Goal: Task Accomplishment & Management: Manage account settings

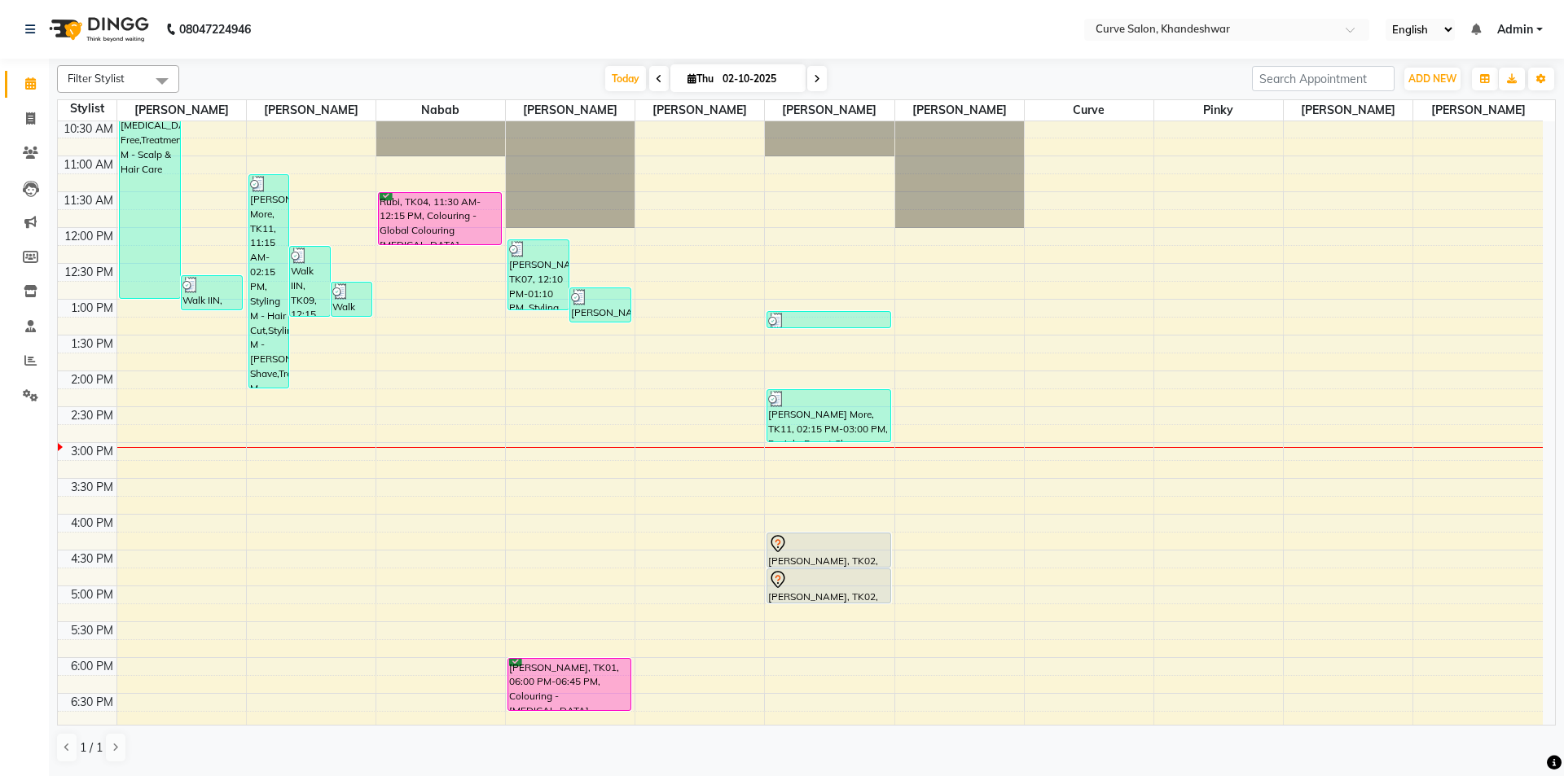
scroll to position [73, 0]
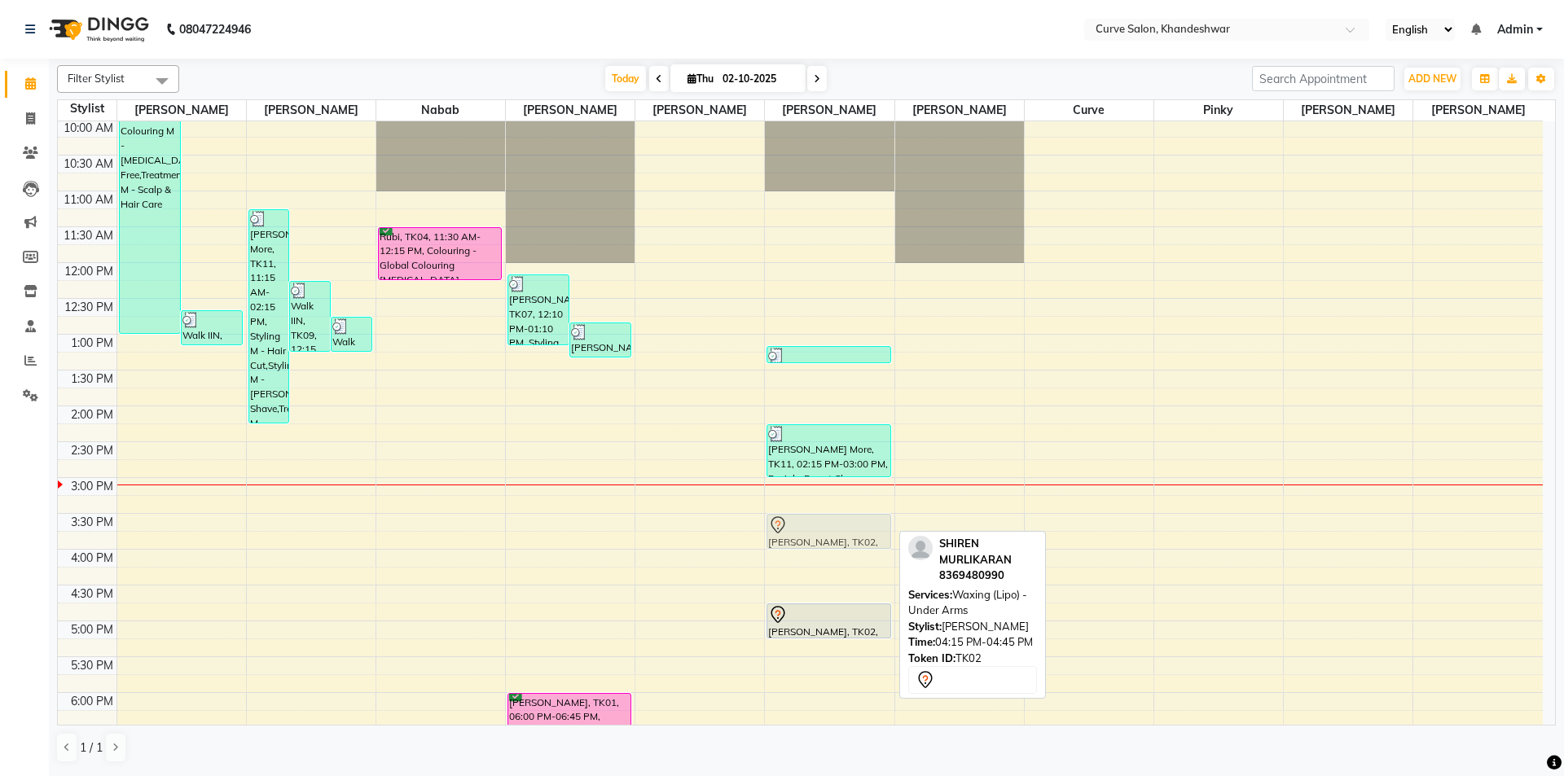
drag, startPoint x: 841, startPoint y: 577, endPoint x: 800, endPoint y: 535, distance: 59.3
click at [800, 532] on div "Walk IIN, TK06, 01:10 PM-01:25 PM, Essentials - Upper Lip Harshal More, TK11, 0…" at bounding box center [829, 549] width 129 height 1003
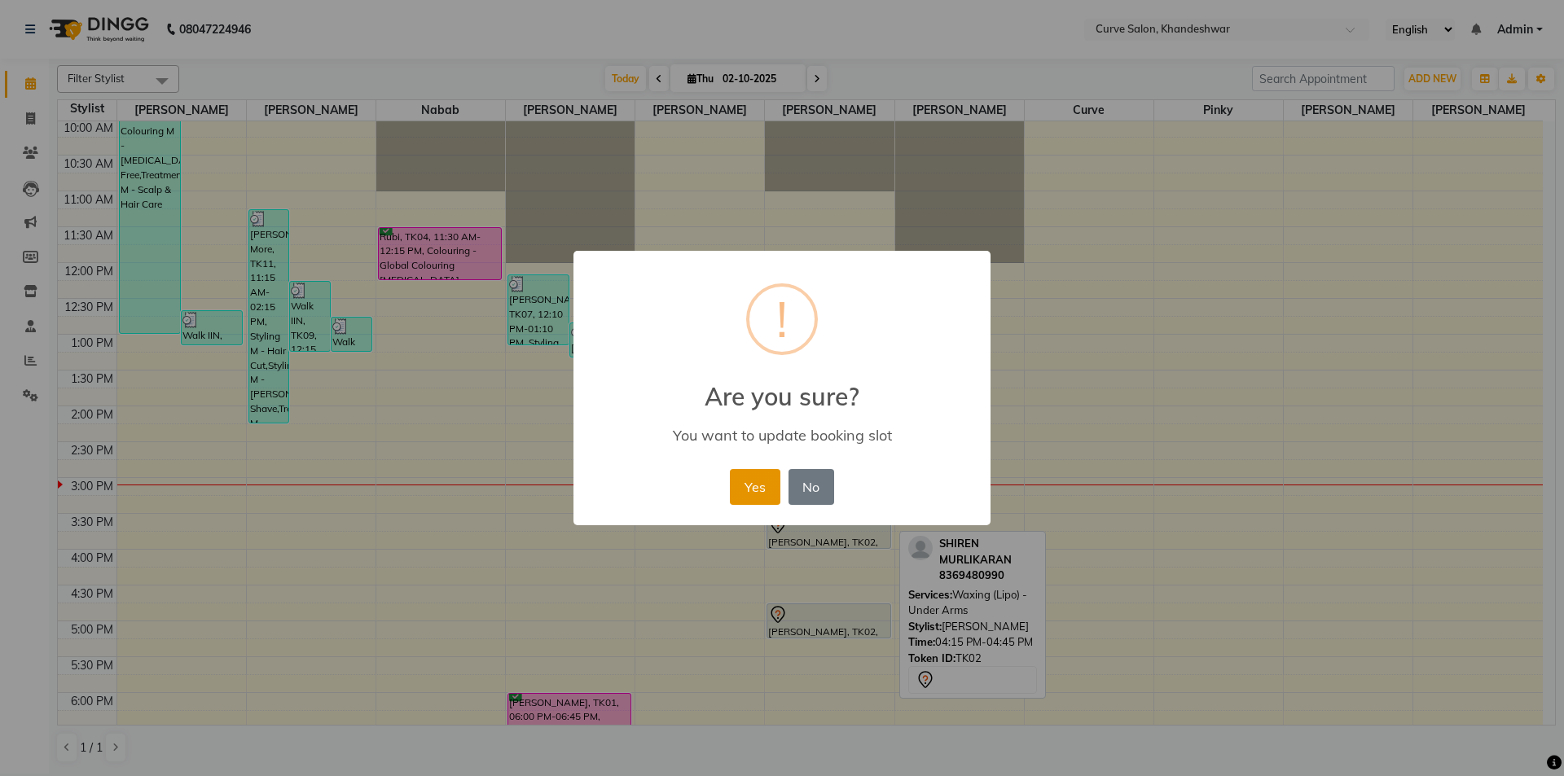
click at [741, 481] on button "Yes" at bounding box center [755, 487] width 50 height 36
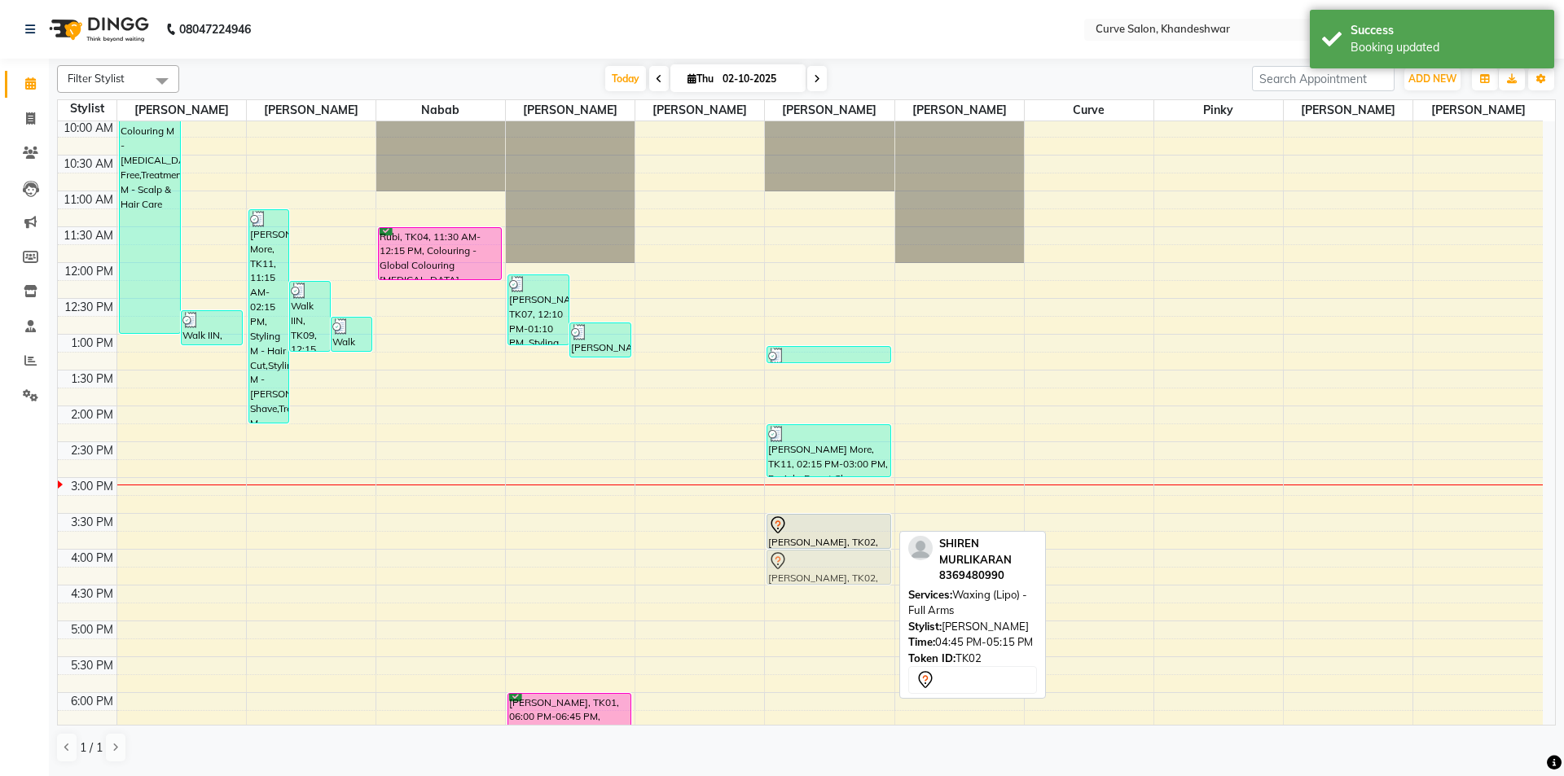
drag, startPoint x: 840, startPoint y: 619, endPoint x: 833, endPoint y: 566, distance: 53.3
click at [833, 566] on div "Walk IIN, TK06, 01:10 PM-01:25 PM, Essentials - Upper Lip Harshal More, TK11, 0…" at bounding box center [829, 549] width 129 height 1003
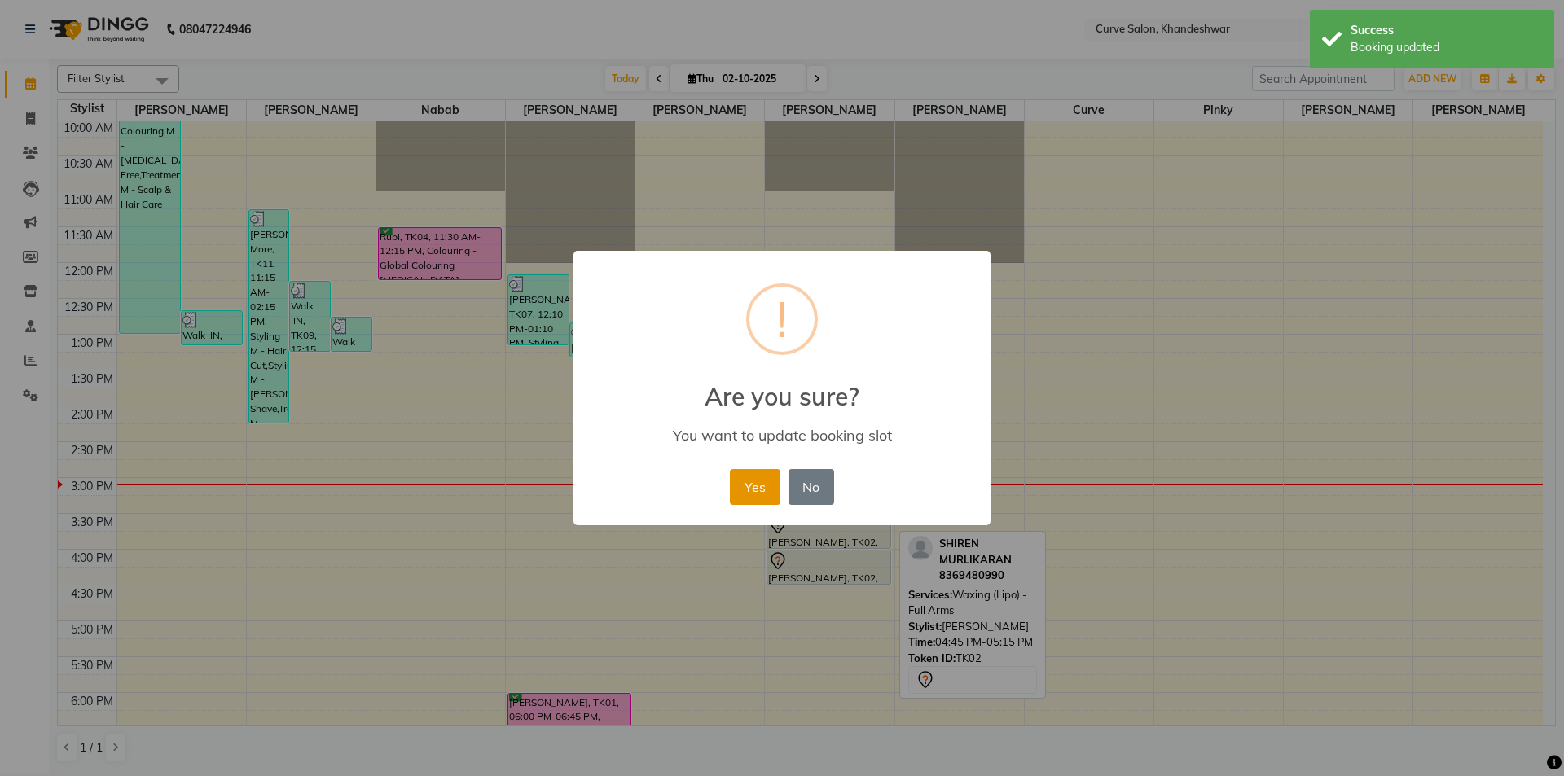
click at [765, 491] on button "Yes" at bounding box center [755, 487] width 50 height 36
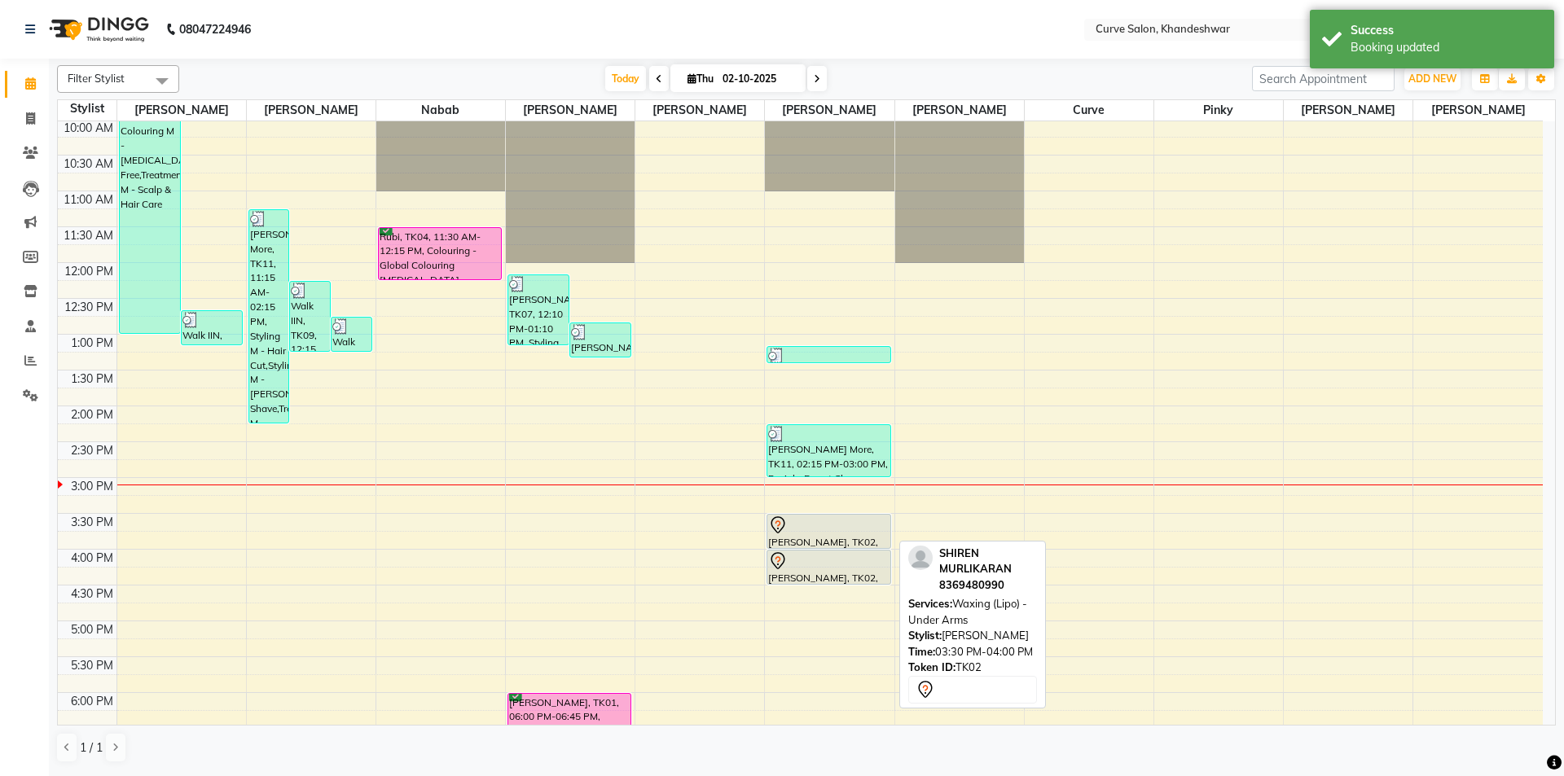
click at [835, 538] on div "SHIREN MURLIKARAN, TK02, 03:30 PM-04:00 PM, Waxing (Lipo) - Under Arms" at bounding box center [828, 531] width 122 height 33
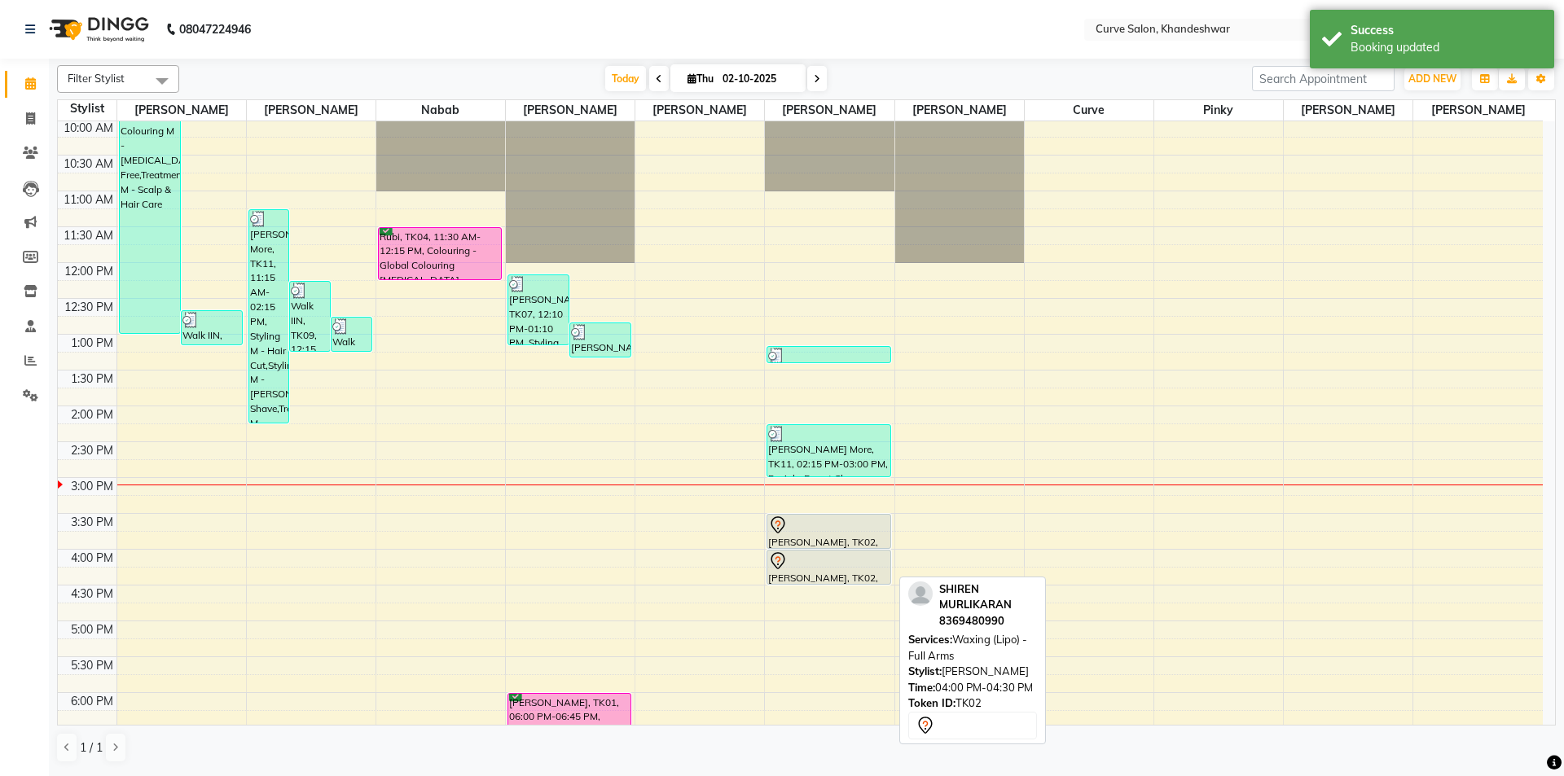
click at [864, 573] on div "SHIREN MURLIKARAN, TK02, 04:00 PM-04:30 PM, Waxing (Lipo) - Full Arms" at bounding box center [828, 567] width 122 height 33
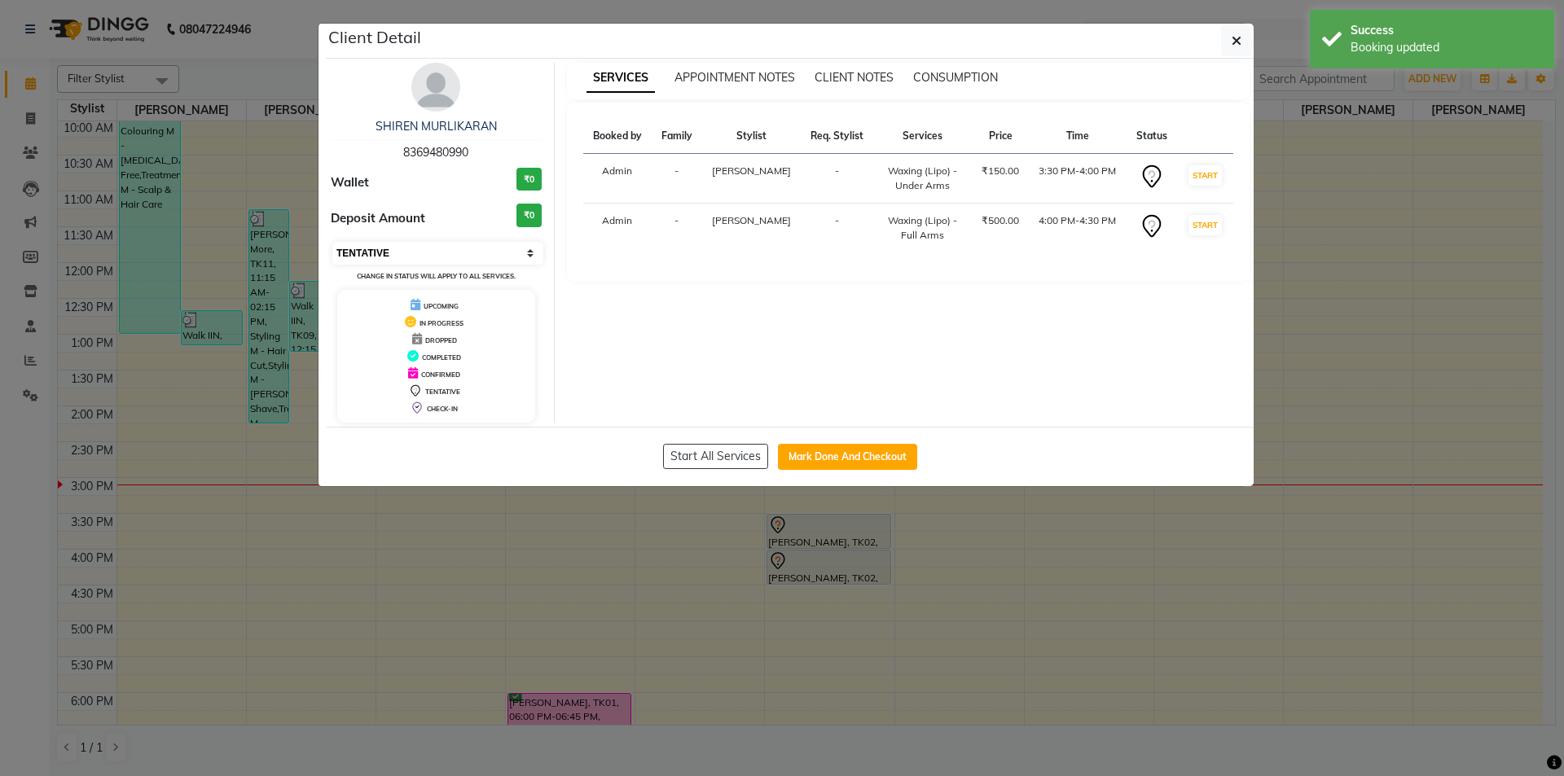
click at [442, 252] on select "Select IN SERVICE CONFIRMED TENTATIVE CHECK IN MARK DONE DROPPED UPCOMING" at bounding box center [437, 253] width 211 height 23
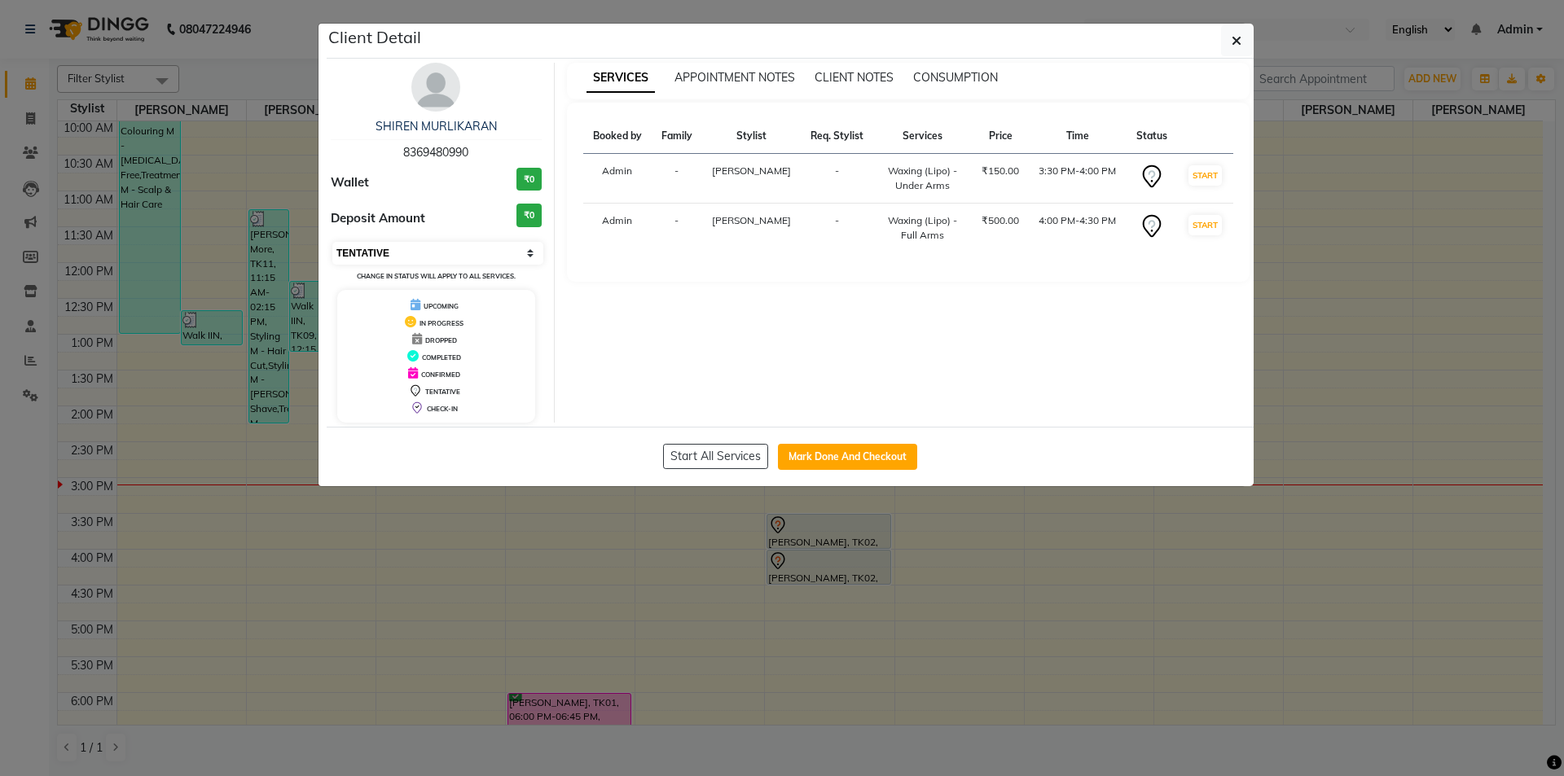
select select "6"
click at [332, 242] on select "Select IN SERVICE CONFIRMED TENTATIVE CHECK IN MARK DONE DROPPED UPCOMING" at bounding box center [437, 253] width 211 height 23
click at [1236, 41] on icon "button" at bounding box center [1236, 40] width 10 height 13
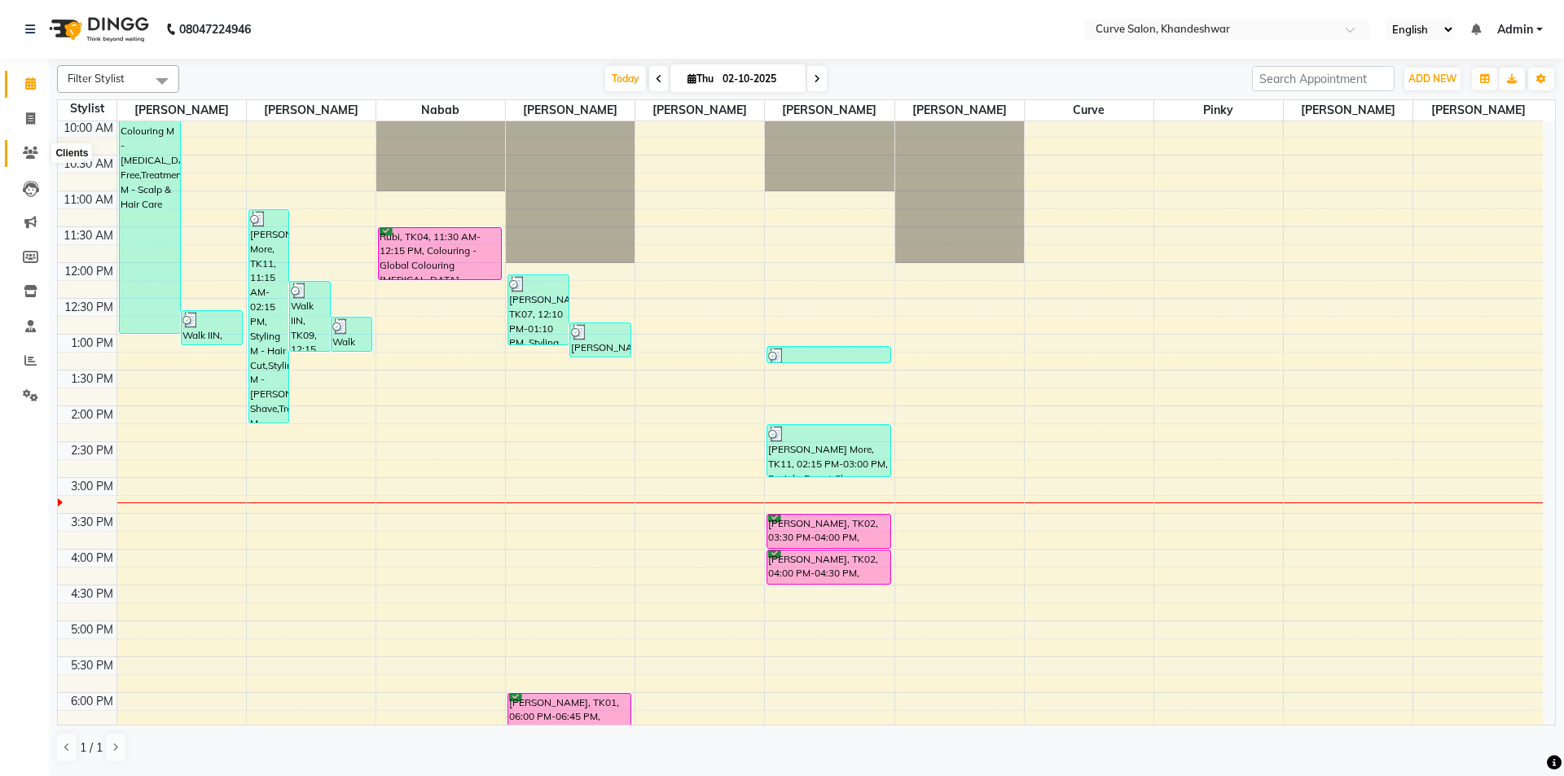
click at [24, 151] on icon at bounding box center [30, 153] width 15 height 12
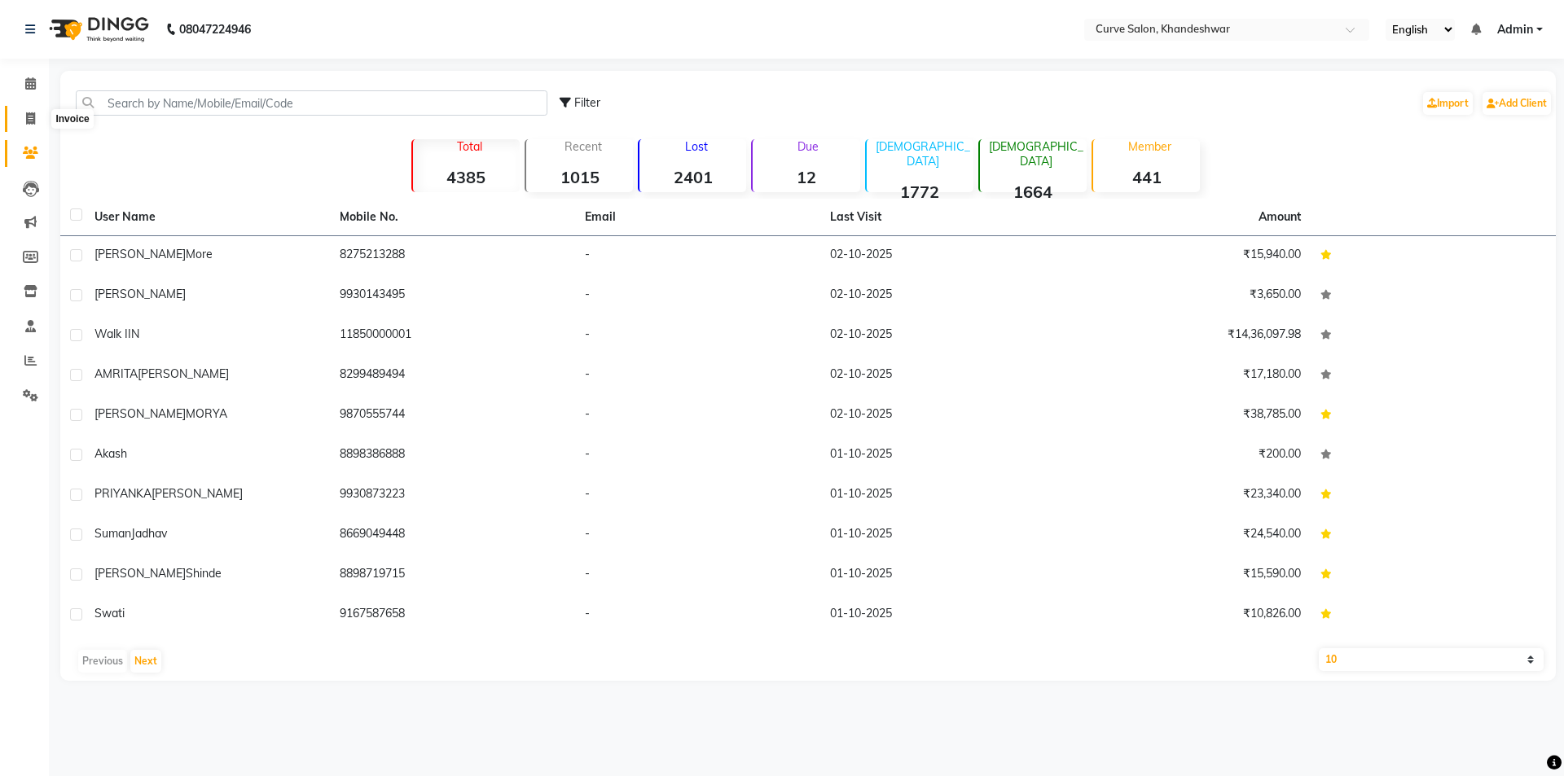
click at [33, 117] on icon at bounding box center [30, 118] width 9 height 12
select select "service"
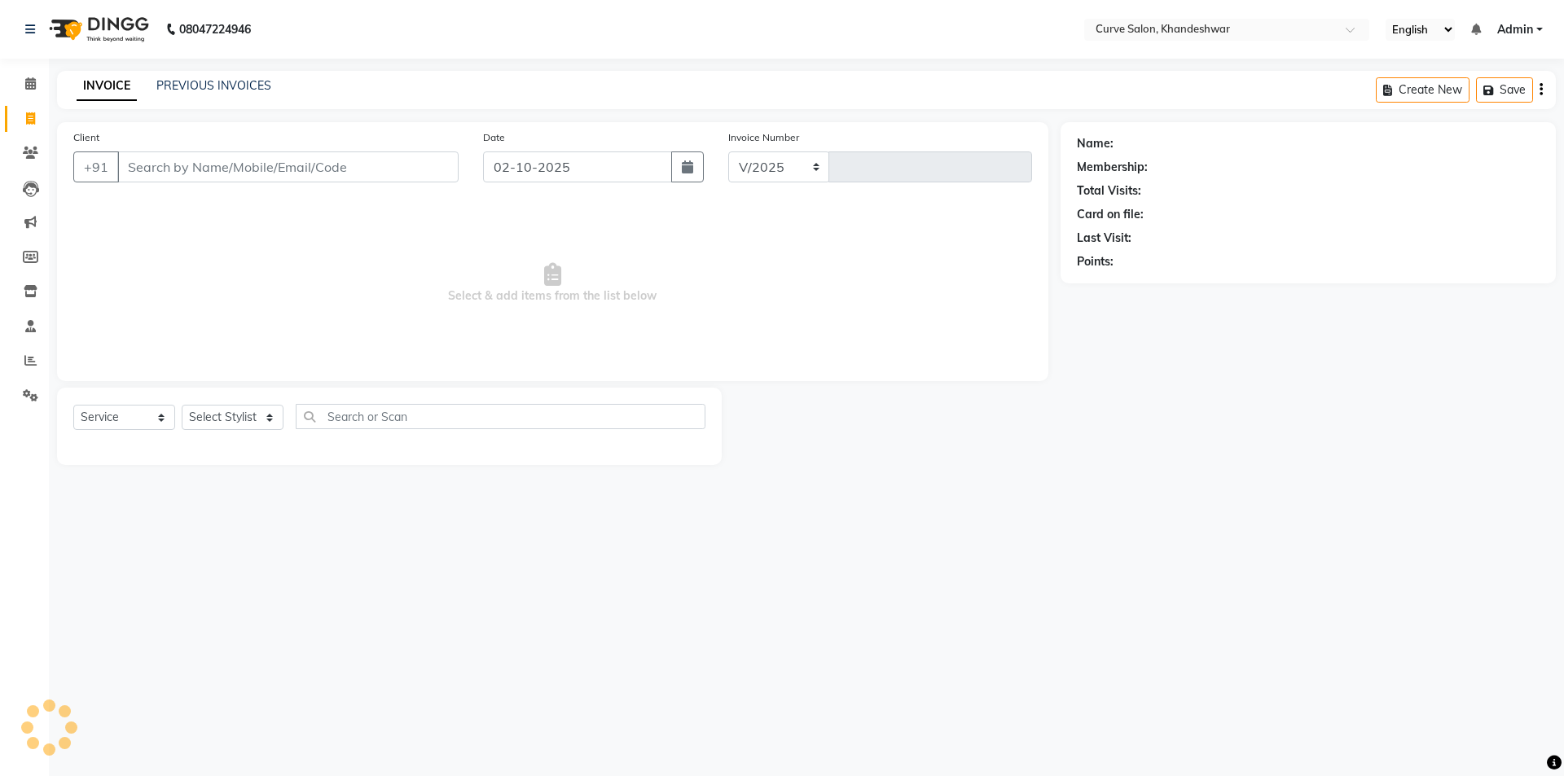
select select "4458"
type input "4882"
click at [181, 78] on link "PREVIOUS INVOICES" at bounding box center [213, 85] width 115 height 15
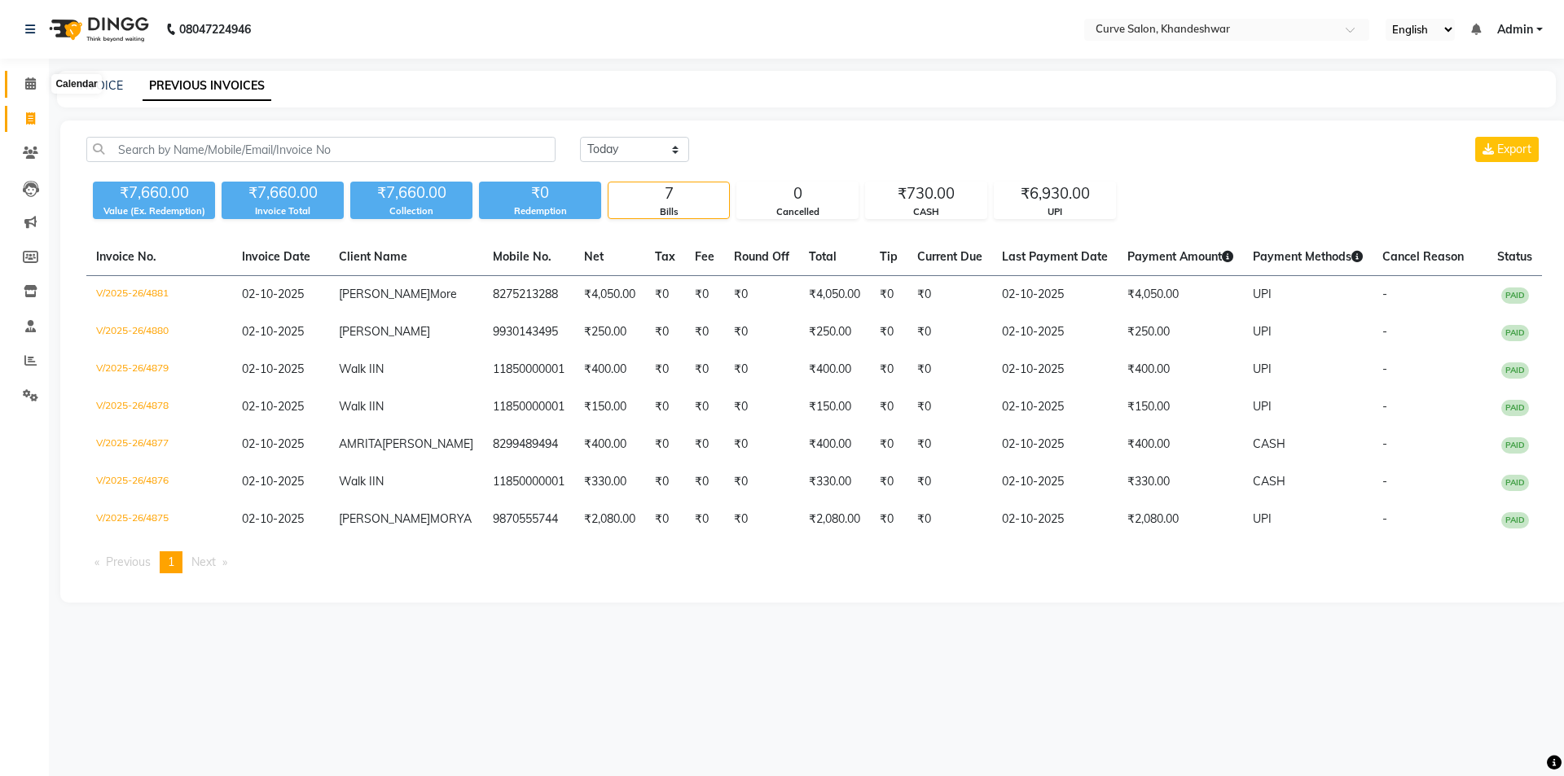
click at [26, 89] on icon at bounding box center [30, 83] width 11 height 12
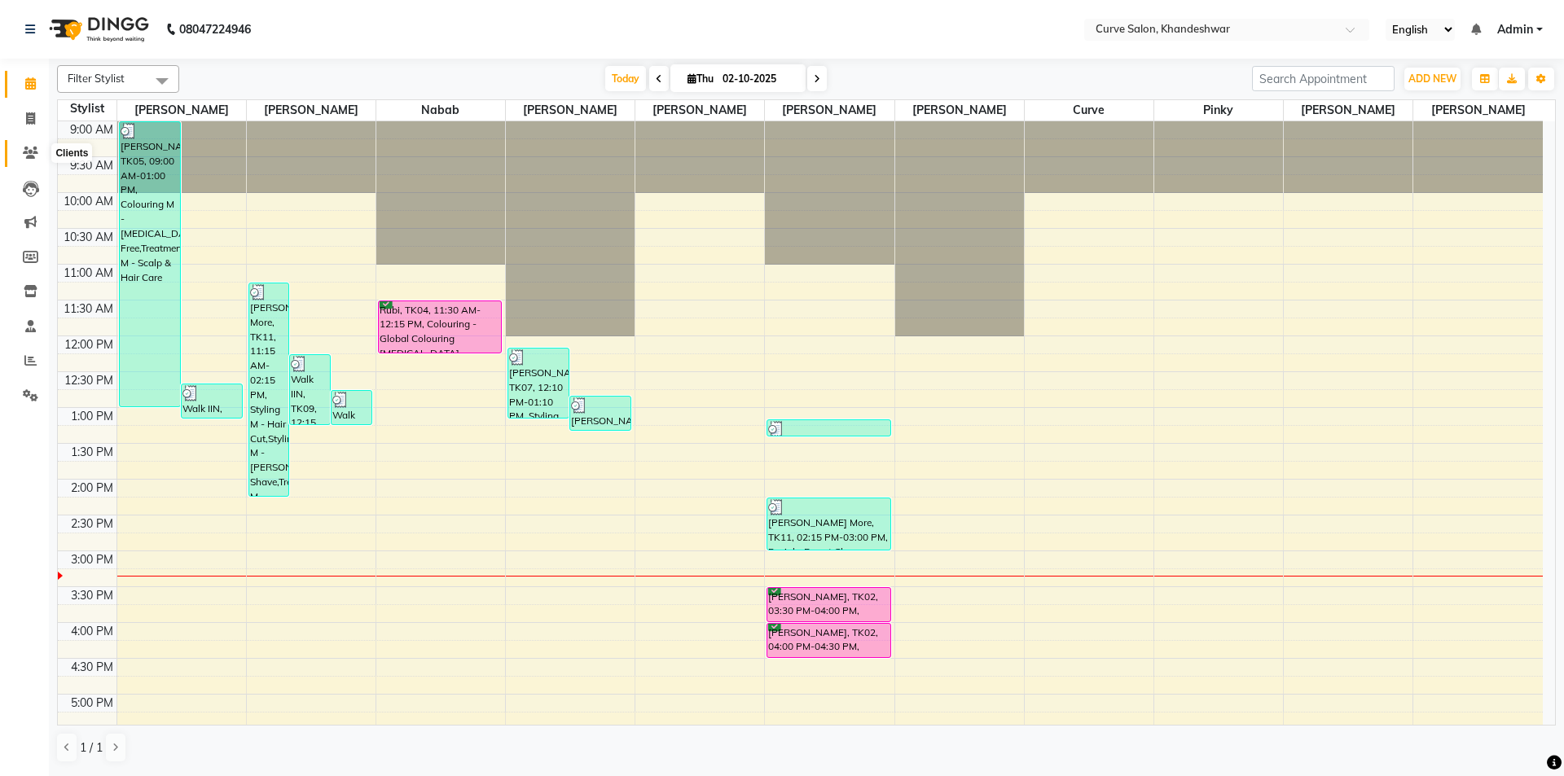
click at [28, 150] on icon at bounding box center [30, 153] width 15 height 12
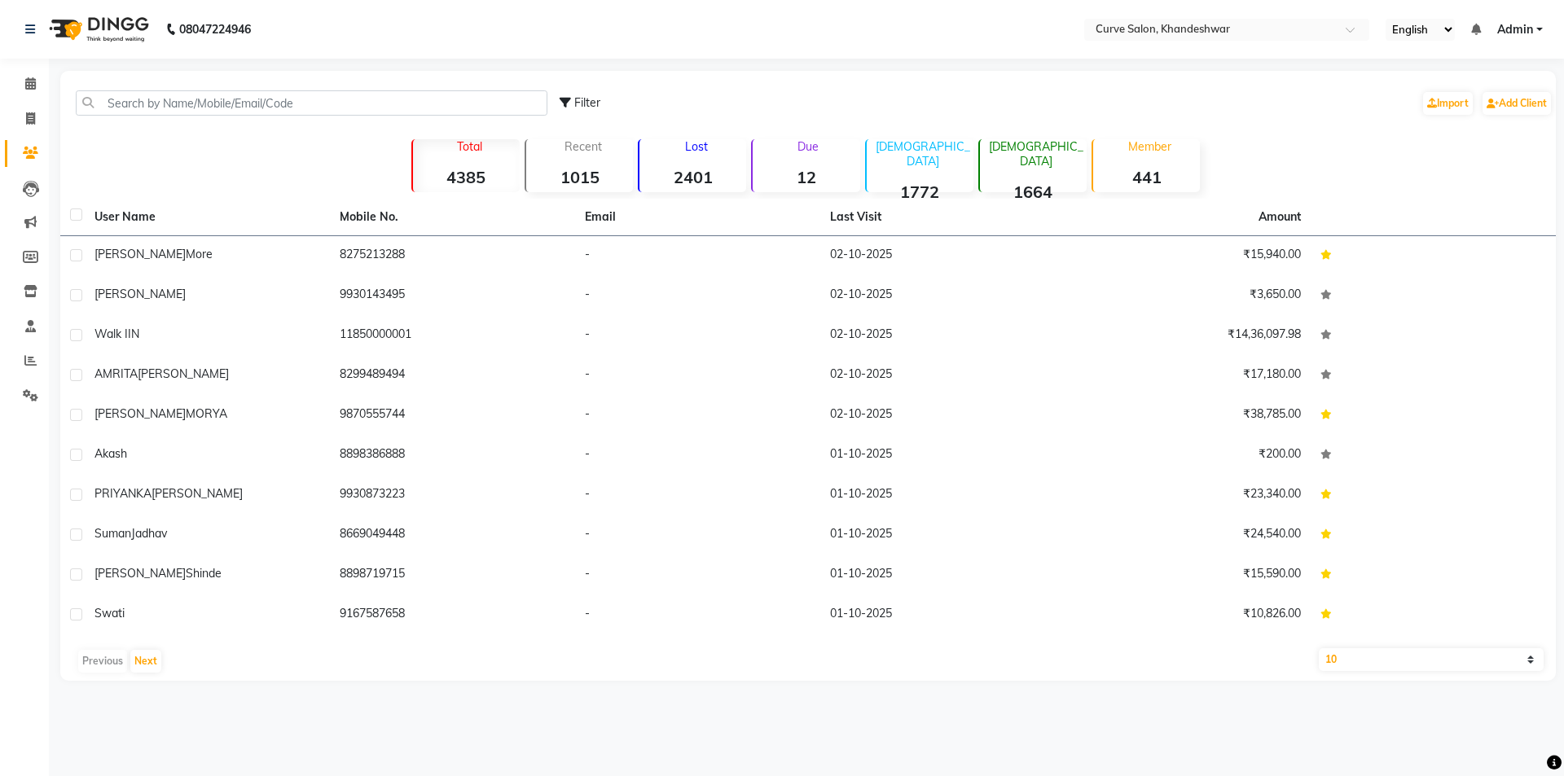
click at [1163, 163] on div "Member 441" at bounding box center [1145, 165] width 108 height 53
click at [1152, 170] on strong "441" at bounding box center [1146, 177] width 107 height 20
click at [33, 251] on icon at bounding box center [30, 257] width 15 height 12
select select
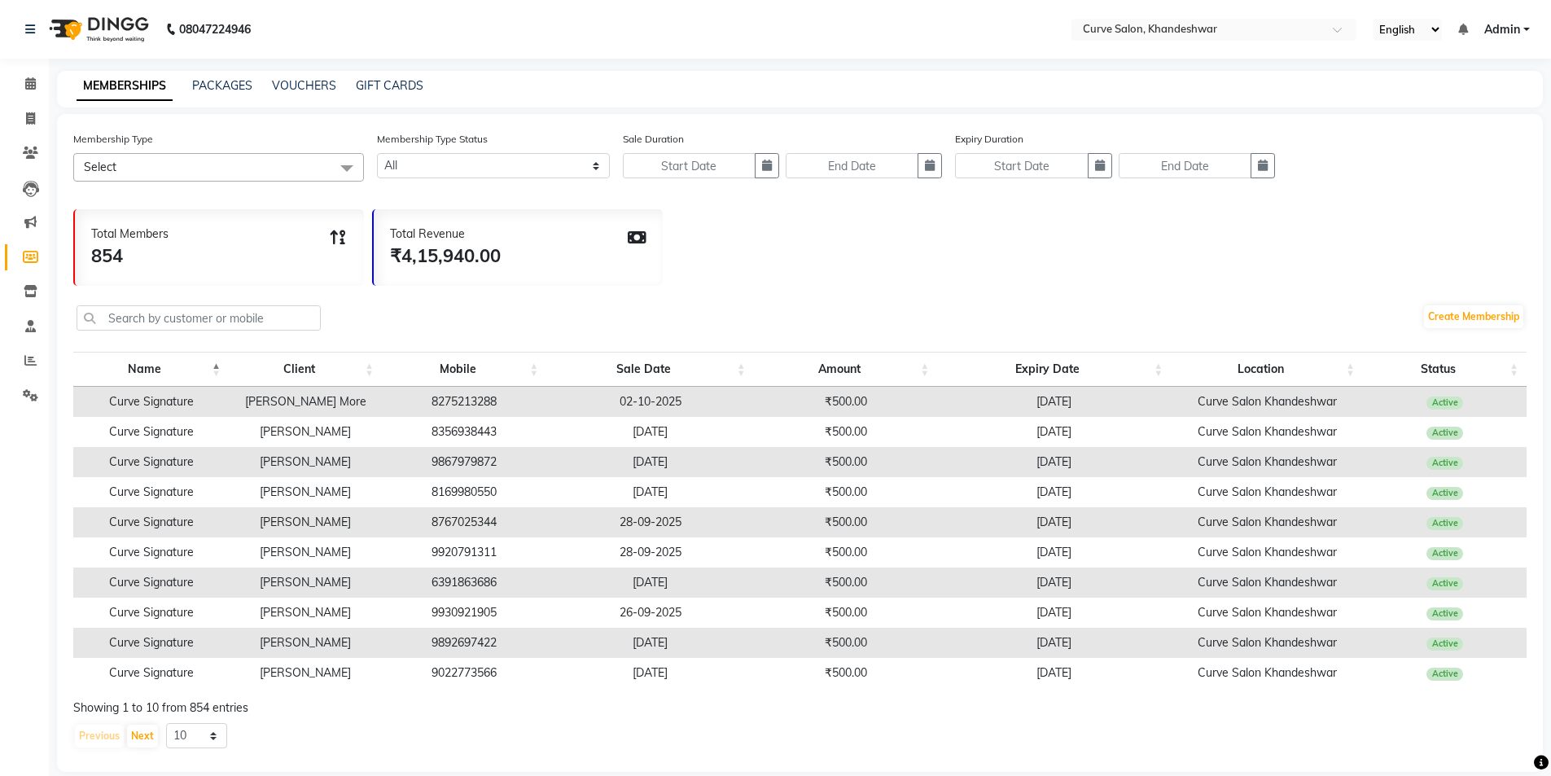
scroll to position [20, 0]
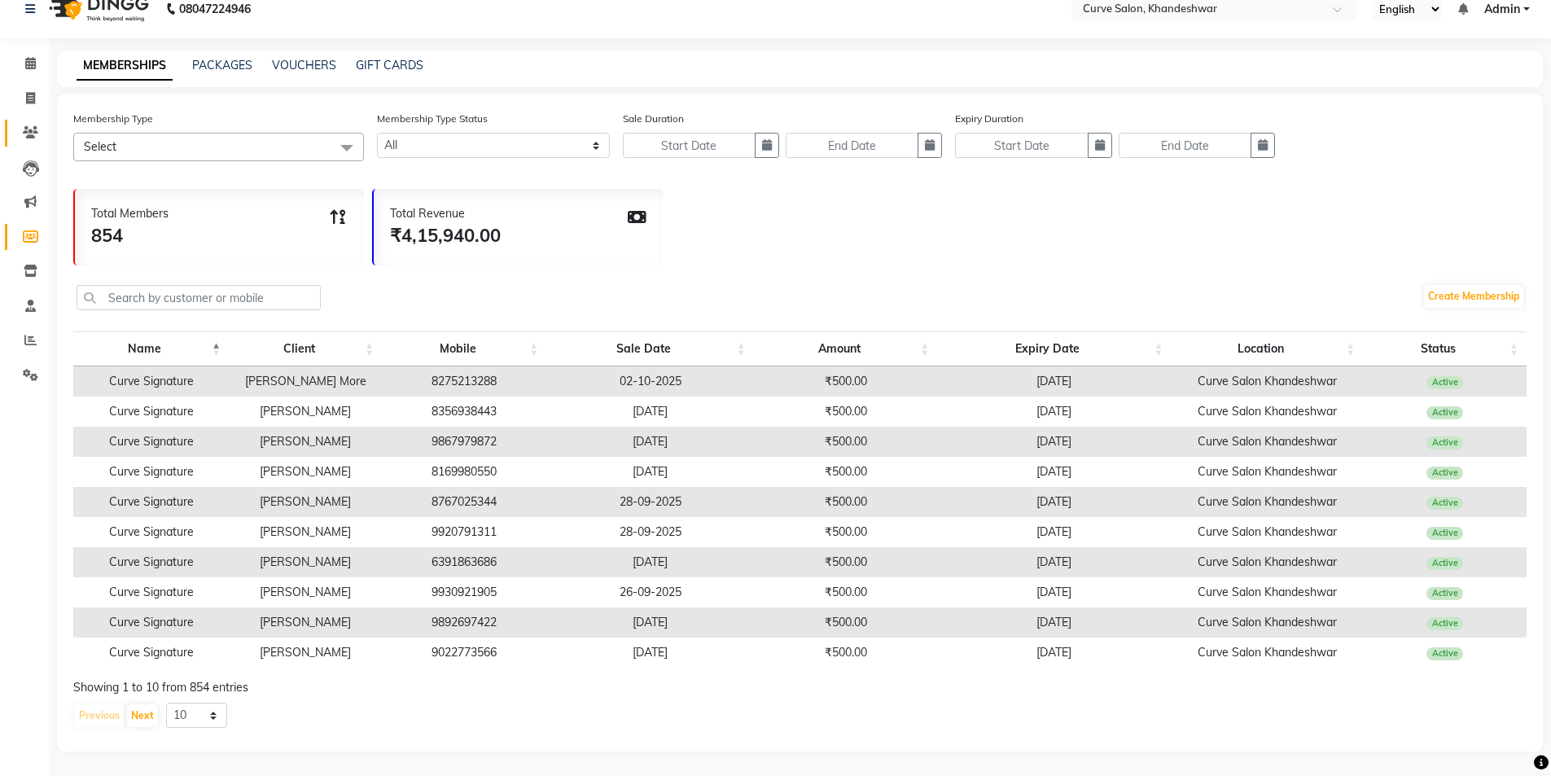
click at [33, 130] on icon at bounding box center [30, 132] width 15 height 12
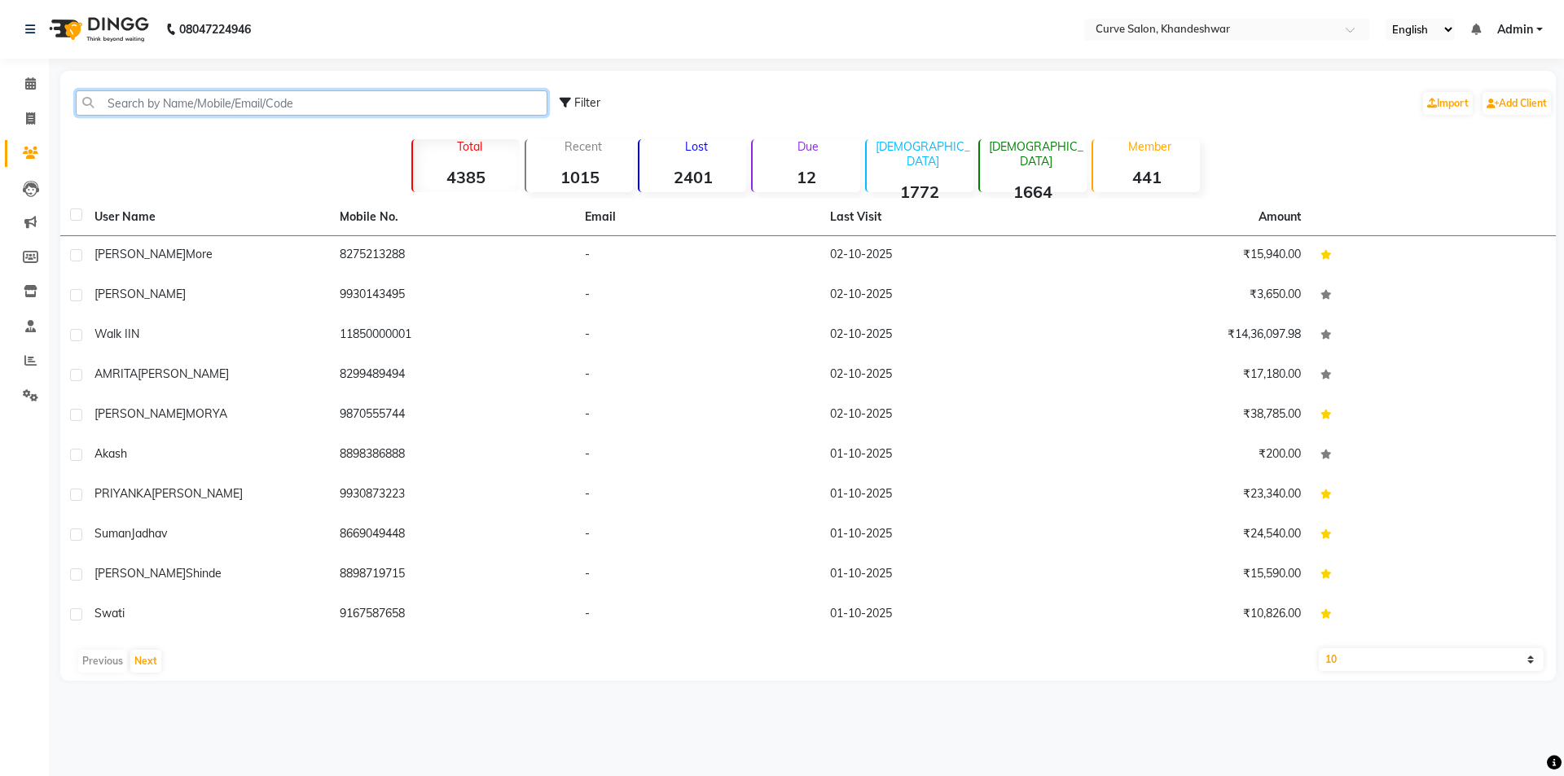
click at [169, 100] on input "text" at bounding box center [312, 102] width 472 height 25
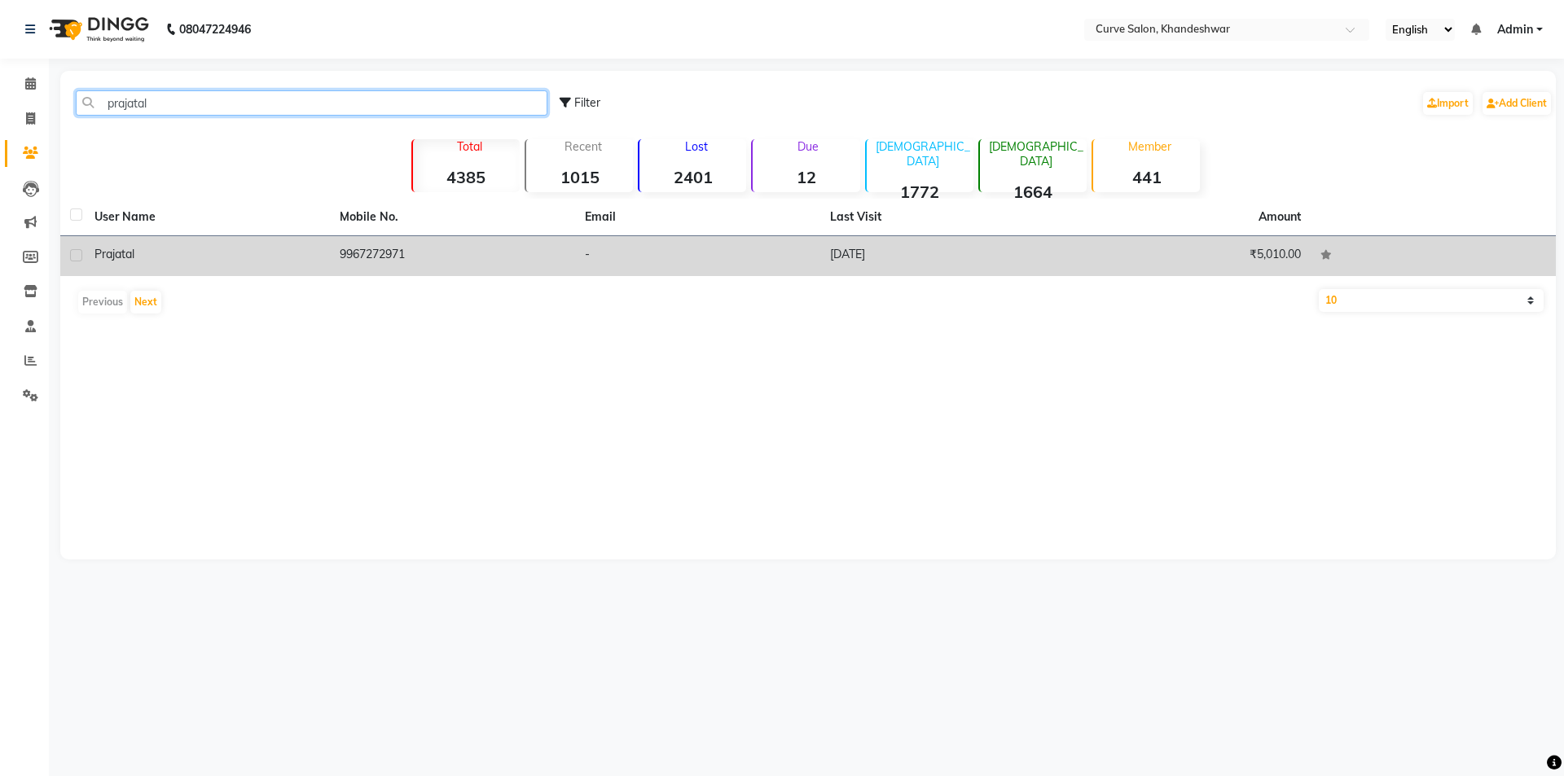
type input "prajatal"
click at [291, 240] on td "Prajatal" at bounding box center [207, 256] width 245 height 40
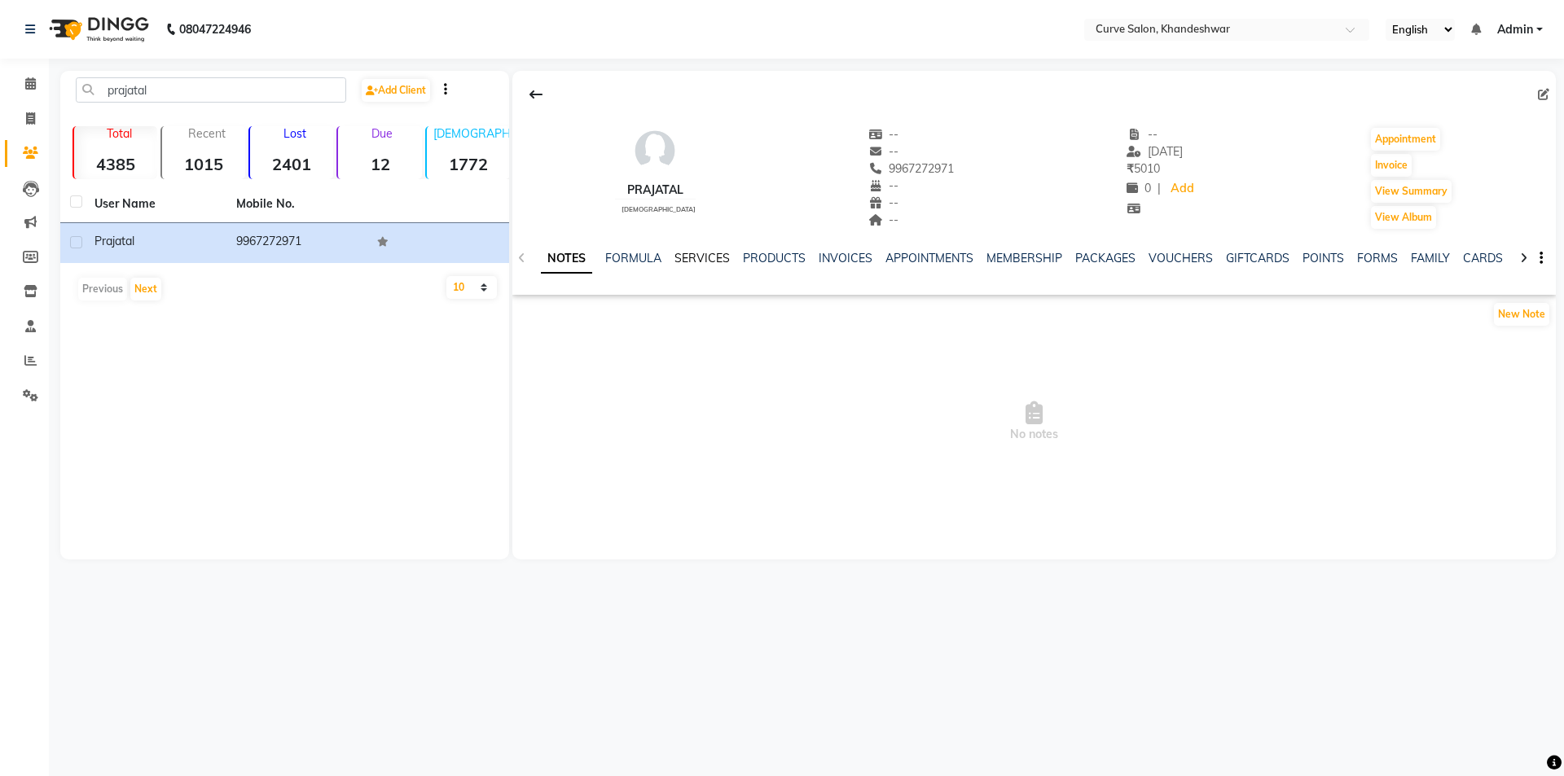
click at [702, 261] on link "SERVICES" at bounding box center [701, 258] width 55 height 15
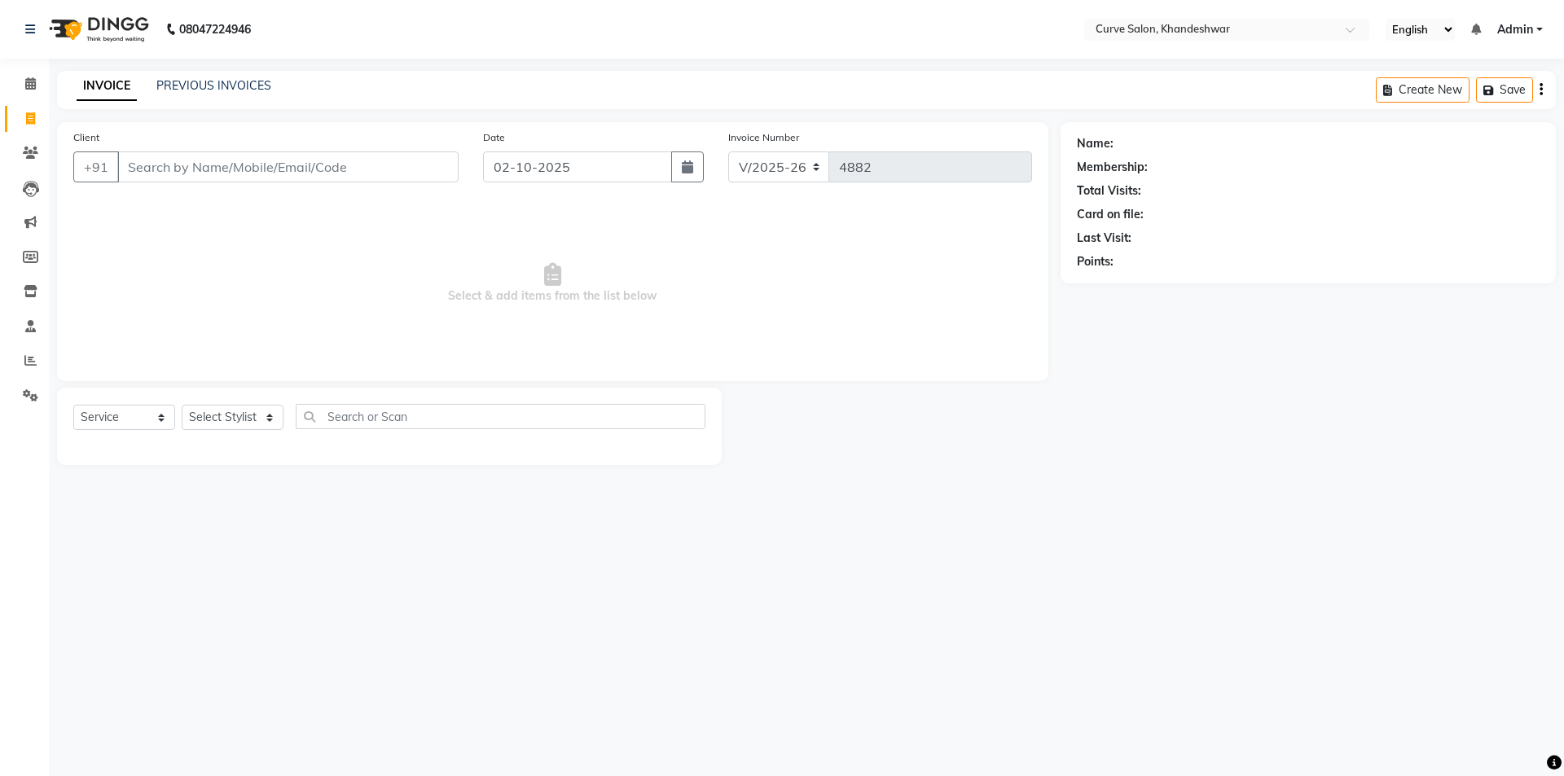
select select "4458"
select select "service"
click at [222, 418] on select "Select Stylist [PERSON_NAME] Curve [PERSON_NAME] [PERSON_NAME] [PERSON_NAME] Na…" at bounding box center [233, 417] width 102 height 25
select select "80828"
click at [422, 210] on span "Select & add items from the list below" at bounding box center [552, 283] width 959 height 163
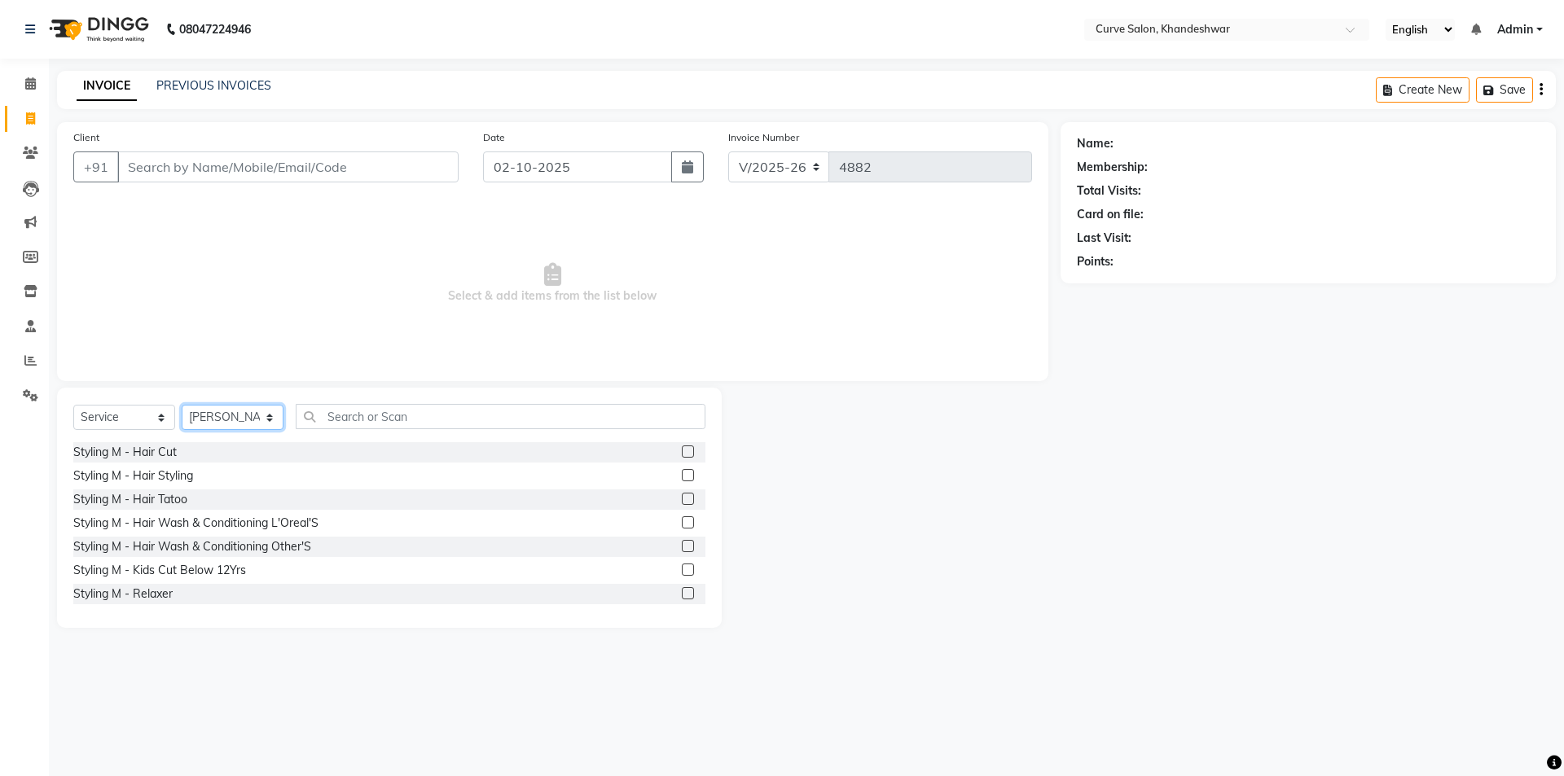
click at [244, 409] on select "Select Stylist [PERSON_NAME] Curve [PERSON_NAME] [PERSON_NAME] [PERSON_NAME] Na…" at bounding box center [233, 417] width 102 height 25
click at [182, 405] on select "Select Stylist [PERSON_NAME] Curve [PERSON_NAME] [PERSON_NAME] [PERSON_NAME] Na…" at bounding box center [233, 417] width 102 height 25
select select "25108"
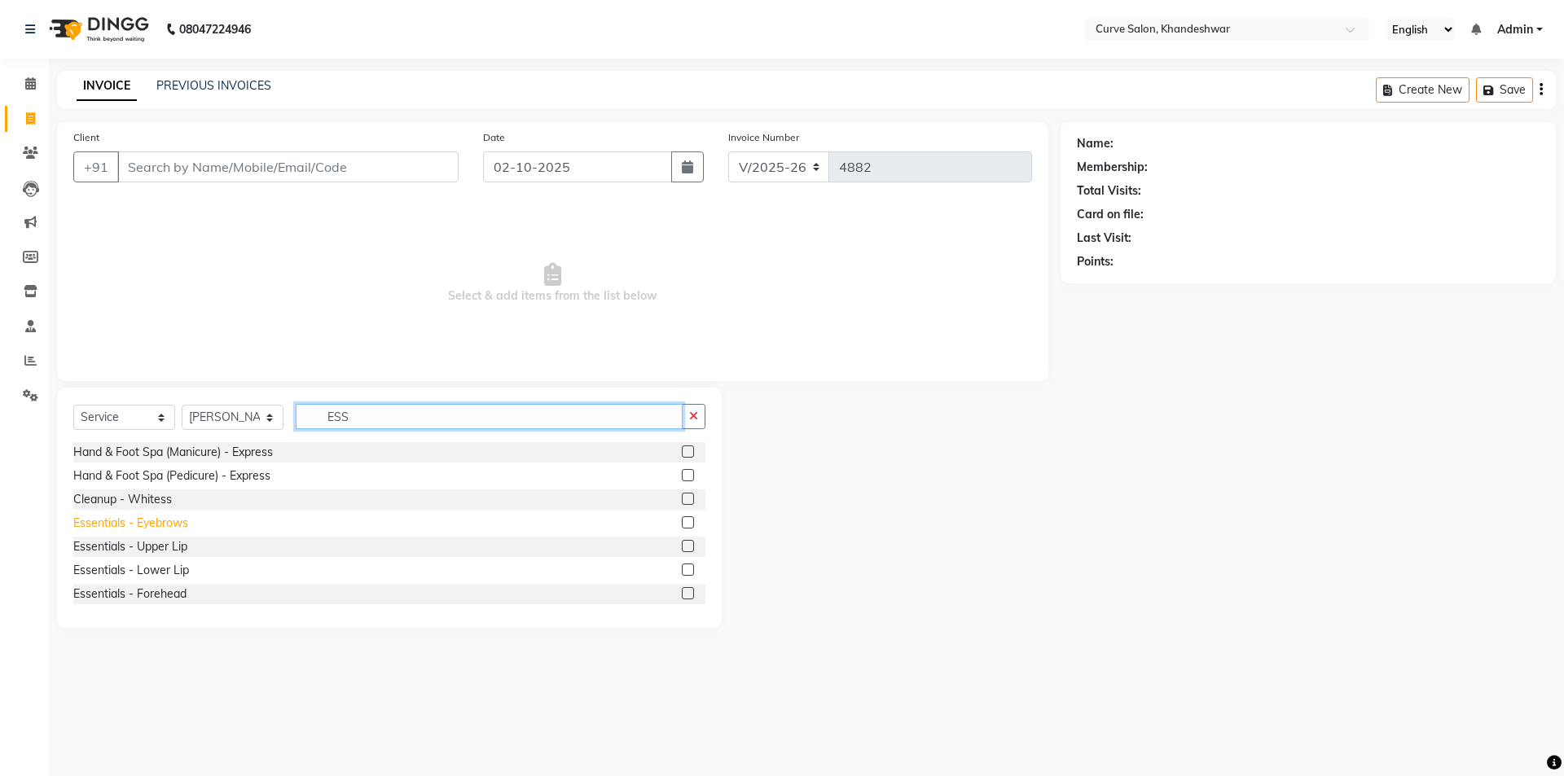
type input "ESS"
click at [157, 517] on div "Essentials - Eyebrows" at bounding box center [130, 523] width 115 height 17
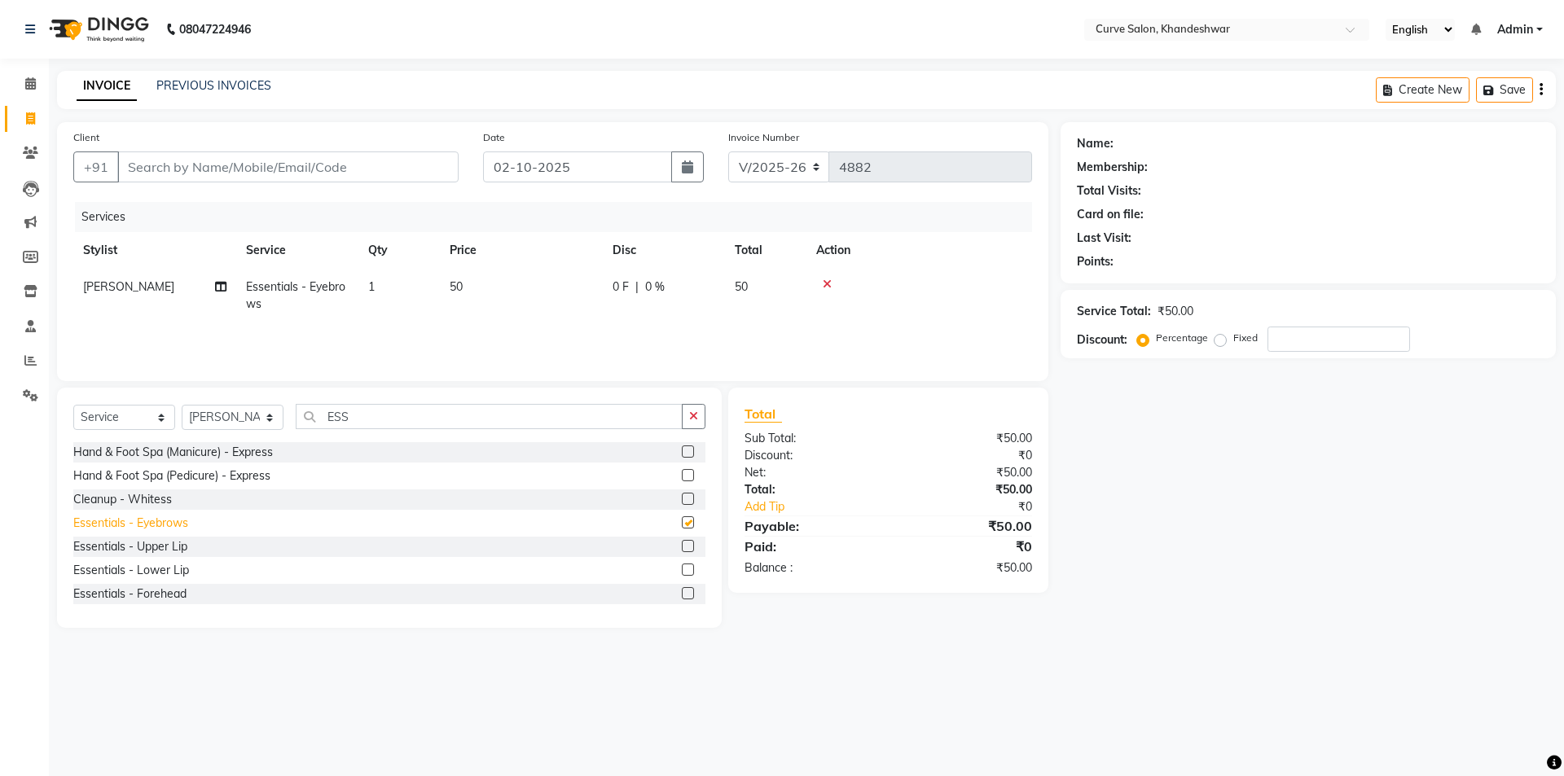
checkbox input "false"
click at [459, 412] on input "ESS" at bounding box center [489, 416] width 387 height 25
type input "E"
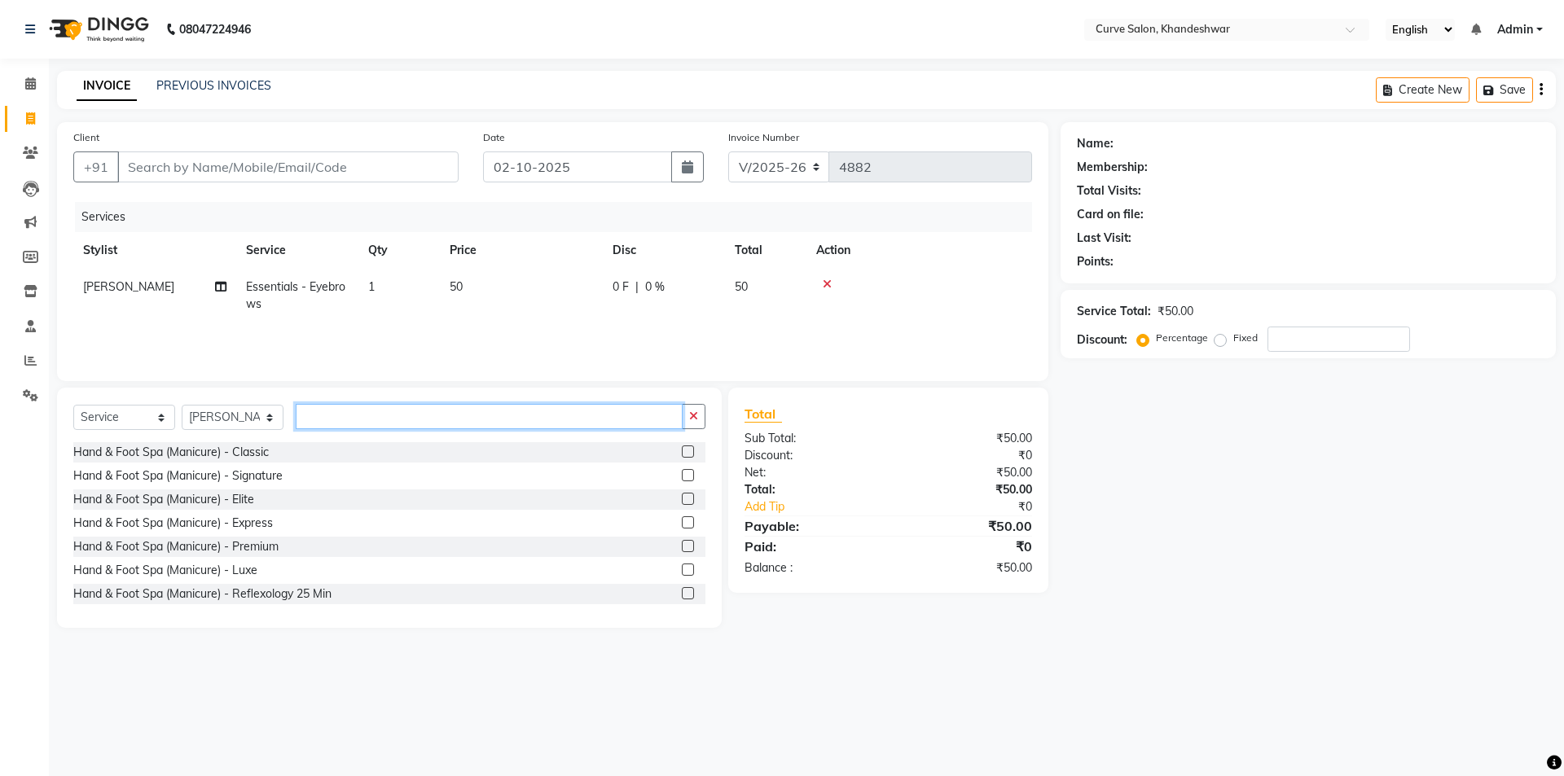
click at [344, 421] on input "text" at bounding box center [489, 416] width 387 height 25
type input "wax"
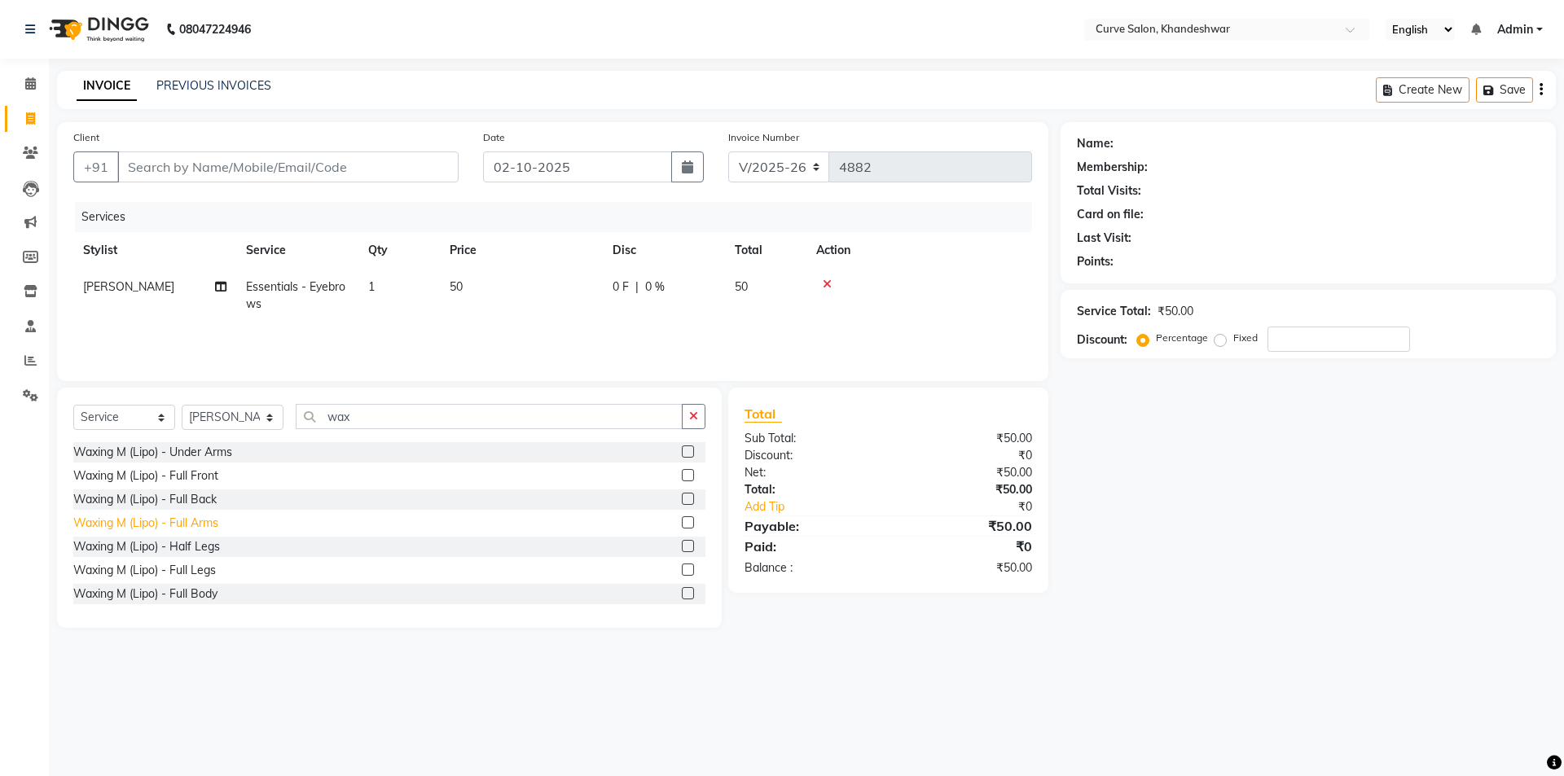
click at [145, 523] on div "Waxing M (Lipo) - Full Arms" at bounding box center [145, 523] width 145 height 17
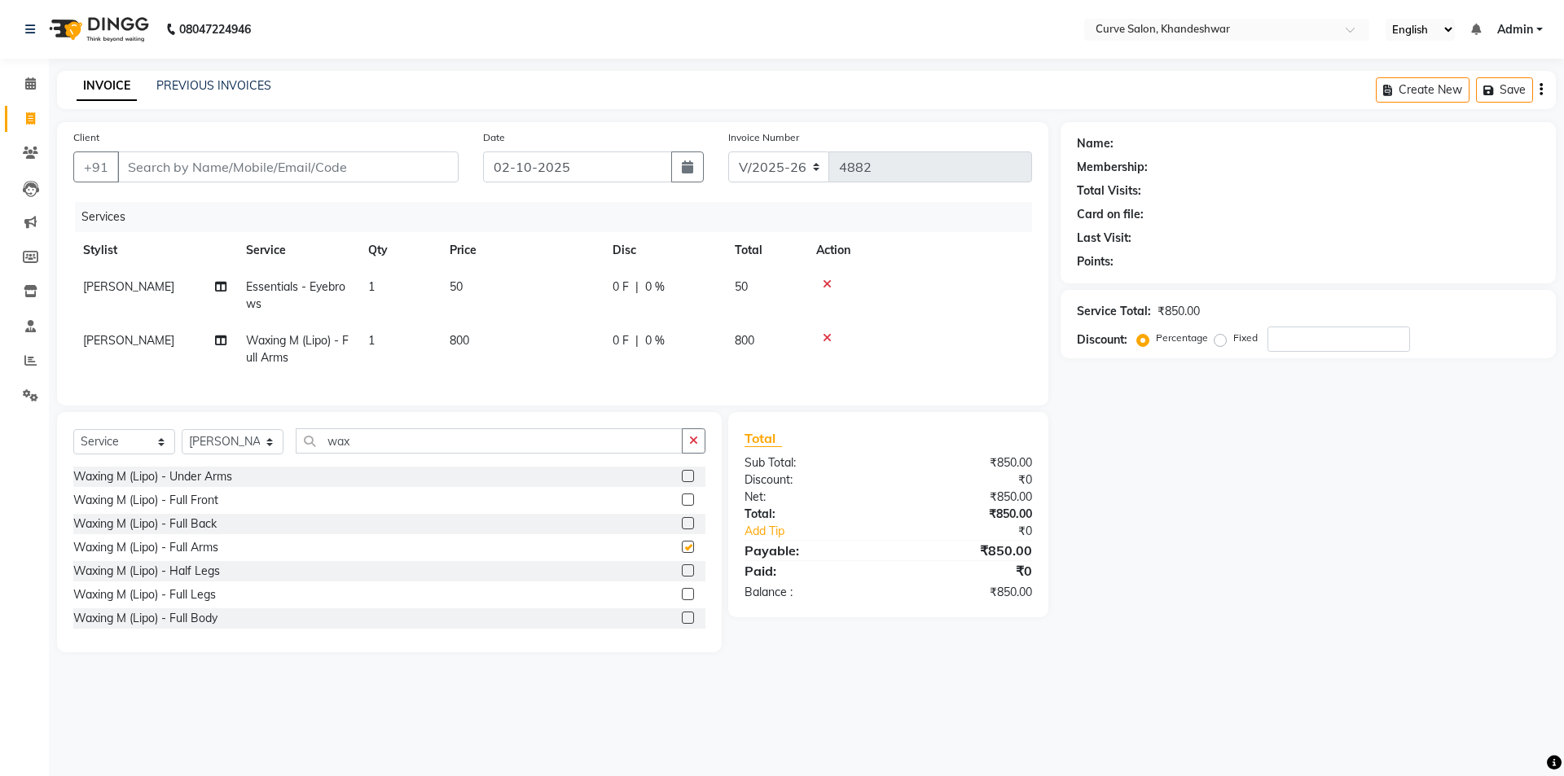
checkbox input "false"
click at [826, 332] on icon at bounding box center [827, 337] width 9 height 11
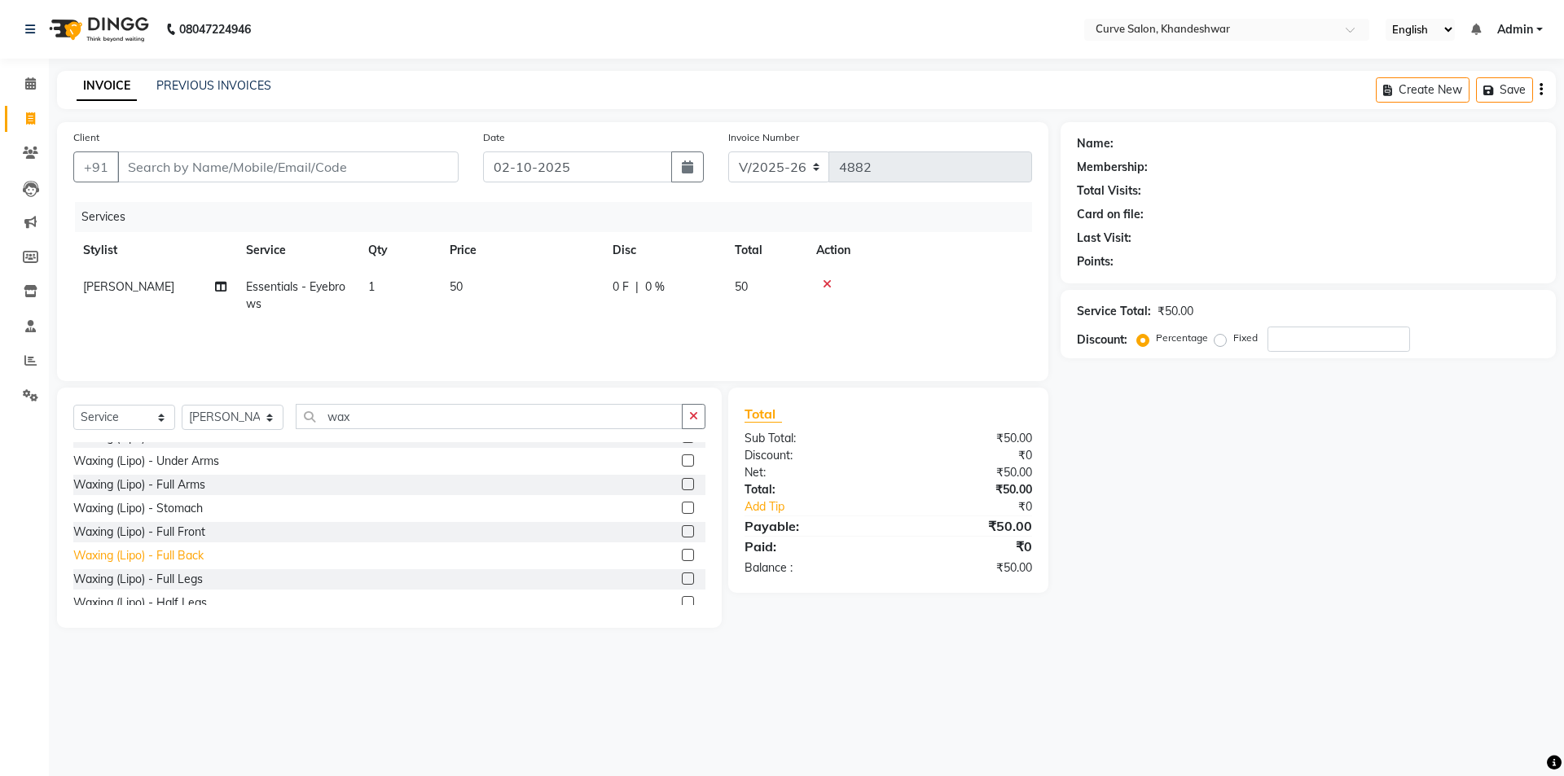
scroll to position [489, 0]
click at [129, 483] on div "Waxing (Lipo) - Full Arms" at bounding box center [139, 483] width 132 height 17
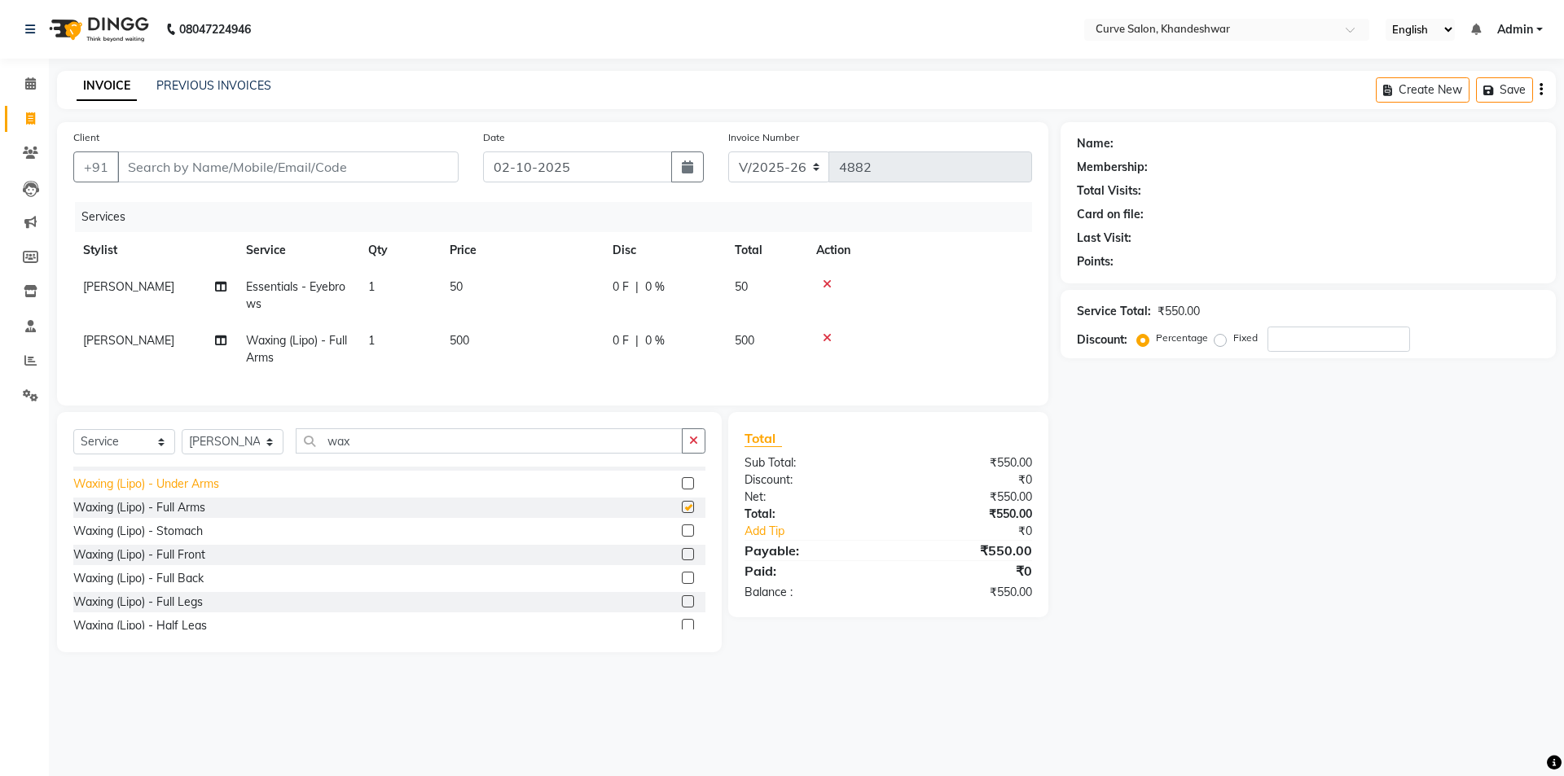
checkbox input "false"
click at [141, 611] on div "Waxing (Lipo) - Full Legs" at bounding box center [137, 602] width 129 height 17
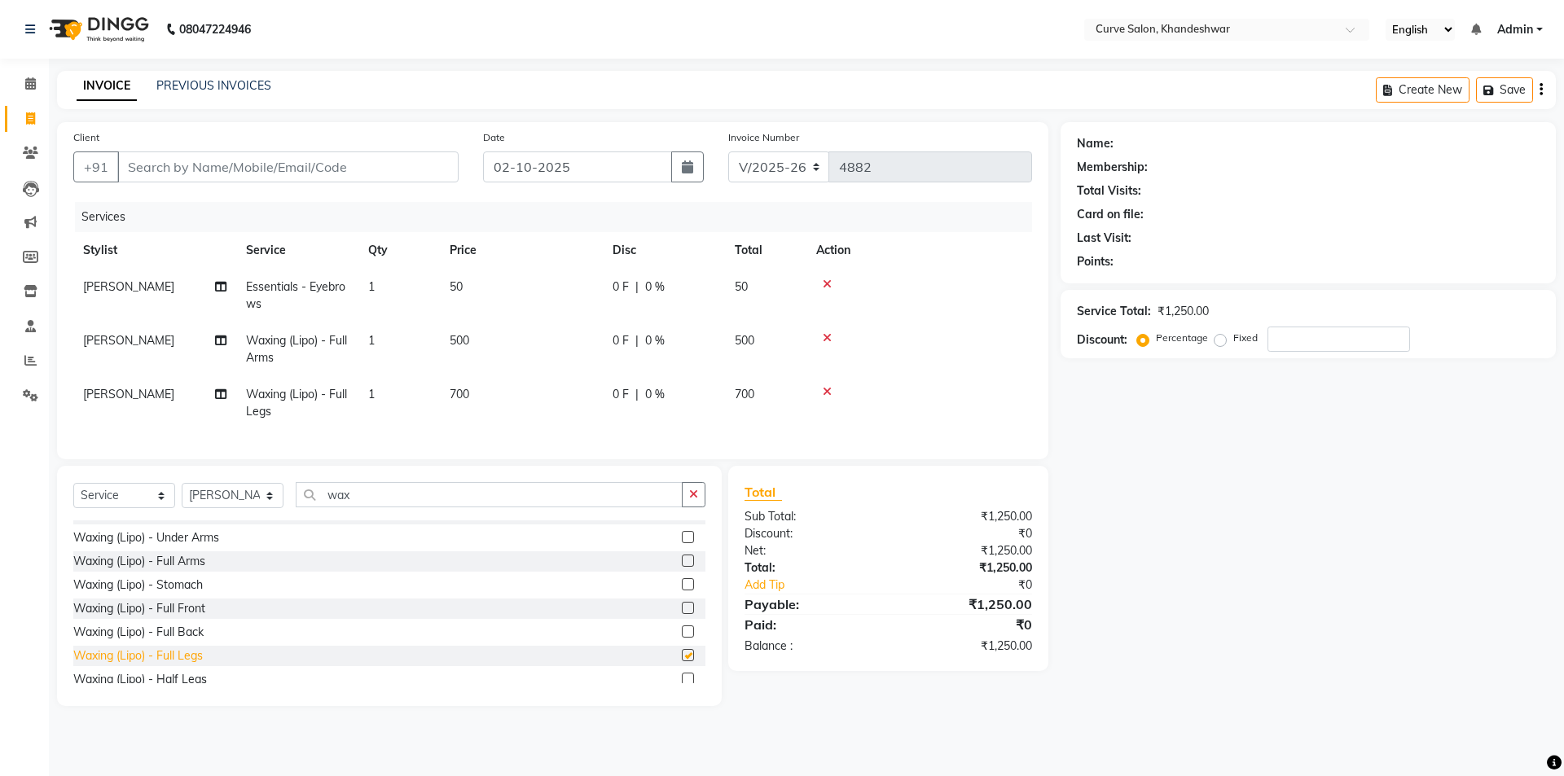
checkbox input "false"
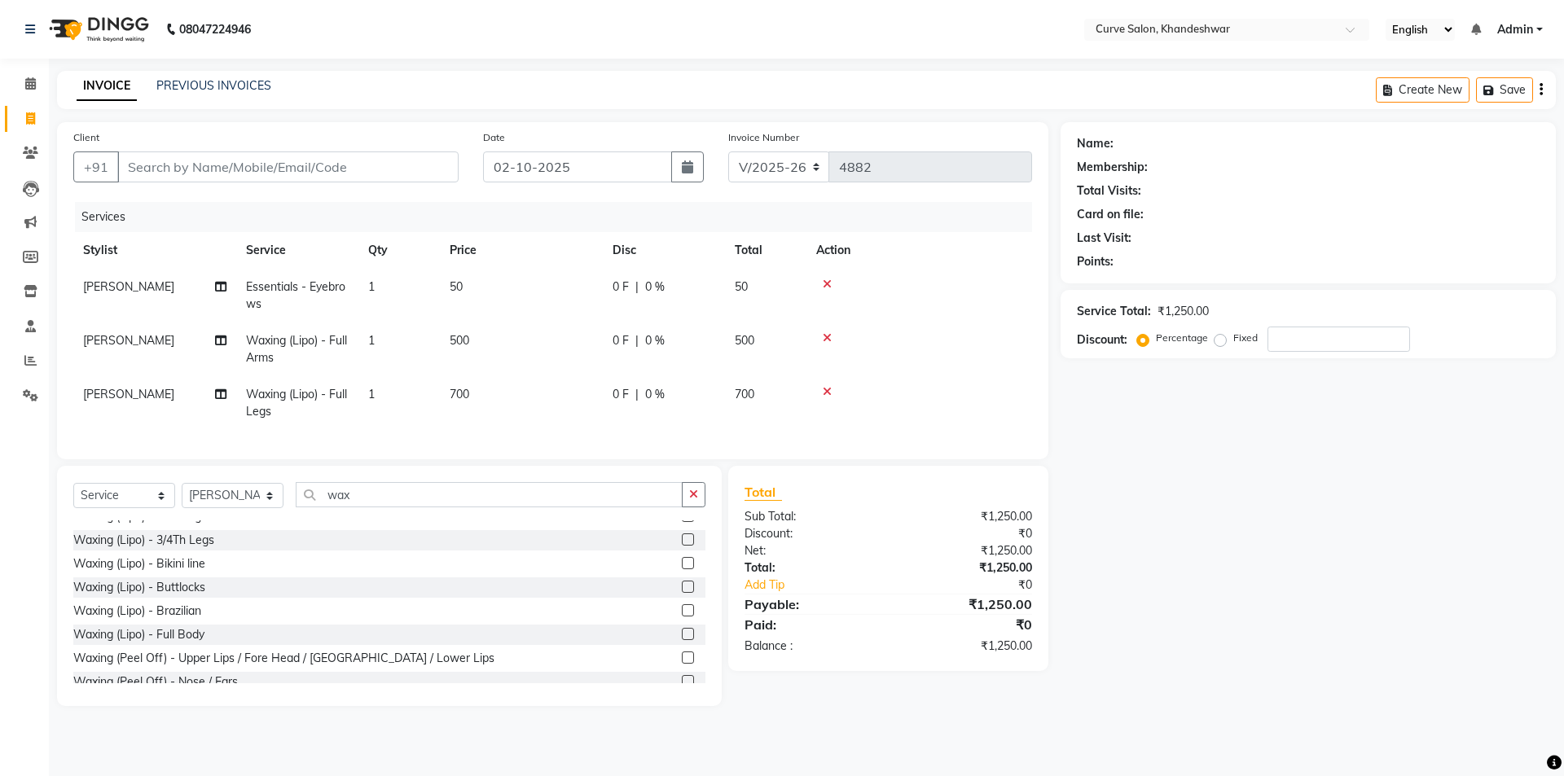
click at [456, 389] on span "700" at bounding box center [460, 394] width 20 height 15
select select "25108"
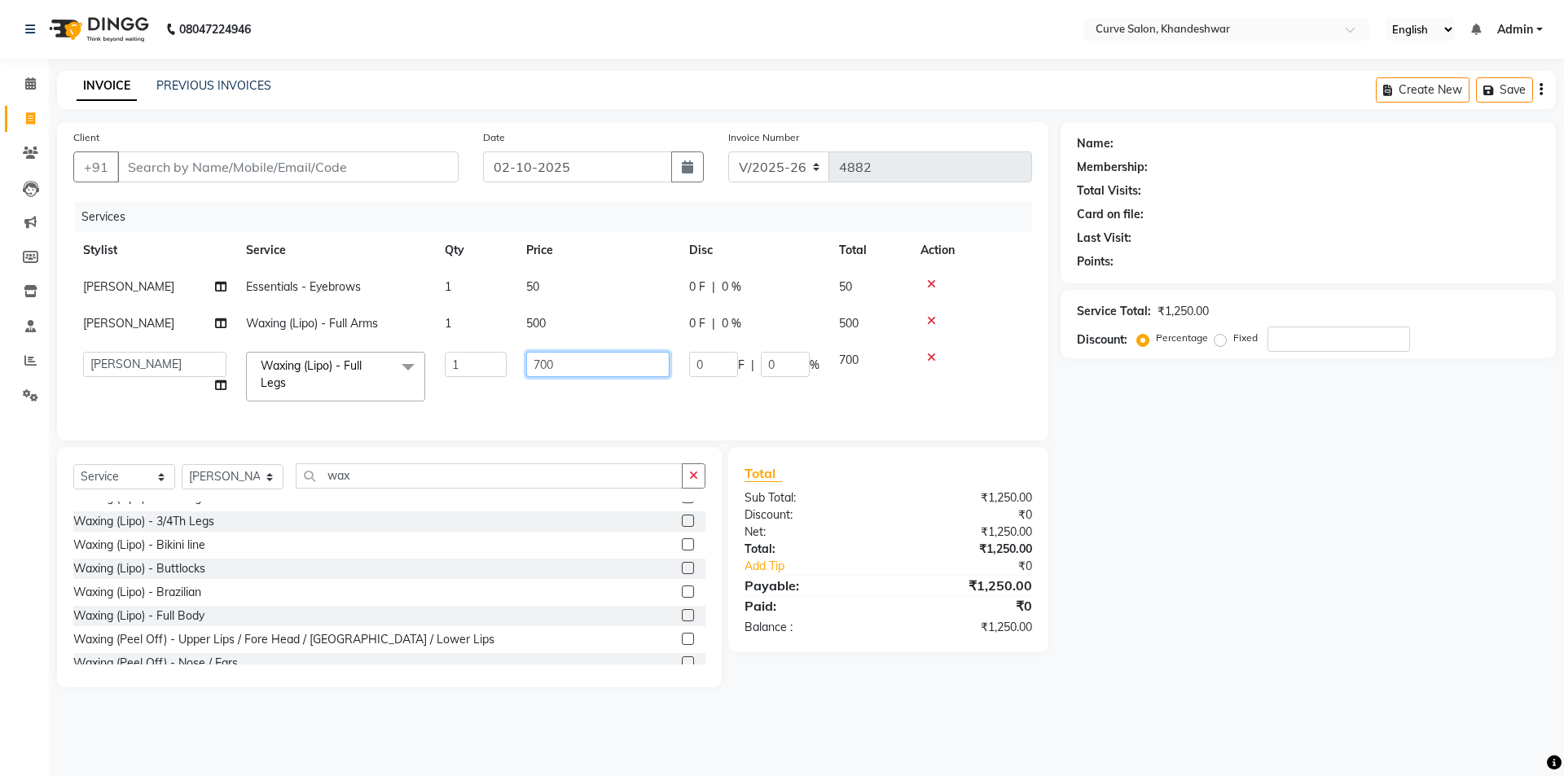
click at [539, 362] on input "700" at bounding box center [597, 364] width 143 height 25
type input "1000"
click at [669, 396] on tr "Ahmed Kafil Curve Faizan Khan Kunal Gavai Laxmi Bylapudi Nabab Neelam Kamble Pi…" at bounding box center [552, 376] width 959 height 69
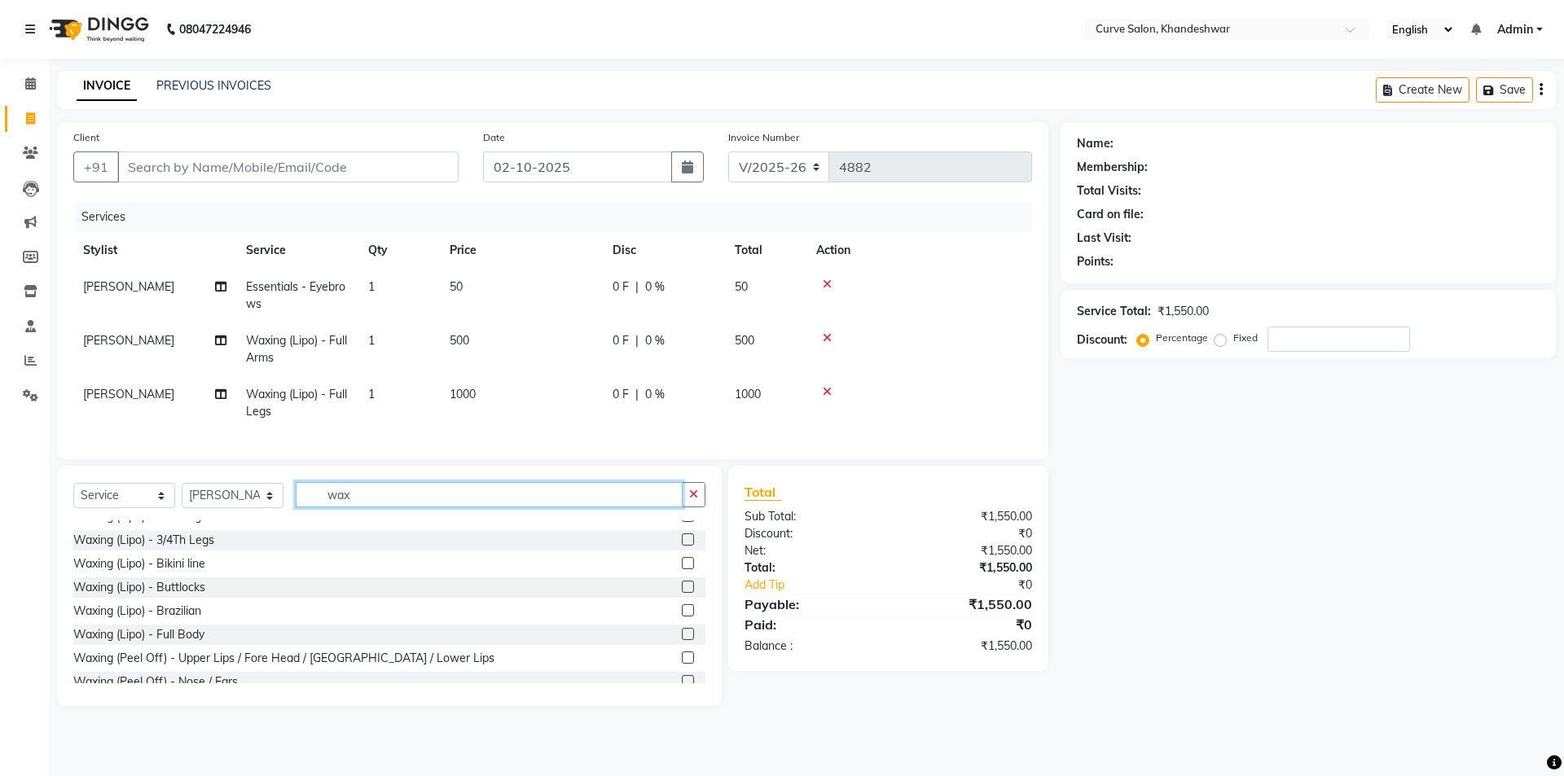
click at [390, 505] on input "wax" at bounding box center [489, 494] width 387 height 25
type input "w"
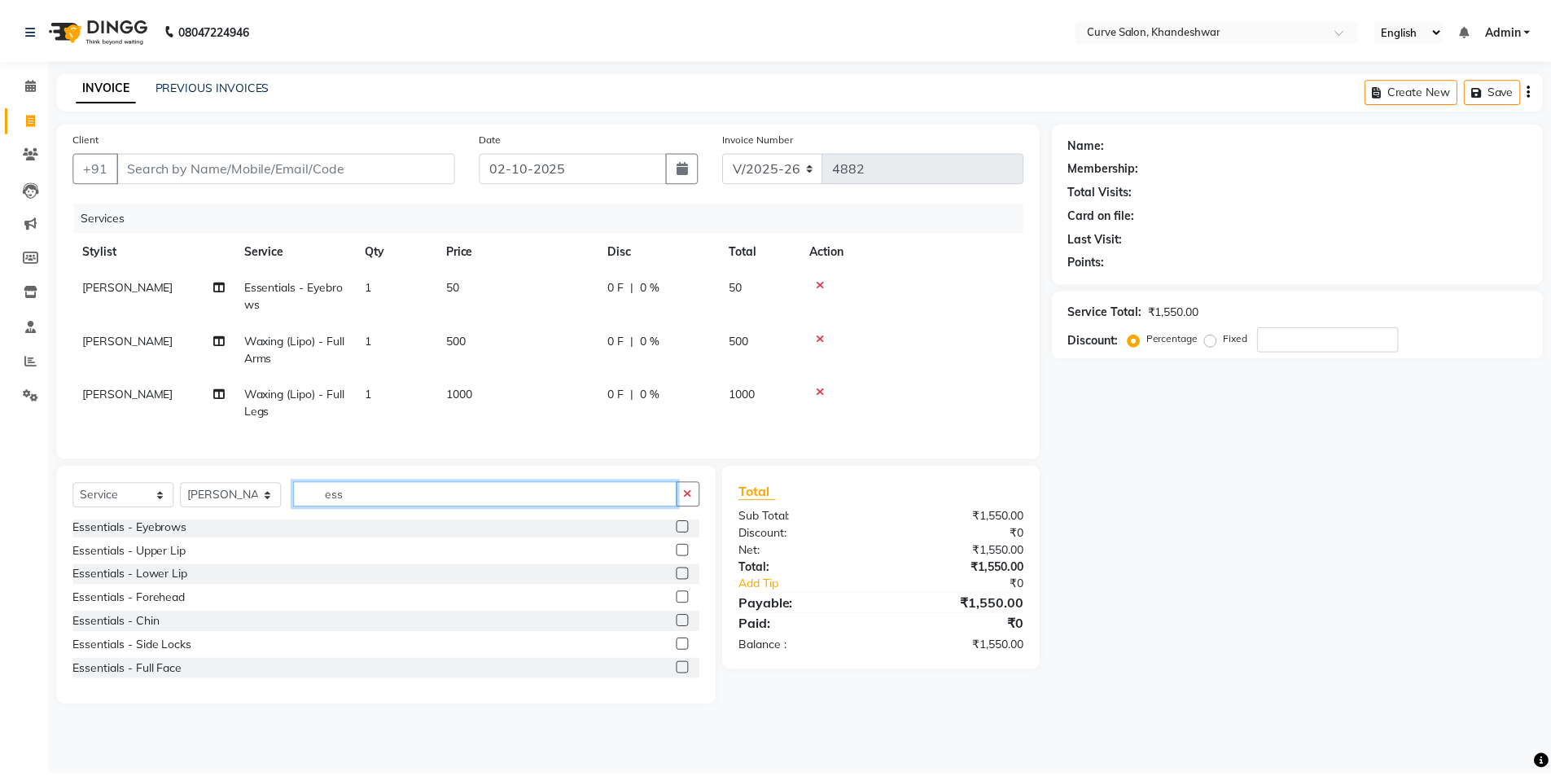
scroll to position [73, 0]
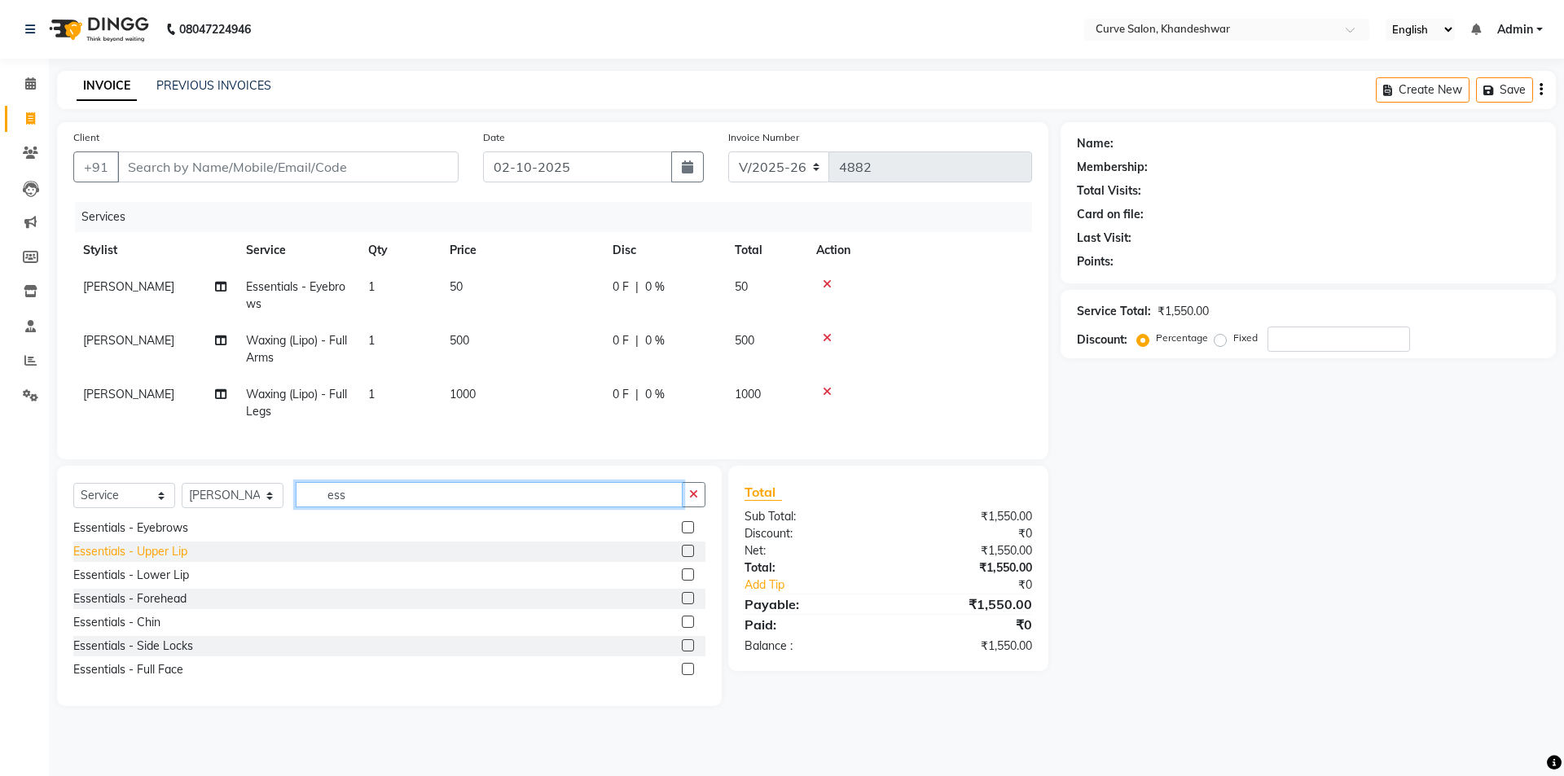
type input "ess"
click at [169, 560] on div "Essentials - Upper Lip" at bounding box center [130, 551] width 114 height 17
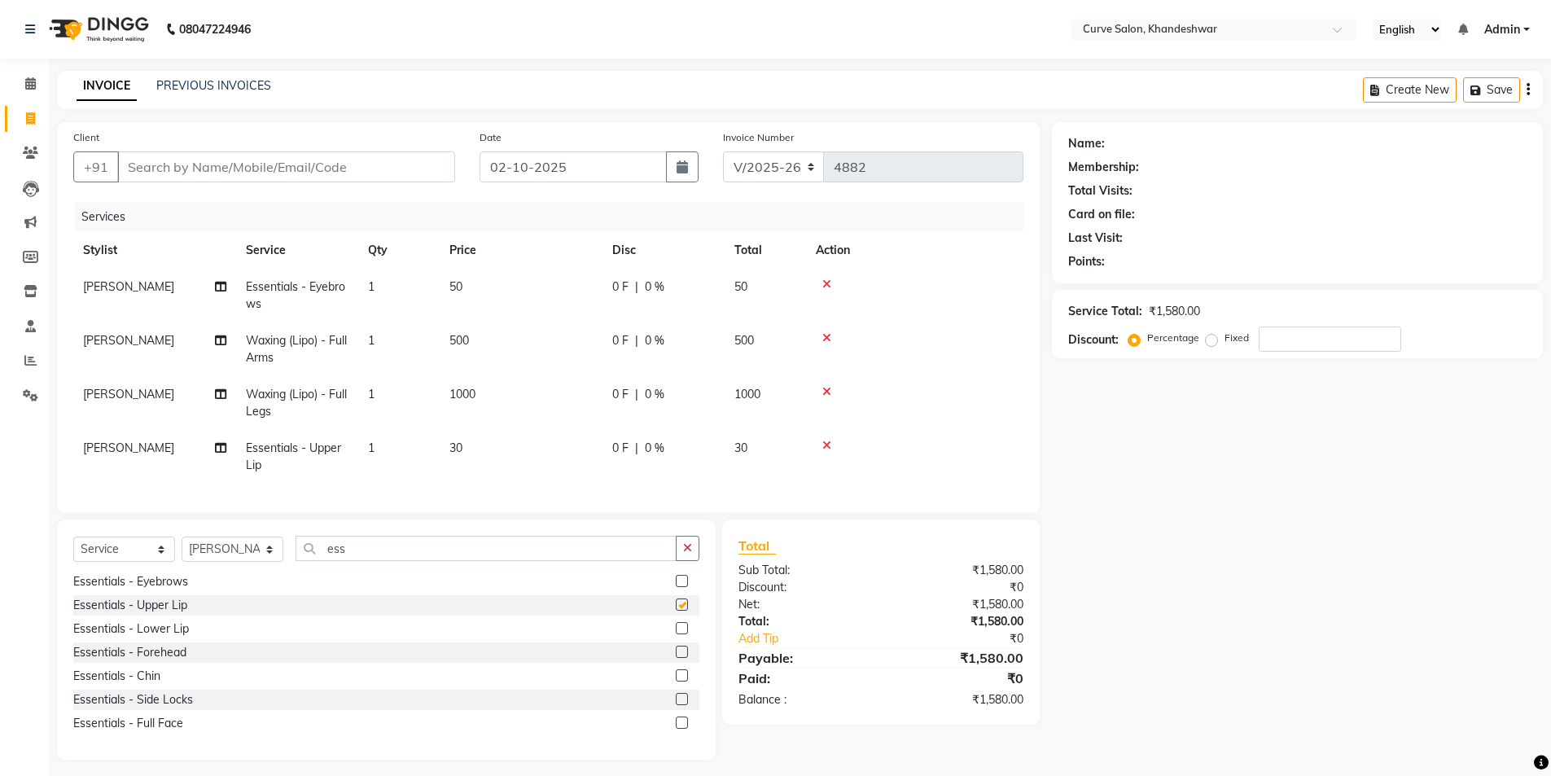
checkbox input "false"
click at [191, 173] on input "Client" at bounding box center [286, 166] width 338 height 31
type input "8"
type input "0"
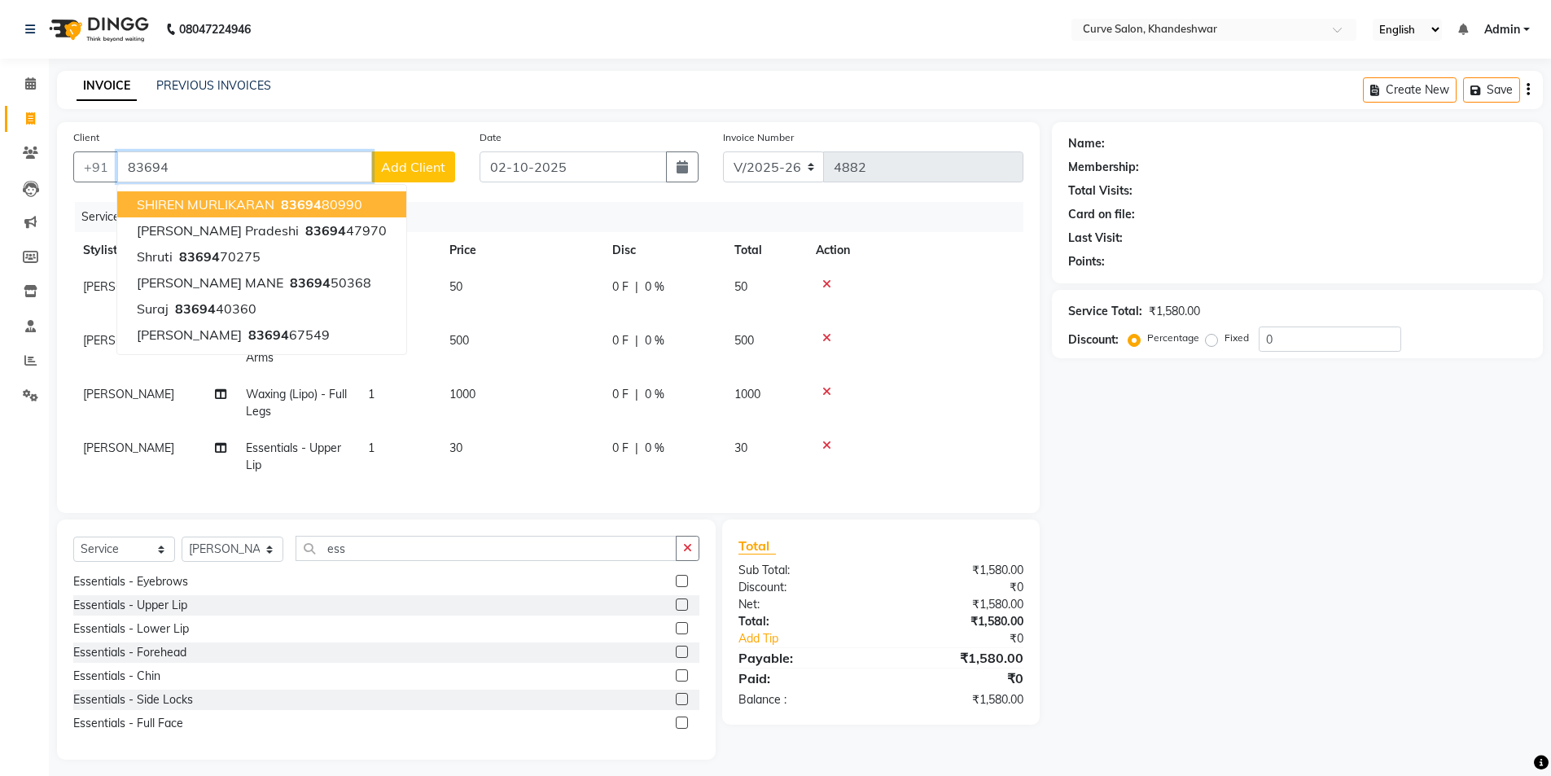
click at [201, 200] on span "SHIREN MURLIKARAN" at bounding box center [206, 204] width 138 height 16
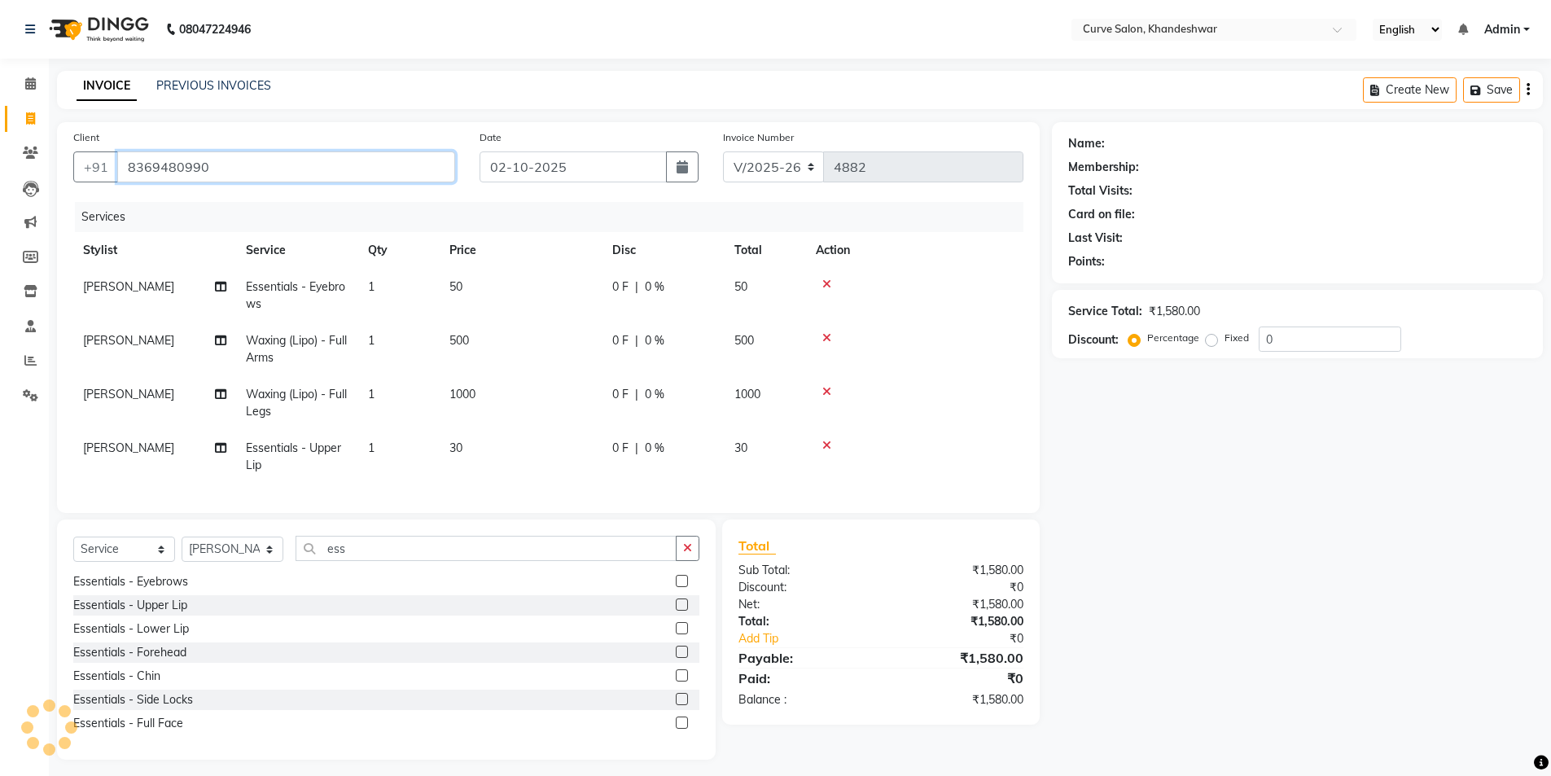
type input "8369480990"
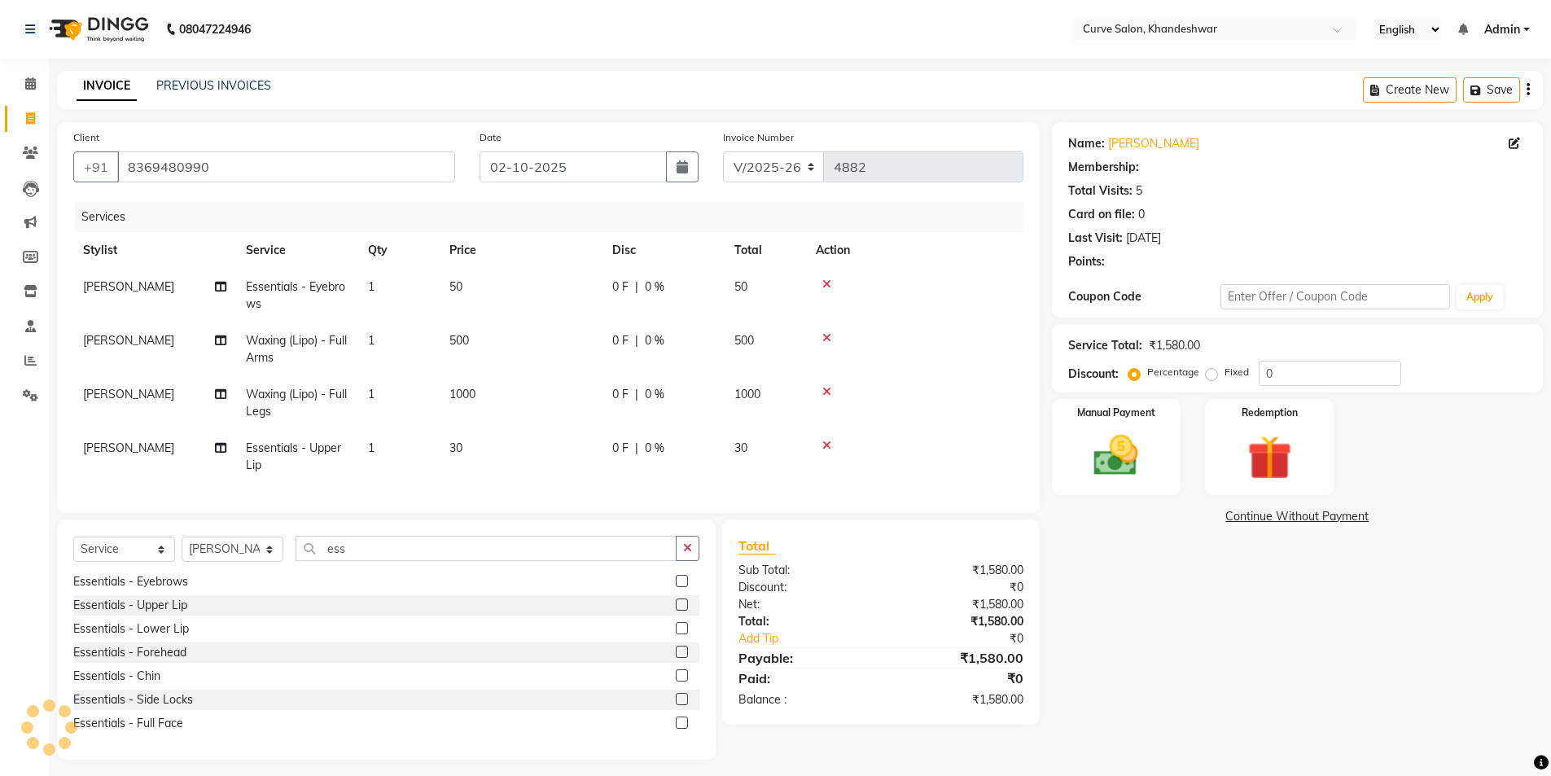
select select "1: Object"
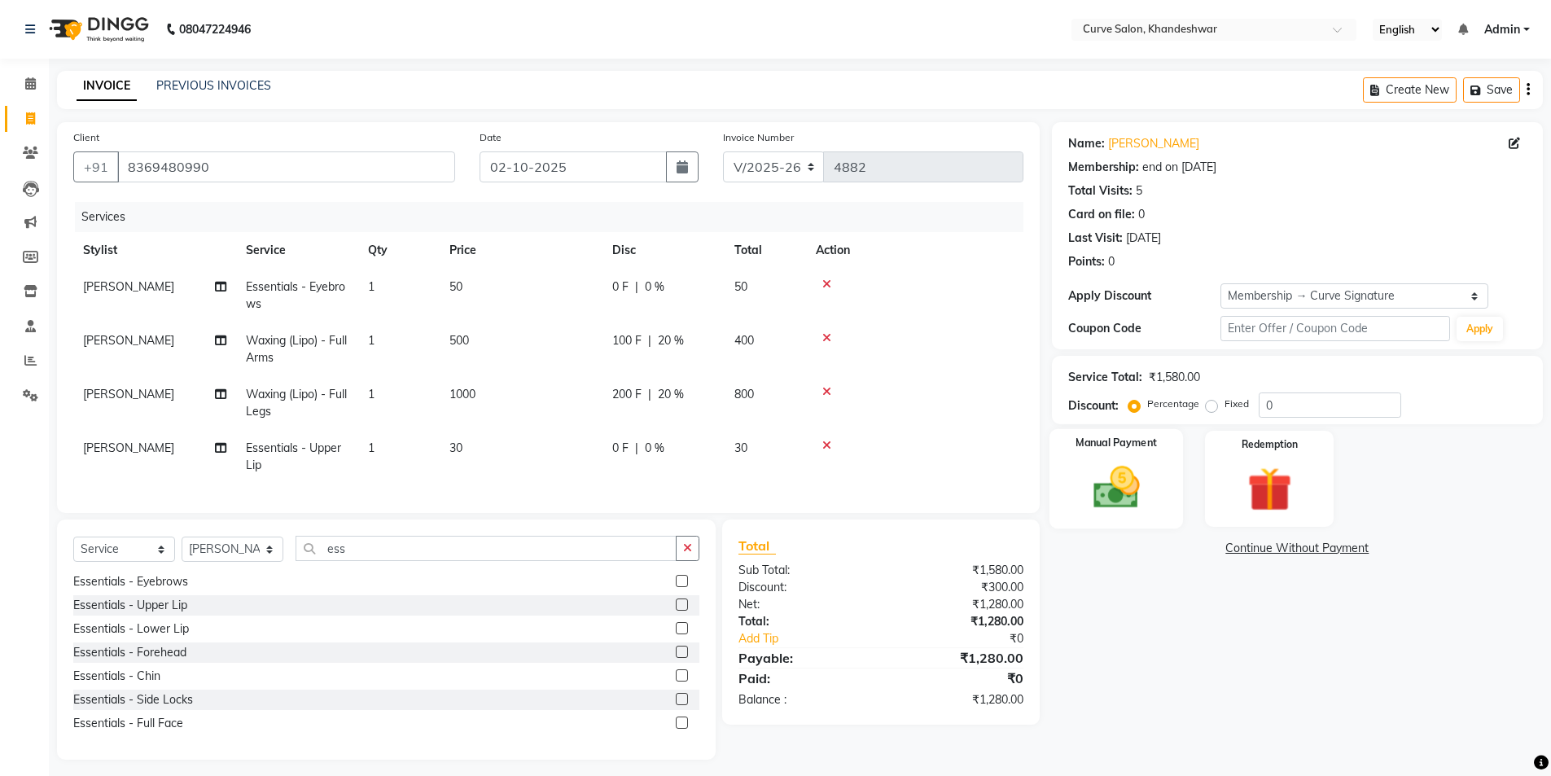
click at [1130, 487] on img at bounding box center [1116, 487] width 75 height 53
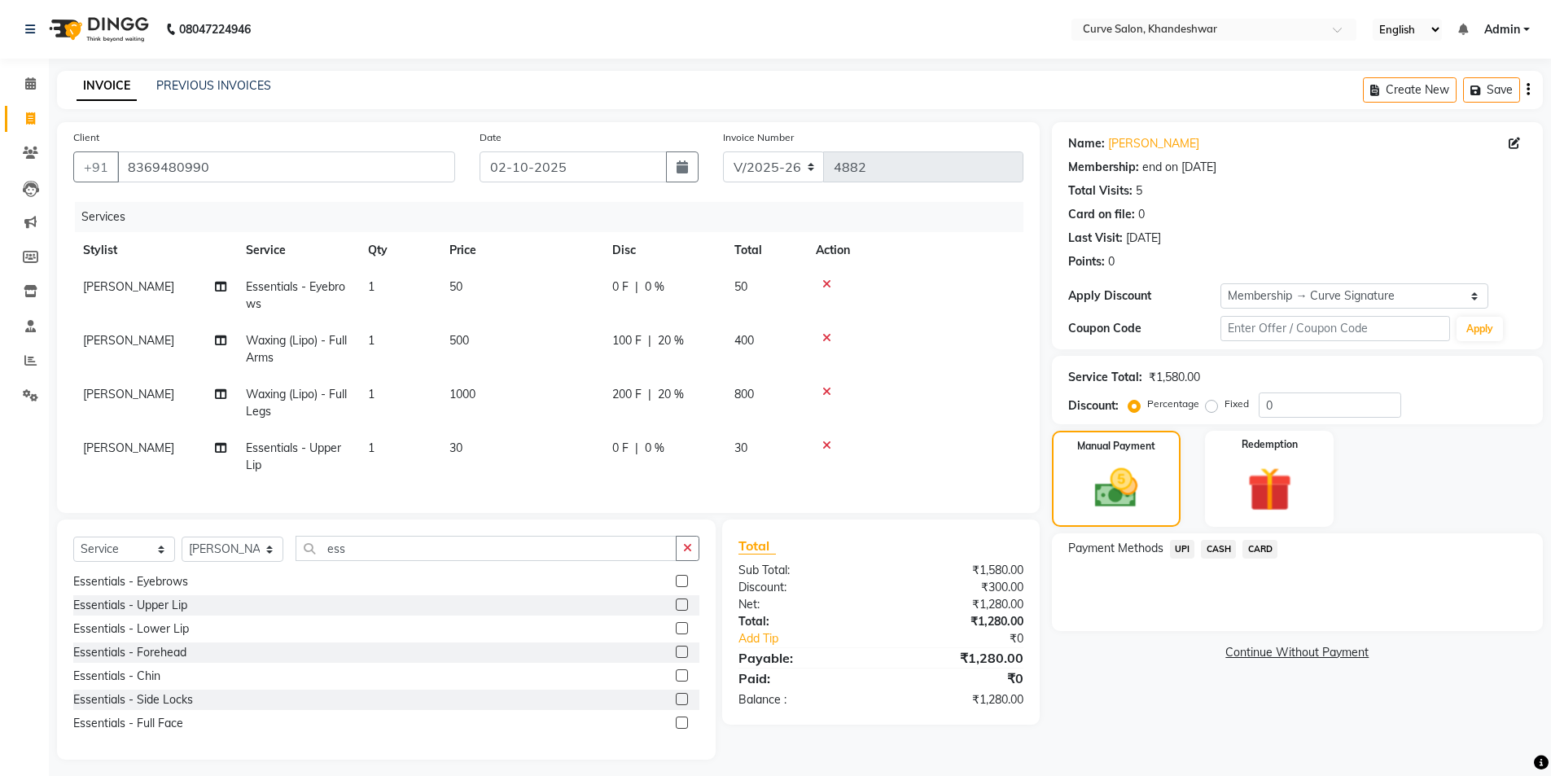
click at [1186, 551] on span "UPI" at bounding box center [1182, 549] width 25 height 19
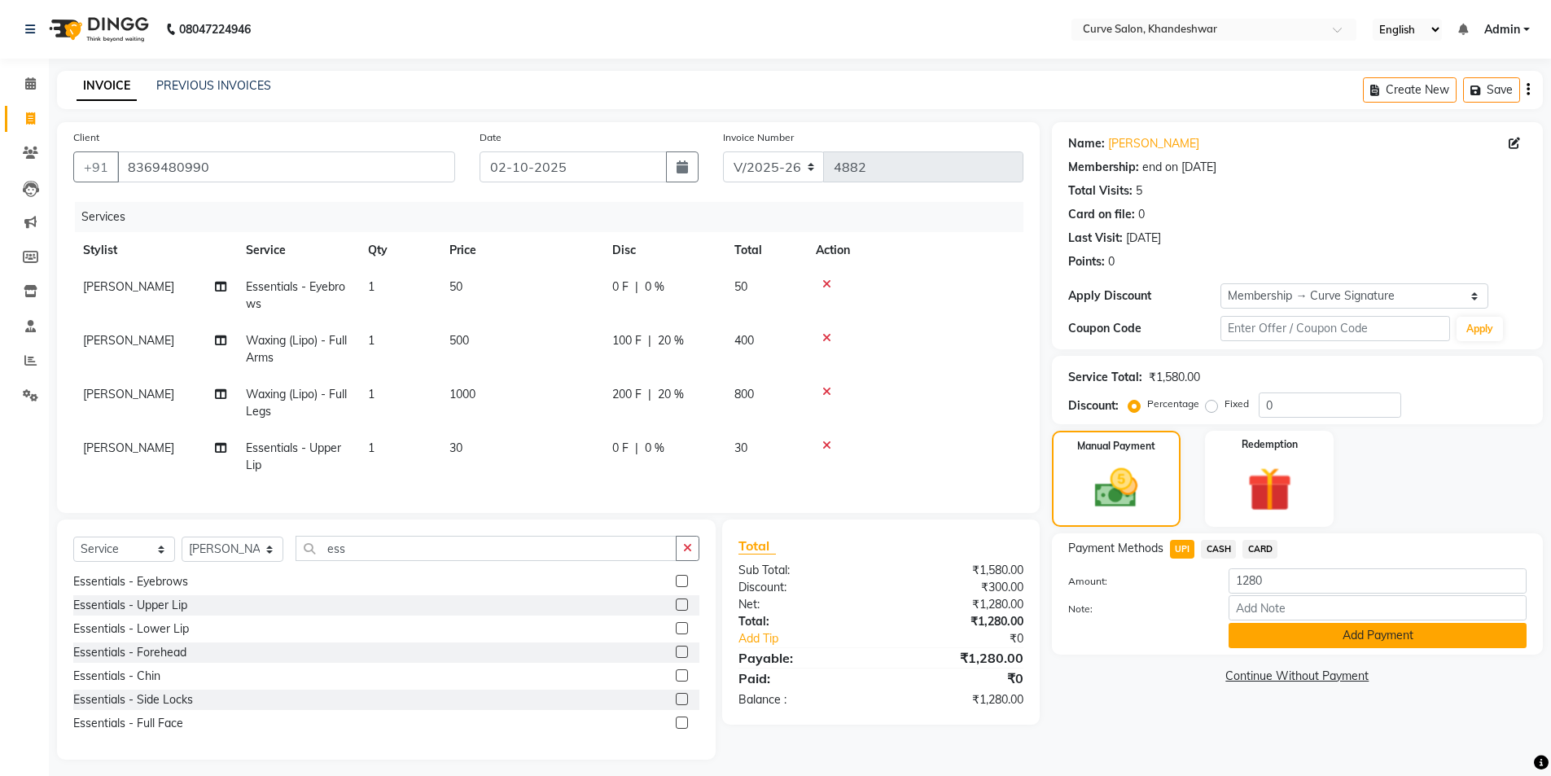
click at [1340, 631] on button "Add Payment" at bounding box center [1378, 635] width 298 height 25
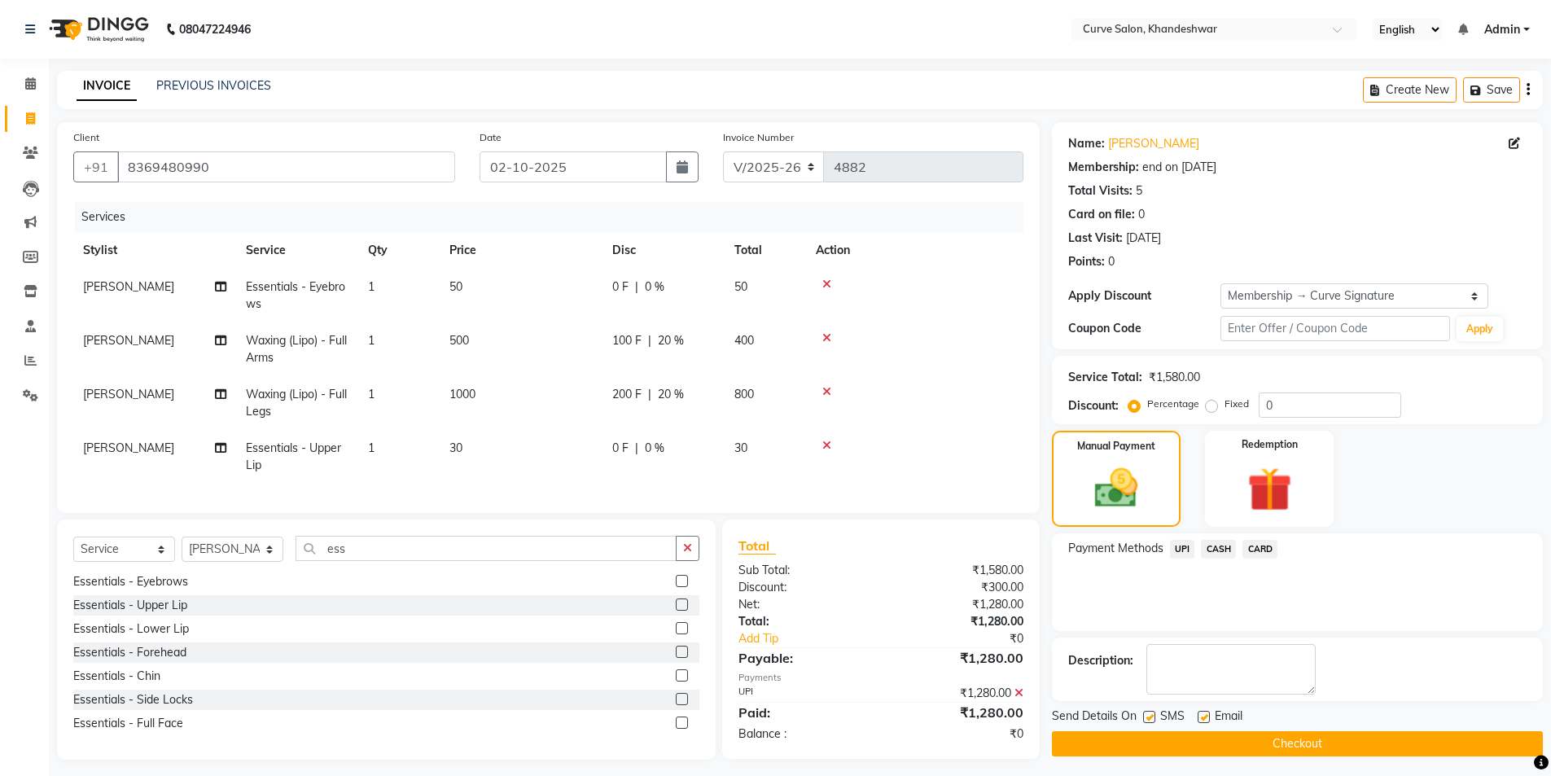
click at [1306, 740] on button "Checkout" at bounding box center [1297, 743] width 491 height 25
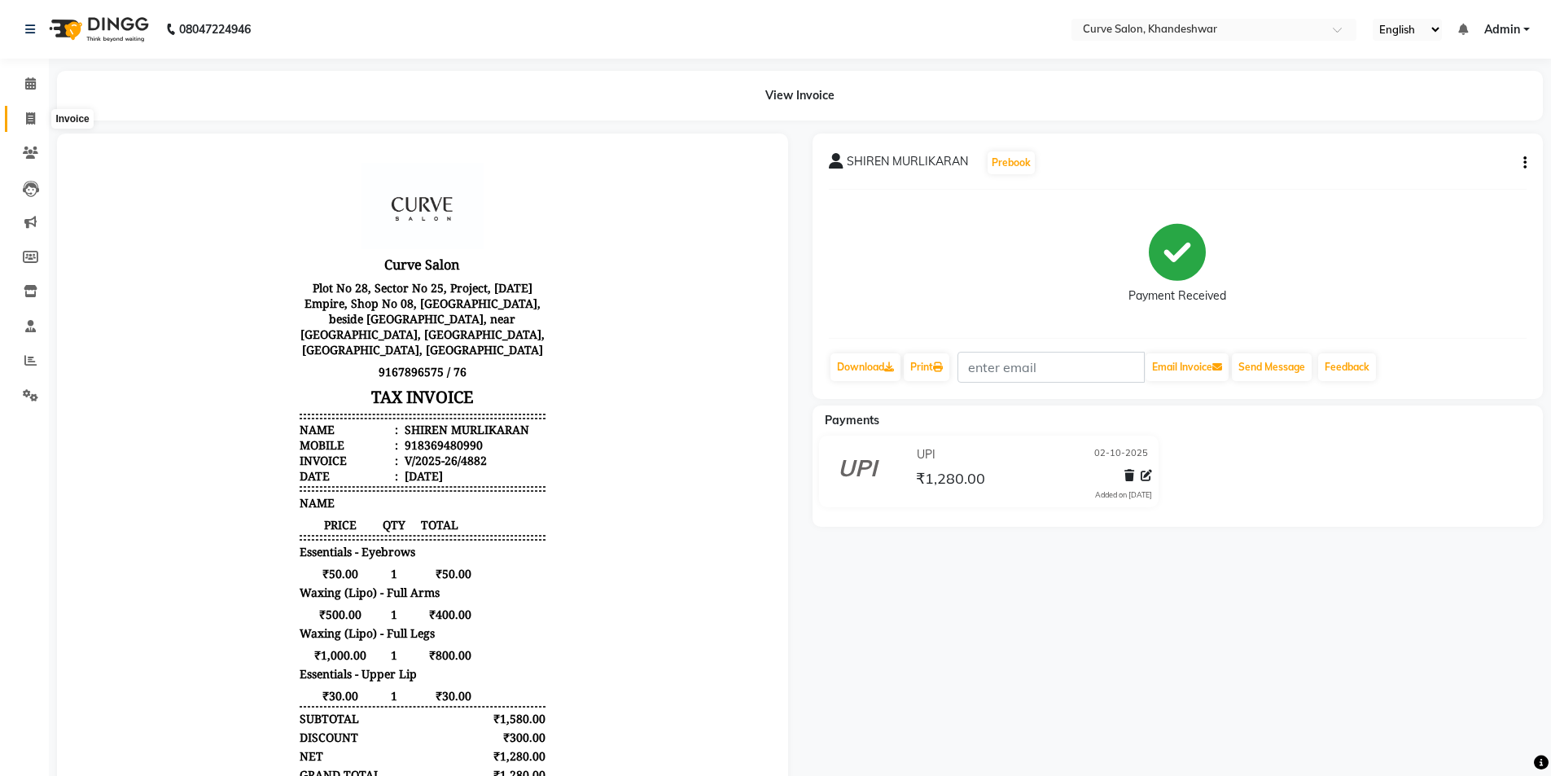
click at [31, 116] on icon at bounding box center [30, 118] width 9 height 12
select select "4458"
select select "service"
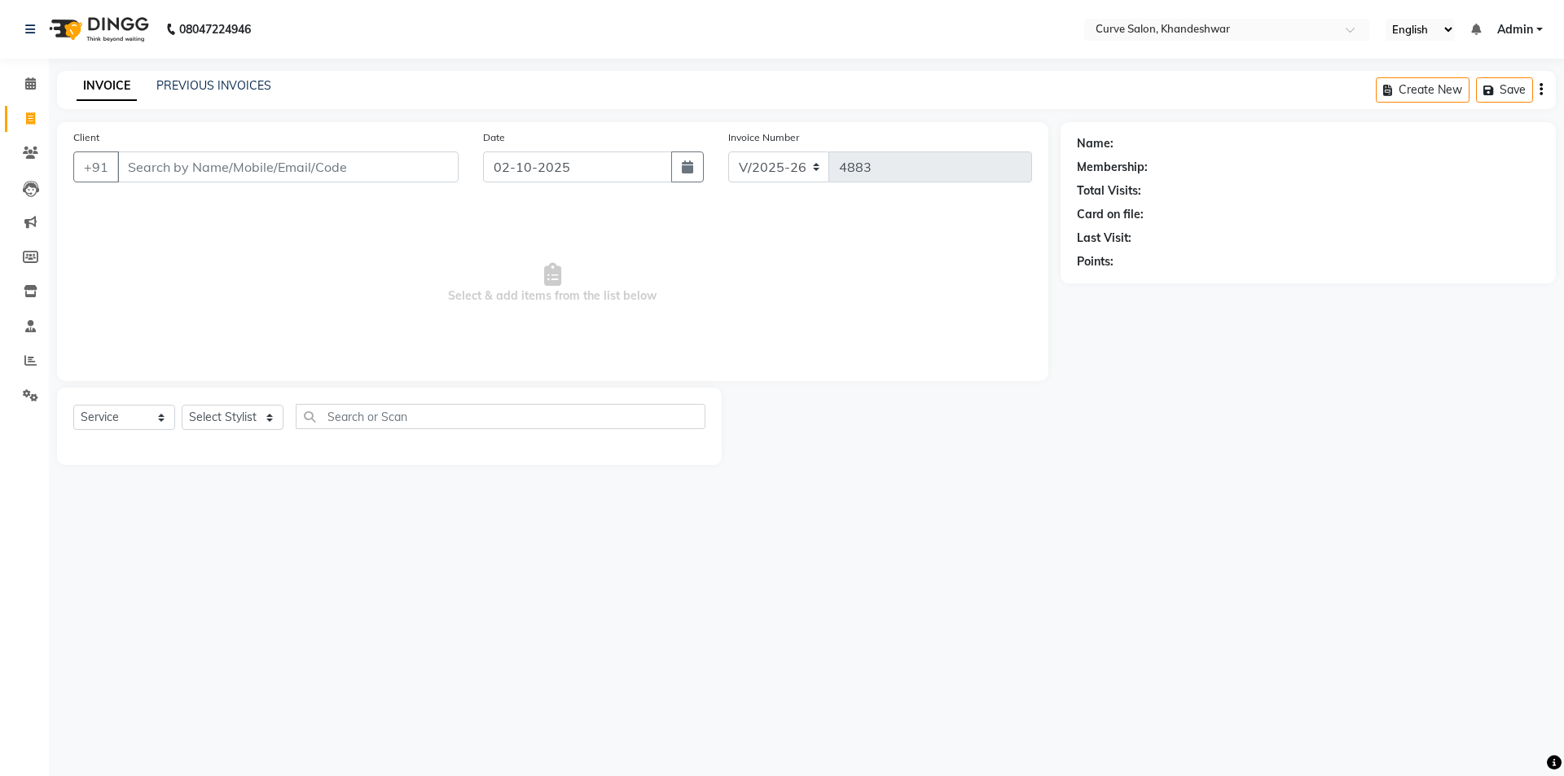
click at [284, 171] on input "Client" at bounding box center [287, 166] width 341 height 31
click at [244, 414] on select "Select Stylist Ahmed Kafil Curve Faizan Khan Kunal Gavai Laxmi Bylapudi Nabab N…" at bounding box center [233, 417] width 102 height 25
click at [475, 410] on input "text" at bounding box center [501, 416] width 410 height 25
type input "na"
click at [210, 418] on select "Select Stylist Ahmed Kafil Curve Faizan Khan Kunal Gavai Laxmi Bylapudi Nabab N…" at bounding box center [233, 417] width 102 height 25
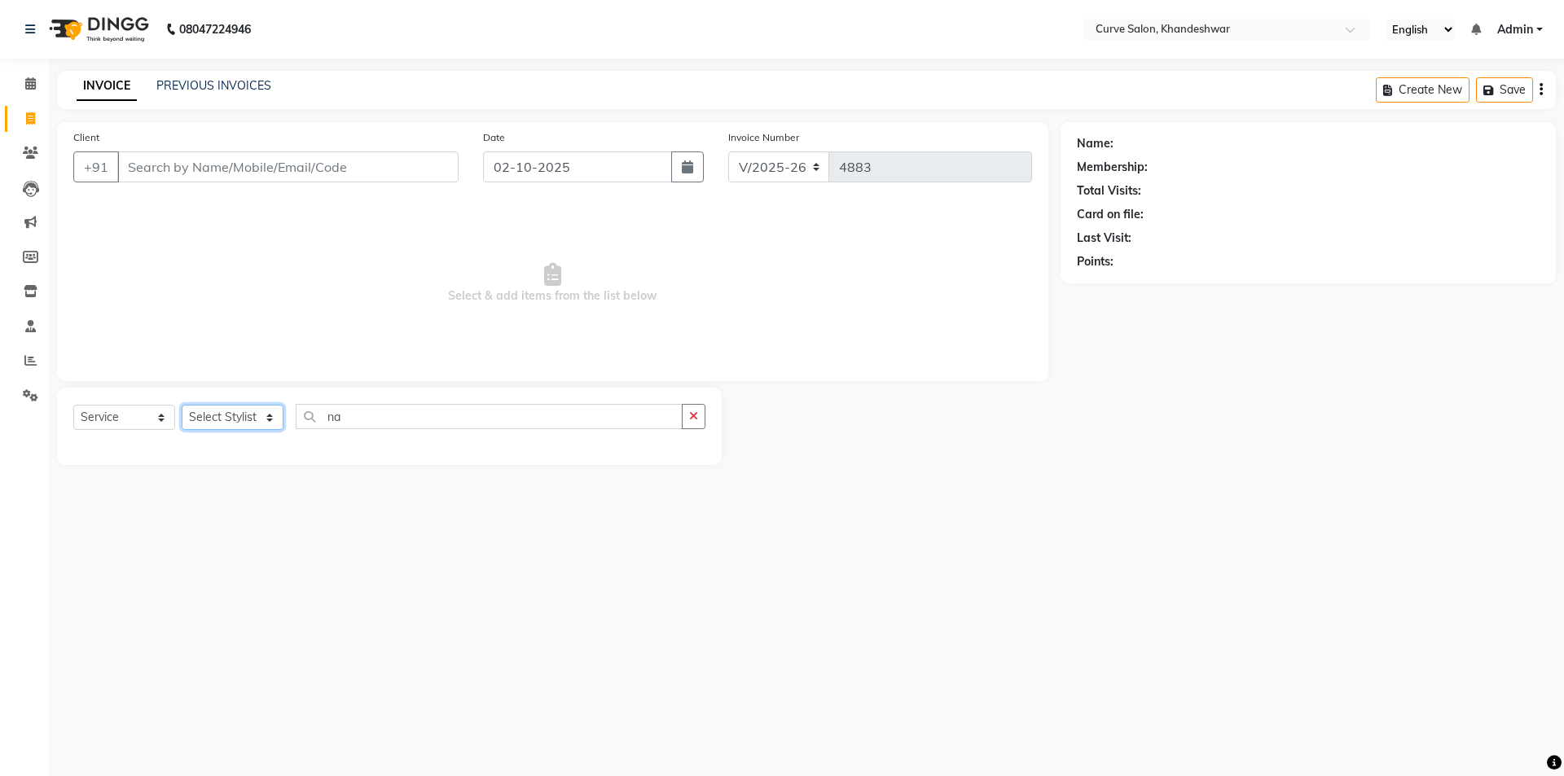
select select "30906"
click at [182, 405] on select "Select Stylist Ahmed Kafil Curve Faizan Khan Kunal Gavai Laxmi Bylapudi Nabab N…" at bounding box center [233, 417] width 102 height 25
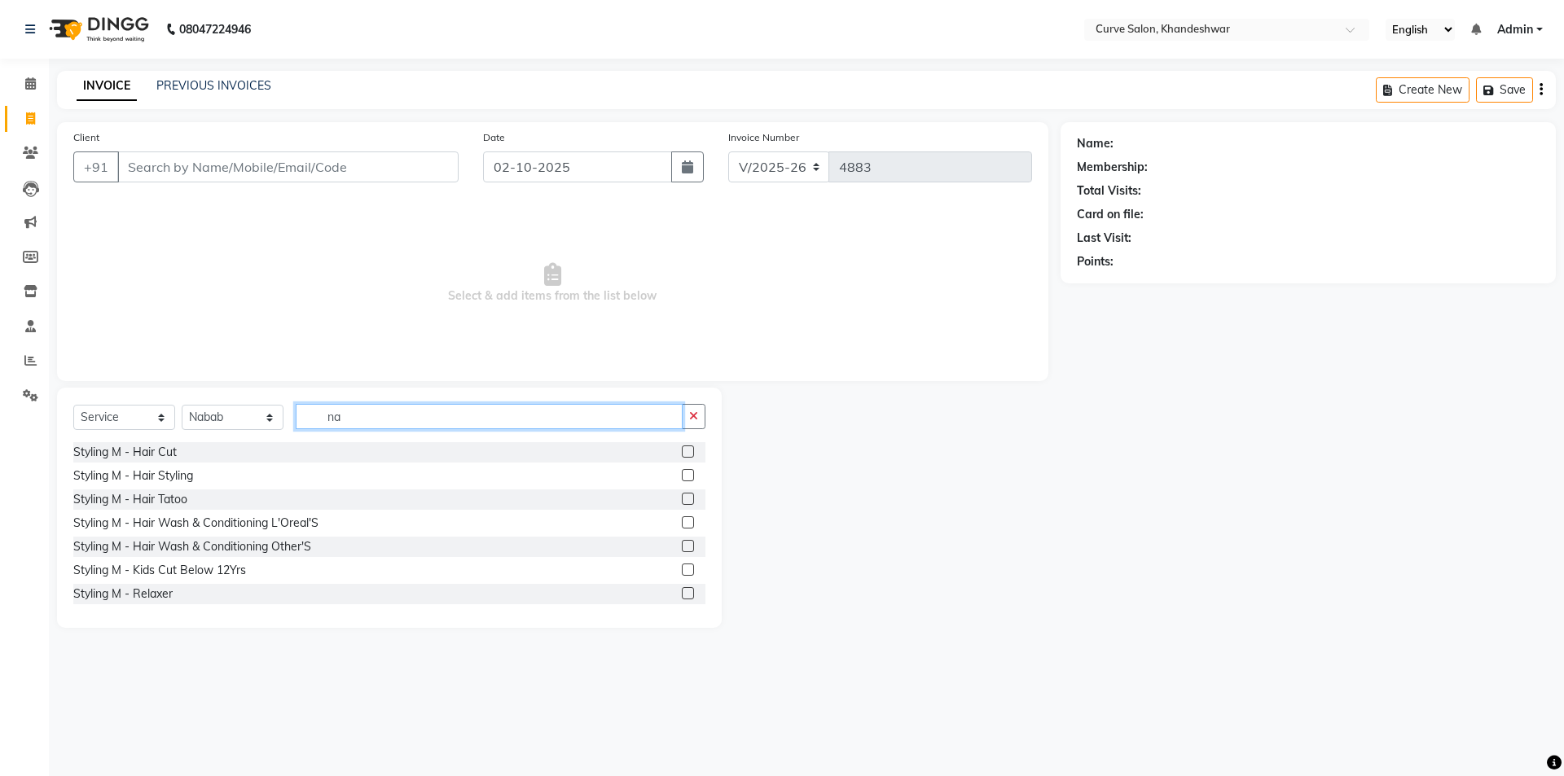
click at [361, 415] on input "na" at bounding box center [489, 416] width 387 height 25
type input "n"
click at [401, 415] on input "text" at bounding box center [501, 416] width 410 height 25
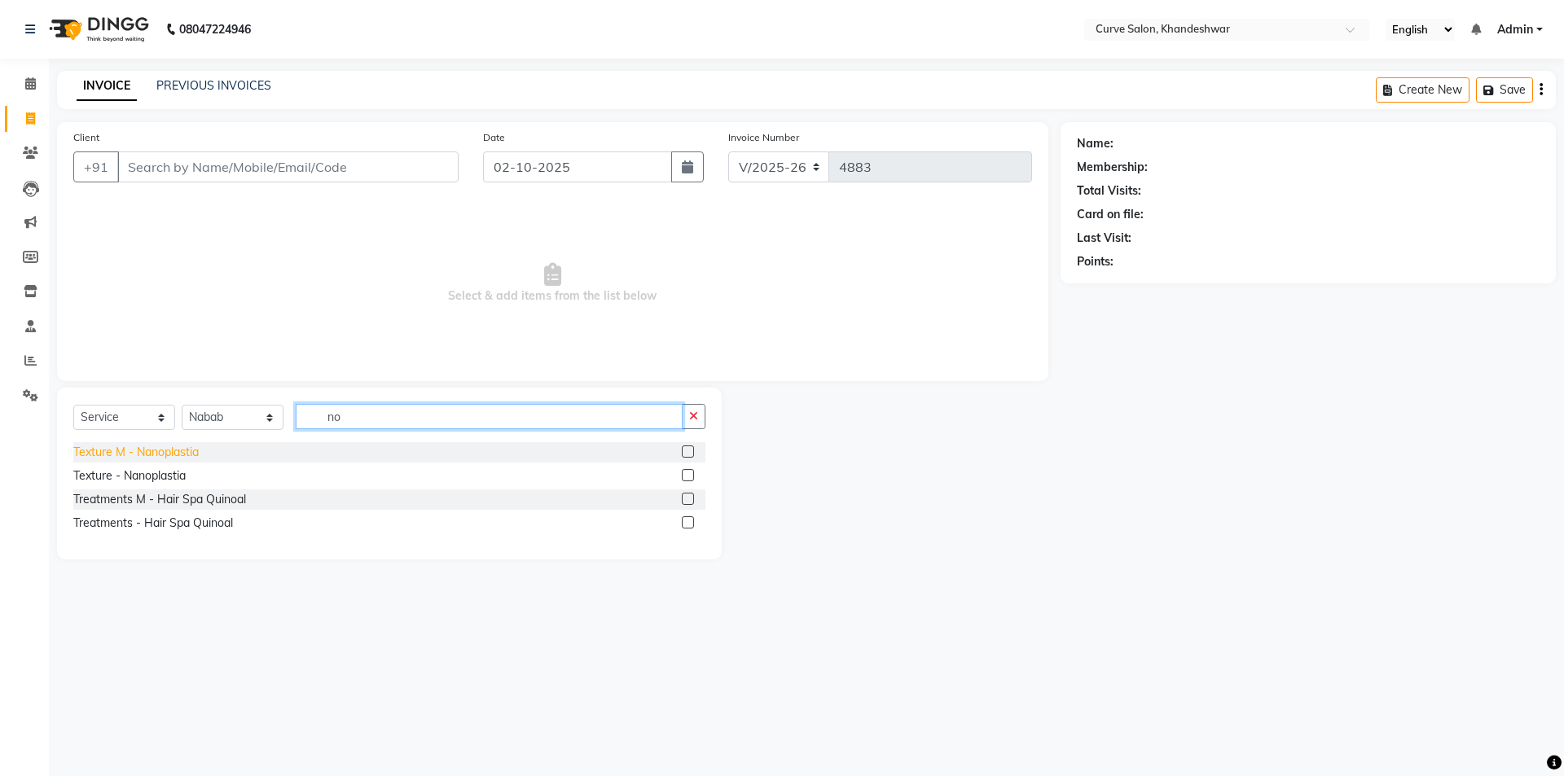
type input "no"
click at [165, 455] on div "Texture M - Nanoplastia" at bounding box center [135, 452] width 125 height 17
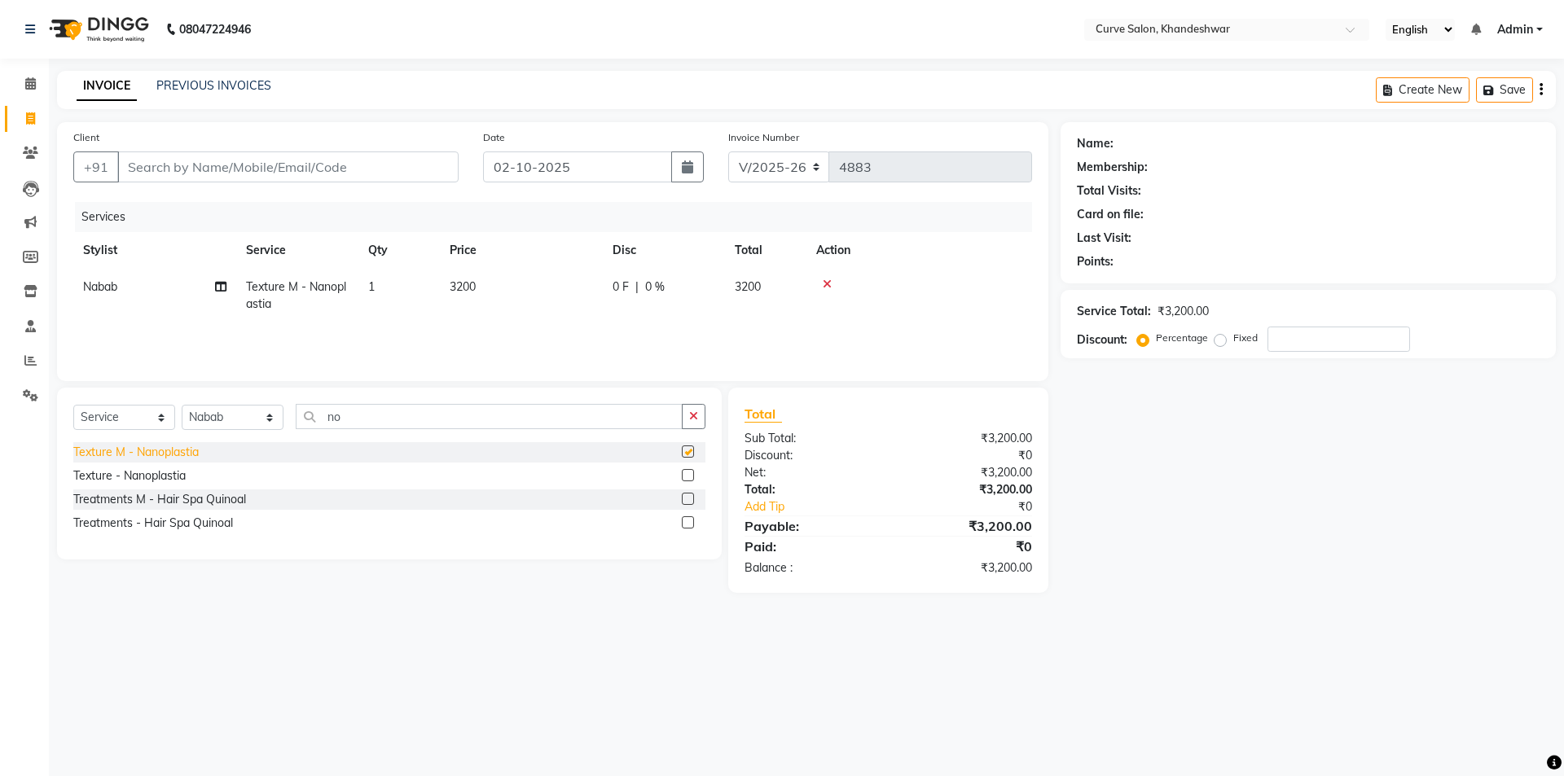
checkbox input "false"
click at [696, 411] on icon "button" at bounding box center [693, 415] width 9 height 11
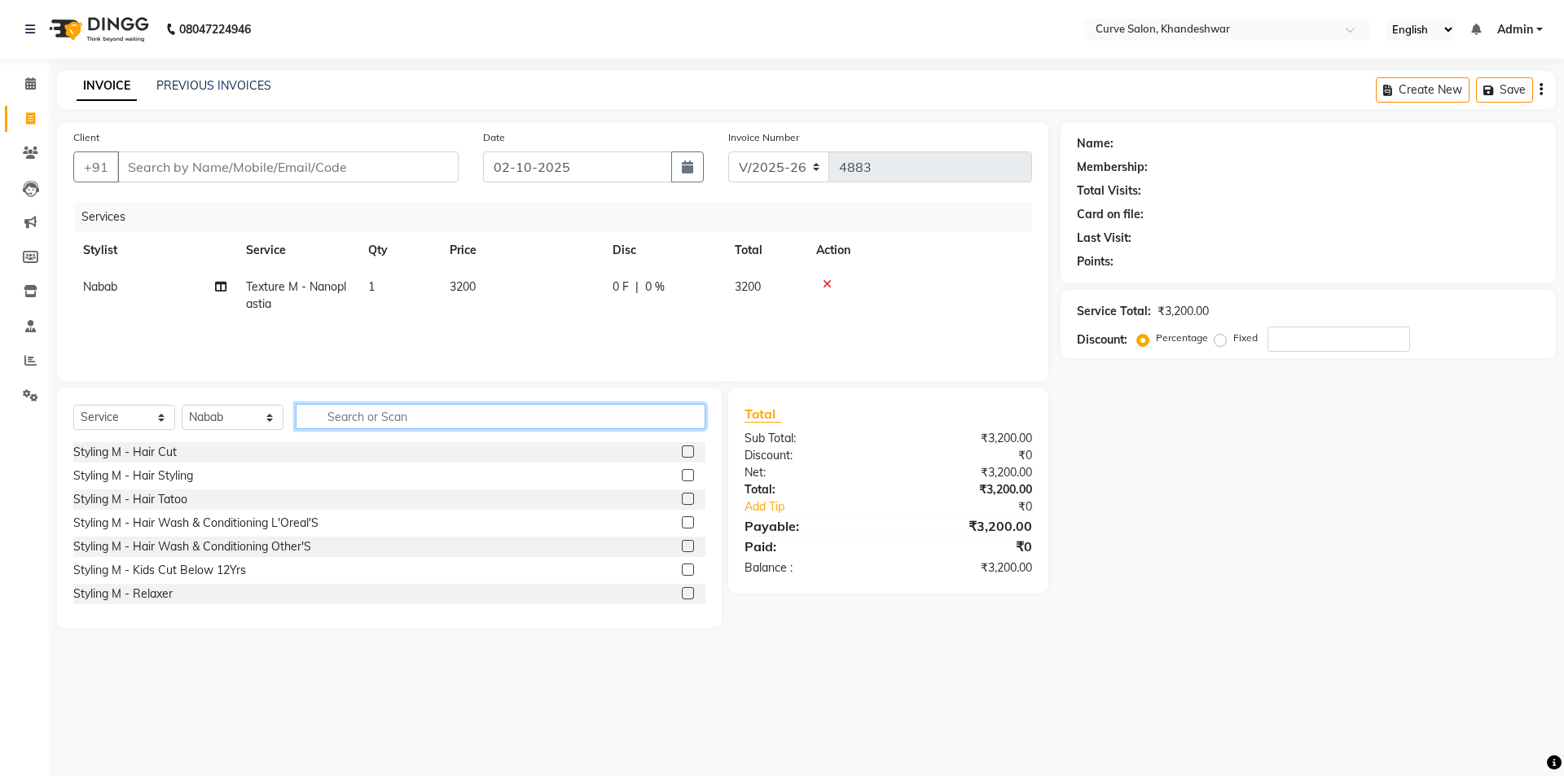
click at [463, 420] on input "text" at bounding box center [501, 416] width 410 height 25
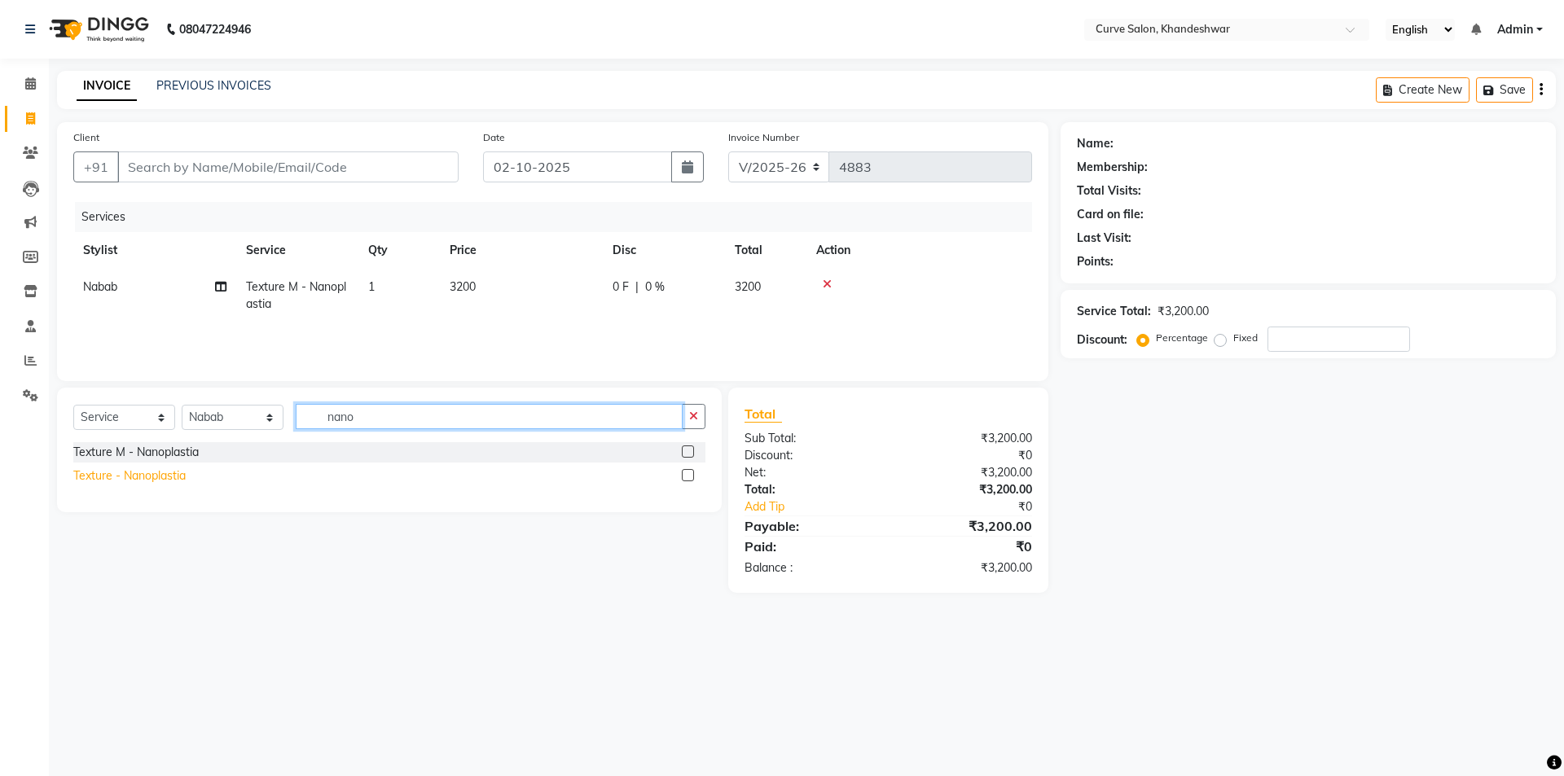
type input "nano"
click at [134, 479] on div "Texture - Nanoplastia" at bounding box center [129, 475] width 112 height 17
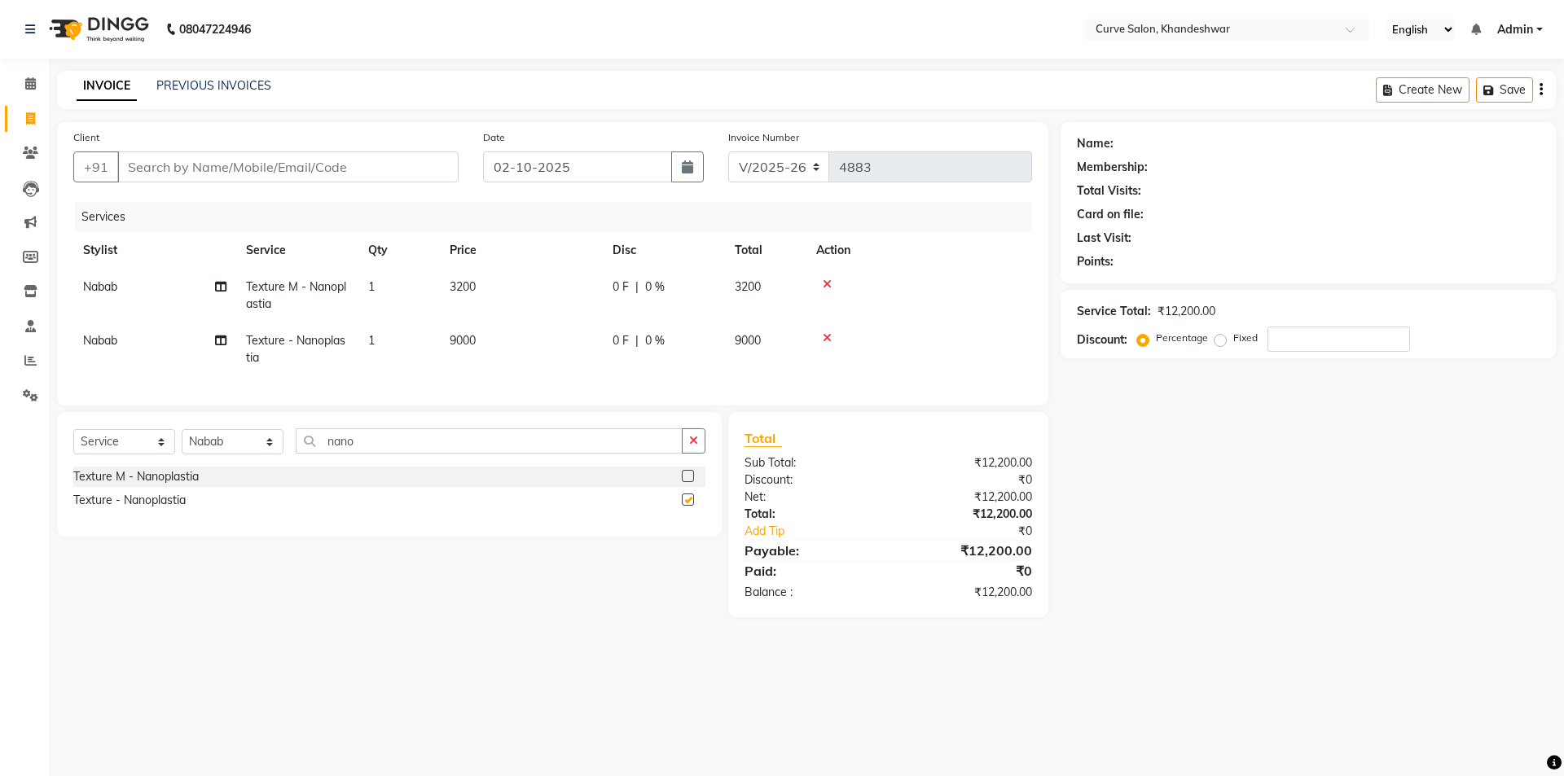
checkbox input "false"
click at [821, 283] on div at bounding box center [919, 284] width 206 height 11
click at [828, 283] on icon at bounding box center [827, 284] width 9 height 11
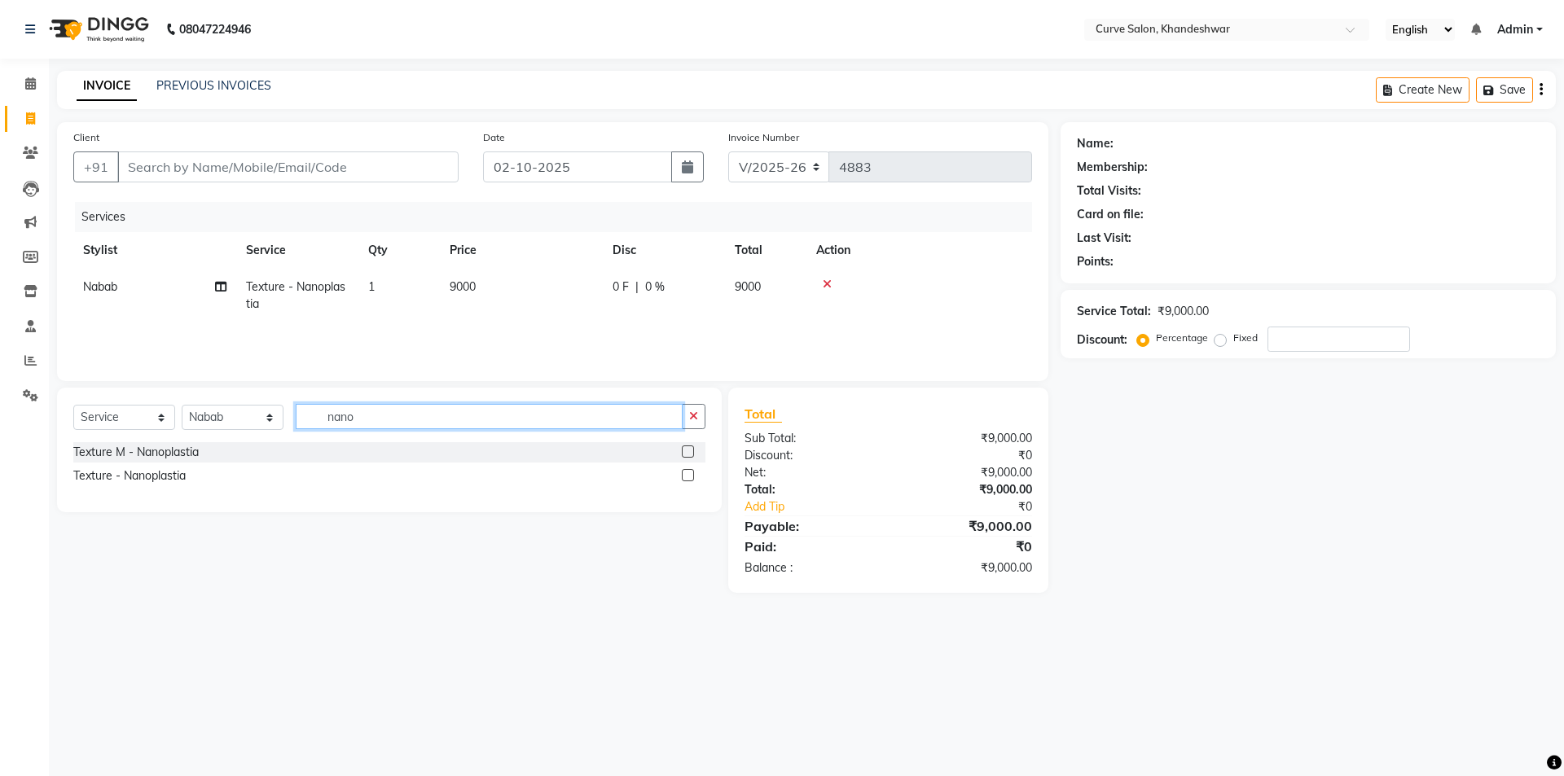
click at [380, 422] on input "nano" at bounding box center [489, 416] width 387 height 25
type input "n"
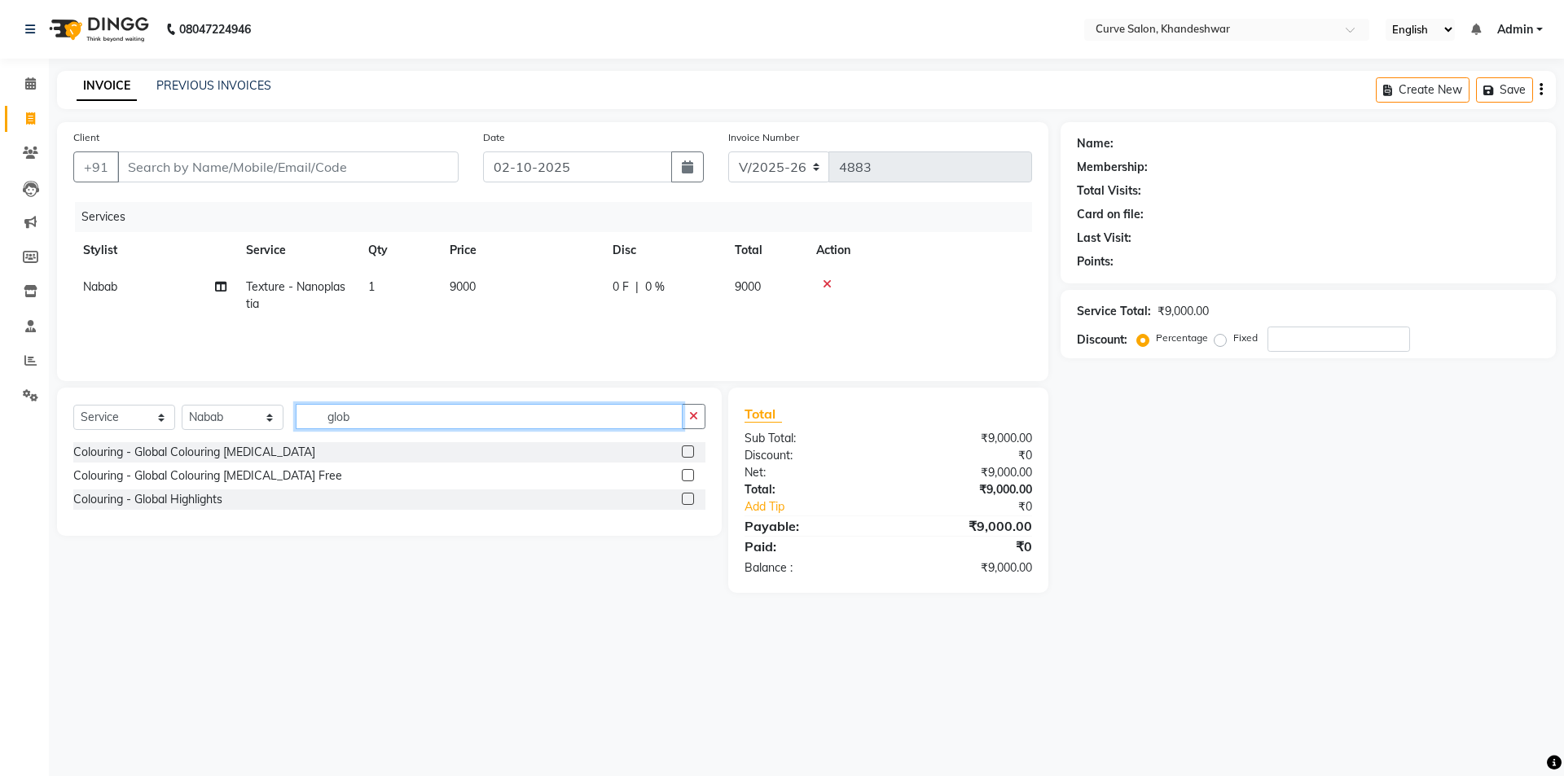
type input "glob"
click at [454, 283] on span "9000" at bounding box center [463, 286] width 26 height 15
select select "30906"
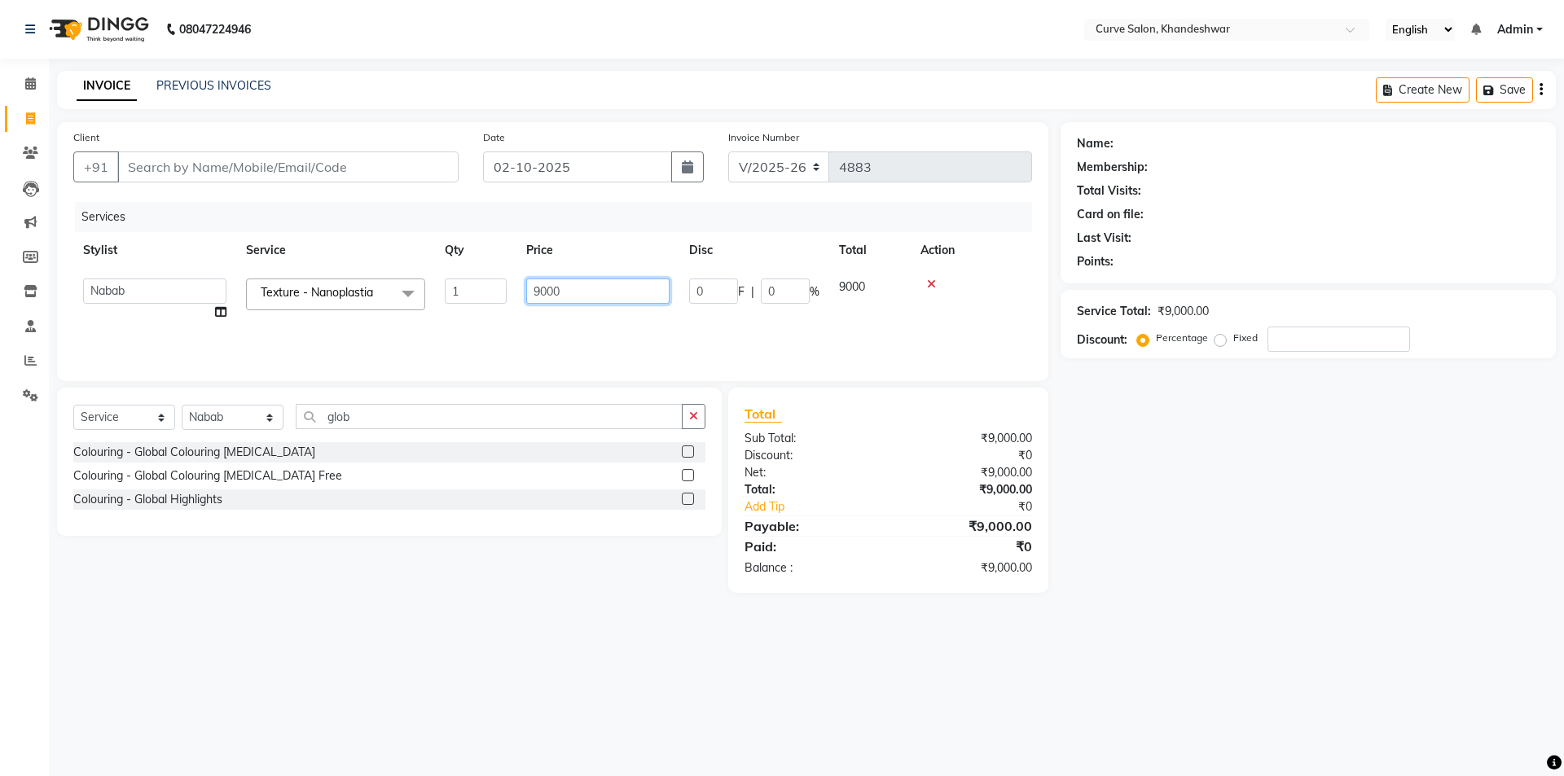
click at [542, 283] on input "9000" at bounding box center [597, 291] width 143 height 25
type input "8000"
click at [161, 449] on div "Colouring - Global Colouring [MEDICAL_DATA]" at bounding box center [194, 452] width 242 height 17
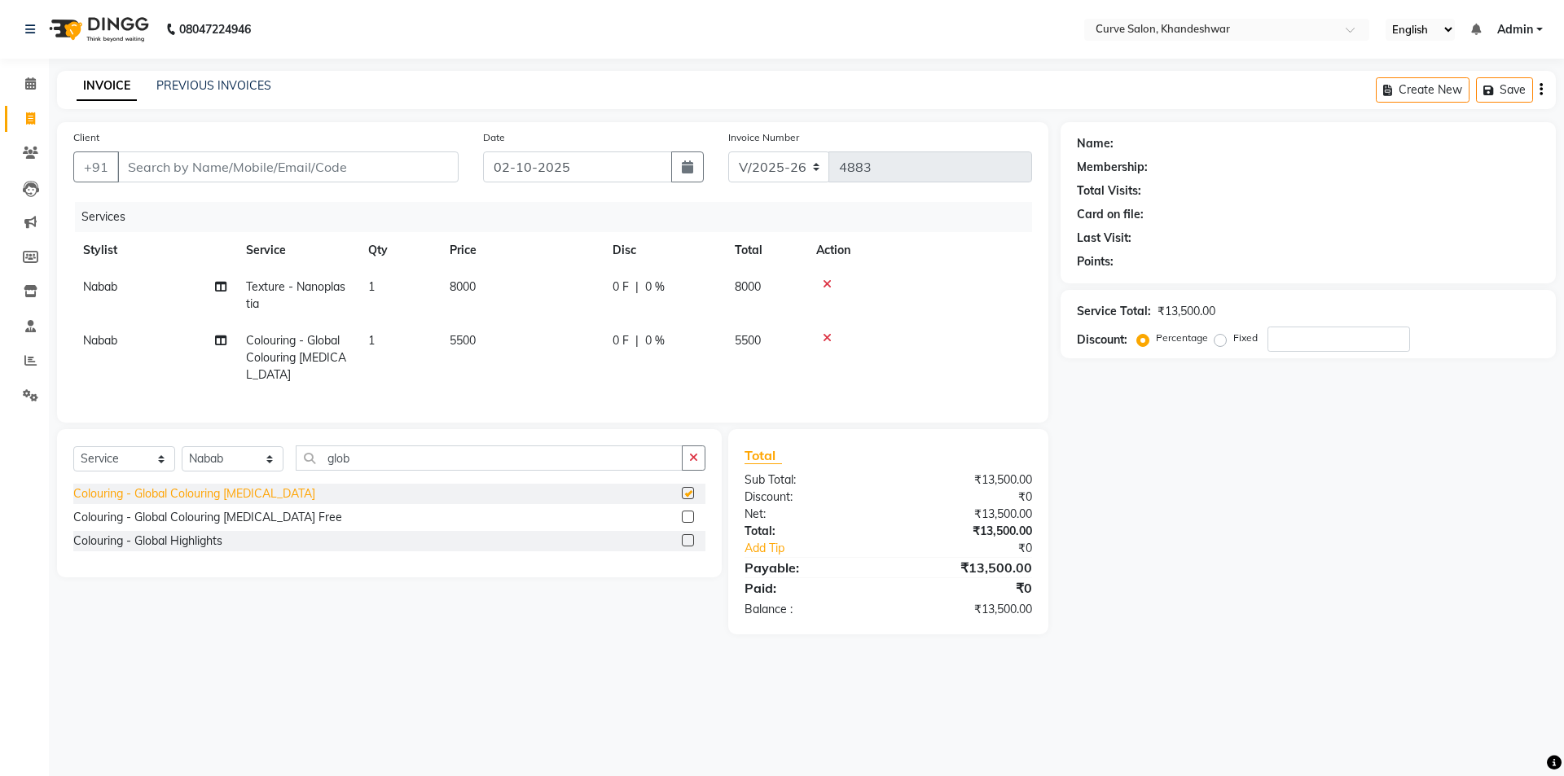
checkbox input "false"
click at [451, 336] on span "5500" at bounding box center [463, 340] width 26 height 15
select select "30906"
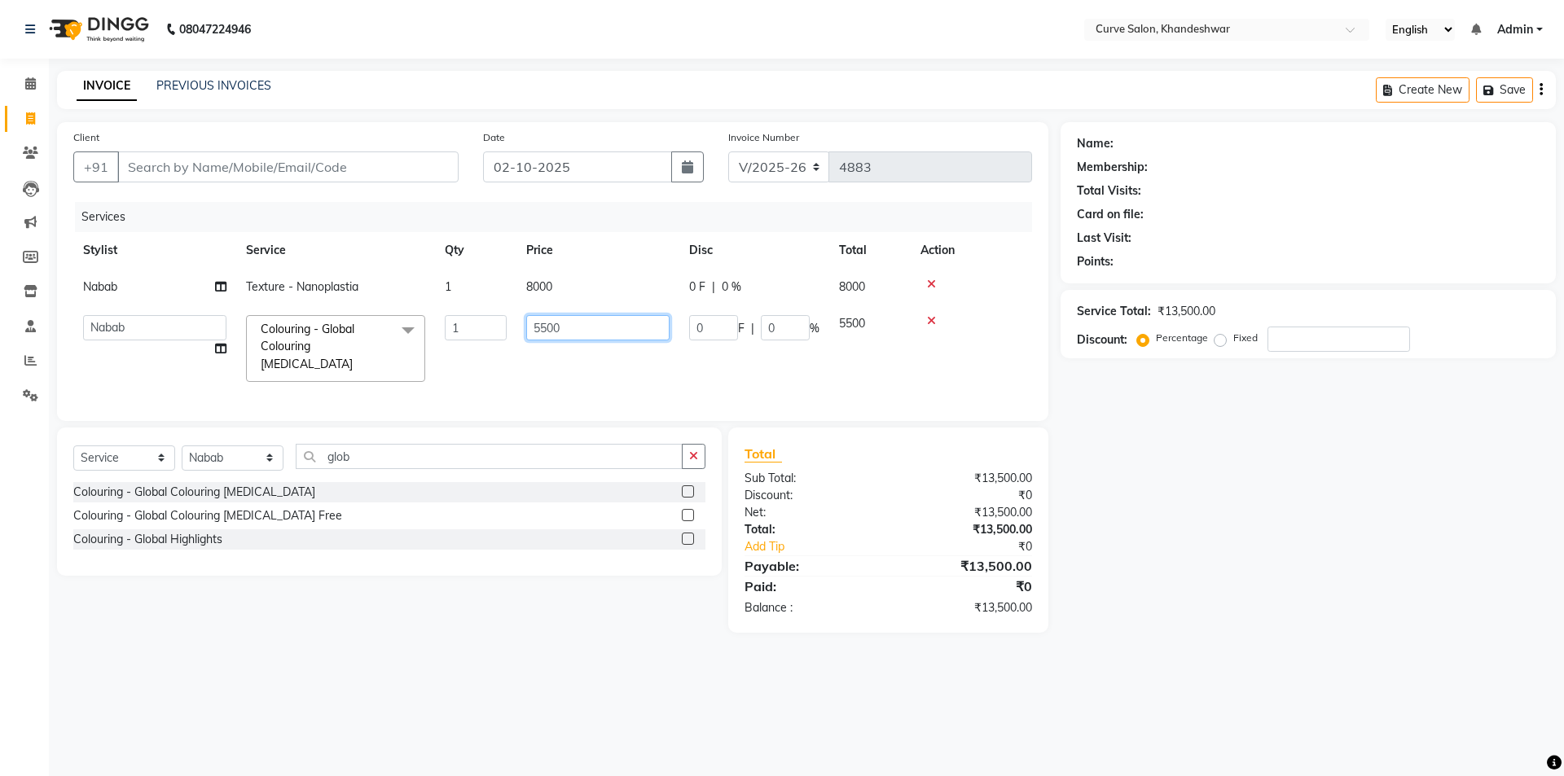
click at [542, 329] on input "5500" at bounding box center [597, 327] width 143 height 25
type input "4500"
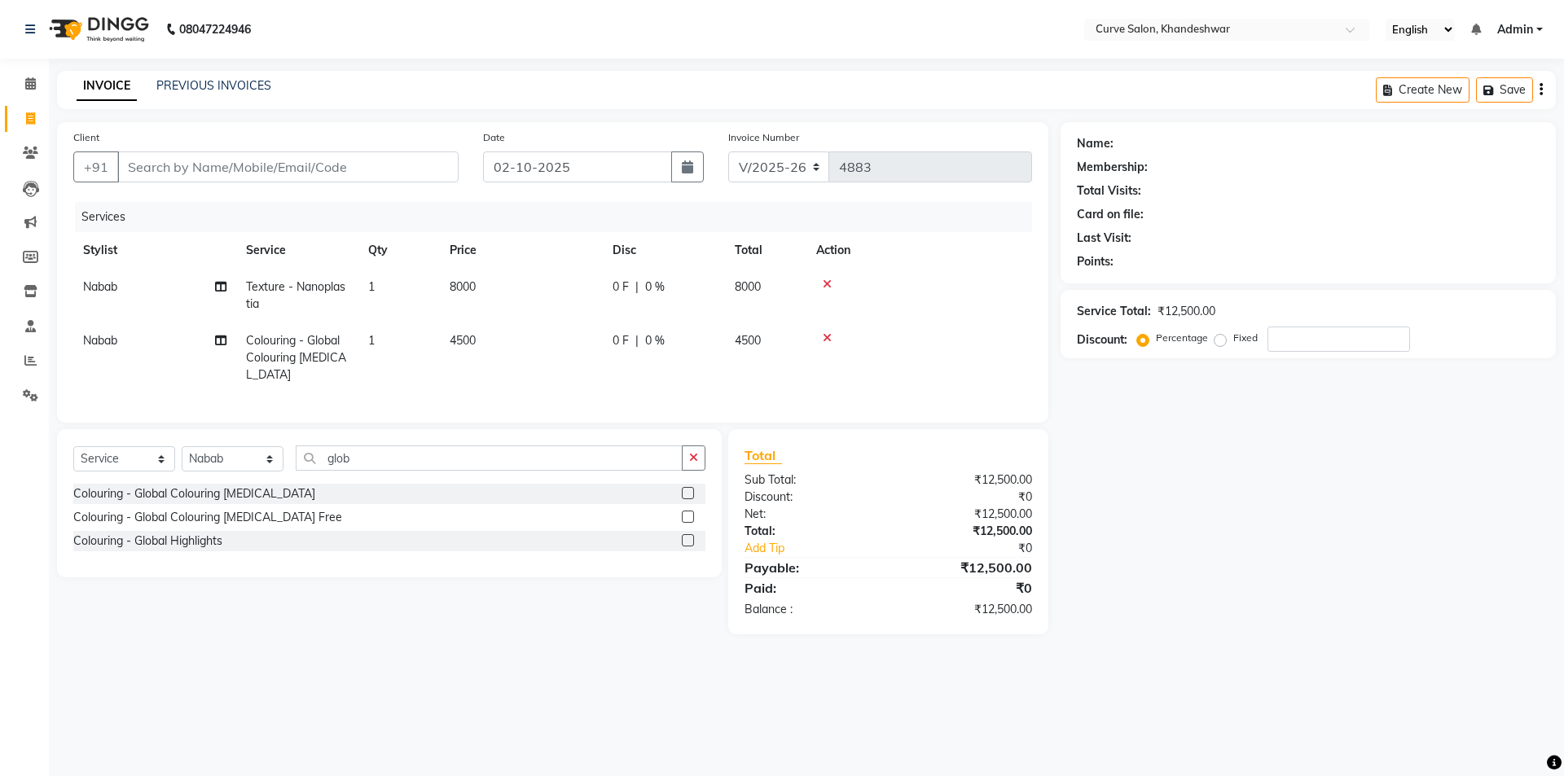
click at [890, 450] on div "Total Sub Total: ₹12,500.00 Discount: ₹0 Net: ₹12,500.00 Total: ₹12,500.00 Add …" at bounding box center [888, 531] width 320 height 205
click at [405, 465] on input "glob" at bounding box center [489, 457] width 387 height 25
type input "g"
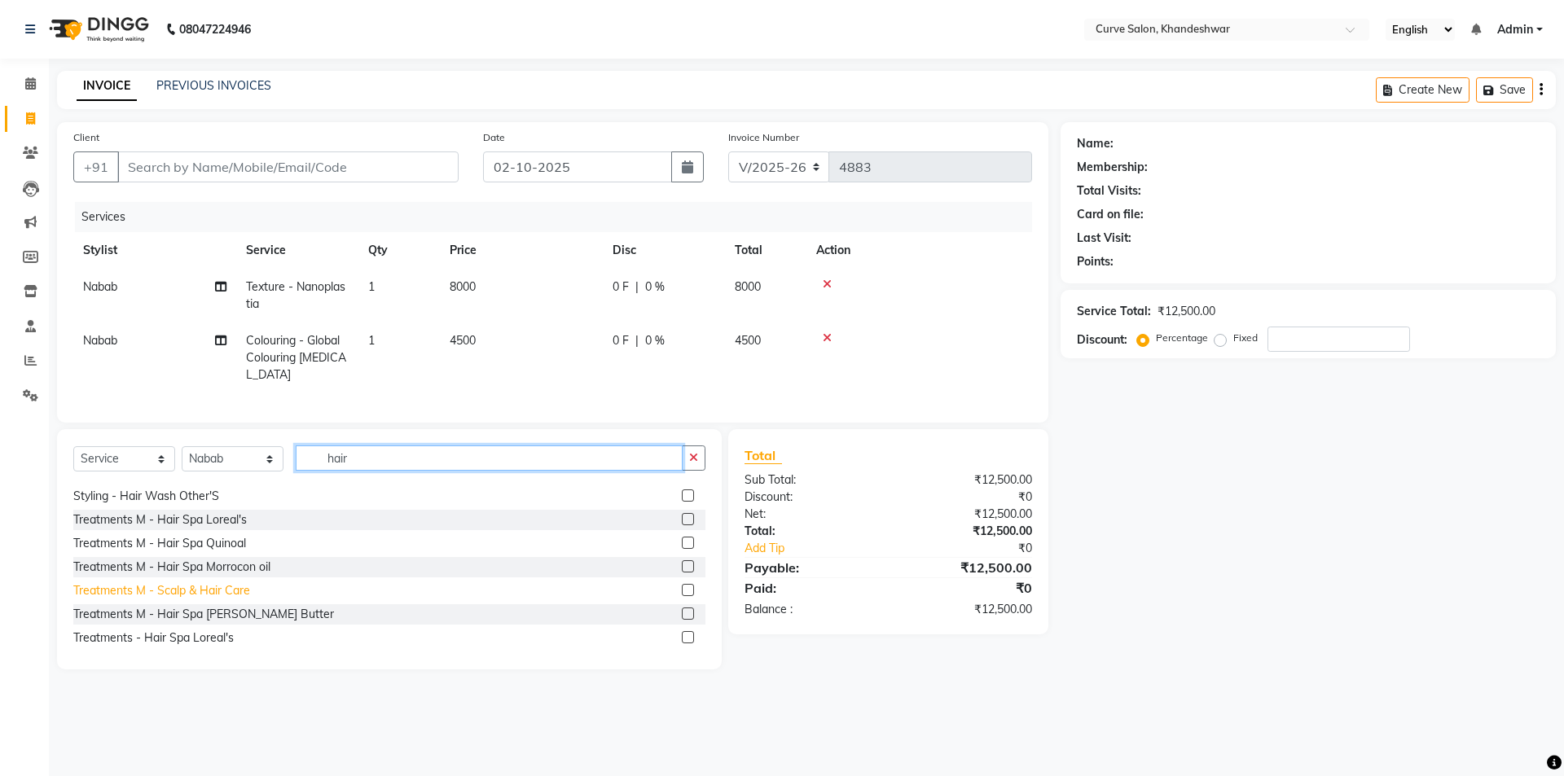
scroll to position [81, 0]
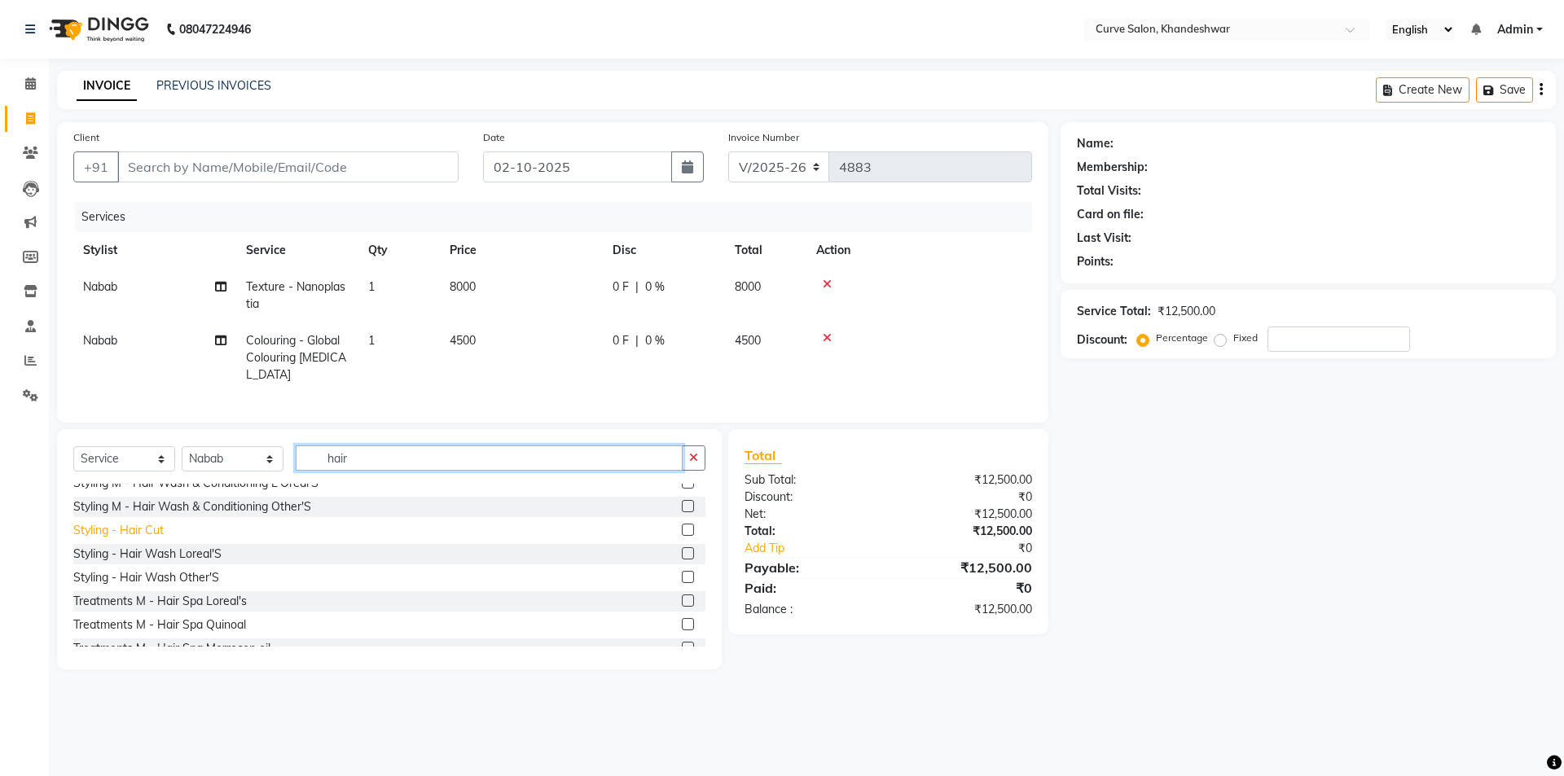
type input "hair"
click at [147, 539] on div "Styling - Hair Cut" at bounding box center [118, 530] width 90 height 17
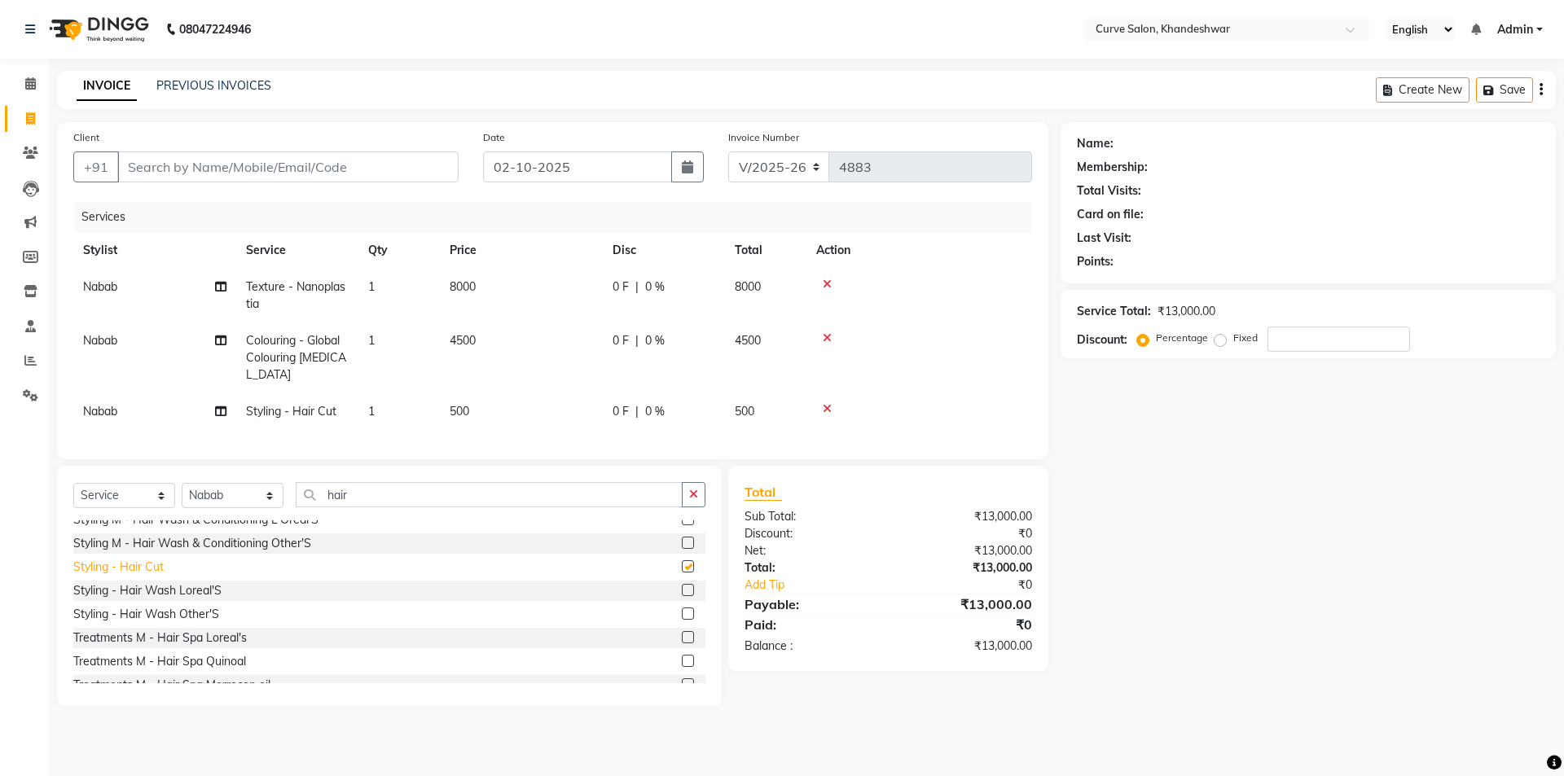
checkbox input "false"
click at [380, 506] on input "hair" at bounding box center [489, 494] width 387 height 25
type input "h"
click at [140, 498] on select "Select Service Product Membership Package Voucher Prepaid Gift Card" at bounding box center [124, 495] width 102 height 25
select select "product"
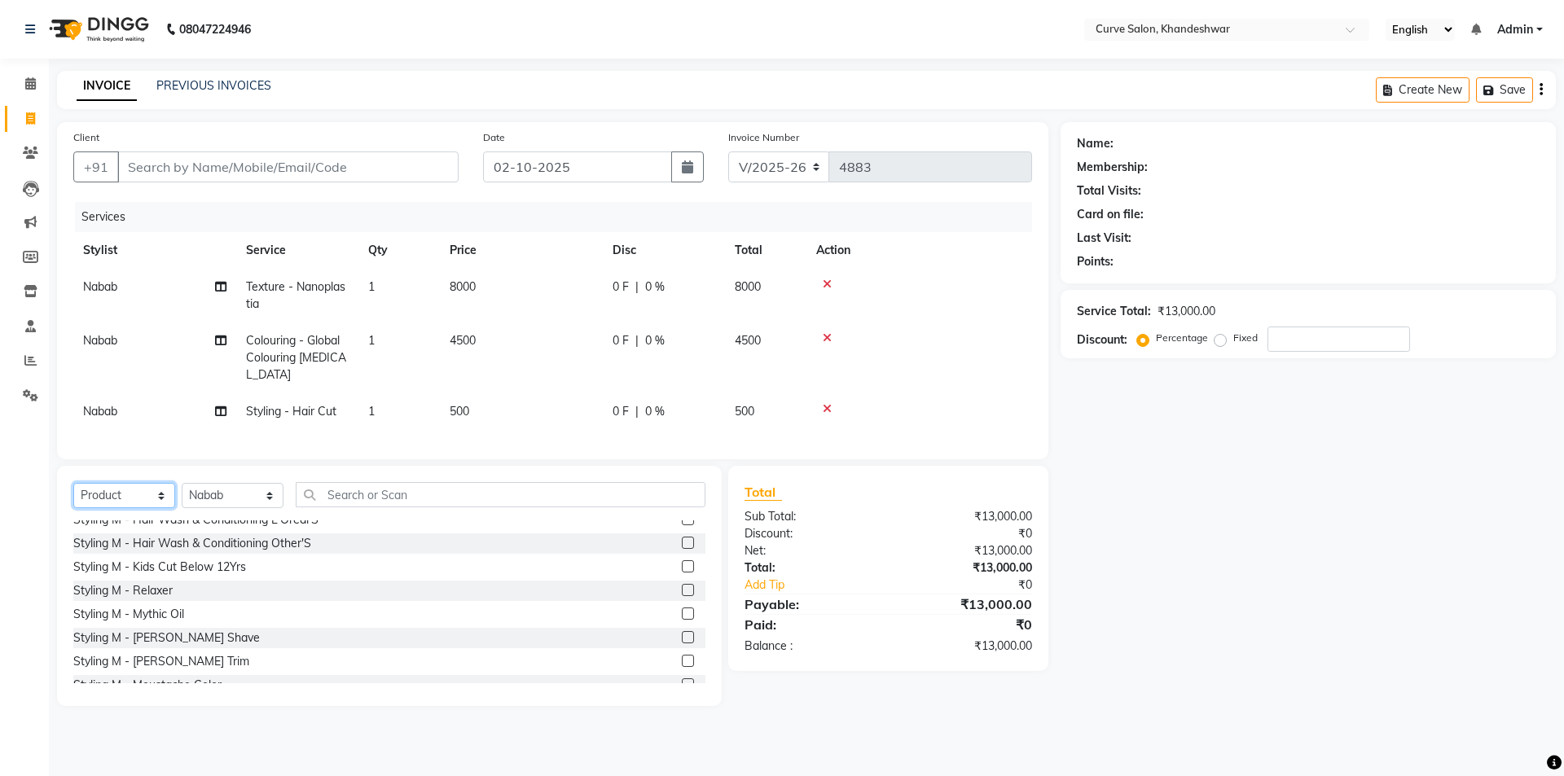
click at [73, 495] on select "Select Service Product Membership Package Voucher Prepaid Gift Card" at bounding box center [124, 495] width 102 height 25
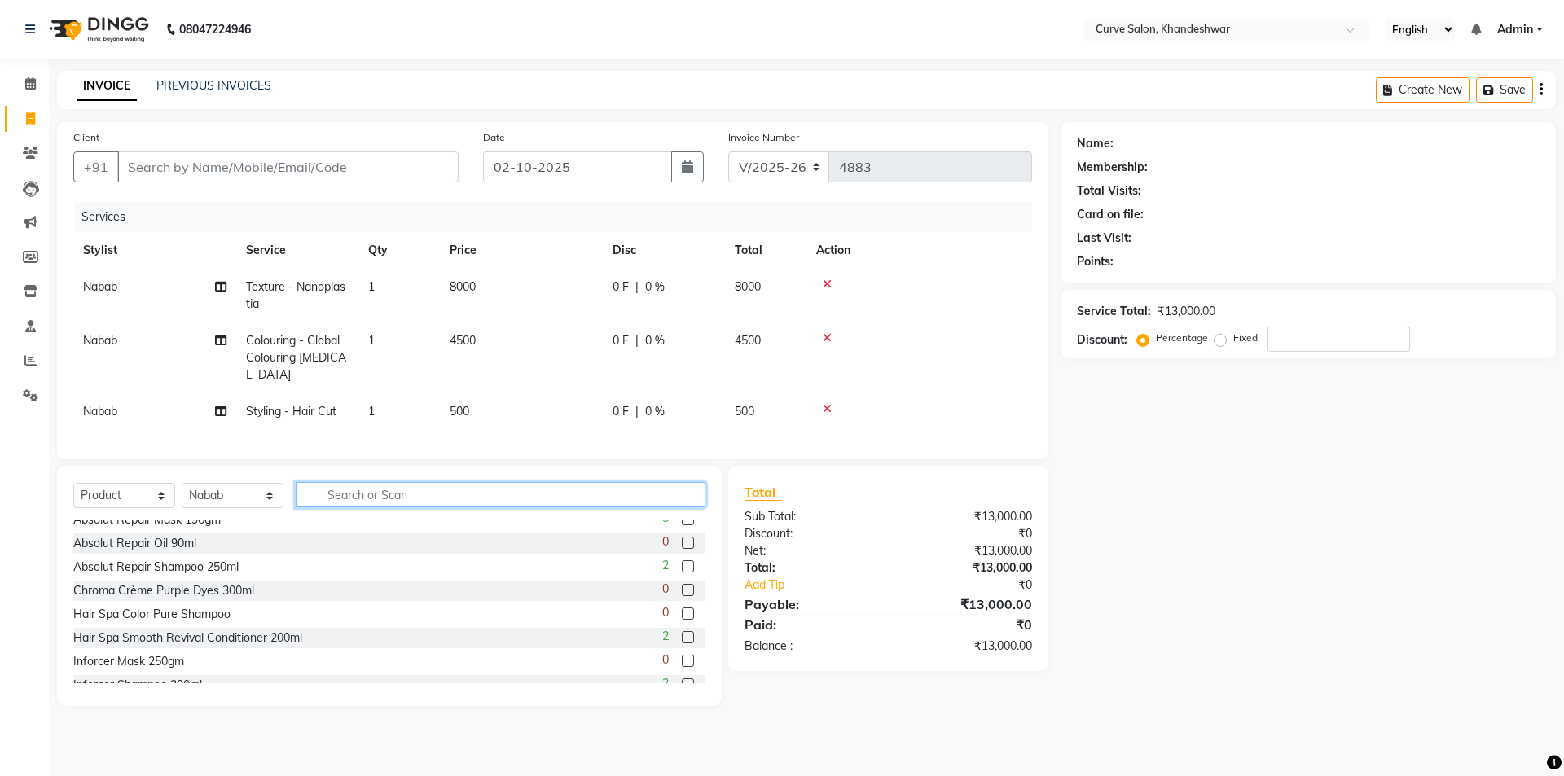
click at [409, 502] on input "text" at bounding box center [501, 494] width 410 height 25
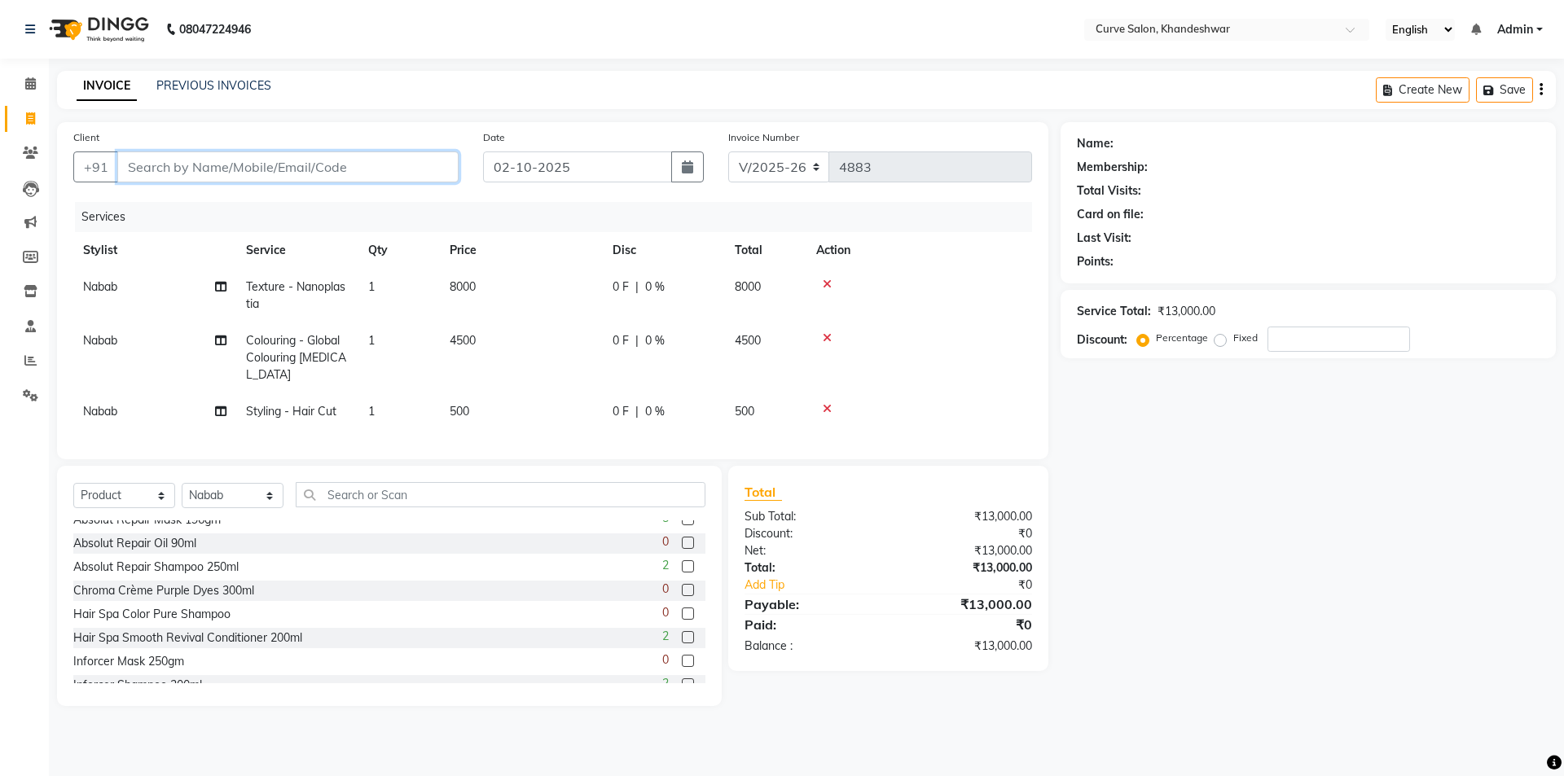
click at [188, 161] on input "Client" at bounding box center [287, 166] width 341 height 31
type input "9"
type input "0"
type input "9320051720"
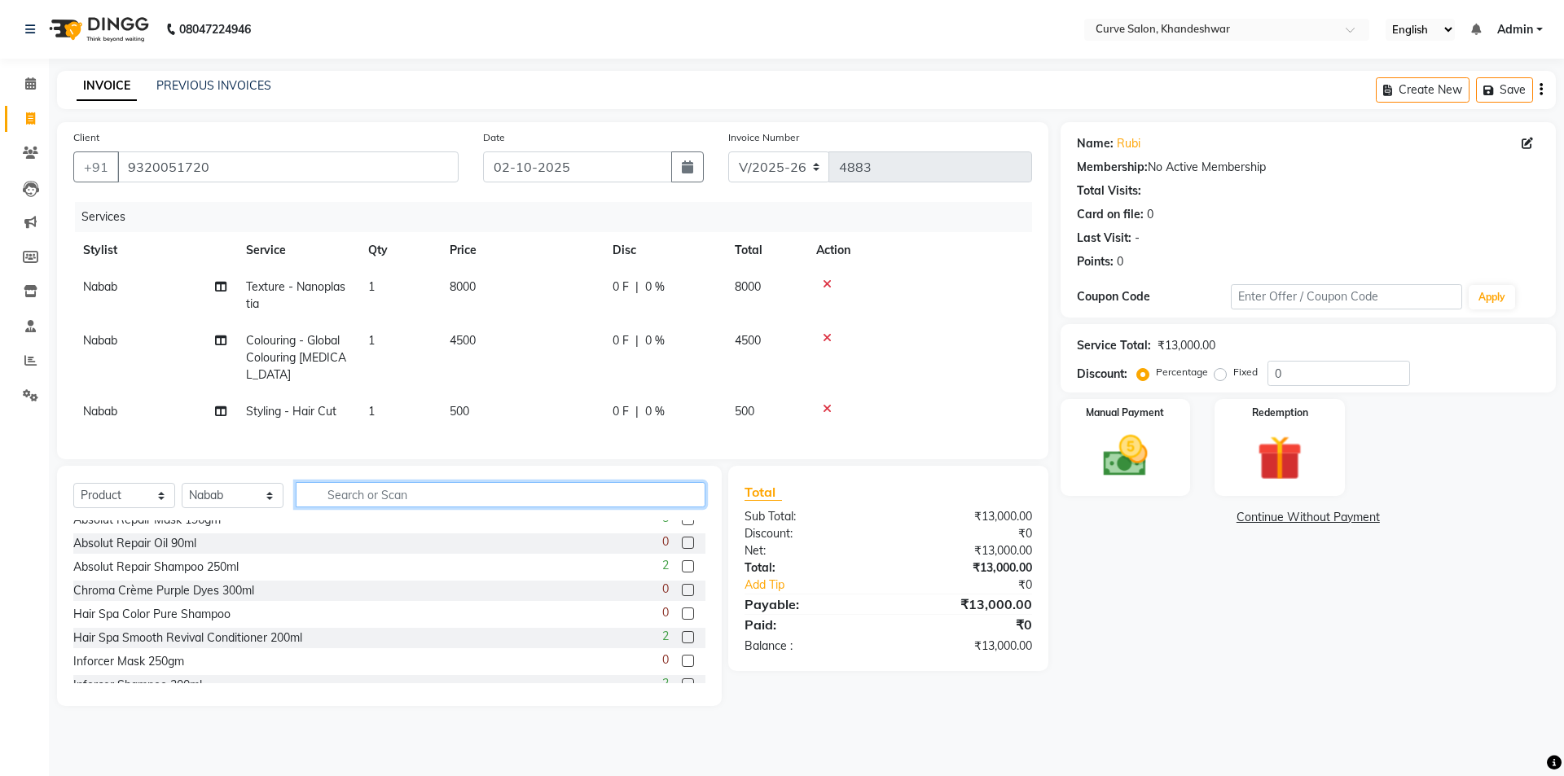
click at [380, 507] on input "text" at bounding box center [501, 494] width 410 height 25
type input "W"
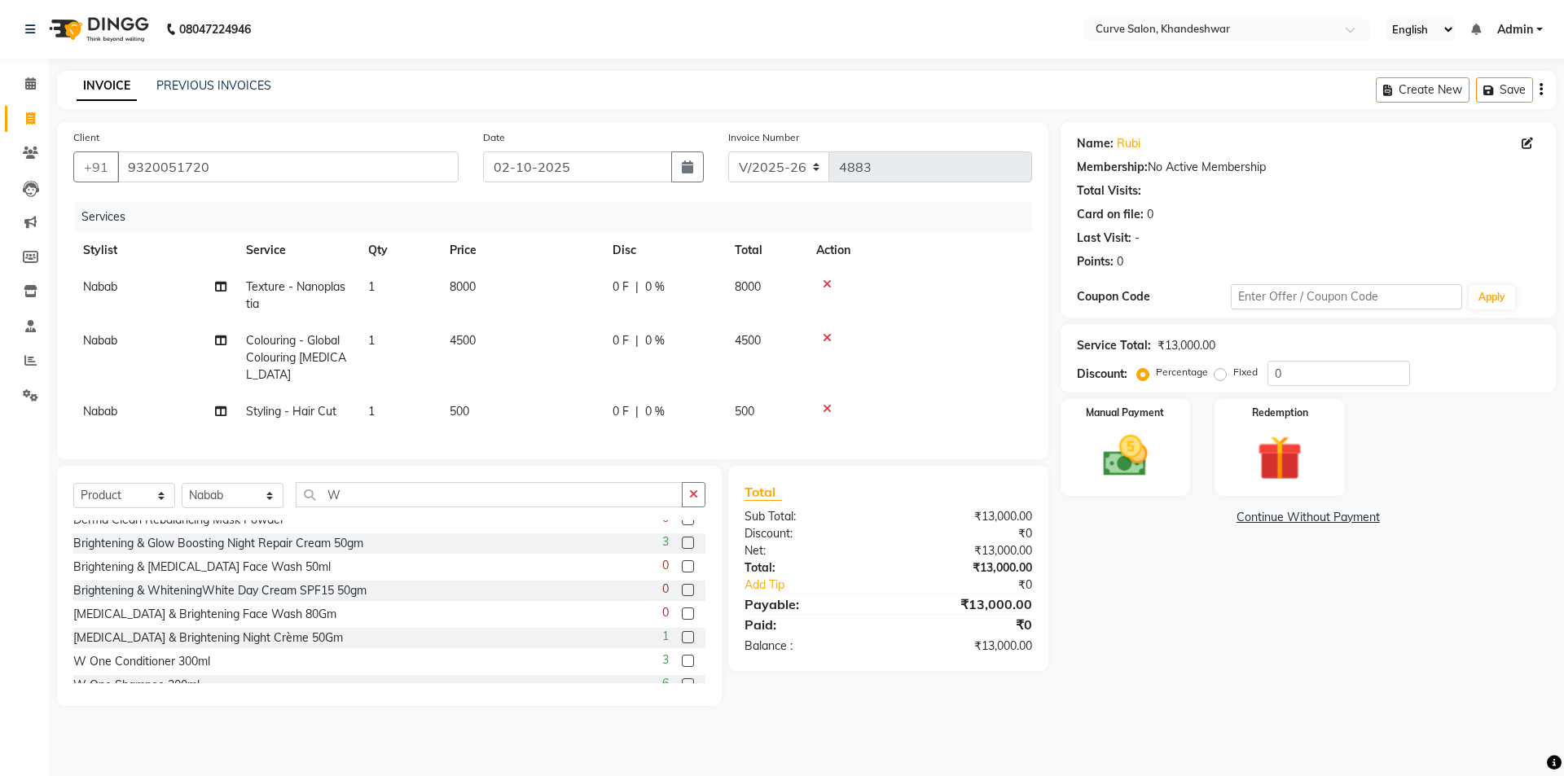
click at [669, 287] on div "0 F | 0 %" at bounding box center [663, 287] width 103 height 17
select select "30906"
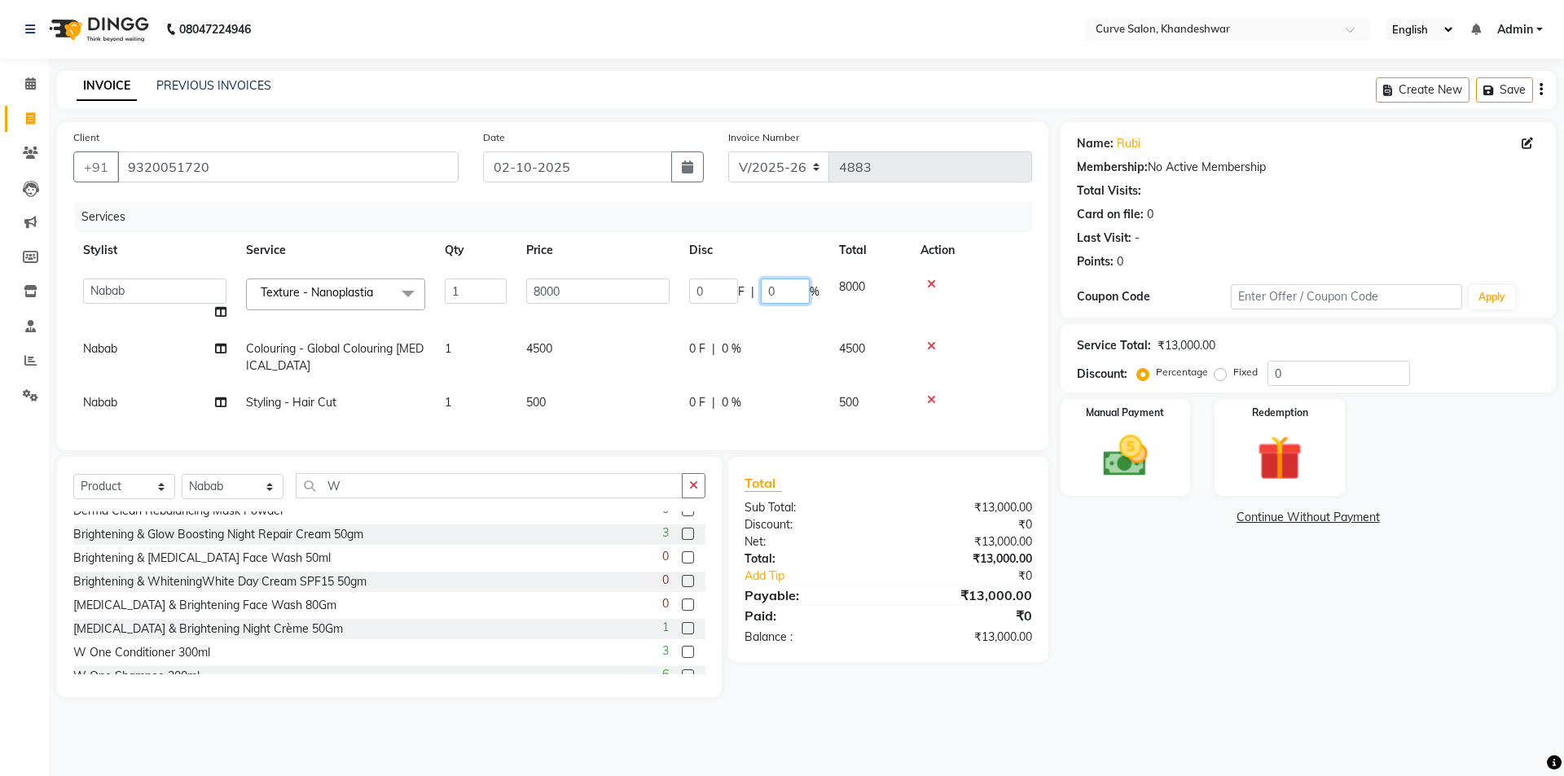
drag, startPoint x: 786, startPoint y: 291, endPoint x: 713, endPoint y: 303, distance: 73.5
click at [718, 303] on div "0 F | 0 %" at bounding box center [754, 291] width 130 height 25
type input "2"
type input "35"
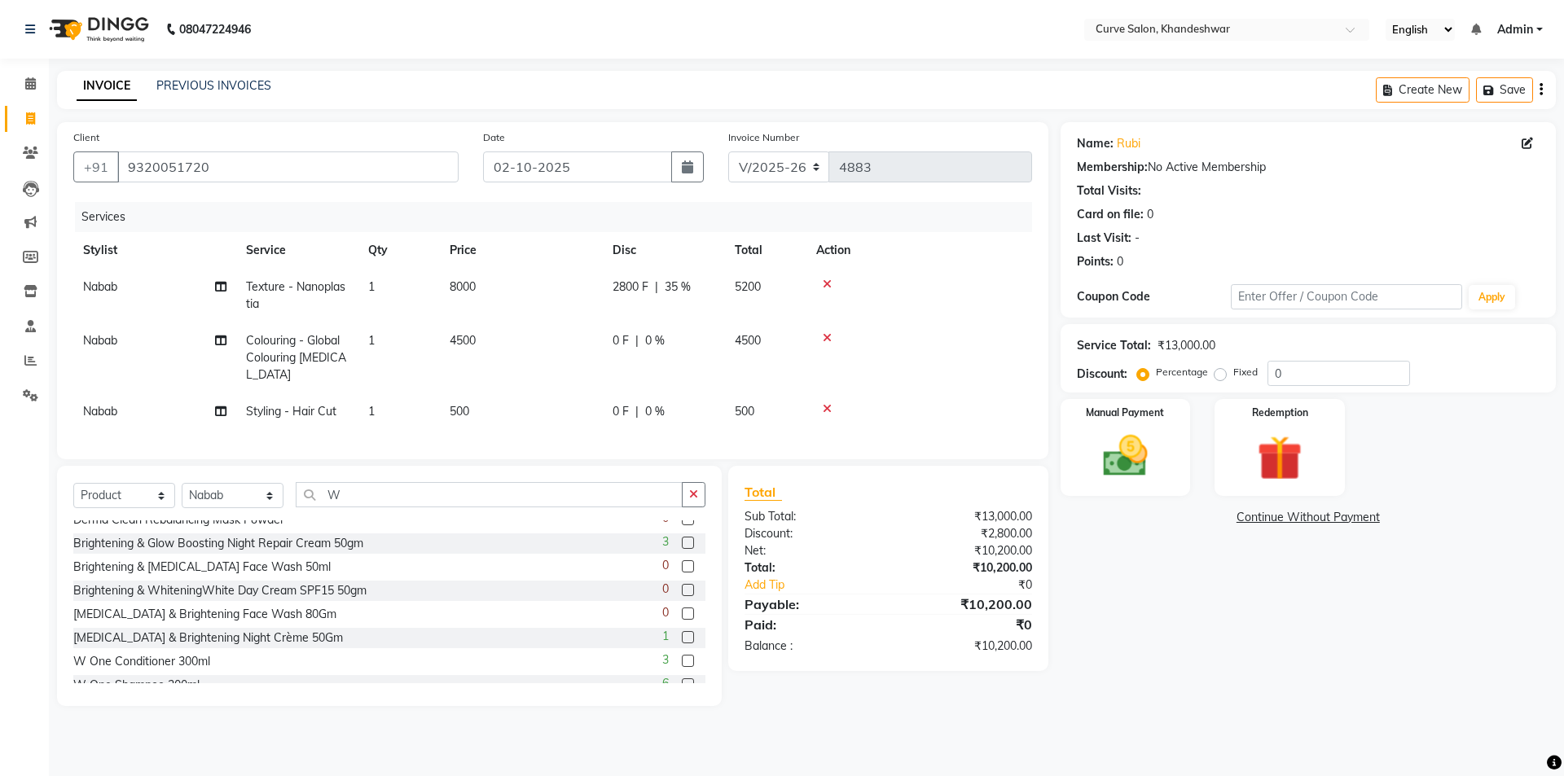
click at [644, 339] on div "0 F | 0 %" at bounding box center [663, 340] width 103 height 17
select select "30906"
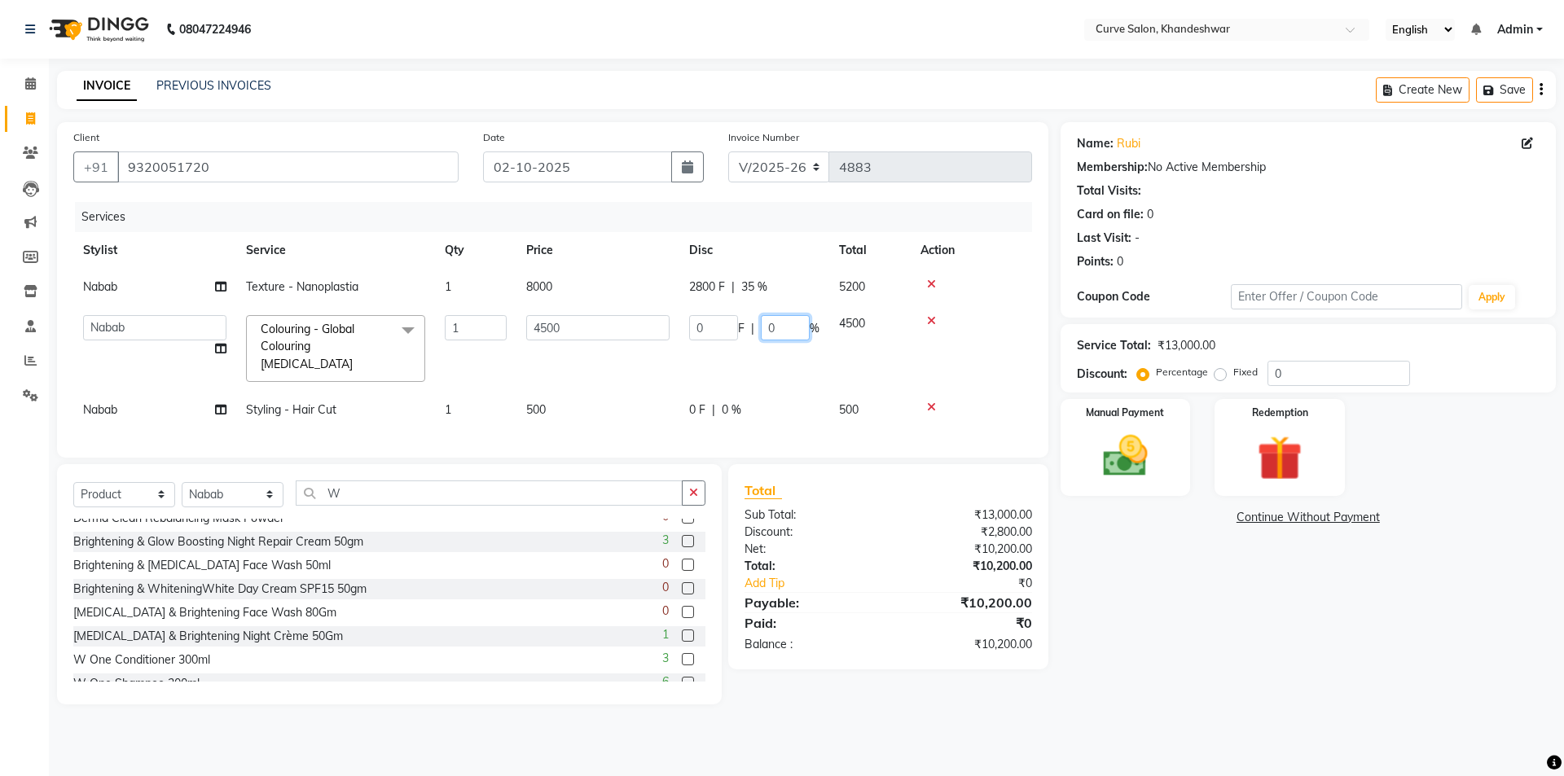
drag, startPoint x: 801, startPoint y: 317, endPoint x: 726, endPoint y: 332, distance: 75.7
click at [726, 332] on div "0 F | 0 %" at bounding box center [754, 327] width 130 height 25
type input "35"
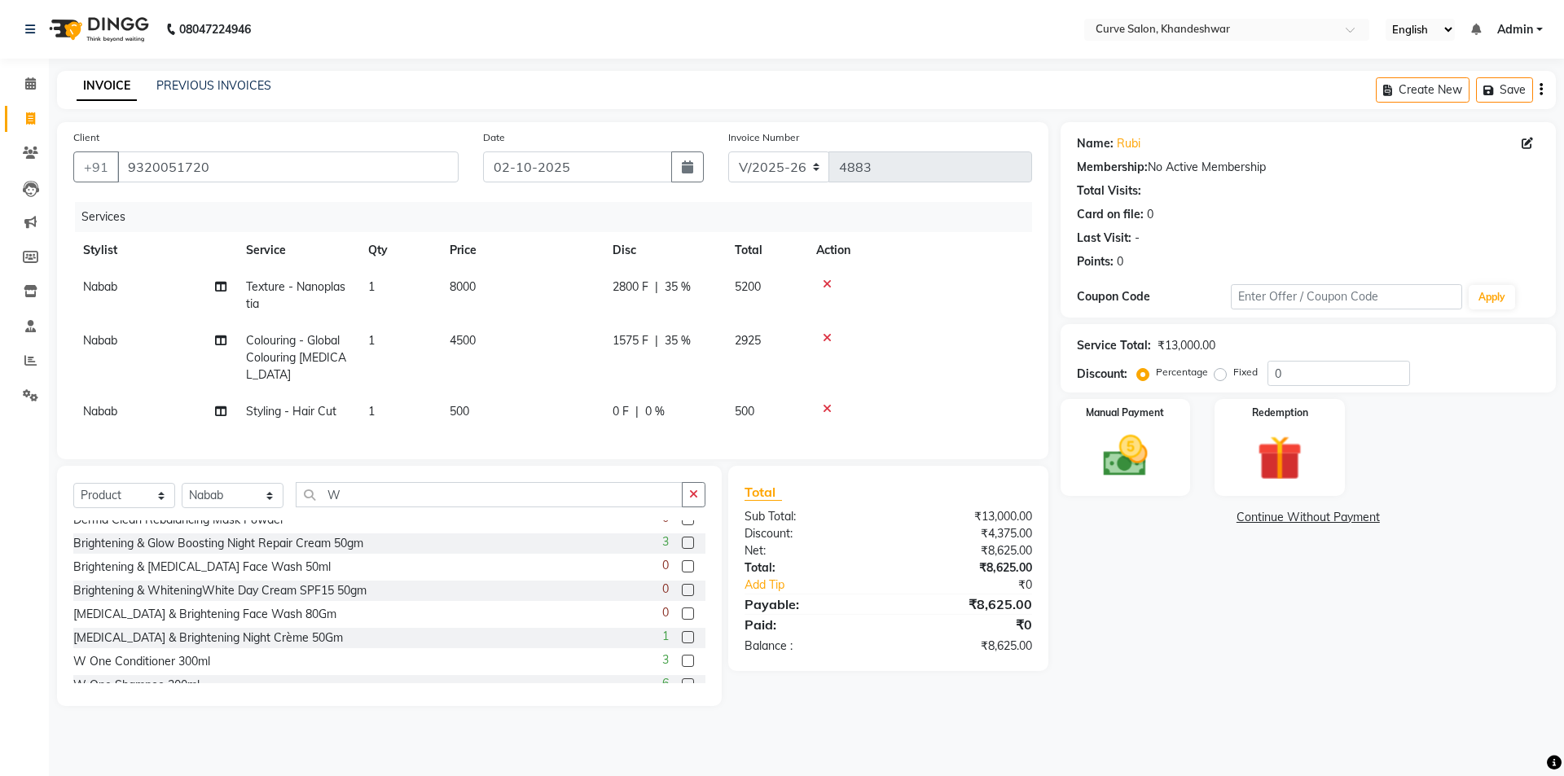
click at [661, 413] on span "0 %" at bounding box center [655, 411] width 20 height 17
select select "30906"
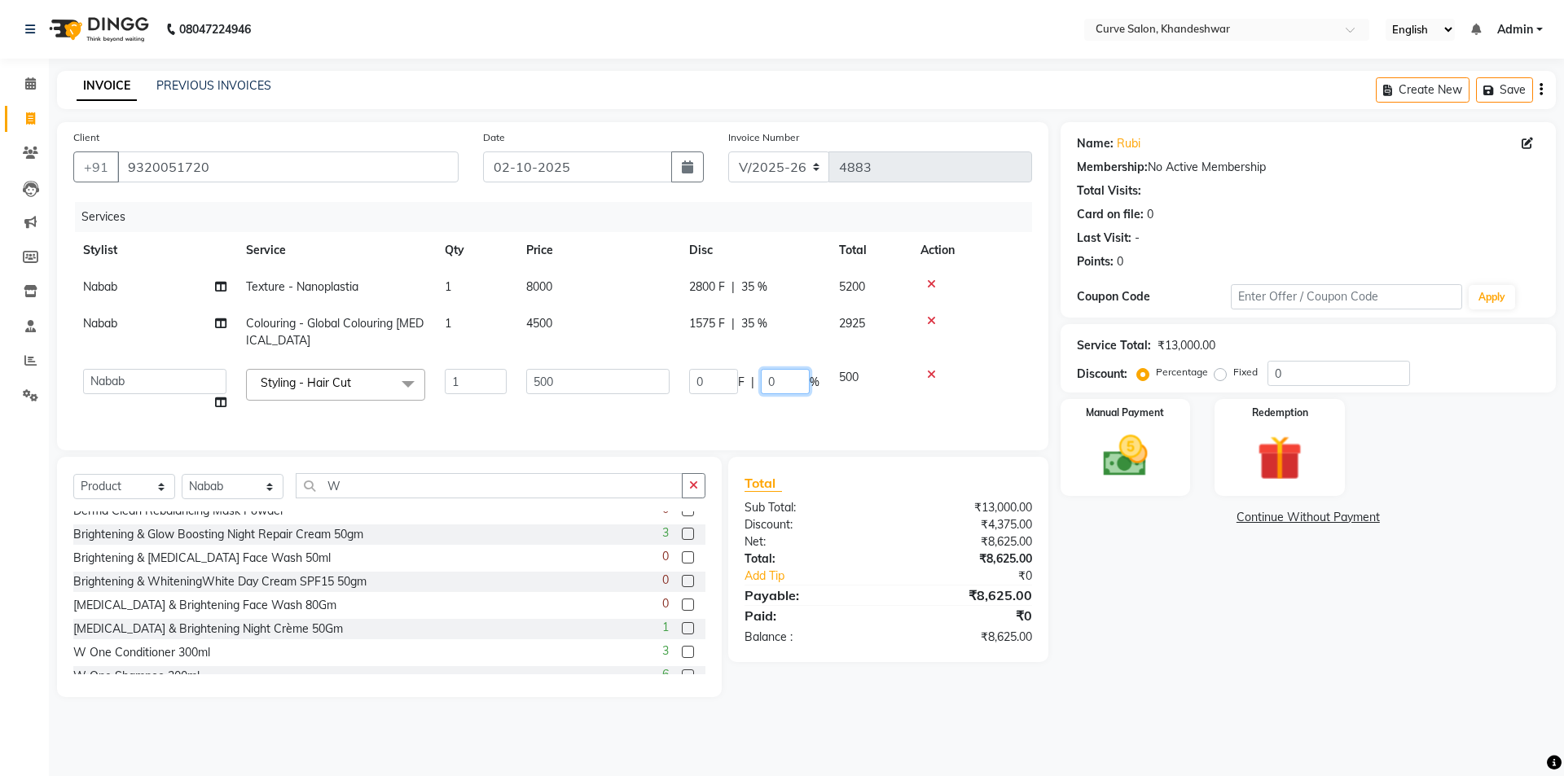
drag, startPoint x: 788, startPoint y: 375, endPoint x: 679, endPoint y: 383, distance: 109.4
click at [679, 383] on td "0 F | 0 %" at bounding box center [754, 390] width 150 height 62
type input "35"
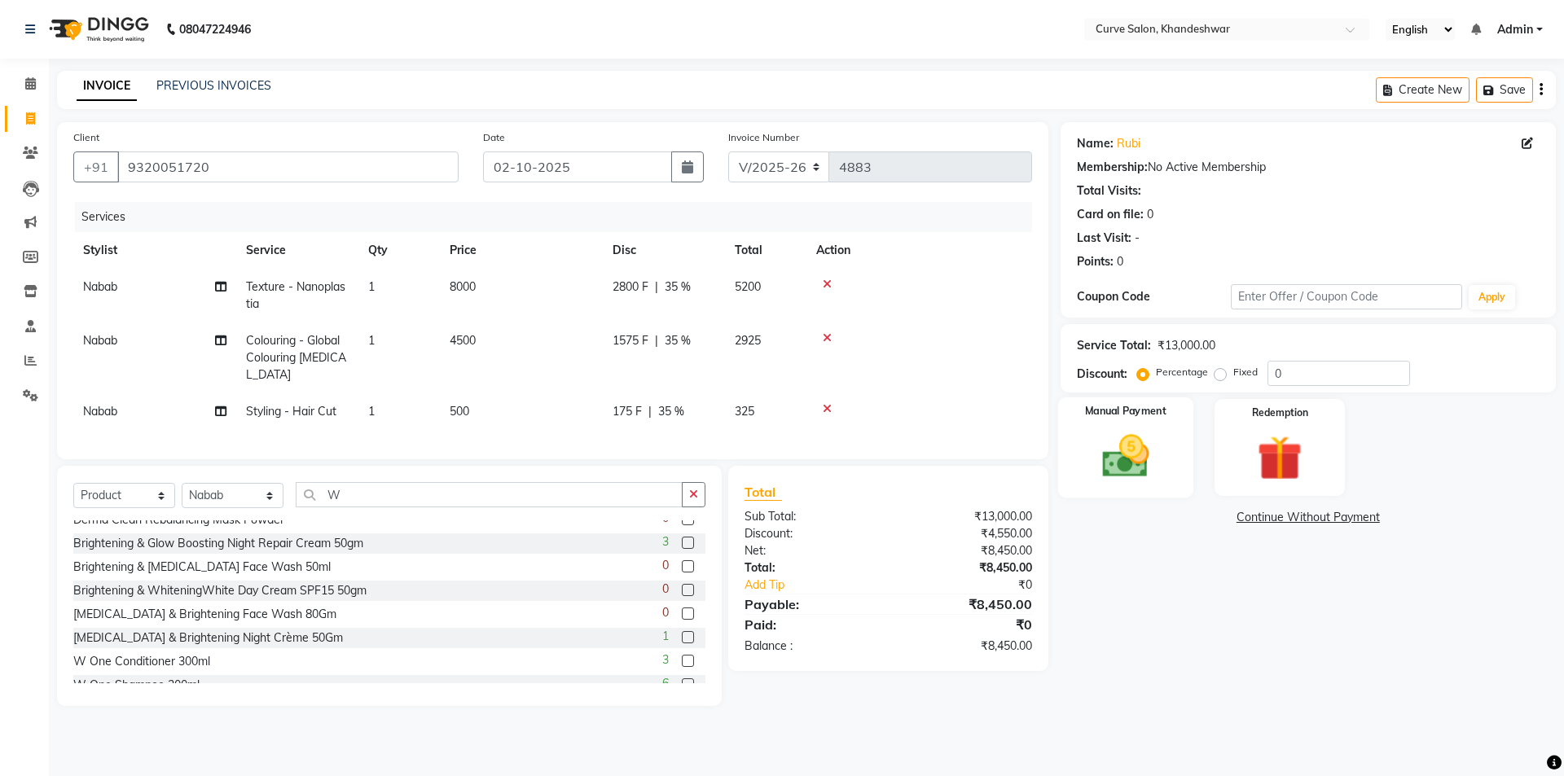
click at [1134, 472] on img at bounding box center [1125, 456] width 76 height 54
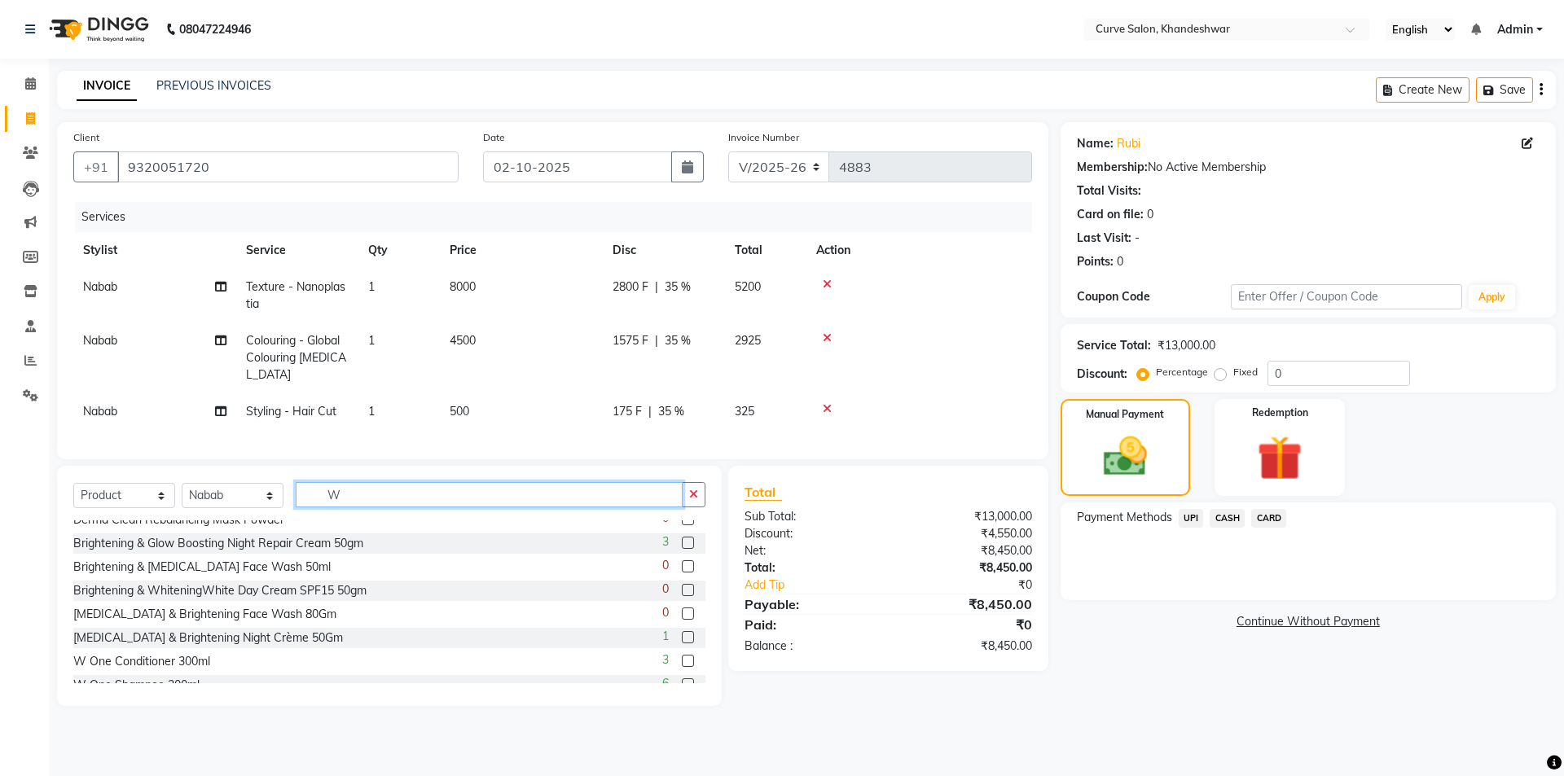
click at [375, 507] on input "W" at bounding box center [489, 494] width 387 height 25
drag, startPoint x: 363, startPoint y: 506, endPoint x: 270, endPoint y: 502, distance: 93.7
click at [270, 502] on div "Select Service Product Membership Package Voucher Prepaid Gift Card Select Styl…" at bounding box center [389, 501] width 632 height 38
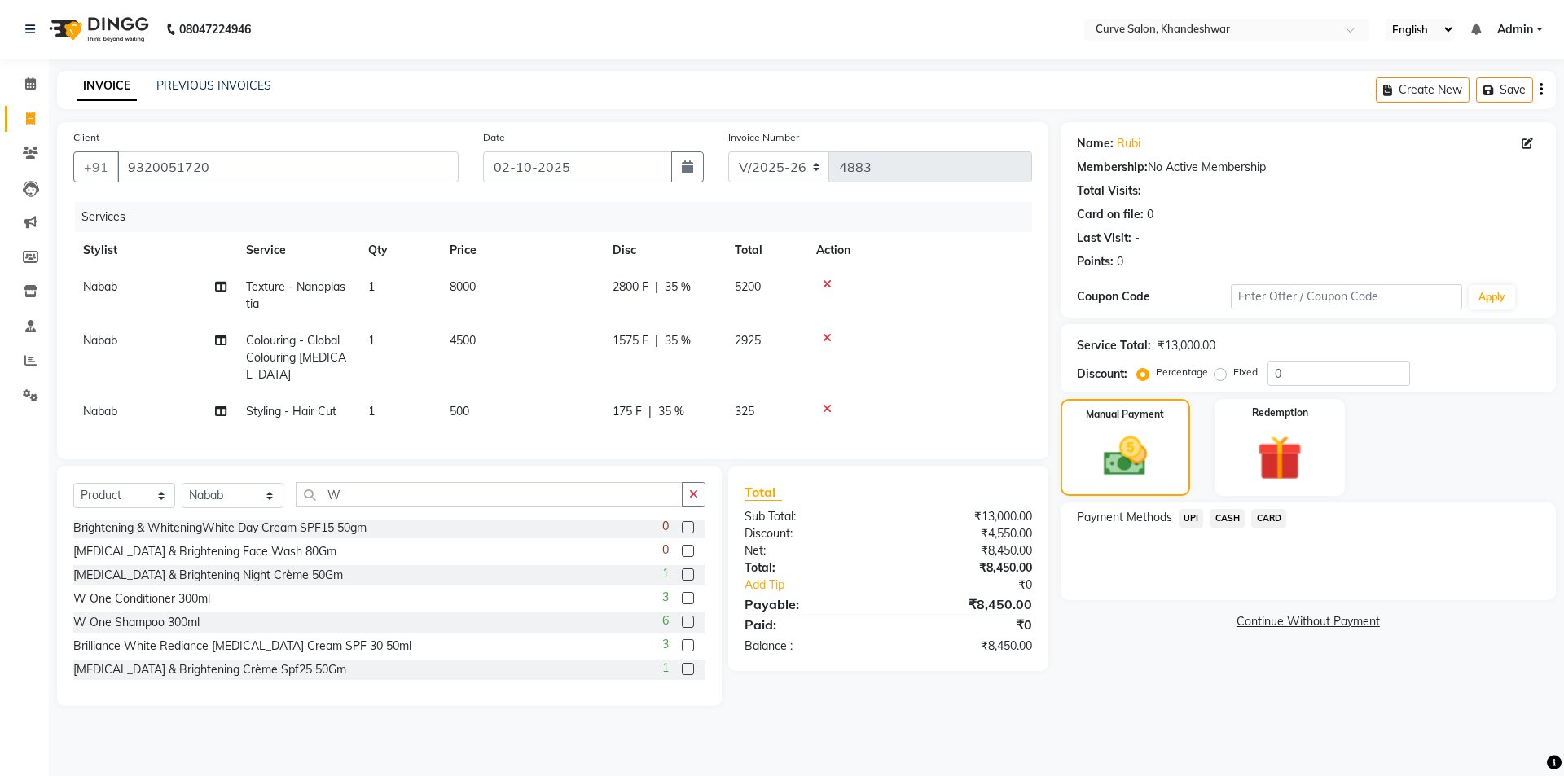
click at [682, 628] on label at bounding box center [688, 622] width 12 height 12
click at [682, 628] on input "checkbox" at bounding box center [687, 622] width 11 height 11
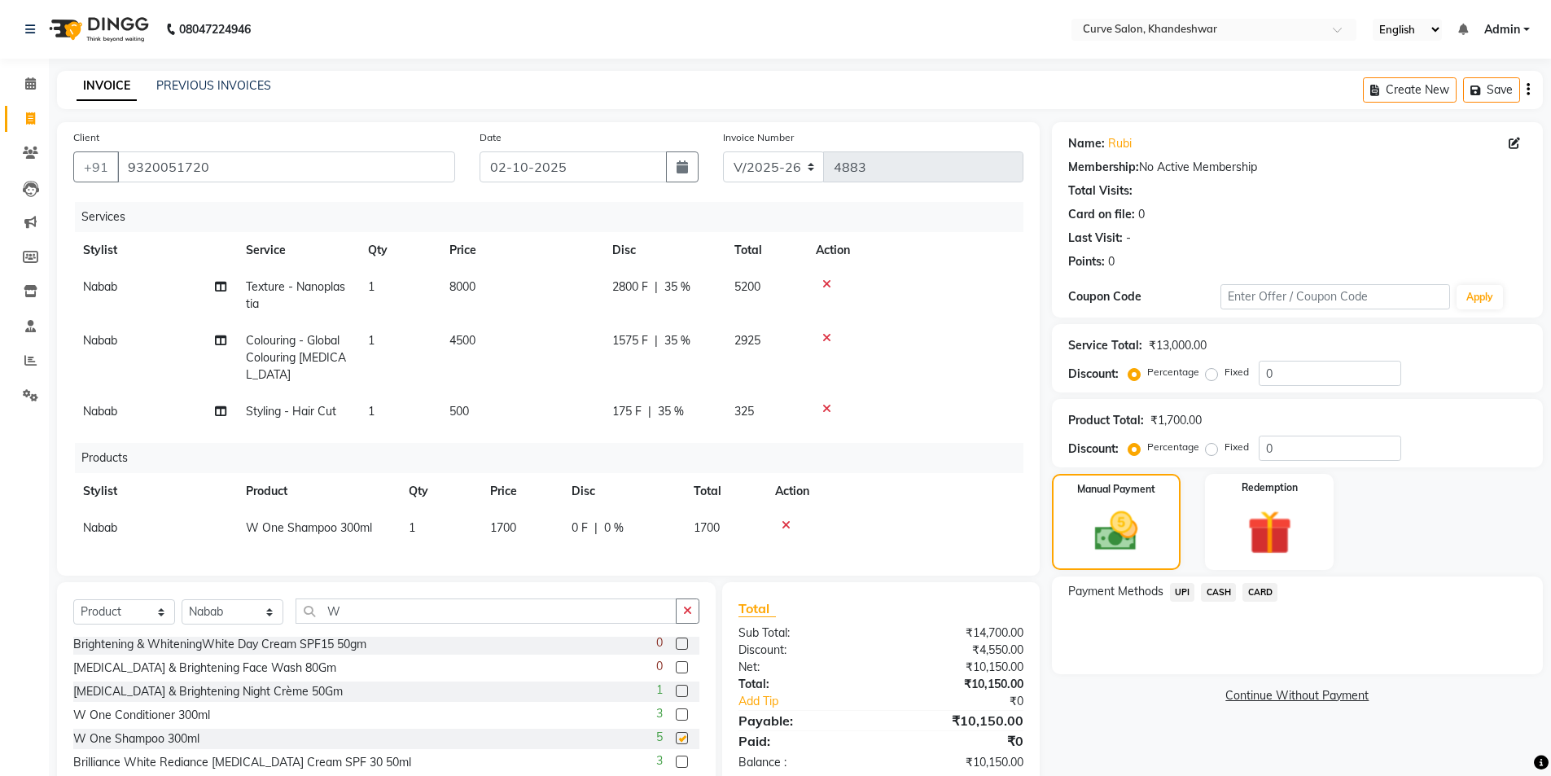
checkbox input "false"
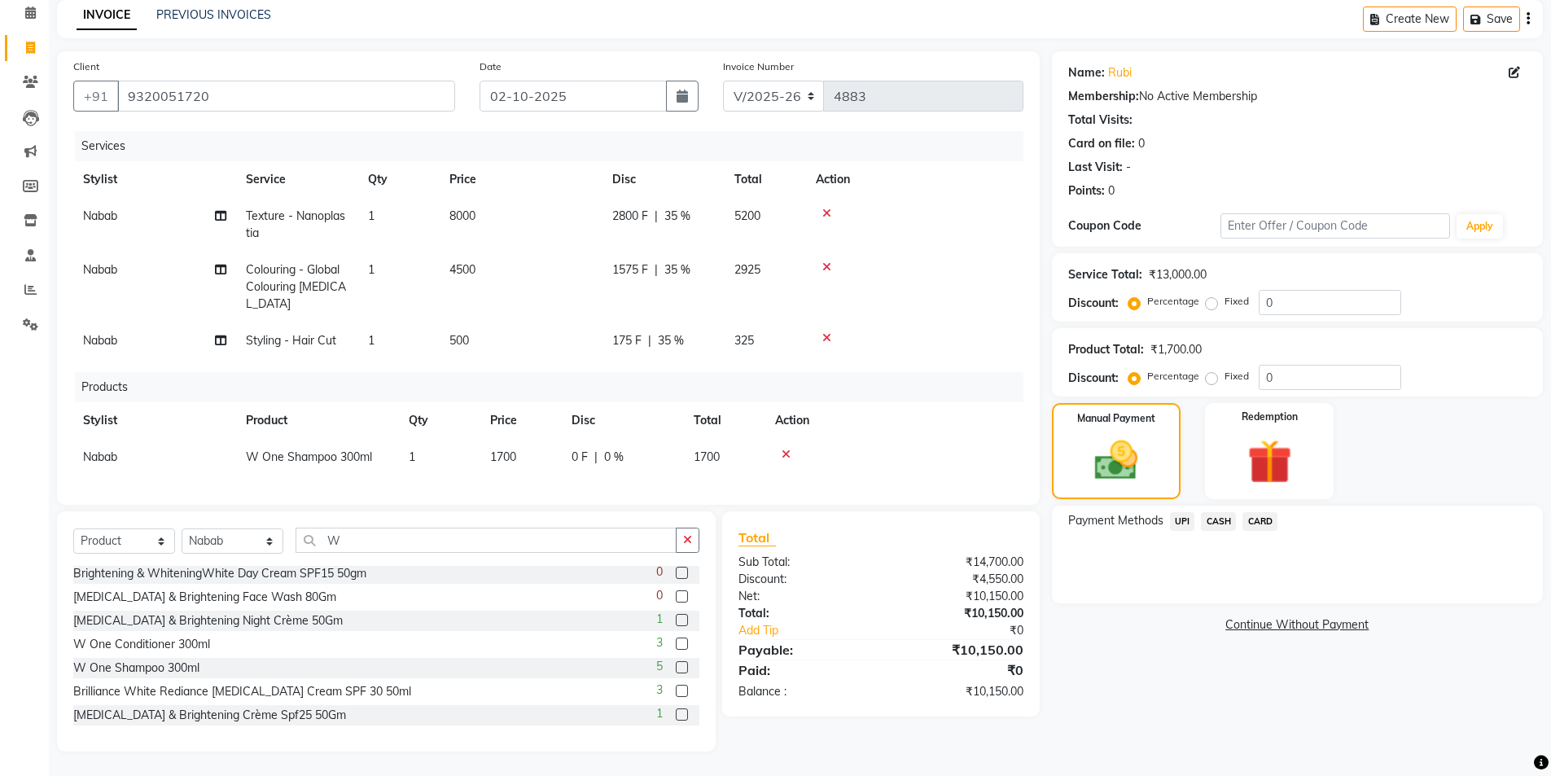
click at [676, 647] on label at bounding box center [682, 644] width 12 height 12
click at [676, 647] on input "checkbox" at bounding box center [681, 644] width 11 height 11
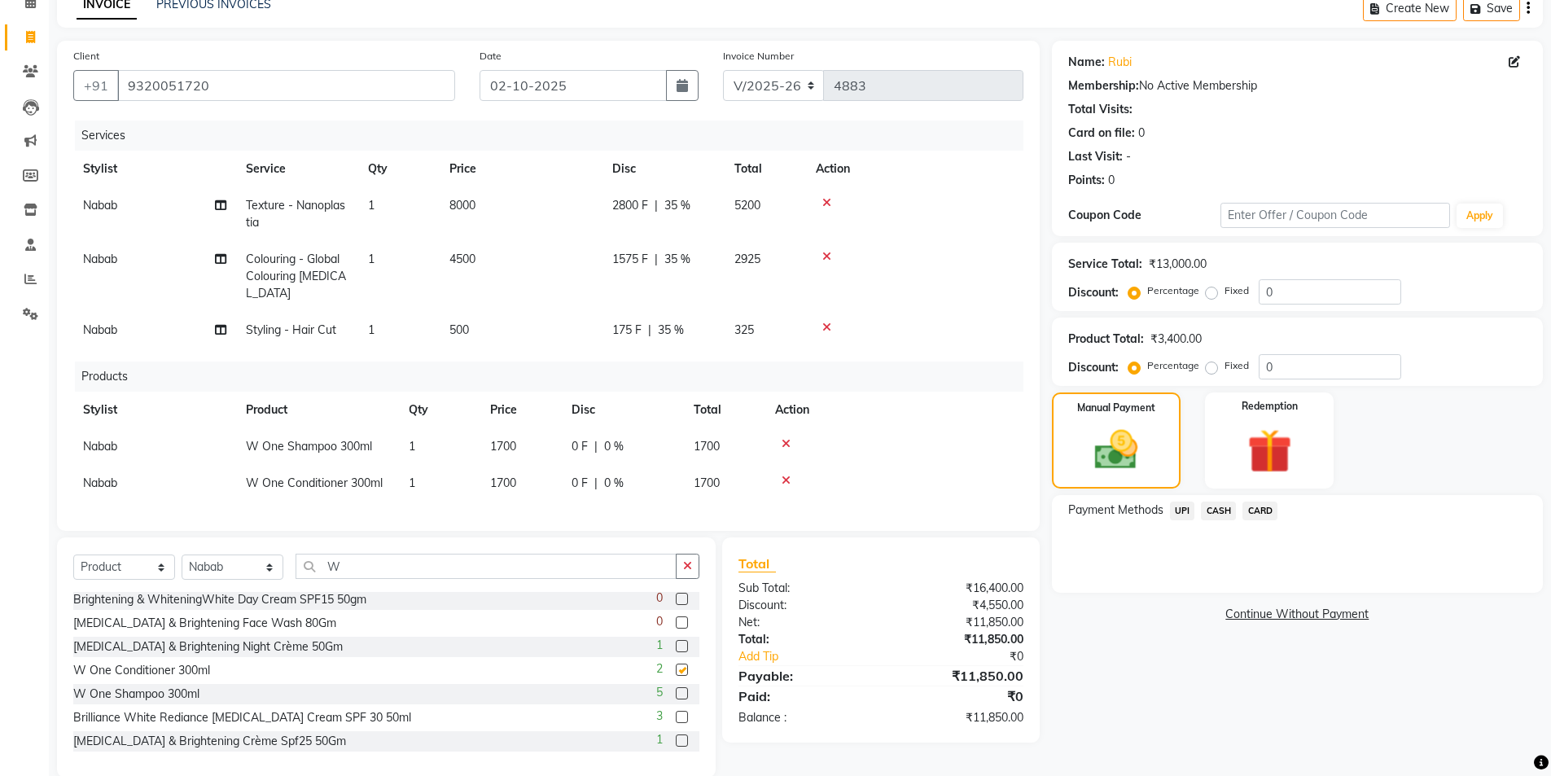
checkbox input "false"
click at [1184, 512] on span "UPI" at bounding box center [1182, 511] width 25 height 19
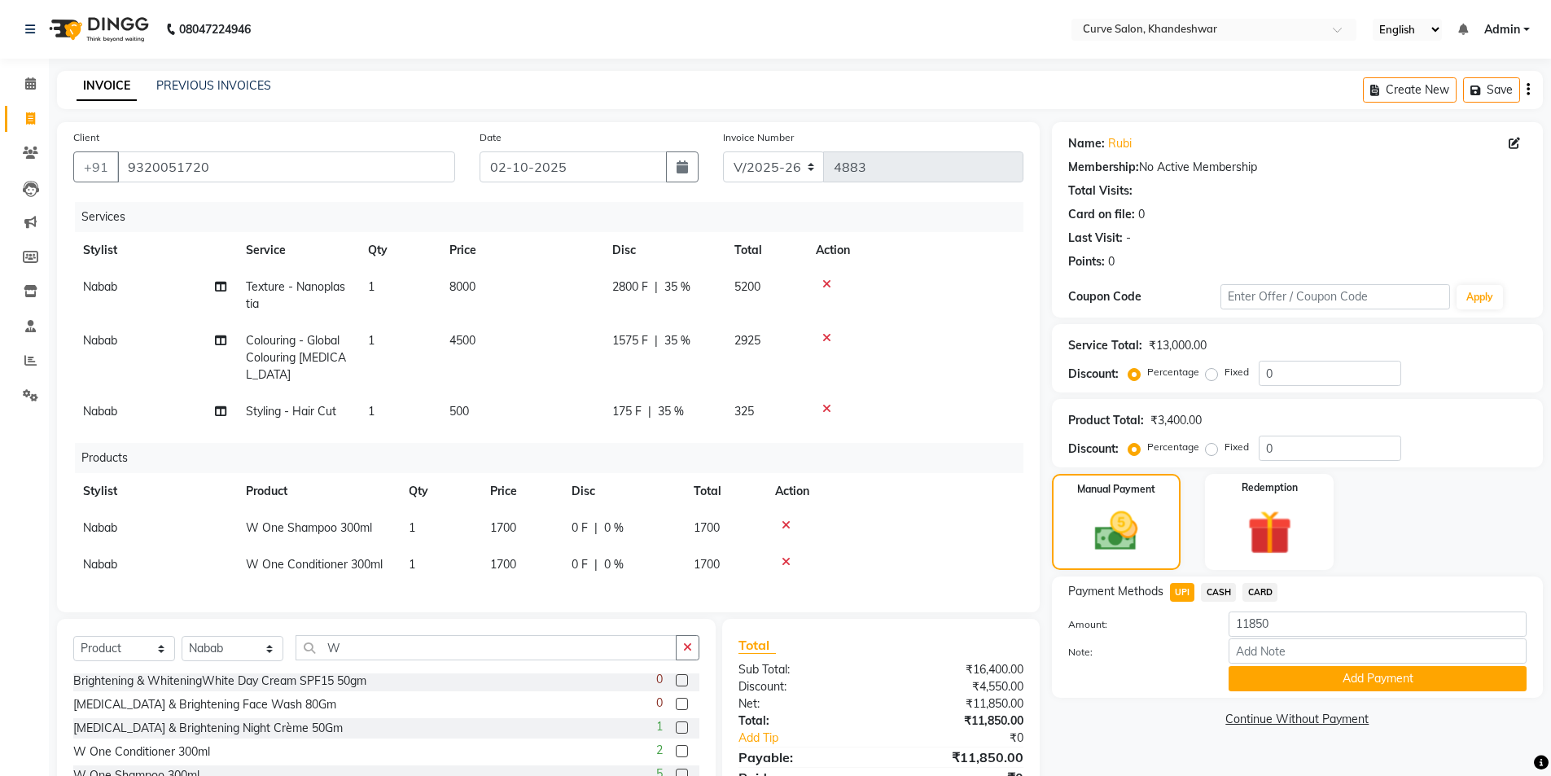
scroll to position [120, 0]
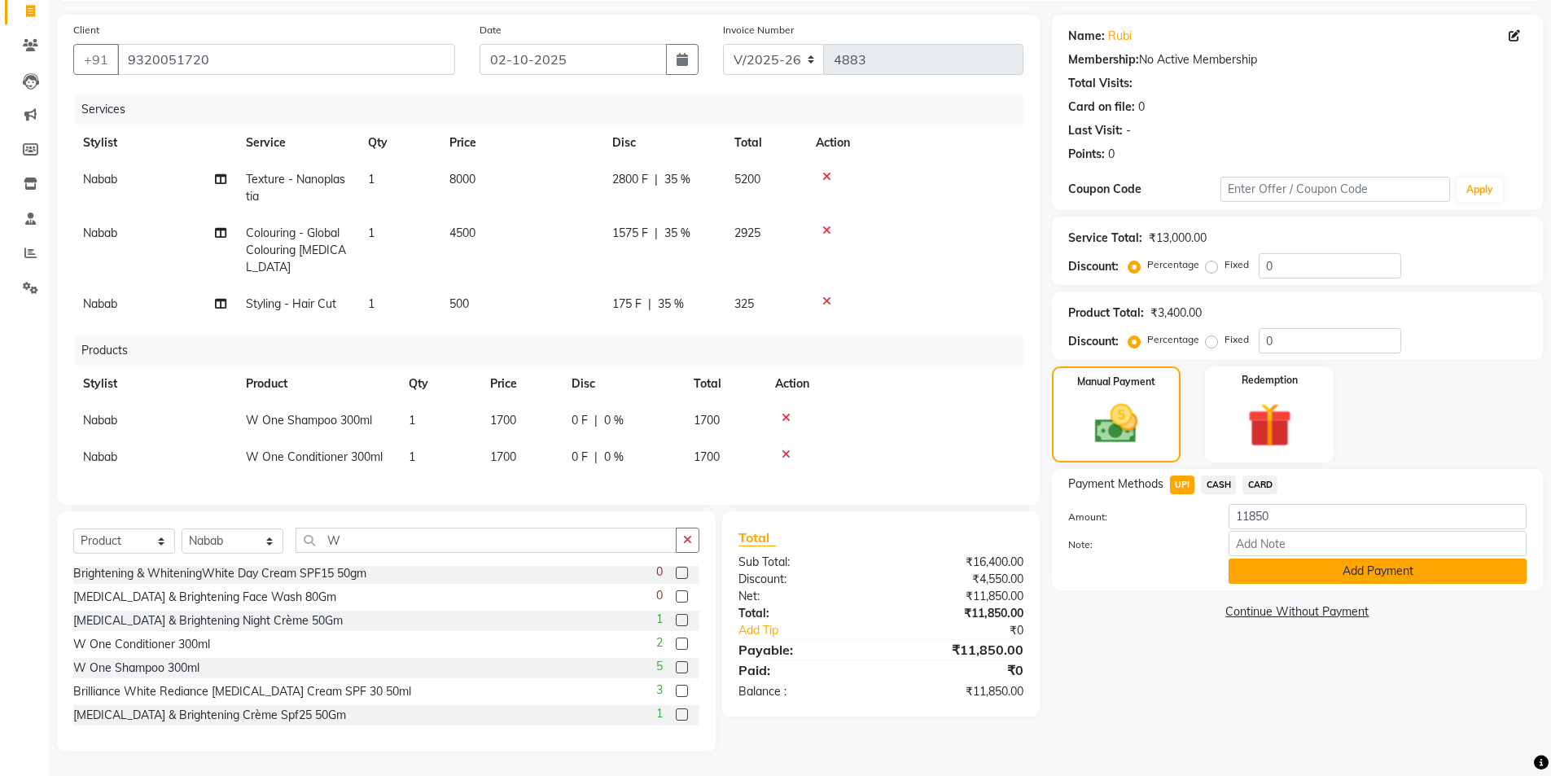
click at [1339, 559] on button "Add Payment" at bounding box center [1378, 571] width 298 height 25
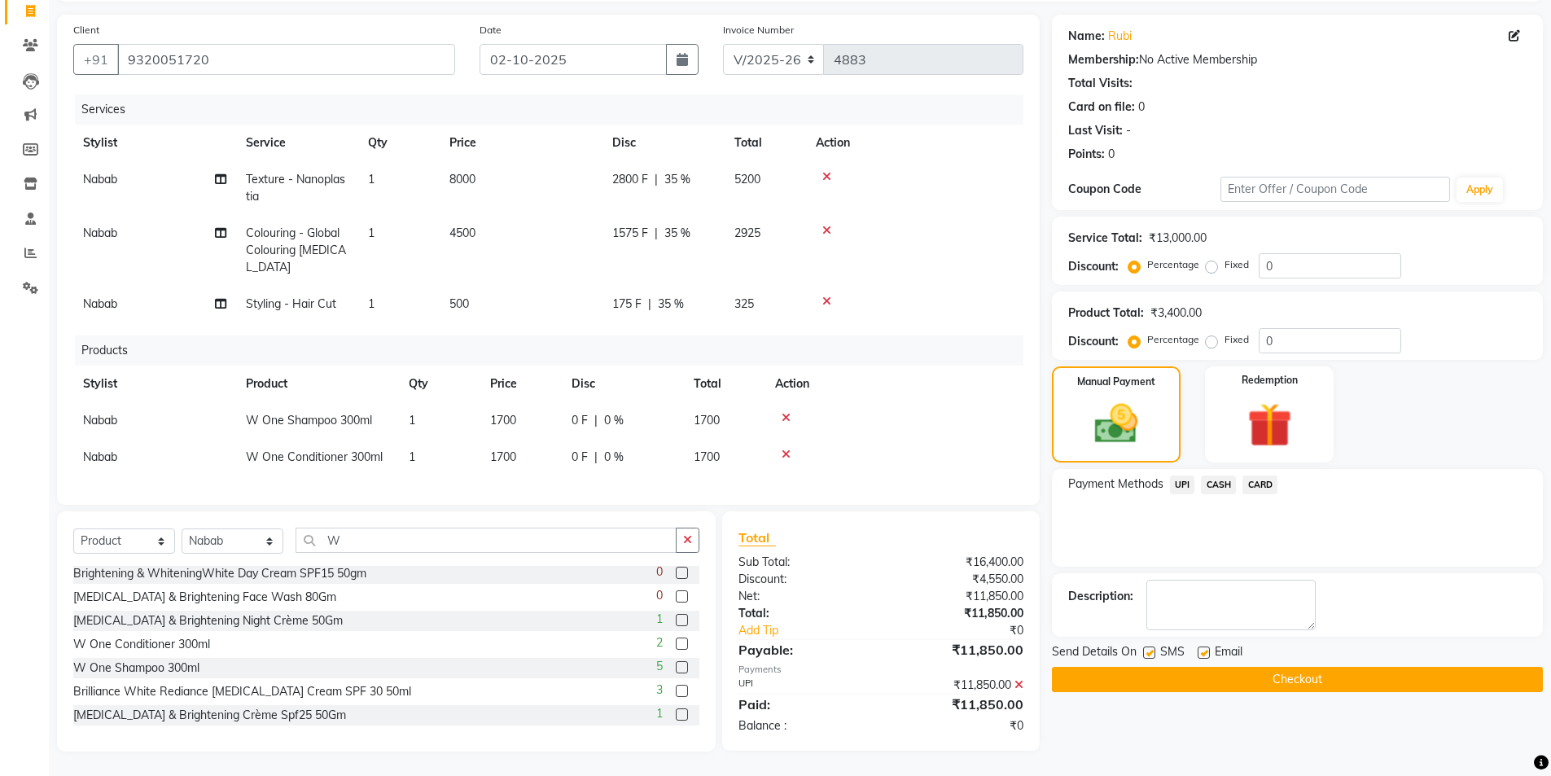
click at [1355, 667] on button "Checkout" at bounding box center [1297, 679] width 491 height 25
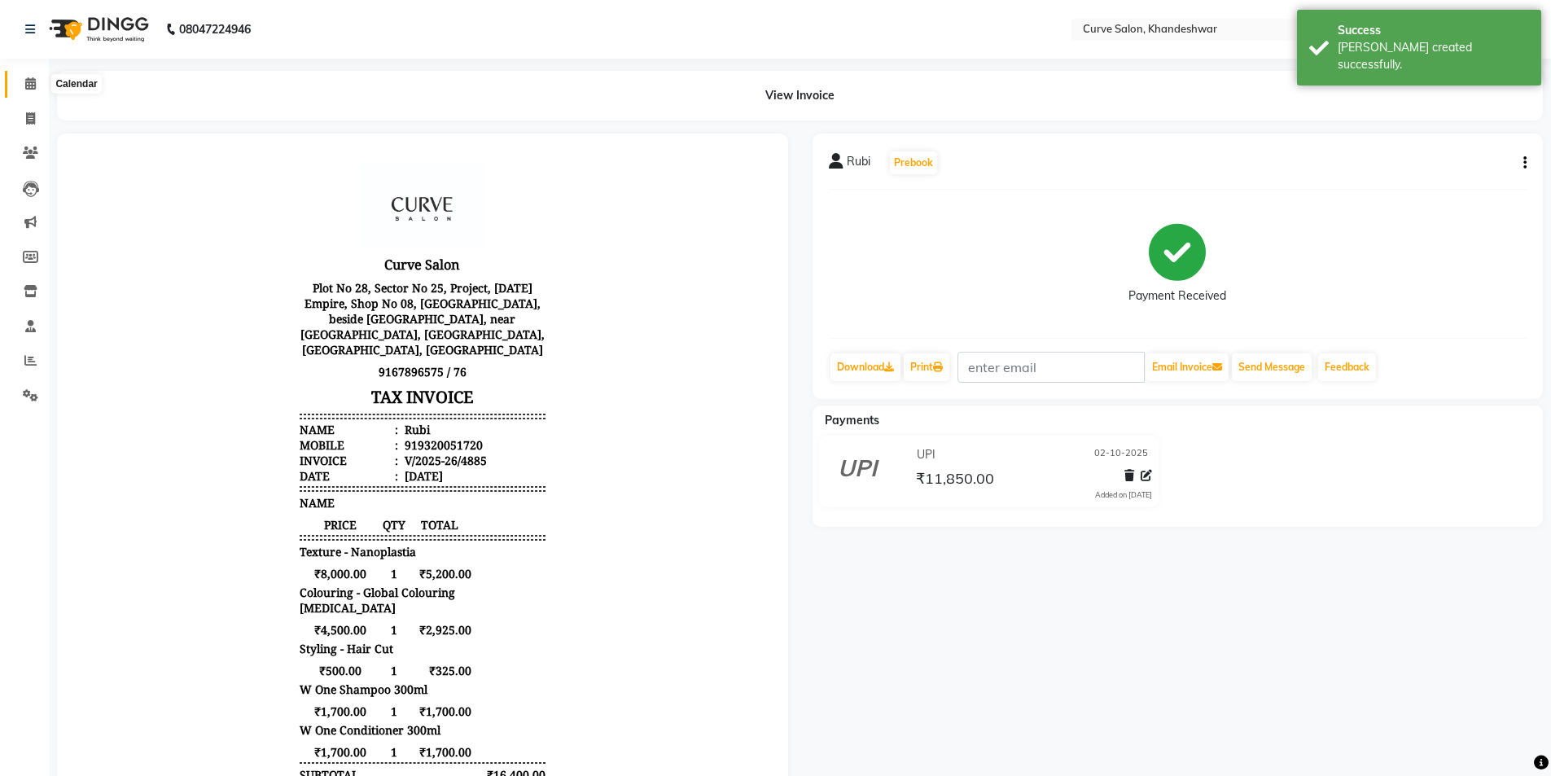
click at [30, 87] on icon at bounding box center [30, 83] width 11 height 12
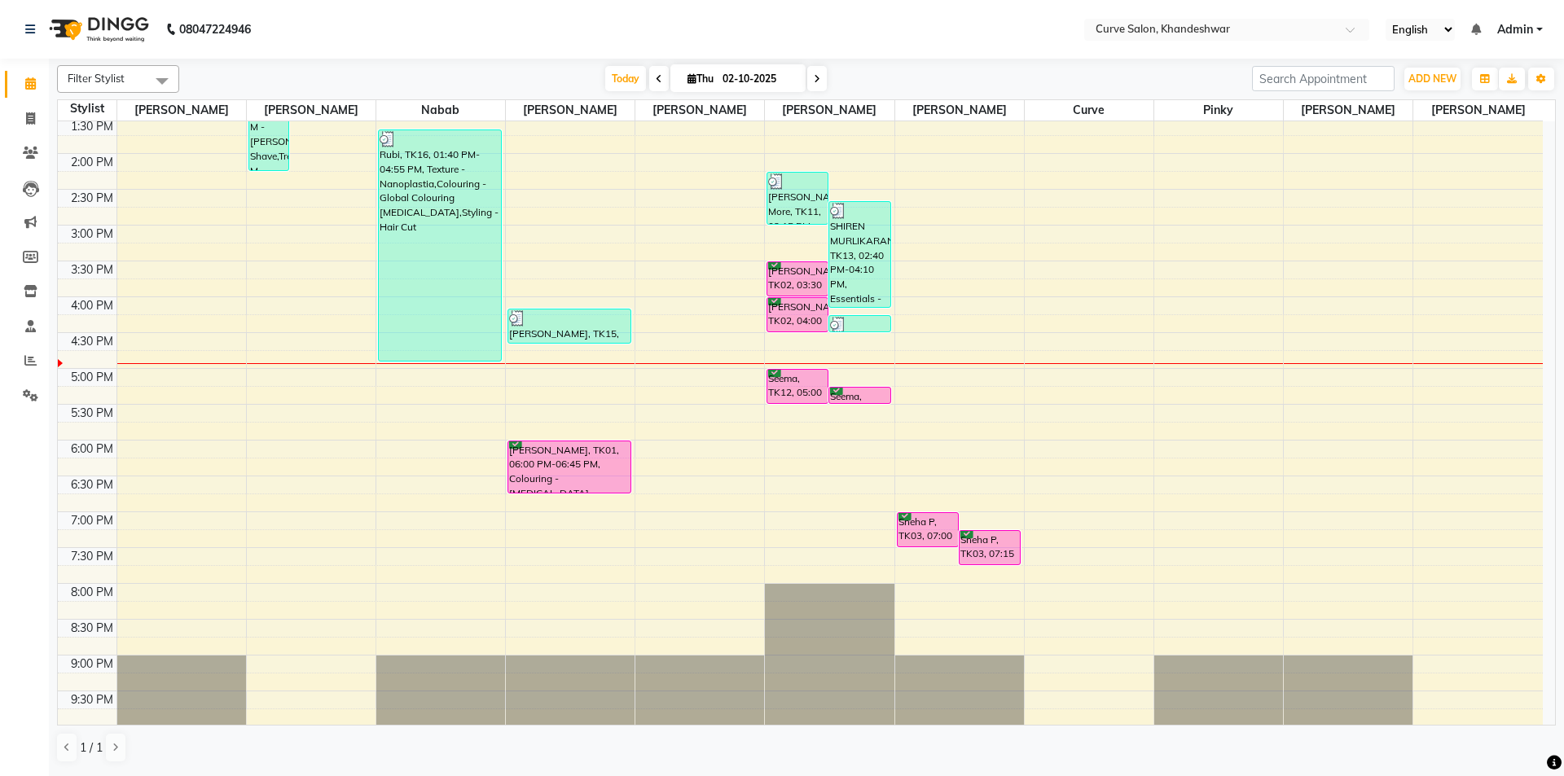
scroll to position [399, 0]
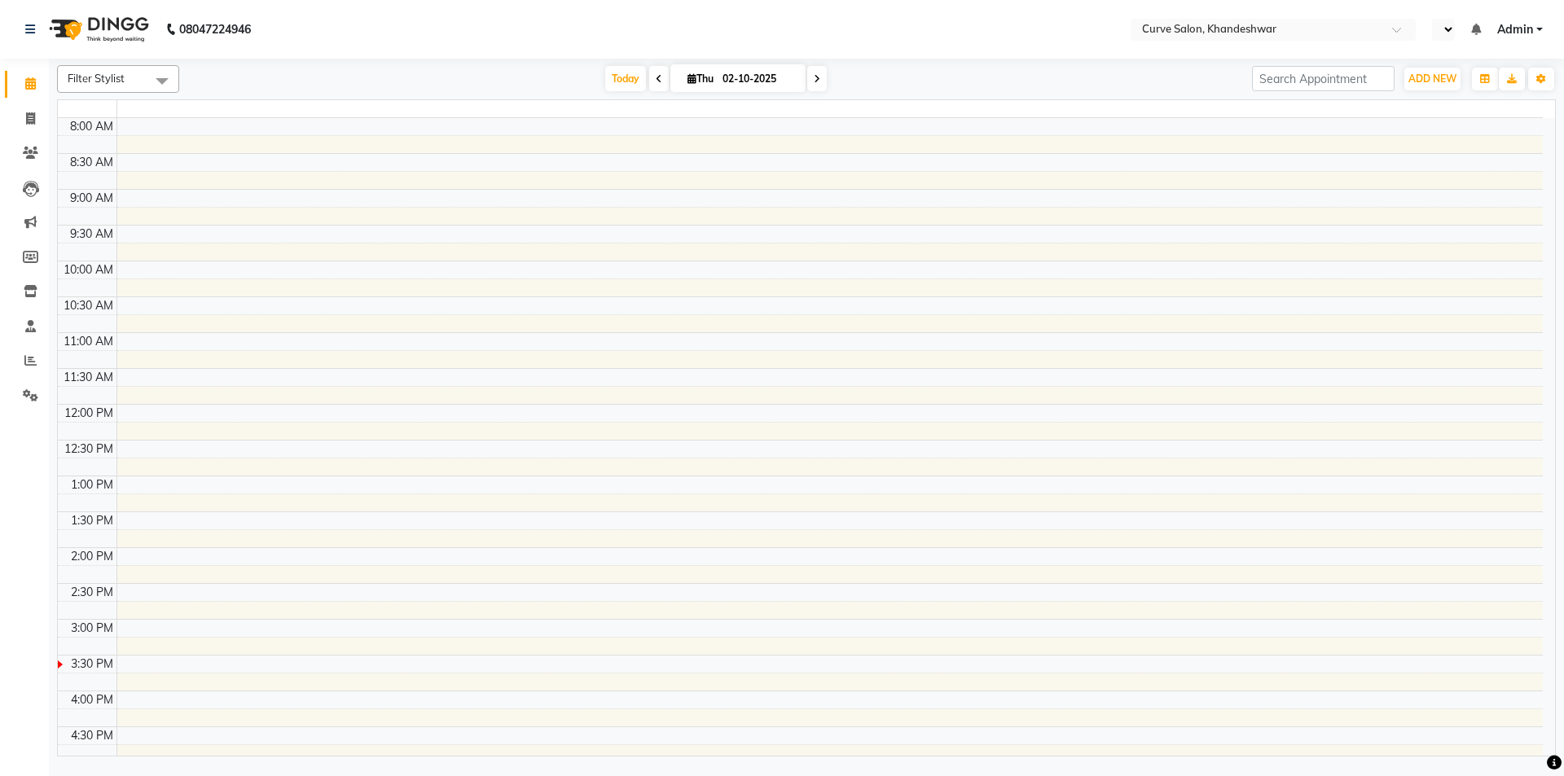
select select "en"
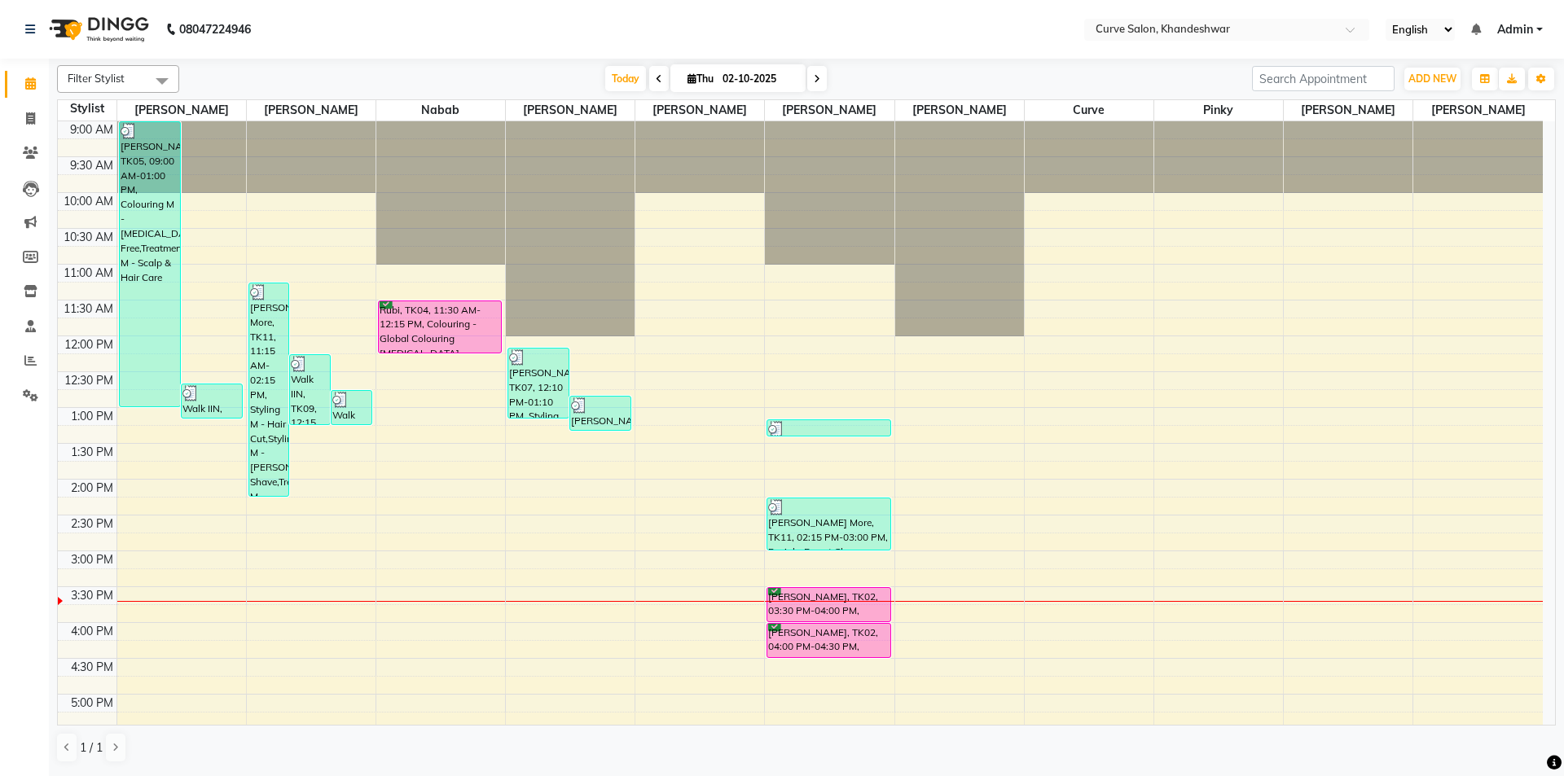
click at [814, 77] on icon at bounding box center [817, 79] width 7 height 10
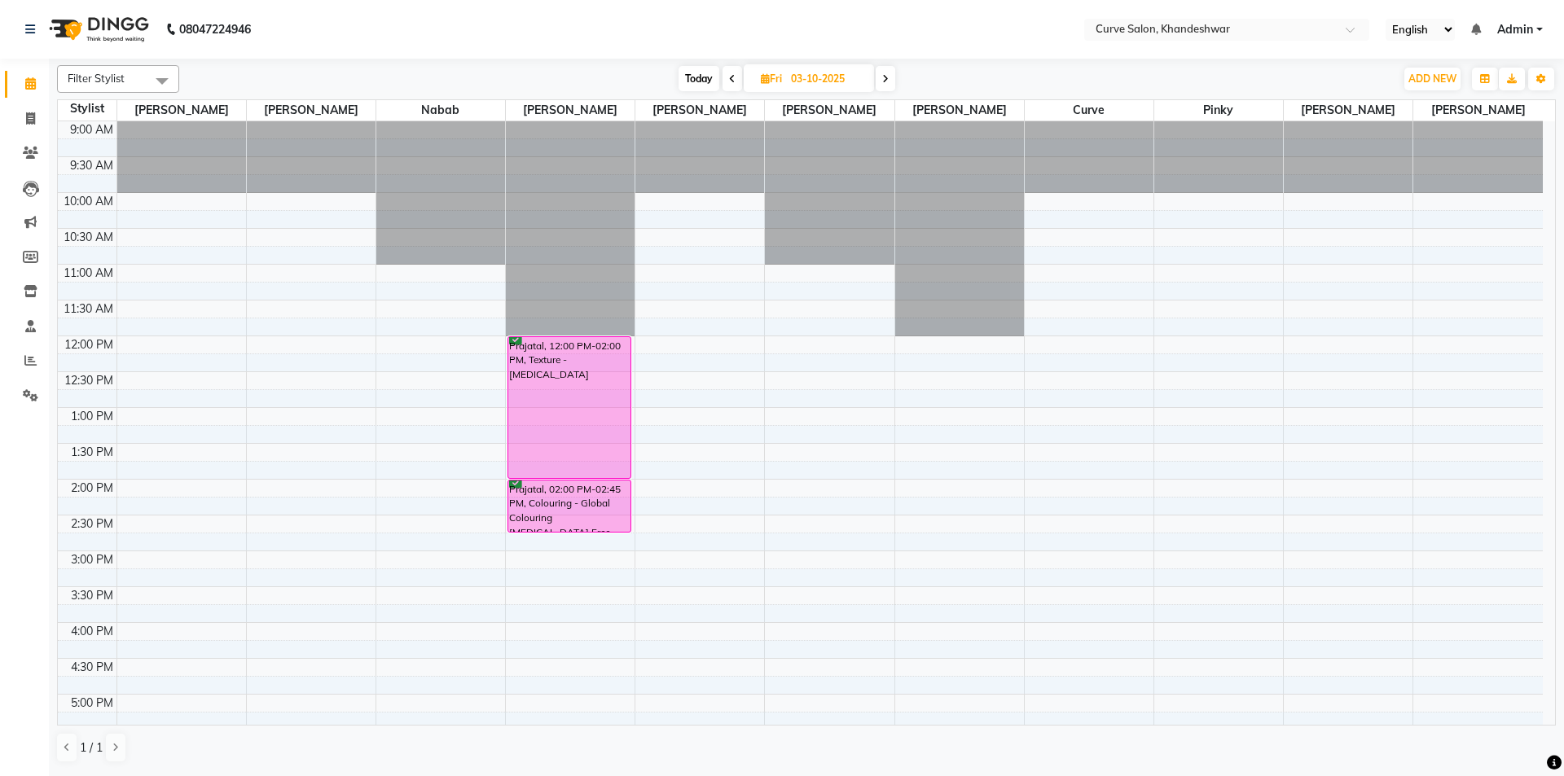
click at [882, 80] on span at bounding box center [886, 78] width 20 height 25
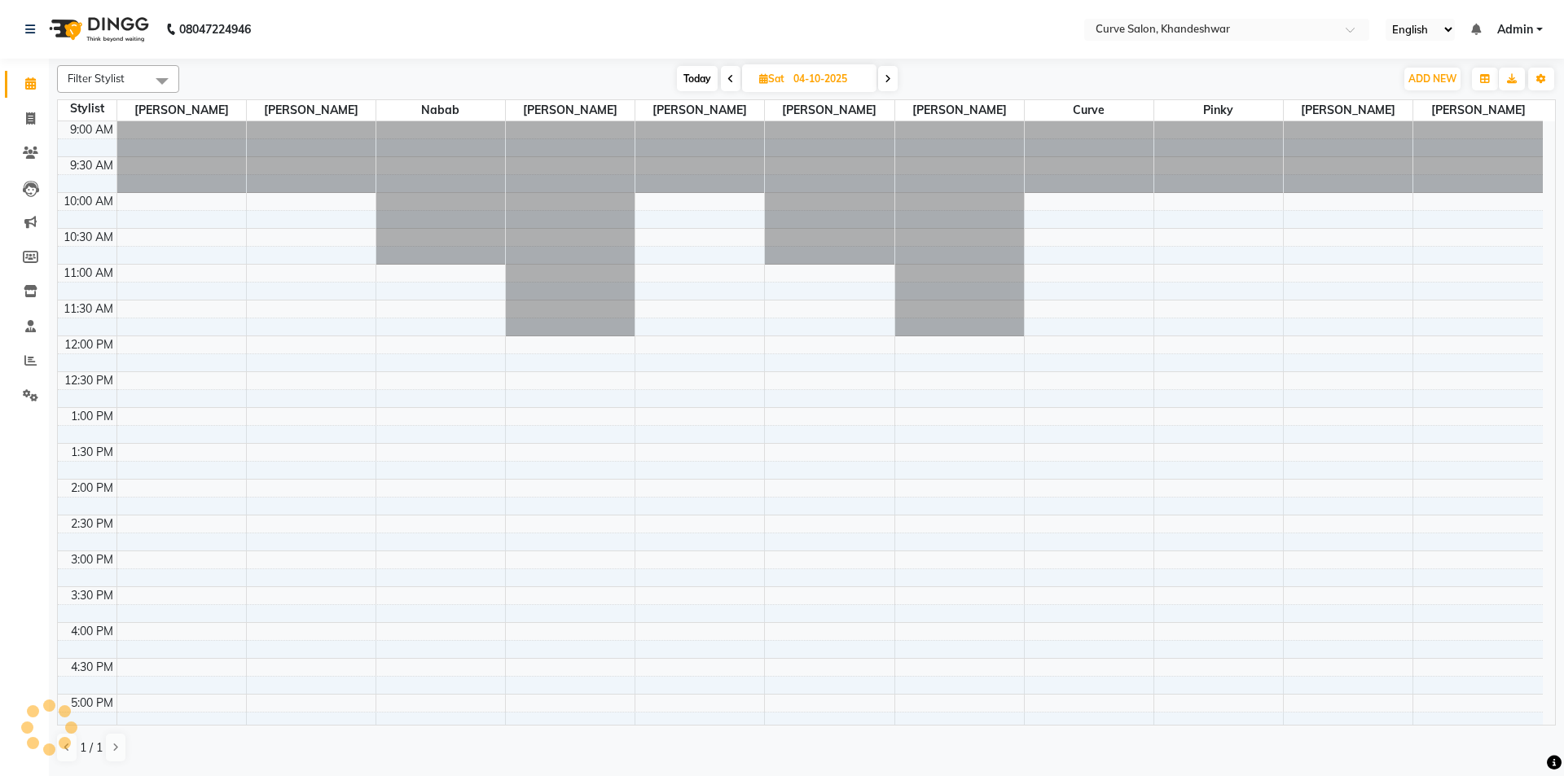
scroll to position [399, 0]
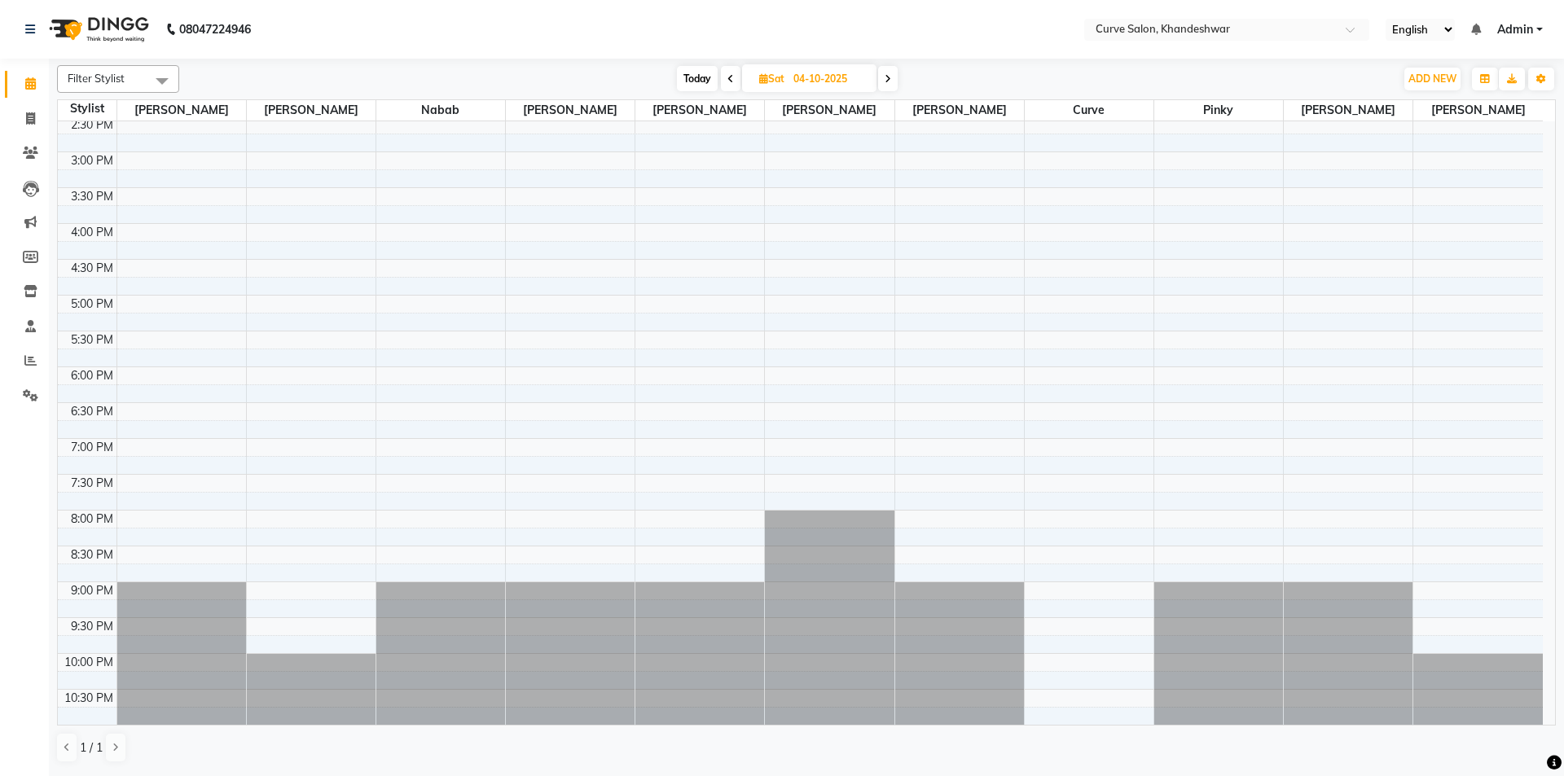
click at [888, 81] on icon at bounding box center [887, 79] width 7 height 10
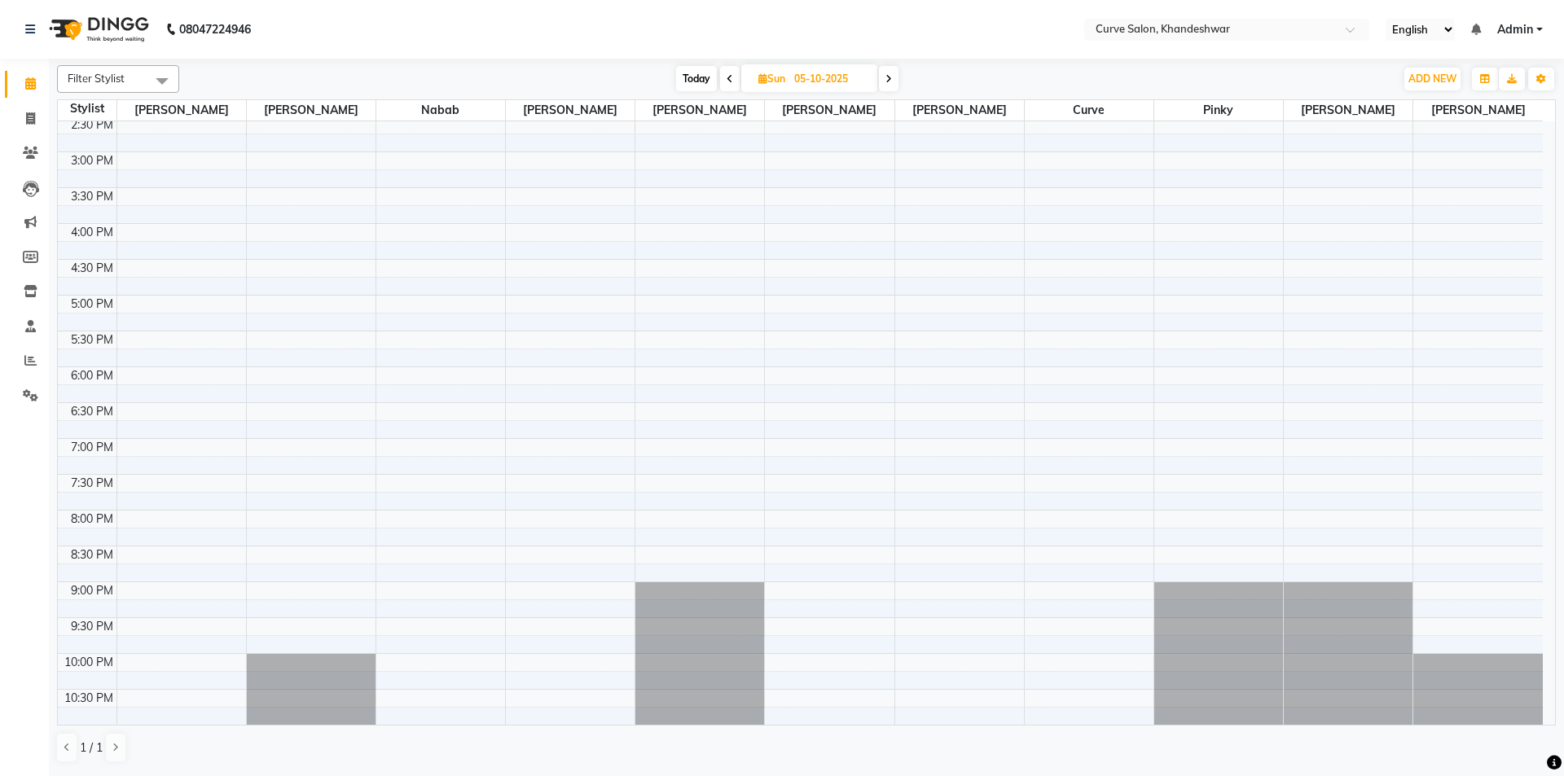
click at [889, 80] on icon at bounding box center [888, 79] width 7 height 10
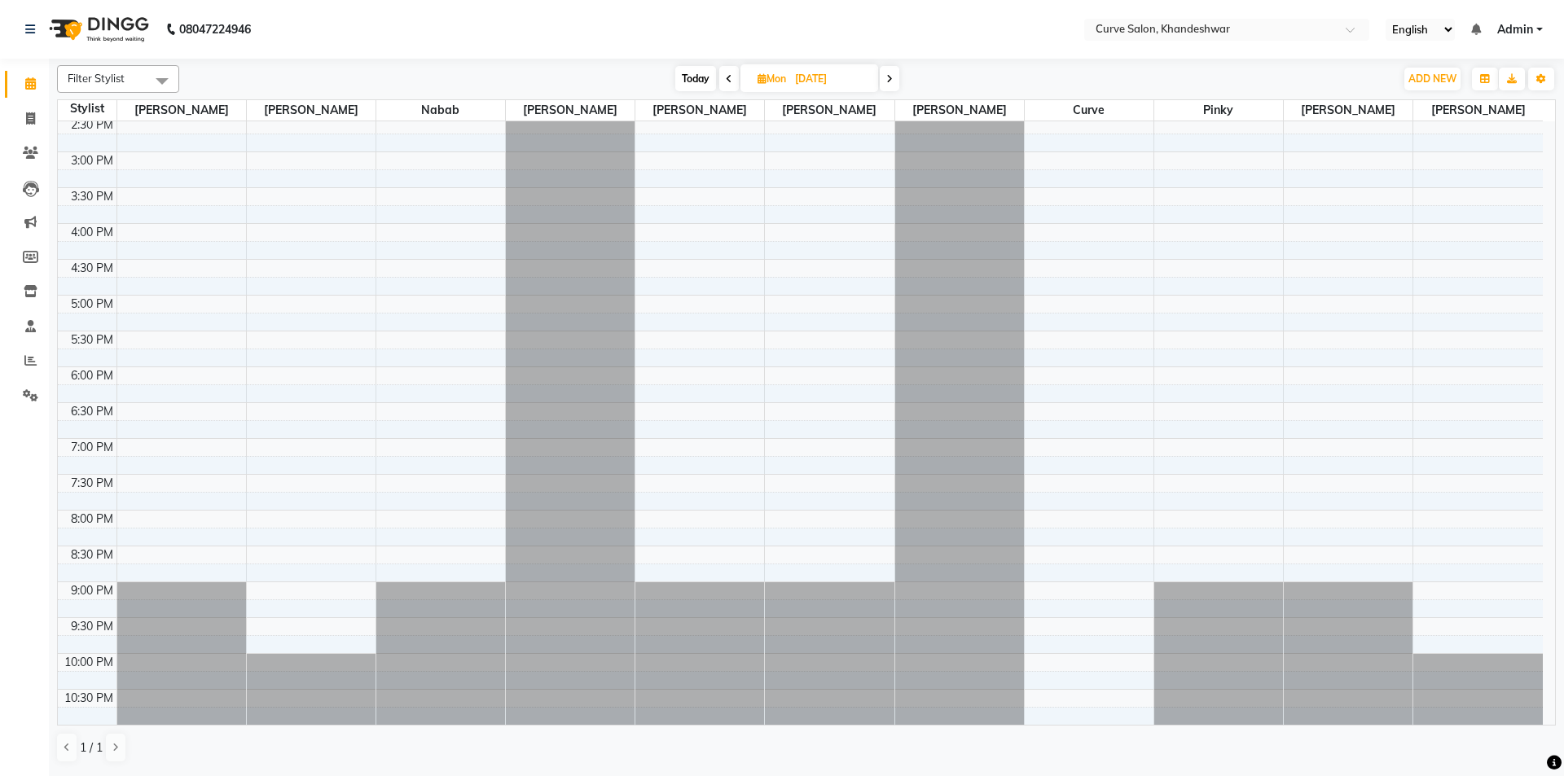
click at [891, 80] on icon at bounding box center [889, 79] width 7 height 10
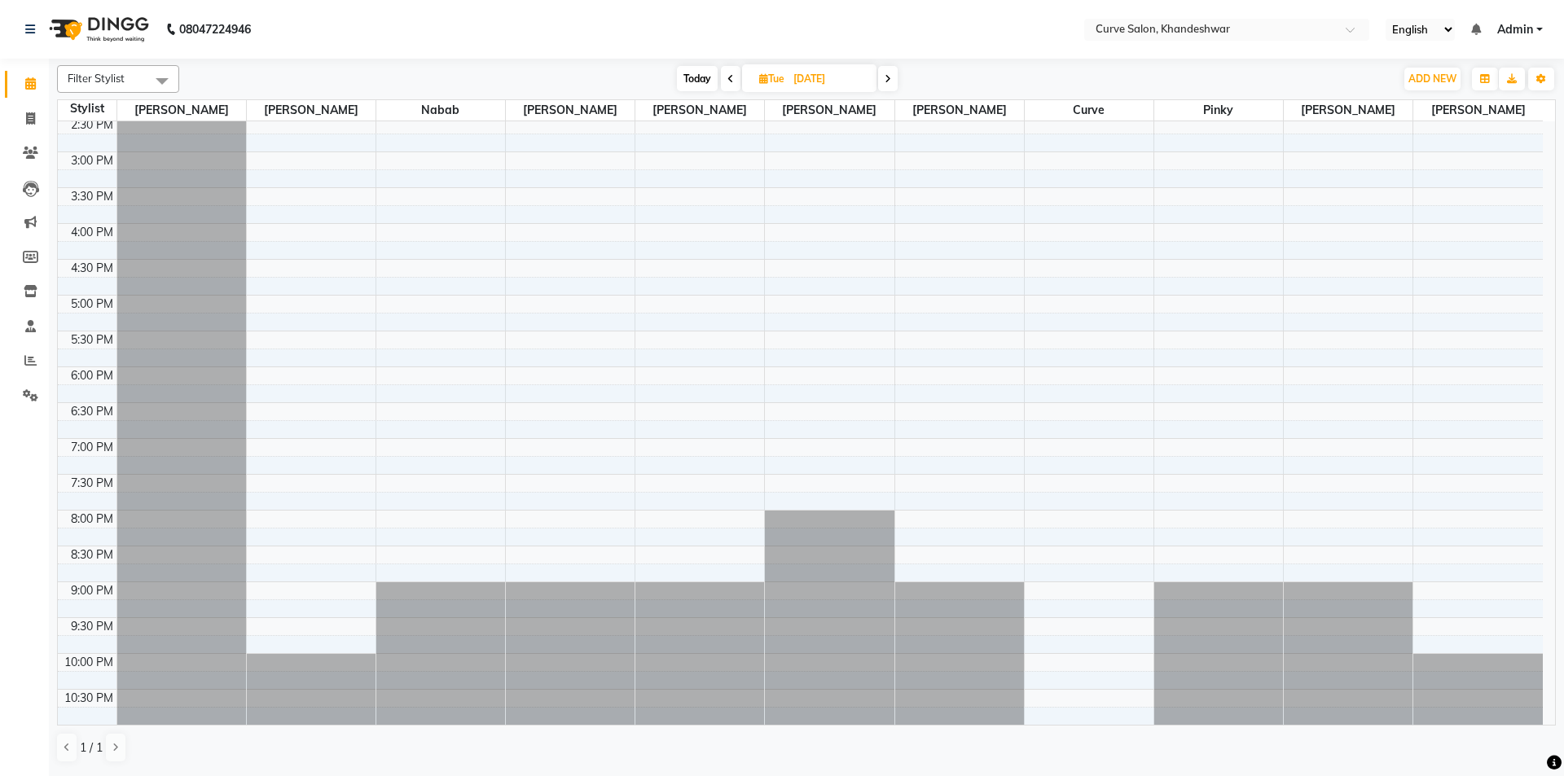
click at [891, 80] on icon at bounding box center [887, 79] width 7 height 10
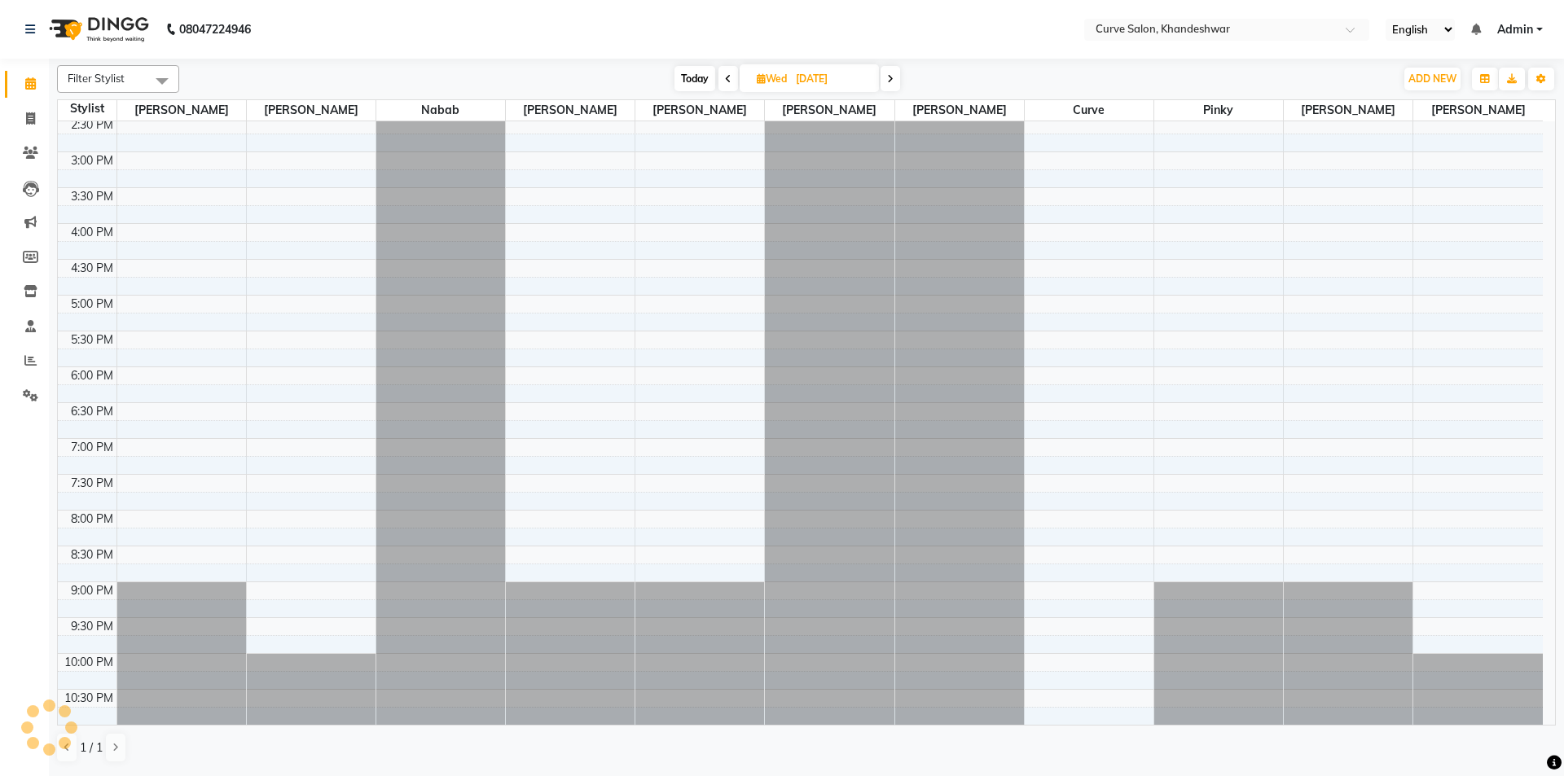
click at [891, 80] on icon at bounding box center [890, 79] width 7 height 10
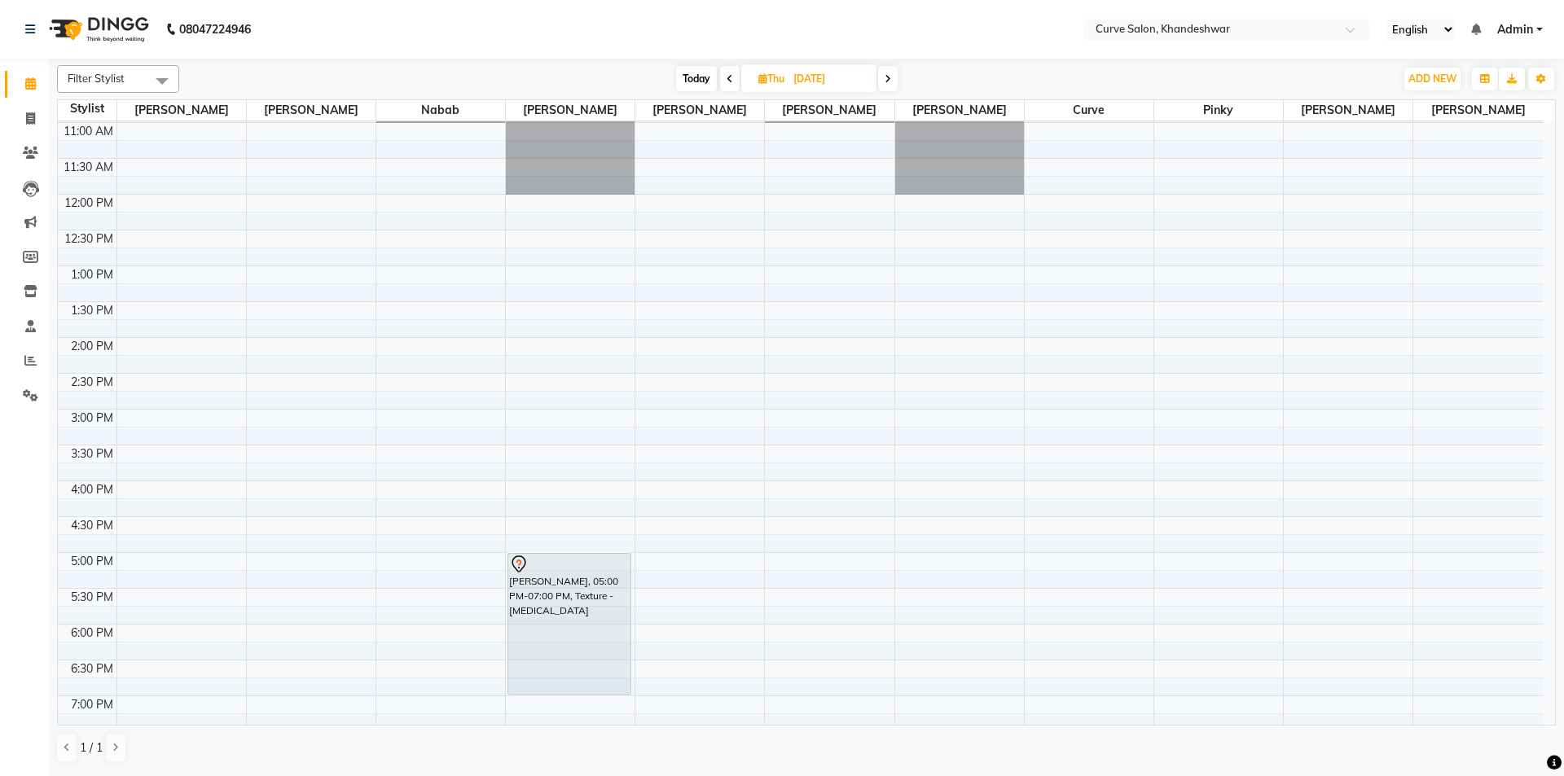
scroll to position [399, 0]
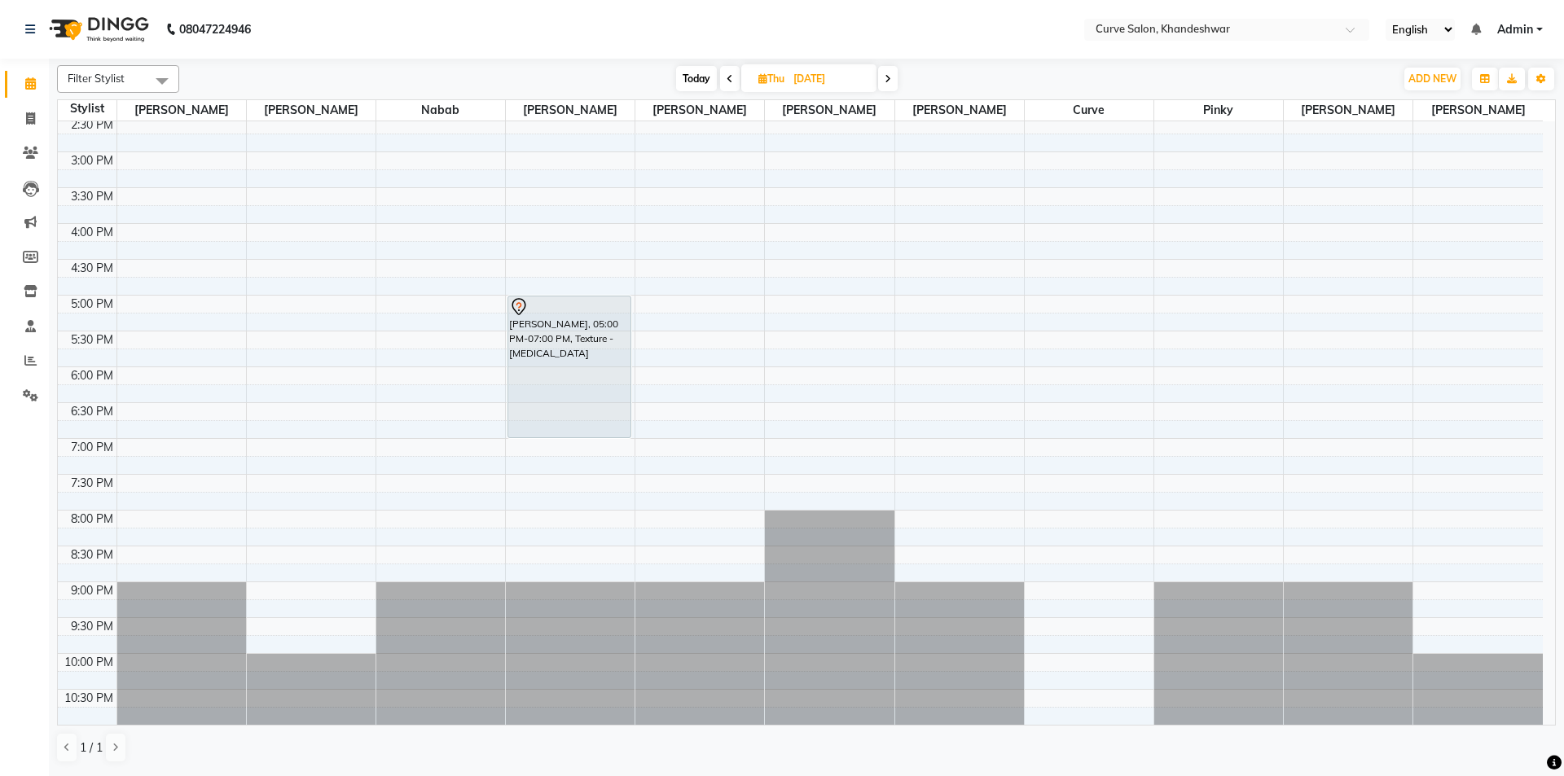
click at [730, 77] on icon at bounding box center [729, 79] width 7 height 10
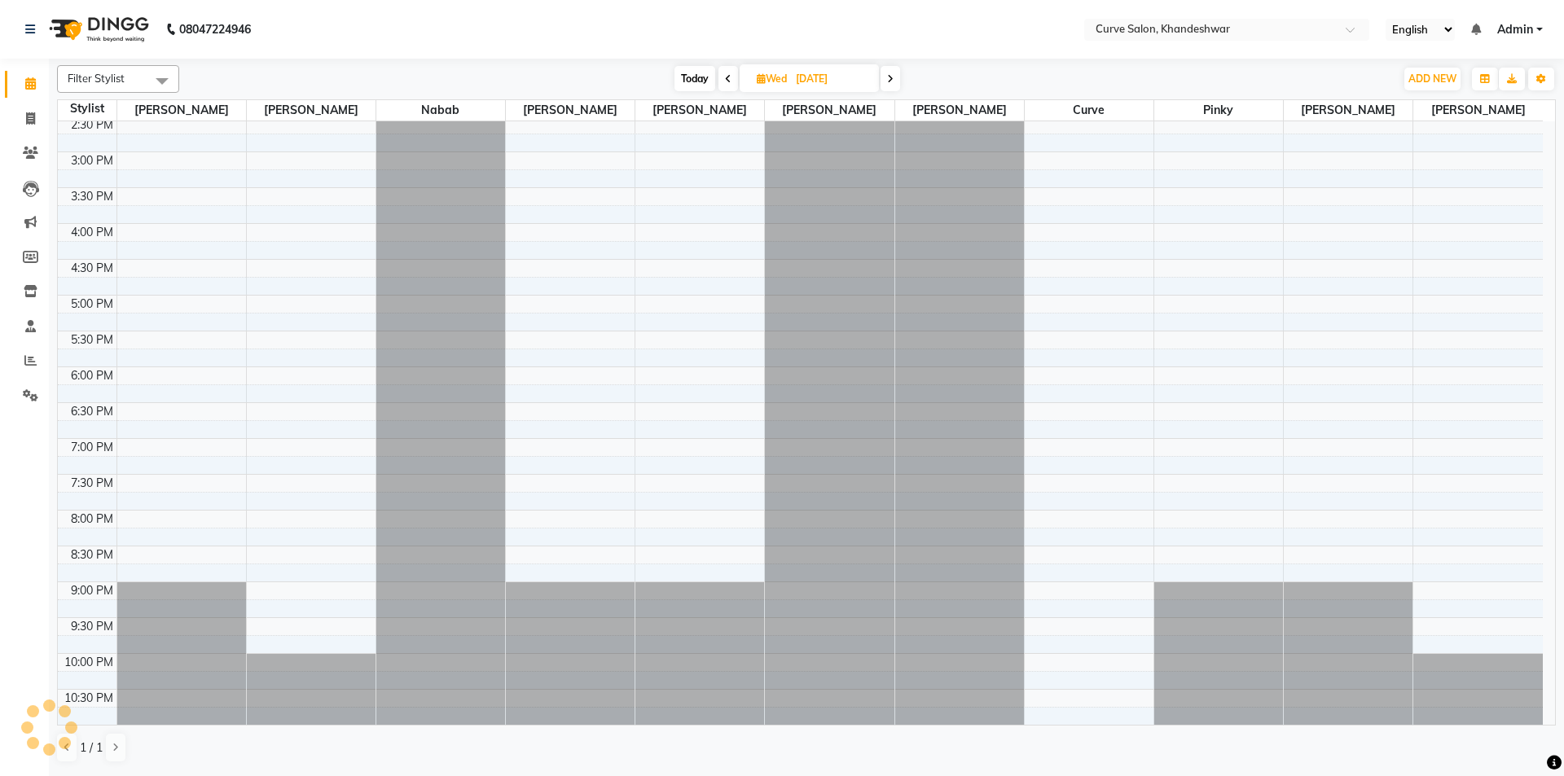
click at [730, 77] on span at bounding box center [728, 78] width 20 height 25
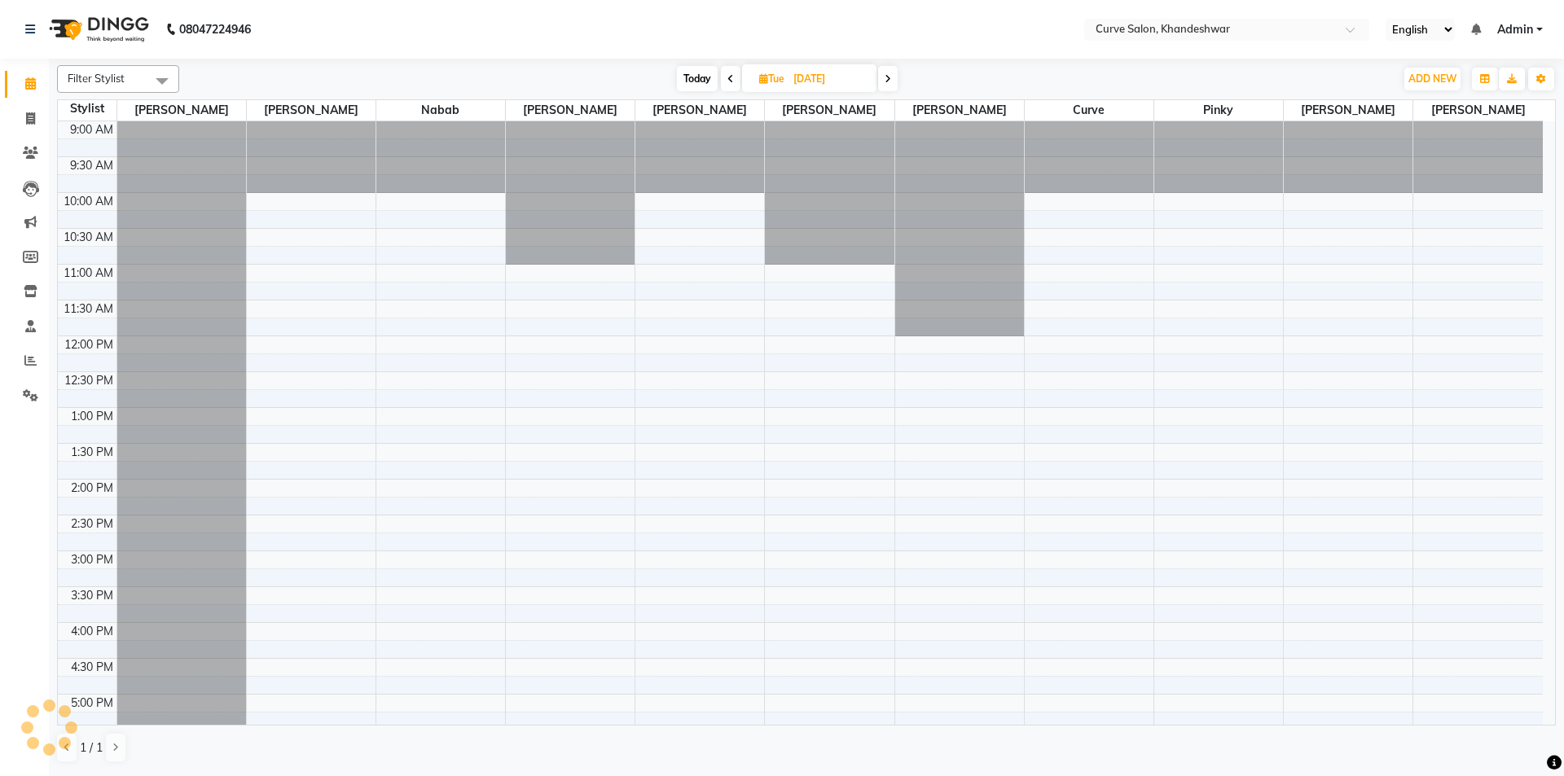
click at [730, 77] on icon at bounding box center [730, 79] width 7 height 10
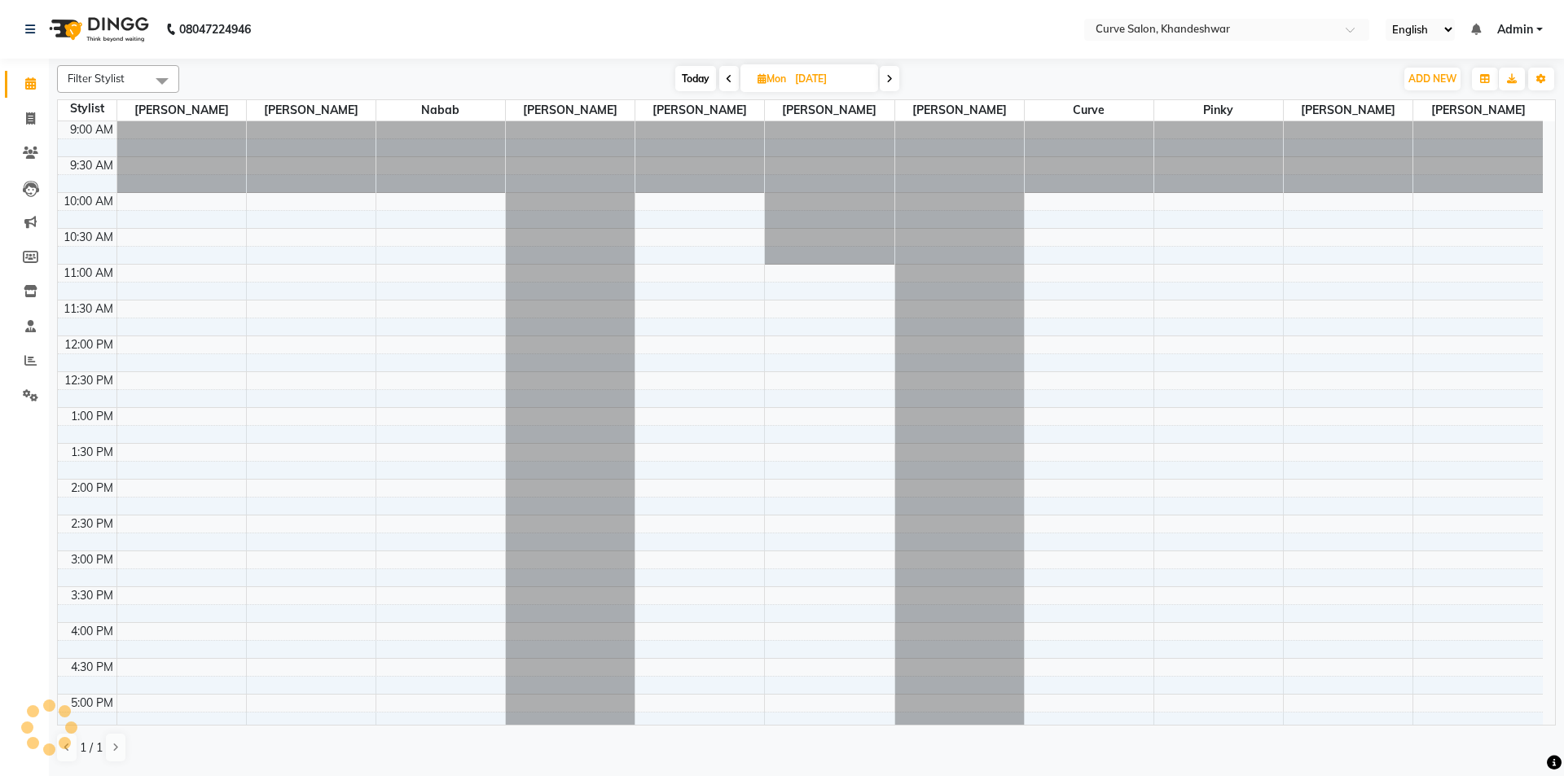
scroll to position [399, 0]
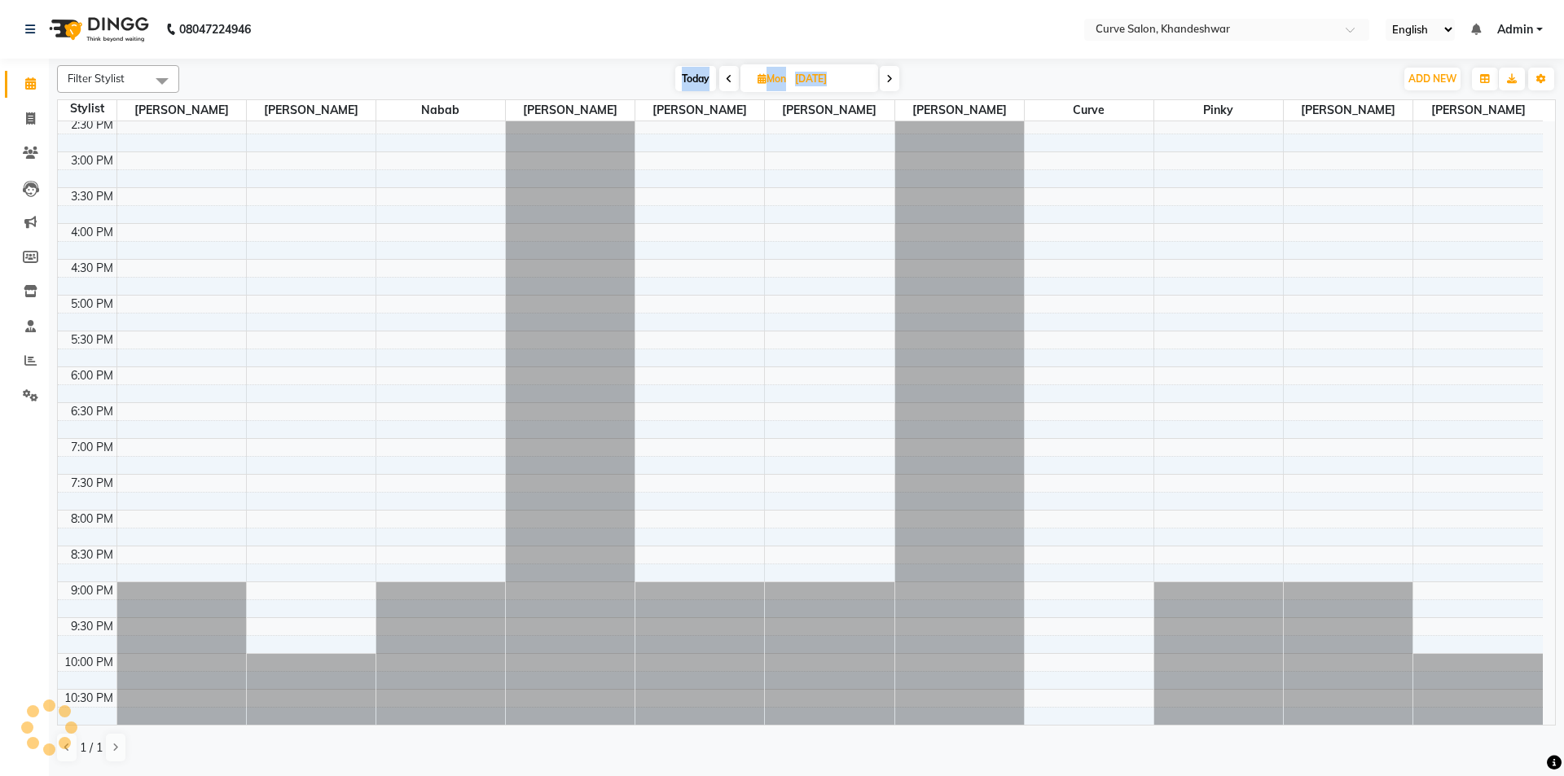
click at [730, 77] on icon at bounding box center [729, 79] width 7 height 10
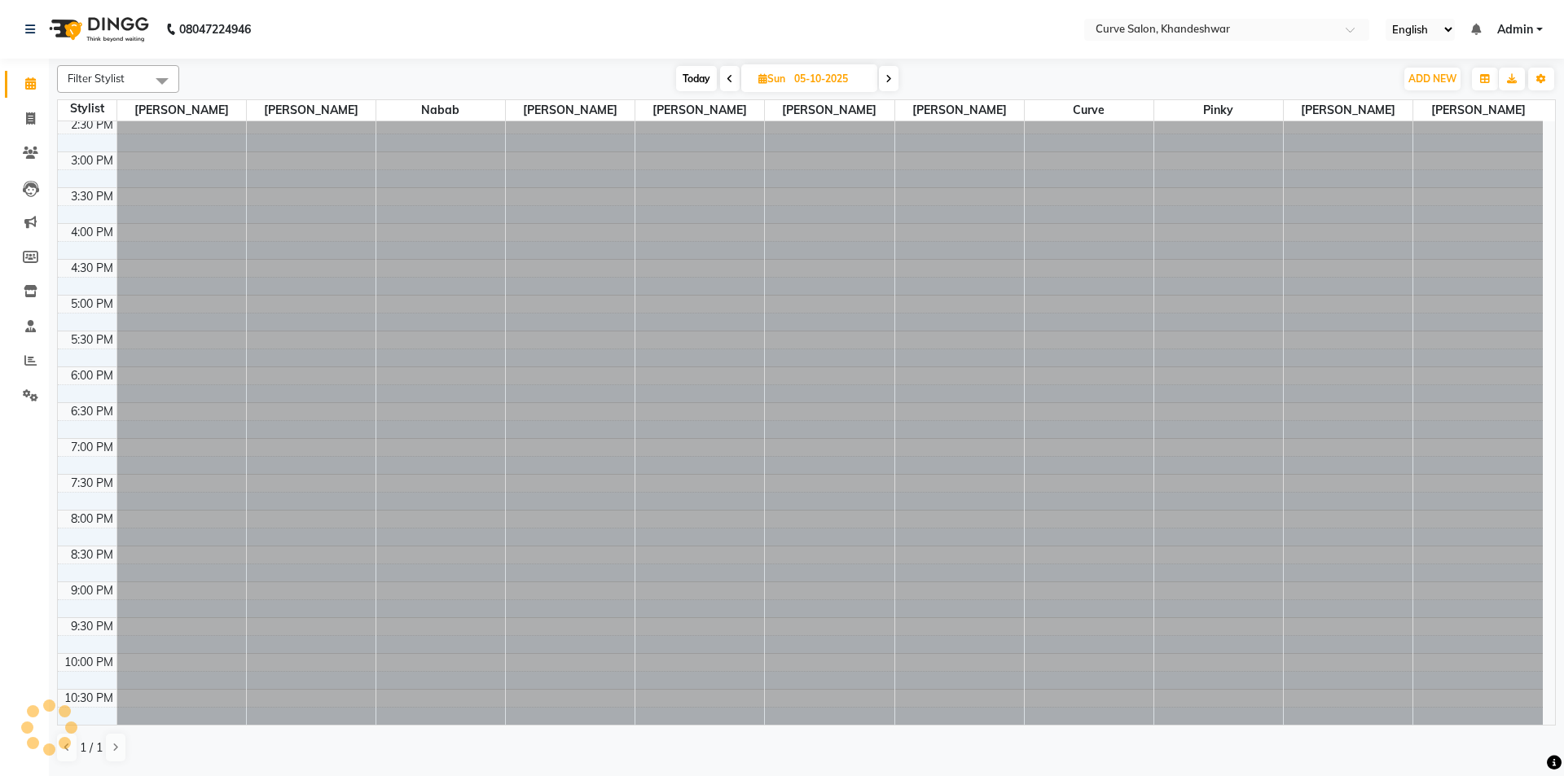
scroll to position [0, 0]
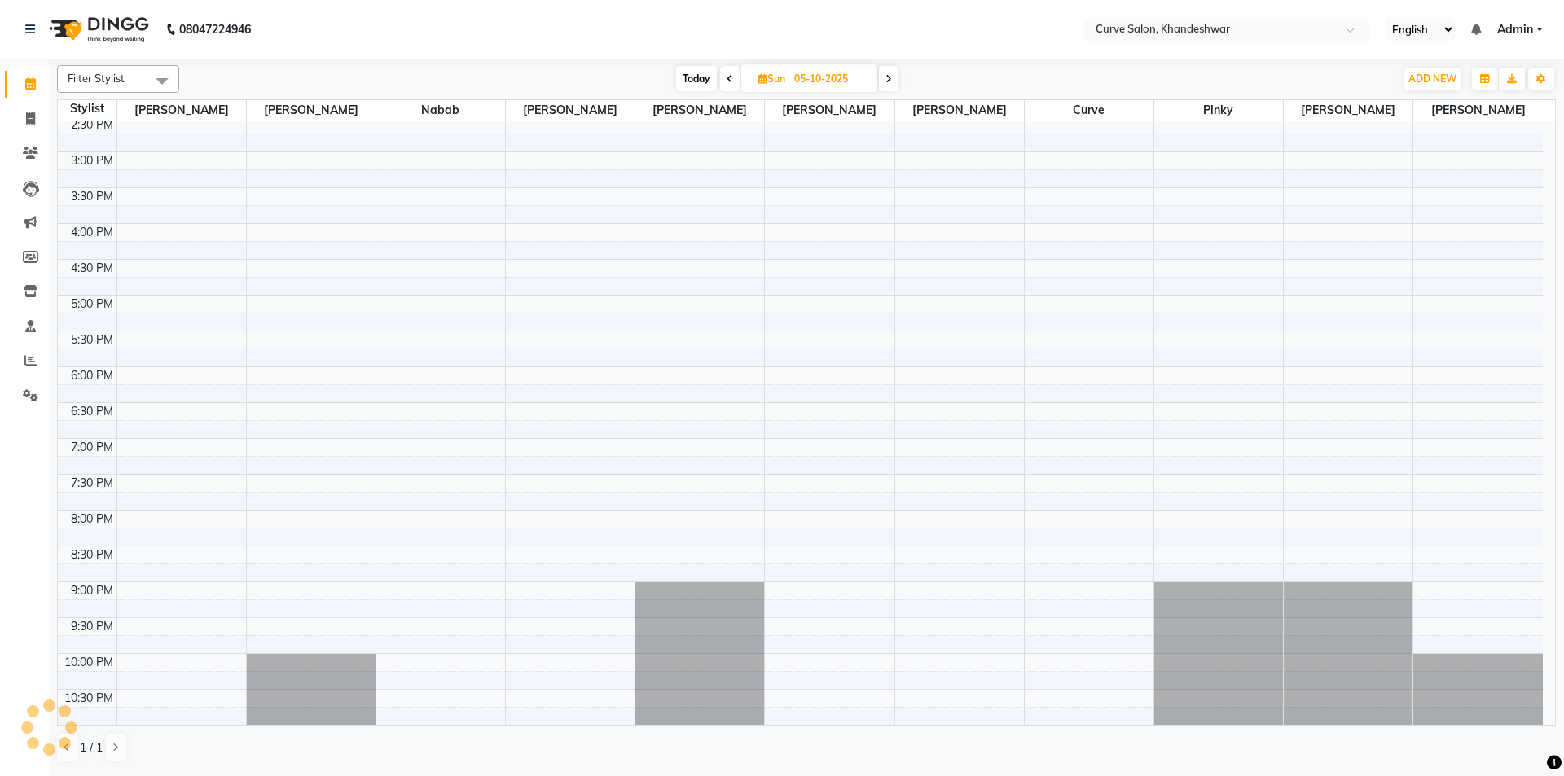
click at [730, 77] on icon at bounding box center [729, 79] width 7 height 10
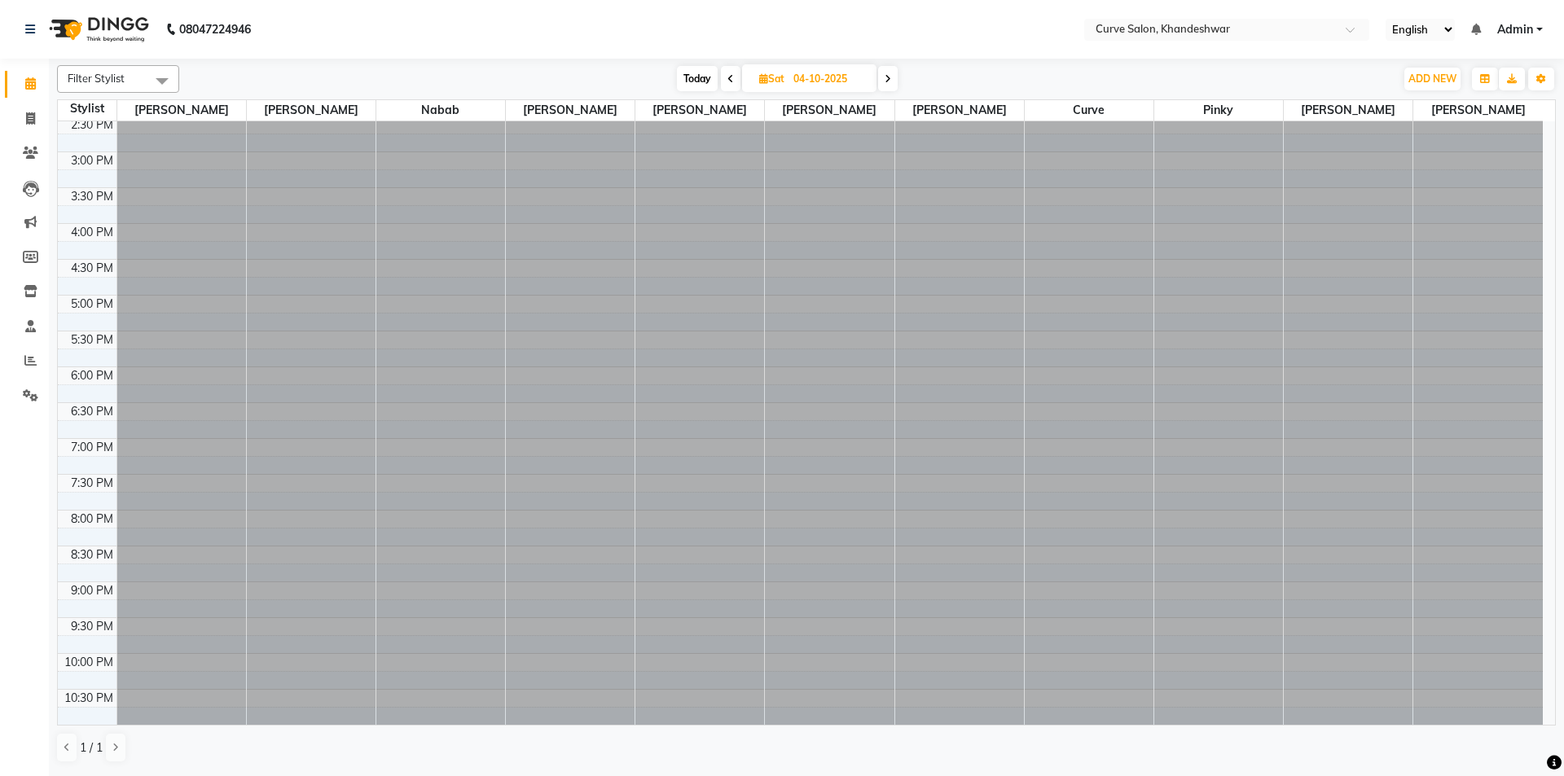
scroll to position [399, 0]
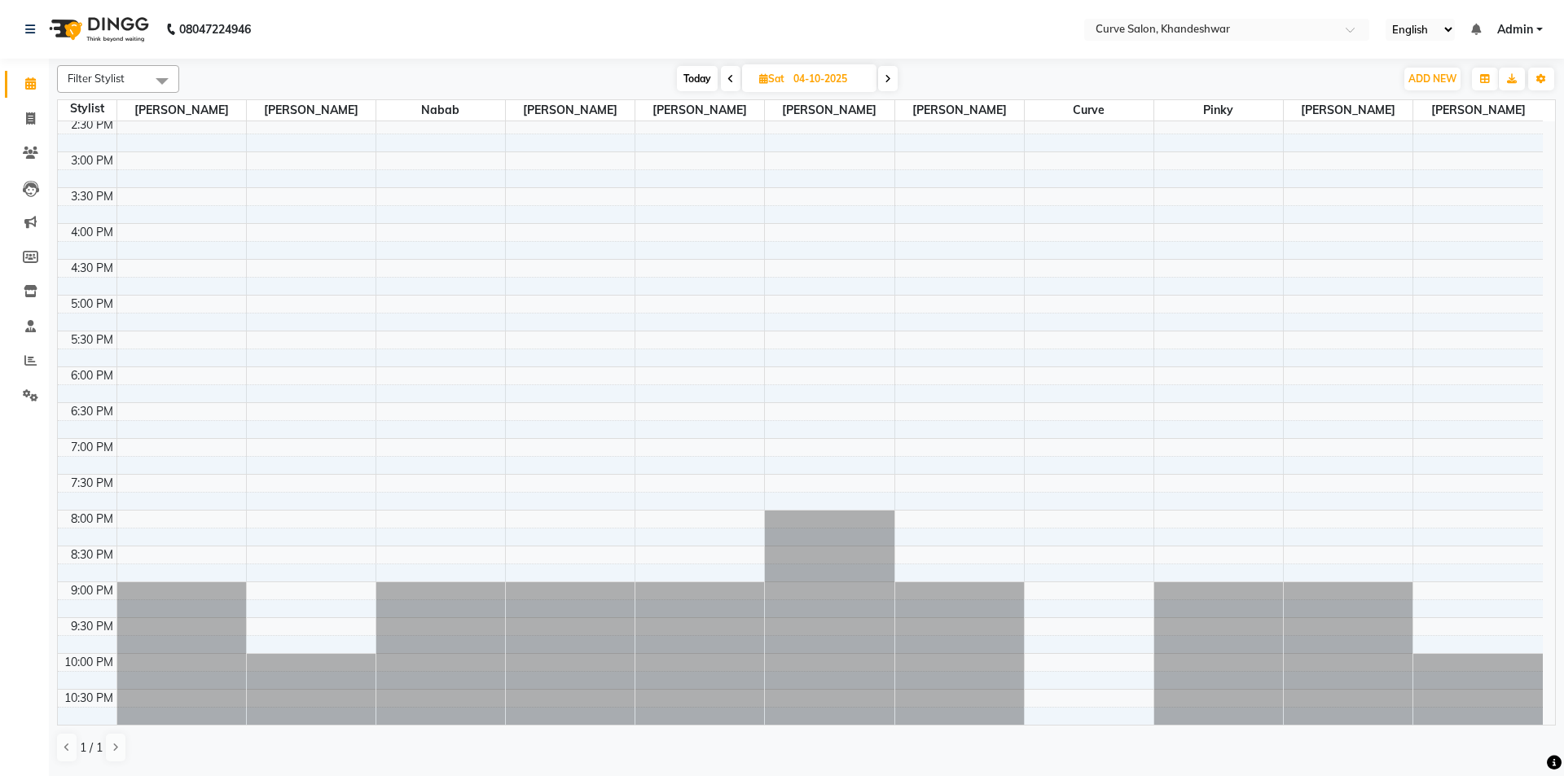
click at [730, 77] on icon at bounding box center [730, 79] width 7 height 10
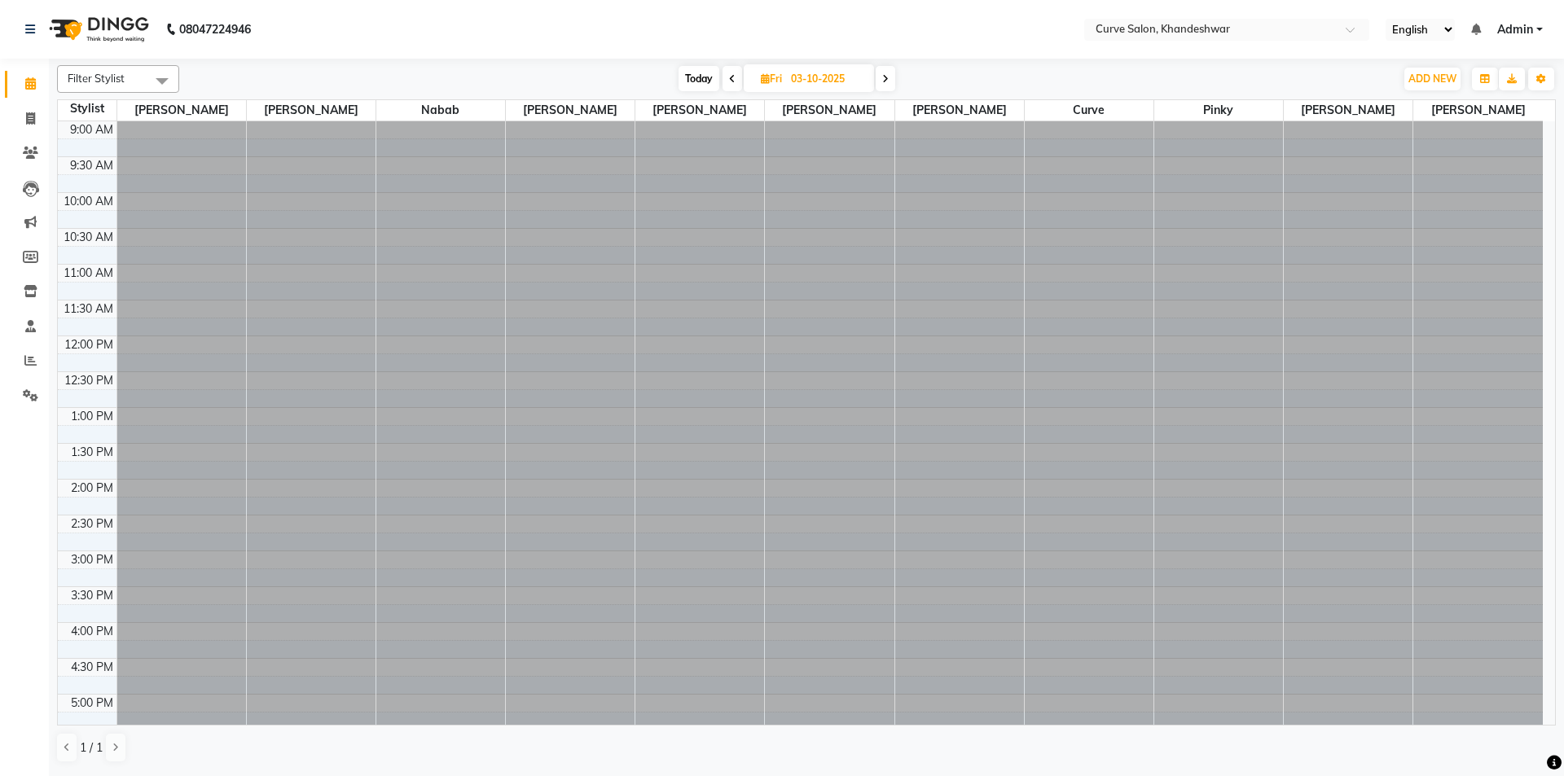
click at [730, 71] on span at bounding box center [732, 78] width 20 height 25
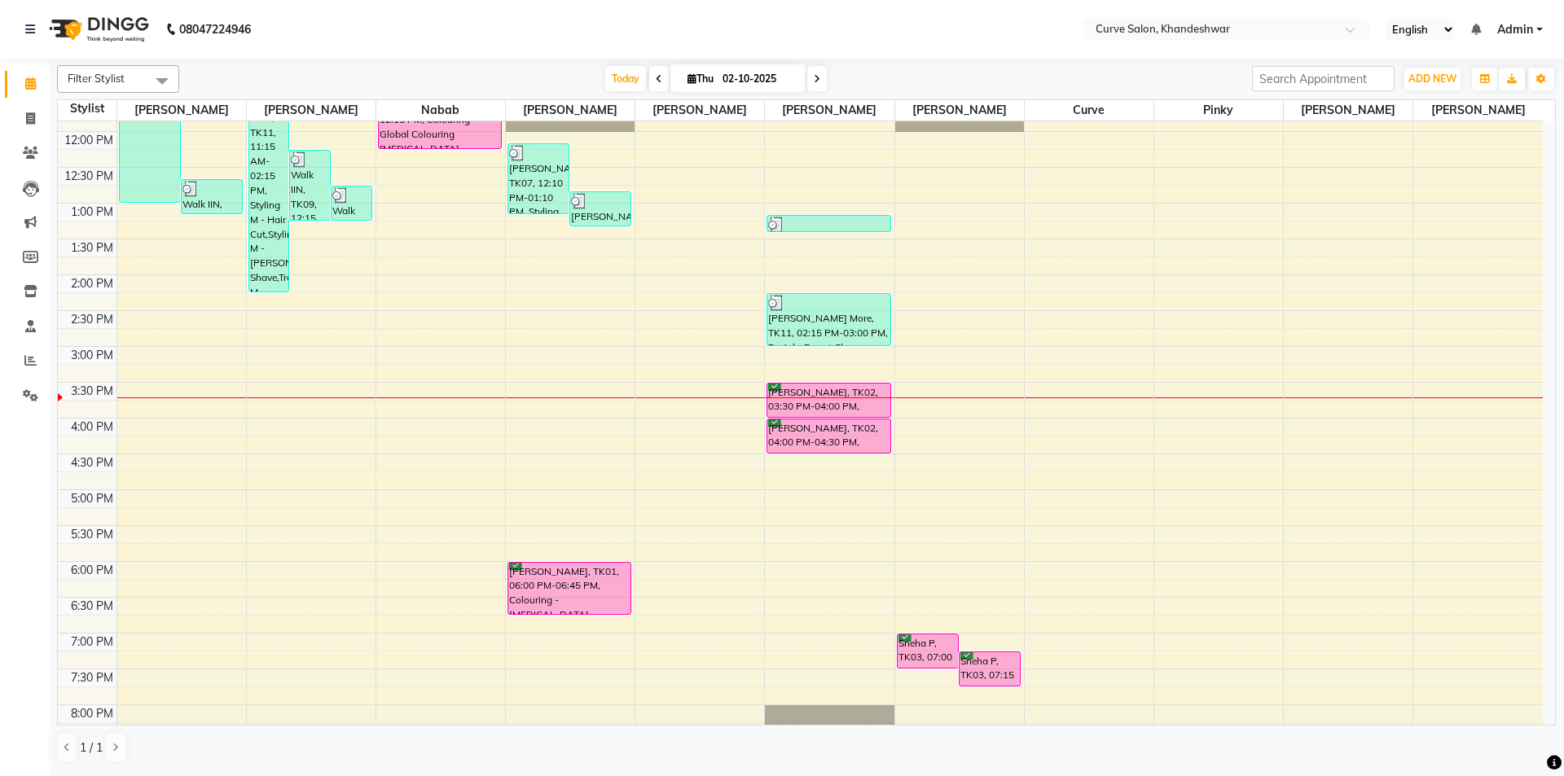
scroll to position [399, 0]
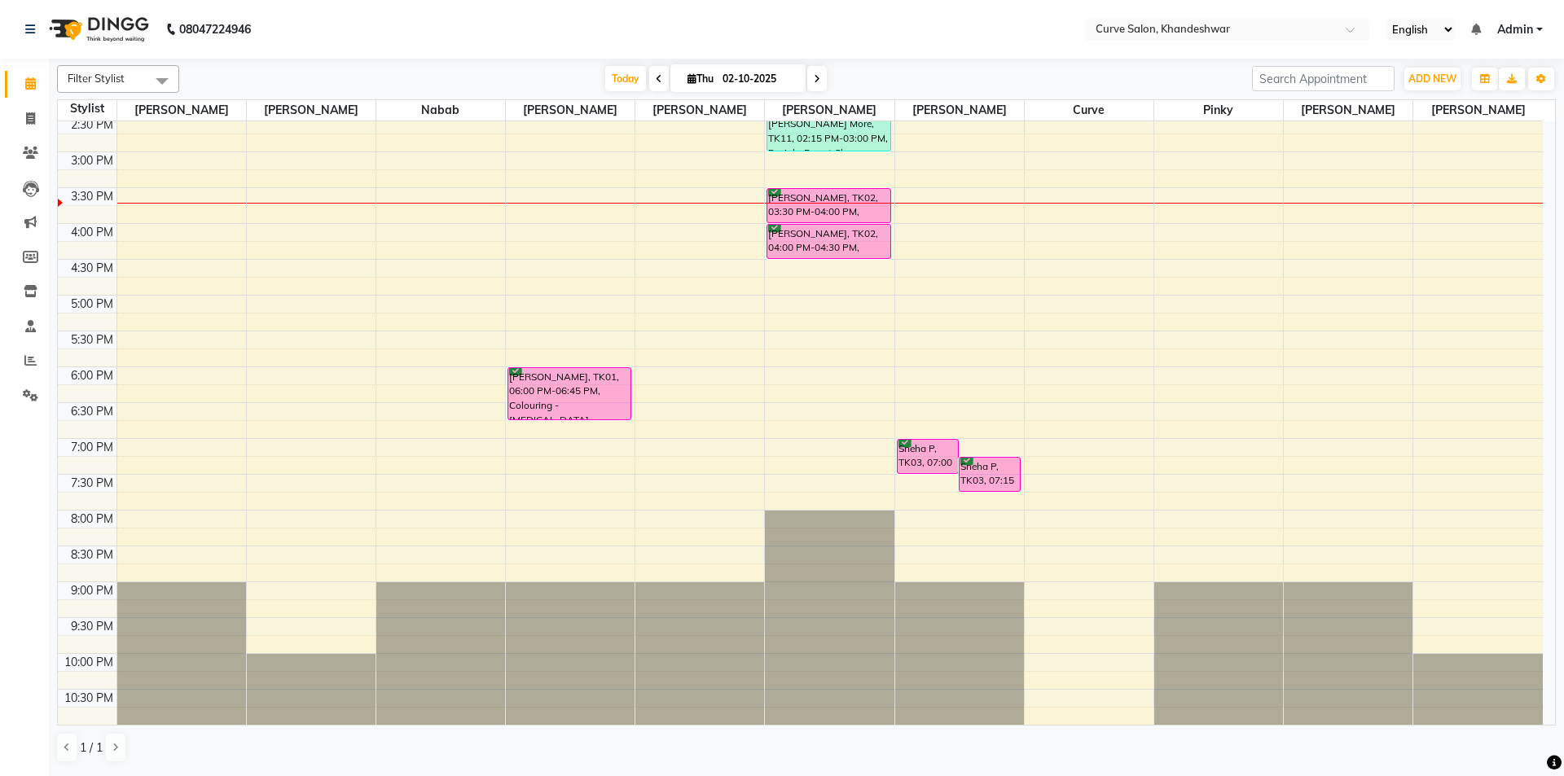
click at [818, 83] on icon at bounding box center [817, 79] width 7 height 10
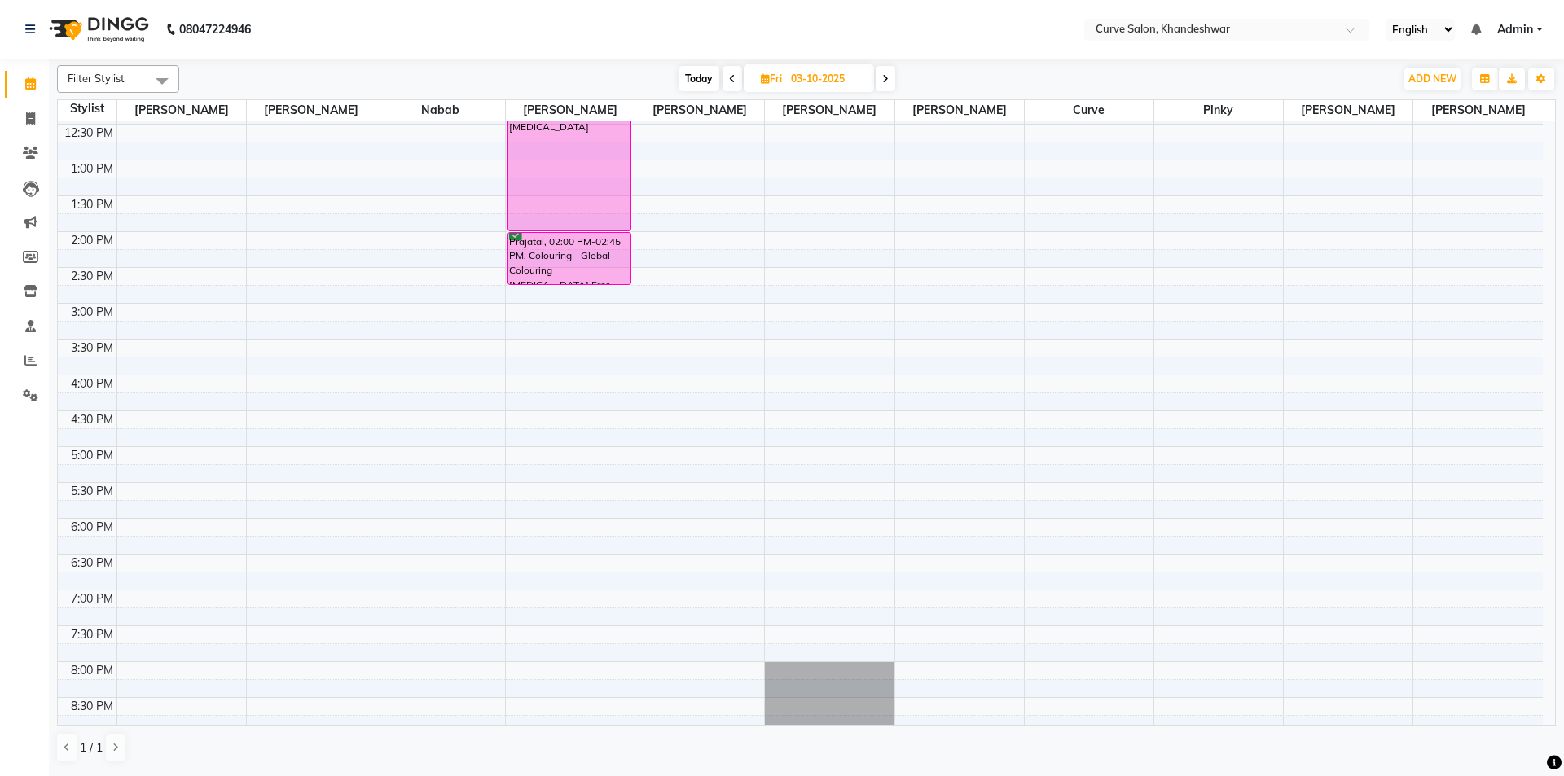
scroll to position [0, 0]
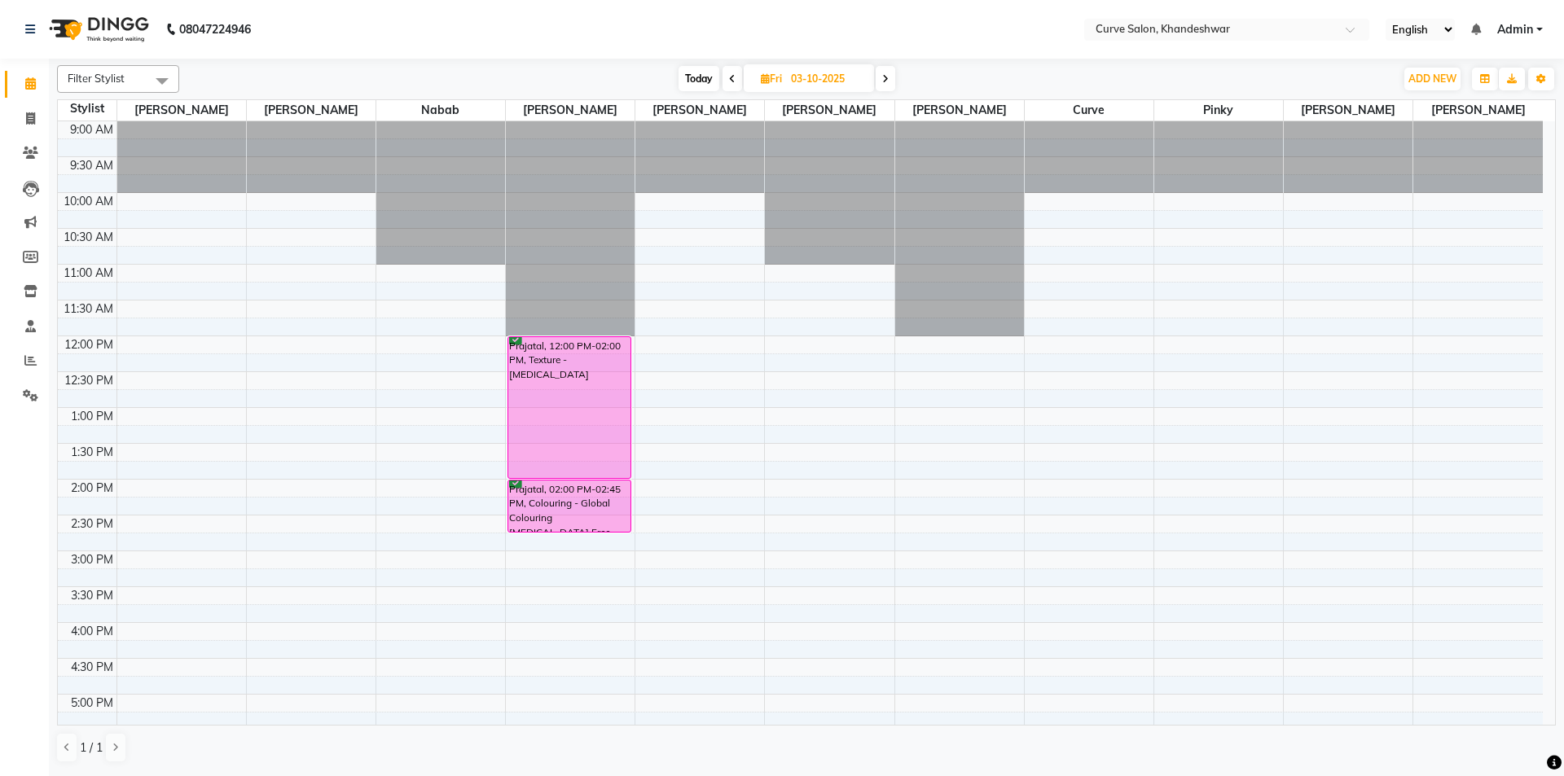
click at [697, 71] on span "Today" at bounding box center [698, 78] width 41 height 25
type input "02-10-2025"
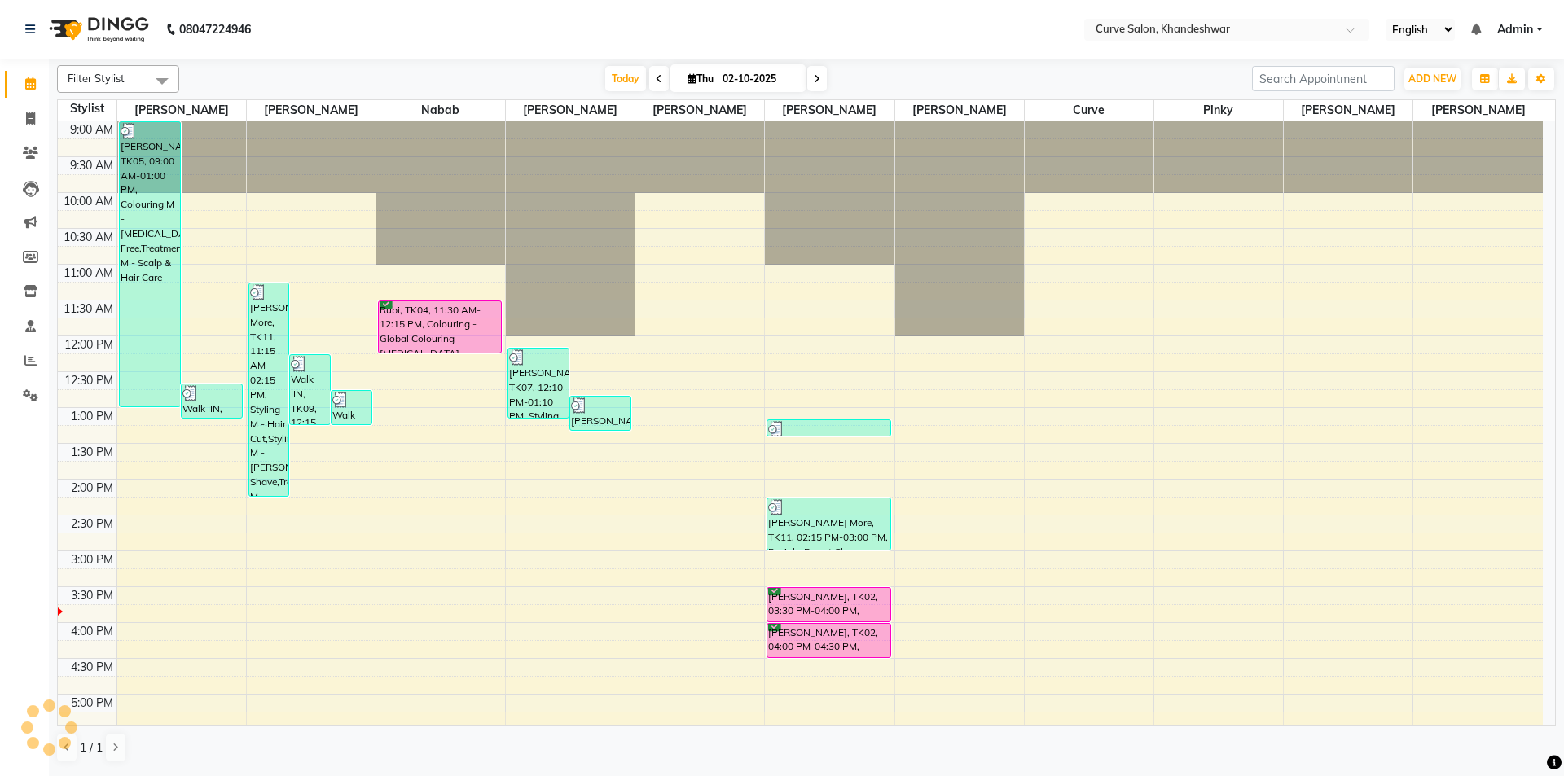
scroll to position [399, 0]
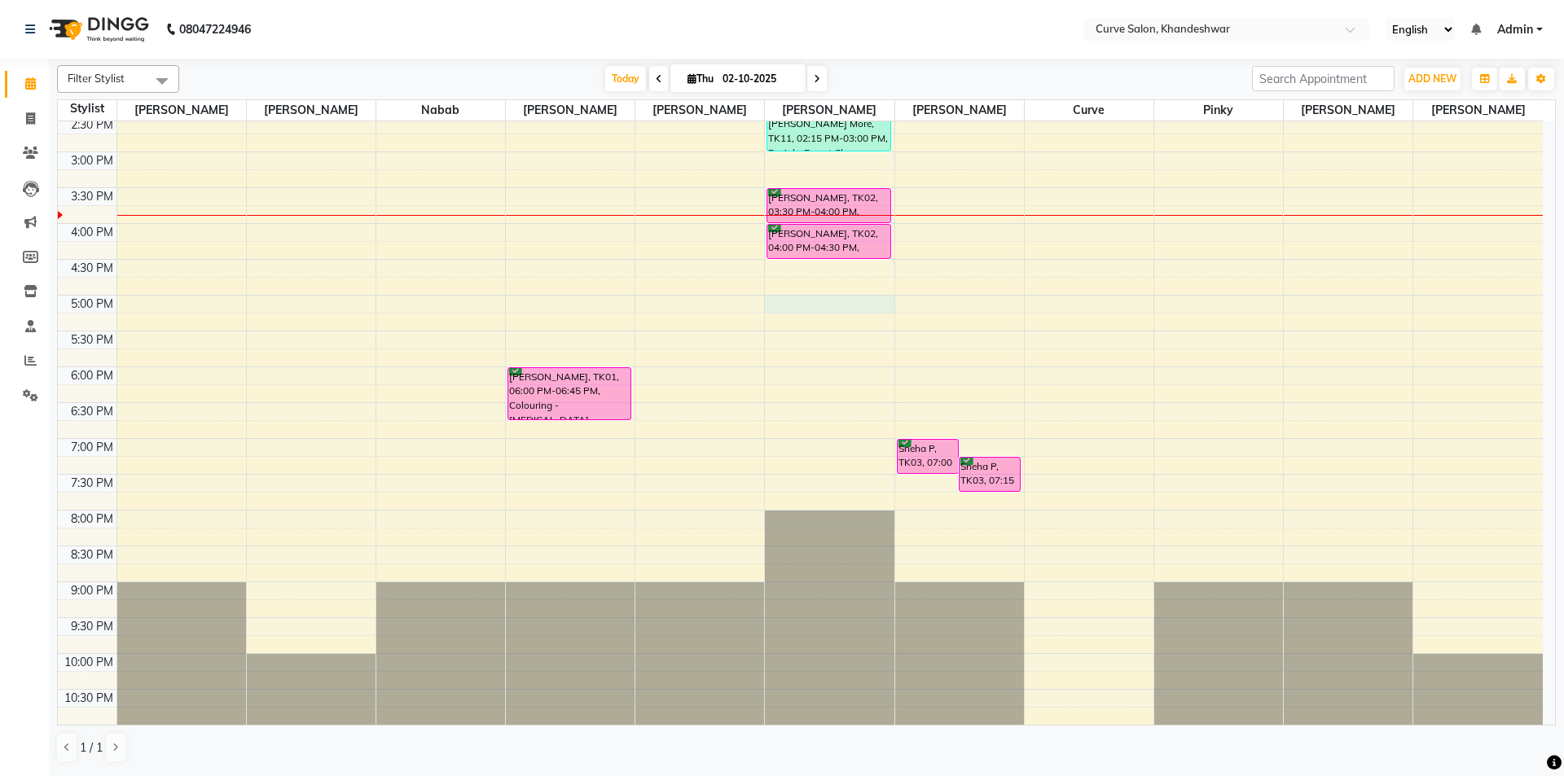
click at [818, 308] on div "9:00 AM 9:30 AM 10:00 AM 10:30 AM 11:00 AM 11:30 AM 12:00 PM 12:30 PM 1:00 PM 1…" at bounding box center [800, 223] width 1485 height 1003
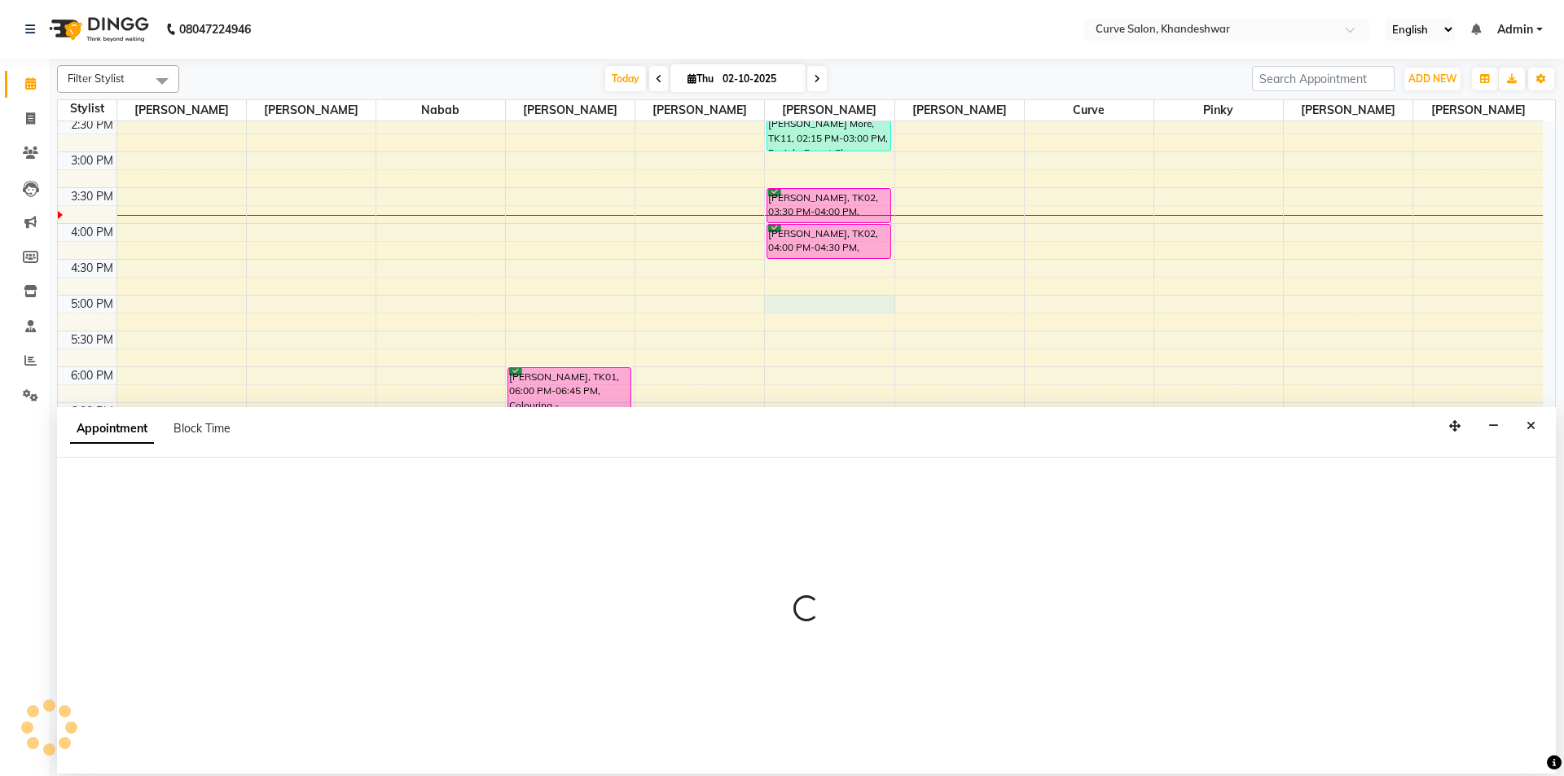
select select "25108"
select select "tentative"
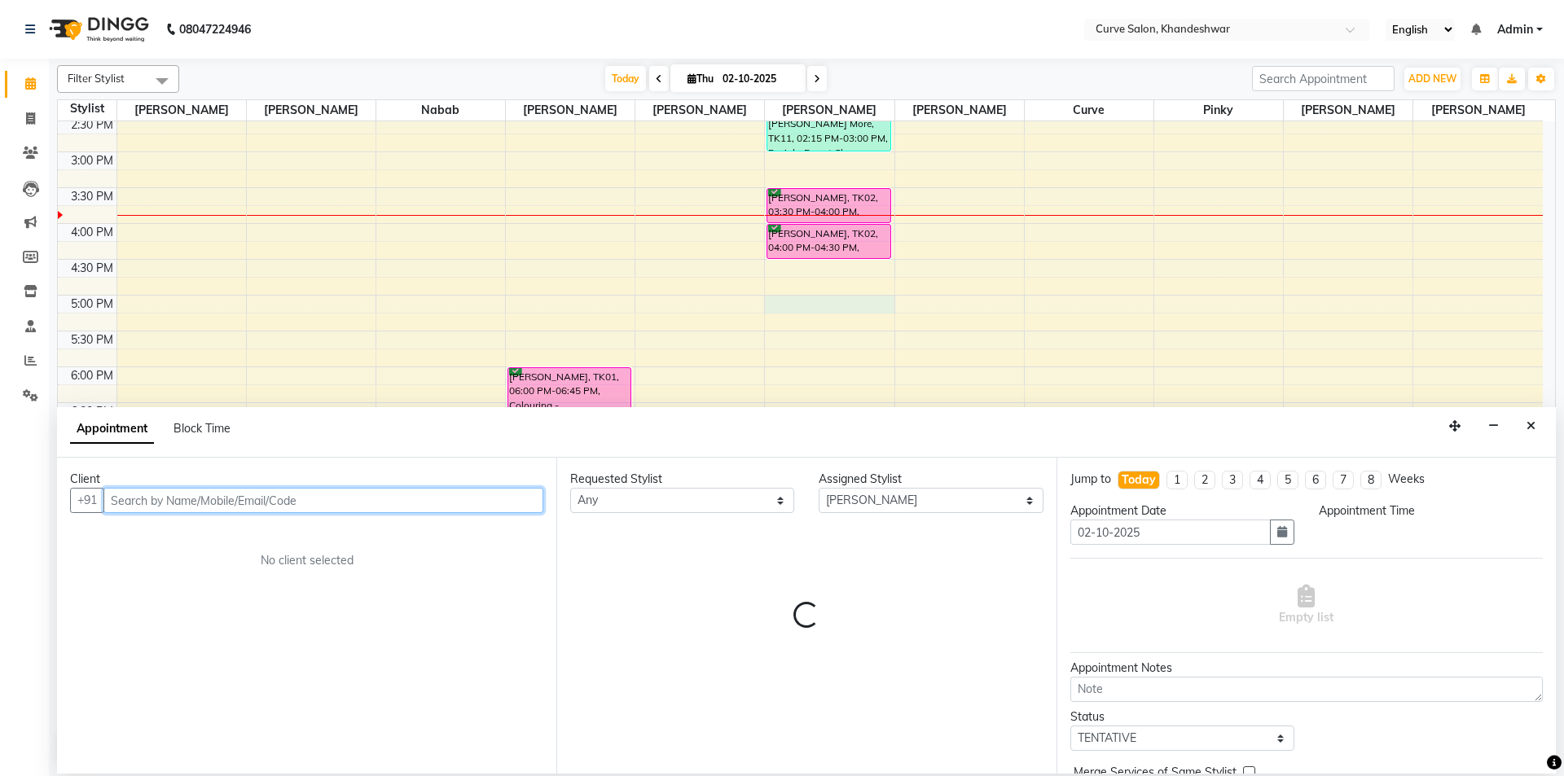
select select "1020"
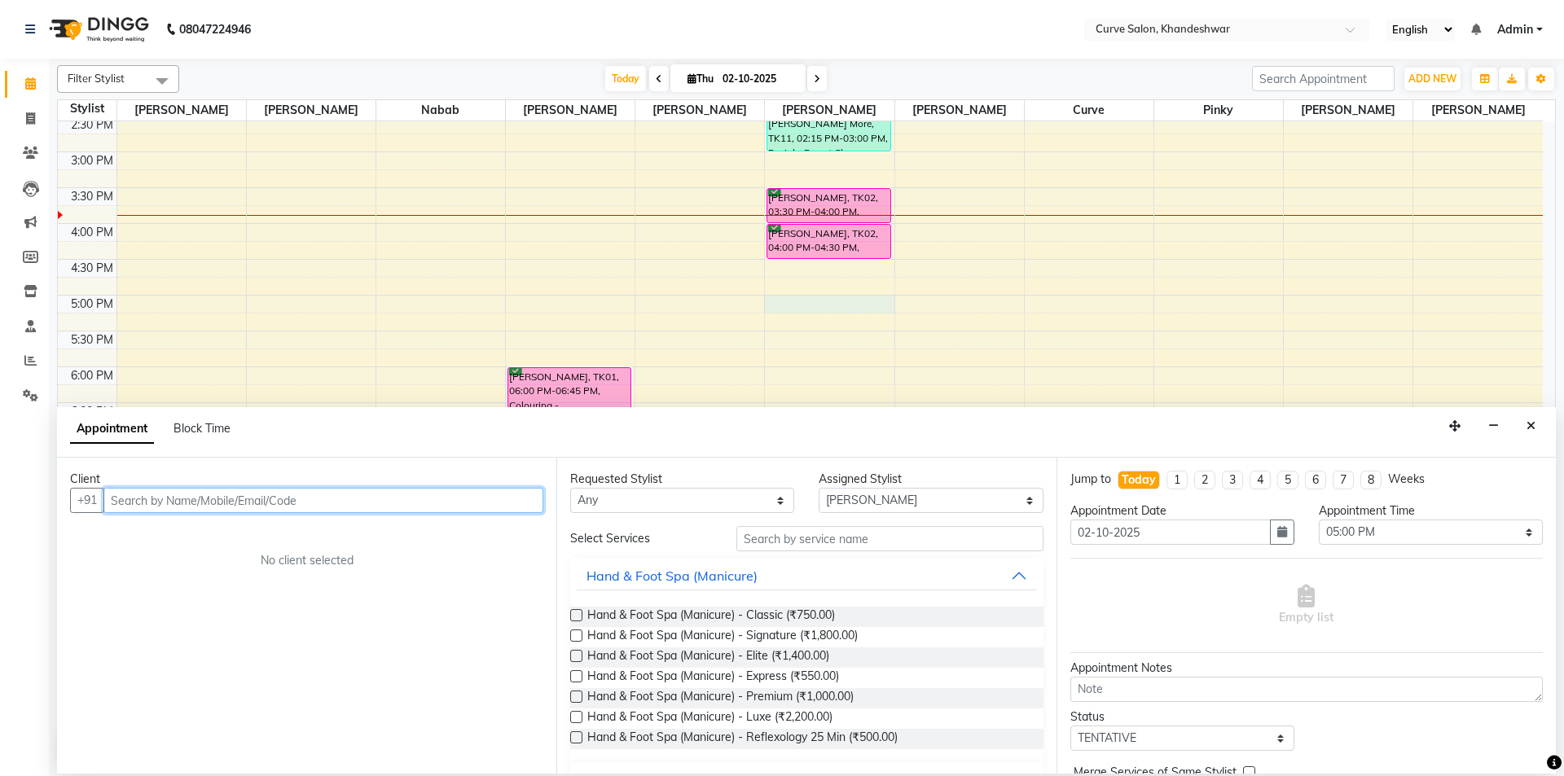
click at [202, 496] on input "text" at bounding box center [323, 500] width 440 height 25
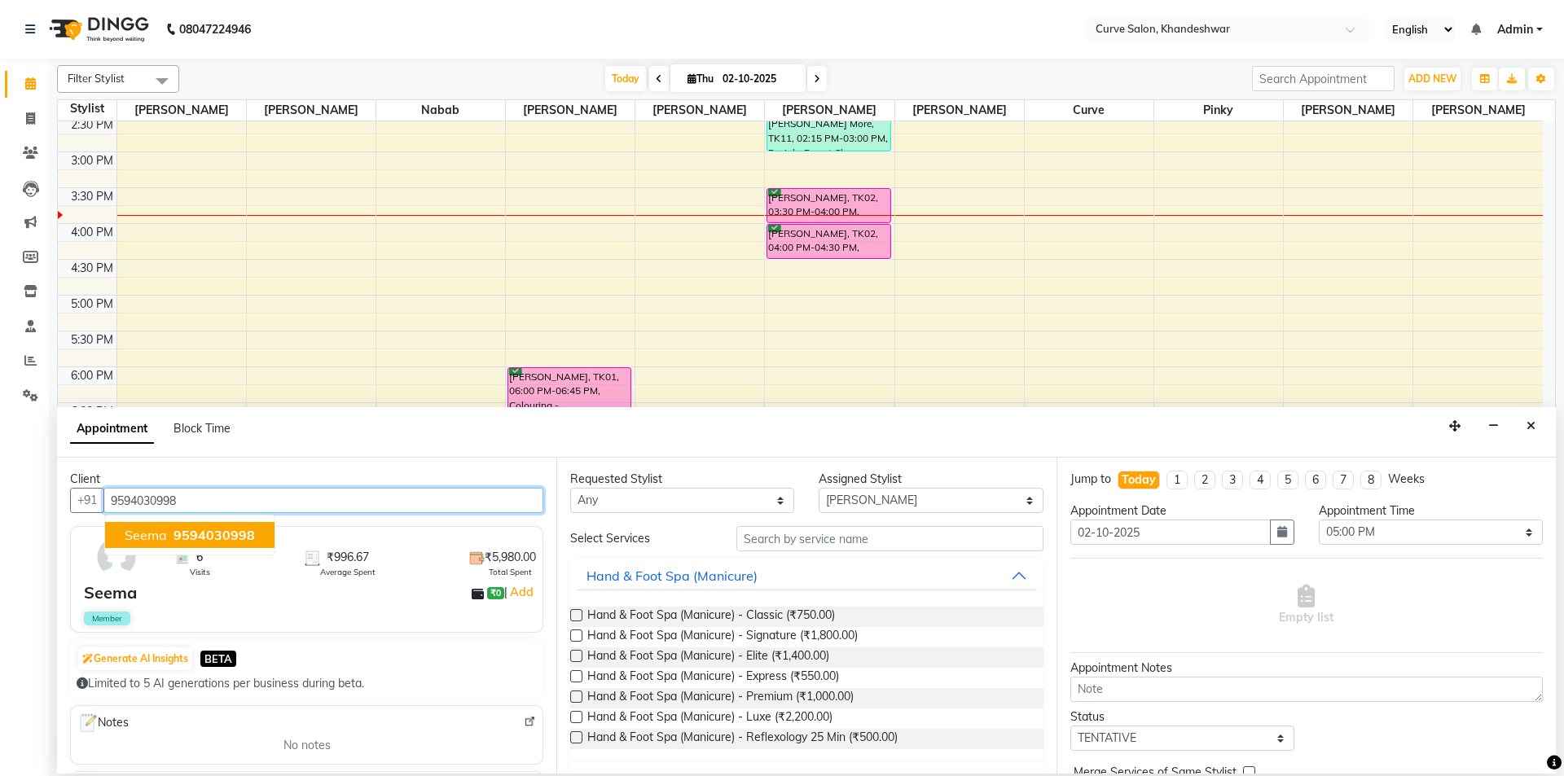
click at [173, 530] on span "9594030998" at bounding box center [213, 535] width 81 height 16
type input "9594030998"
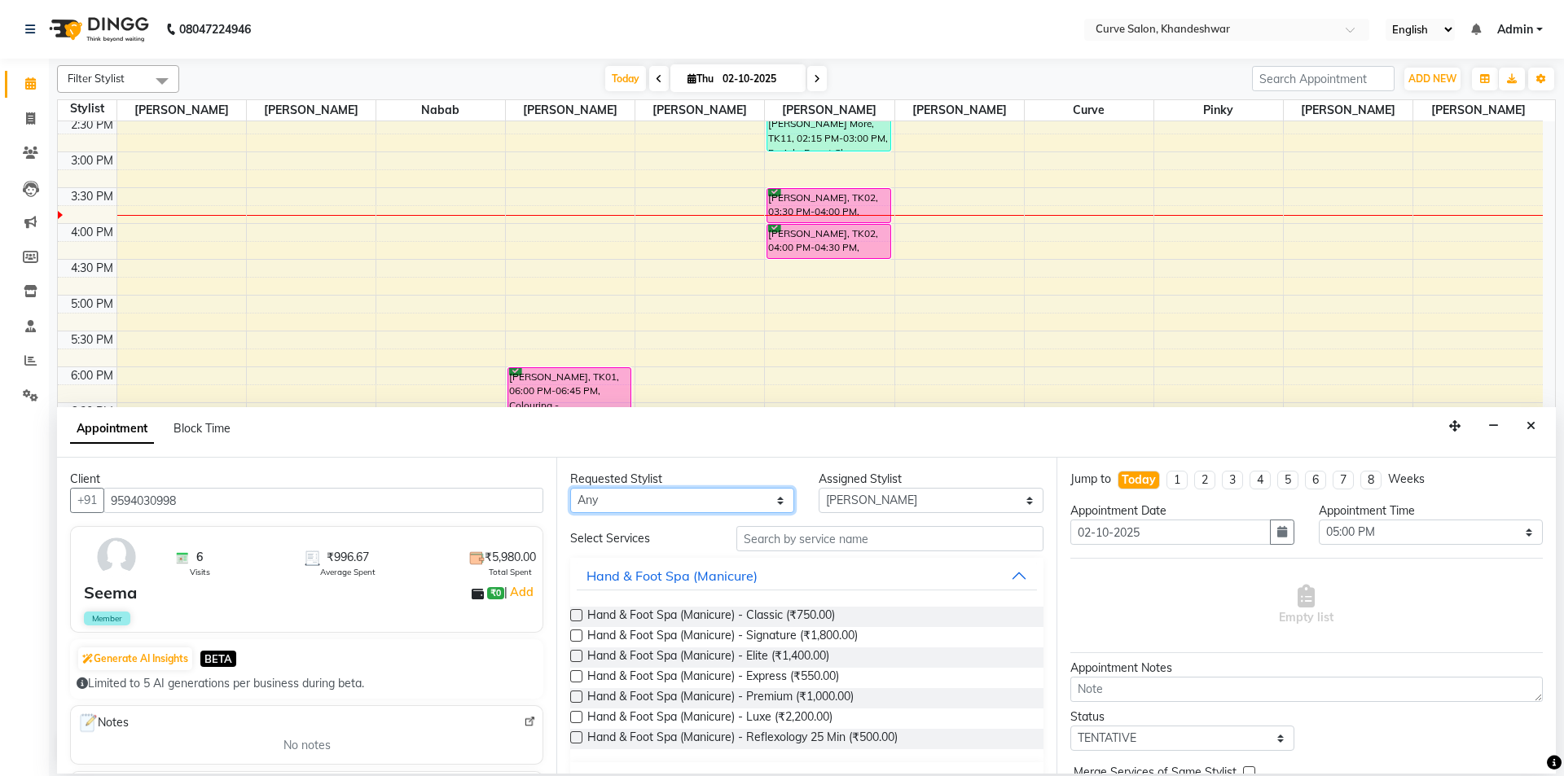
click at [654, 494] on select "Any Ahmed Kafil Curve Faizan Khan Laxmi Bylapudi Nabab Neelam Kamble Pinky Raju…" at bounding box center [682, 500] width 224 height 25
select select "25108"
click at [570, 488] on select "Any Ahmed Kafil Curve Faizan Khan Laxmi Bylapudi Nabab Neelam Kamble Pinky Raju…" at bounding box center [682, 500] width 224 height 25
click at [827, 535] on input "text" at bounding box center [889, 538] width 307 height 25
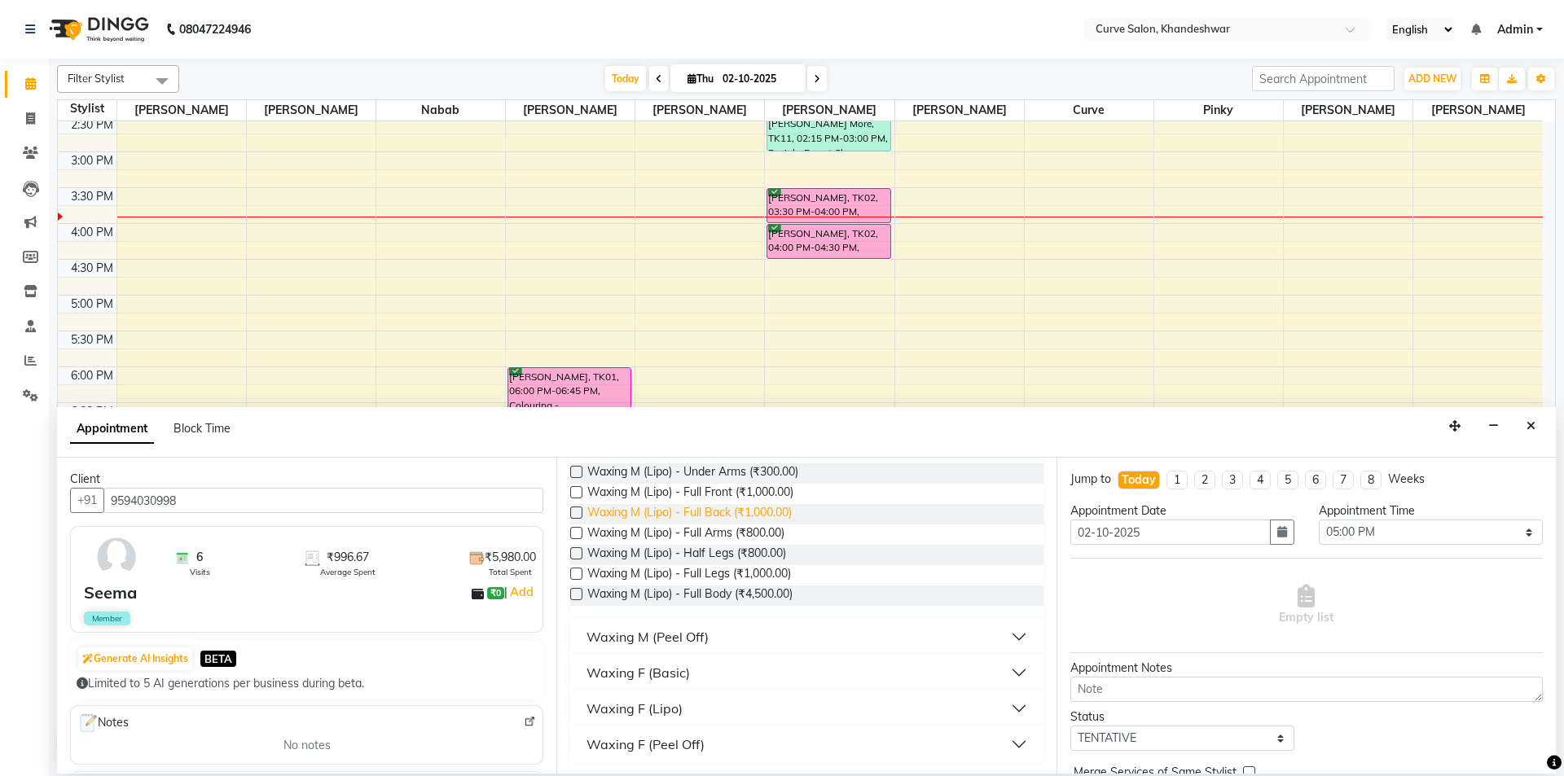
scroll to position [145, 0]
type input "waxi"
click at [620, 662] on div "Waxing F (Basic)" at bounding box center [637, 671] width 103 height 20
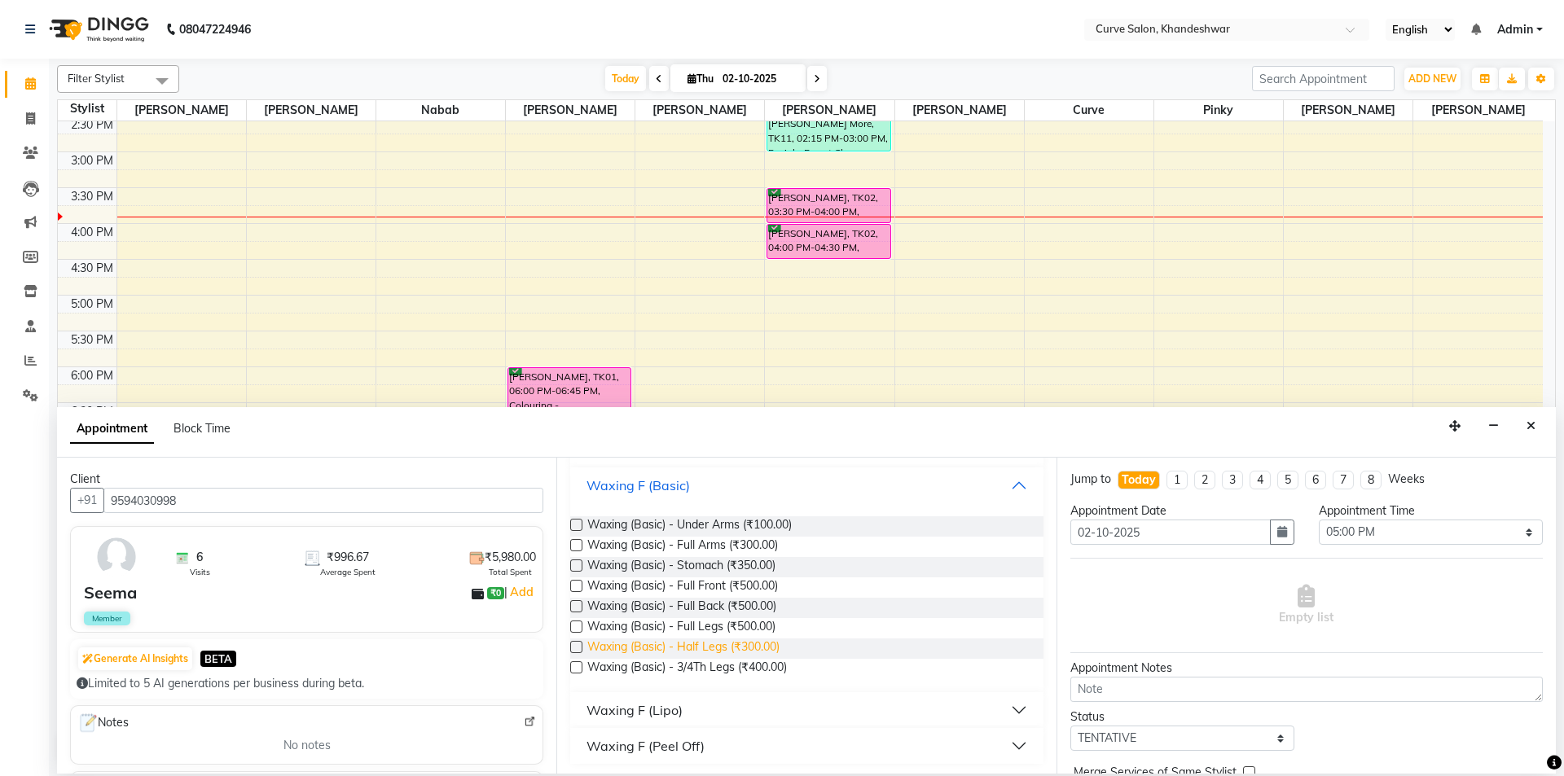
scroll to position [334, 0]
click at [630, 705] on div "Waxing F (Lipo)" at bounding box center [634, 707] width 96 height 20
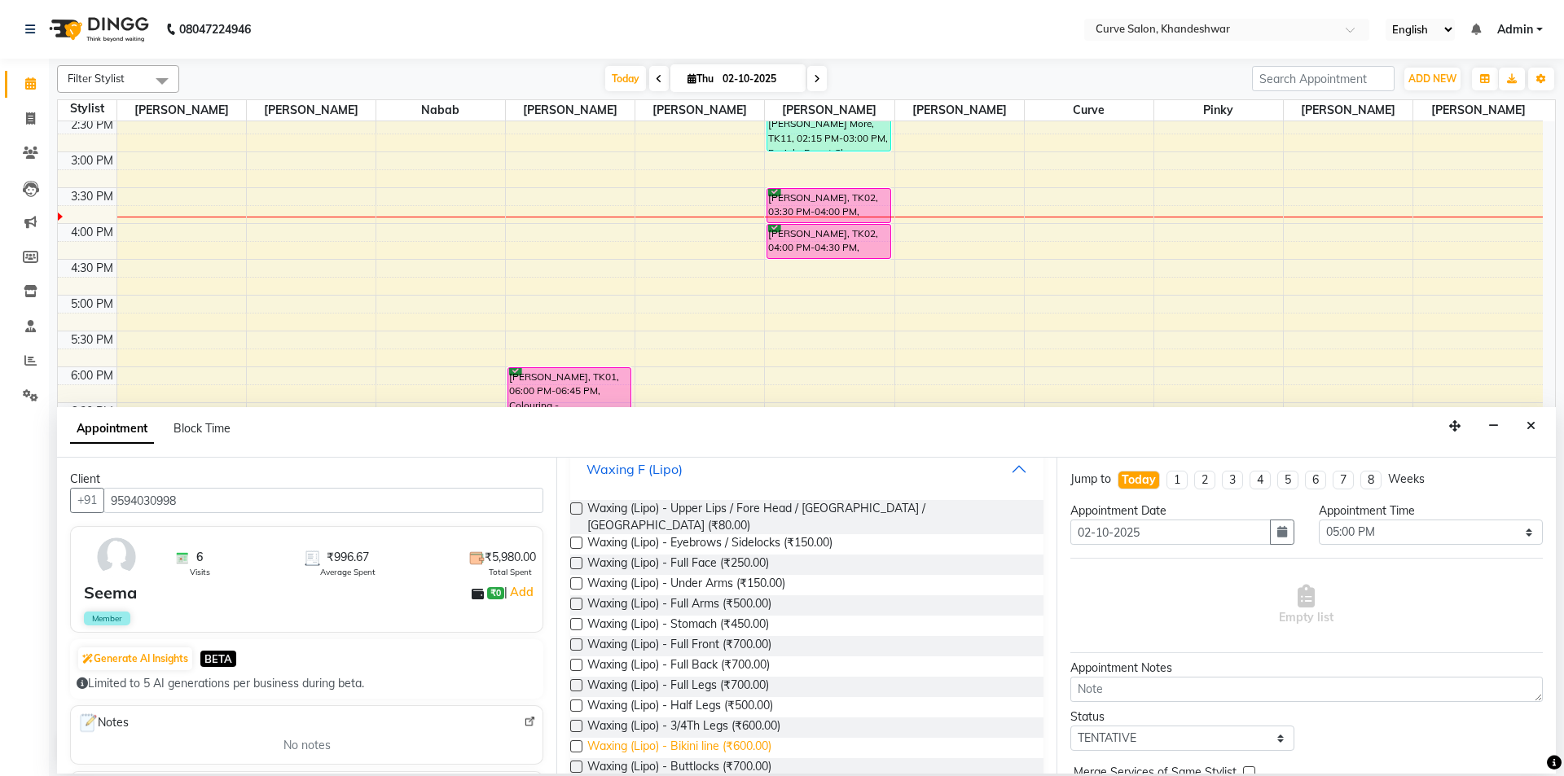
scroll to position [578, 0]
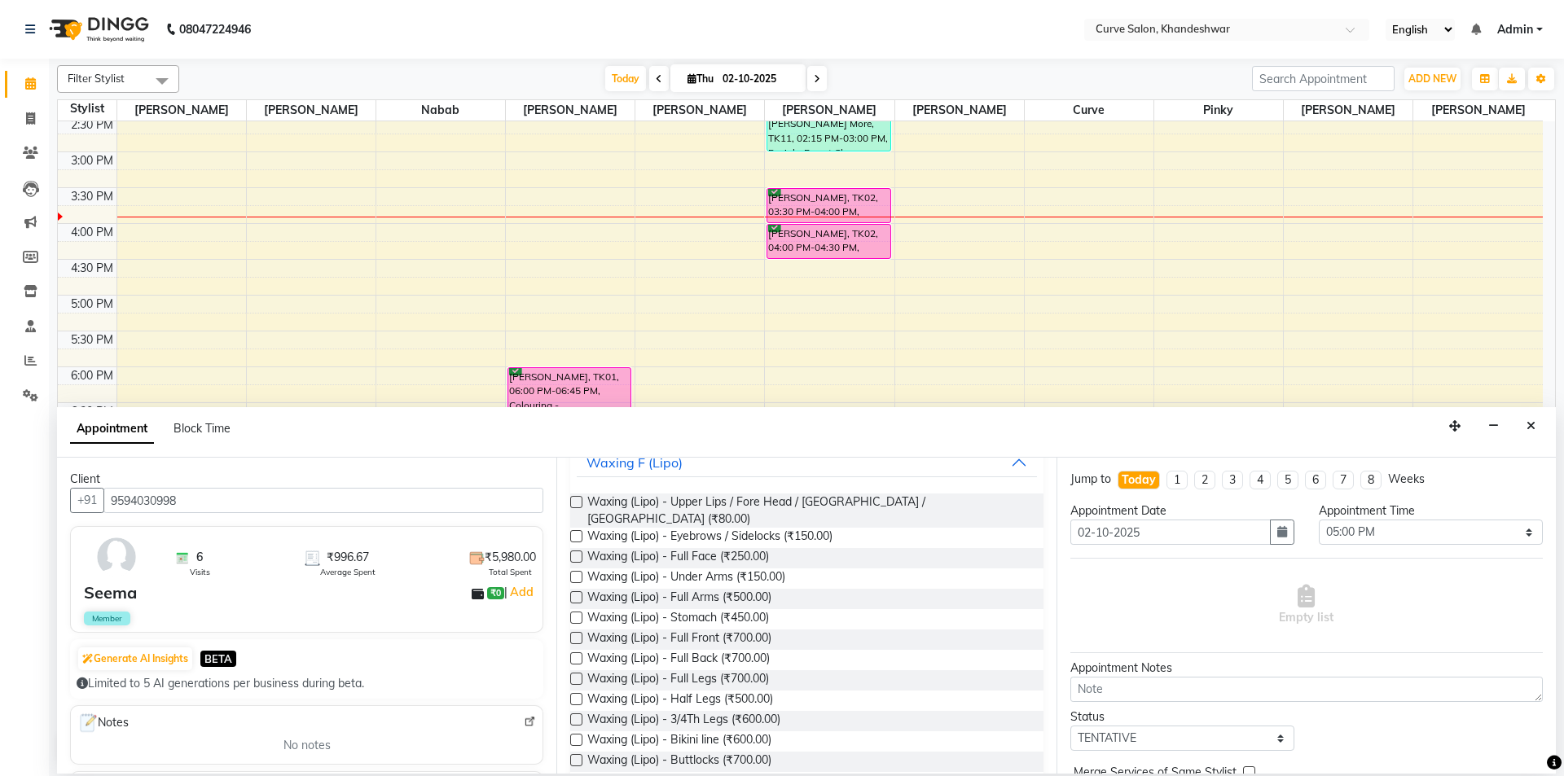
click at [576, 591] on label at bounding box center [576, 597] width 12 height 12
click at [576, 594] on input "checkbox" at bounding box center [575, 599] width 11 height 11
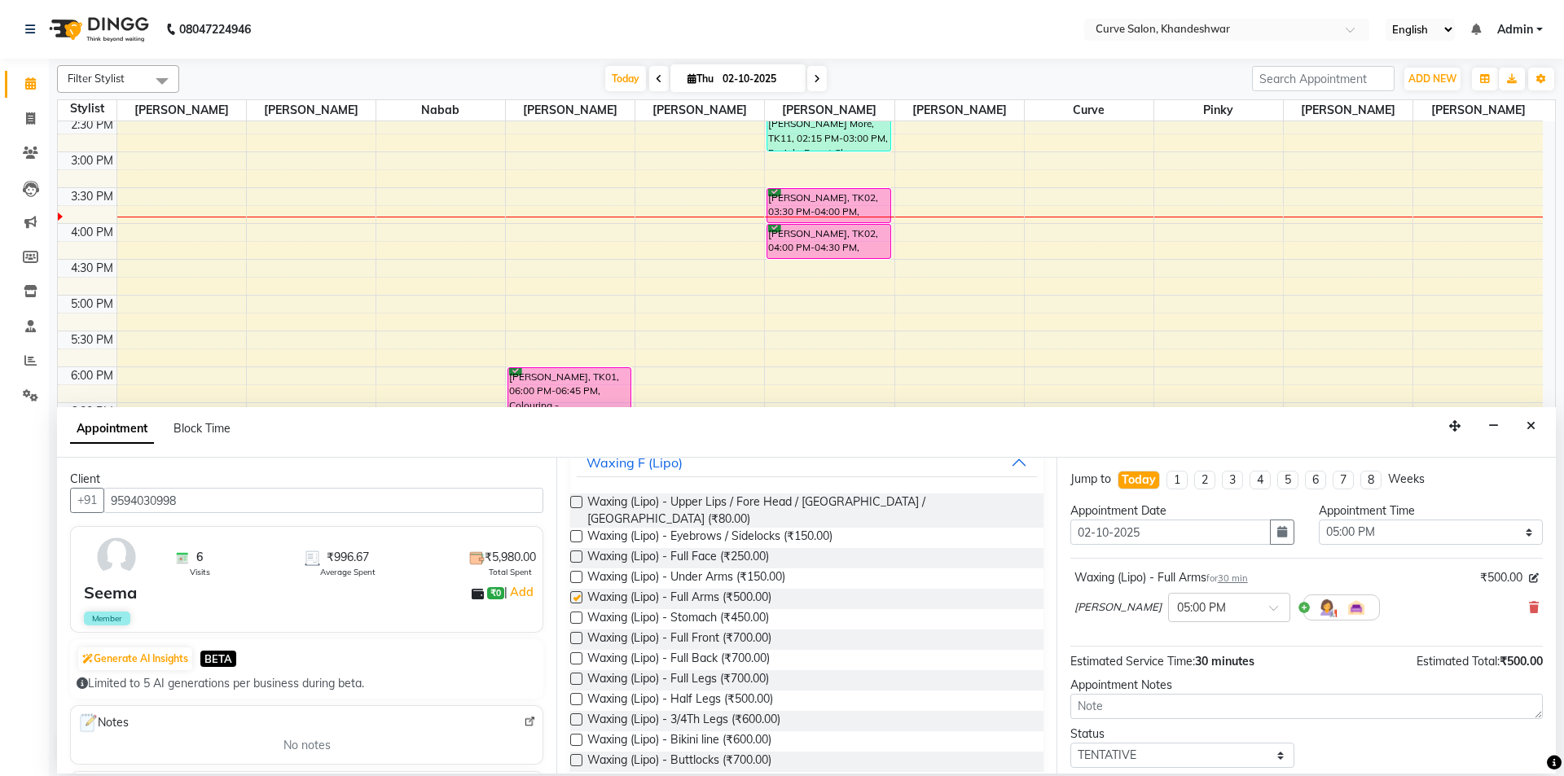
checkbox input "false"
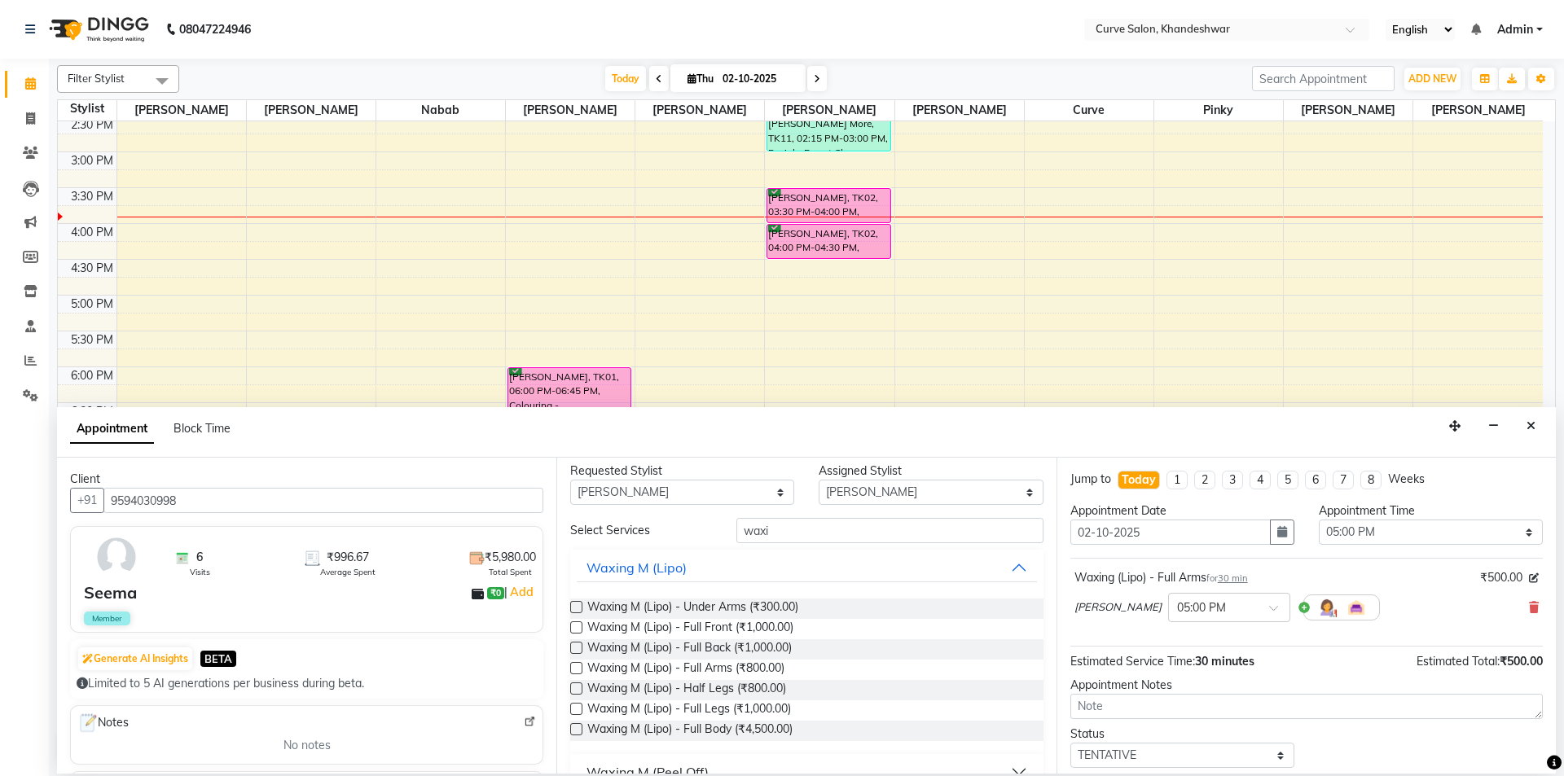
scroll to position [0, 0]
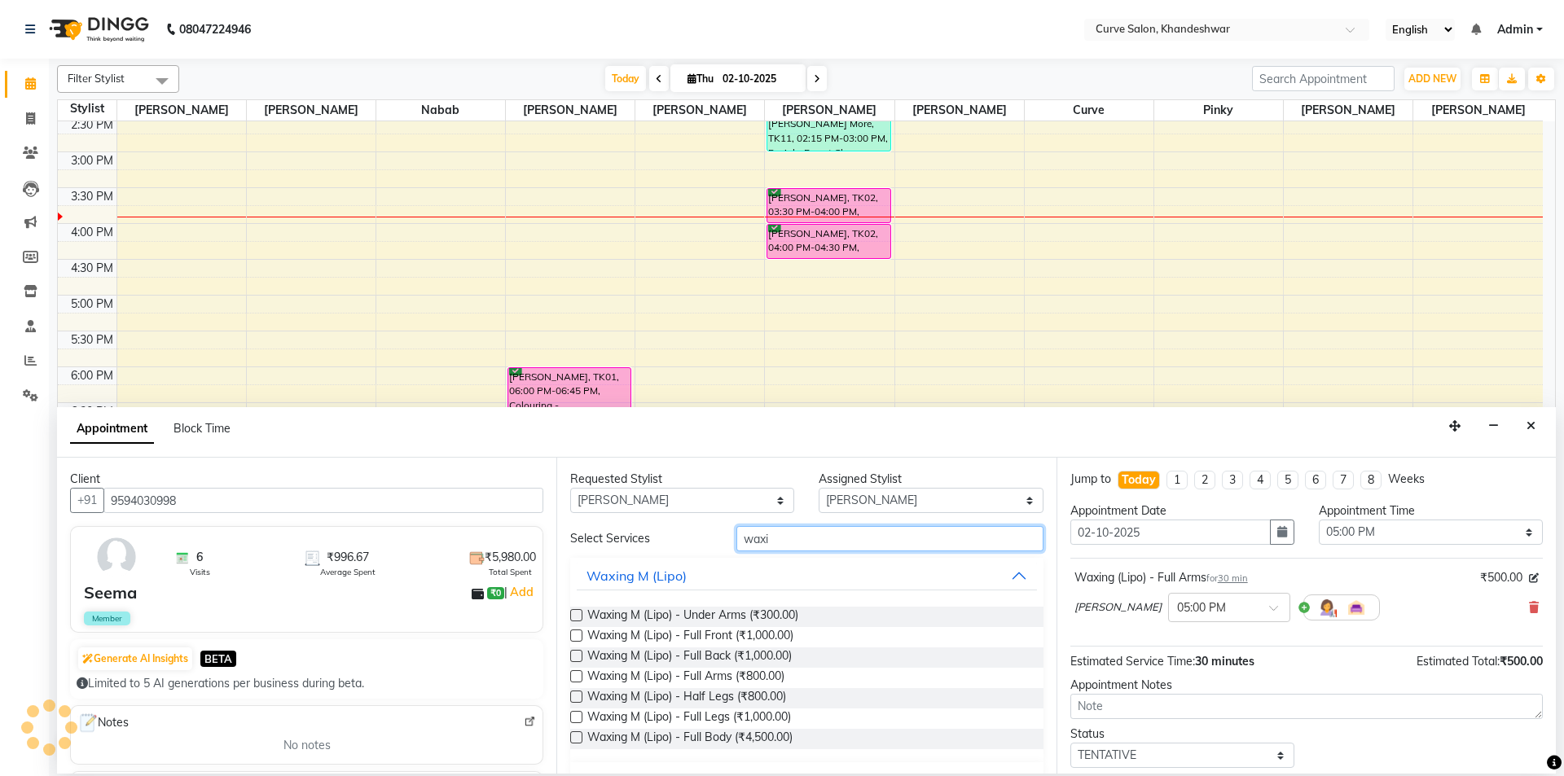
click at [845, 534] on input "waxi" at bounding box center [889, 538] width 307 height 25
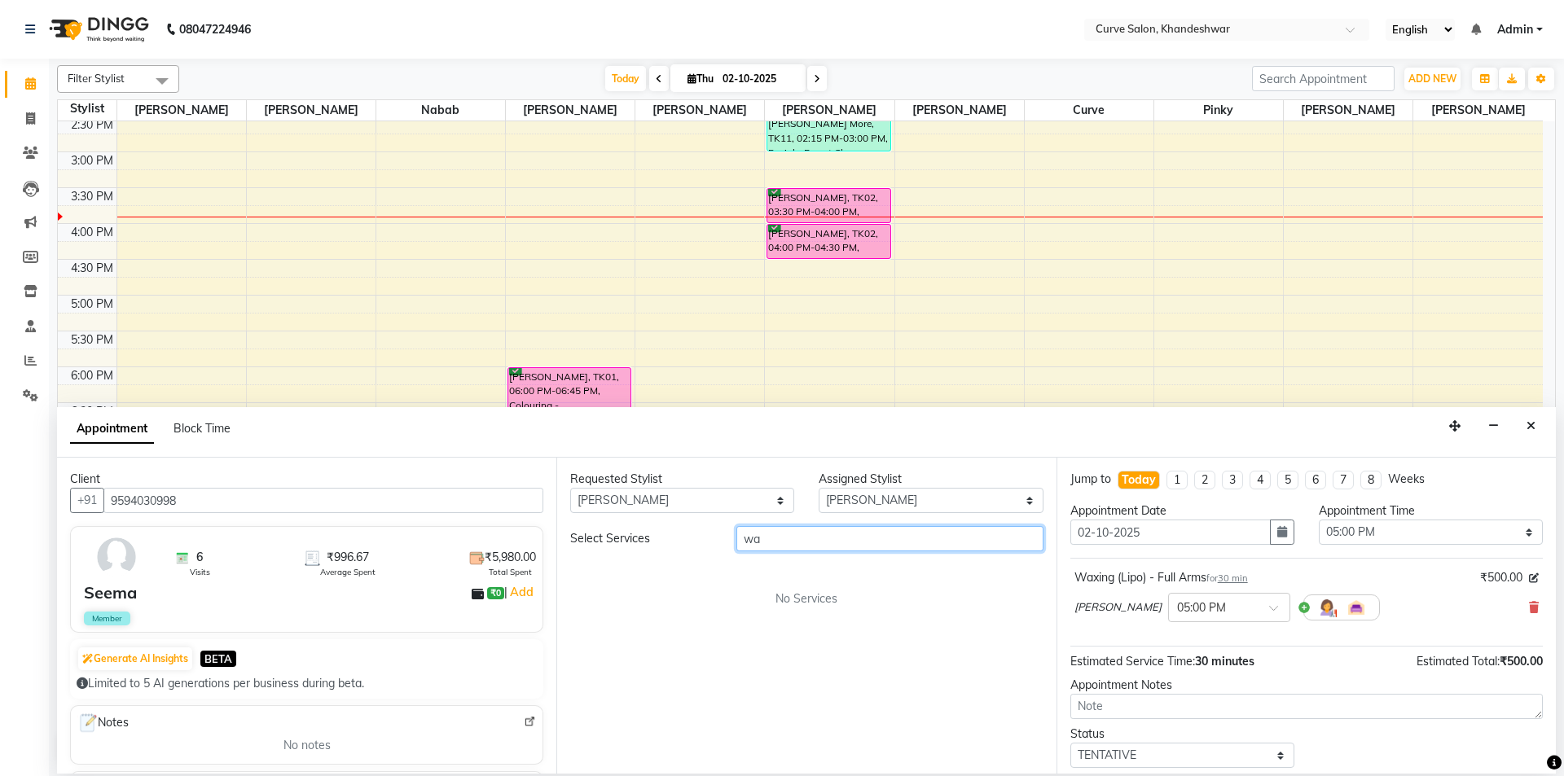
type input "w"
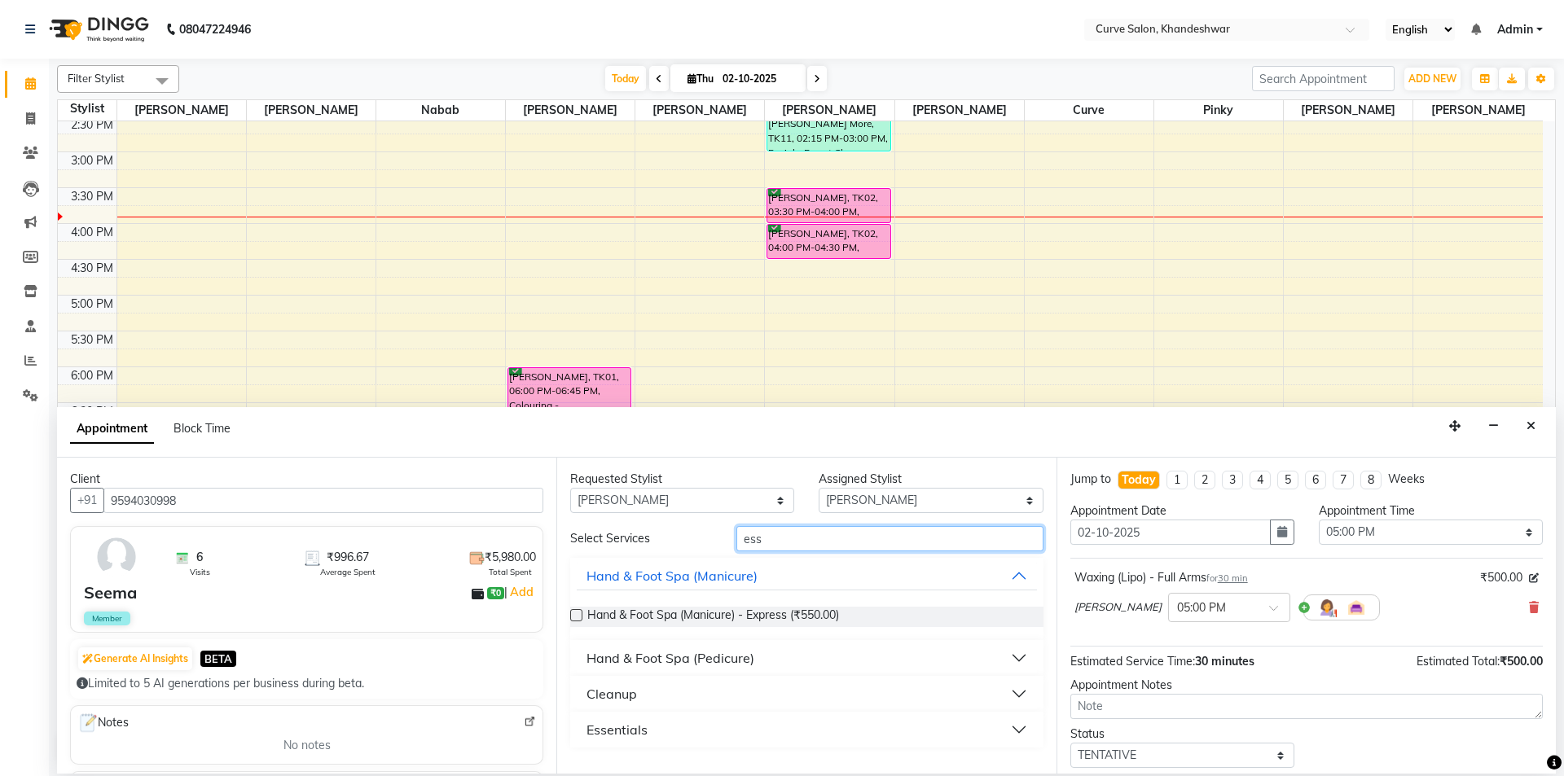
type input "ess"
click at [592, 726] on div "Essentials" at bounding box center [616, 730] width 61 height 20
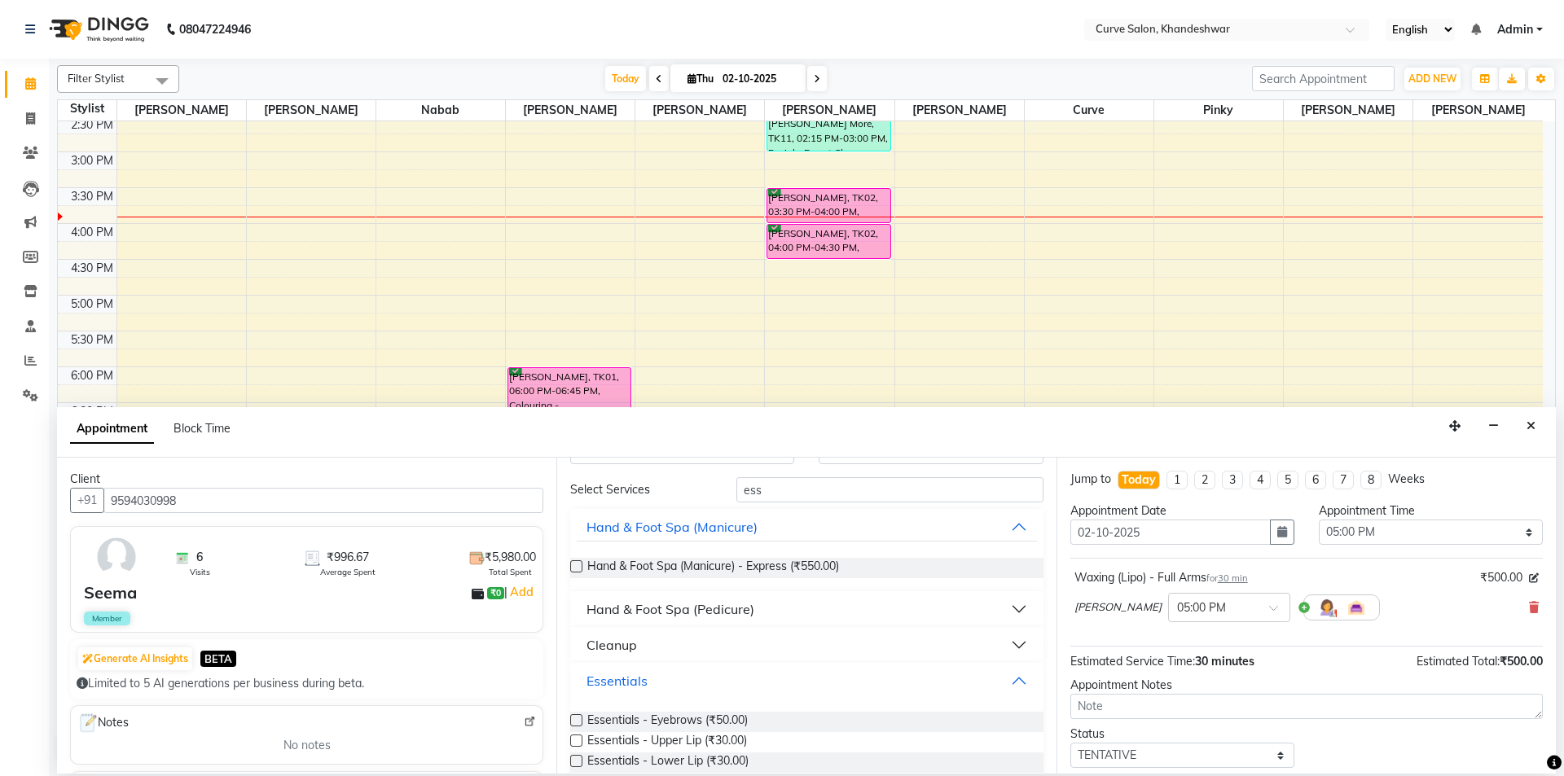
scroll to position [156, 0]
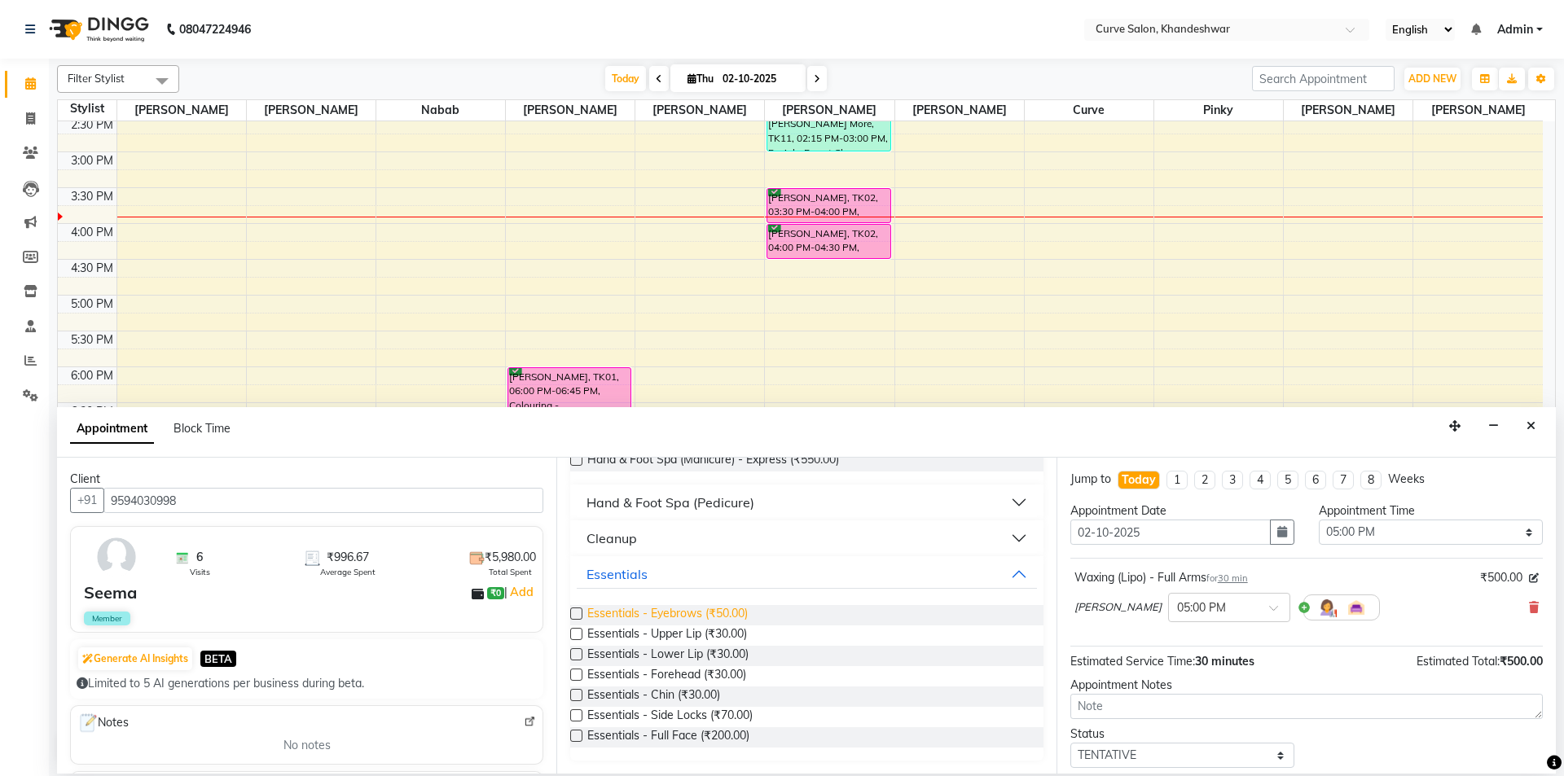
click at [678, 615] on span "Essentials - Eyebrows (₹50.00)" at bounding box center [667, 615] width 160 height 20
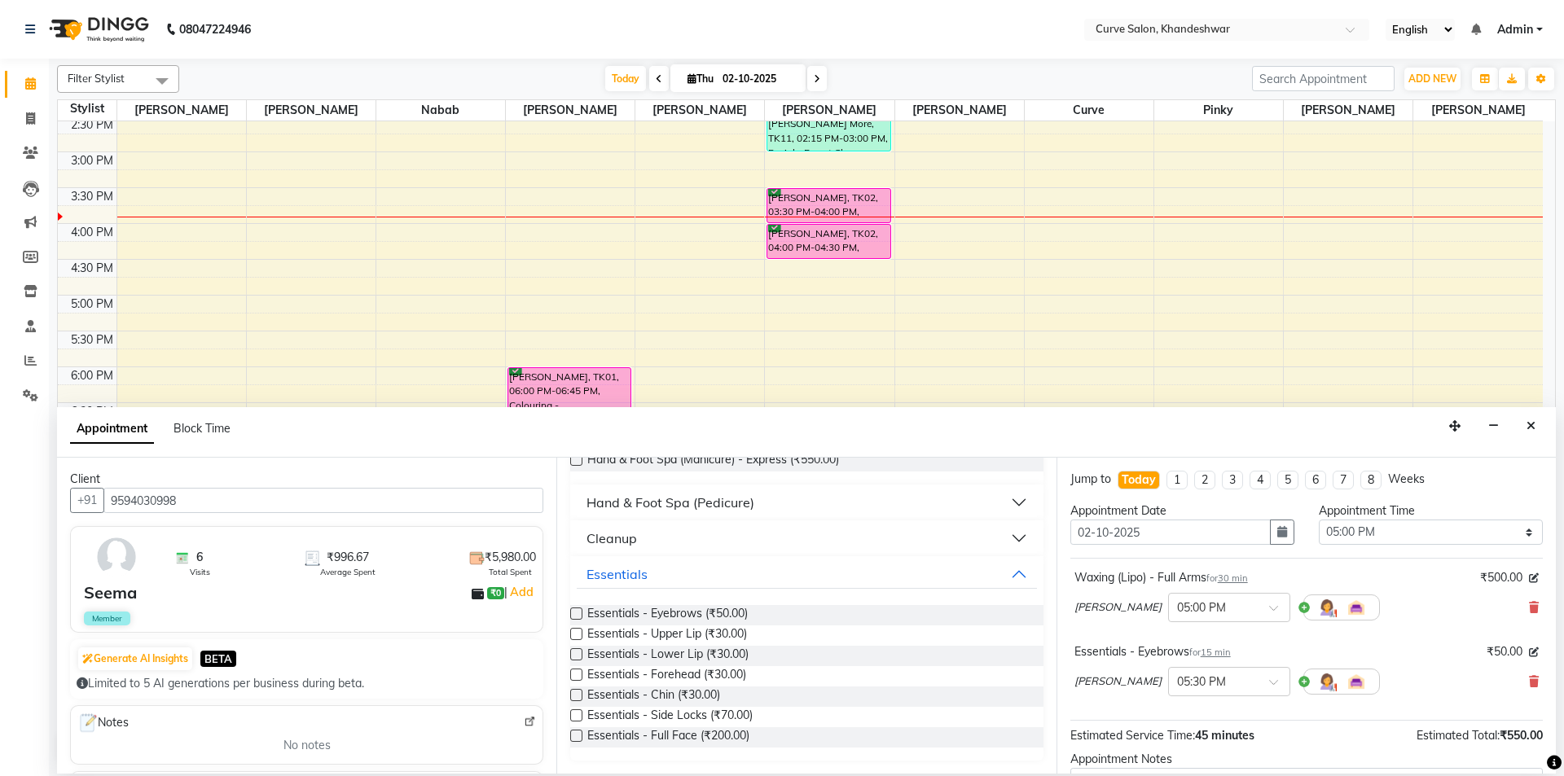
click at [573, 613] on label at bounding box center [576, 614] width 12 height 12
click at [573, 613] on input "checkbox" at bounding box center [575, 615] width 11 height 11
checkbox input "false"
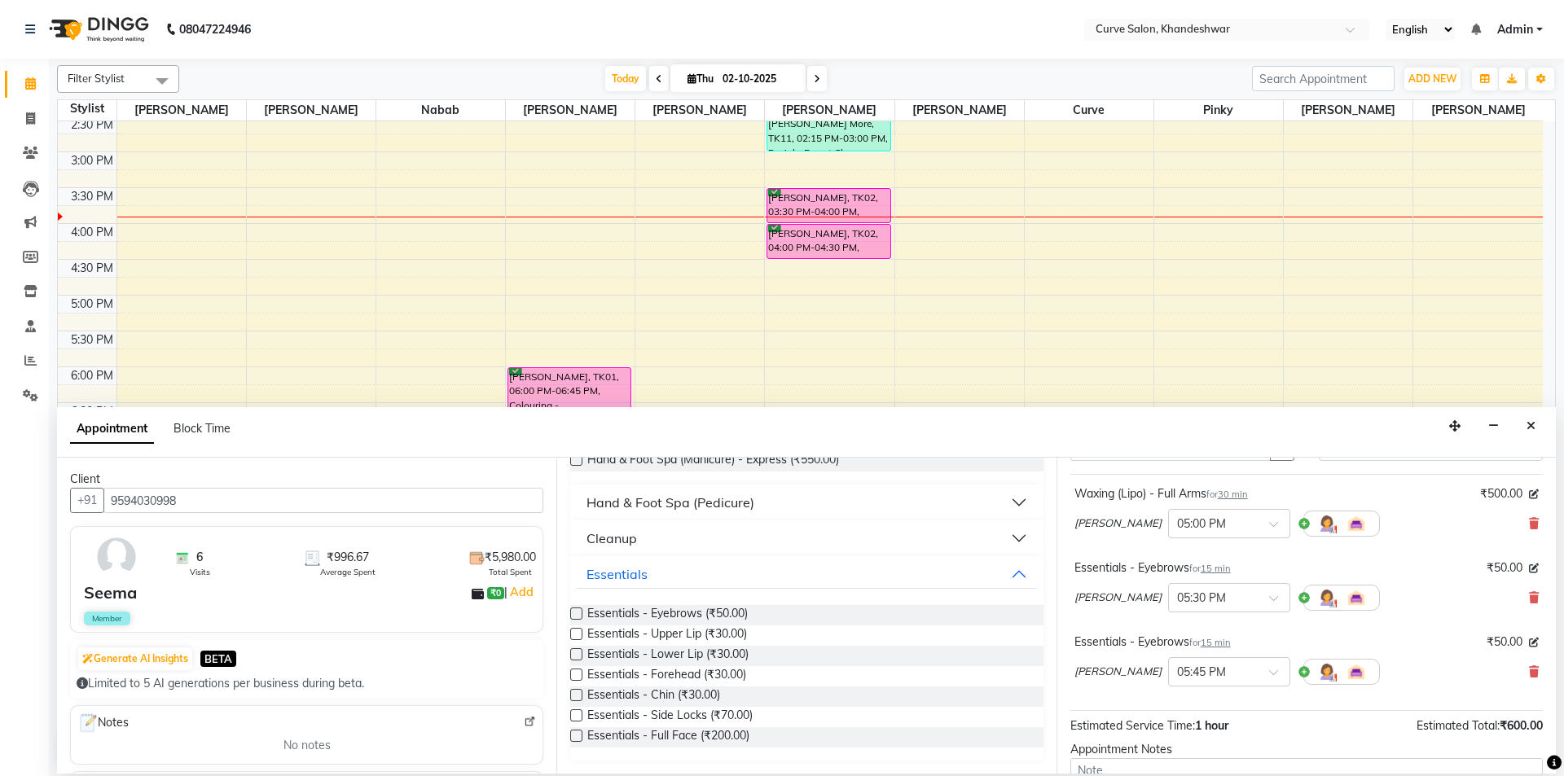
scroll to position [82, 0]
click at [1529, 599] on icon at bounding box center [1534, 599] width 10 height 11
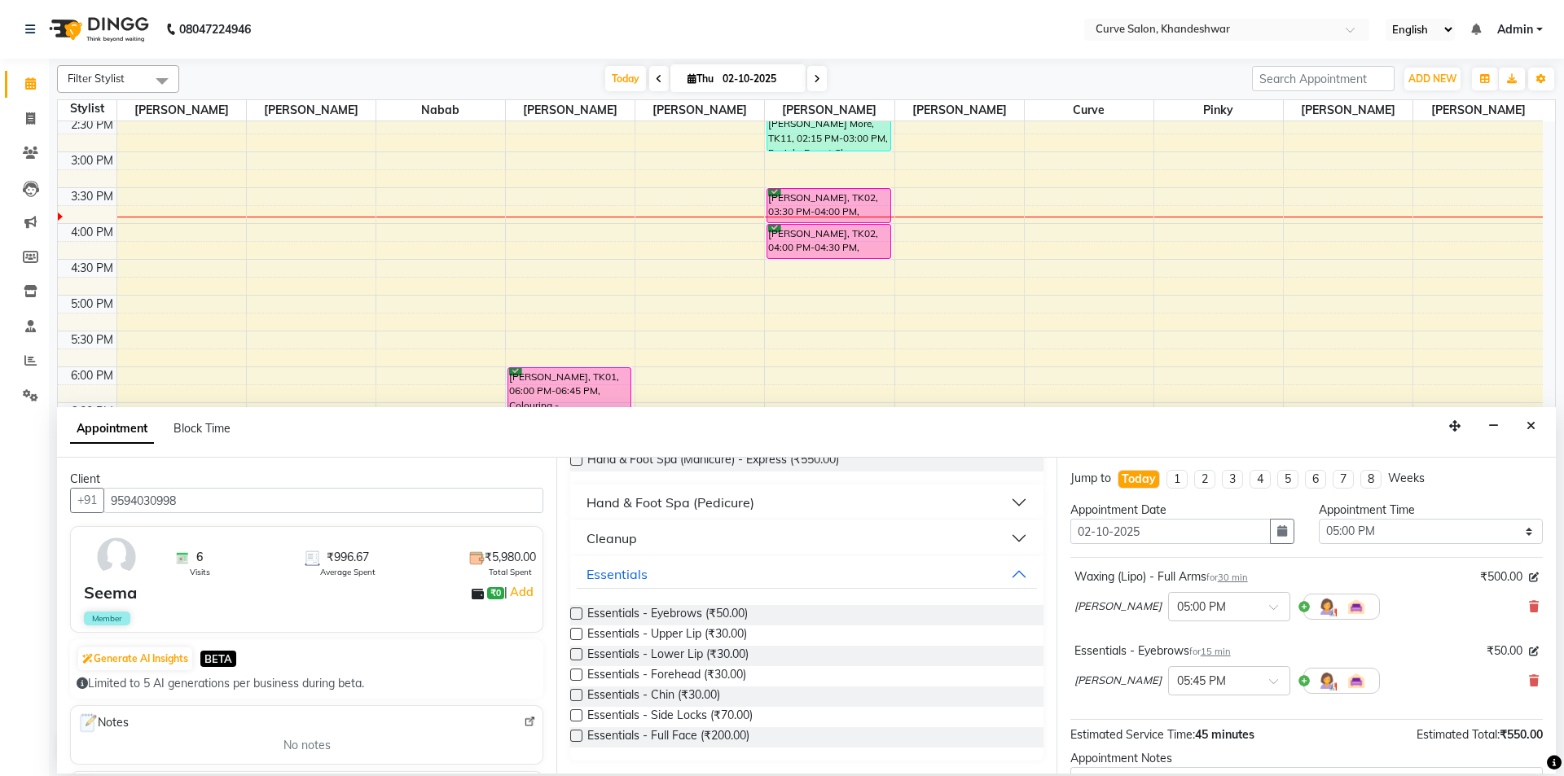
scroll to position [0, 0]
click at [1257, 680] on div at bounding box center [1229, 680] width 121 height 17
click at [1204, 711] on div "05:15 PM" at bounding box center [1229, 716] width 121 height 30
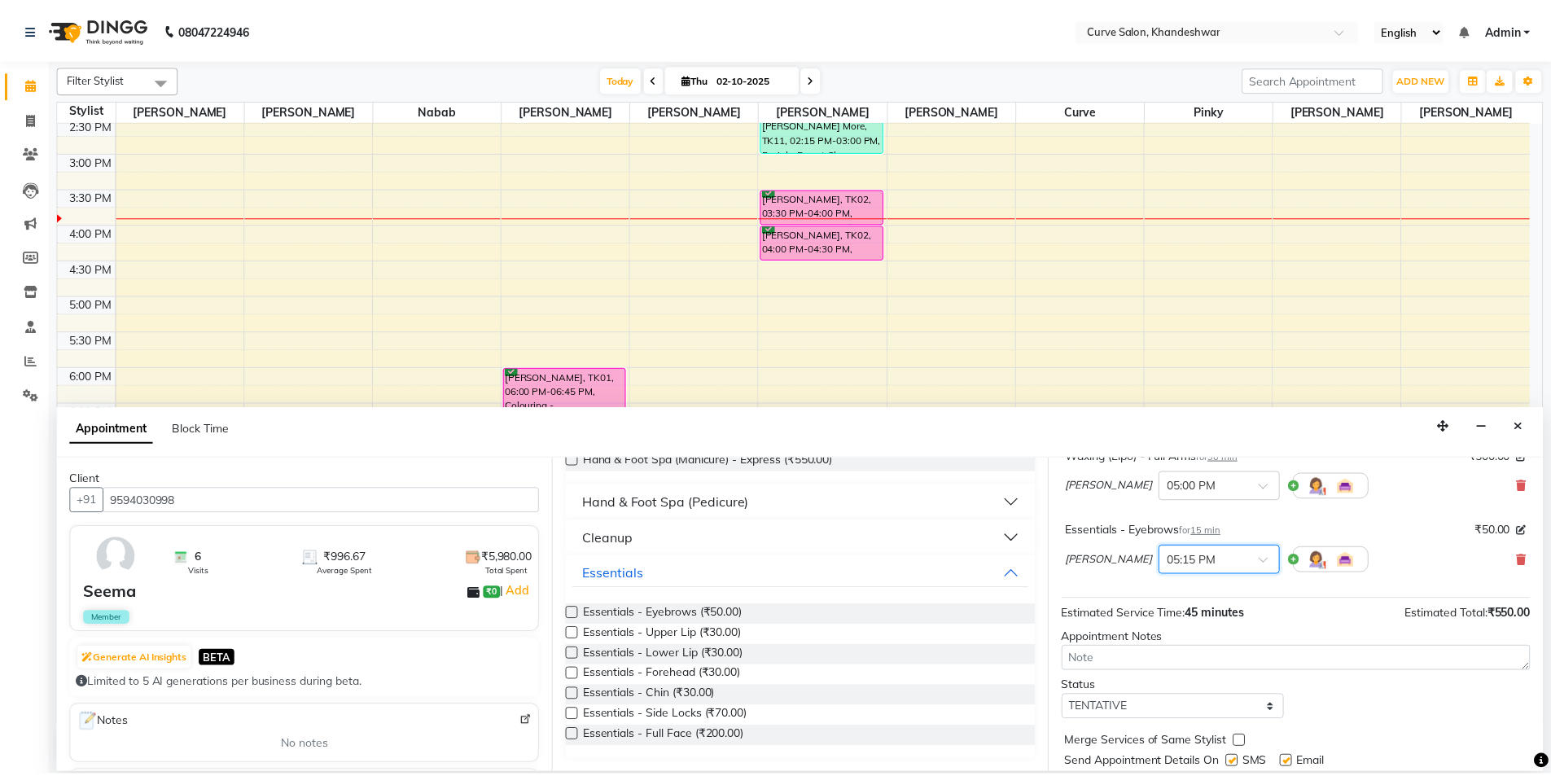
scroll to position [171, 0]
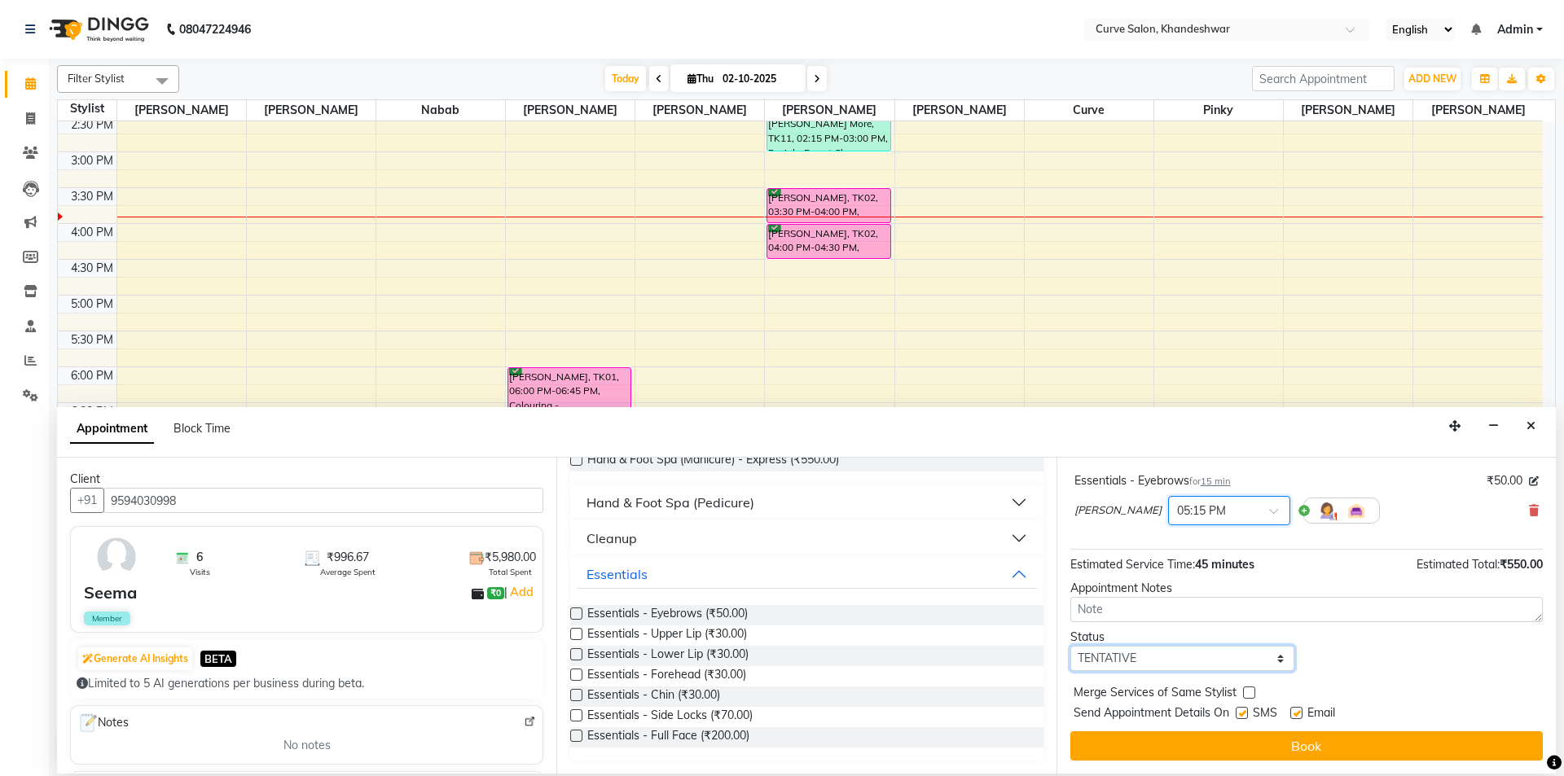
click at [1250, 657] on select "Select TENTATIVE CONFIRM CHECK-IN UPCOMING" at bounding box center [1182, 658] width 224 height 25
select select "confirm booking"
click at [1070, 646] on select "Select TENTATIVE CONFIRM CHECK-IN UPCOMING" at bounding box center [1182, 658] width 224 height 25
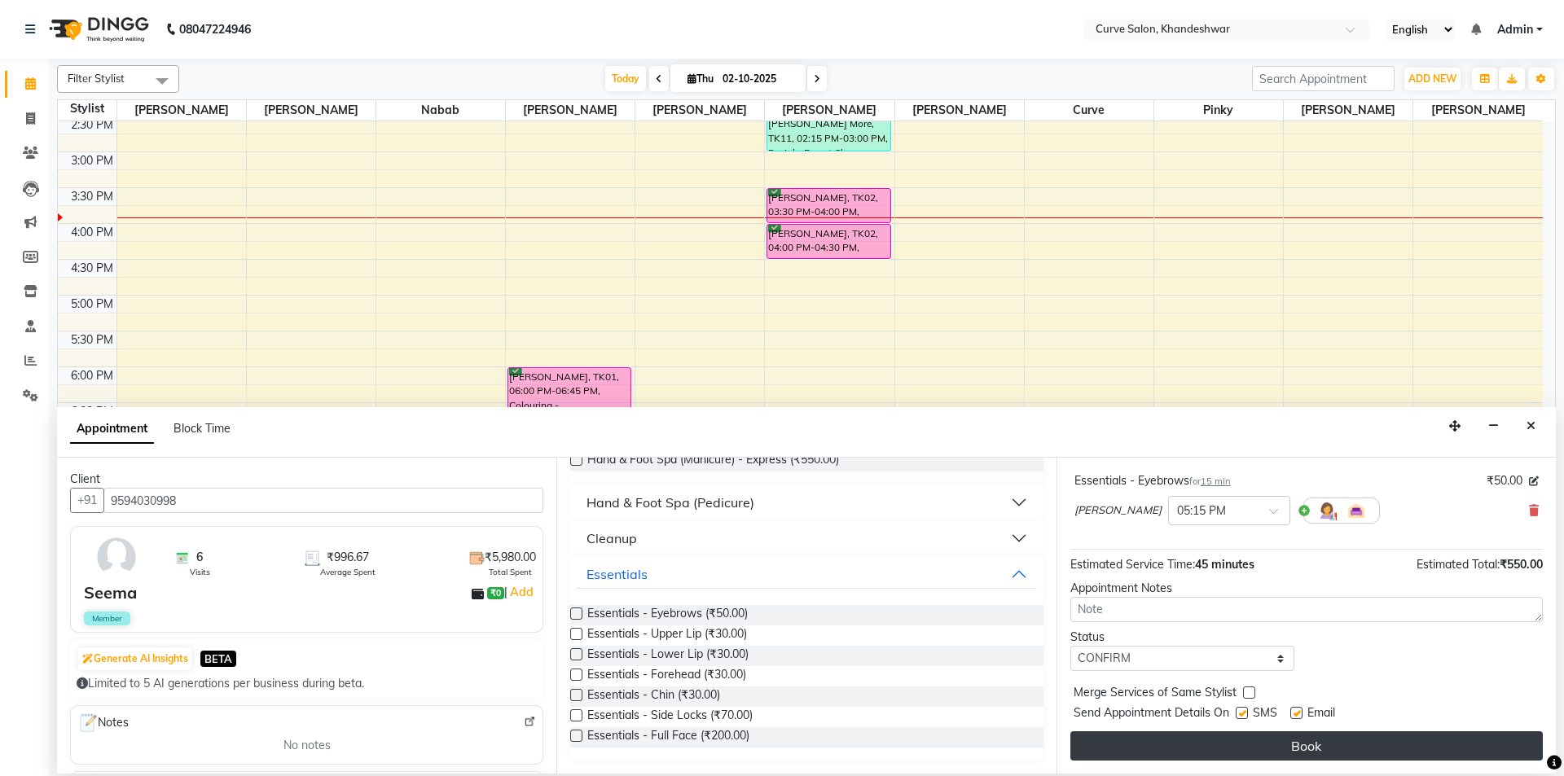
click at [1310, 747] on button "Book" at bounding box center [1306, 745] width 472 height 29
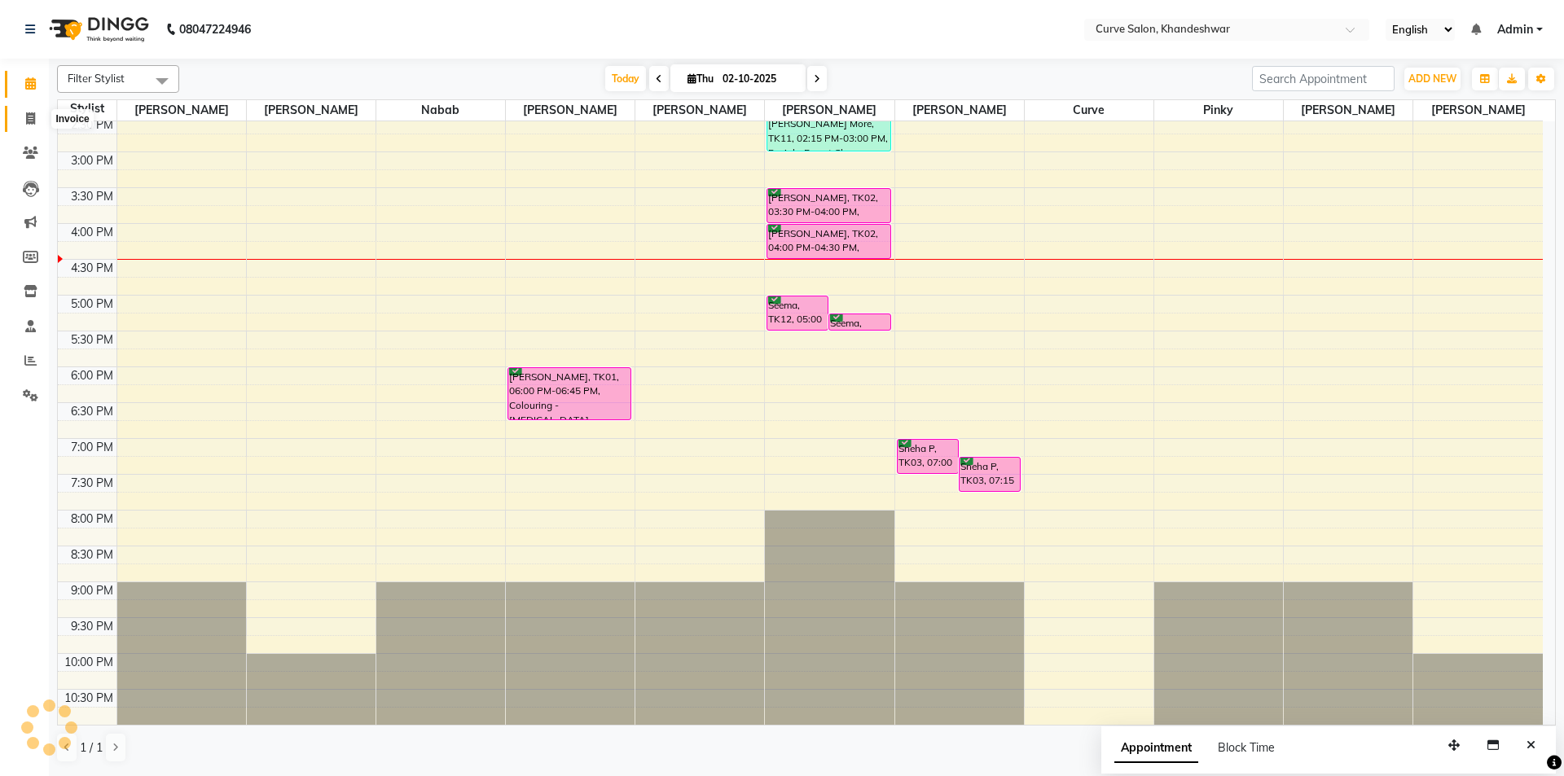
click at [34, 116] on icon at bounding box center [30, 118] width 9 height 12
select select "4458"
select select "service"
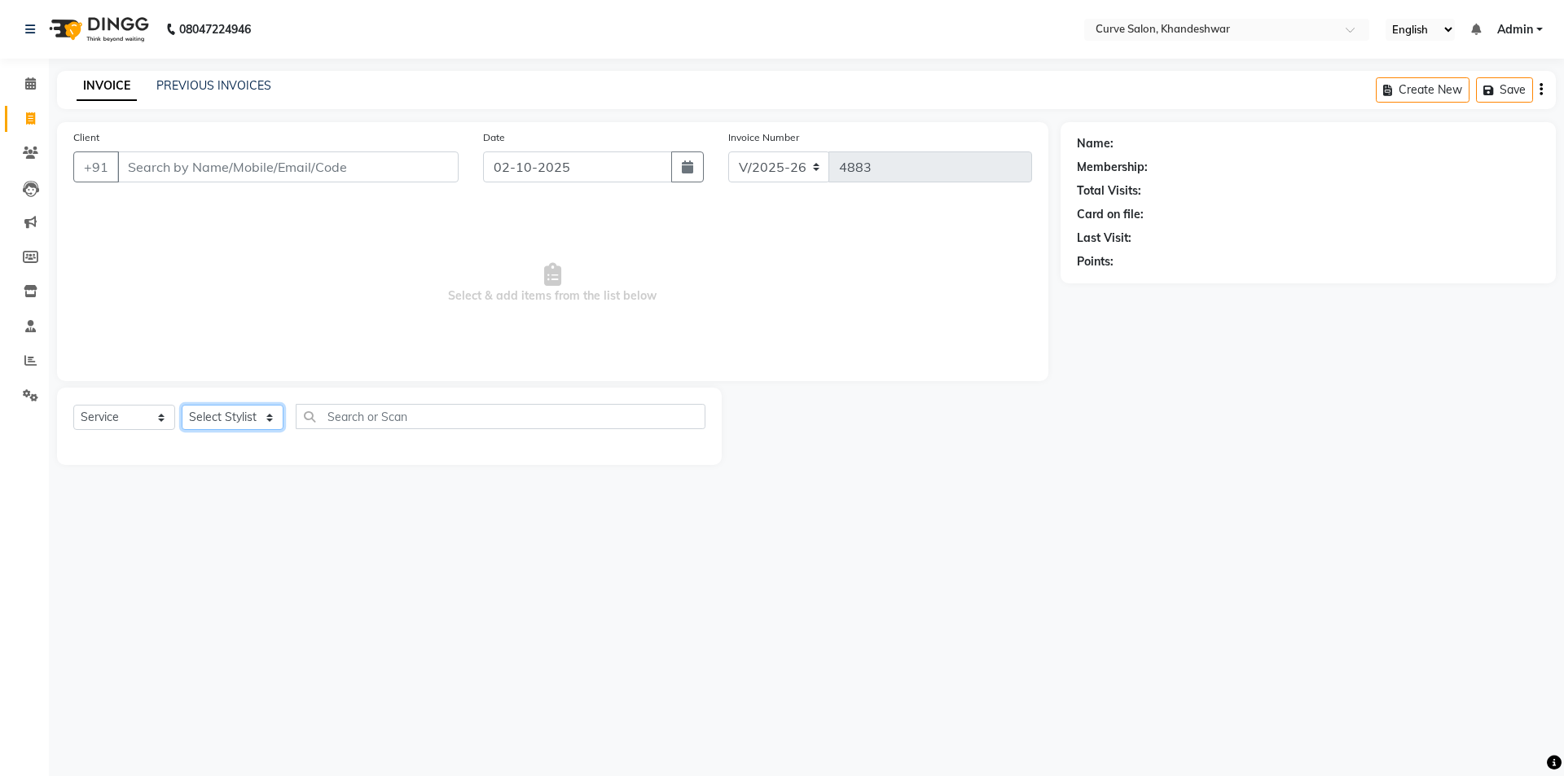
click at [212, 419] on select "Select Stylist [PERSON_NAME] Curve [PERSON_NAME] [PERSON_NAME] [PERSON_NAME] Na…" at bounding box center [233, 417] width 102 height 25
select select "25106"
click at [345, 410] on input "text" at bounding box center [501, 416] width 410 height 25
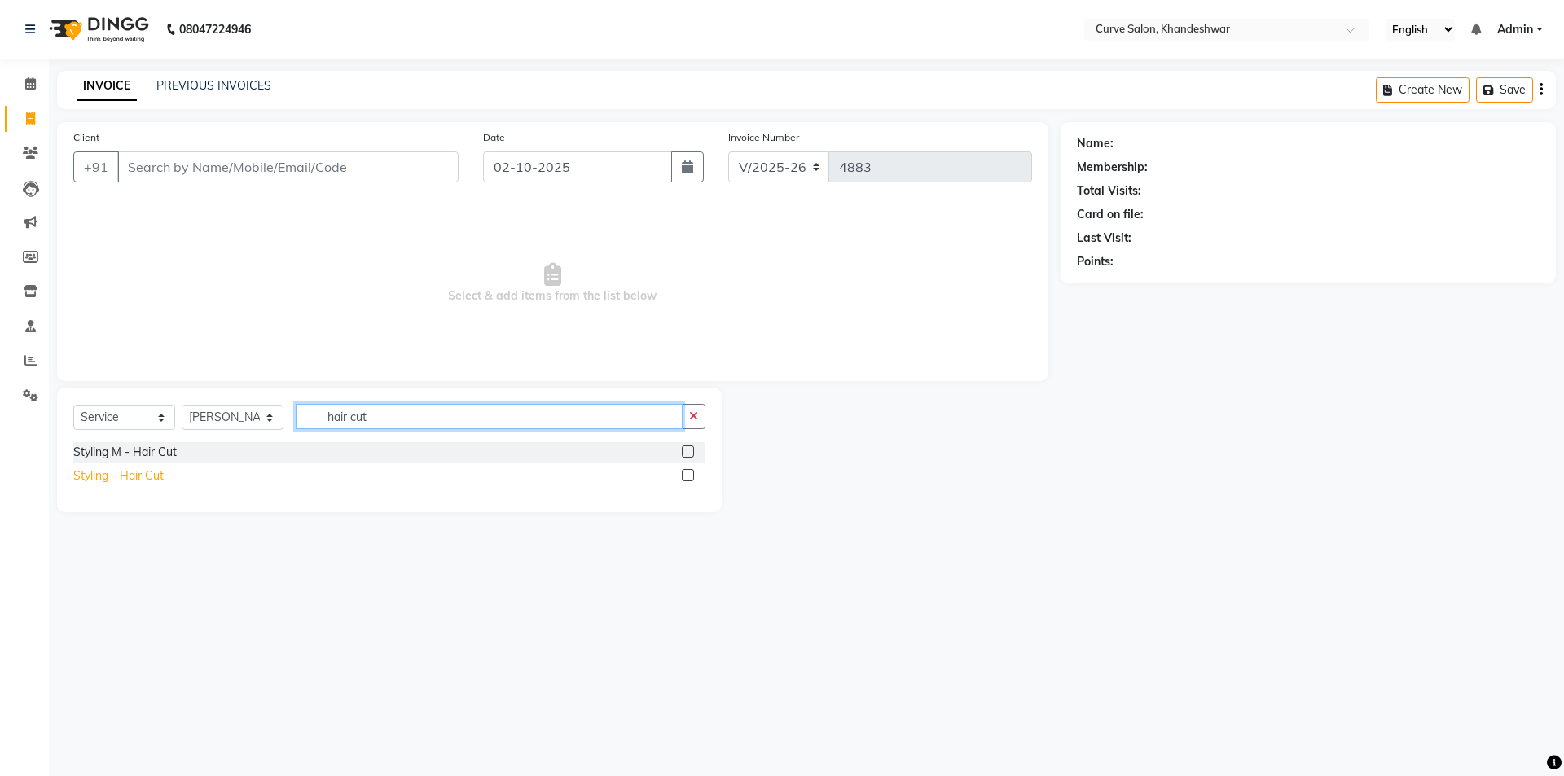
type input "hair cut"
click at [145, 476] on div "Styling - Hair Cut" at bounding box center [118, 475] width 90 height 17
checkbox input "false"
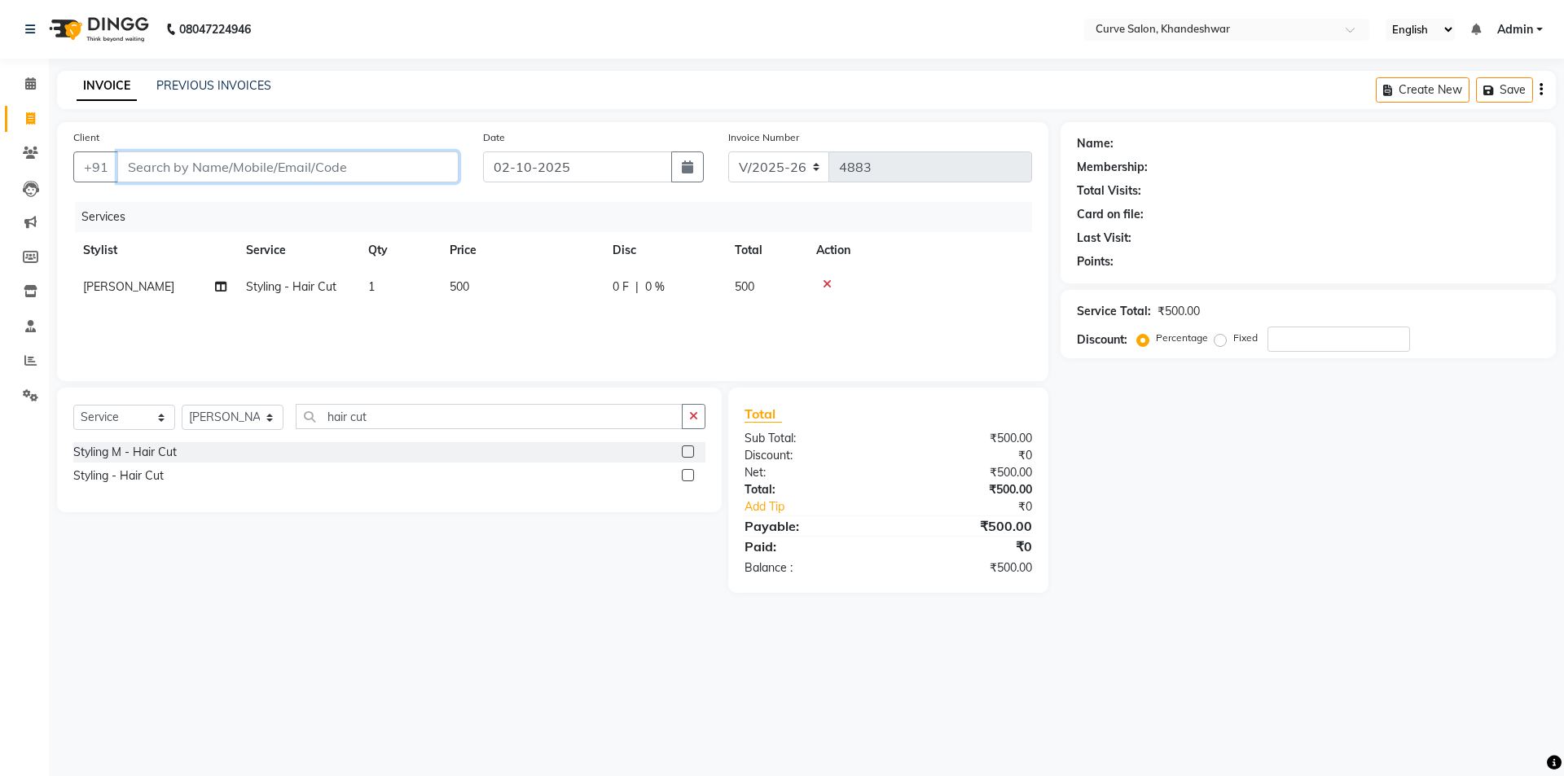
click at [176, 164] on input "Client" at bounding box center [287, 166] width 341 height 31
click at [361, 169] on input "Client" at bounding box center [287, 166] width 341 height 31
type input "8"
type input "0"
type input "8369705289"
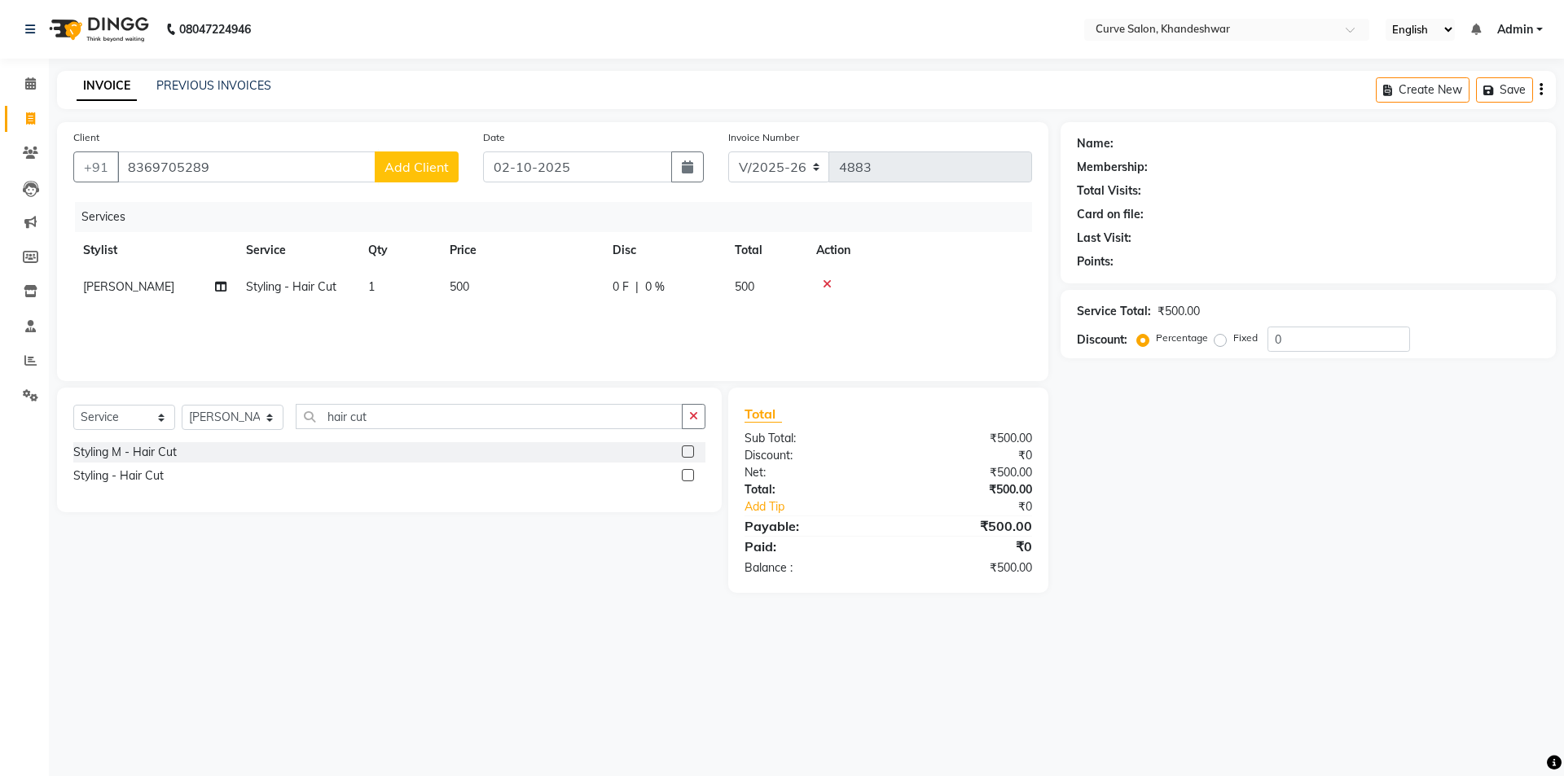
click at [405, 164] on span "Add Client" at bounding box center [416, 167] width 64 height 16
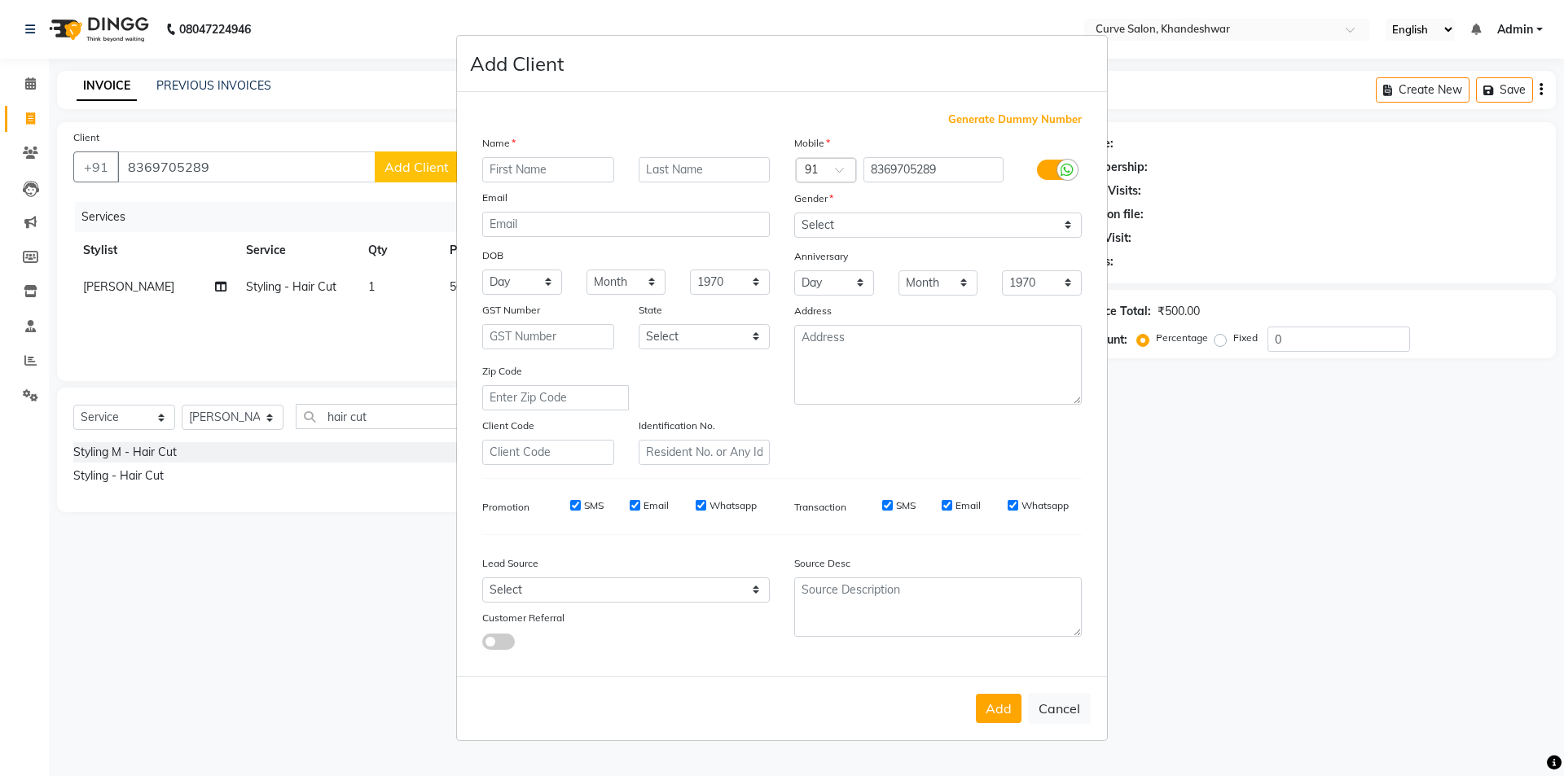
click at [531, 169] on input "text" at bounding box center [548, 169] width 132 height 25
type input "[PERSON_NAME]"
click at [1018, 228] on select "Select [DEMOGRAPHIC_DATA] [DEMOGRAPHIC_DATA] Other Prefer Not To Say" at bounding box center [937, 225] width 287 height 25
select select "[DEMOGRAPHIC_DATA]"
click at [794, 213] on select "Select [DEMOGRAPHIC_DATA] [DEMOGRAPHIC_DATA] Other Prefer Not To Say" at bounding box center [937, 225] width 287 height 25
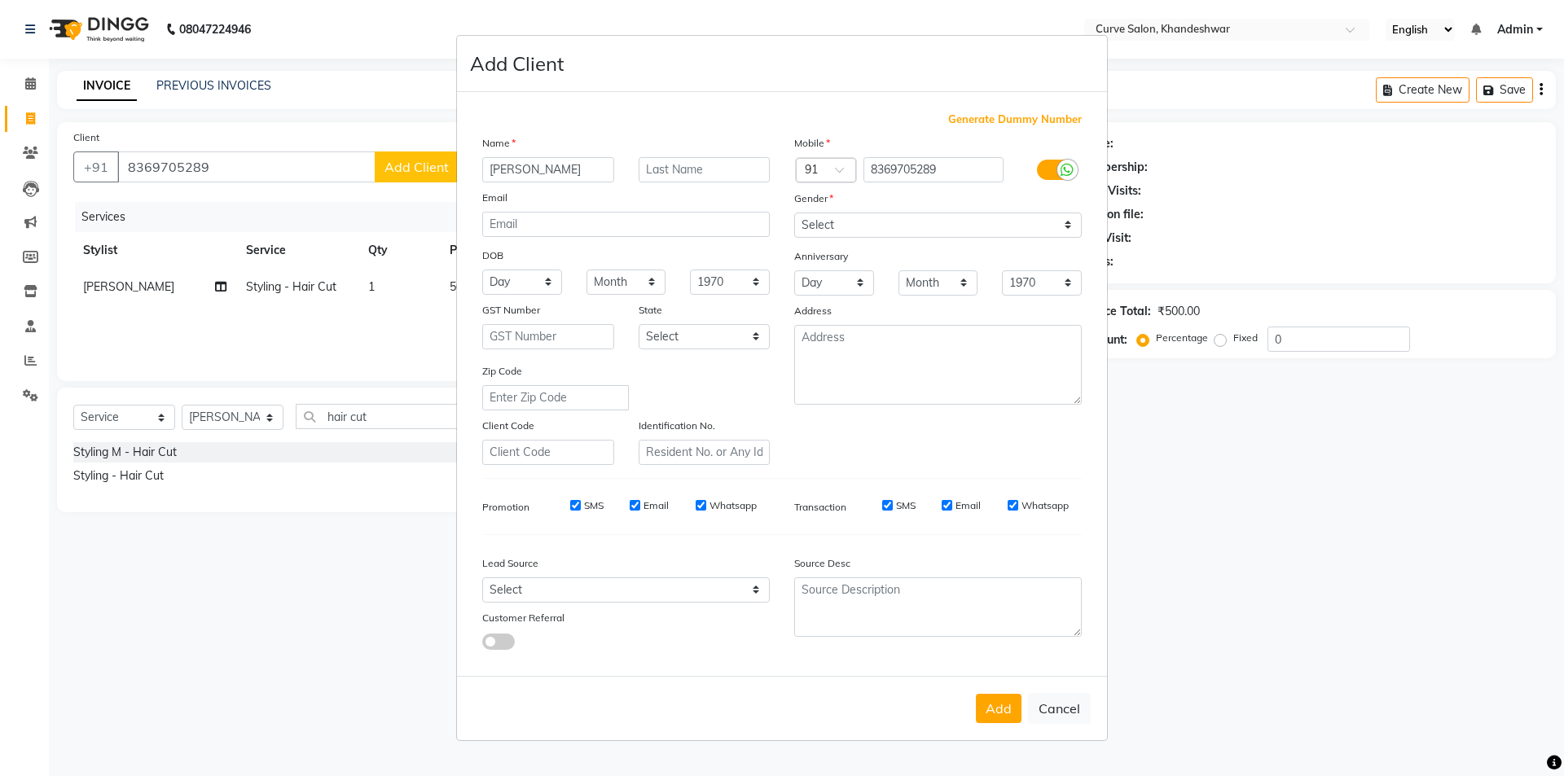
drag, startPoint x: 1010, startPoint y: 708, endPoint x: 1004, endPoint y: 696, distance: 13.5
click at [1012, 708] on button "Add" at bounding box center [999, 708] width 46 height 29
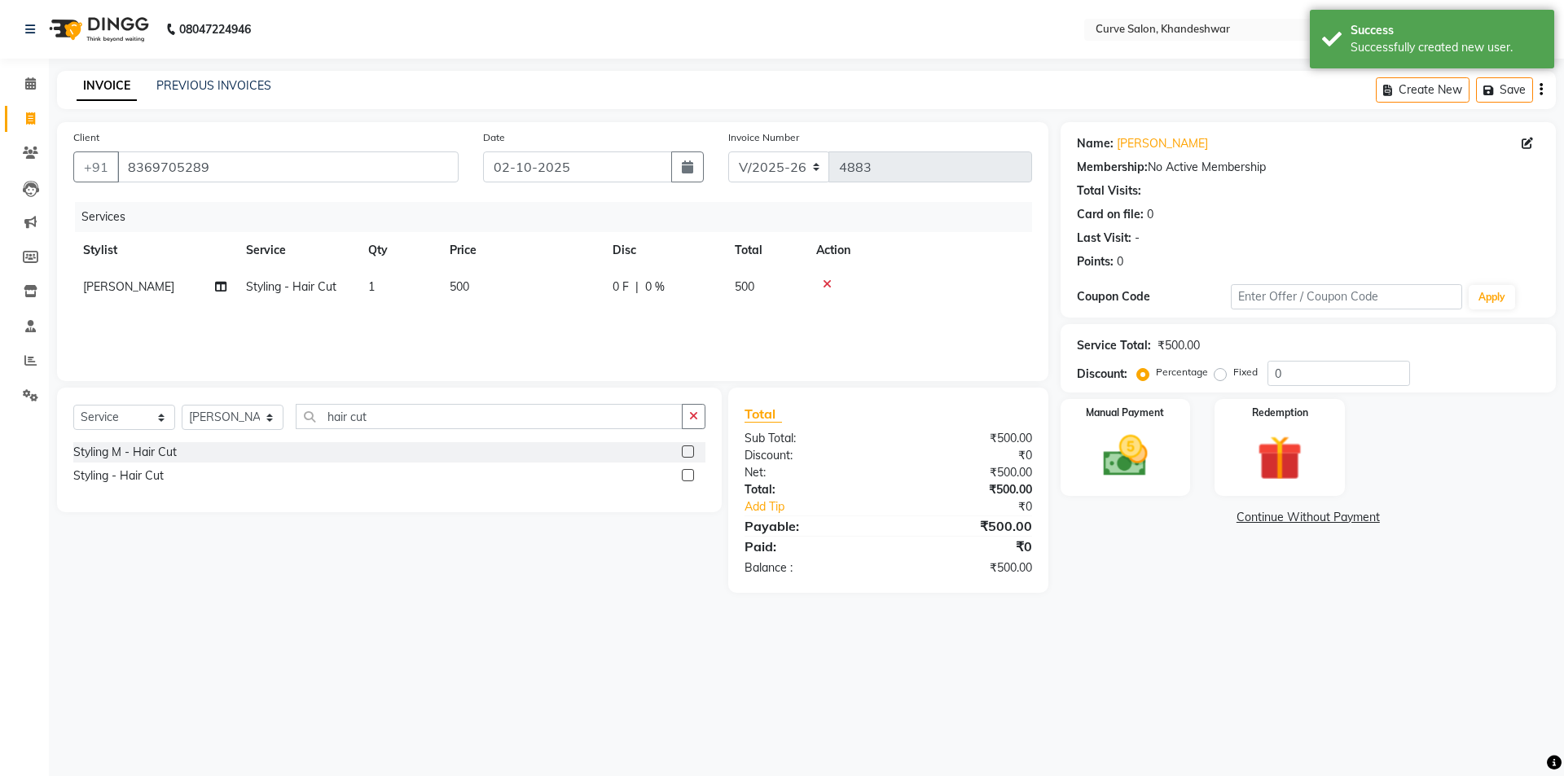
click at [650, 289] on span "0 %" at bounding box center [655, 287] width 20 height 17
select select "25106"
click at [786, 292] on input "0" at bounding box center [785, 291] width 49 height 25
type input "1"
type input "2"
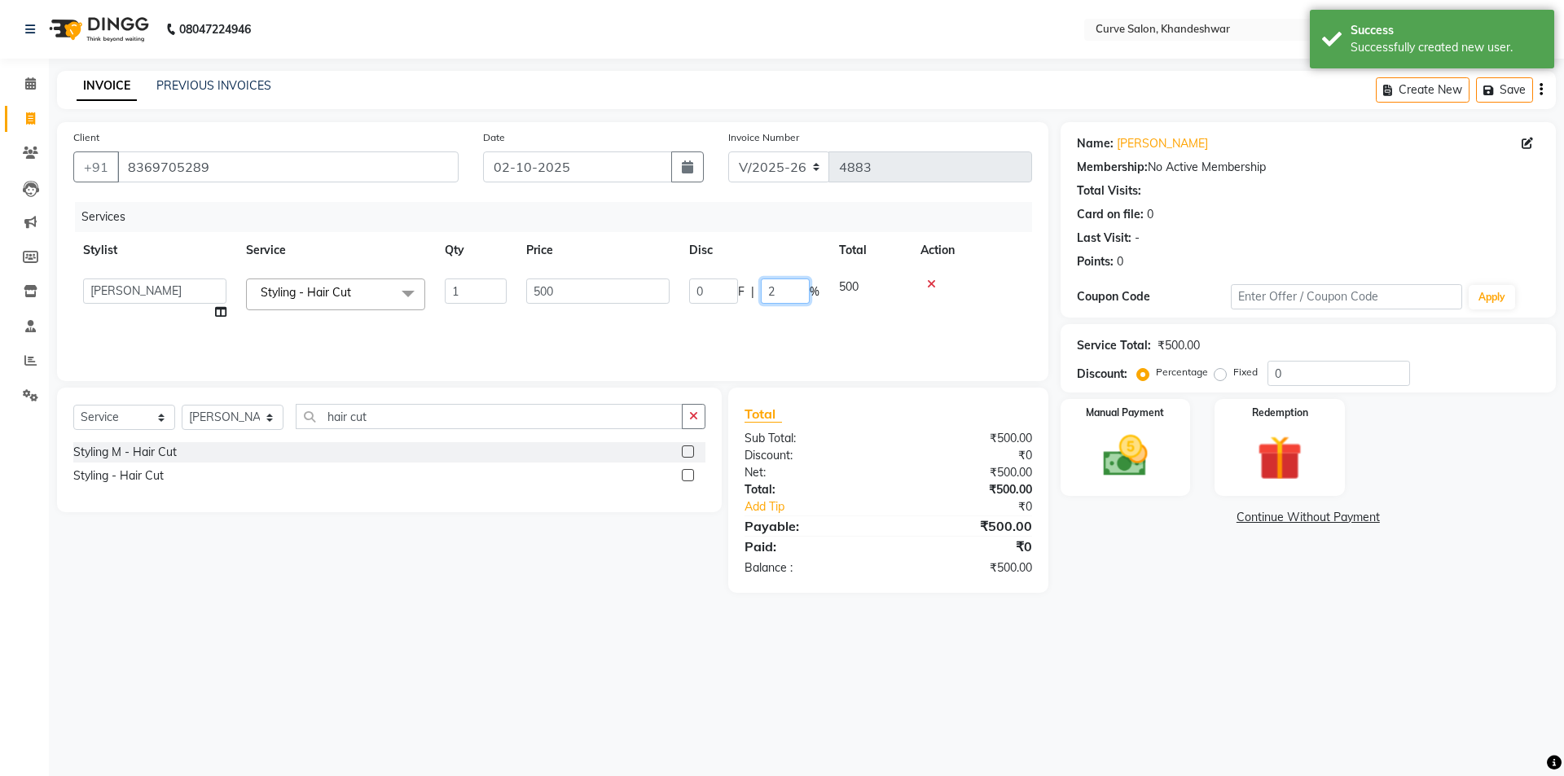
type input "20"
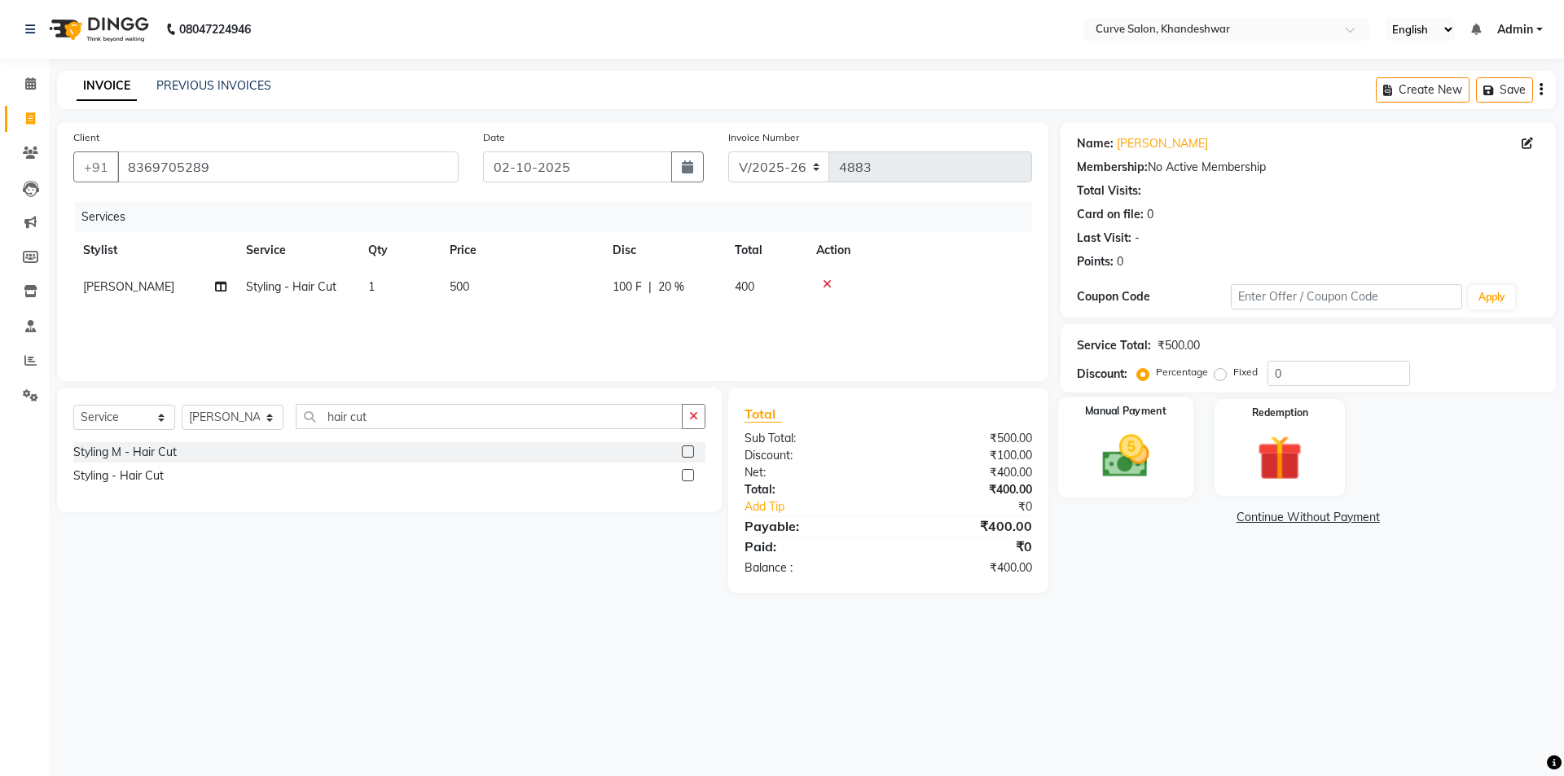
click at [1134, 441] on img at bounding box center [1125, 456] width 76 height 54
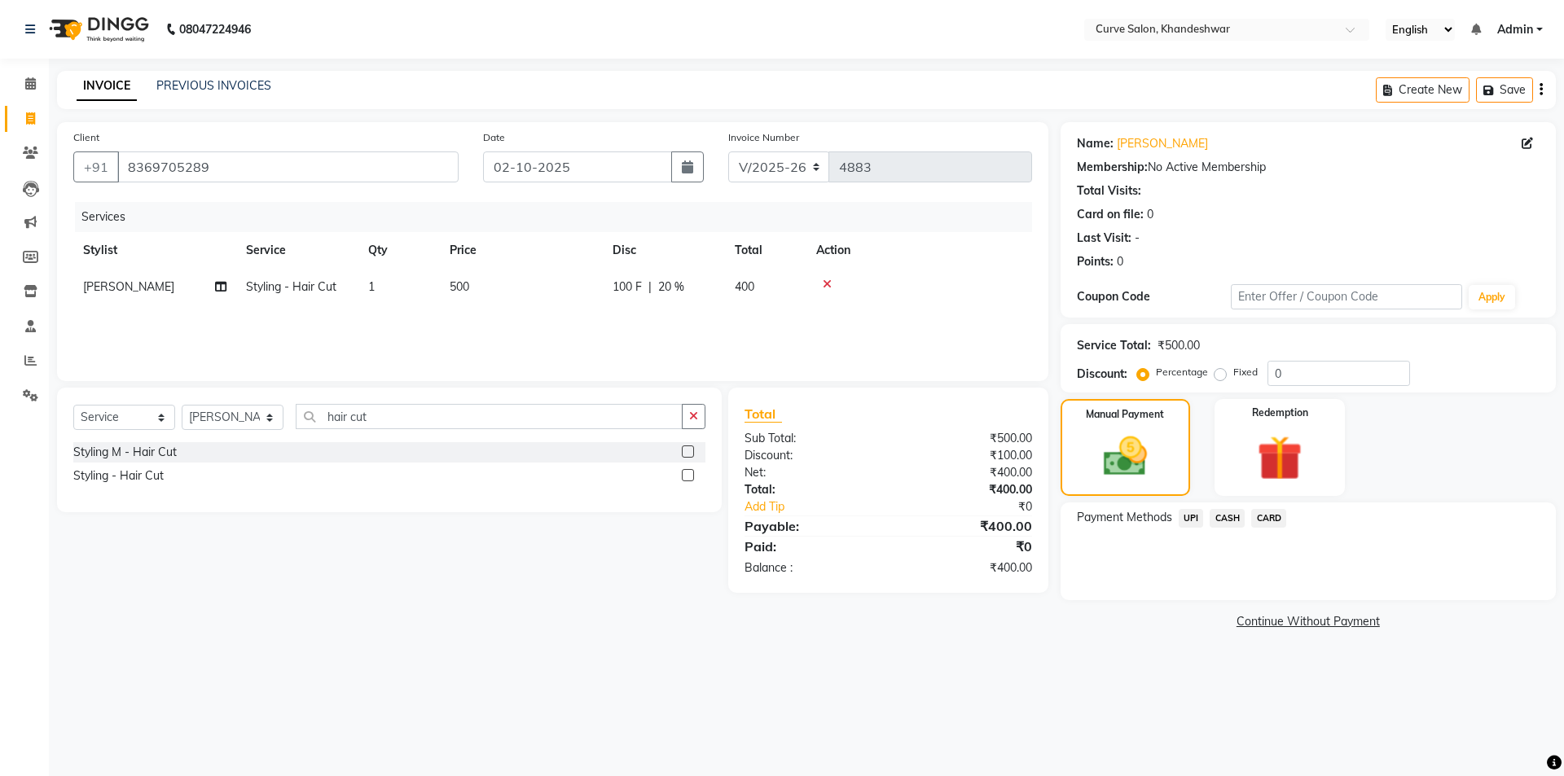
click at [1197, 516] on span "UPI" at bounding box center [1190, 518] width 25 height 19
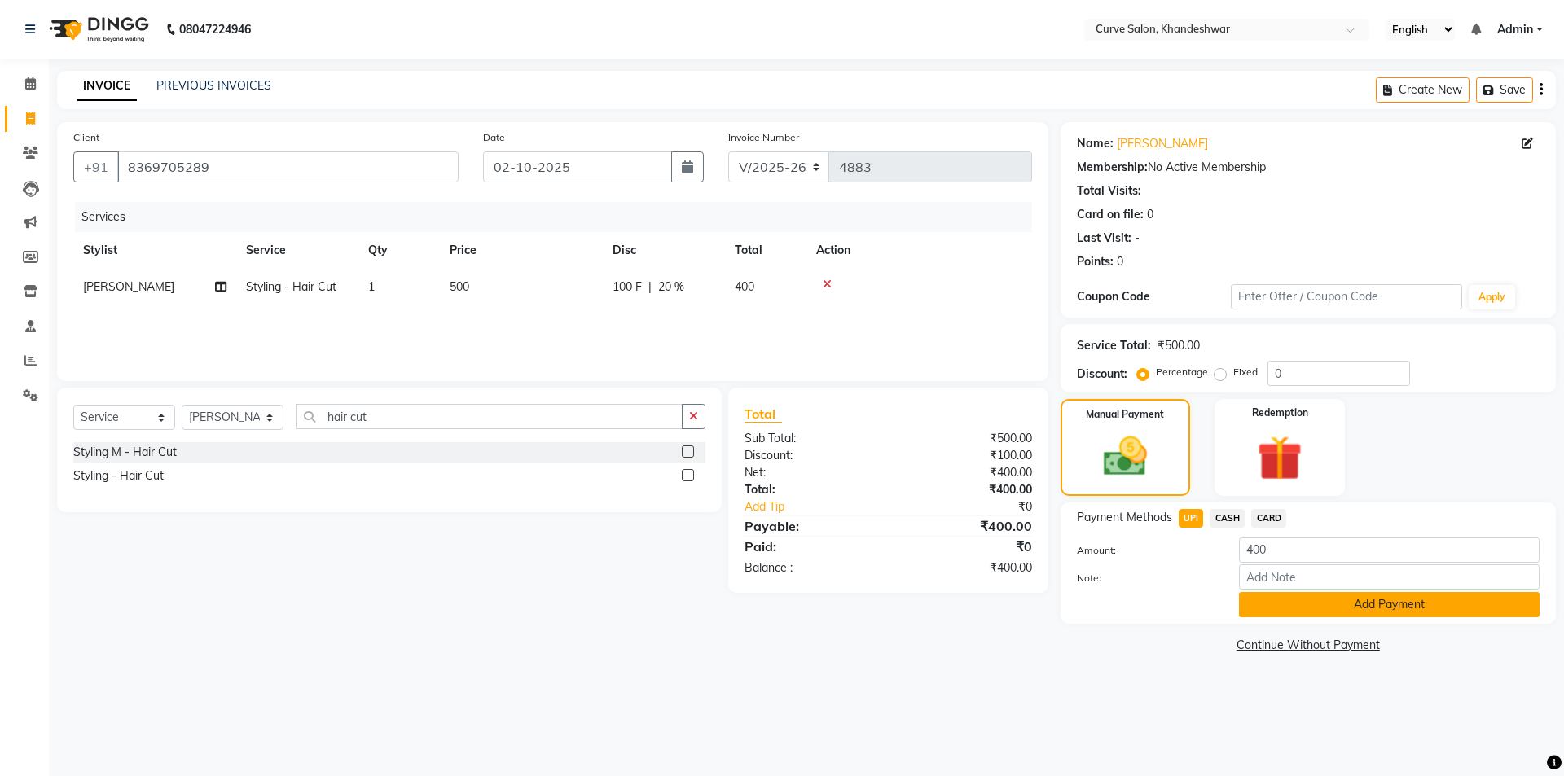
click at [1387, 596] on button "Add Payment" at bounding box center [1389, 604] width 301 height 25
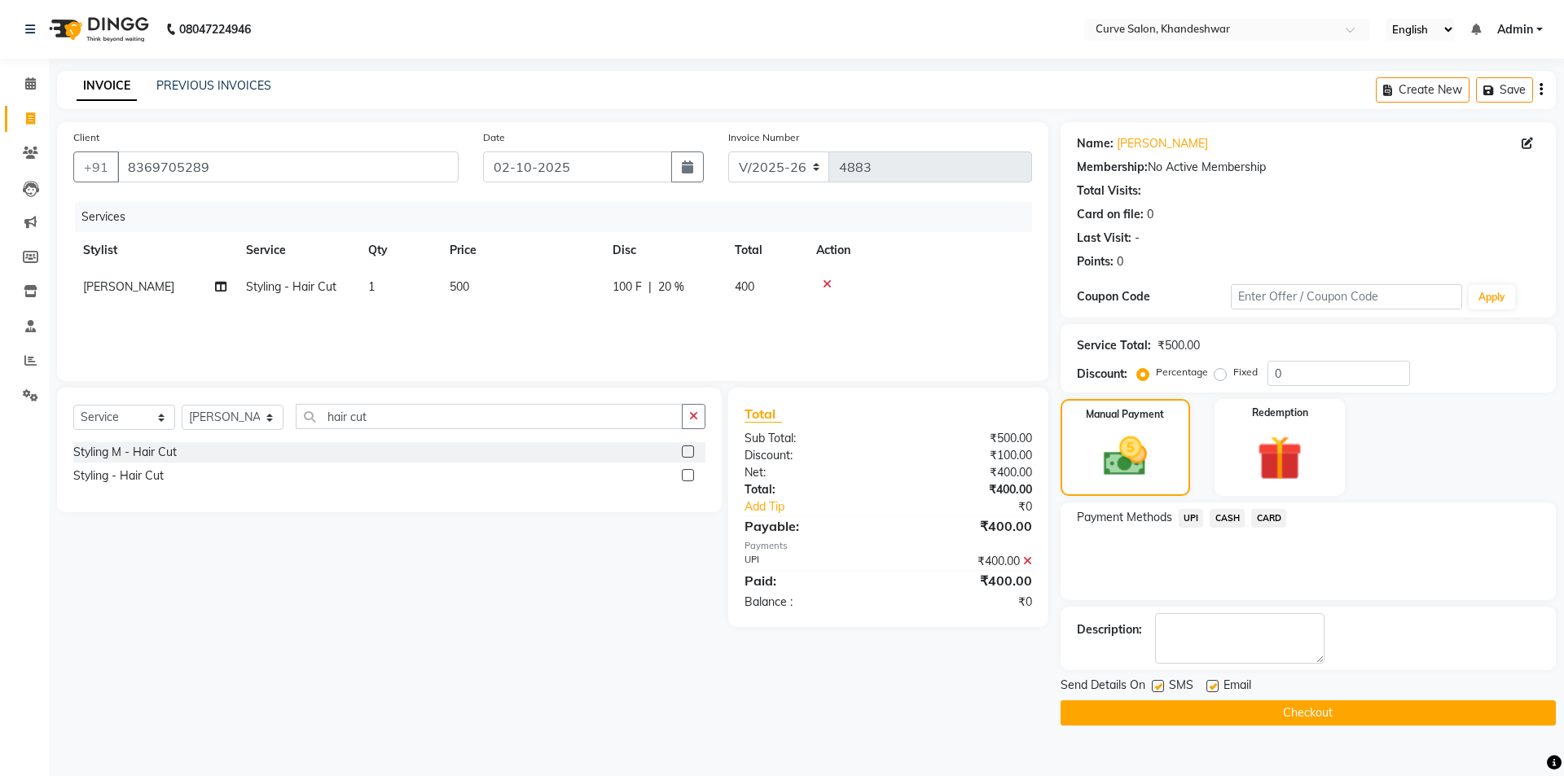
drag, startPoint x: 1302, startPoint y: 713, endPoint x: 1311, endPoint y: 713, distance: 9.0
click at [1303, 713] on button "Checkout" at bounding box center [1307, 712] width 495 height 25
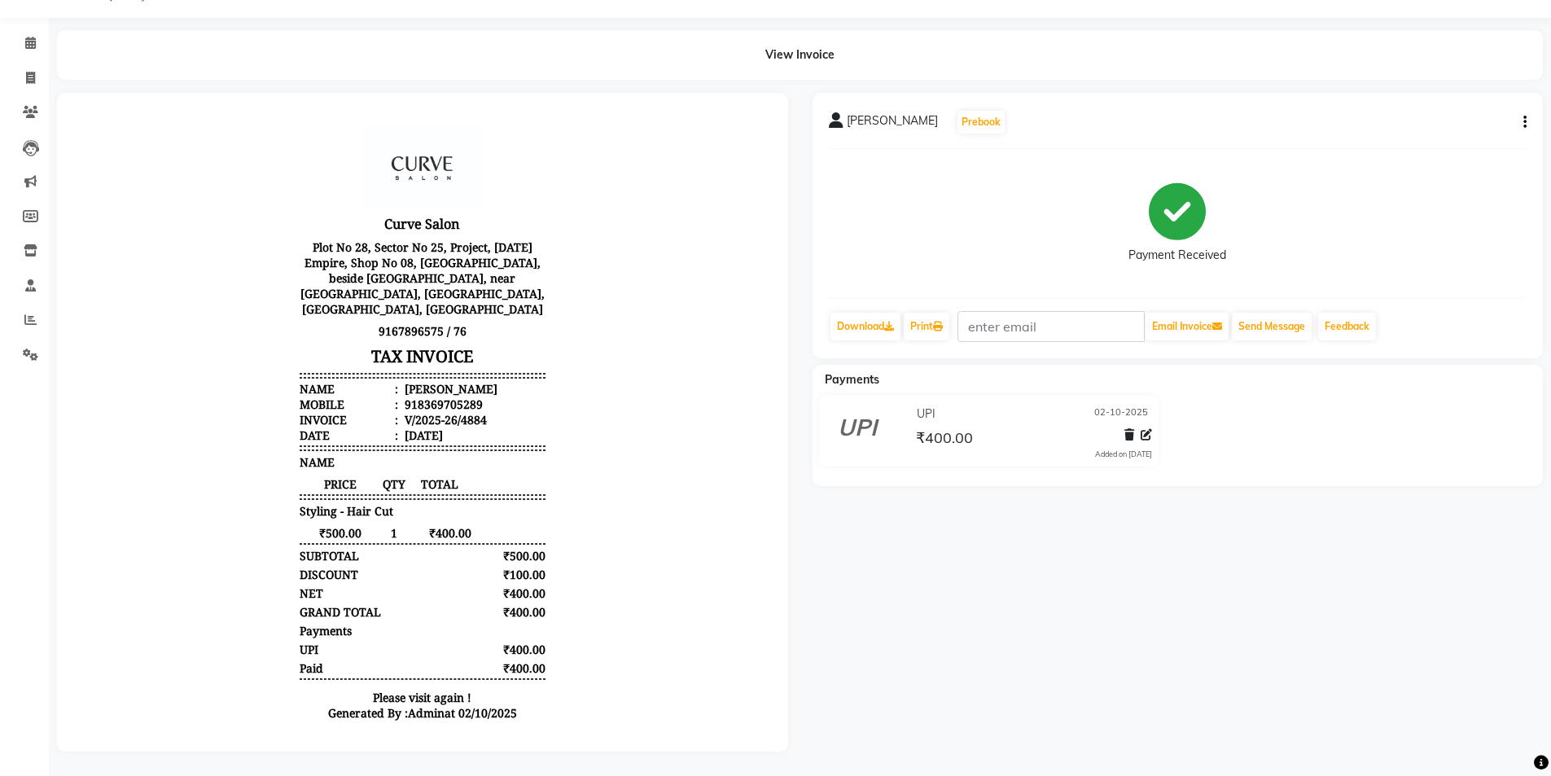
scroll to position [13, 0]
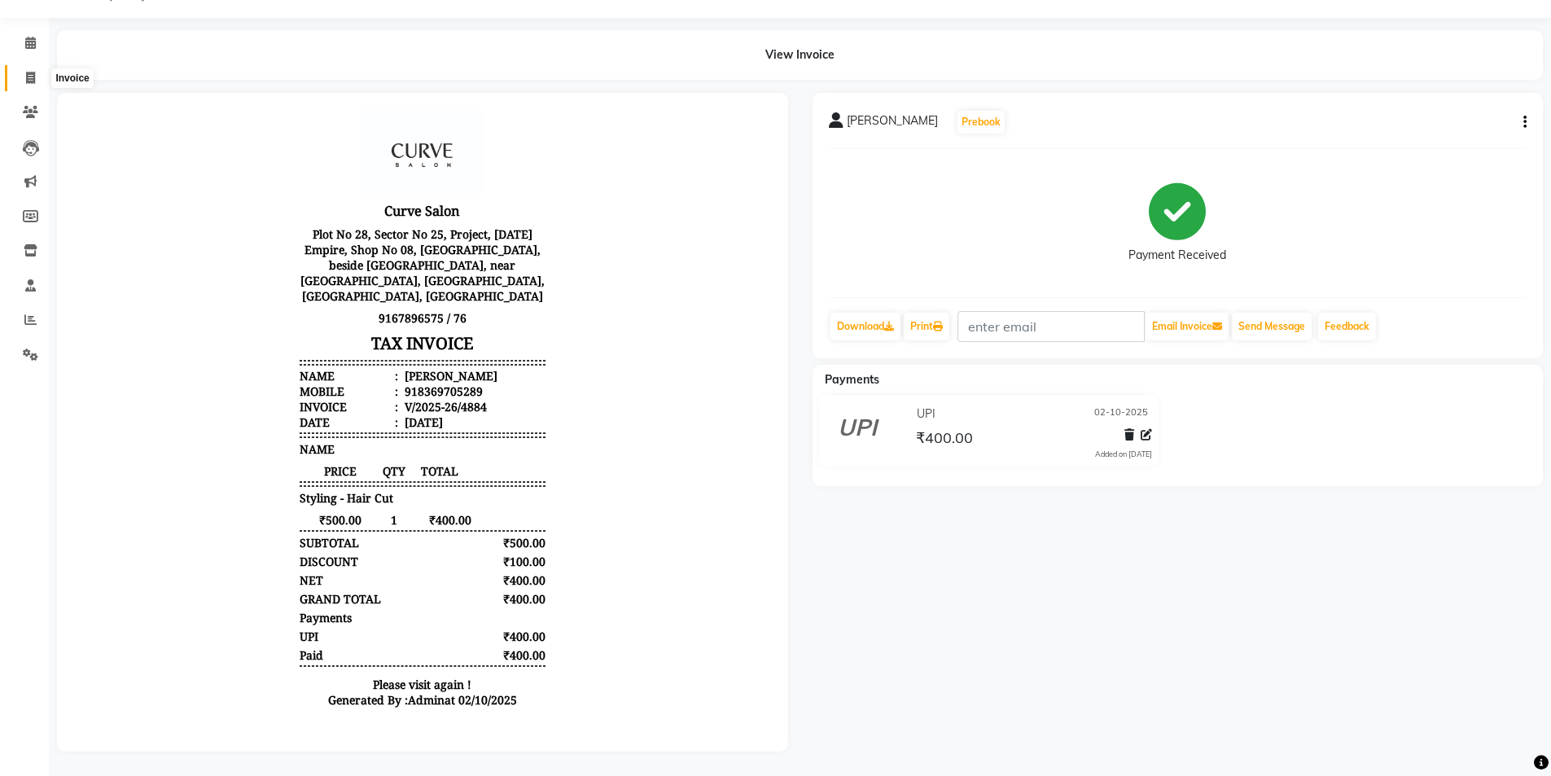
click at [29, 72] on icon at bounding box center [30, 78] width 9 height 12
click at [29, 96] on li "Invoice" at bounding box center [24, 78] width 49 height 35
select select "4458"
select select "service"
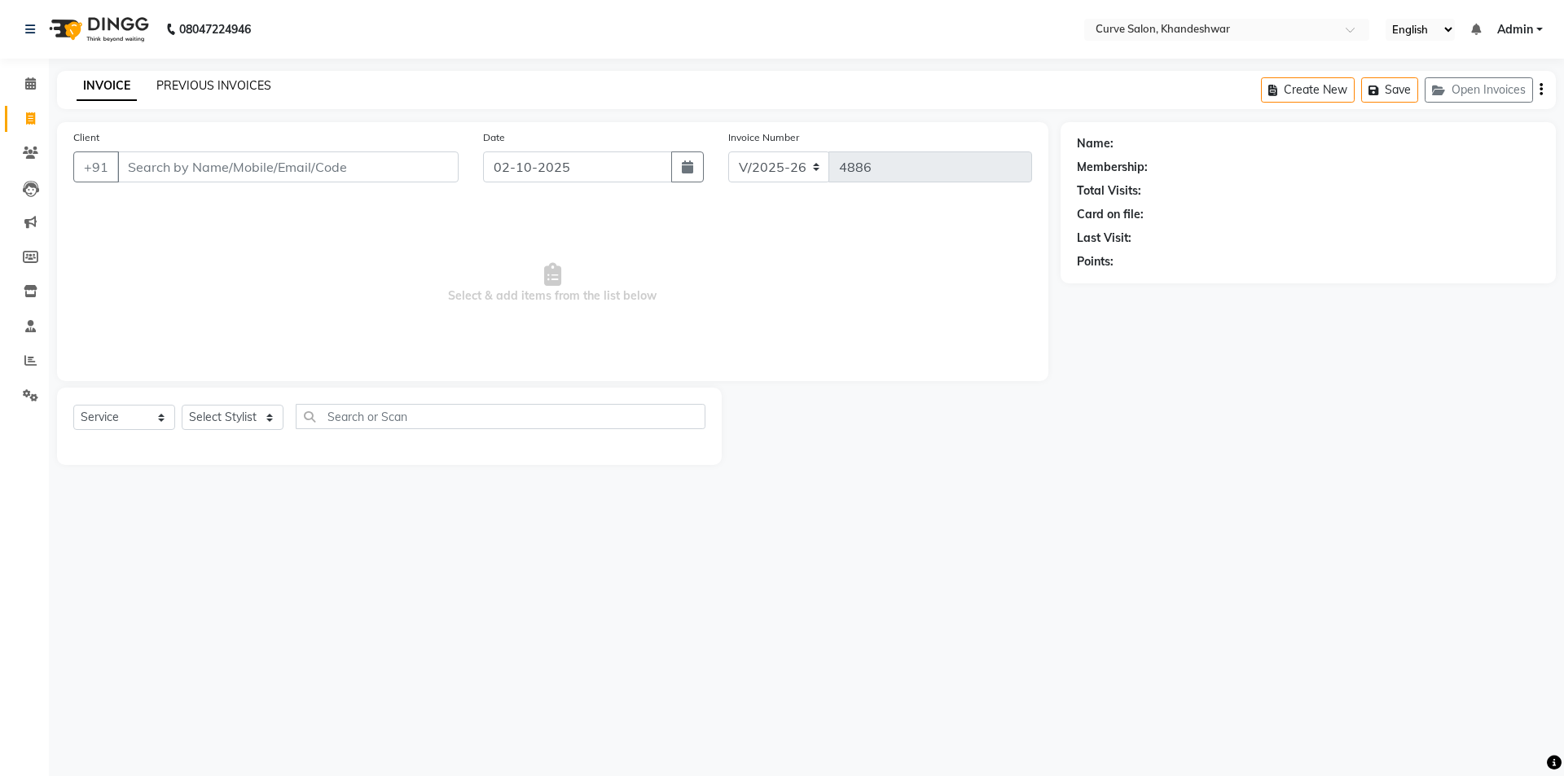
click at [228, 86] on link "PREVIOUS INVOICES" at bounding box center [213, 85] width 115 height 15
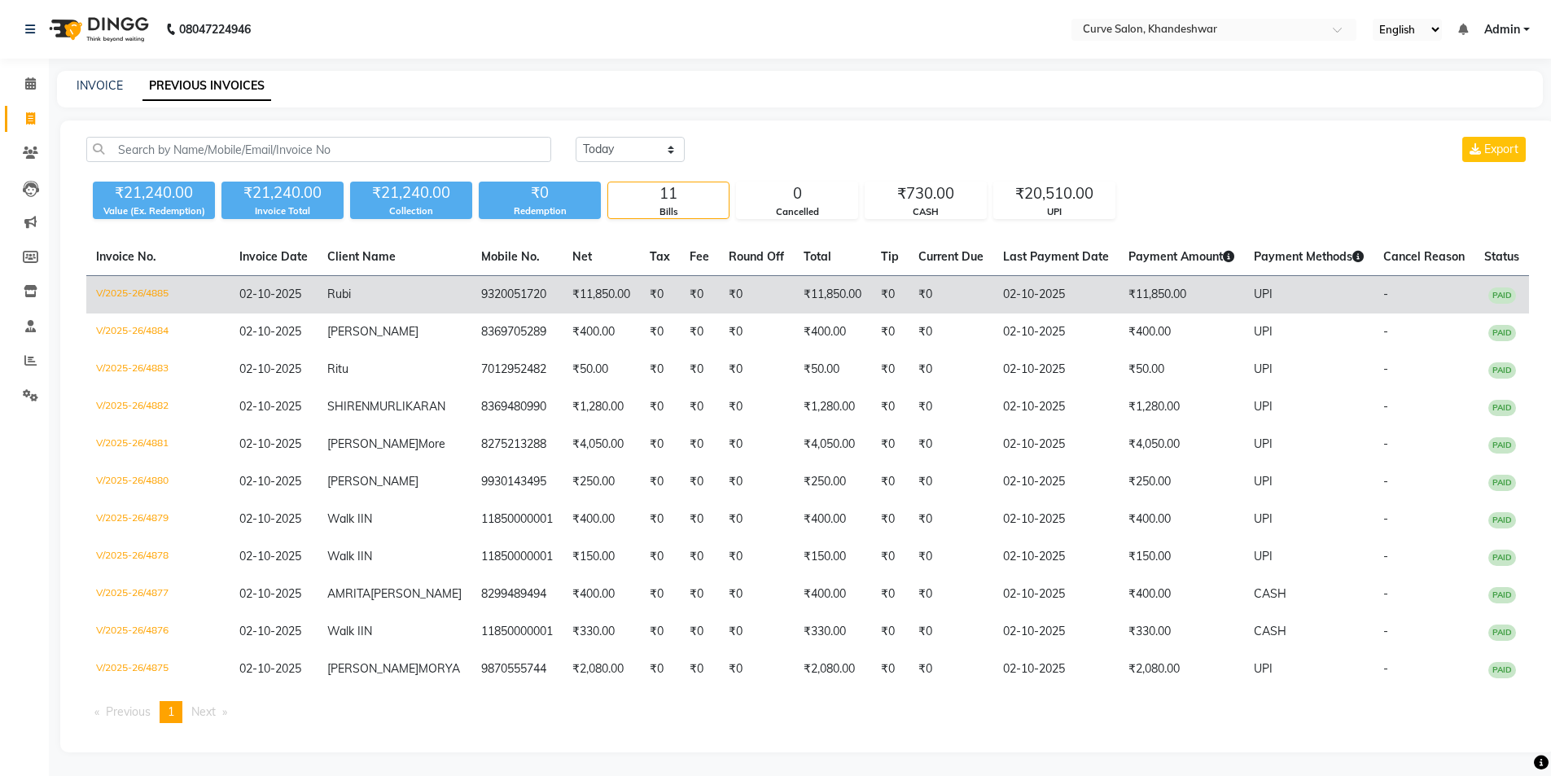
click at [640, 292] on td "₹0" at bounding box center [660, 295] width 40 height 38
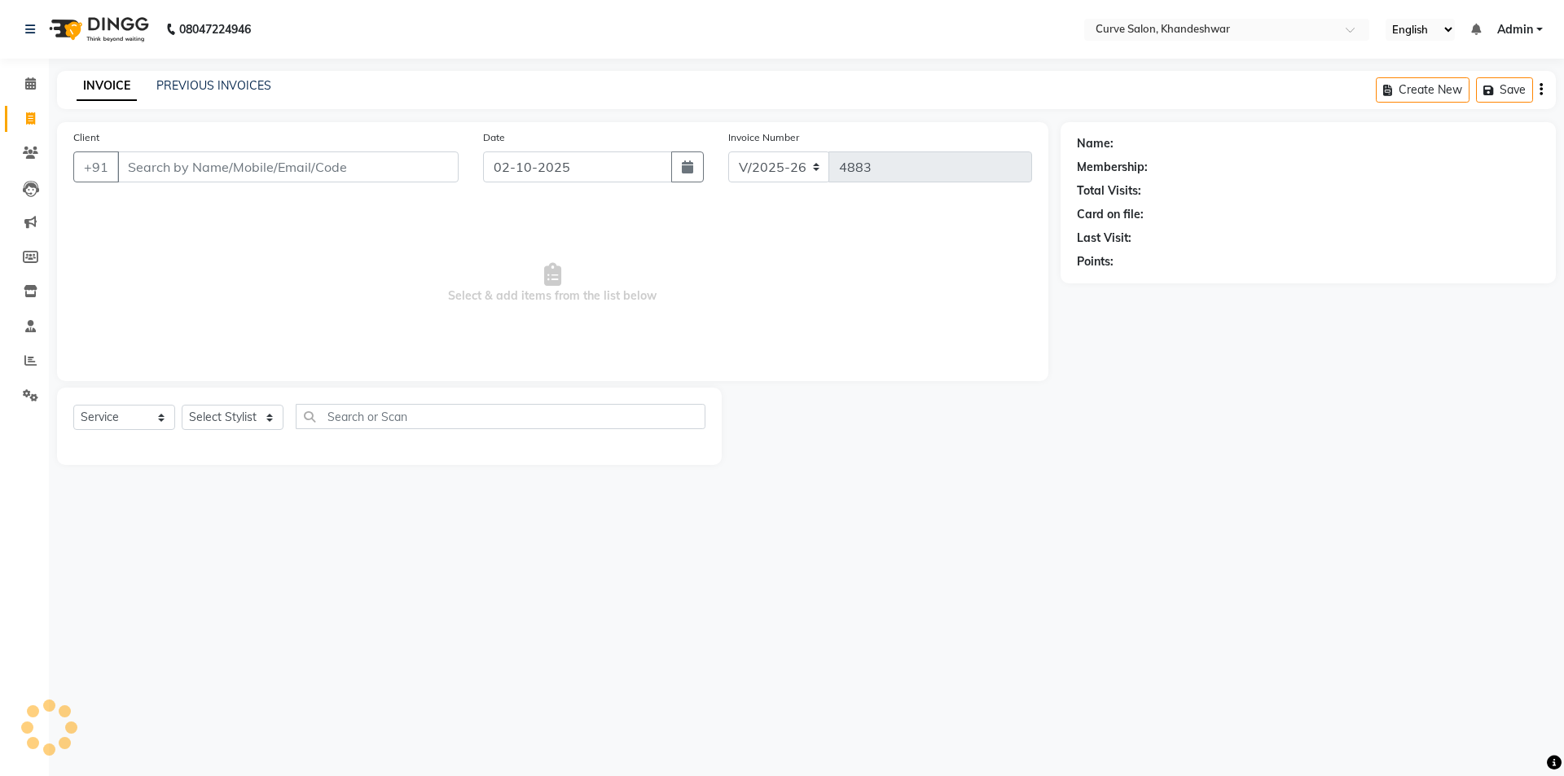
select select "4458"
select select "service"
click at [231, 415] on select "Select Stylist" at bounding box center [233, 417] width 102 height 25
select select "25108"
click at [182, 405] on select "Select Stylist [PERSON_NAME] Curve [PERSON_NAME] [PERSON_NAME] [PERSON_NAME] Na…" at bounding box center [233, 417] width 102 height 25
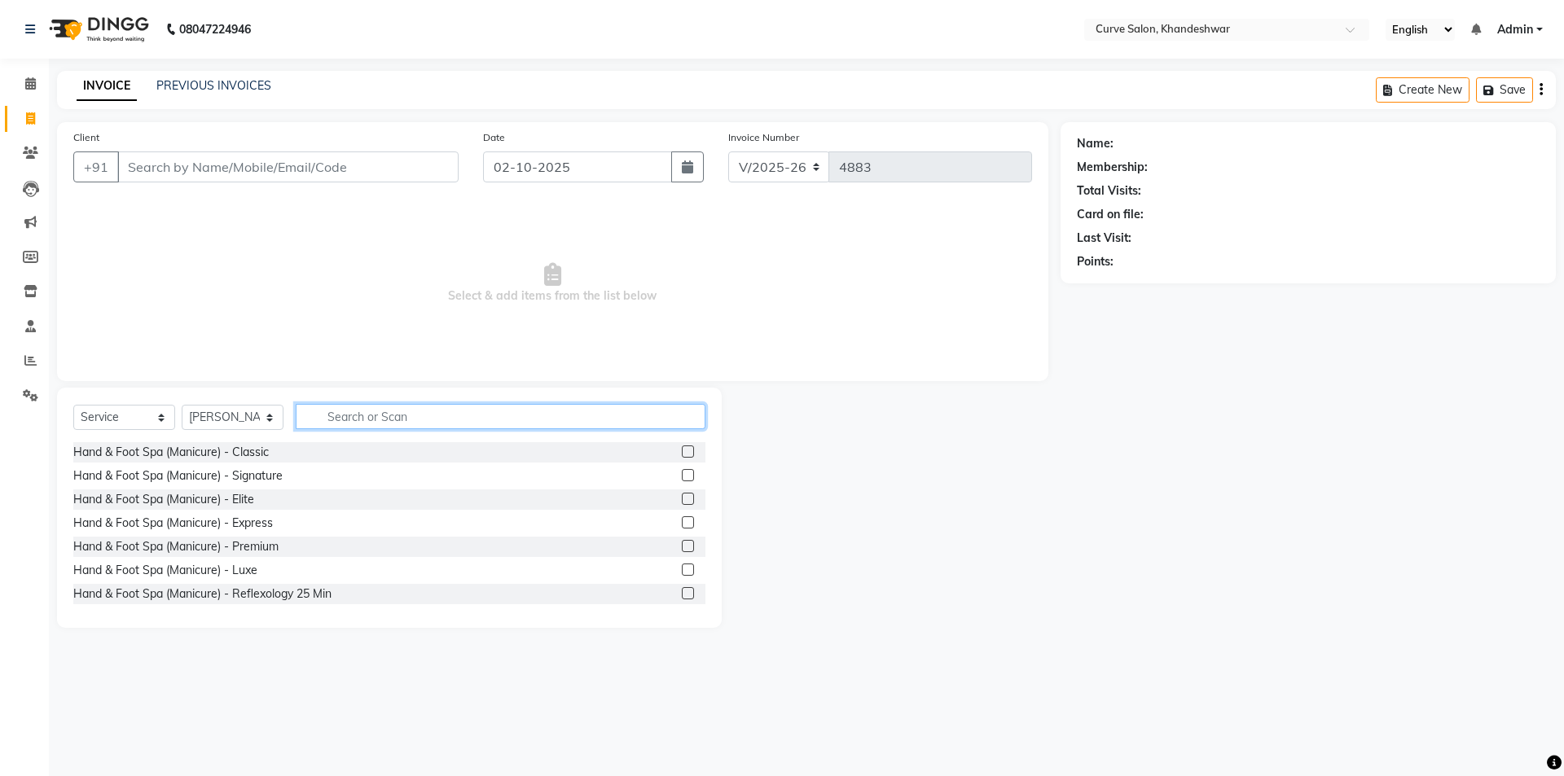
click at [388, 412] on input "text" at bounding box center [501, 416] width 410 height 25
type input "ess"
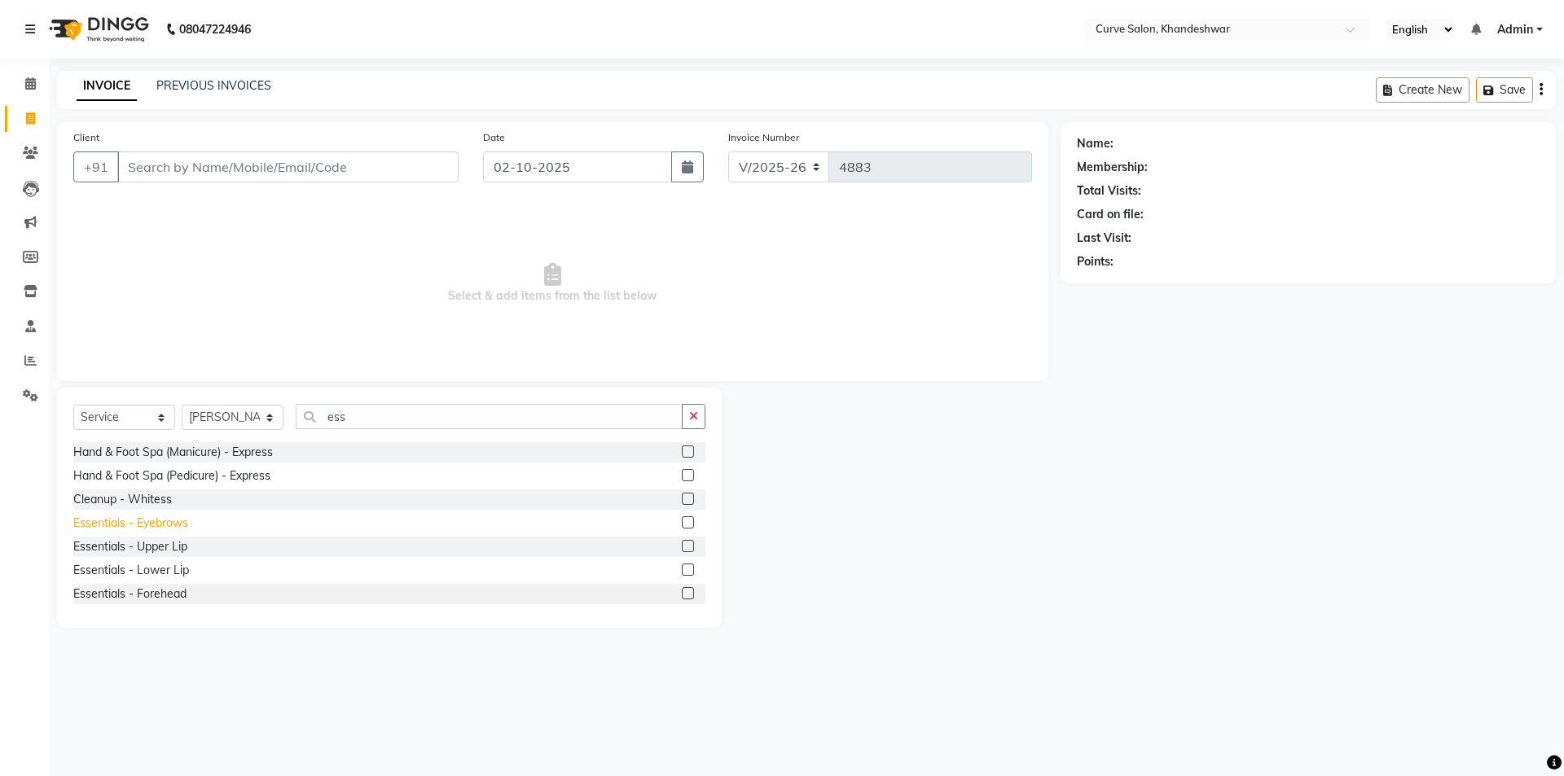
click at [178, 519] on div "Essentials - Eyebrows" at bounding box center [130, 523] width 115 height 17
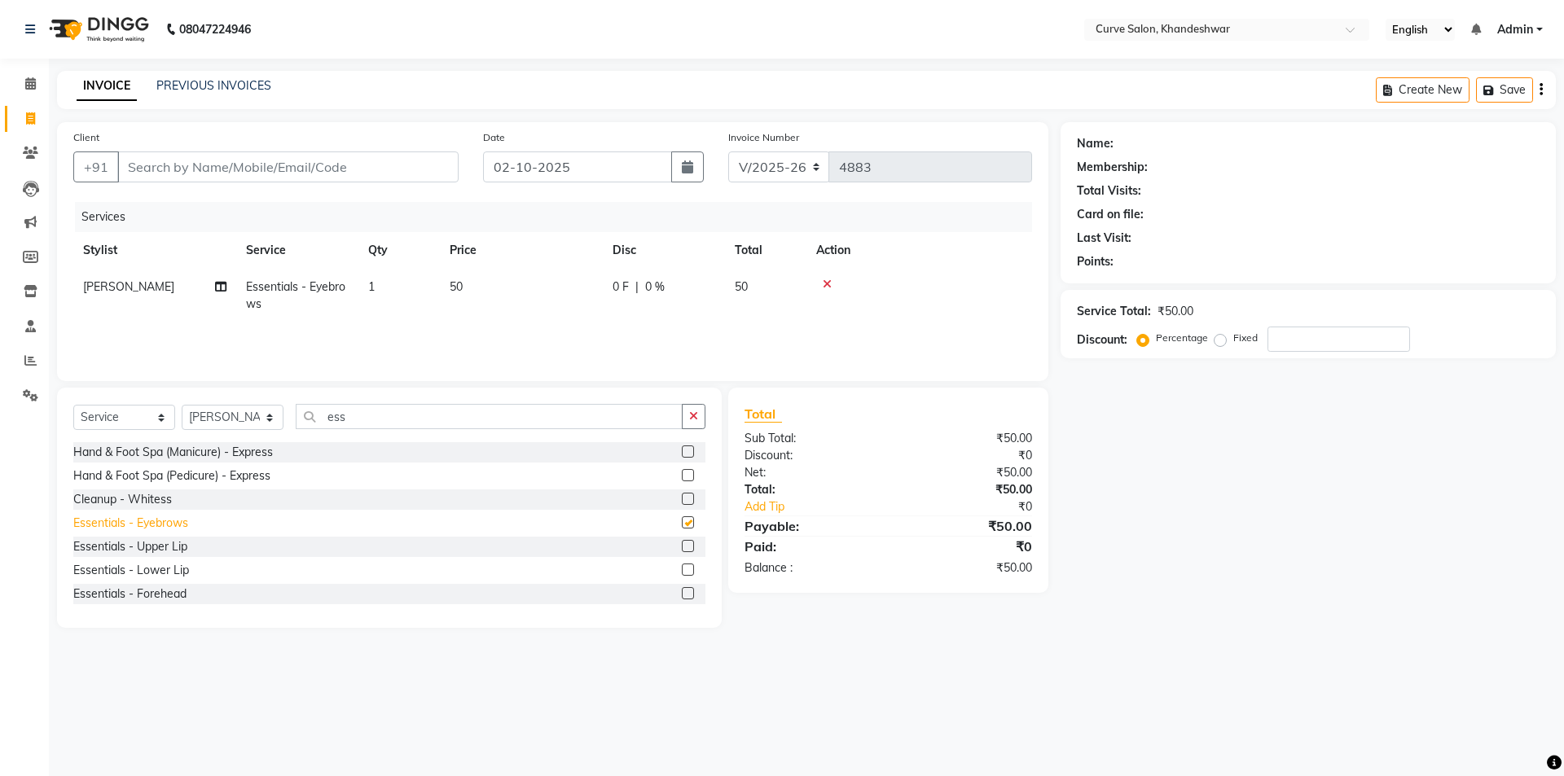
checkbox input "false"
click at [233, 160] on input "Client" at bounding box center [287, 166] width 341 height 31
type input "70"
type input "0"
type input "7012952482"
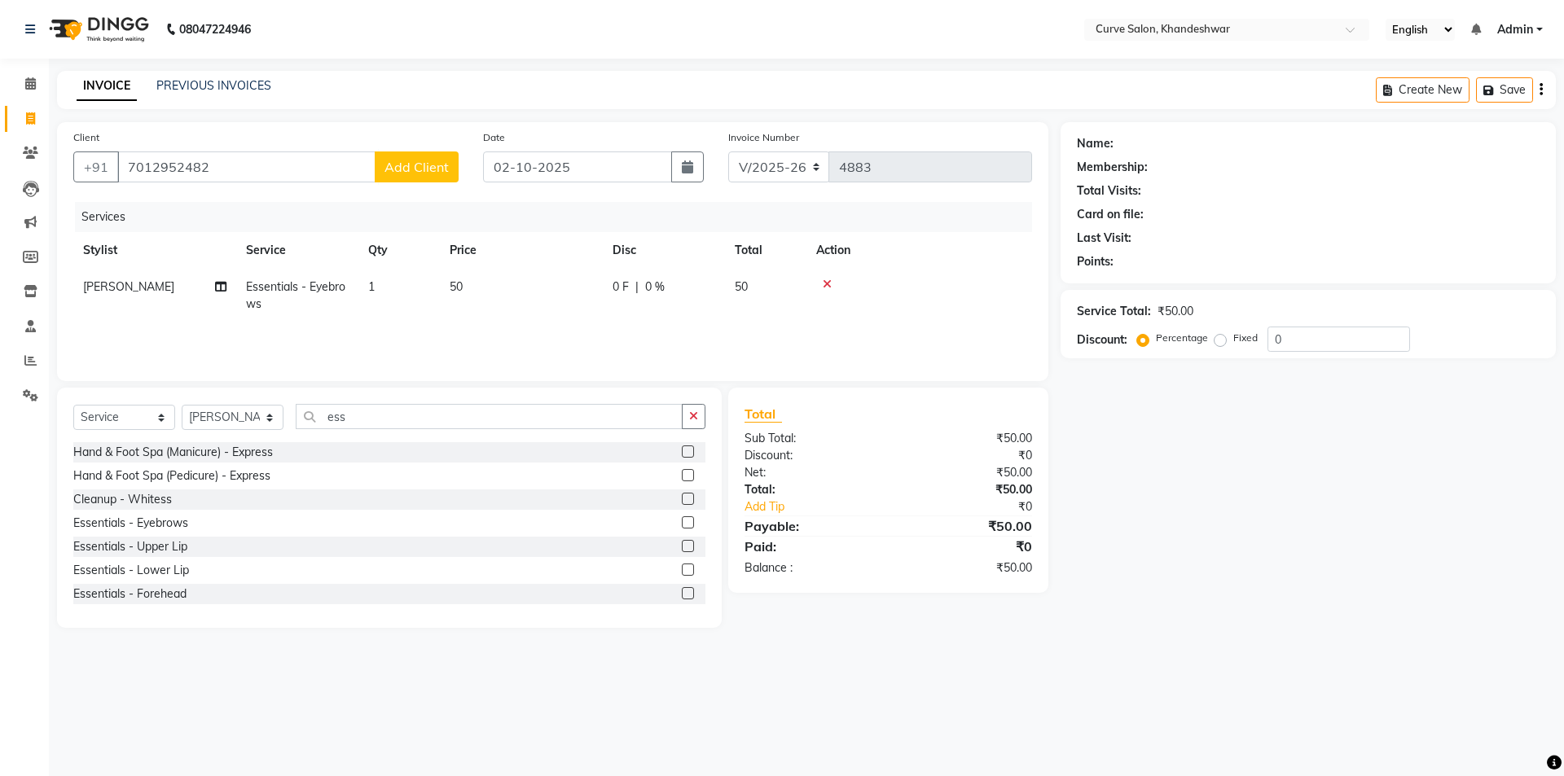
click at [399, 161] on span "Add Client" at bounding box center [416, 167] width 64 height 16
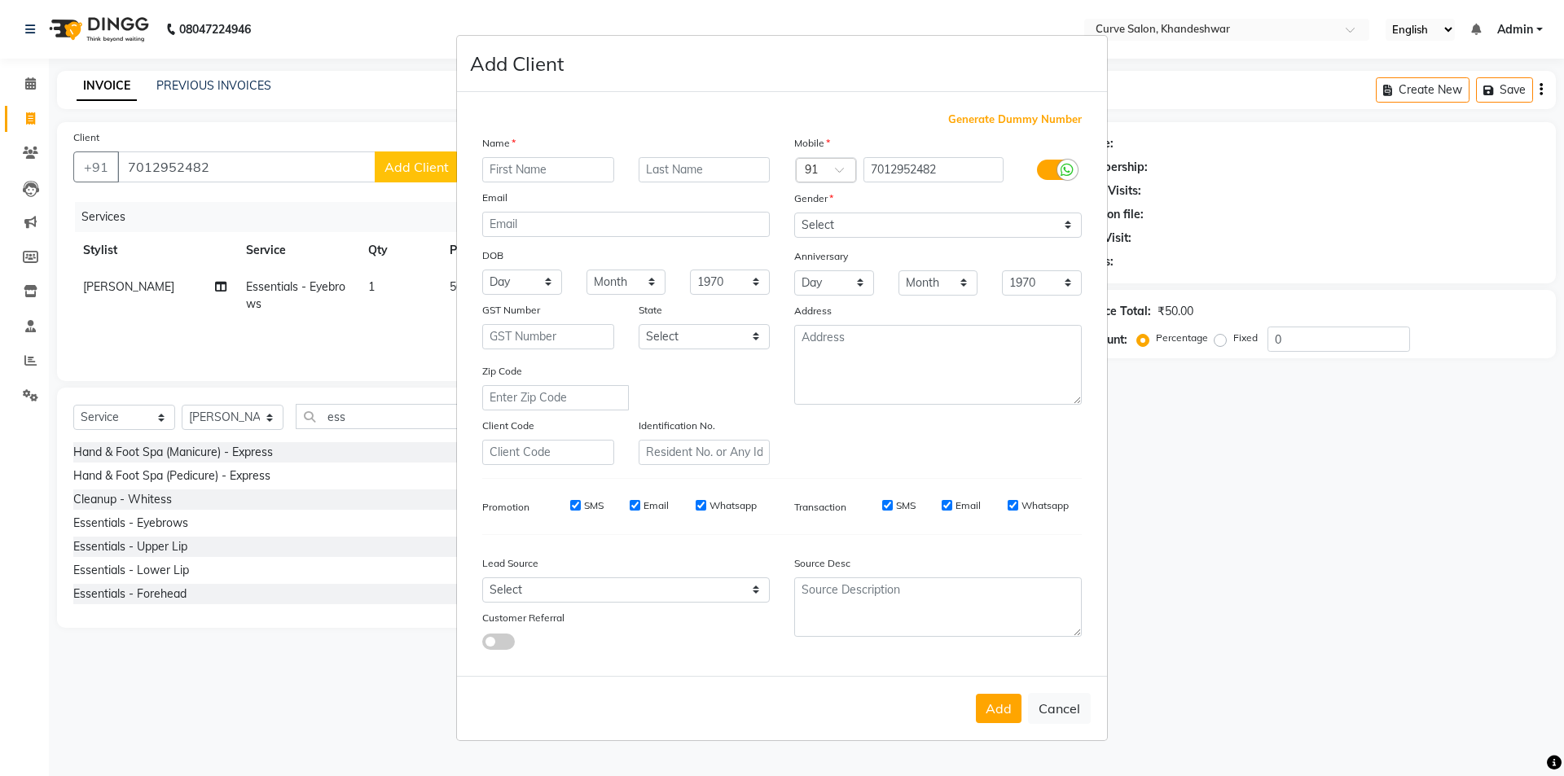
click at [508, 172] on input "text" at bounding box center [548, 169] width 132 height 25
type input "[PERSON_NAME]"
click at [1059, 218] on select "Select [DEMOGRAPHIC_DATA] [DEMOGRAPHIC_DATA] Other Prefer Not To Say" at bounding box center [937, 225] width 287 height 25
select select "[DEMOGRAPHIC_DATA]"
click at [794, 213] on select "Select [DEMOGRAPHIC_DATA] [DEMOGRAPHIC_DATA] Other Prefer Not To Say" at bounding box center [937, 225] width 287 height 25
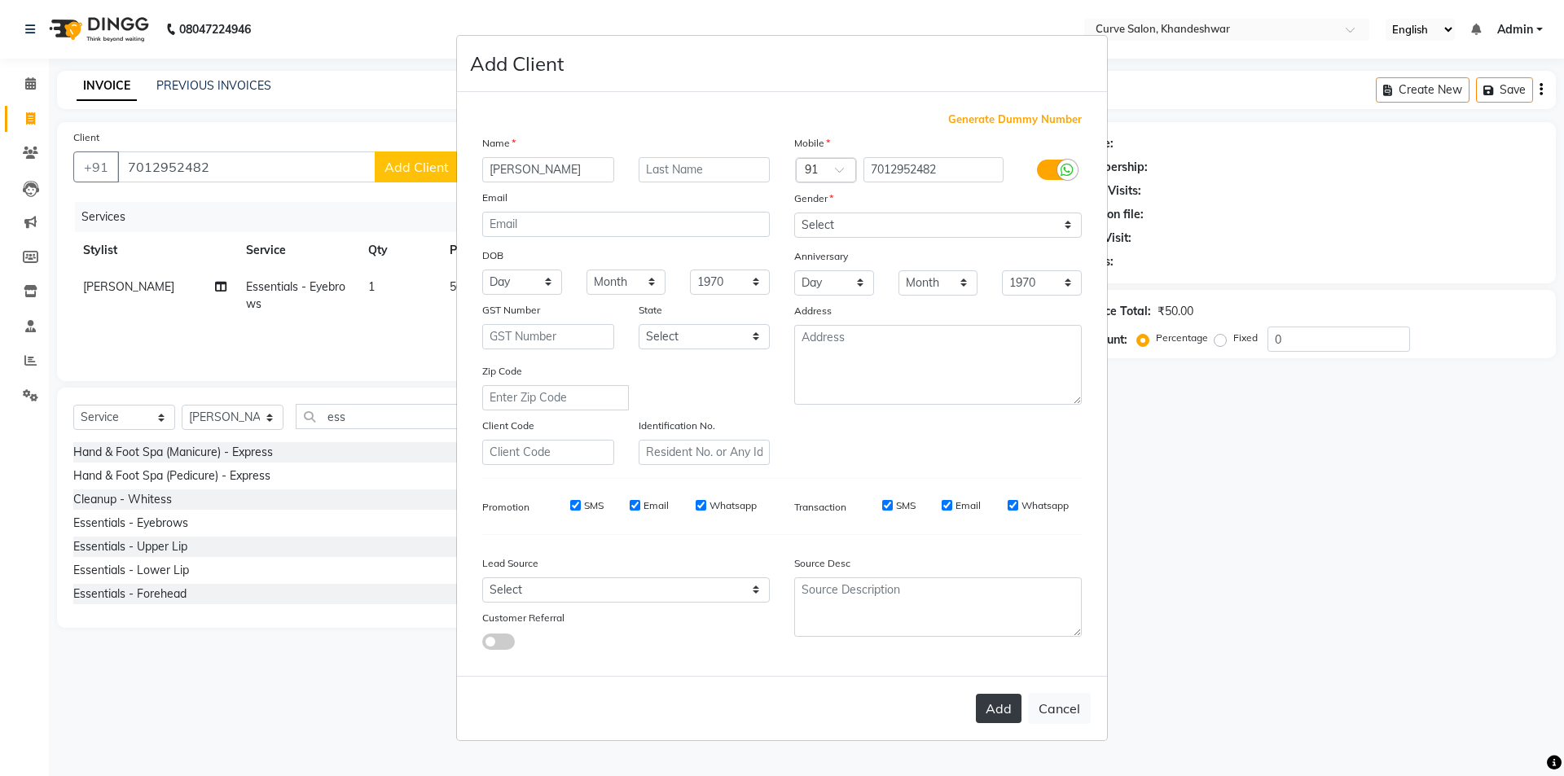
click at [1001, 709] on button "Add" at bounding box center [999, 708] width 46 height 29
select select
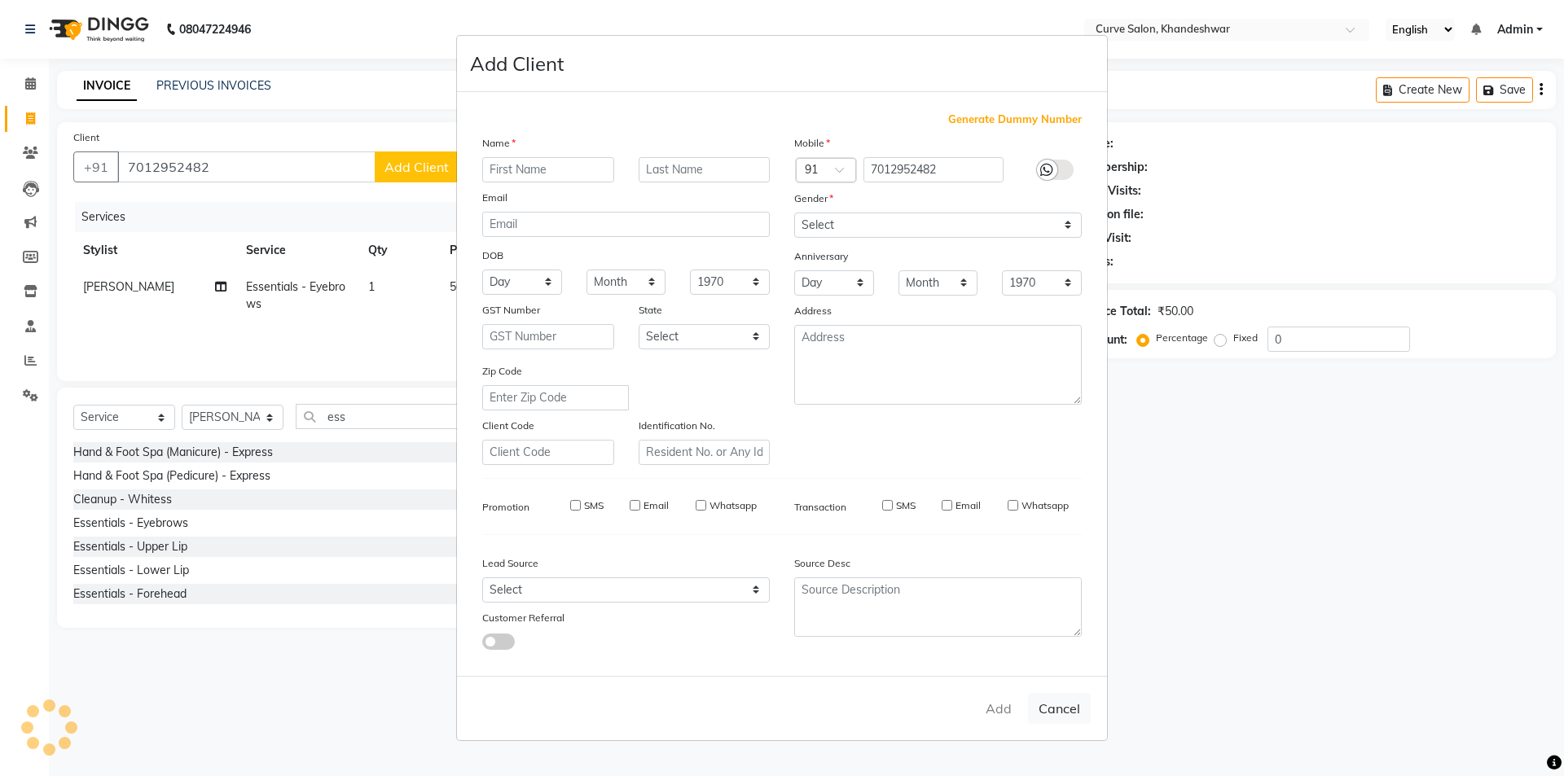
select select
checkbox input "false"
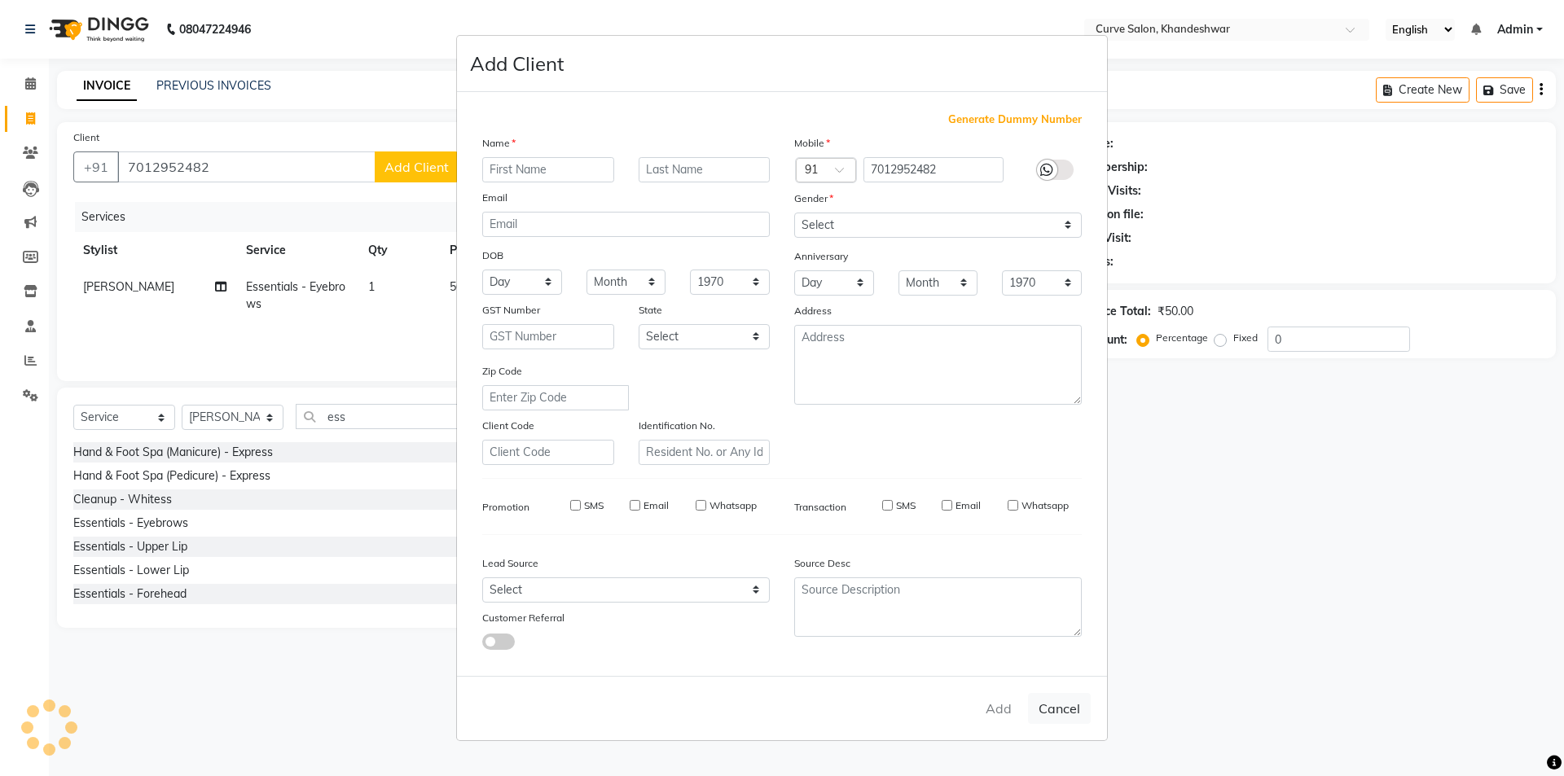
checkbox input "false"
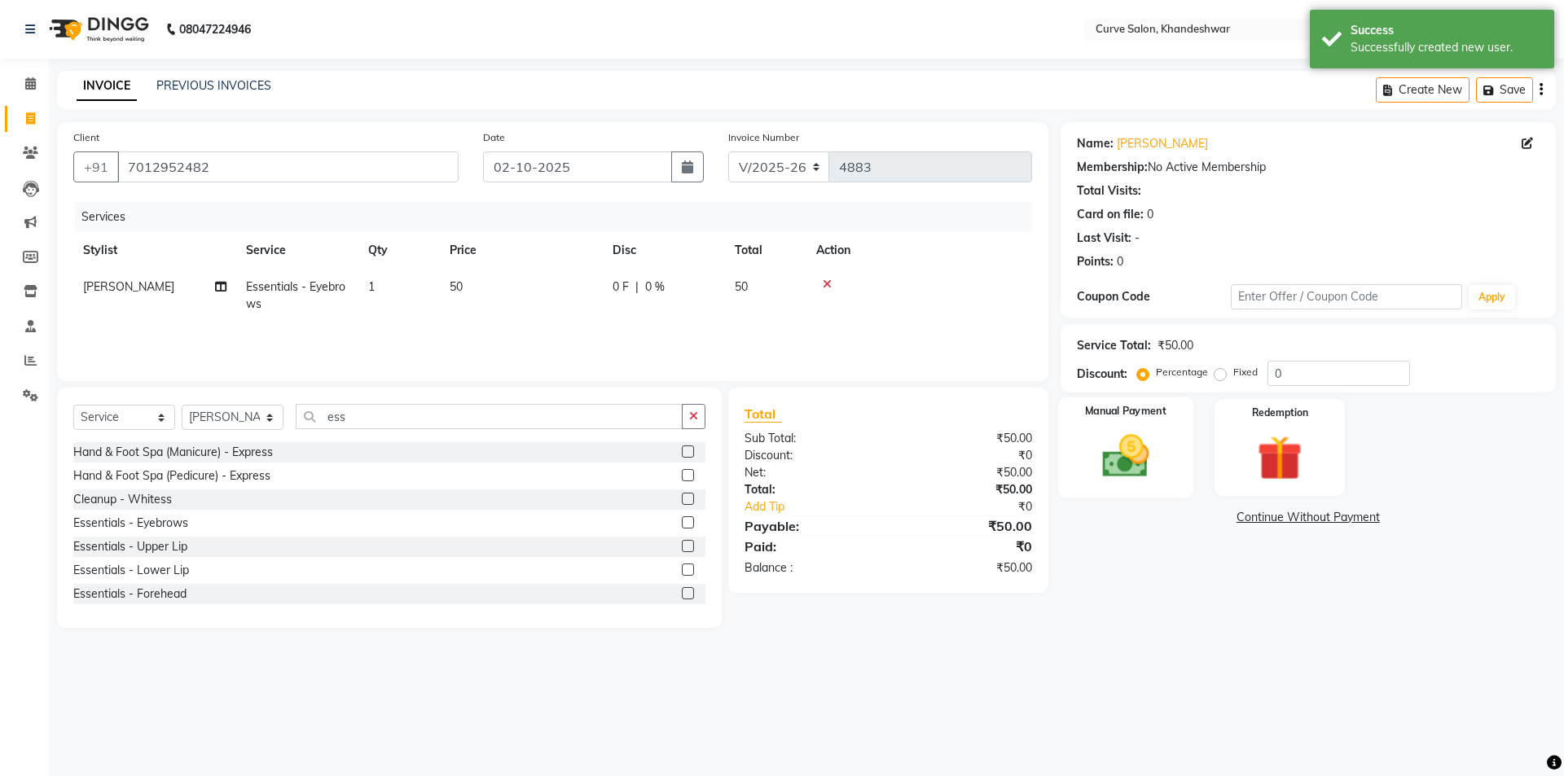
click at [1152, 449] on img at bounding box center [1125, 456] width 76 height 54
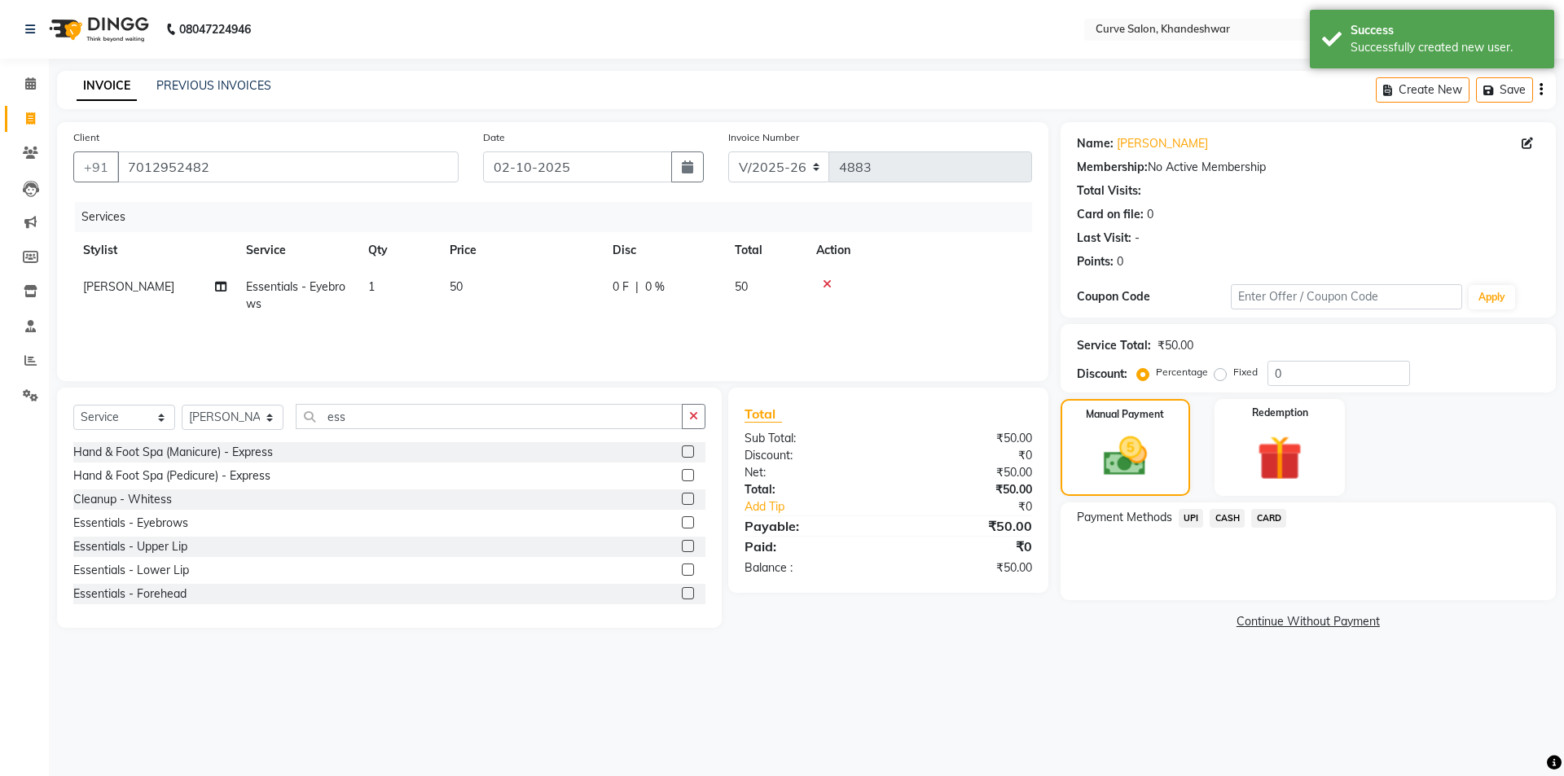
click at [1192, 516] on span "UPI" at bounding box center [1190, 518] width 25 height 19
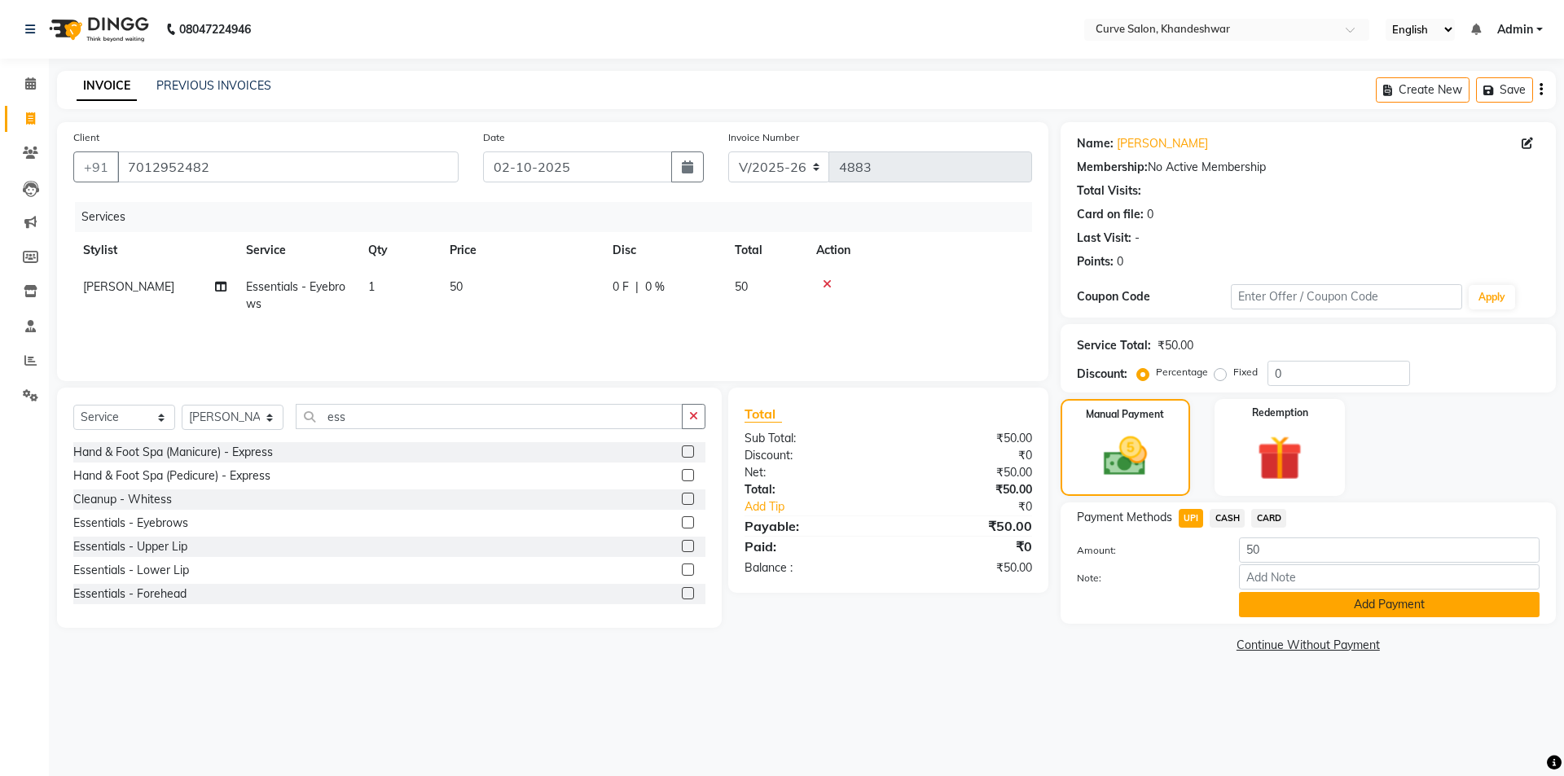
click at [1379, 603] on button "Add Payment" at bounding box center [1389, 604] width 301 height 25
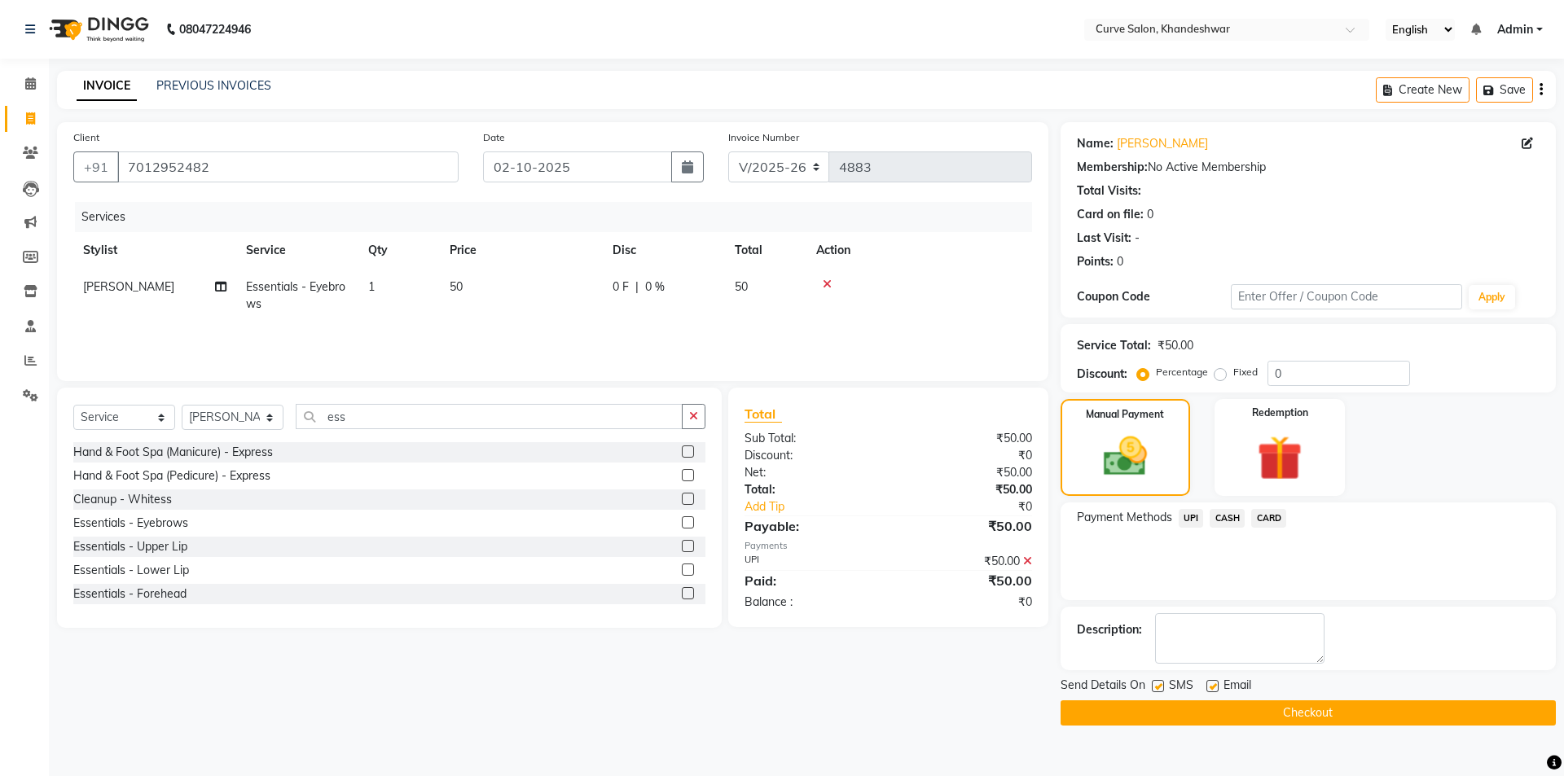
click at [1314, 709] on button "Checkout" at bounding box center [1307, 712] width 495 height 25
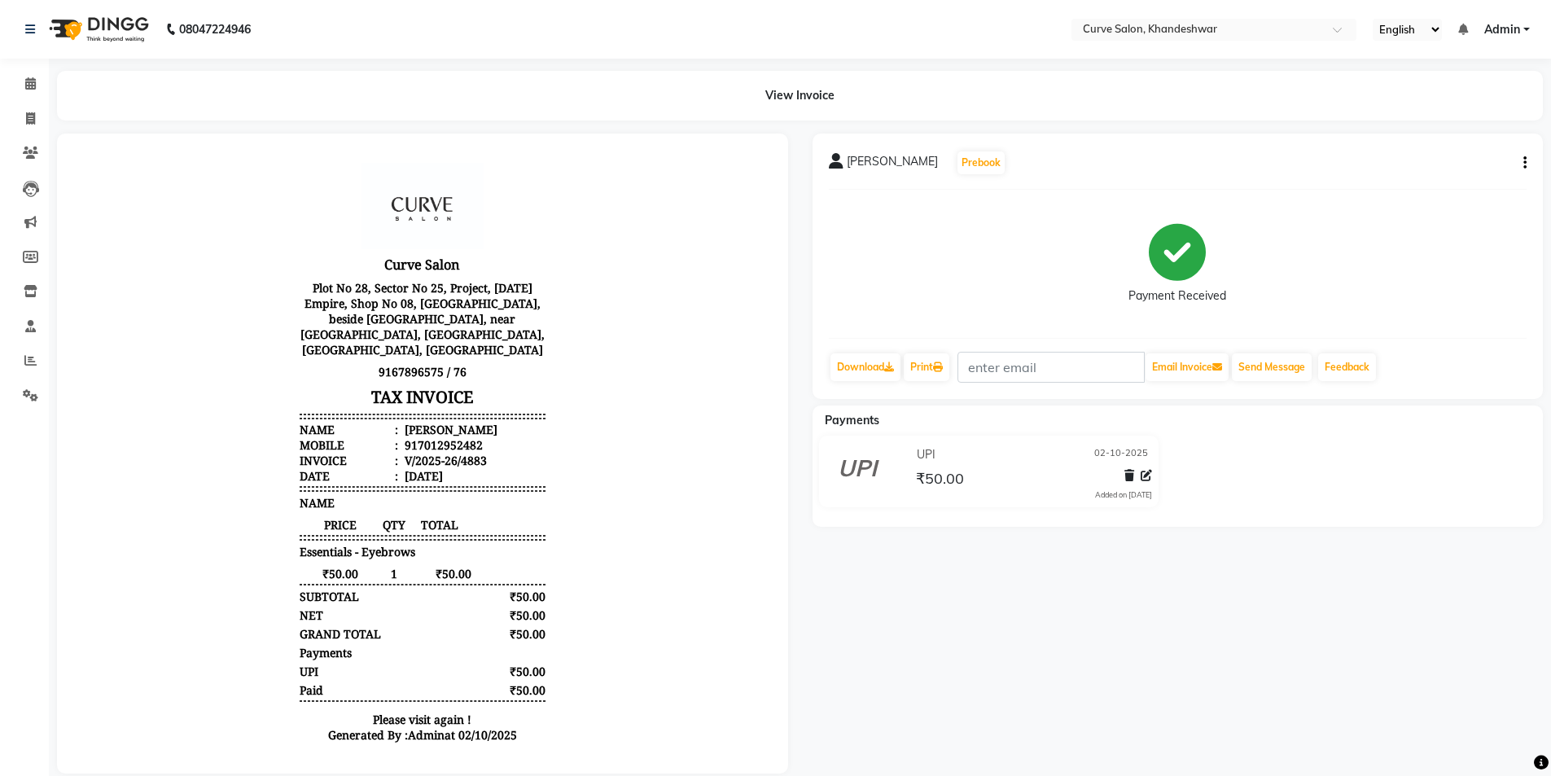
click at [1527, 162] on div "[PERSON_NAME] Prebook Payment Received Download Print Email Invoice Send Messag…" at bounding box center [1178, 267] width 731 height 266
click at [1525, 164] on icon "button" at bounding box center [1525, 163] width 3 height 1
click at [1423, 184] on div "Edit Invoice" at bounding box center [1445, 183] width 112 height 20
select select "service"
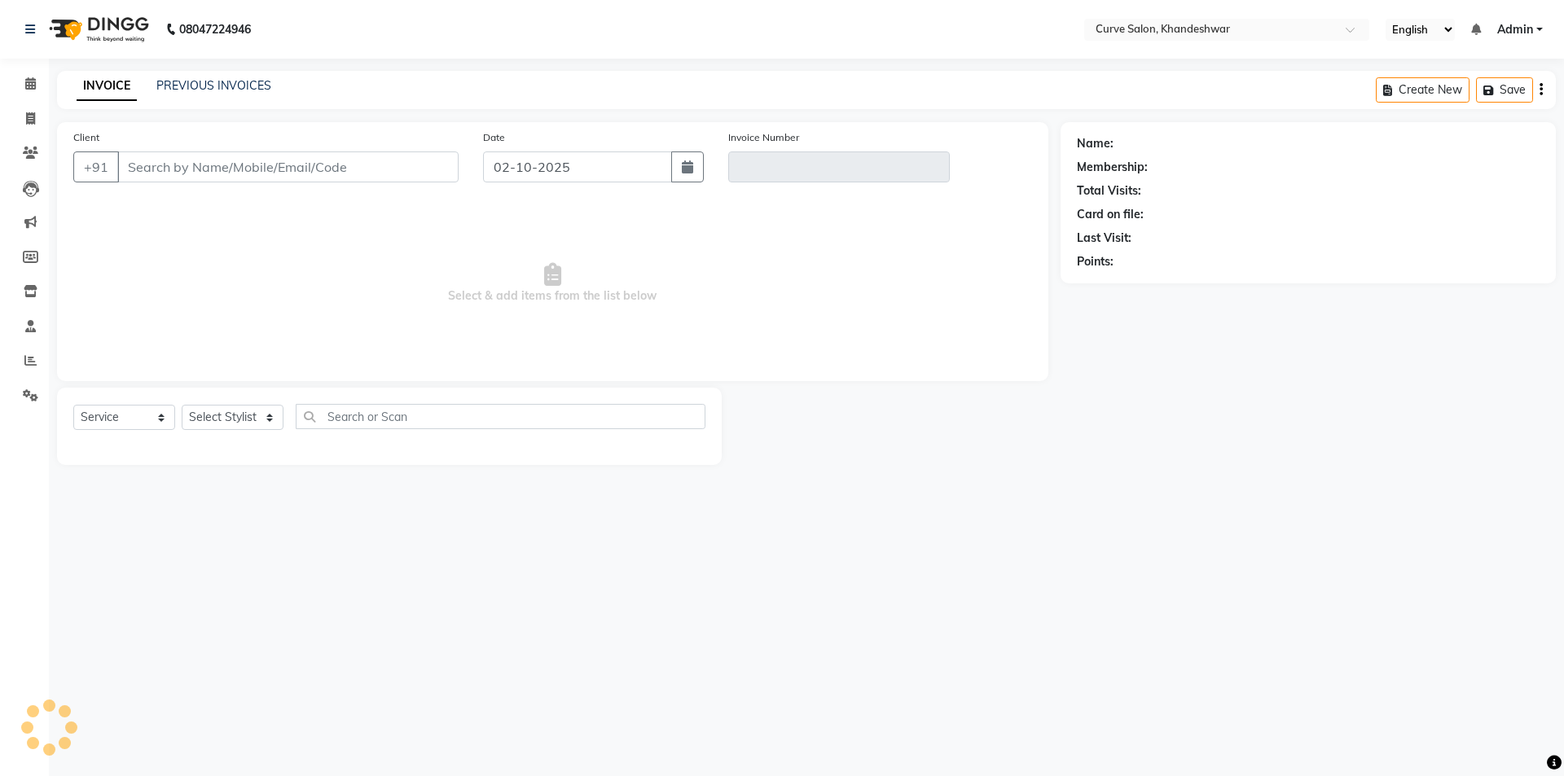
type input "7012952482"
type input "V/2025-26/4883"
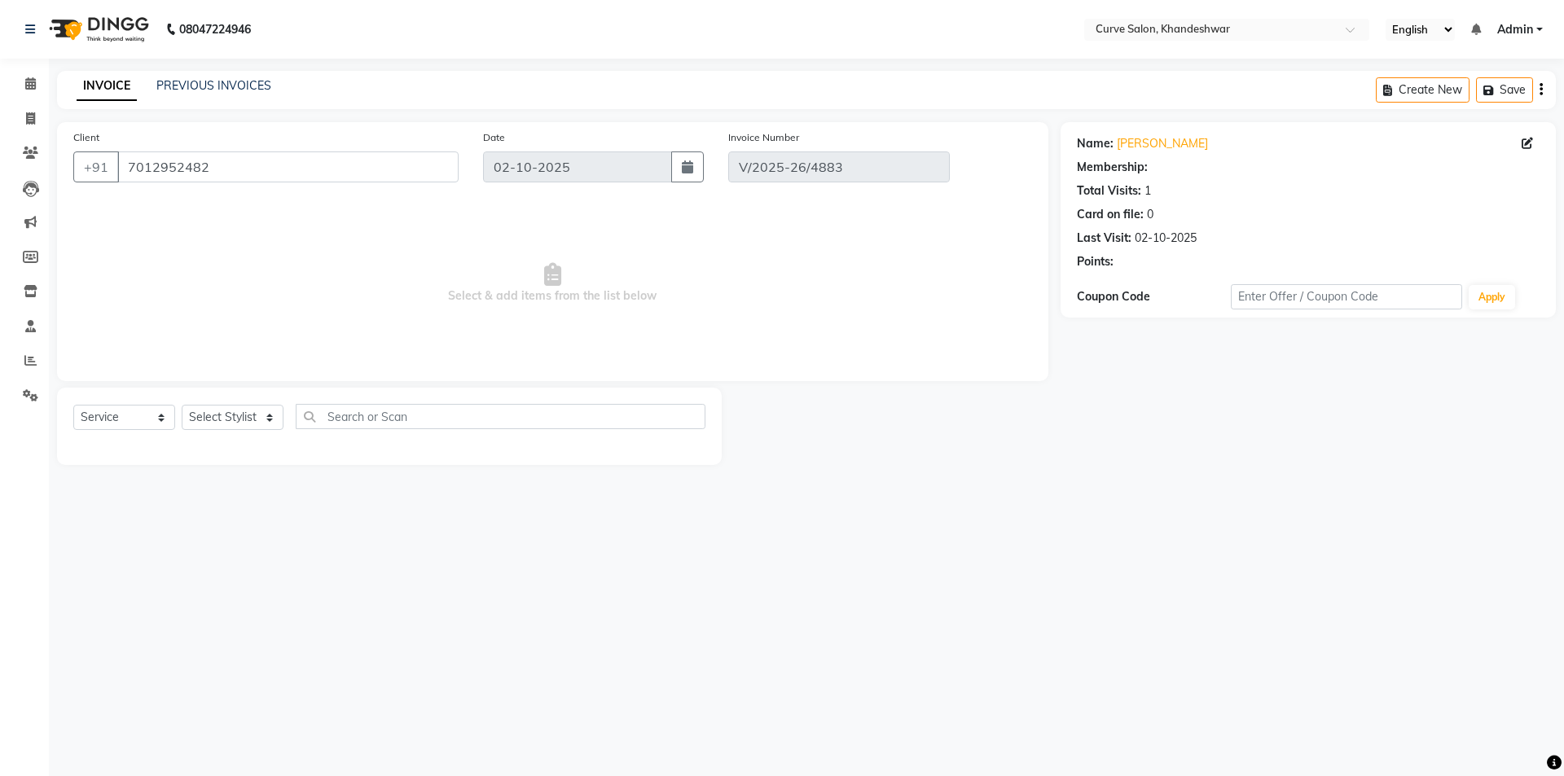
select select "select"
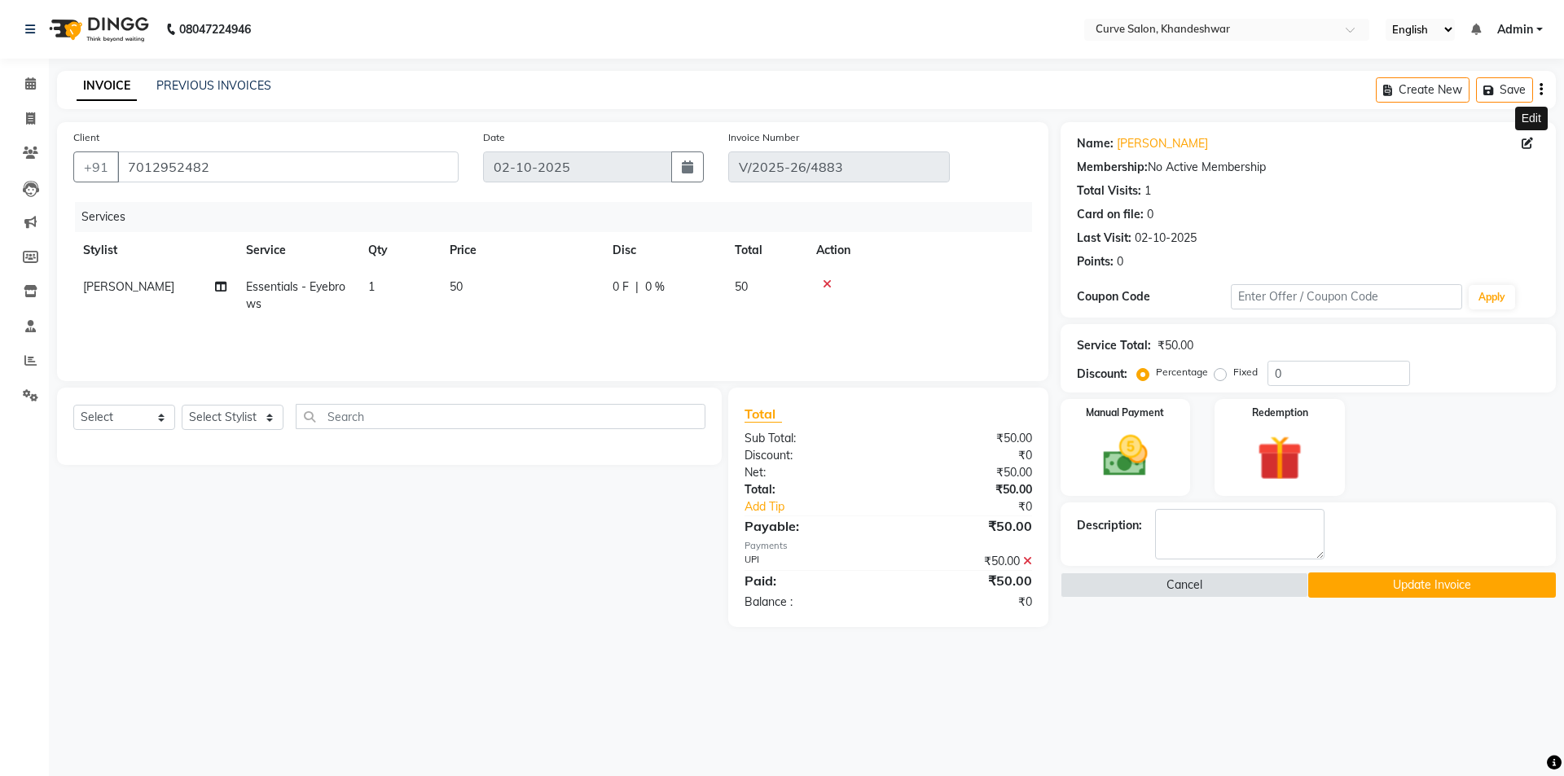
click at [1523, 141] on icon at bounding box center [1526, 143] width 11 height 11
select select "[DEMOGRAPHIC_DATA]"
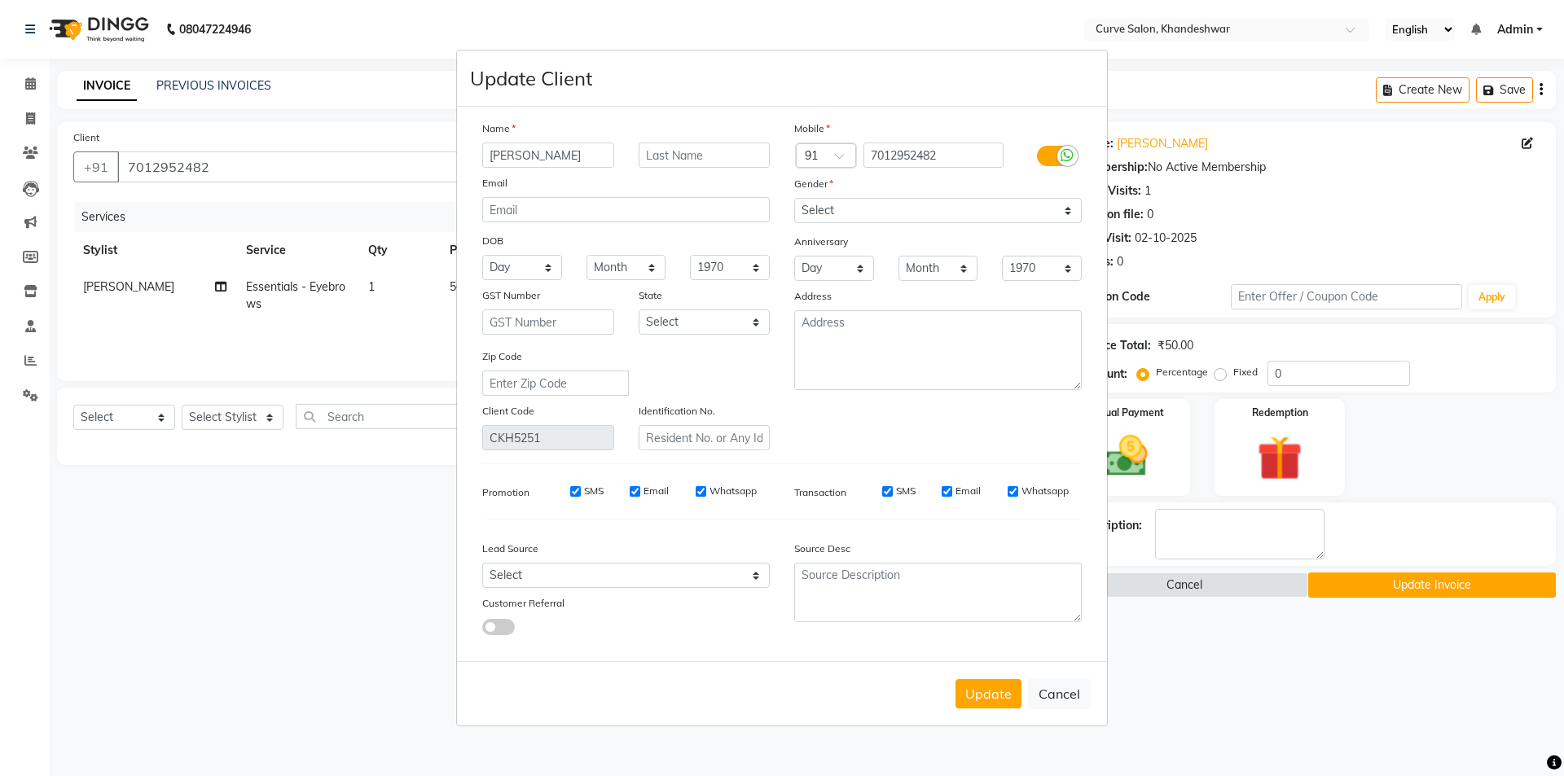
click at [562, 154] on input "[PERSON_NAME]" at bounding box center [548, 155] width 132 height 25
type input "V"
type input "r"
type input "Ritu"
click at [998, 697] on button "Update" at bounding box center [988, 693] width 66 height 29
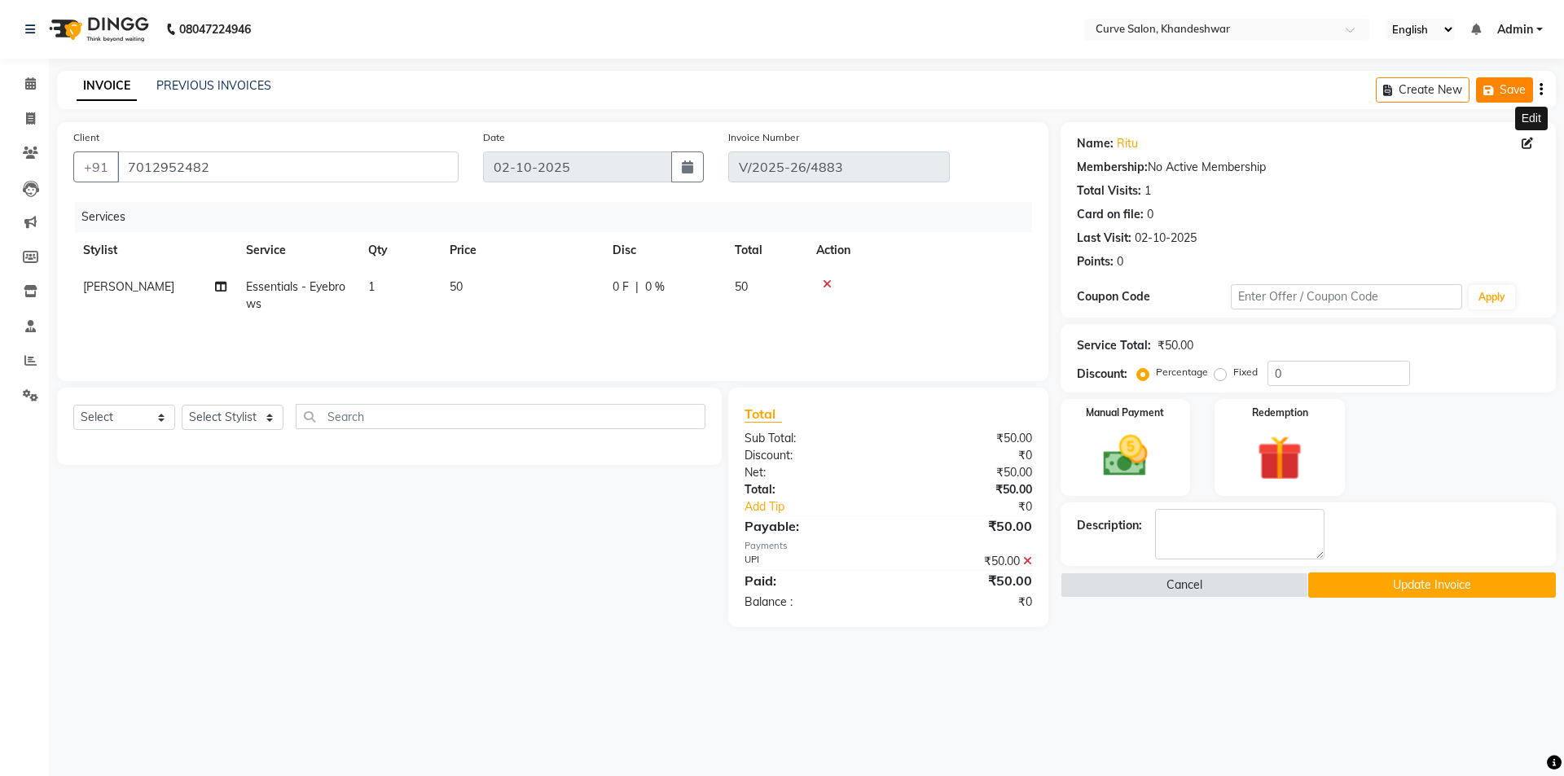
click at [1504, 92] on button "Save" at bounding box center [1504, 89] width 57 height 25
click at [1443, 583] on button "Update Invoice" at bounding box center [1432, 585] width 248 height 25
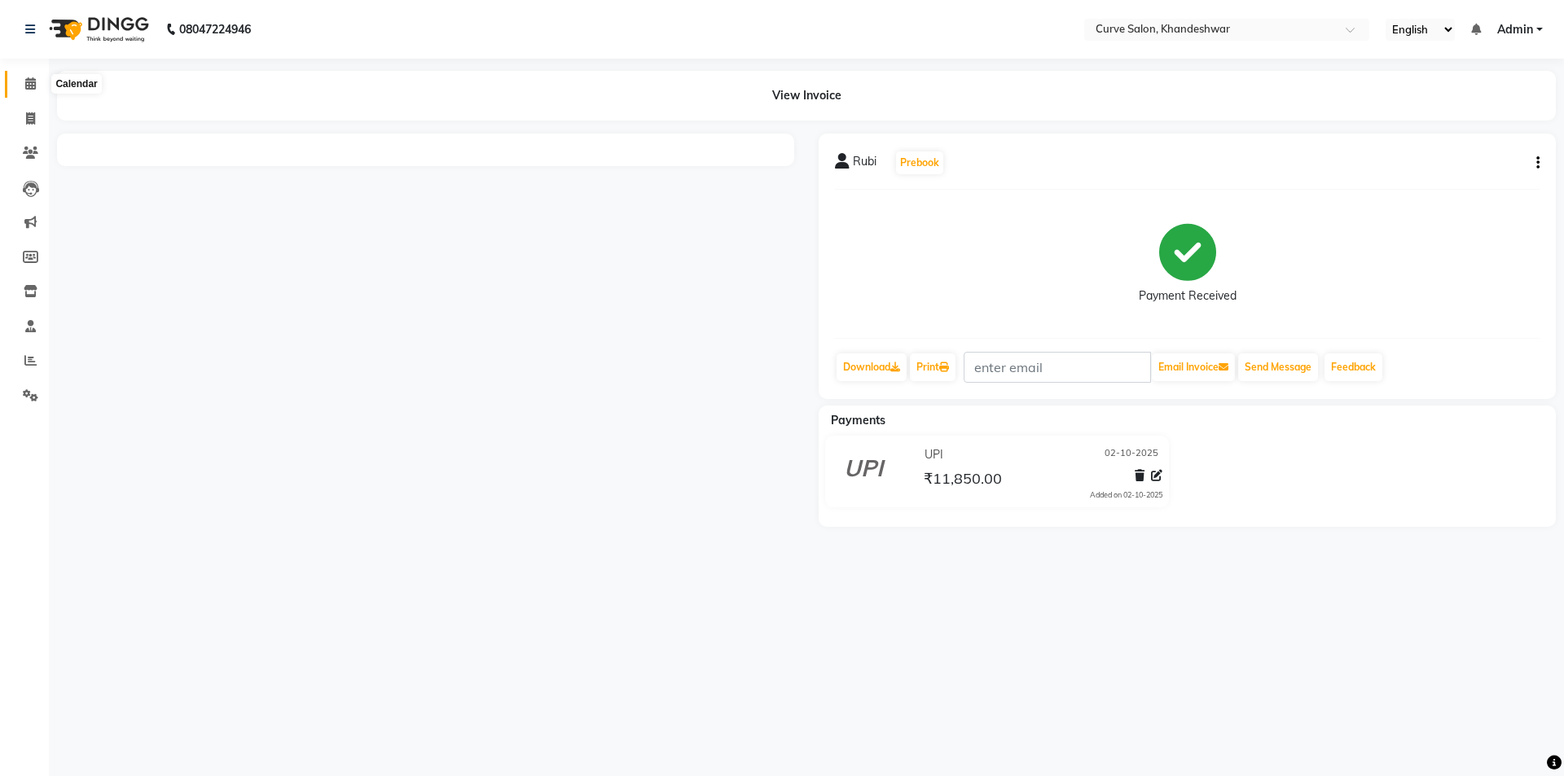
click at [29, 85] on icon at bounding box center [30, 83] width 11 height 12
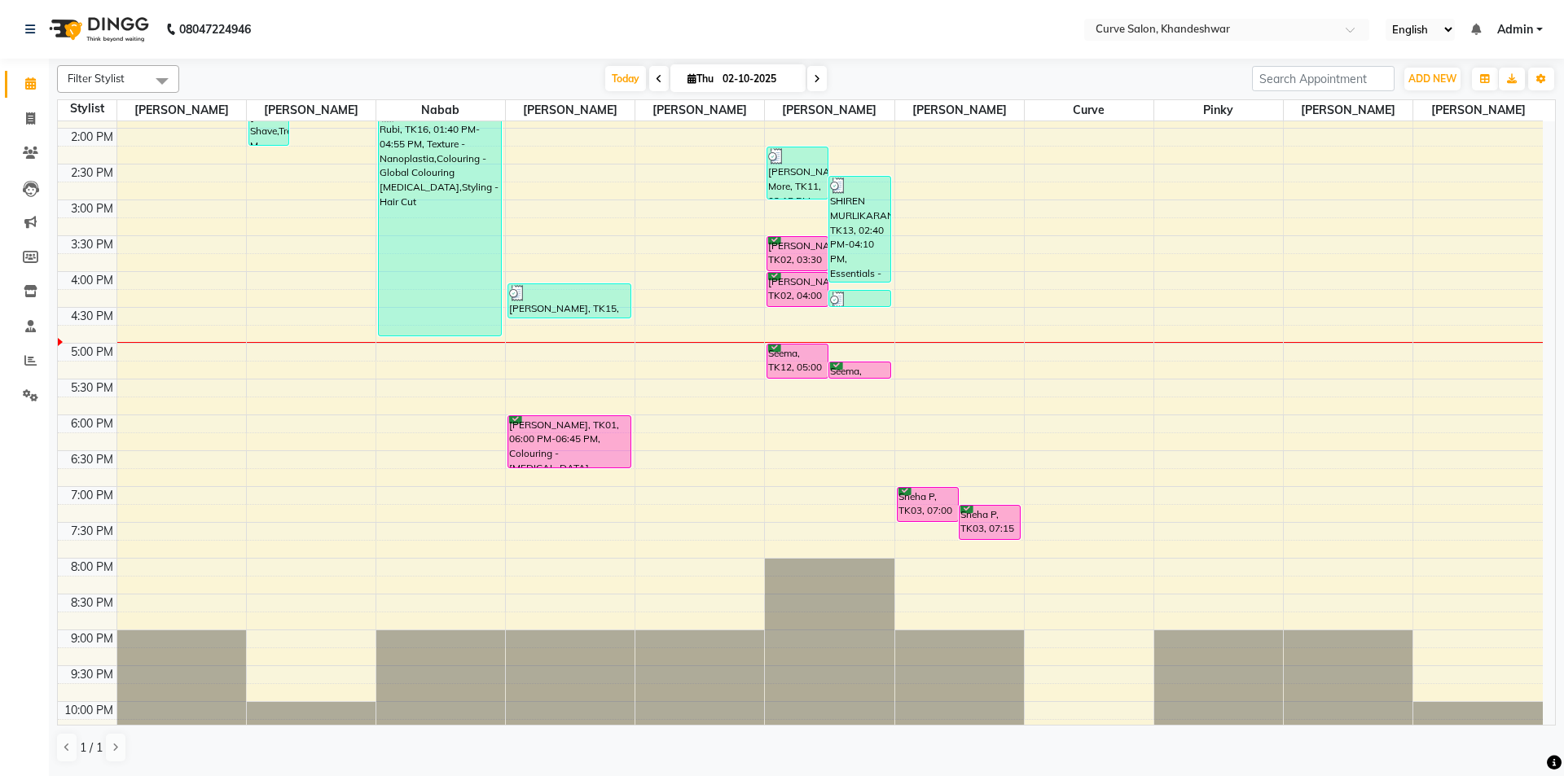
scroll to position [318, 0]
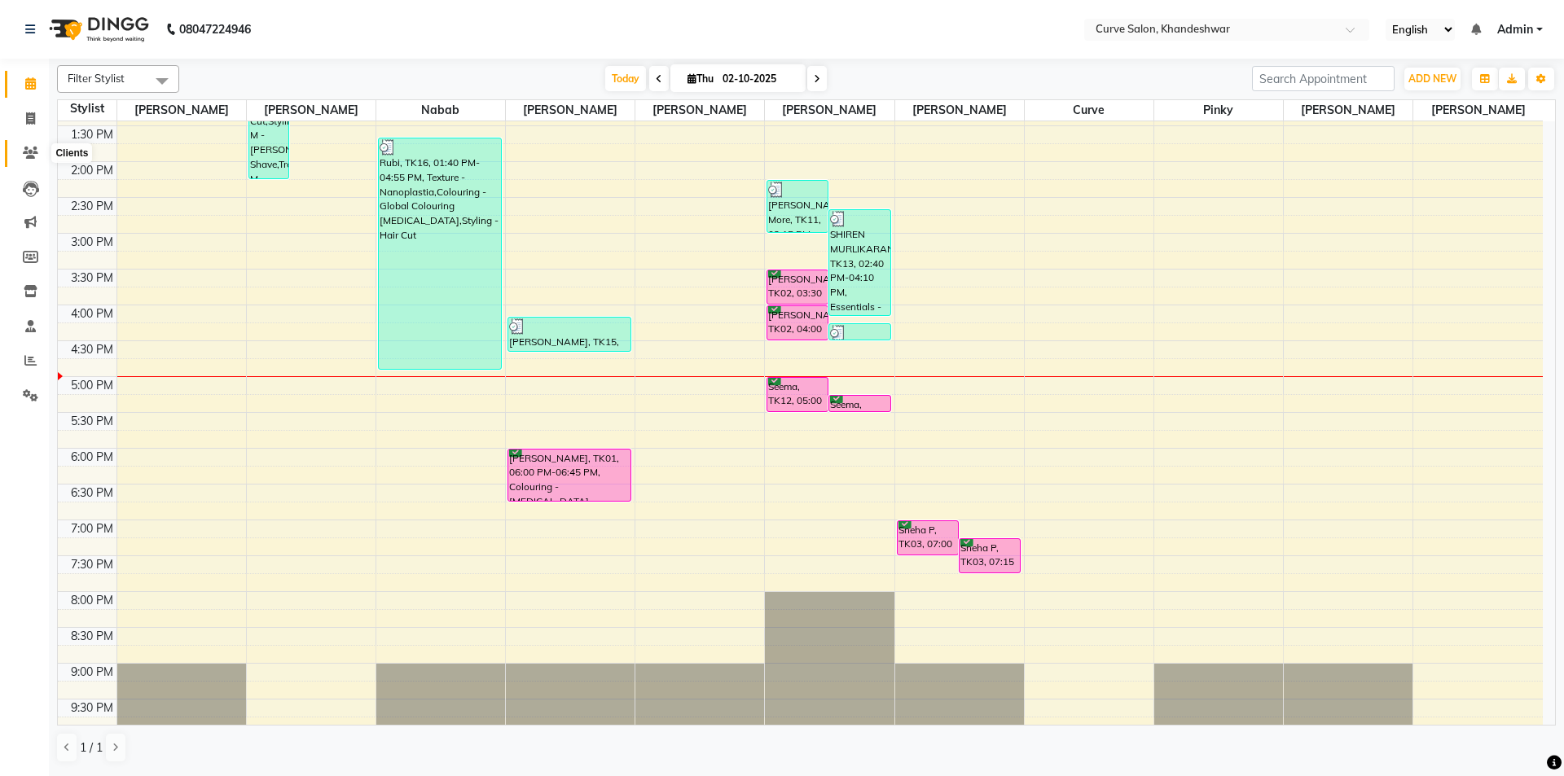
click at [36, 156] on icon at bounding box center [30, 153] width 15 height 12
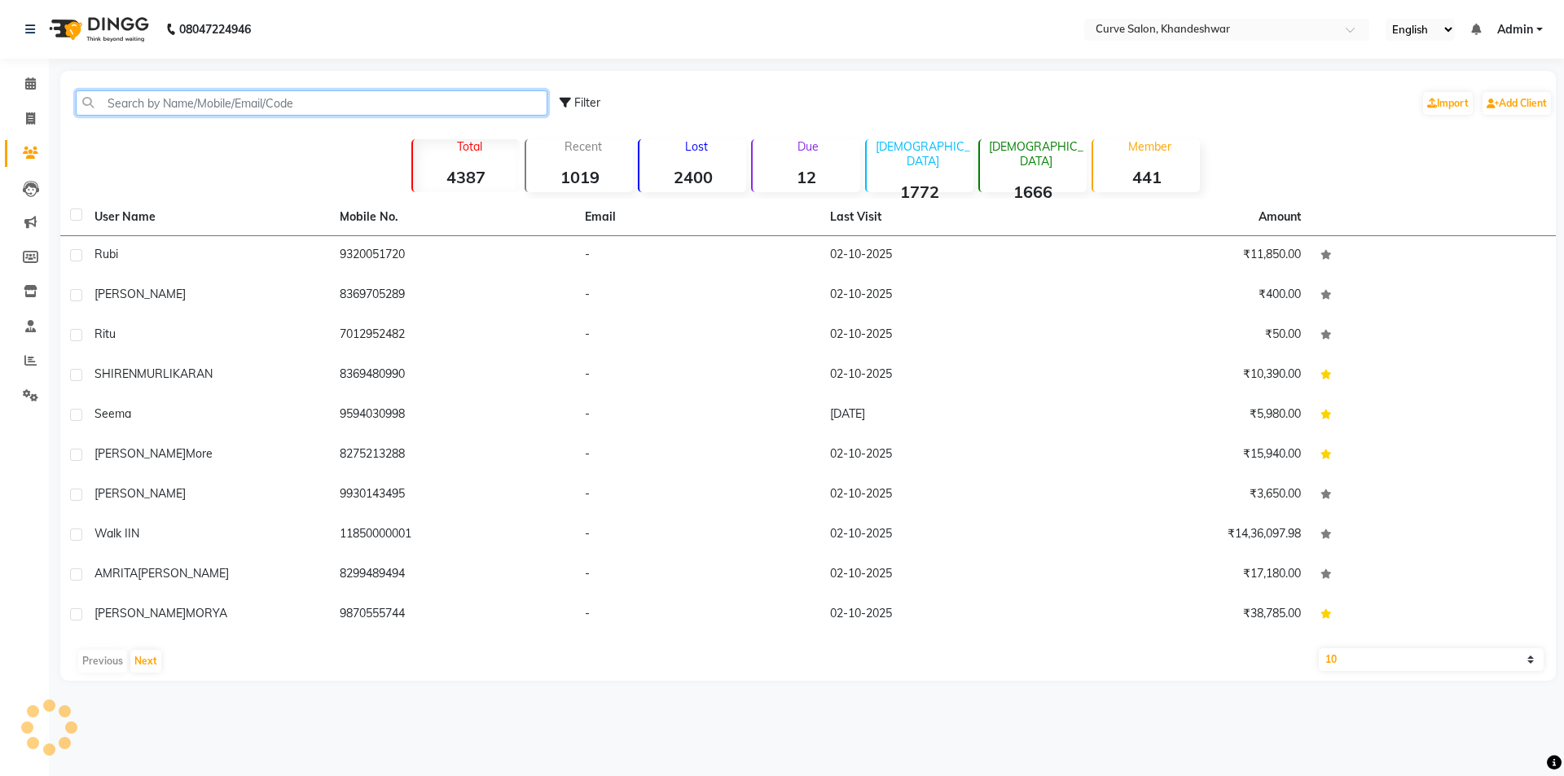
click at [181, 105] on input "text" at bounding box center [312, 102] width 472 height 25
click at [186, 105] on input "text" at bounding box center [312, 102] width 472 height 25
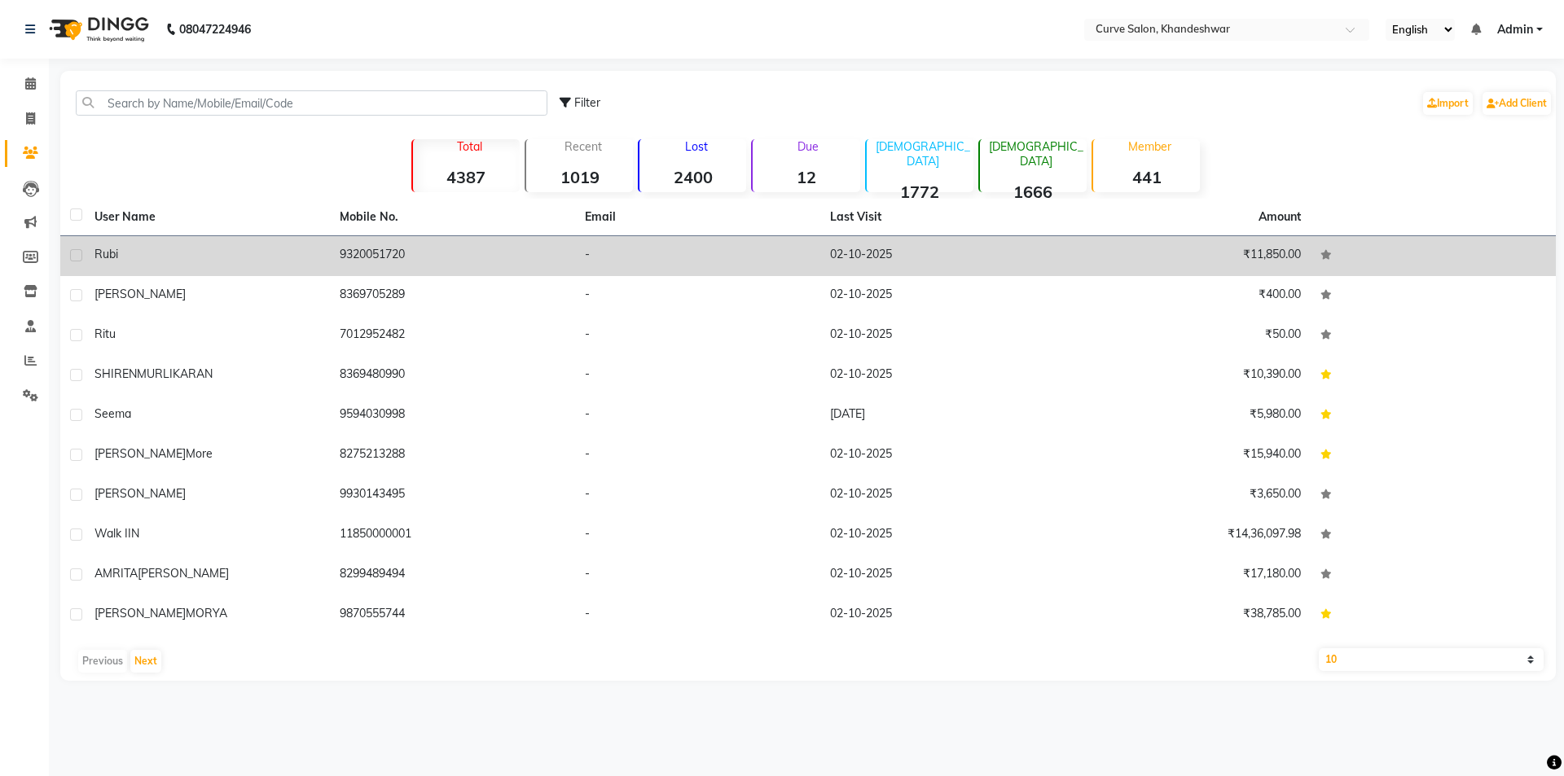
click at [342, 261] on td "9320051720" at bounding box center [452, 256] width 245 height 40
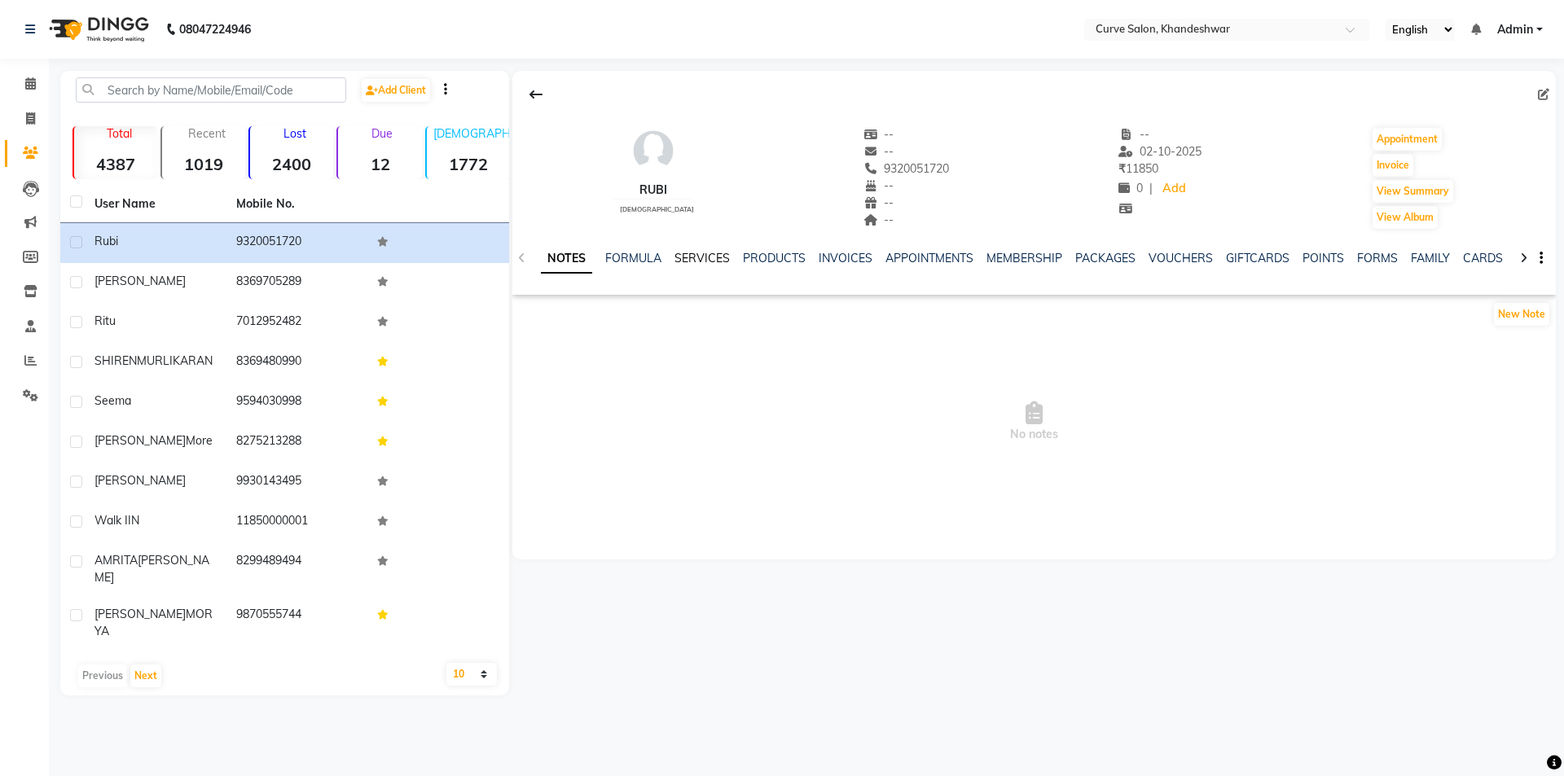
click at [704, 253] on link "SERVICES" at bounding box center [701, 258] width 55 height 15
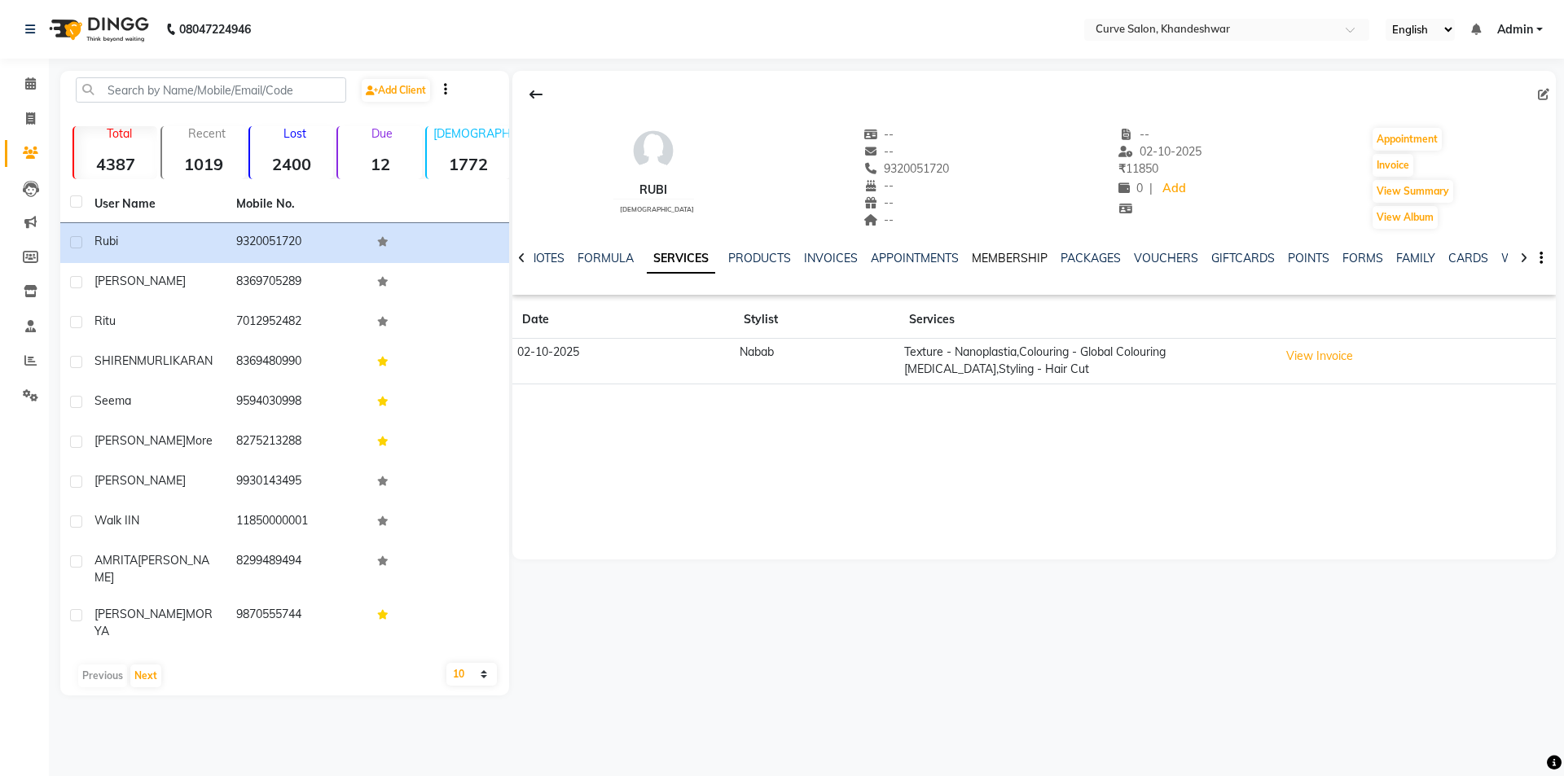
drag, startPoint x: 1000, startPoint y: 250, endPoint x: 978, endPoint y: 264, distance: 26.0
click at [1000, 250] on div "MEMBERSHIP" at bounding box center [1010, 258] width 76 height 17
click at [988, 263] on link "MEMBERSHIP" at bounding box center [1010, 258] width 76 height 15
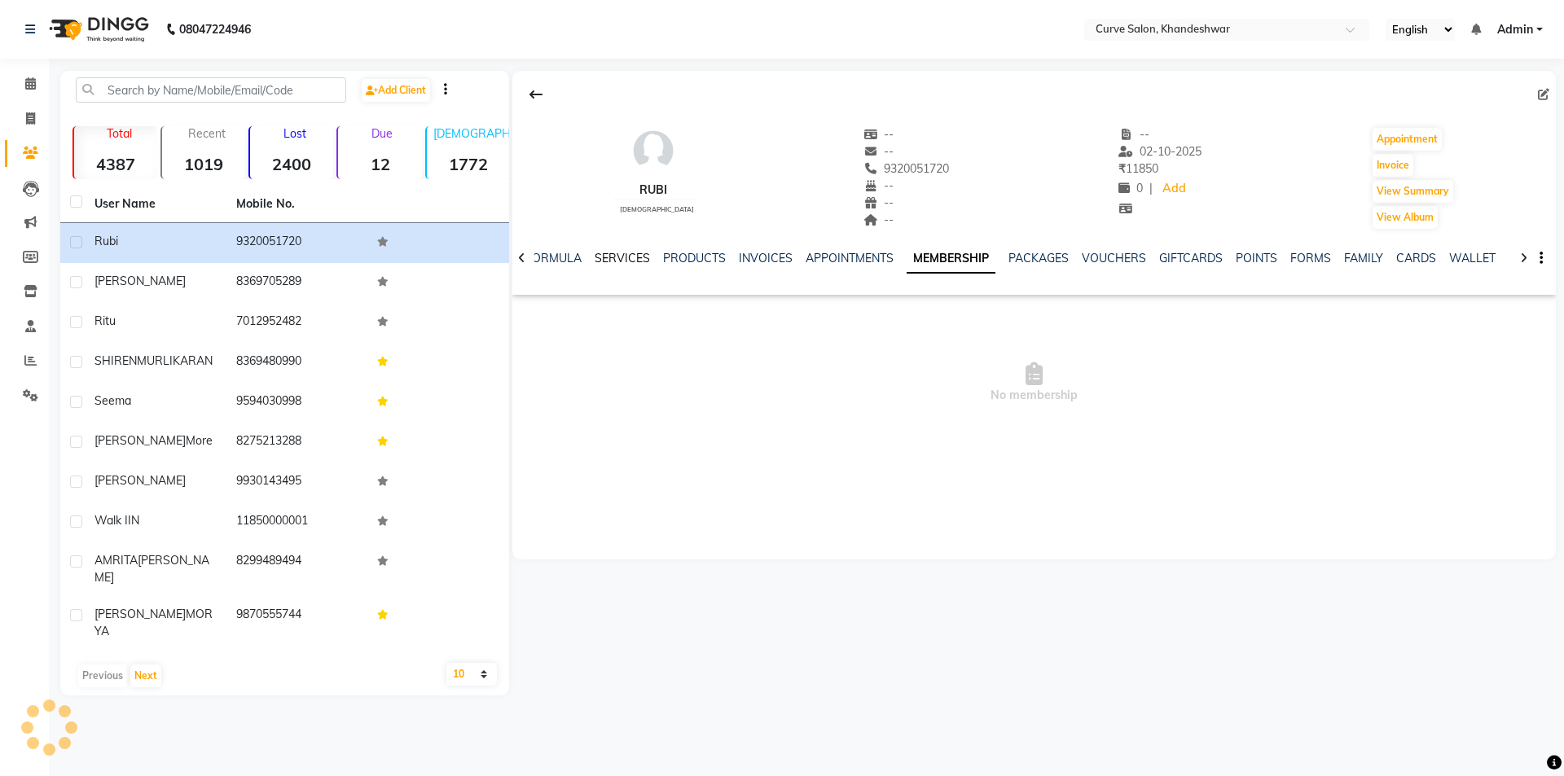
click at [600, 257] on link "SERVICES" at bounding box center [622, 258] width 55 height 15
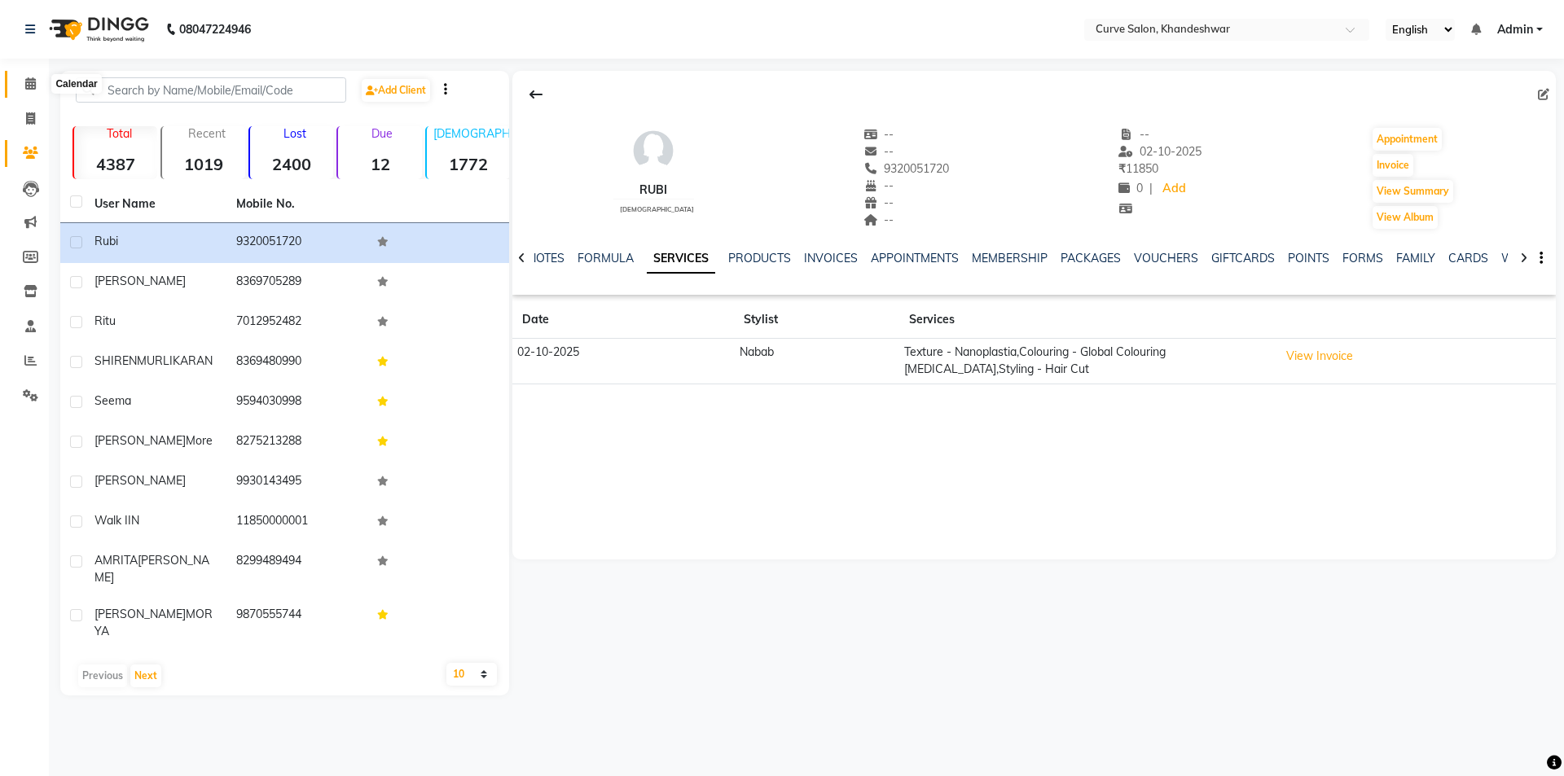
click at [33, 83] on icon at bounding box center [30, 83] width 11 height 12
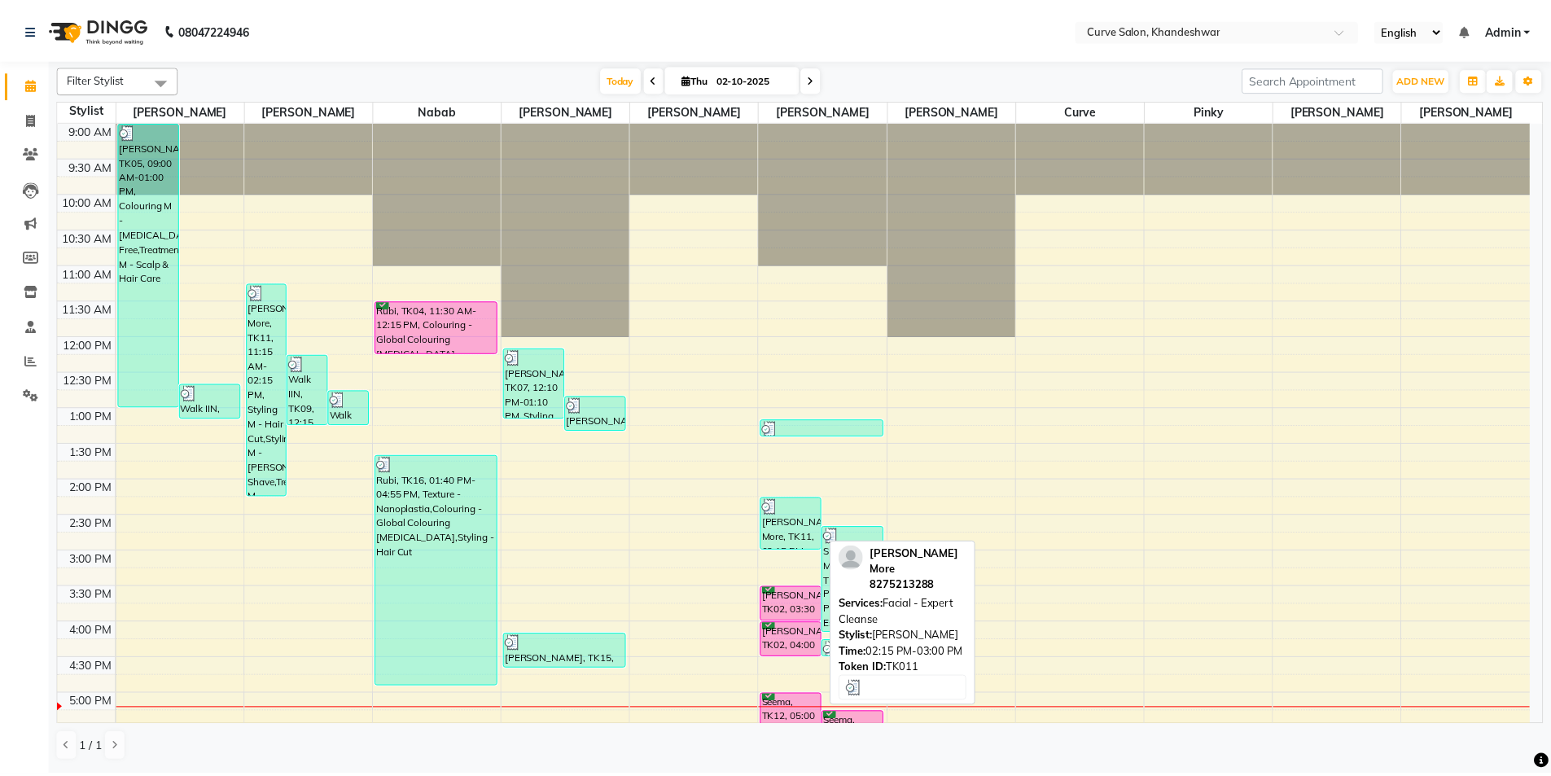
scroll to position [399, 0]
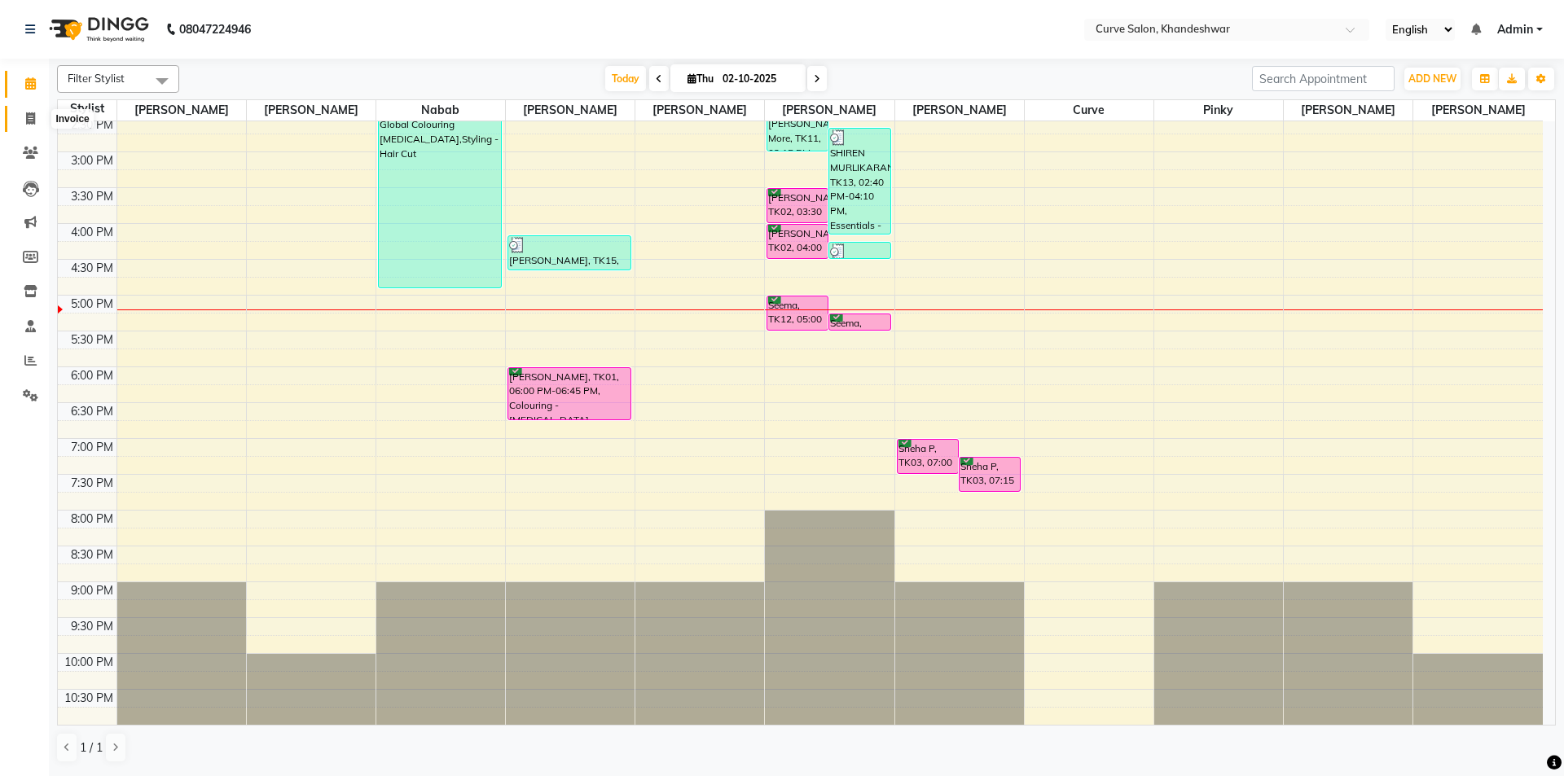
click at [29, 122] on icon at bounding box center [30, 118] width 9 height 12
select select "4458"
select select "service"
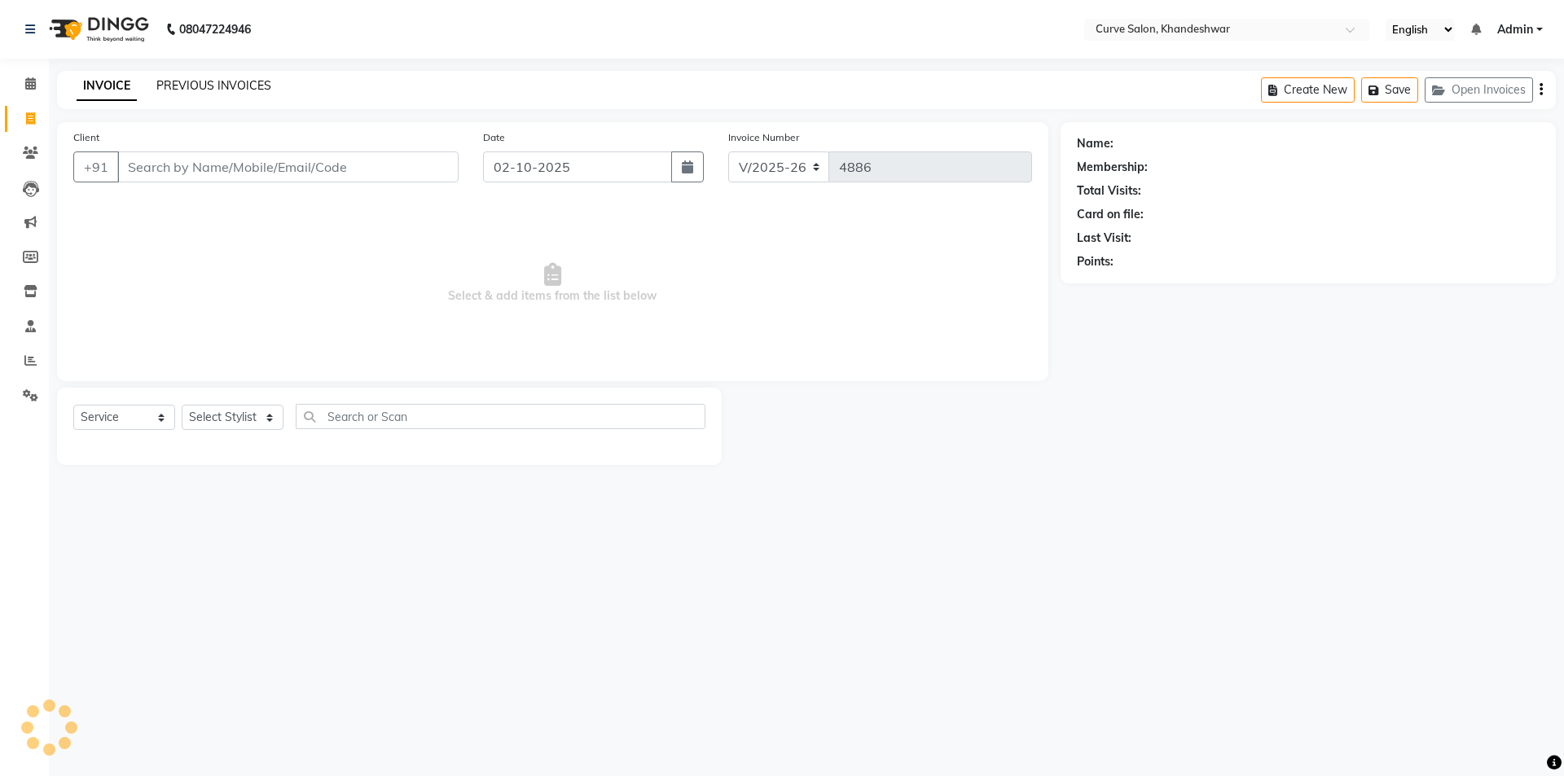
click at [218, 81] on link "PREVIOUS INVOICES" at bounding box center [213, 85] width 115 height 15
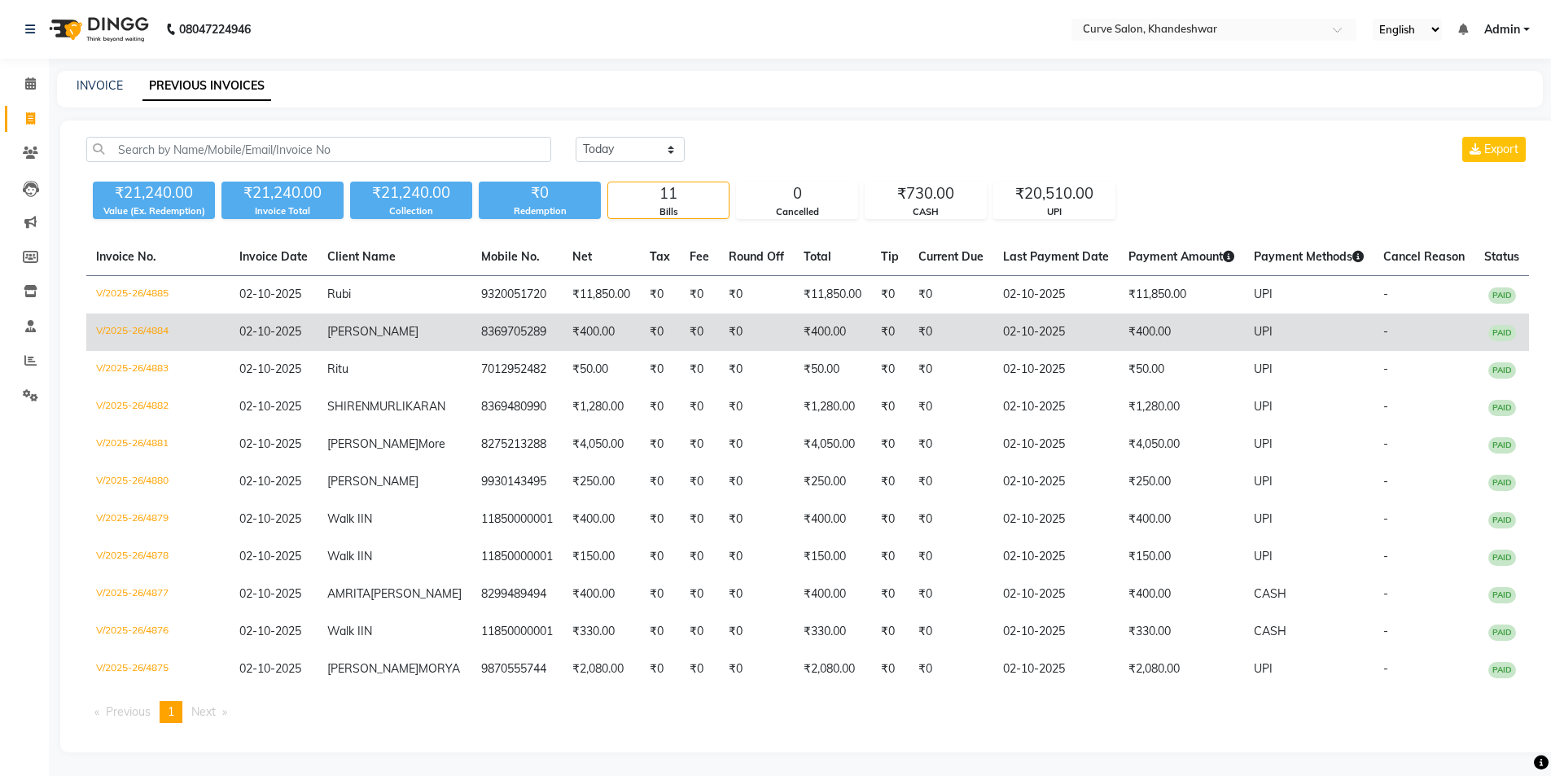
click at [472, 344] on td "8369705289" at bounding box center [517, 332] width 91 height 37
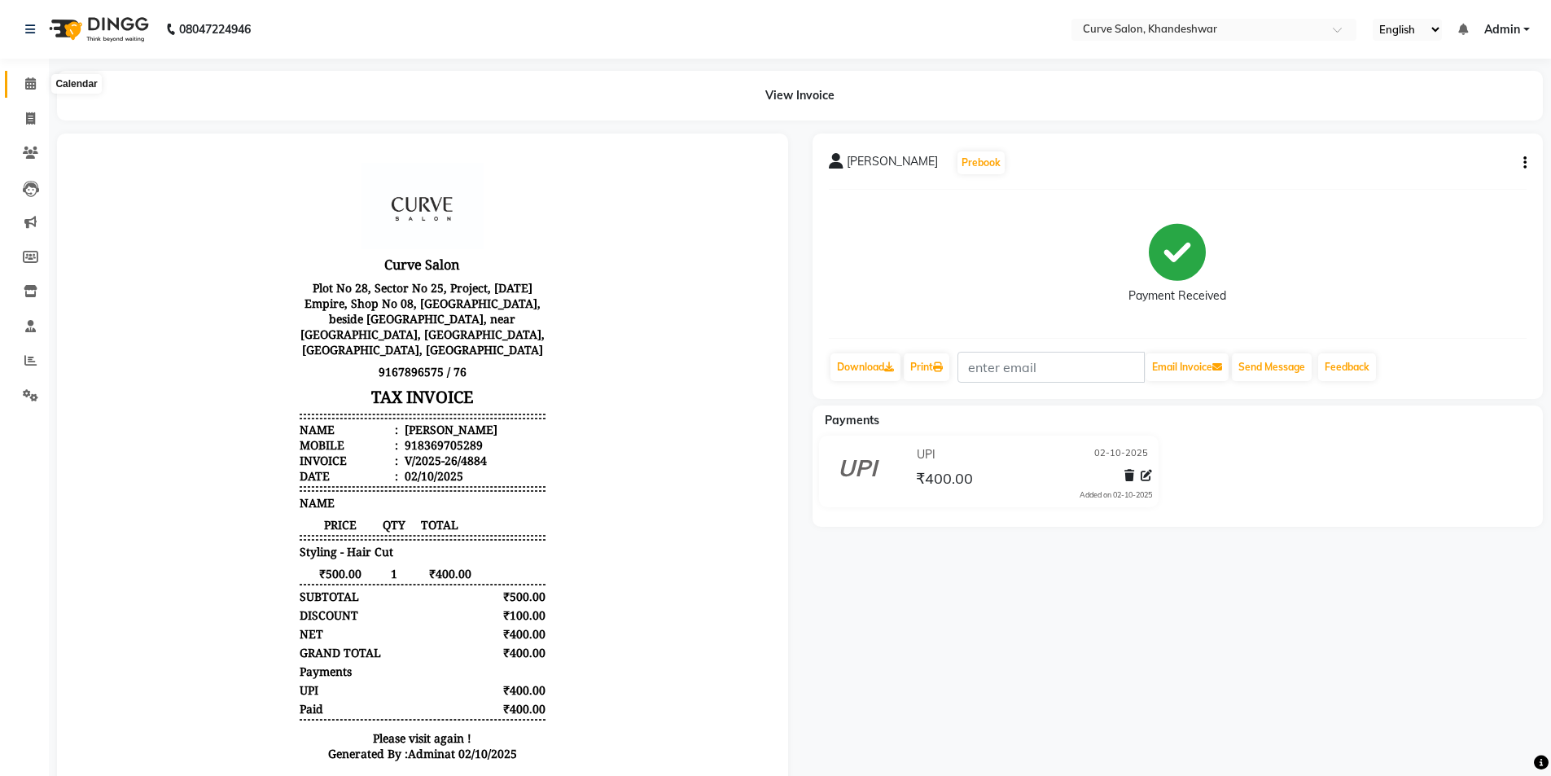
click at [31, 88] on icon at bounding box center [30, 83] width 11 height 12
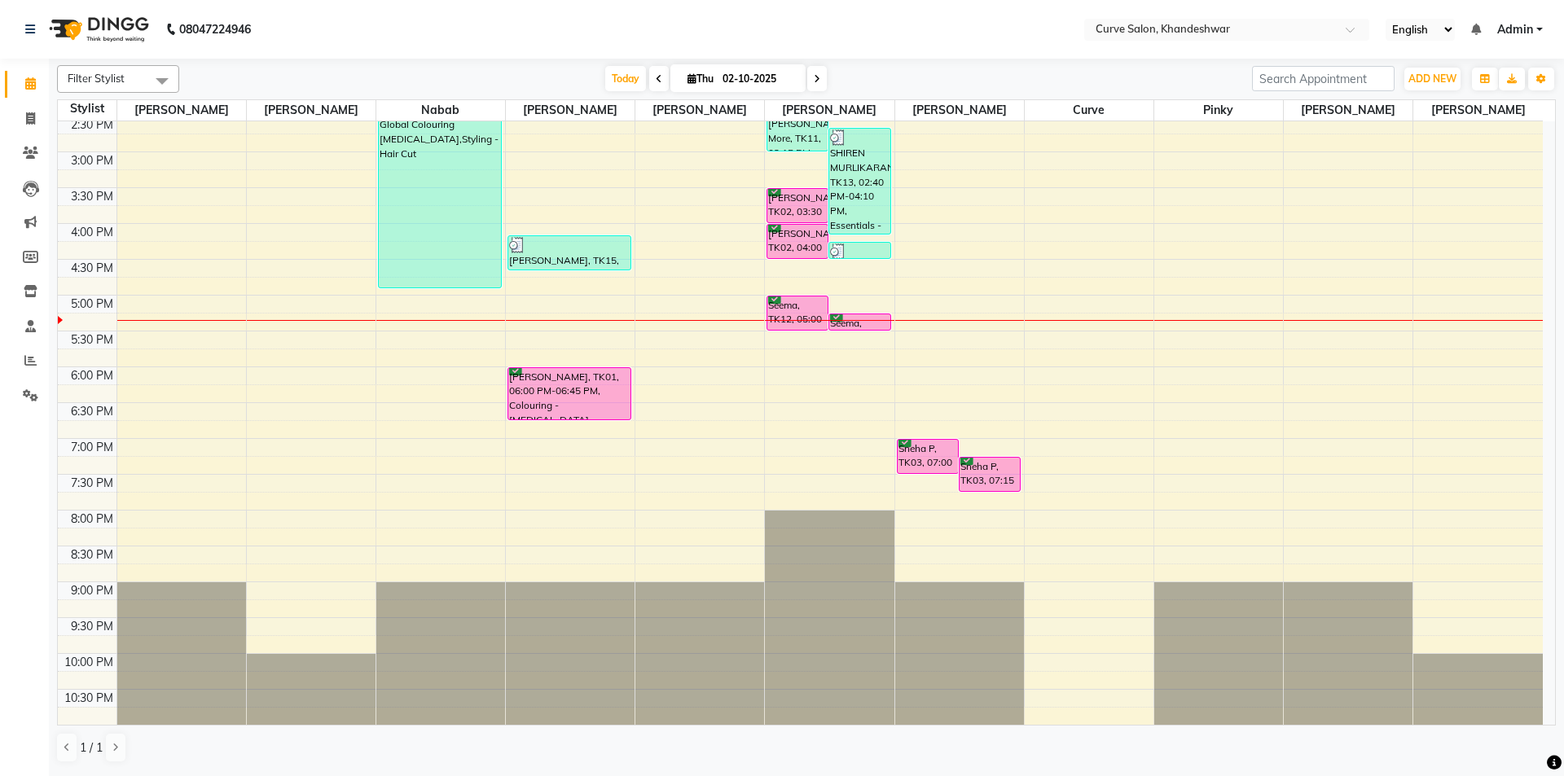
scroll to position [318, 0]
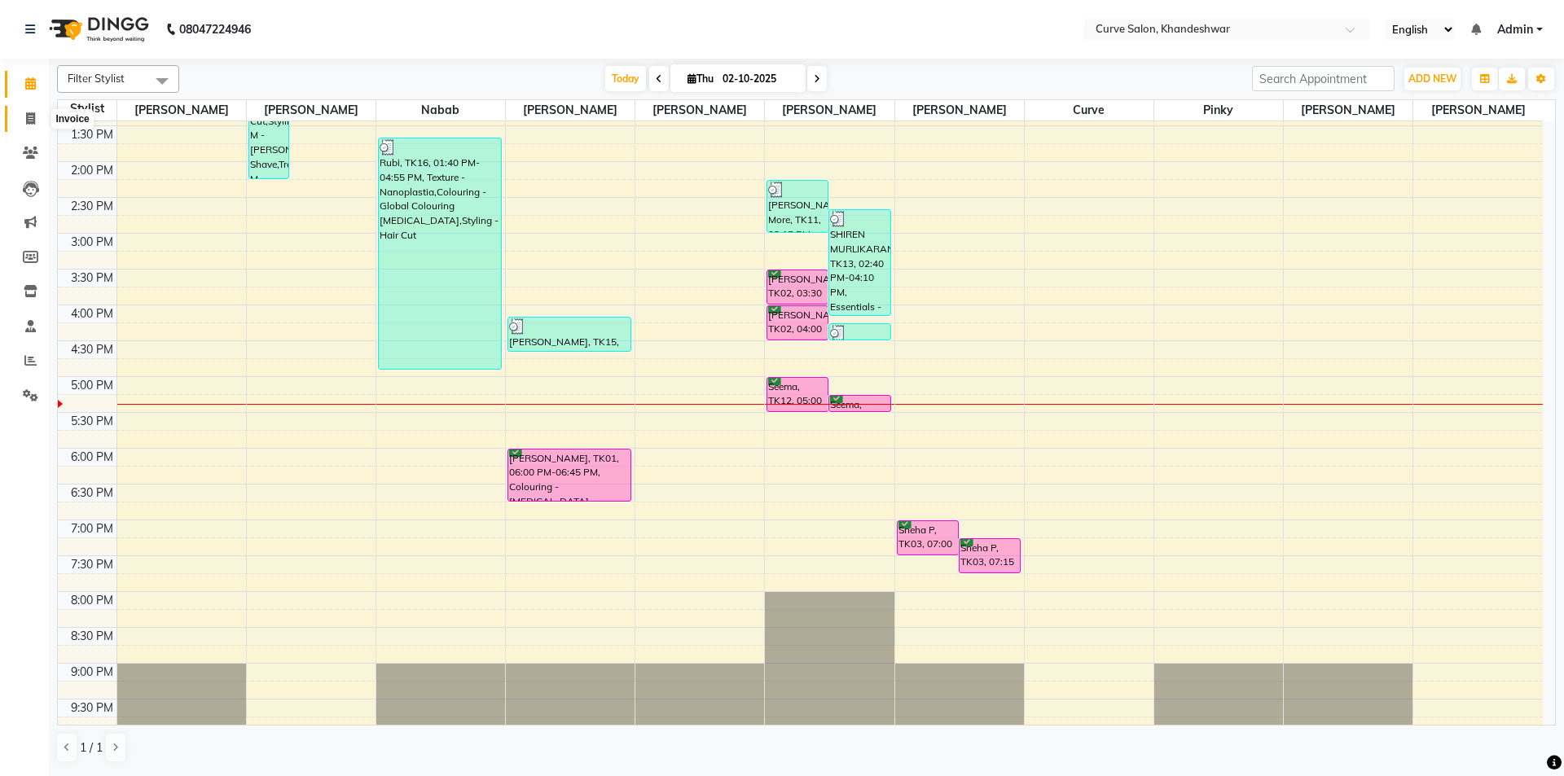
click at [31, 119] on icon at bounding box center [30, 118] width 9 height 12
select select "service"
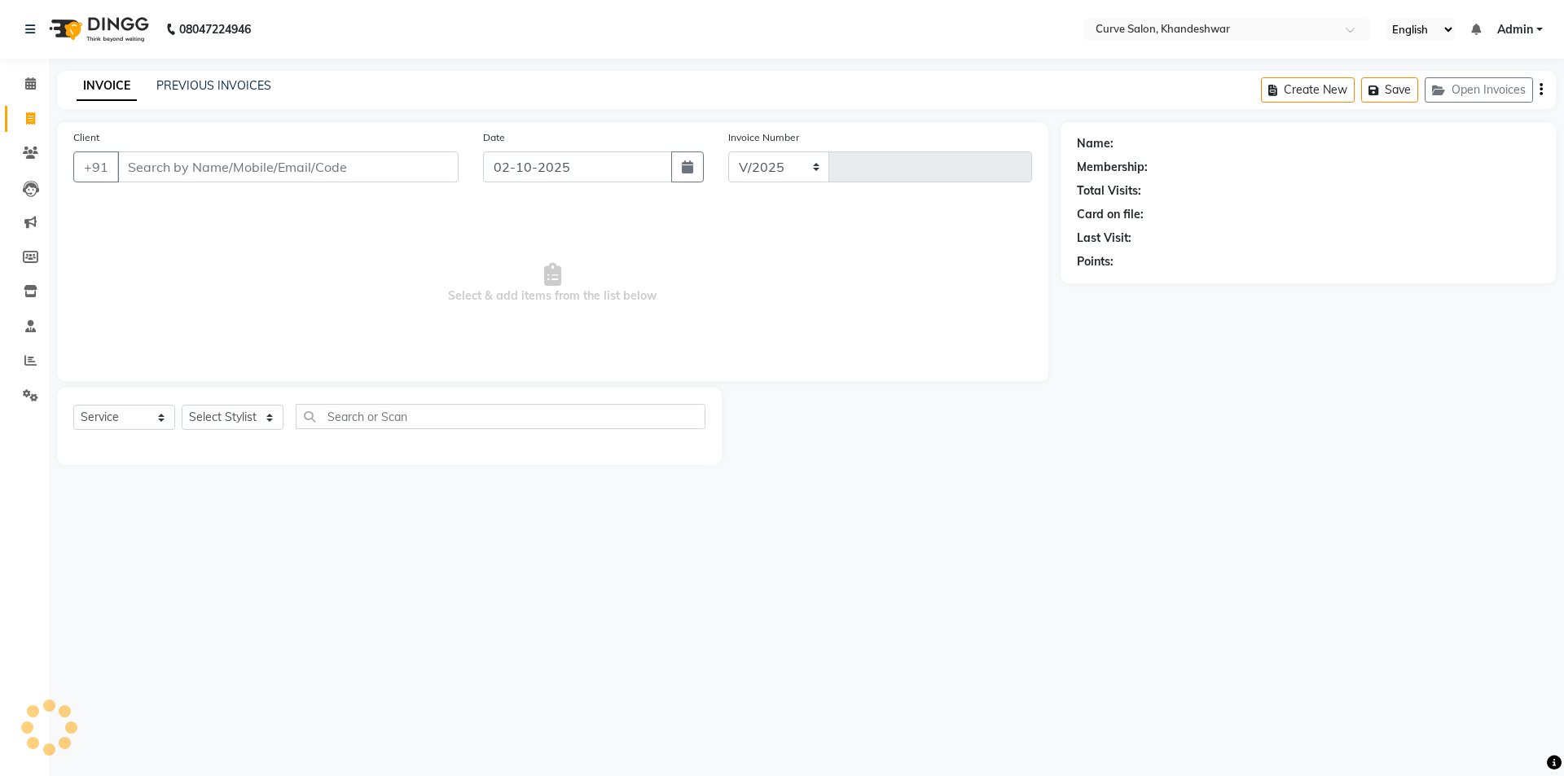
select select "4458"
type input "4886"
click at [276, 167] on input "Client" at bounding box center [287, 166] width 341 height 31
click at [263, 407] on select "Select Stylist [PERSON_NAME] Curve [PERSON_NAME] [PERSON_NAME] [PERSON_NAME] Na…" at bounding box center [233, 417] width 102 height 25
select select "25107"
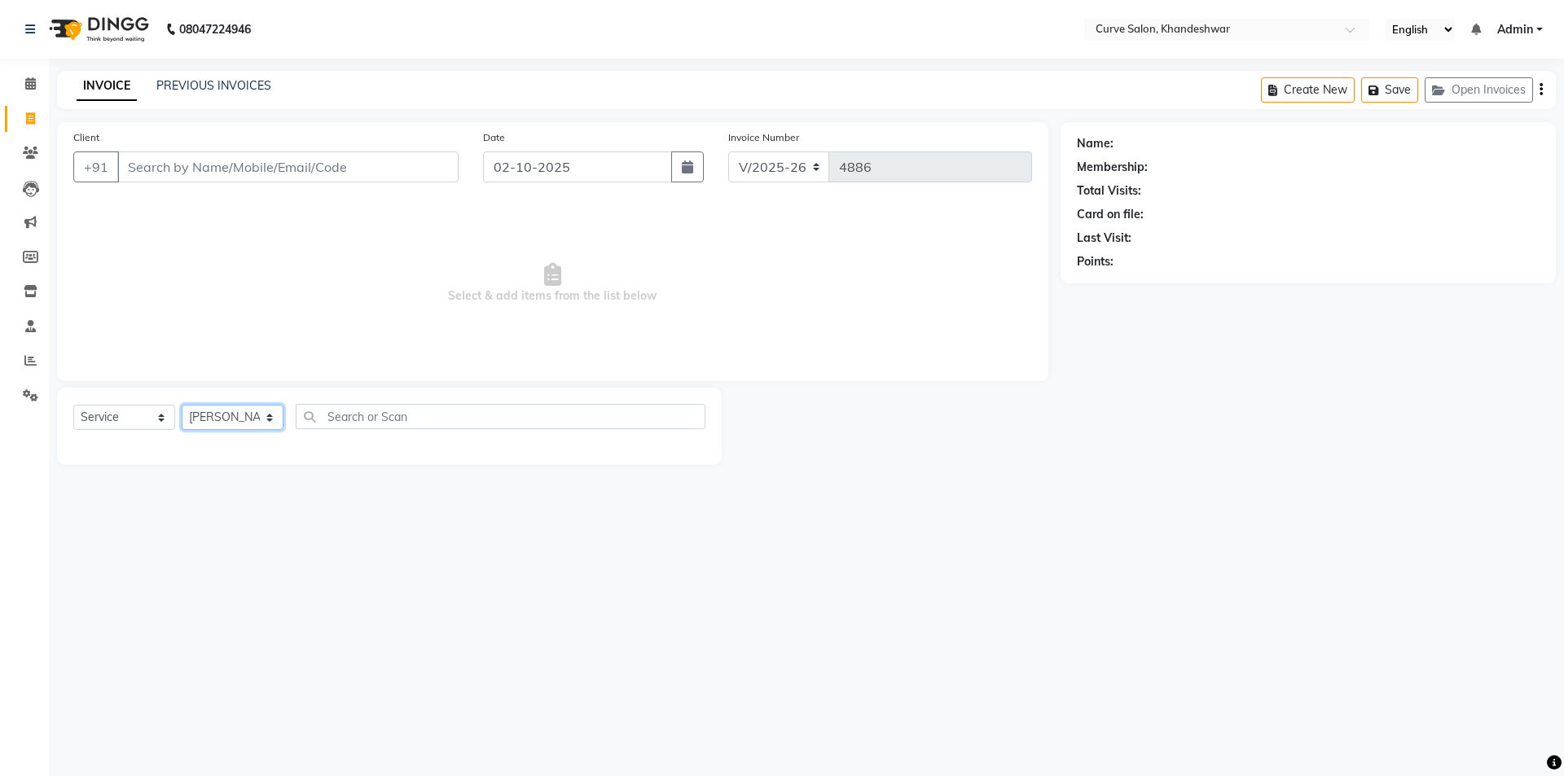
click at [182, 405] on select "Select Stylist [PERSON_NAME] Curve [PERSON_NAME] [PERSON_NAME] [PERSON_NAME] Na…" at bounding box center [233, 417] width 102 height 25
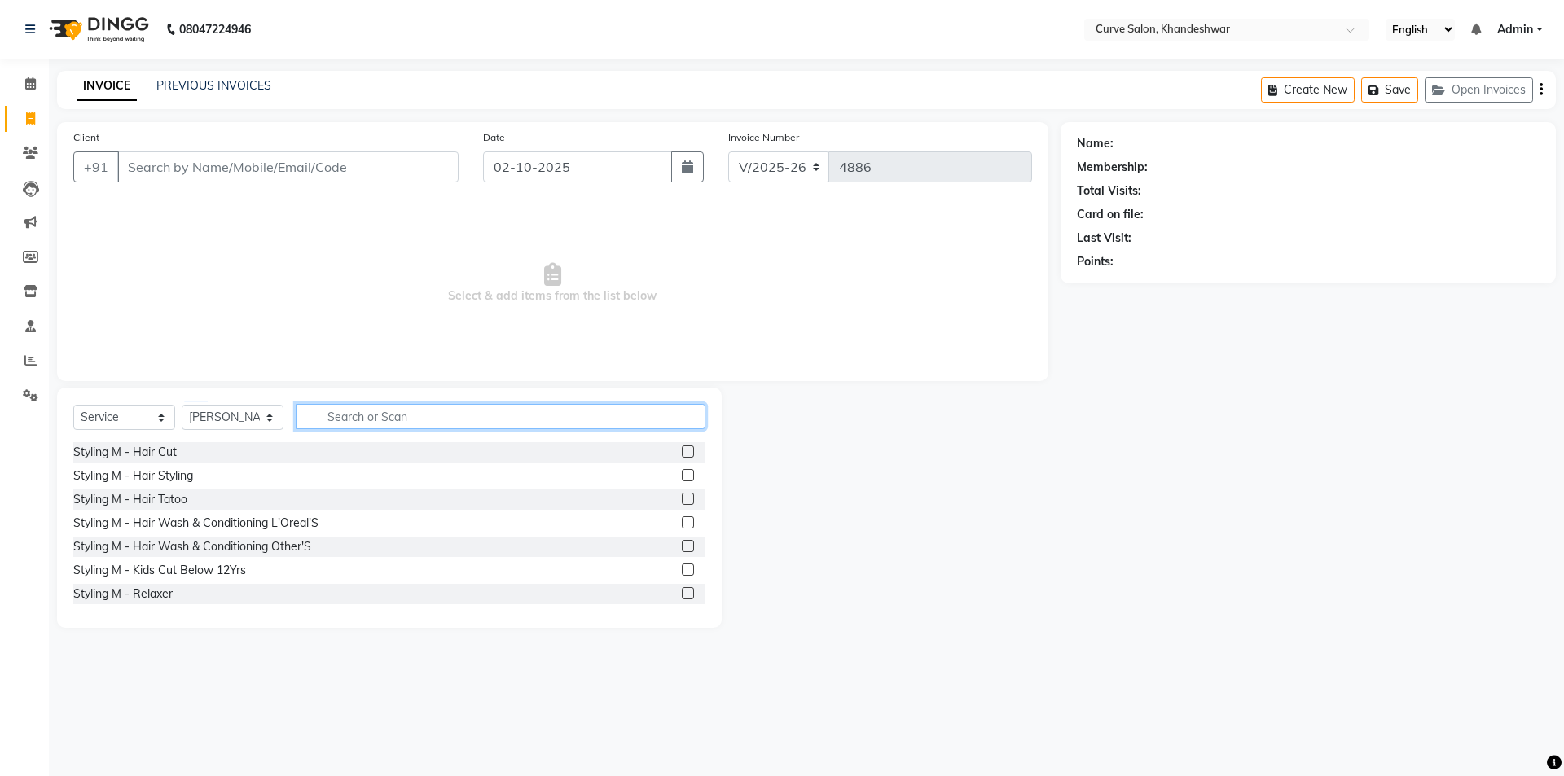
click at [373, 419] on input "text" at bounding box center [501, 416] width 410 height 25
type input "hair"
click at [161, 450] on div "Styling M - Hair Cut" at bounding box center [124, 452] width 103 height 17
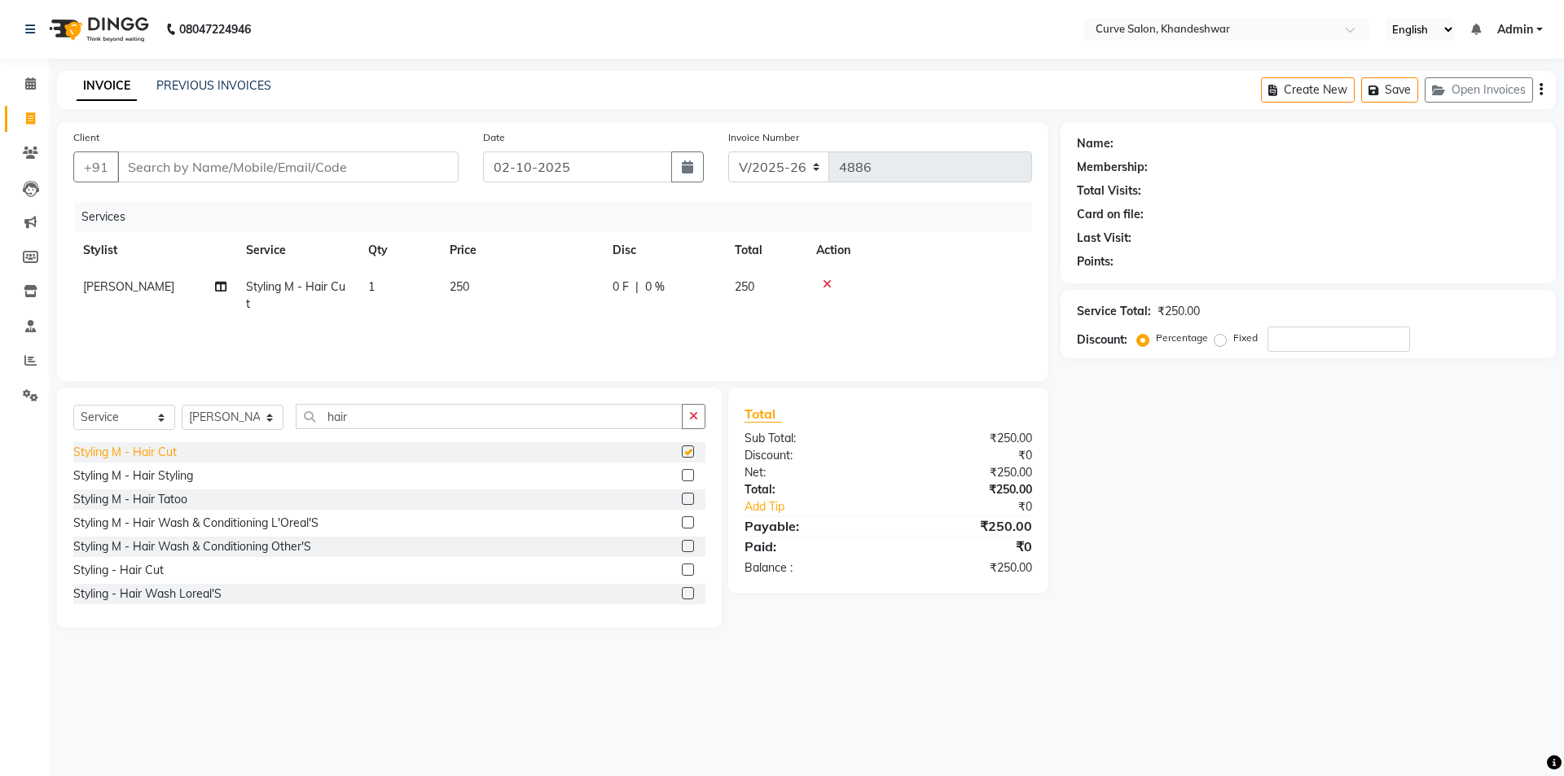
checkbox input "false"
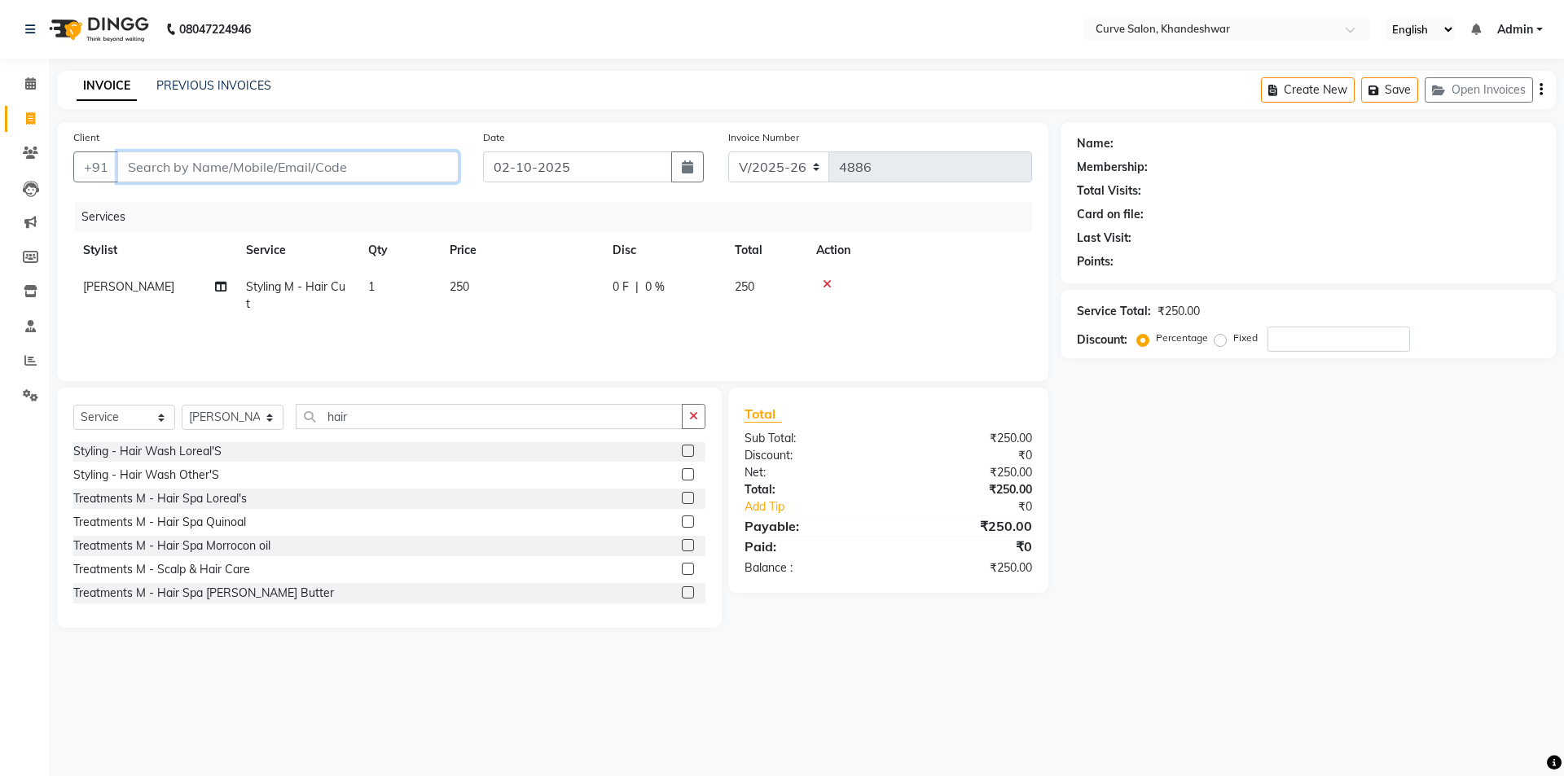
click at [224, 173] on input "Client" at bounding box center [287, 166] width 341 height 31
click at [31, 114] on icon at bounding box center [30, 118] width 9 height 12
click at [412, 420] on input "hair" at bounding box center [489, 416] width 387 height 25
type input "h"
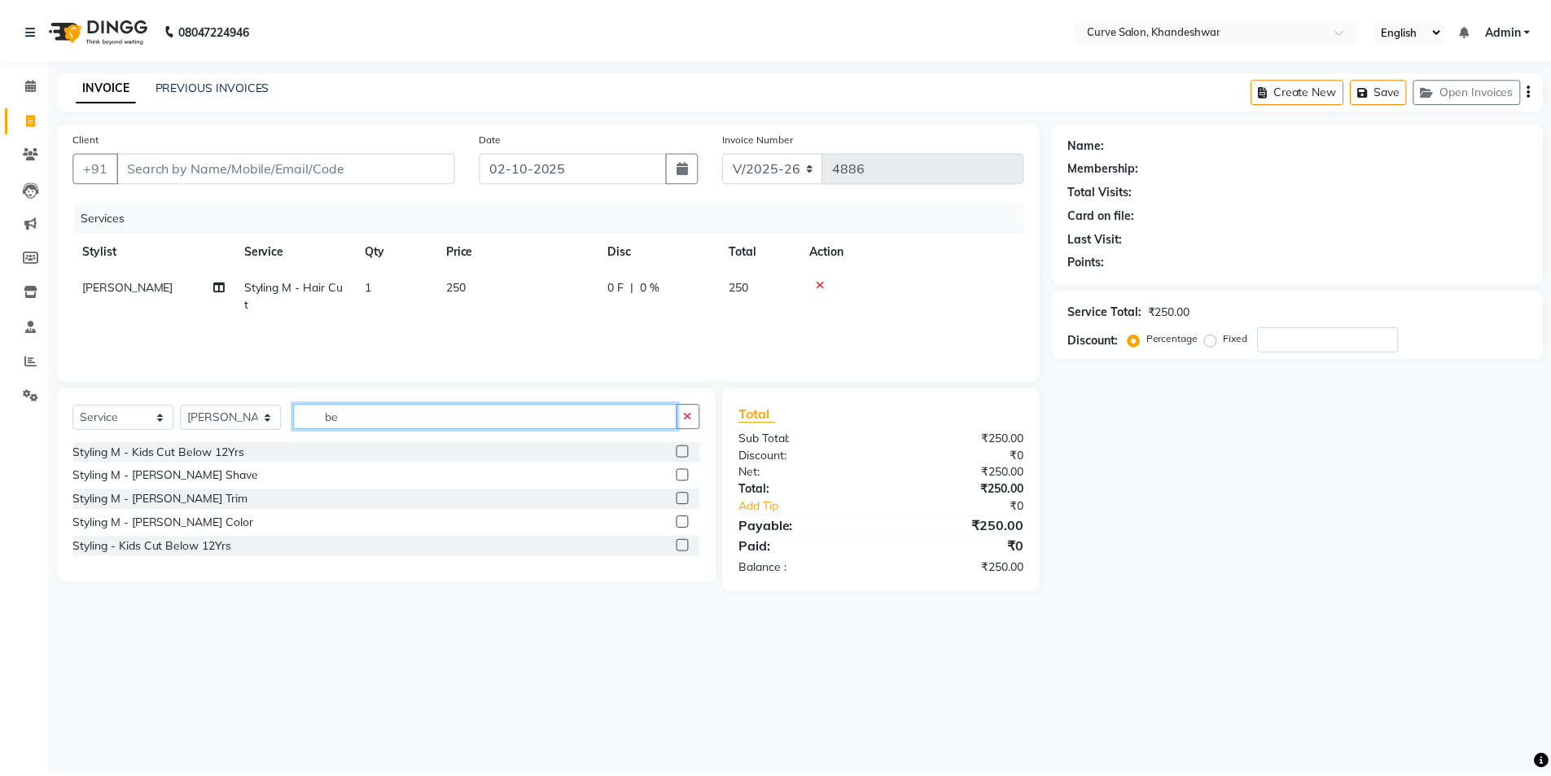
scroll to position [0, 0]
type input "bear"
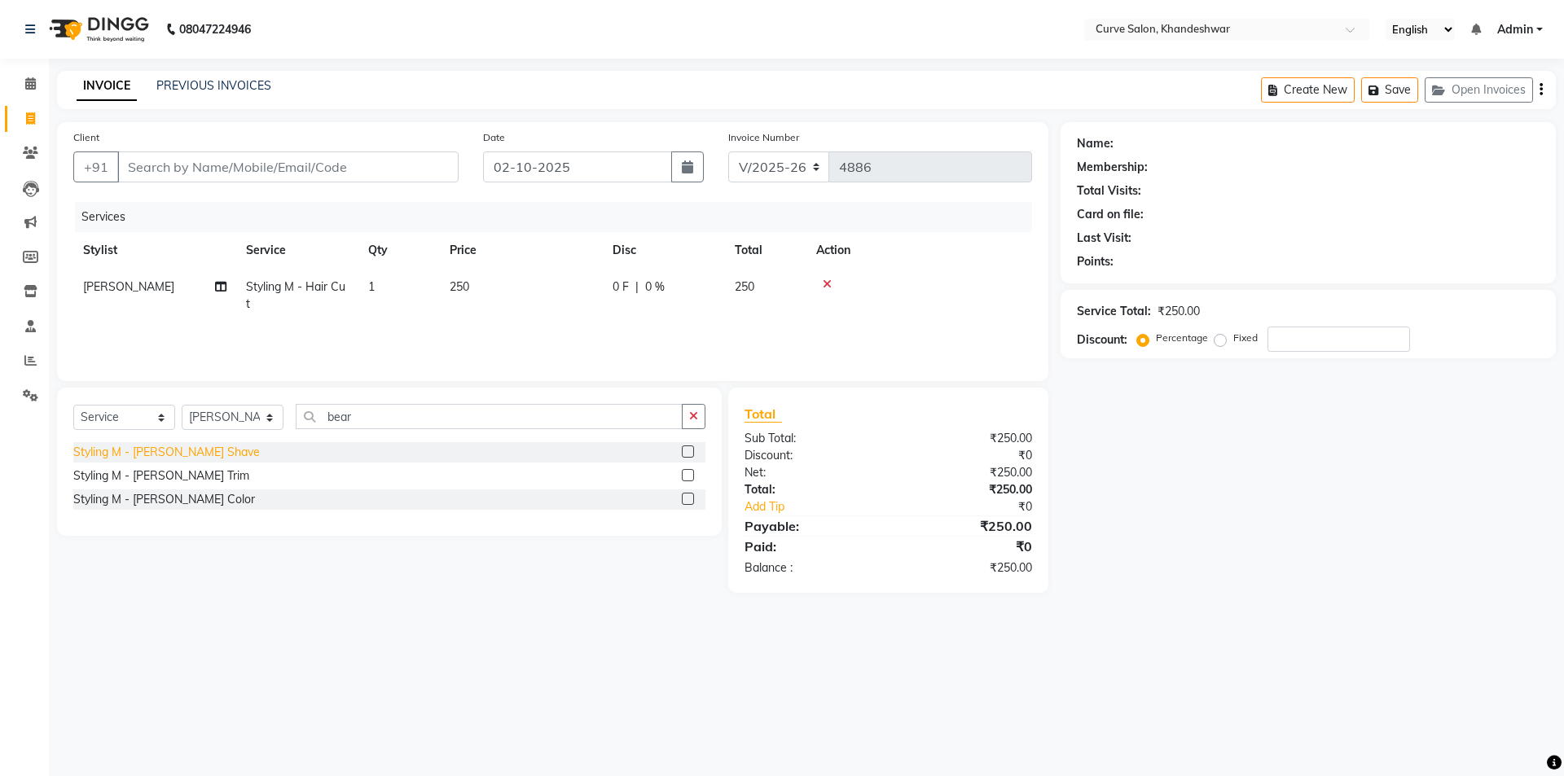
click at [157, 453] on div "Styling M - [PERSON_NAME] Shave" at bounding box center [166, 452] width 187 height 17
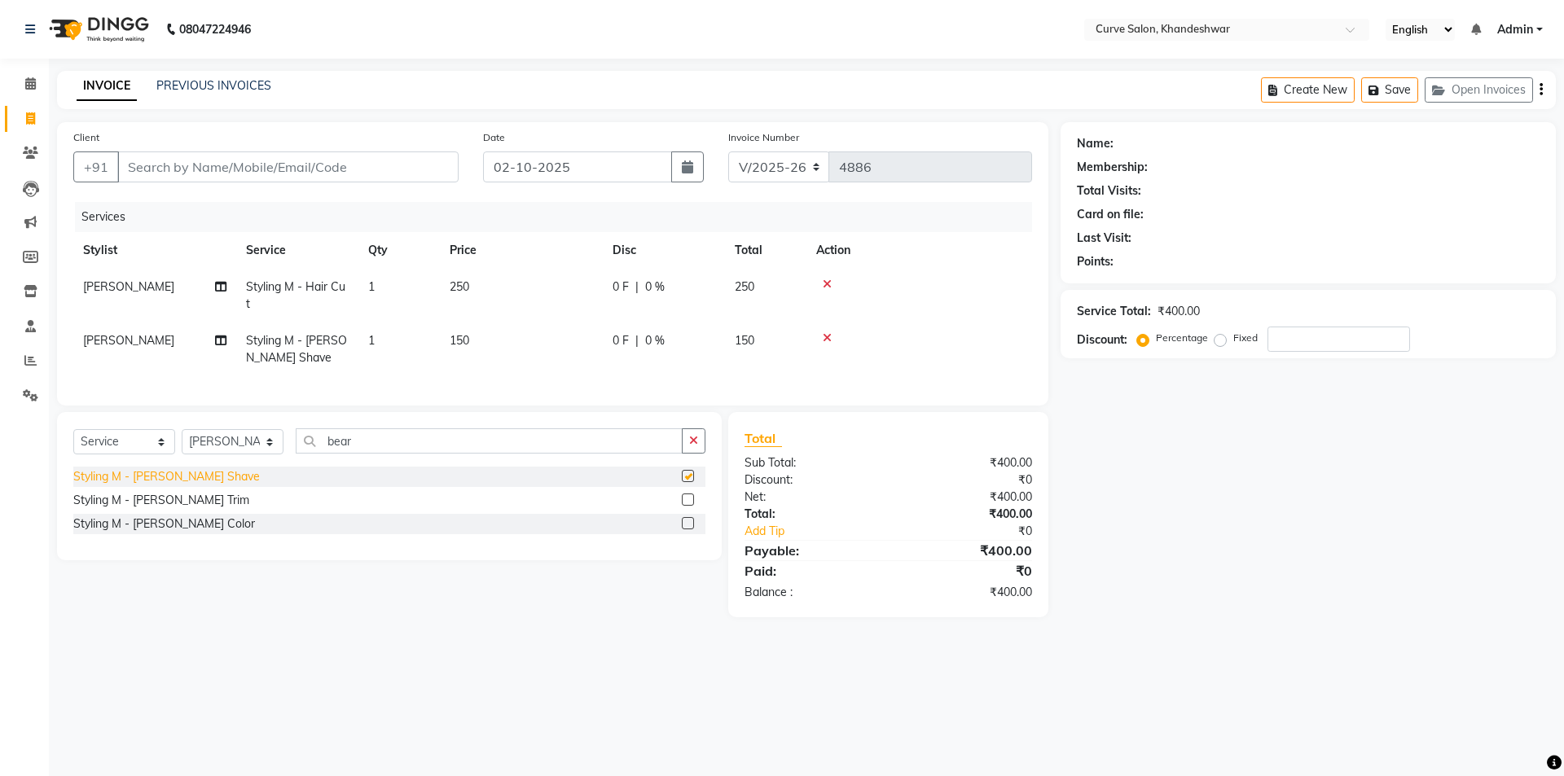
checkbox input "false"
click at [237, 168] on input "Client" at bounding box center [287, 166] width 341 height 31
type input "1"
type input "0"
click at [222, 166] on input "1" at bounding box center [287, 166] width 341 height 31
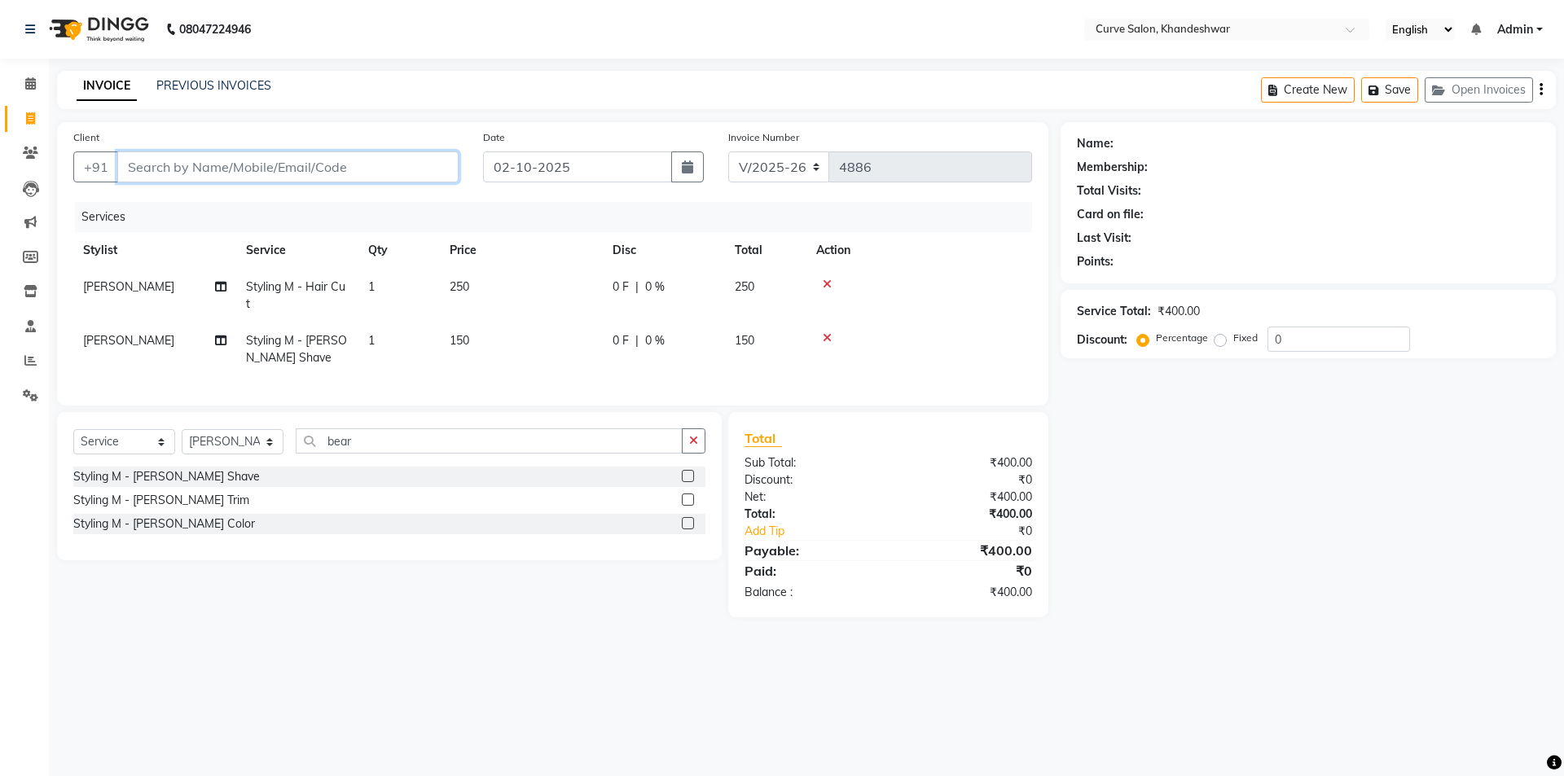
click at [214, 165] on input "Client" at bounding box center [287, 166] width 341 height 31
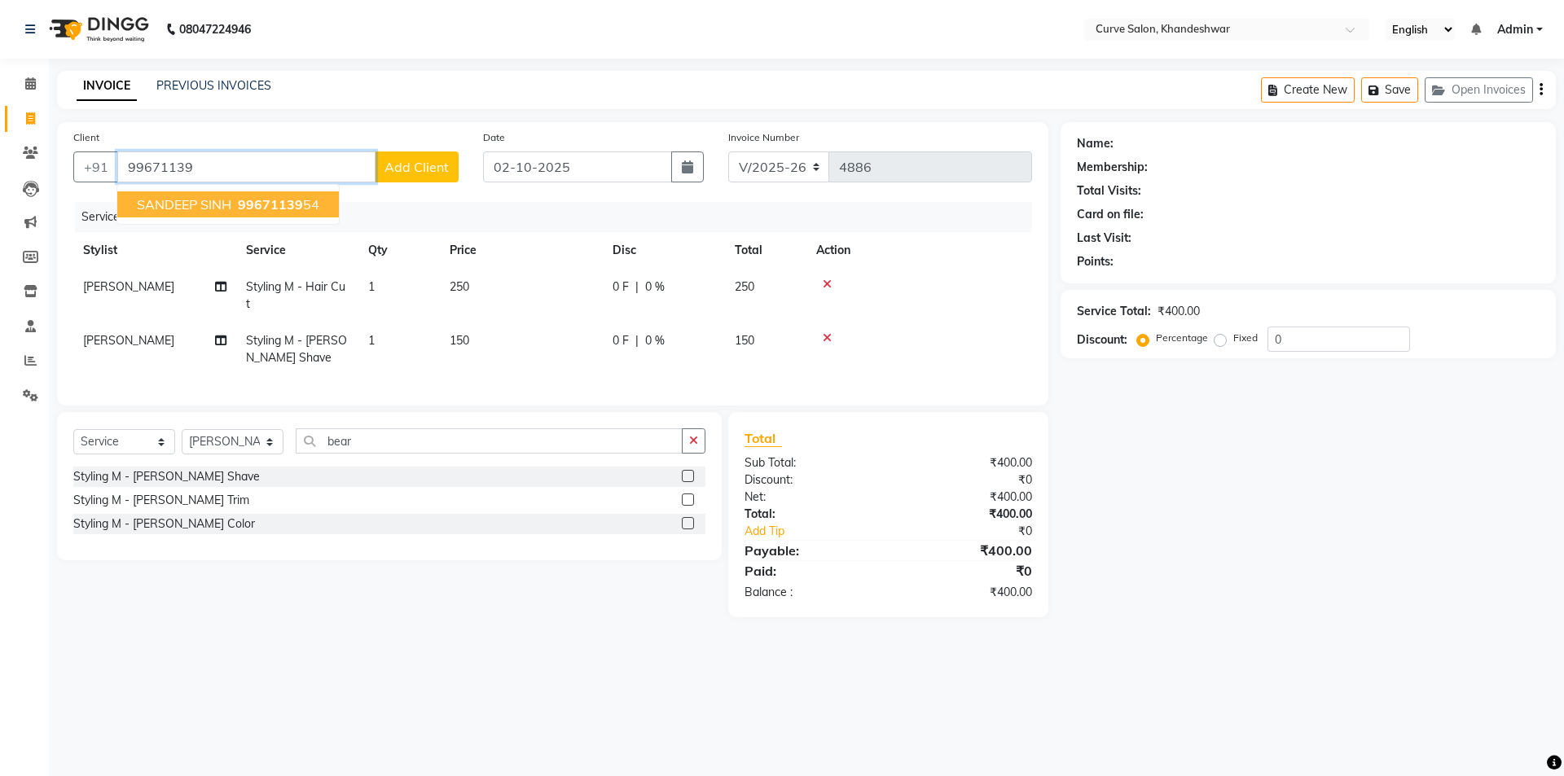
click at [257, 200] on span "99671139" at bounding box center [270, 204] width 65 height 16
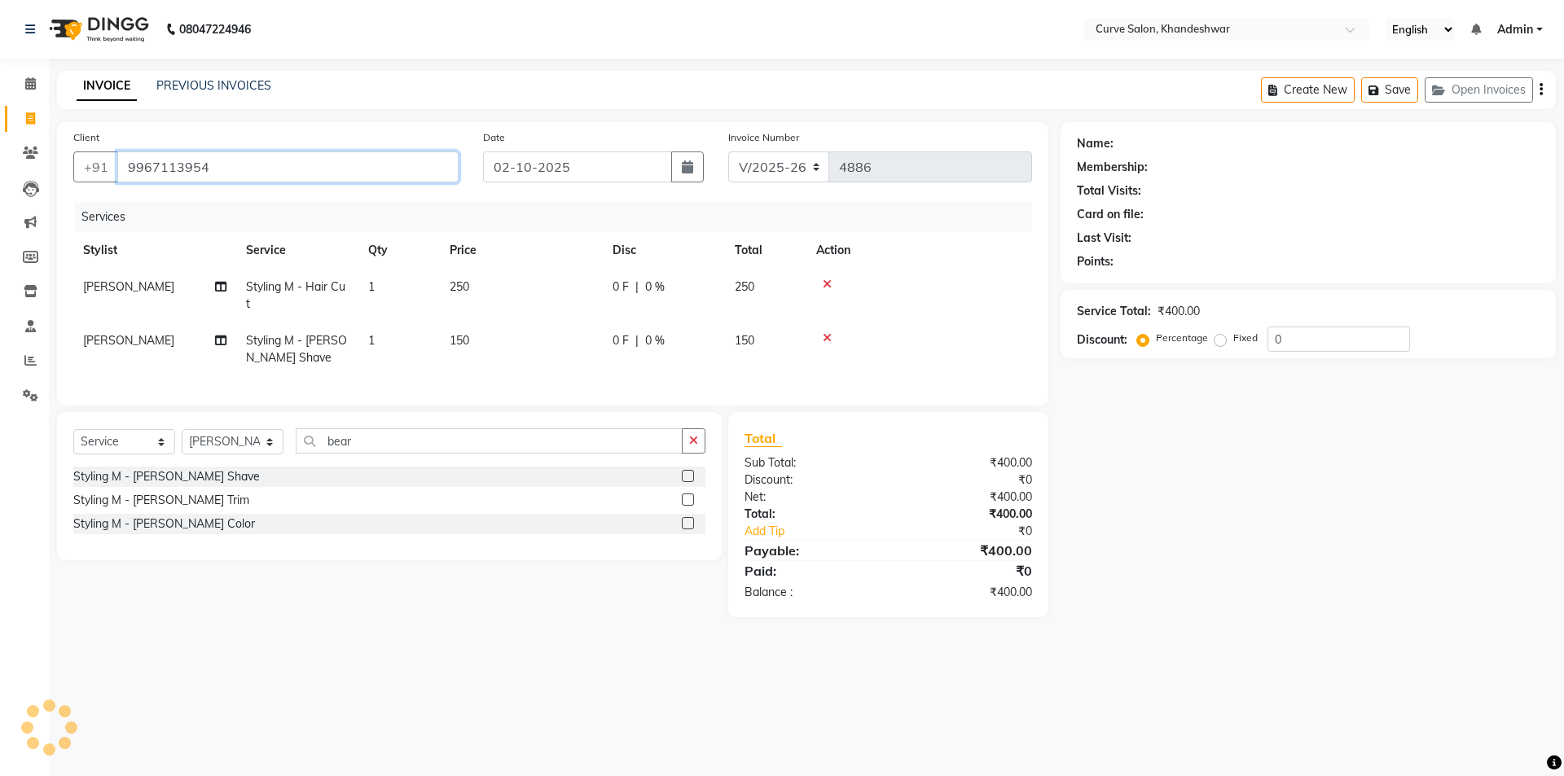
type input "9967113954"
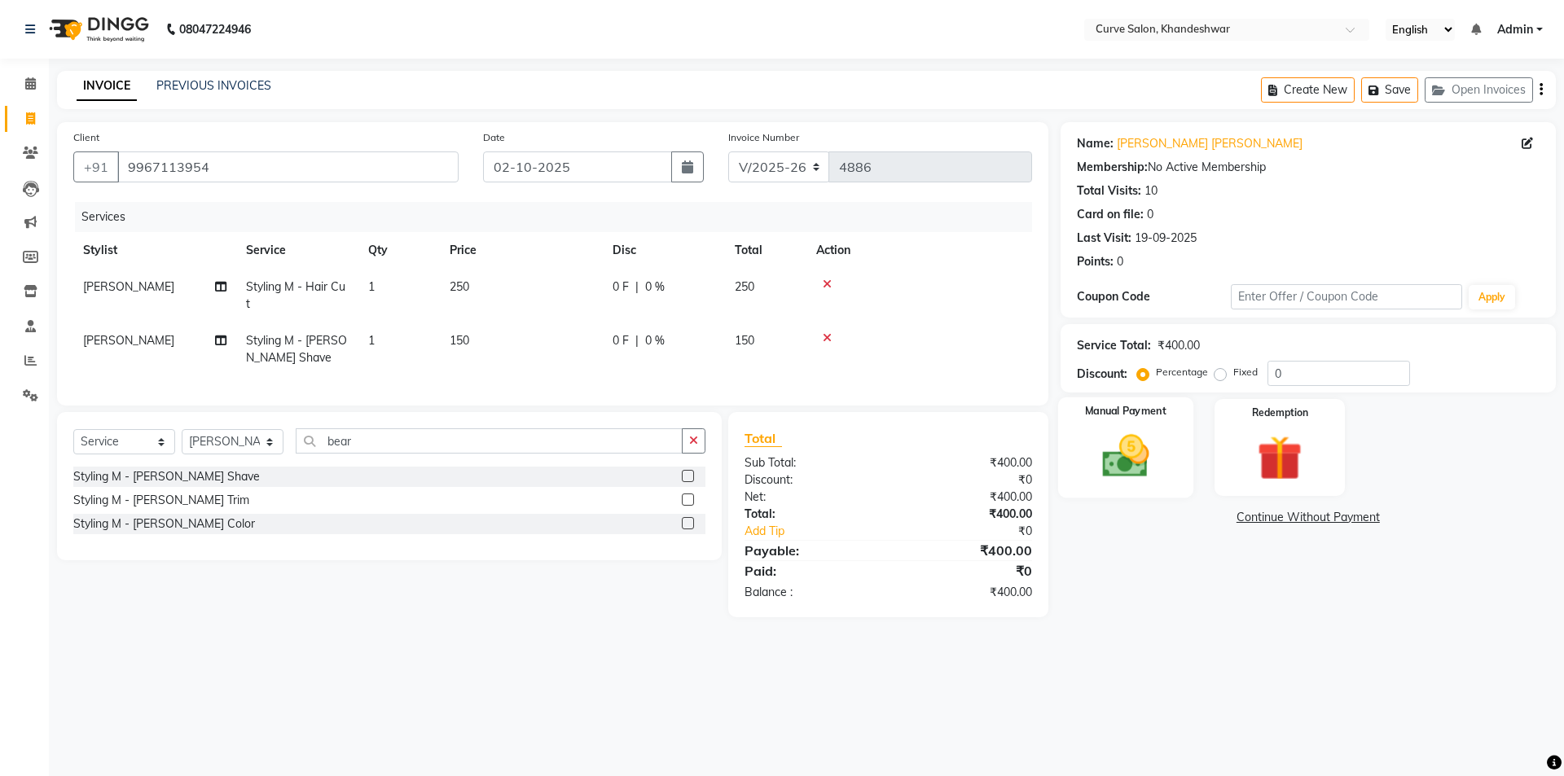
click at [1143, 432] on img at bounding box center [1125, 456] width 76 height 54
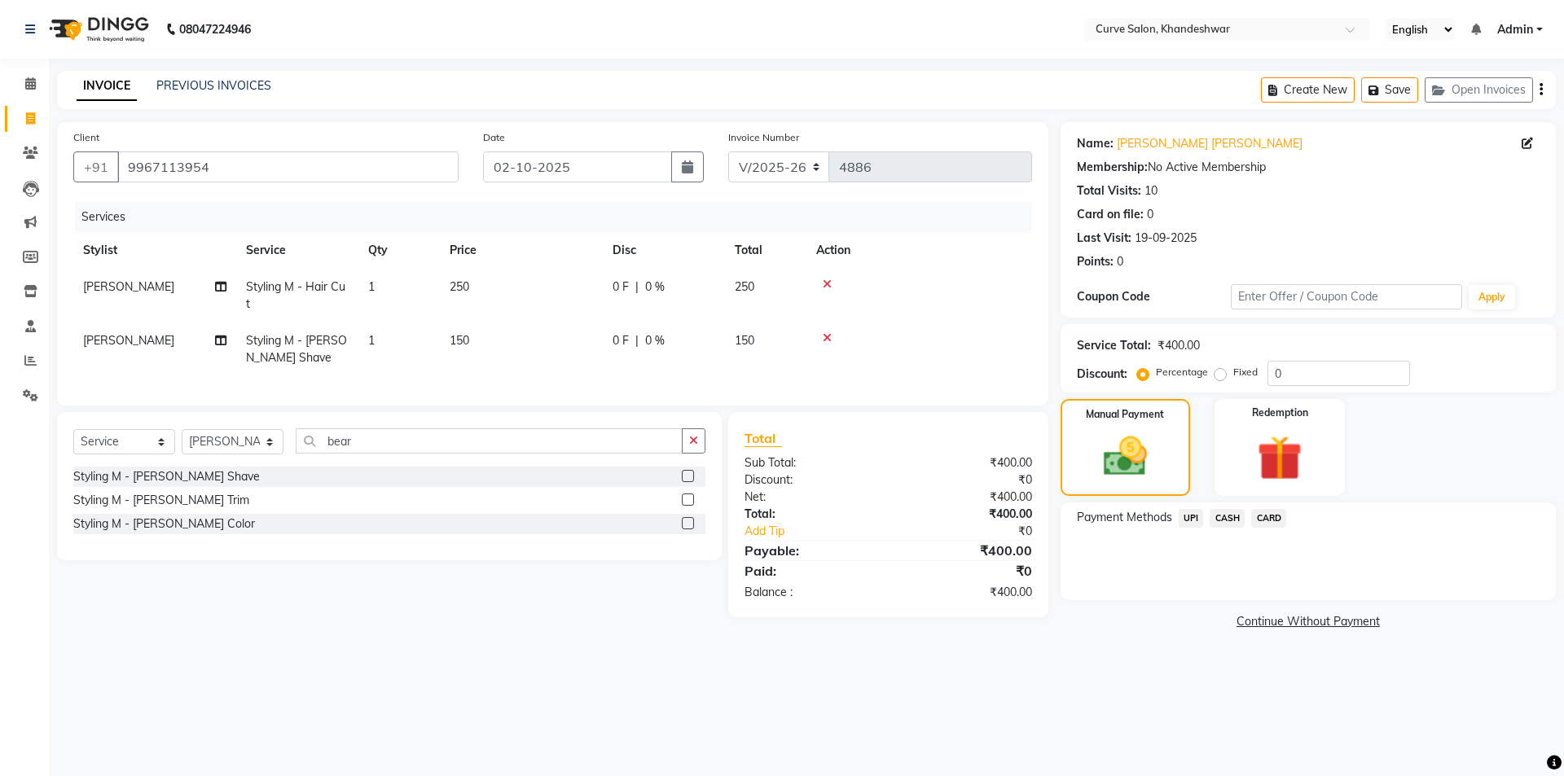
click at [1187, 516] on span "UPI" at bounding box center [1190, 518] width 25 height 19
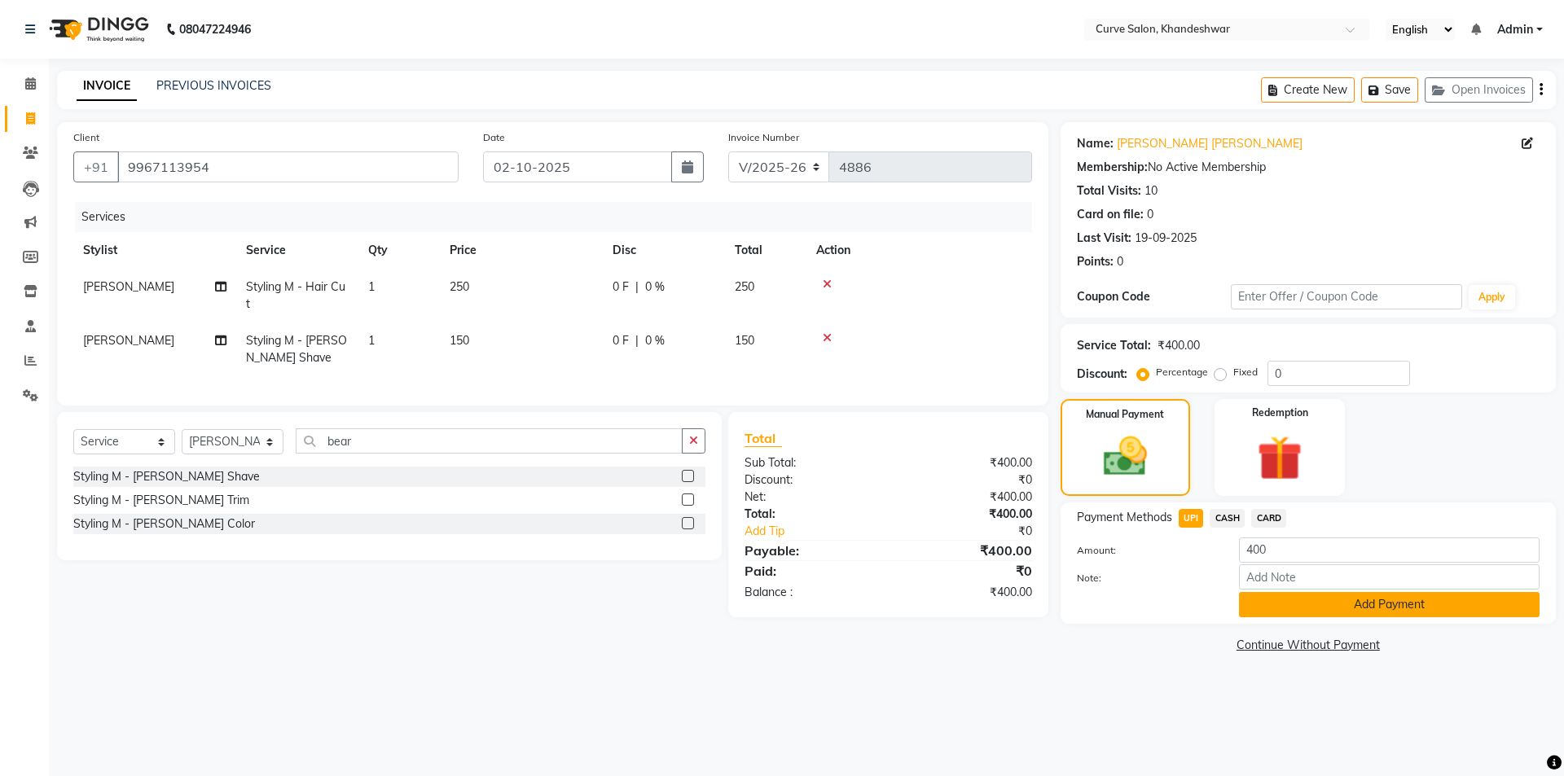
click at [1402, 603] on button "Add Payment" at bounding box center [1389, 604] width 301 height 25
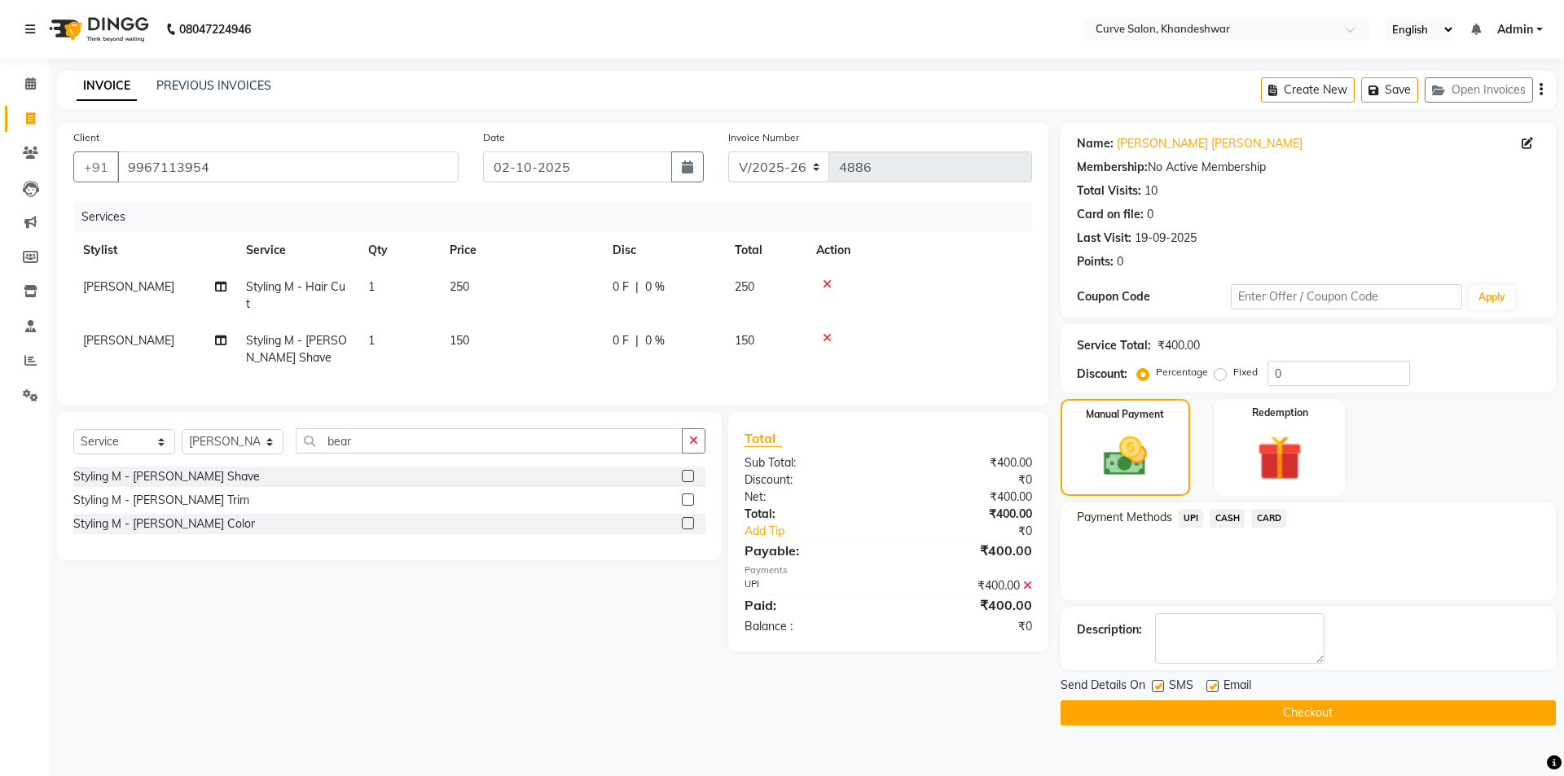
click at [1286, 713] on button "Checkout" at bounding box center [1307, 712] width 495 height 25
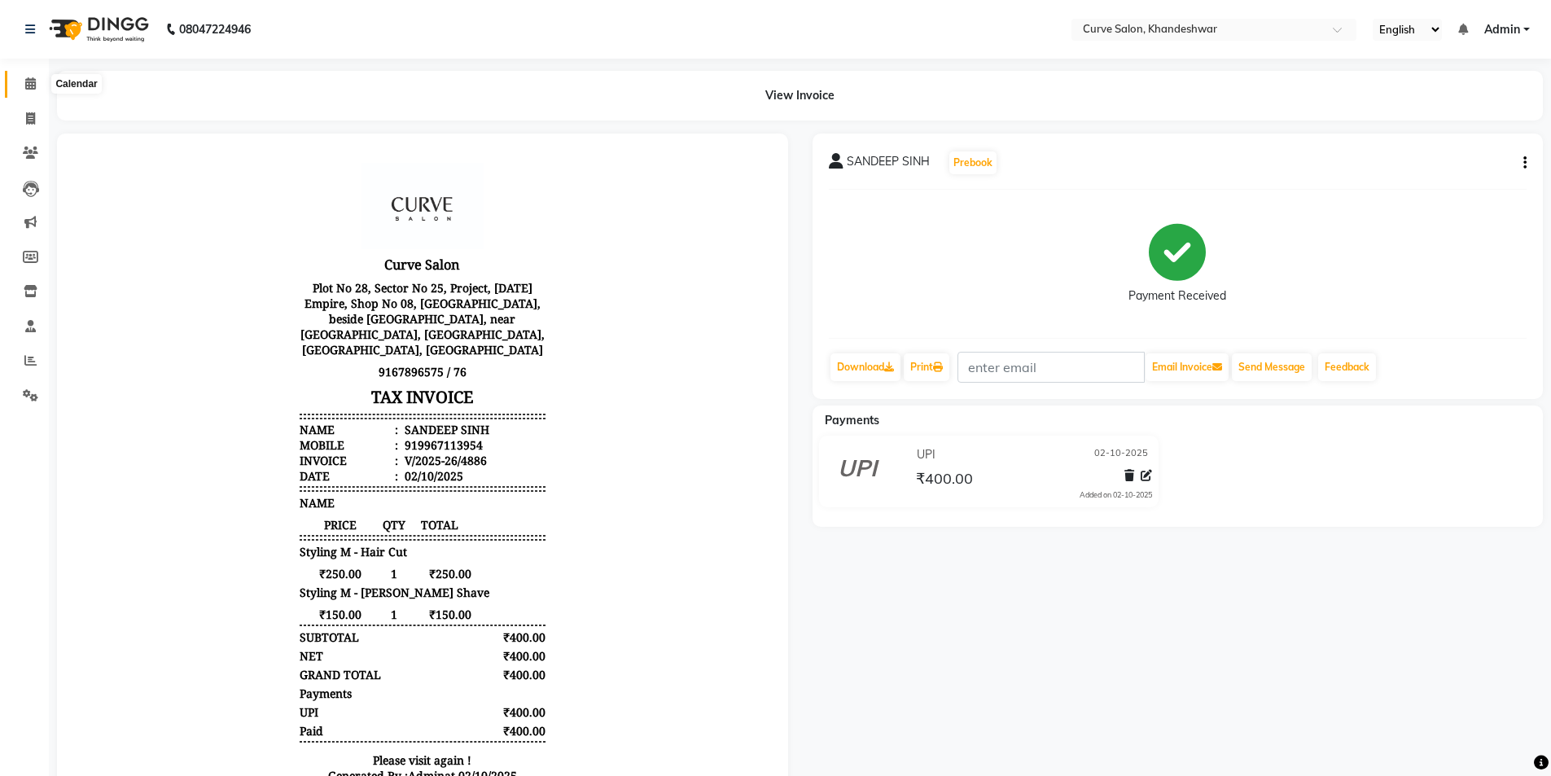
click at [29, 88] on icon at bounding box center [30, 83] width 11 height 12
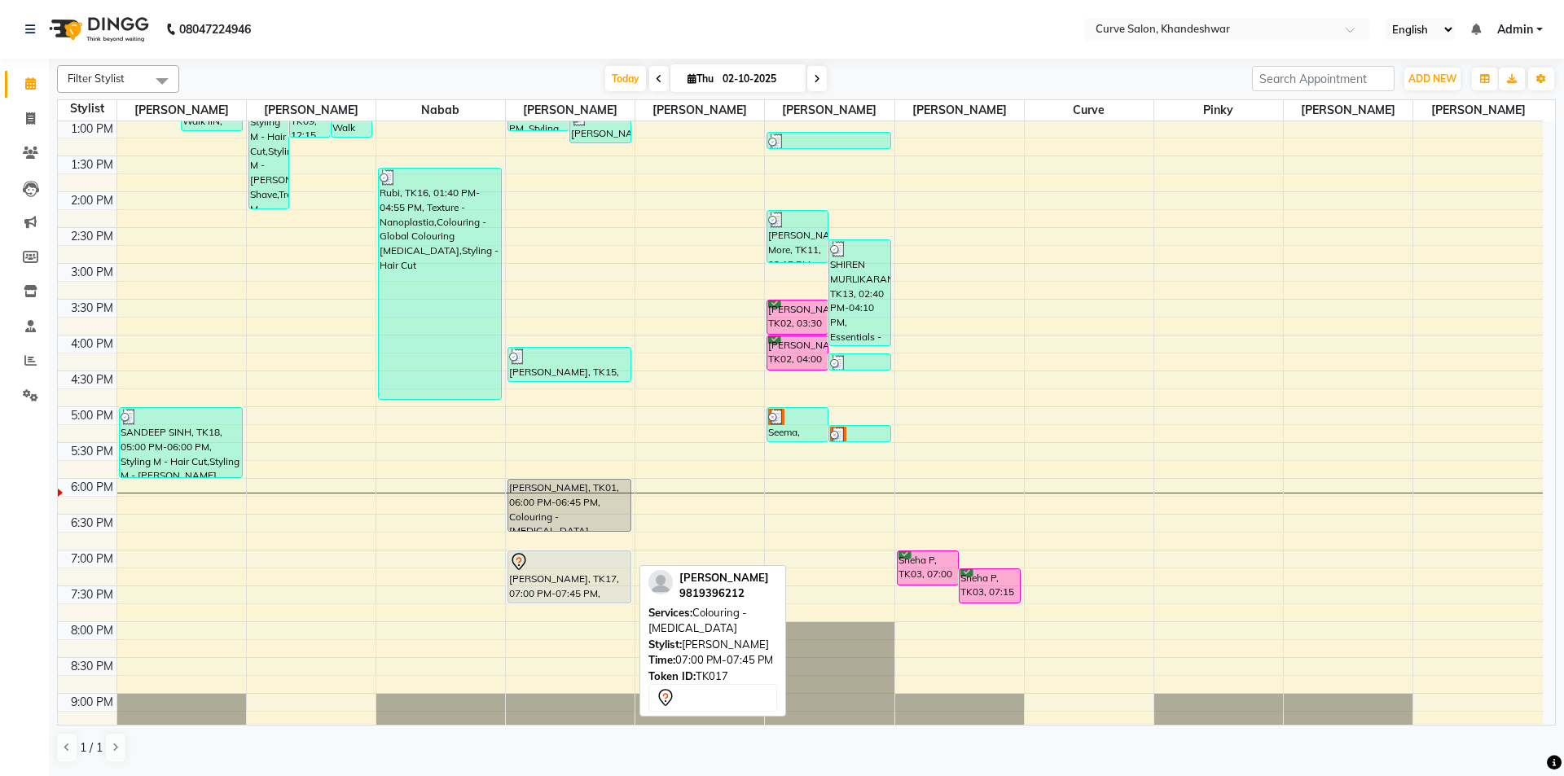
scroll to position [326, 0]
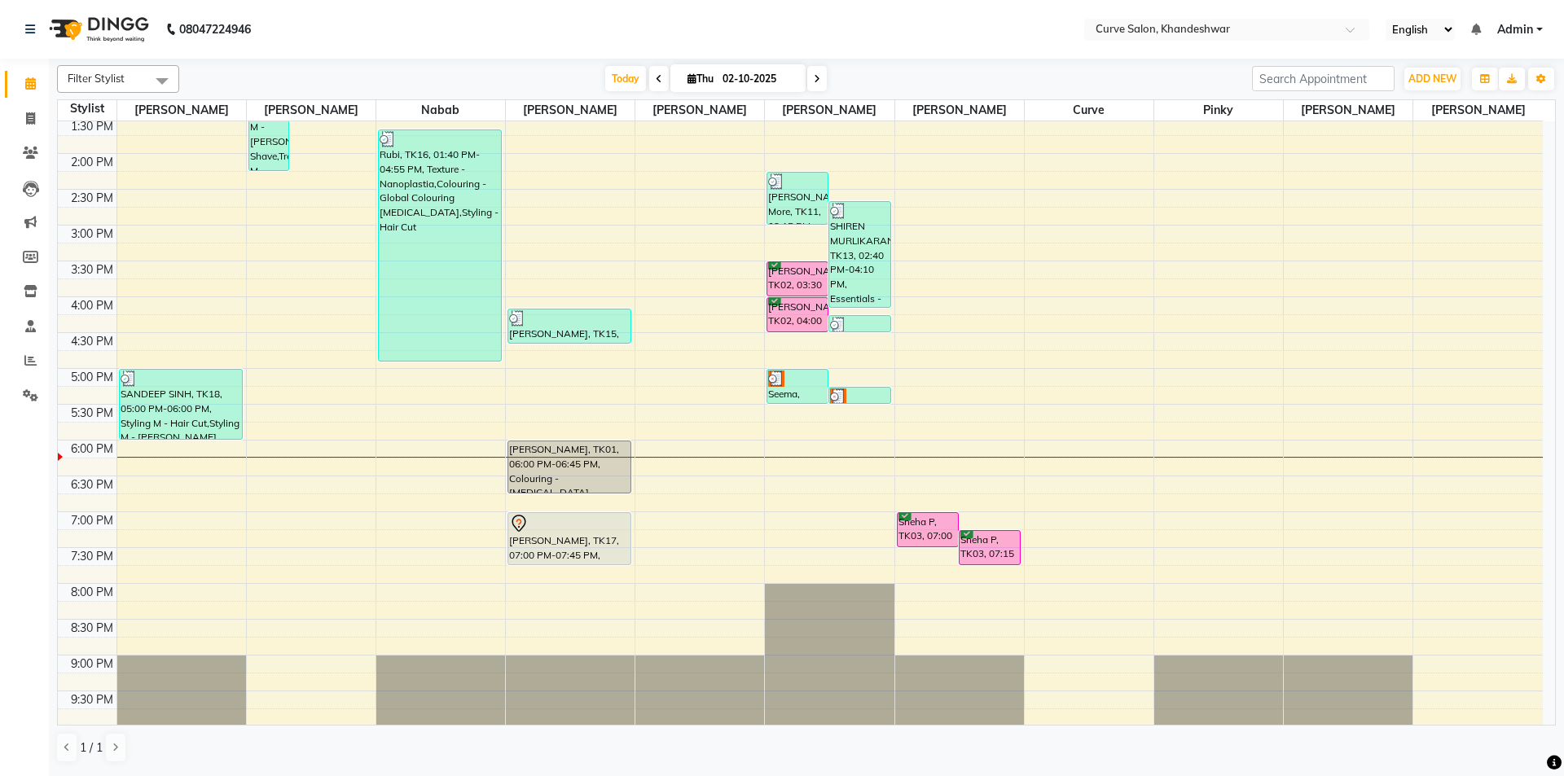
click at [687, 77] on icon at bounding box center [691, 78] width 9 height 11
select select "10"
select select "2025"
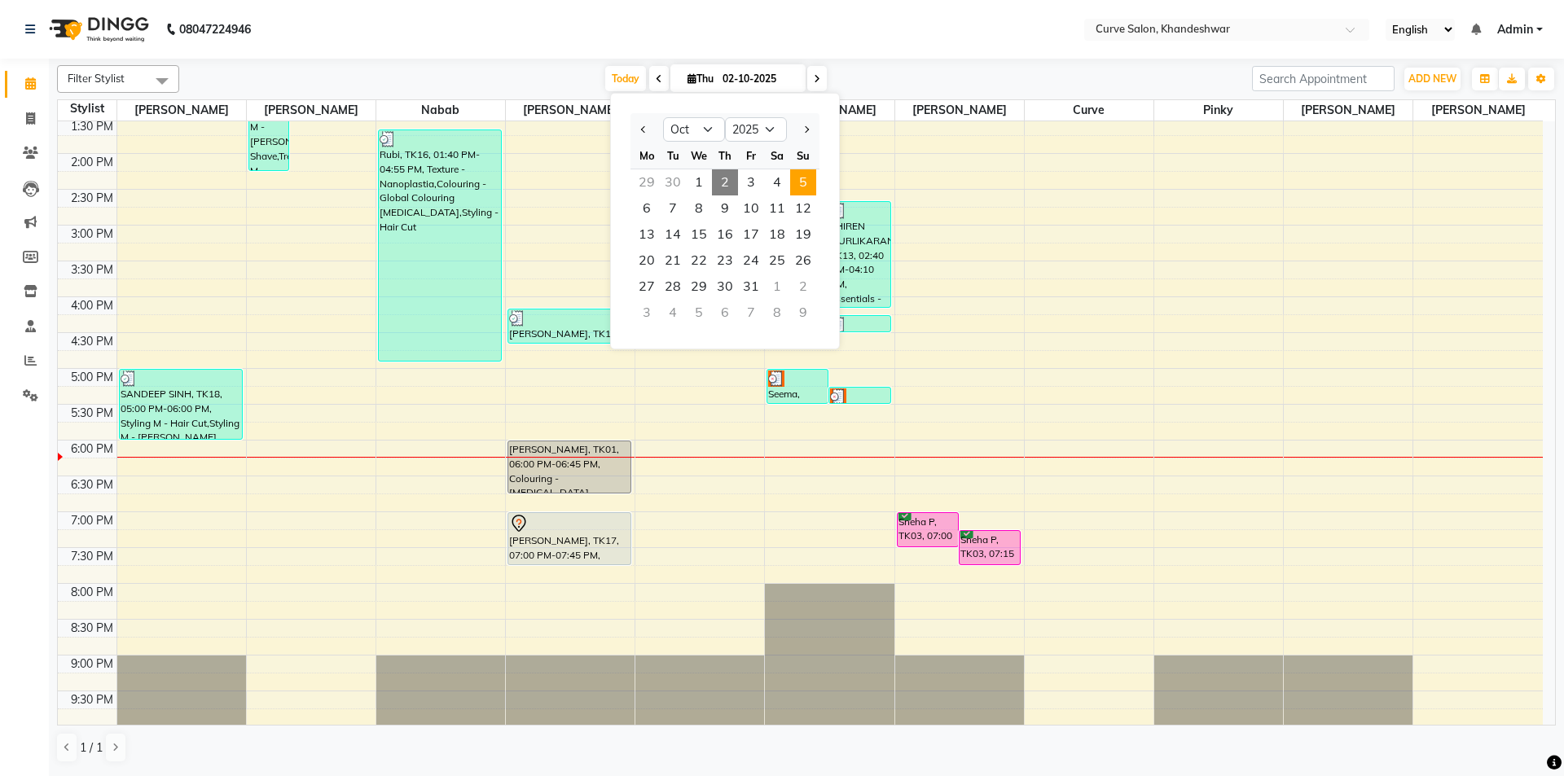
click at [805, 181] on span "5" at bounding box center [803, 182] width 26 height 26
type input "05-10-2025"
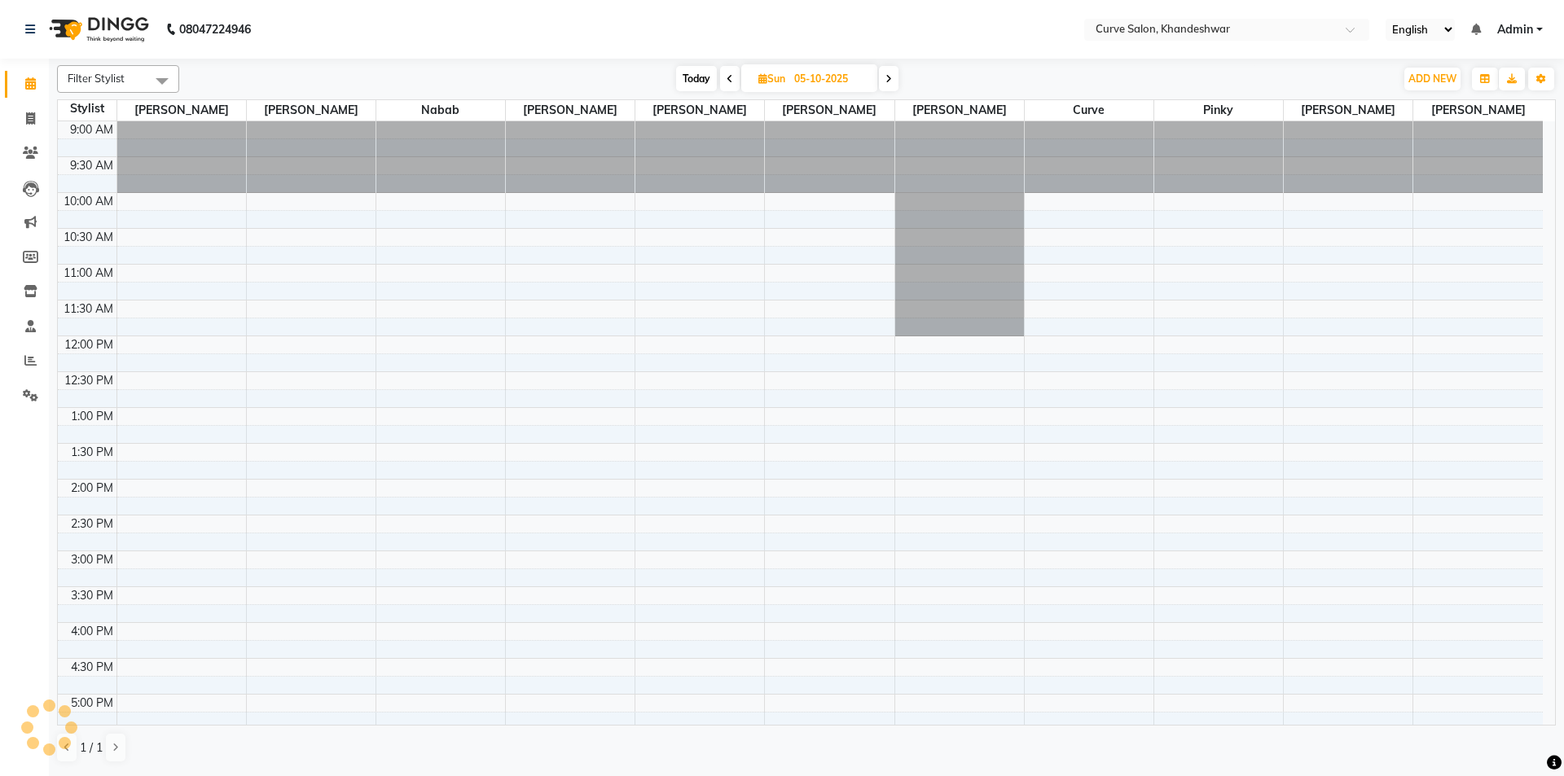
scroll to position [399, 0]
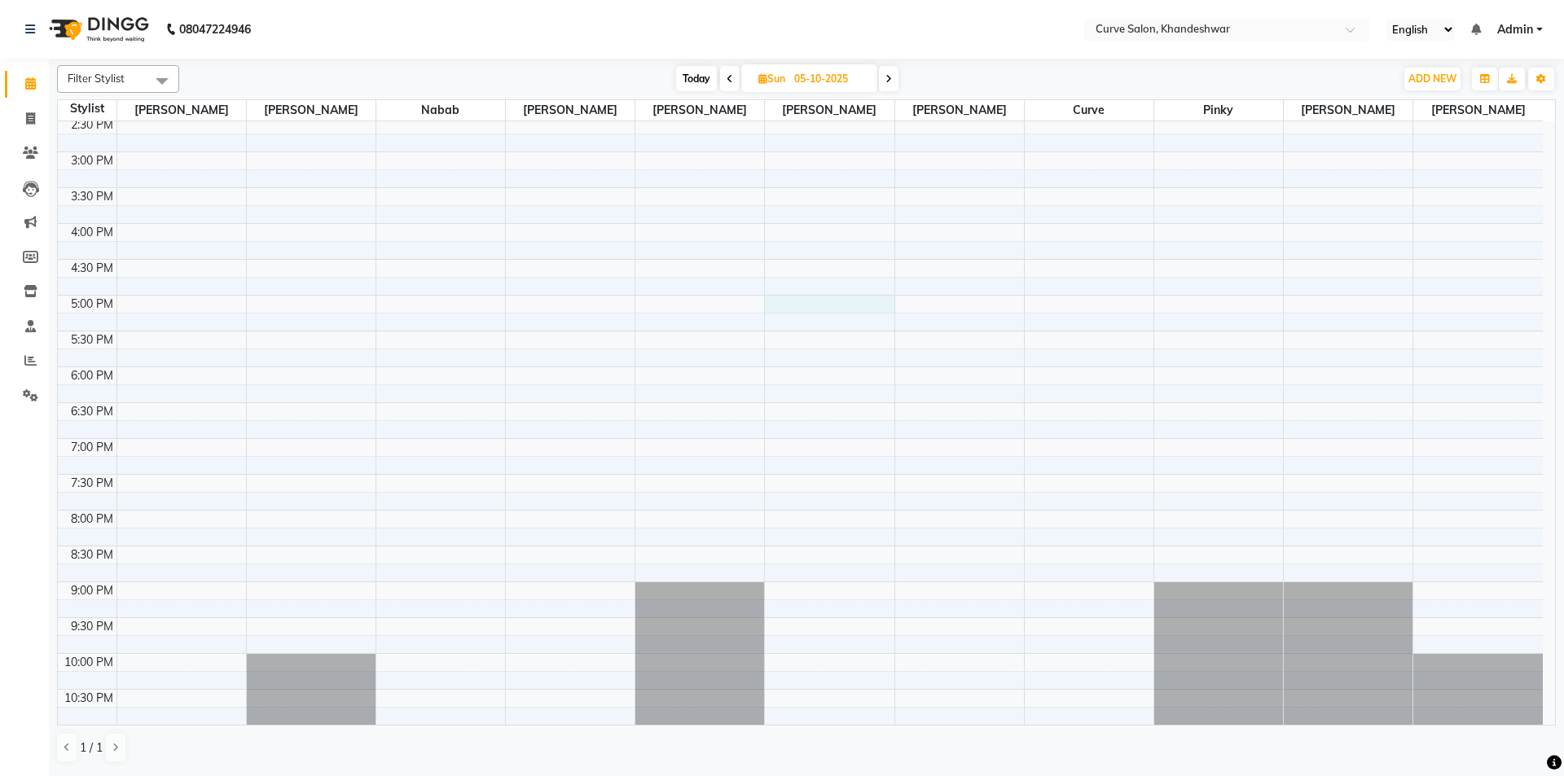
click at [807, 296] on div "9:00 AM 9:30 AM 10:00 AM 10:30 AM 11:00 AM 11:30 AM 12:00 PM 12:30 PM 1:00 PM 1…" at bounding box center [800, 223] width 1485 height 1003
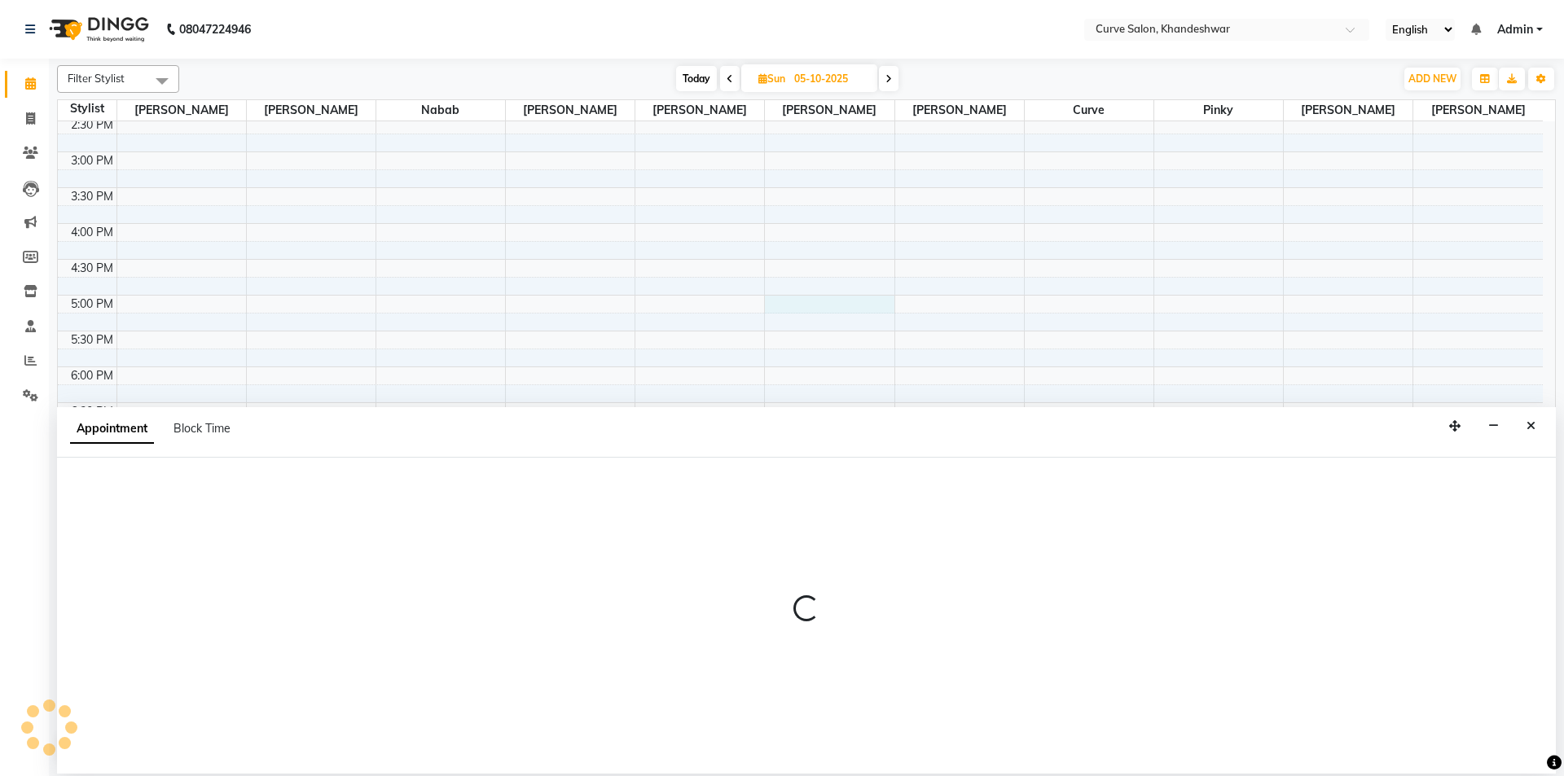
select select "25108"
select select "tentative"
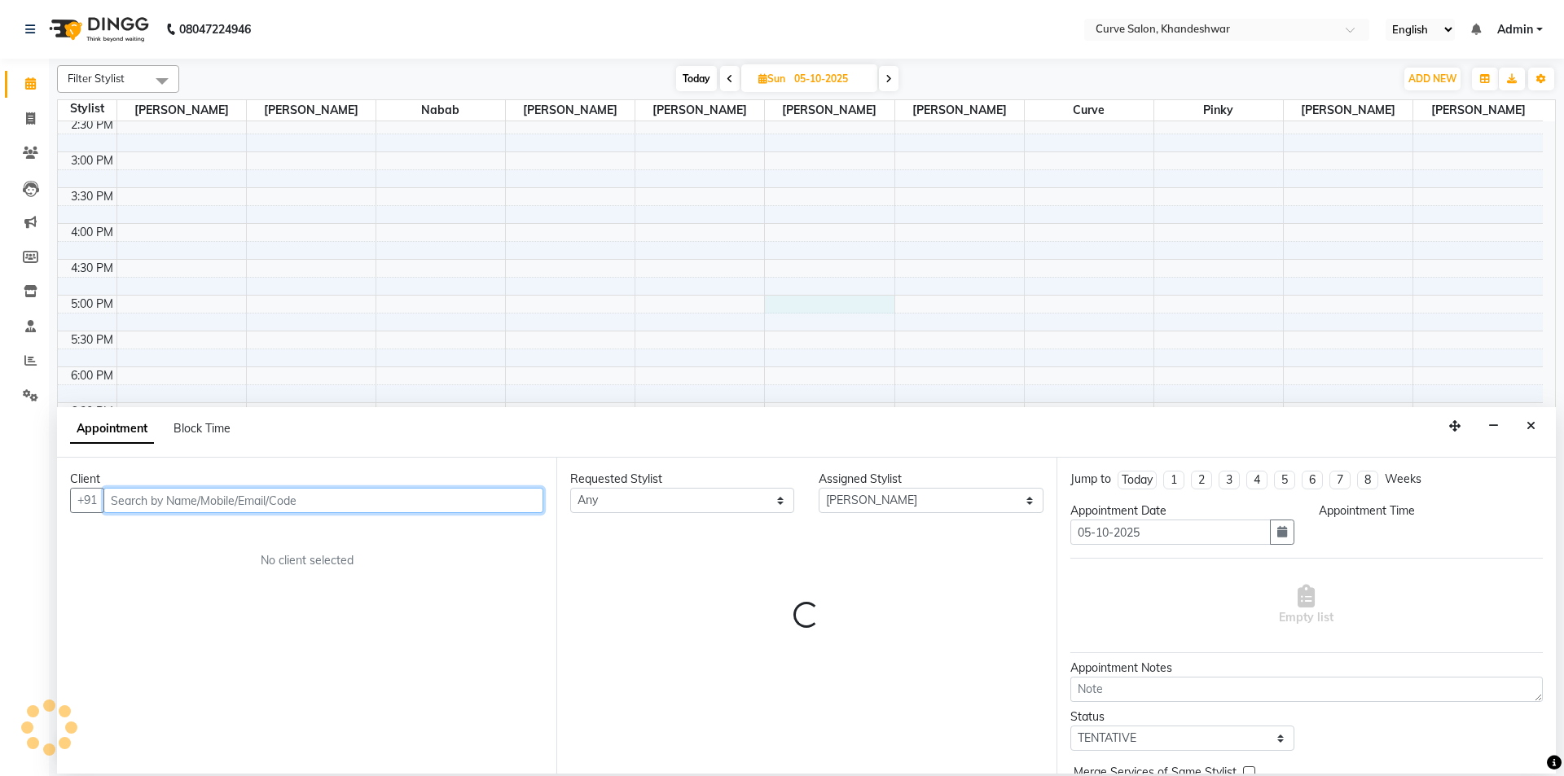
select select "1020"
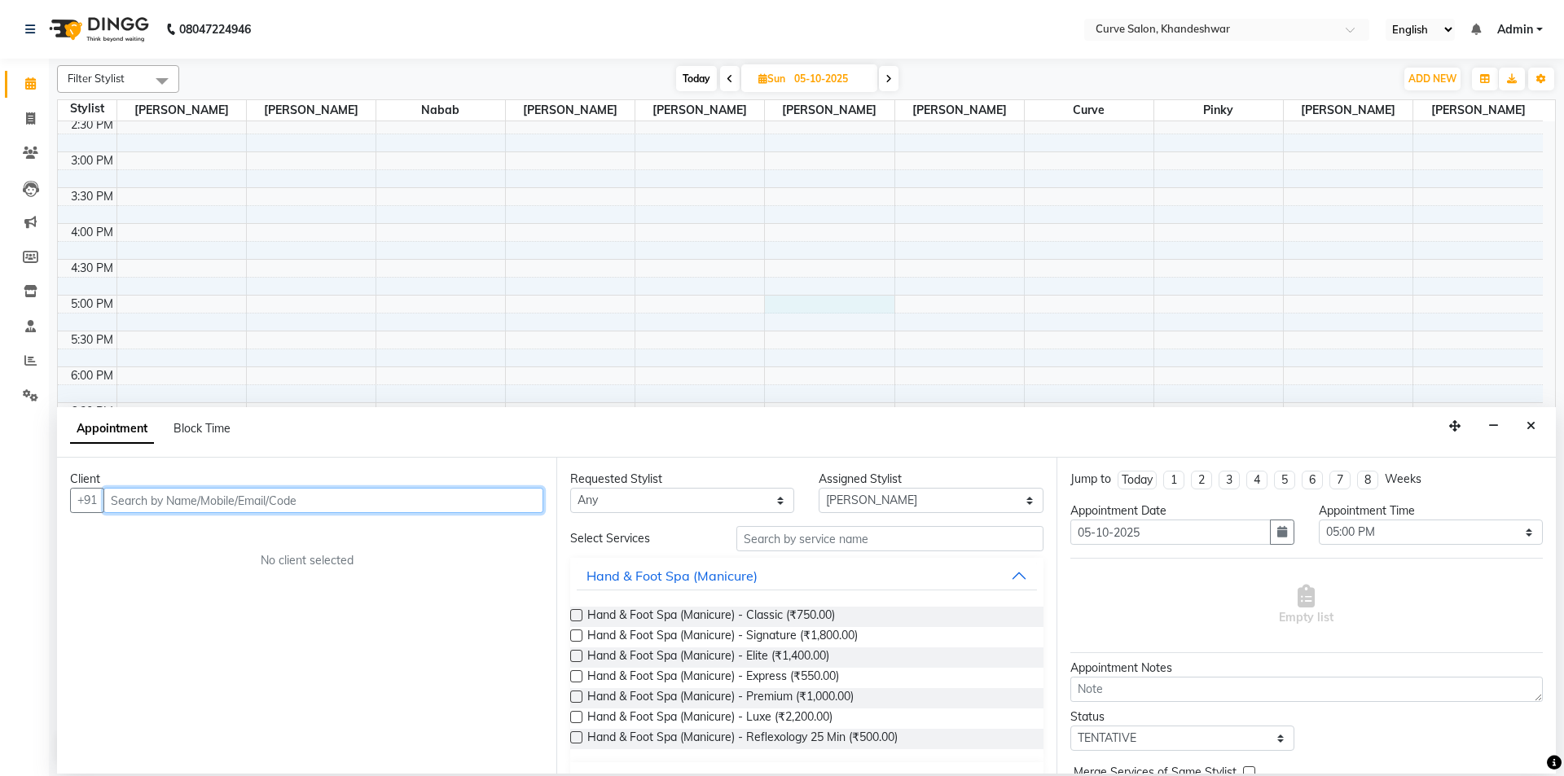
click at [186, 498] on input "text" at bounding box center [323, 500] width 440 height 25
paste input "9594030998"
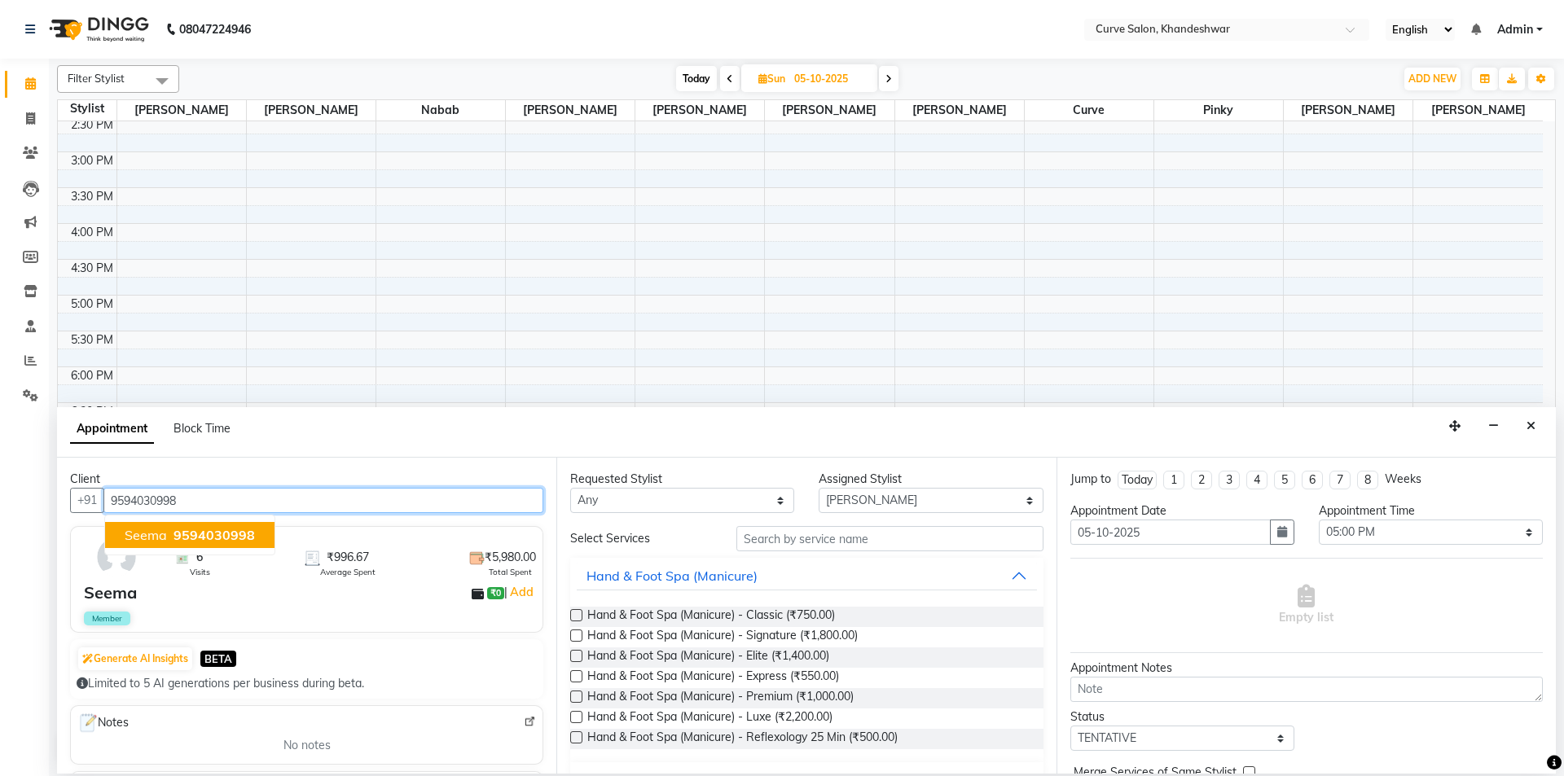
click at [195, 535] on span "9594030998" at bounding box center [213, 535] width 81 height 16
type input "9594030998"
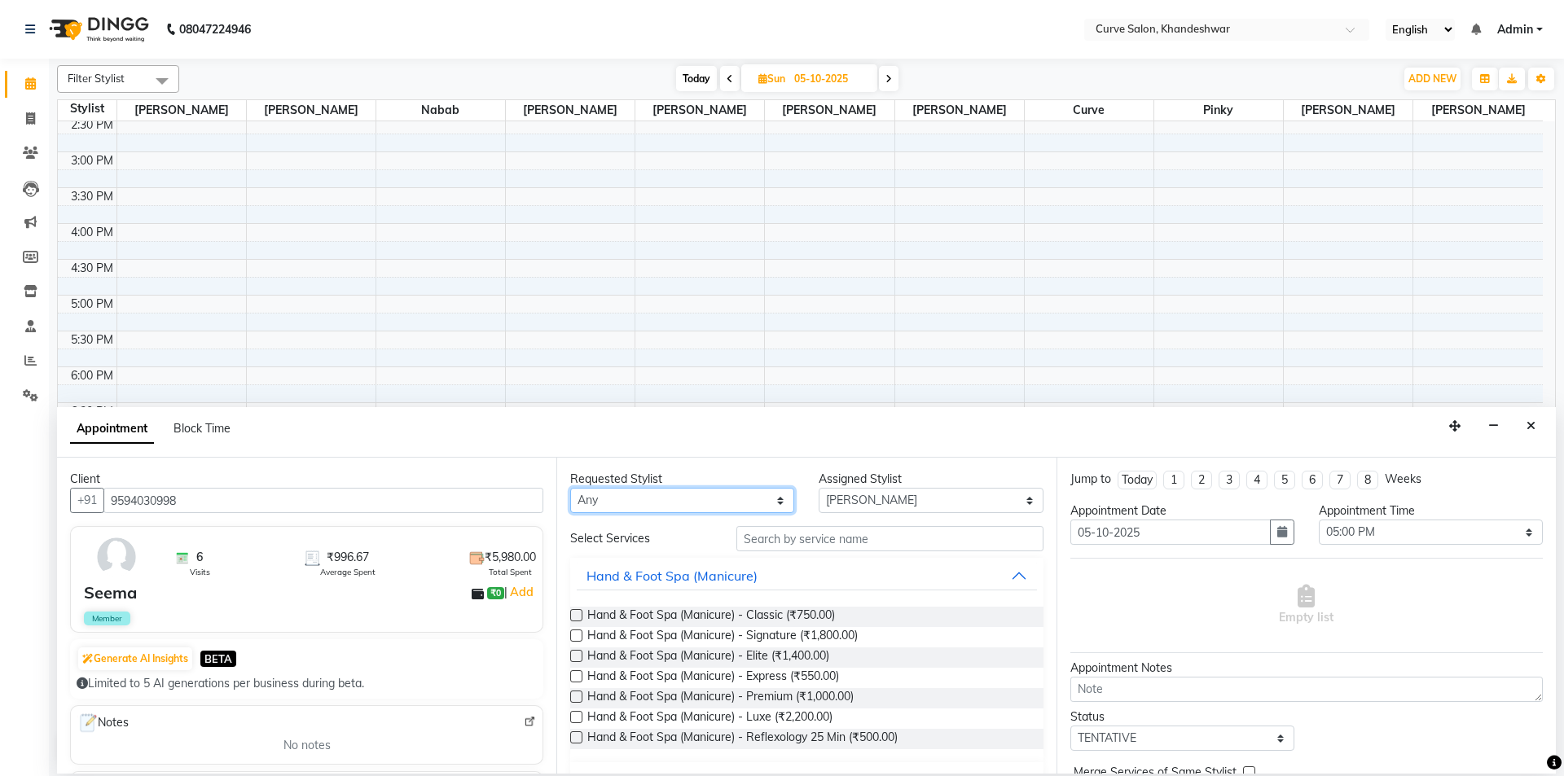
click at [702, 500] on select "Any [PERSON_NAME] Curve [PERSON_NAME] [PERSON_NAME] Nabab [PERSON_NAME] Pinky […" at bounding box center [682, 500] width 224 height 25
select select "25108"
click at [570, 488] on select "Any [PERSON_NAME] Curve [PERSON_NAME] [PERSON_NAME] Nabab [PERSON_NAME] Pinky […" at bounding box center [682, 500] width 224 height 25
click at [814, 543] on input "text" at bounding box center [889, 538] width 307 height 25
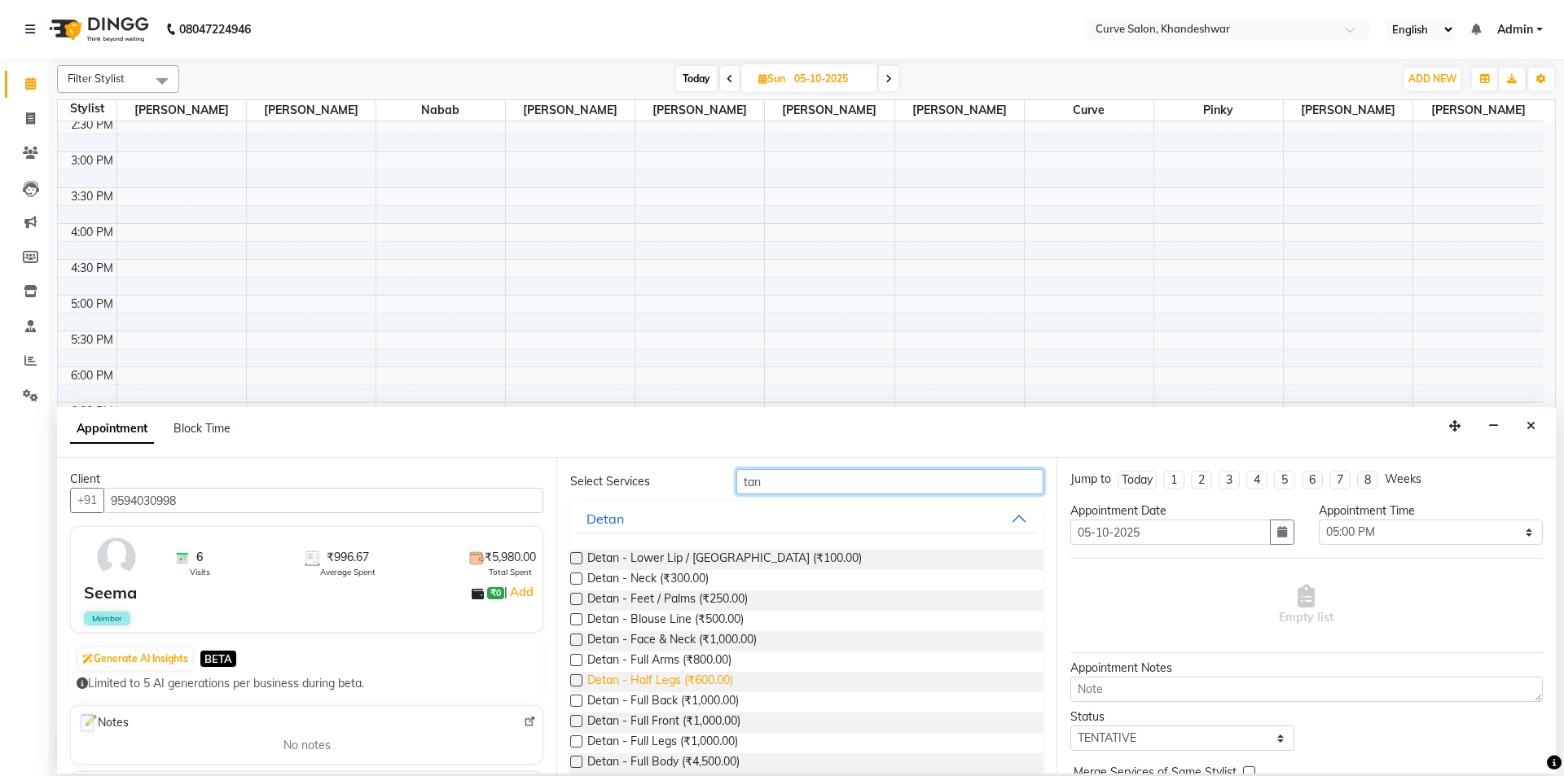
scroll to position [83, 0]
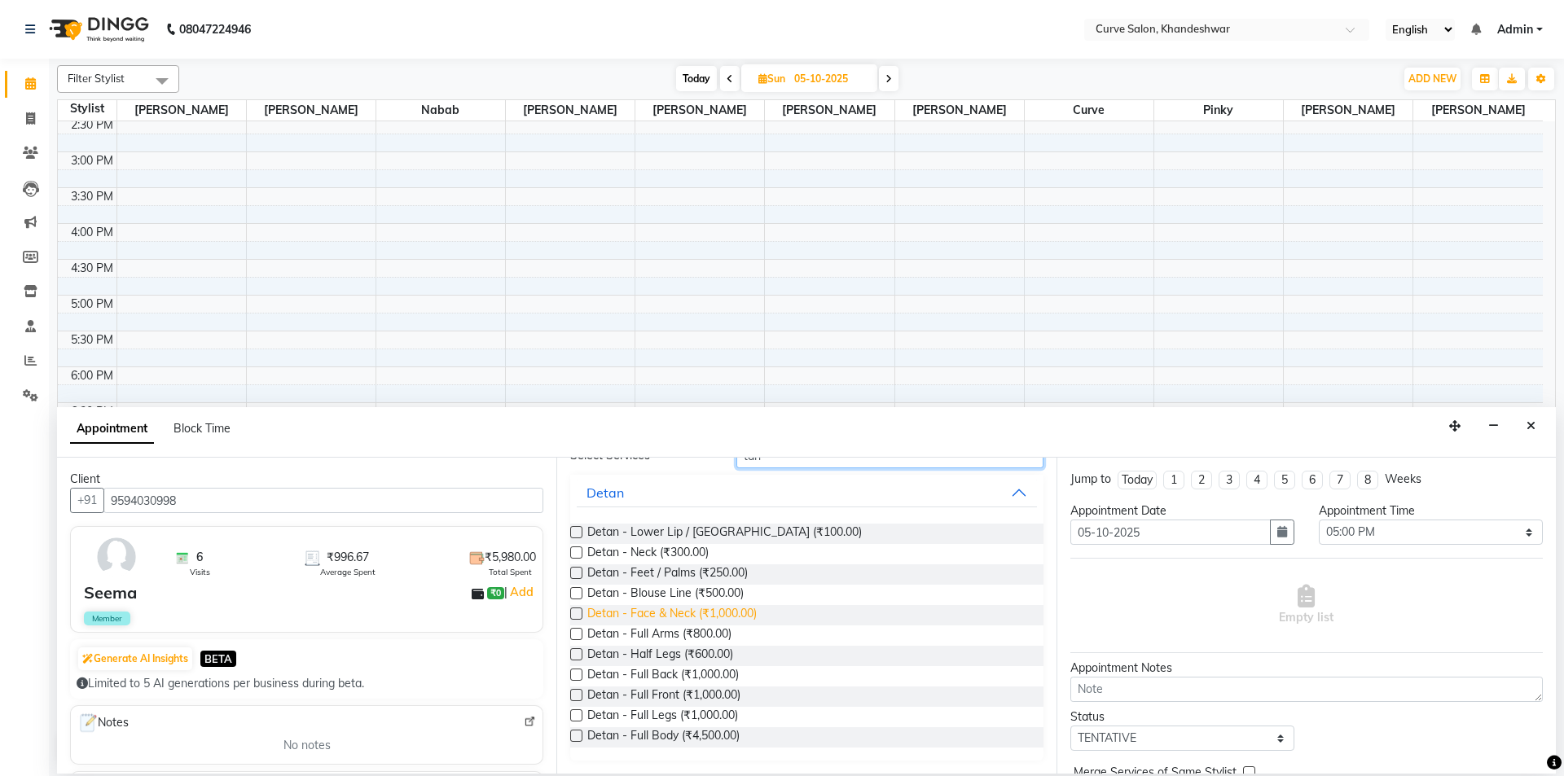
type input "tan"
click at [617, 613] on span "Detan - Face & Neck (₹1,000.00)" at bounding box center [671, 615] width 169 height 20
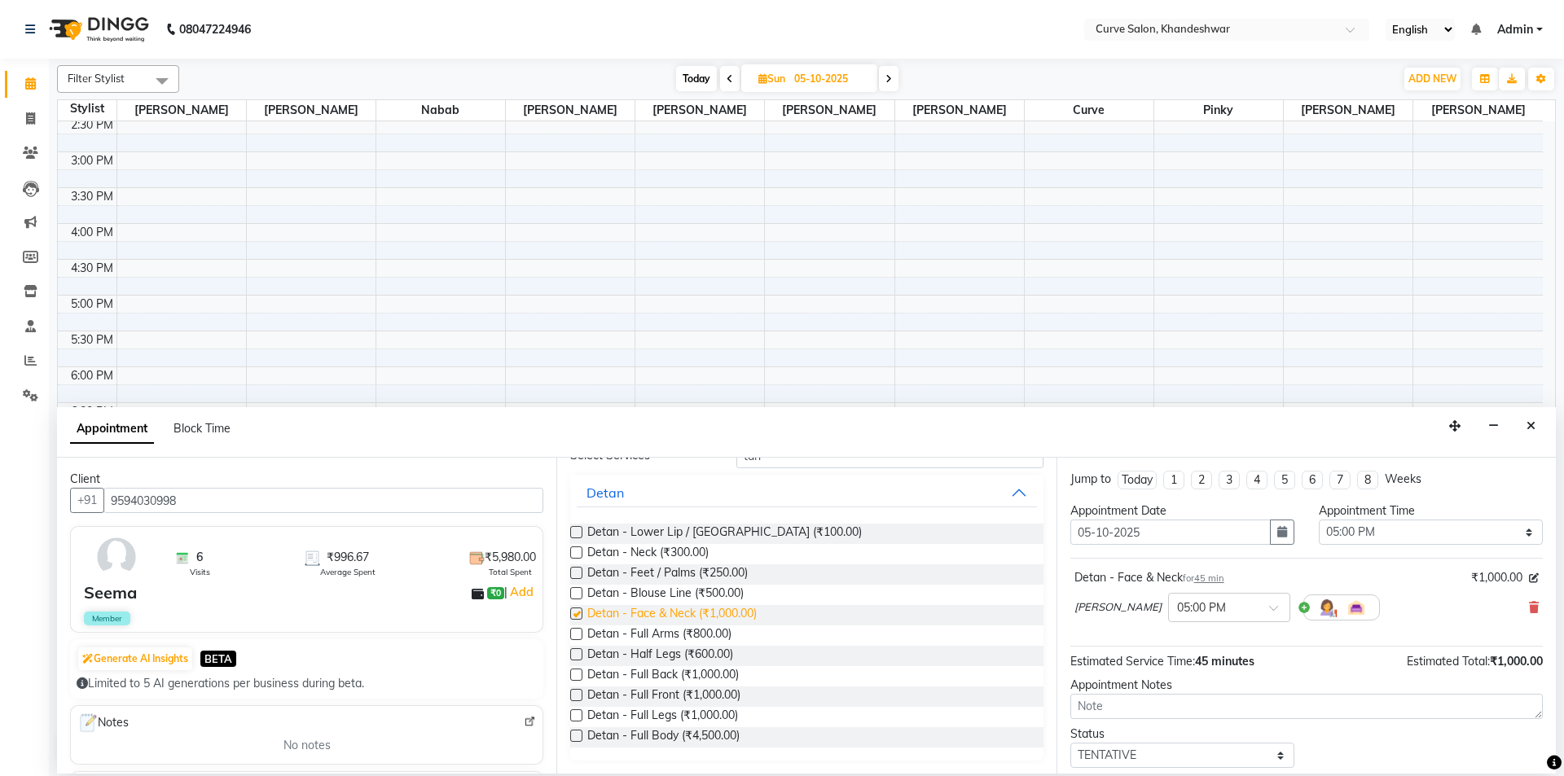
checkbox input "false"
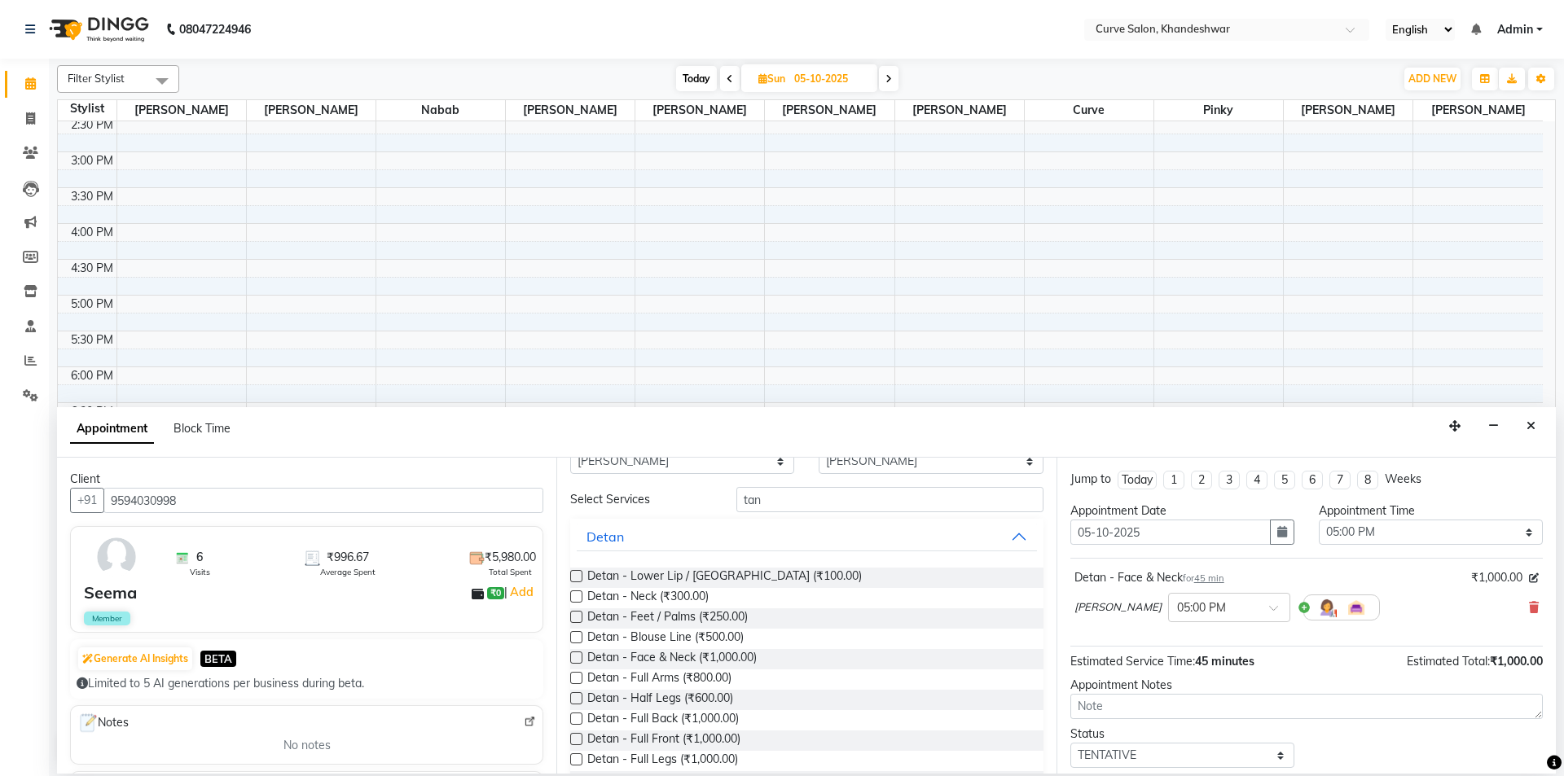
scroll to position [0, 0]
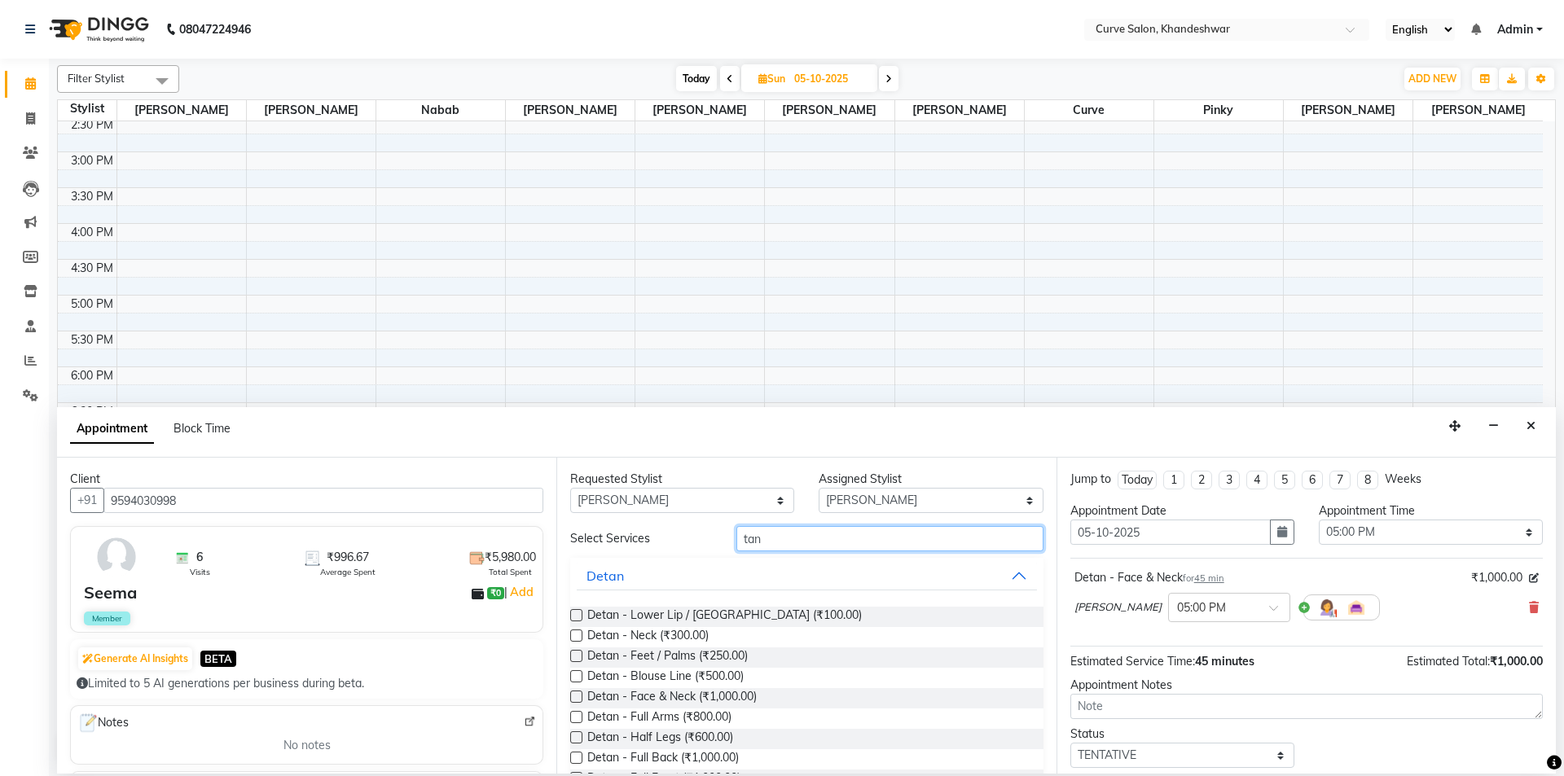
click at [838, 535] on input "tan" at bounding box center [889, 538] width 307 height 25
type input "t"
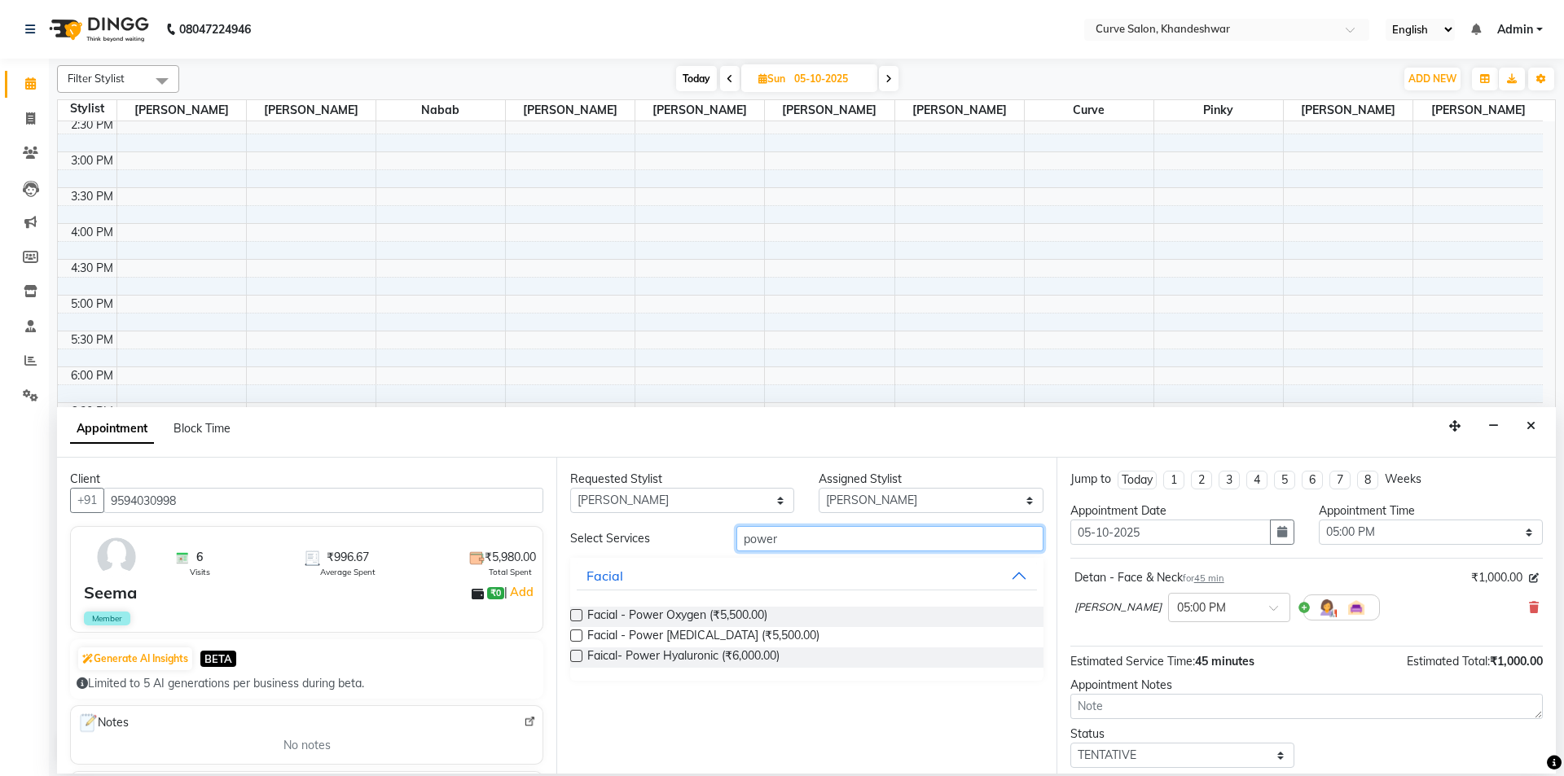
type input "power"
click at [575, 615] on label at bounding box center [576, 615] width 12 height 12
click at [575, 615] on input "checkbox" at bounding box center [575, 617] width 11 height 11
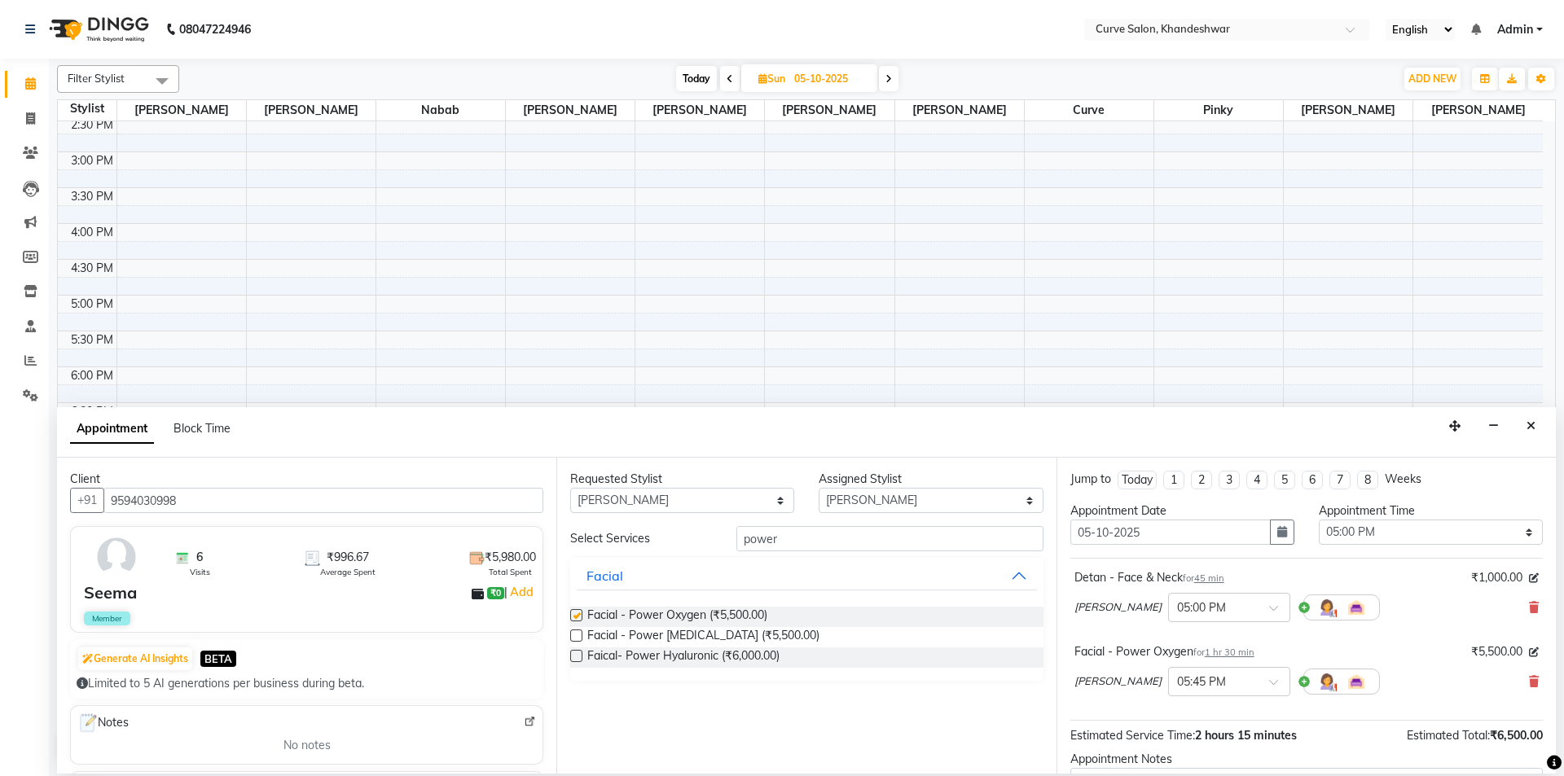
checkbox input "false"
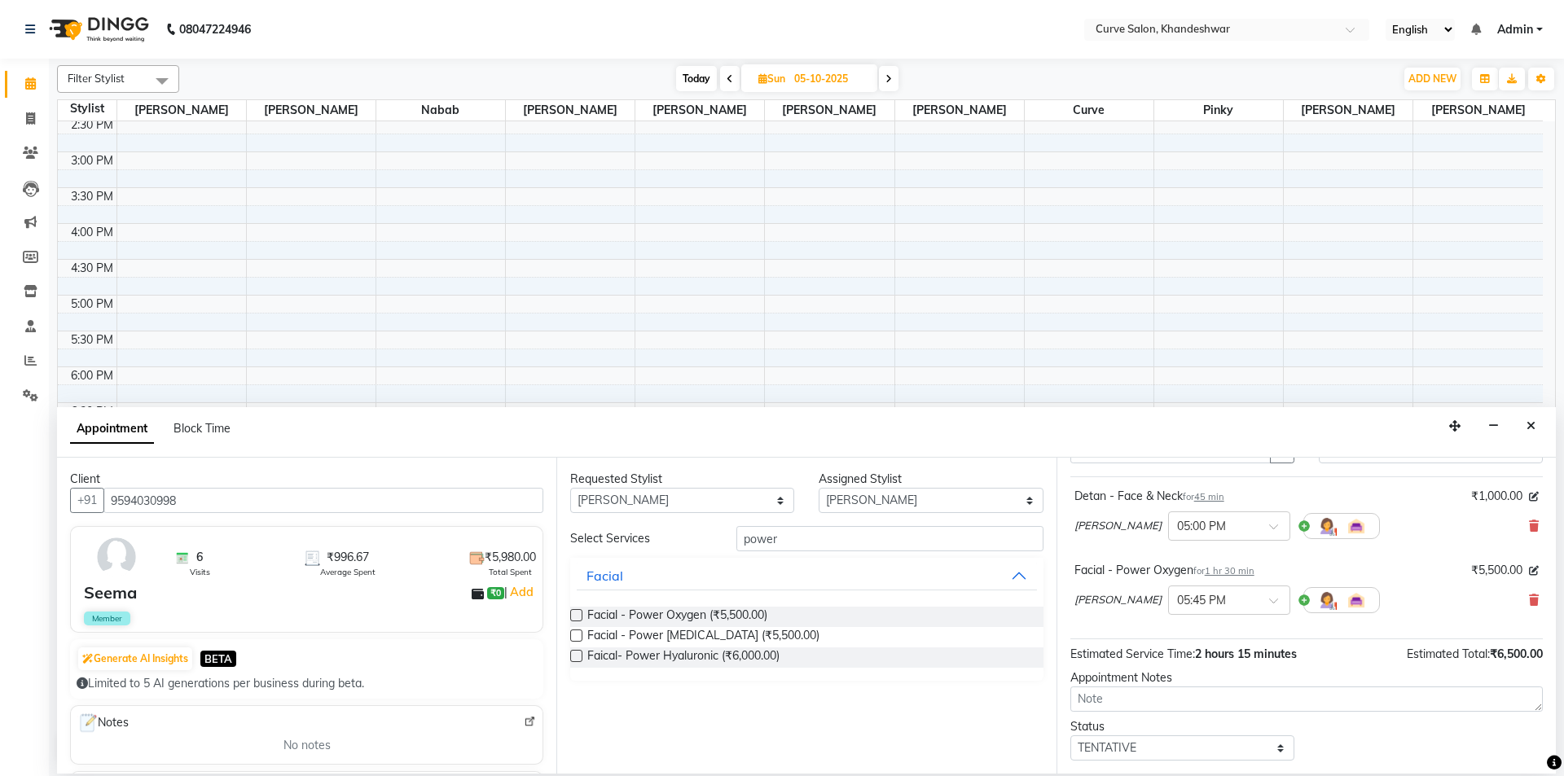
scroll to position [171, 0]
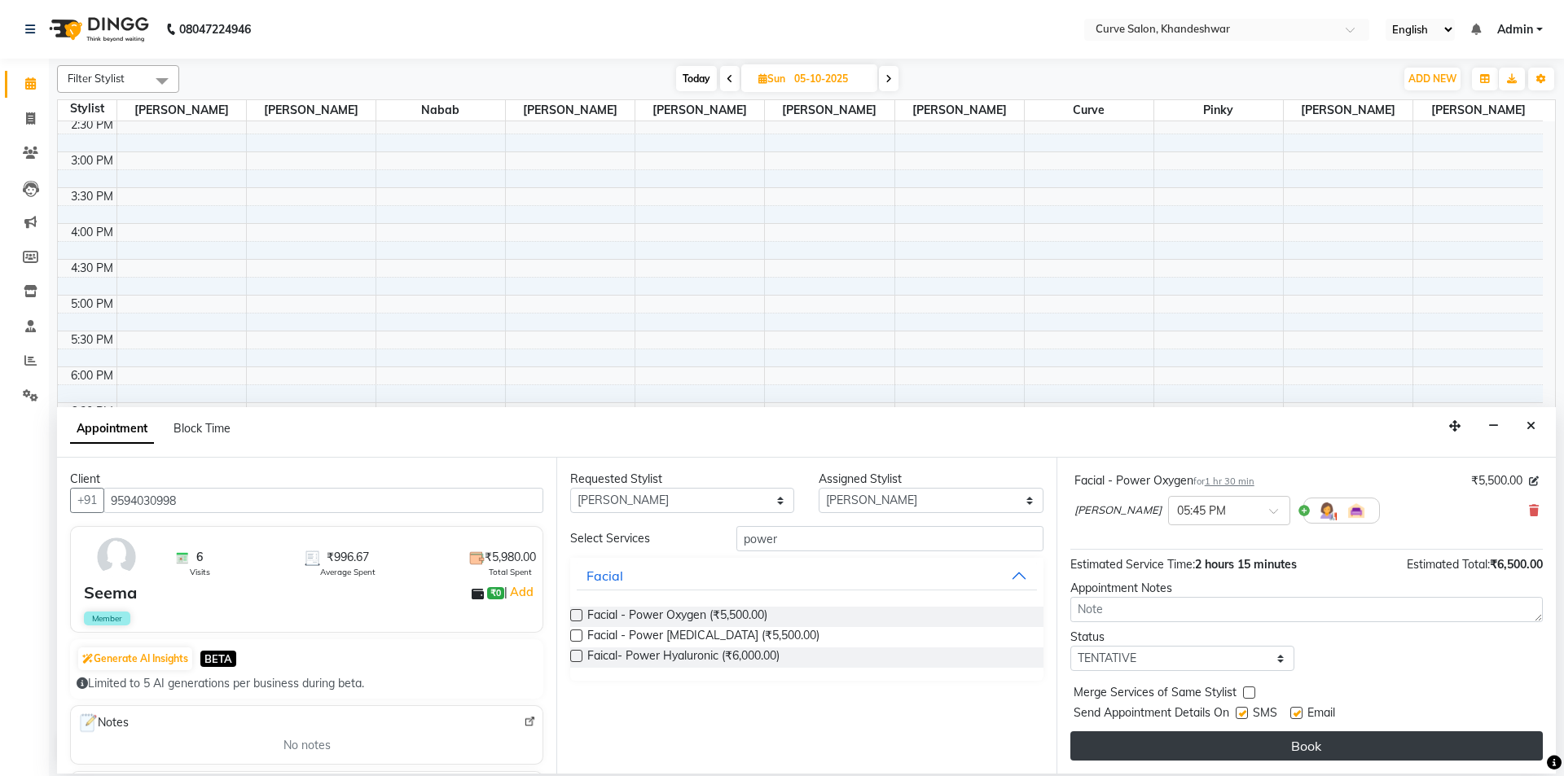
click at [1317, 744] on button "Book" at bounding box center [1306, 745] width 472 height 29
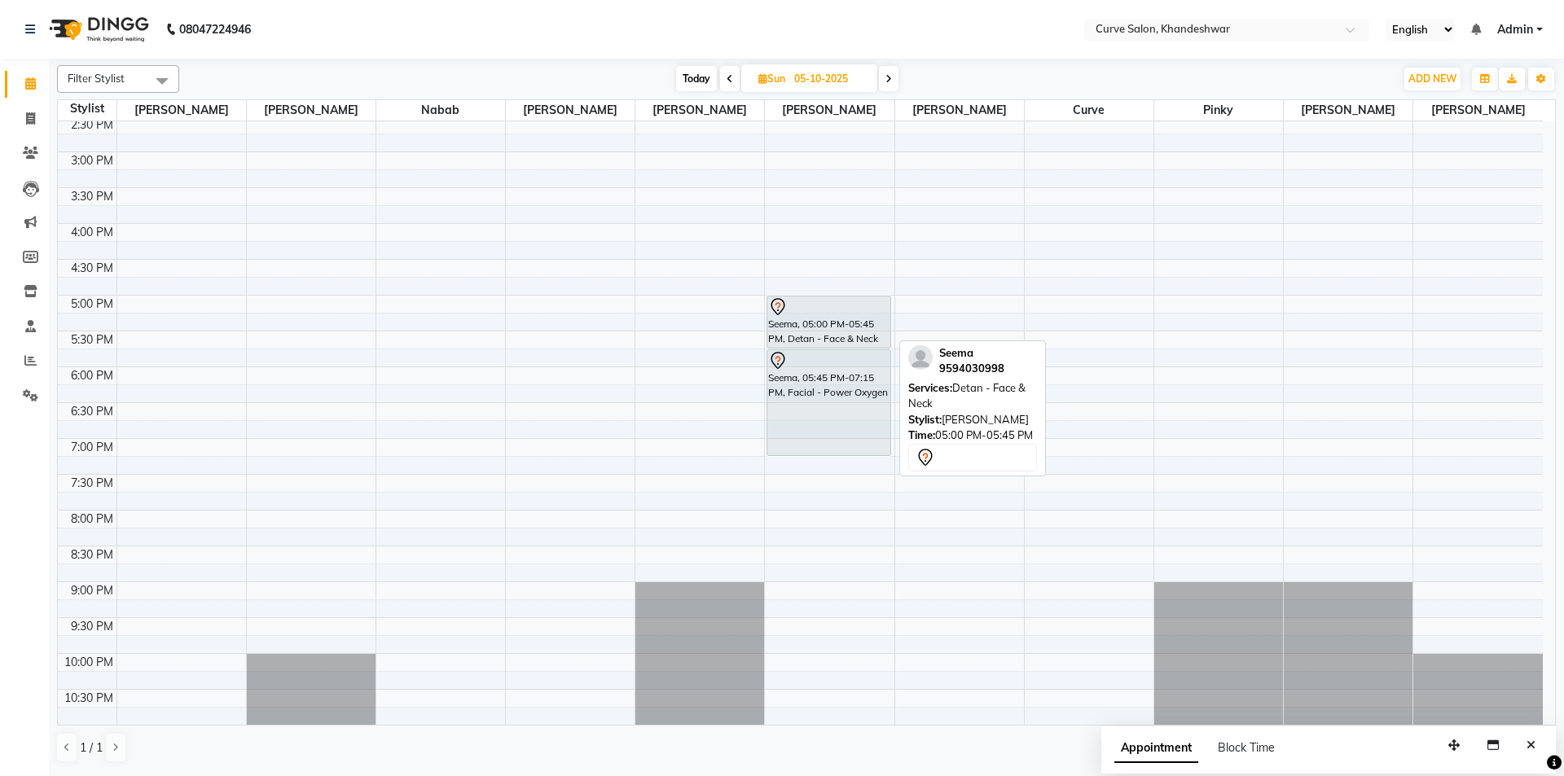
click at [777, 303] on icon at bounding box center [778, 305] width 6 height 7
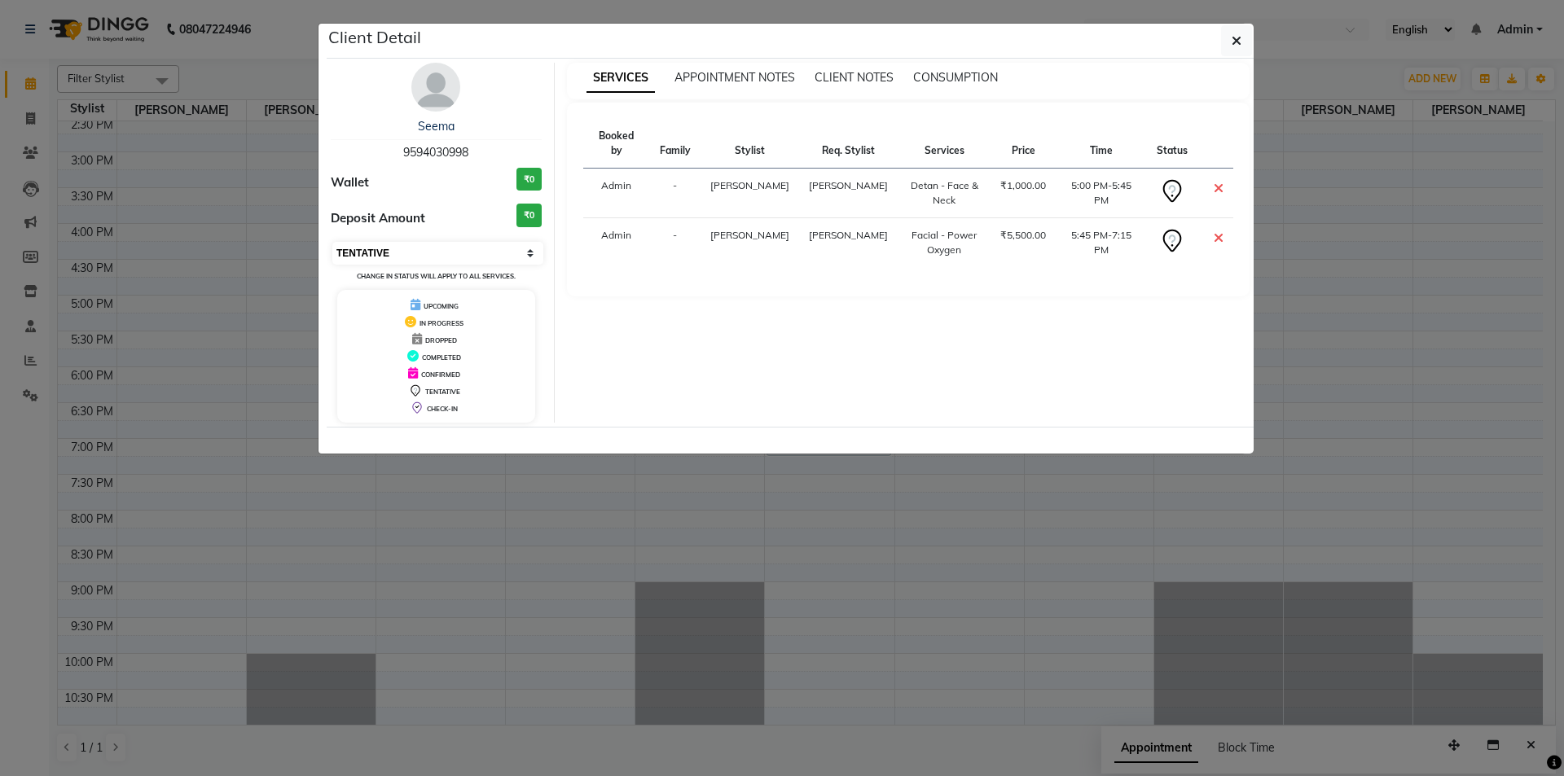
click at [435, 255] on select "Select CONFIRMED TENTATIVE" at bounding box center [437, 253] width 211 height 23
select select "6"
click at [332, 242] on select "Select CONFIRMED TENTATIVE" at bounding box center [437, 253] width 211 height 23
click at [1232, 37] on icon "button" at bounding box center [1236, 40] width 10 height 13
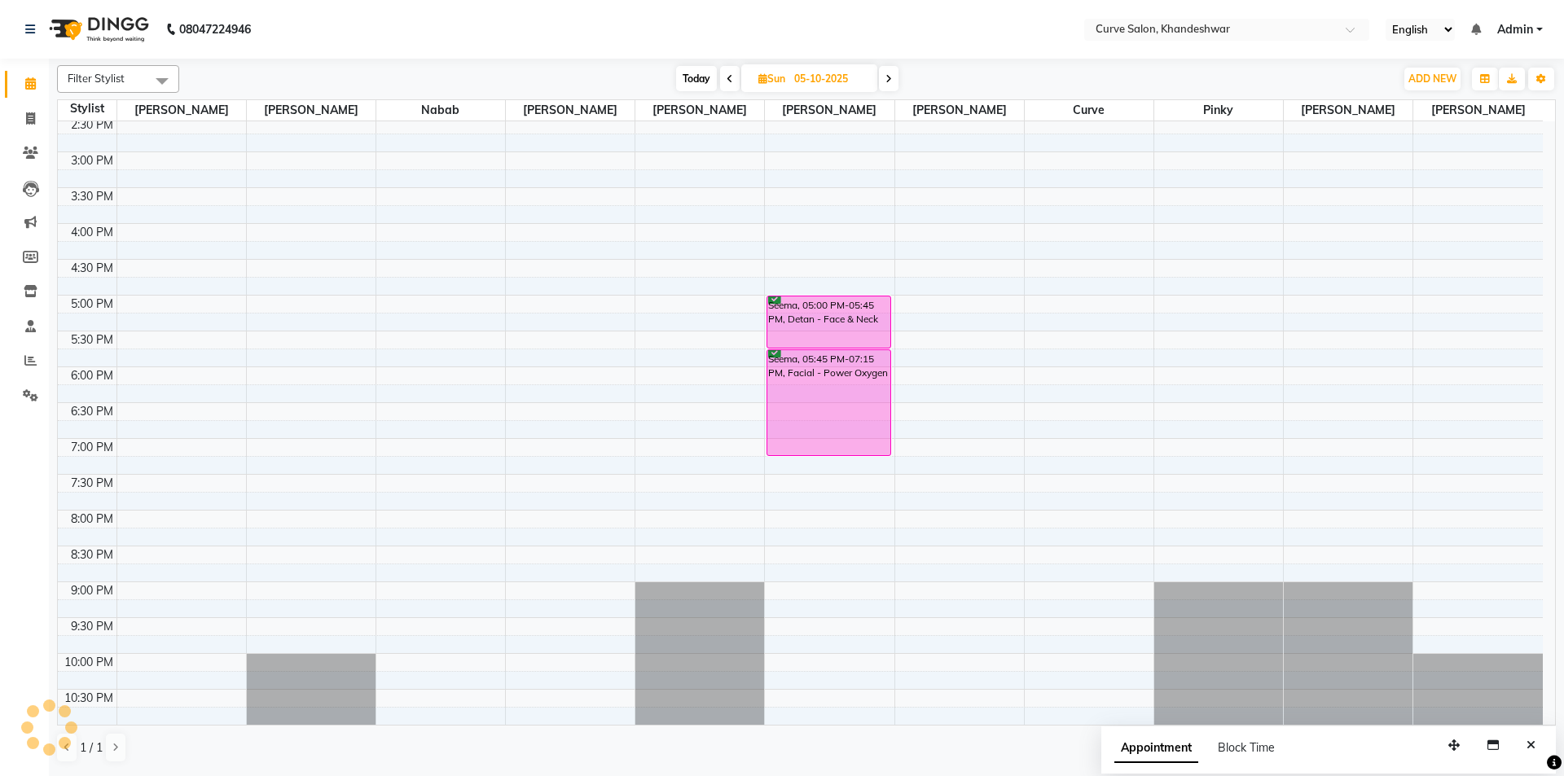
click at [681, 79] on span "Today" at bounding box center [696, 78] width 41 height 25
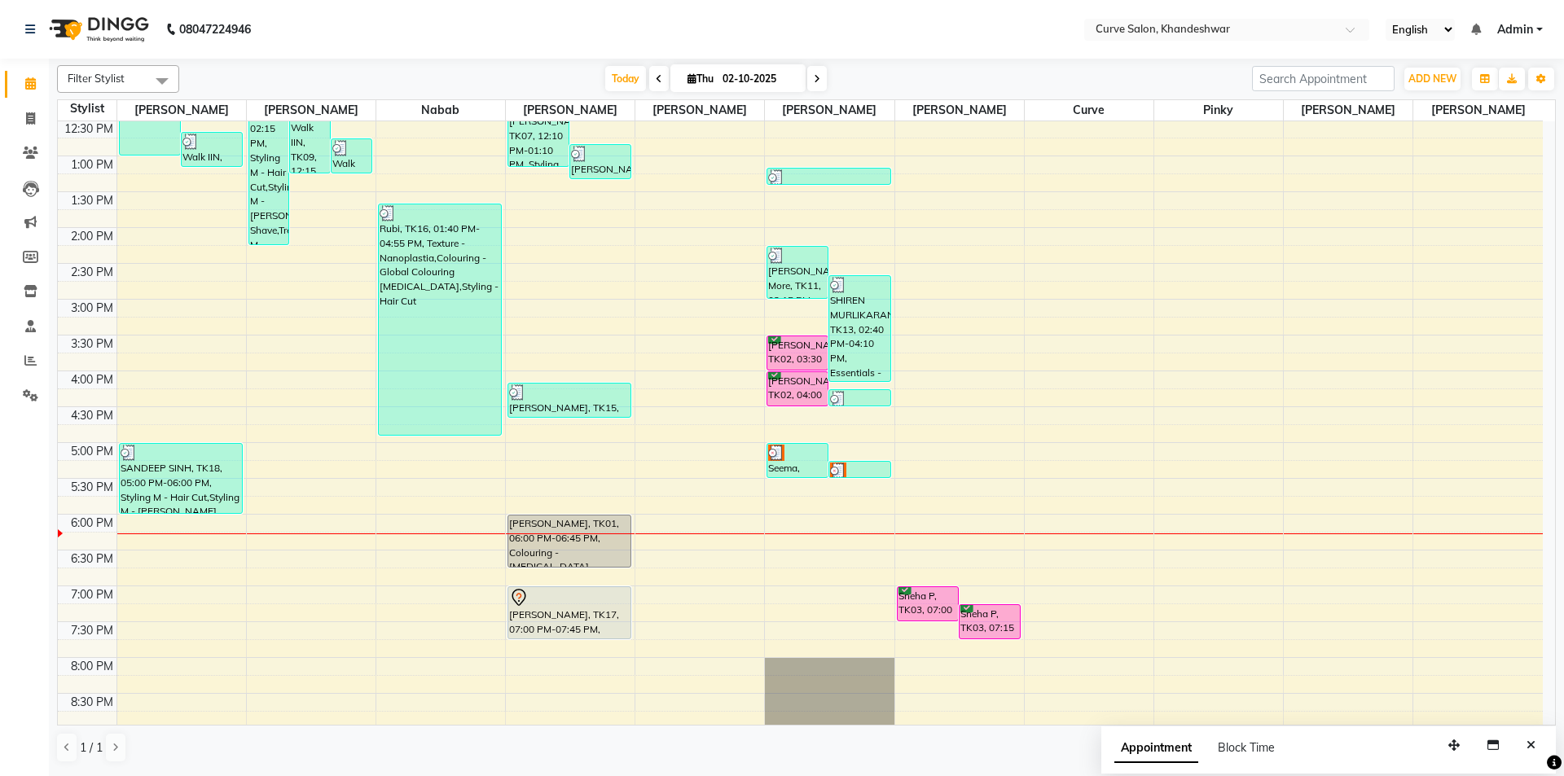
scroll to position [236, 0]
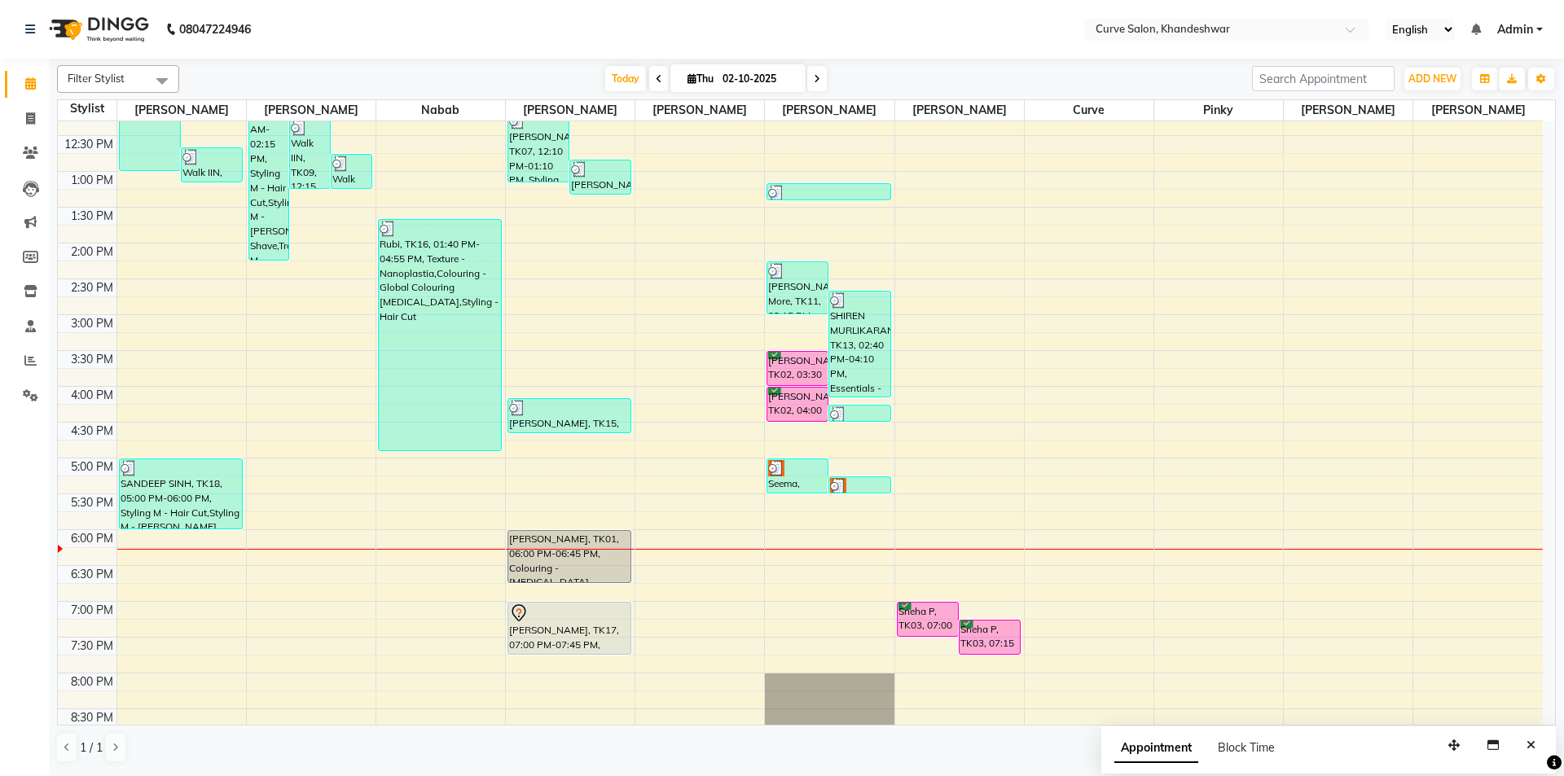
click at [817, 80] on icon at bounding box center [817, 79] width 7 height 10
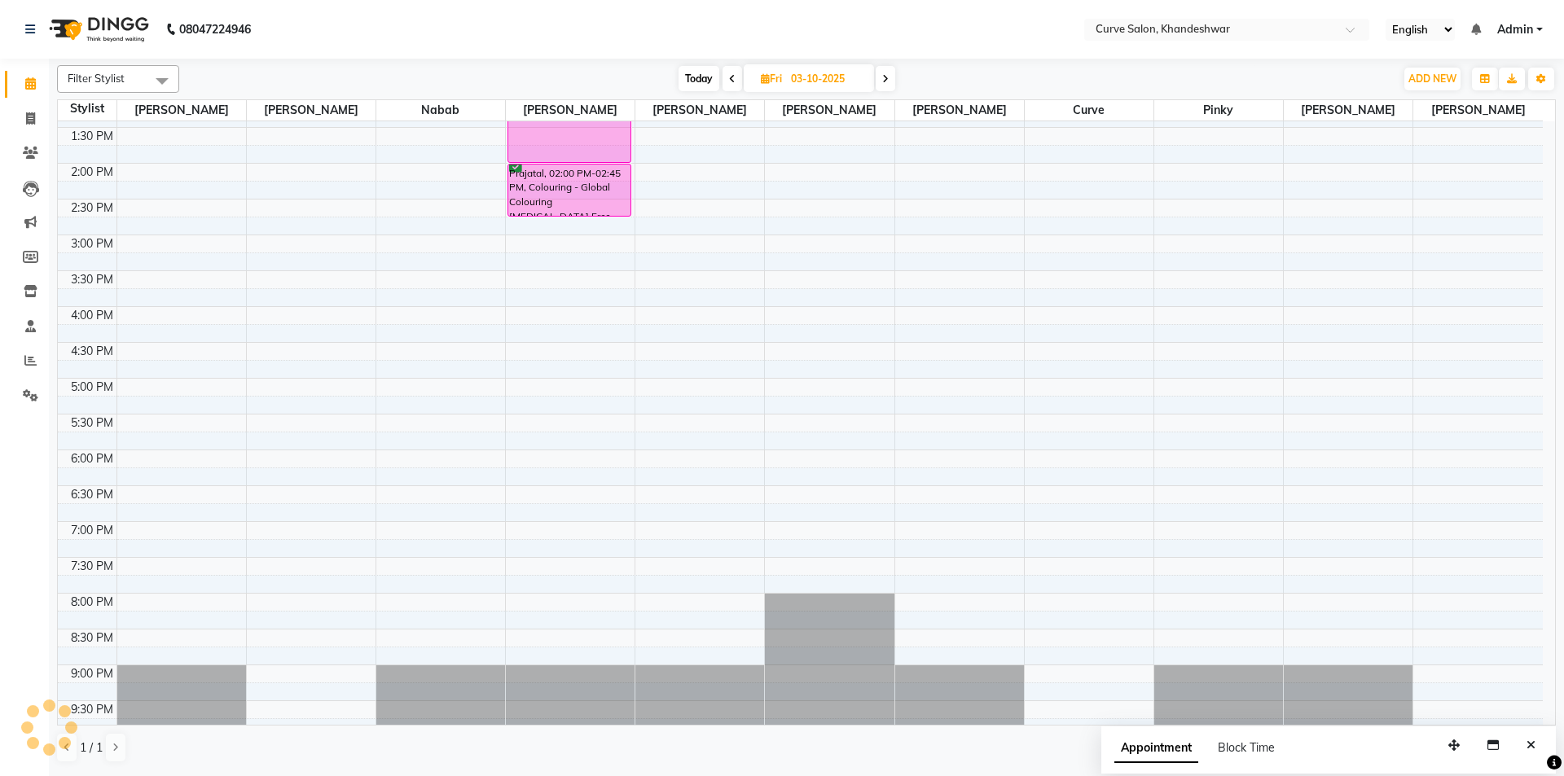
scroll to position [0, 0]
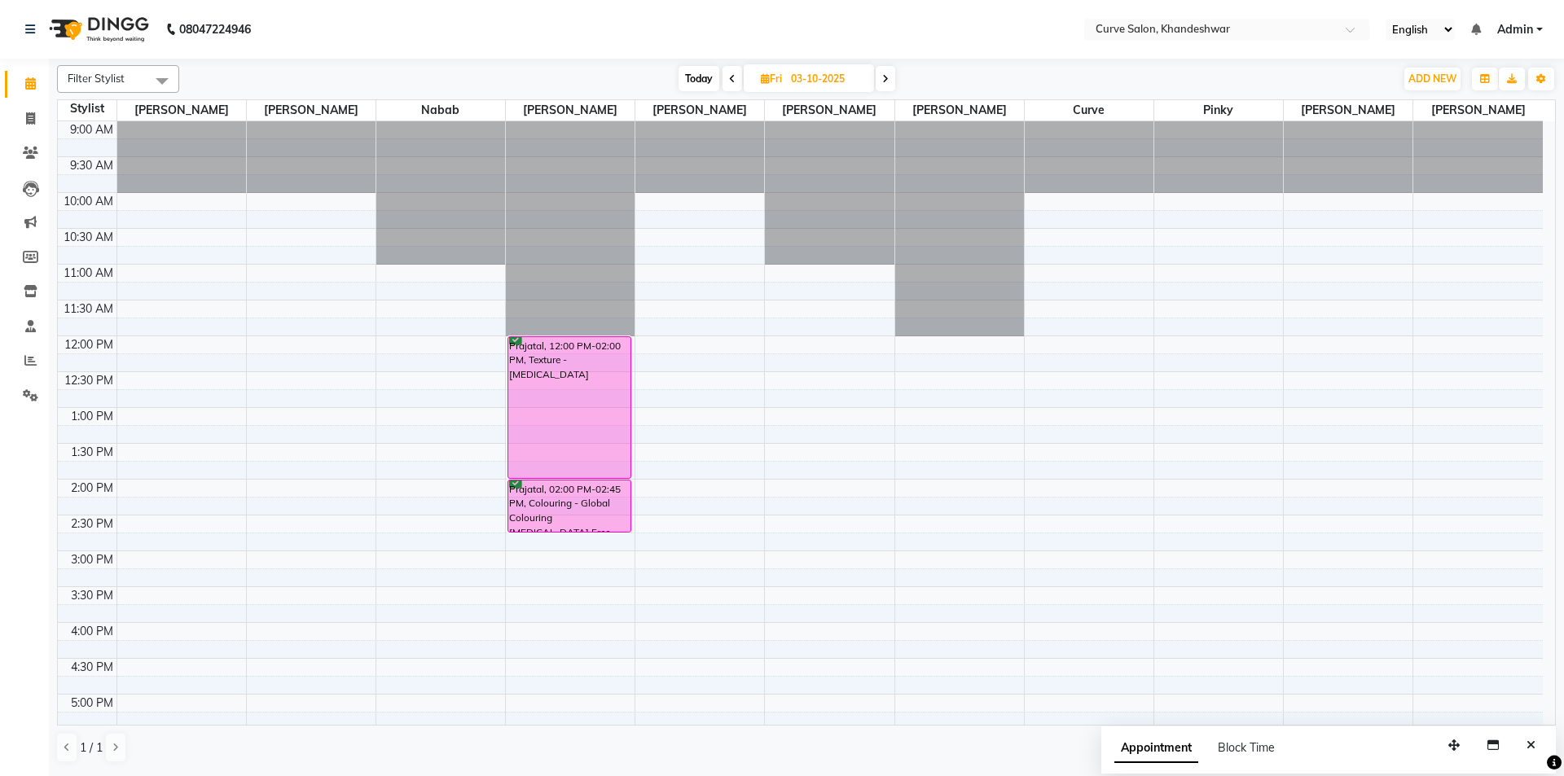
click at [699, 72] on span "Today" at bounding box center [698, 78] width 41 height 25
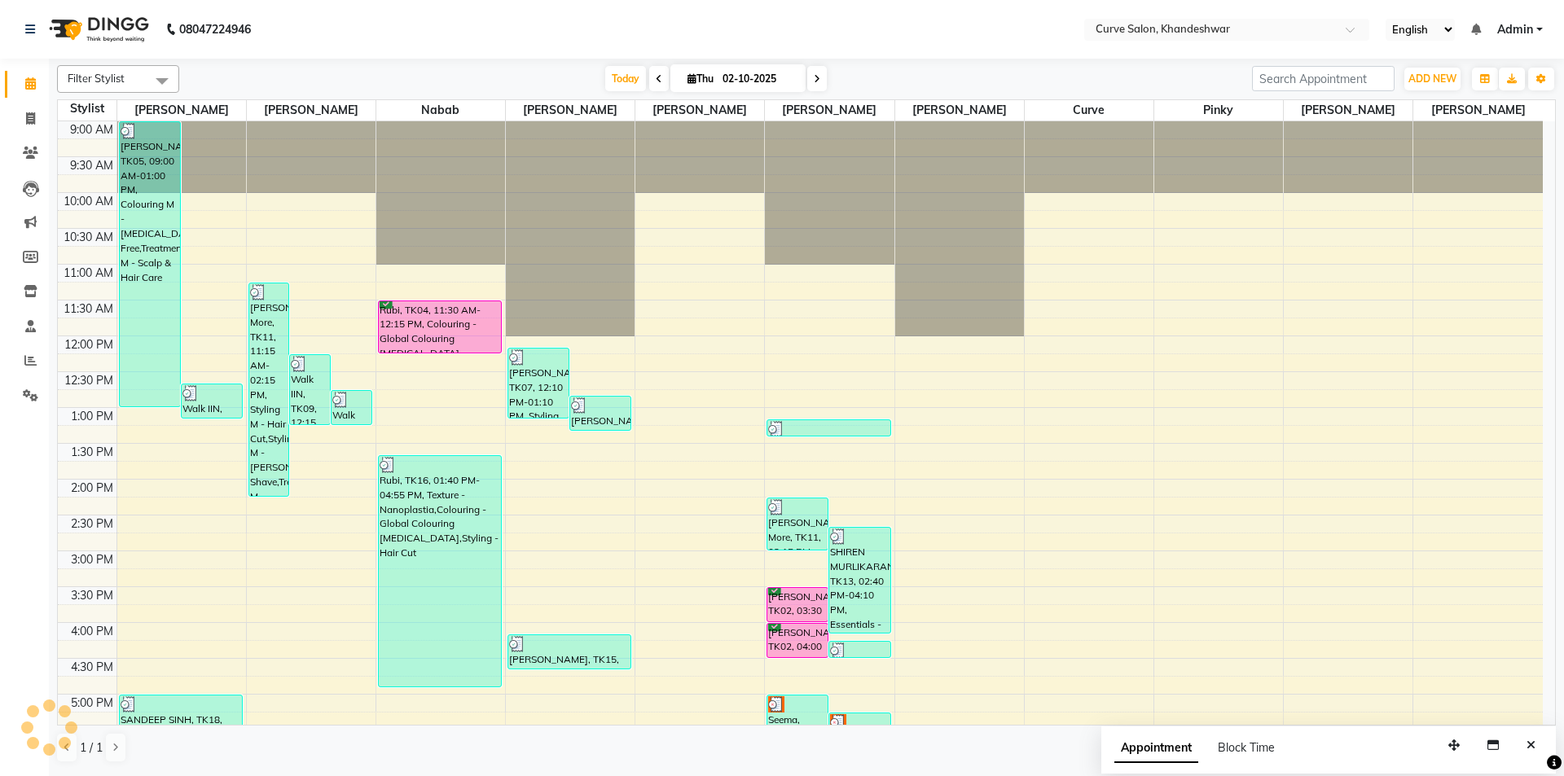
scroll to position [399, 0]
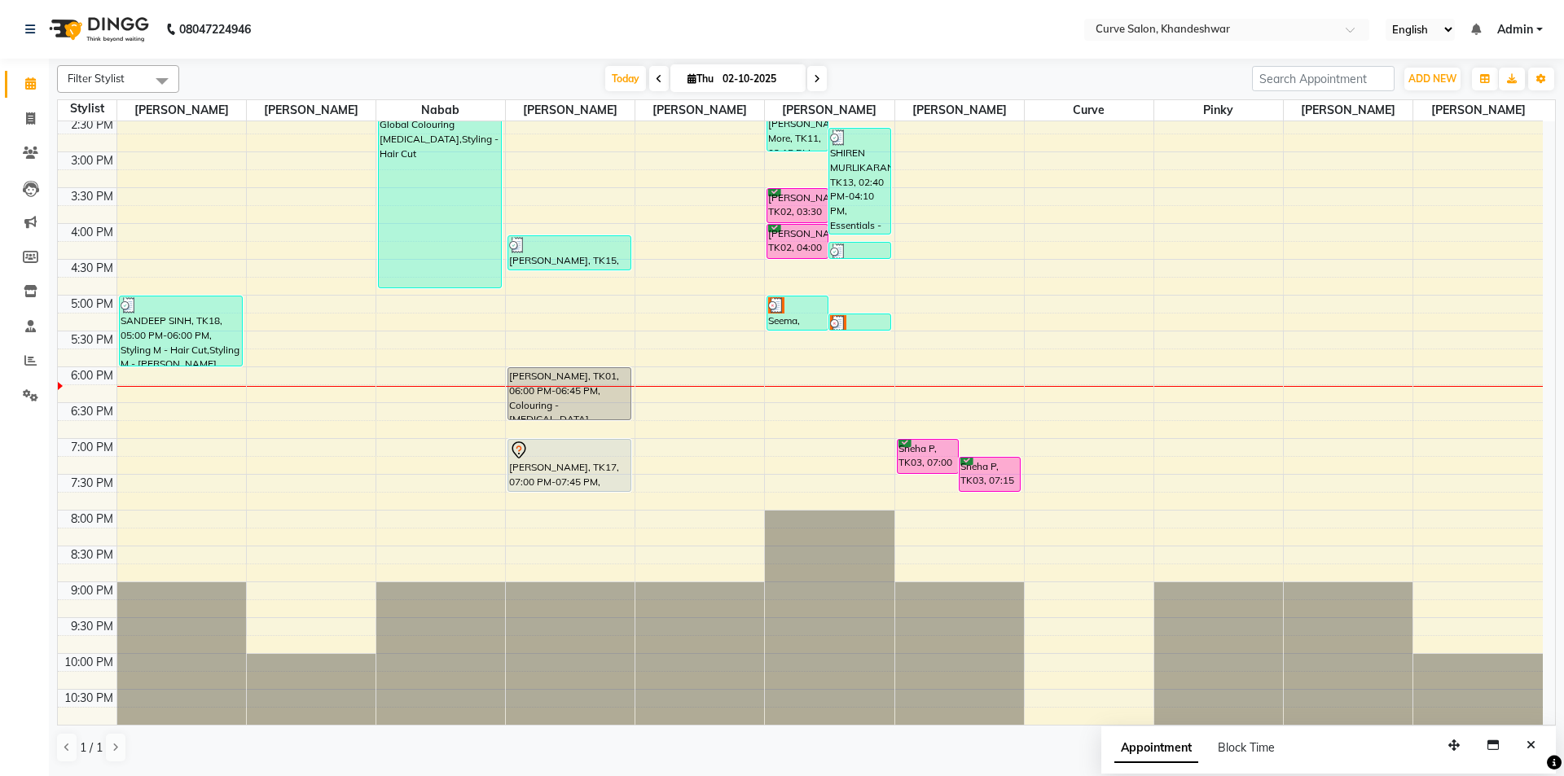
click at [816, 75] on icon at bounding box center [817, 79] width 7 height 10
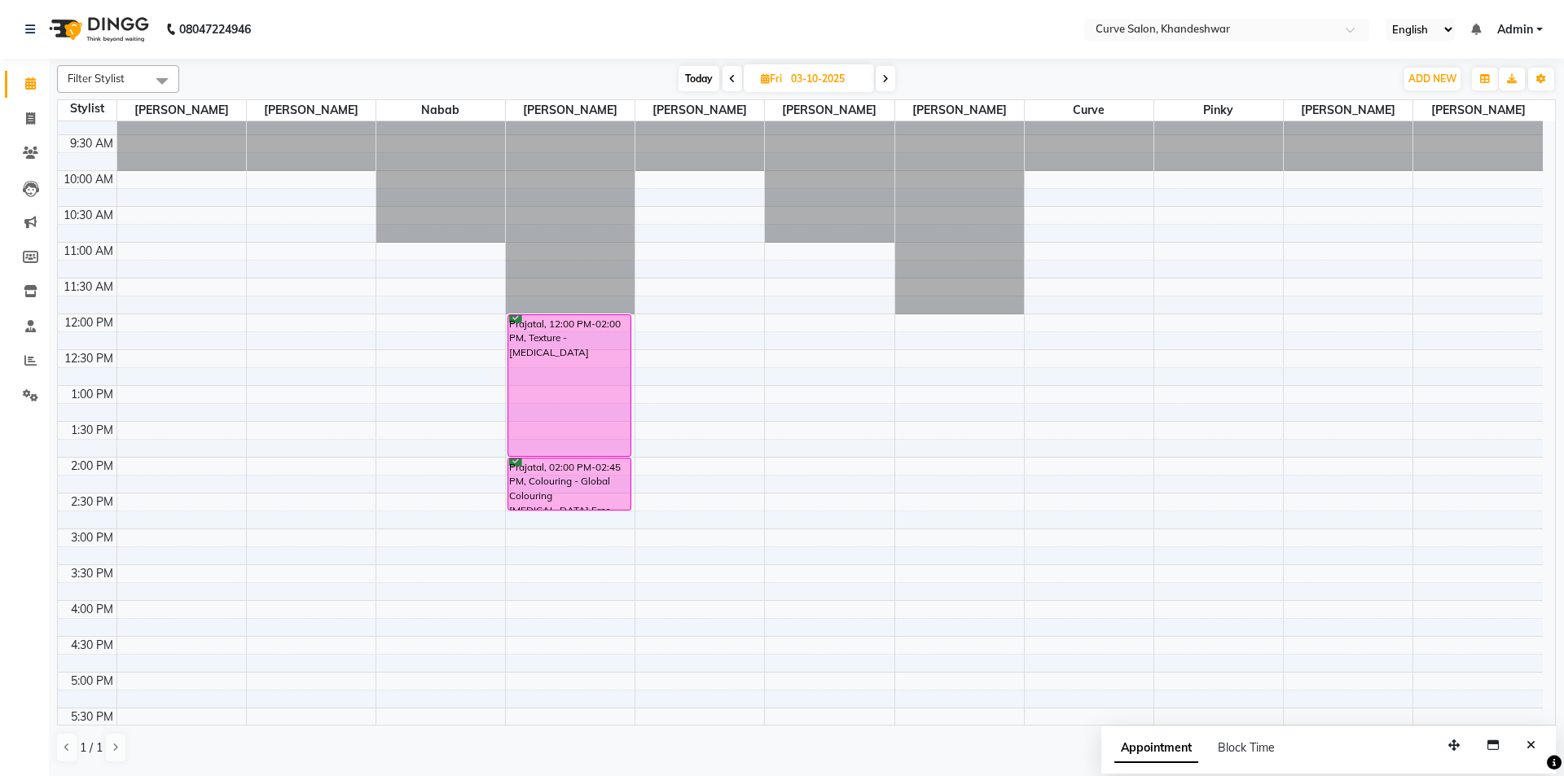
scroll to position [0, 0]
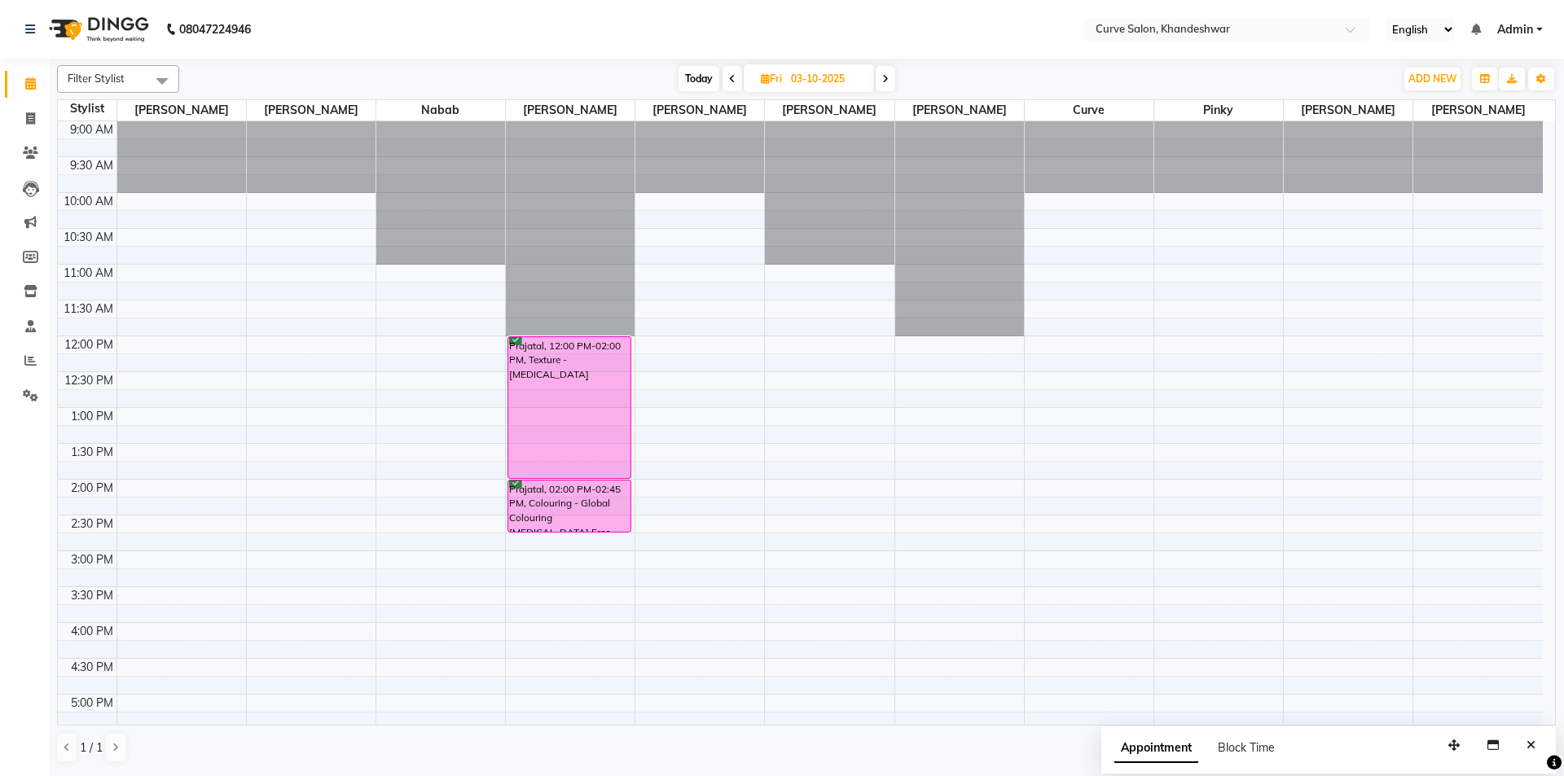
click at [882, 77] on span at bounding box center [886, 78] width 20 height 25
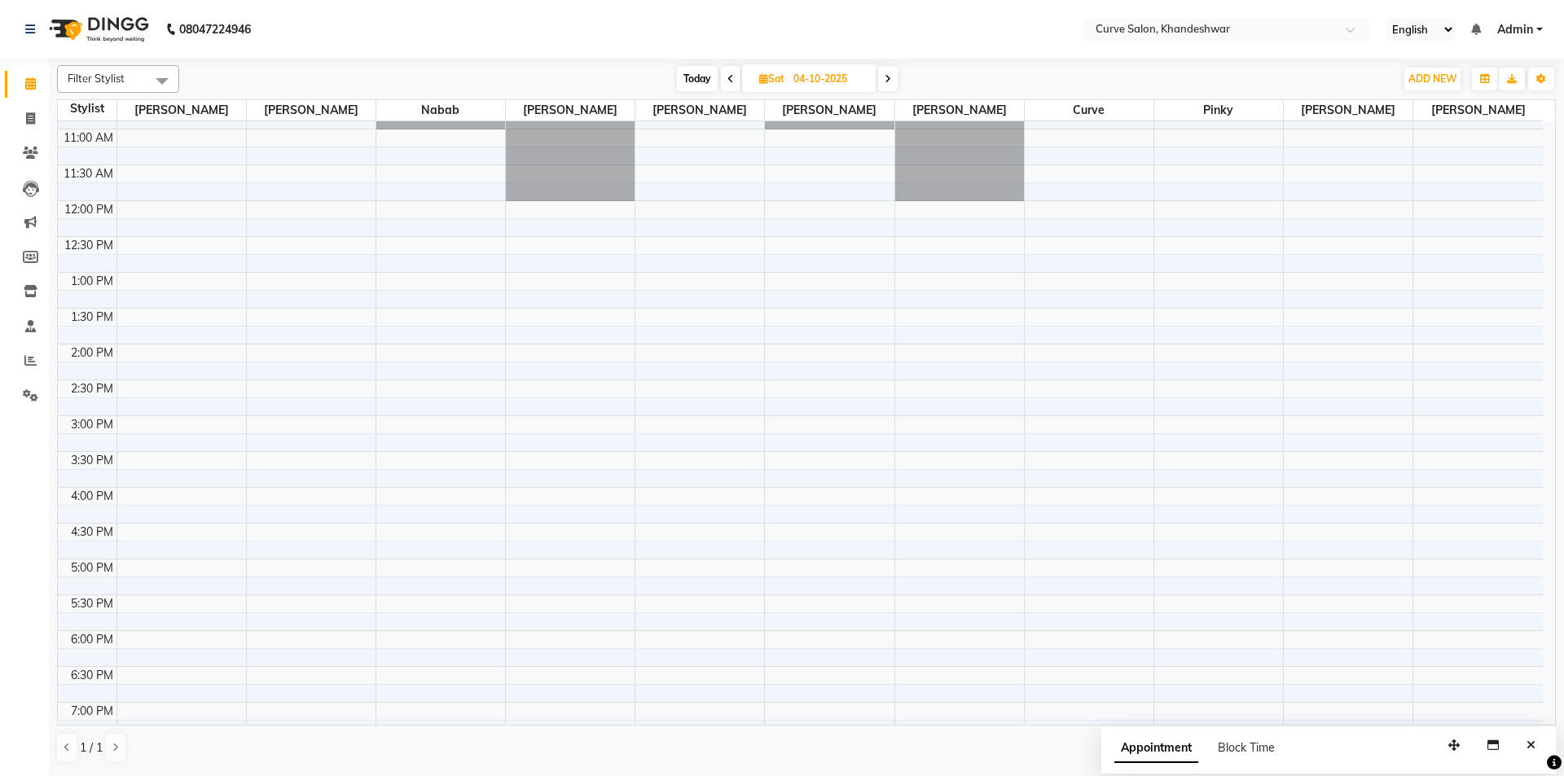
scroll to position [399, 0]
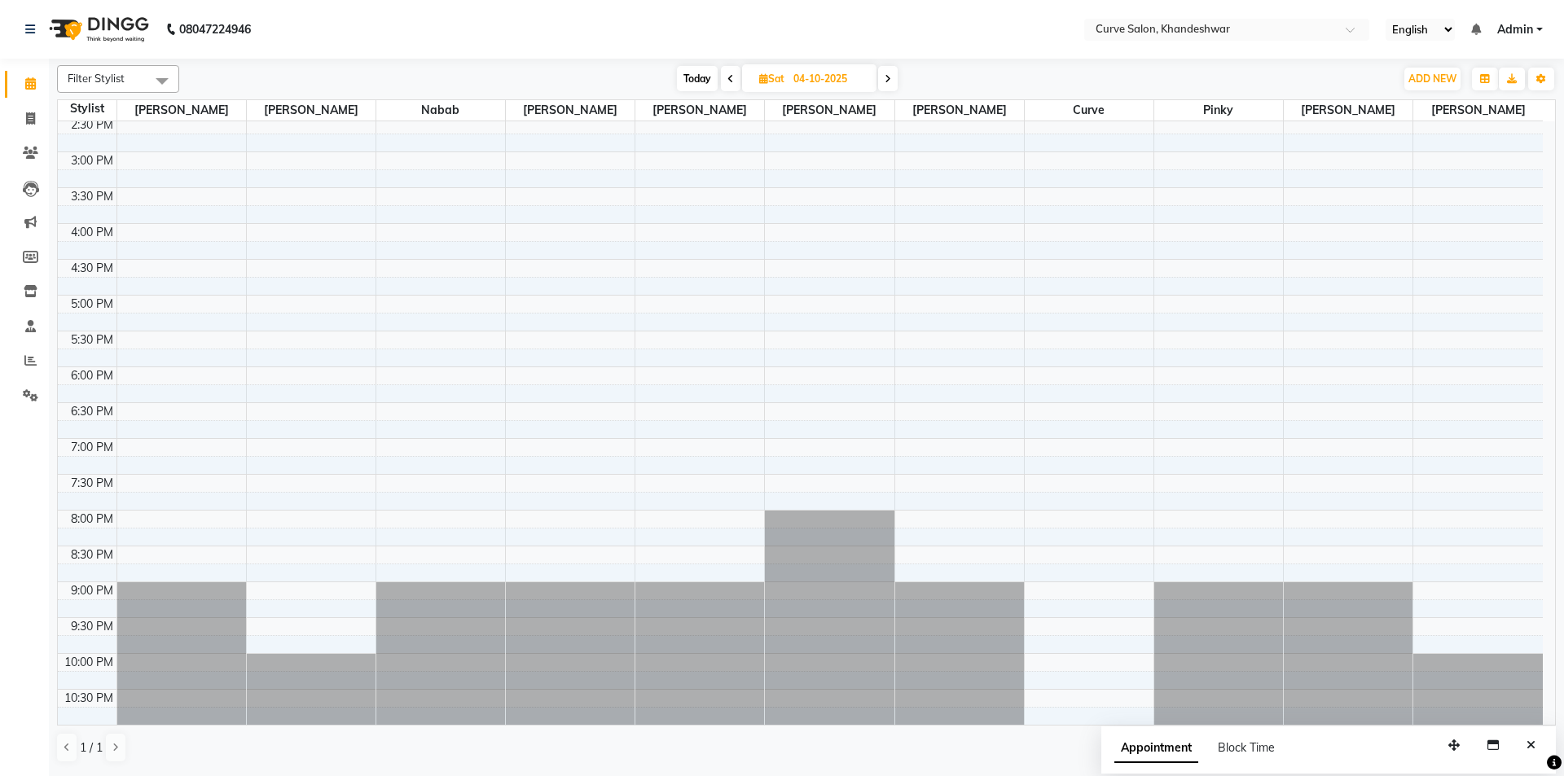
click at [889, 81] on icon at bounding box center [887, 79] width 7 height 10
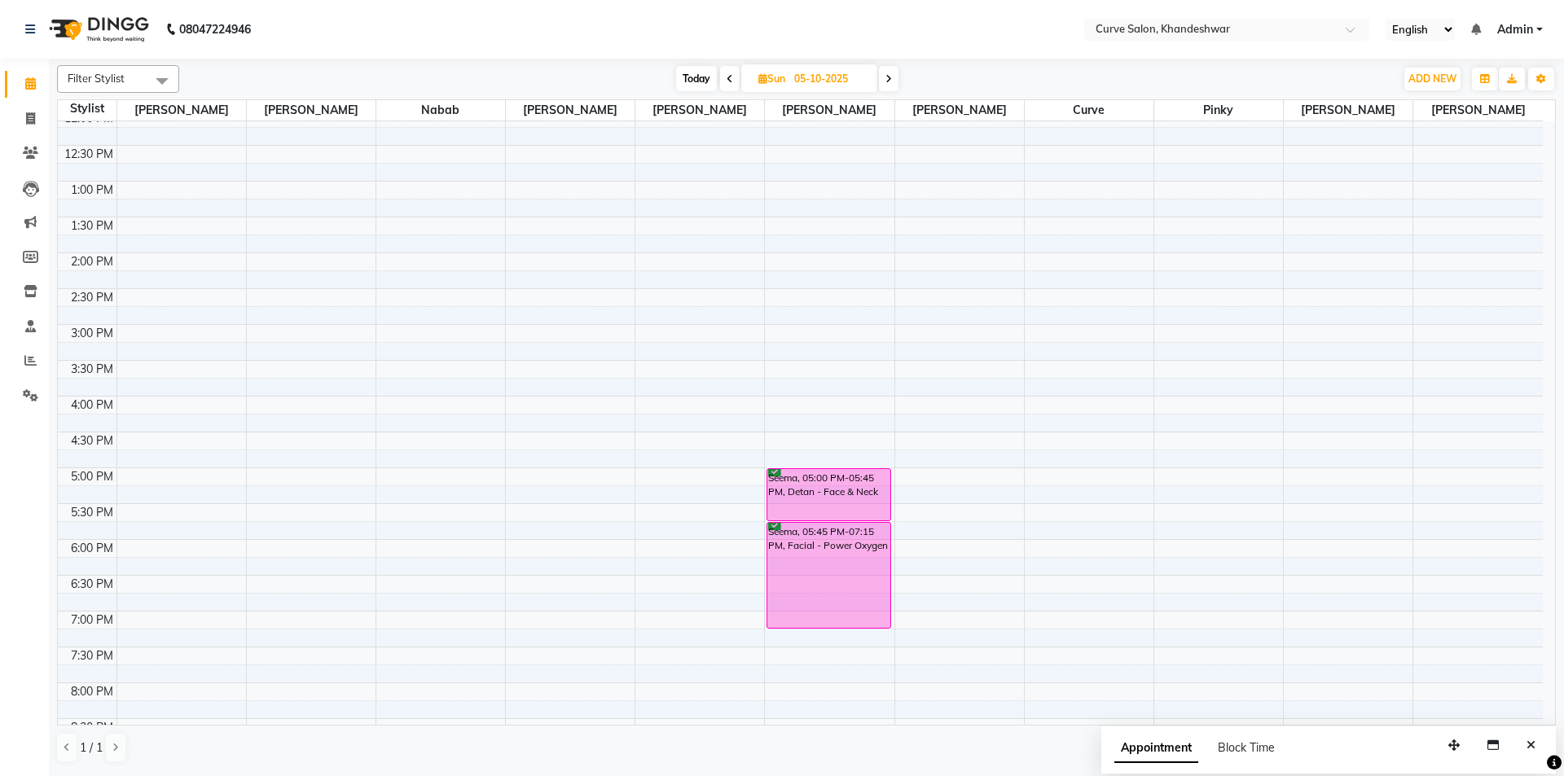
scroll to position [244, 0]
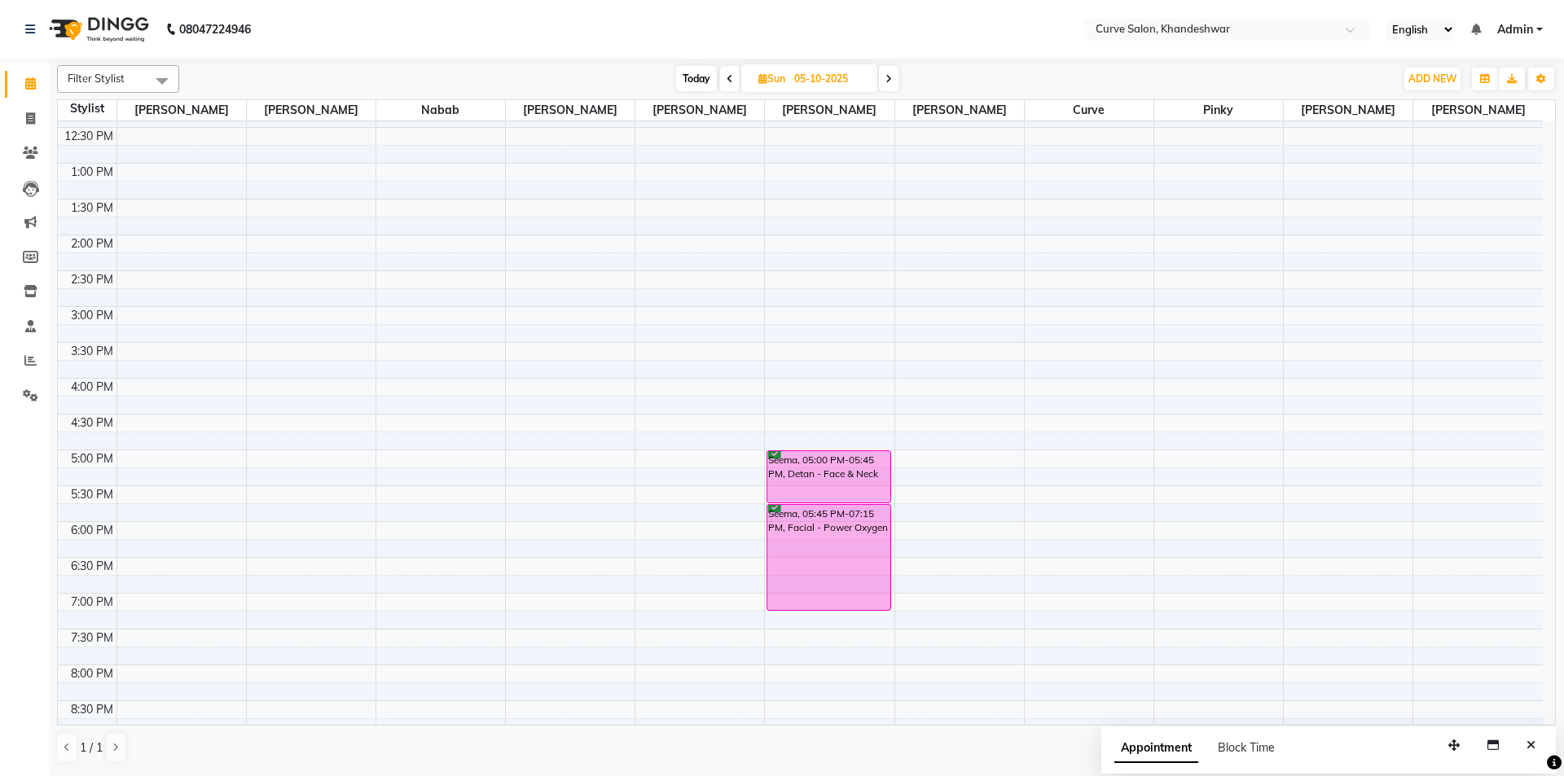
click at [893, 76] on span at bounding box center [889, 78] width 20 height 25
type input "06-10-2025"
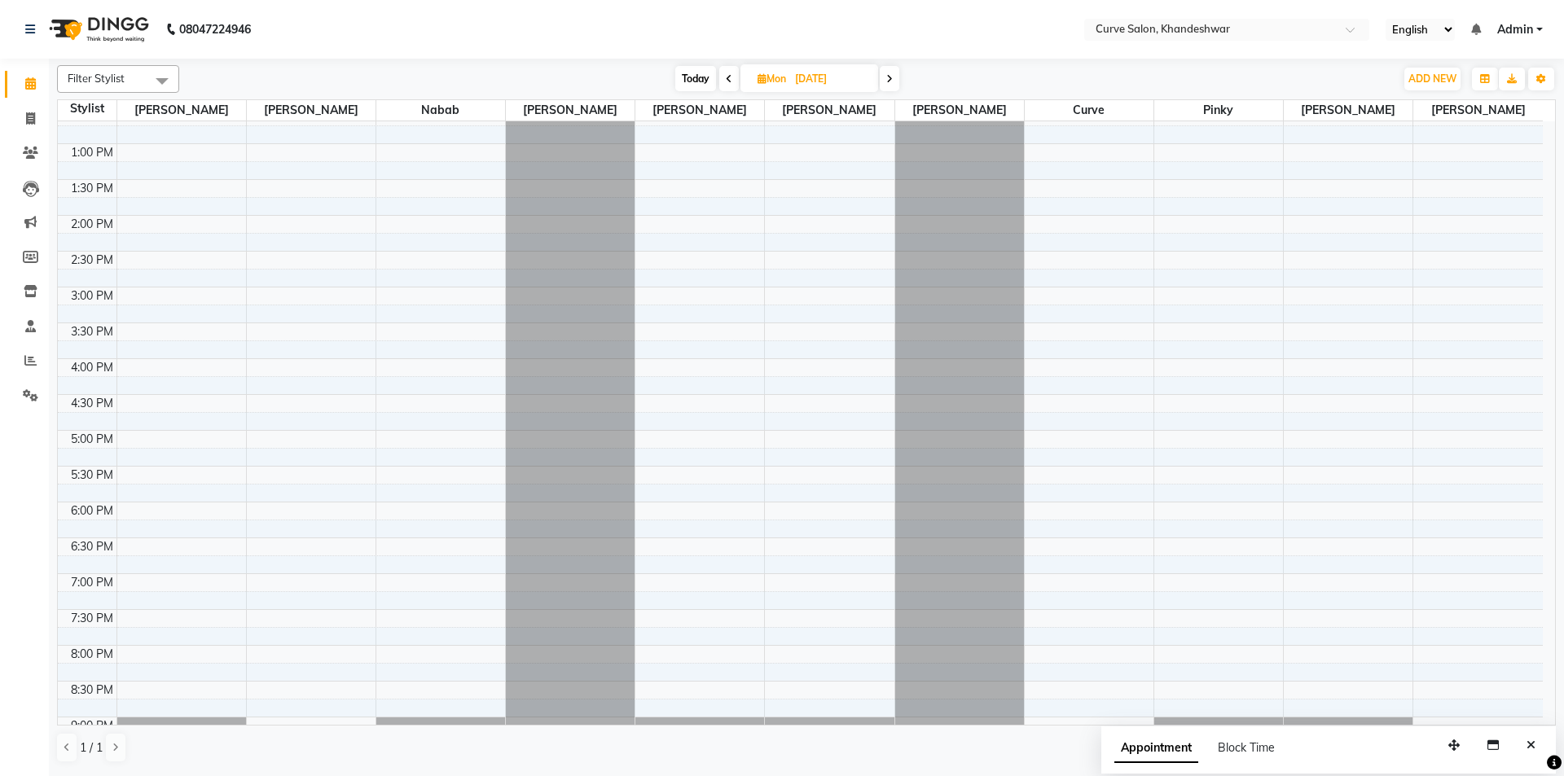
scroll to position [399, 0]
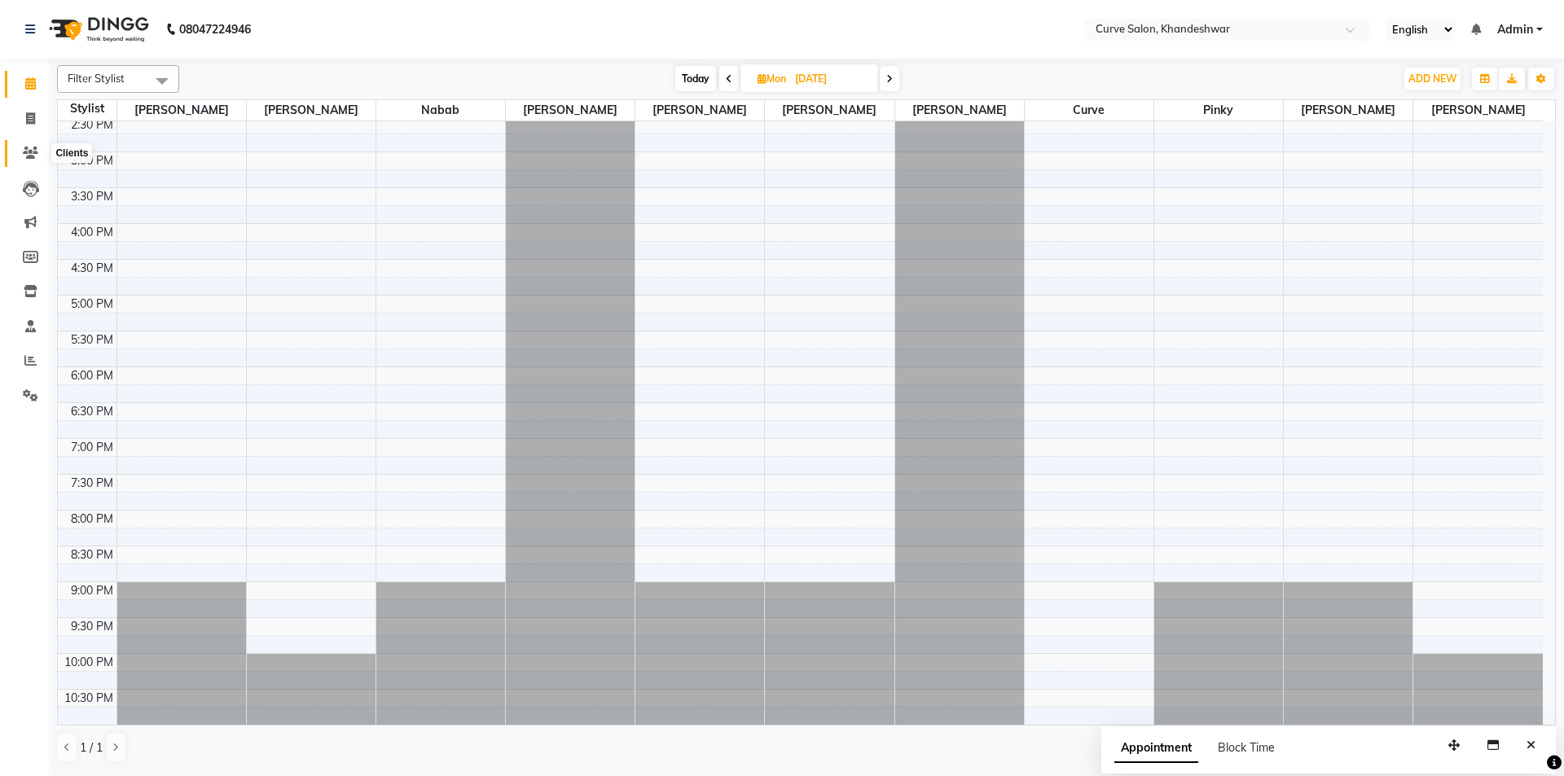
click at [34, 158] on icon at bounding box center [30, 153] width 15 height 12
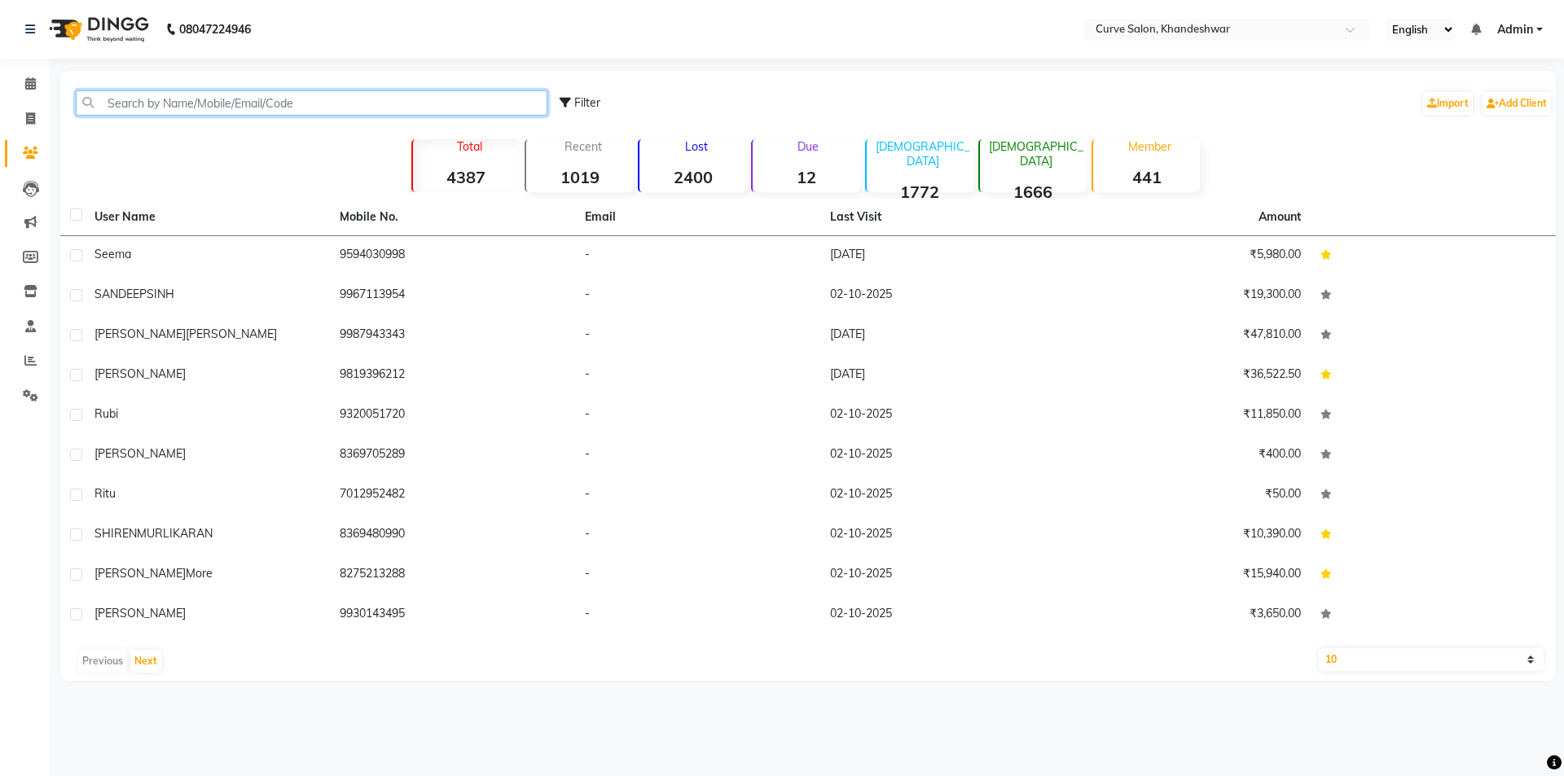
click at [154, 100] on input "text" at bounding box center [312, 102] width 472 height 25
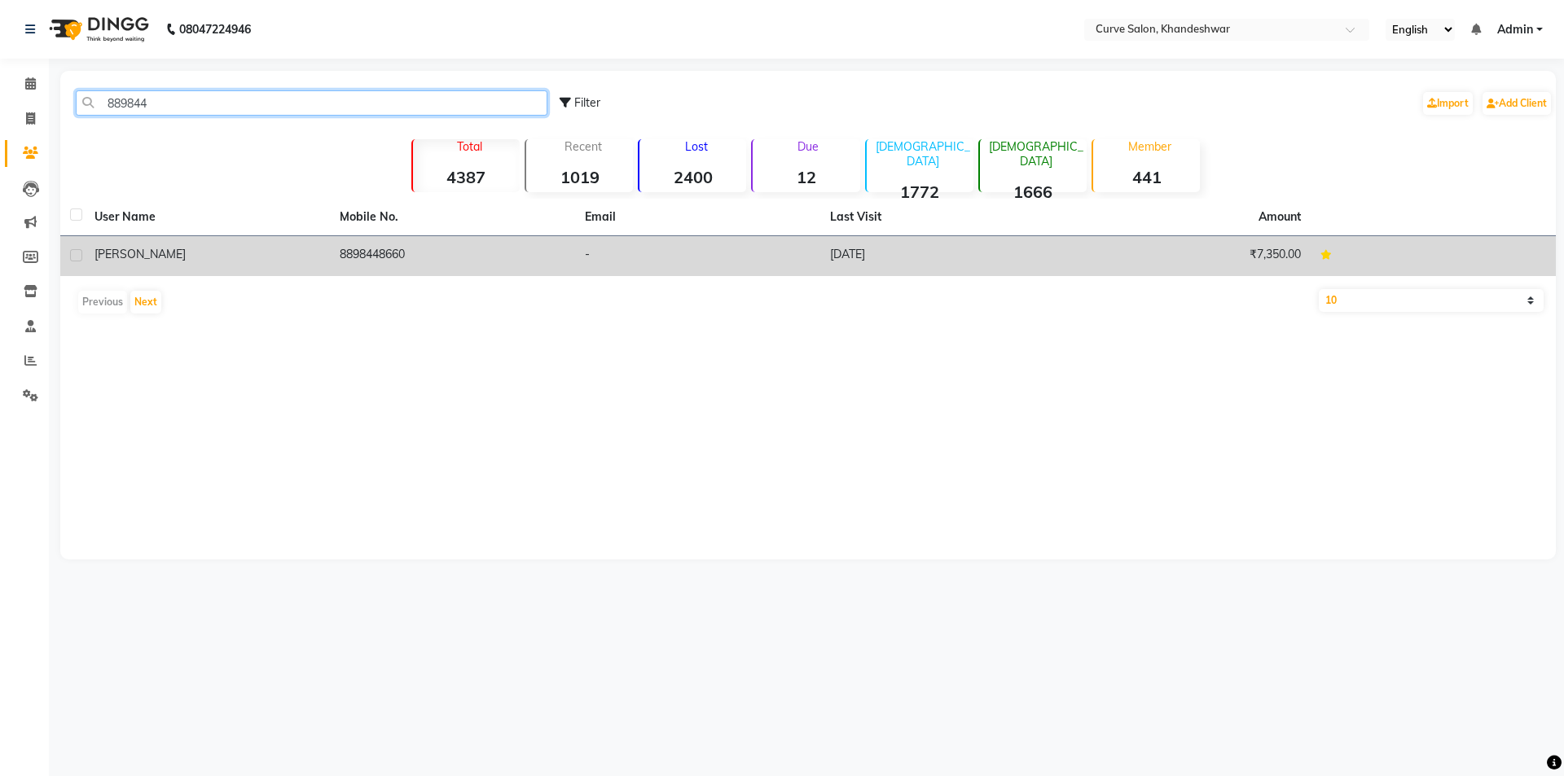
type input "889844"
click at [462, 264] on td "8898448660" at bounding box center [452, 256] width 245 height 40
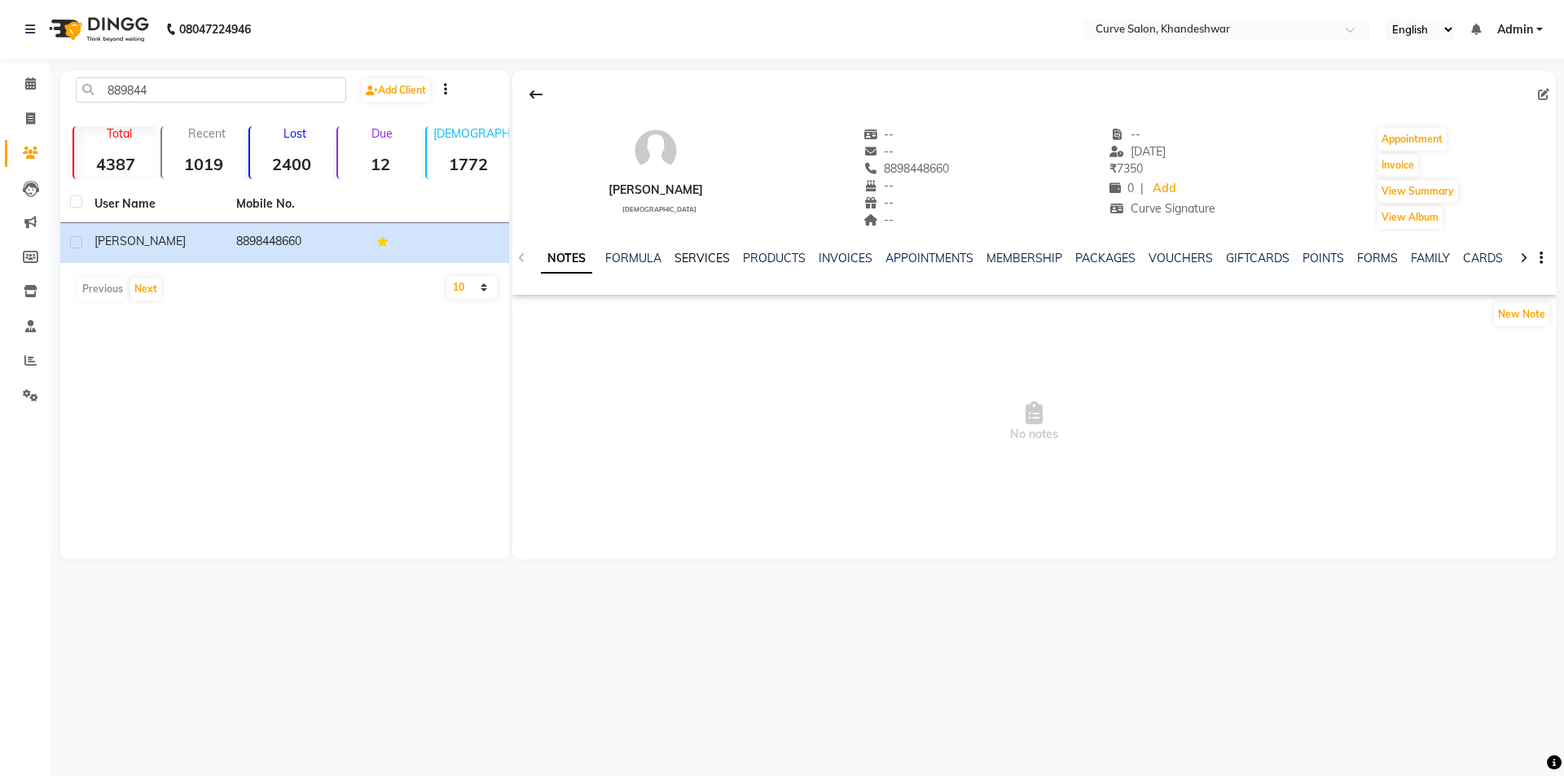
click at [701, 253] on link "SERVICES" at bounding box center [701, 258] width 55 height 15
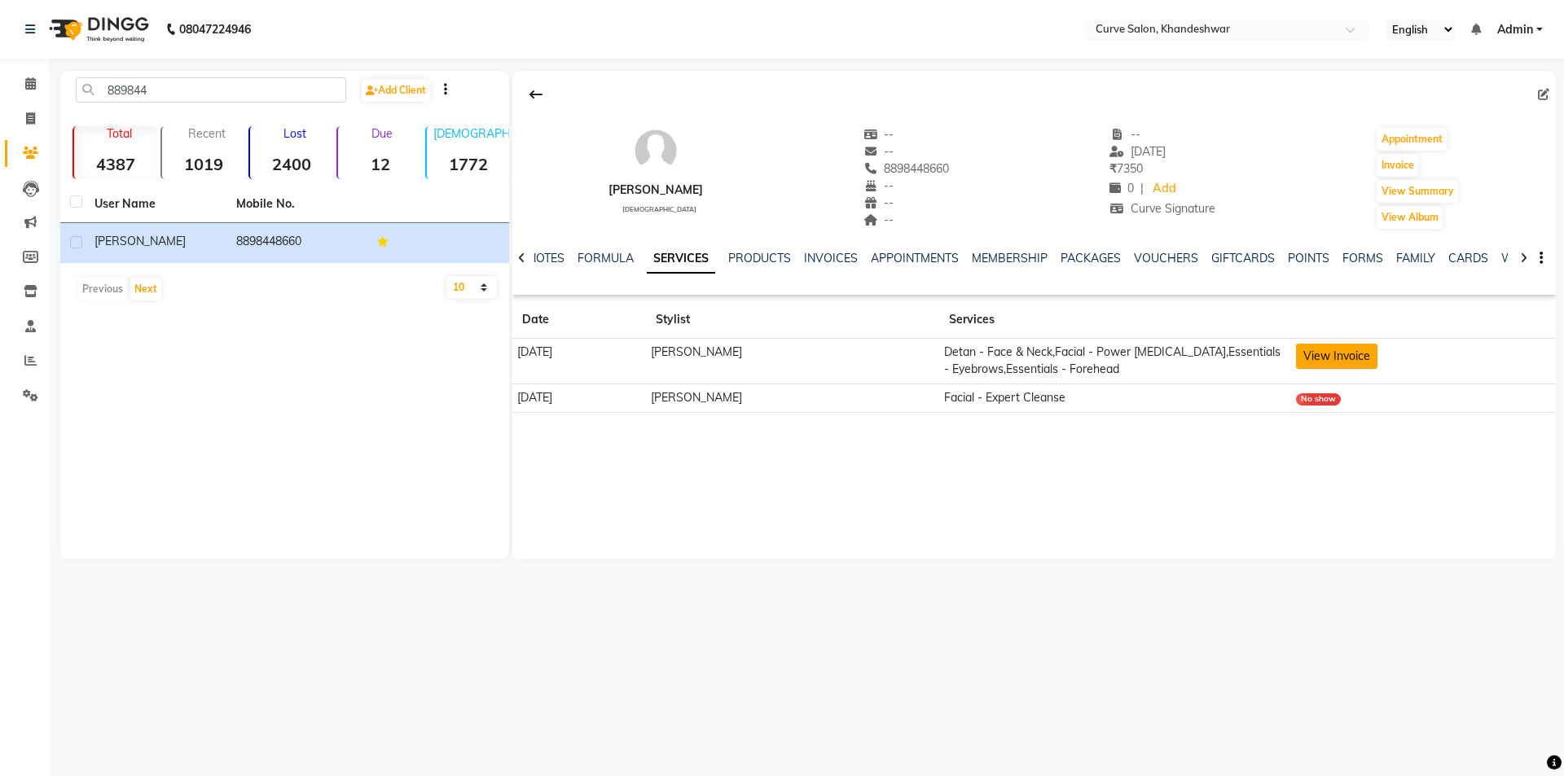
click at [1338, 362] on button "View Invoice" at bounding box center [1336, 356] width 81 height 25
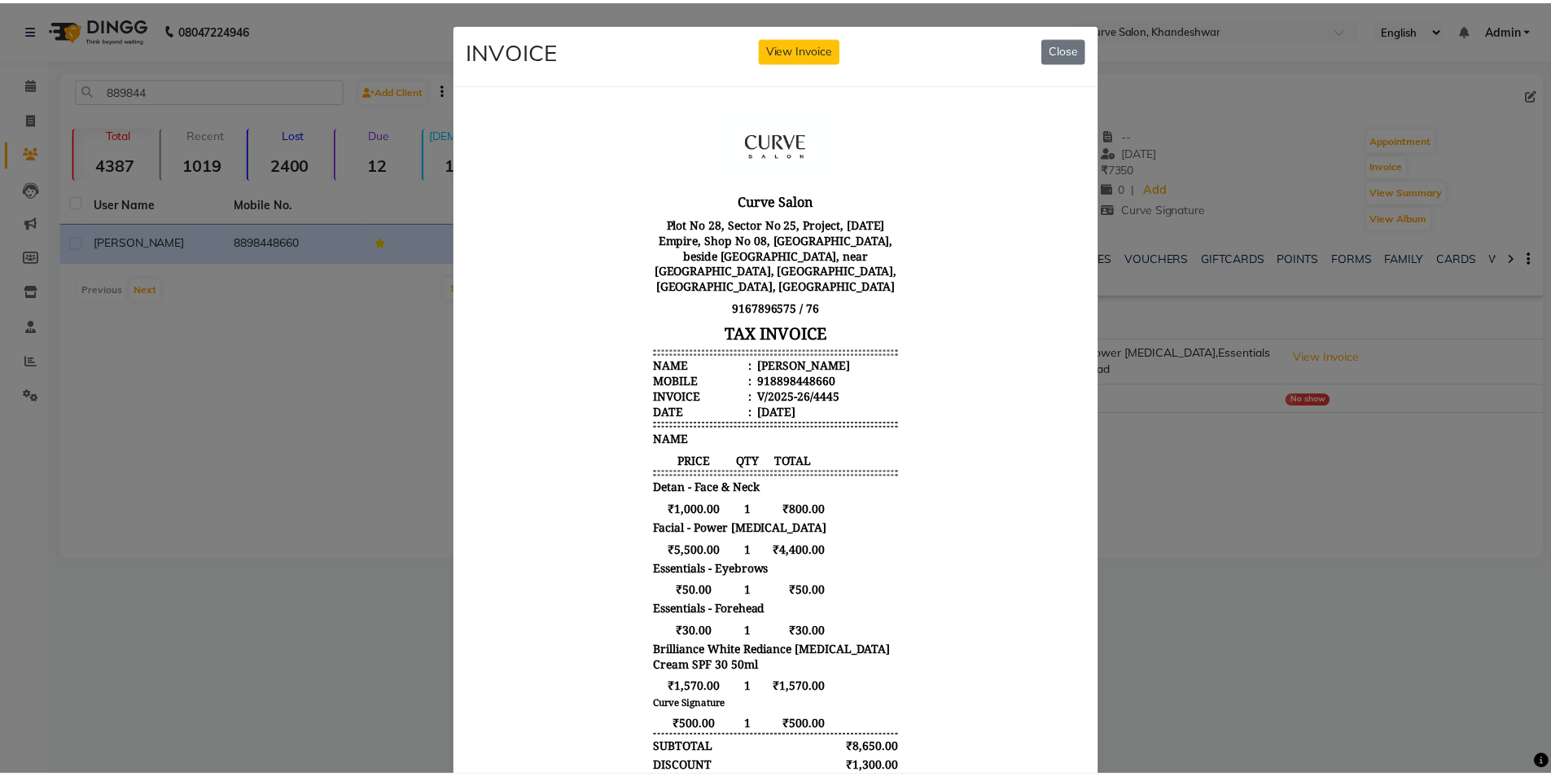
scroll to position [13, 0]
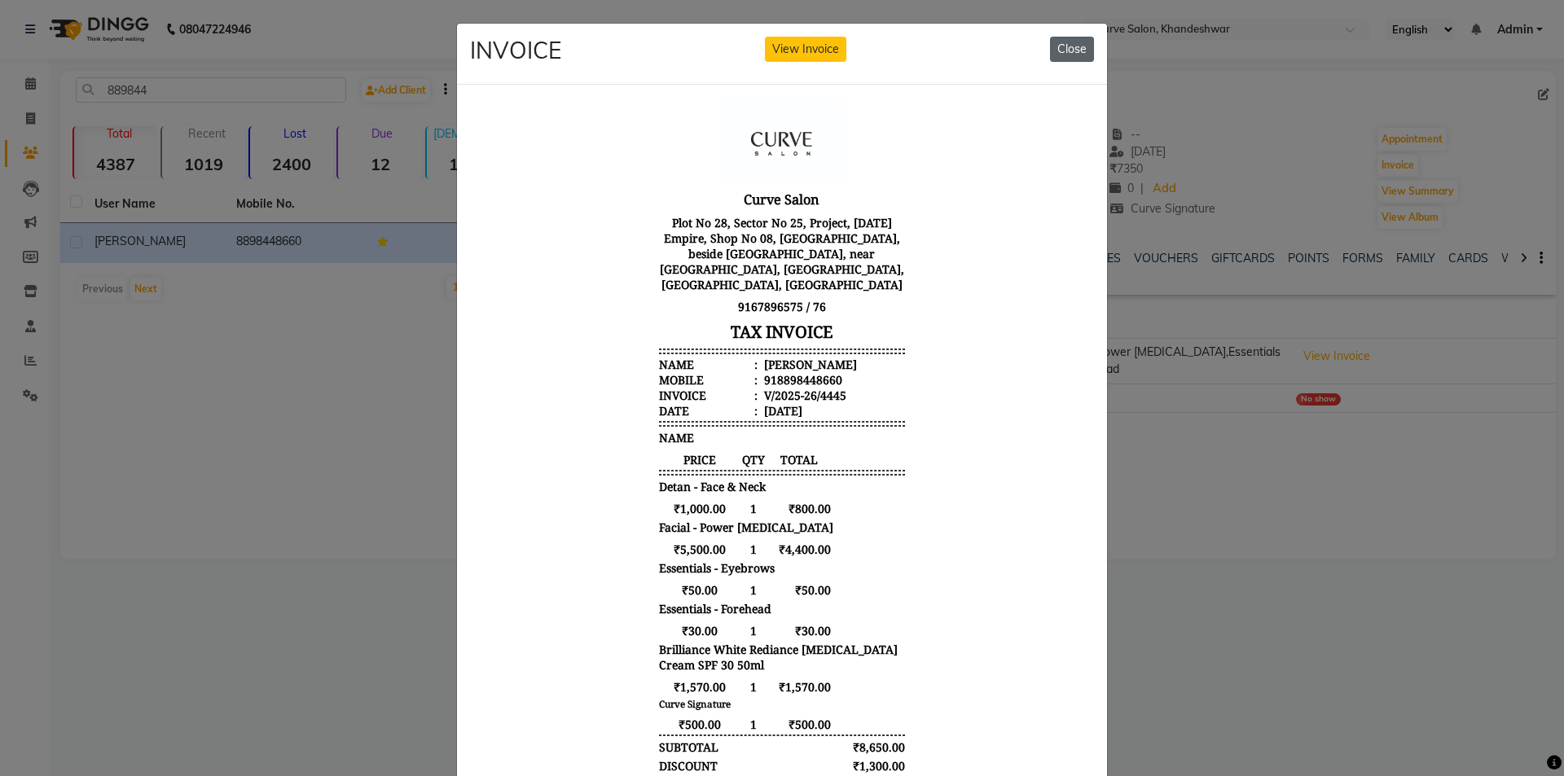
click at [1072, 51] on button "Close" at bounding box center [1072, 49] width 44 height 25
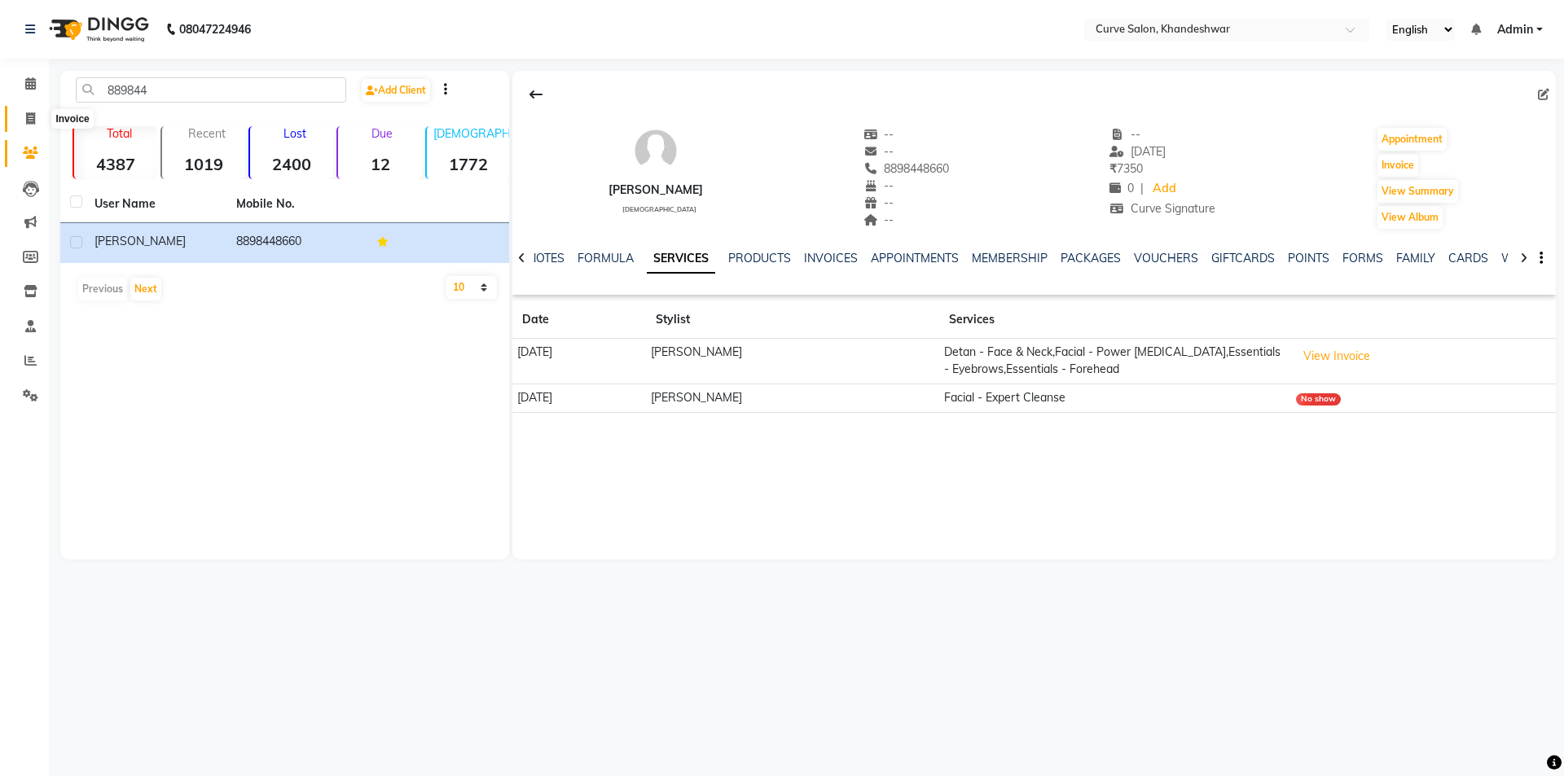
click at [27, 121] on icon at bounding box center [30, 118] width 9 height 12
select select "4458"
select select "service"
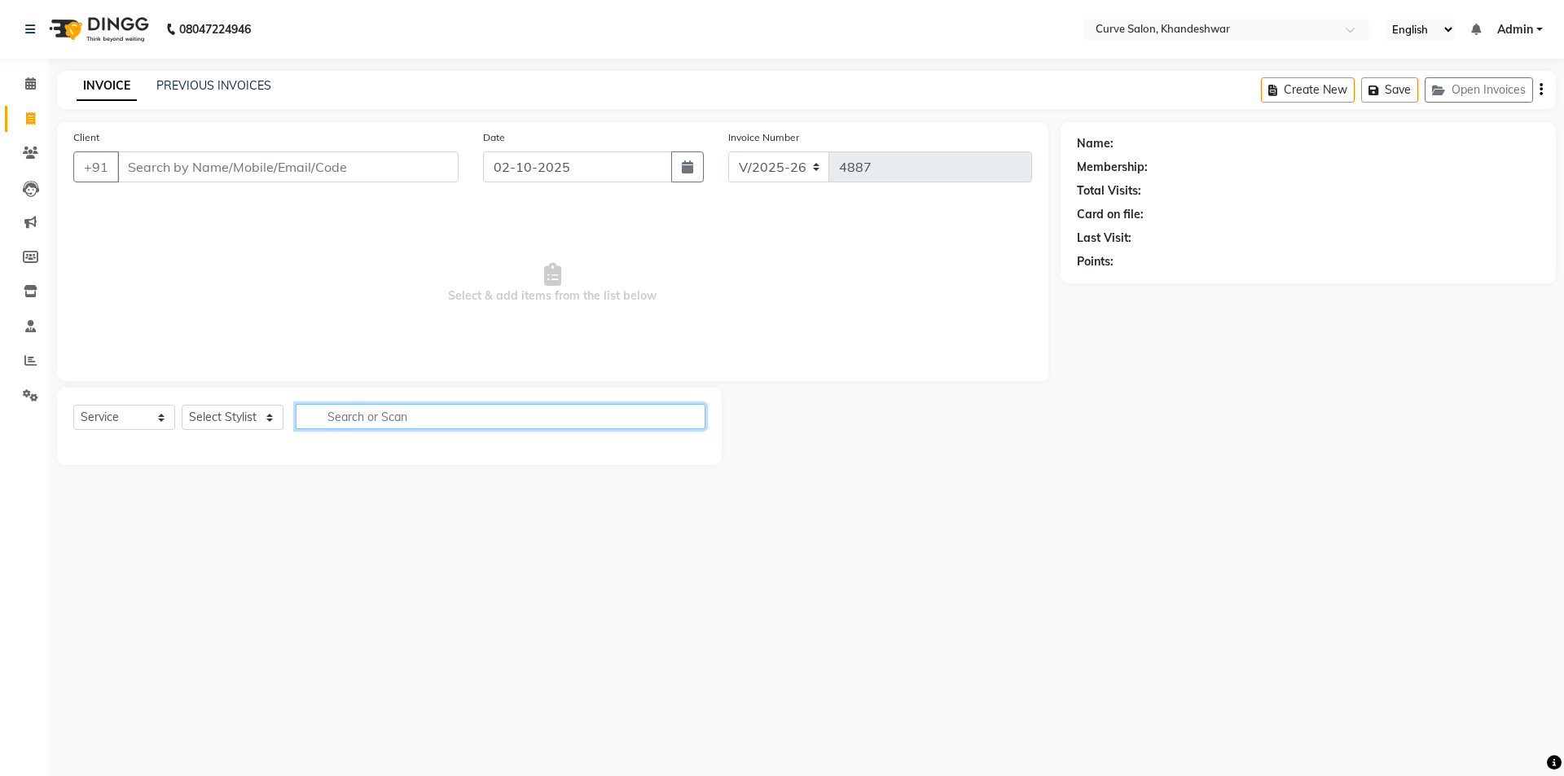
click at [381, 412] on input "text" at bounding box center [501, 416] width 410 height 25
type input "h"
click at [255, 420] on select "Select Stylist Ahmed Kafil Curve Faizan Khan Kunal Gavai Laxmi Bylapudi Nabab N…" at bounding box center [233, 417] width 102 height 25
select select "30906"
click at [182, 405] on select "Select Stylist Ahmed Kafil Curve Faizan Khan Kunal Gavai Laxmi Bylapudi Nabab N…" at bounding box center [233, 417] width 102 height 25
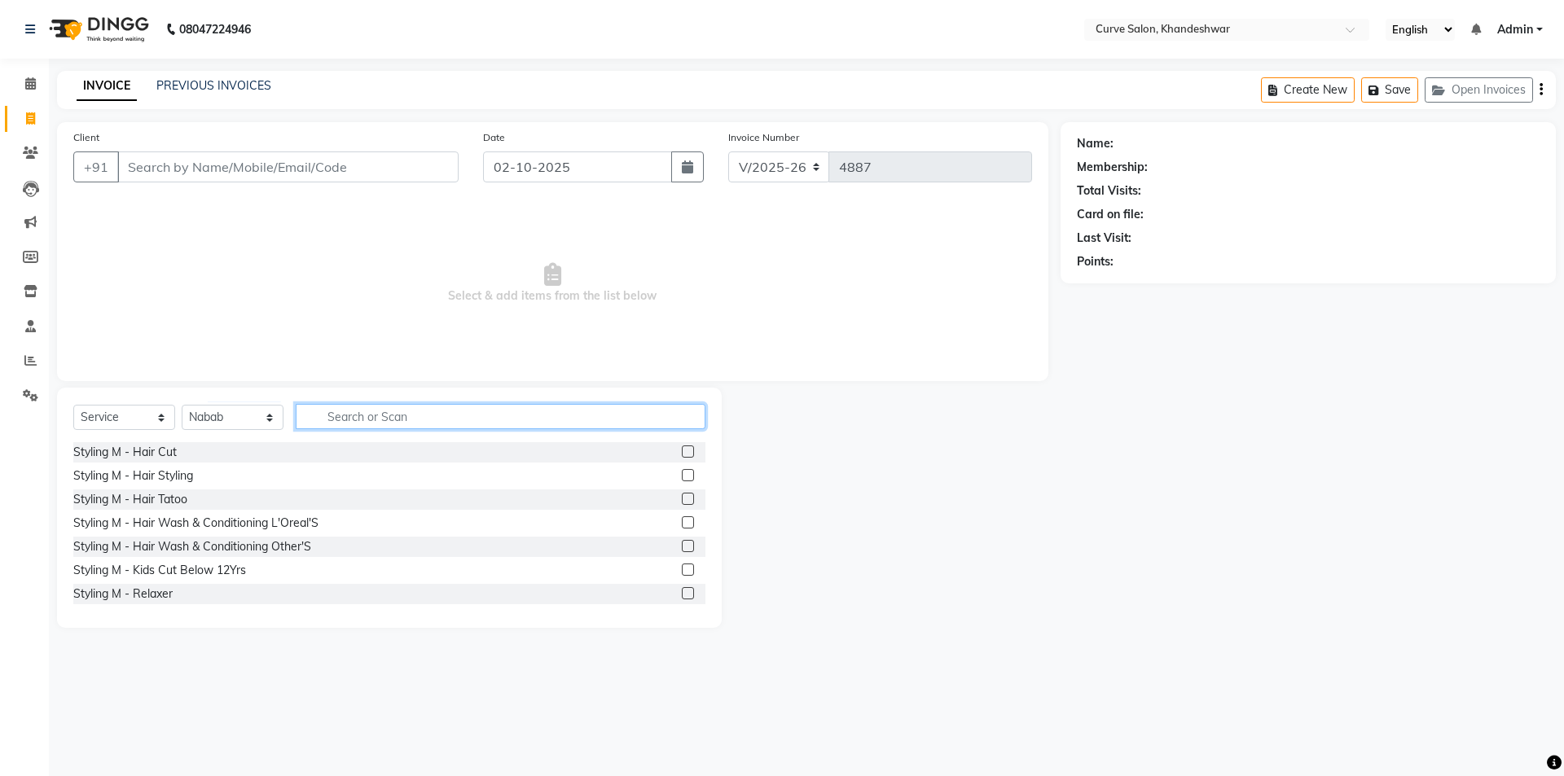
click at [406, 420] on input "text" at bounding box center [501, 416] width 410 height 25
type input "hair spa"
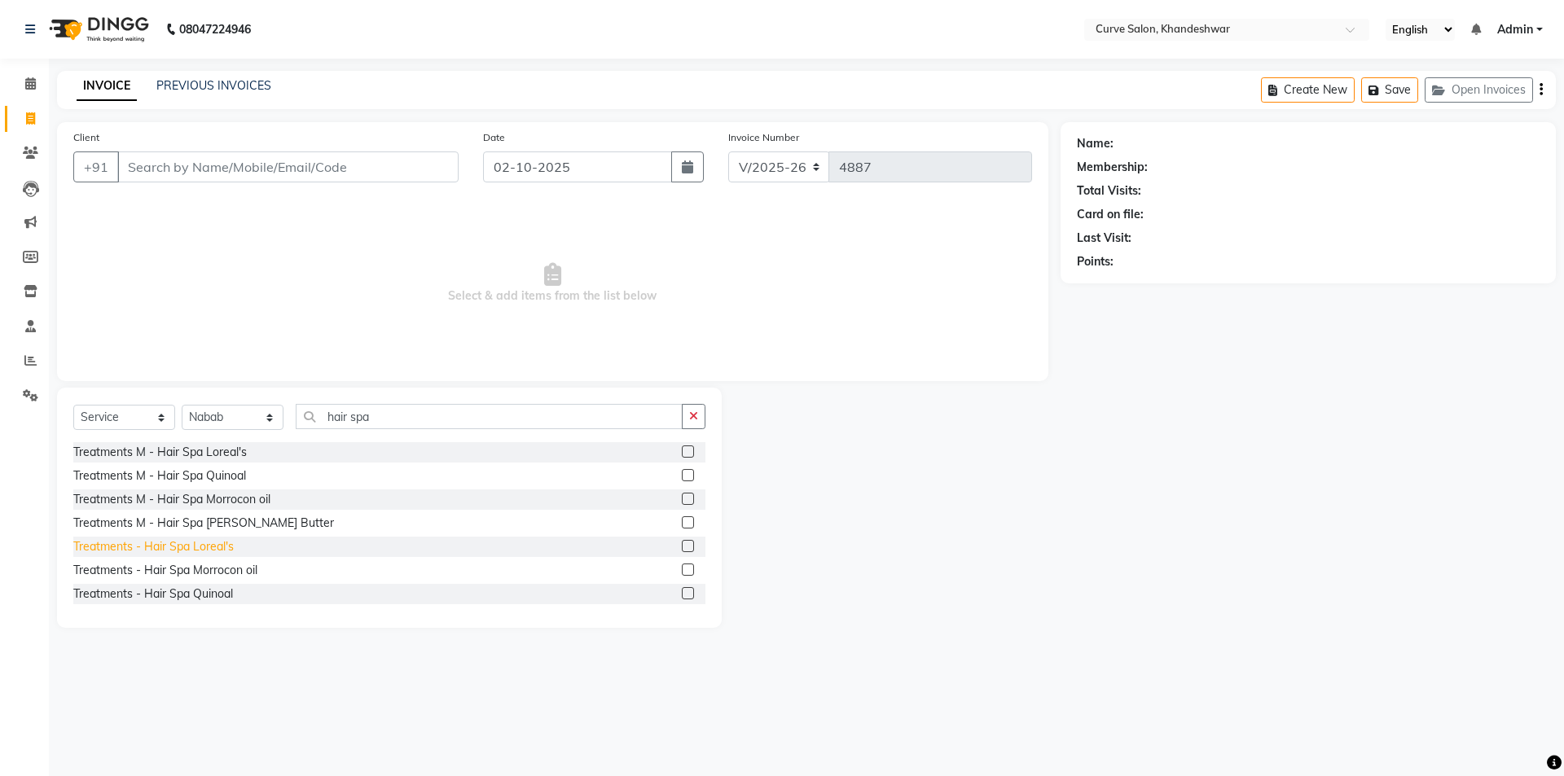
click at [152, 545] on div "Treatments - Hair Spa Loreal's" at bounding box center [153, 546] width 160 height 17
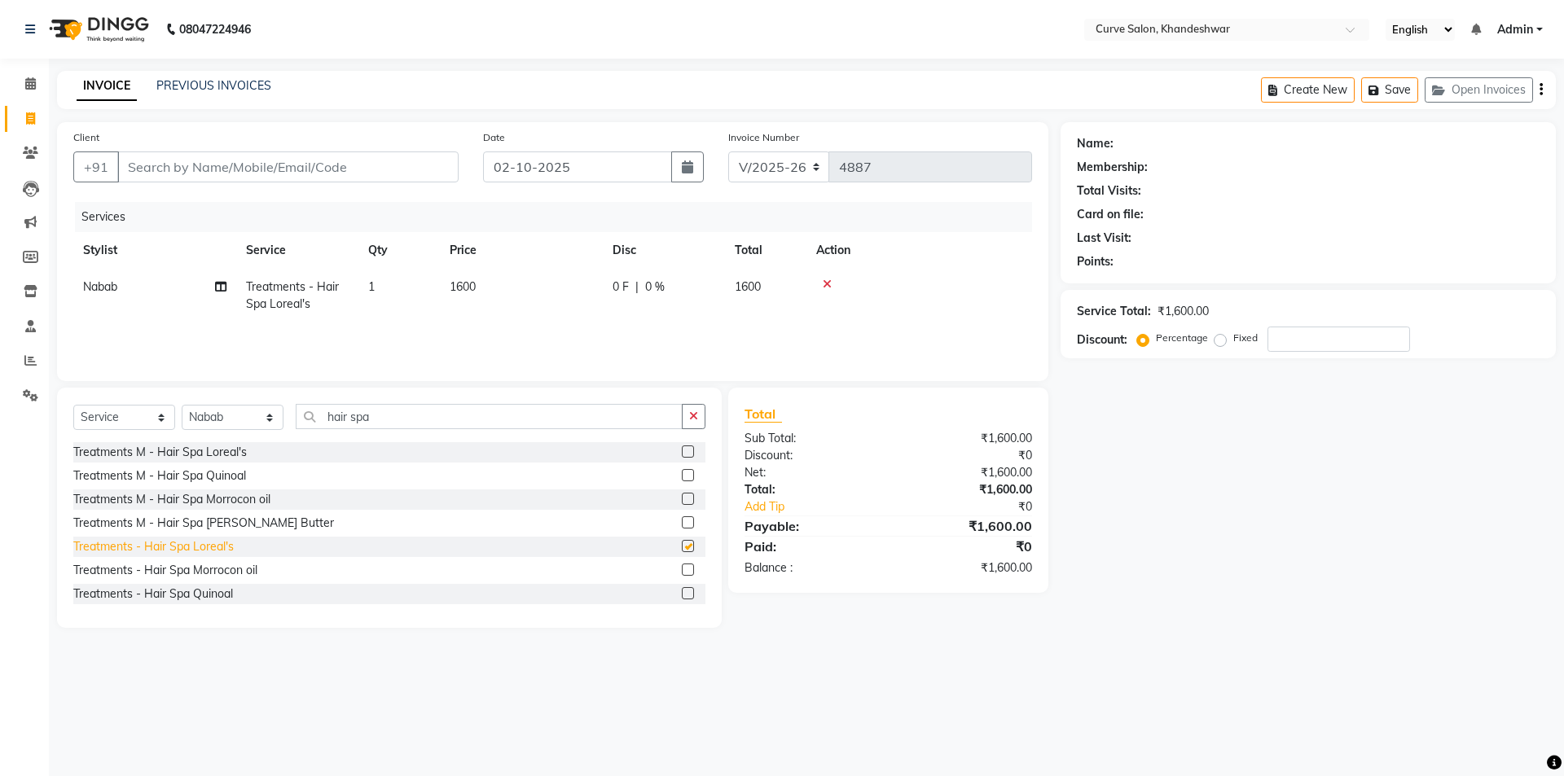
checkbox input "false"
click at [826, 287] on icon at bounding box center [827, 284] width 9 height 11
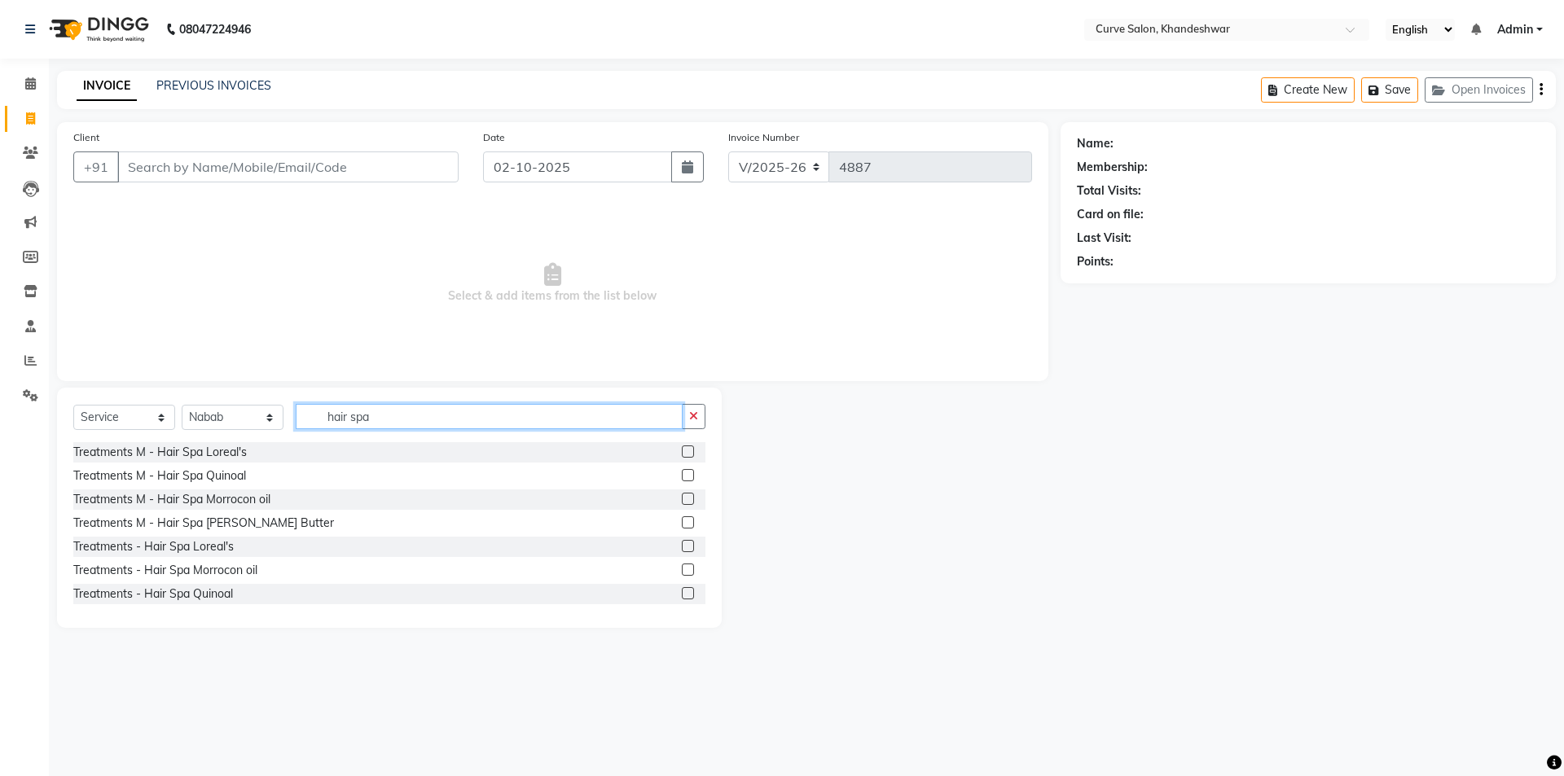
click at [388, 420] on input "hair spa" at bounding box center [489, 416] width 387 height 25
click at [420, 413] on input "hair spa" at bounding box center [489, 416] width 387 height 25
click at [682, 571] on label at bounding box center [688, 570] width 12 height 12
click at [682, 571] on input "checkbox" at bounding box center [687, 570] width 11 height 11
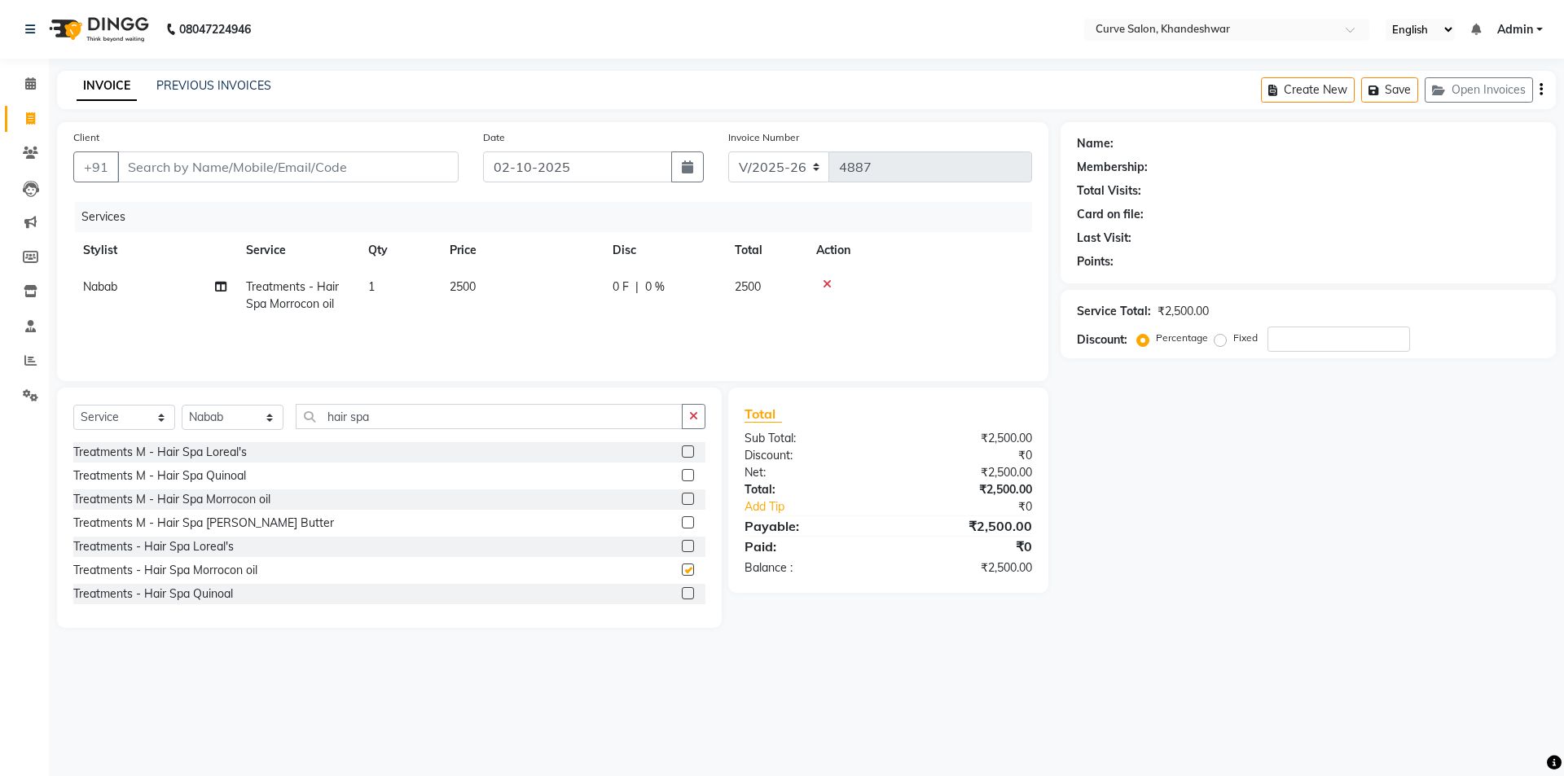
checkbox input "false"
click at [472, 283] on span "2500" at bounding box center [463, 286] width 26 height 15
select select "30906"
drag, startPoint x: 585, startPoint y: 293, endPoint x: 480, endPoint y: 314, distance: 107.2
click at [481, 314] on tr "Ahmed Kafil Curve Faizan Khan Kunal Gavai Laxmi Bylapudi Nabab Neelam Kamble Pi…" at bounding box center [552, 303] width 959 height 69
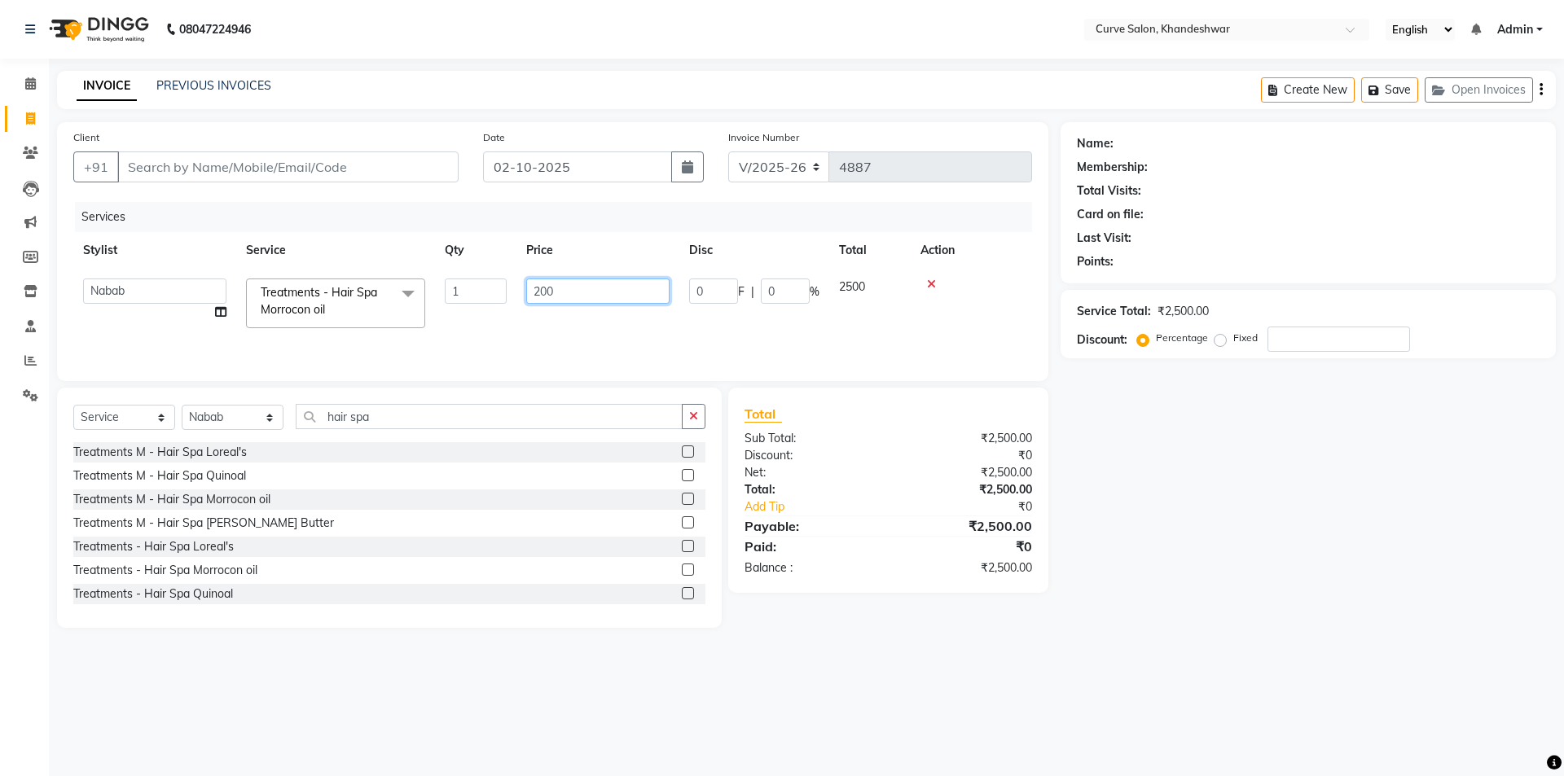
type input "2000"
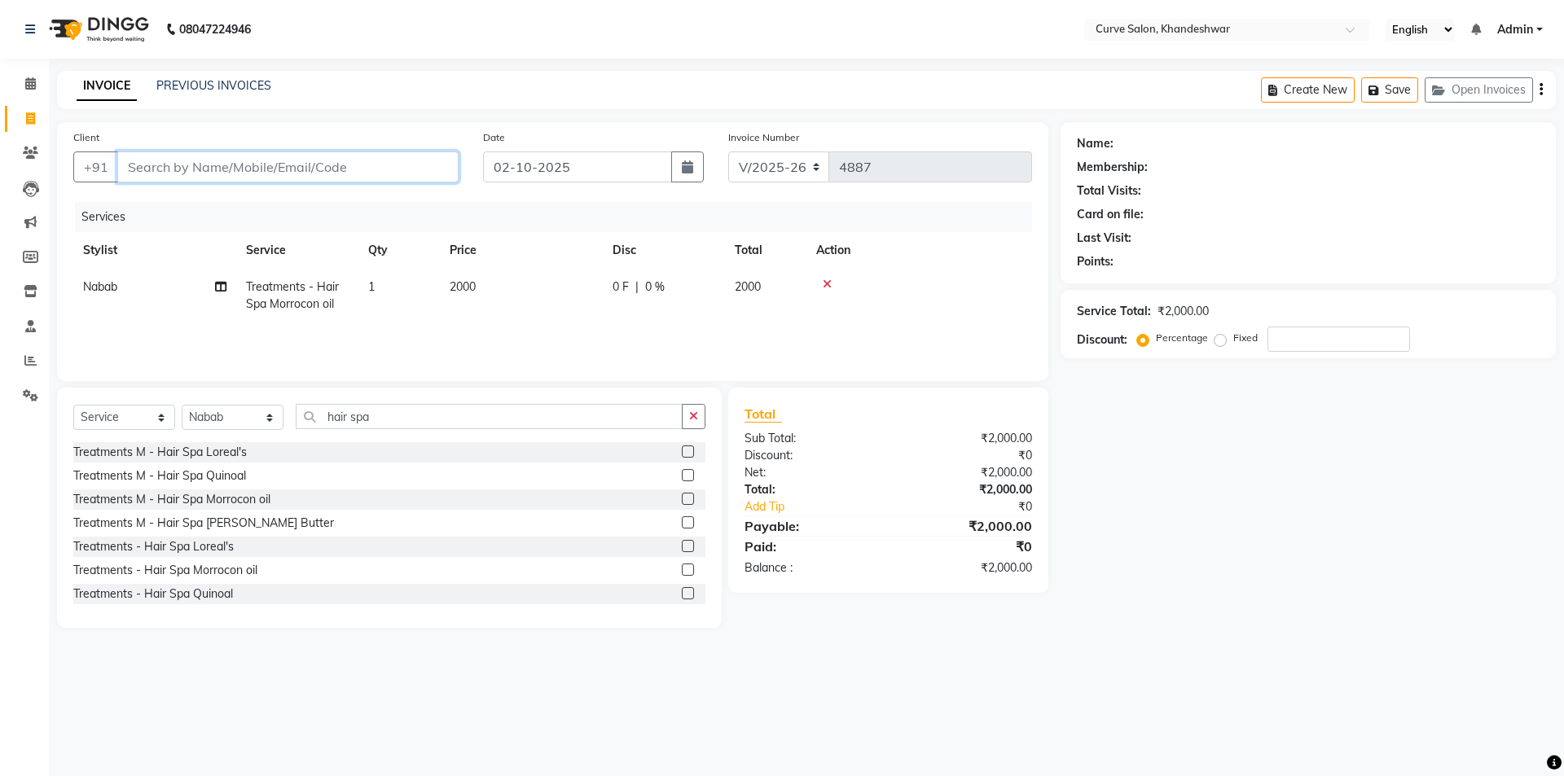
click at [303, 167] on input "Client" at bounding box center [287, 166] width 341 height 31
click at [386, 423] on input "hair spa" at bounding box center [489, 416] width 387 height 25
click at [426, 418] on input "hair spa" at bounding box center [489, 416] width 387 height 25
click at [700, 420] on button "button" at bounding box center [694, 416] width 24 height 25
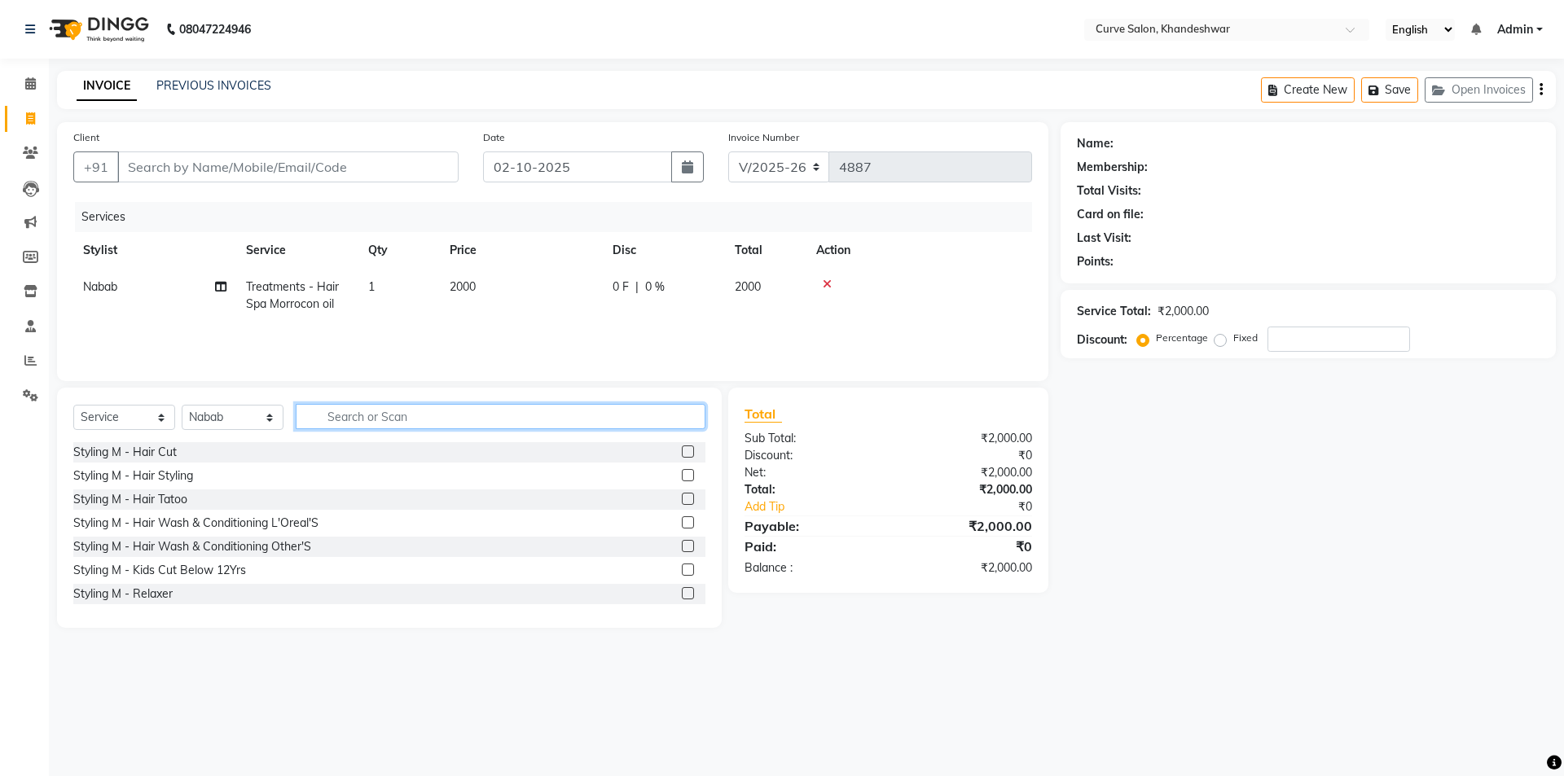
click at [358, 425] on input "text" at bounding box center [501, 416] width 410 height 25
click at [237, 407] on select "Select Stylist [PERSON_NAME] Curve [PERSON_NAME] [PERSON_NAME] [PERSON_NAME] Na…" at bounding box center [233, 417] width 102 height 25
select select "25108"
click at [349, 422] on input "text" at bounding box center [501, 416] width 410 height 25
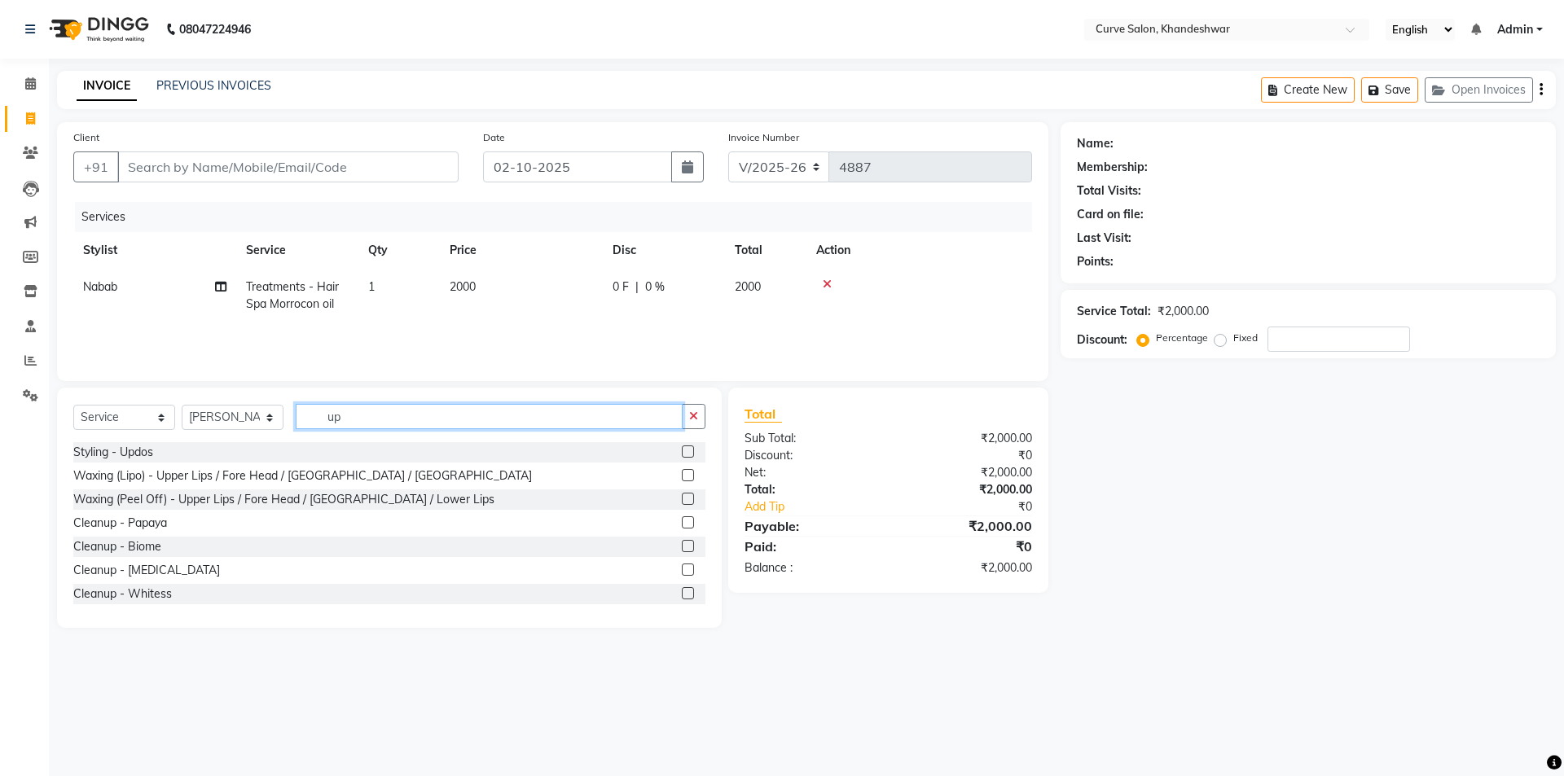
type input "u"
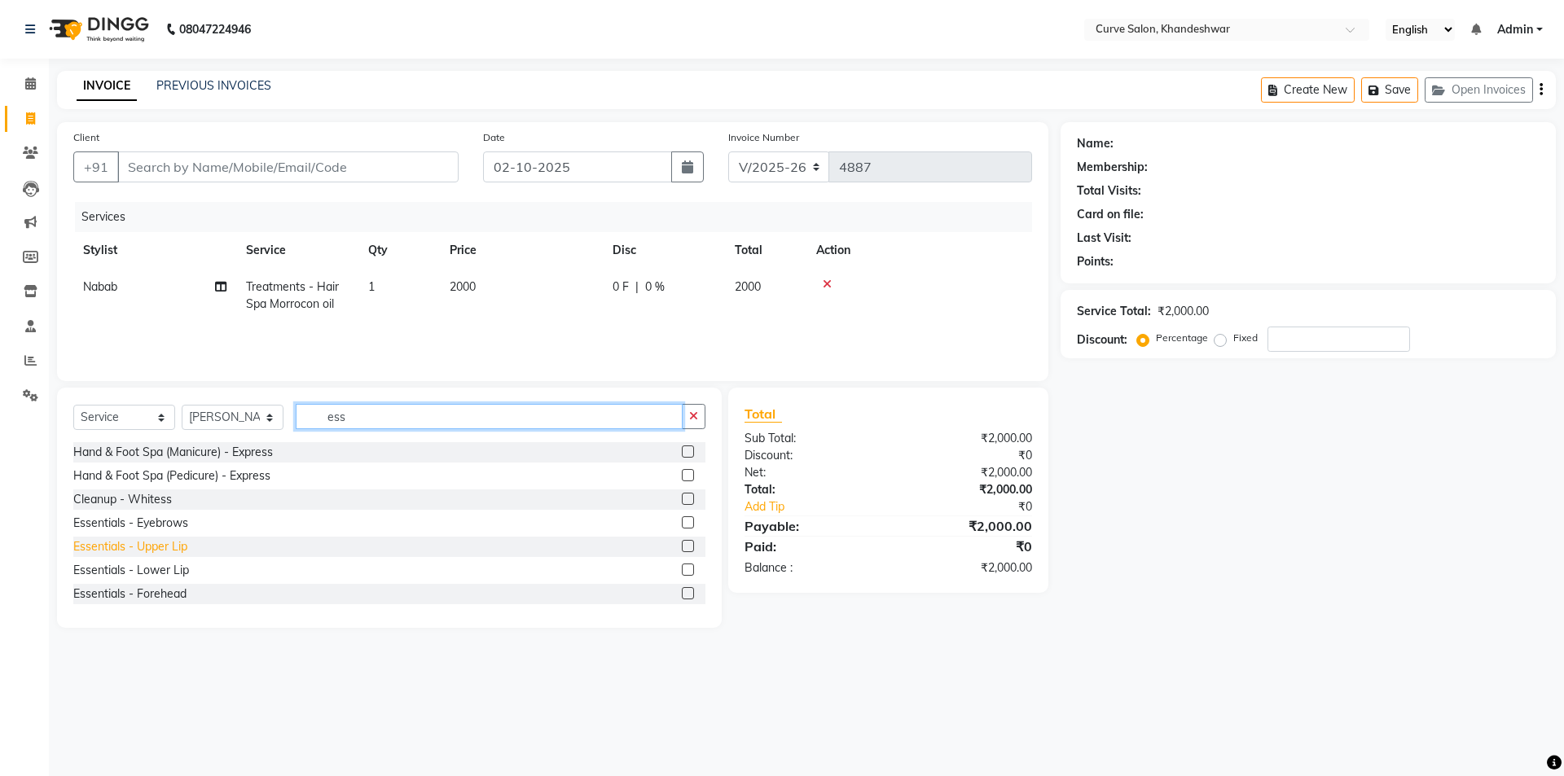
type input "ess"
click at [141, 550] on div "Essentials - Upper Lip" at bounding box center [130, 546] width 114 height 17
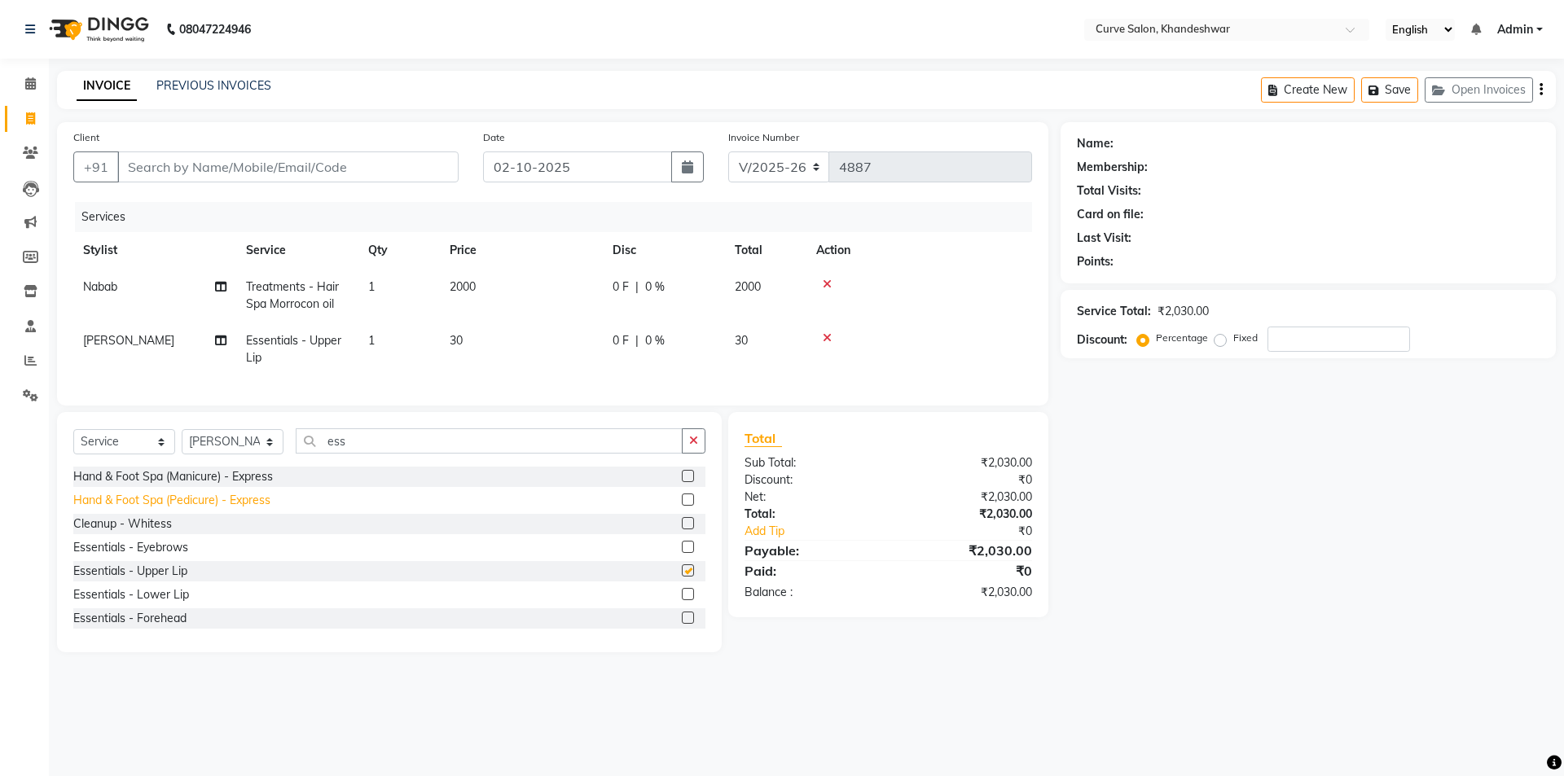
checkbox input "false"
click at [331, 165] on input "Client" at bounding box center [287, 166] width 341 height 31
type input "0"
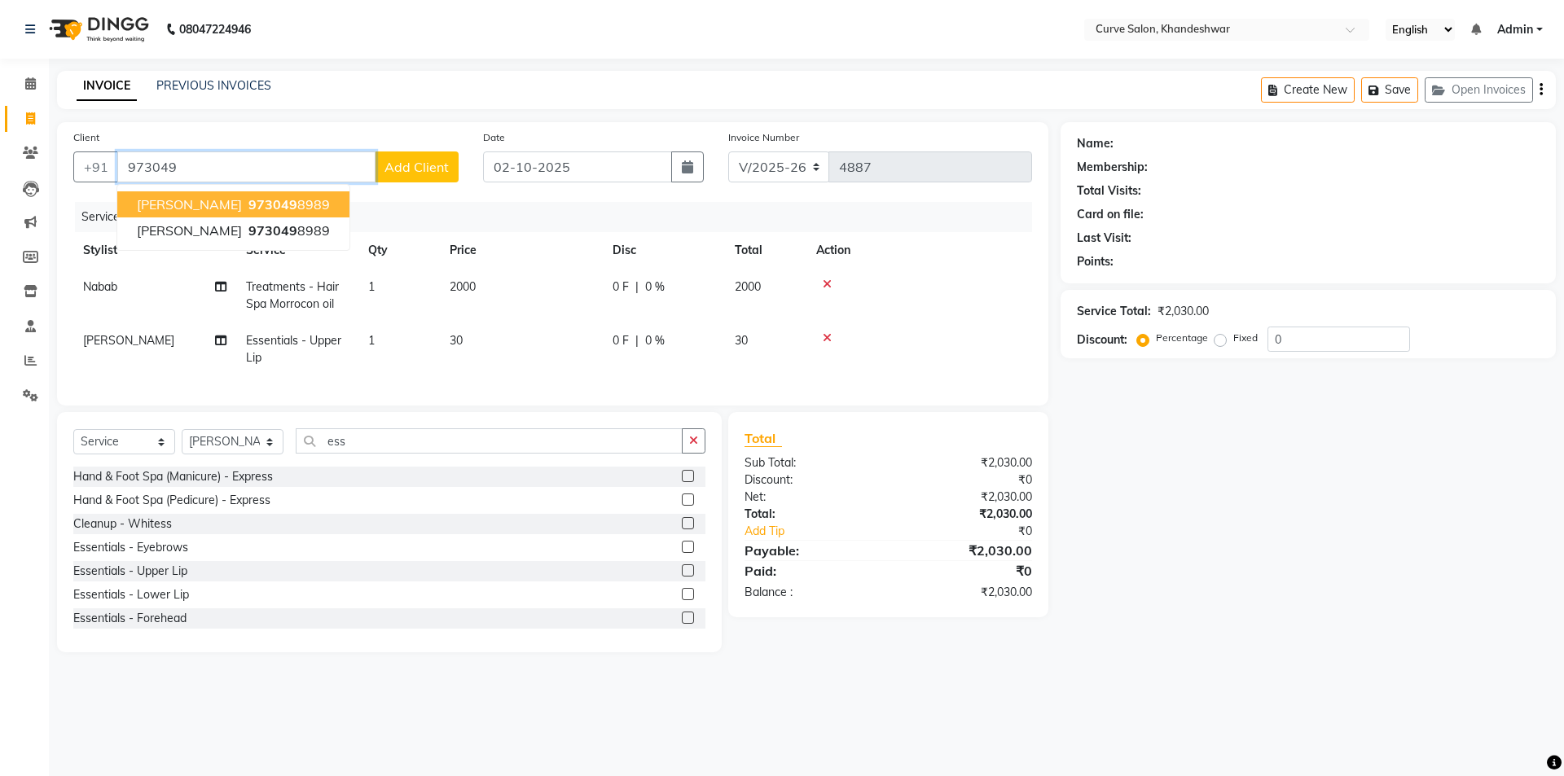
click at [208, 202] on button "Aarti Raturi 973049 8989" at bounding box center [233, 204] width 232 height 26
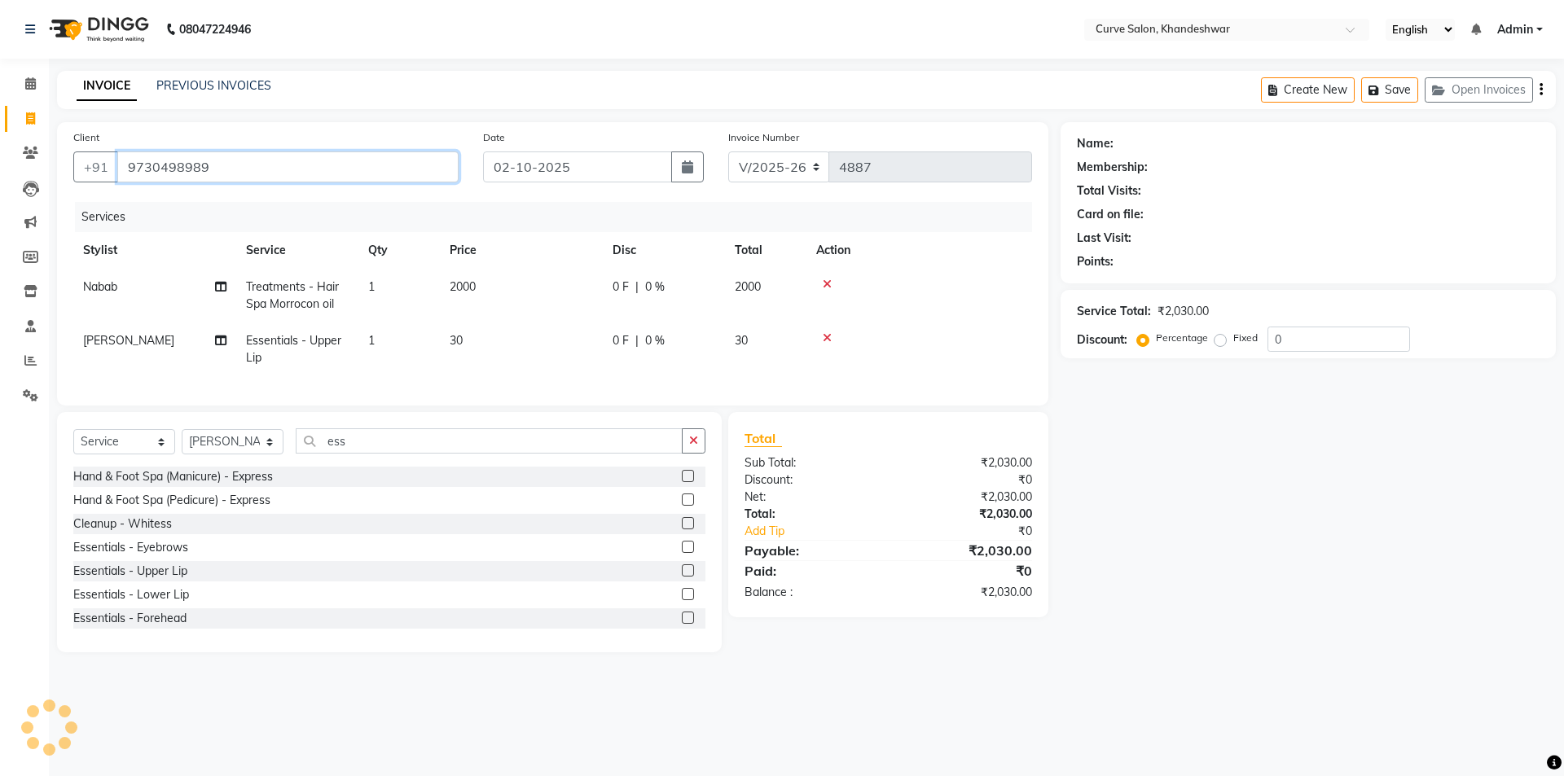
type input "9730498989"
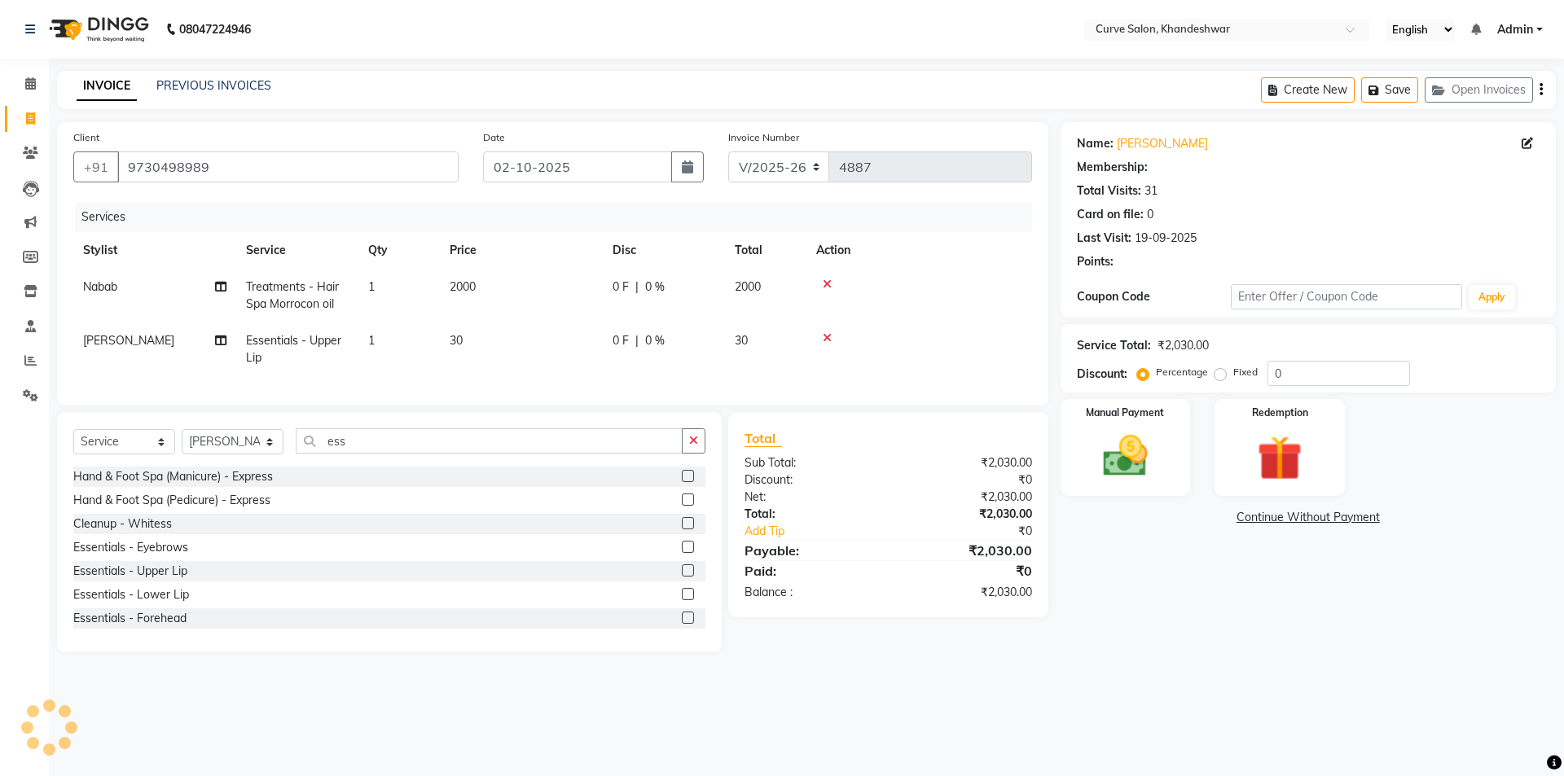
select select "1: Object"
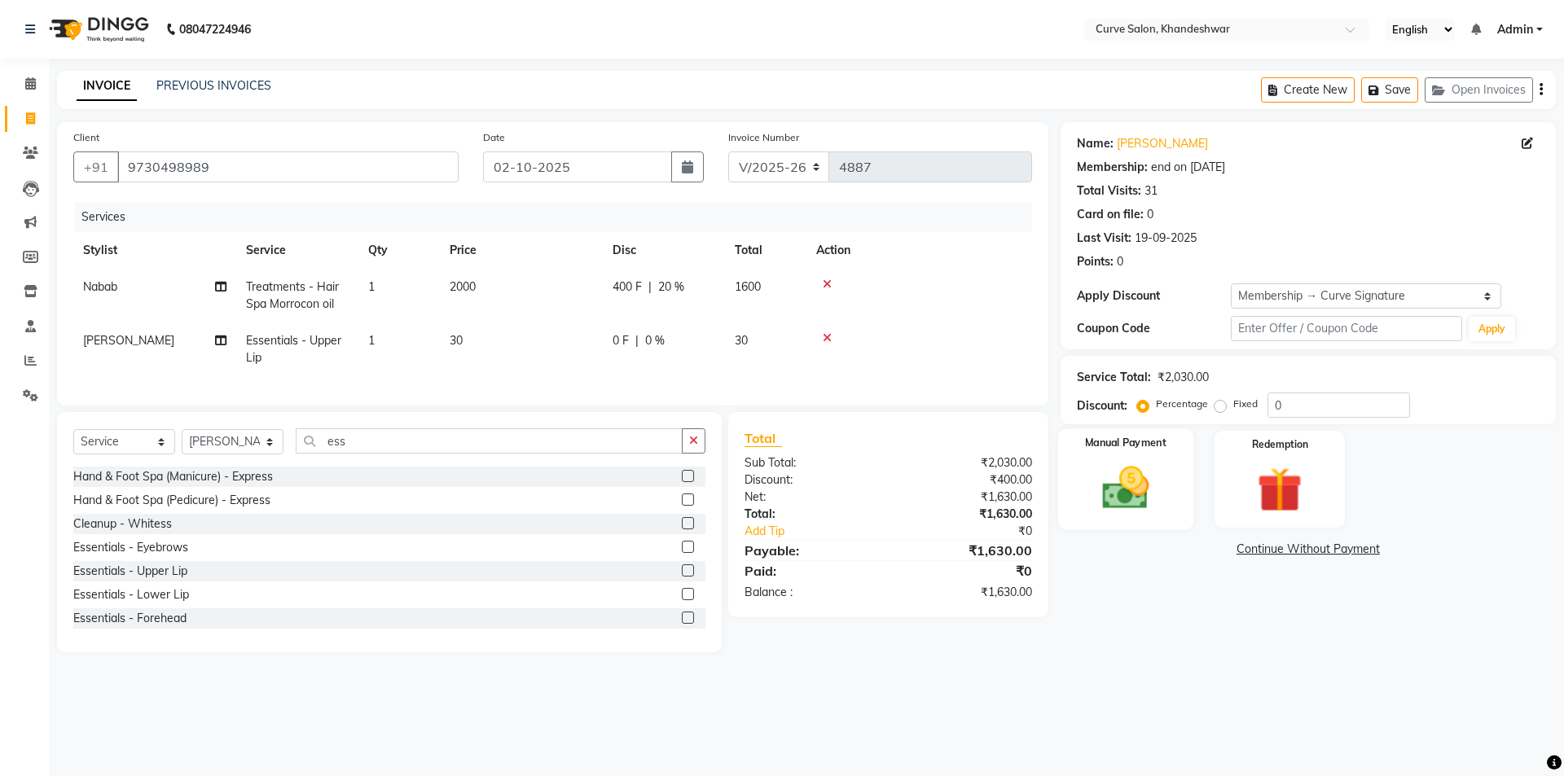
click at [1114, 513] on img at bounding box center [1125, 488] width 76 height 54
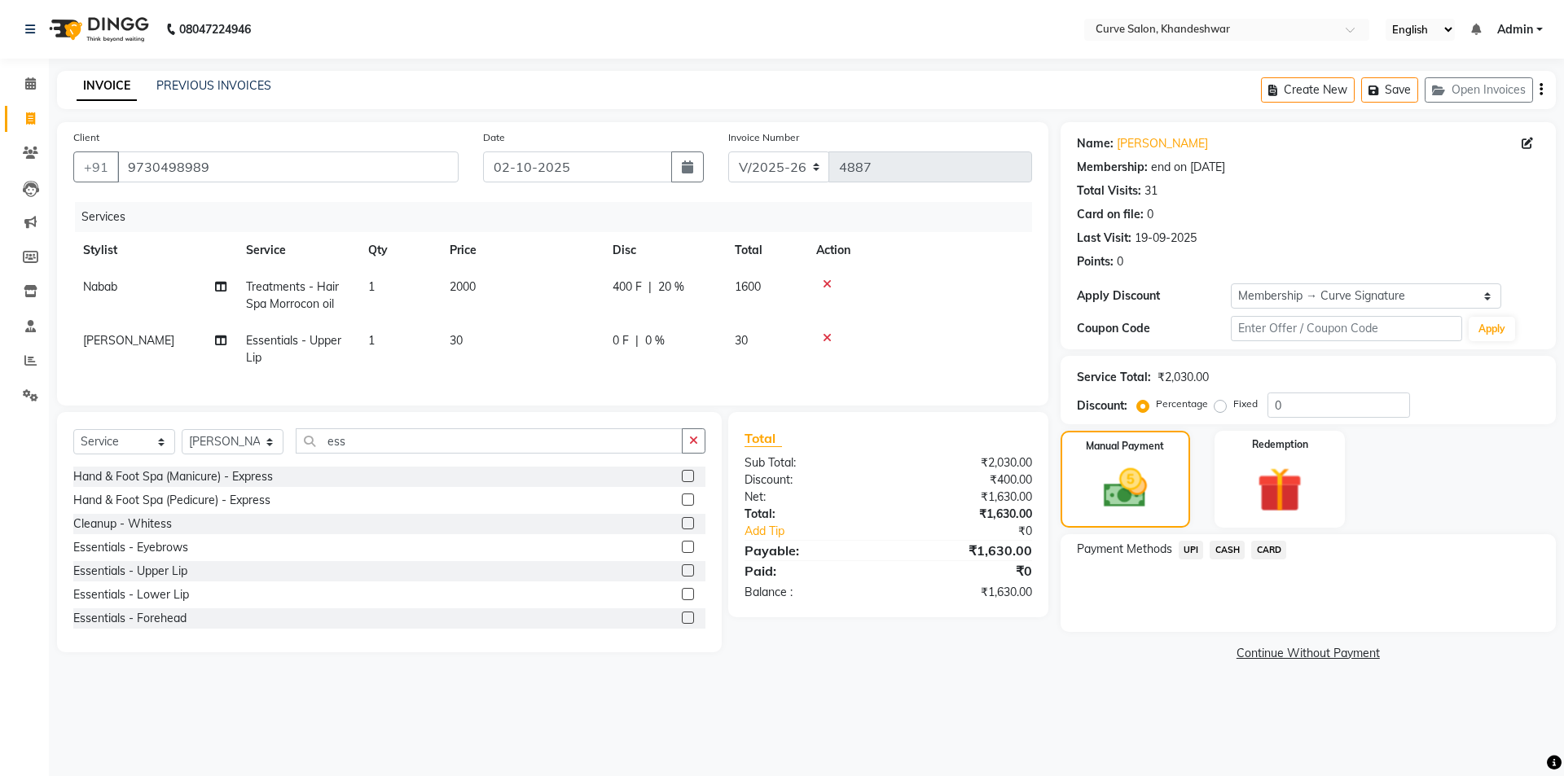
click at [1188, 545] on span "UPI" at bounding box center [1190, 550] width 25 height 19
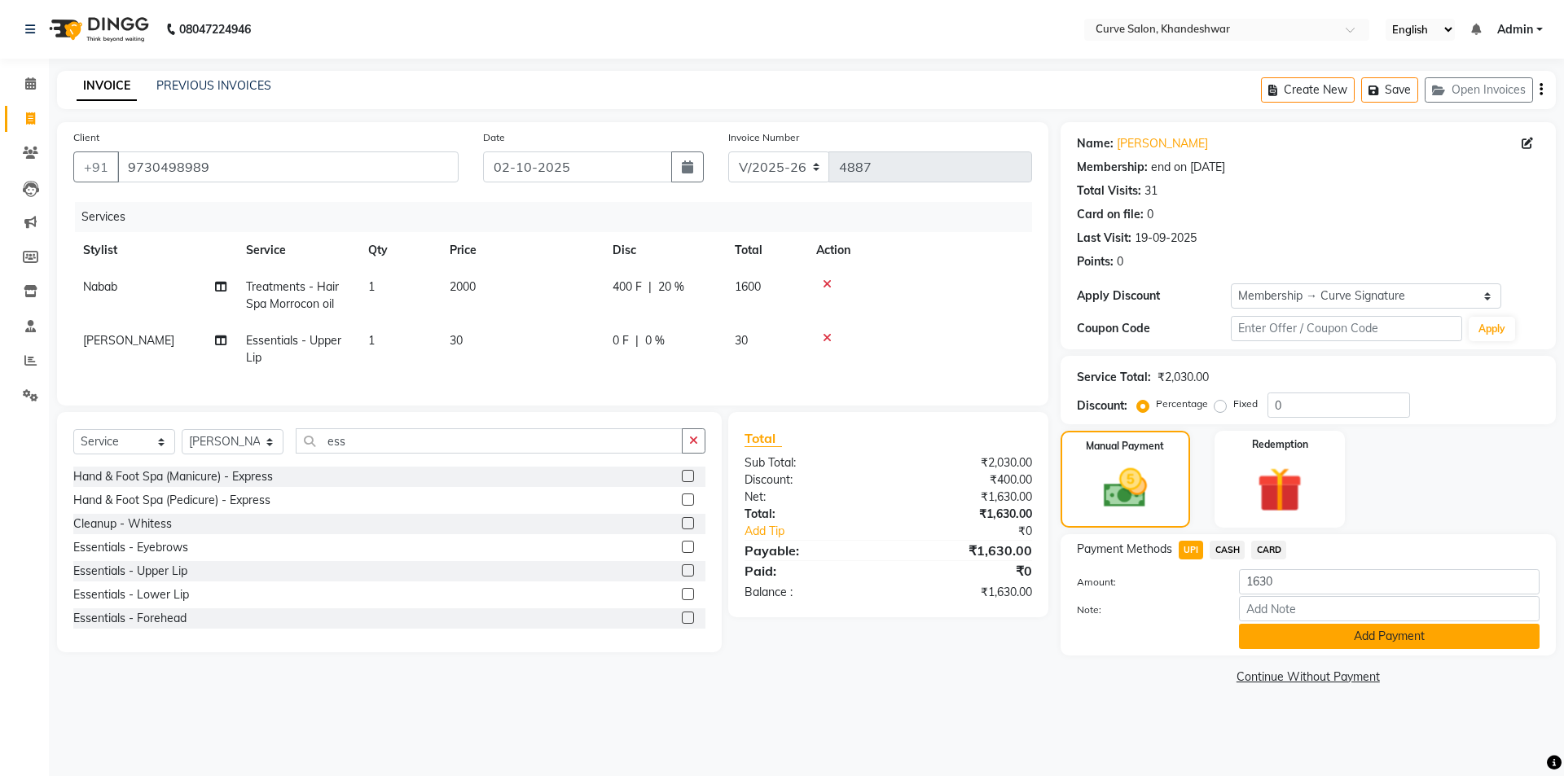
click at [1367, 636] on button "Add Payment" at bounding box center [1389, 636] width 301 height 25
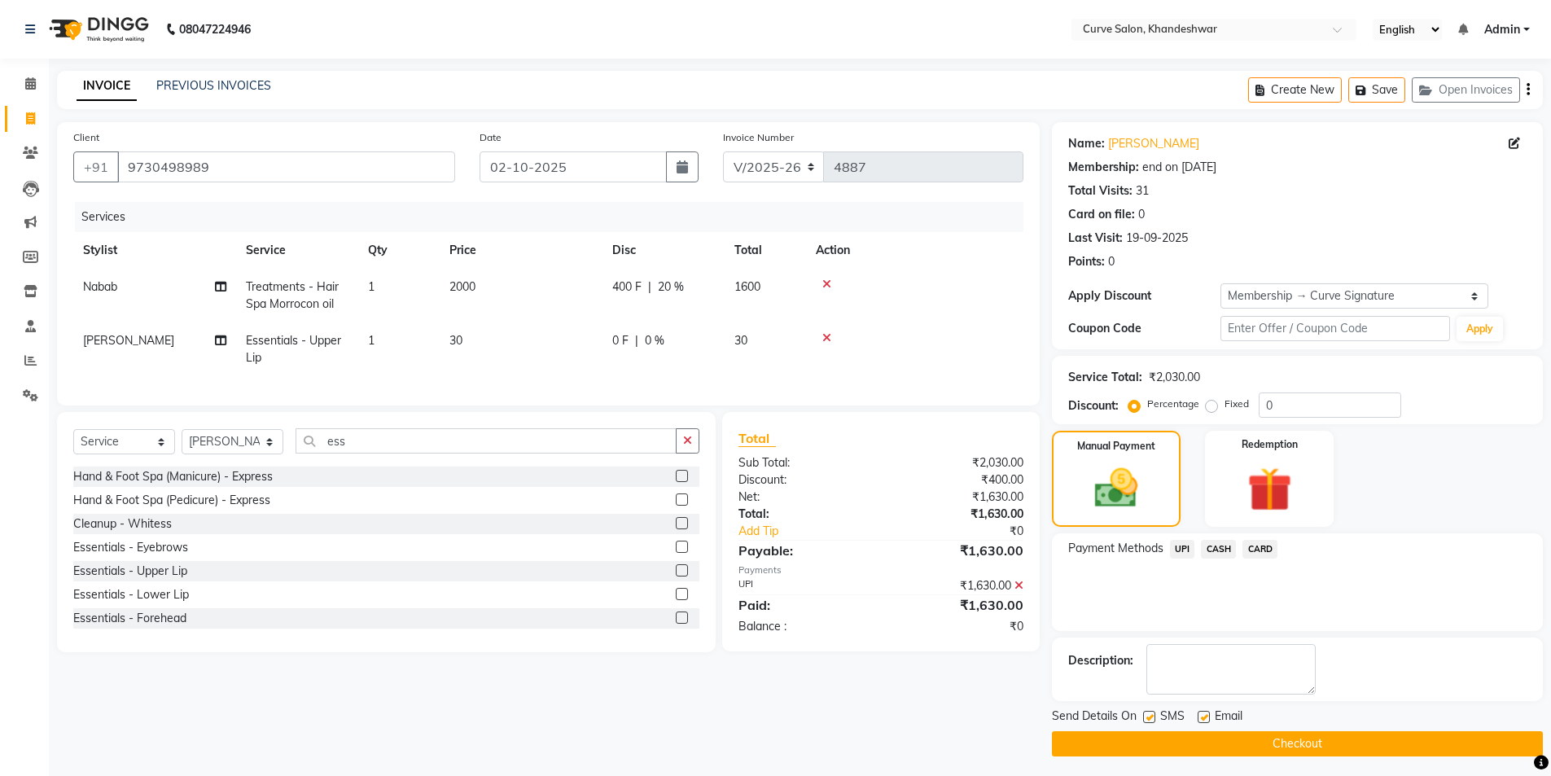
click at [1289, 741] on button "Checkout" at bounding box center [1297, 743] width 491 height 25
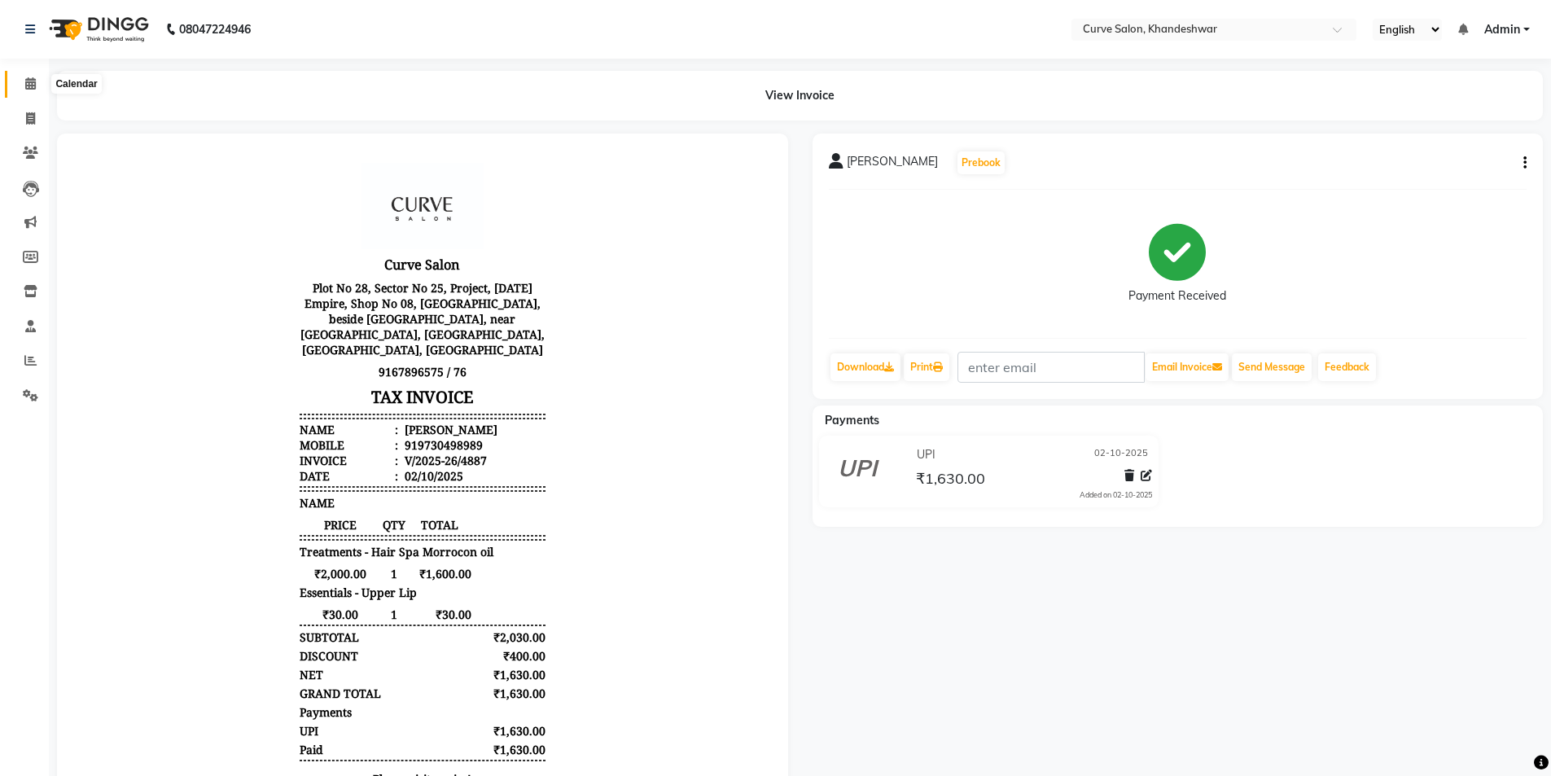
click at [31, 79] on icon at bounding box center [30, 83] width 11 height 12
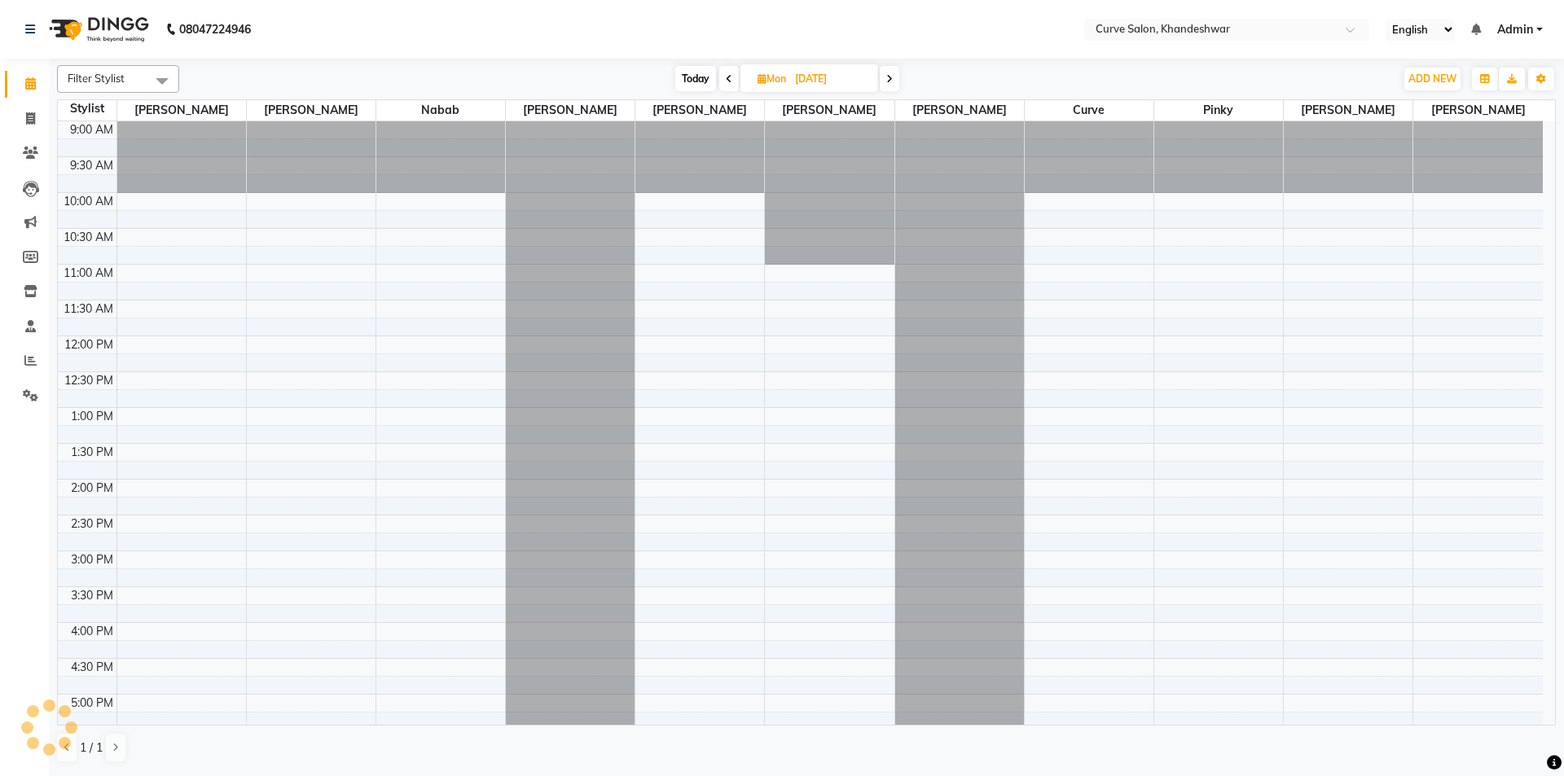
scroll to position [368, 0]
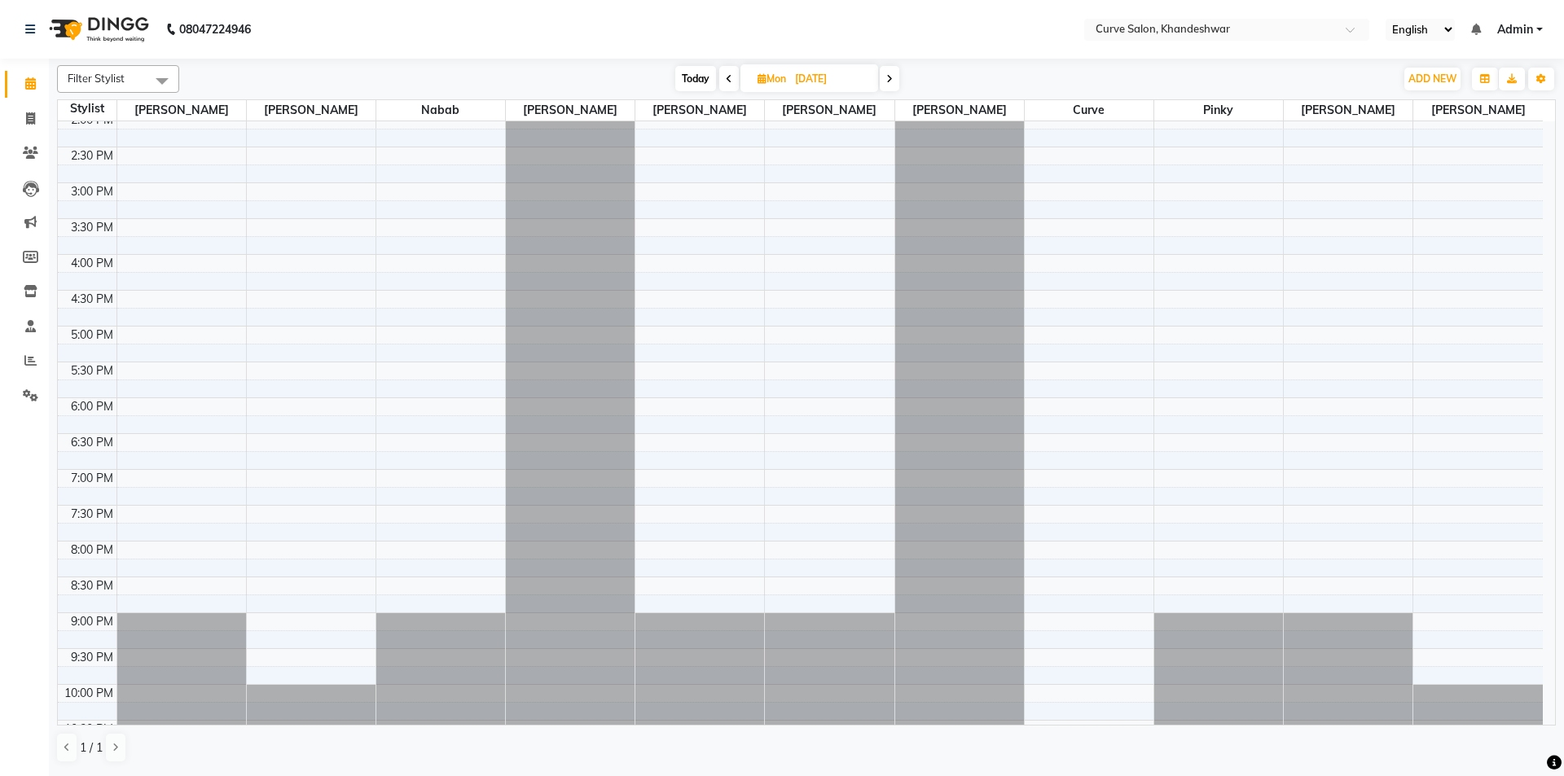
click at [731, 79] on span at bounding box center [729, 78] width 20 height 25
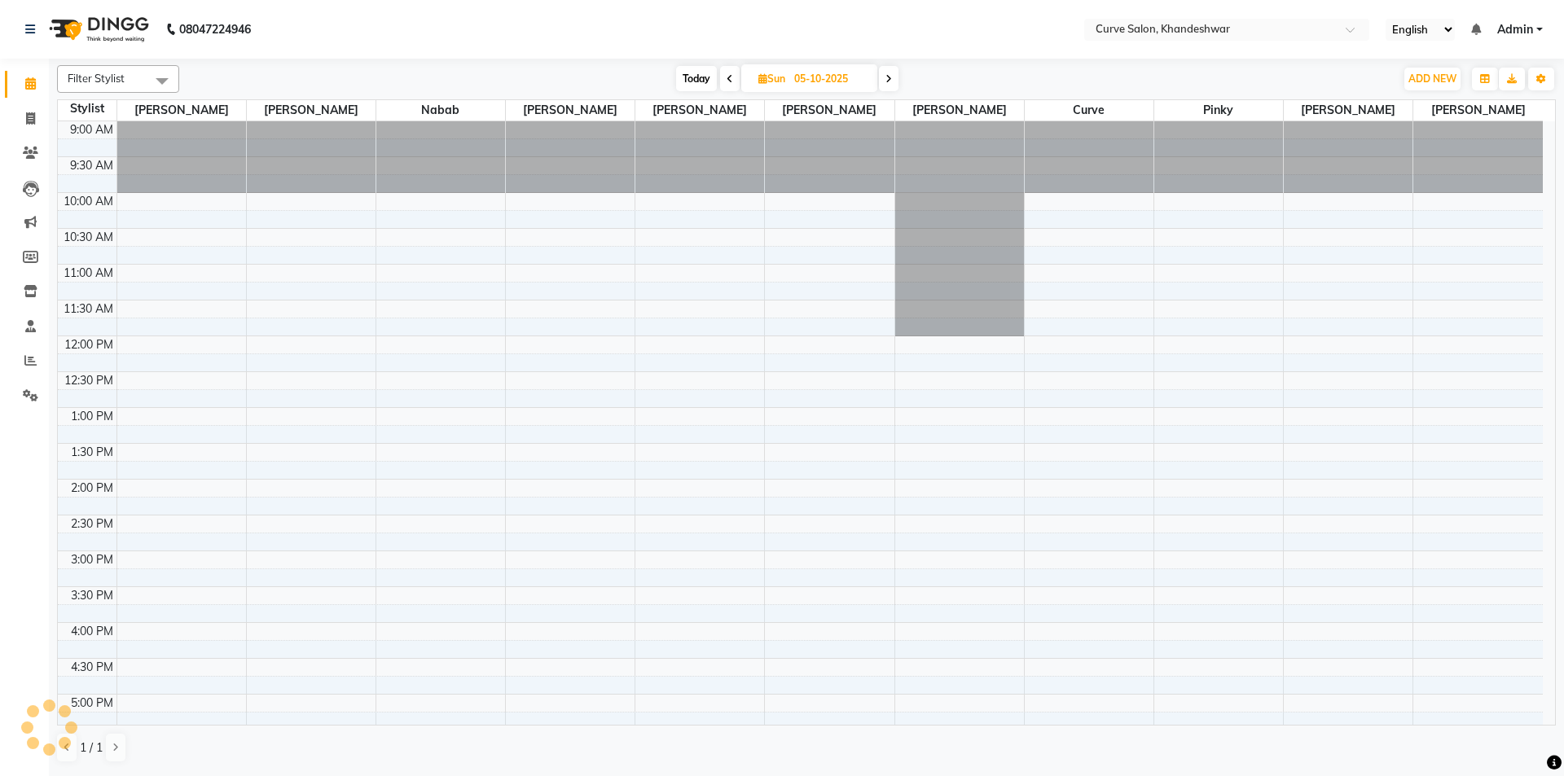
scroll to position [399, 0]
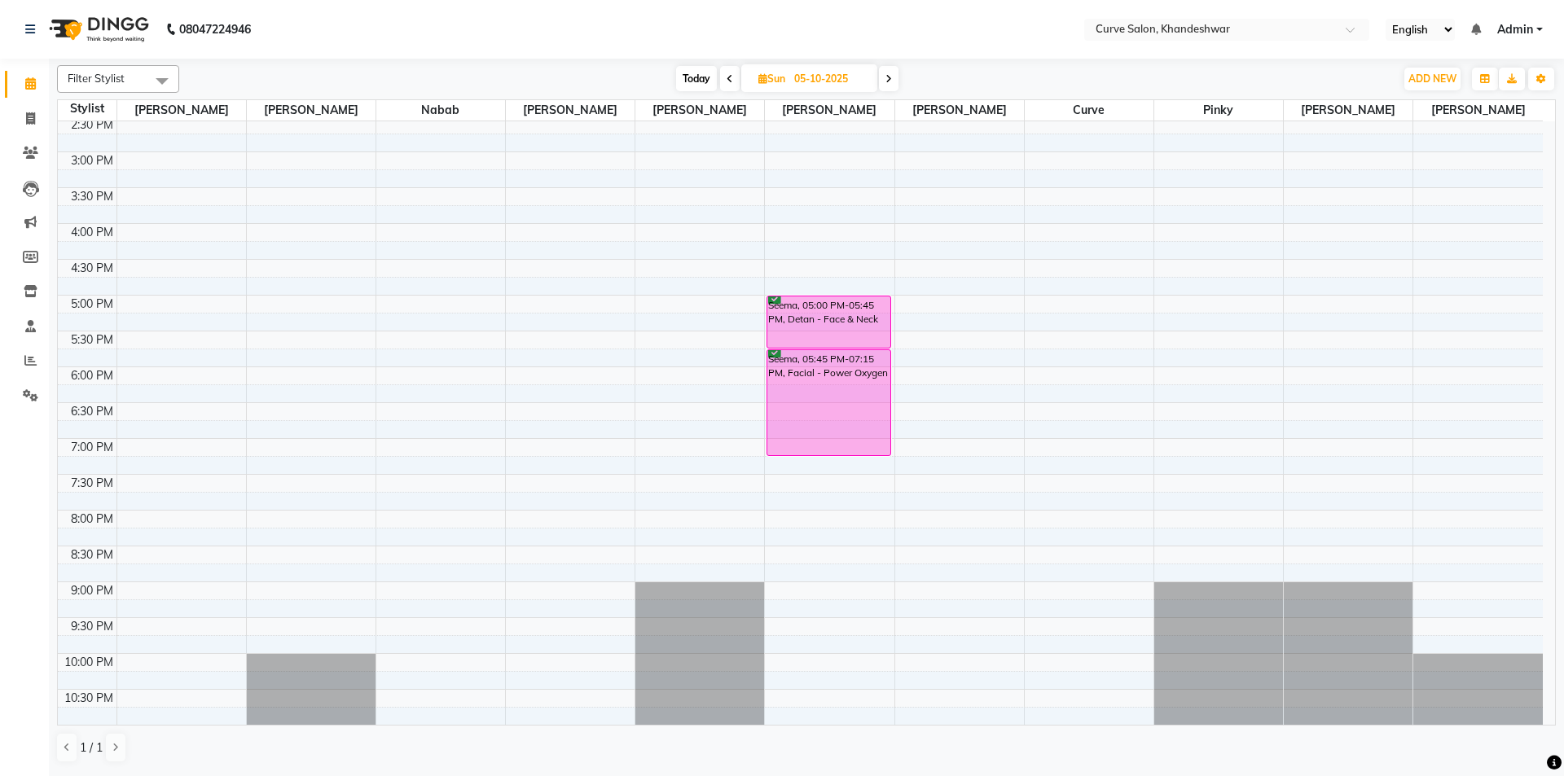
click at [690, 77] on span "Today" at bounding box center [696, 78] width 41 height 25
type input "02-10-2025"
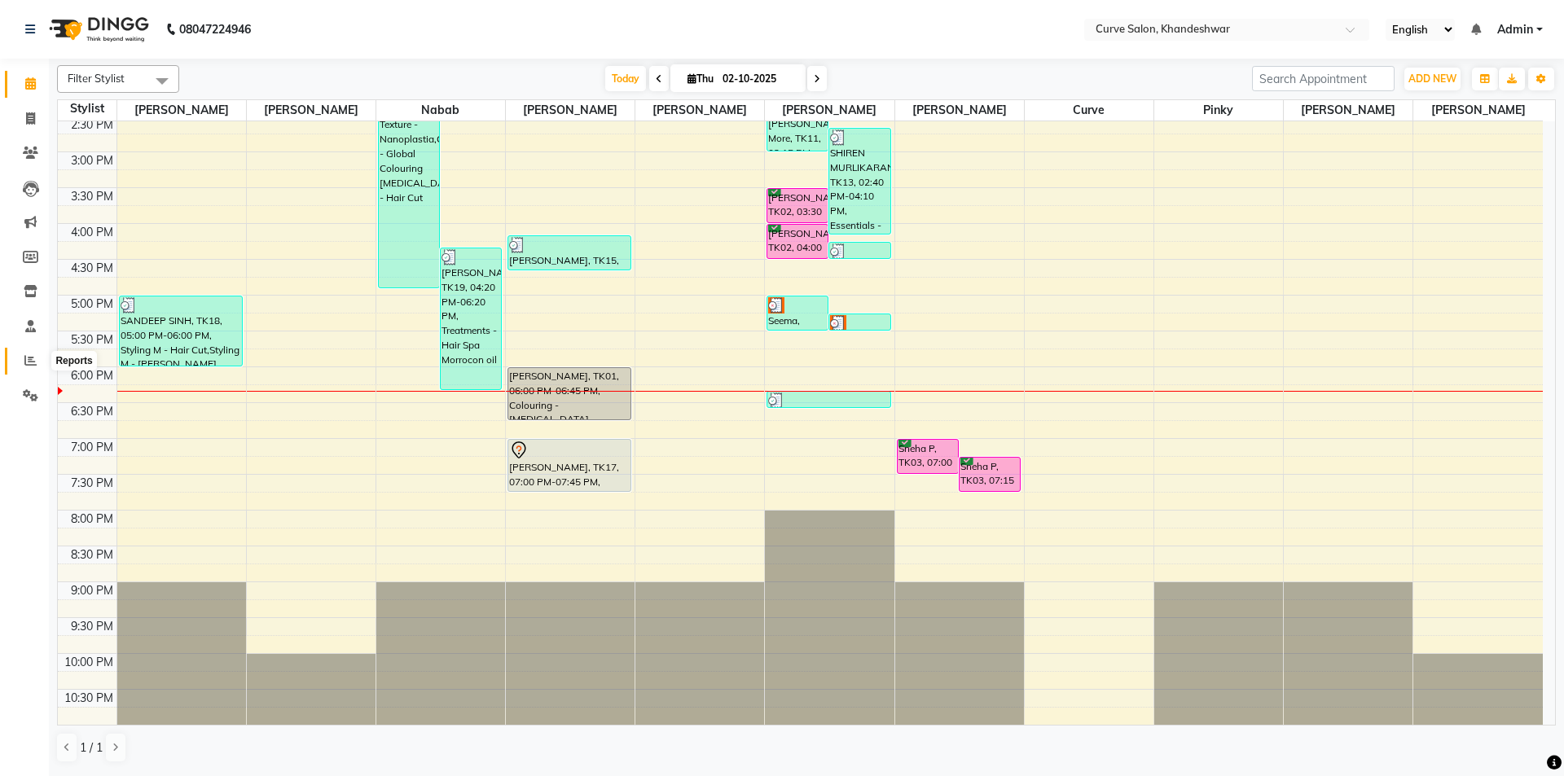
click at [33, 353] on span at bounding box center [30, 361] width 29 height 19
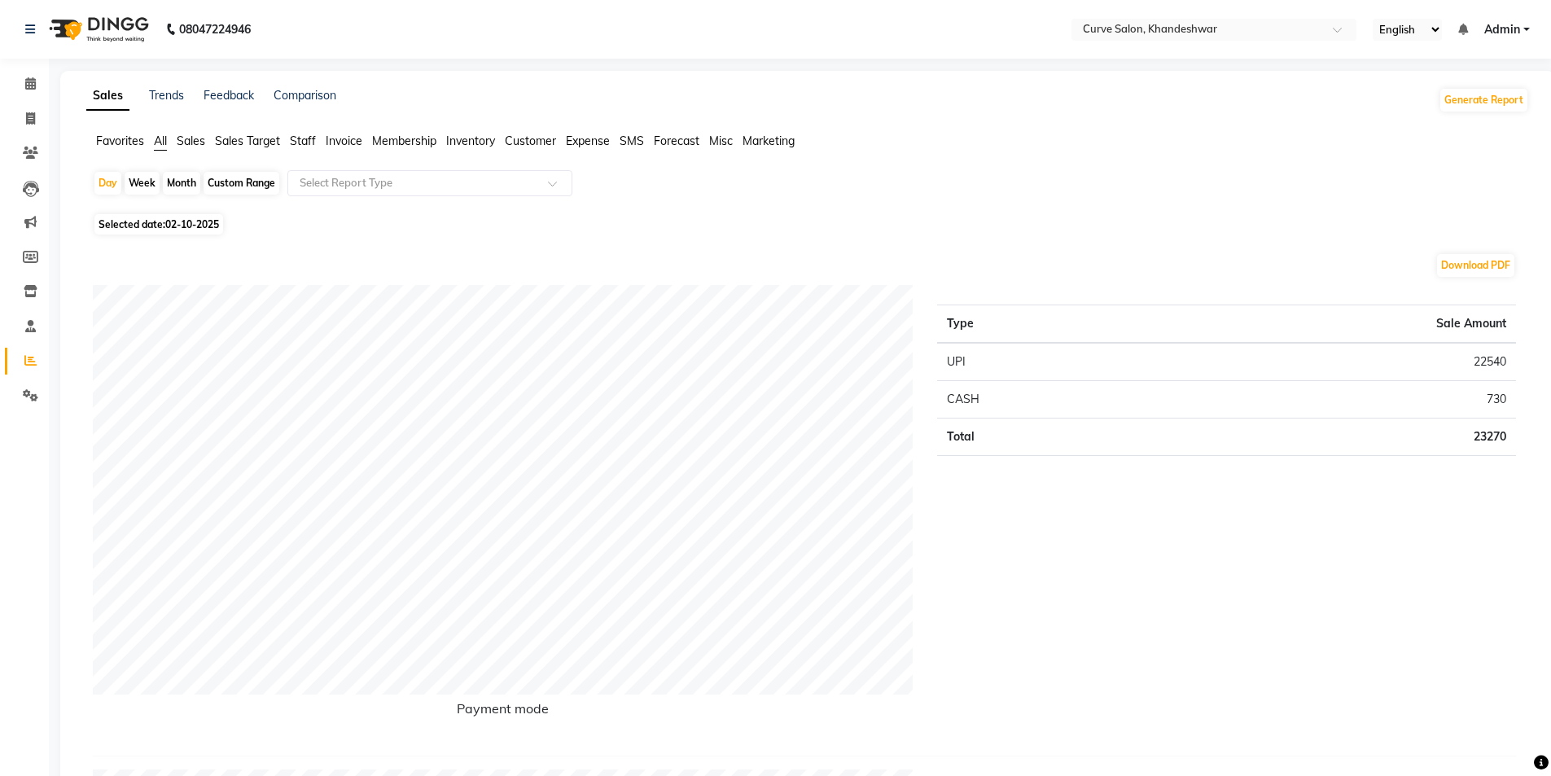
click at [305, 143] on span "Staff" at bounding box center [303, 141] width 26 height 15
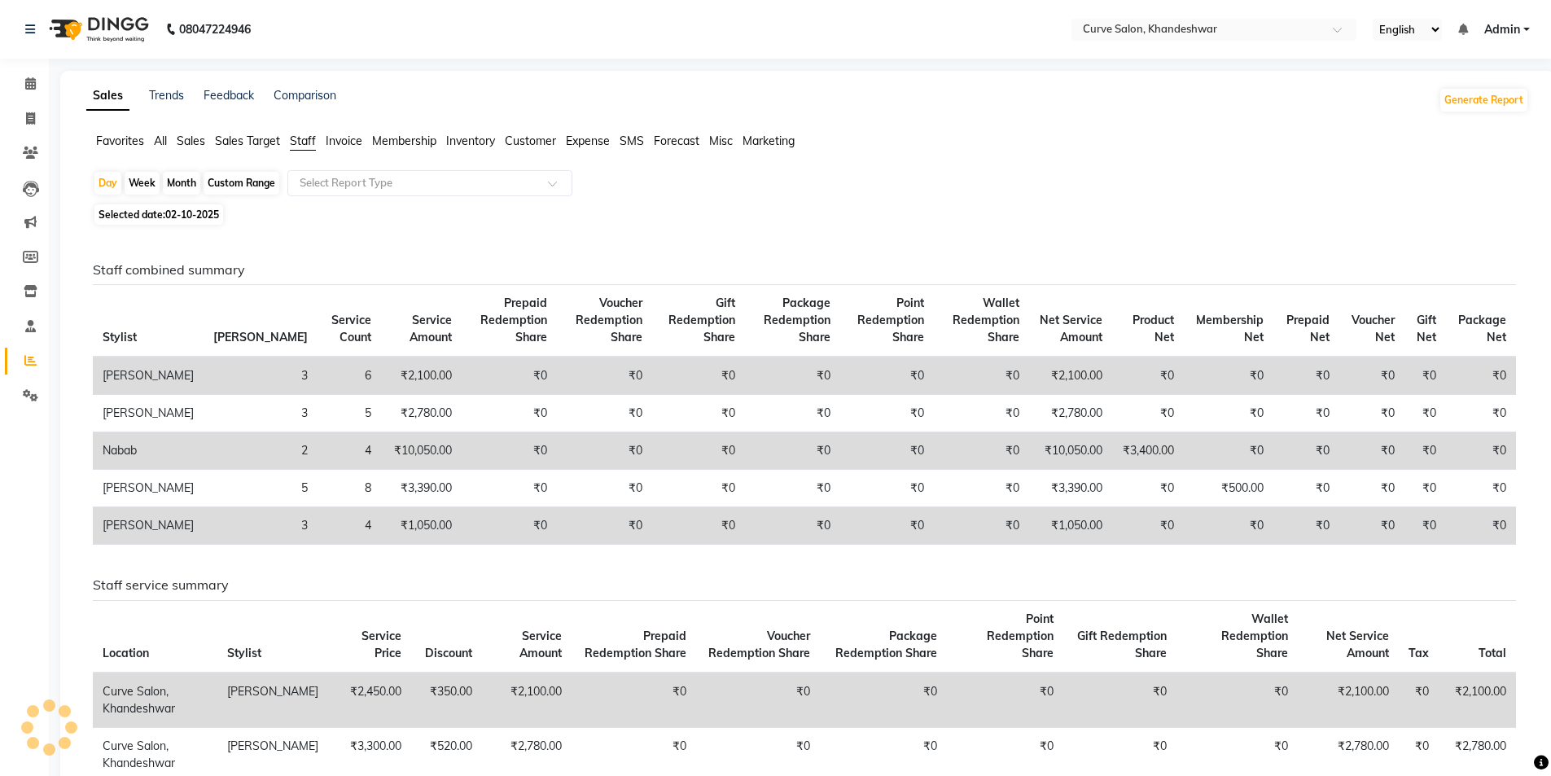
click at [248, 182] on div "Custom Range" at bounding box center [242, 183] width 76 height 23
select select "10"
select select "2025"
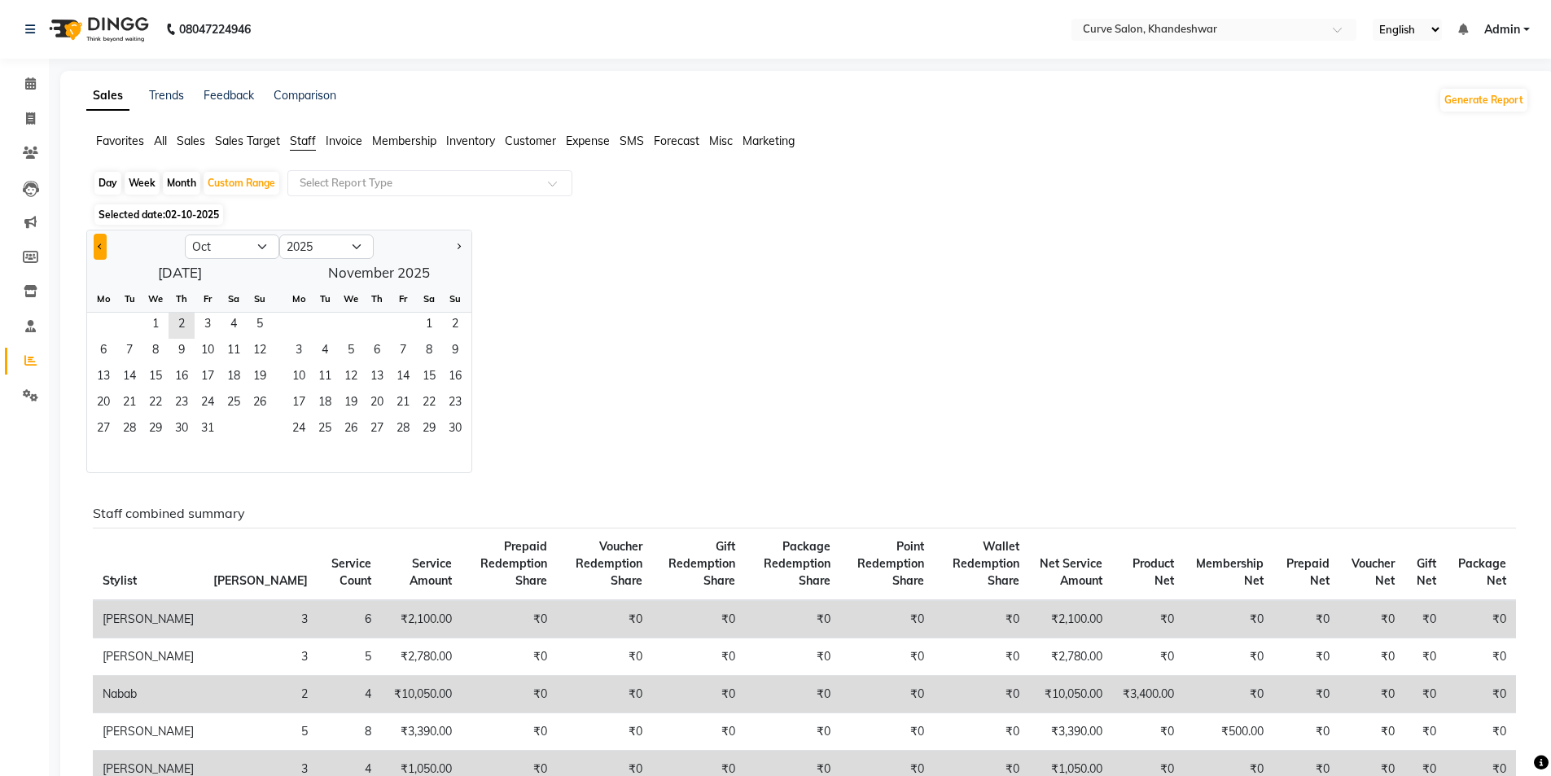
click at [99, 251] on button "Previous month" at bounding box center [100, 247] width 13 height 26
select select "9"
click at [105, 320] on span "1" at bounding box center [103, 326] width 26 height 26
click at [132, 423] on span "30" at bounding box center [129, 430] width 26 height 26
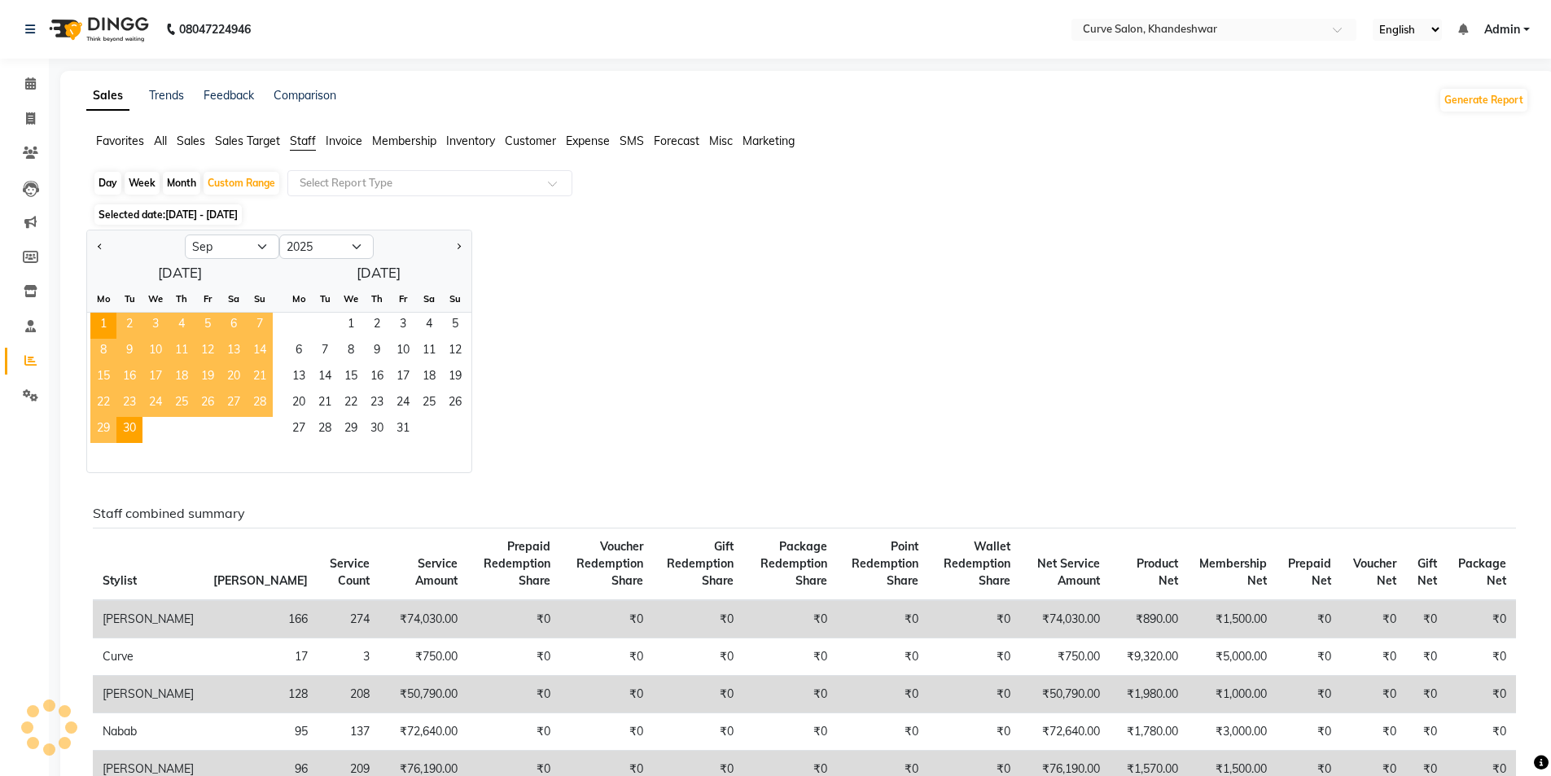
click at [738, 318] on div "Jan Feb Mar Apr May Jun Jul Aug Sep Oct Nov Dec 2015 2016 2017 2018 2019 2020 2…" at bounding box center [807, 352] width 1443 height 244
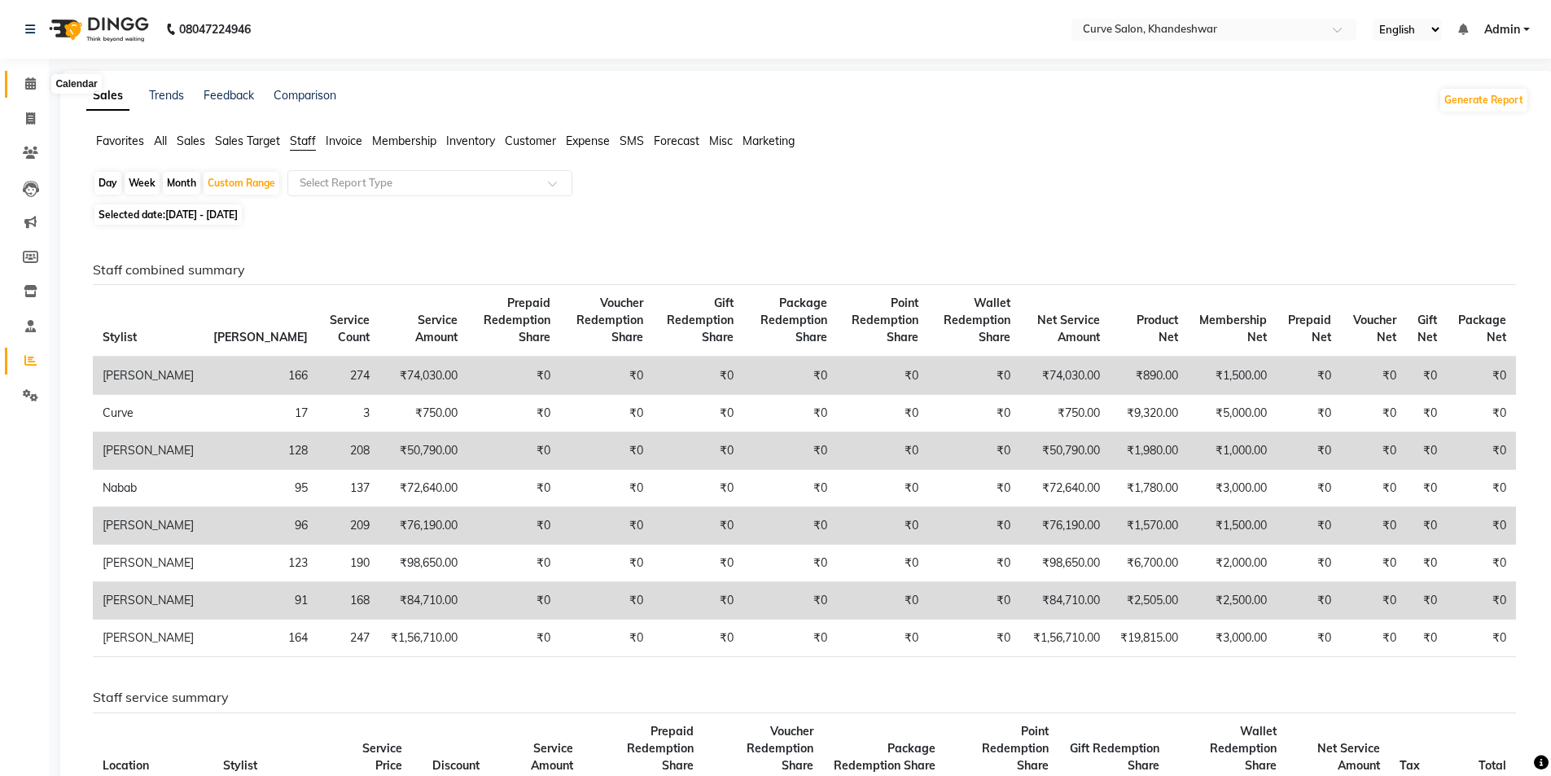
click at [21, 90] on span at bounding box center [30, 84] width 29 height 19
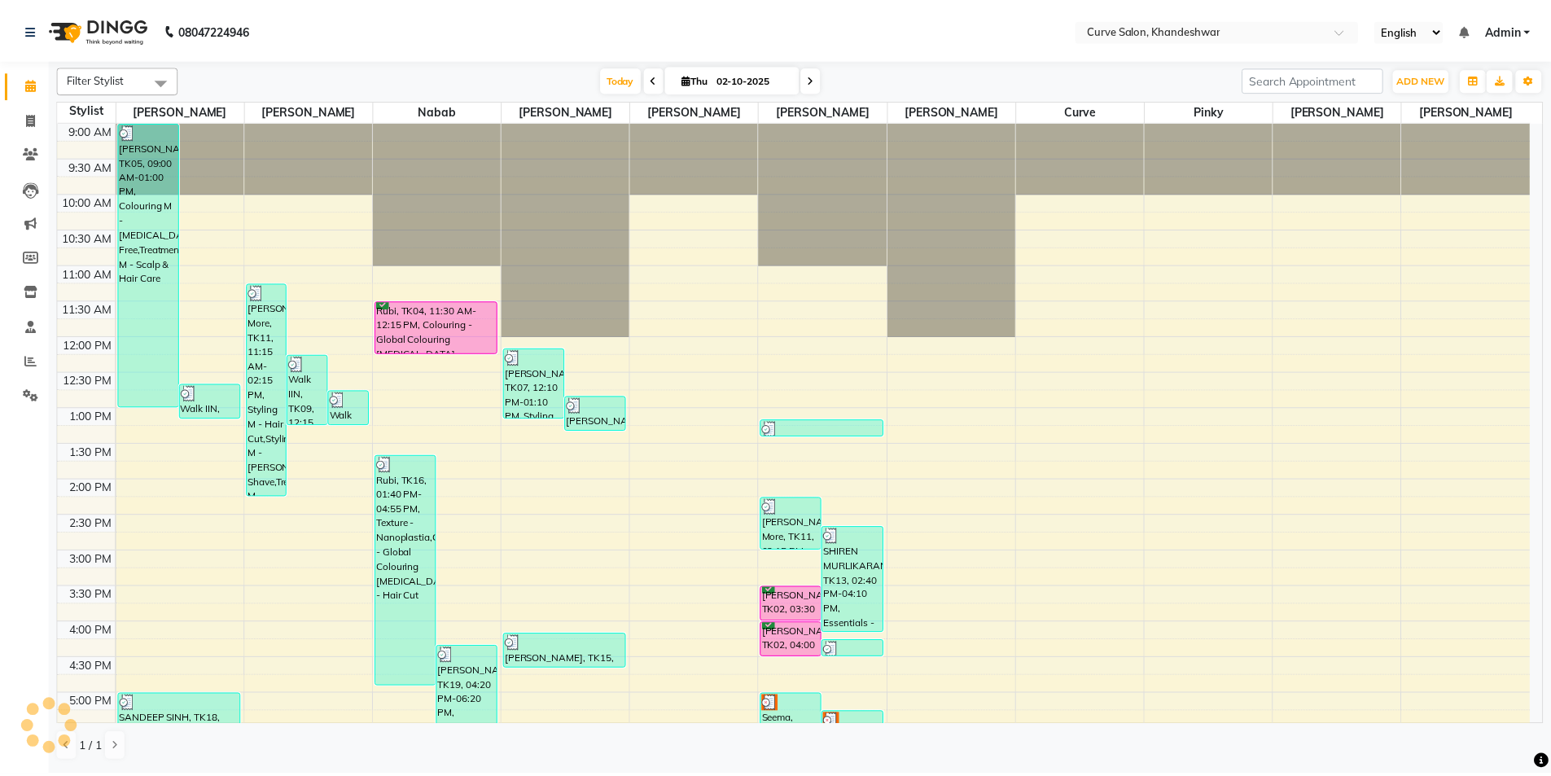
scroll to position [368, 0]
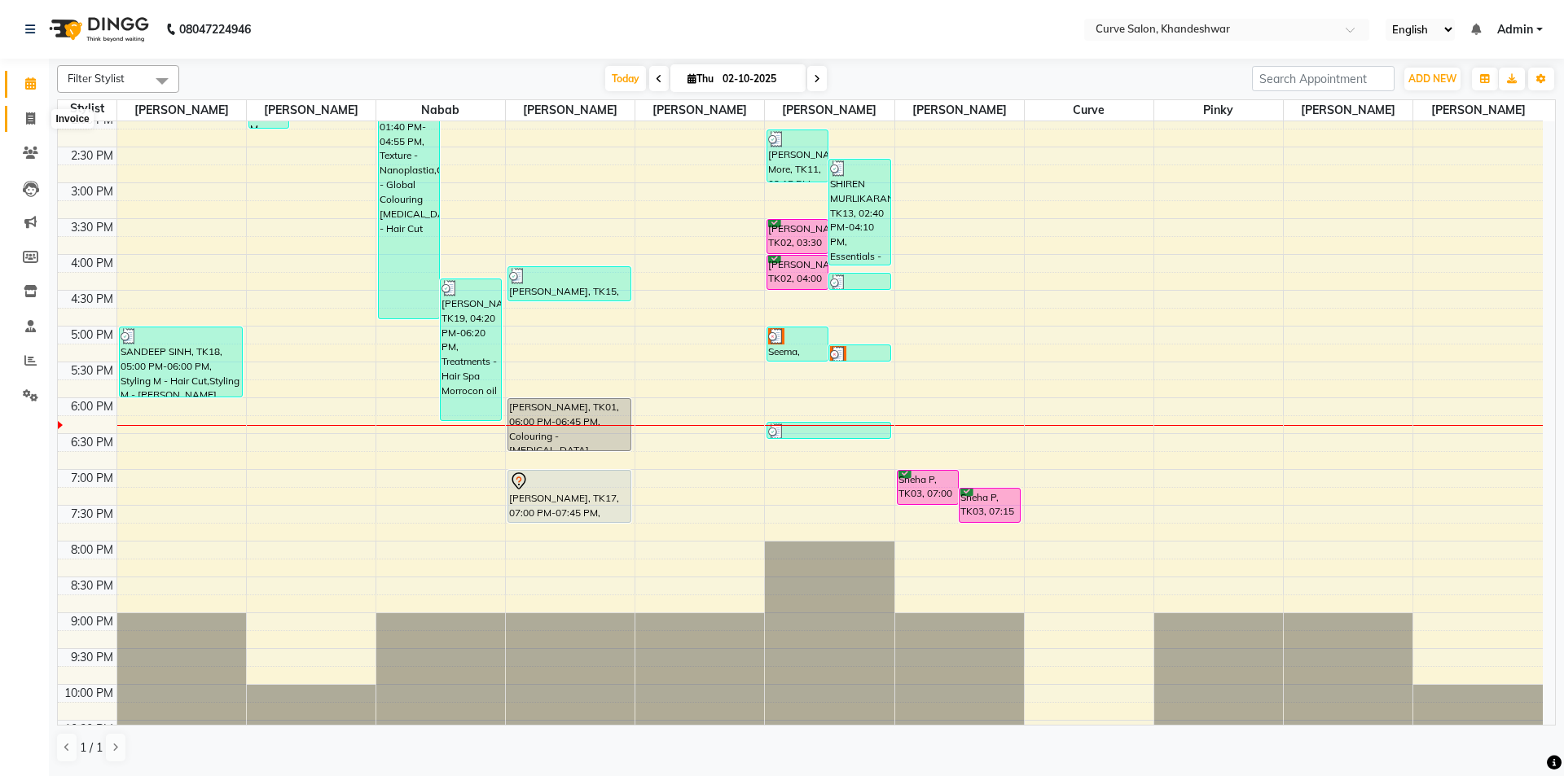
click at [26, 121] on icon at bounding box center [30, 118] width 9 height 12
select select "4458"
select select "service"
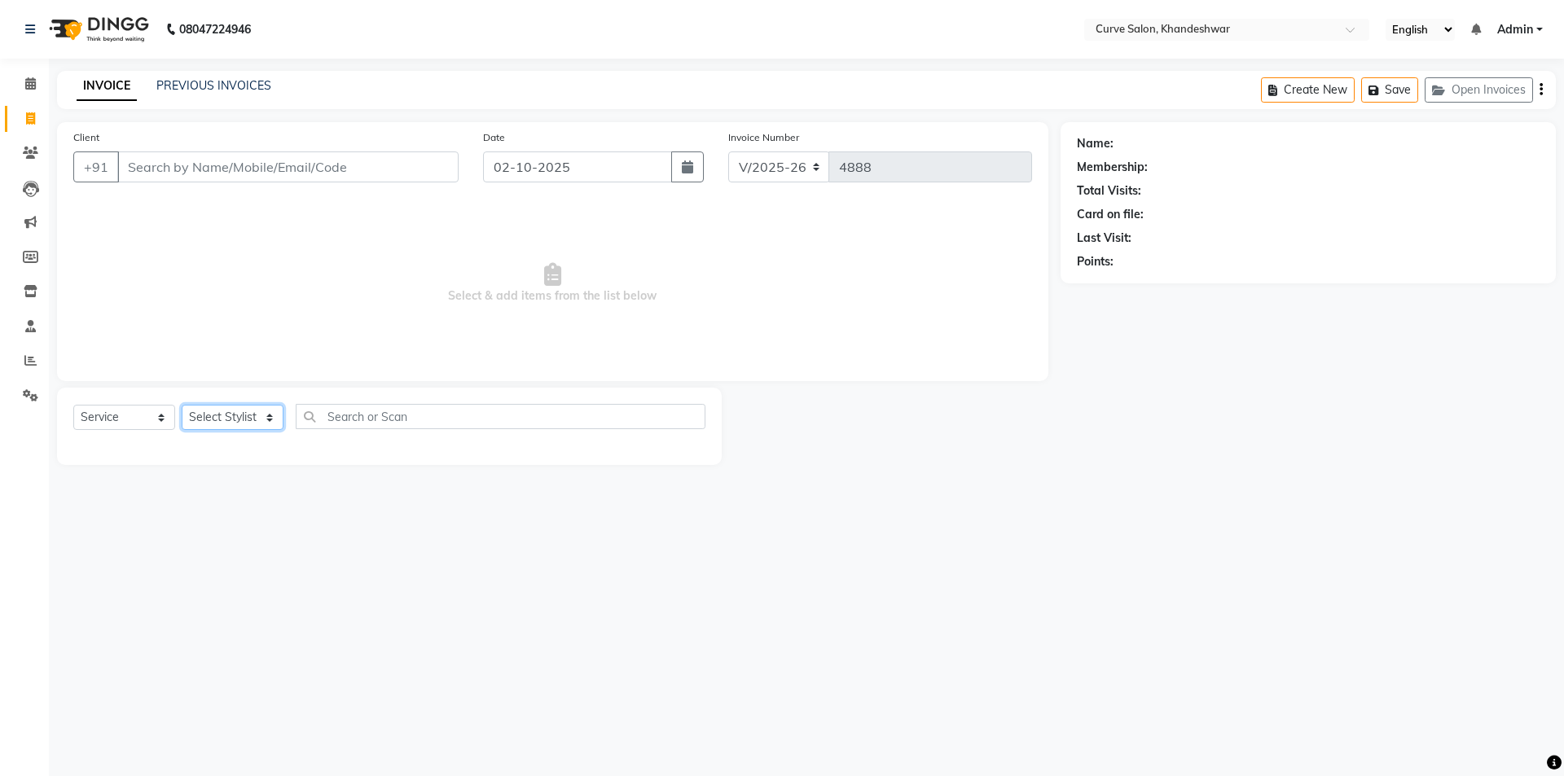
click at [237, 415] on select "Select Stylist Ahmed Kafil Curve Faizan Khan Kunal Gavai Laxmi Bylapudi Nabab N…" at bounding box center [233, 417] width 102 height 25
click at [182, 405] on select "Select Stylist Ahmed Kafil Curve Faizan Khan Kunal Gavai Laxmi Bylapudi Nabab N…" at bounding box center [233, 417] width 102 height 25
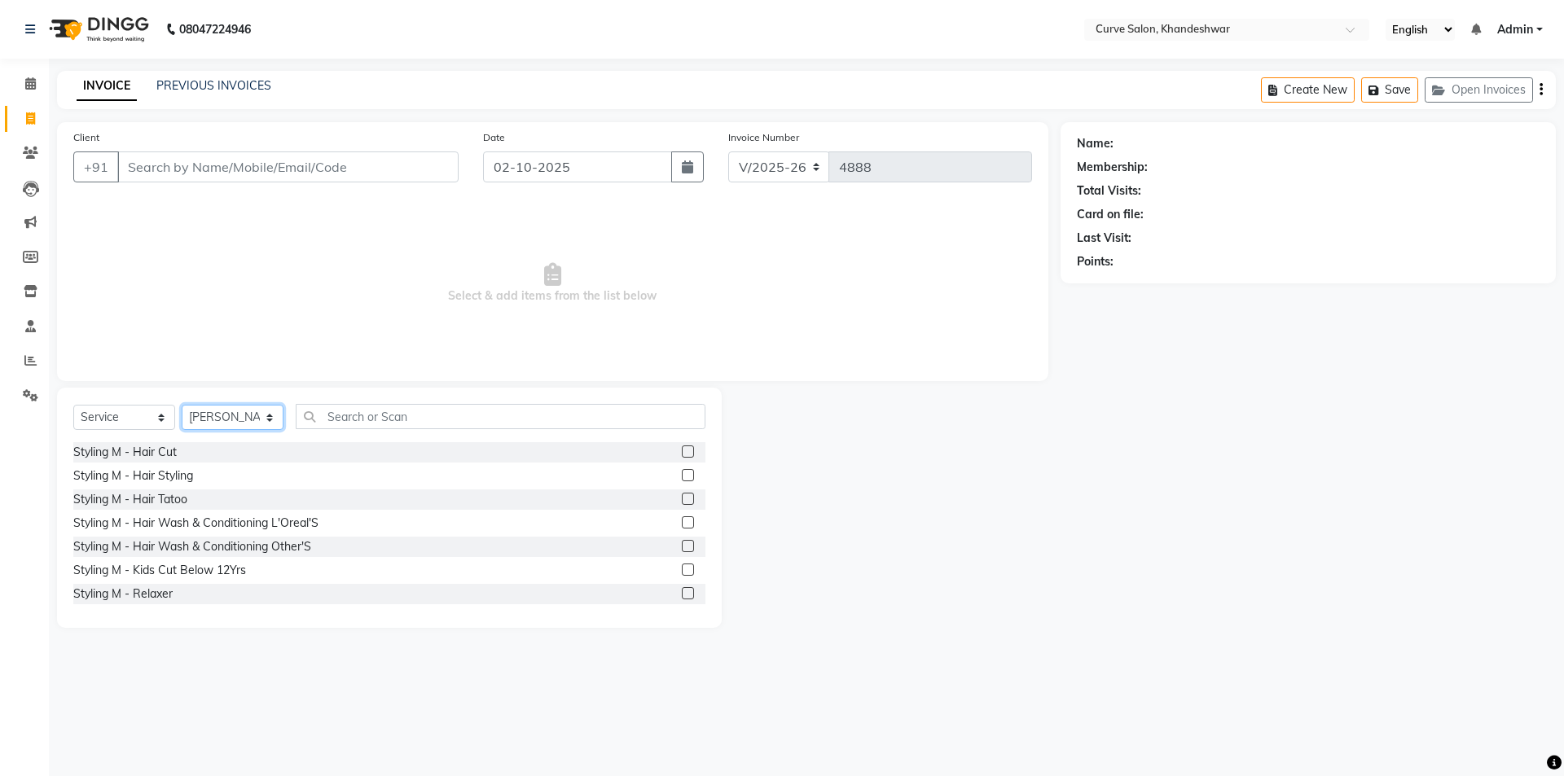
click at [257, 411] on select "Select Stylist Ahmed Kafil Curve Faizan Khan Kunal Gavai Laxmi Bylapudi Nabab N…" at bounding box center [233, 417] width 102 height 25
select select "25108"
click at [364, 407] on input "text" at bounding box center [501, 416] width 410 height 25
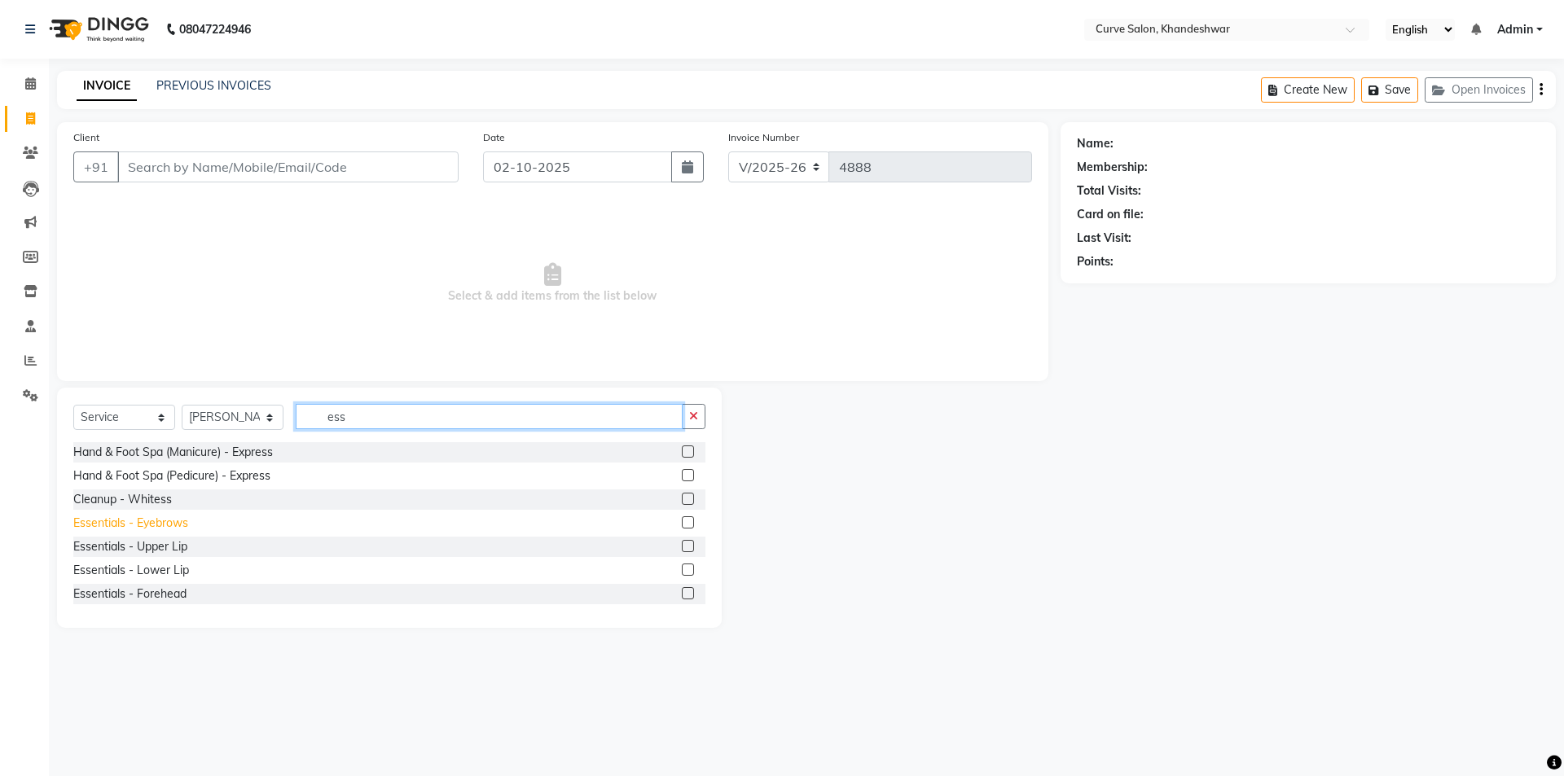
type input "ess"
click at [165, 525] on div "Essentials - Eyebrows" at bounding box center [130, 523] width 115 height 17
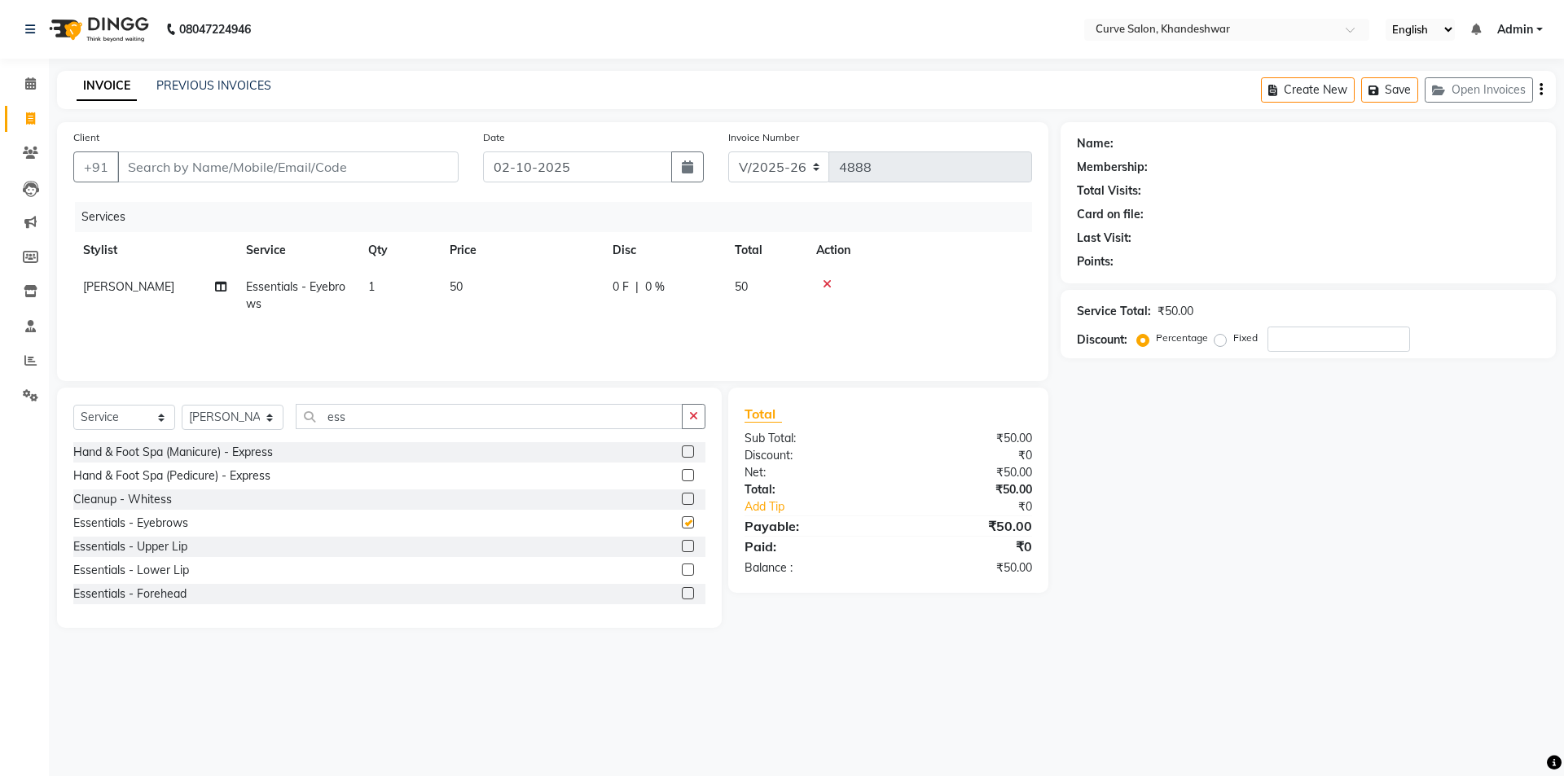
checkbox input "false"
click at [253, 418] on select "Select Stylist Ahmed Kafil Curve Faizan Khan Kunal Gavai Laxmi Bylapudi Nabab N…" at bounding box center [233, 417] width 102 height 25
select select "80828"
click at [182, 405] on select "Select Stylist Ahmed Kafil Curve Faizan Khan Kunal Gavai Laxmi Bylapudi Nabab N…" at bounding box center [233, 417] width 102 height 25
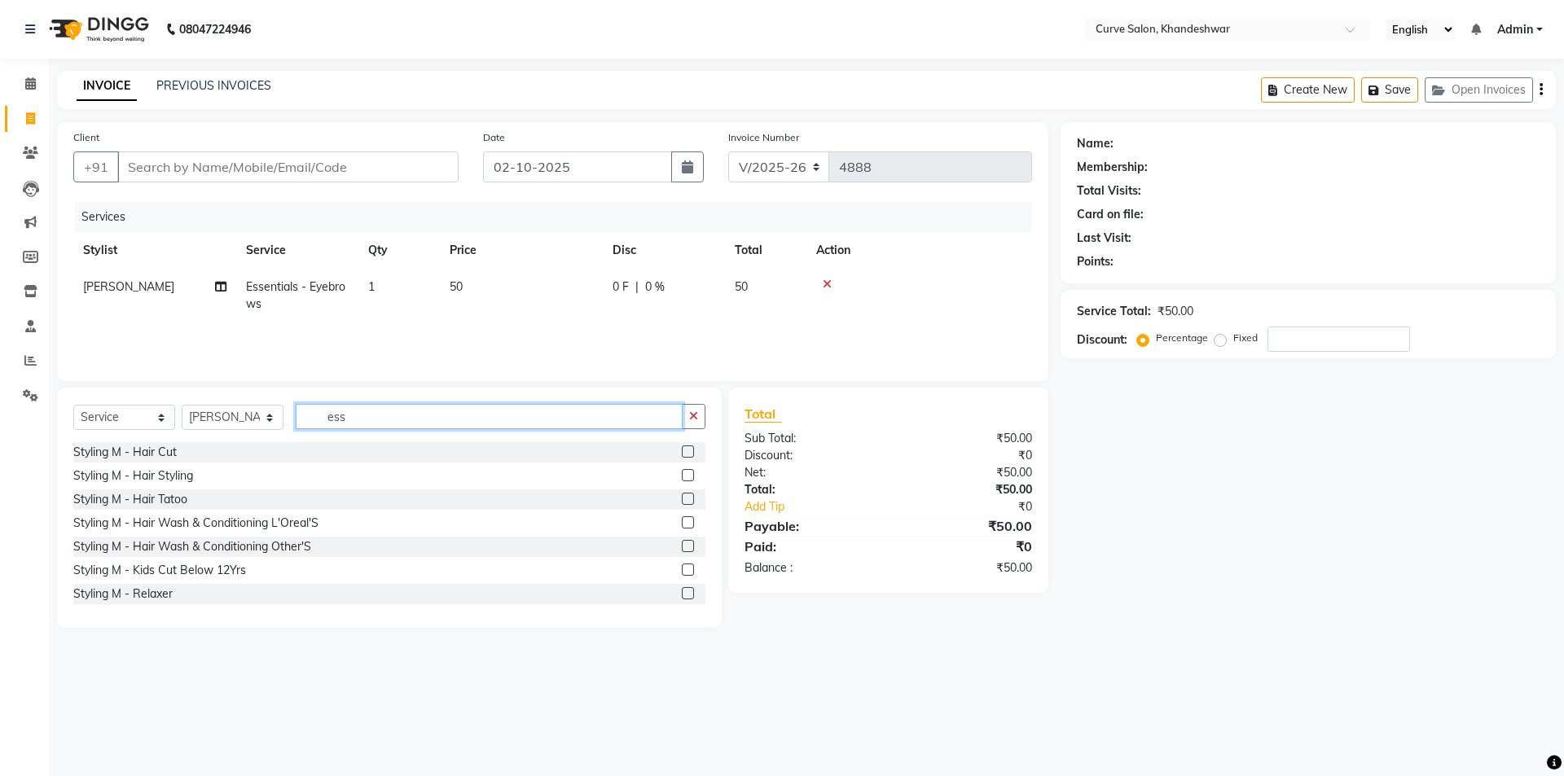
click at [394, 406] on input "ess" at bounding box center [489, 416] width 387 height 25
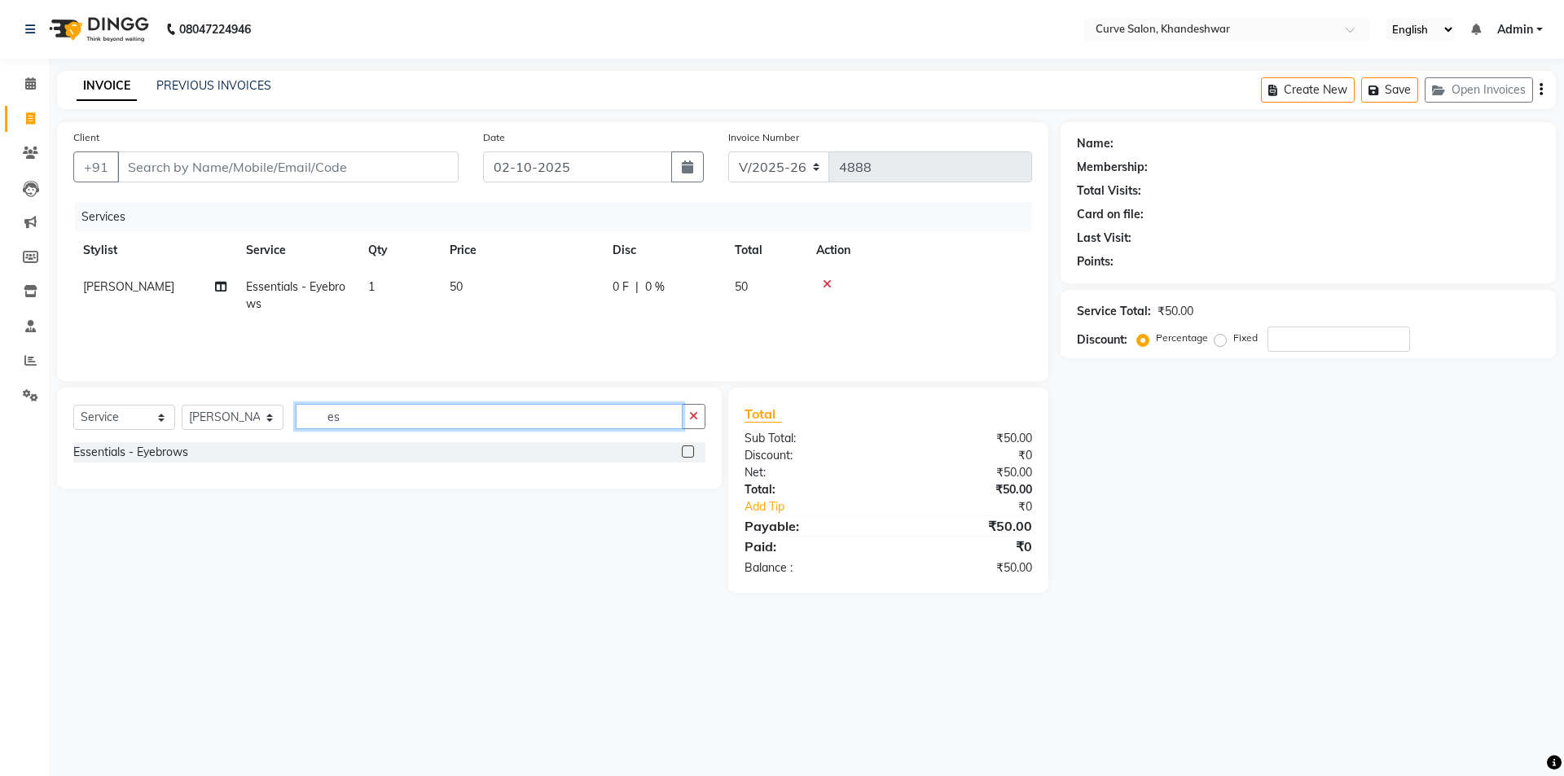
type input "e"
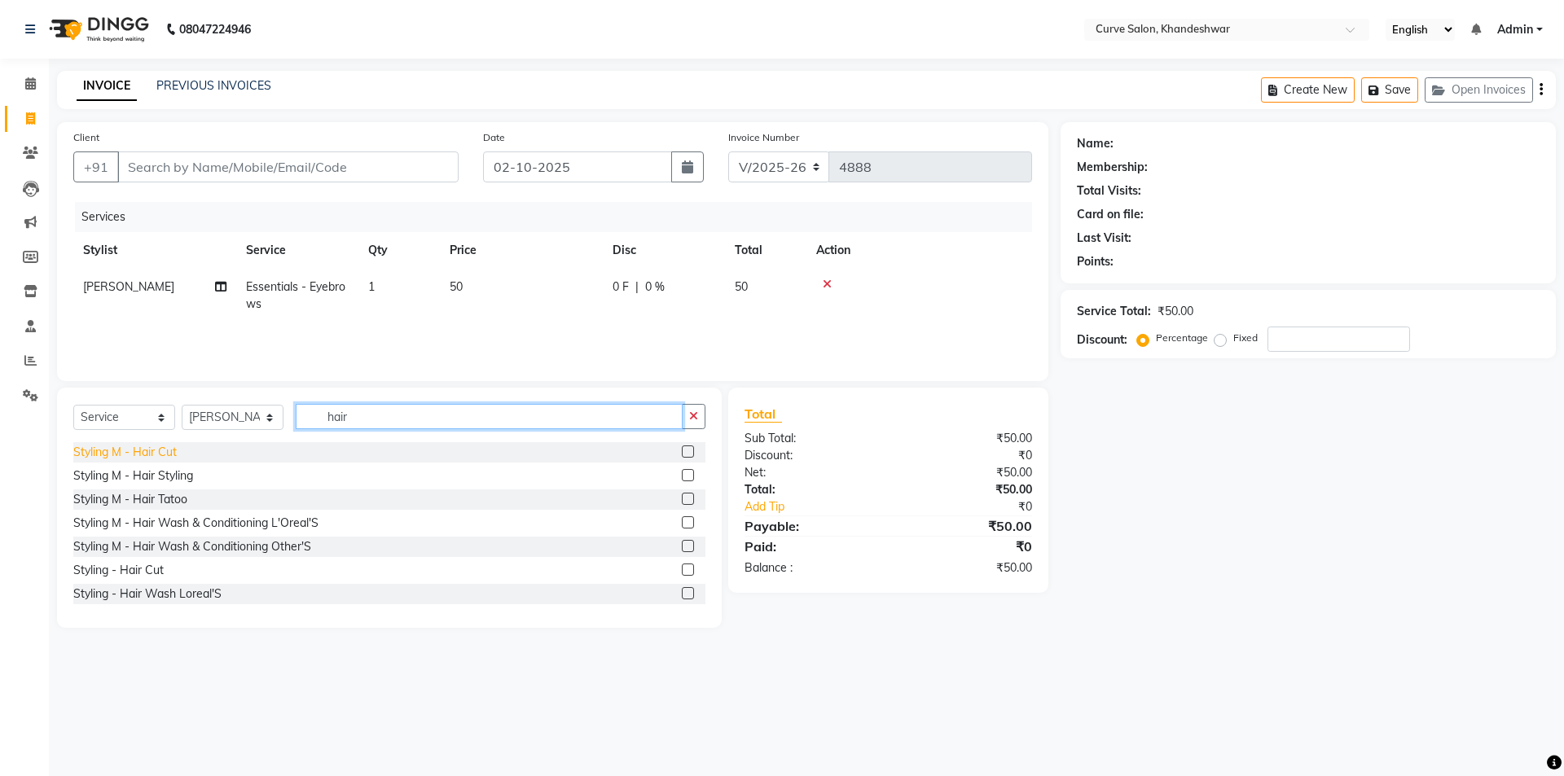
type input "hair"
click at [153, 449] on div "Styling M - Hair Cut" at bounding box center [124, 452] width 103 height 17
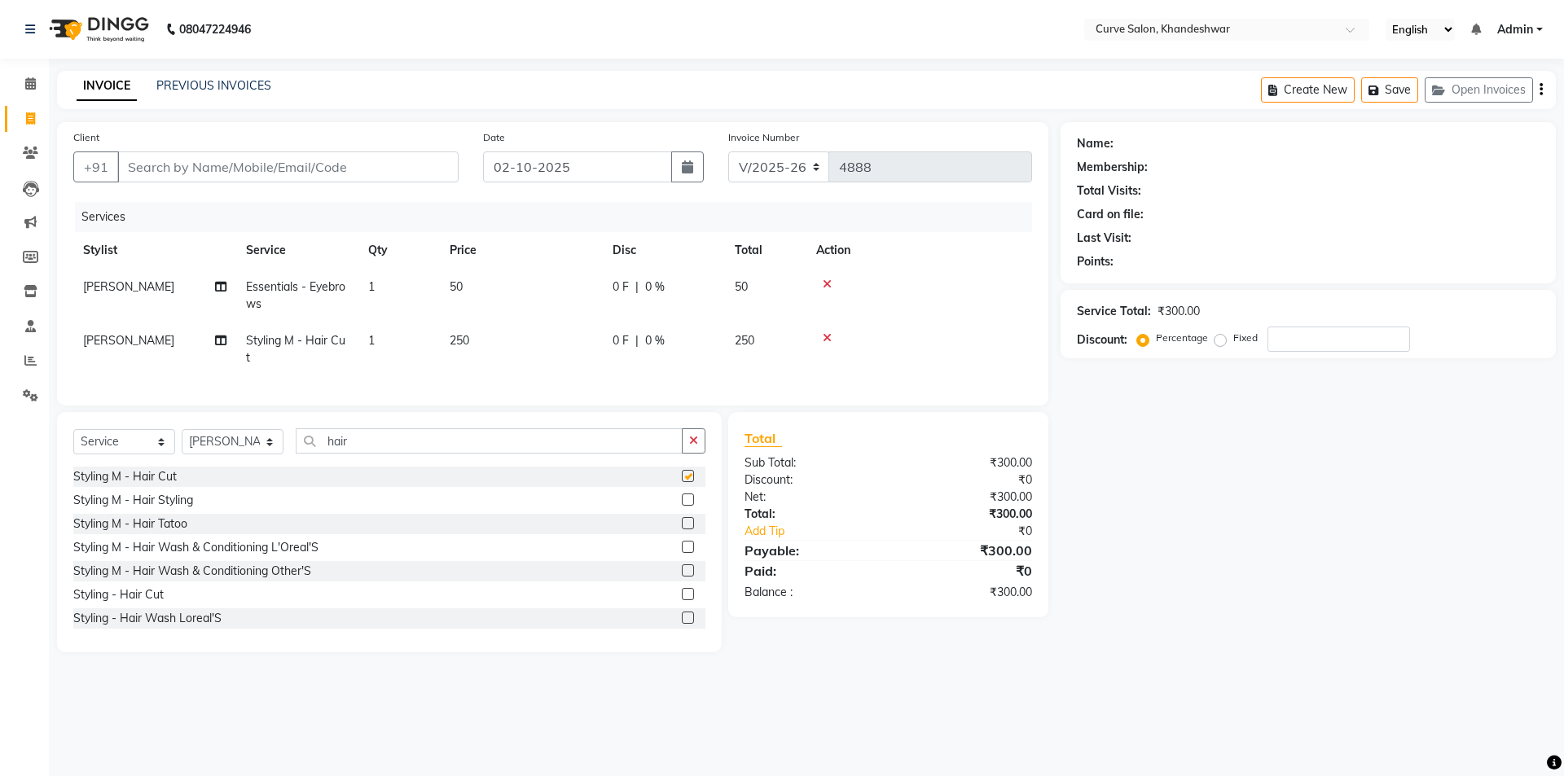
checkbox input "false"
click at [396, 454] on input "hair" at bounding box center [489, 440] width 387 height 25
type input "h"
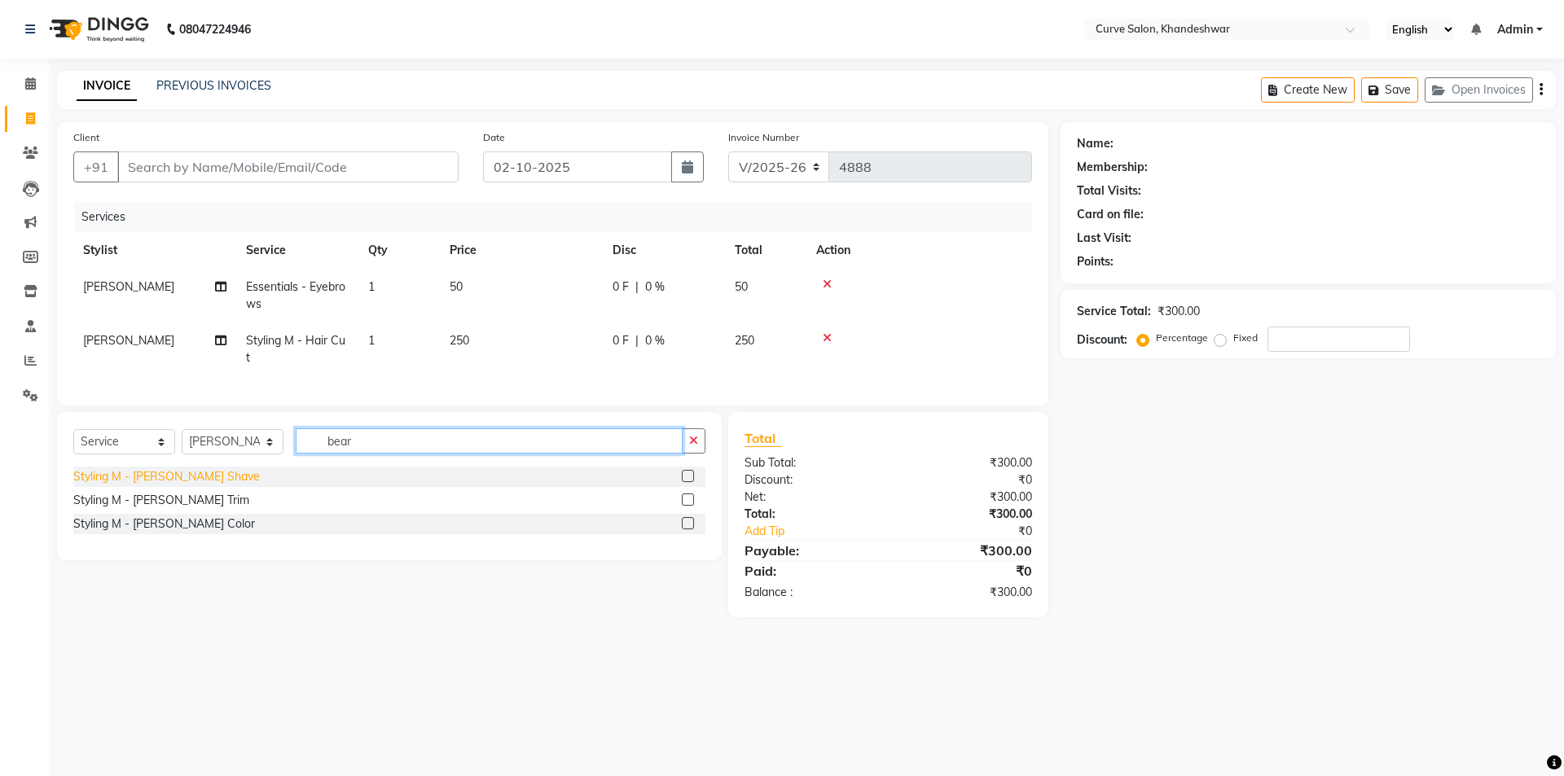
type input "bear"
click at [173, 485] on div "Styling M - [PERSON_NAME] Shave" at bounding box center [166, 476] width 187 height 17
checkbox input "false"
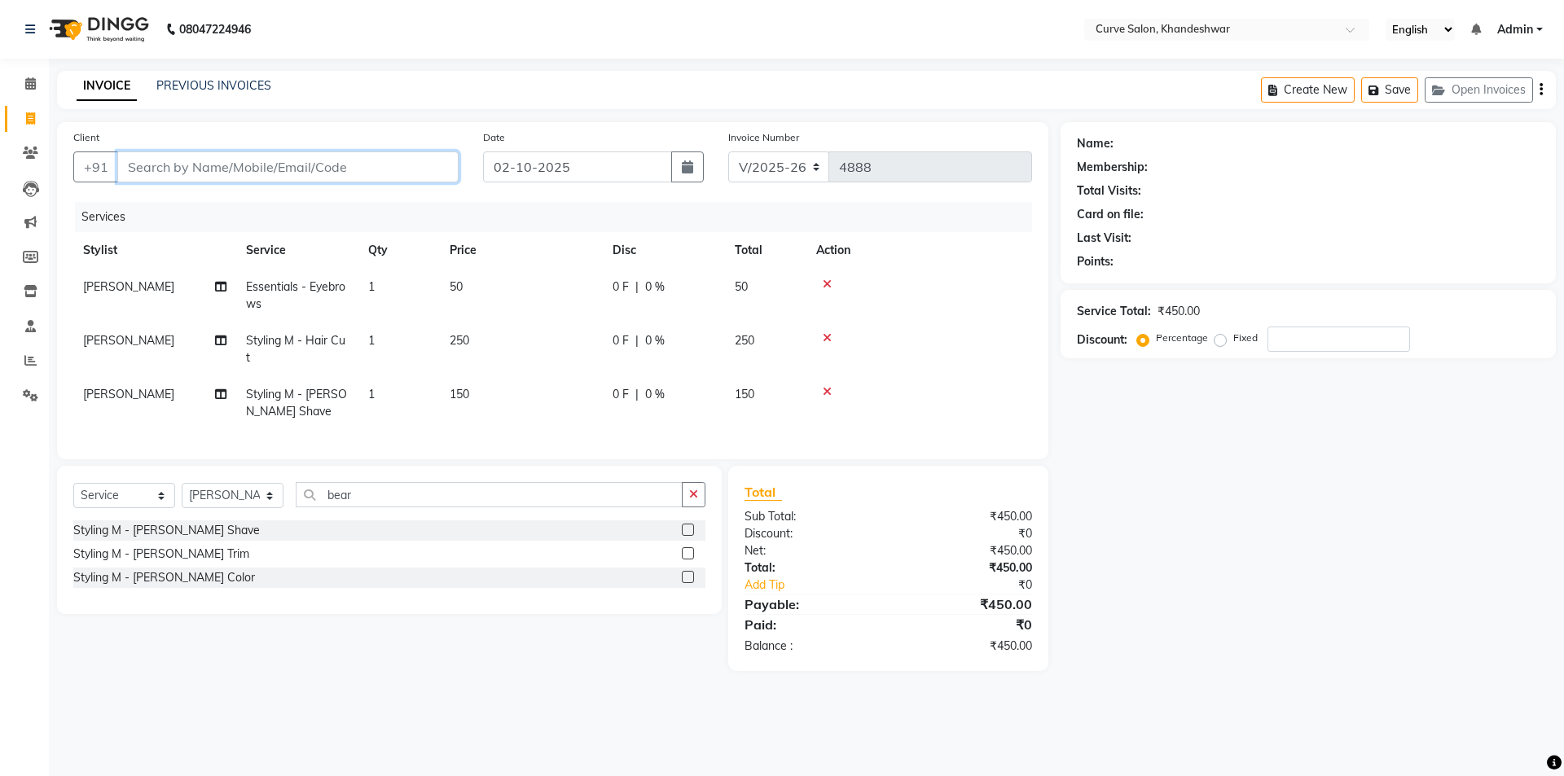
click at [301, 170] on input "Client" at bounding box center [287, 166] width 341 height 31
click at [202, 166] on input "Client" at bounding box center [287, 166] width 341 height 31
click at [304, 149] on div "Client +91" at bounding box center [266, 162] width 410 height 67
click at [274, 181] on input "Client" at bounding box center [287, 166] width 341 height 31
type input "9"
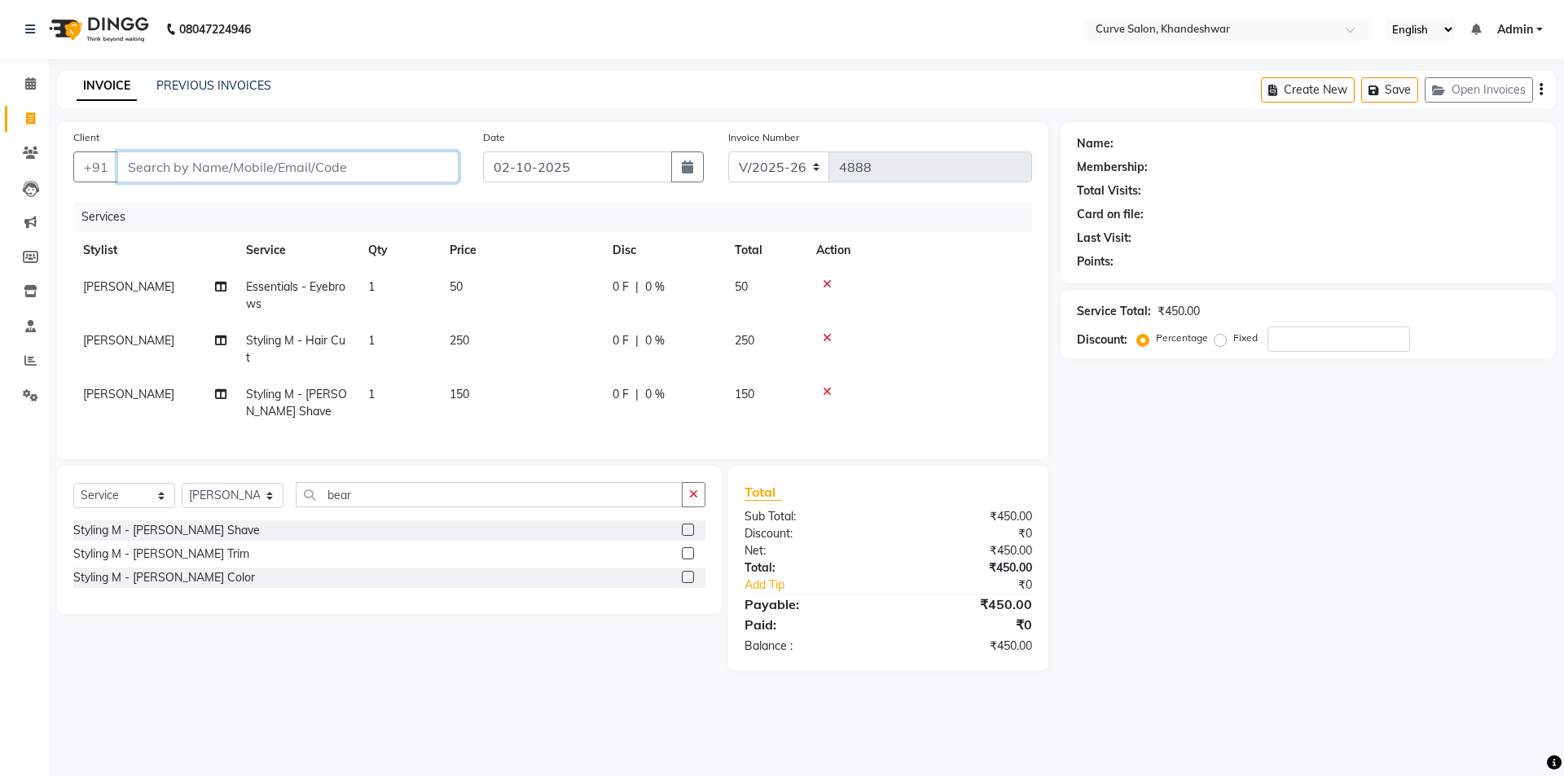
type input "0"
click at [141, 167] on input "91675897" at bounding box center [246, 166] width 258 height 31
click at [227, 164] on input "9167675897" at bounding box center [246, 166] width 258 height 31
click at [161, 160] on input "9167675897" at bounding box center [246, 166] width 258 height 31
click at [216, 173] on input "91675897" at bounding box center [246, 166] width 258 height 31
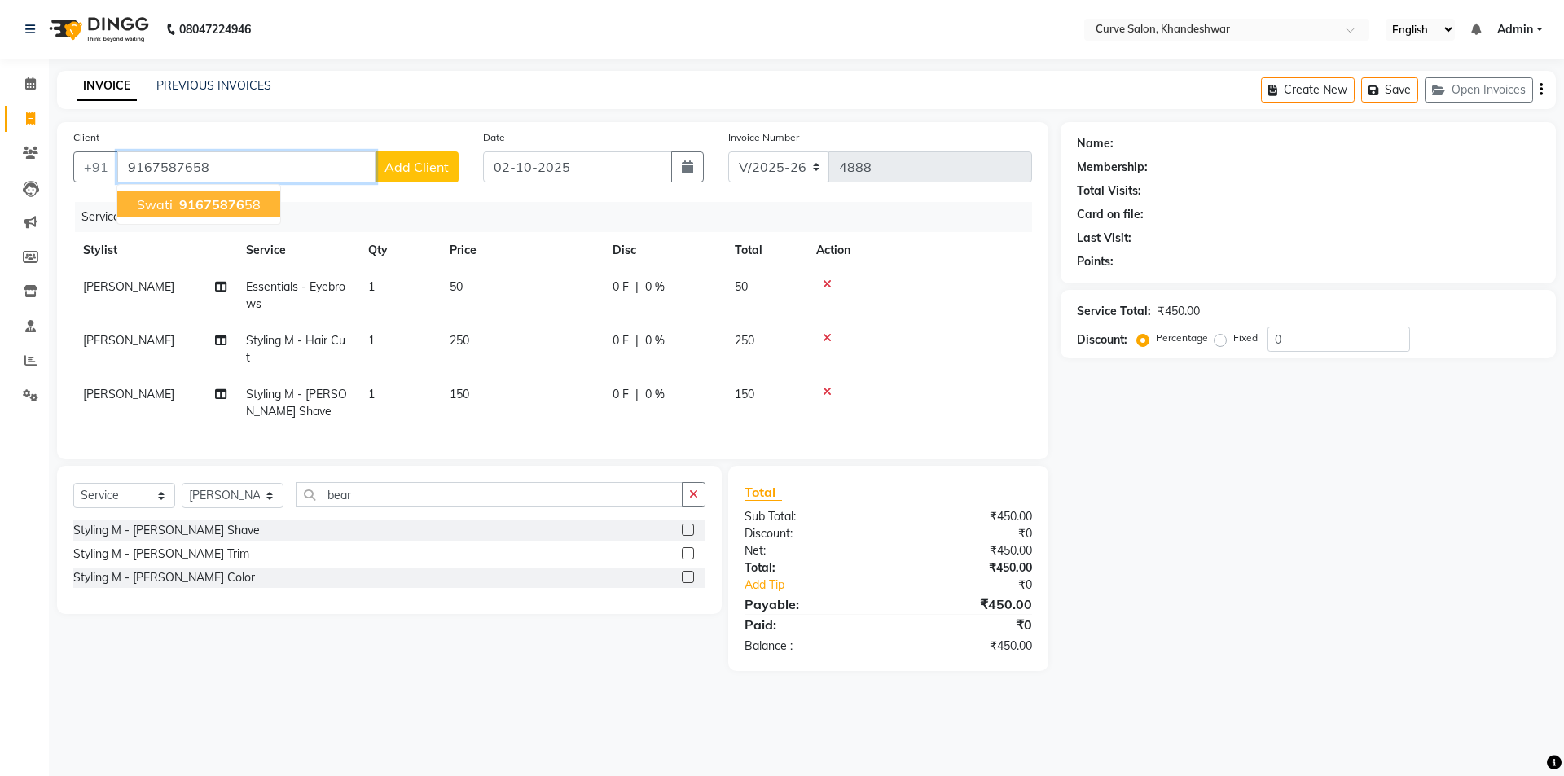
type input "9167587658"
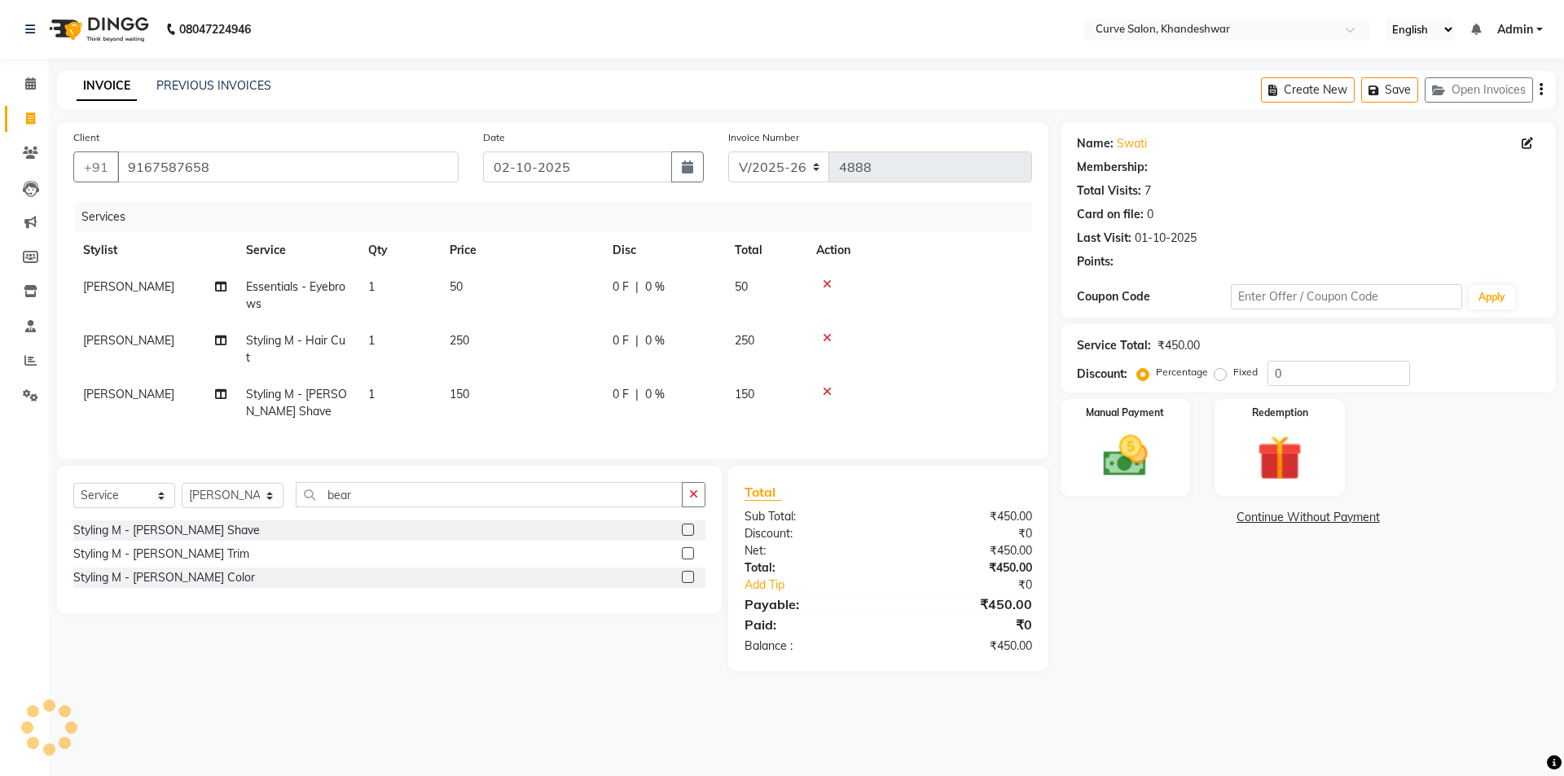
select select "1: Object"
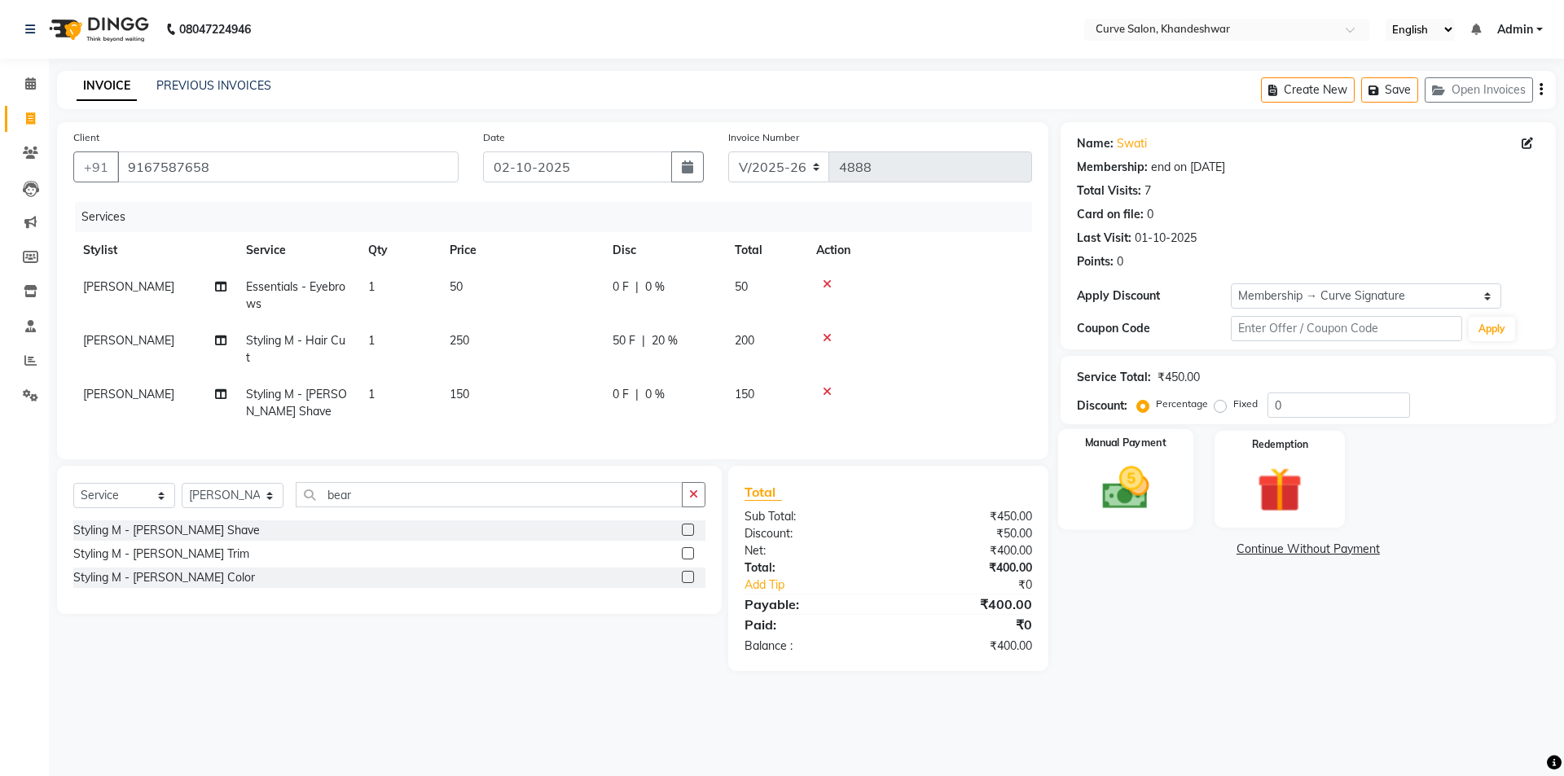
click at [1165, 491] on div "Manual Payment" at bounding box center [1124, 479] width 135 height 100
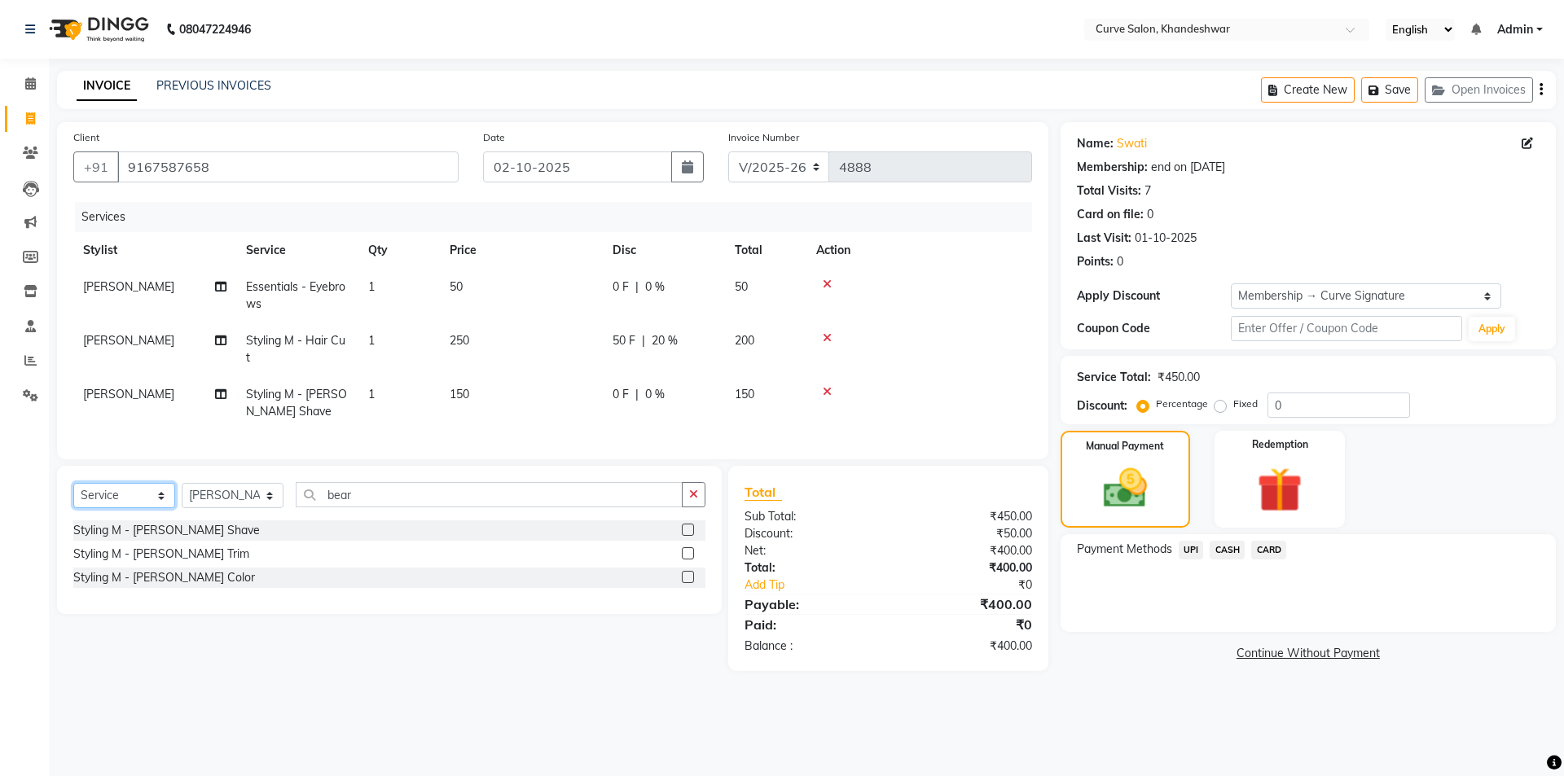
click at [150, 504] on select "Select Service Product Membership Package Voucher Prepaid Gift Card" at bounding box center [124, 495] width 102 height 25
click at [73, 495] on select "Select Service Product Membership Package Voucher Prepaid Gift Card" at bounding box center [124, 495] width 102 height 25
click at [233, 506] on select "Select Stylist [PERSON_NAME] Curve [PERSON_NAME] [PERSON_NAME] [PERSON_NAME] Na…" at bounding box center [233, 495] width 102 height 25
click at [131, 538] on div "Curve Signature" at bounding box center [115, 530] width 85 height 17
select select "select"
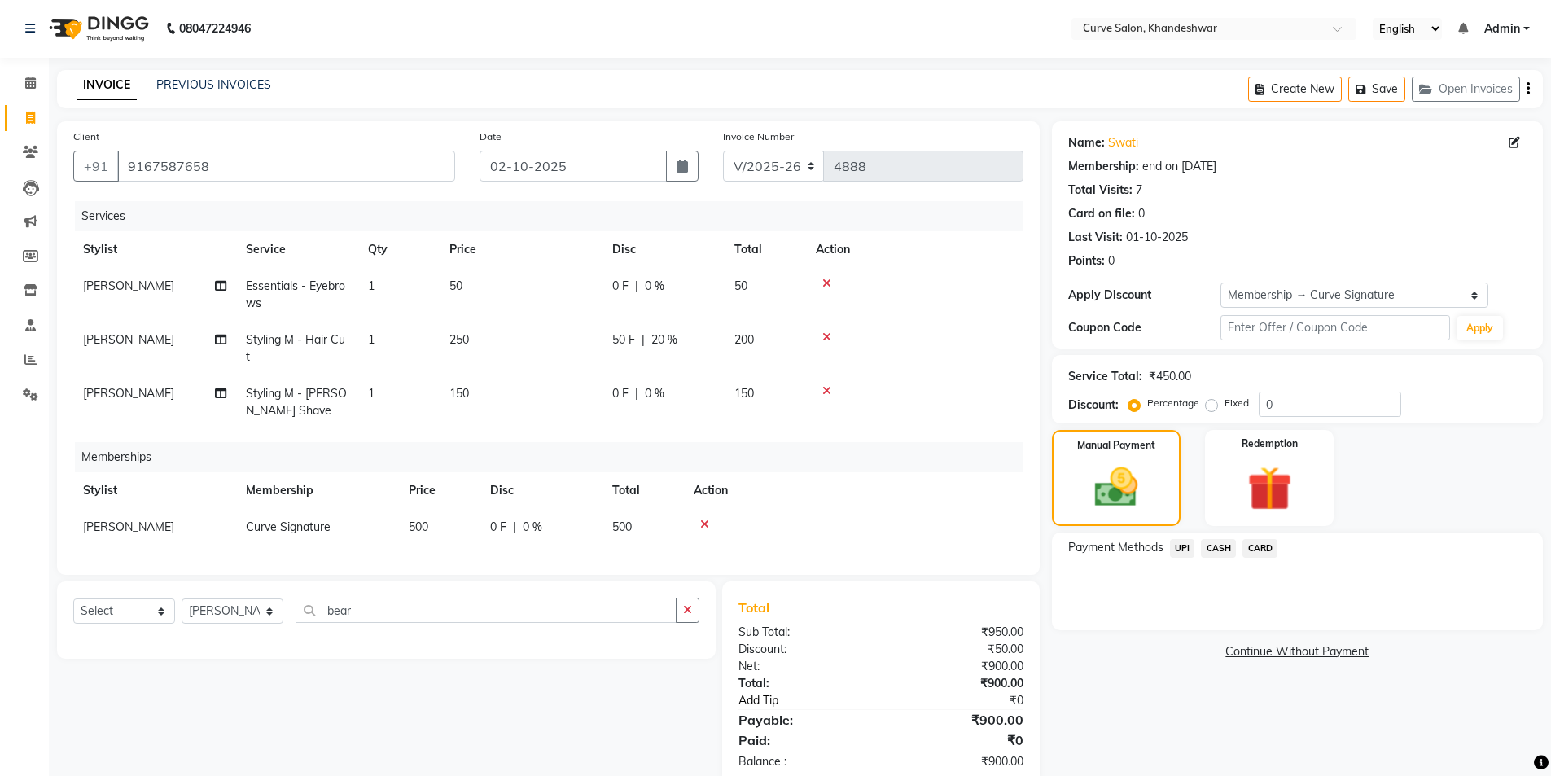
scroll to position [48, 0]
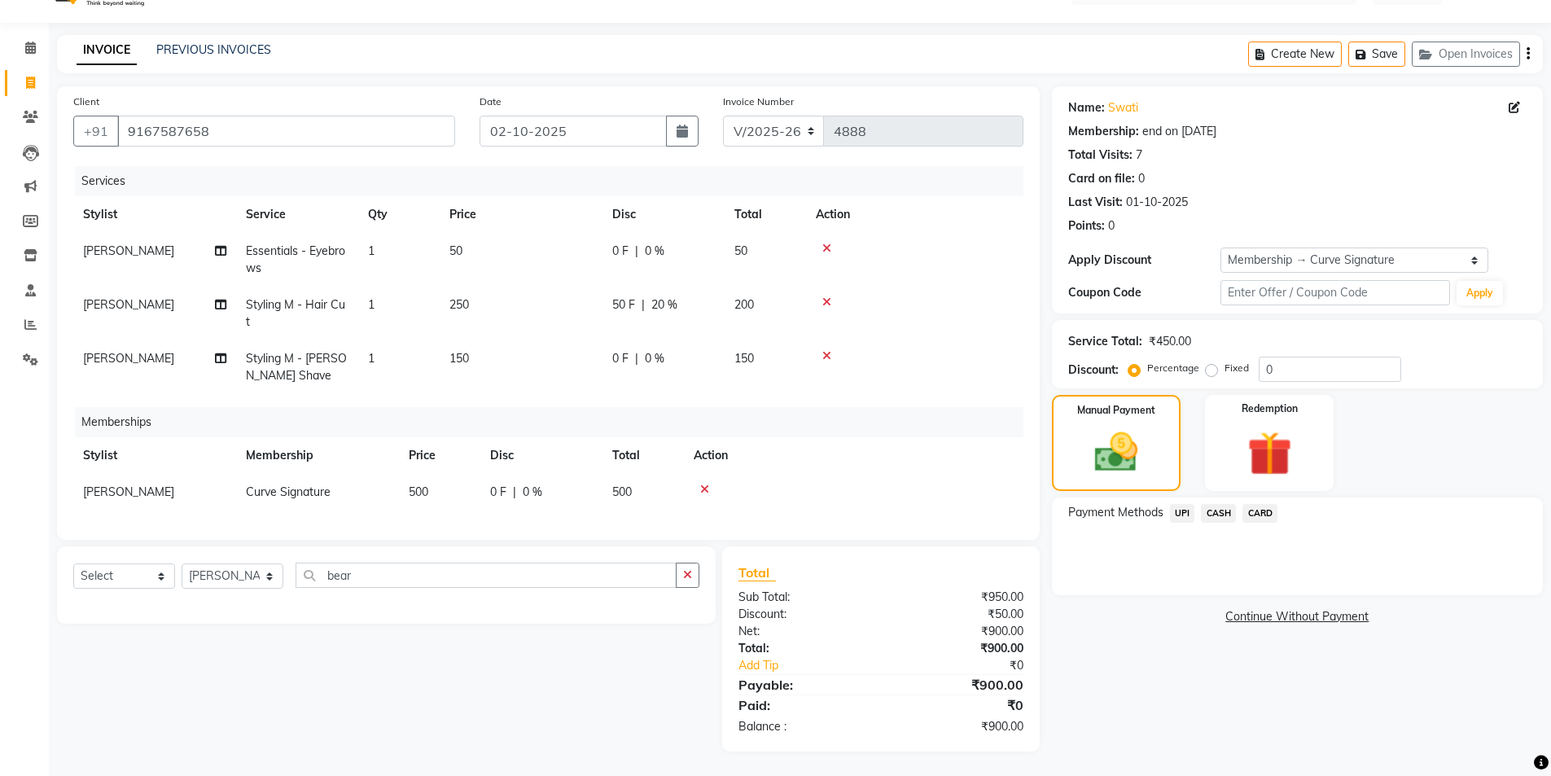
click at [1178, 504] on span "UPI" at bounding box center [1182, 513] width 25 height 19
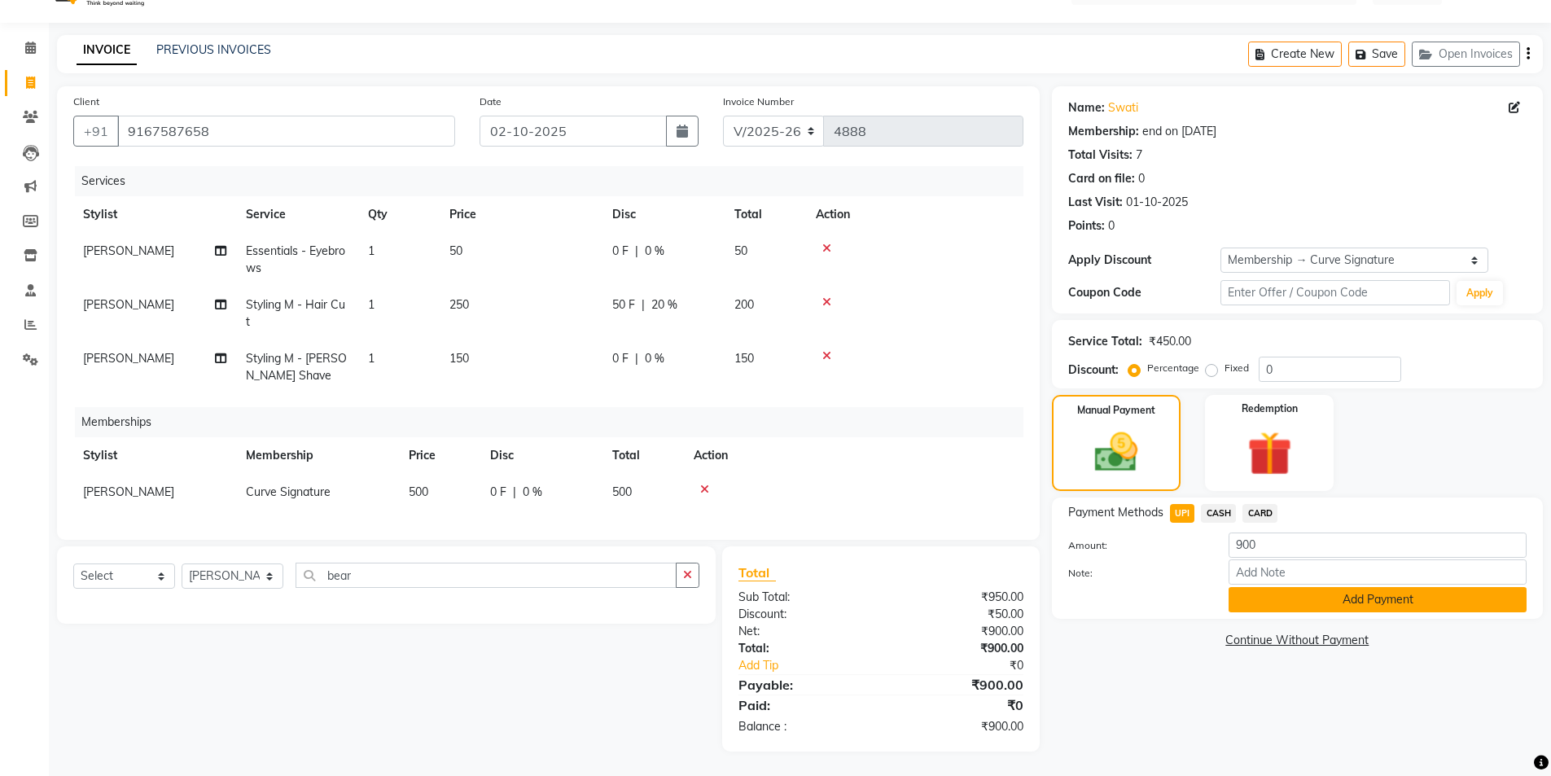
click at [1341, 587] on button "Add Payment" at bounding box center [1378, 599] width 298 height 25
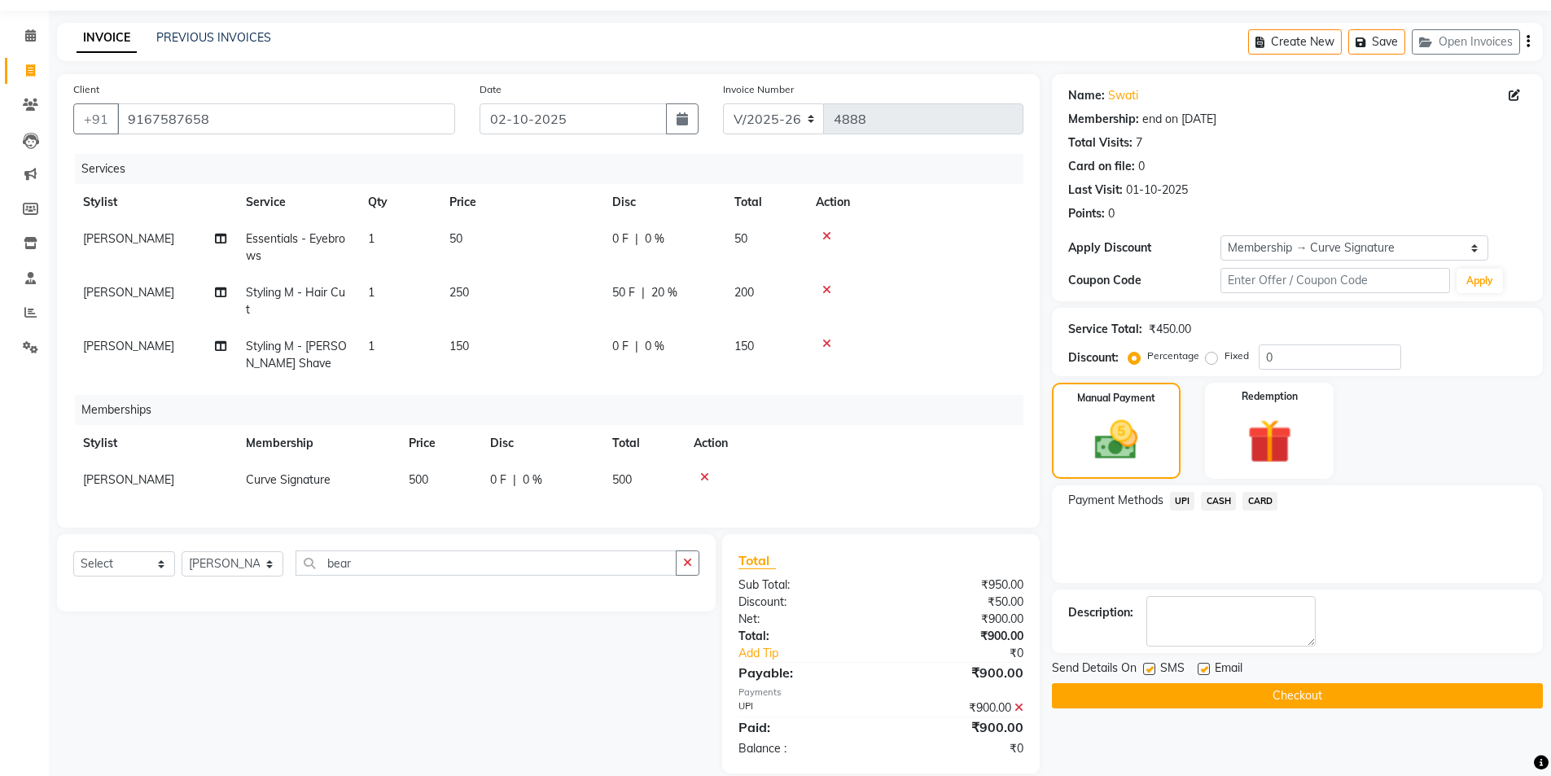
click at [1306, 696] on button "Checkout" at bounding box center [1297, 695] width 491 height 25
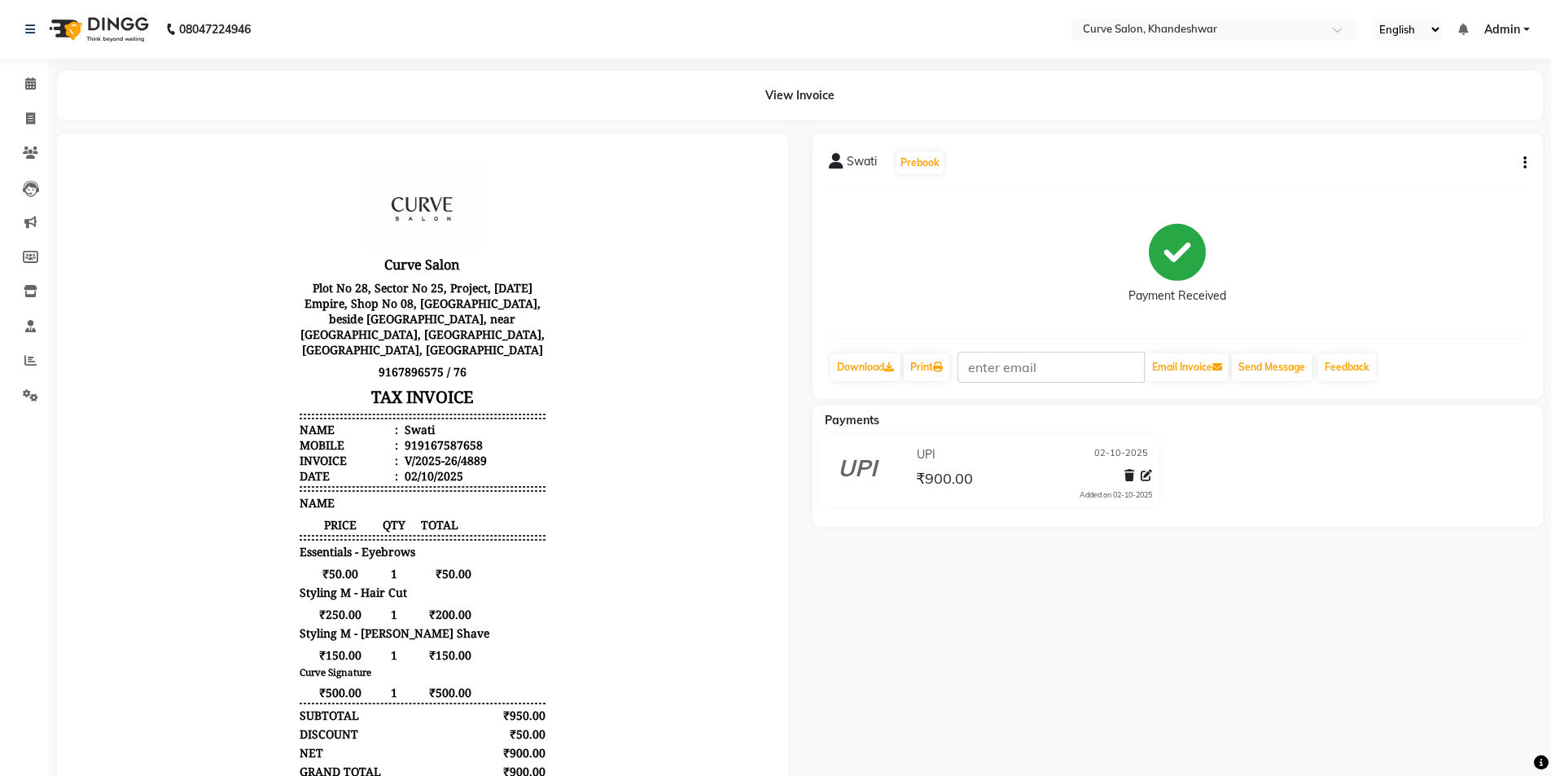
click at [176, 663] on body "Curve Salon Plot No 28, Sector No 25, Project, Today Empire, Shop No 08, Raigad…" at bounding box center [423, 526] width 686 height 740
click at [1523, 160] on button "button" at bounding box center [1522, 163] width 10 height 17
click at [1450, 160] on div "Edit Item Staff" at bounding box center [1445, 163] width 112 height 20
select select
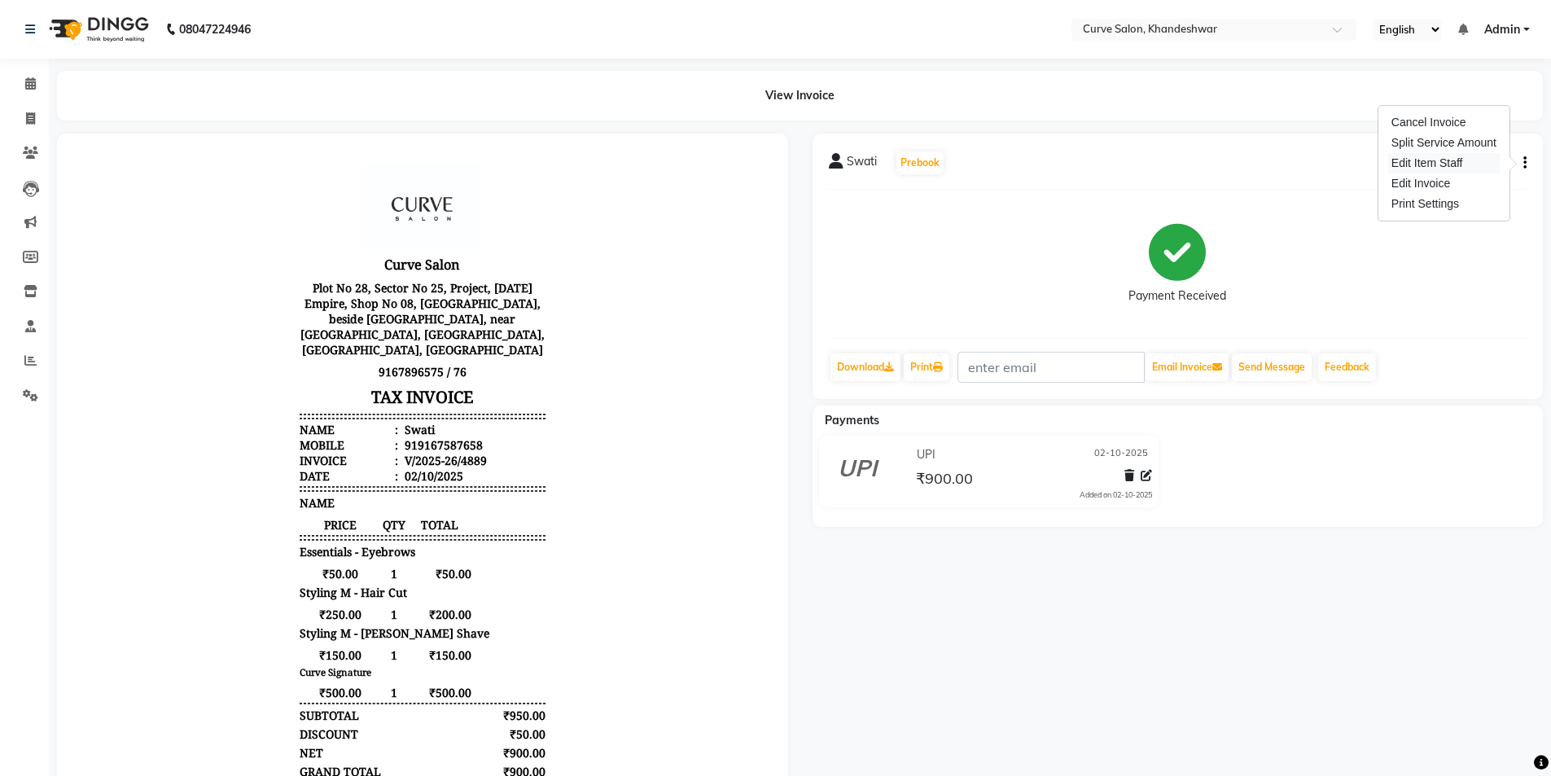
select select
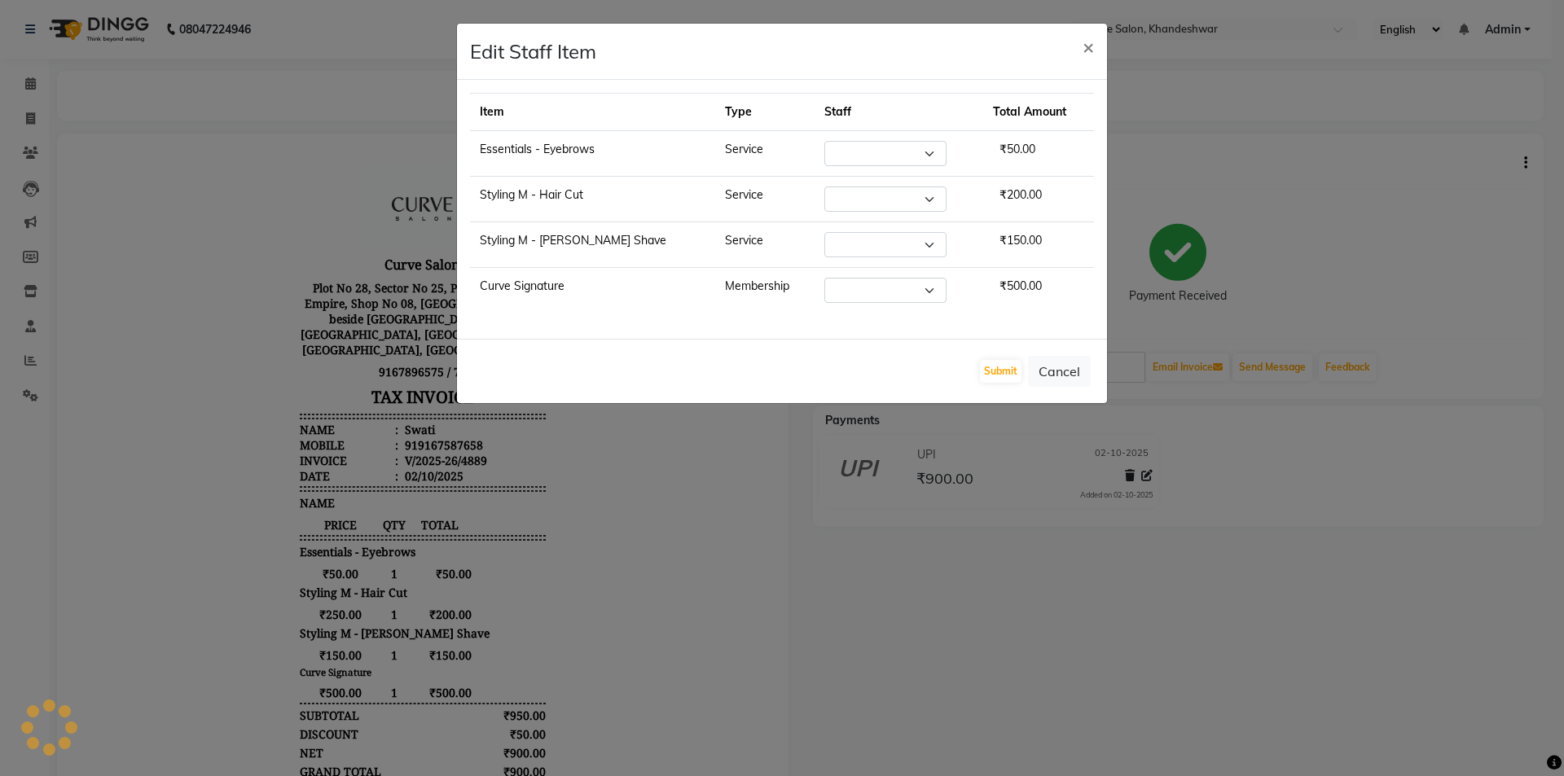
select select "25108"
select select "80828"
click at [1091, 48] on span "×" at bounding box center [1087, 46] width 11 height 24
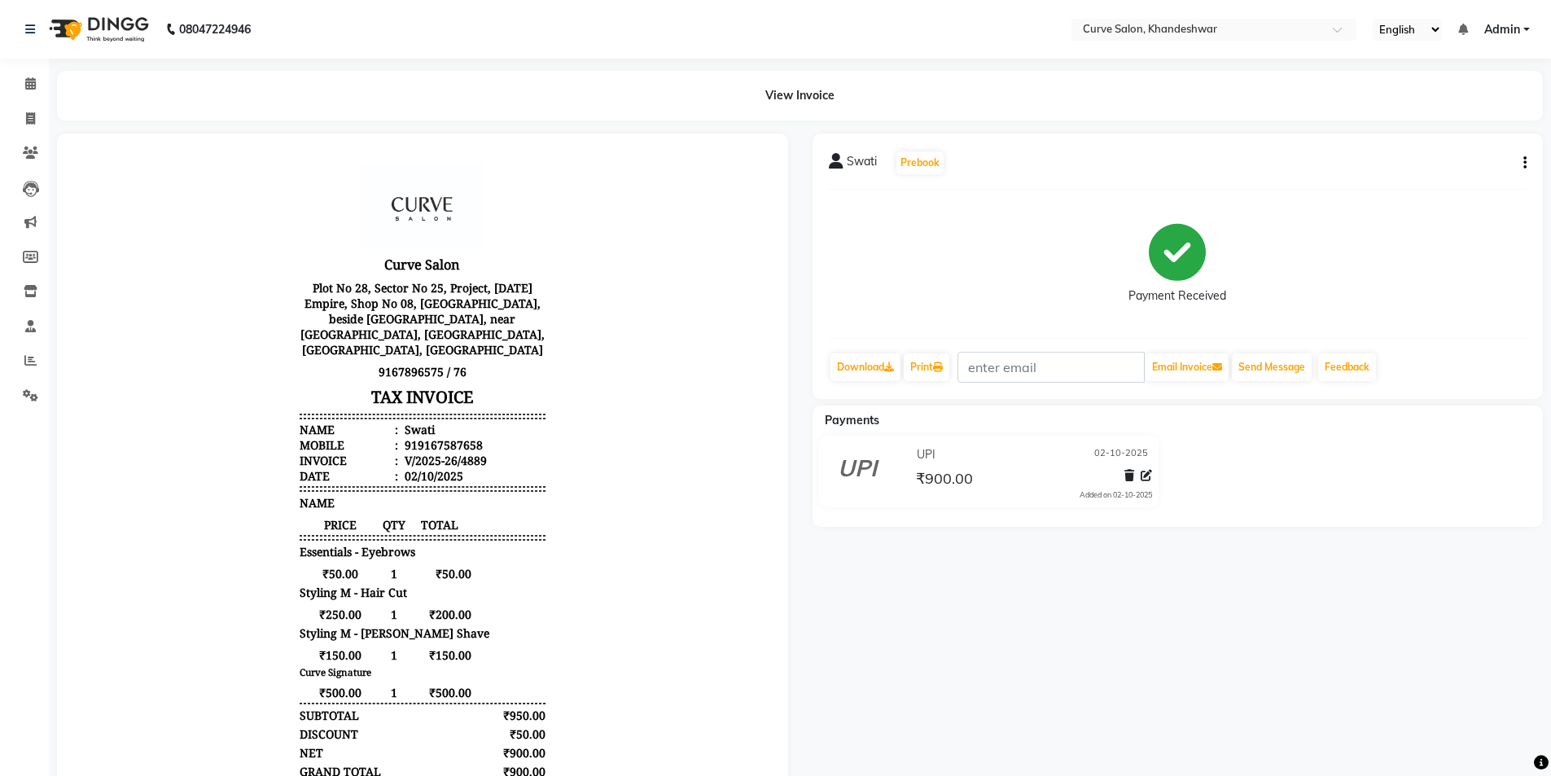
click at [1525, 163] on icon "button" at bounding box center [1525, 163] width 3 height 1
click at [1444, 163] on div "Edit Item Staff" at bounding box center [1445, 163] width 112 height 20
select select "25108"
select select "80828"
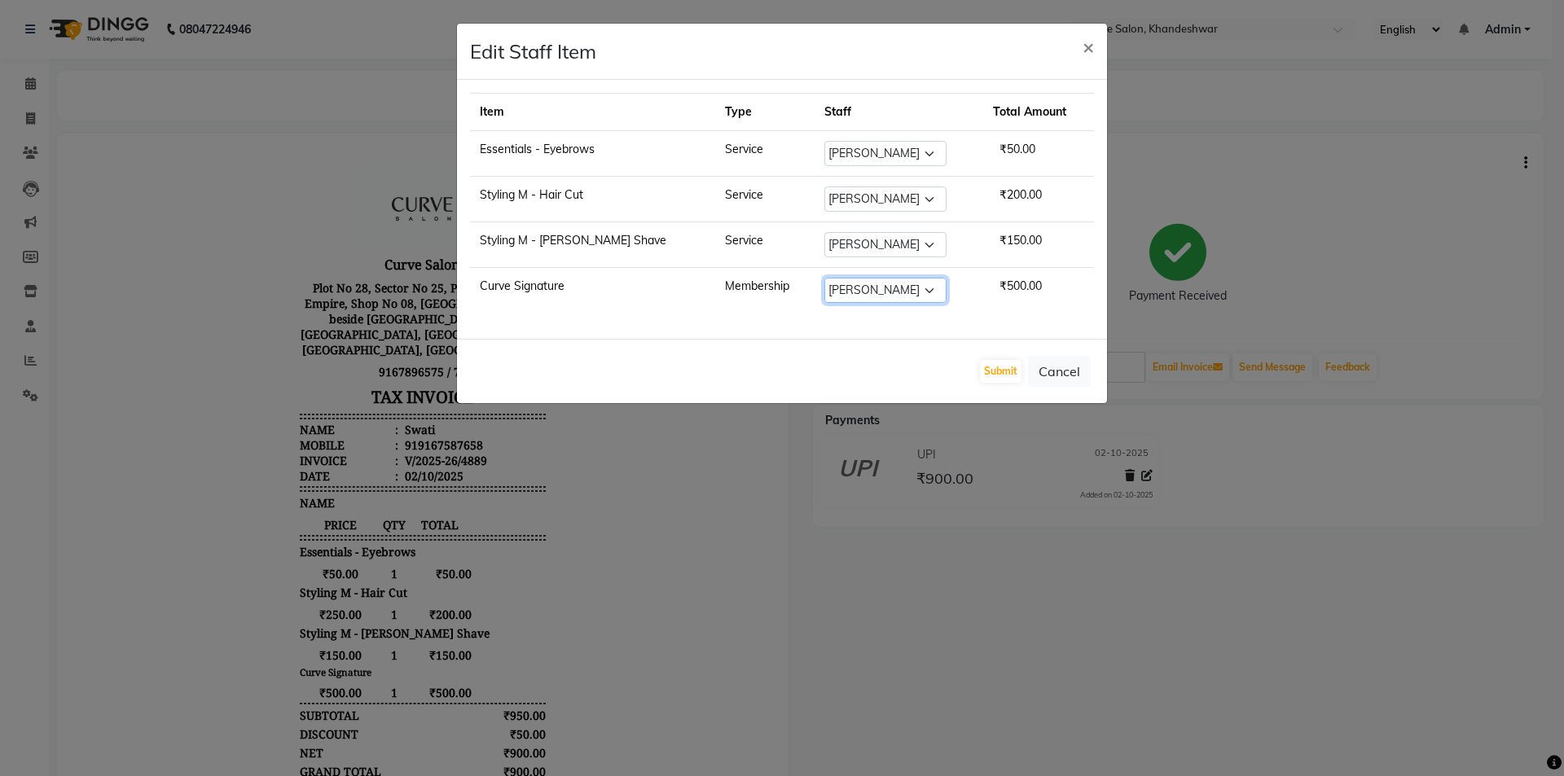
click at [872, 290] on select "Select Ahmed Kafil Curve Faizan Khan Kunal Gavai Laxmi Bylapudi Nabab Neelam Ka…" at bounding box center [885, 290] width 122 height 25
click at [850, 287] on select "Select Ahmed Kafil Curve Faizan Khan Kunal Gavai Laxmi Bylapudi Nabab Neelam Ka…" at bounding box center [885, 290] width 122 height 25
click at [884, 292] on select "Select Ahmed Kafil Curve Faizan Khan Kunal Gavai Laxmi Bylapudi Nabab Neelam Ka…" at bounding box center [885, 290] width 122 height 25
select select "30292"
click at [824, 278] on select "Select Ahmed Kafil Curve Faizan Khan Kunal Gavai Laxmi Bylapudi Nabab Neelam Ka…" at bounding box center [885, 290] width 122 height 25
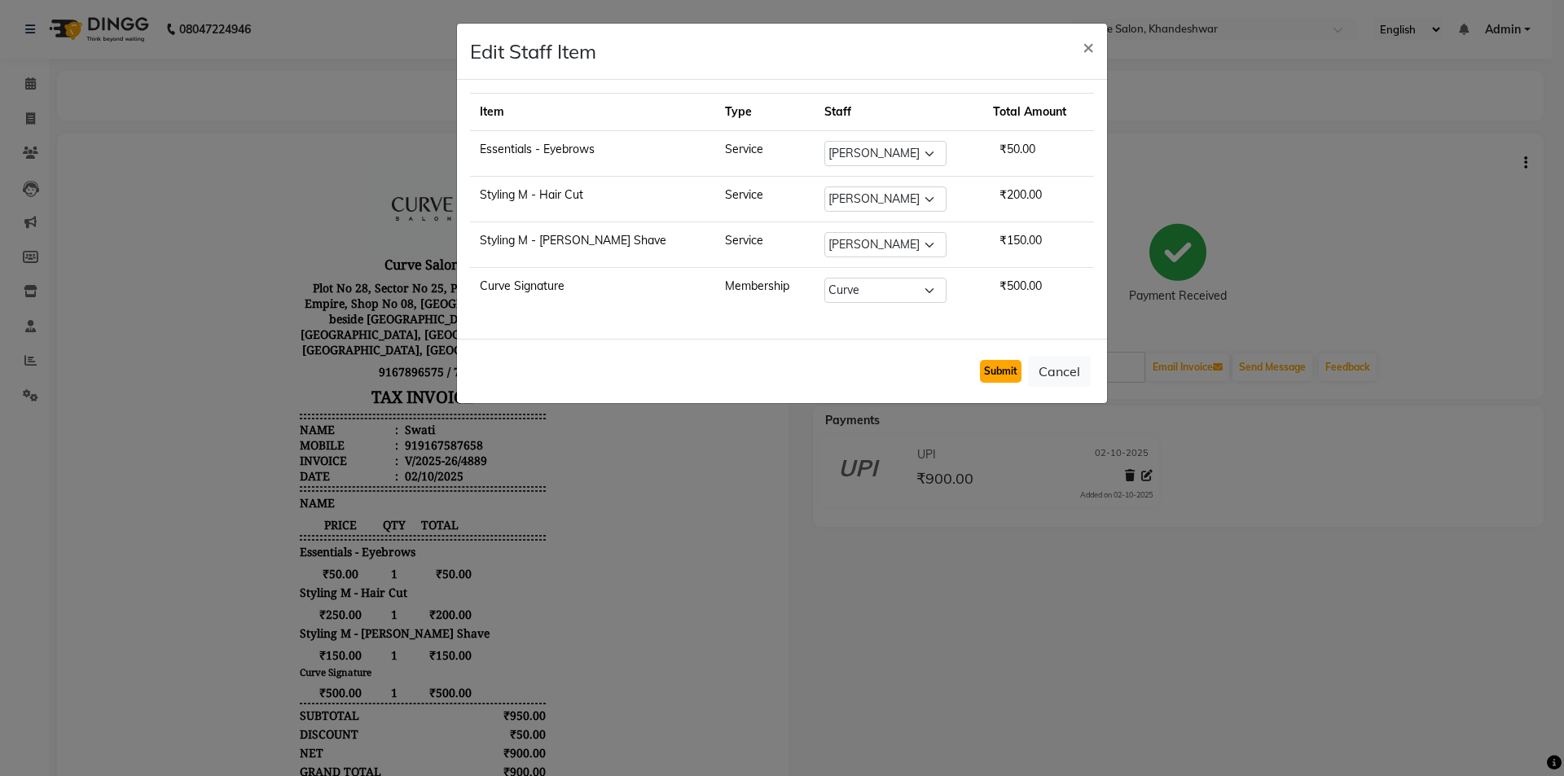
click at [1004, 368] on button "Submit" at bounding box center [1001, 371] width 42 height 23
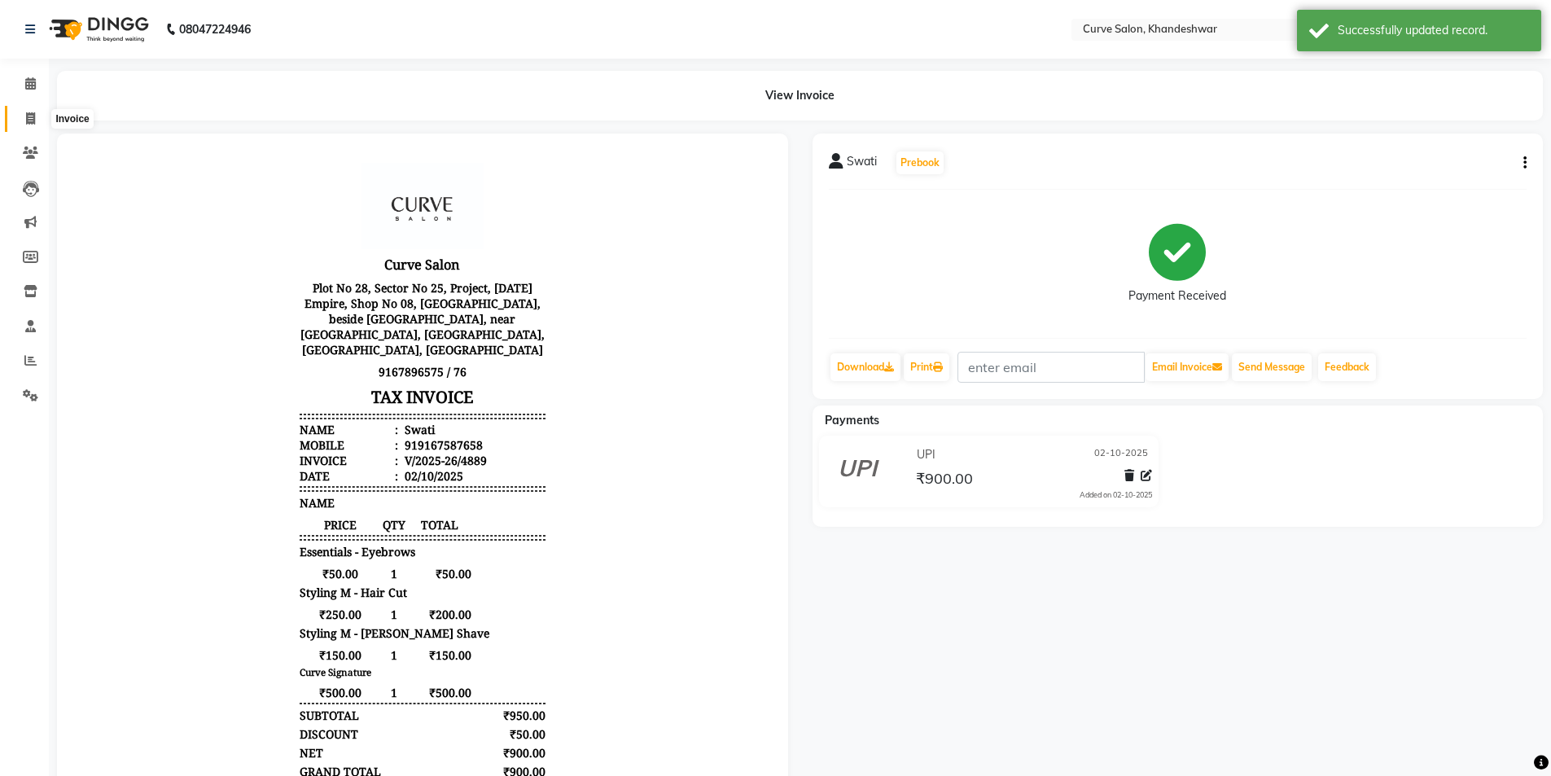
click at [33, 118] on icon at bounding box center [30, 118] width 9 height 12
select select "service"
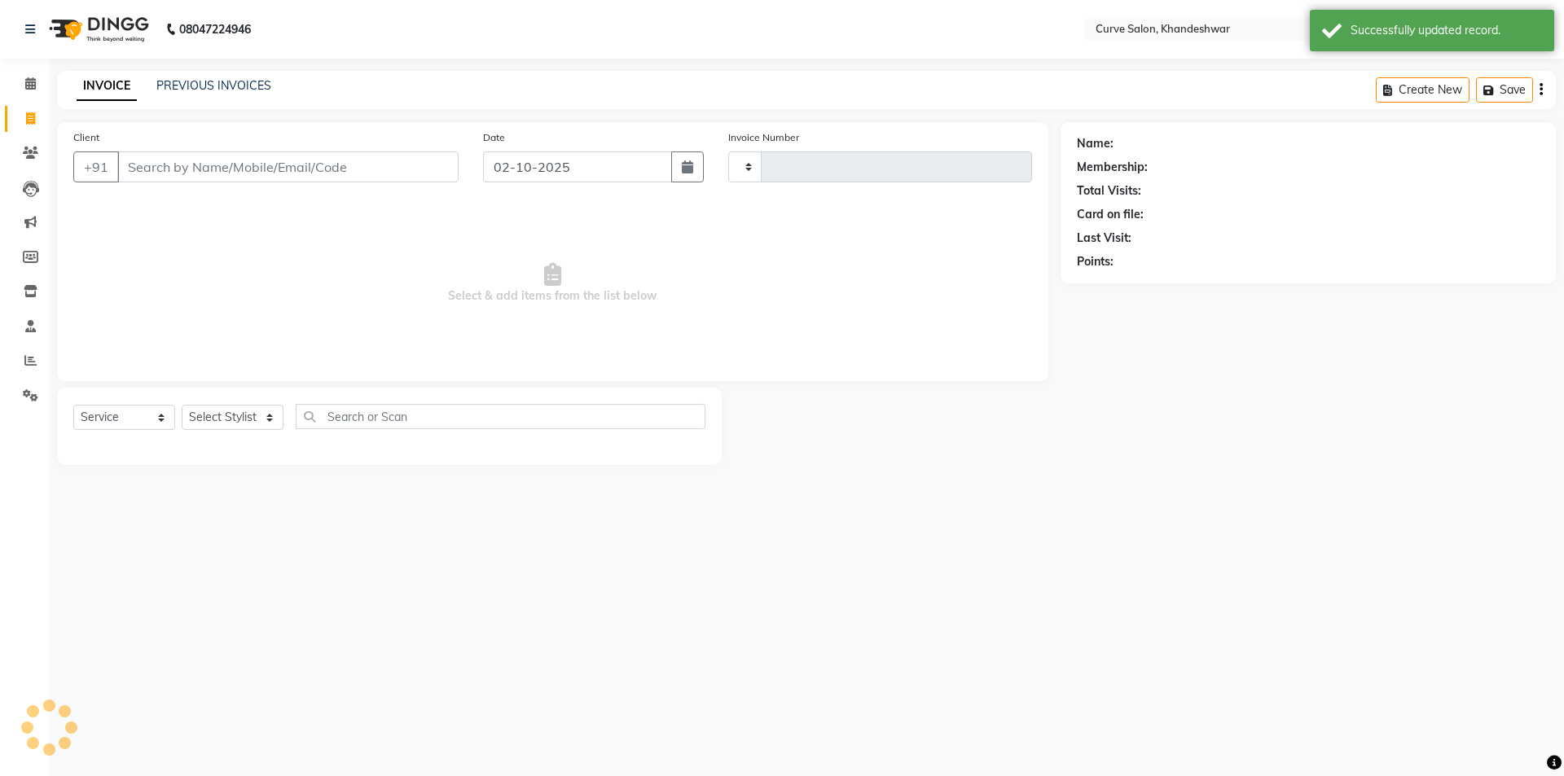
type input "4890"
select select "4458"
click at [218, 86] on link "PREVIOUS INVOICES" at bounding box center [213, 85] width 115 height 15
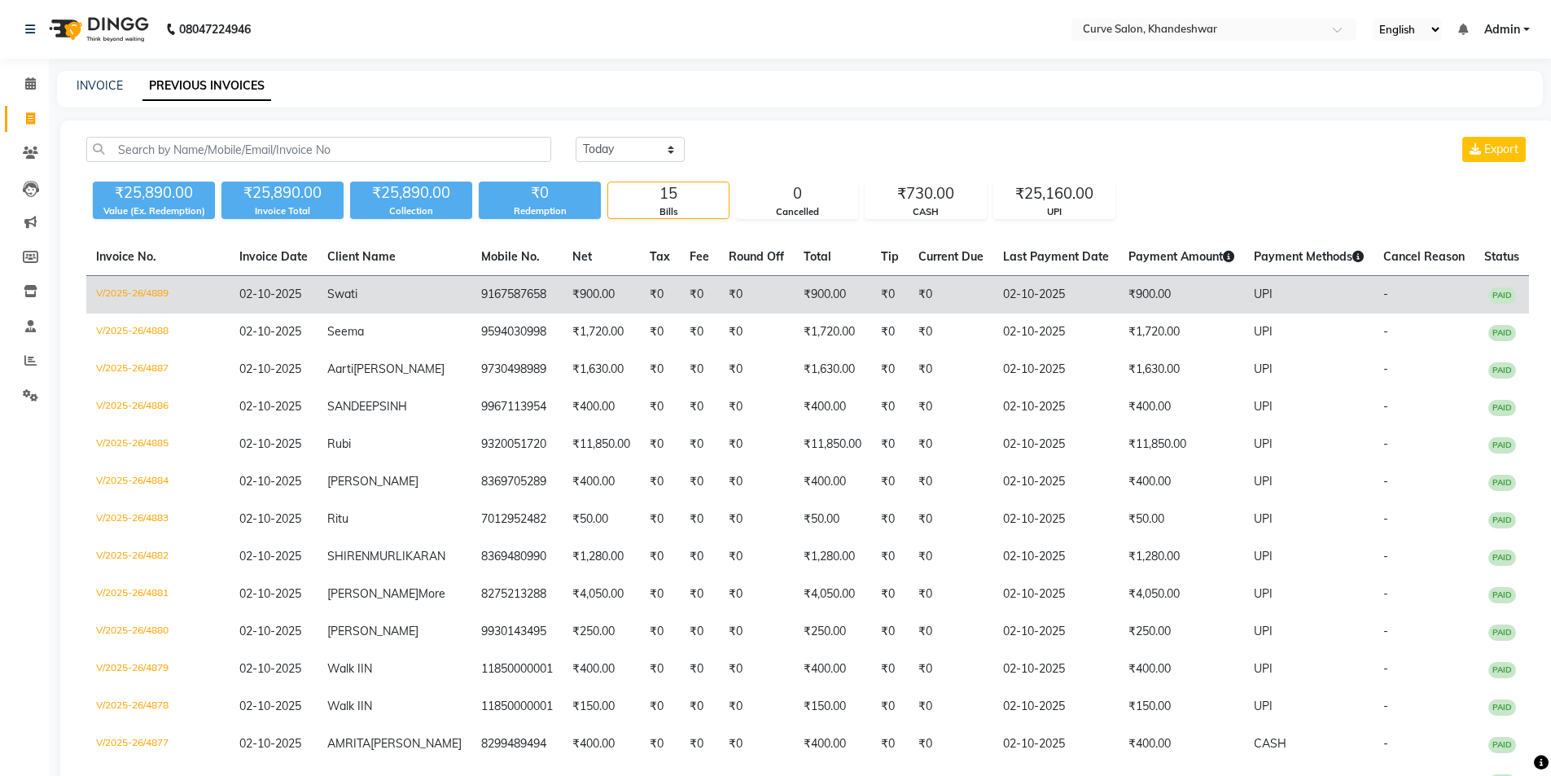
click at [314, 299] on td "02-10-2025" at bounding box center [274, 295] width 88 height 38
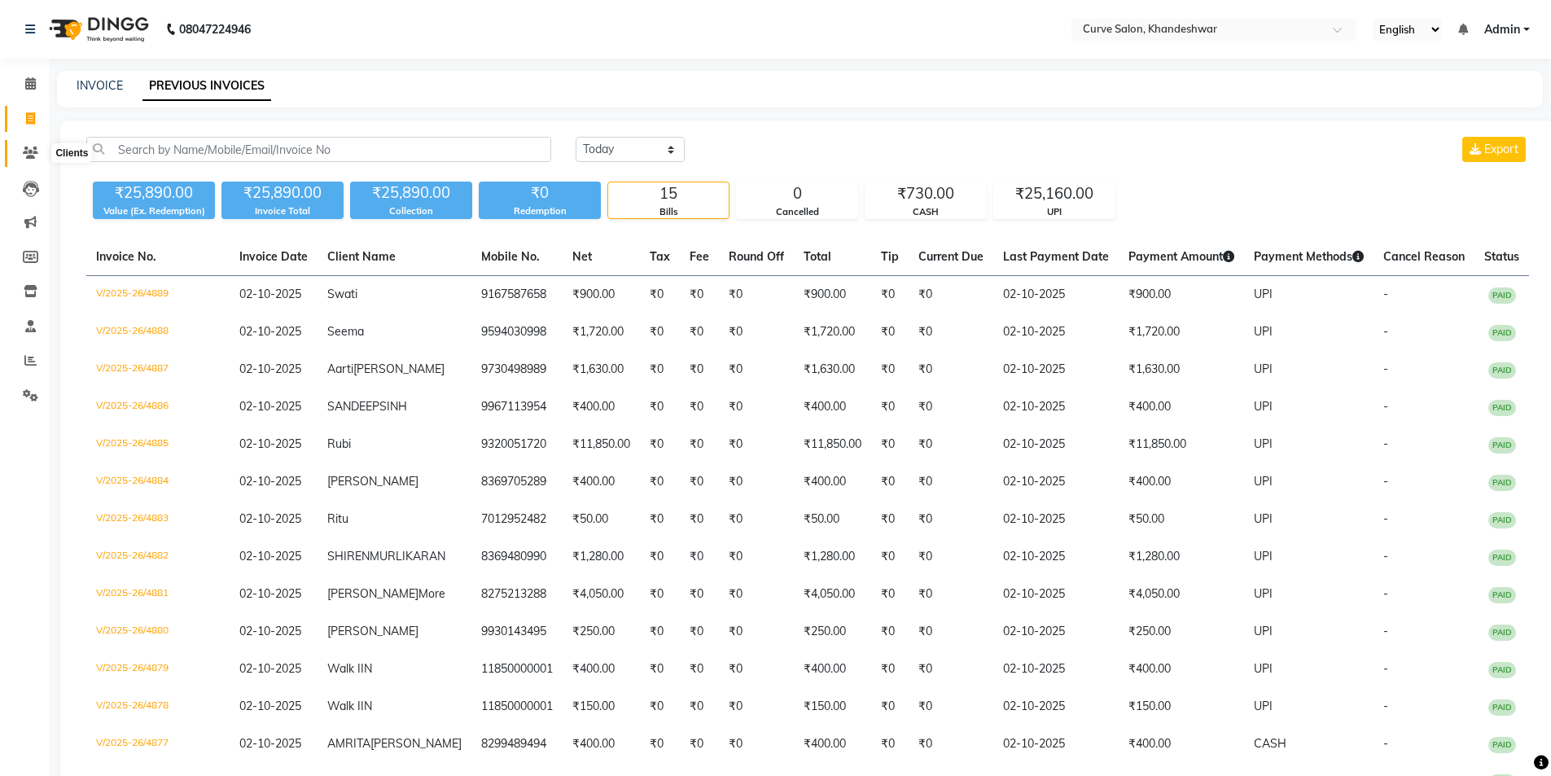
click at [36, 156] on icon at bounding box center [30, 153] width 15 height 12
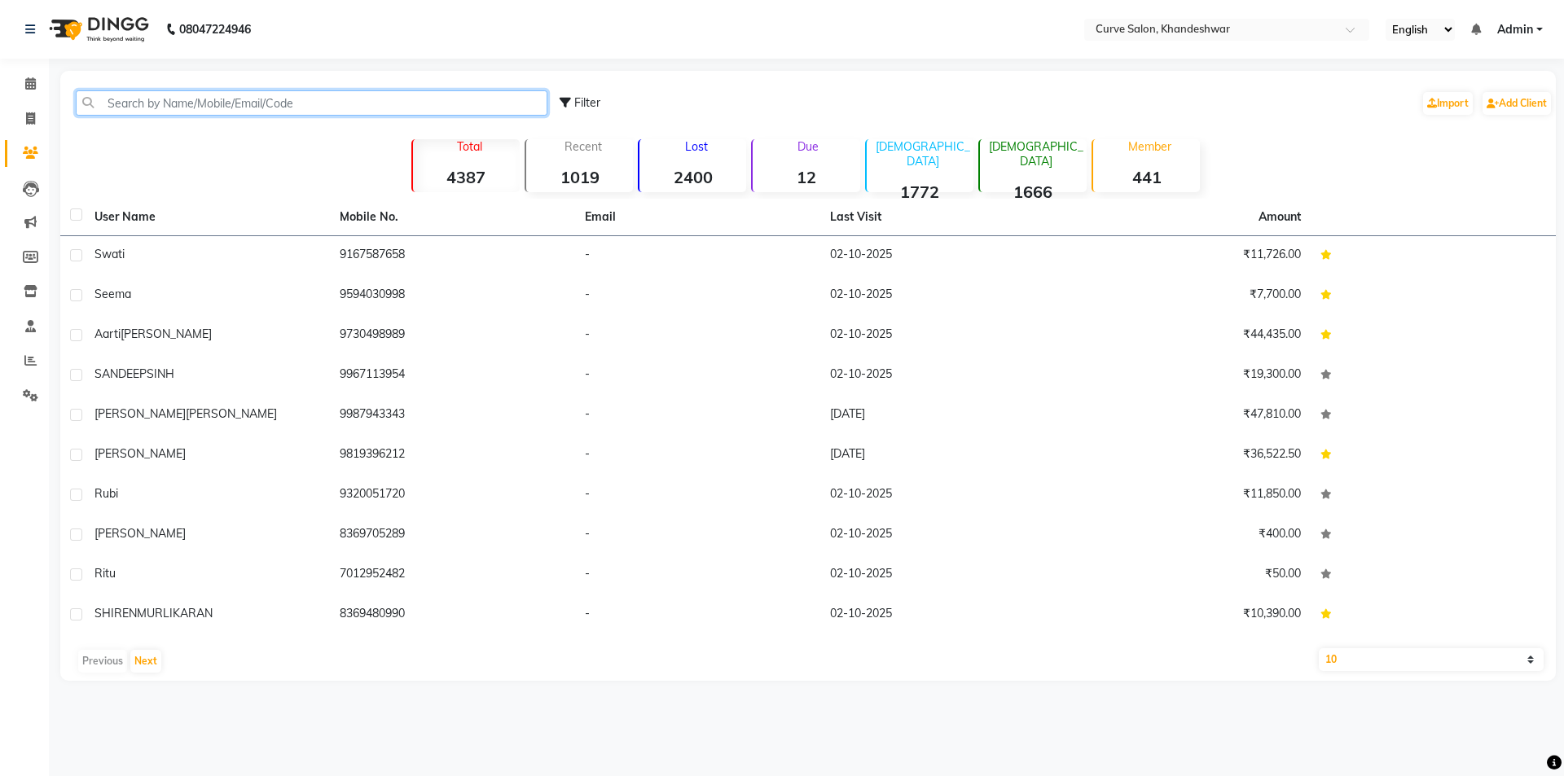
click at [178, 112] on input "text" at bounding box center [312, 102] width 472 height 25
paste input "9167587658"
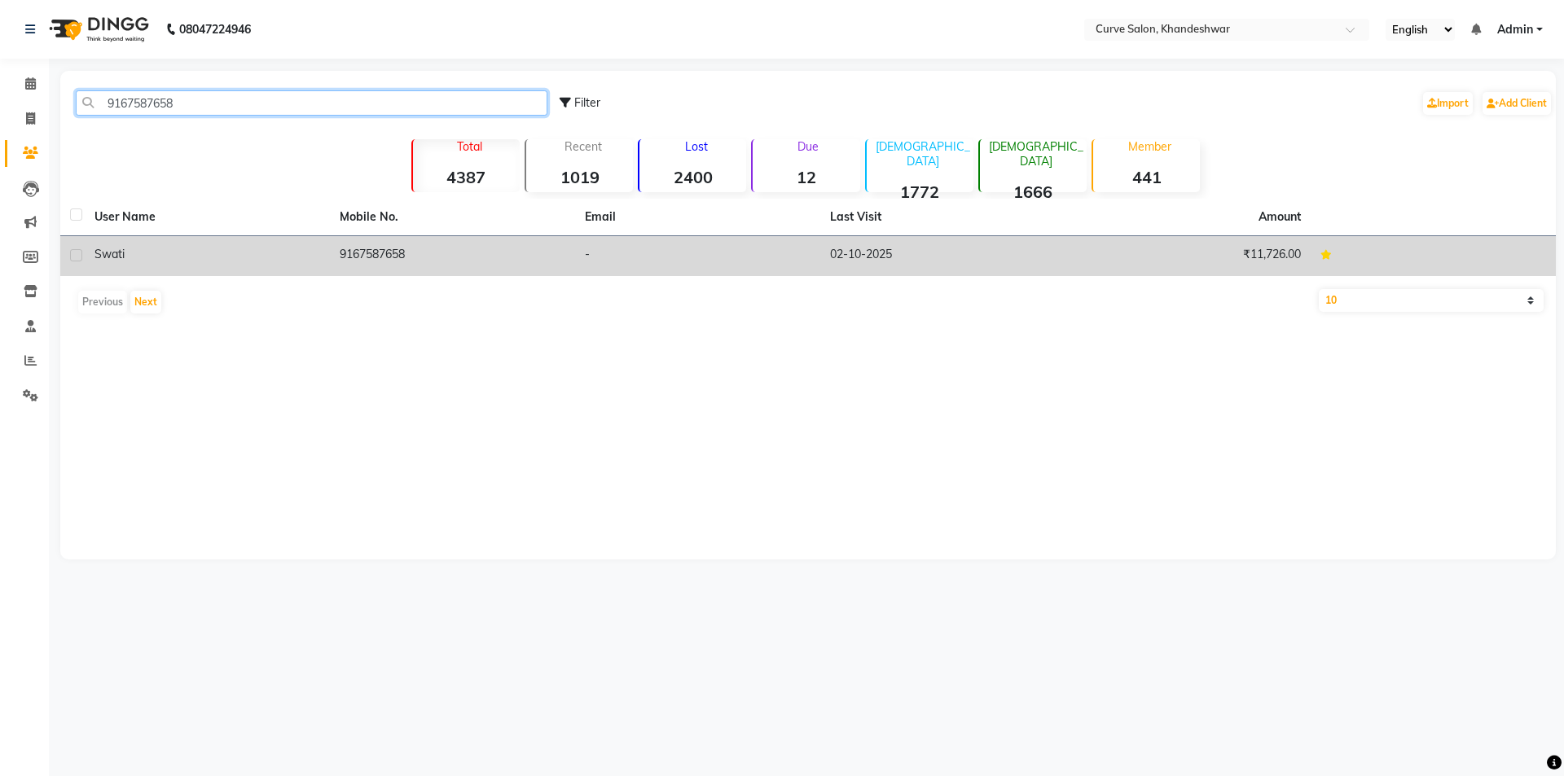
type input "9167587658"
click at [228, 239] on td "Swati" at bounding box center [207, 256] width 245 height 40
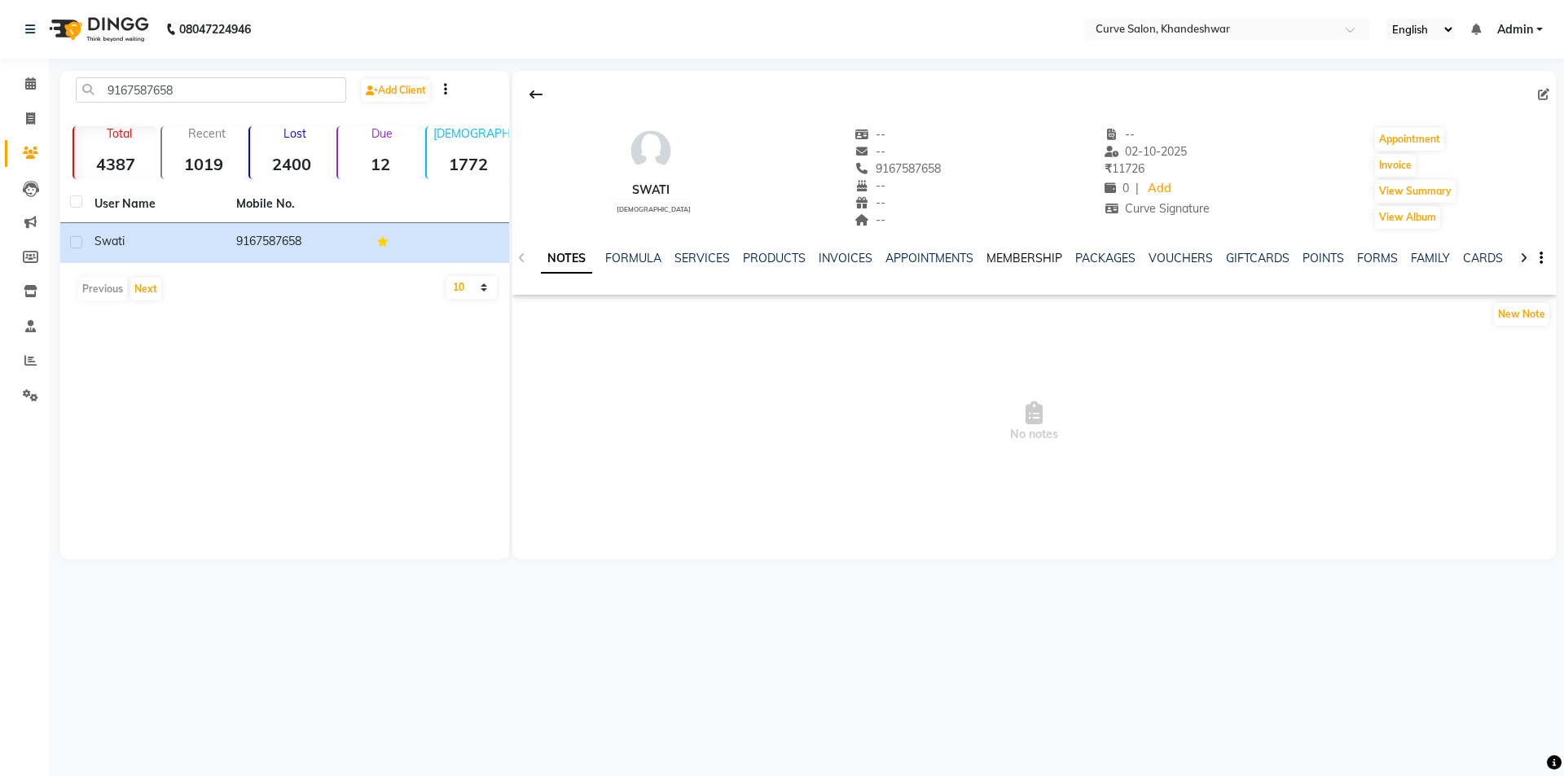
click at [1007, 253] on link "MEMBERSHIP" at bounding box center [1024, 258] width 76 height 15
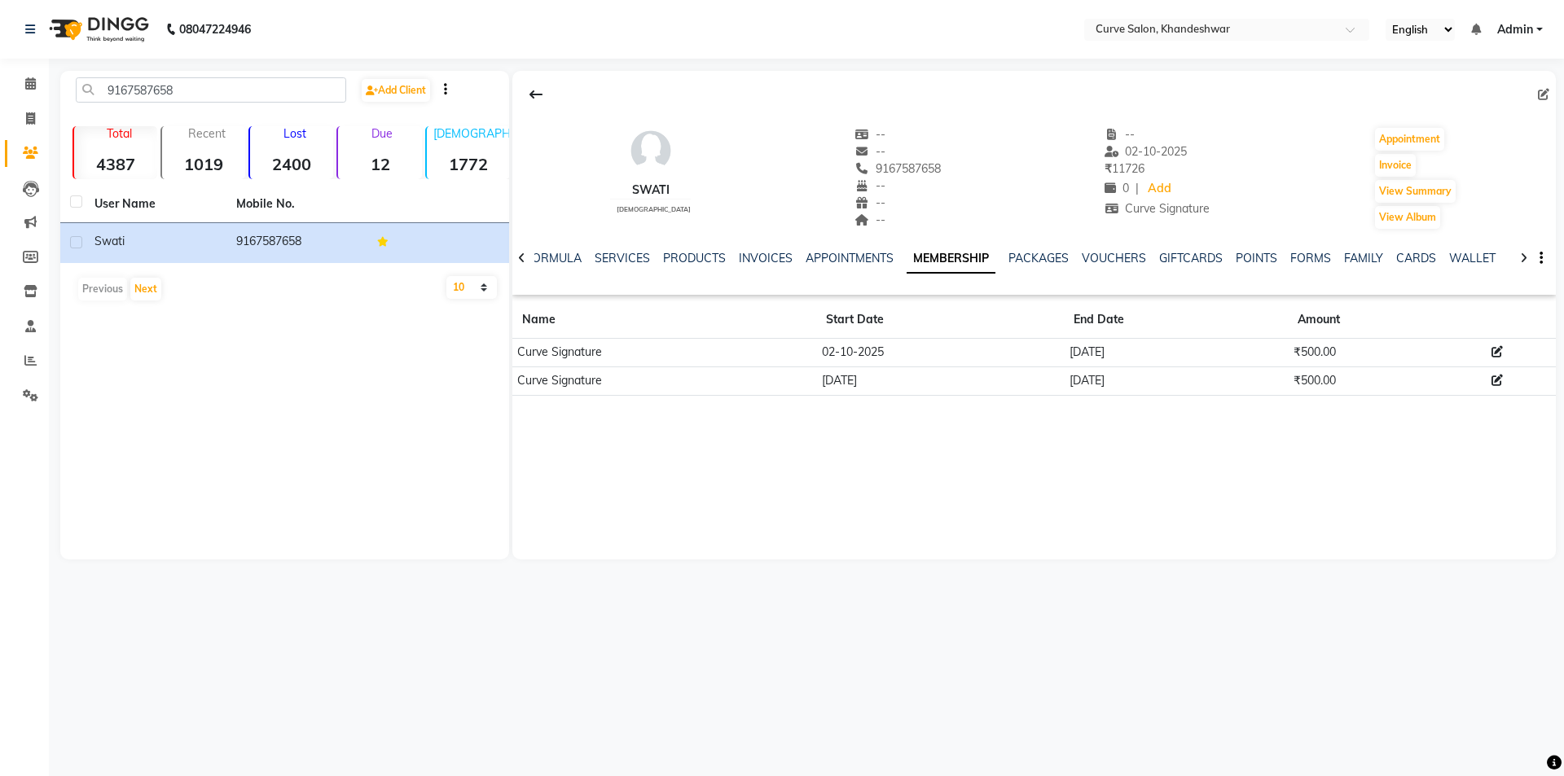
click at [1499, 351] on icon at bounding box center [1496, 351] width 11 height 11
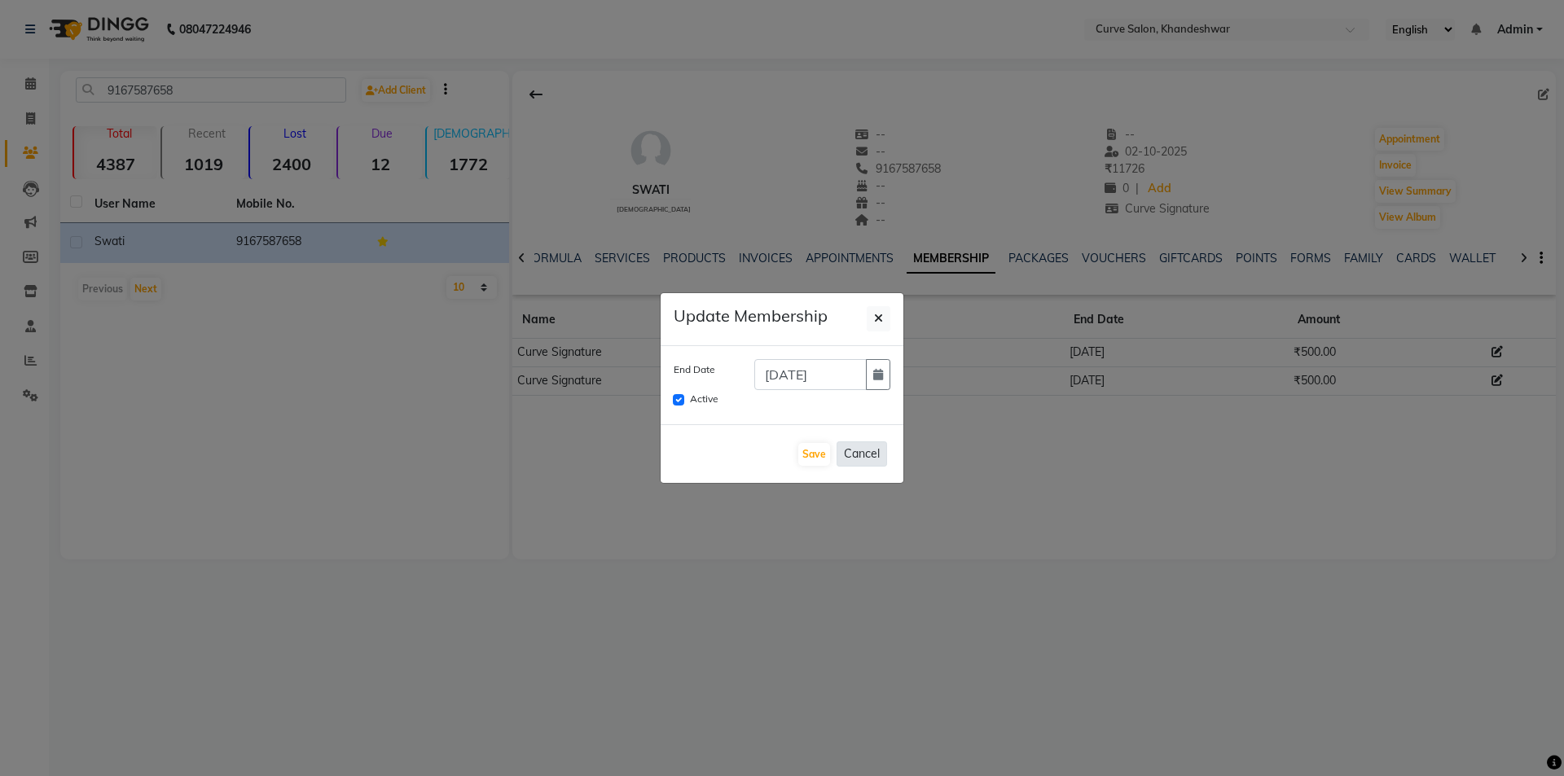
click at [874, 453] on button "Cancel" at bounding box center [861, 453] width 50 height 25
checkbox input "false"
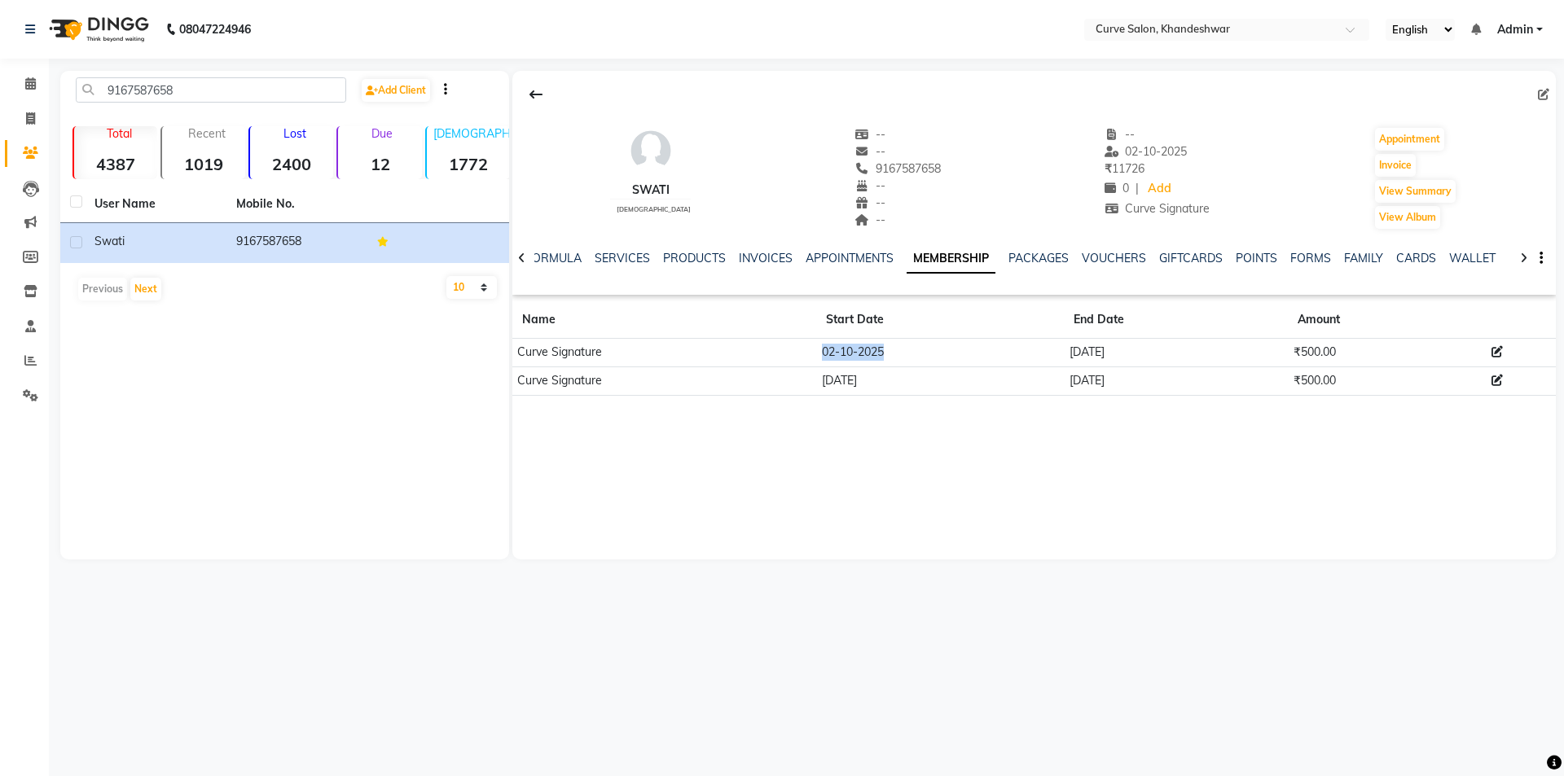
drag, startPoint x: 820, startPoint y: 349, endPoint x: 895, endPoint y: 350, distance: 74.9
click at [895, 350] on td "02-10-2025" at bounding box center [940, 353] width 248 height 29
click at [1494, 349] on icon at bounding box center [1496, 351] width 11 height 11
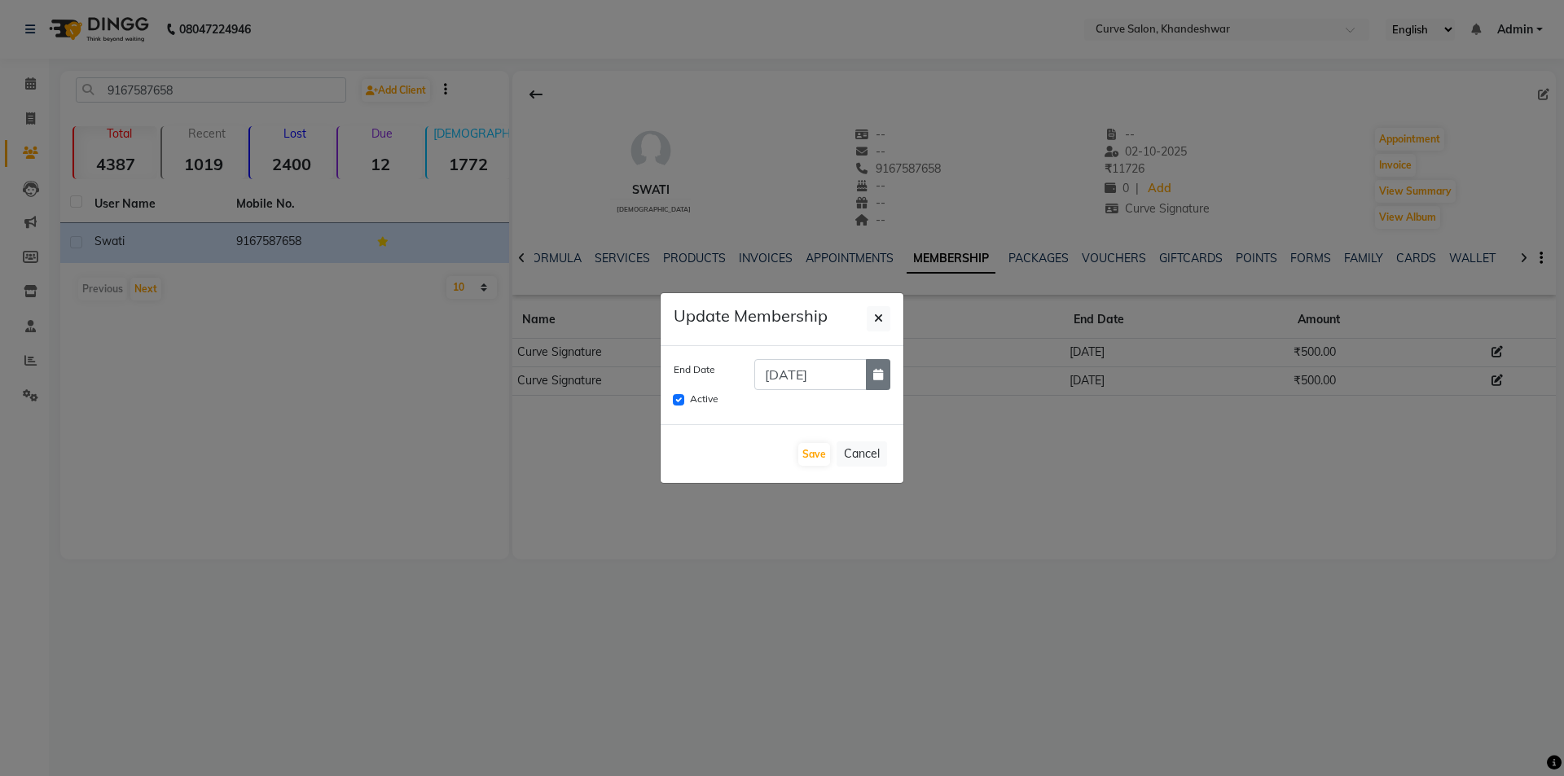
click at [880, 373] on icon "button" at bounding box center [878, 374] width 10 height 11
select select "10"
select select "2026"
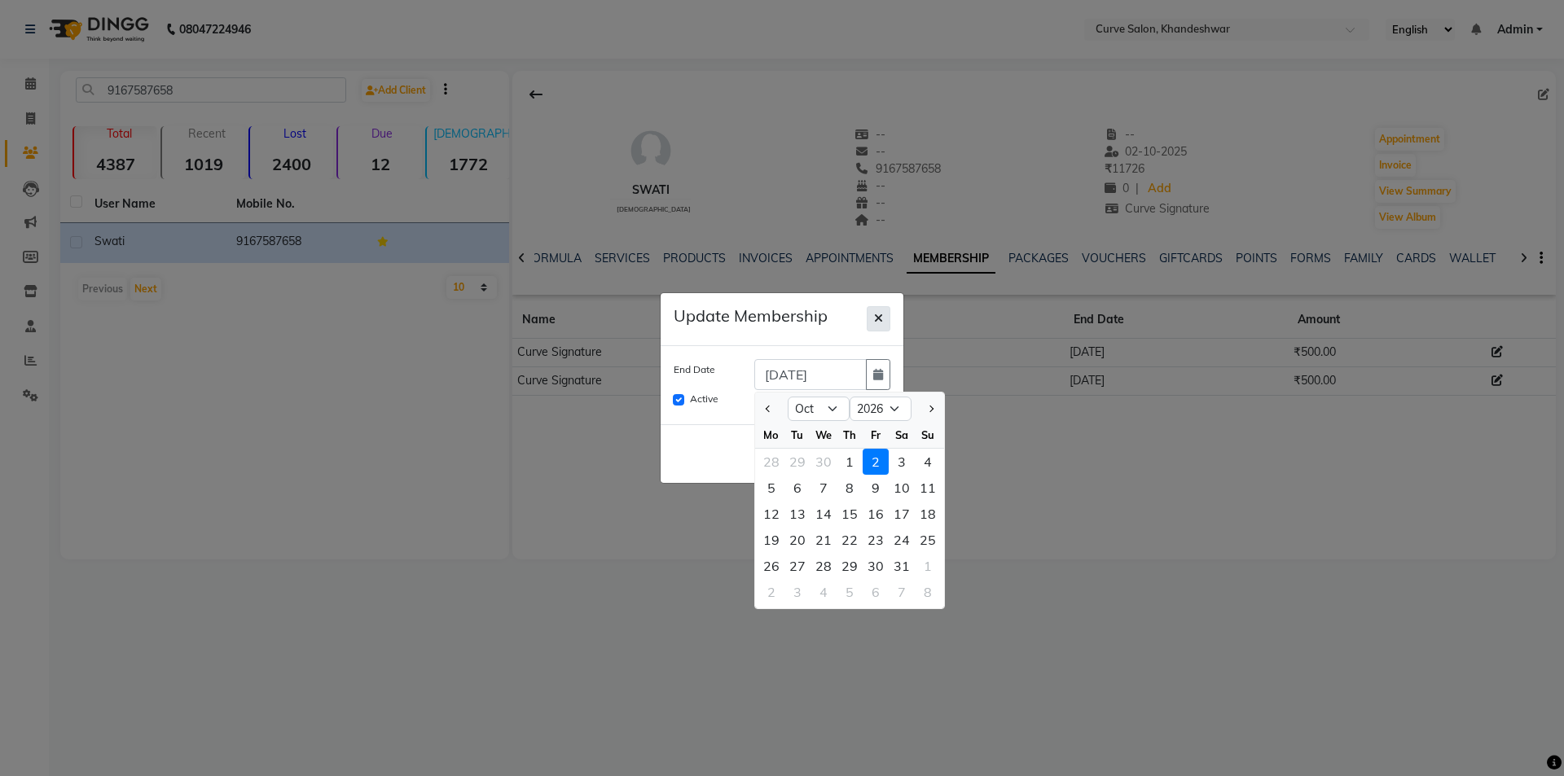
click at [875, 316] on icon "button" at bounding box center [878, 318] width 9 height 11
checkbox input "false"
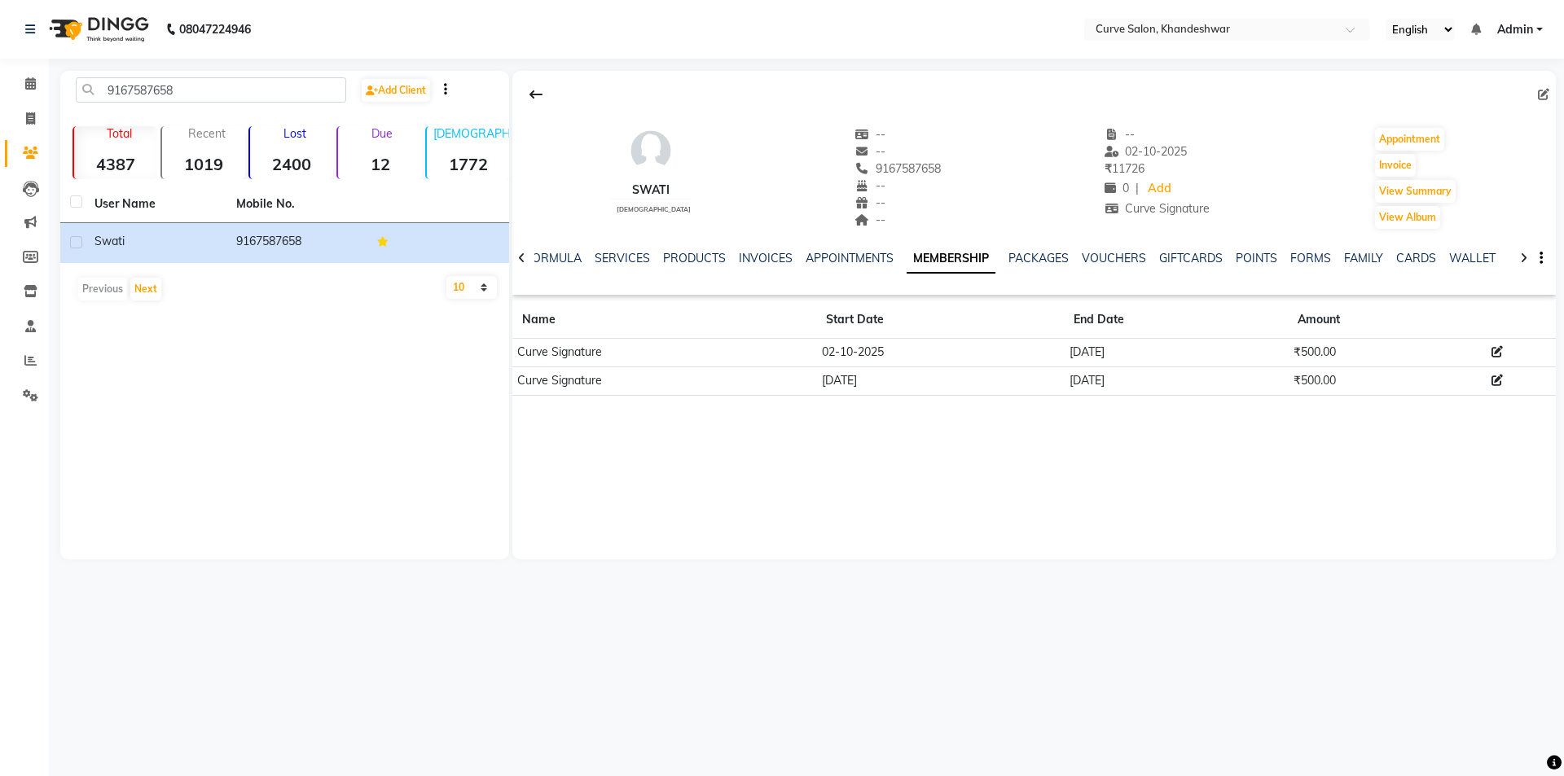
click at [1495, 351] on icon at bounding box center [1496, 351] width 11 height 11
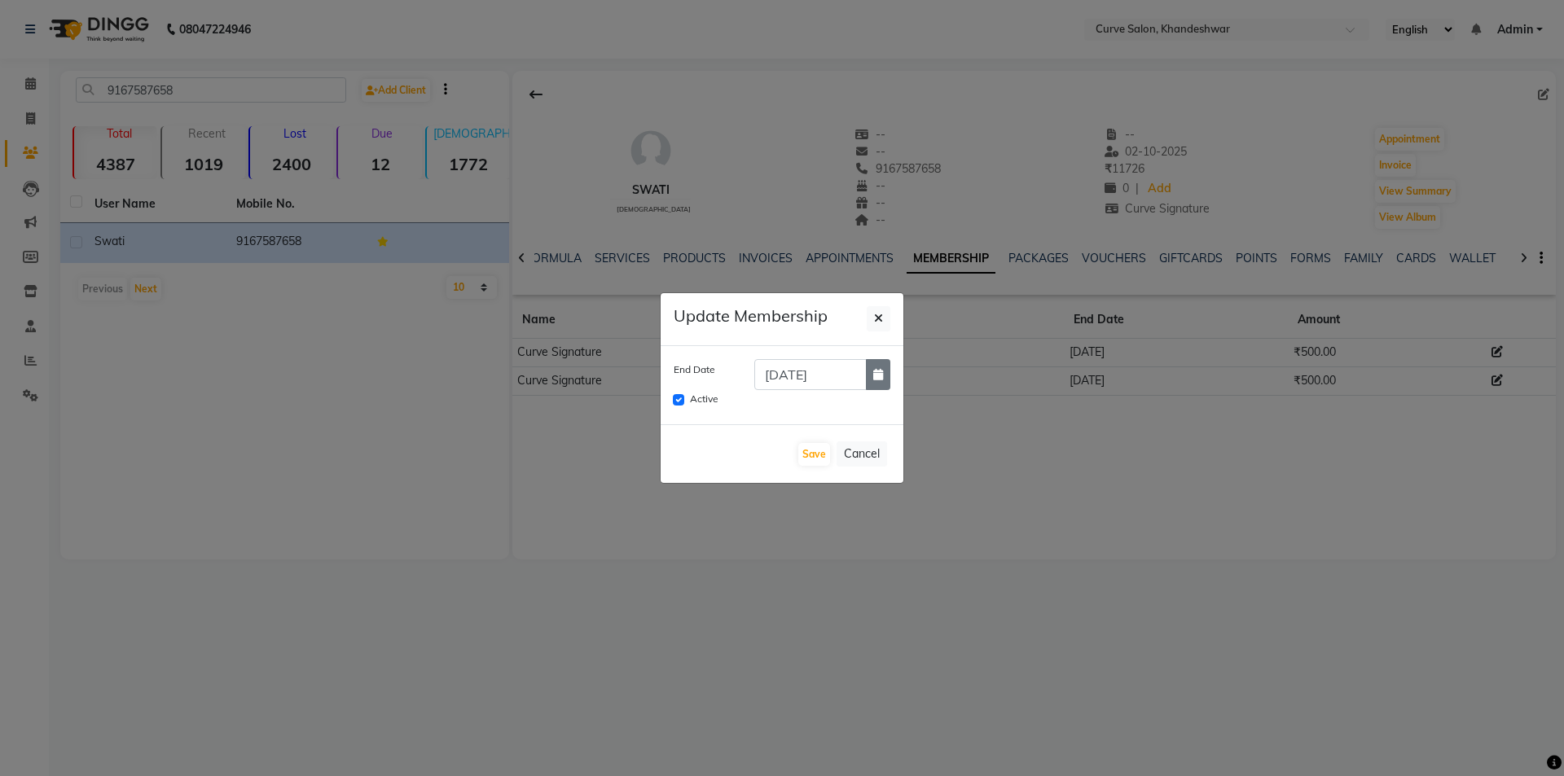
click at [881, 378] on icon "button" at bounding box center [878, 374] width 10 height 11
select select "10"
select select "2026"
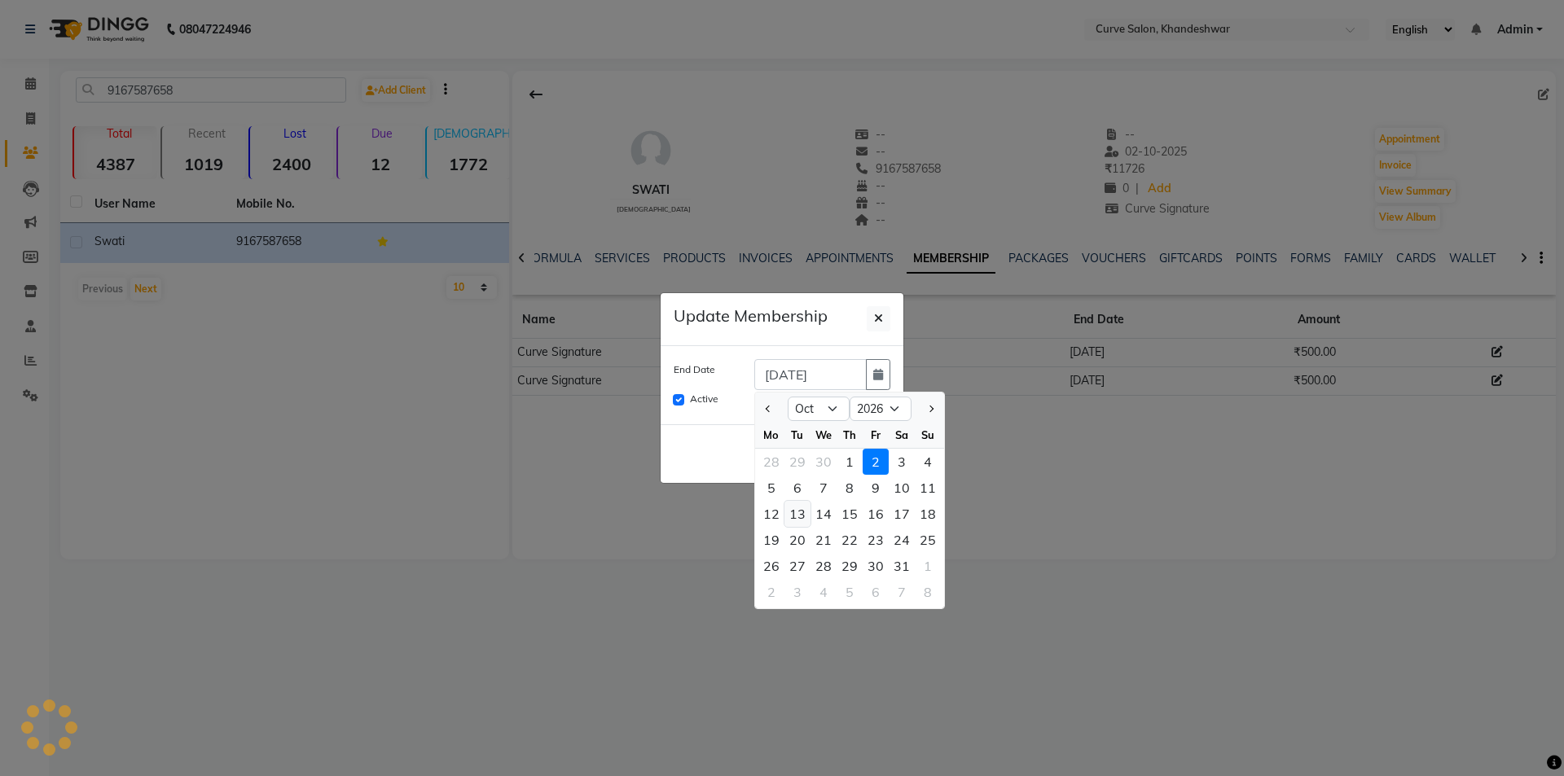
click at [798, 518] on div "13" at bounding box center [797, 514] width 26 height 26
type input "13-10-2026"
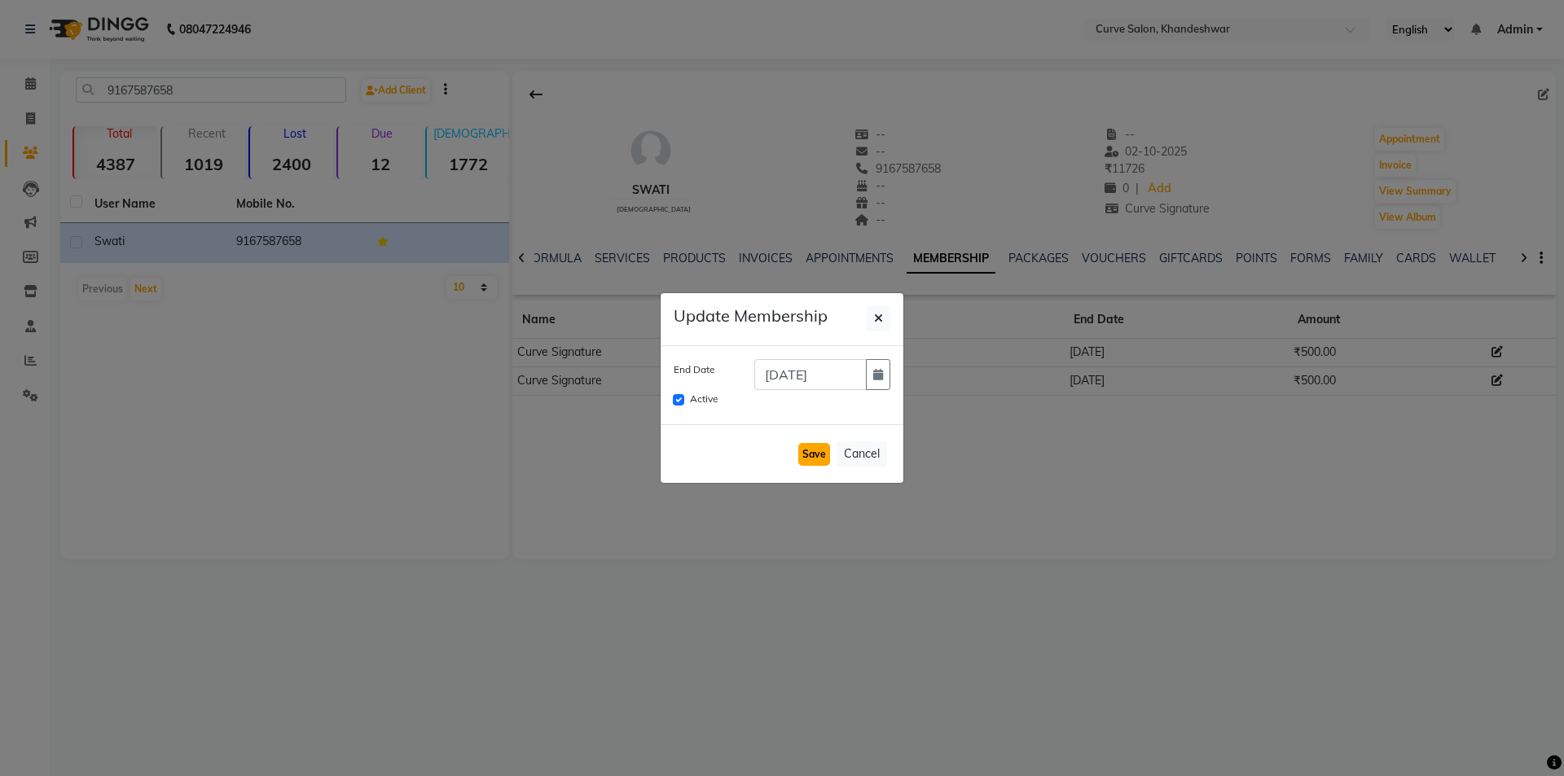
click at [817, 454] on button "Save" at bounding box center [814, 454] width 32 height 23
checkbox input "false"
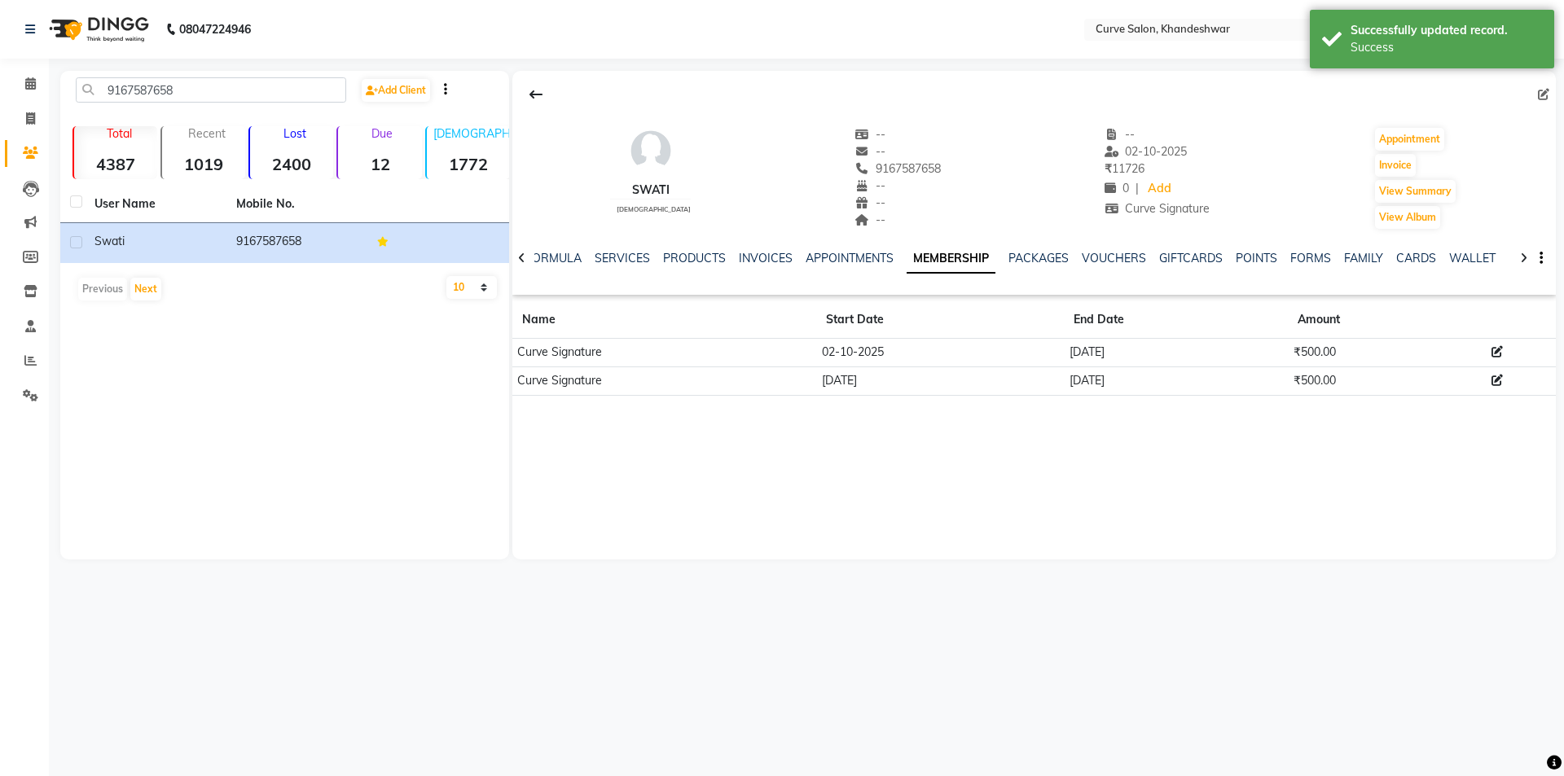
click at [1497, 352] on icon at bounding box center [1496, 351] width 11 height 11
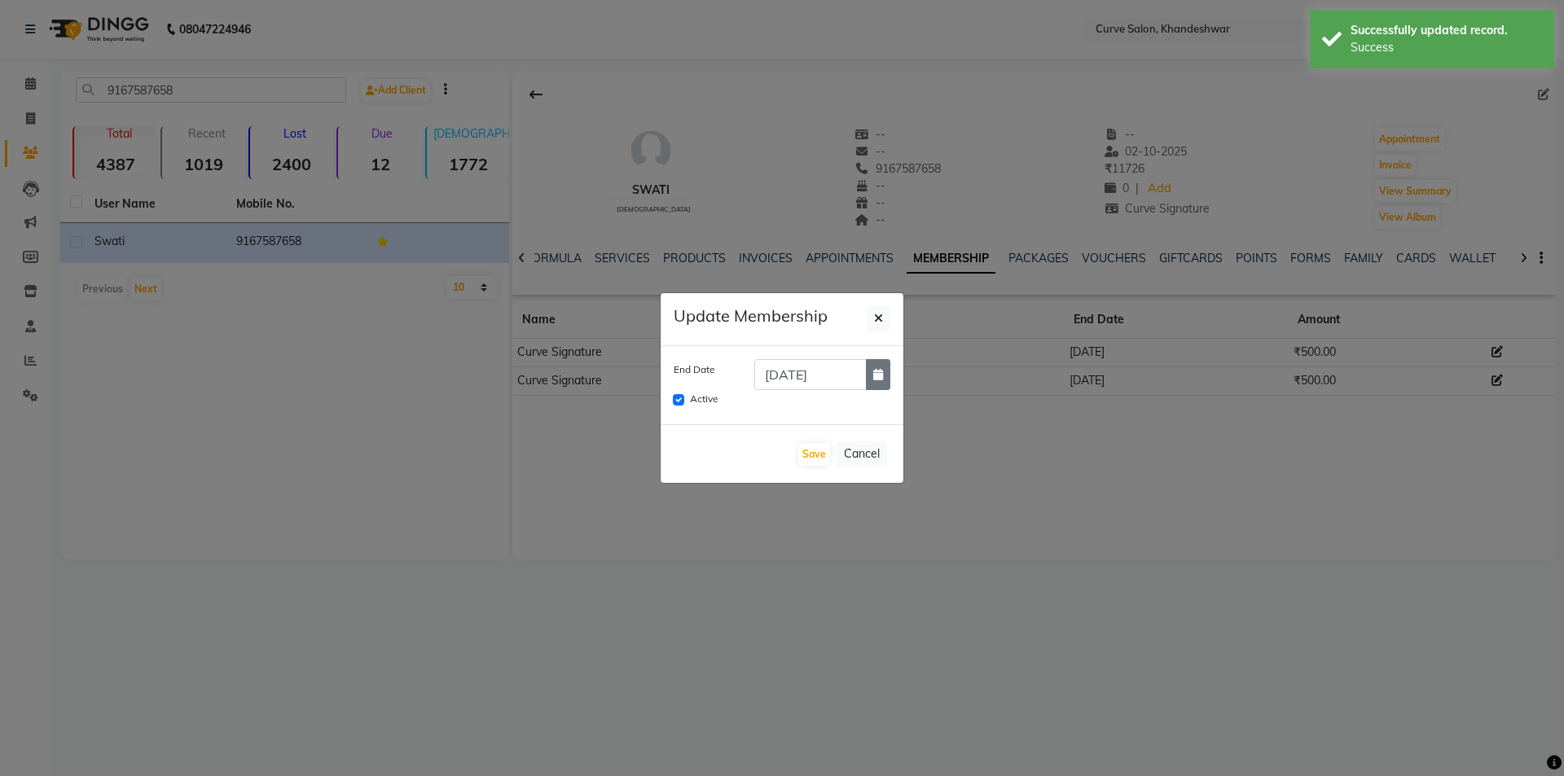
click at [874, 370] on icon "button" at bounding box center [878, 374] width 10 height 11
select select "10"
select select "2026"
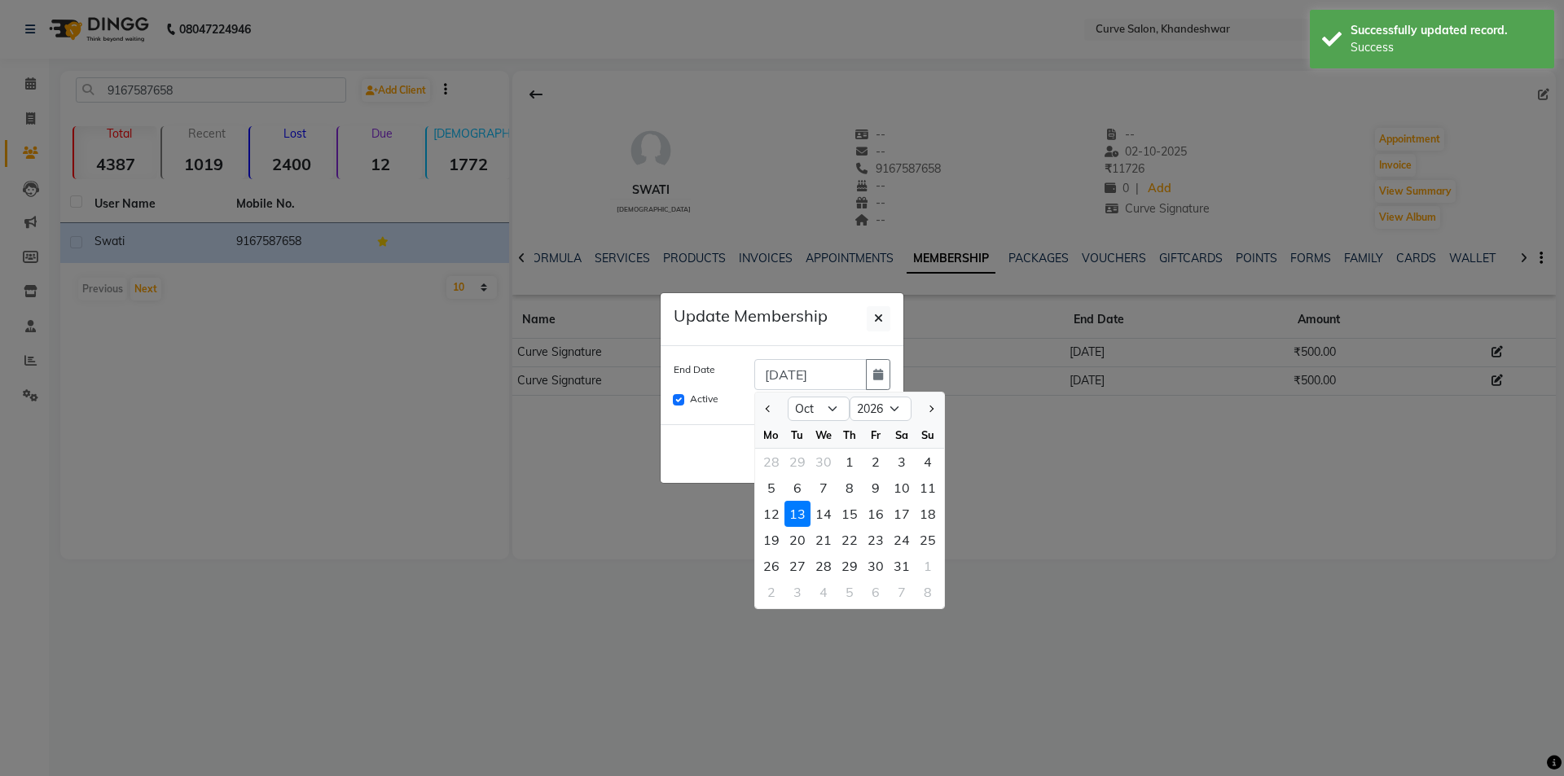
click at [1052, 529] on ngb-modal-window "Update Membership End Date 13-10-2026 Jan Feb Mar Apr May Jun Jul Aug Sep Oct N…" at bounding box center [782, 388] width 1564 height 776
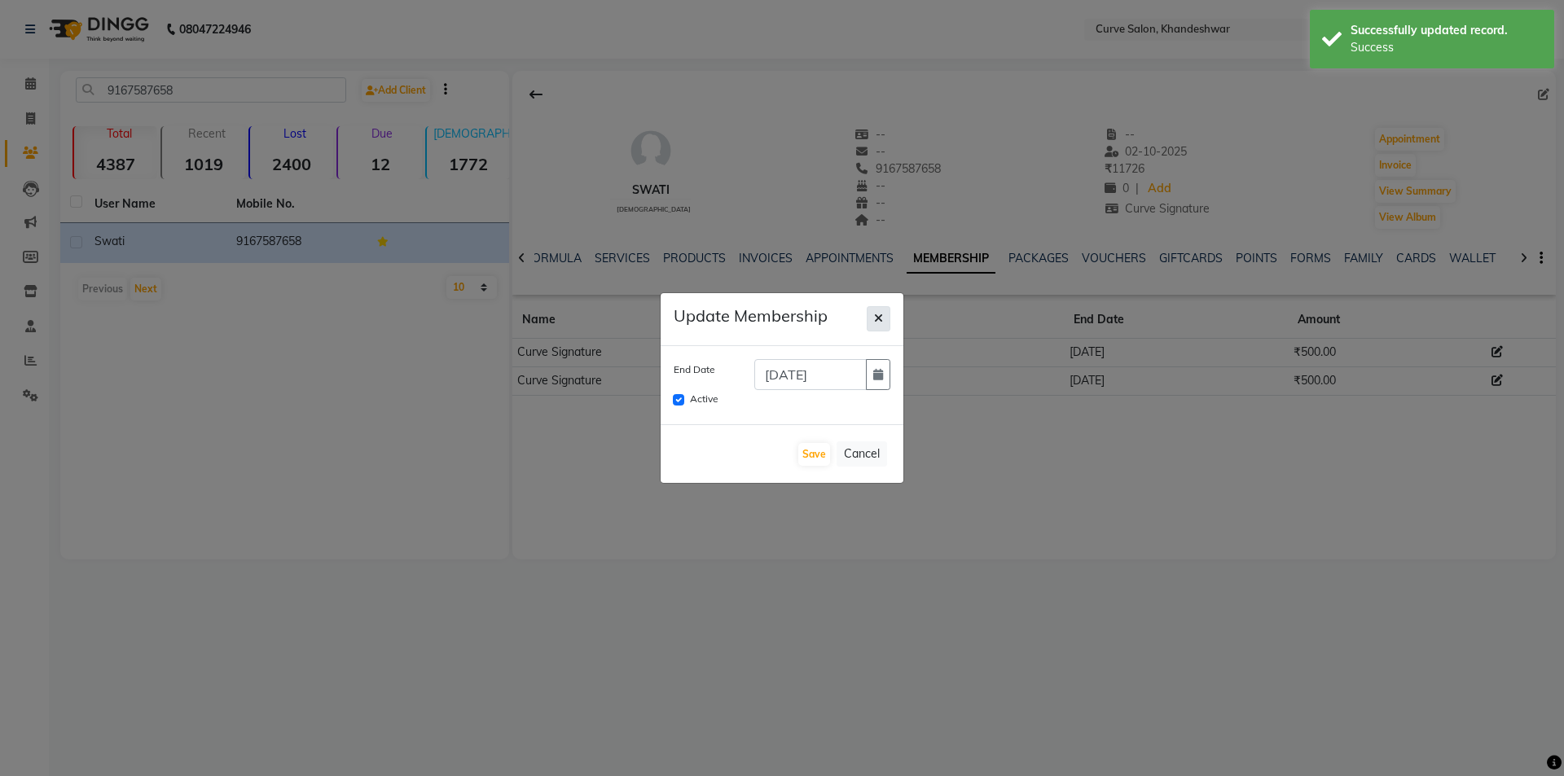
click at [876, 317] on icon "button" at bounding box center [878, 318] width 9 height 11
checkbox input "false"
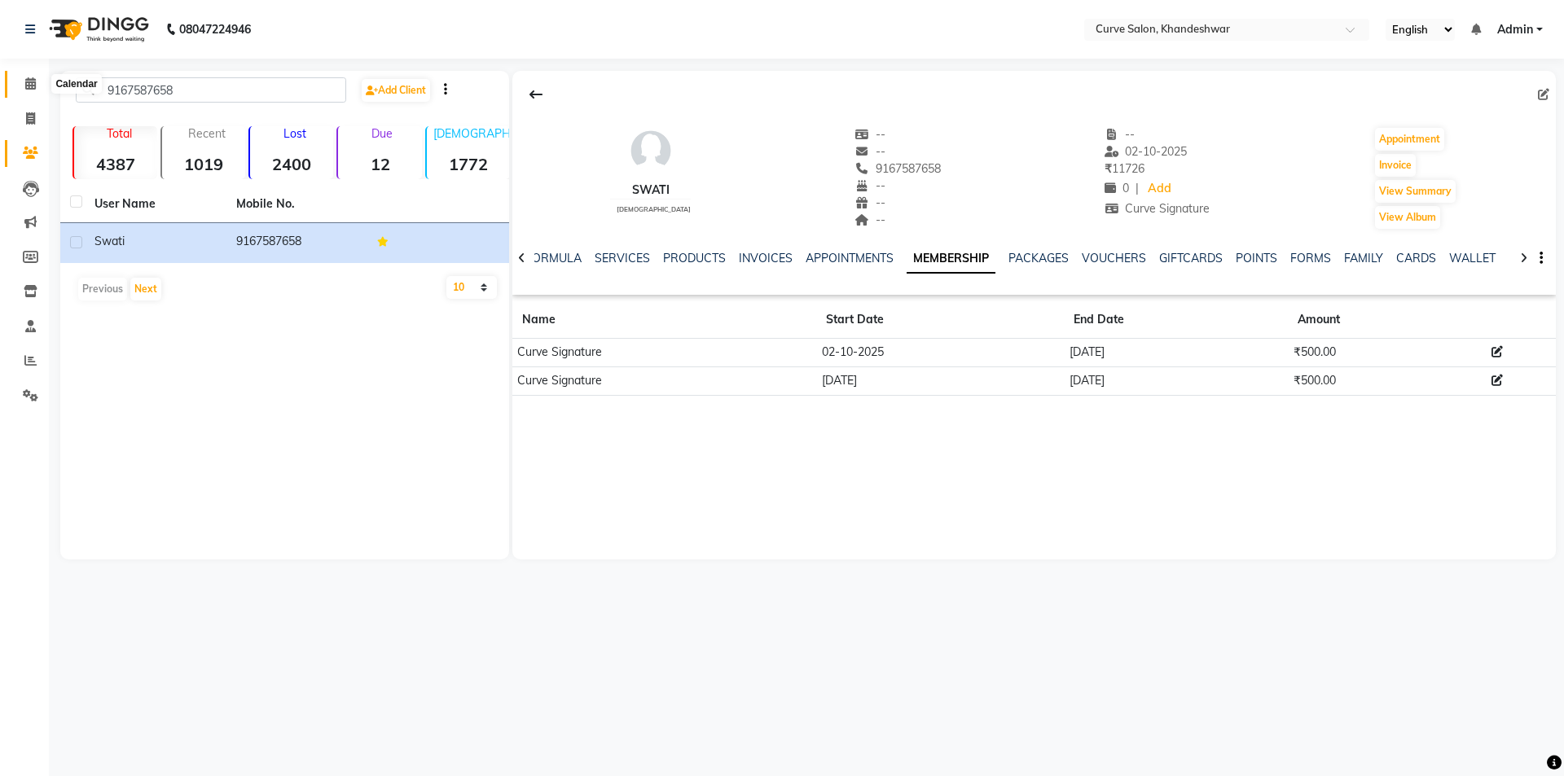
click at [30, 89] on icon at bounding box center [30, 83] width 11 height 12
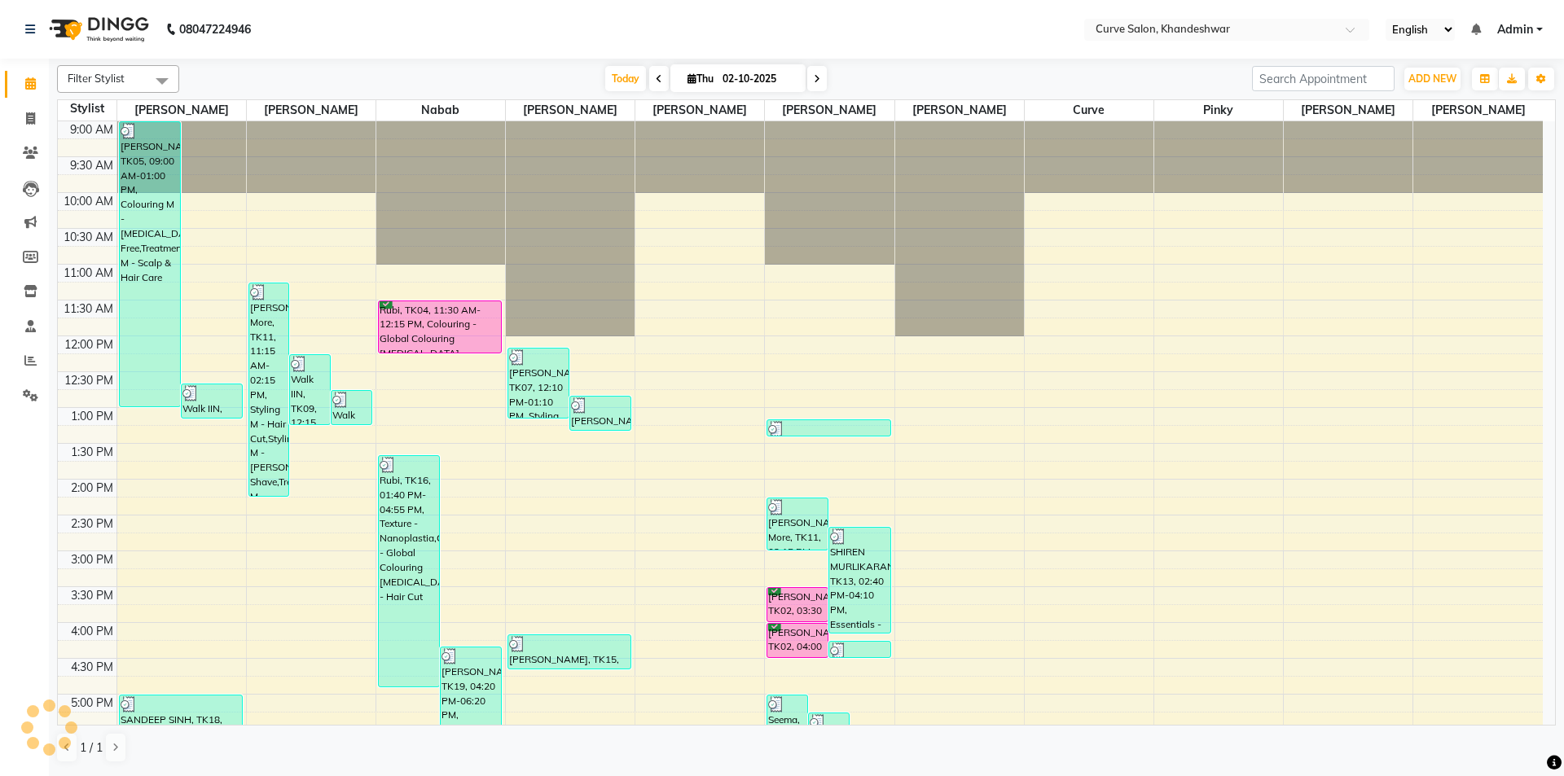
scroll to position [399, 0]
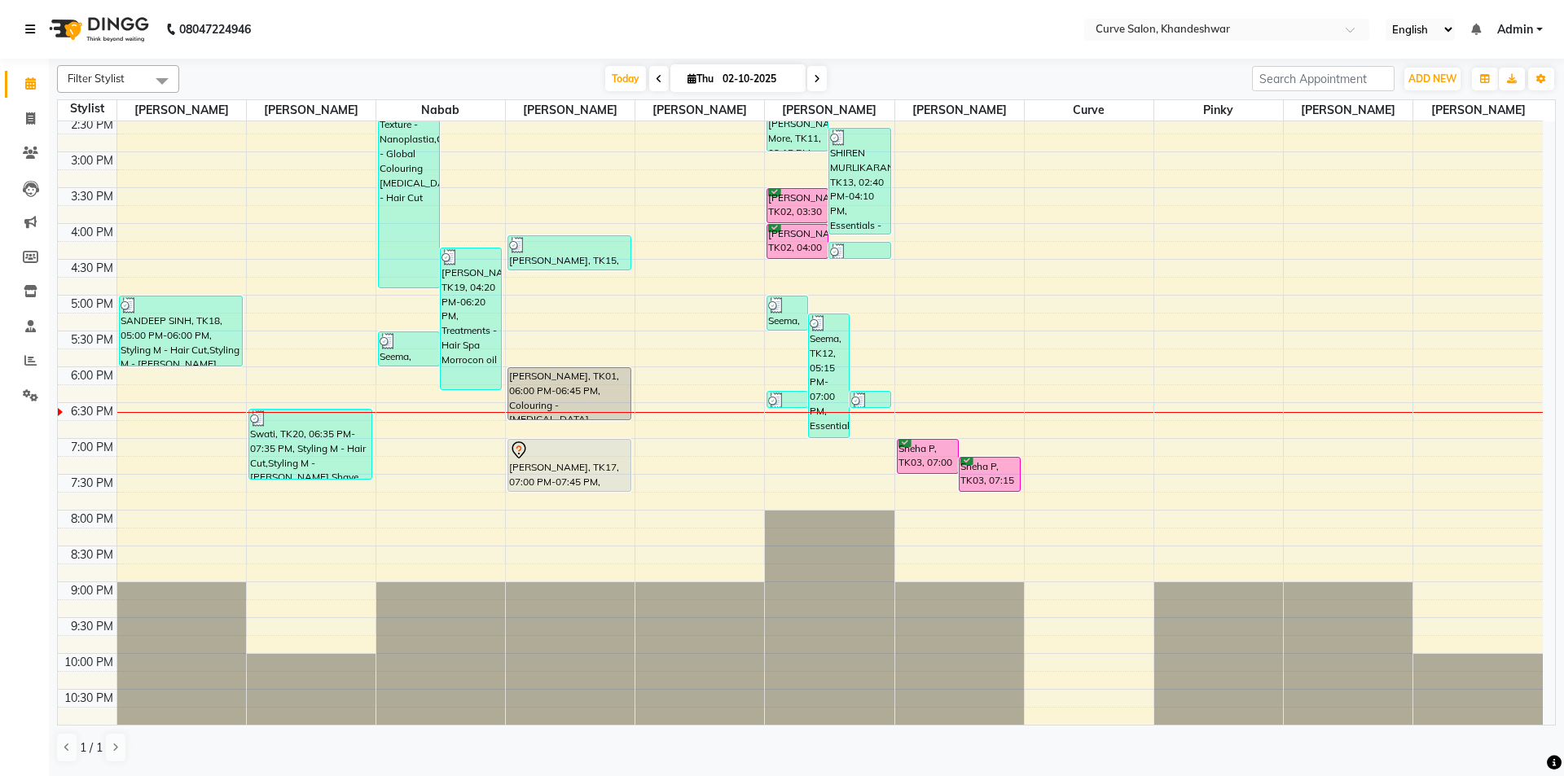
click at [27, 33] on icon at bounding box center [30, 29] width 10 height 11
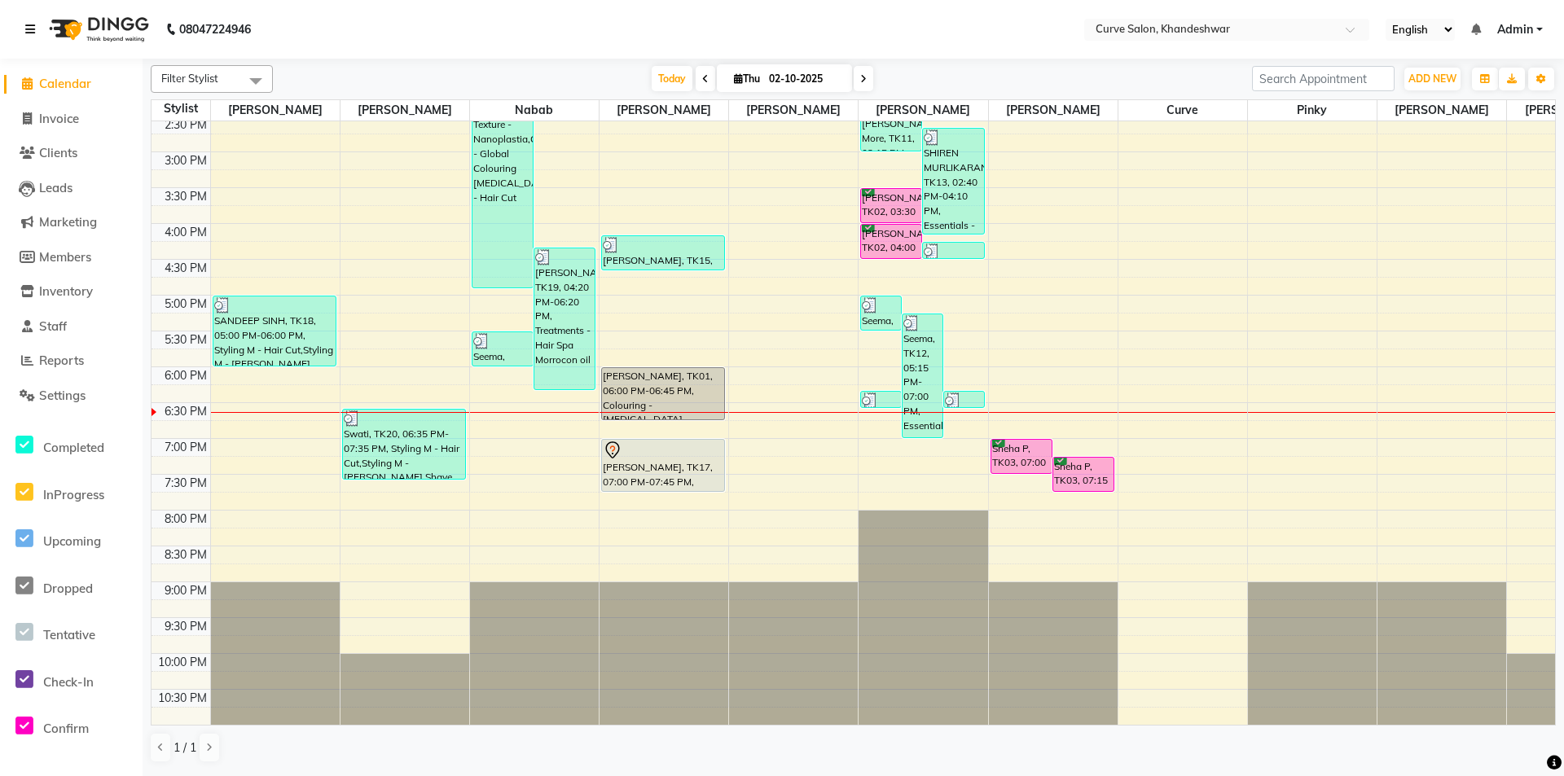
click at [31, 24] on icon at bounding box center [30, 29] width 10 height 11
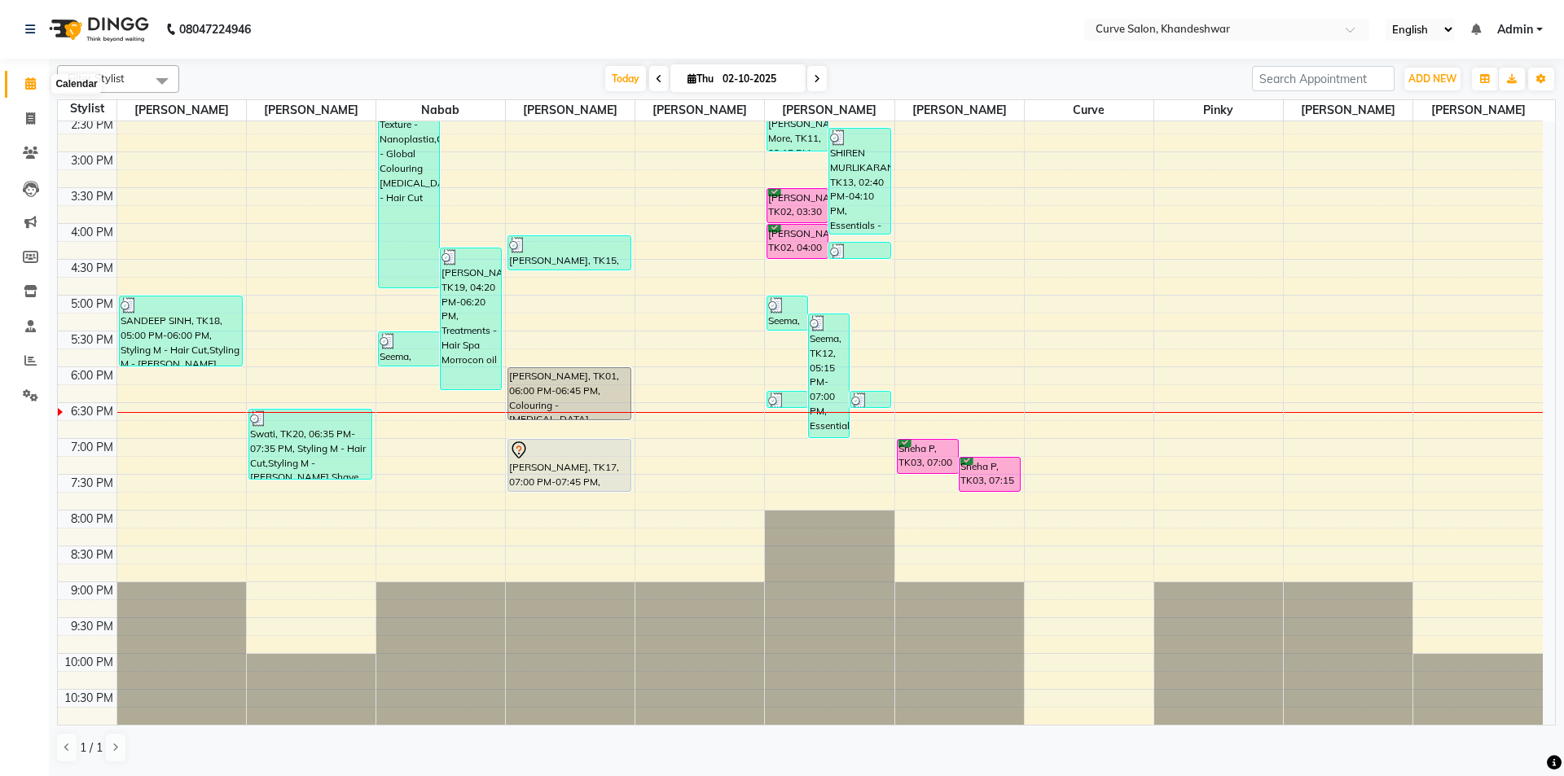
click at [29, 86] on icon at bounding box center [30, 83] width 11 height 12
click at [29, 119] on icon at bounding box center [30, 118] width 9 height 12
select select "4458"
select select "service"
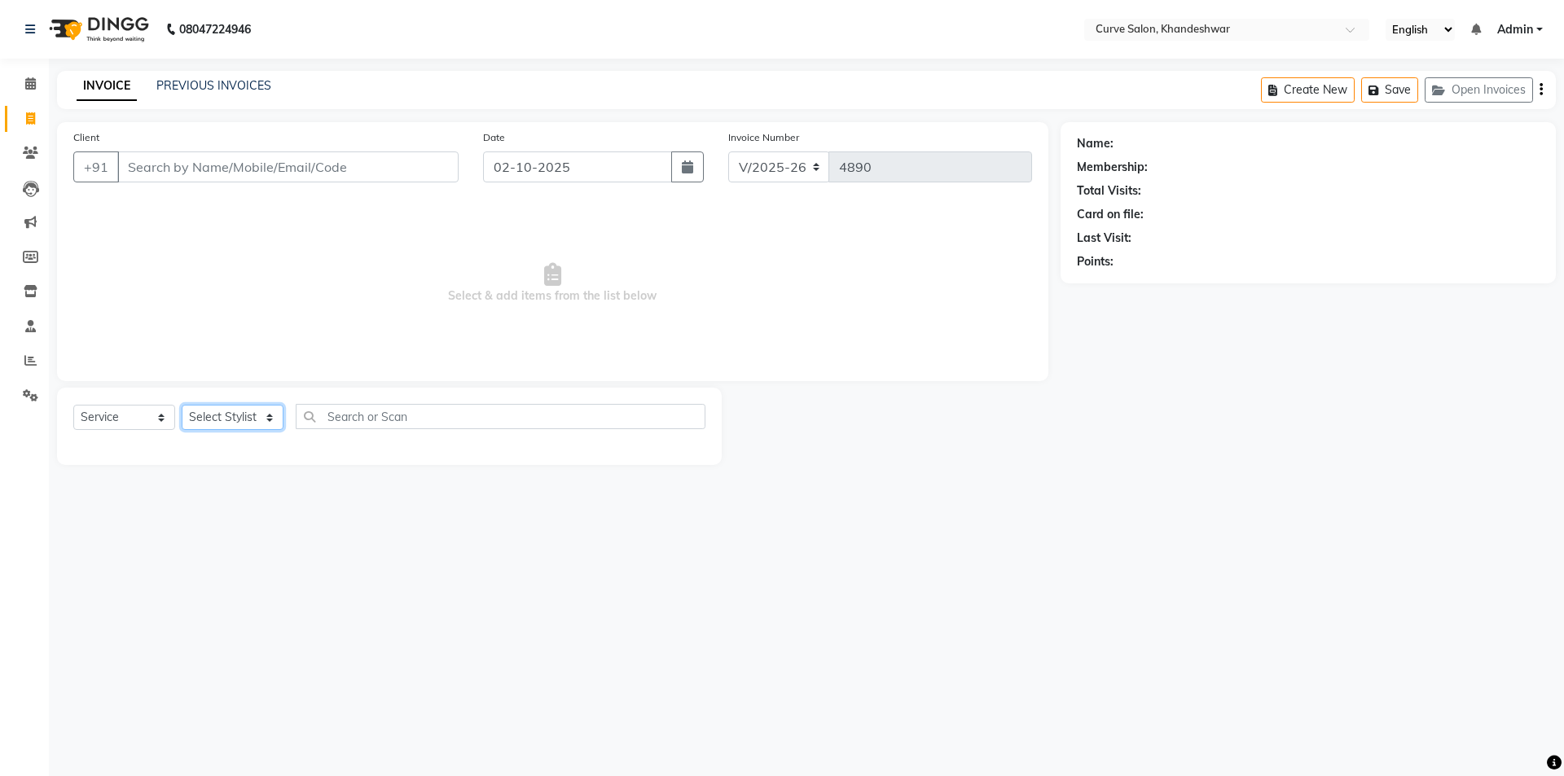
click at [234, 415] on select "Select Stylist [PERSON_NAME] Curve [PERSON_NAME] [PERSON_NAME] [PERSON_NAME] Na…" at bounding box center [233, 417] width 102 height 25
select select "30906"
click at [375, 415] on input "text" at bounding box center [501, 416] width 410 height 25
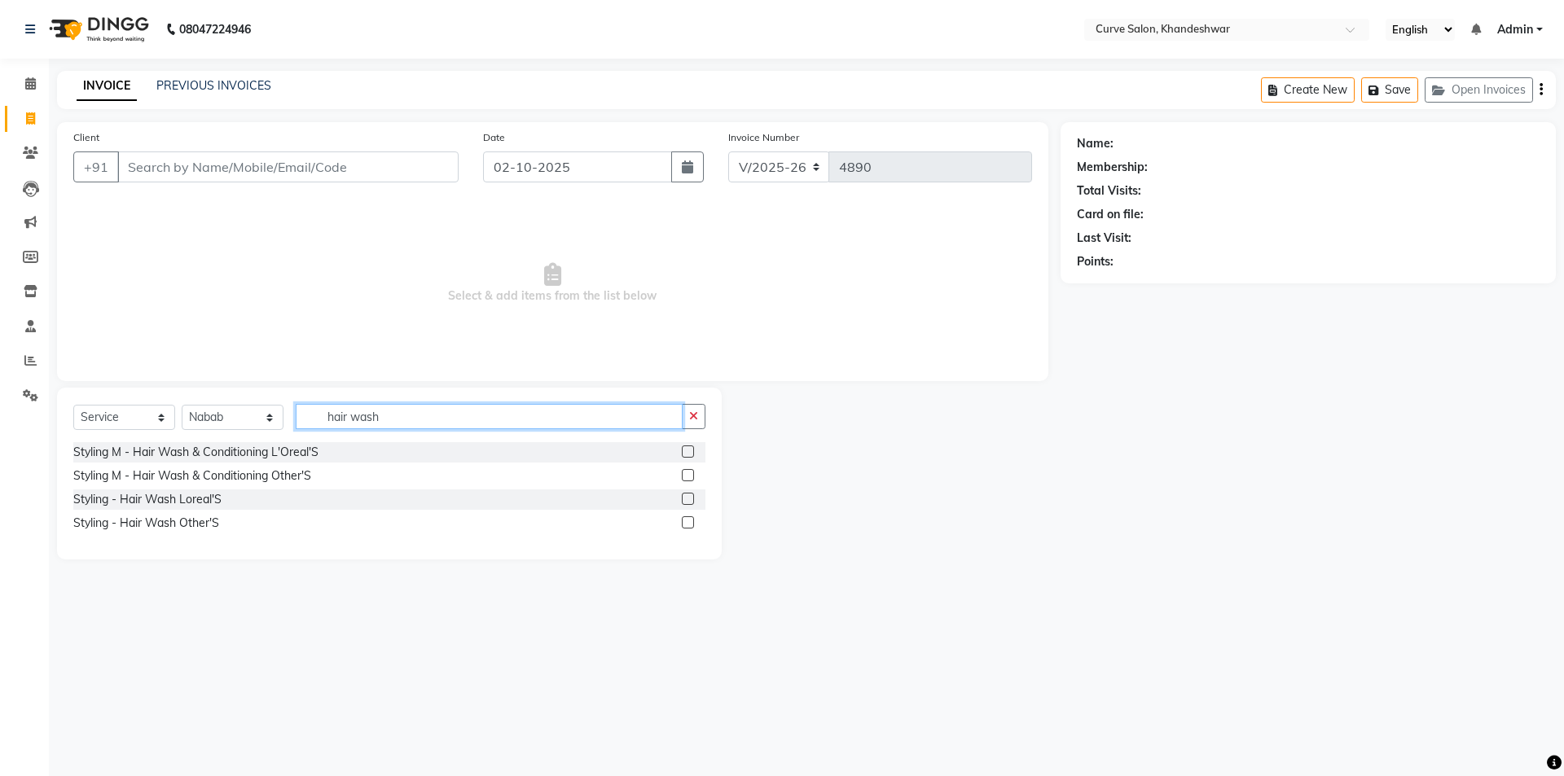
type input "hair wash"
click at [225, 498] on div "Styling - Hair Wash Loreal'S" at bounding box center [389, 499] width 632 height 20
click at [193, 498] on div "Styling - Hair Wash Loreal'S" at bounding box center [147, 499] width 148 height 17
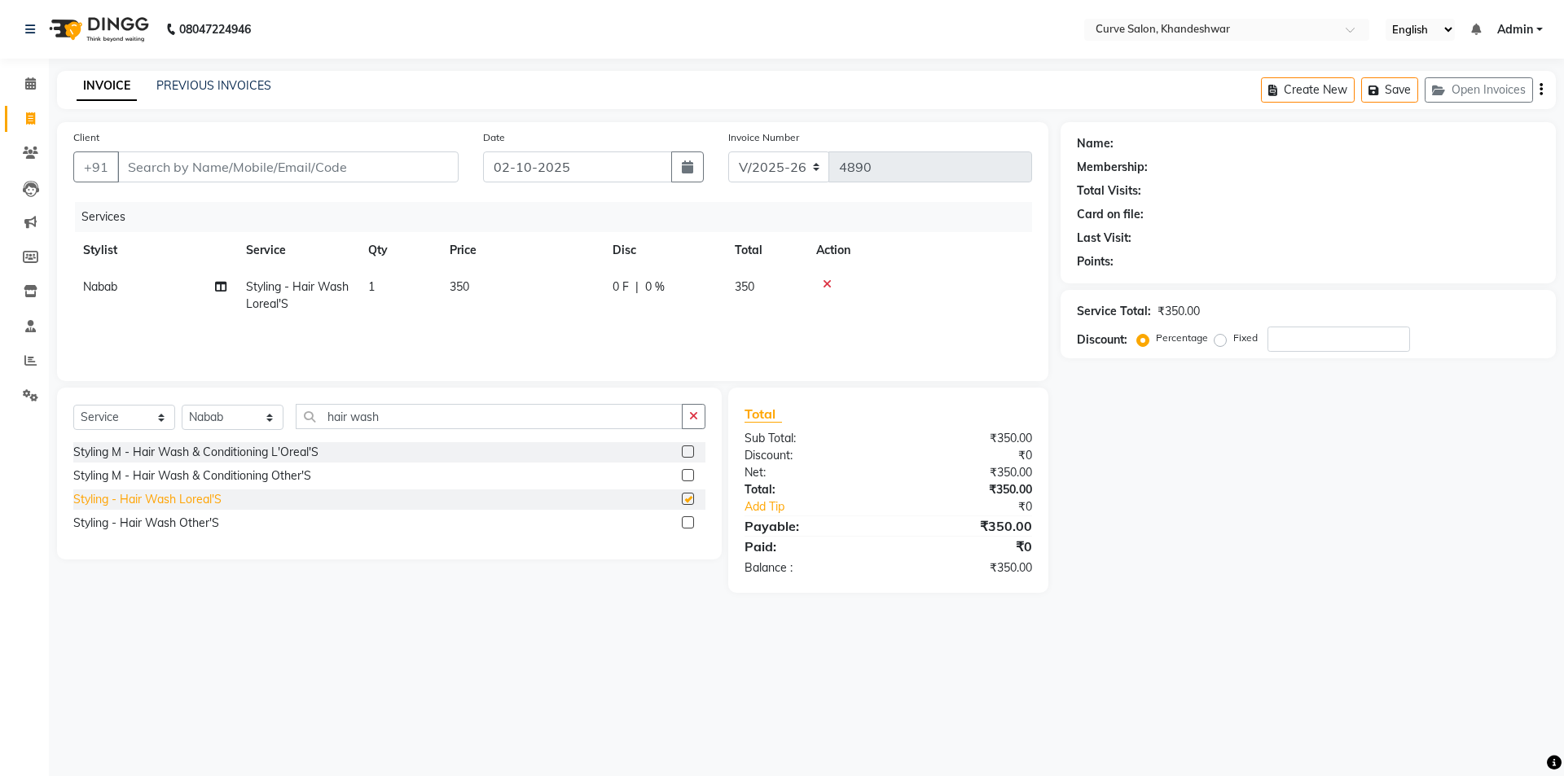
checkbox input "false"
click at [225, 414] on select "Select Stylist [PERSON_NAME] Curve [PERSON_NAME] [PERSON_NAME] [PERSON_NAME] Na…" at bounding box center [233, 417] width 102 height 25
select select "25107"
click at [182, 405] on select "Select Stylist [PERSON_NAME] Curve [PERSON_NAME] [PERSON_NAME] [PERSON_NAME] Na…" at bounding box center [233, 417] width 102 height 25
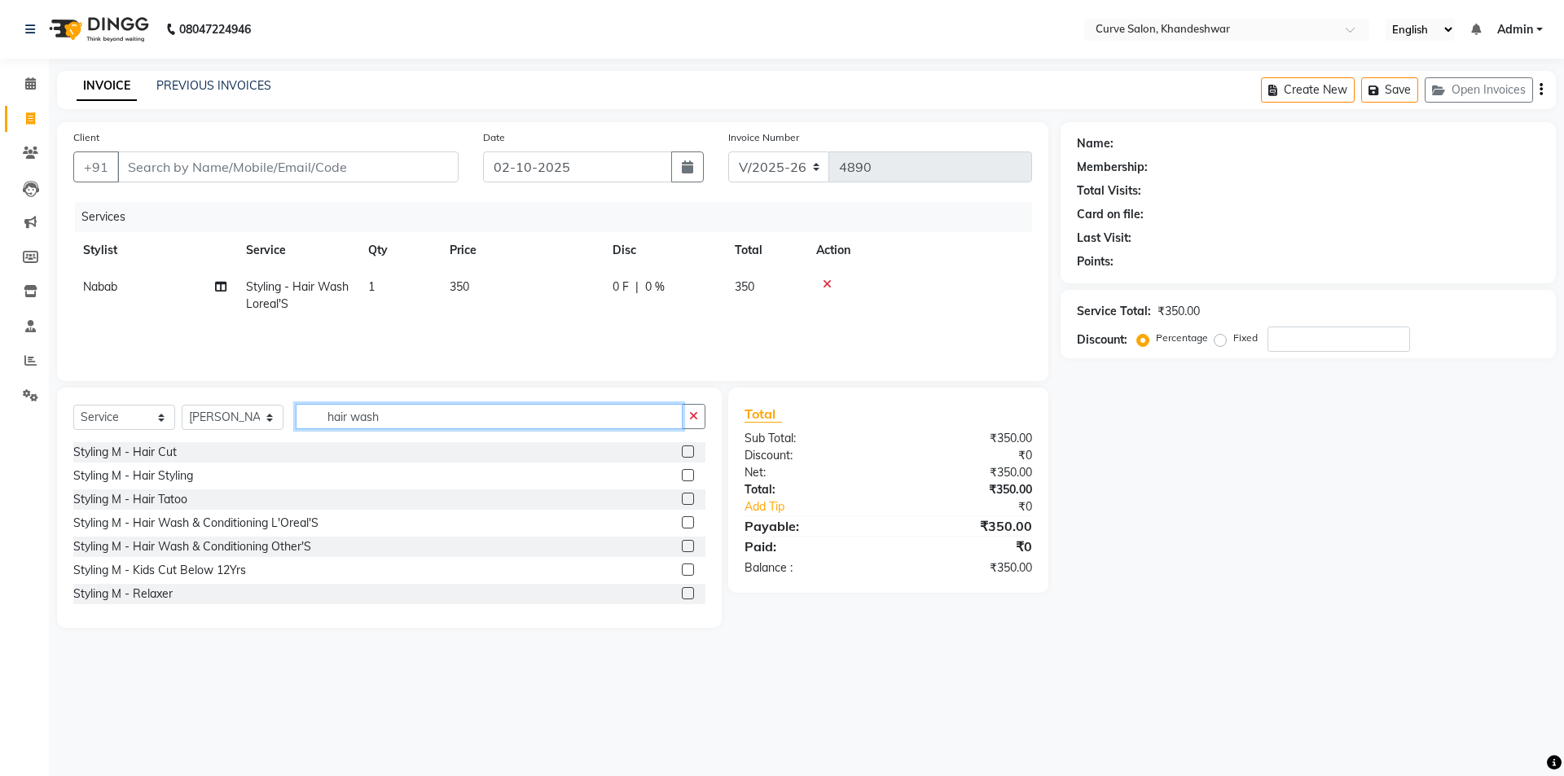
click at [432, 410] on input "hair wash" at bounding box center [489, 416] width 387 height 25
click at [373, 410] on input "hair" at bounding box center [489, 416] width 387 height 25
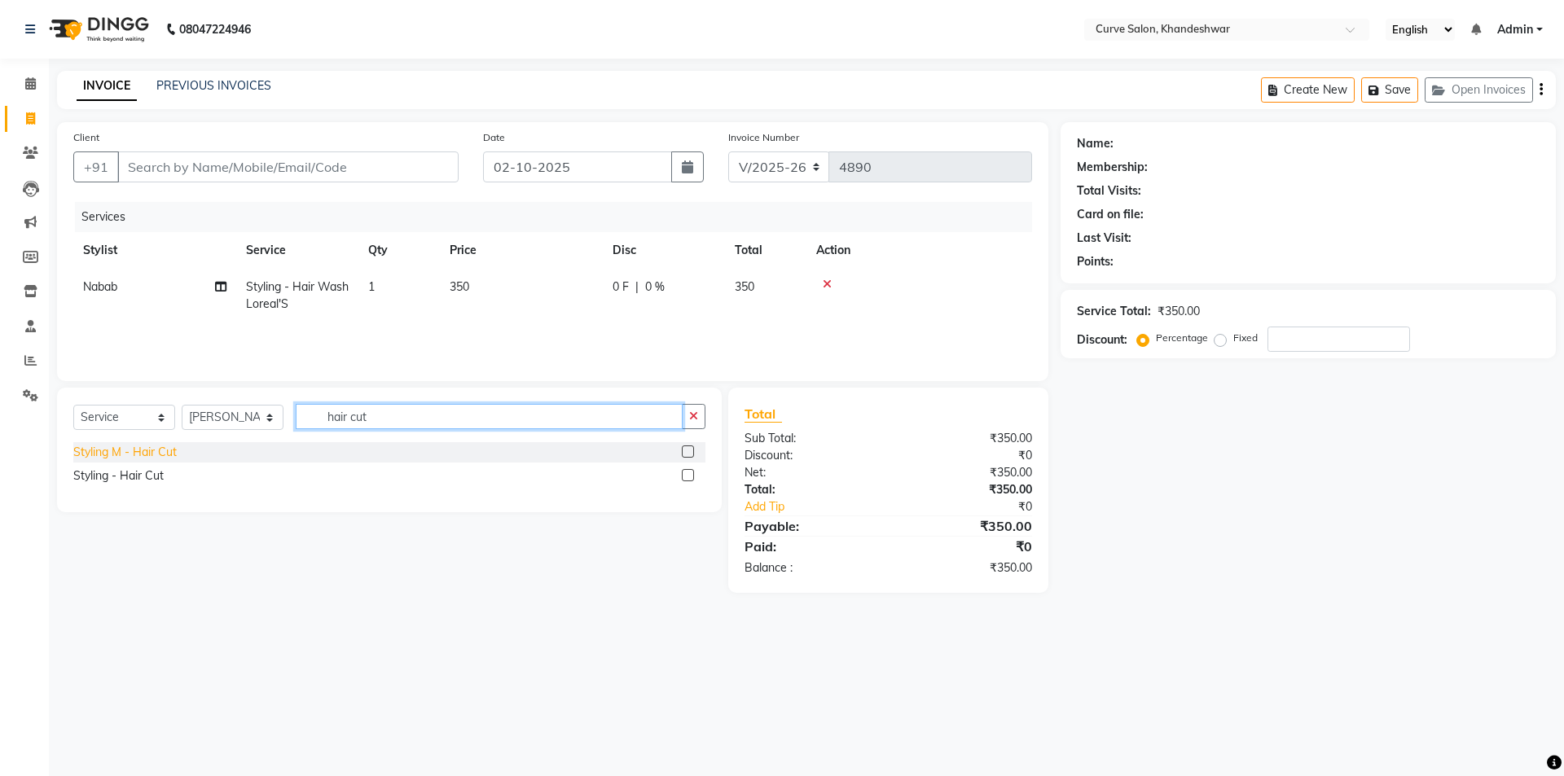
type input "hair cut"
click at [134, 452] on div "Styling M - Hair Cut" at bounding box center [124, 452] width 103 height 17
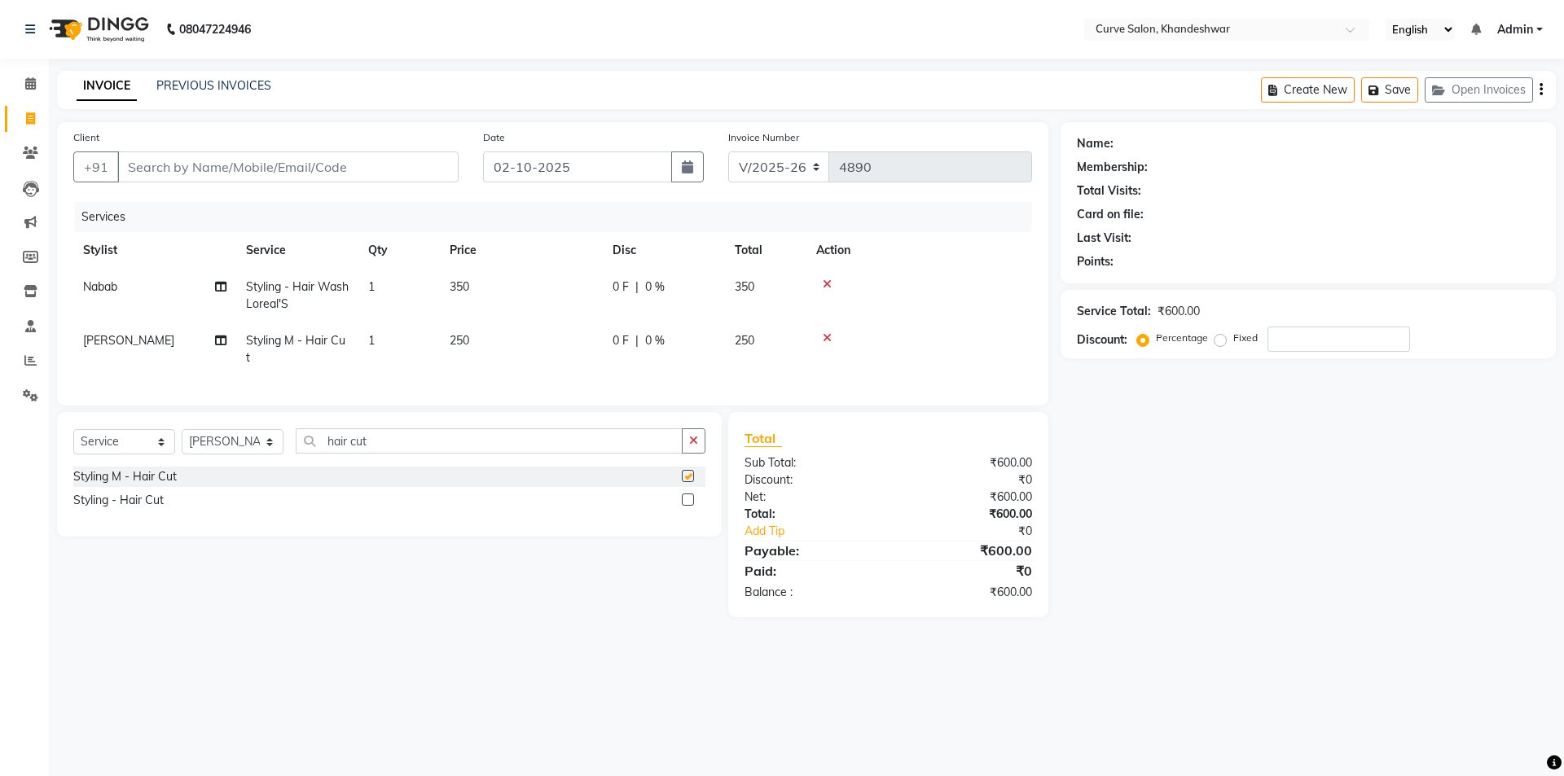
checkbox input "false"
click at [405, 451] on input "hair cut" at bounding box center [489, 440] width 387 height 25
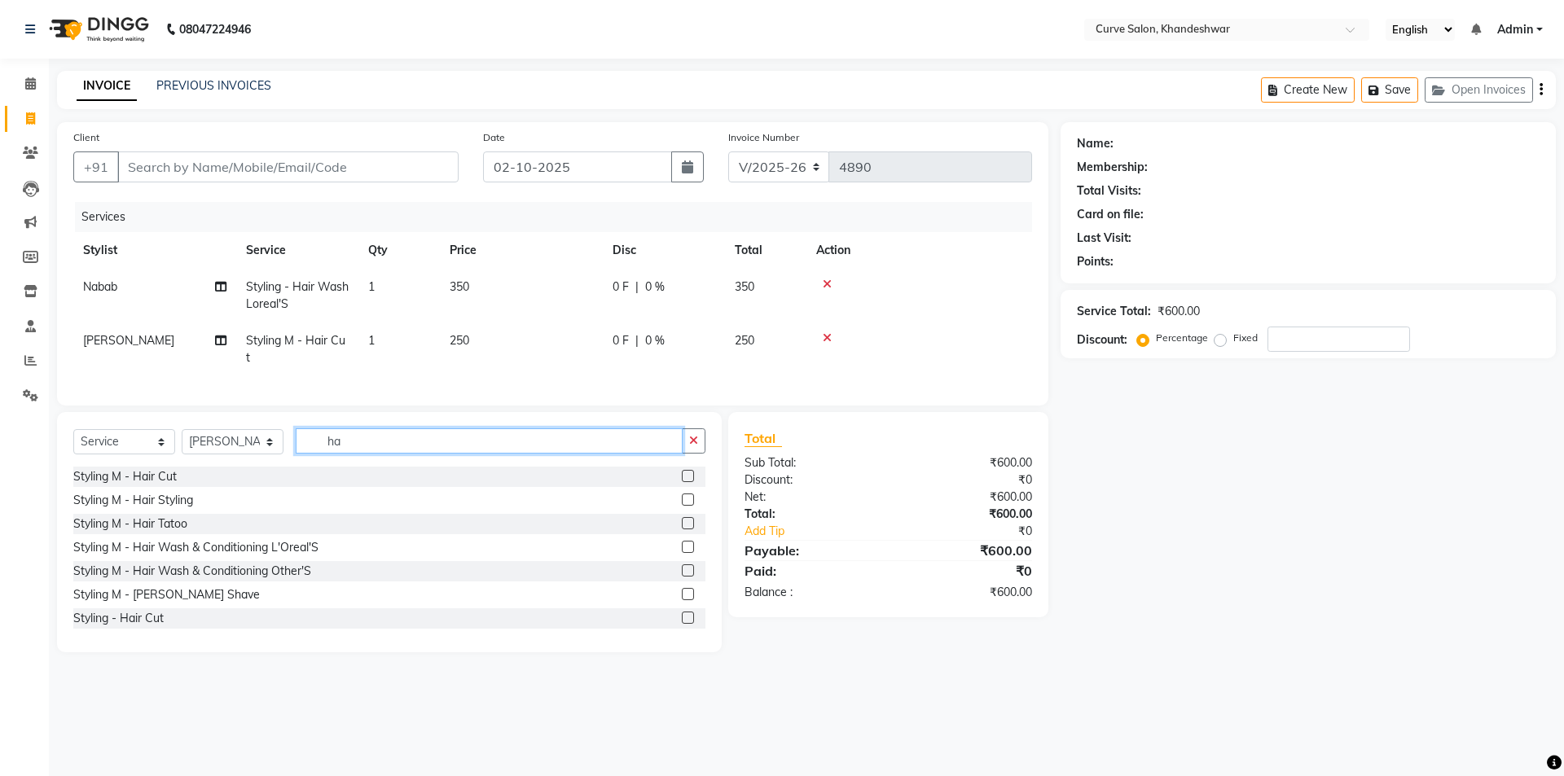
type input "h"
click at [462, 281] on span "350" at bounding box center [460, 286] width 20 height 15
select select "30906"
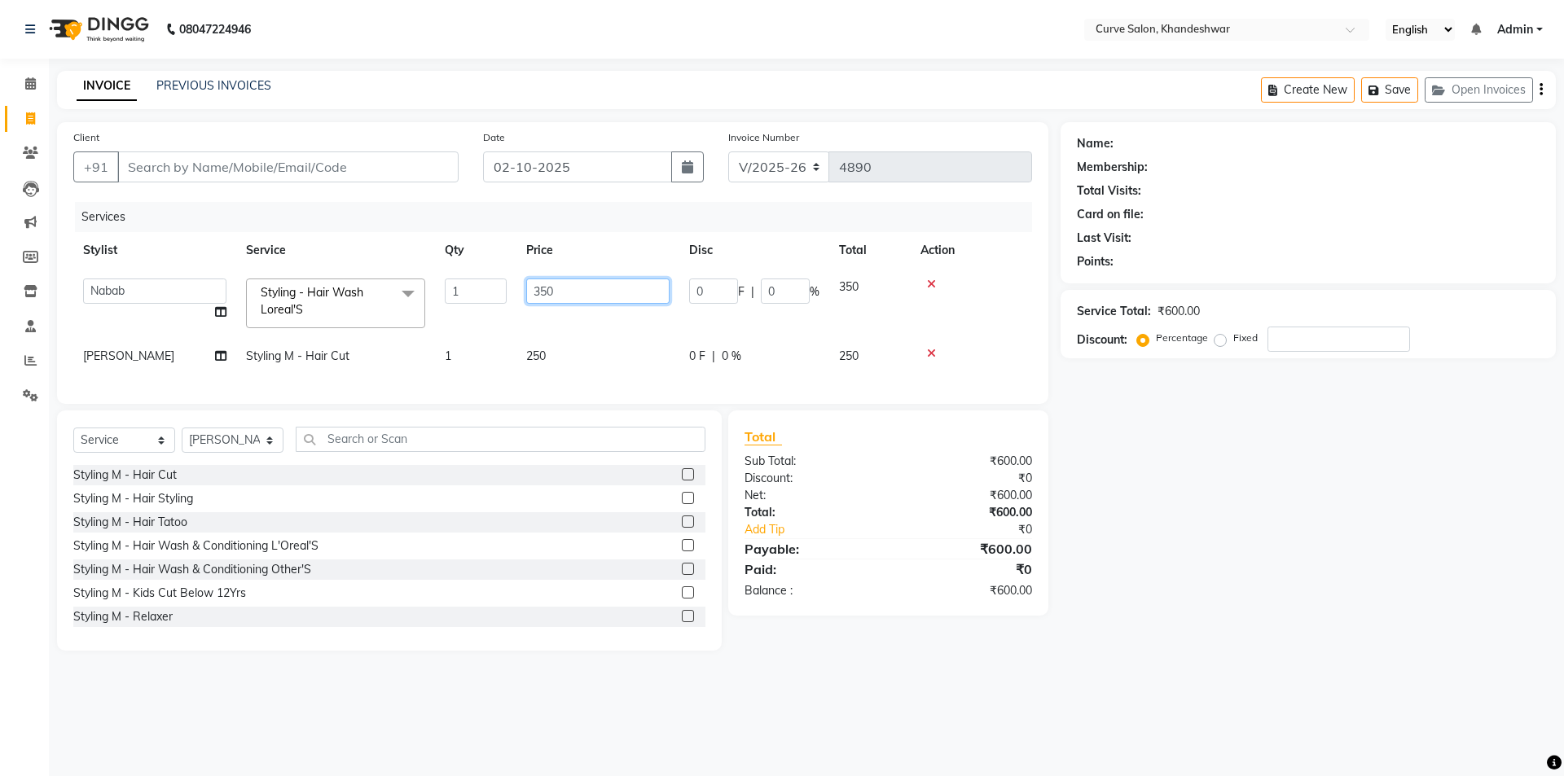
click at [546, 291] on input "350" at bounding box center [597, 291] width 143 height 25
type input "300"
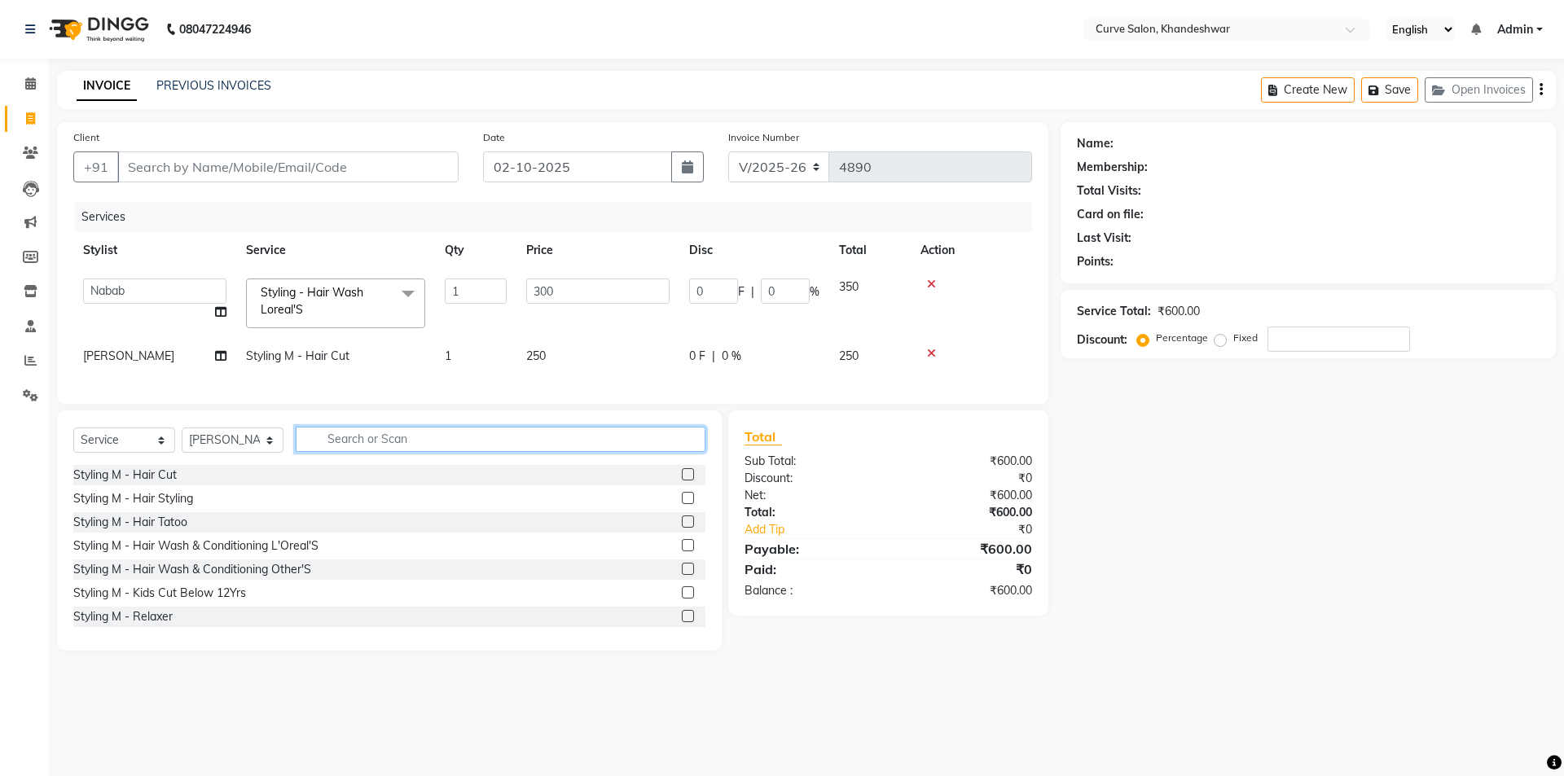
click at [371, 450] on input "text" at bounding box center [501, 439] width 410 height 25
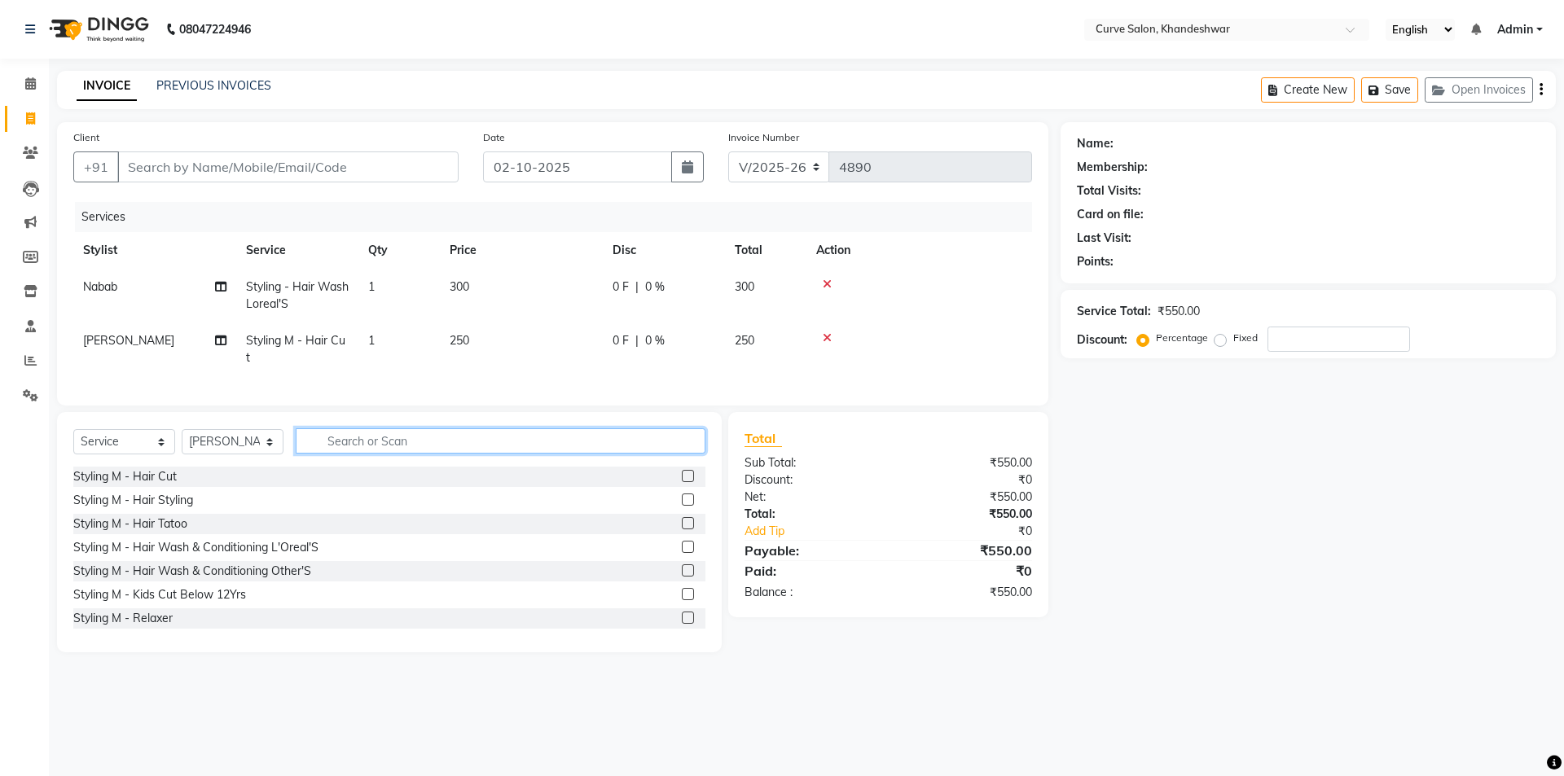
click at [439, 454] on input "text" at bounding box center [501, 440] width 410 height 25
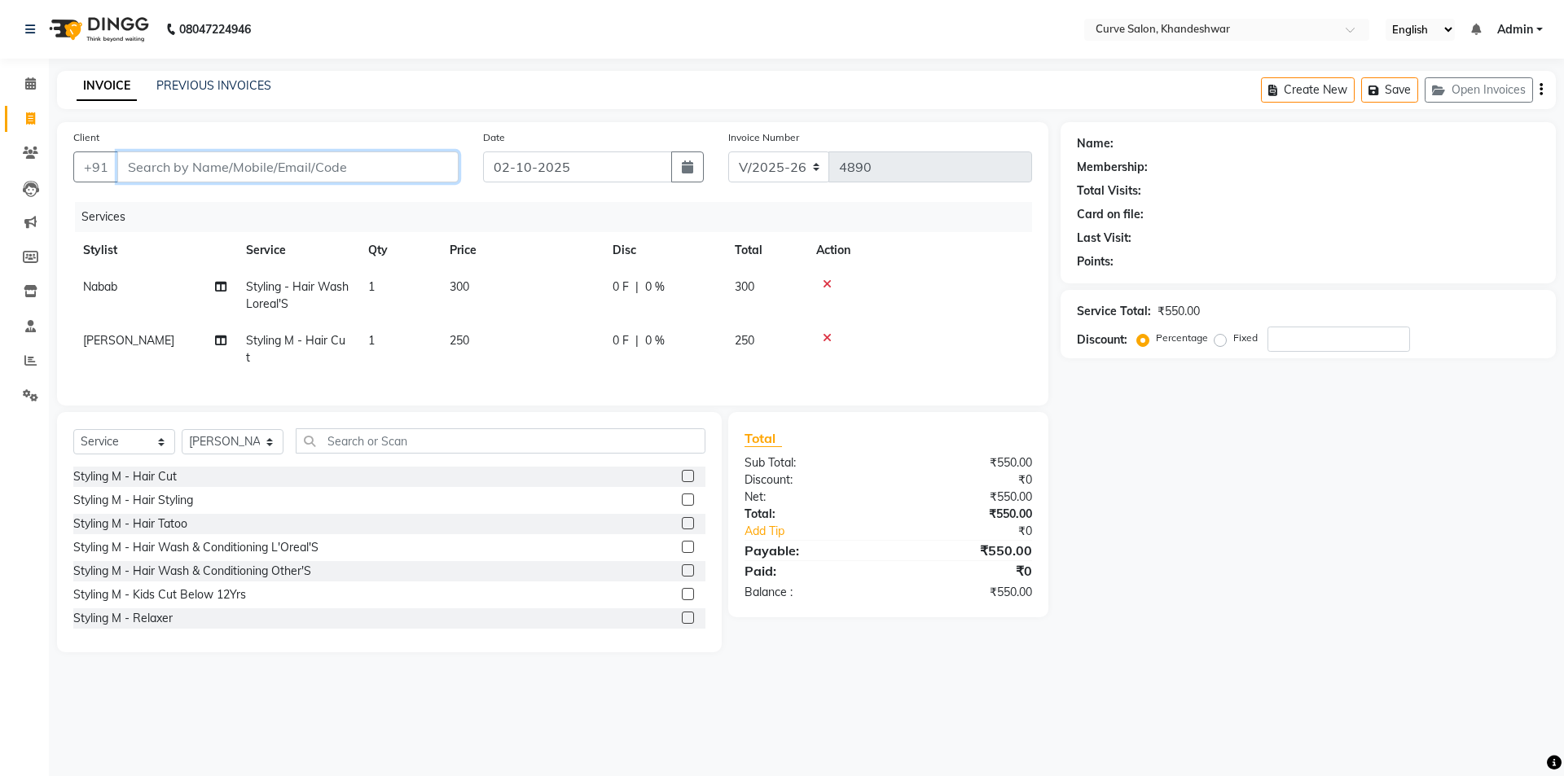
click at [204, 164] on input "Client" at bounding box center [287, 166] width 341 height 31
type input "8"
type input "0"
type input "8291007131"
click at [422, 168] on span "Add Client" at bounding box center [416, 167] width 64 height 16
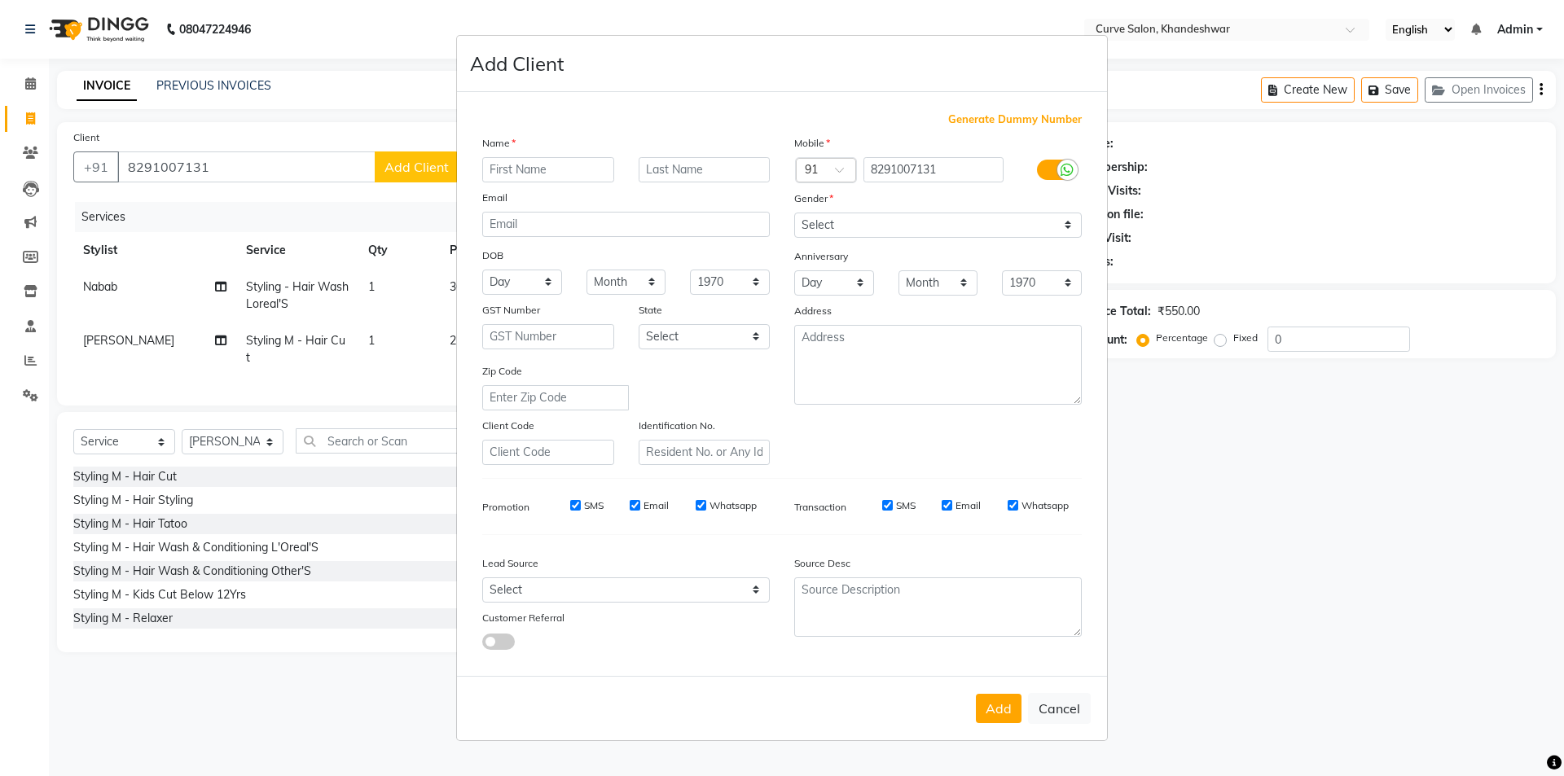
click at [540, 172] on input "text" at bounding box center [548, 169] width 132 height 25
drag, startPoint x: 527, startPoint y: 173, endPoint x: 425, endPoint y: 195, distance: 104.2
click at [425, 195] on ngb-modal-window "Add Client Generate Dummy Number Name sURYA Email DOB Day 01 02 03 04 05 06 07 …" at bounding box center [782, 388] width 1564 height 776
type input "Surya"
click at [844, 226] on select "Select Male Female Other Prefer Not To Say" at bounding box center [937, 225] width 287 height 25
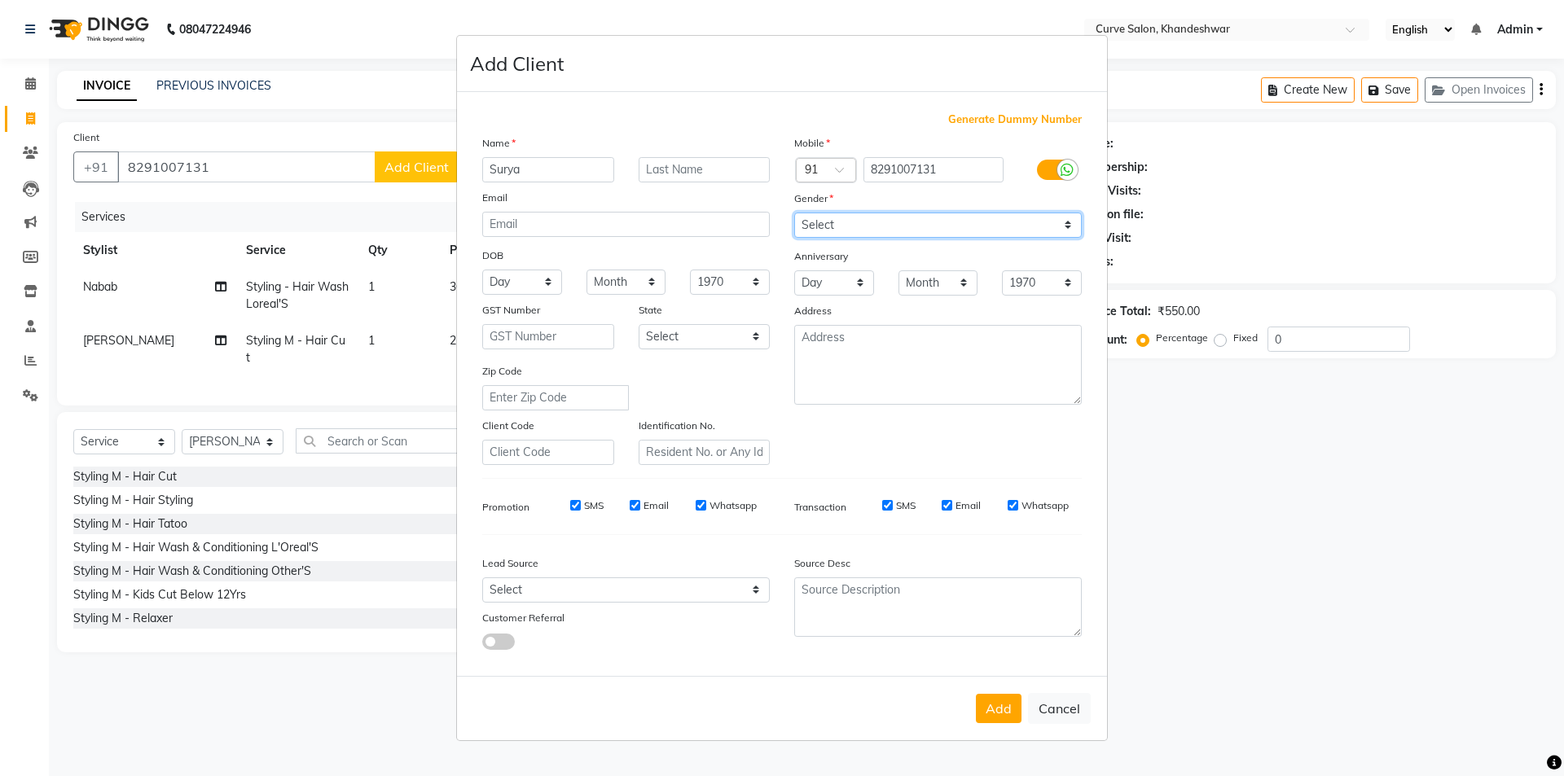
select select "female"
click at [794, 213] on select "Select Male Female Other Prefer Not To Say" at bounding box center [937, 225] width 287 height 25
click at [1007, 710] on button "Add" at bounding box center [999, 708] width 46 height 29
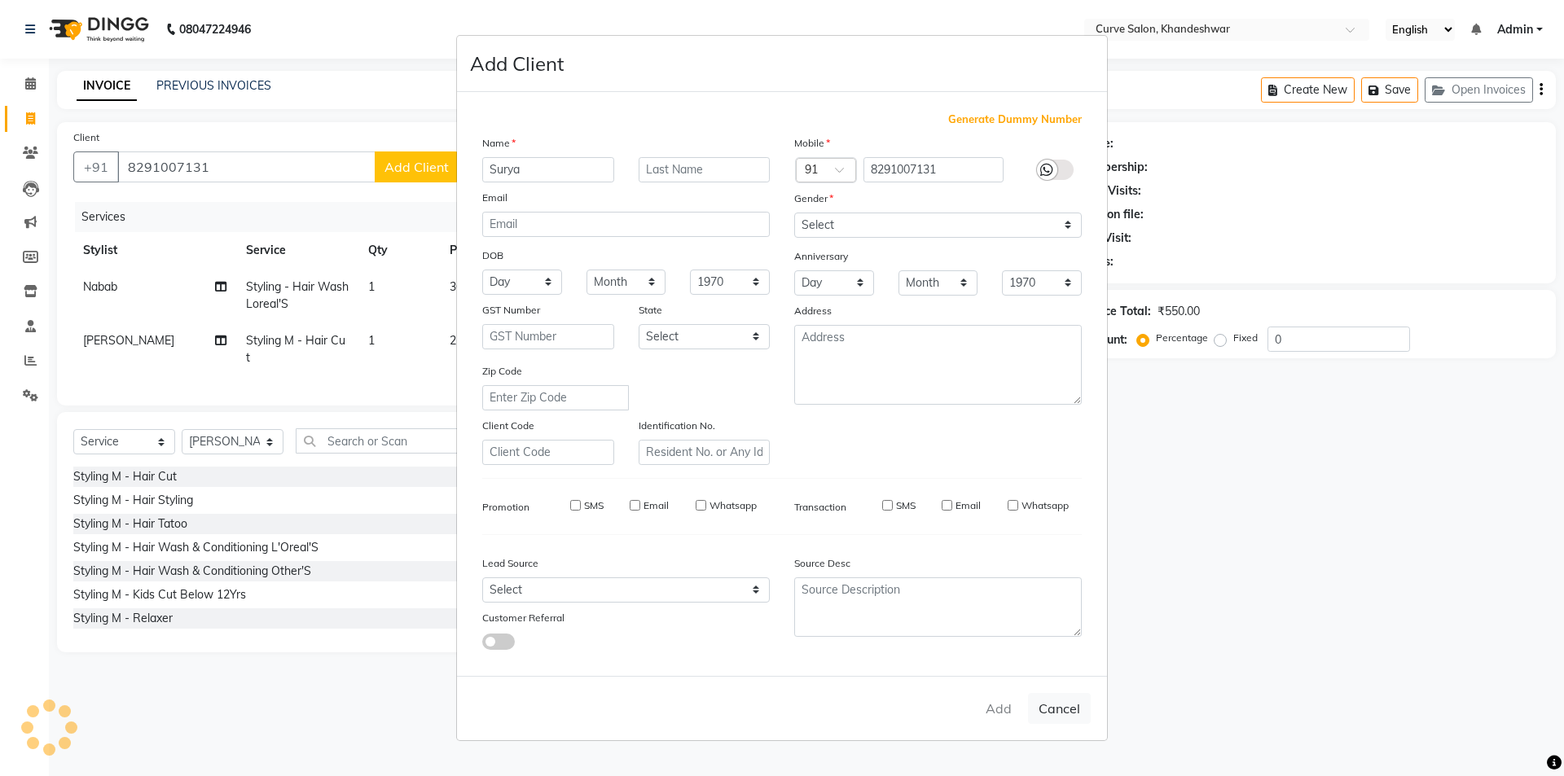
select select
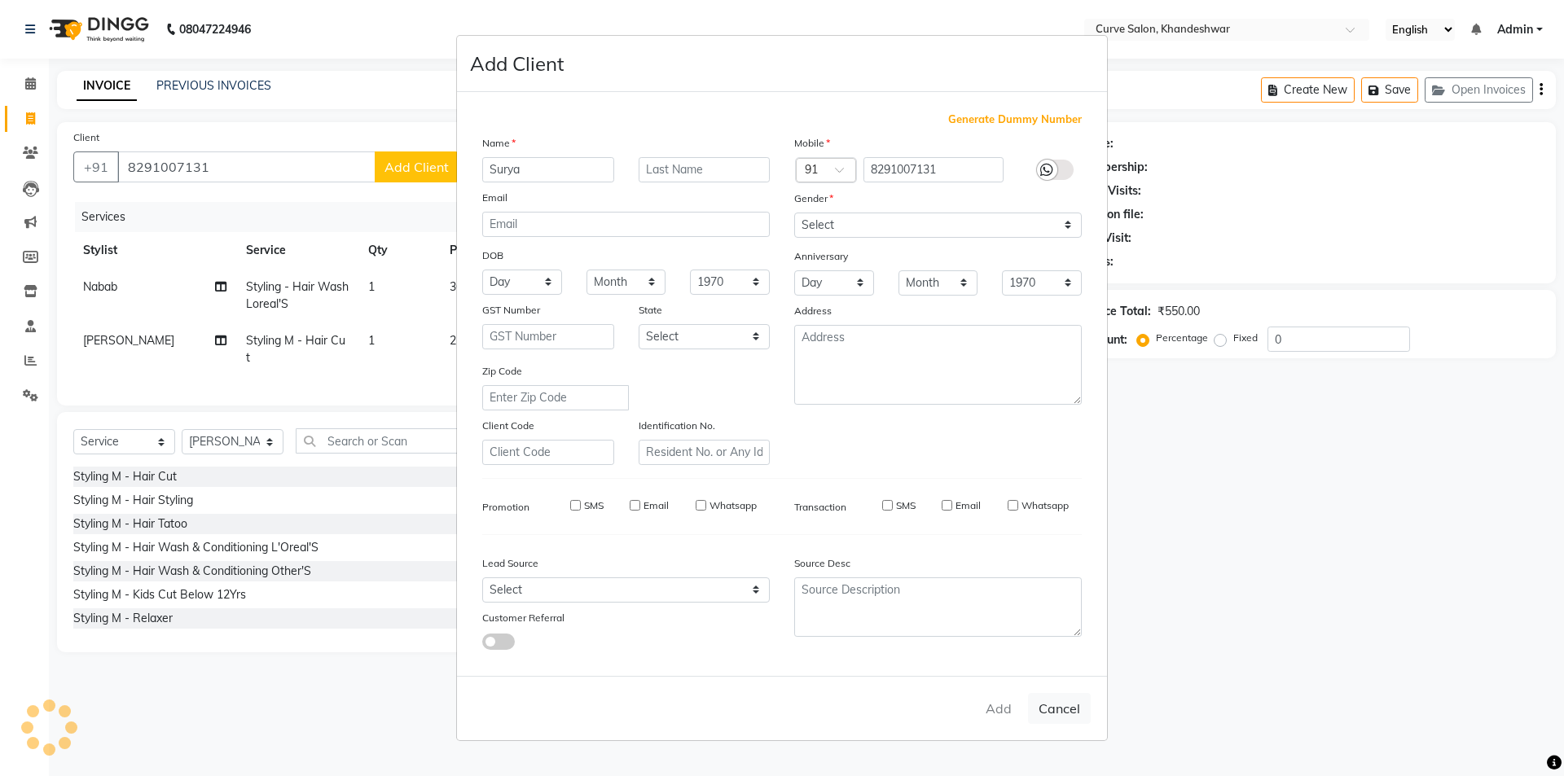
select select
checkbox input "false"
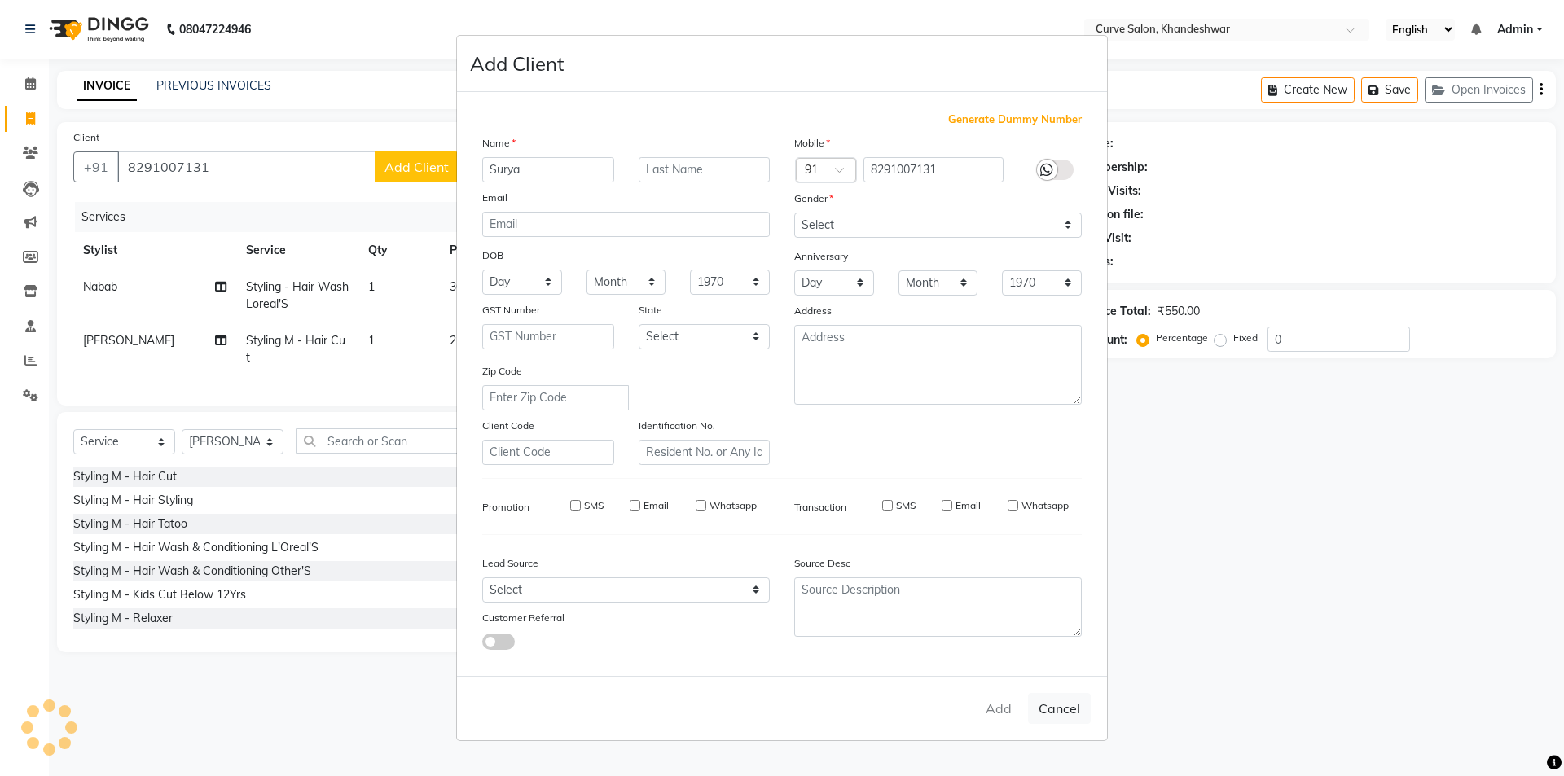
checkbox input "false"
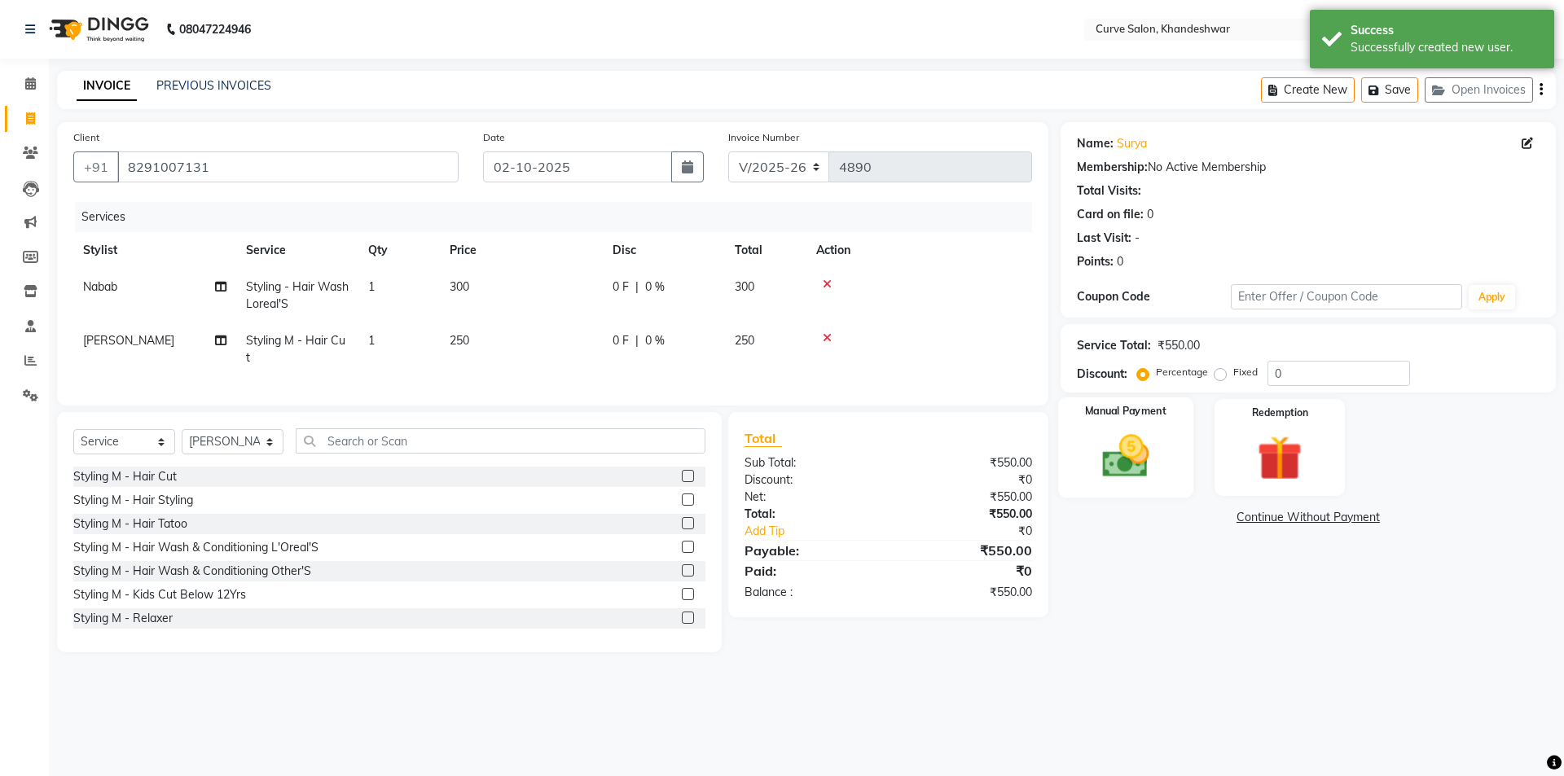
click at [1134, 463] on img at bounding box center [1125, 456] width 76 height 54
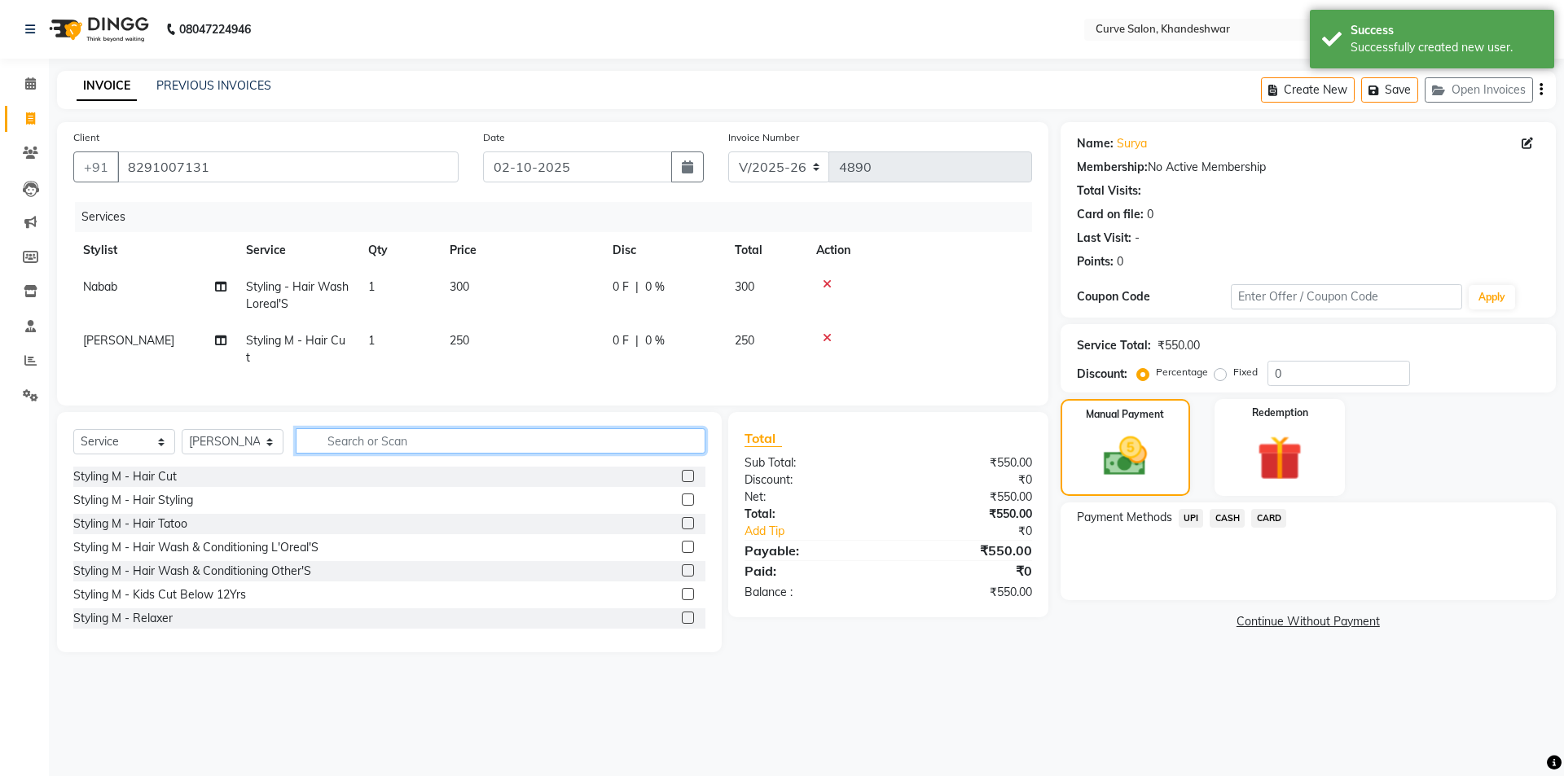
click at [369, 450] on input "text" at bounding box center [501, 440] width 410 height 25
click at [252, 452] on select "Select Stylist [PERSON_NAME] Curve [PERSON_NAME] [PERSON_NAME] [PERSON_NAME] Na…" at bounding box center [233, 441] width 102 height 25
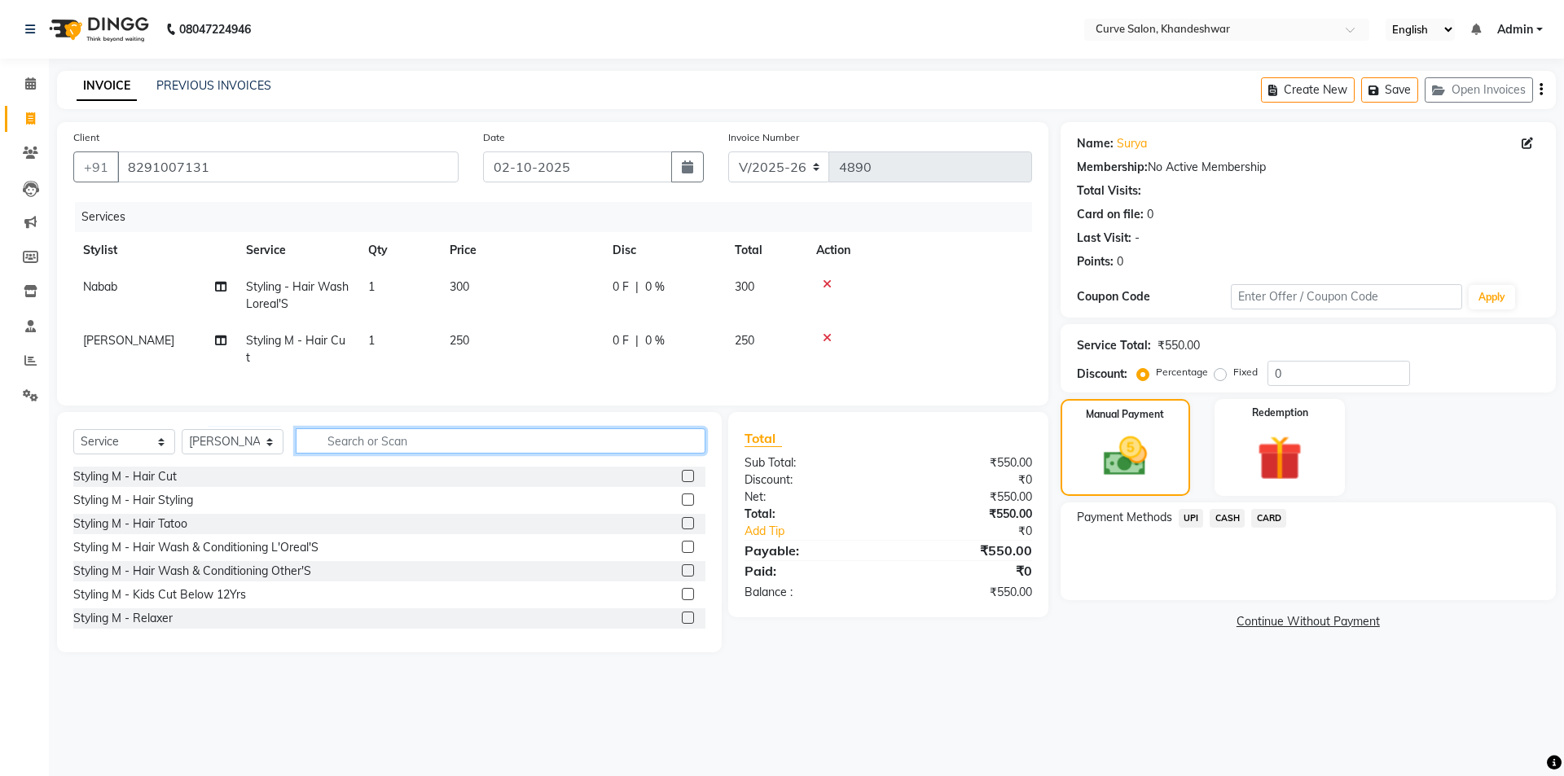
click at [383, 454] on input "text" at bounding box center [501, 440] width 410 height 25
type input "n"
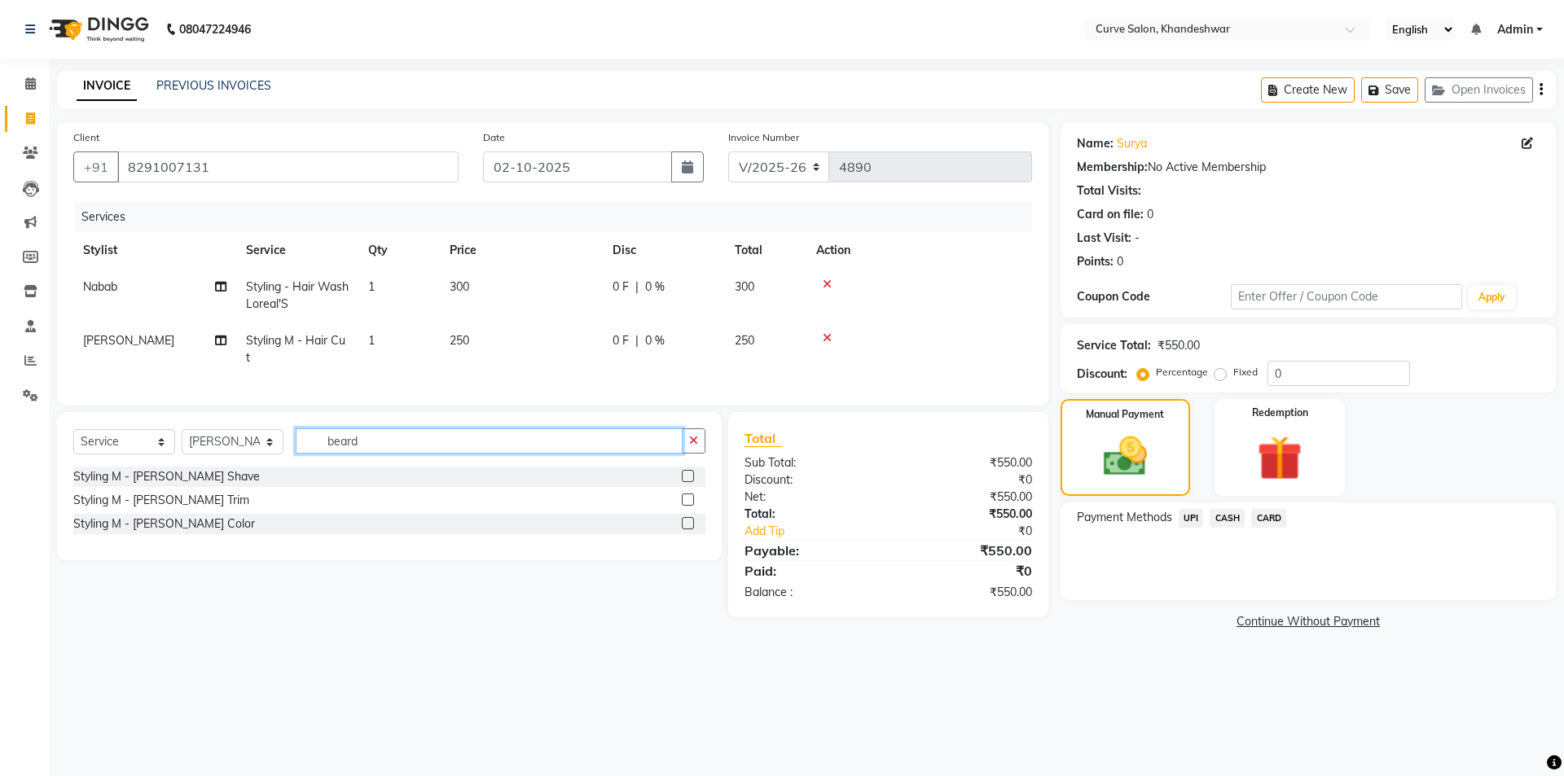
type input "beard"
click at [688, 482] on label at bounding box center [688, 476] width 12 height 12
click at [688, 482] on input "checkbox" at bounding box center [687, 477] width 11 height 11
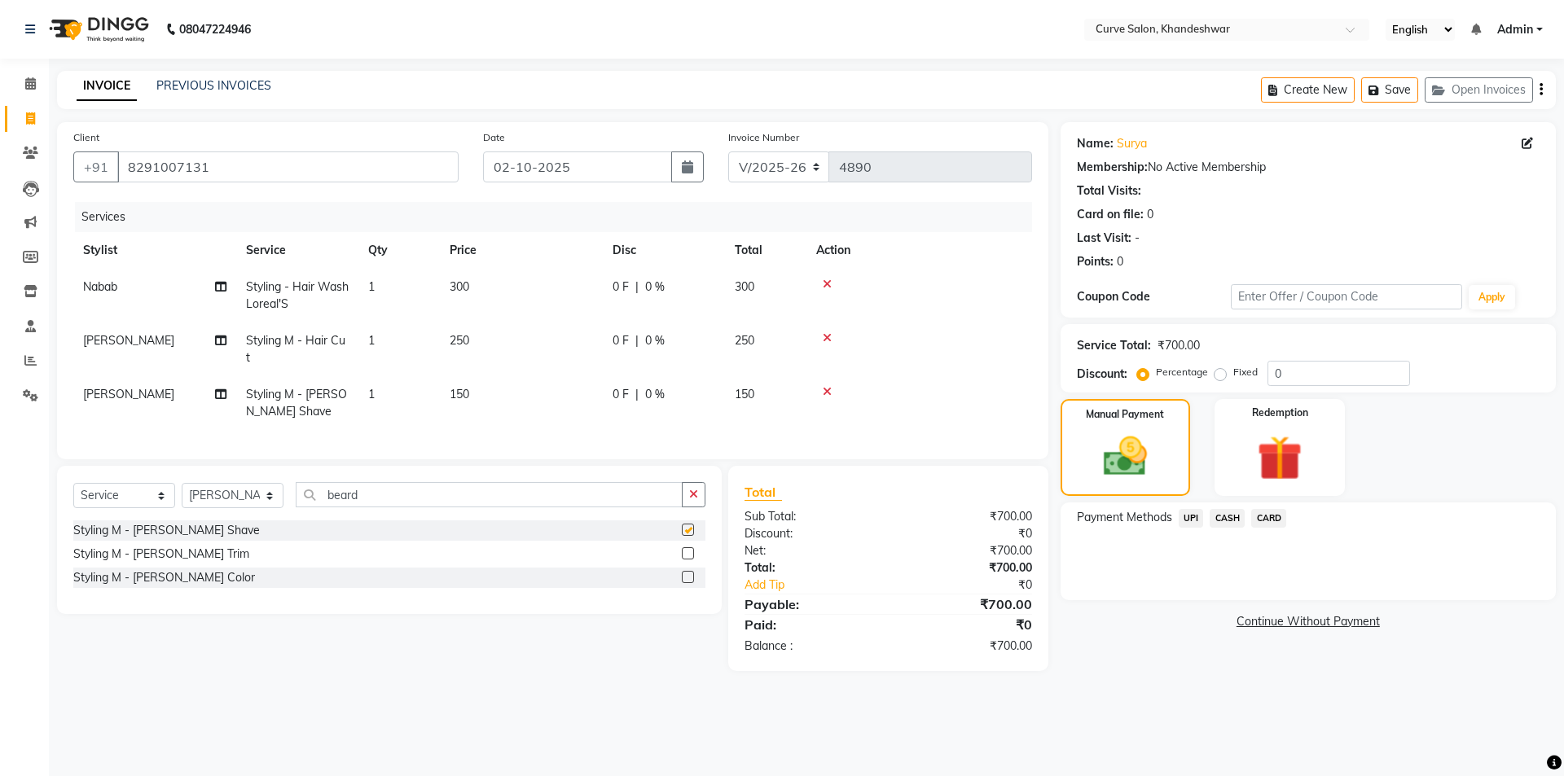
checkbox input "false"
click at [1192, 525] on span "UPI" at bounding box center [1190, 518] width 25 height 19
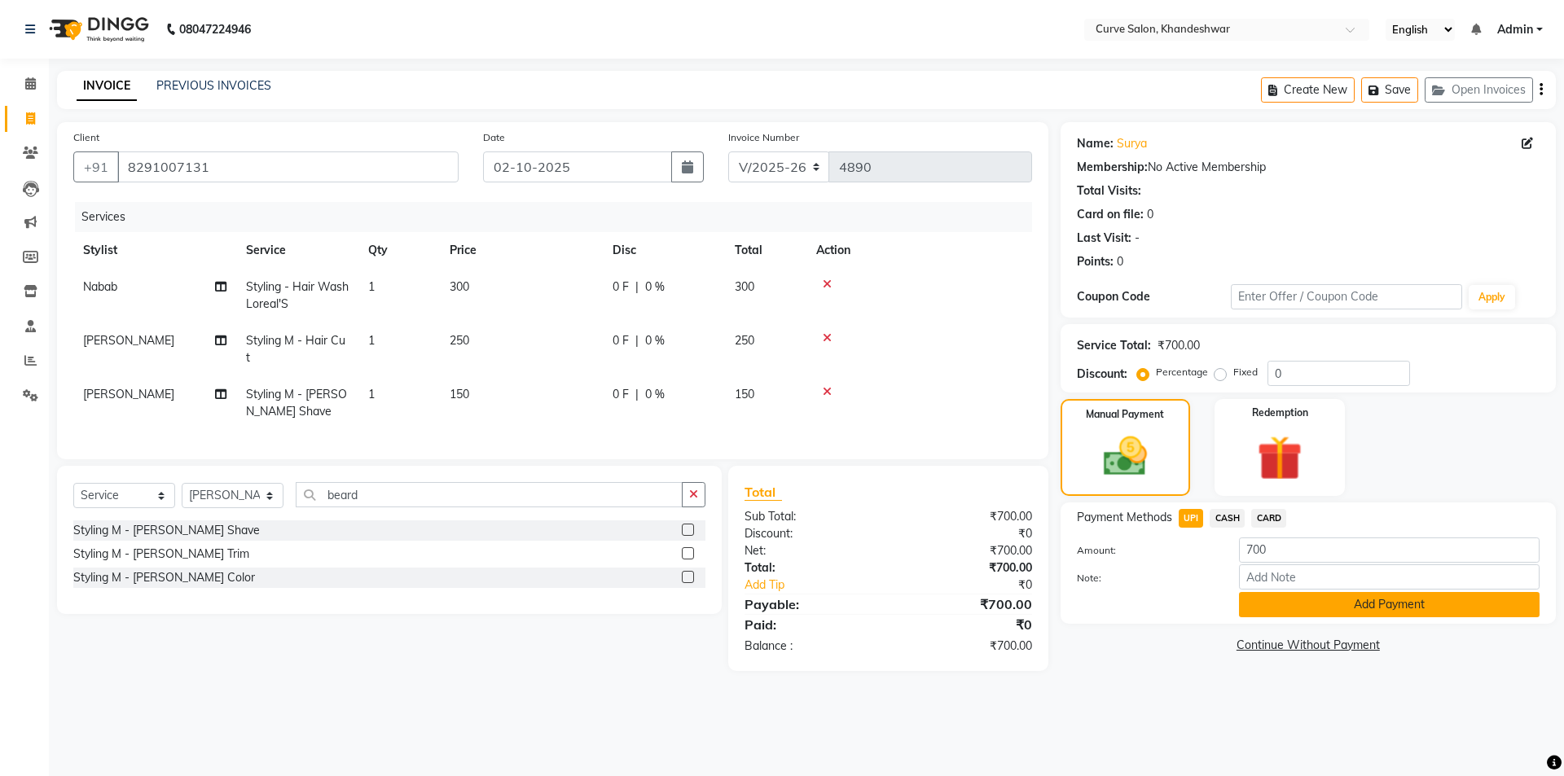
click at [1314, 602] on button "Add Payment" at bounding box center [1389, 604] width 301 height 25
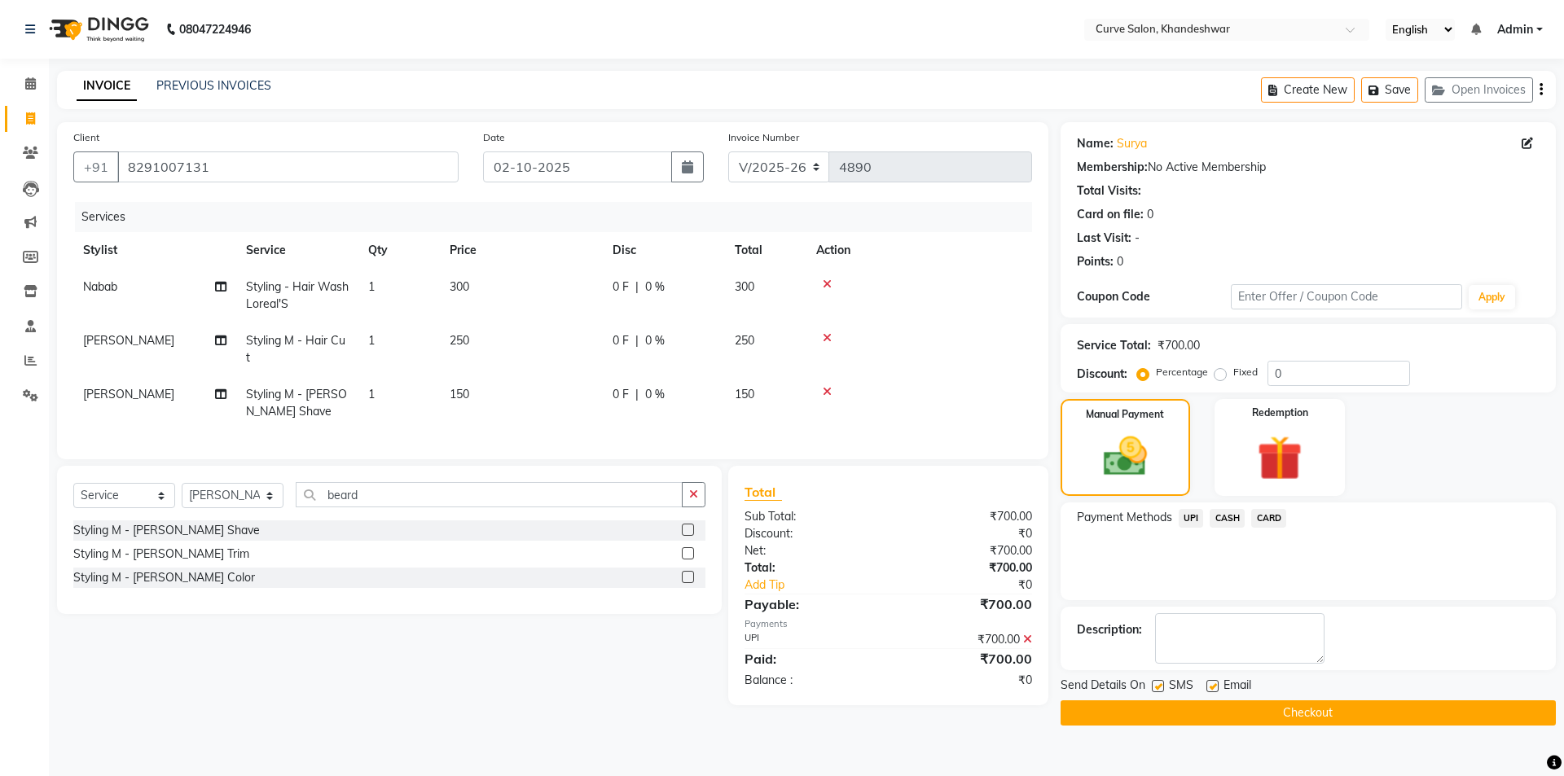
click at [1314, 715] on button "Checkout" at bounding box center [1307, 712] width 495 height 25
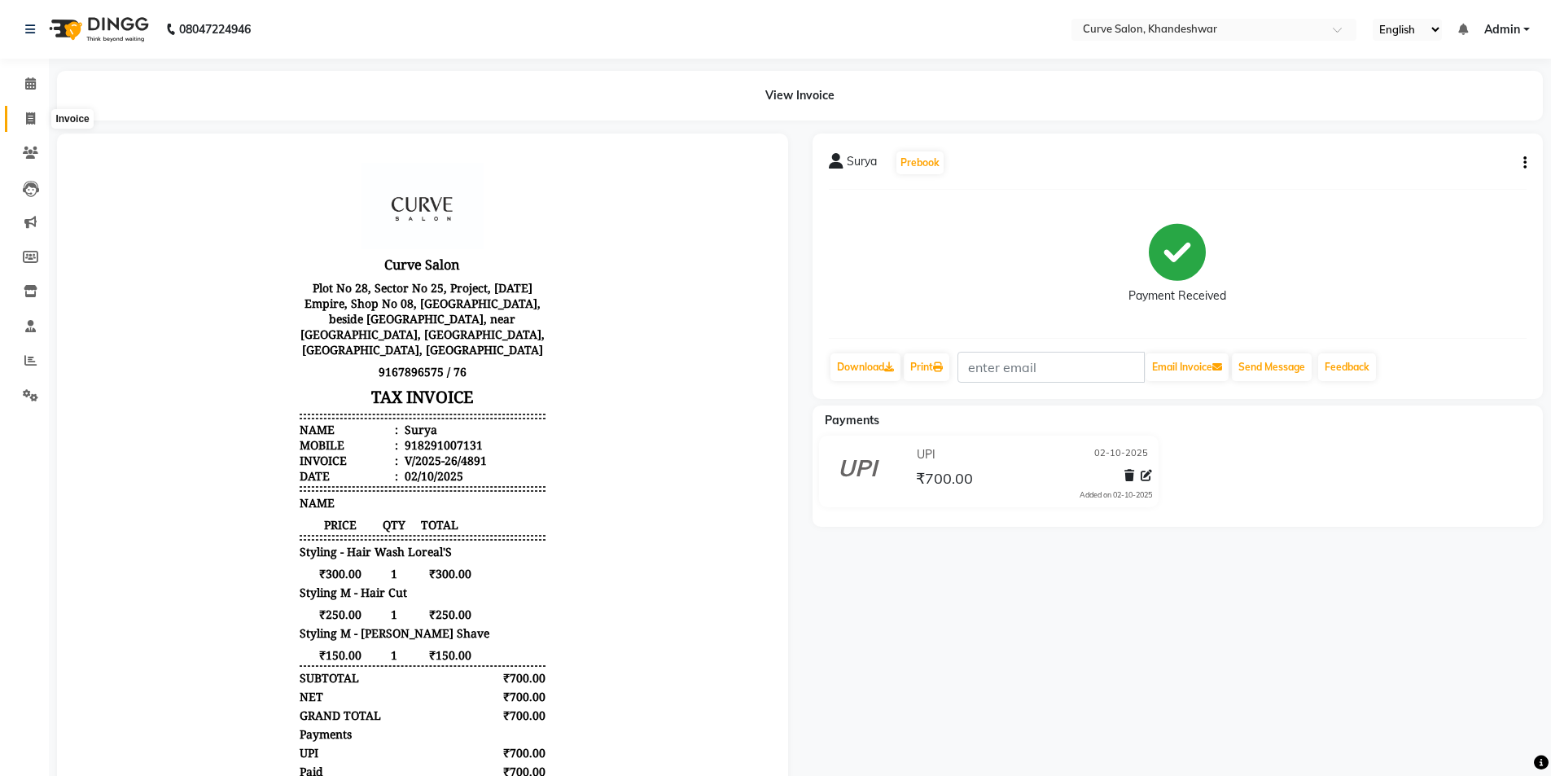
click at [36, 113] on span at bounding box center [30, 119] width 29 height 19
select select "service"
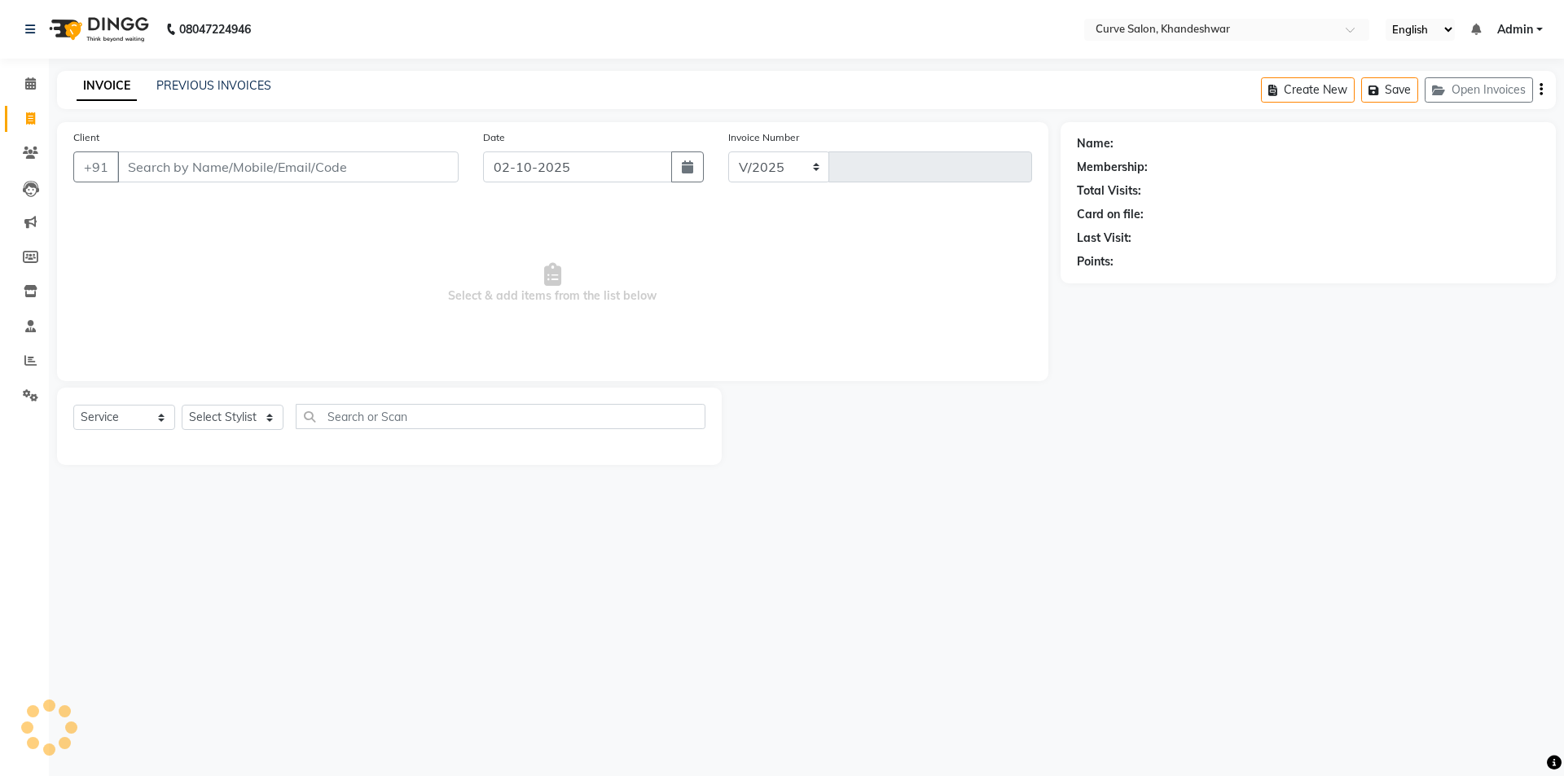
select select "4458"
type input "4892"
click at [345, 173] on input "Client" at bounding box center [287, 166] width 341 height 31
click at [239, 415] on select "Select Stylist Ahmed Kafil Curve Faizan Khan Kunal Gavai Laxmi Bylapudi Nabab N…" at bounding box center [233, 417] width 102 height 25
click at [230, 413] on select "Select Stylist Ahmed Kafil Curve Faizan Khan Kunal Gavai Laxmi Bylapudi Nabab N…" at bounding box center [233, 417] width 102 height 25
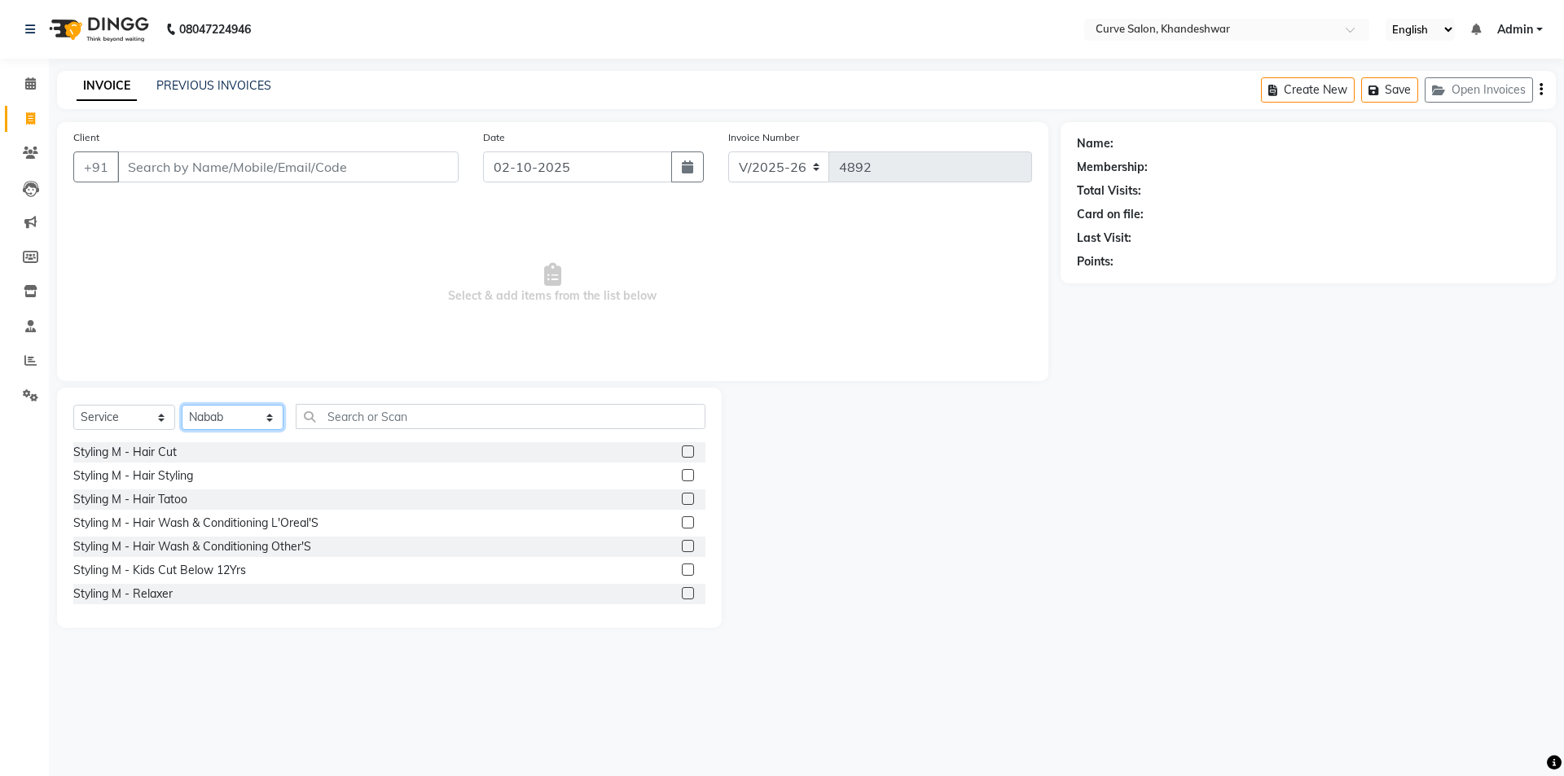
select select "25108"
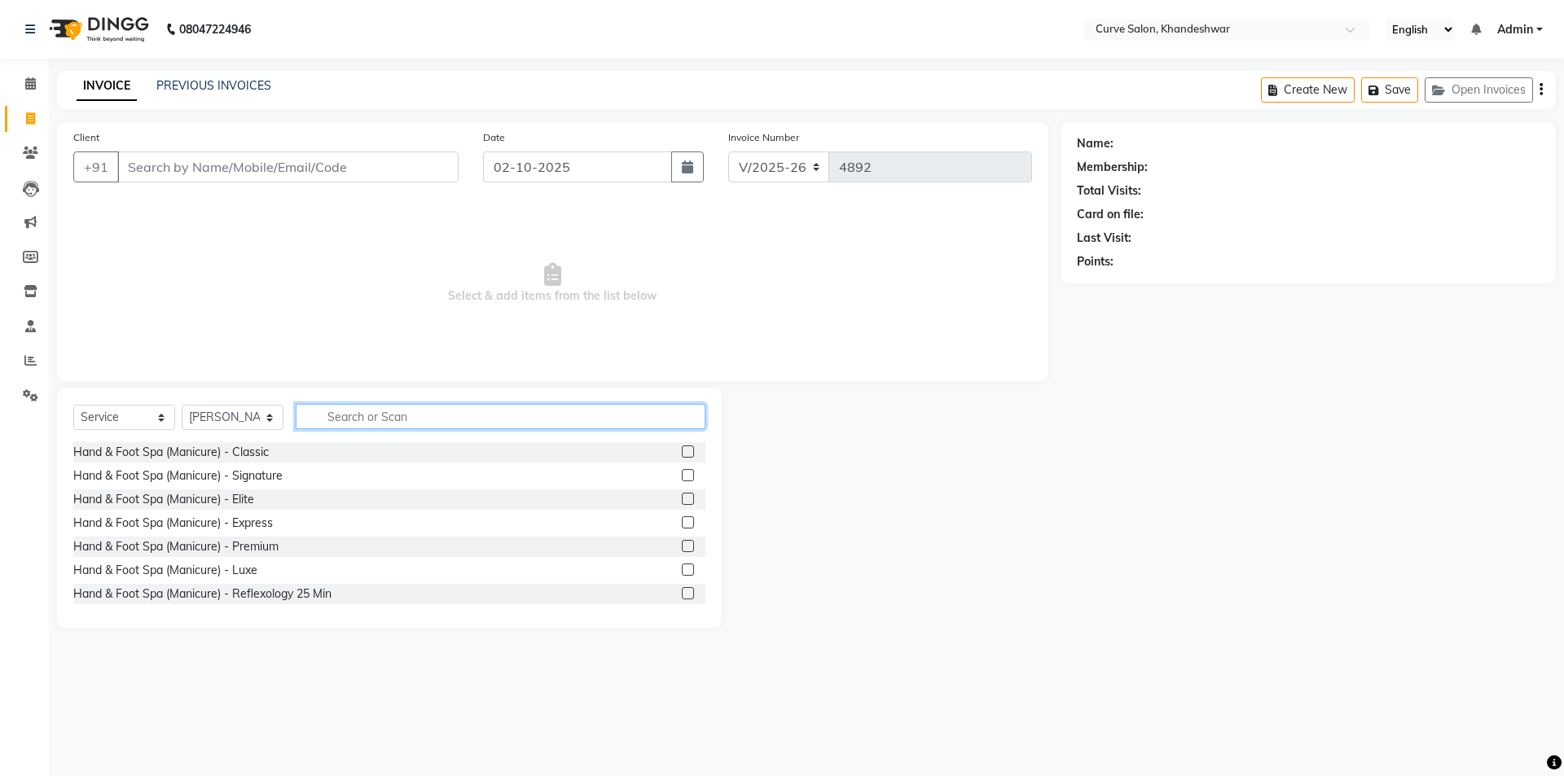
click at [329, 416] on input "text" at bounding box center [501, 416] width 410 height 25
click at [202, 167] on input "Client" at bounding box center [287, 166] width 341 height 31
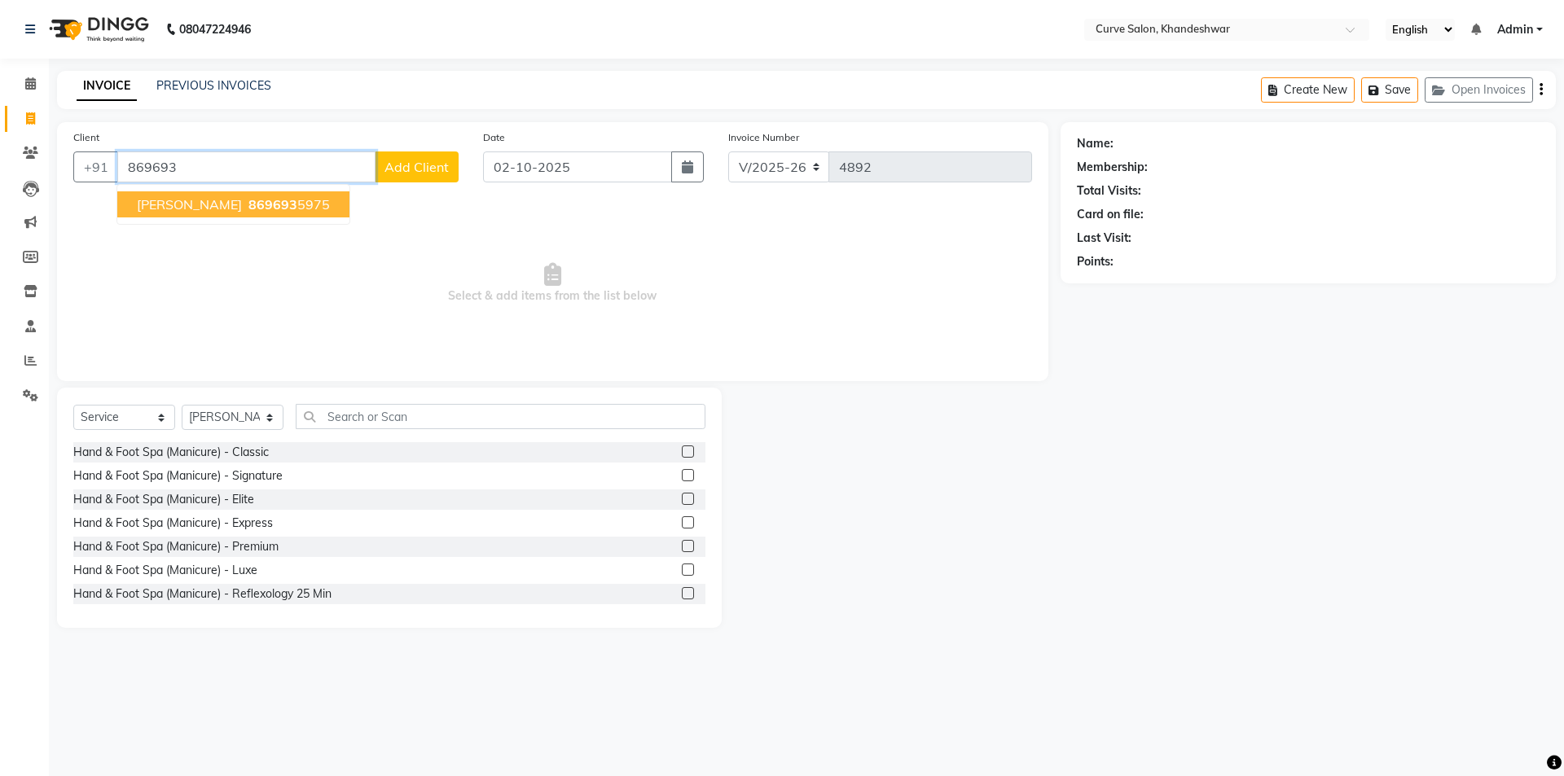
click at [248, 202] on span "869693" at bounding box center [272, 204] width 49 height 16
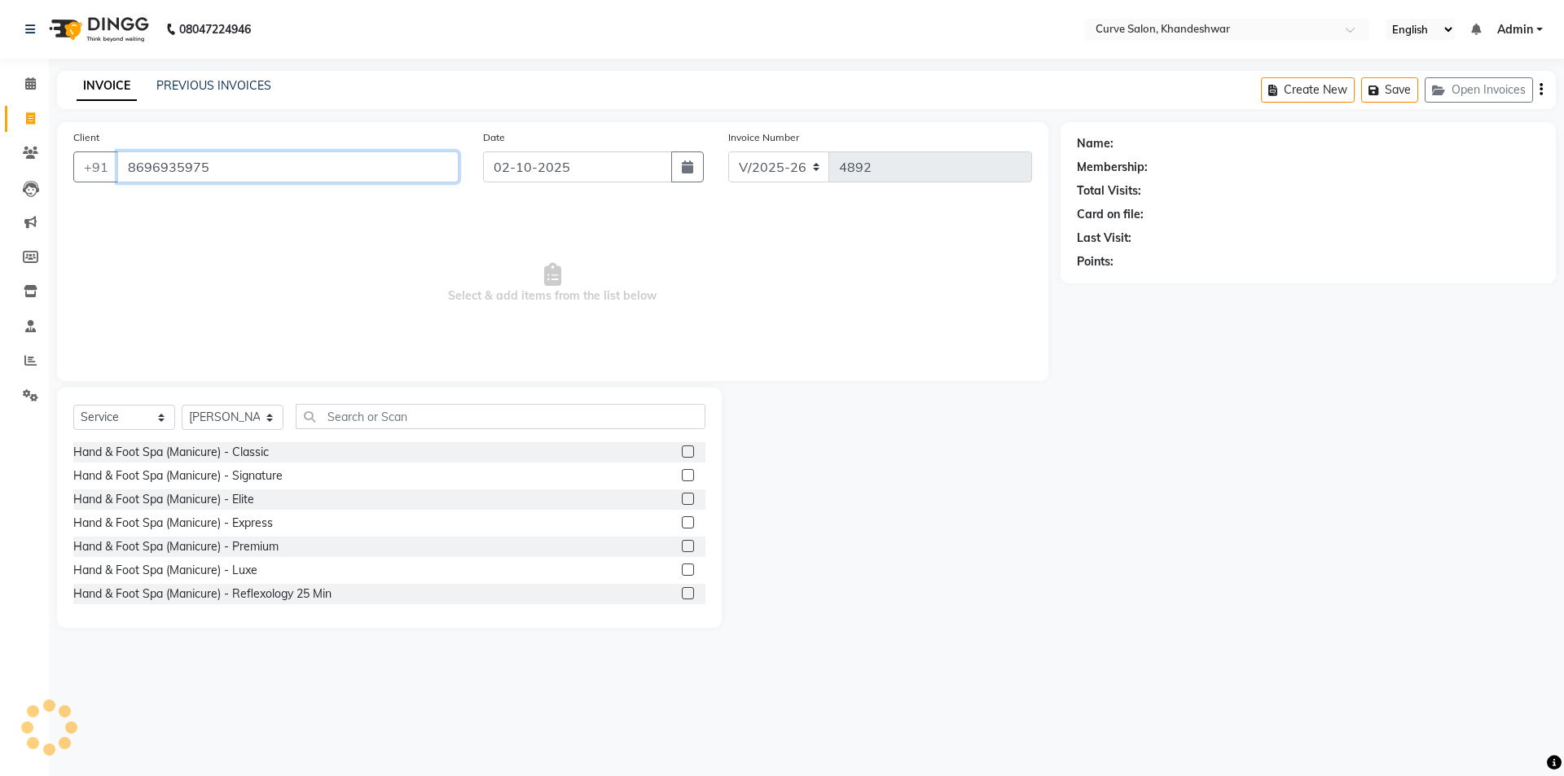
type input "8696935975"
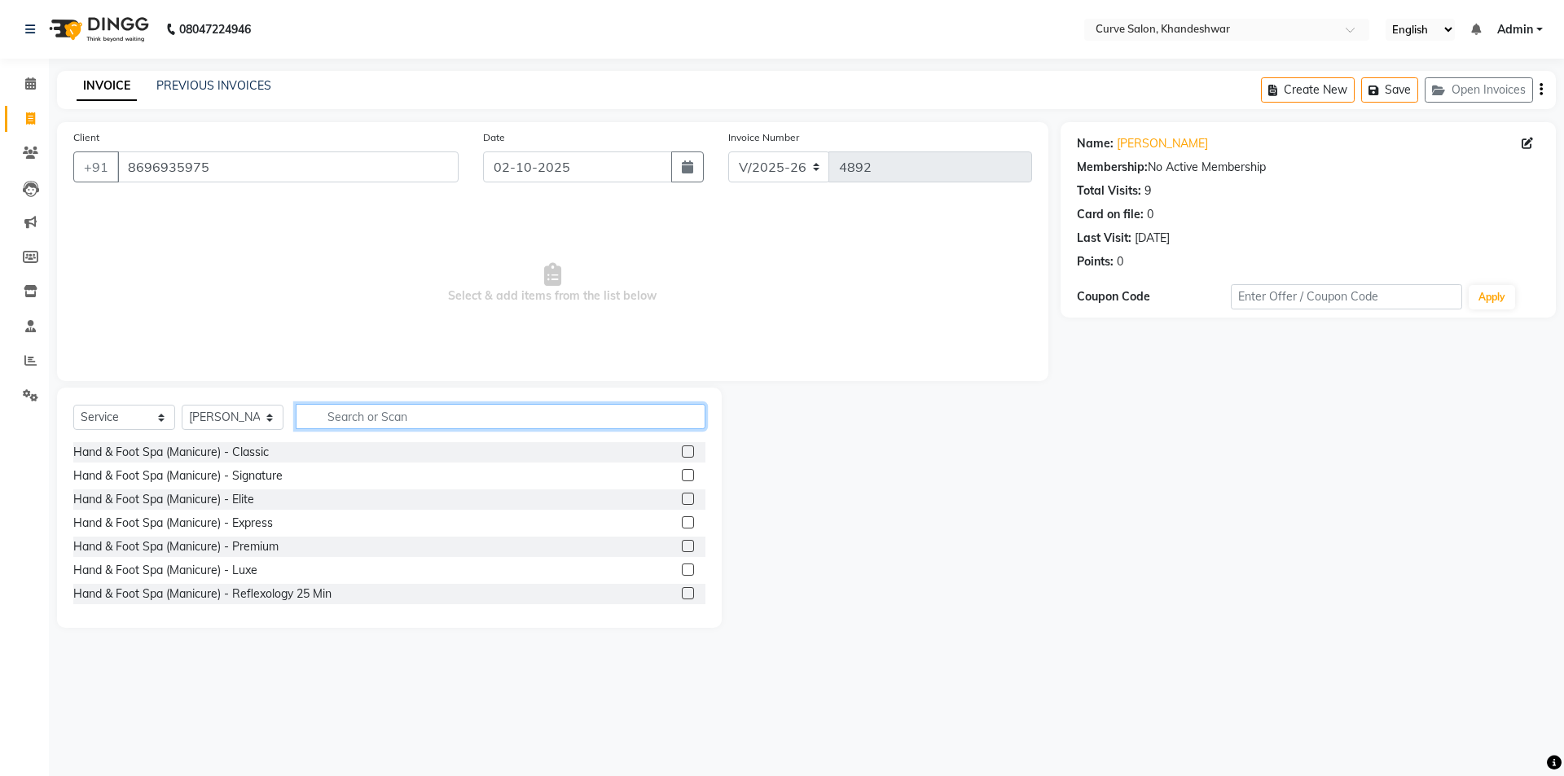
click at [477, 417] on input "text" at bounding box center [501, 416] width 410 height 25
type input "ess"
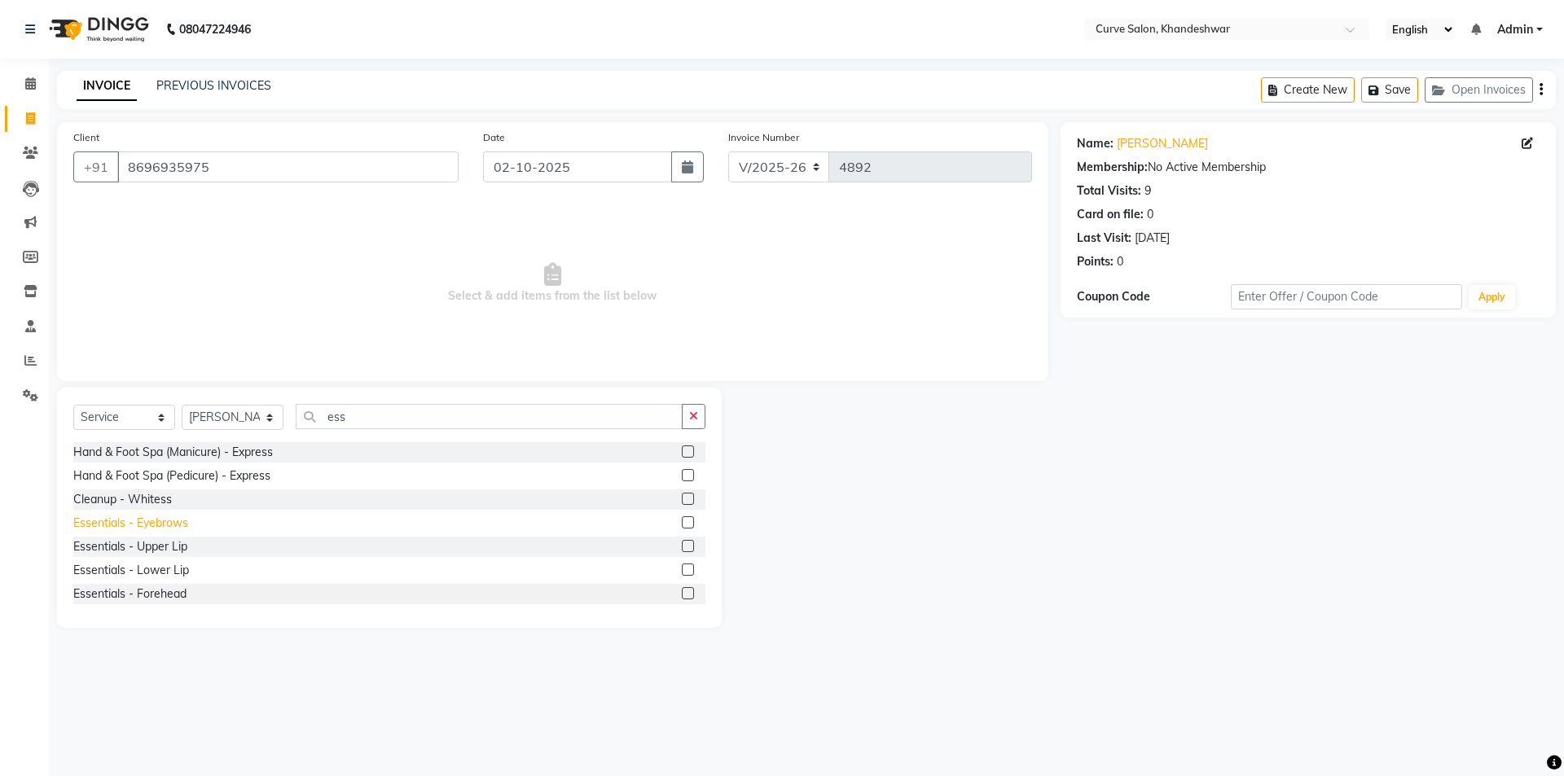
click at [175, 523] on div "Essentials - Eyebrows" at bounding box center [130, 523] width 115 height 17
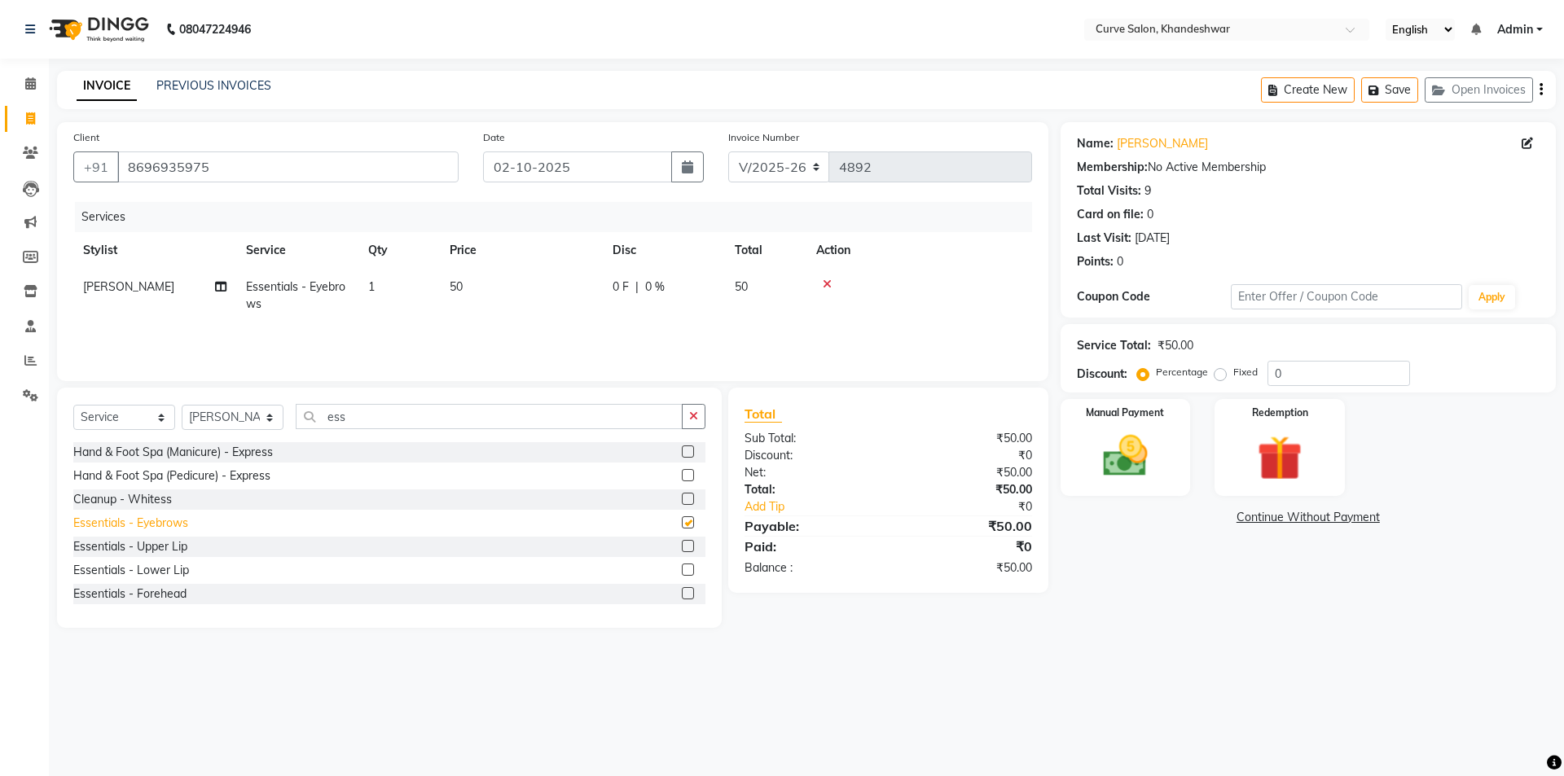
checkbox input "false"
click at [164, 547] on div "Essentials - Upper Lip" at bounding box center [130, 546] width 114 height 17
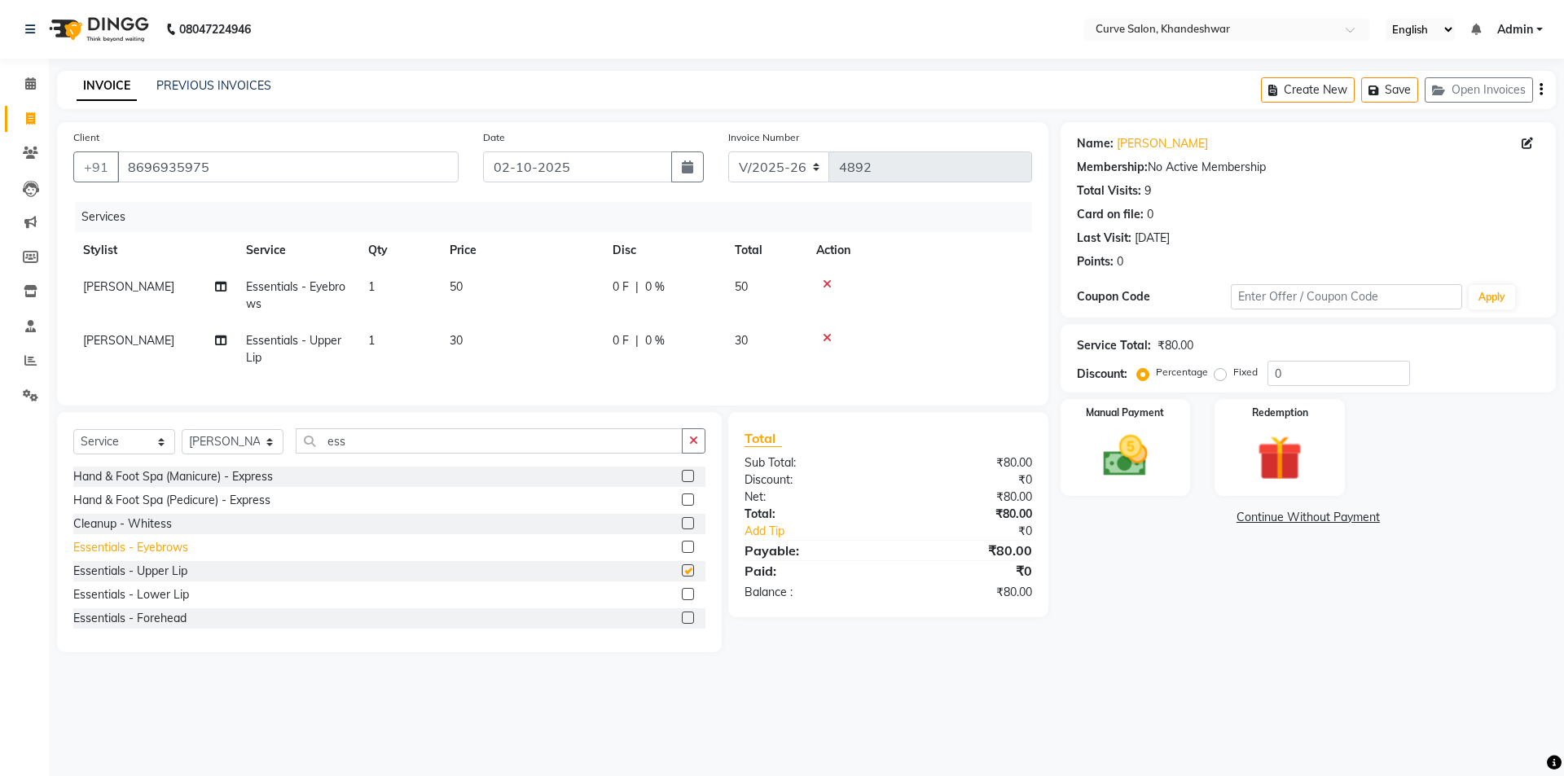
checkbox input "false"
click at [165, 627] on div "Essentials - Forehead" at bounding box center [129, 618] width 113 height 17
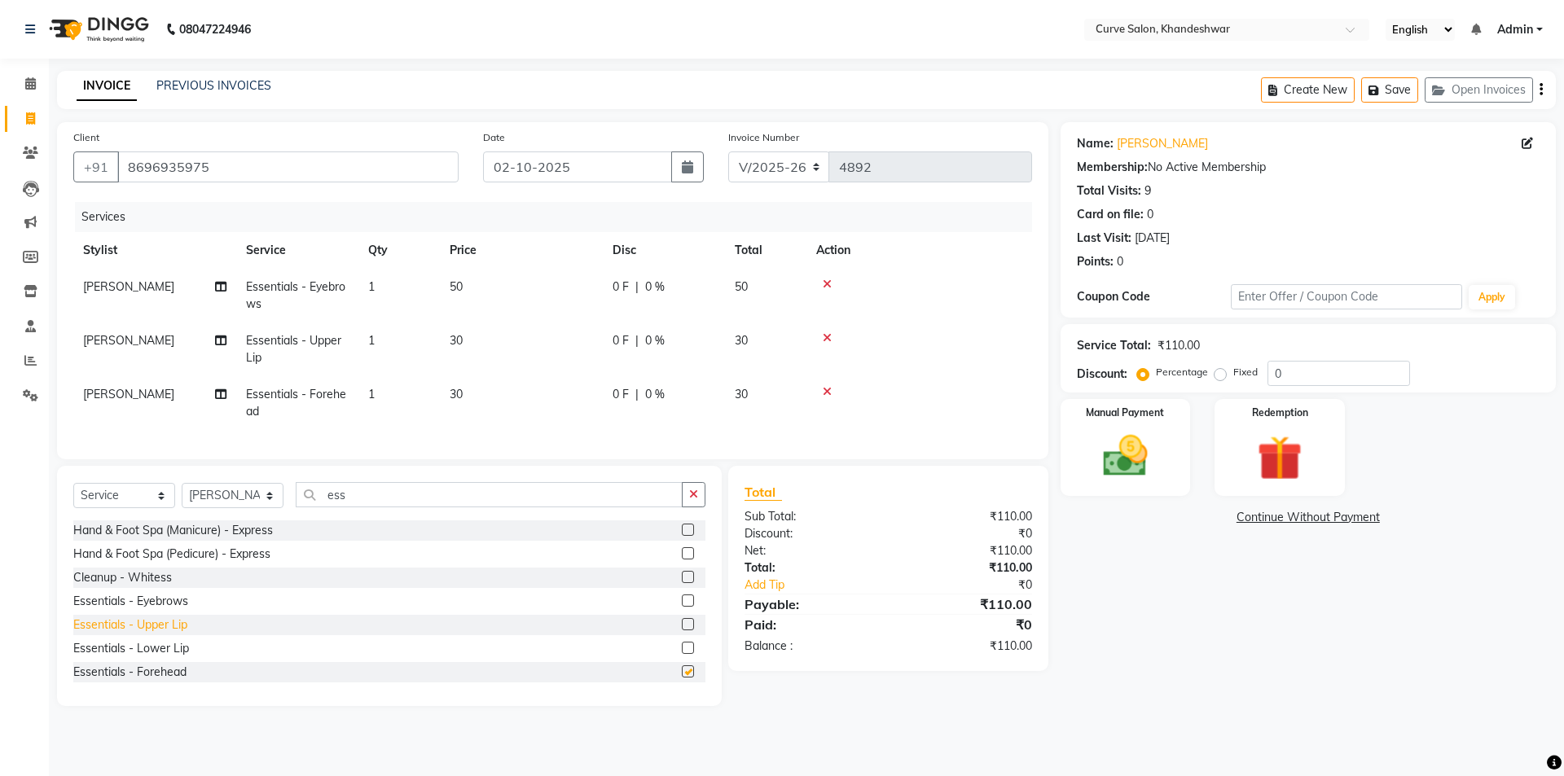
checkbox input "false"
click at [1110, 464] on img at bounding box center [1125, 456] width 76 height 54
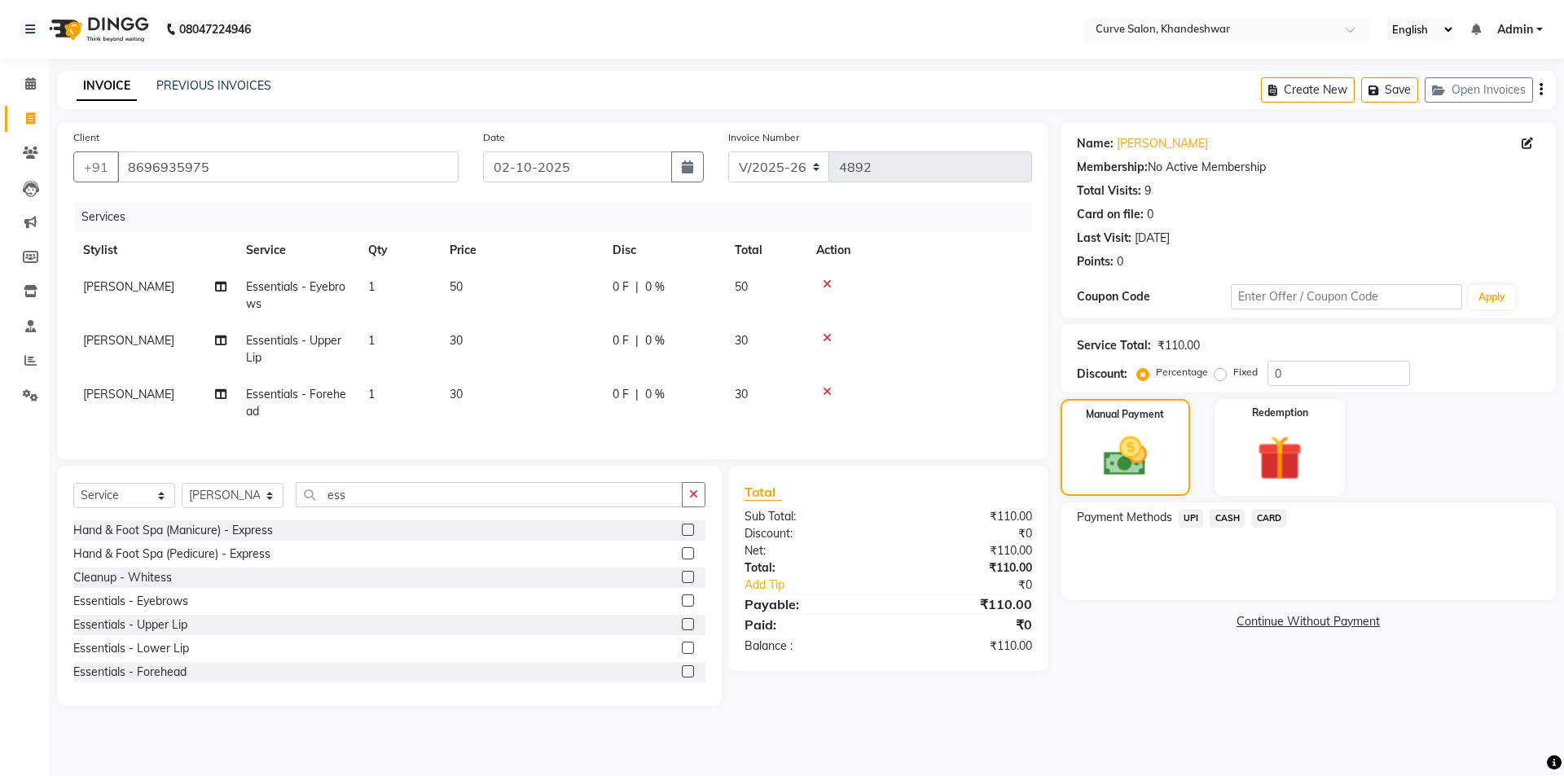
click at [1191, 517] on span "UPI" at bounding box center [1190, 518] width 25 height 19
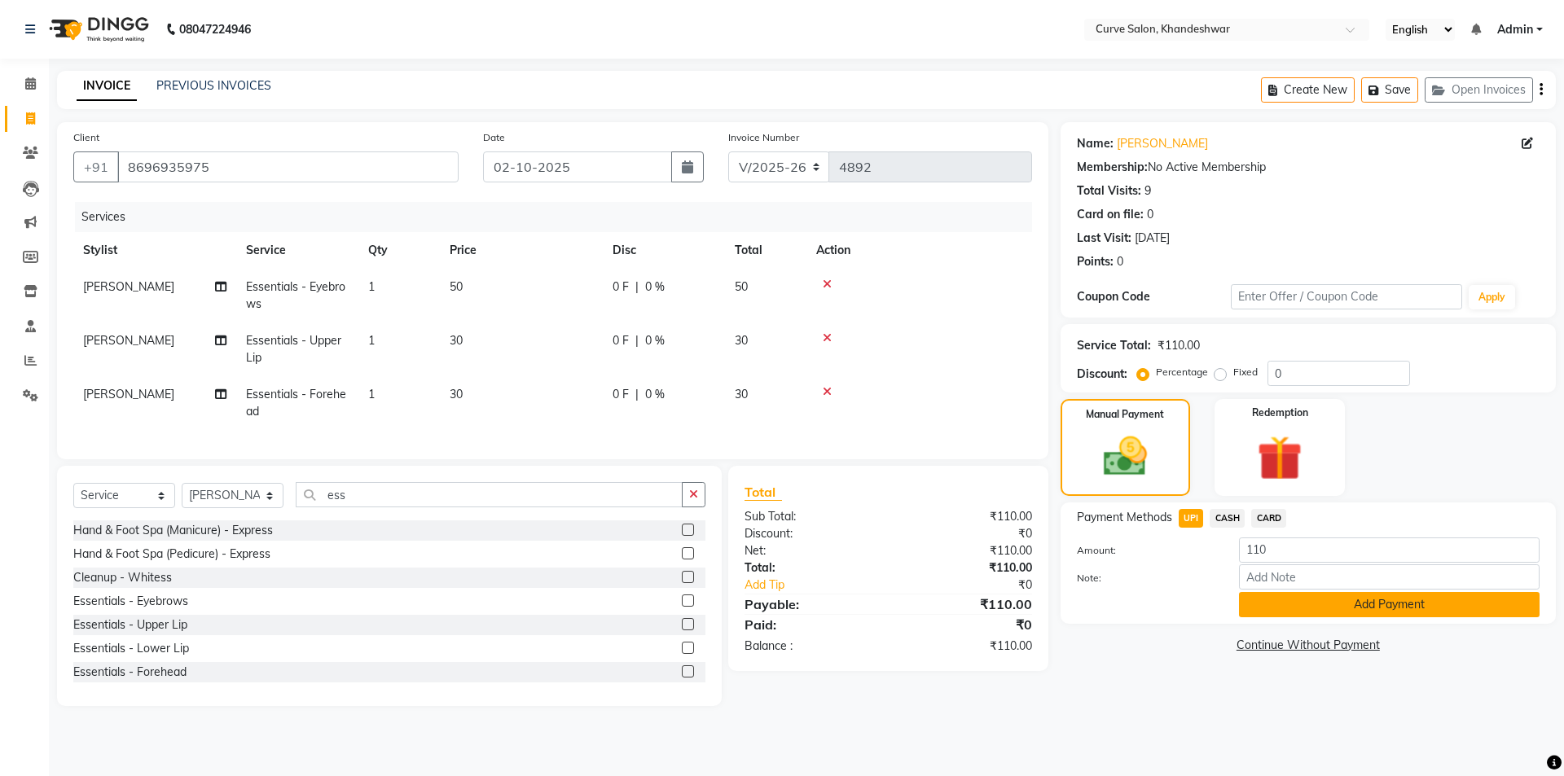
click at [1382, 607] on button "Add Payment" at bounding box center [1389, 604] width 301 height 25
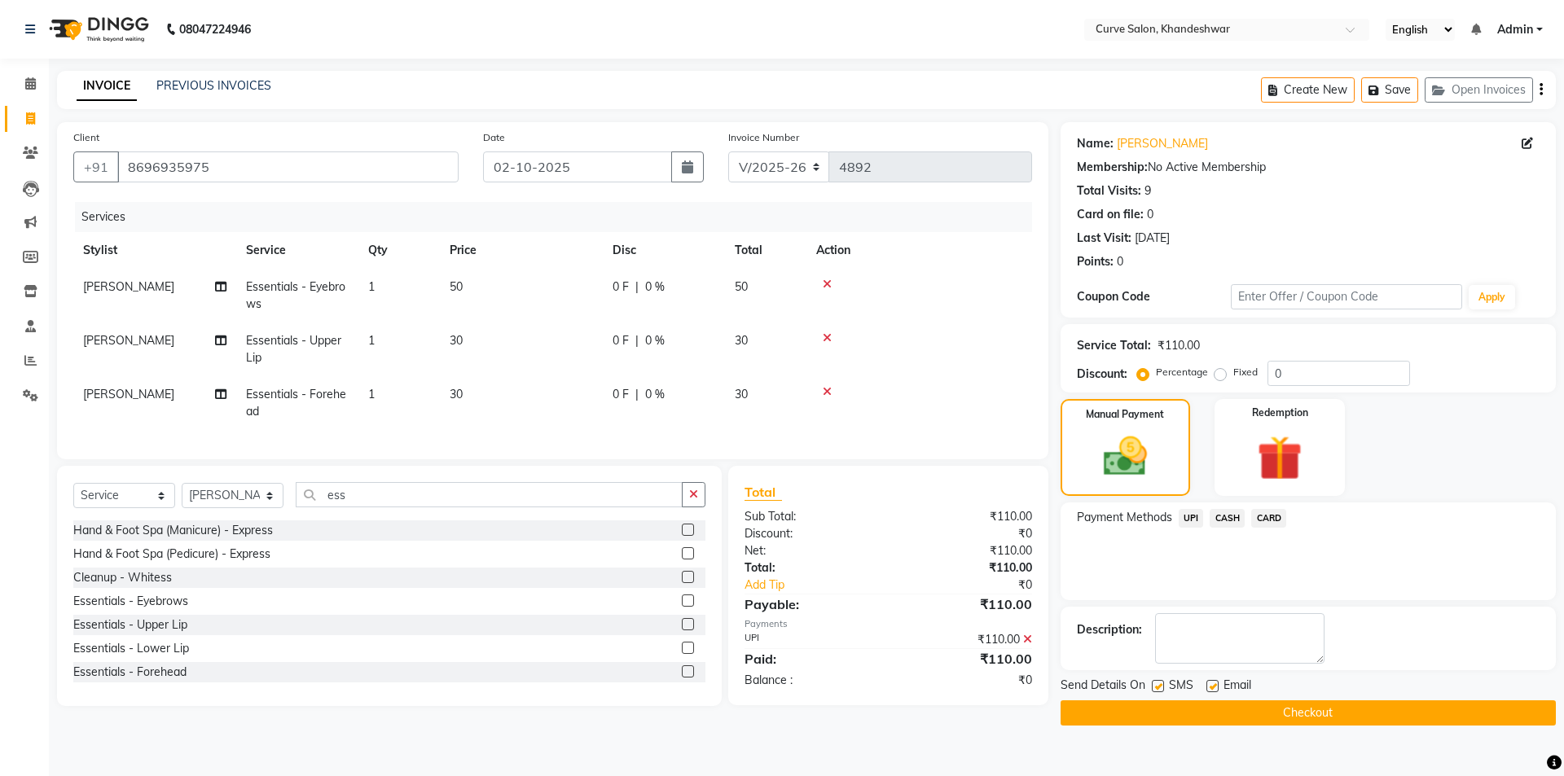
click at [1292, 707] on button "Checkout" at bounding box center [1307, 712] width 495 height 25
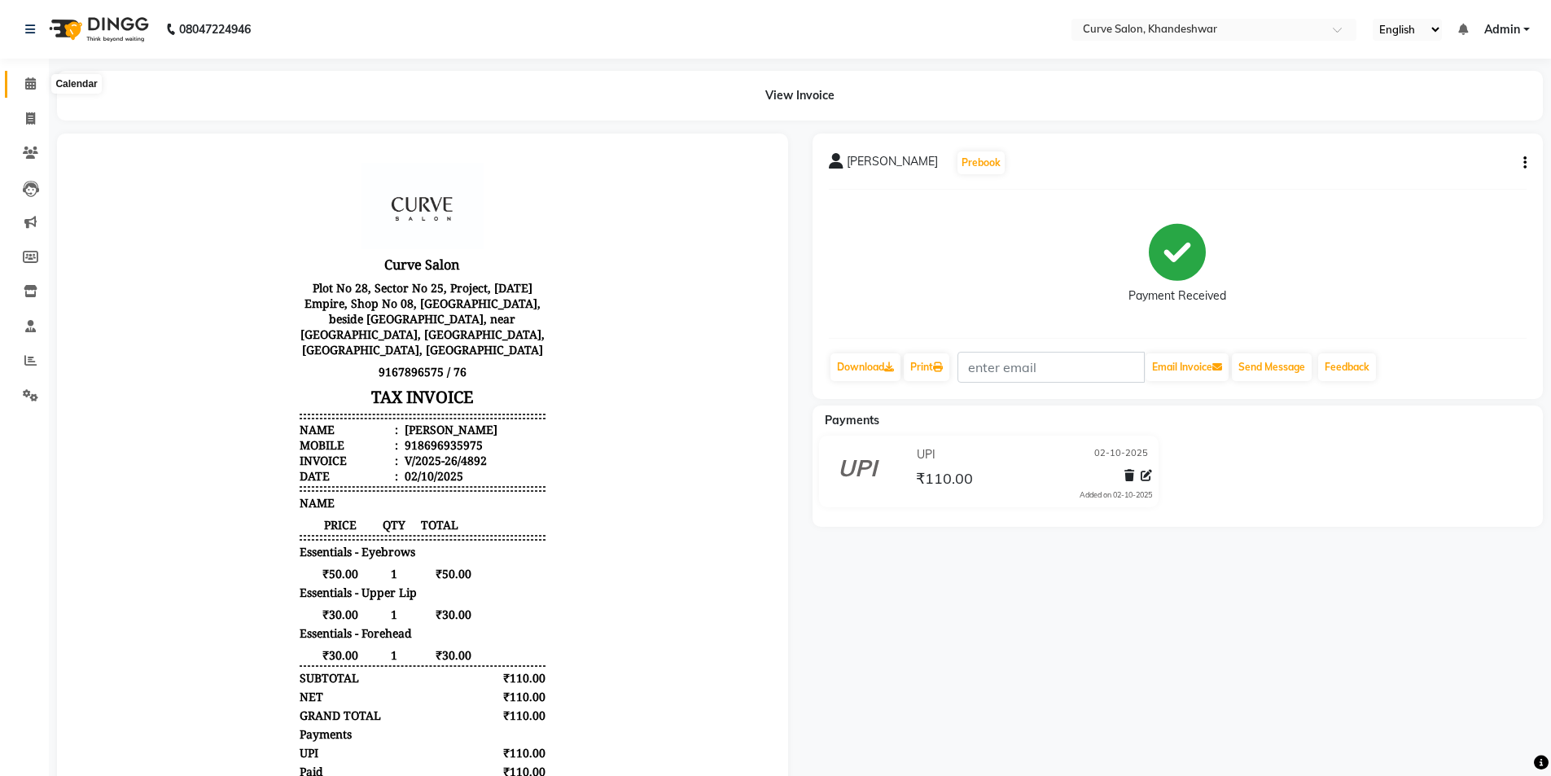
click at [25, 80] on icon at bounding box center [30, 83] width 11 height 12
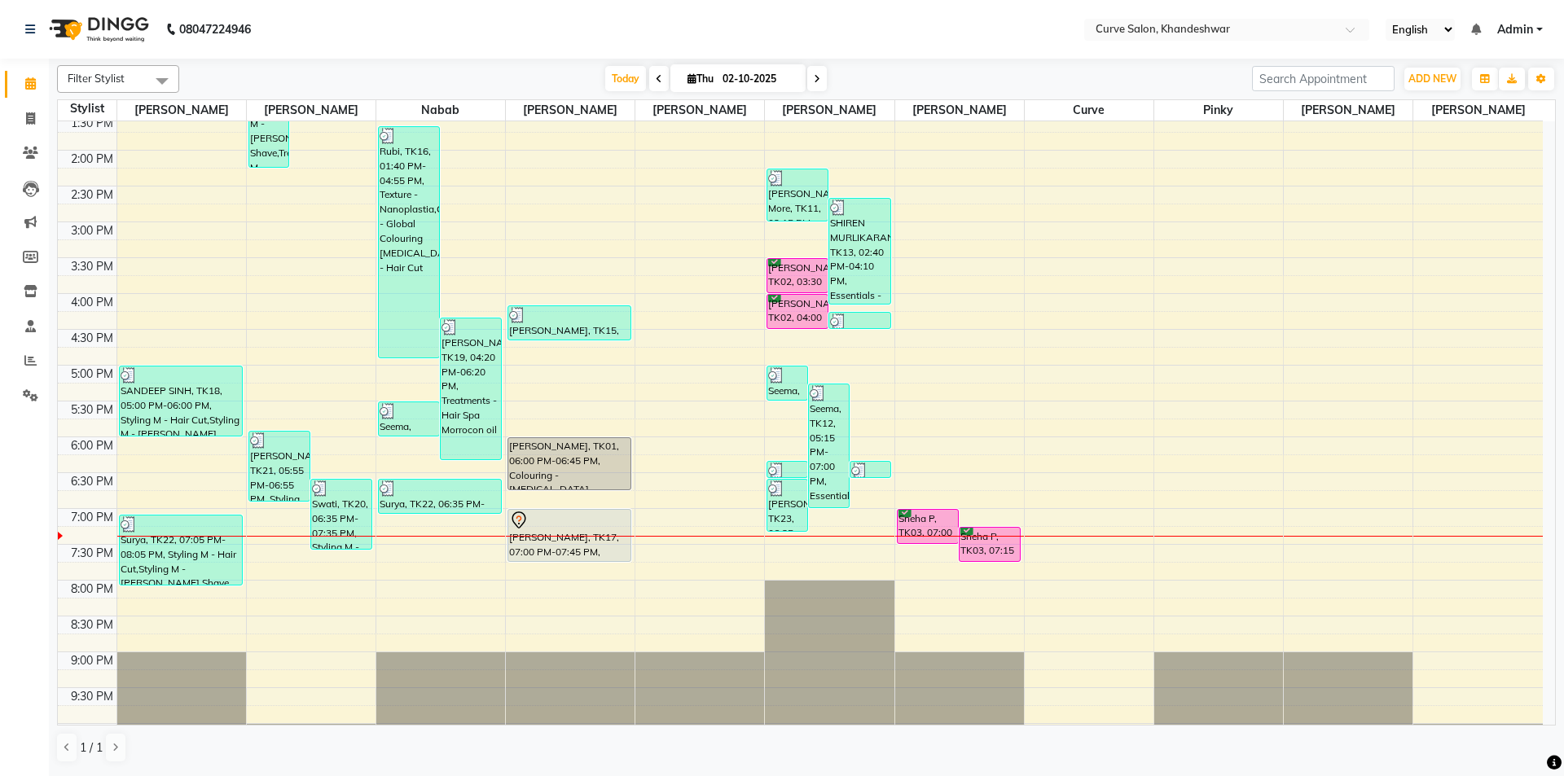
scroll to position [329, 0]
click at [581, 536] on div at bounding box center [570, 536] width 129 height 1
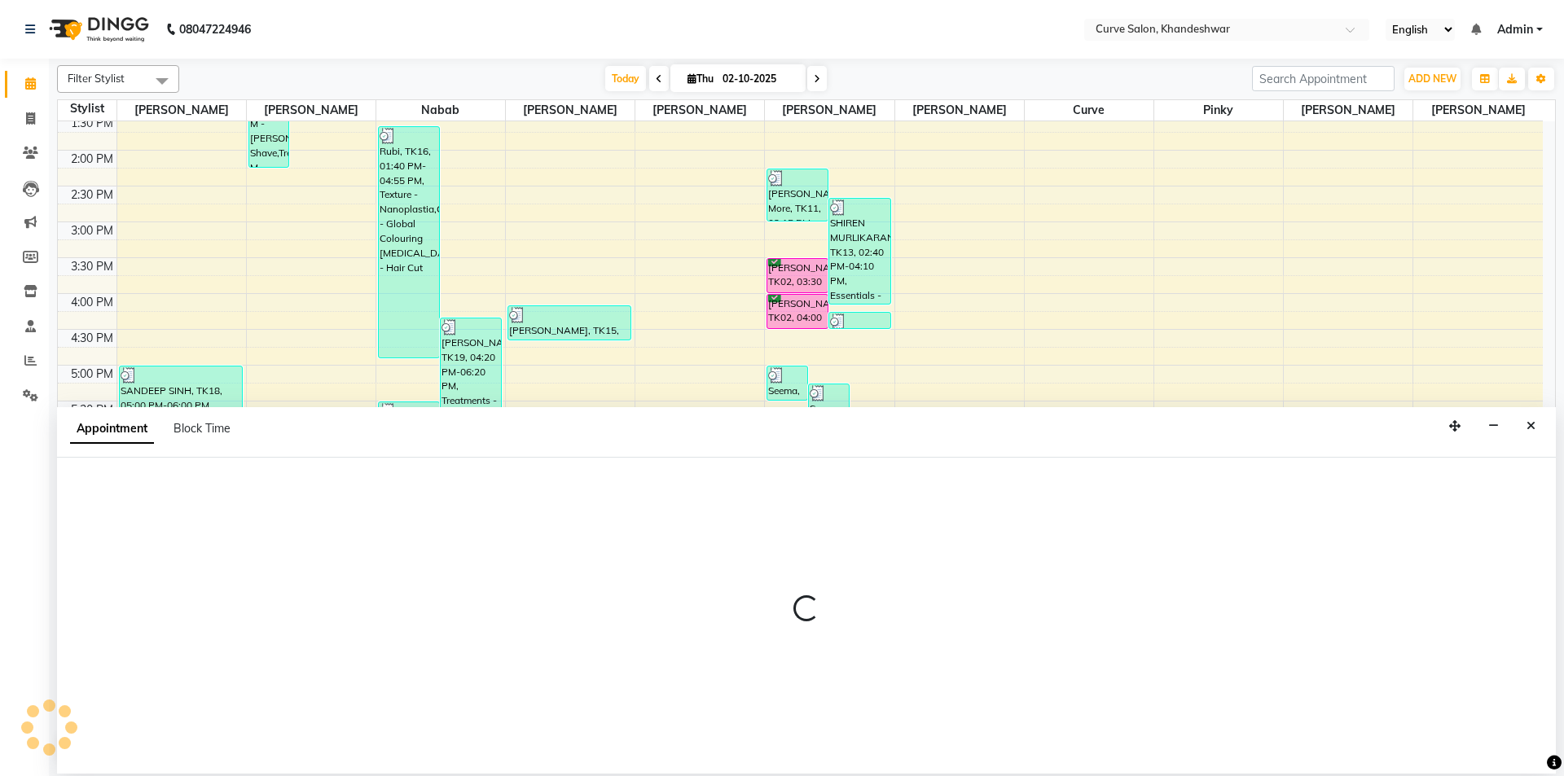
select select "25106"
select select "tentative"
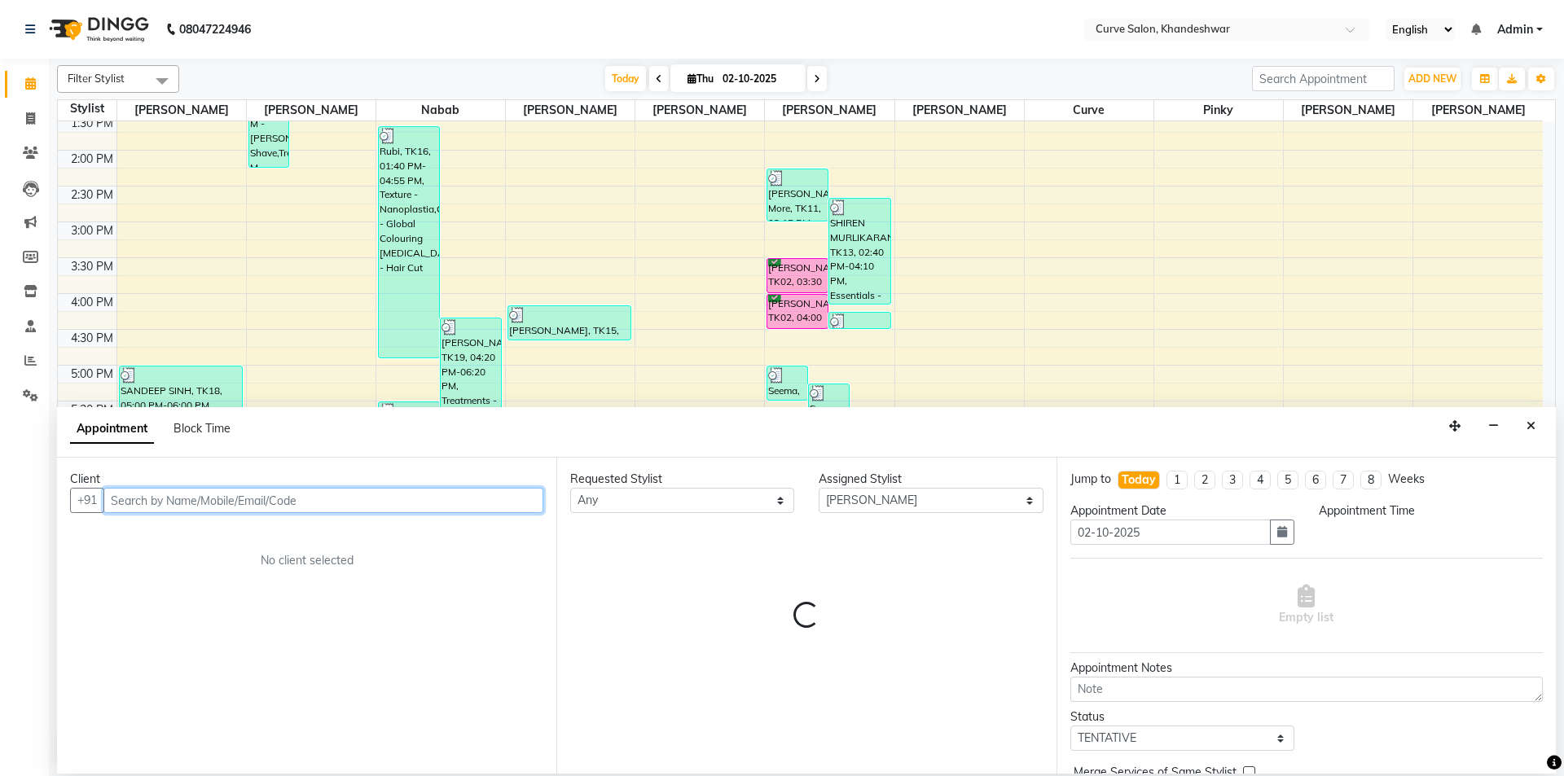
select select "1155"
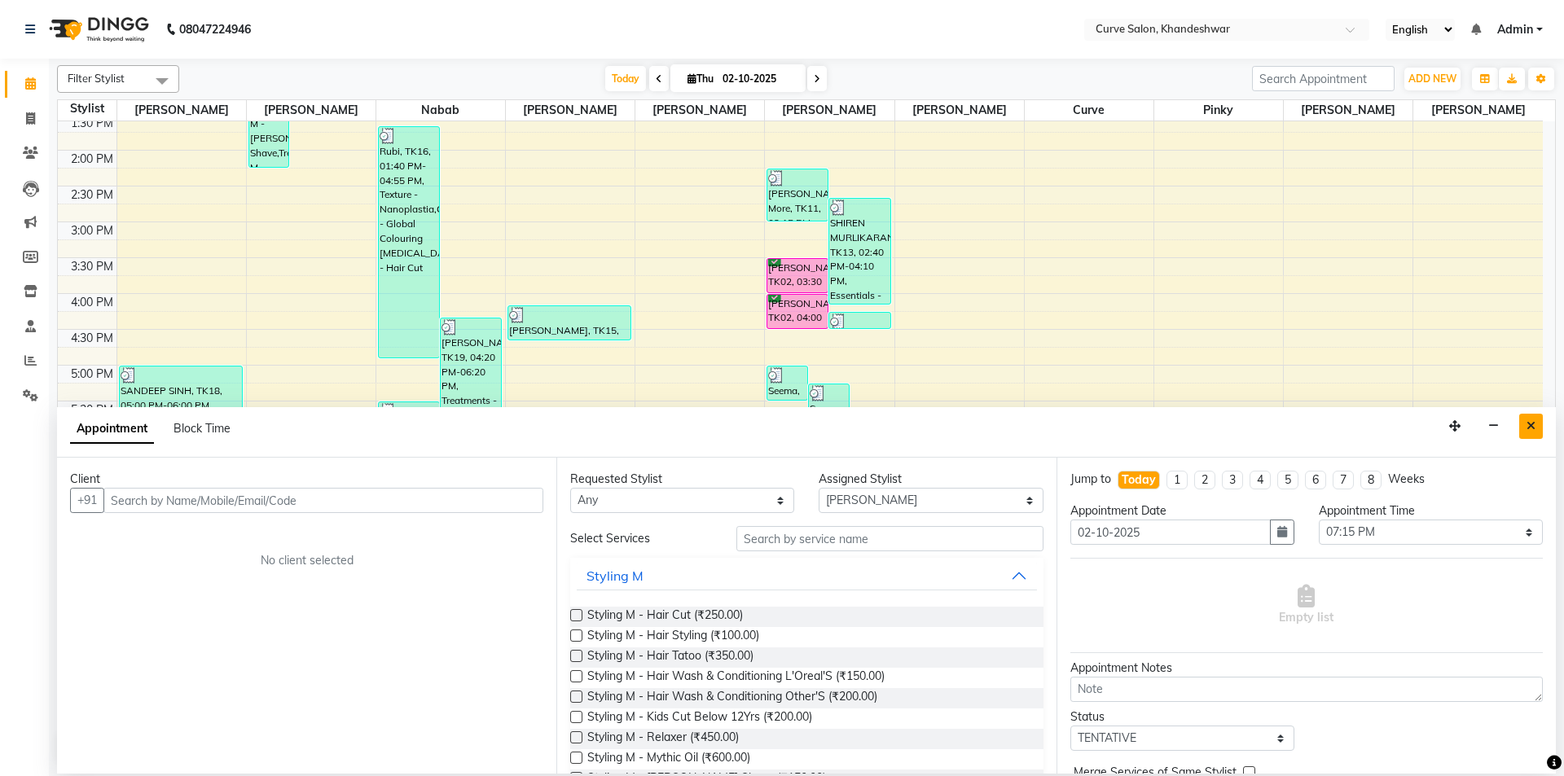
click at [1534, 424] on icon "Close" at bounding box center [1530, 425] width 9 height 11
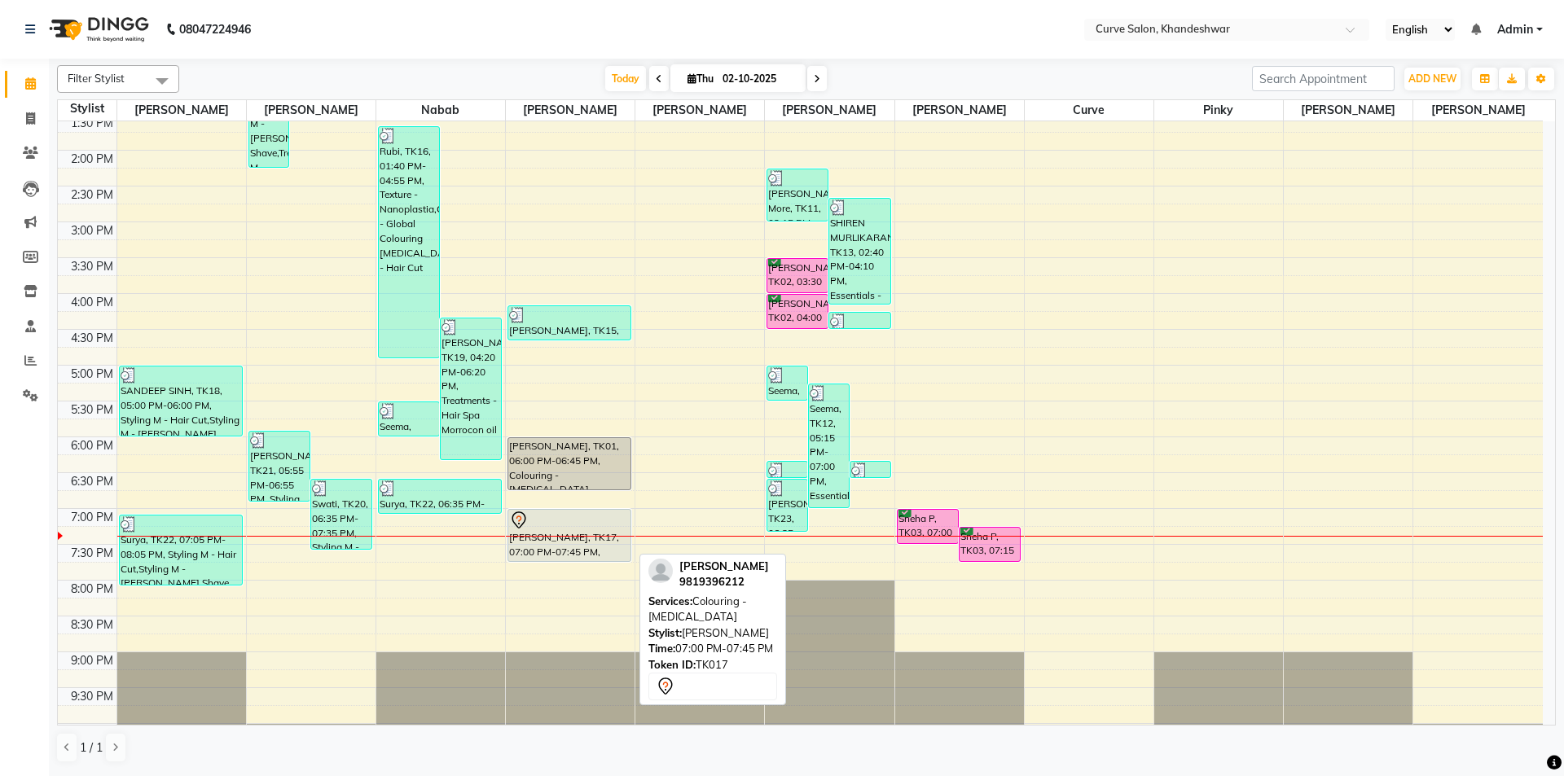
click at [583, 531] on div "[PERSON_NAME], TK17, 07:00 PM-07:45 PM, Colouring - [MEDICAL_DATA]" at bounding box center [569, 535] width 122 height 51
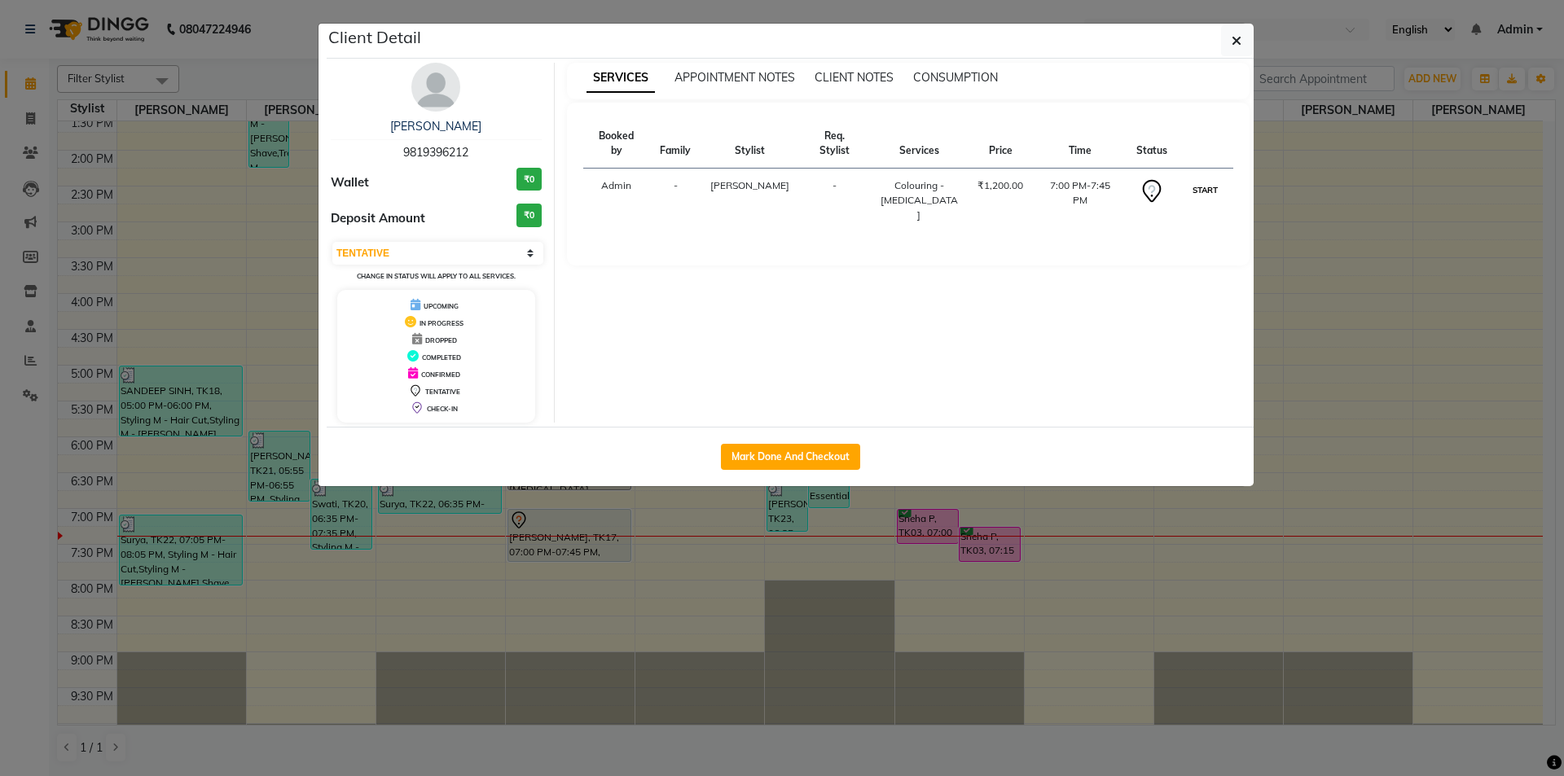
click at [1210, 180] on button "START" at bounding box center [1204, 190] width 33 height 20
select select "1"
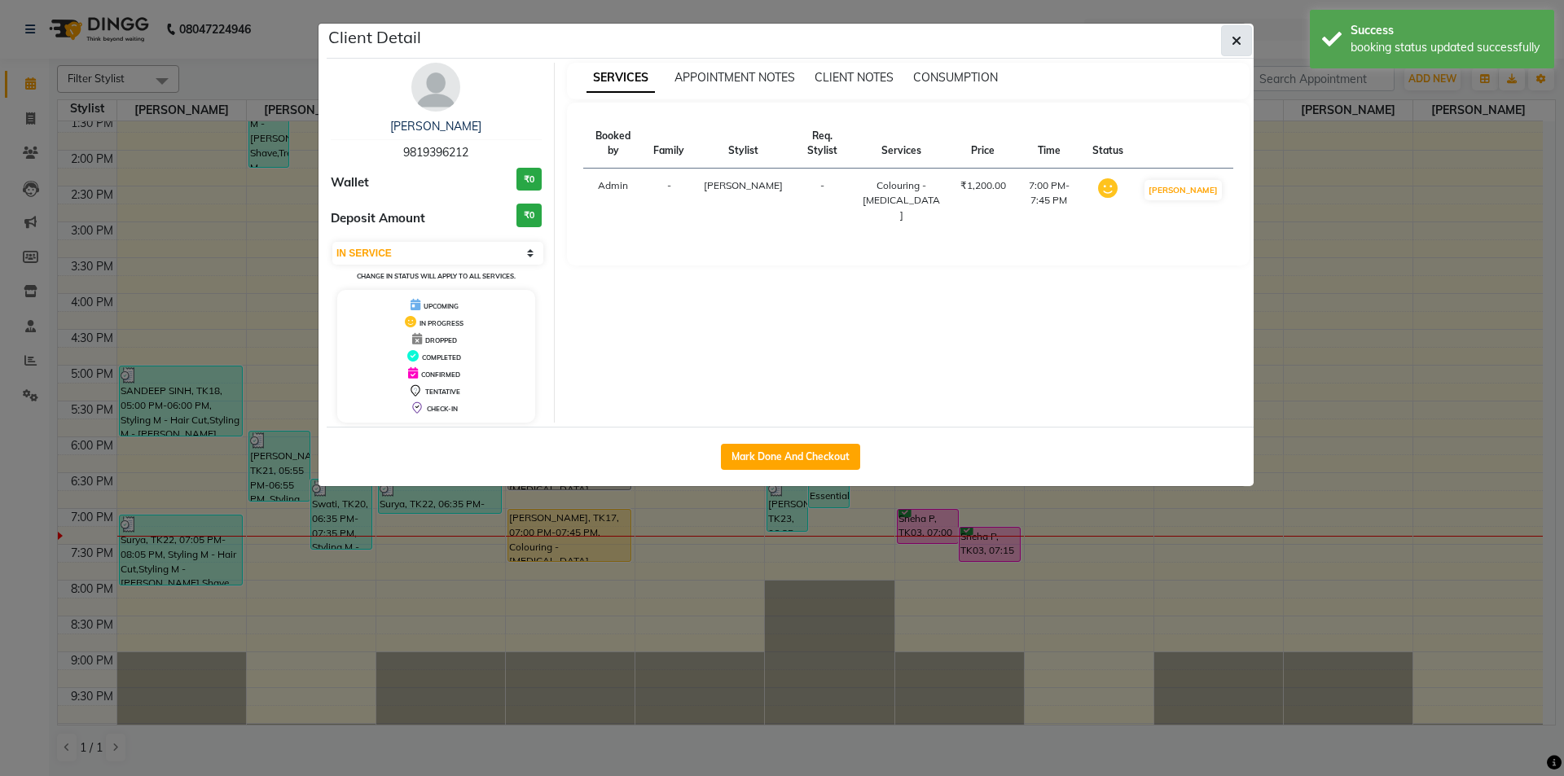
click at [1235, 33] on span "button" at bounding box center [1236, 41] width 10 height 16
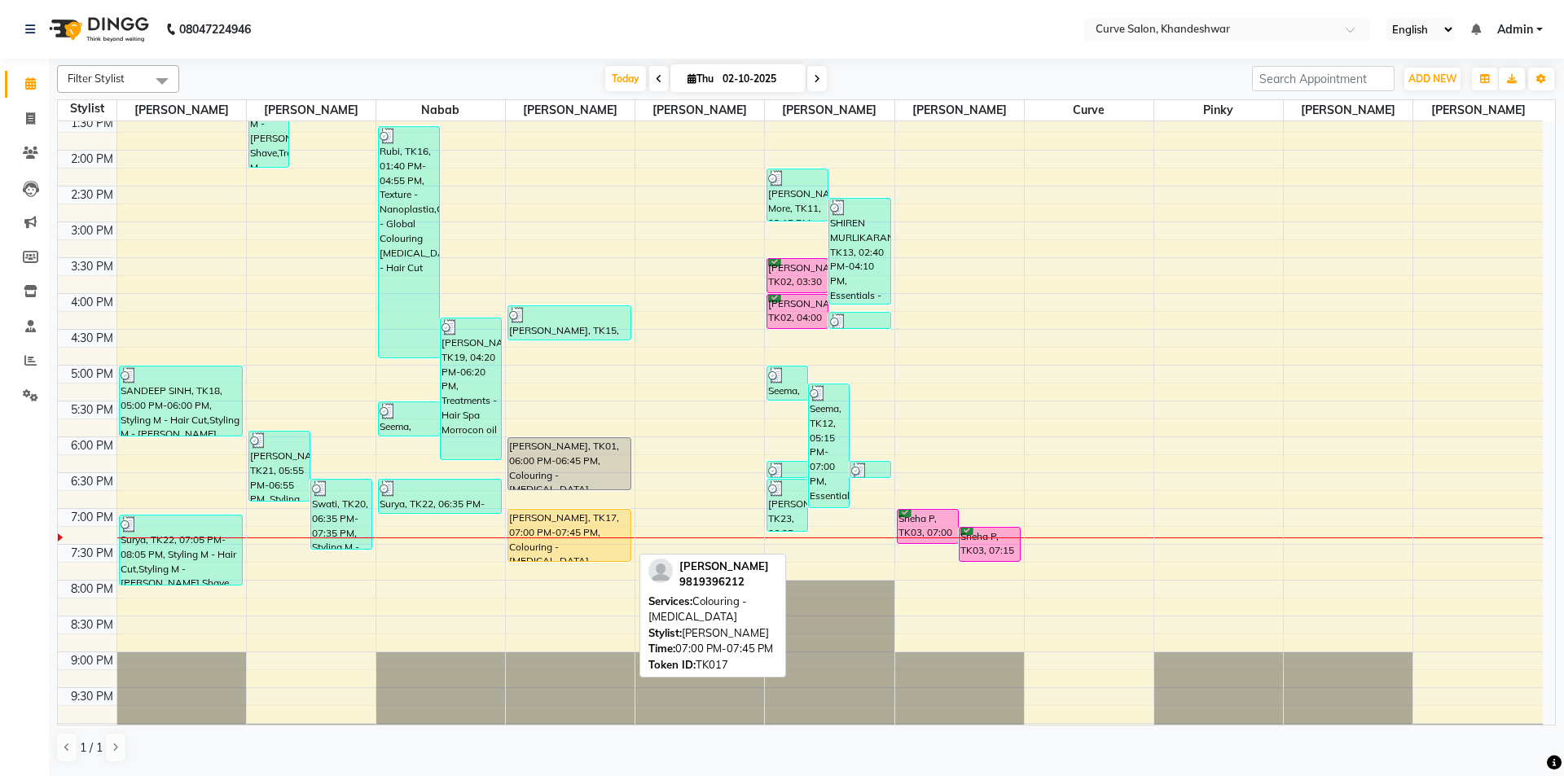
click at [575, 547] on div "[PERSON_NAME], TK17, 07:00 PM-07:45 PM, Colouring - [MEDICAL_DATA]" at bounding box center [569, 535] width 122 height 51
select select "1"
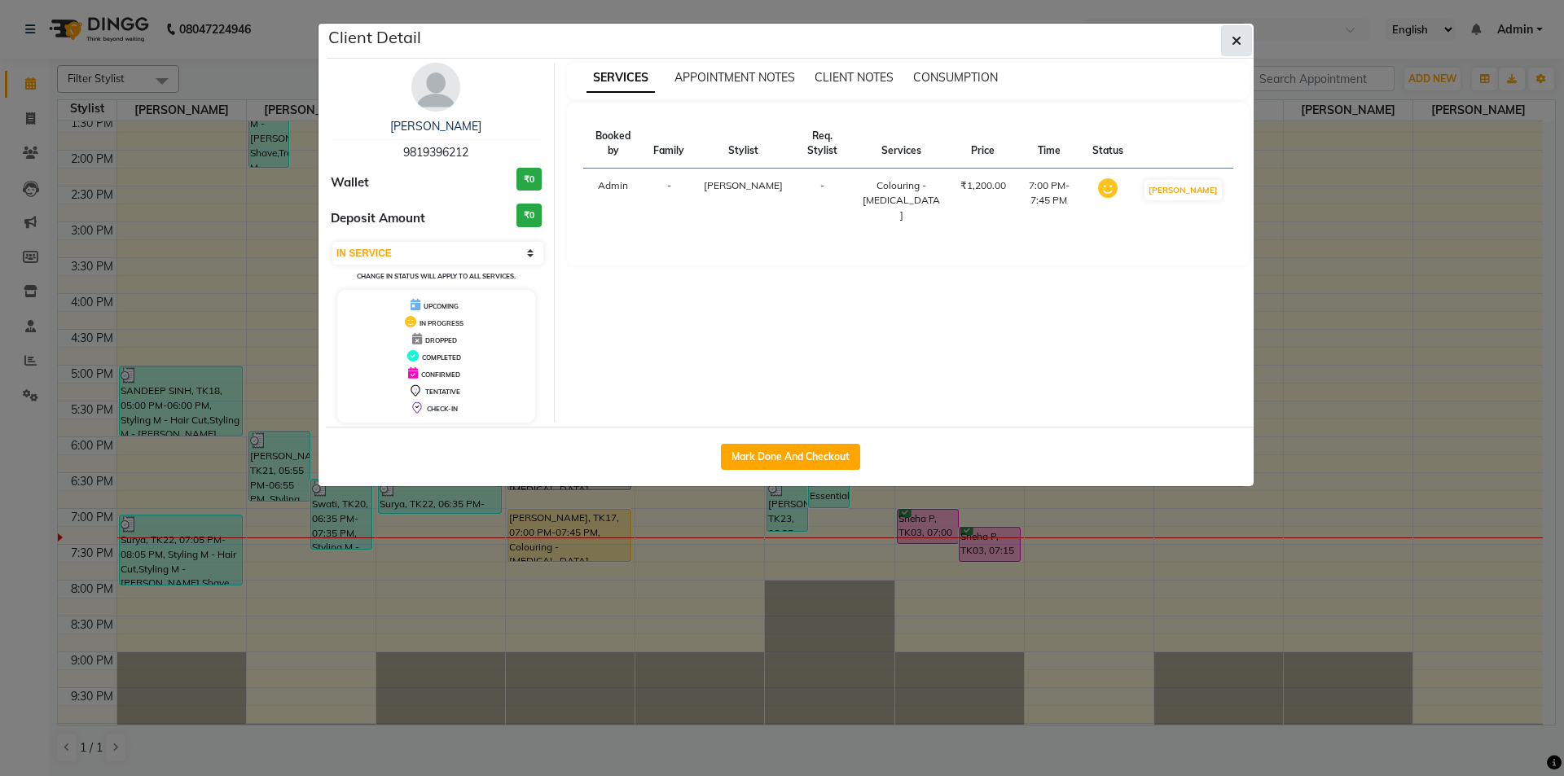
click at [1235, 37] on icon "button" at bounding box center [1236, 40] width 10 height 13
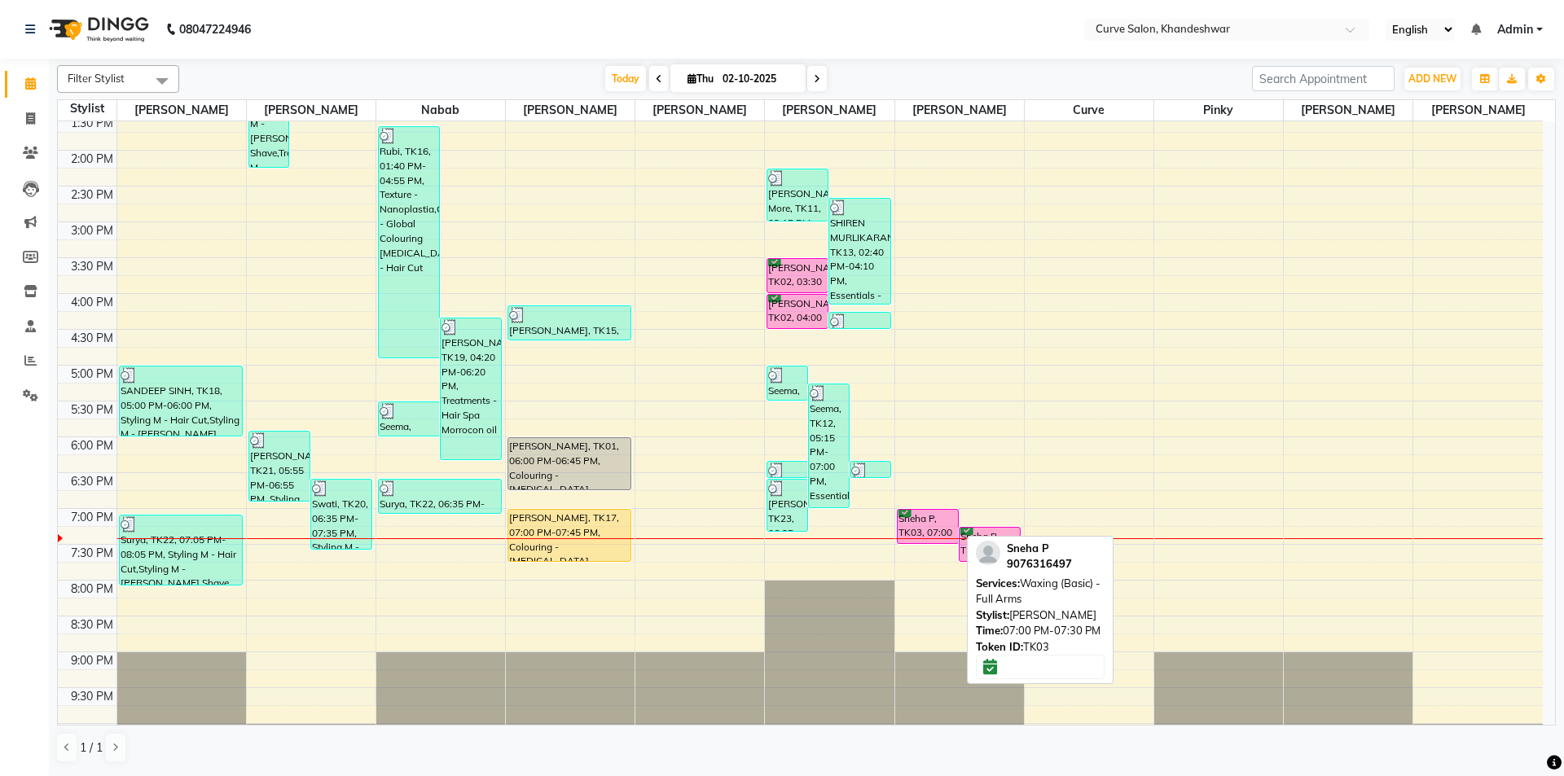
click at [926, 521] on div "Sneha P, TK03, 07:00 PM-07:30 PM, Waxing (Basic) - Full Arms" at bounding box center [927, 526] width 60 height 33
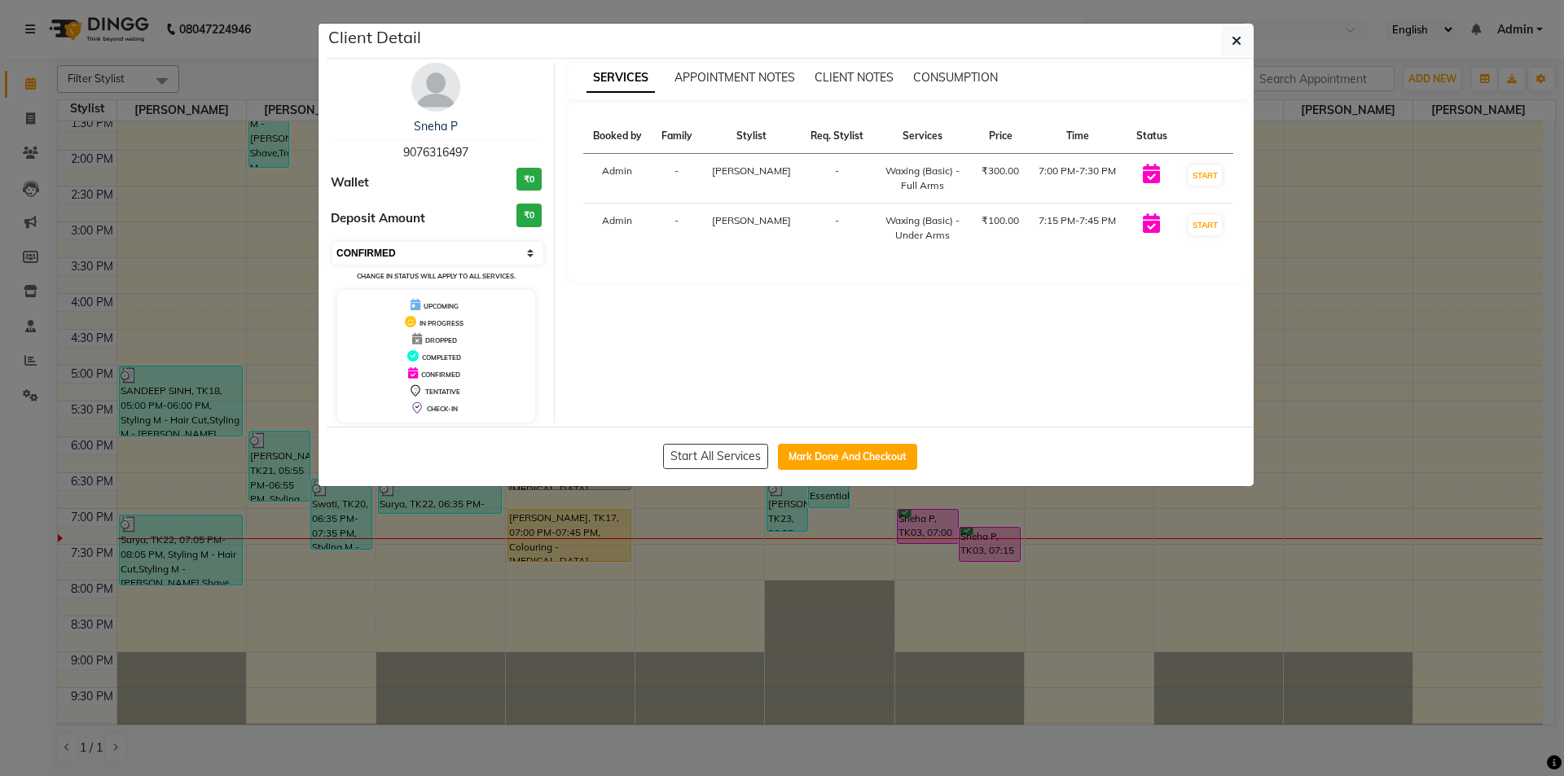
click at [456, 253] on select "Select IN SERVICE CONFIRMED TENTATIVE CHECK IN MARK DONE DROPPED UPCOMING" at bounding box center [437, 253] width 211 height 23
select select "2"
click at [332, 242] on select "Select IN SERVICE CONFIRMED TENTATIVE CHECK IN MARK DONE DROPPED UPCOMING" at bounding box center [437, 253] width 211 height 23
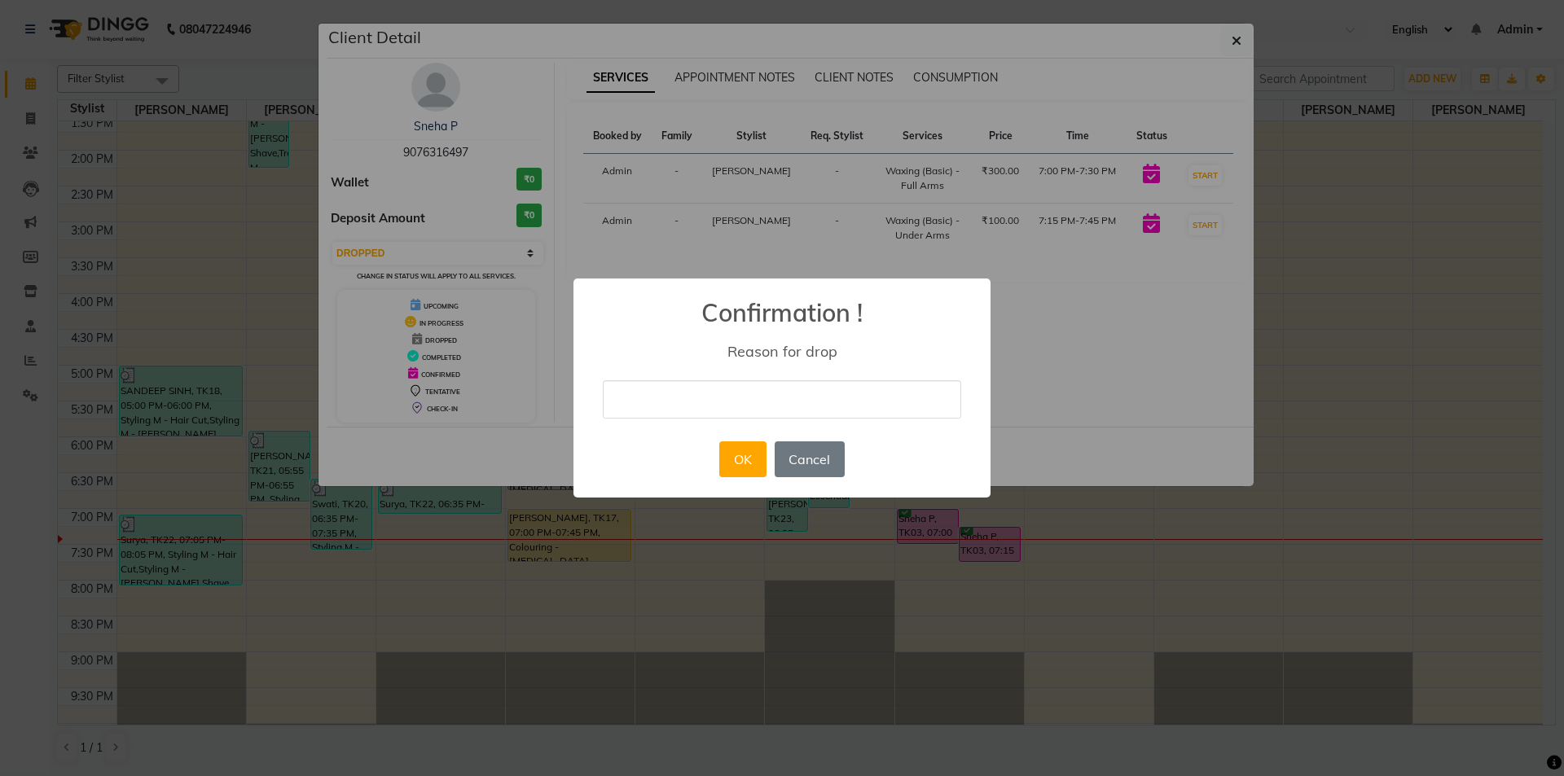
click at [716, 401] on input "text" at bounding box center [782, 399] width 358 height 38
type input "No show."
click at [751, 463] on button "OK" at bounding box center [742, 459] width 46 height 36
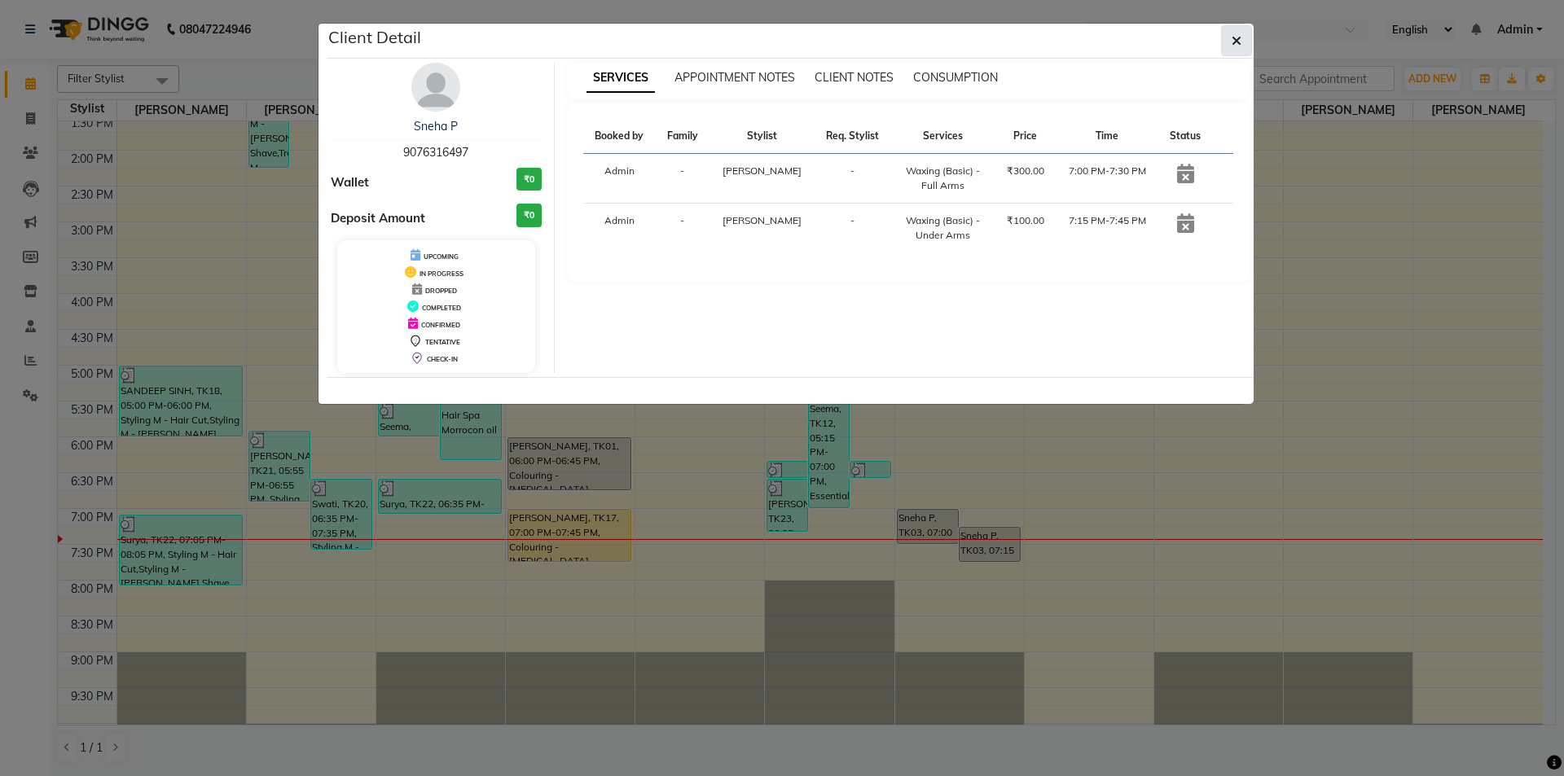
click at [1235, 35] on icon "button" at bounding box center [1236, 40] width 10 height 13
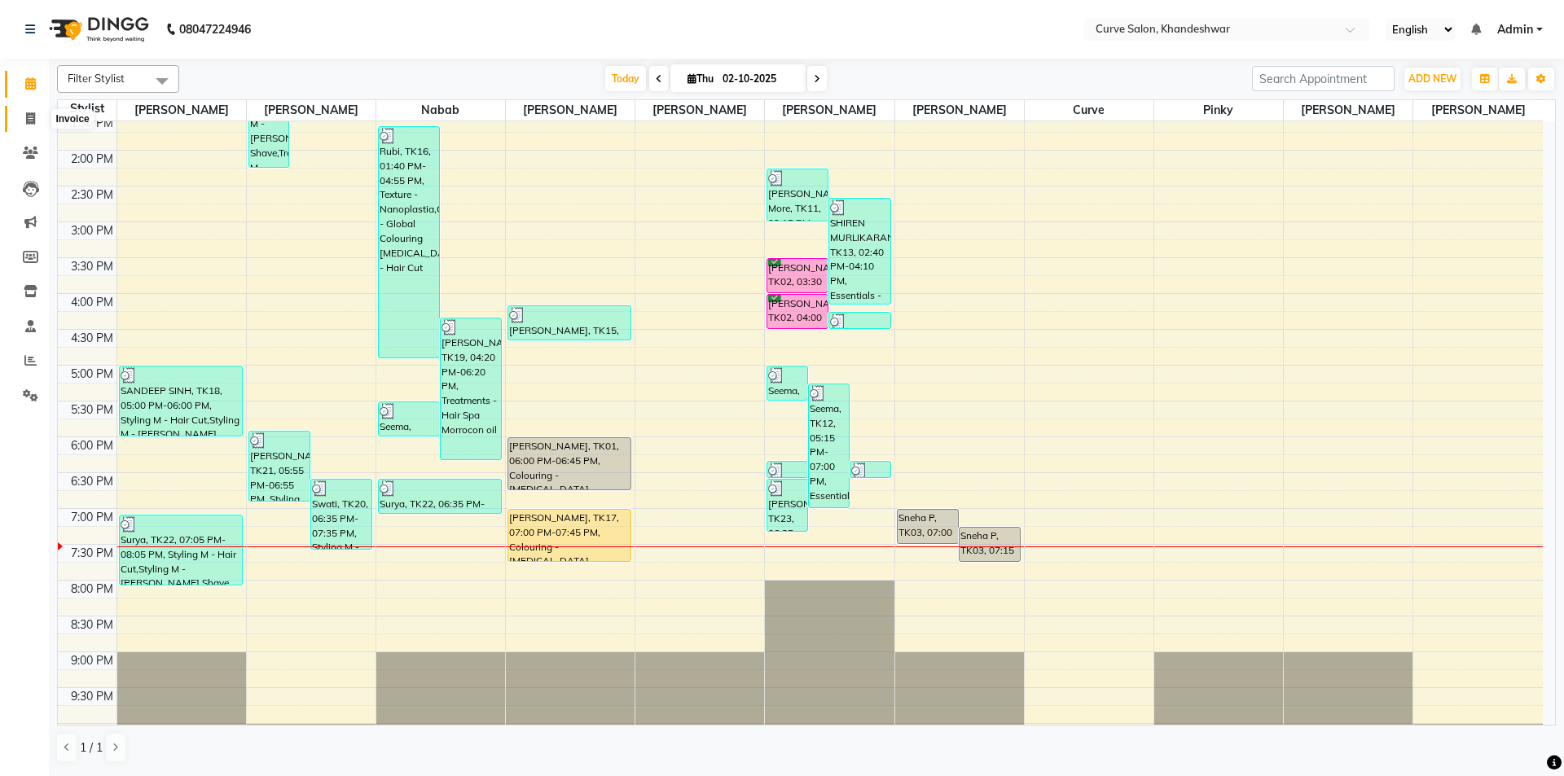
click at [29, 115] on icon at bounding box center [30, 118] width 9 height 12
select select "4458"
select select "service"
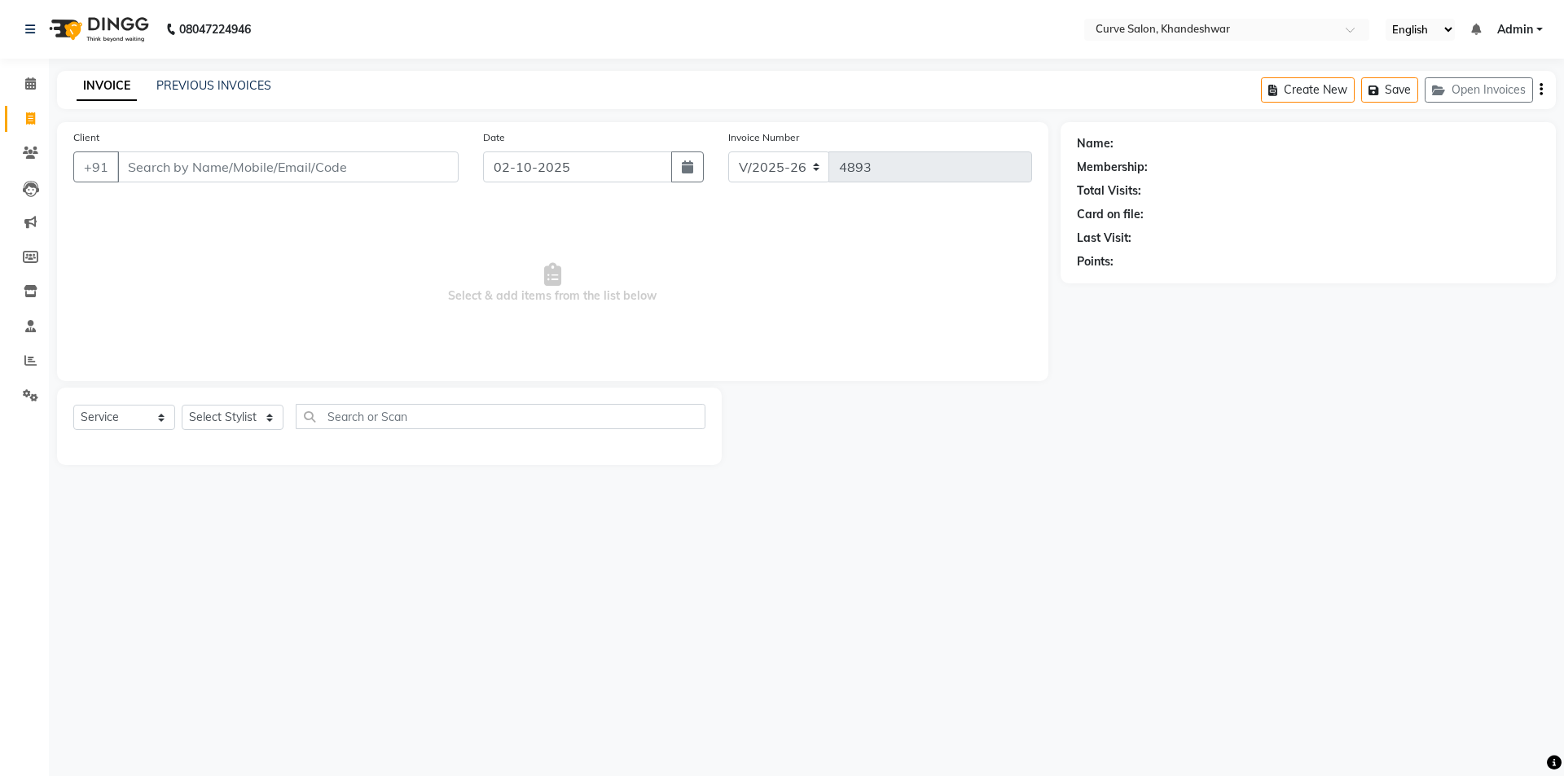
click at [213, 164] on input "Client" at bounding box center [287, 166] width 341 height 31
click at [205, 415] on select "Select Stylist Ahmed Kafil Curve Faizan Khan Kunal Gavai Laxmi Bylapudi Nabab N…" at bounding box center [233, 417] width 102 height 25
select select "25106"
click at [364, 420] on input "text" at bounding box center [501, 416] width 410 height 25
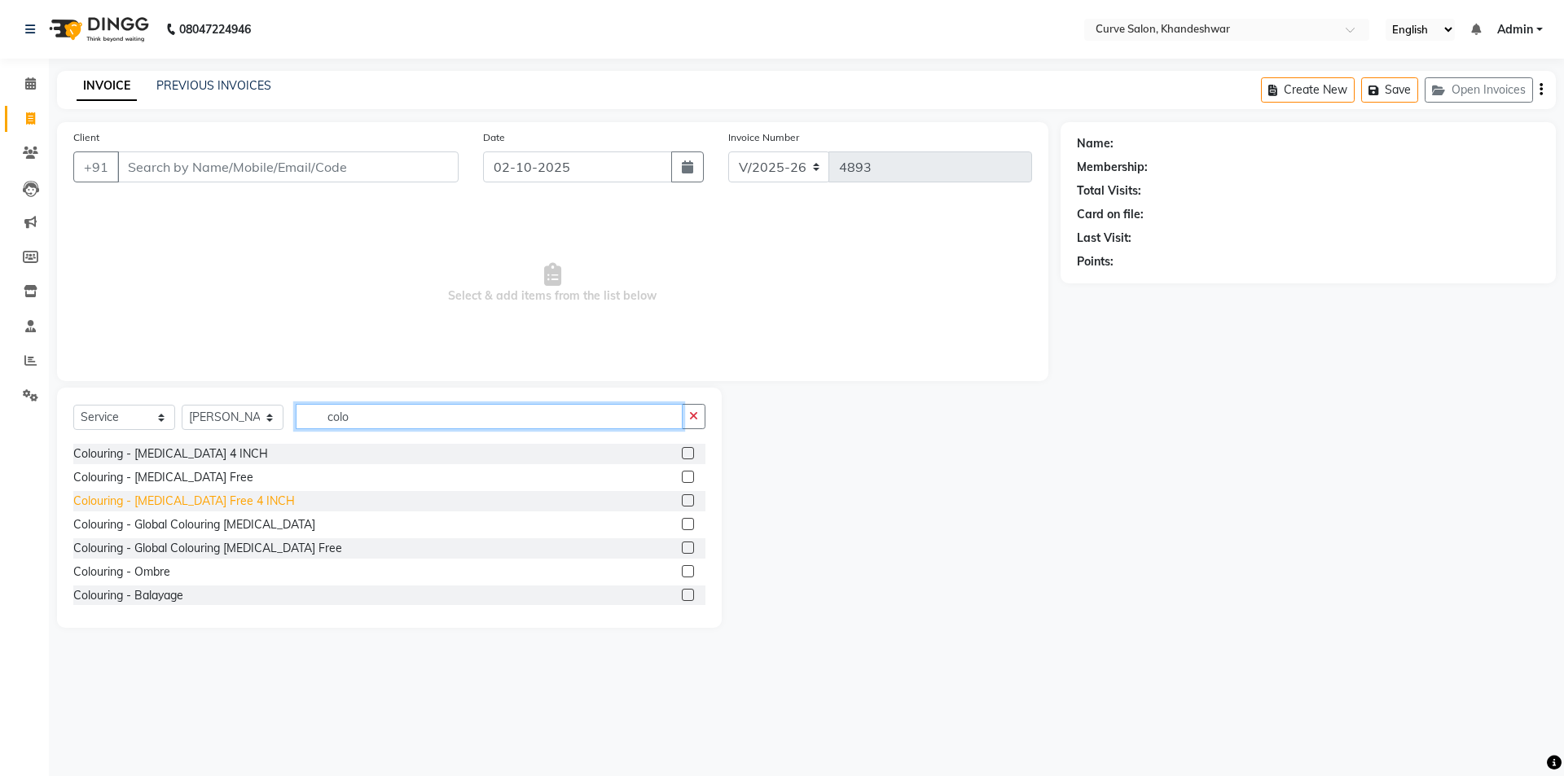
scroll to position [244, 0]
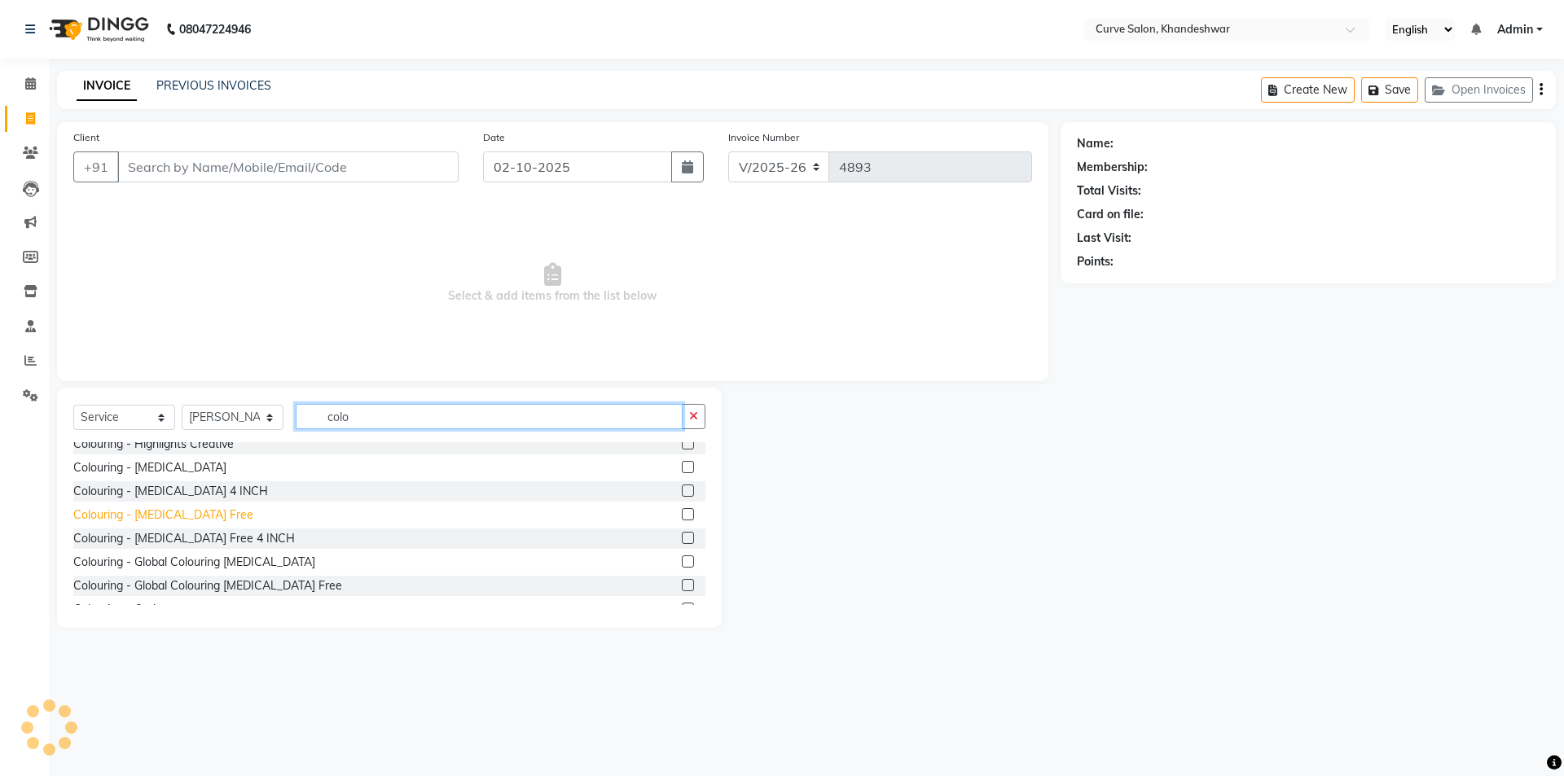
type input "colo"
click at [160, 514] on div "Colouring - [MEDICAL_DATA] Free" at bounding box center [163, 515] width 180 height 17
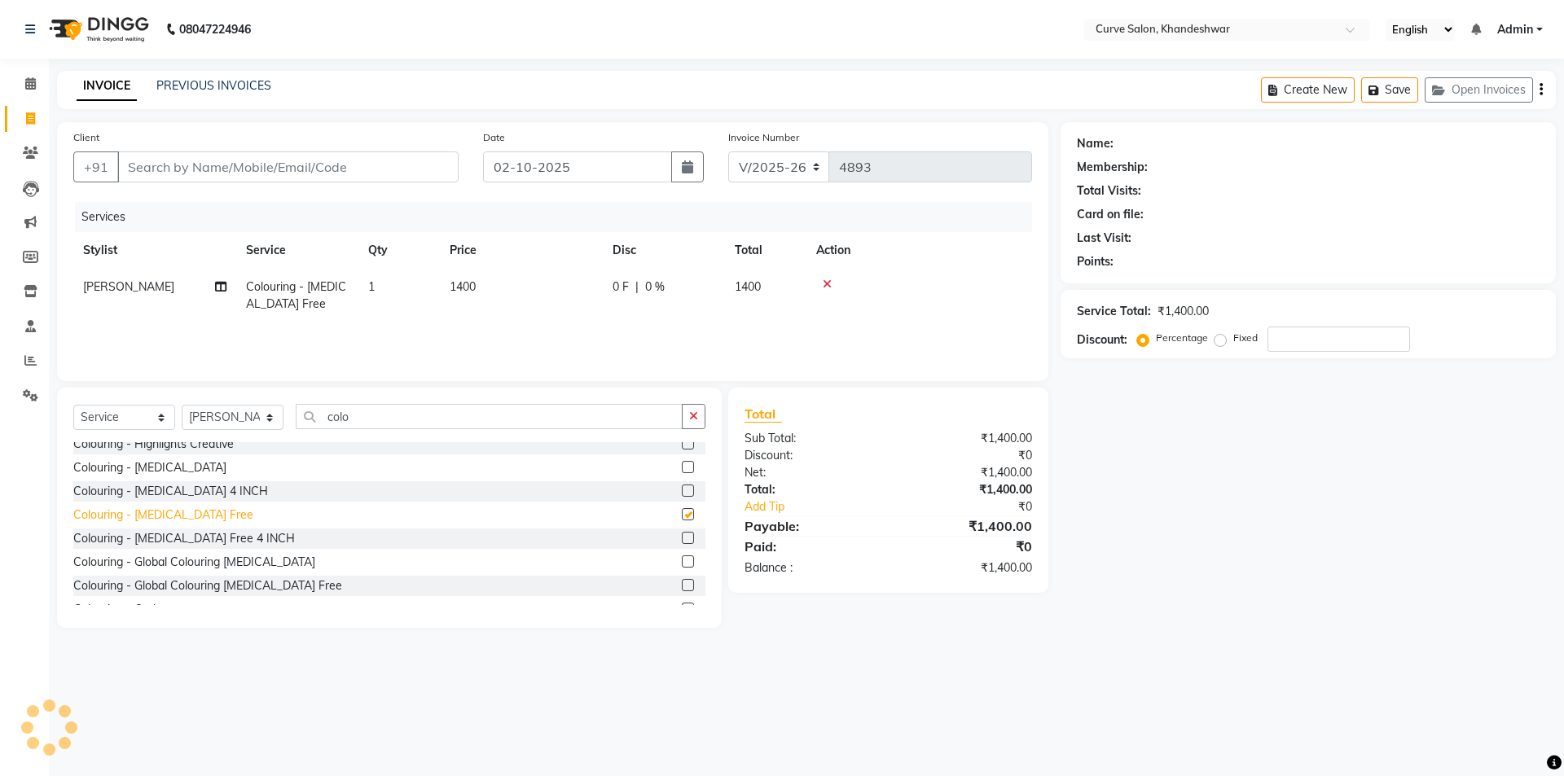
checkbox input "false"
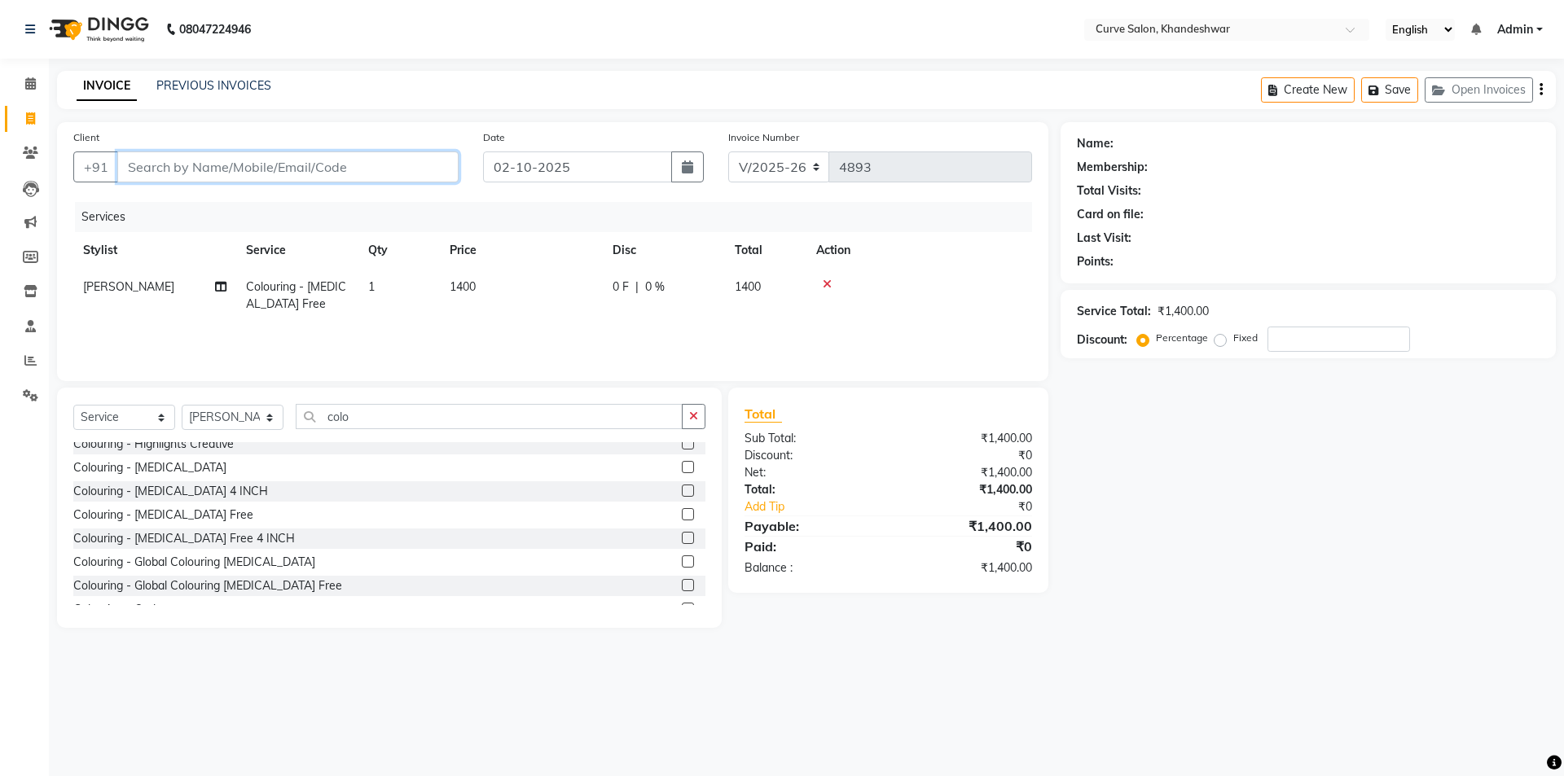
click at [209, 169] on input "Client" at bounding box center [287, 166] width 341 height 31
click at [257, 415] on select "Select Stylist Ahmed Kafil Curve Faizan Khan Kunal Gavai Laxmi Bylapudi Nabab N…" at bounding box center [233, 417] width 102 height 25
click at [247, 414] on select "Select Stylist Ahmed Kafil Curve Faizan Khan Kunal Gavai Laxmi Bylapudi Nabab N…" at bounding box center [233, 417] width 102 height 25
click at [228, 414] on select "Select Stylist Ahmed Kafil Curve Faizan Khan Kunal Gavai Laxmi Bylapudi Nabab N…" at bounding box center [233, 417] width 102 height 25
select select "25108"
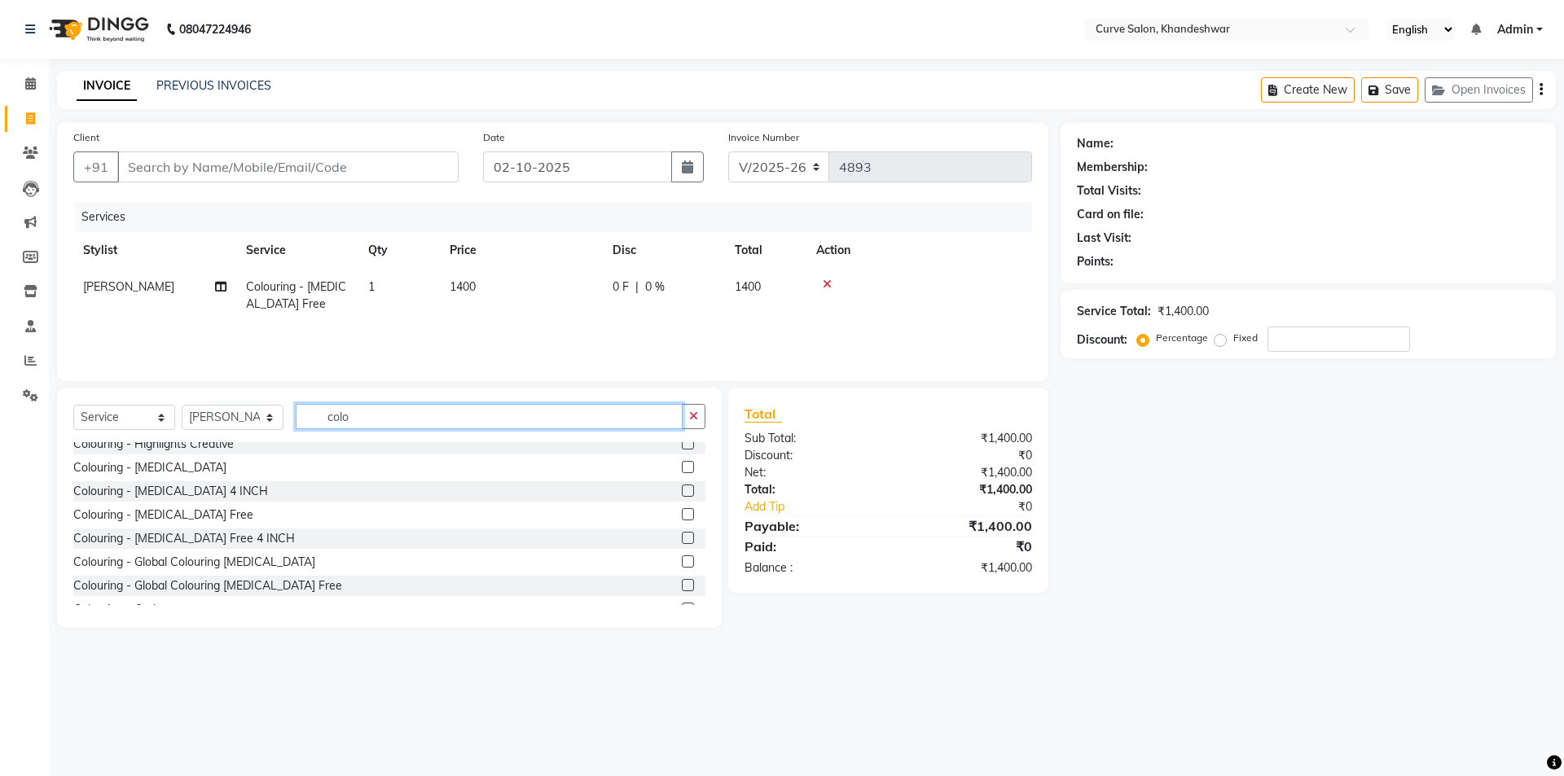
click at [371, 410] on input "colo" at bounding box center [489, 416] width 387 height 25
type input "c"
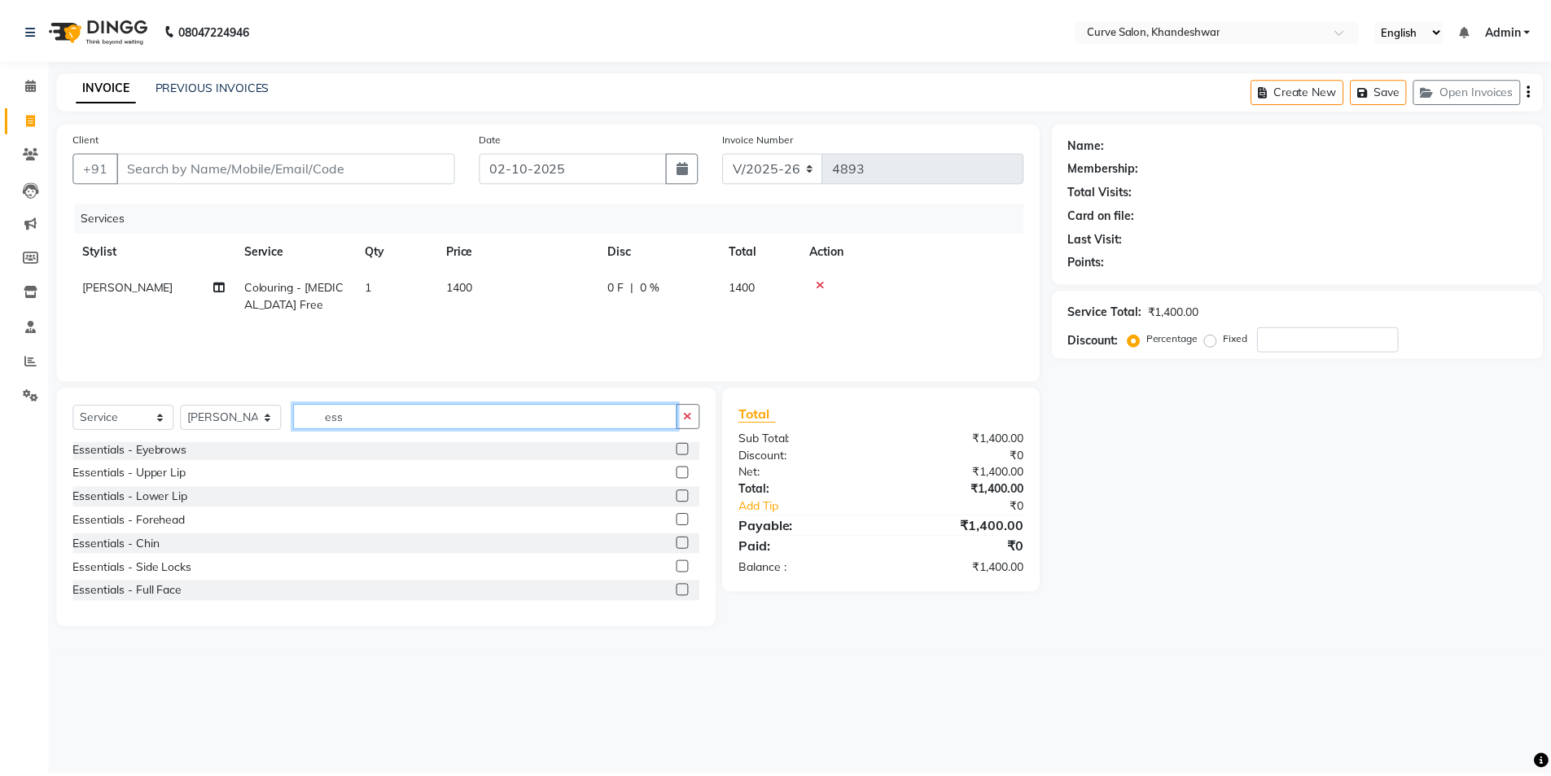
scroll to position [0, 0]
type input "ess"
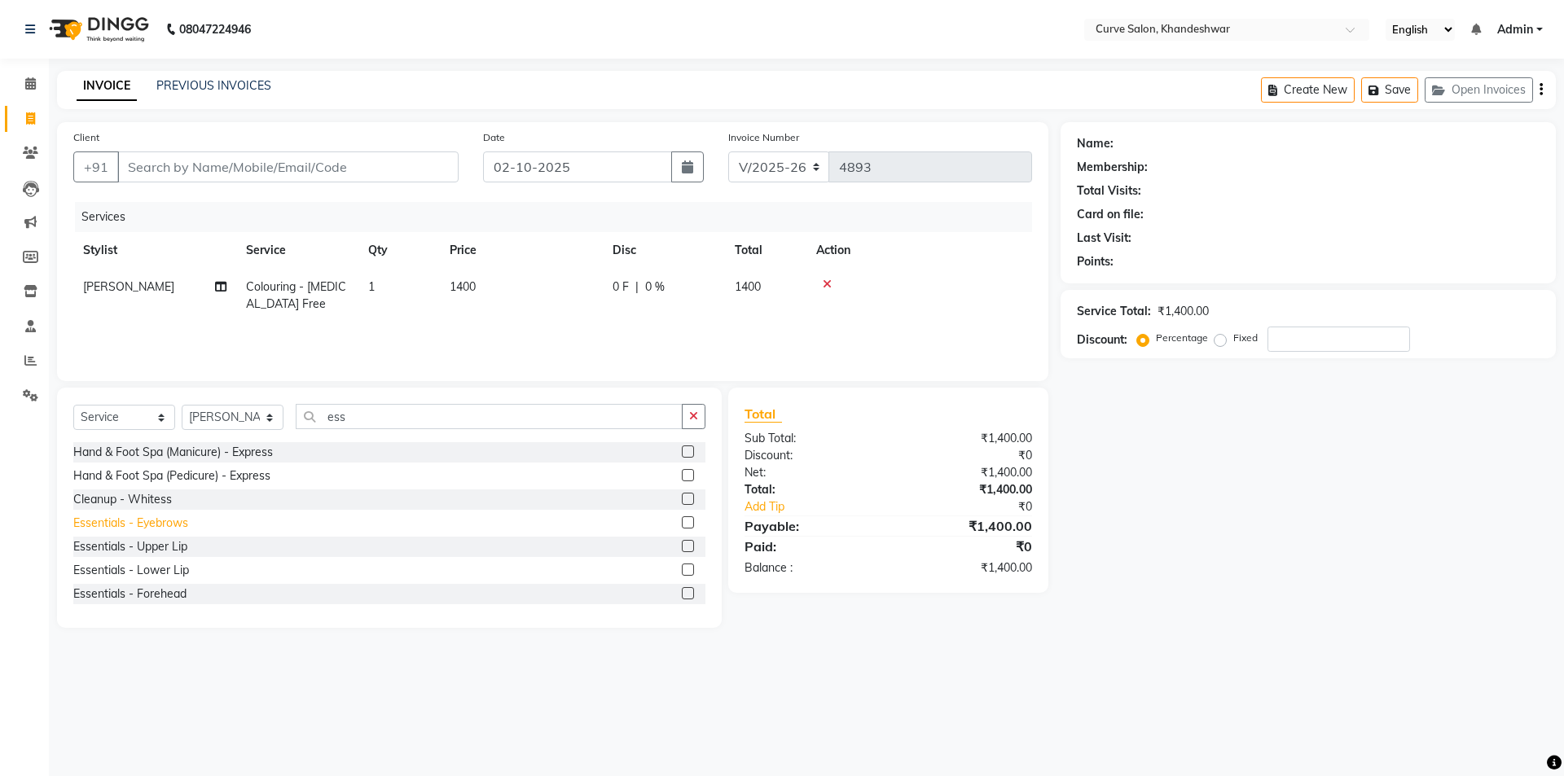
click at [122, 522] on div "Essentials - Eyebrows" at bounding box center [130, 523] width 115 height 17
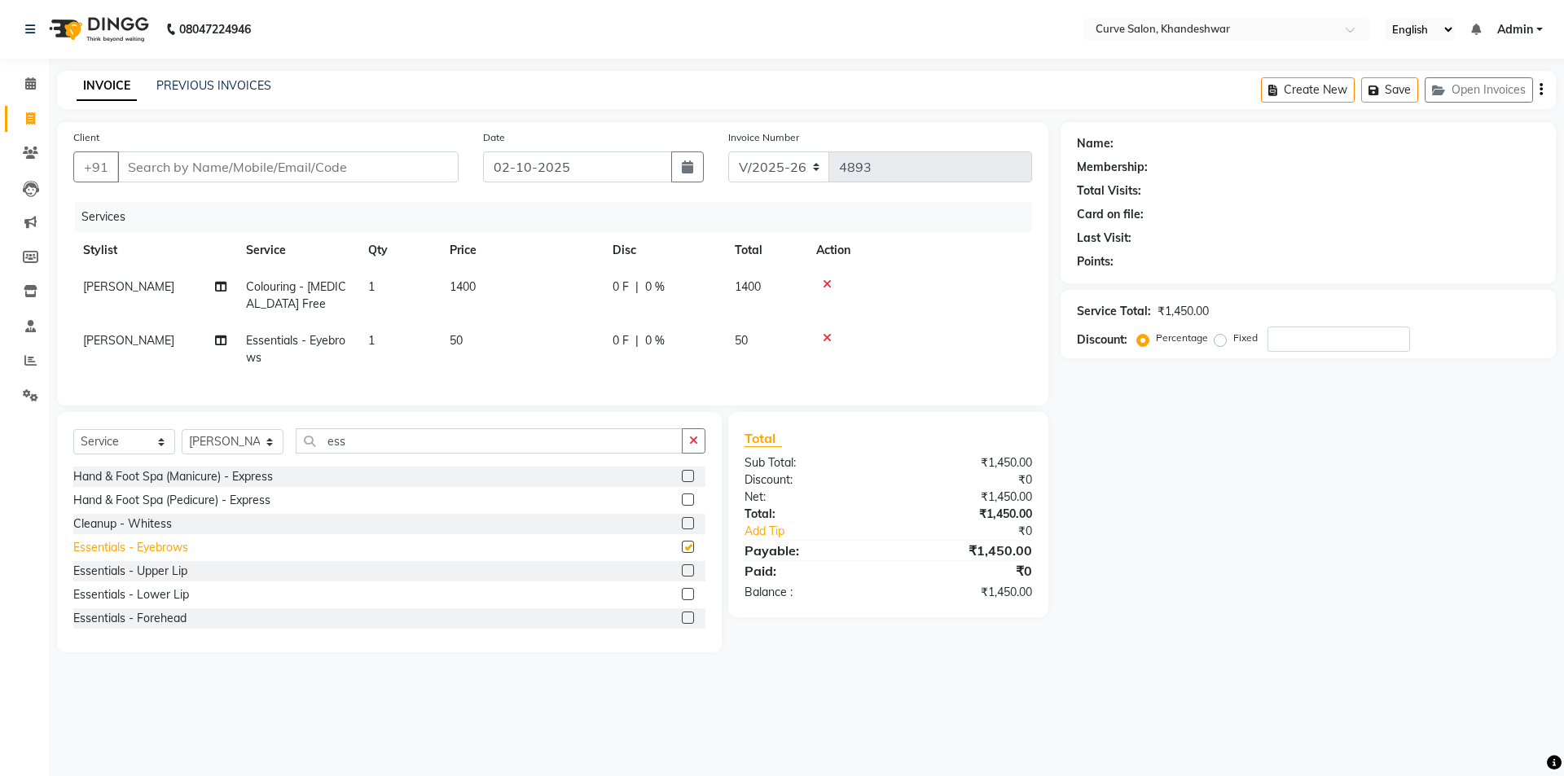
checkbox input "false"
click at [381, 454] on input "ess" at bounding box center [489, 440] width 387 height 25
type input "e"
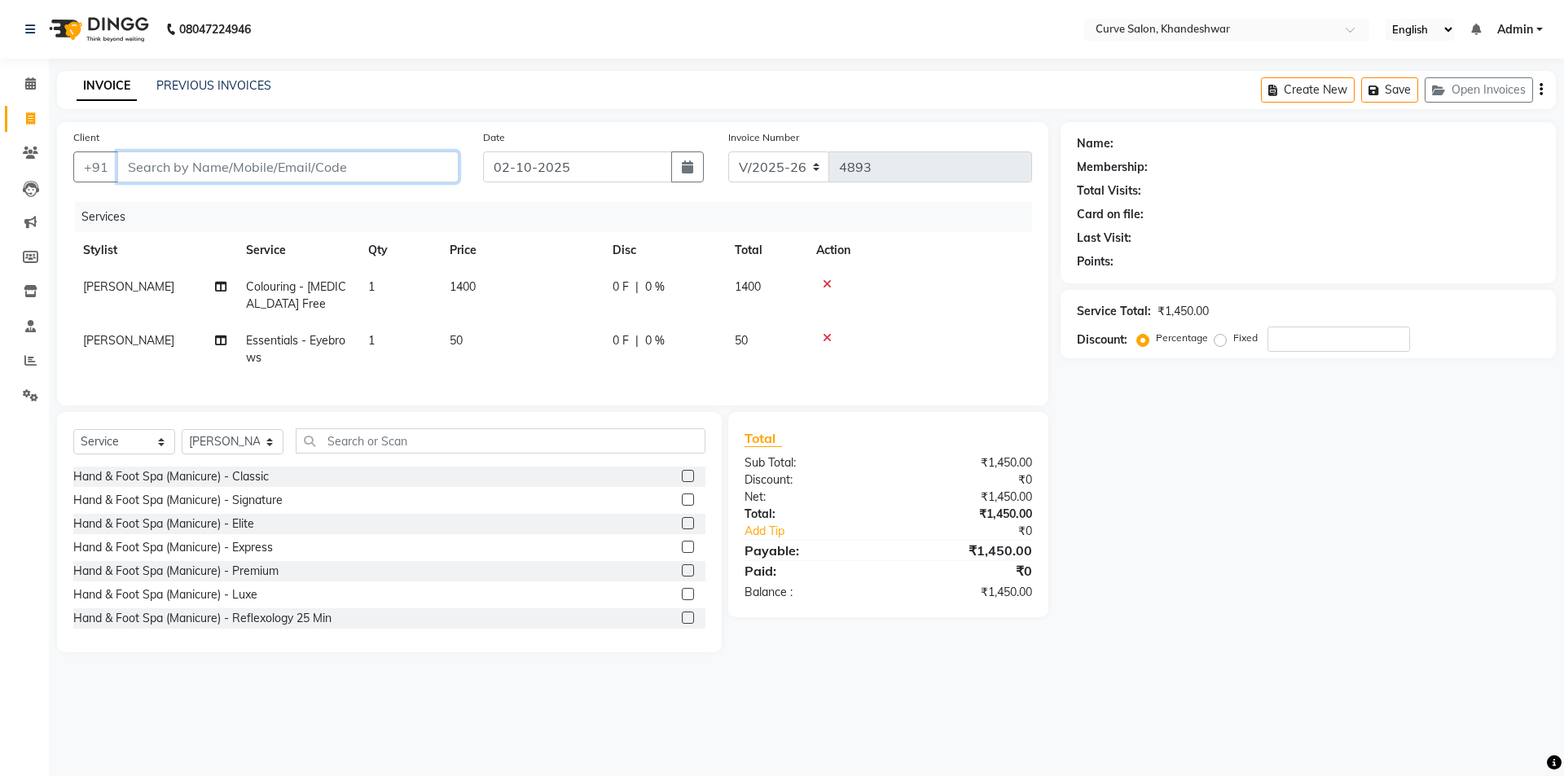
click at [337, 174] on input "Client" at bounding box center [287, 166] width 341 height 31
type input "9"
type input "0"
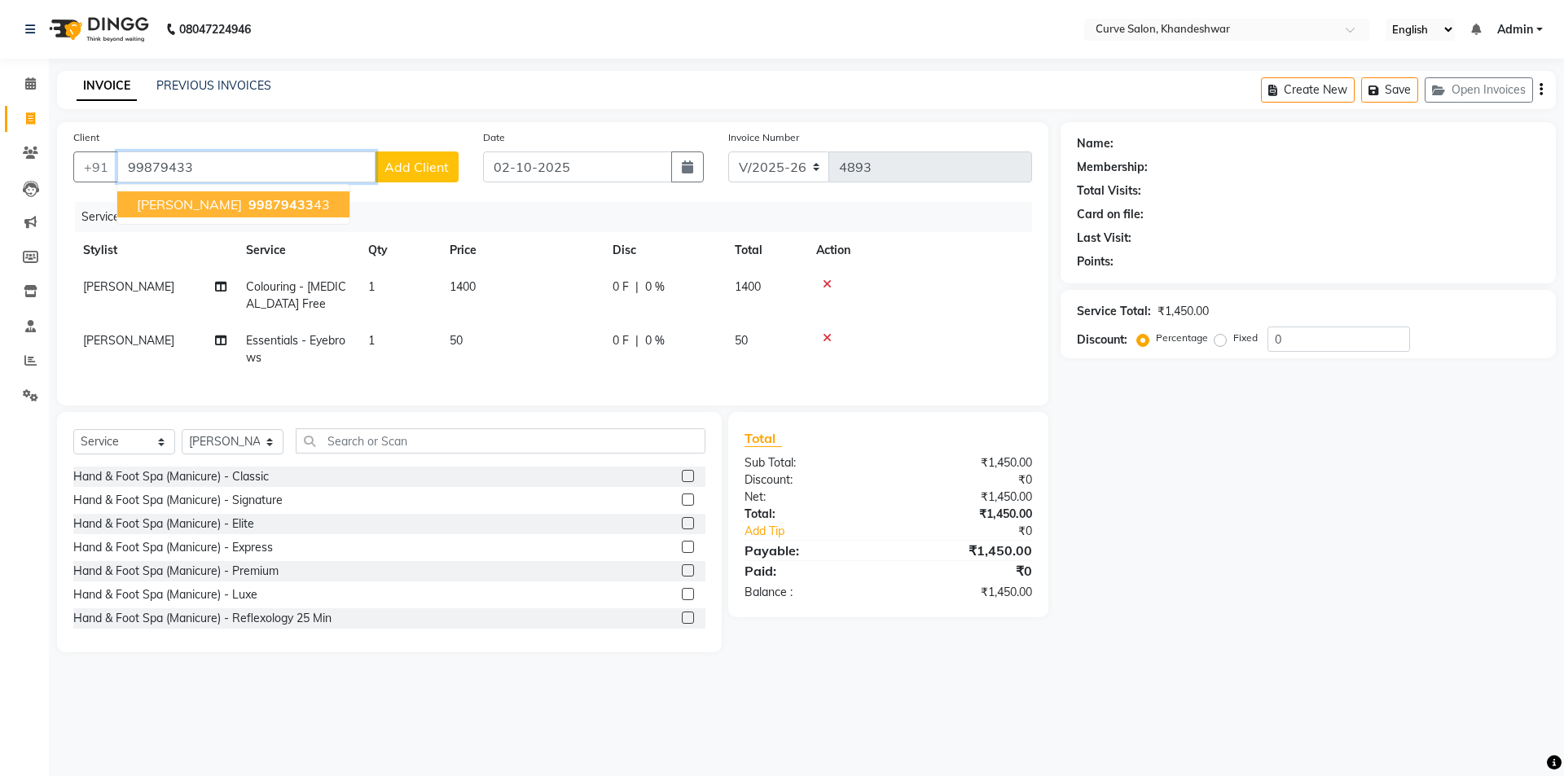
click at [314, 202] on span "99879433" at bounding box center [280, 204] width 65 height 16
type input "9987943343"
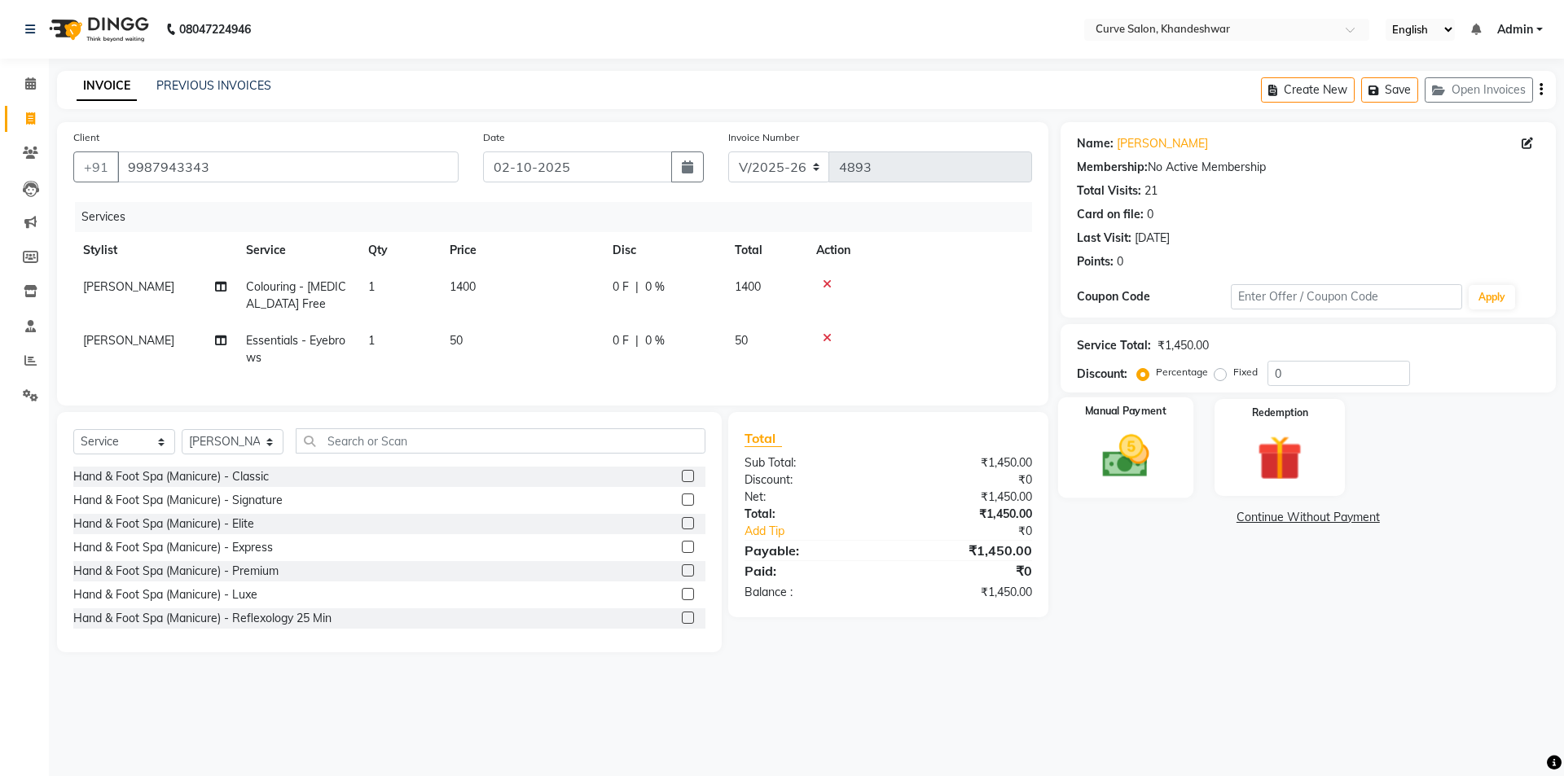
click at [1113, 446] on img at bounding box center [1125, 456] width 76 height 54
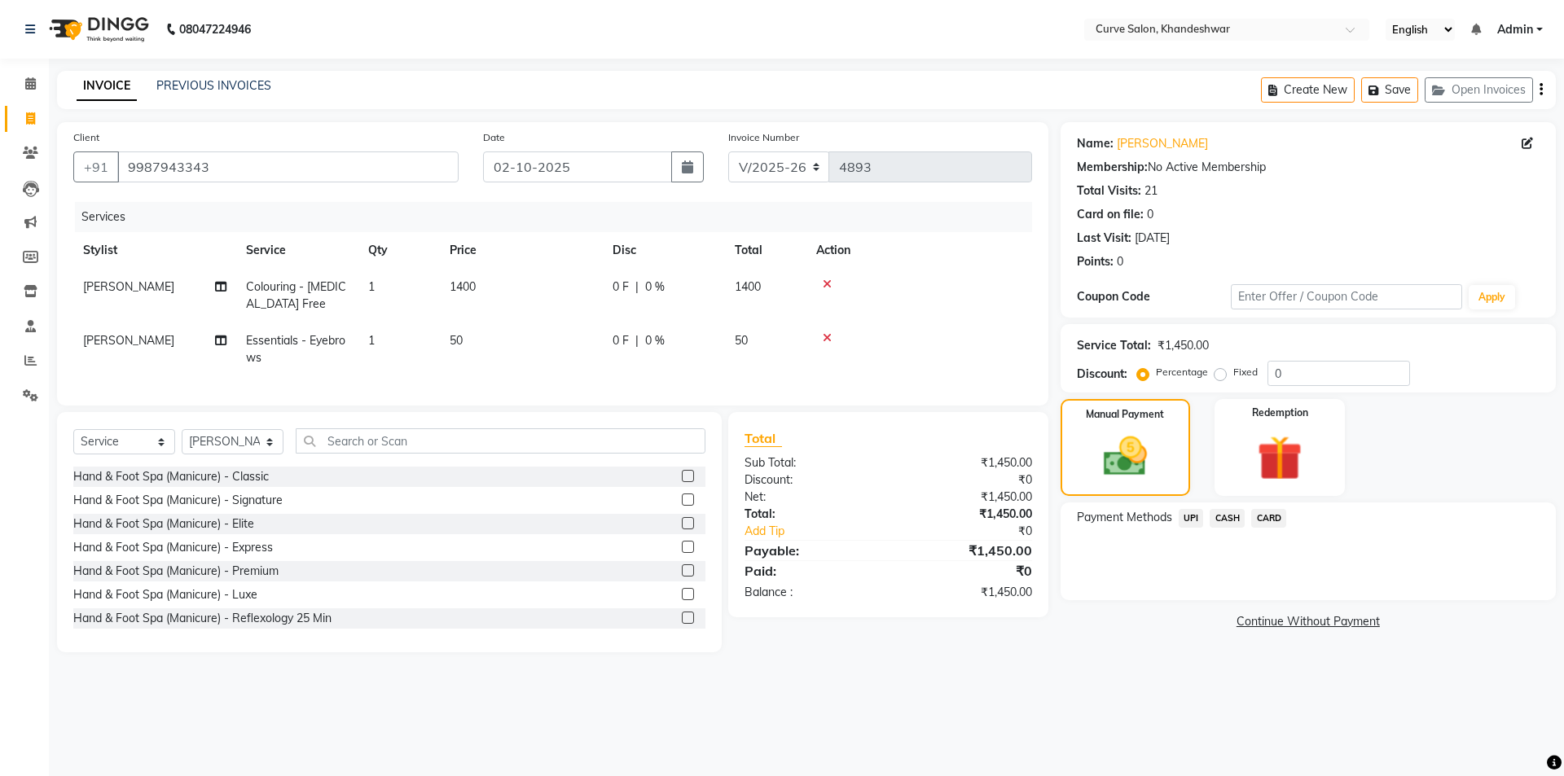
click at [1190, 514] on span "UPI" at bounding box center [1190, 518] width 25 height 19
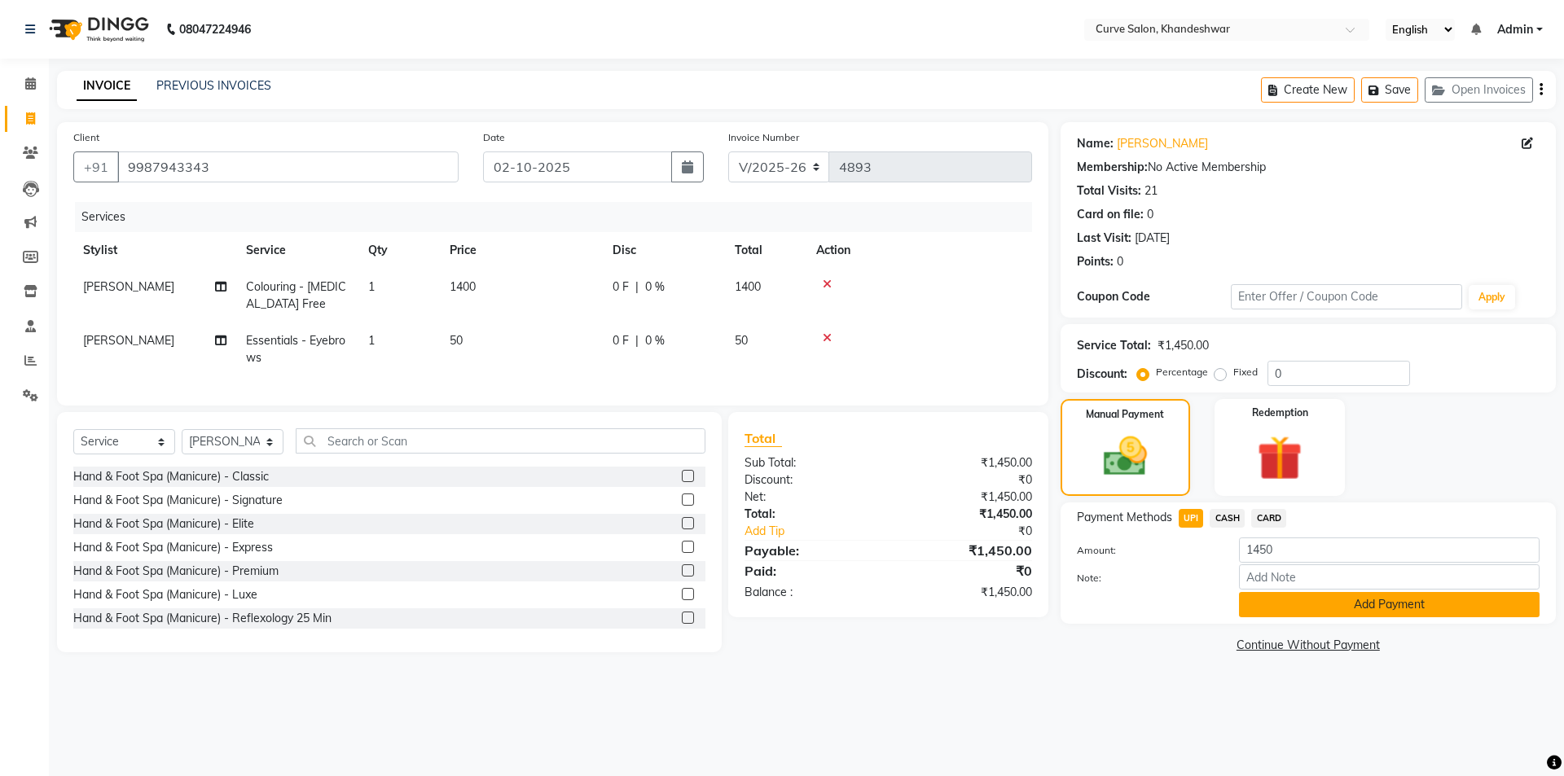
click at [1383, 604] on button "Add Payment" at bounding box center [1389, 604] width 301 height 25
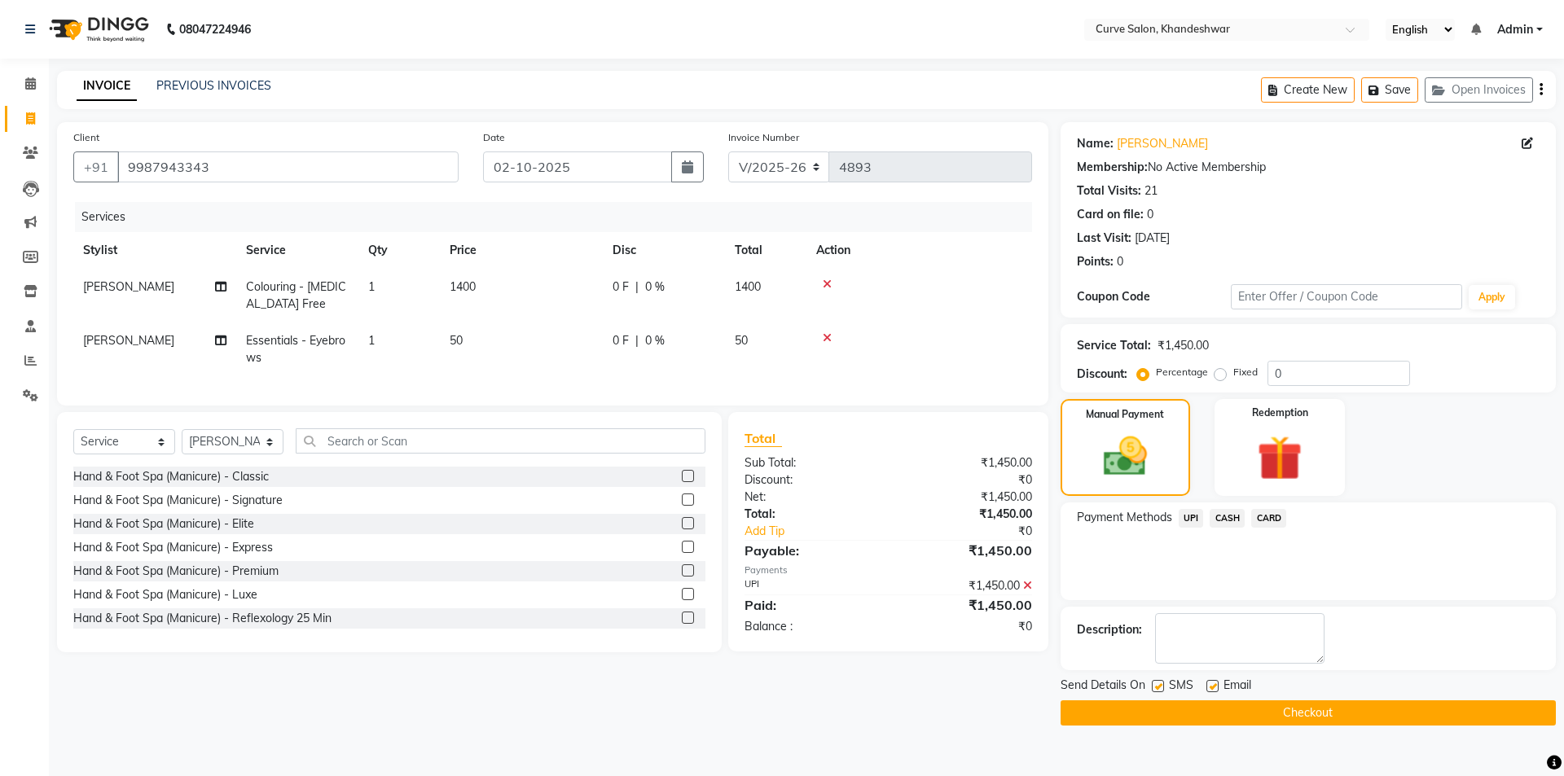
click at [1333, 715] on button "Checkout" at bounding box center [1307, 712] width 495 height 25
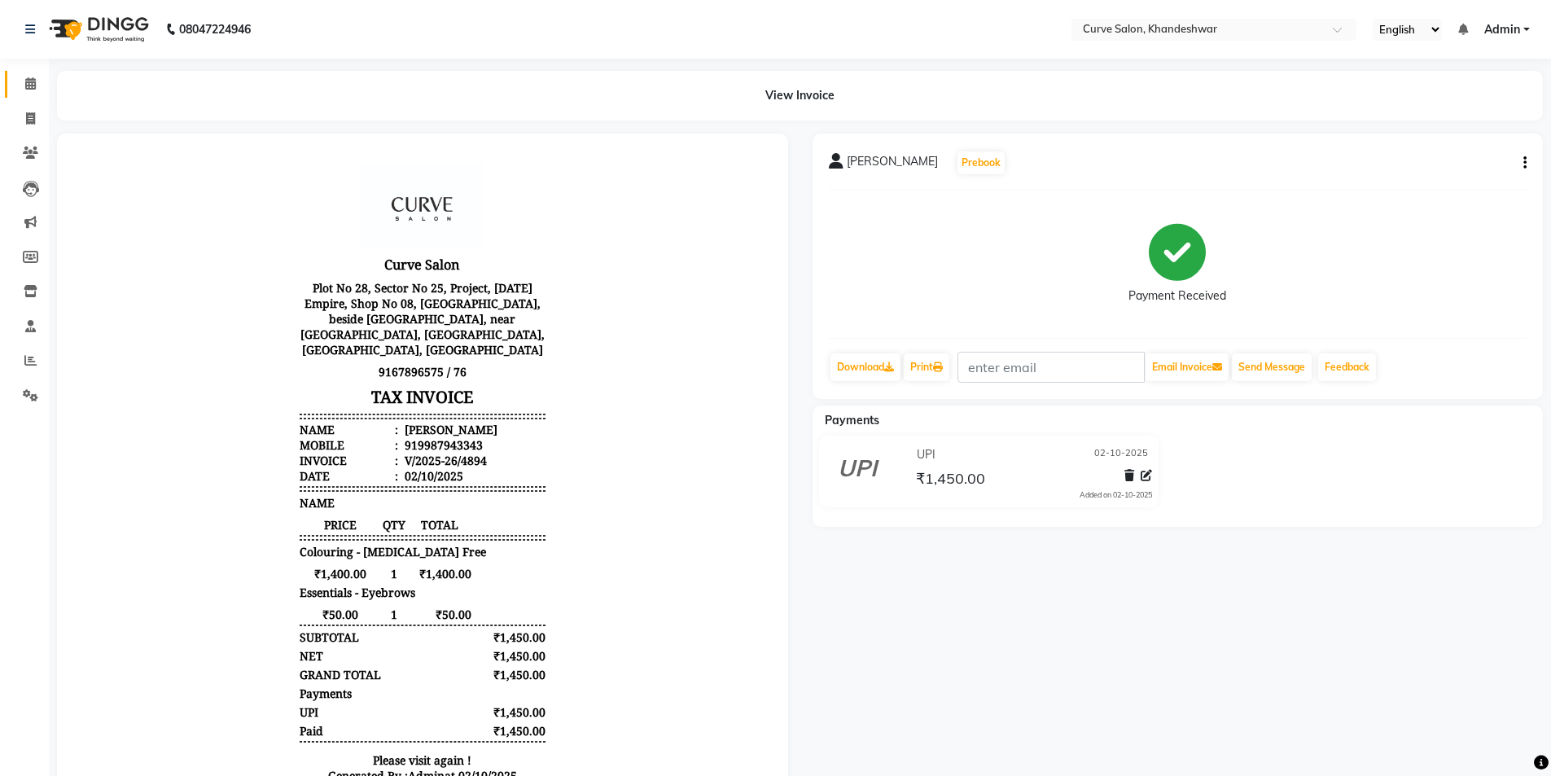
click at [29, 86] on icon at bounding box center [30, 83] width 11 height 12
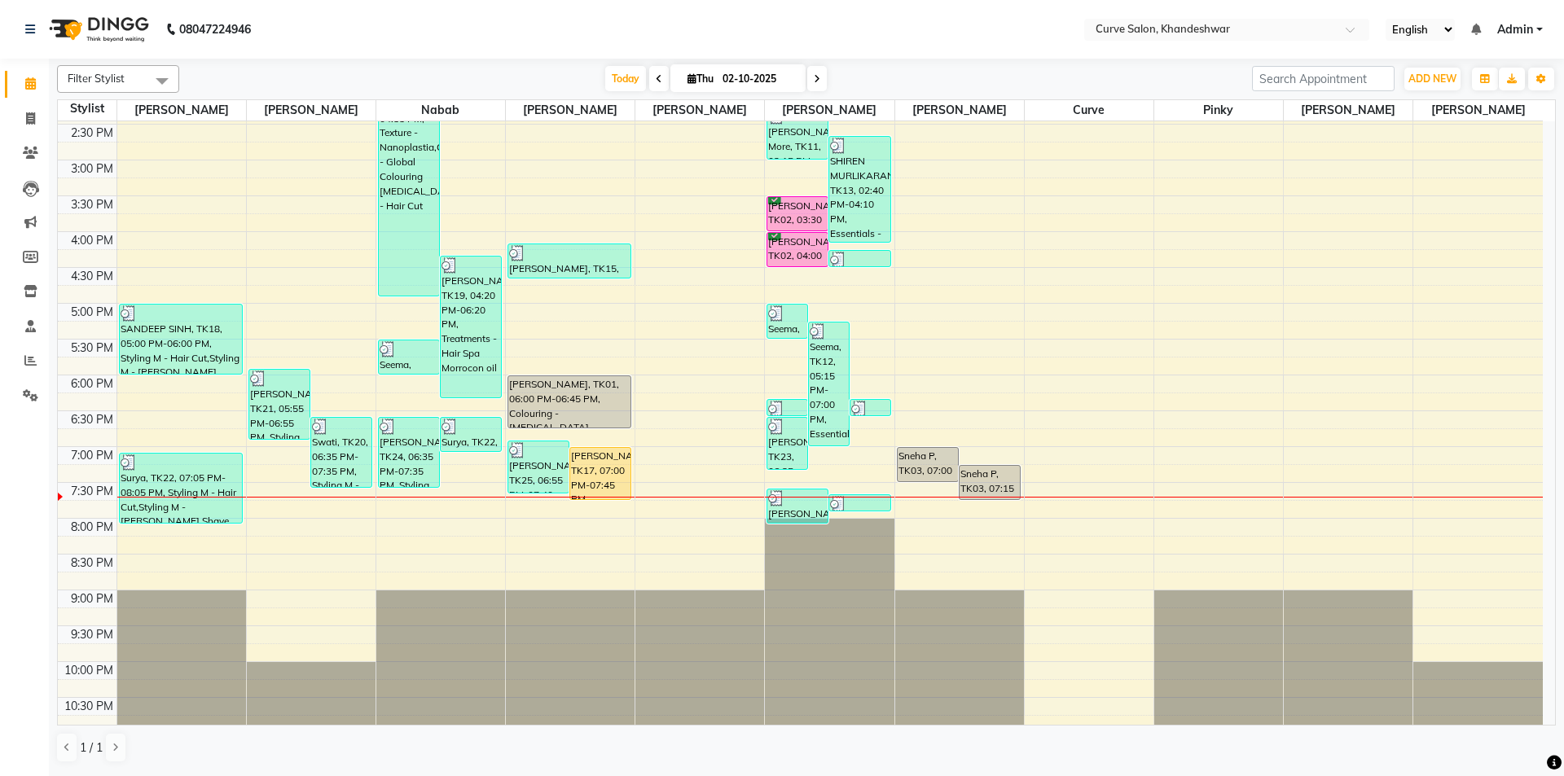
scroll to position [399, 0]
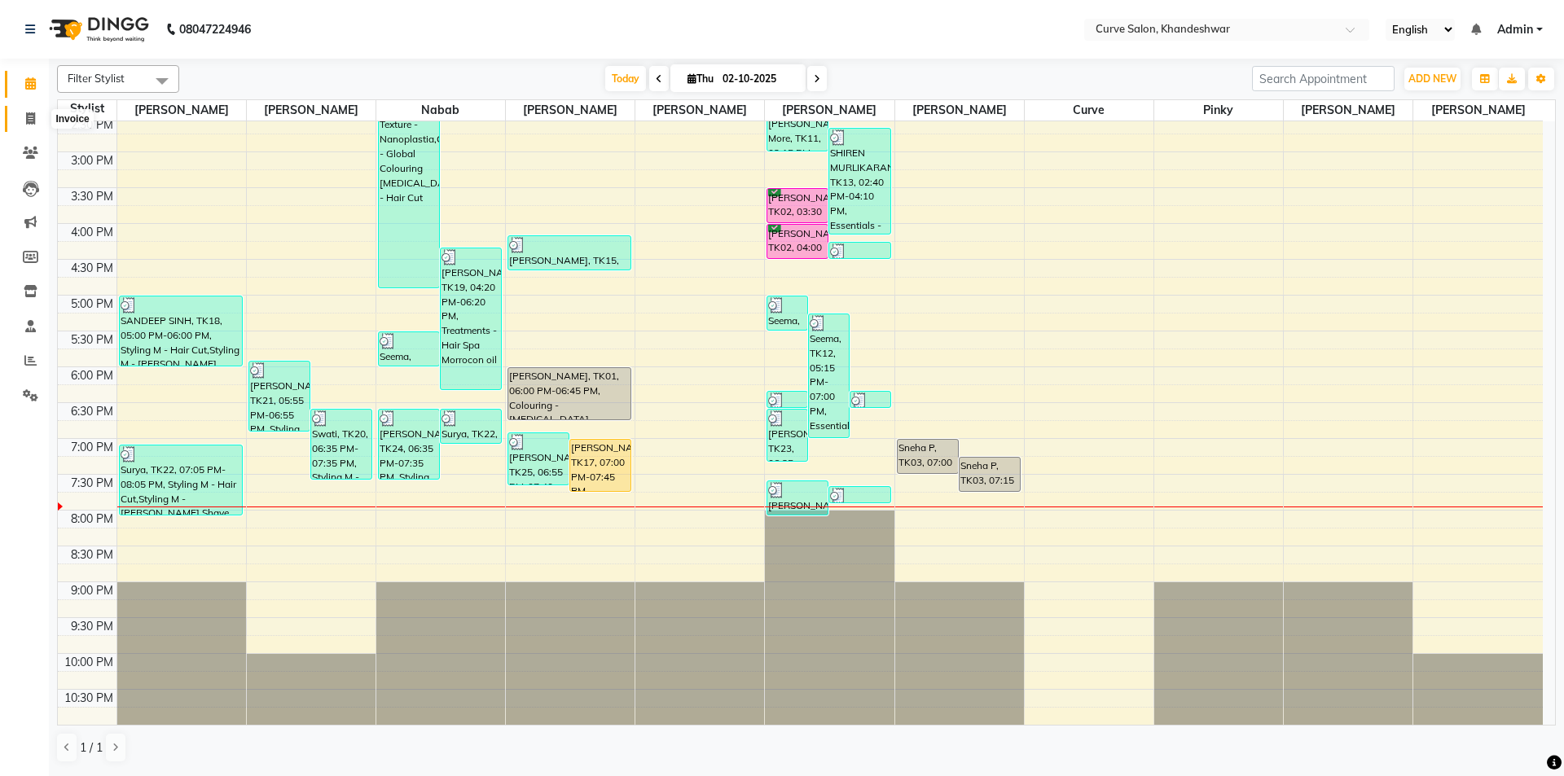
click at [32, 120] on icon at bounding box center [30, 118] width 9 height 12
select select "4458"
select select "service"
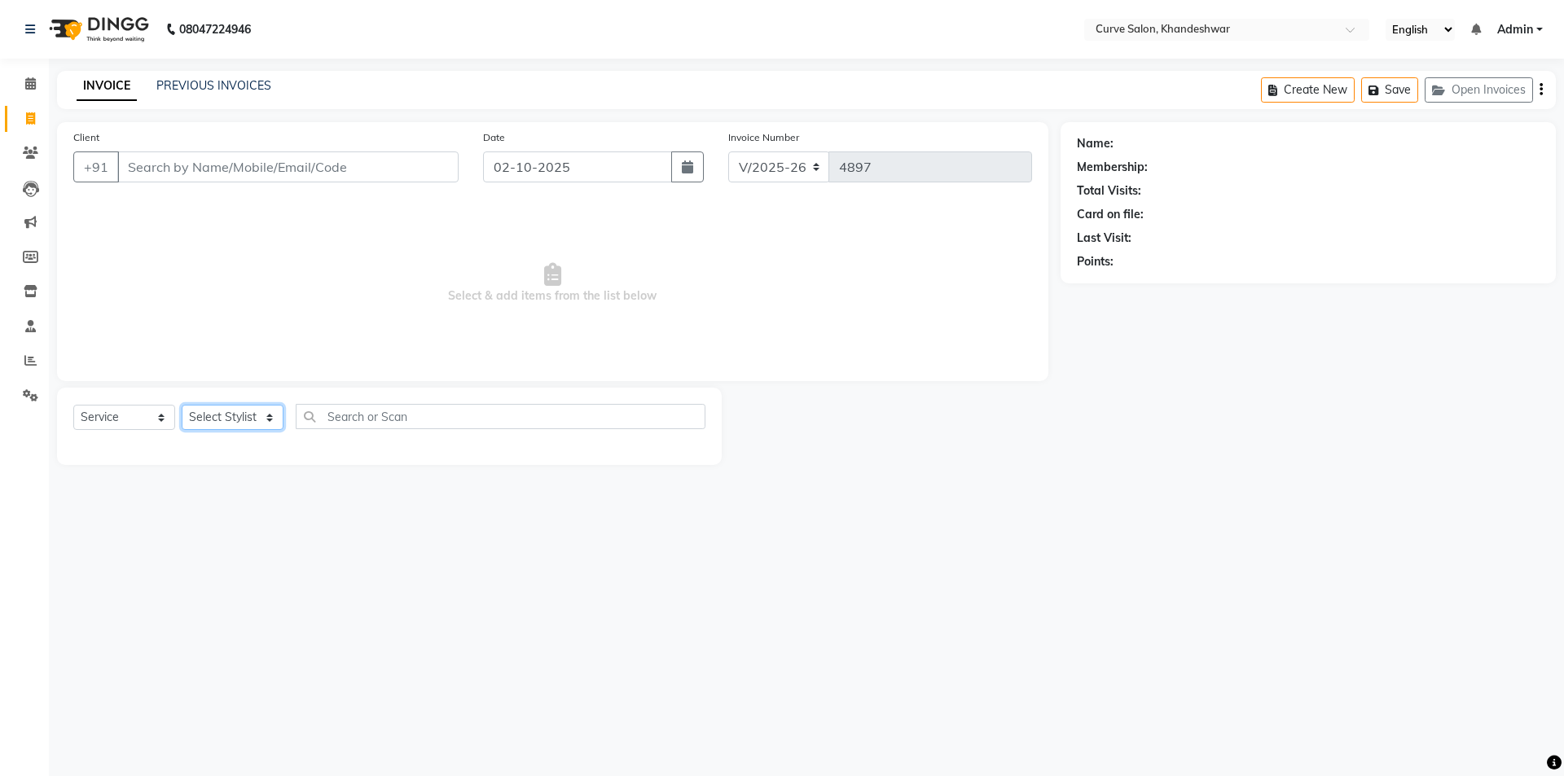
drag, startPoint x: 239, startPoint y: 410, endPoint x: 257, endPoint y: 423, distance: 22.4
click at [251, 420] on select "Select Stylist Ahmed Kafil Curve Faizan Khan Kunal Gavai Laxmi Bylapudi Nabab N…" at bounding box center [233, 417] width 102 height 25
select select "25106"
click at [182, 405] on select "Select Stylist Ahmed Kafil Curve Faizan Khan Kunal Gavai Laxmi Bylapudi Nabab N…" at bounding box center [233, 417] width 102 height 25
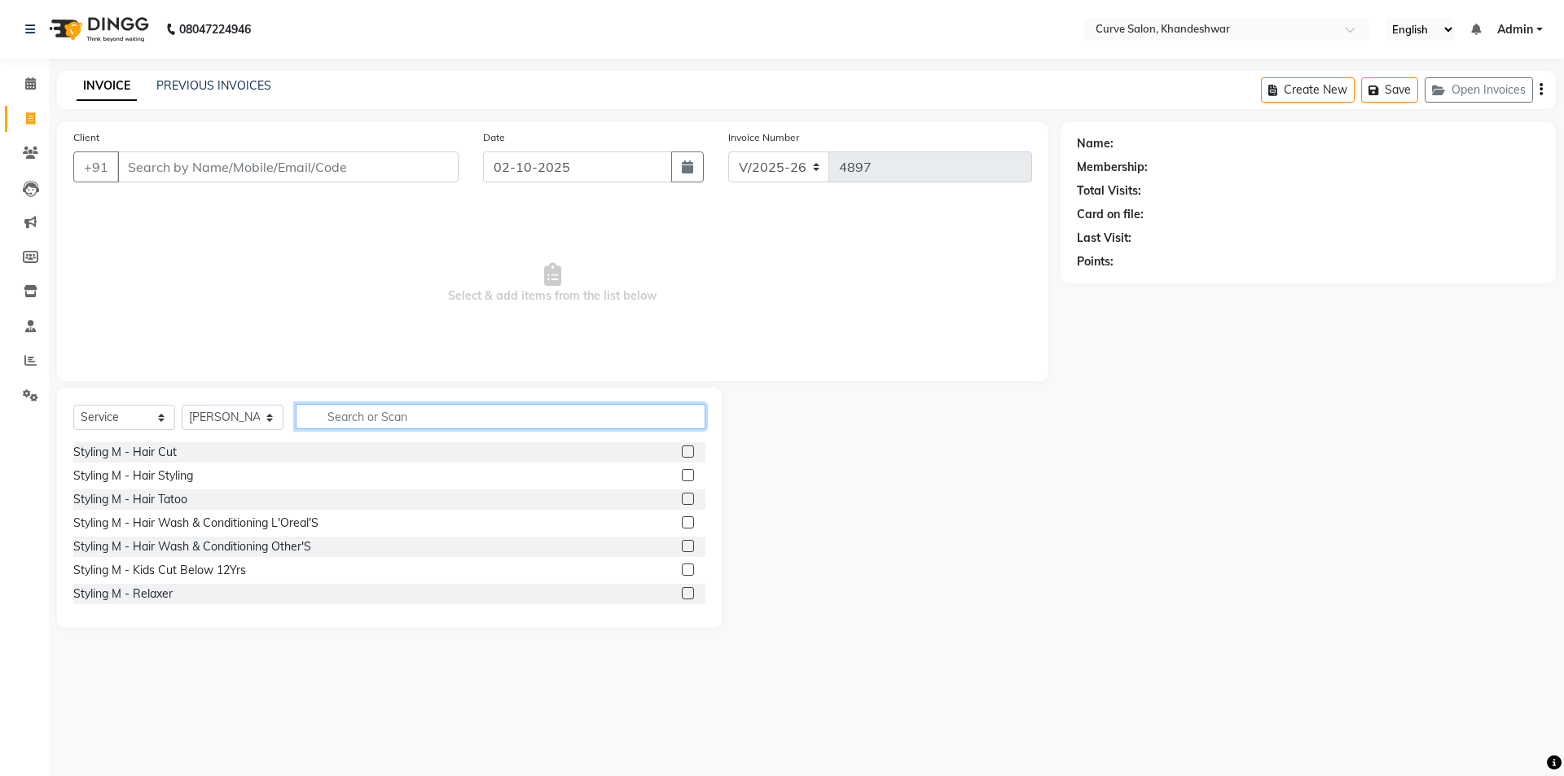
click at [362, 411] on input "text" at bounding box center [501, 416] width 410 height 25
type input "h"
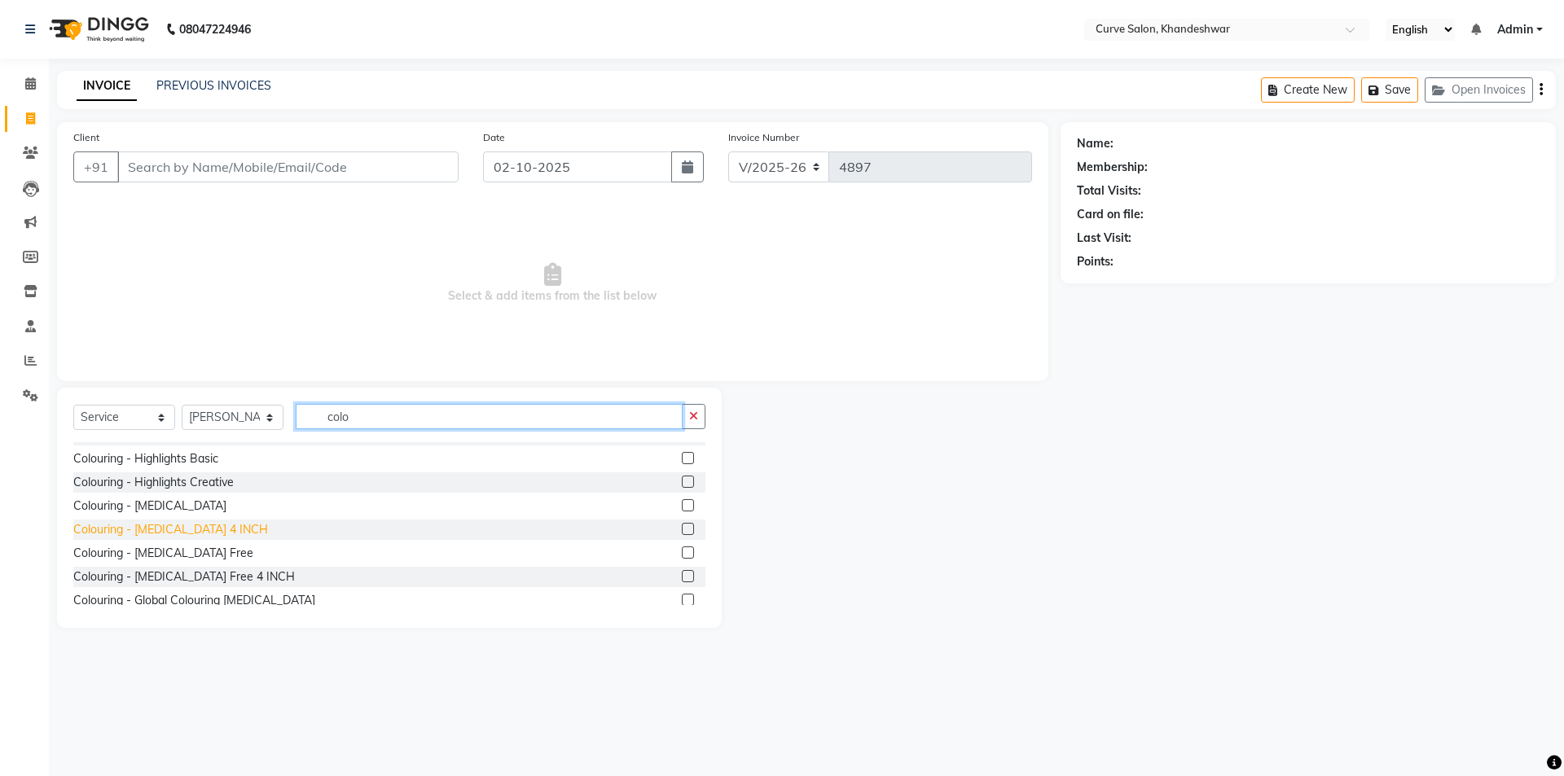
scroll to position [326, 0]
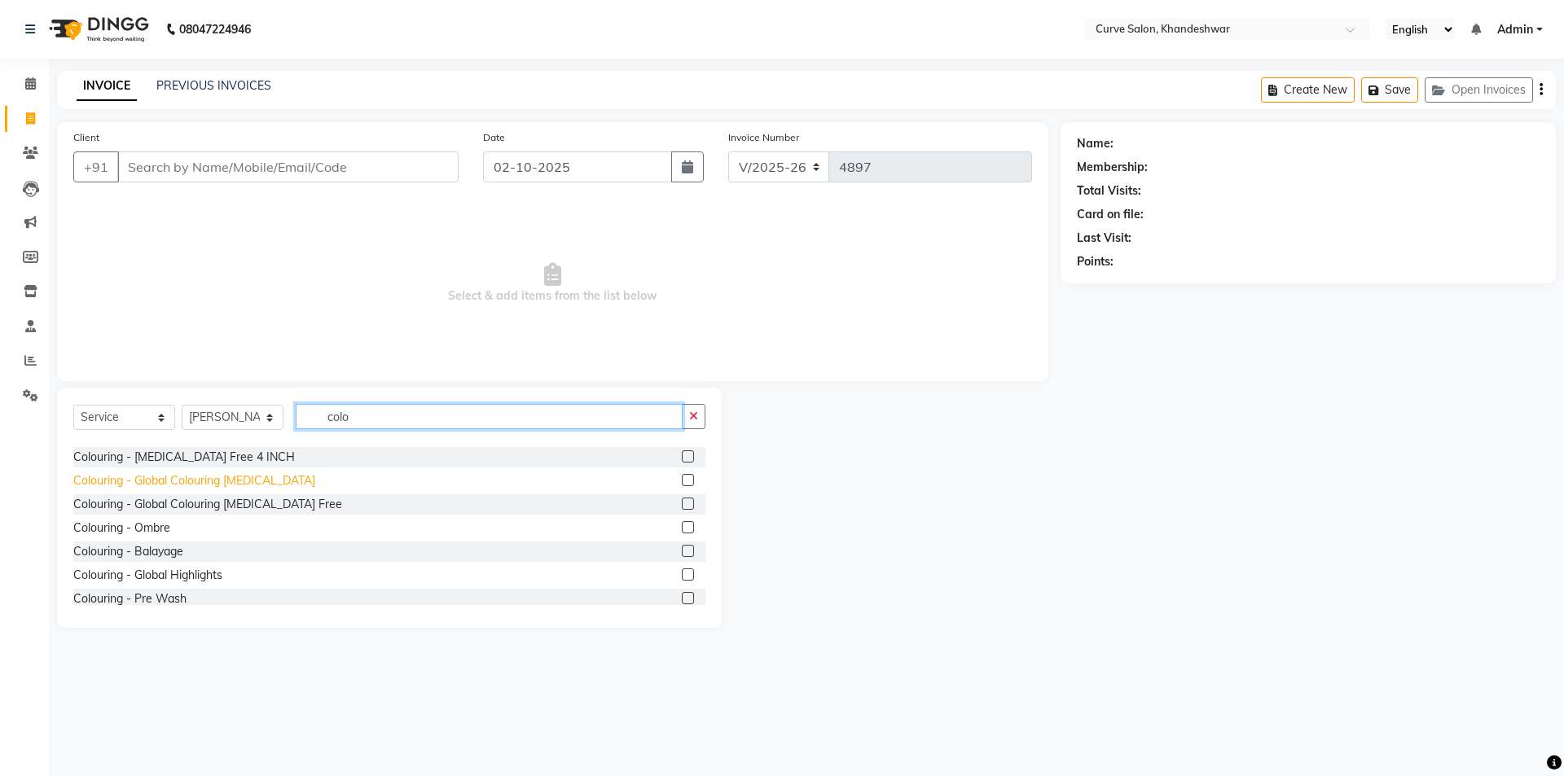
type input "colo"
click at [159, 481] on div "Colouring - Global Colouring Ammonia" at bounding box center [194, 480] width 242 height 17
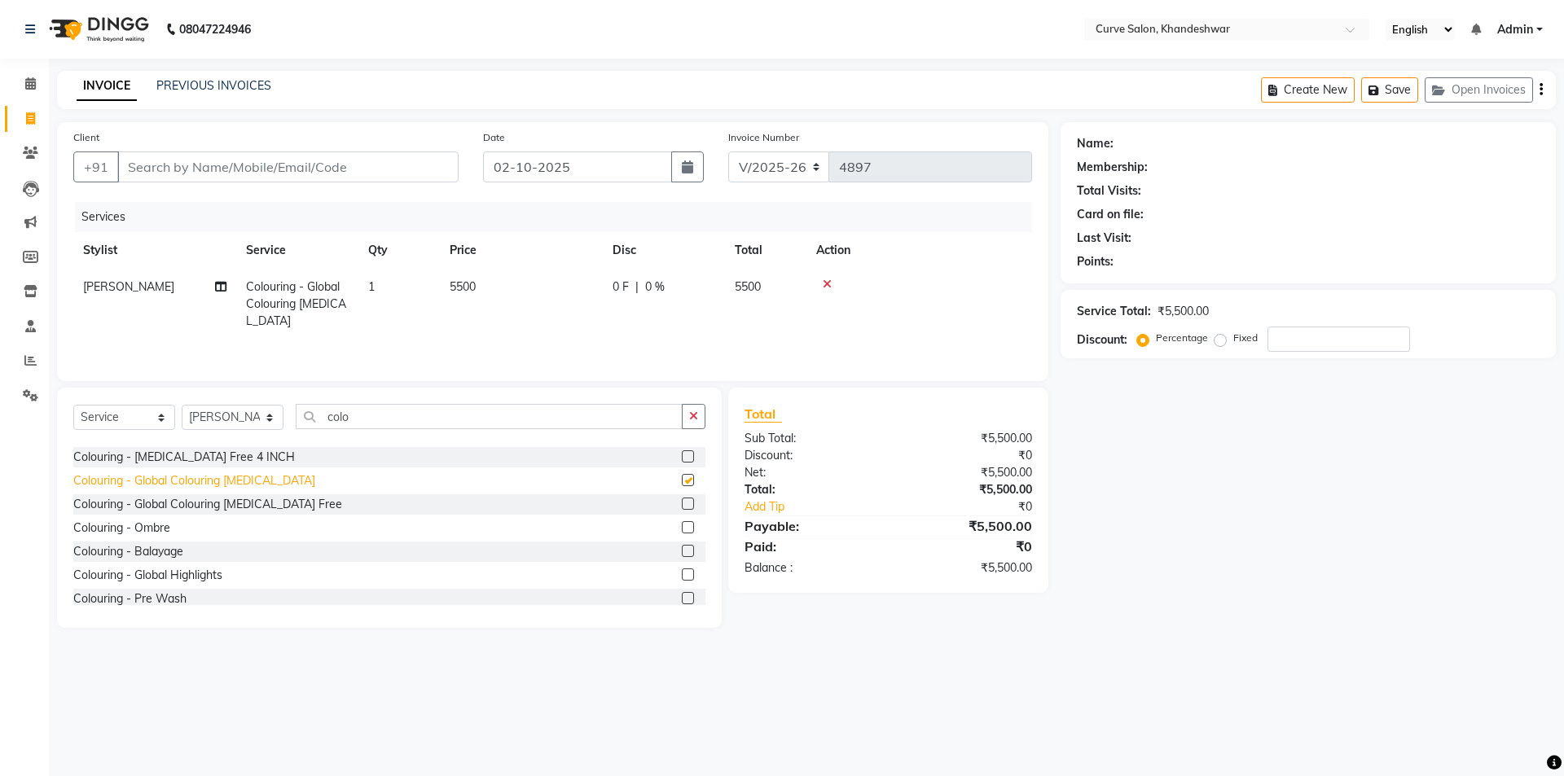
checkbox input "false"
click at [604, 414] on input "colo" at bounding box center [489, 416] width 387 height 25
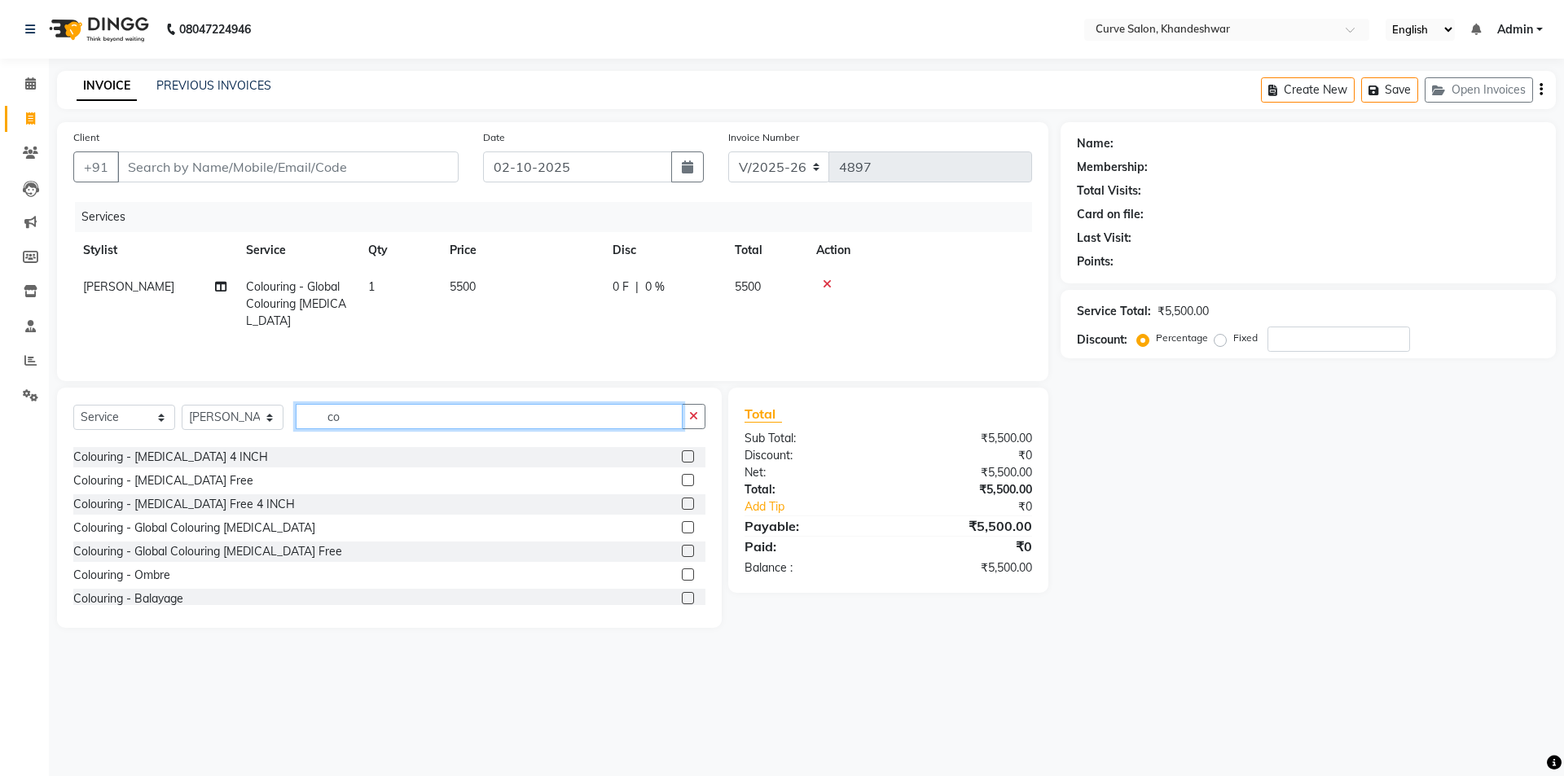
type input "c"
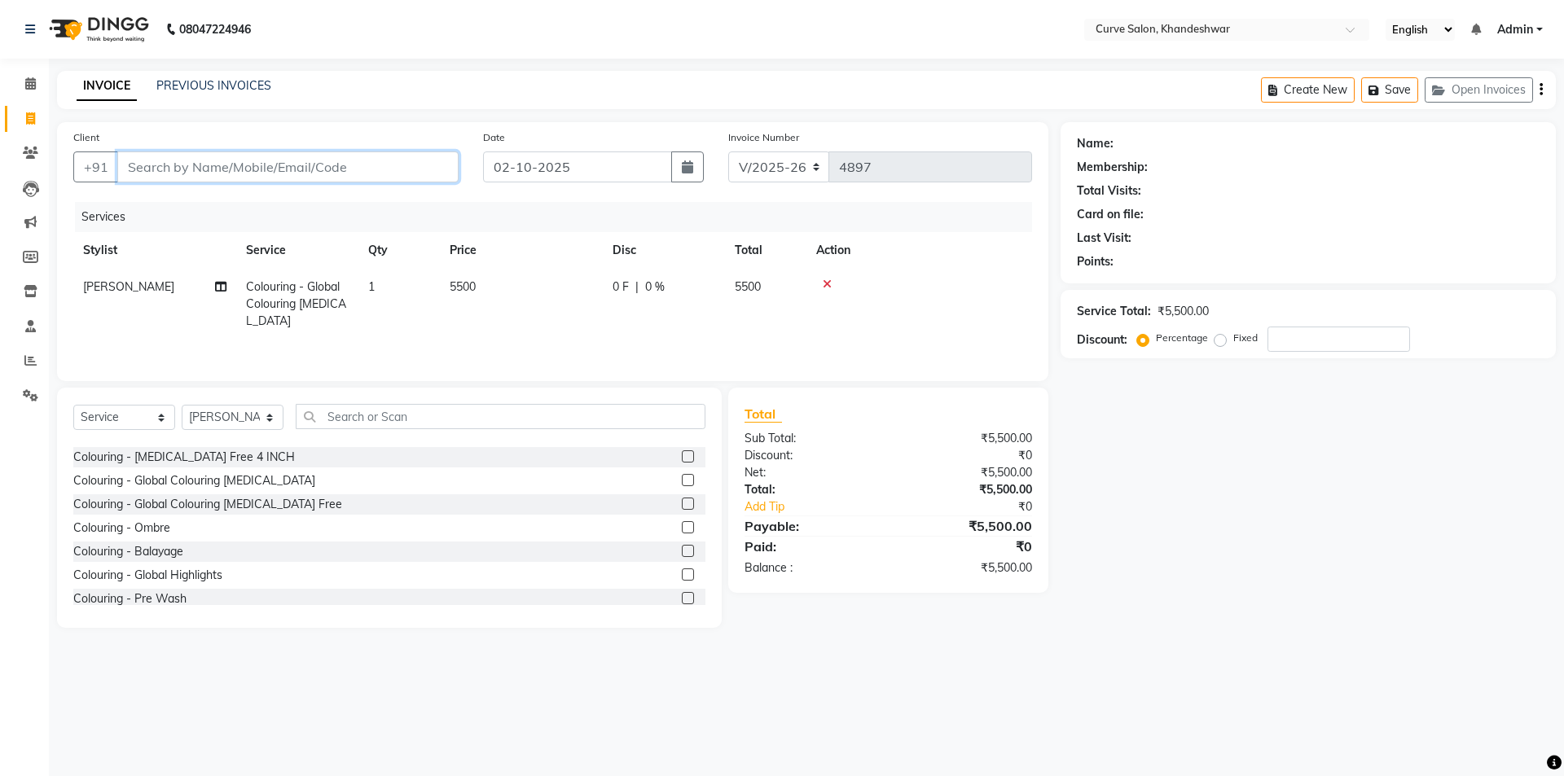
click at [168, 165] on input "Client" at bounding box center [287, 166] width 341 height 31
click at [338, 415] on input "text" at bounding box center [501, 416] width 410 height 25
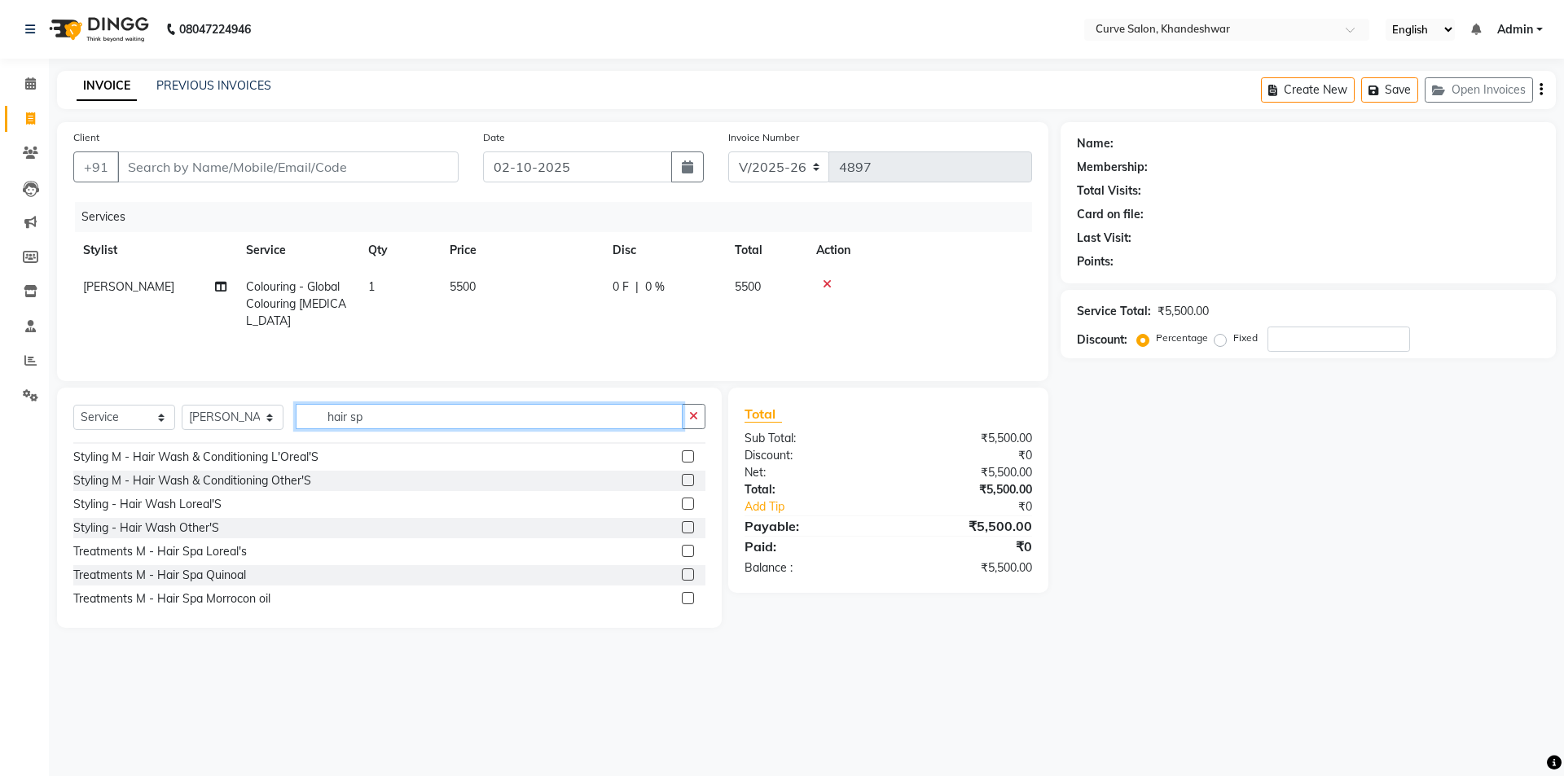
scroll to position [0, 0]
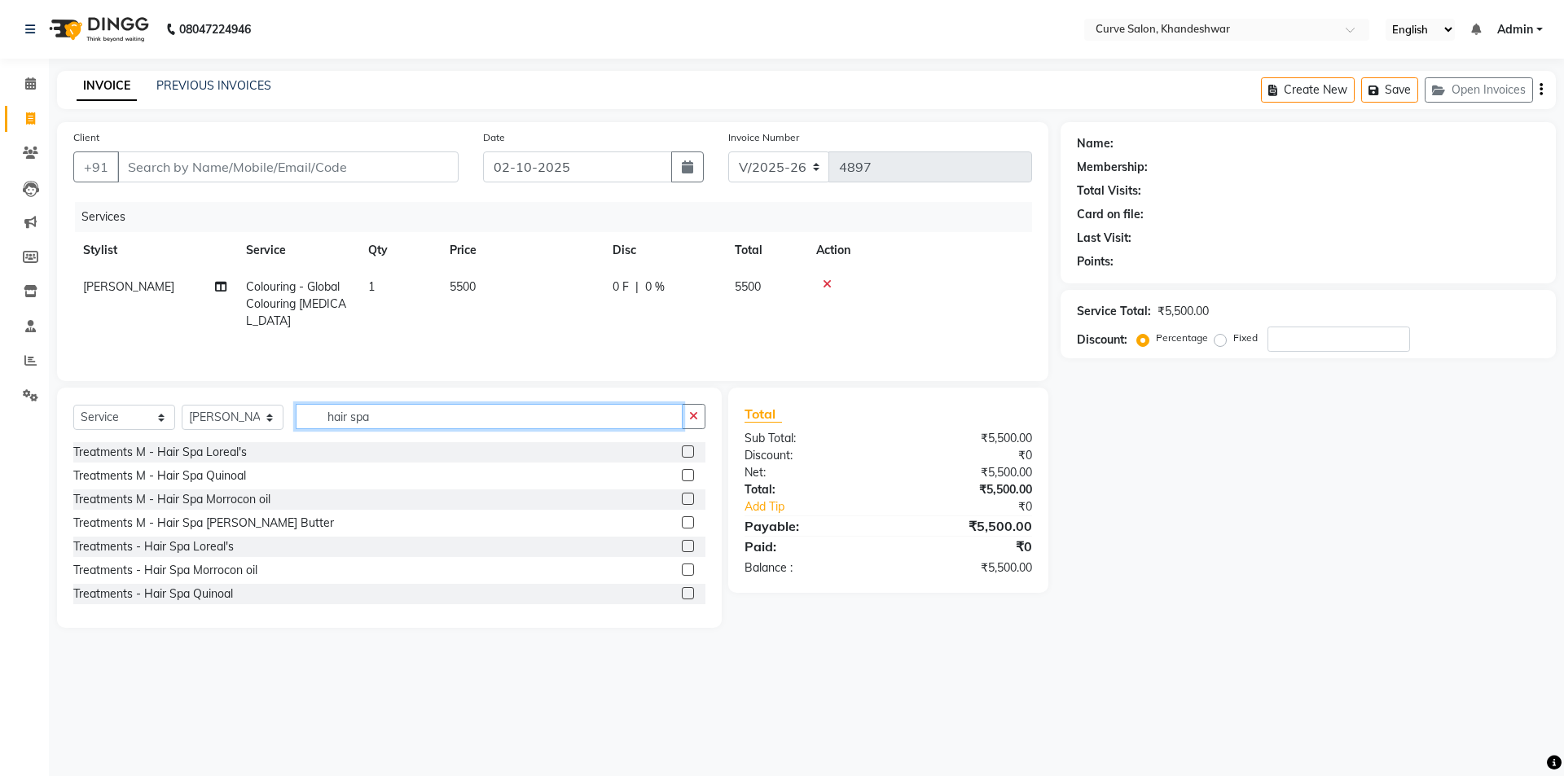
drag, startPoint x: 388, startPoint y: 418, endPoint x: 418, endPoint y: 424, distance: 30.0
click at [418, 424] on input "hair spa" at bounding box center [489, 416] width 387 height 25
click at [432, 419] on input "hair spa" at bounding box center [489, 416] width 387 height 25
click at [399, 415] on input "hair spa" at bounding box center [489, 416] width 387 height 25
type input "h"
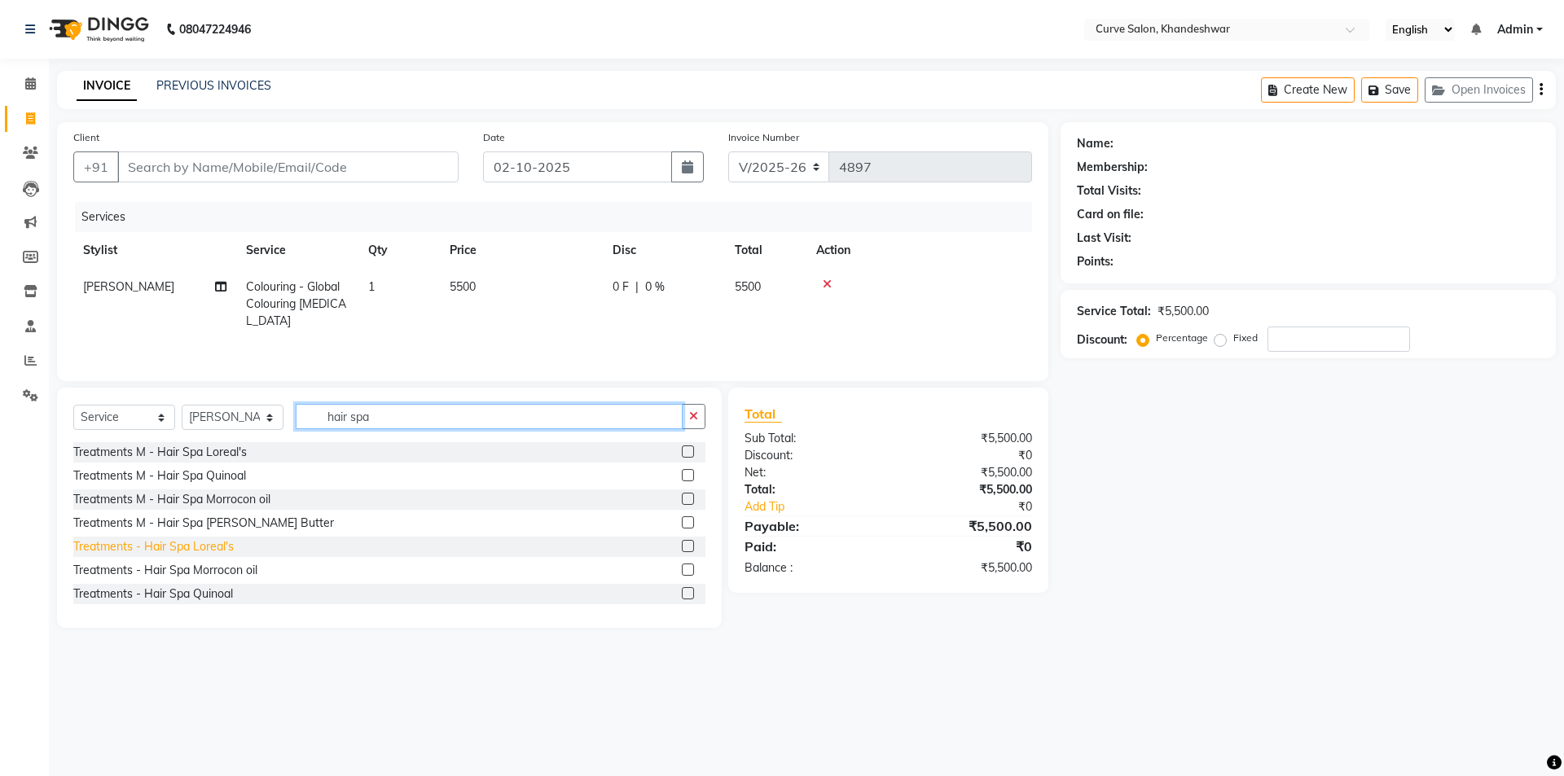
scroll to position [26, 0]
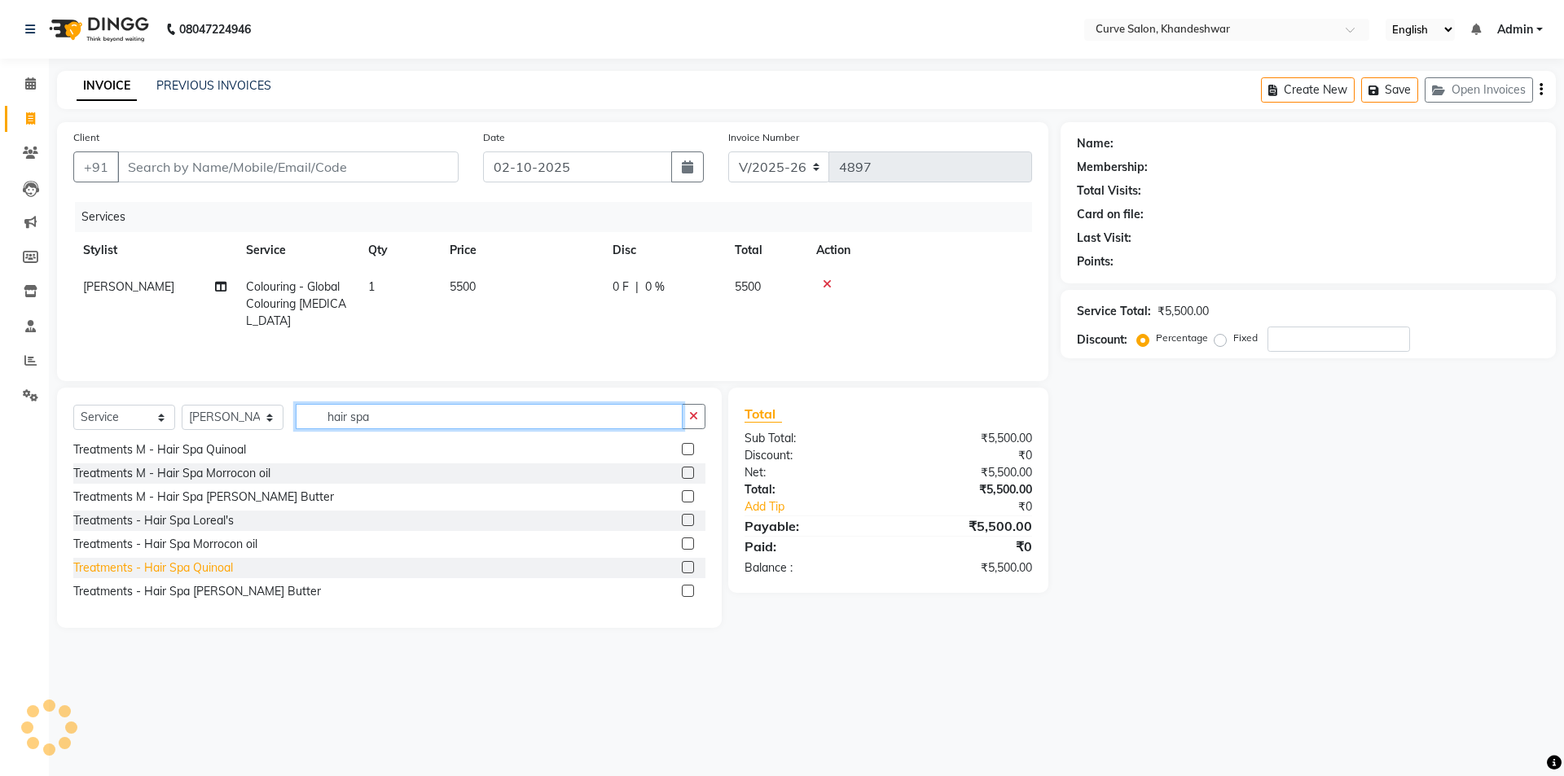
type input "hair spa"
click at [220, 562] on div "Treatments - Hair Spa Quinoal" at bounding box center [153, 568] width 160 height 17
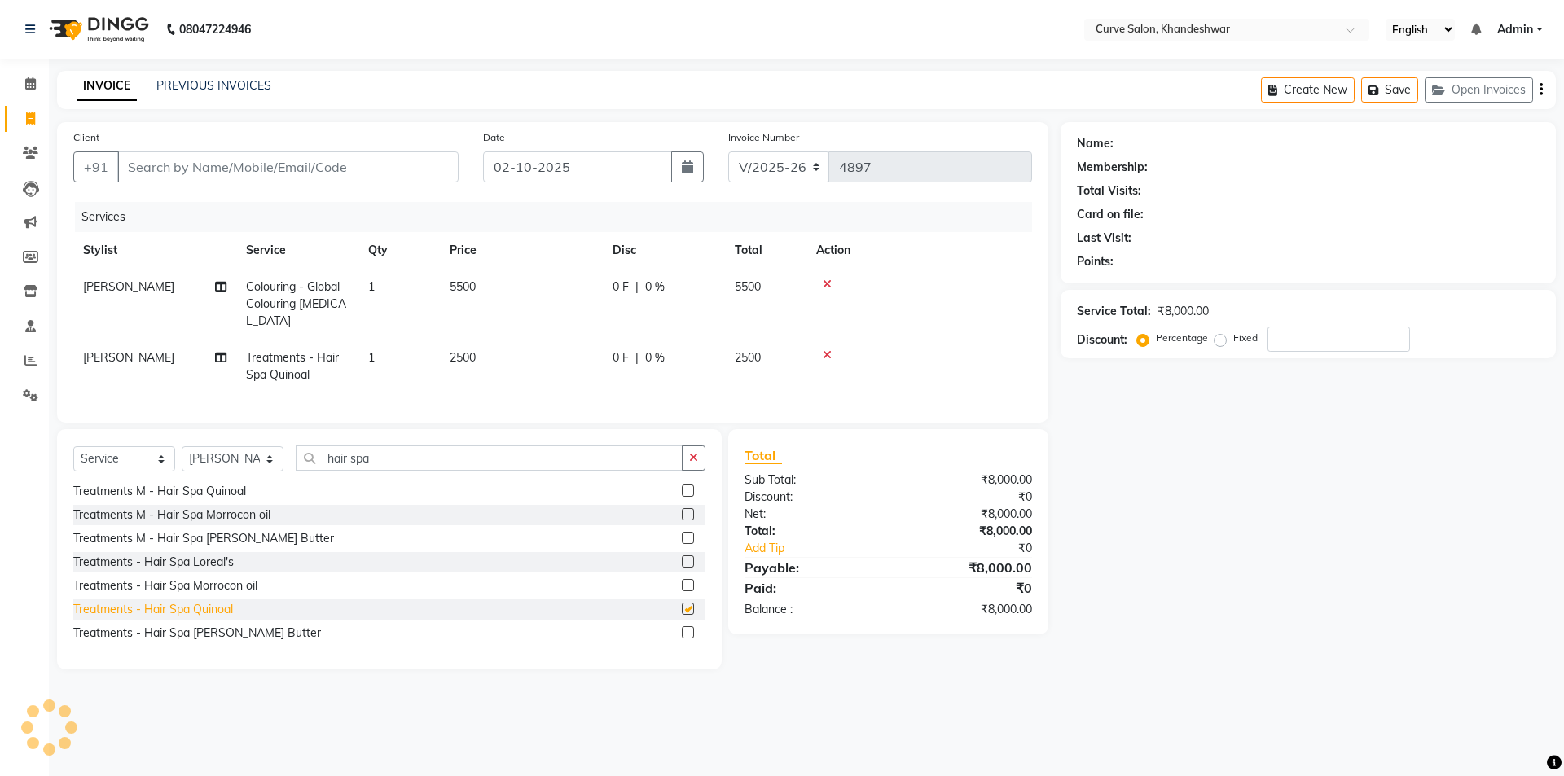
checkbox input "false"
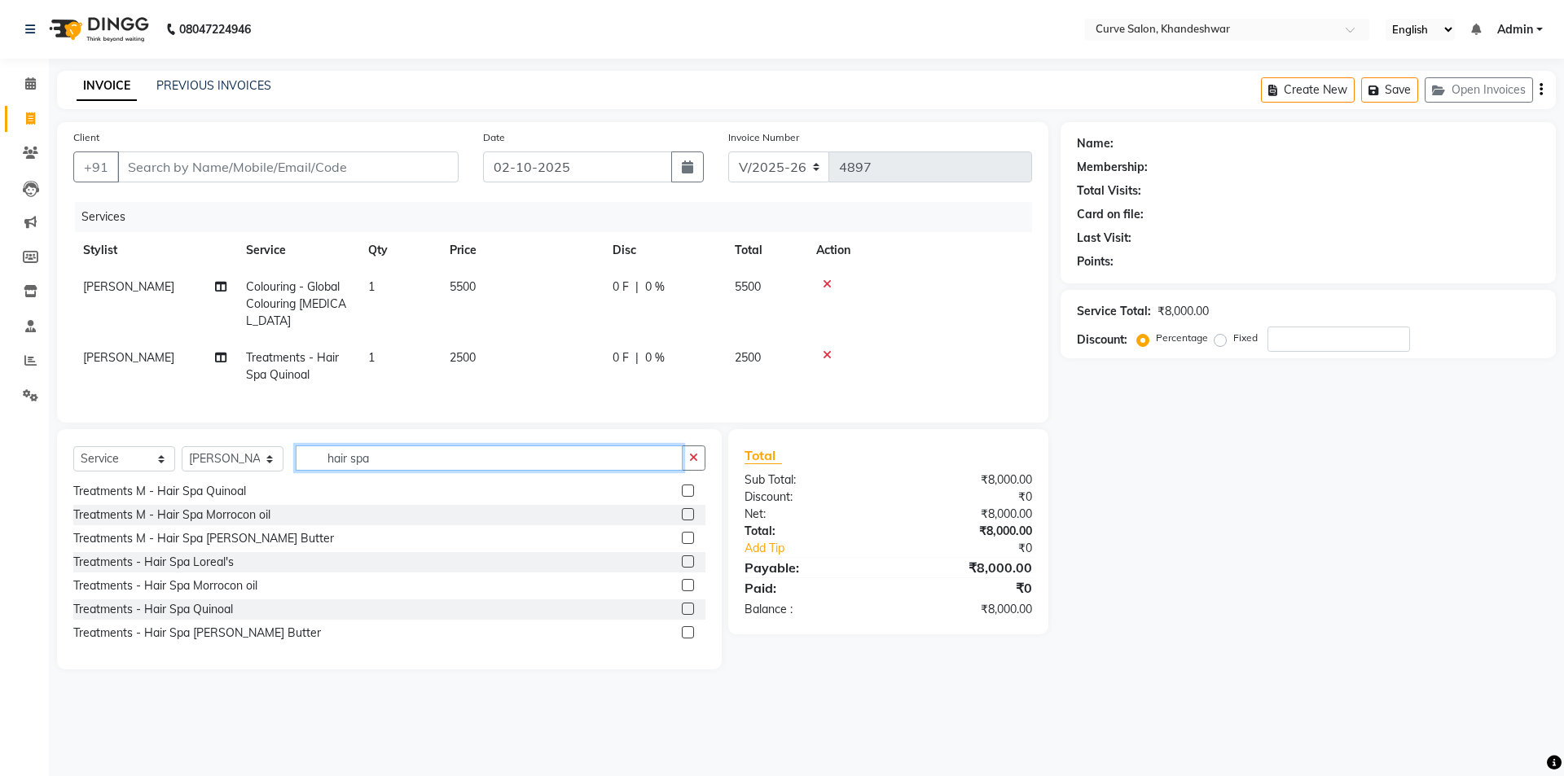
click at [387, 471] on input "hair spa" at bounding box center [489, 457] width 387 height 25
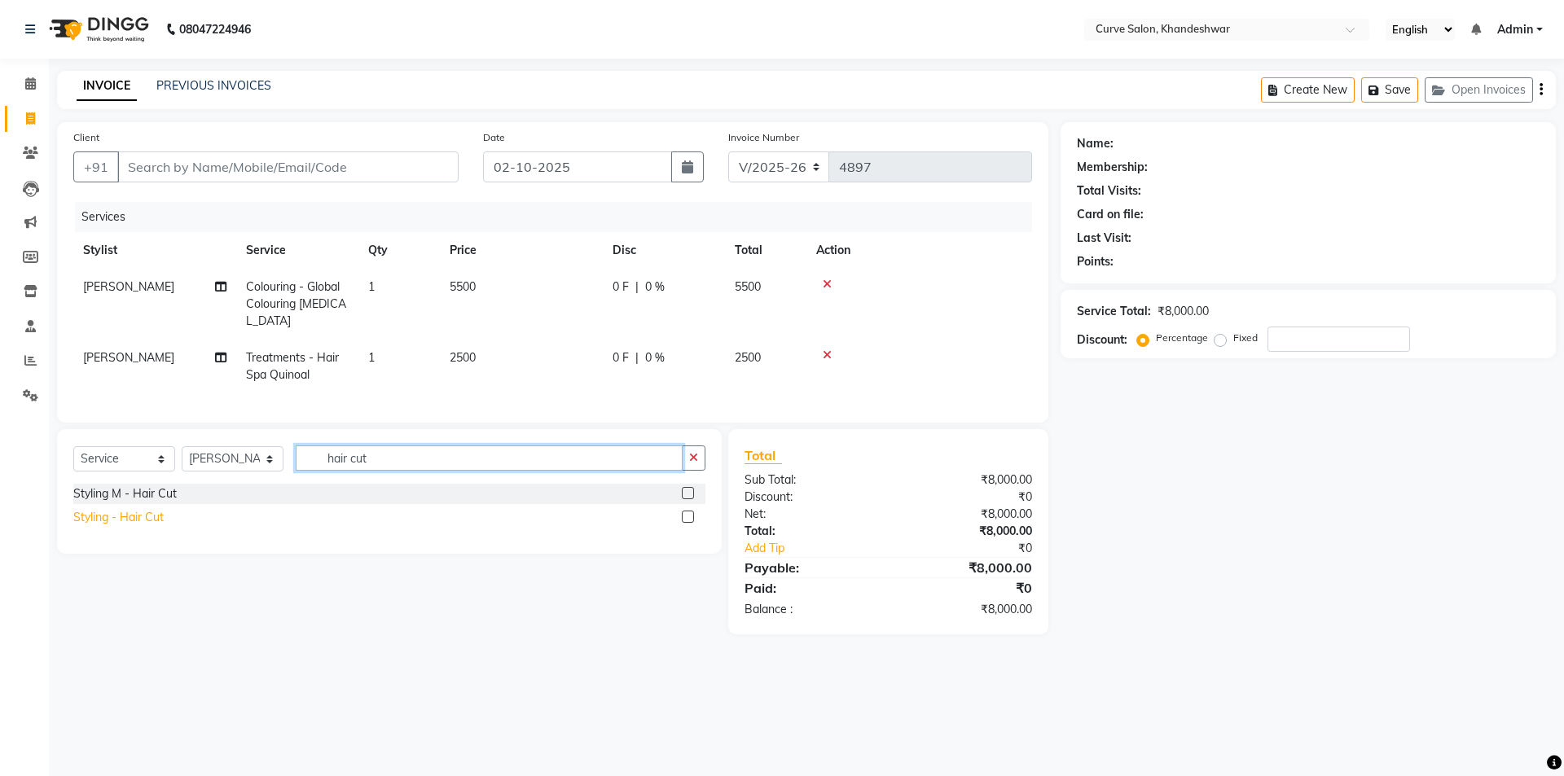
type input "hair cut"
click at [134, 521] on div "Styling - Hair Cut" at bounding box center [118, 517] width 90 height 17
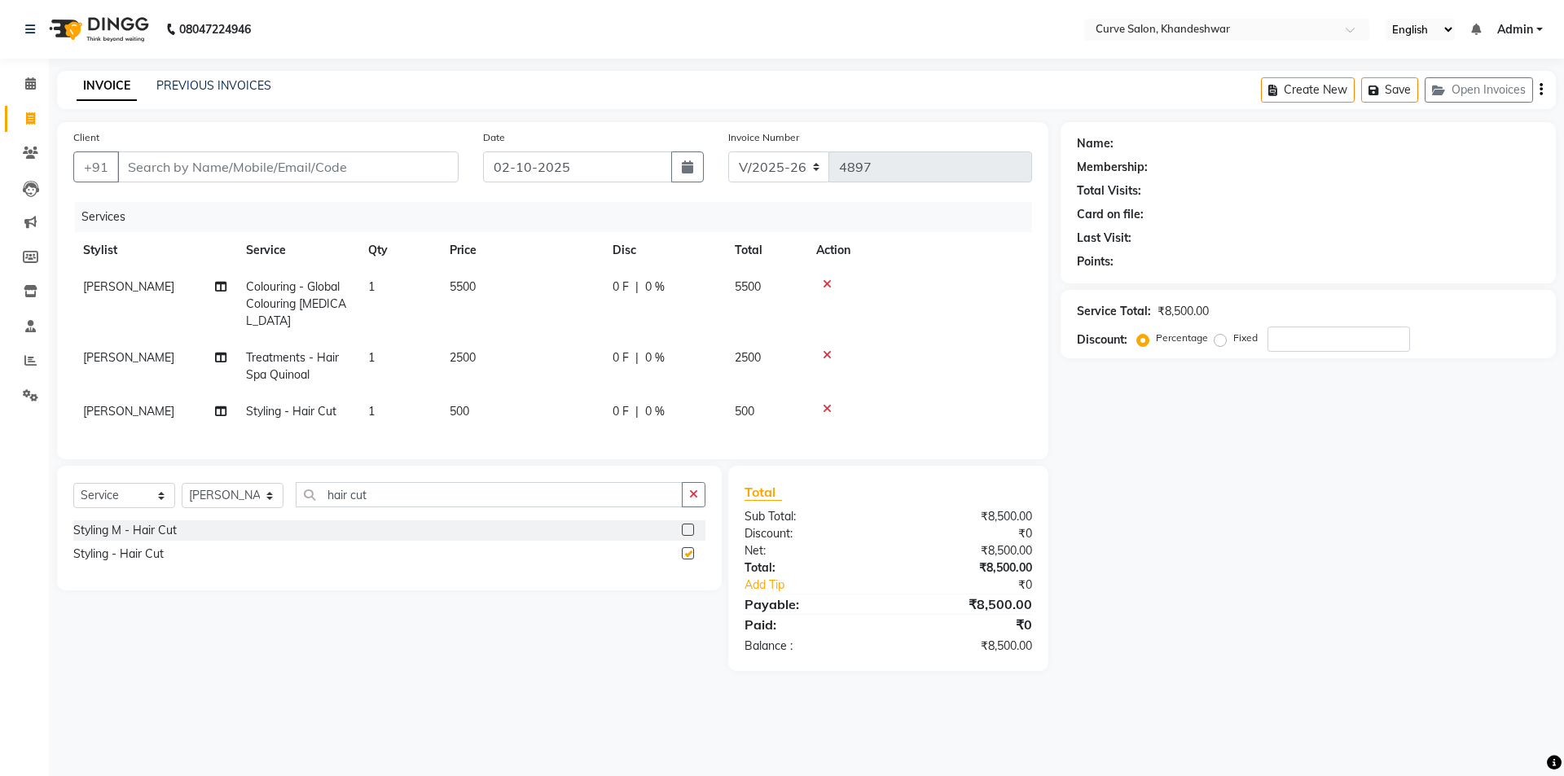
checkbox input "false"
click at [463, 353] on span "2500" at bounding box center [463, 357] width 26 height 15
select select "25106"
click at [462, 357] on span "2500" at bounding box center [463, 357] width 26 height 15
select select "25106"
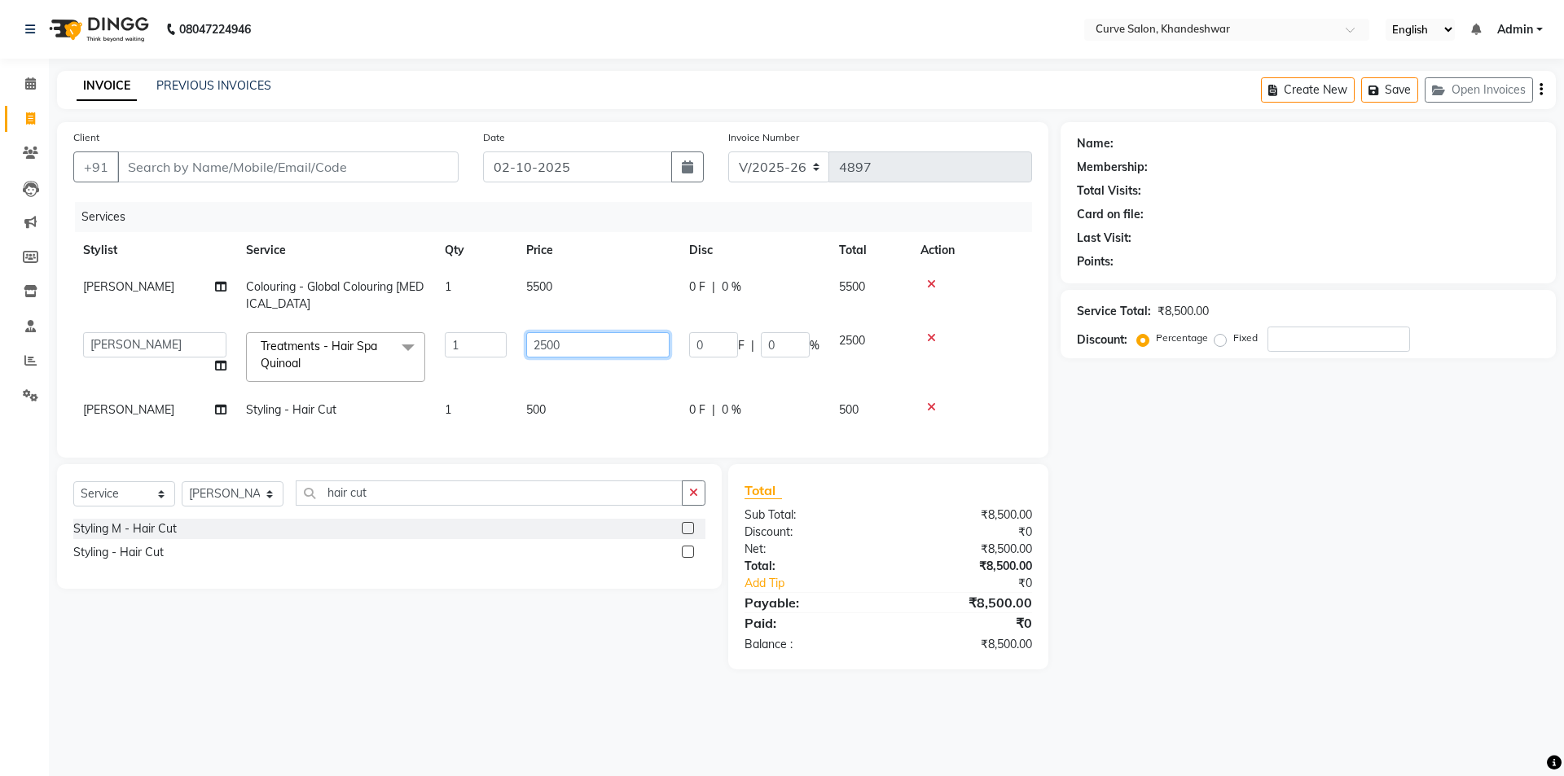
click at [546, 343] on input "2500" at bounding box center [597, 344] width 143 height 25
type input "2000"
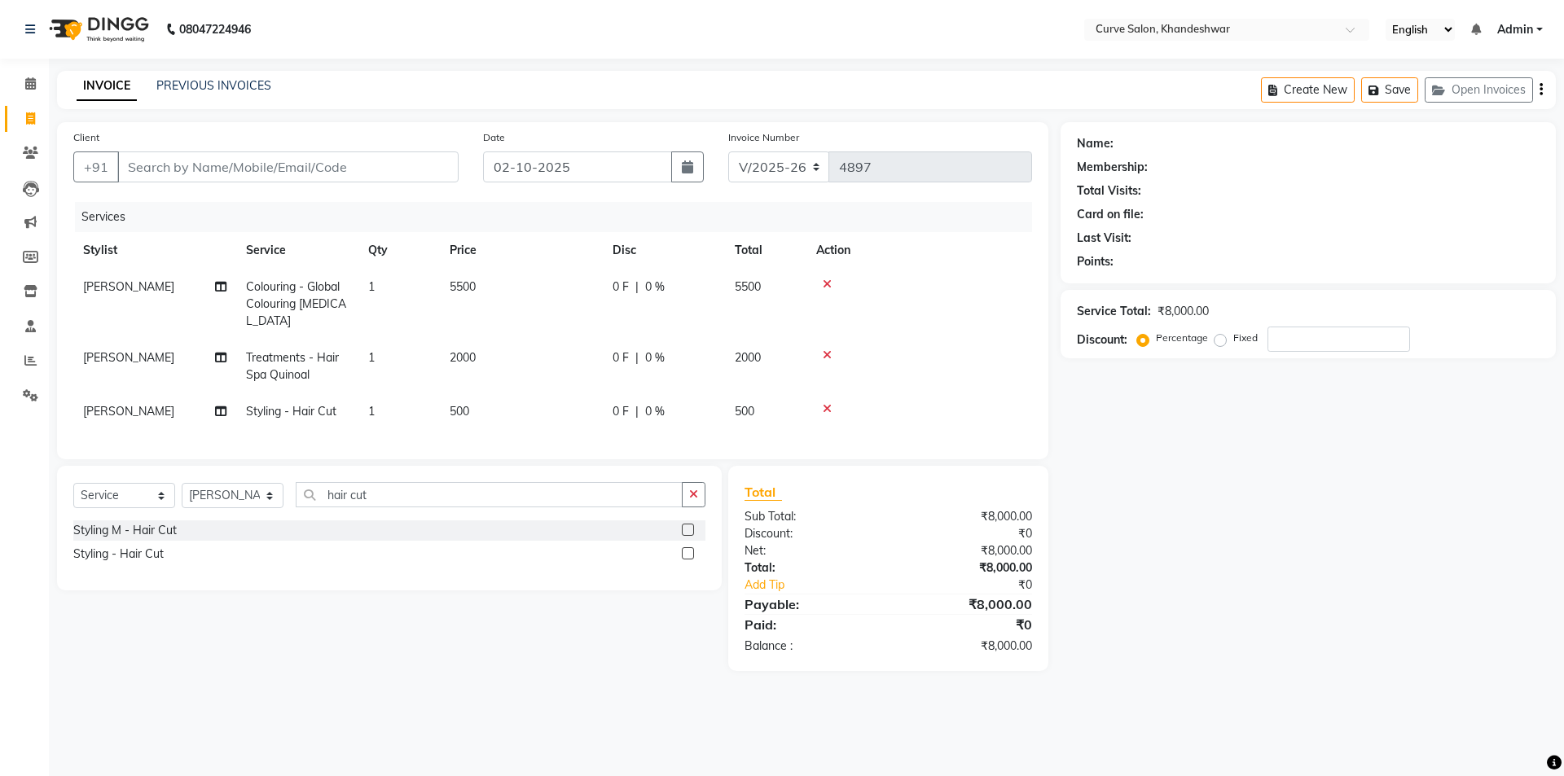
click at [551, 281] on td "5500" at bounding box center [521, 304] width 163 height 71
select select "25106"
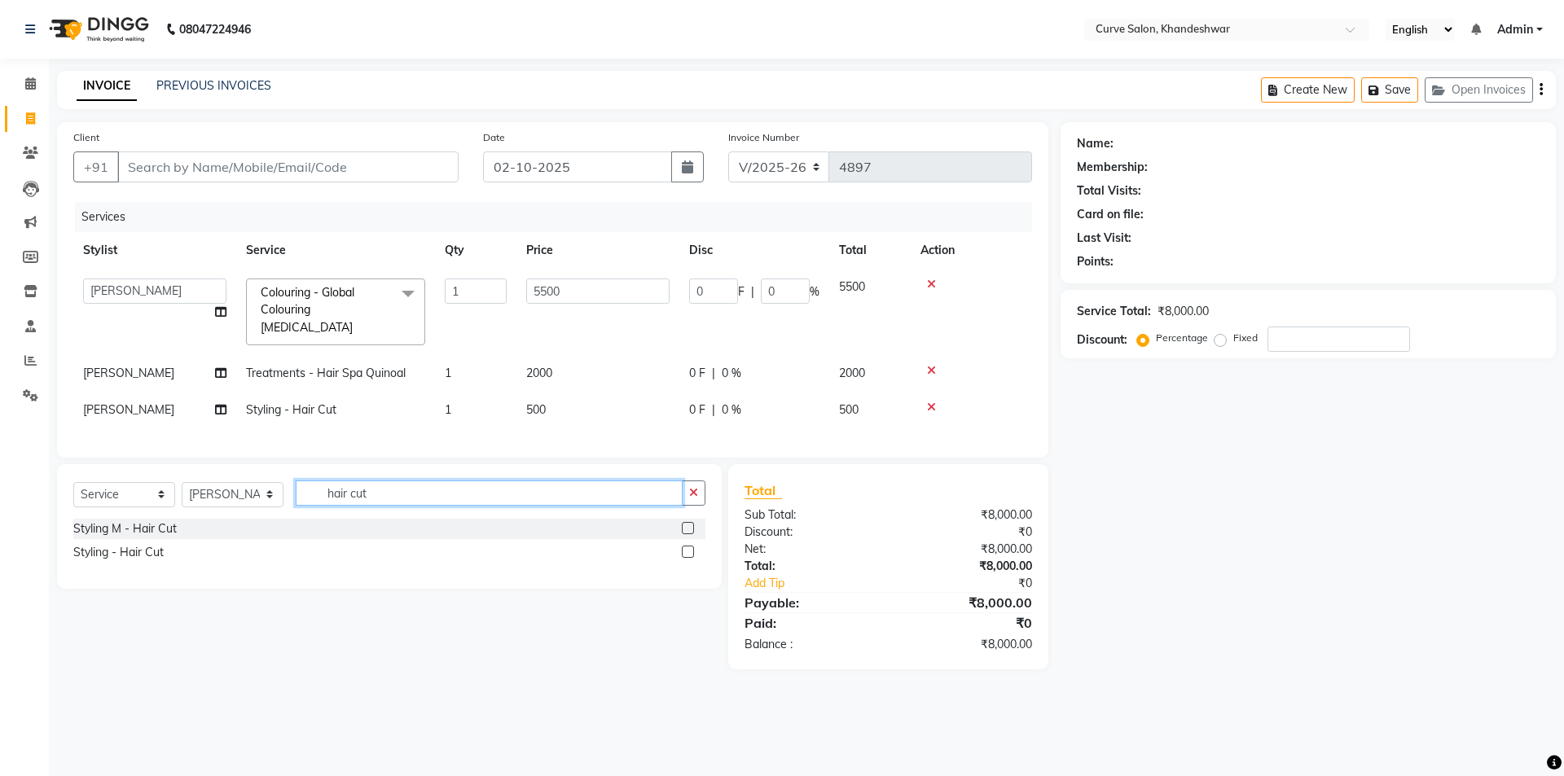
click at [406, 486] on input "hair cut" at bounding box center [489, 493] width 387 height 25
type input "h"
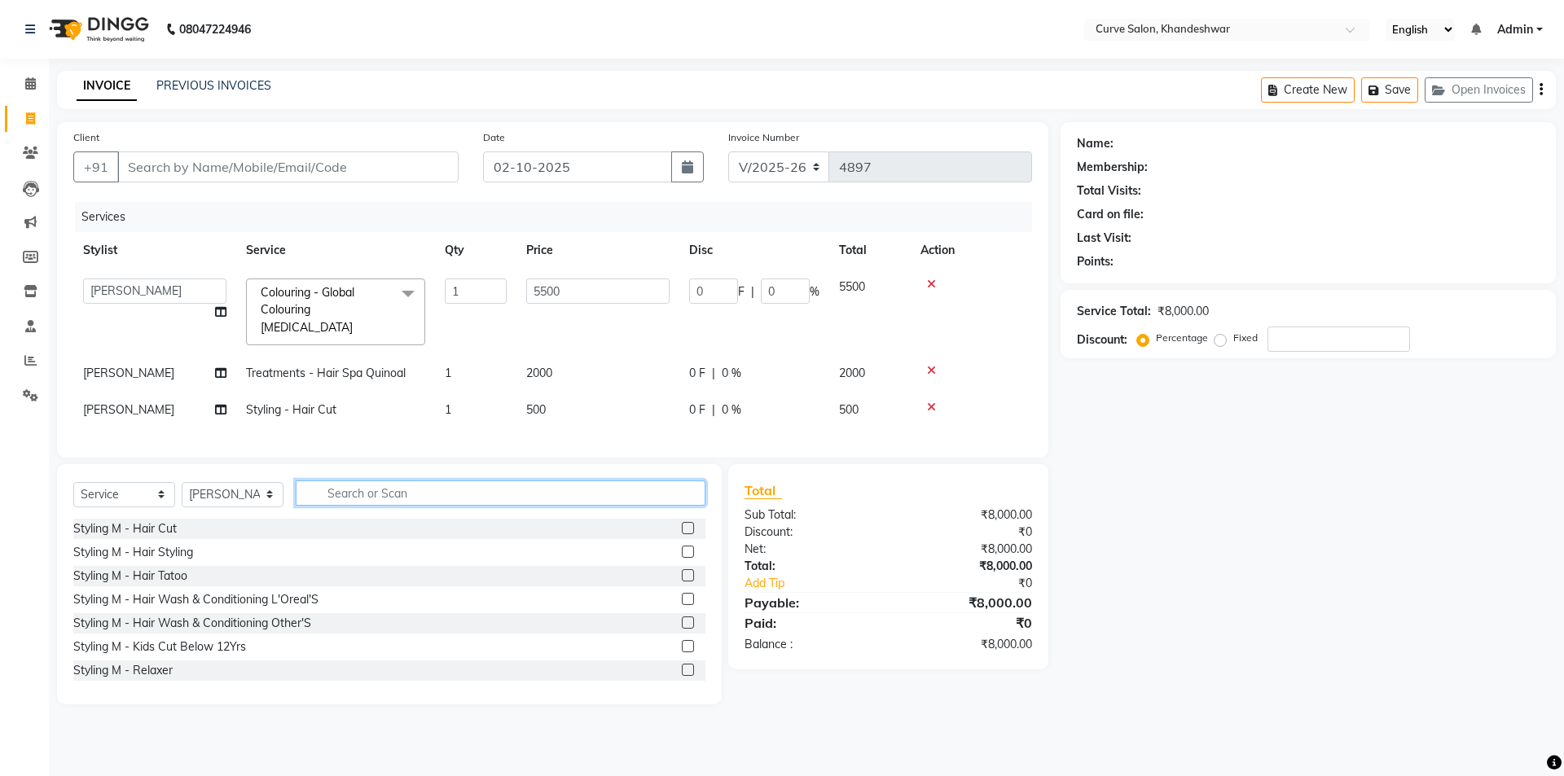
click at [419, 481] on input "text" at bounding box center [501, 493] width 410 height 25
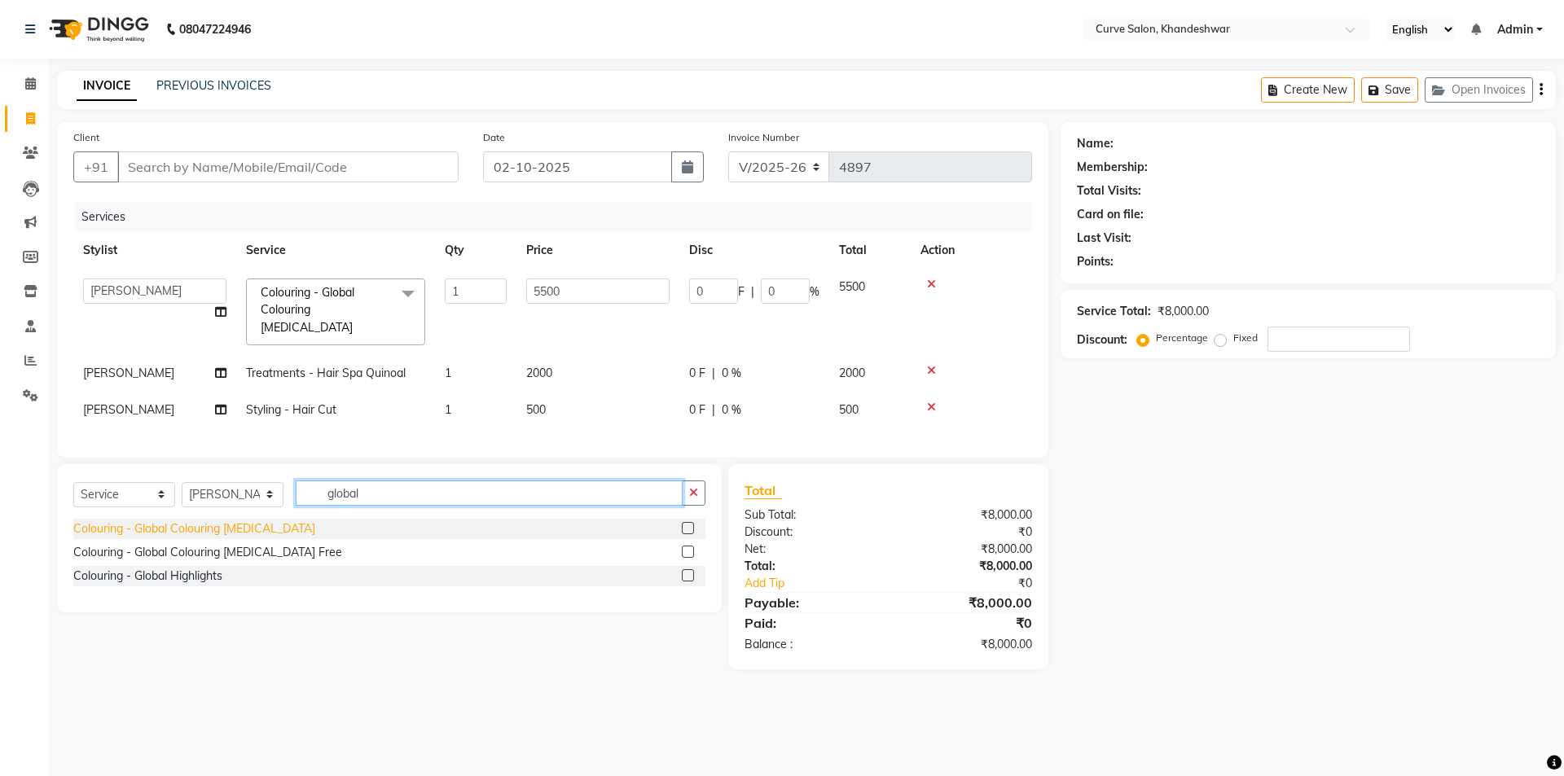
type input "global"
click at [213, 520] on div "Colouring - Global Colouring Ammonia" at bounding box center [194, 528] width 242 height 17
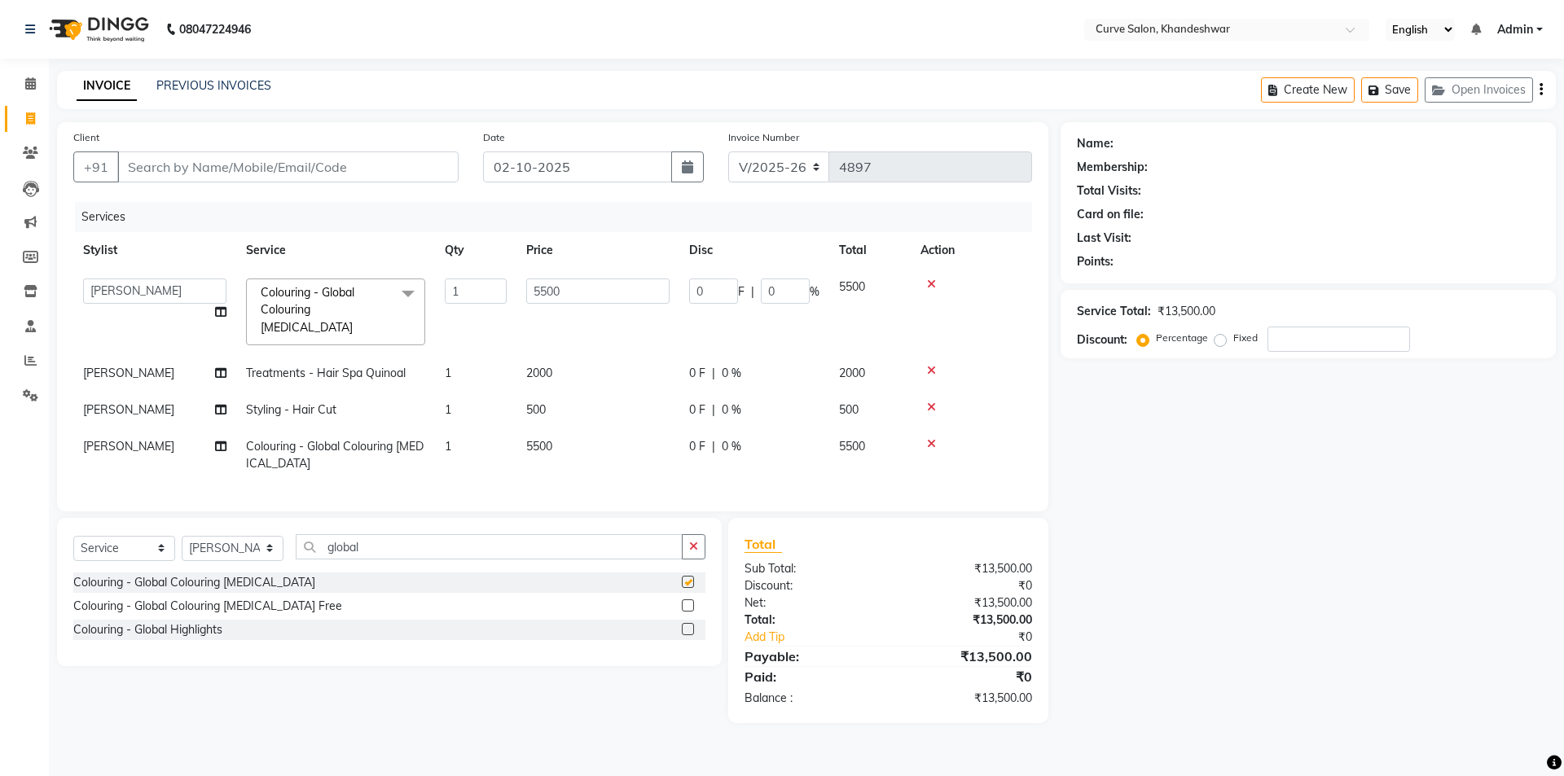
checkbox input "false"
click at [934, 438] on icon at bounding box center [931, 443] width 9 height 11
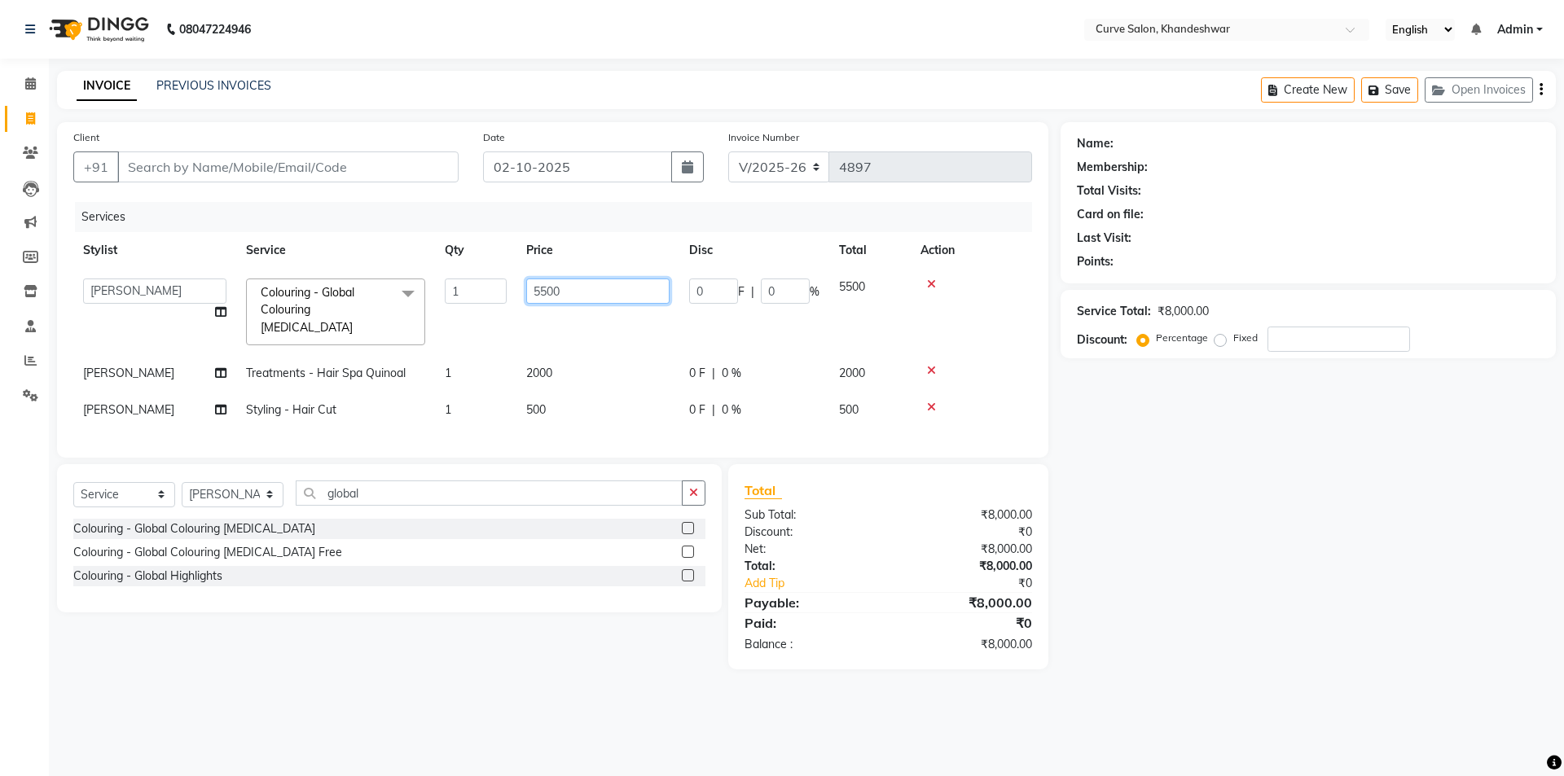
click at [547, 293] on input "5500" at bounding box center [597, 291] width 143 height 25
type input "5000"
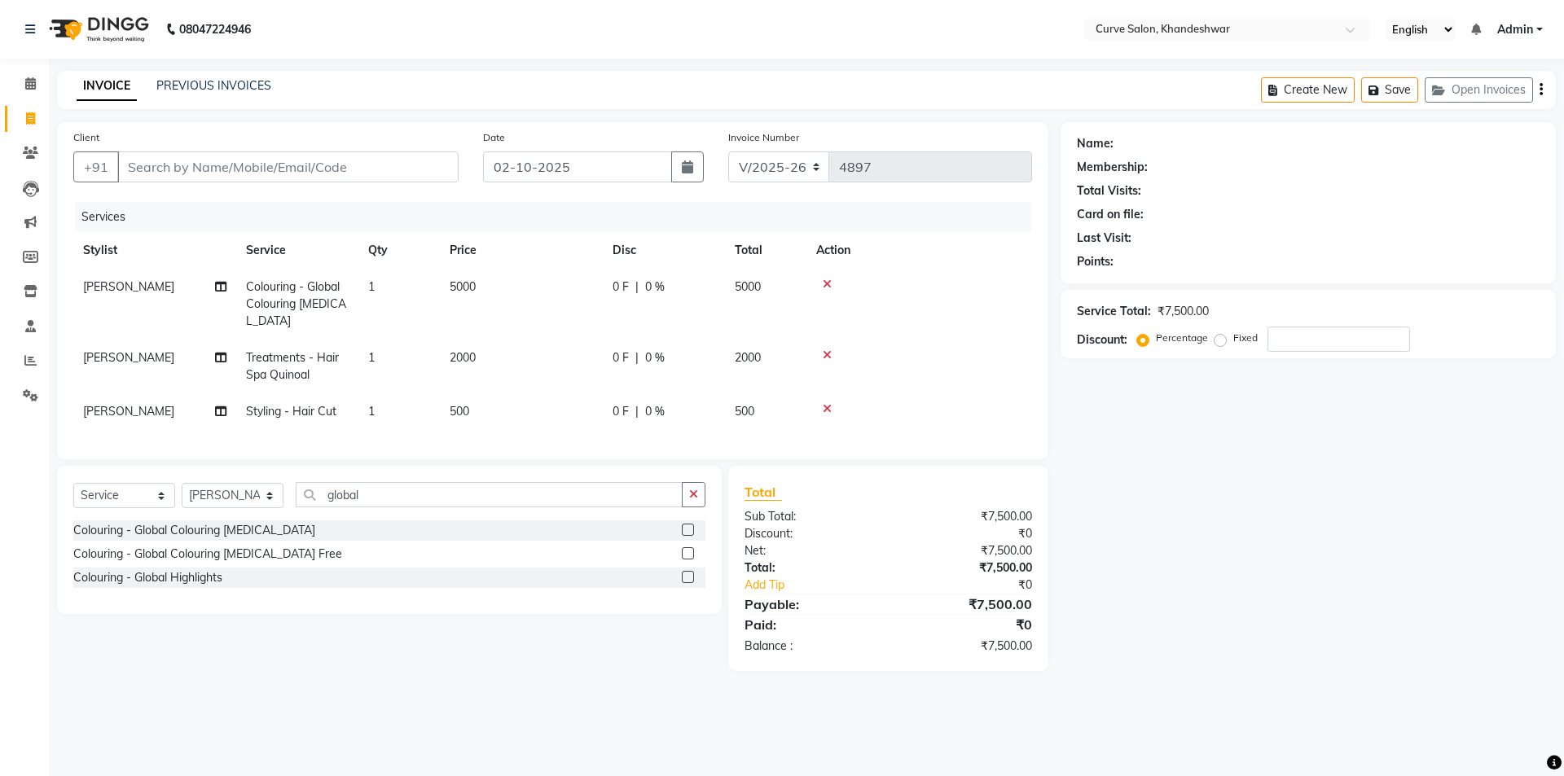
click at [1210, 431] on div "Name: Membership: Total Visits: Card on file: Last Visit: Points: Service Total…" at bounding box center [1313, 396] width 507 height 549
click at [34, 81] on icon at bounding box center [30, 83] width 11 height 12
click at [240, 507] on select "Select Stylist Ahmed Kafil Curve Faizan Khan Kunal Gavai Laxmi Bylapudi Nabab N…" at bounding box center [233, 495] width 102 height 25
select select "25108"
click at [182, 495] on select "Select Stylist Ahmed Kafil Curve Faizan Khan Kunal Gavai Laxmi Bylapudi Nabab N…" at bounding box center [233, 495] width 102 height 25
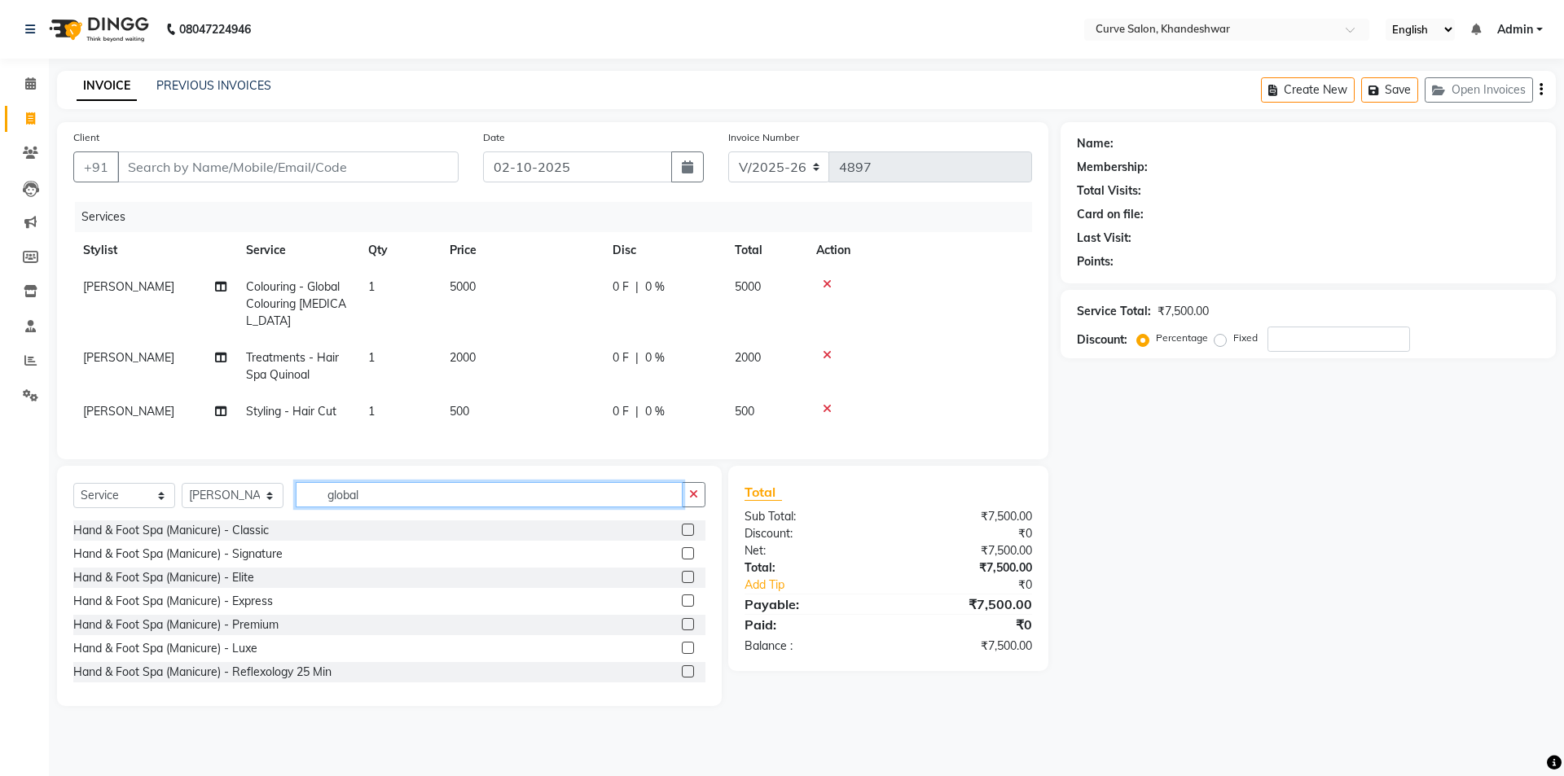
click at [428, 507] on input "global" at bounding box center [489, 494] width 387 height 25
type input "g"
type input "ess"
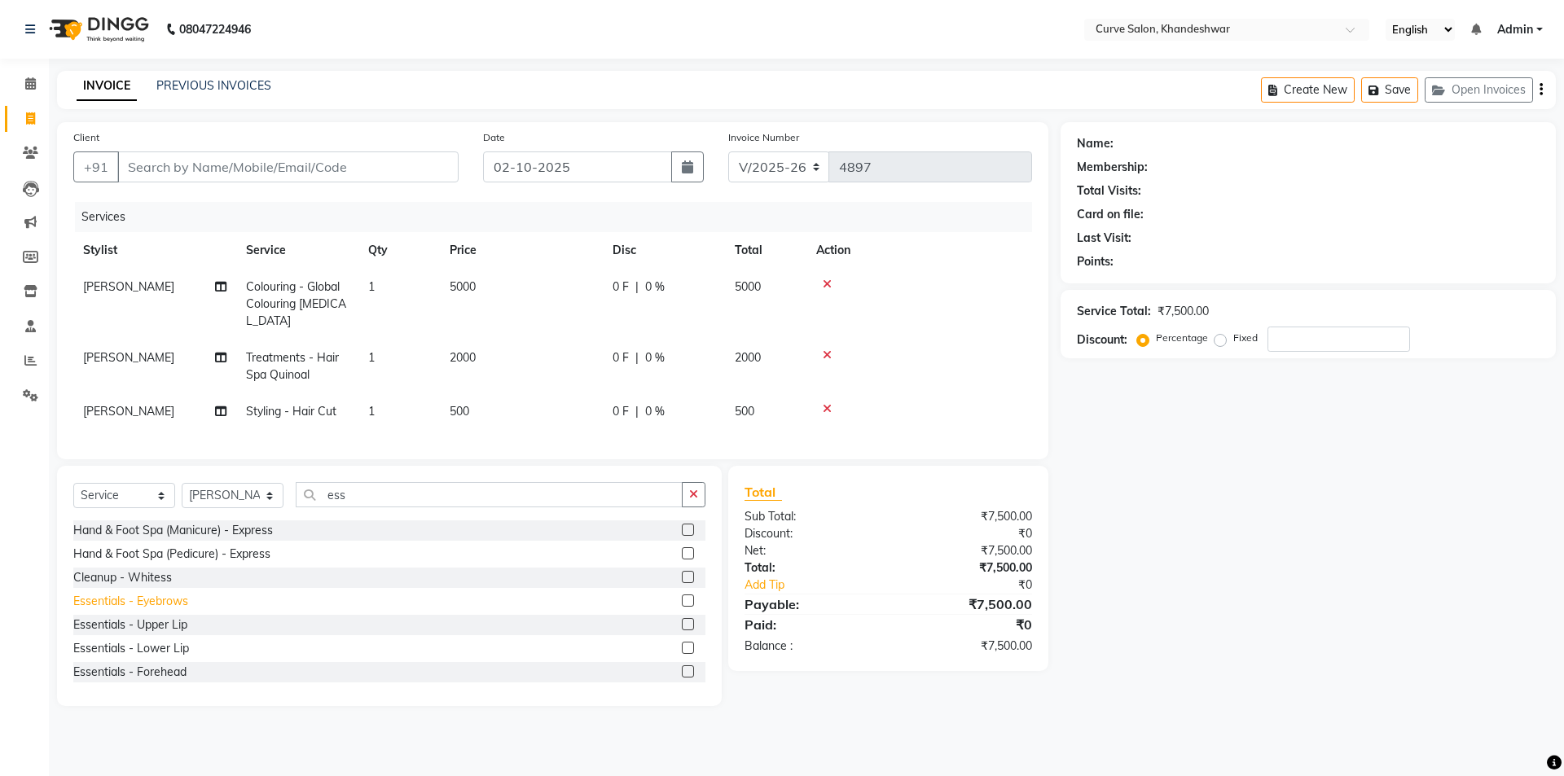
click at [132, 610] on div "Essentials - Eyebrows" at bounding box center [130, 601] width 115 height 17
checkbox input "false"
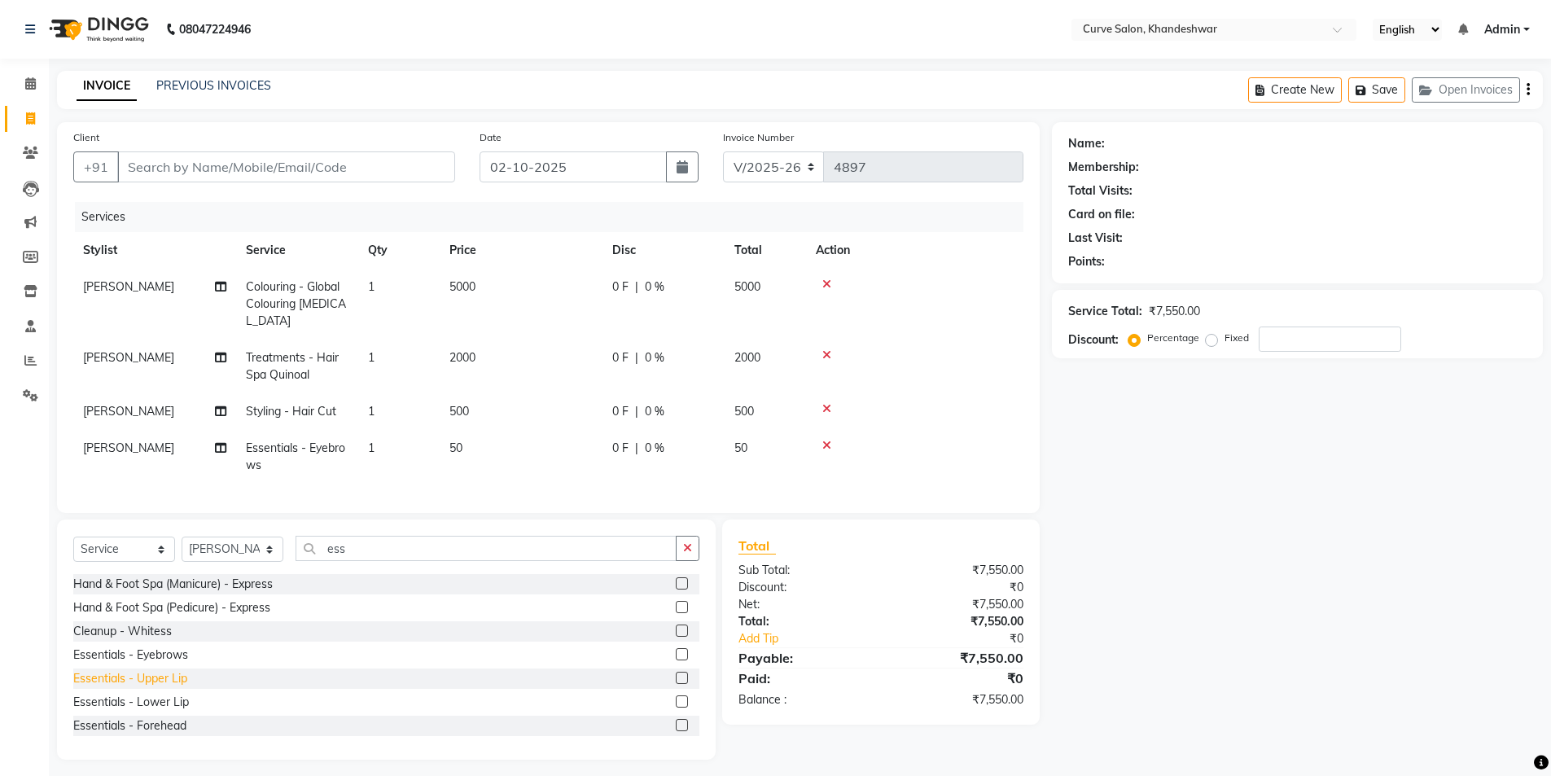
click at [153, 687] on div "Essentials - Upper Lip" at bounding box center [130, 678] width 114 height 17
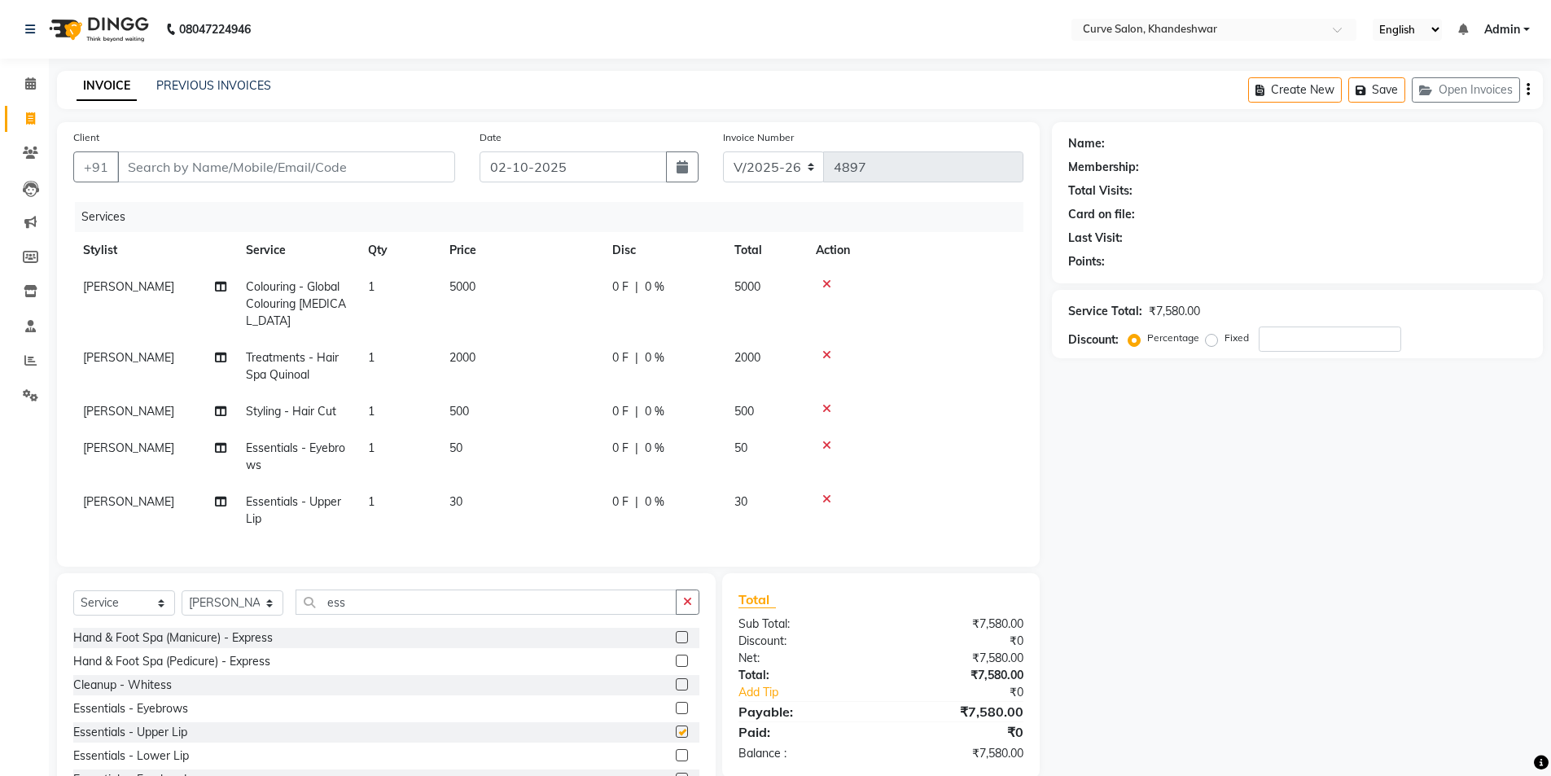
checkbox input "false"
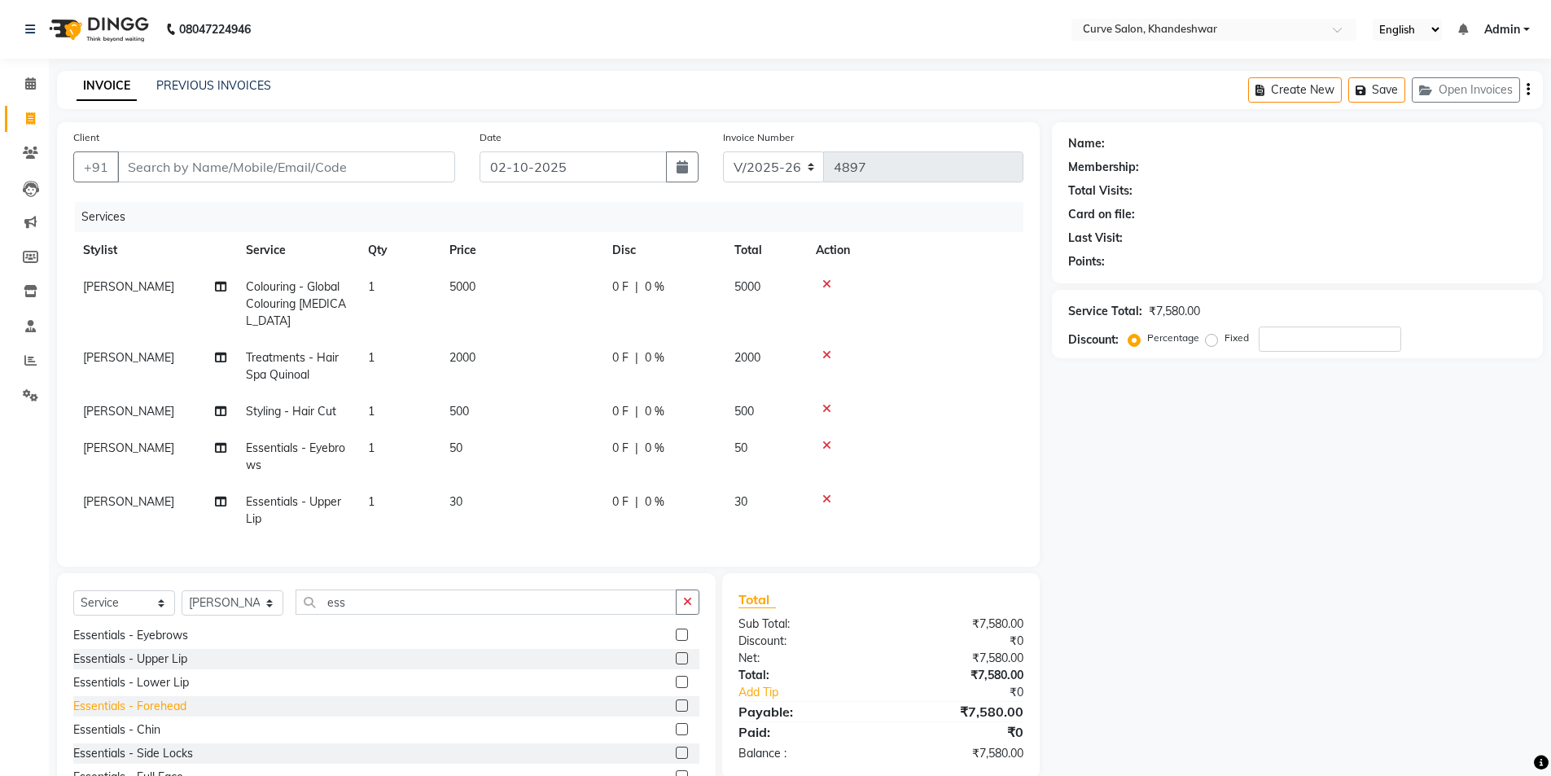
click at [165, 715] on div "Essentials - Forehead" at bounding box center [129, 706] width 113 height 17
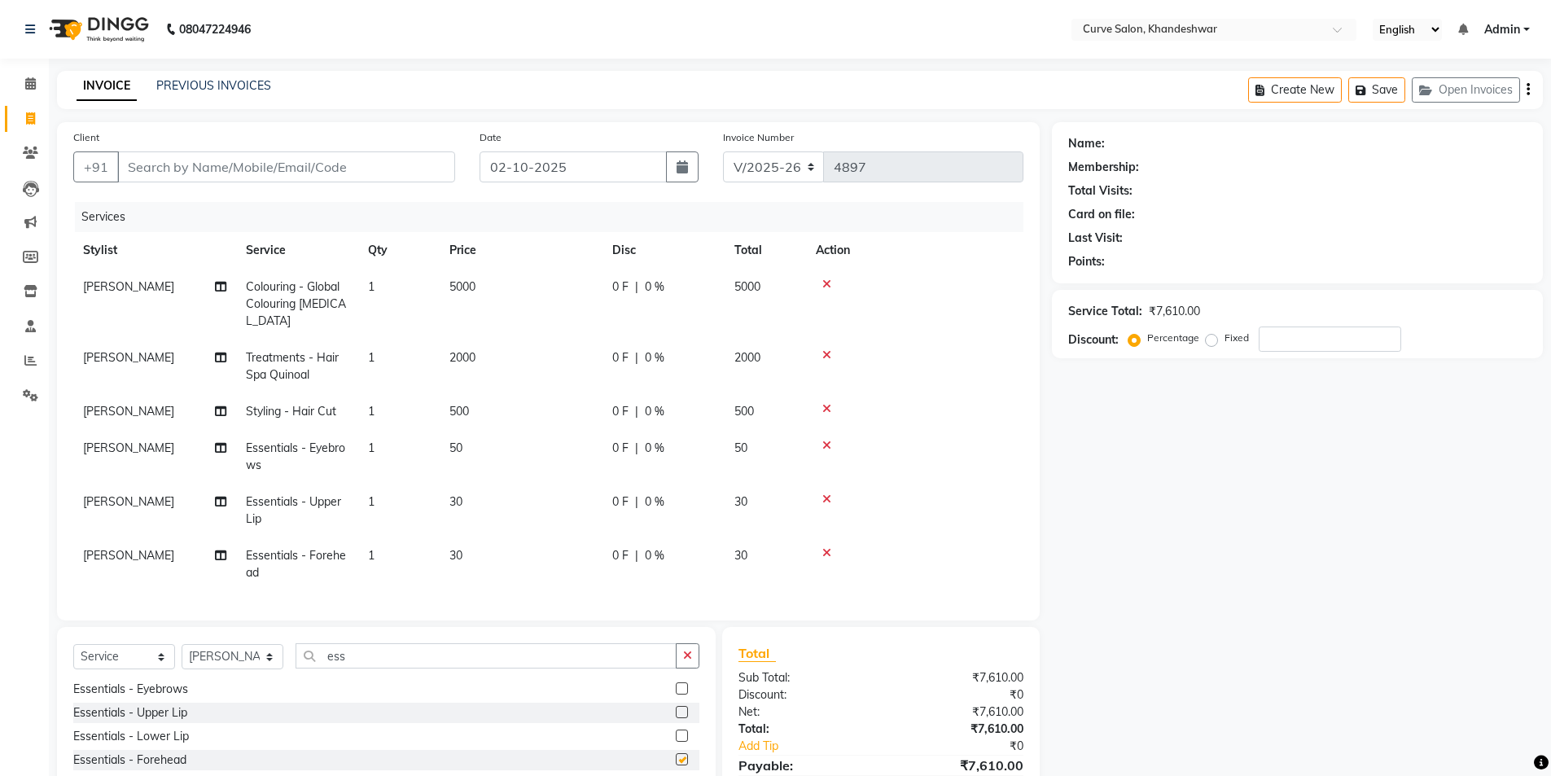
checkbox input "false"
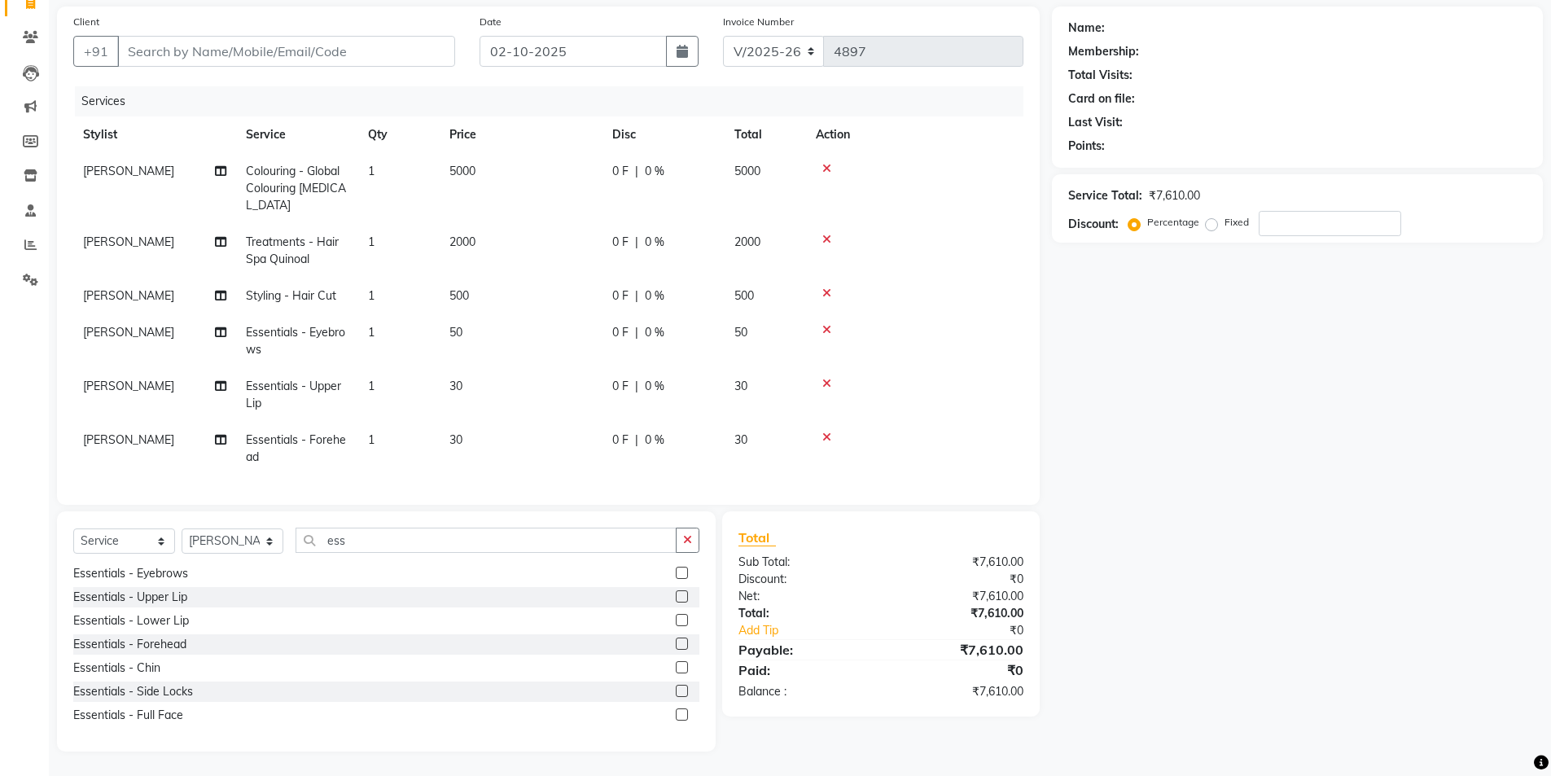
scroll to position [0, 0]
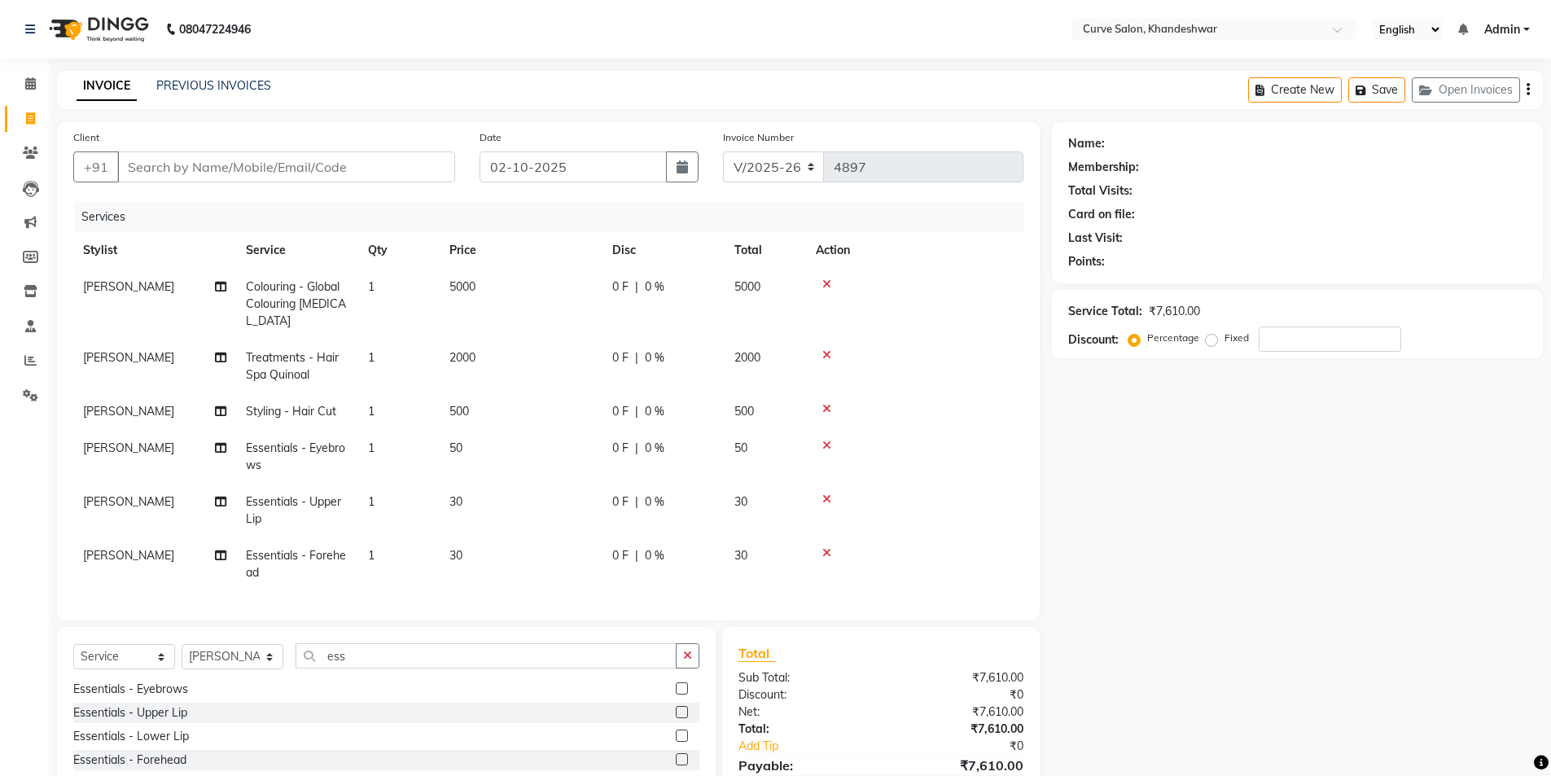
click at [655, 279] on span "0 %" at bounding box center [655, 287] width 20 height 17
select select "25106"
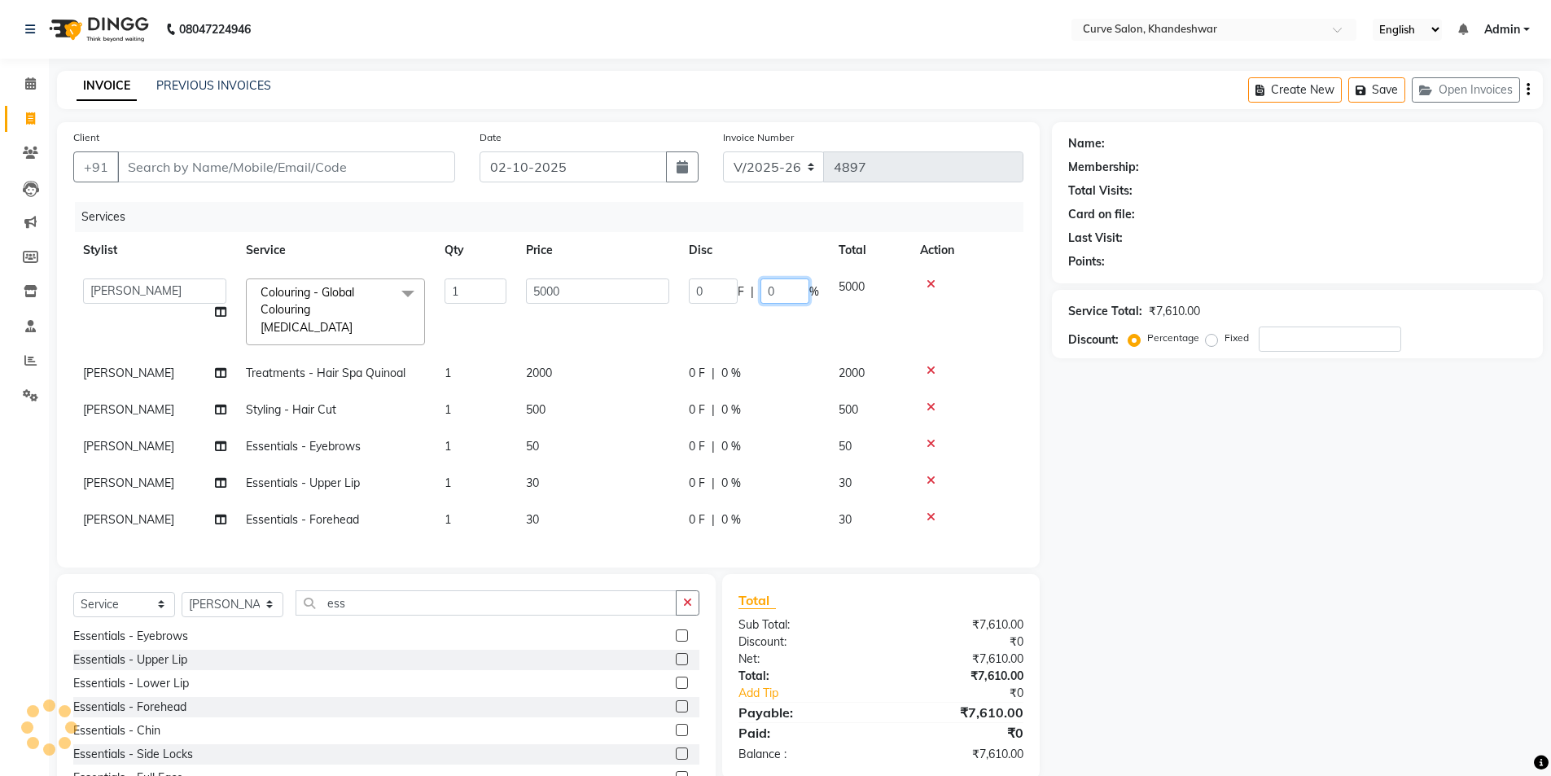
drag, startPoint x: 790, startPoint y: 294, endPoint x: 691, endPoint y: 312, distance: 100.2
click at [695, 312] on td "0 F | 0 %" at bounding box center [754, 312] width 150 height 86
type input "30"
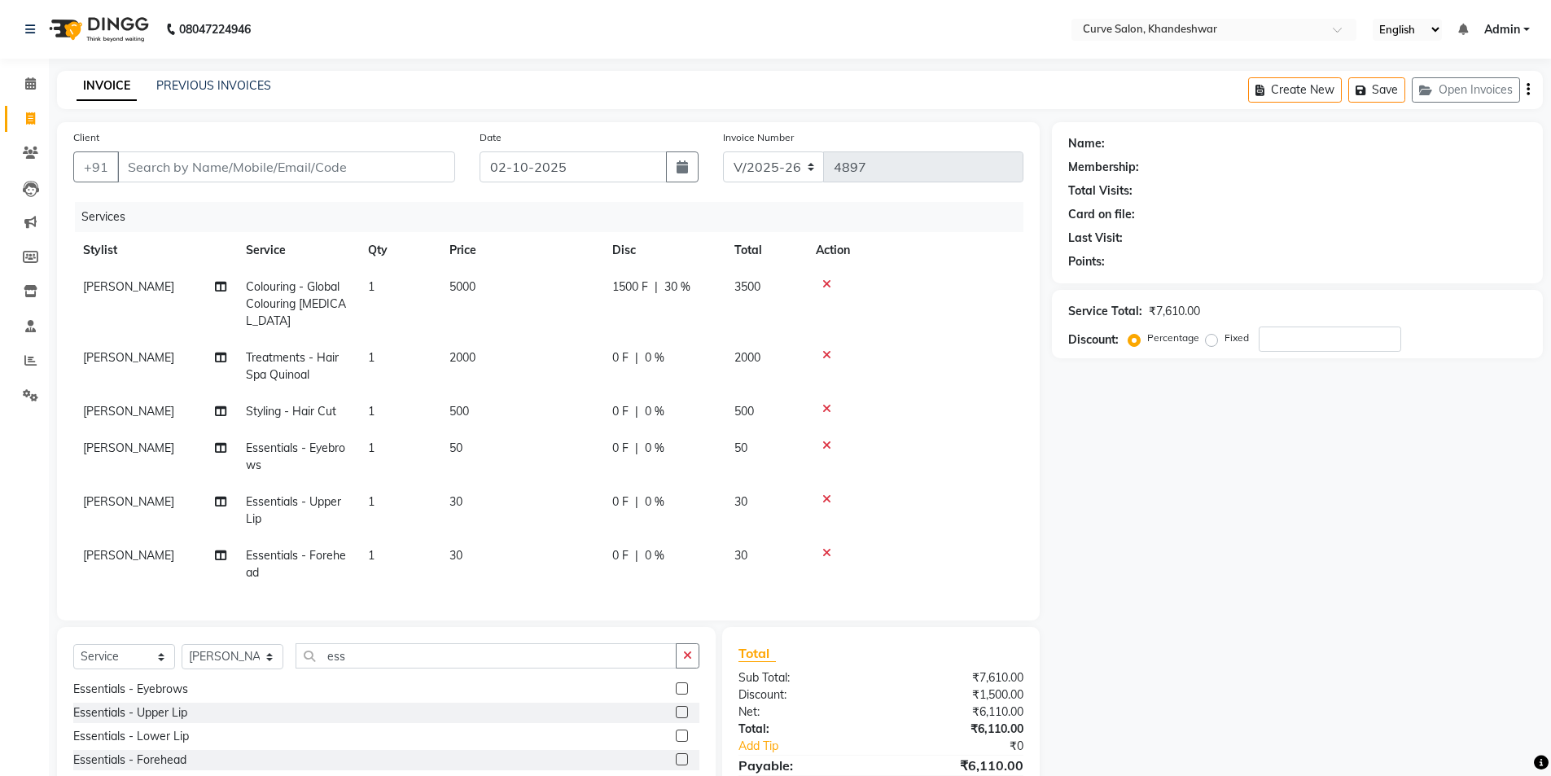
click at [662, 356] on span "0 %" at bounding box center [655, 357] width 20 height 17
select select "25106"
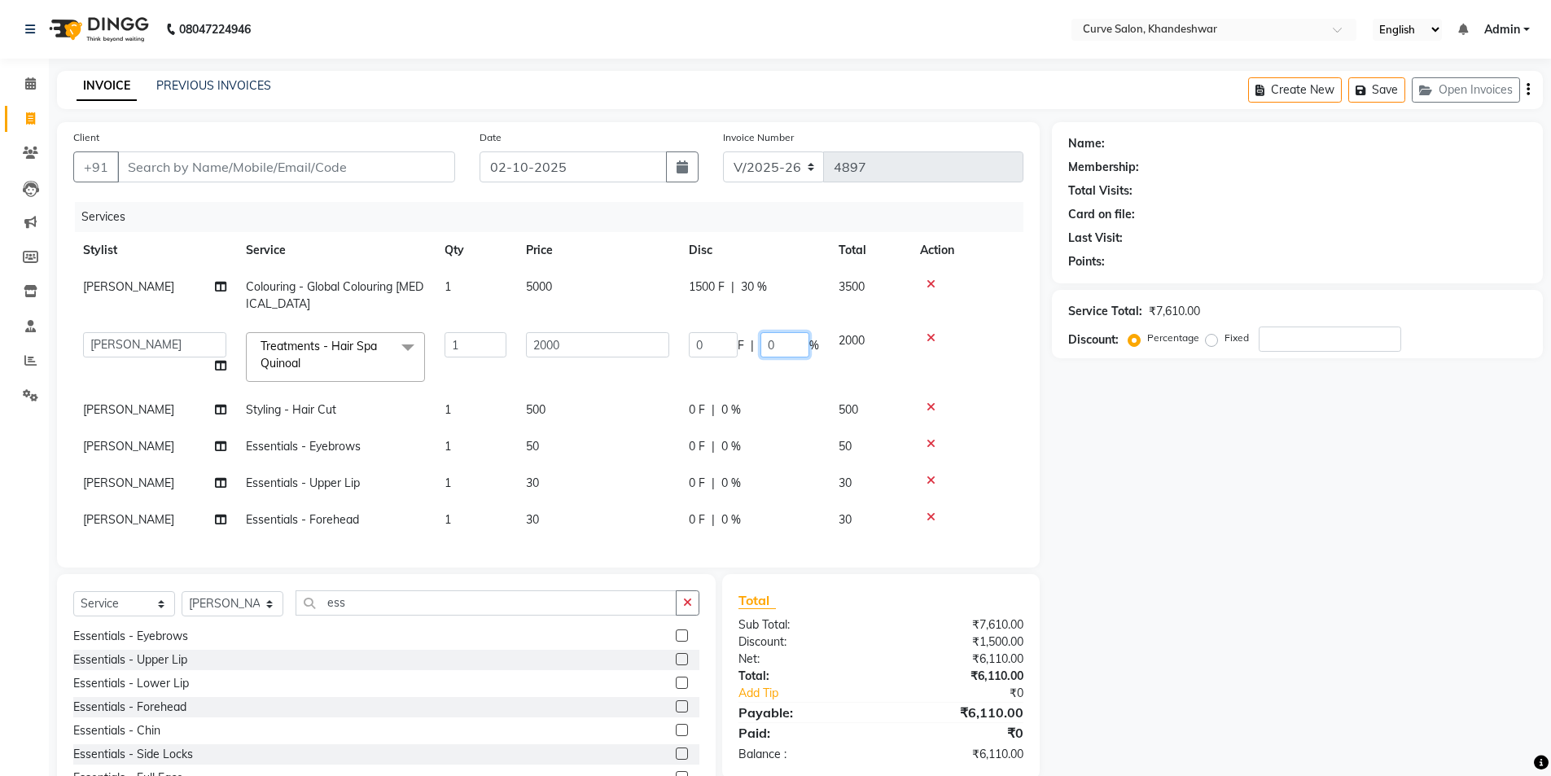
drag, startPoint x: 781, startPoint y: 345, endPoint x: 731, endPoint y: 344, distance: 50.5
click at [731, 344] on div "0 F | 0 %" at bounding box center [754, 344] width 130 height 25
type input "30"
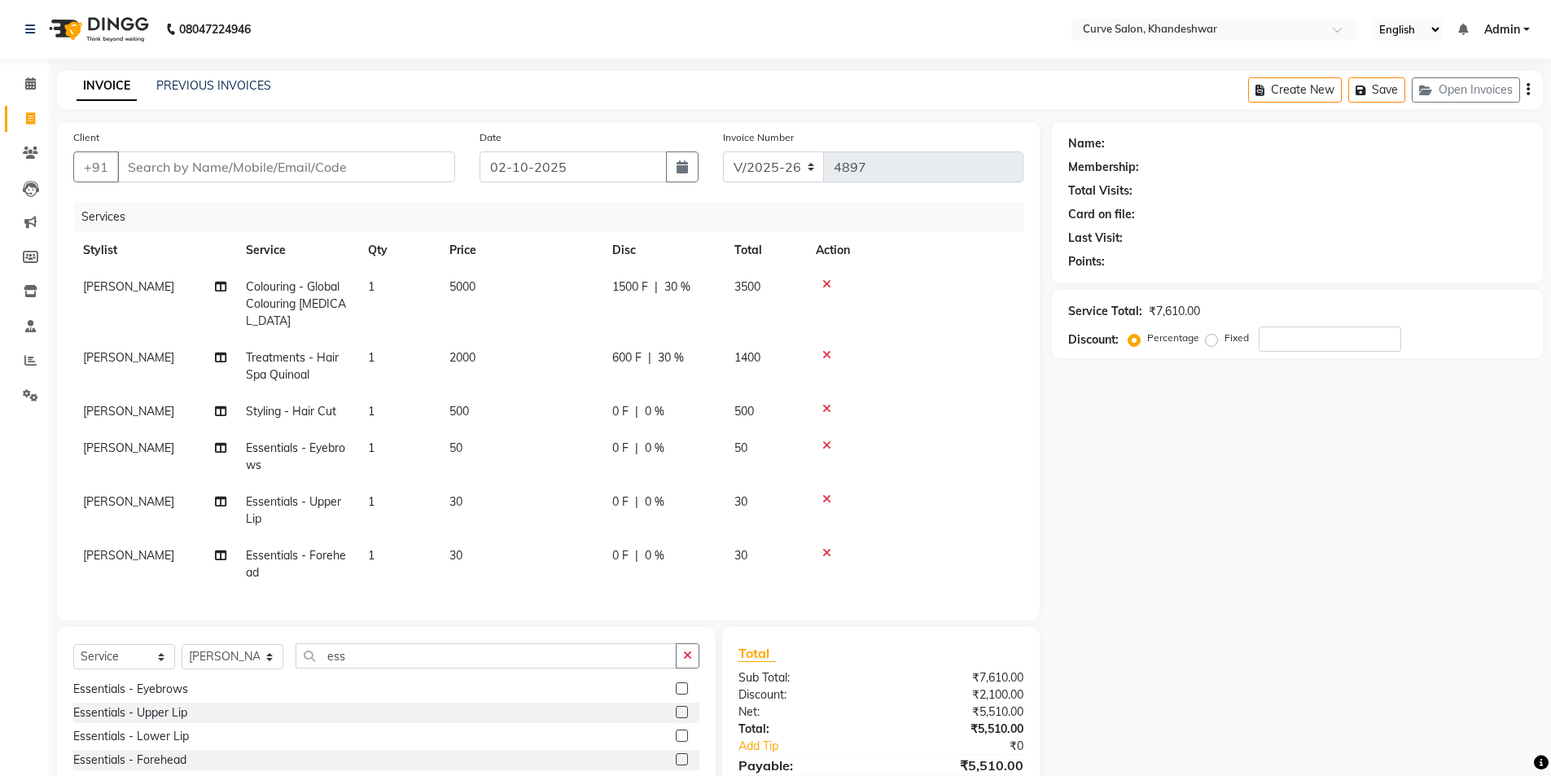
click at [669, 410] on div "0 F | 0 %" at bounding box center [663, 411] width 103 height 17
select select "25106"
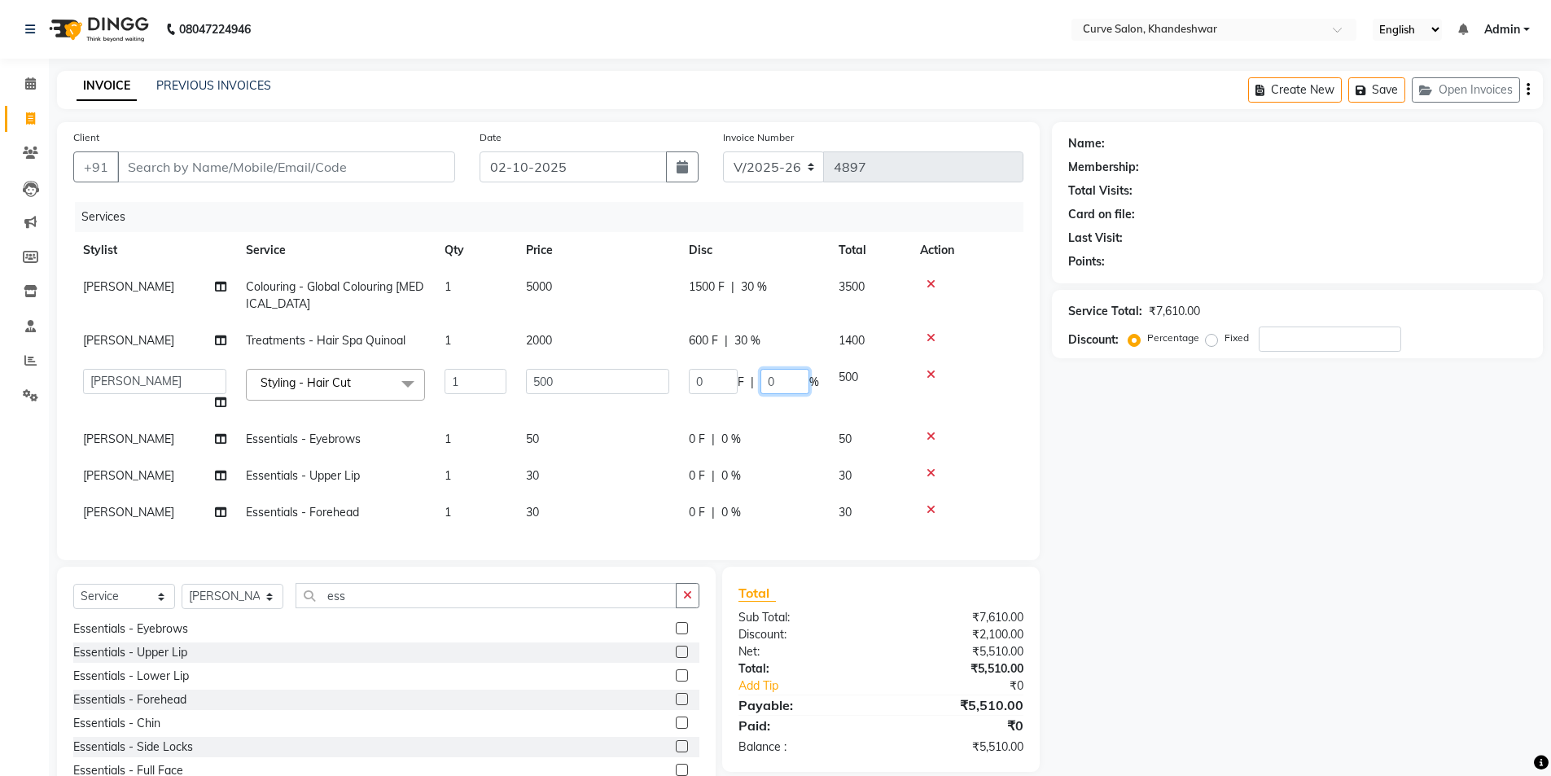
drag, startPoint x: 785, startPoint y: 389, endPoint x: 675, endPoint y: 388, distance: 110.0
click at [675, 388] on tr "Ahmed Kafil Curve Faizan Khan Kunal Gavai Laxmi Bylapudi Nabab Neelam Kamble Pi…" at bounding box center [548, 390] width 950 height 62
type input "30"
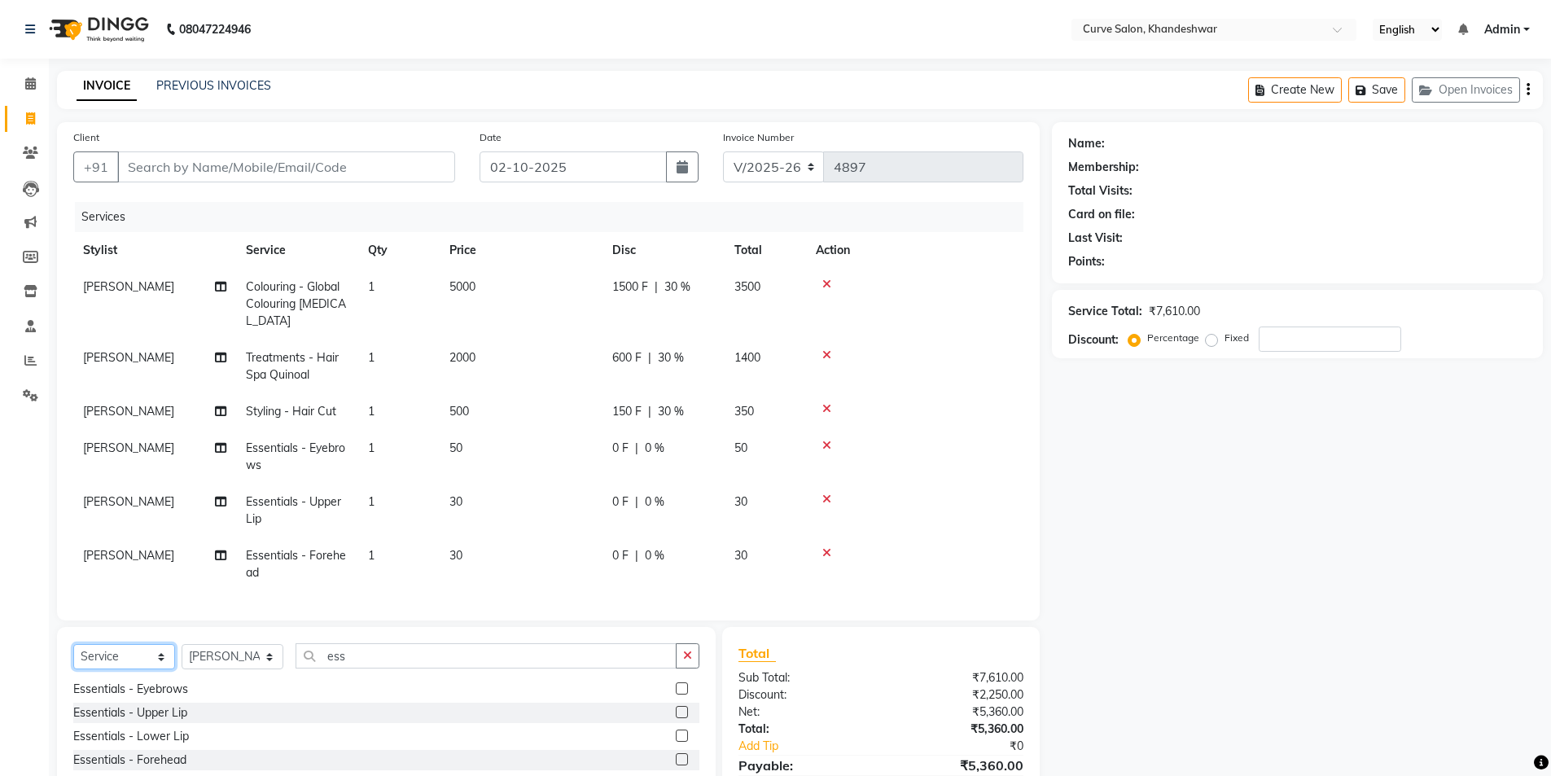
scroll to position [121, 0]
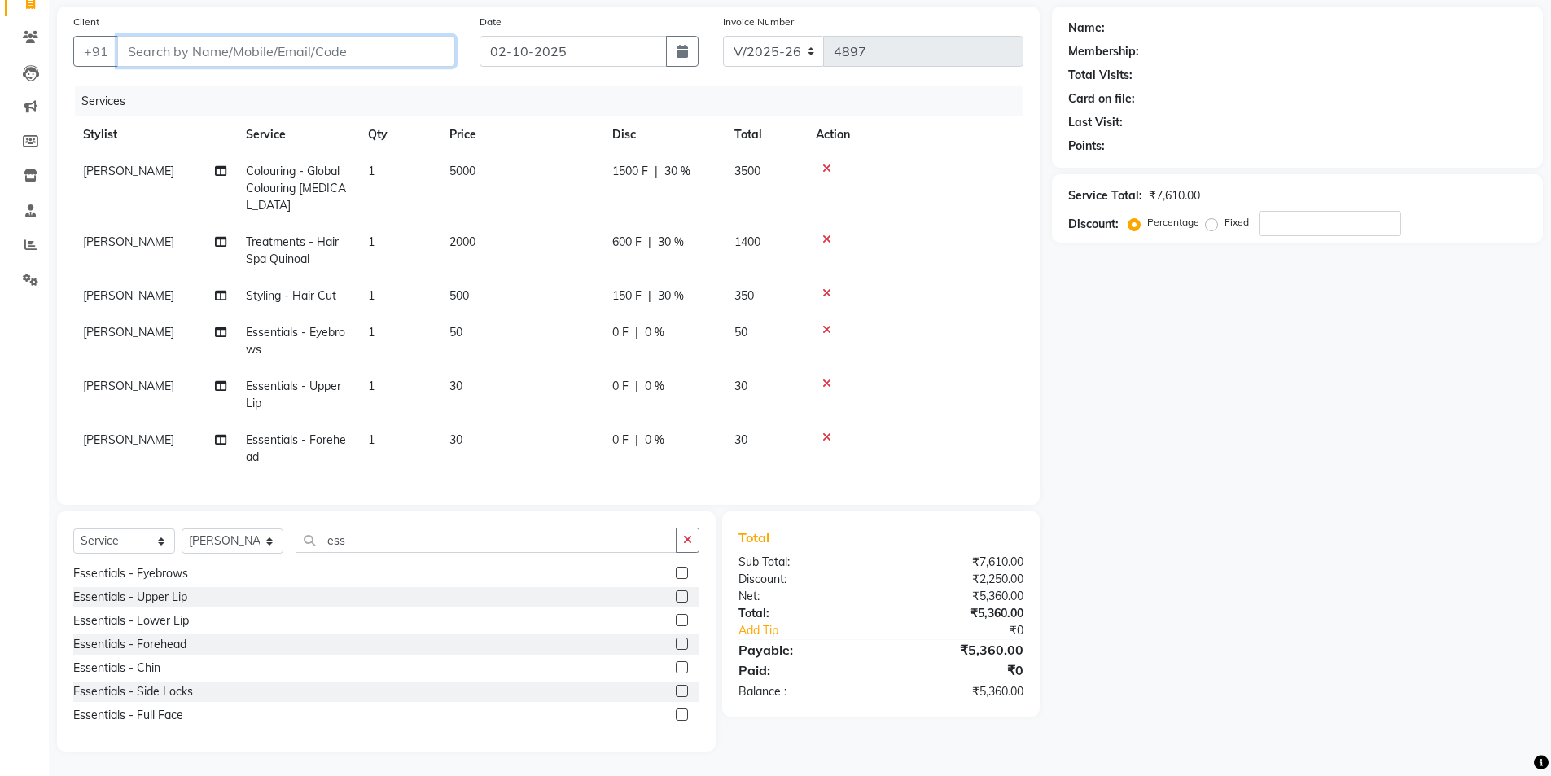
click at [255, 37] on input "Client" at bounding box center [286, 51] width 338 height 31
click at [208, 45] on input "Client" at bounding box center [286, 51] width 338 height 31
type input "O"
type input "0"
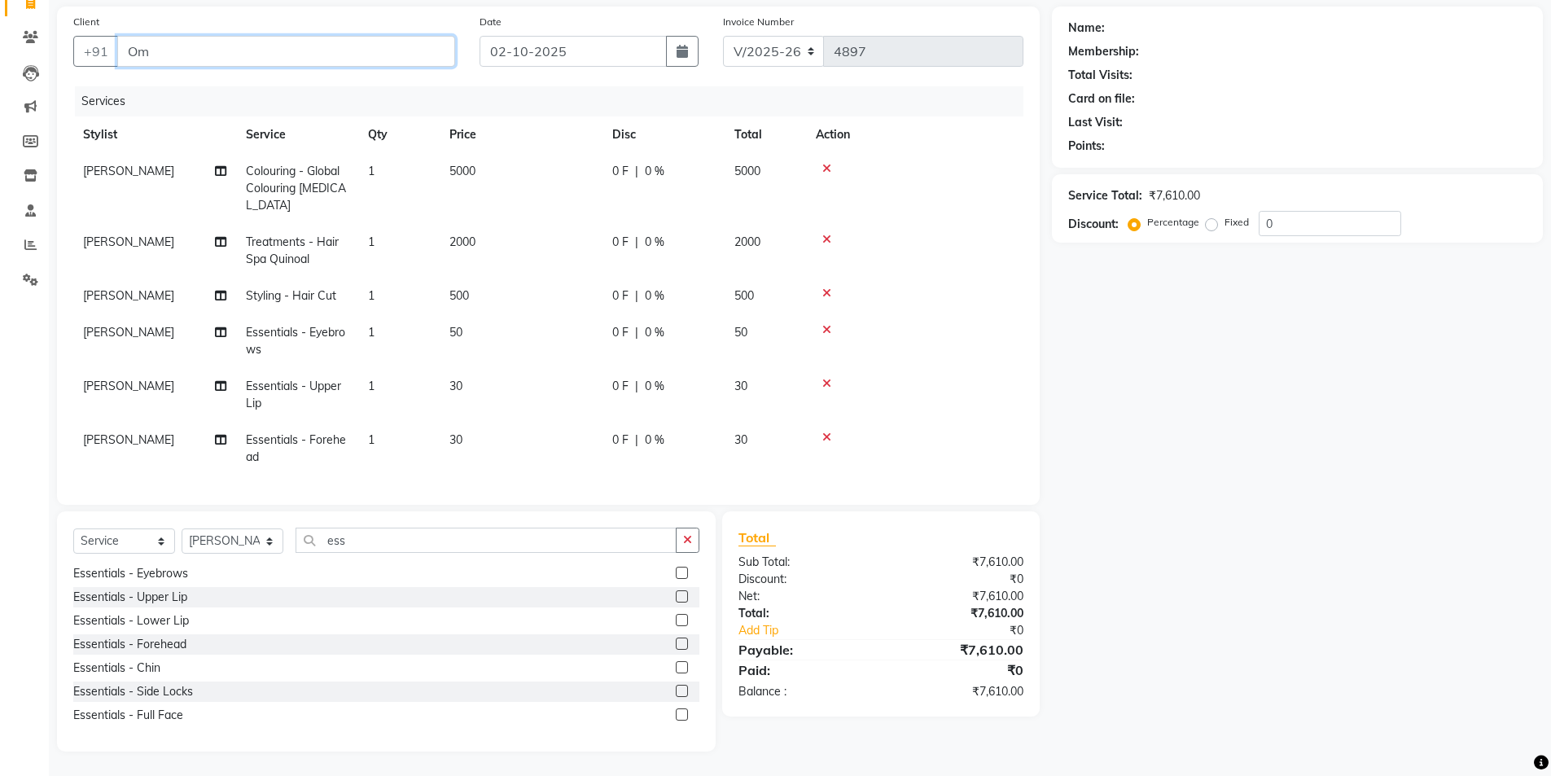
type input "O"
type input "9820387796"
click at [421, 47] on span "Add Client" at bounding box center [413, 51] width 64 height 16
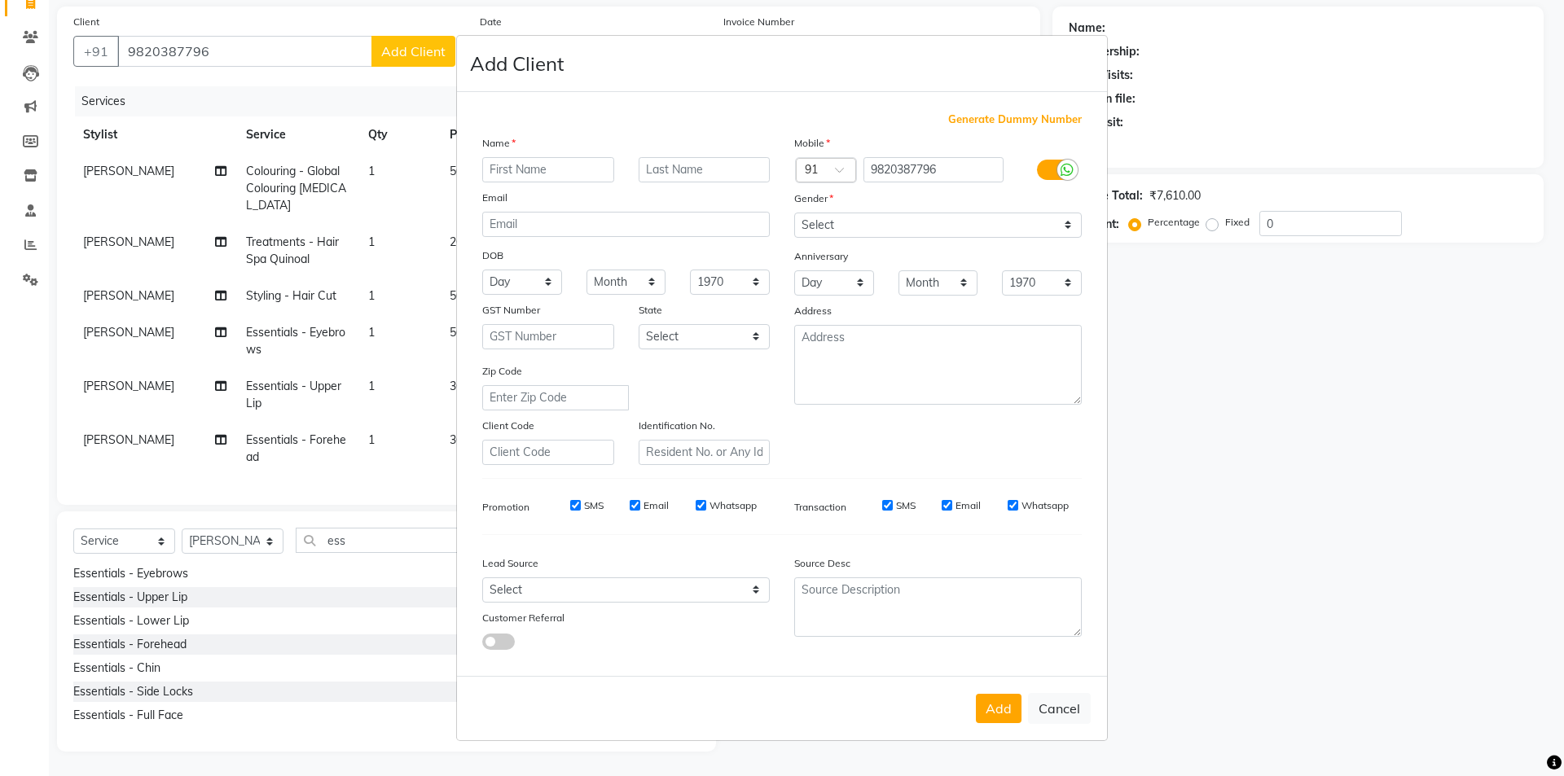
click at [529, 170] on input "text" at bounding box center [548, 169] width 132 height 25
type input "Snehal"
click at [699, 176] on input "text" at bounding box center [705, 169] width 132 height 25
type input "Mom"
click at [863, 221] on select "Select Male Female Other Prefer Not To Say" at bounding box center [937, 225] width 287 height 25
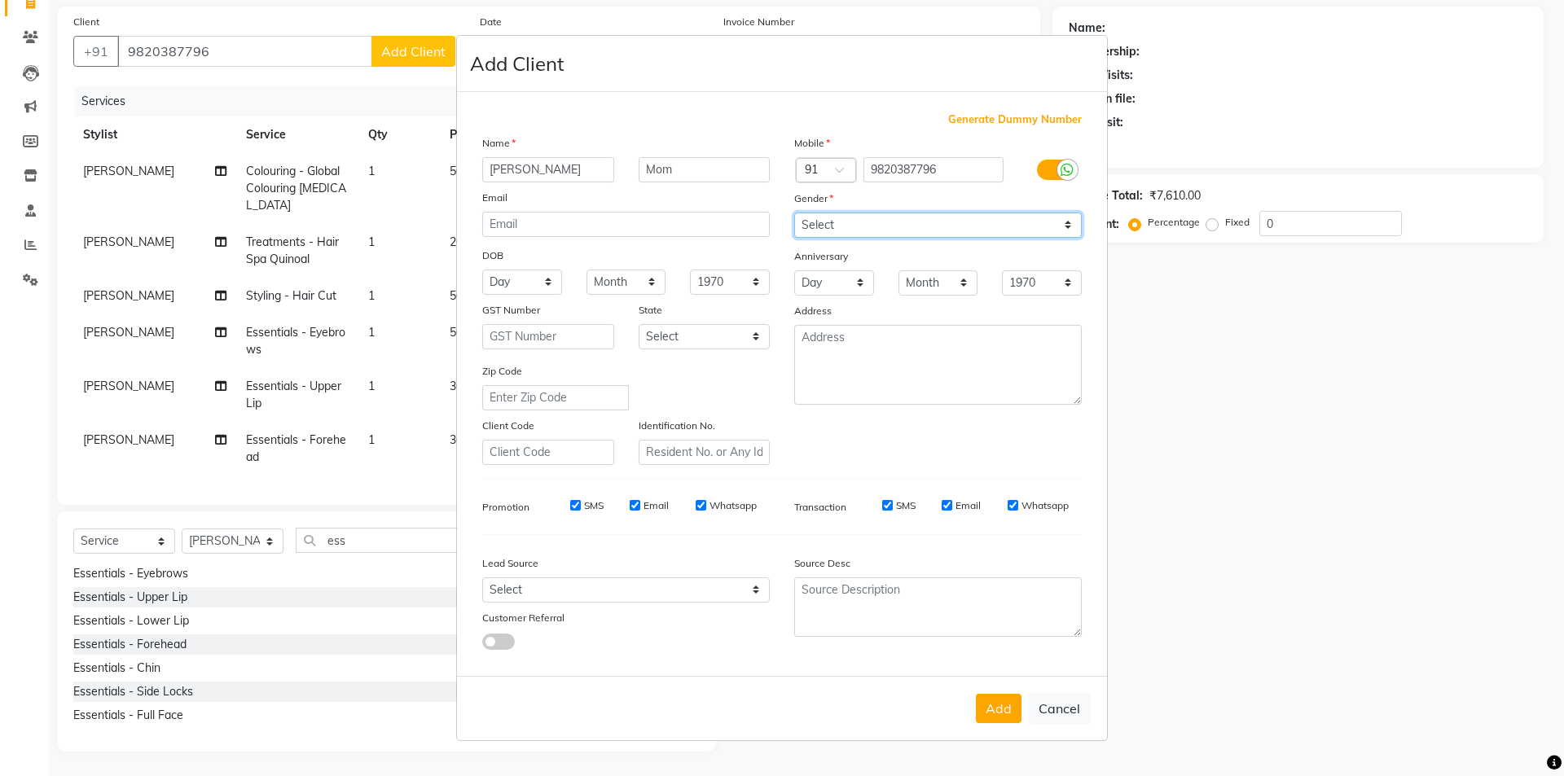
click at [794, 213] on select "Select Male Female Other Prefer Not To Say" at bounding box center [937, 225] width 287 height 25
click at [992, 715] on button "Add" at bounding box center [999, 708] width 46 height 29
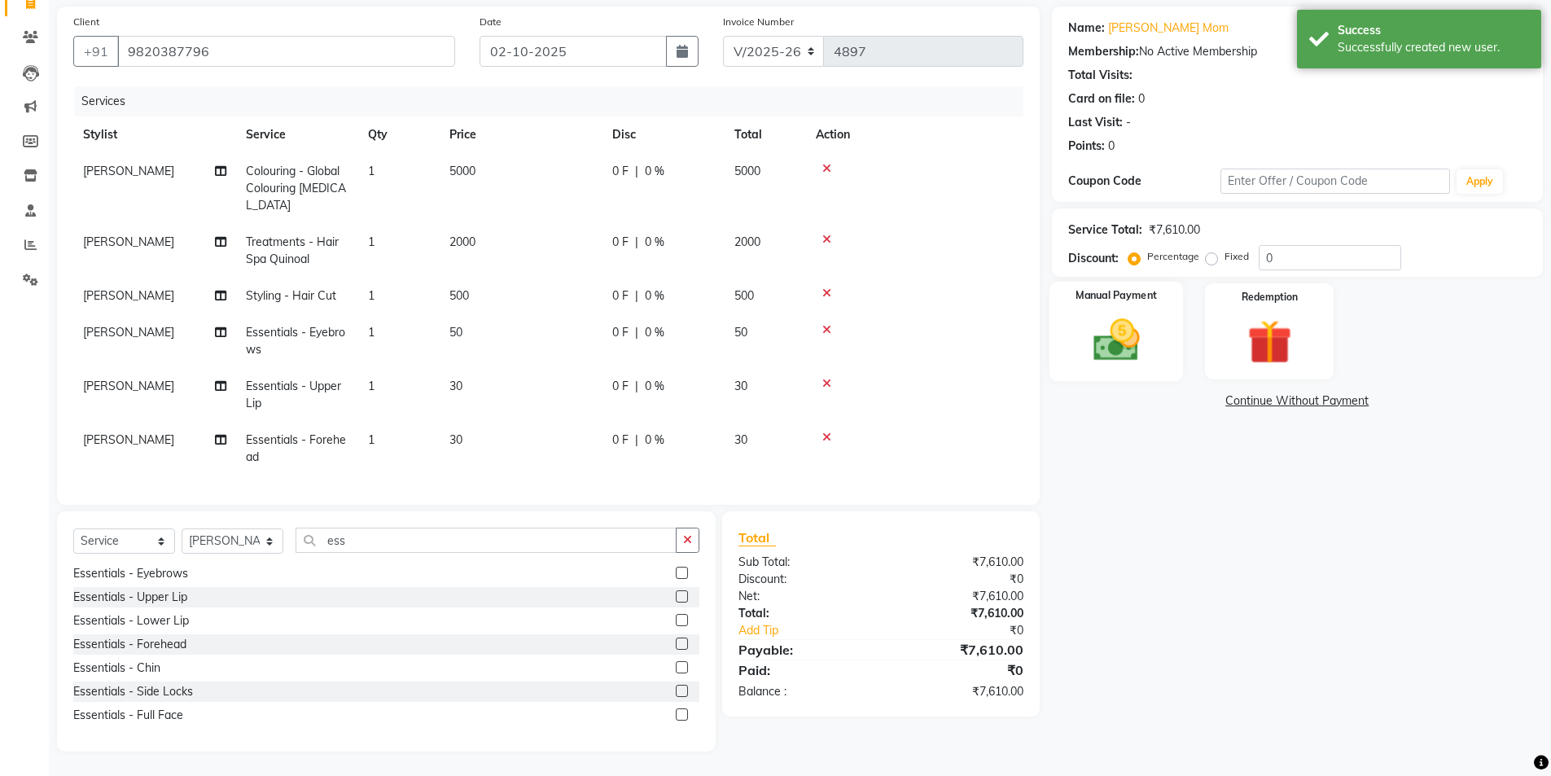
click at [1126, 345] on img at bounding box center [1116, 340] width 75 height 53
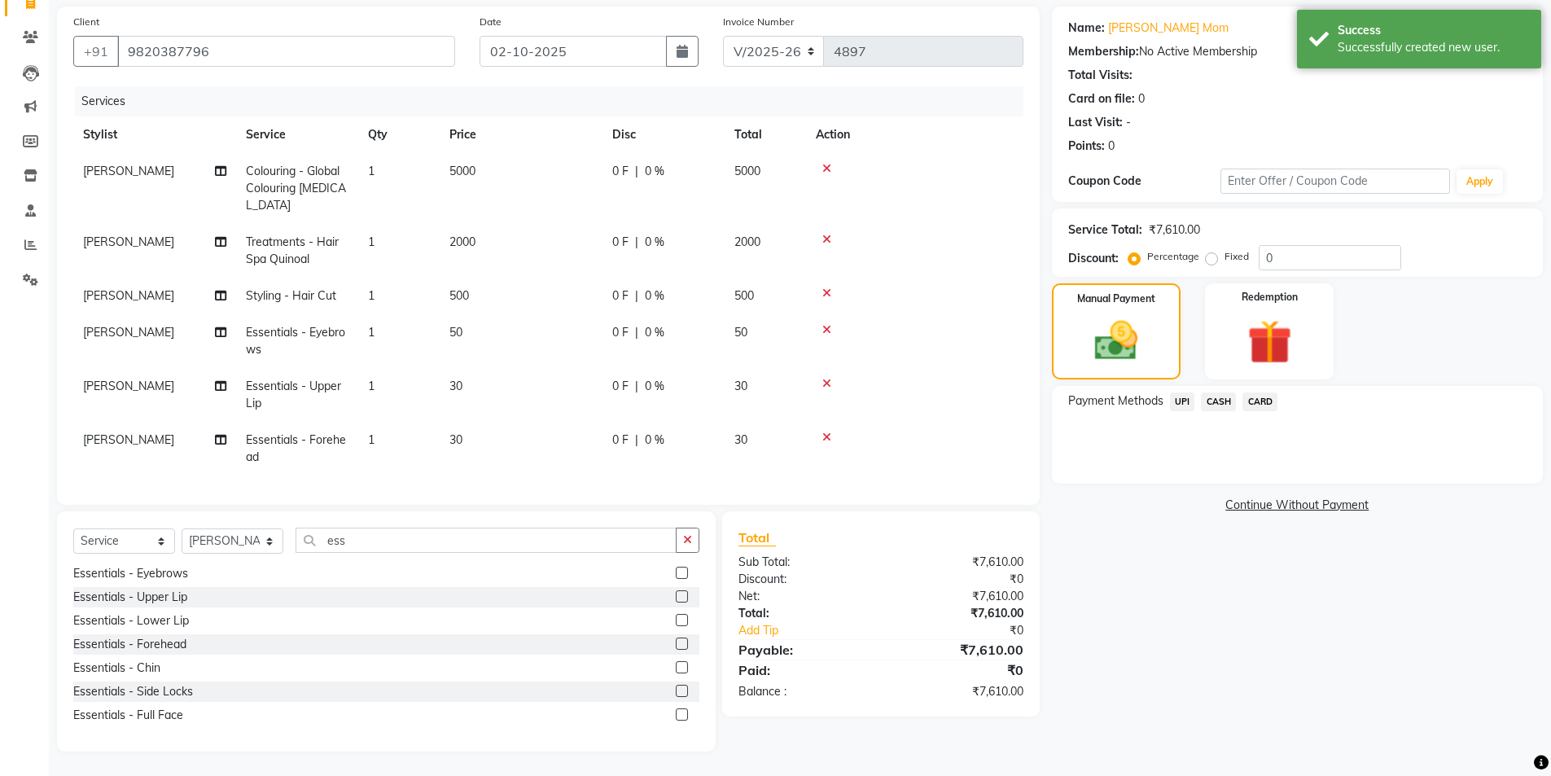
click at [673, 171] on div "0 F | 0 %" at bounding box center [663, 171] width 103 height 17
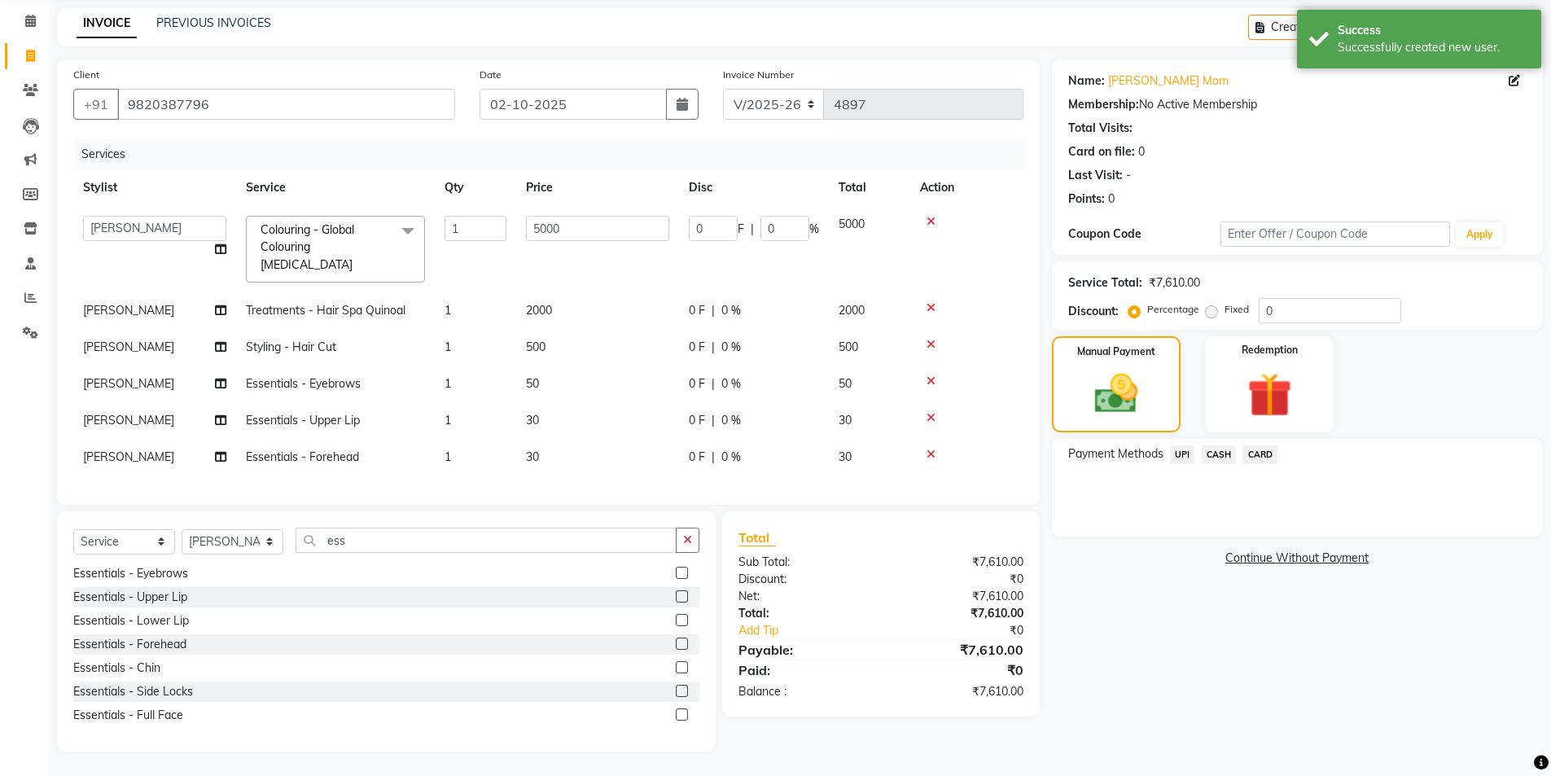
scroll to position [58, 0]
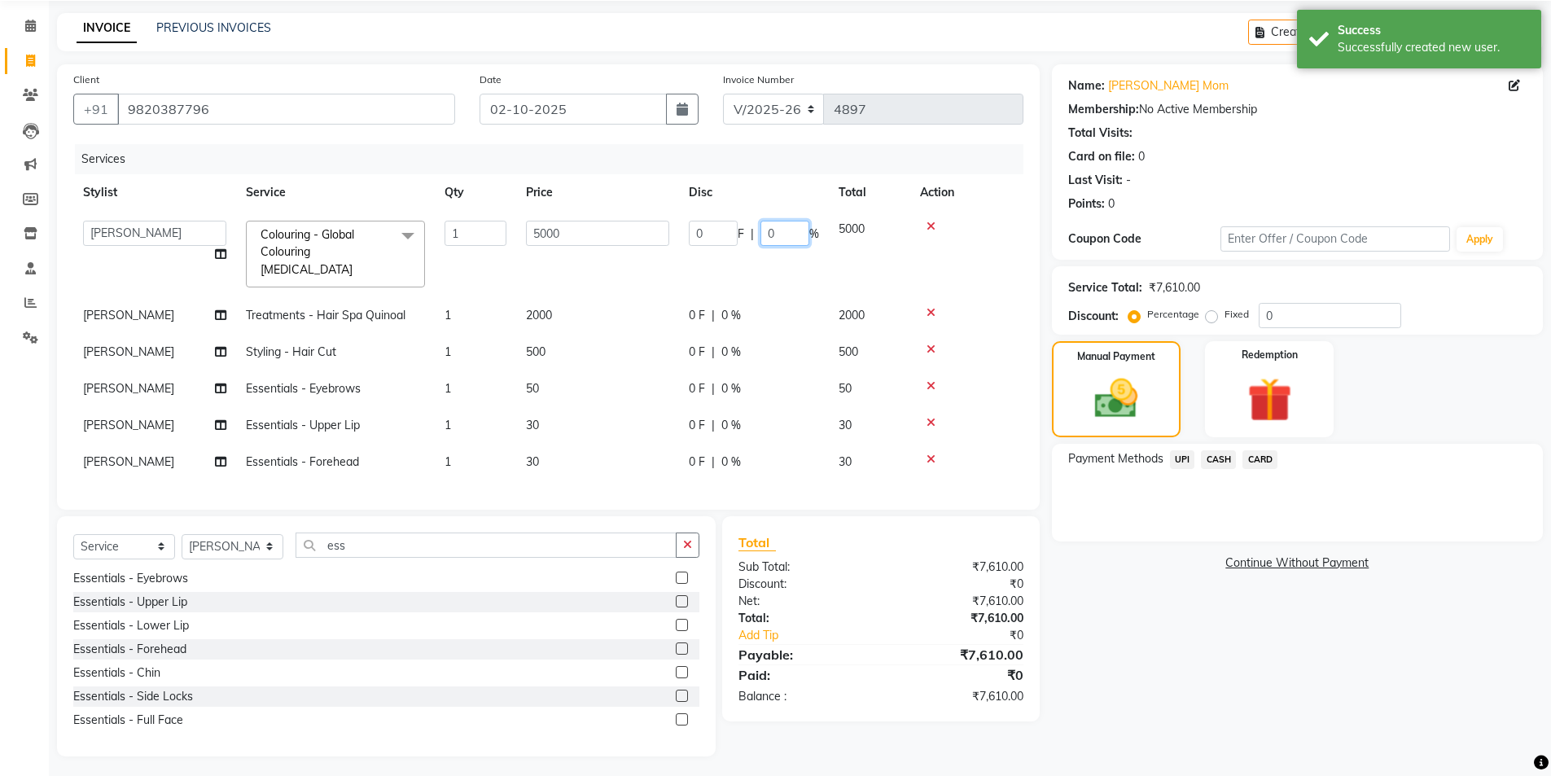
drag, startPoint x: 783, startPoint y: 237, endPoint x: 757, endPoint y: 239, distance: 26.1
click at [766, 240] on input "0" at bounding box center [785, 233] width 49 height 25
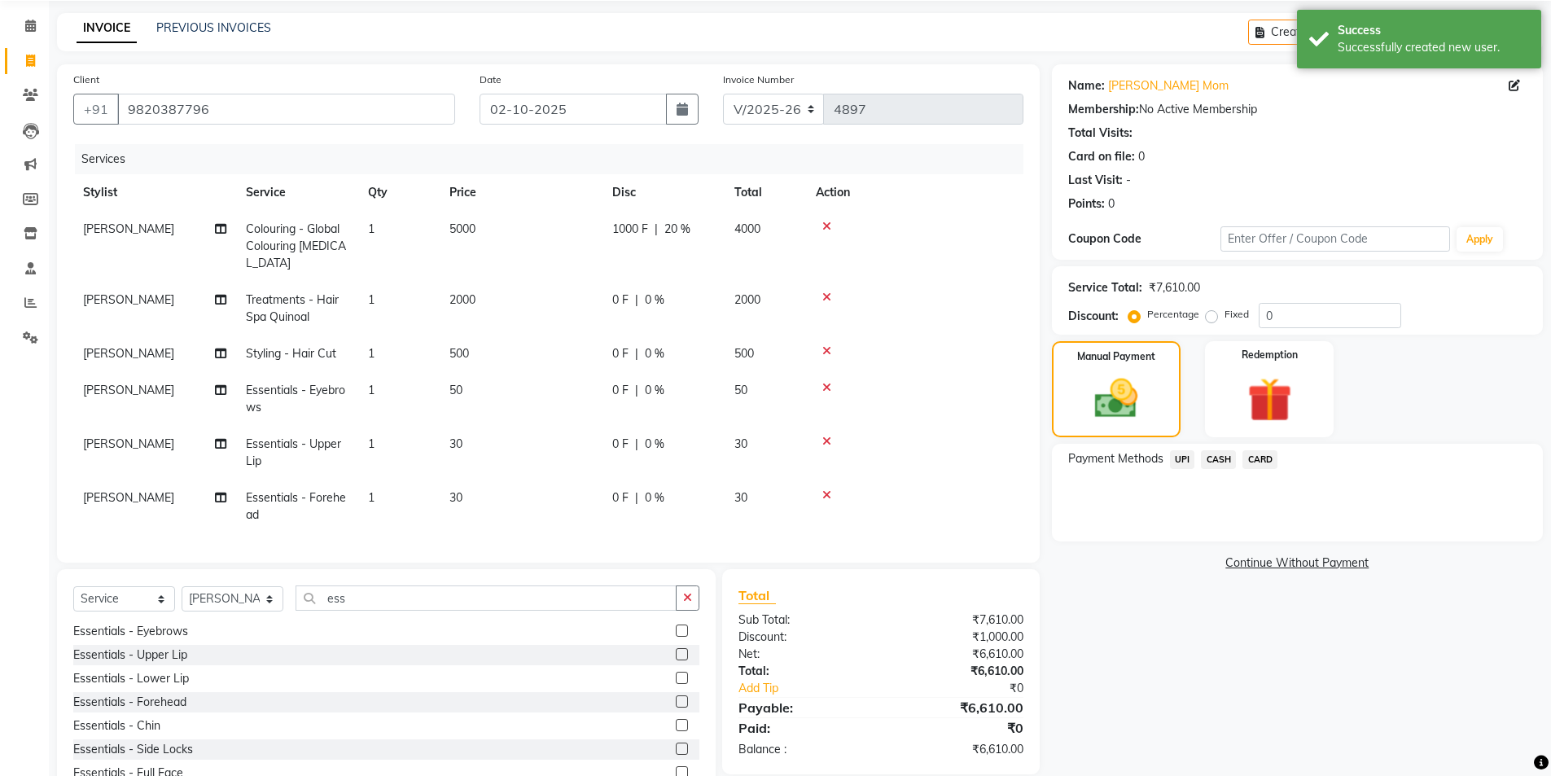
click at [657, 307] on span "0 %" at bounding box center [655, 300] width 20 height 17
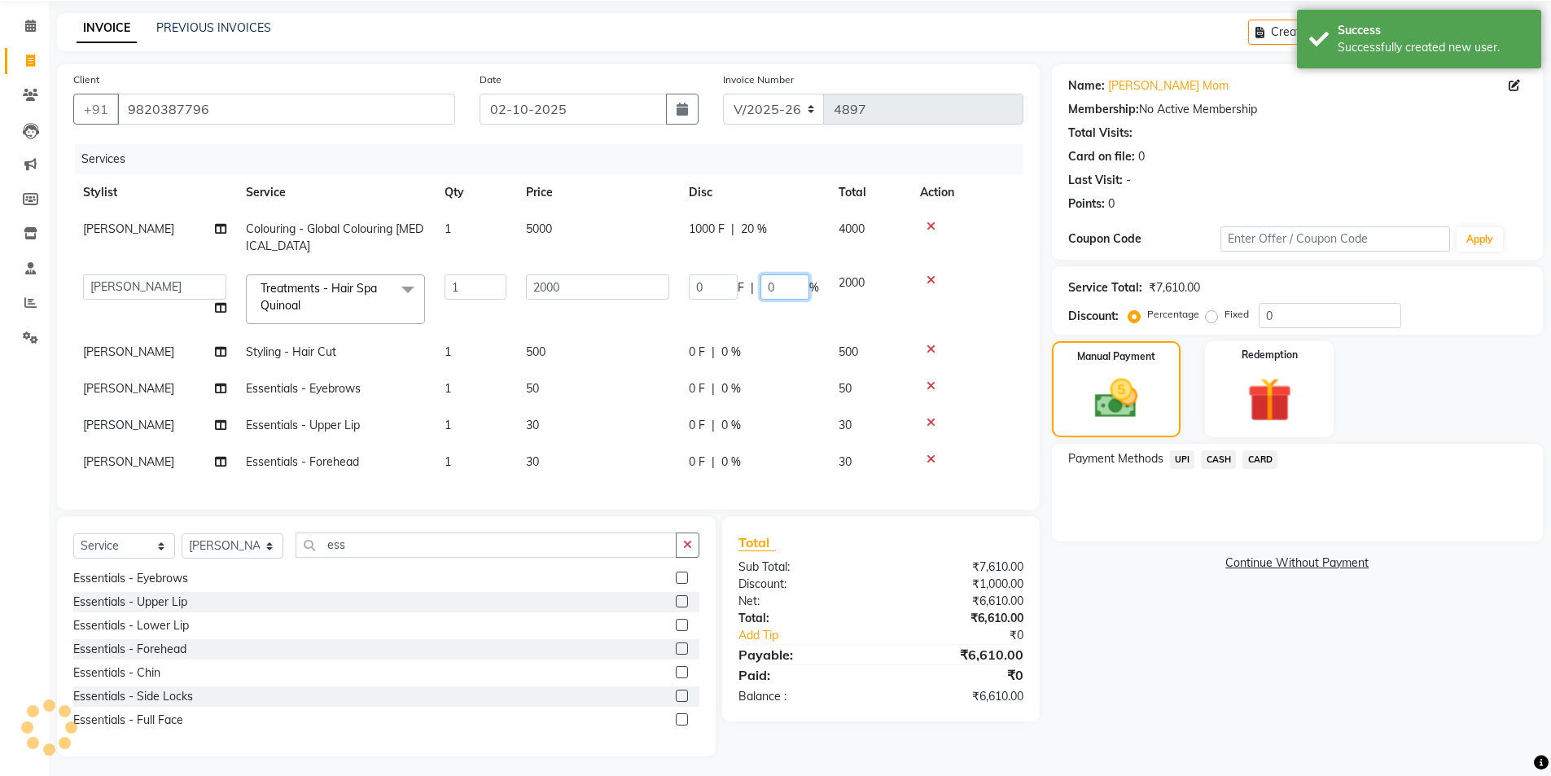
drag, startPoint x: 766, startPoint y: 287, endPoint x: 697, endPoint y: 302, distance: 70.1
click at [713, 288] on div "0 F | 0 %" at bounding box center [754, 286] width 130 height 25
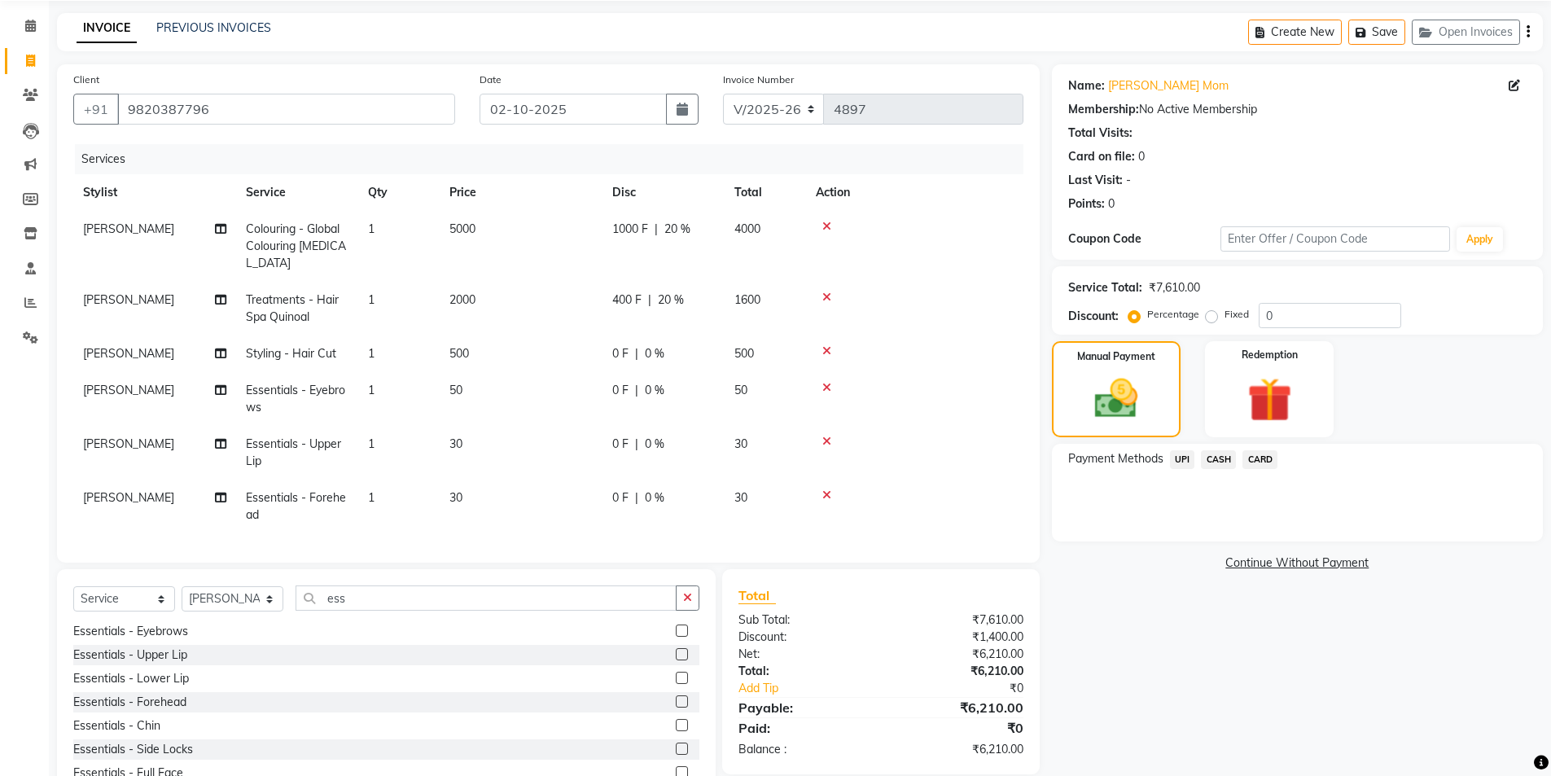
click at [654, 358] on span "0 %" at bounding box center [655, 353] width 20 height 17
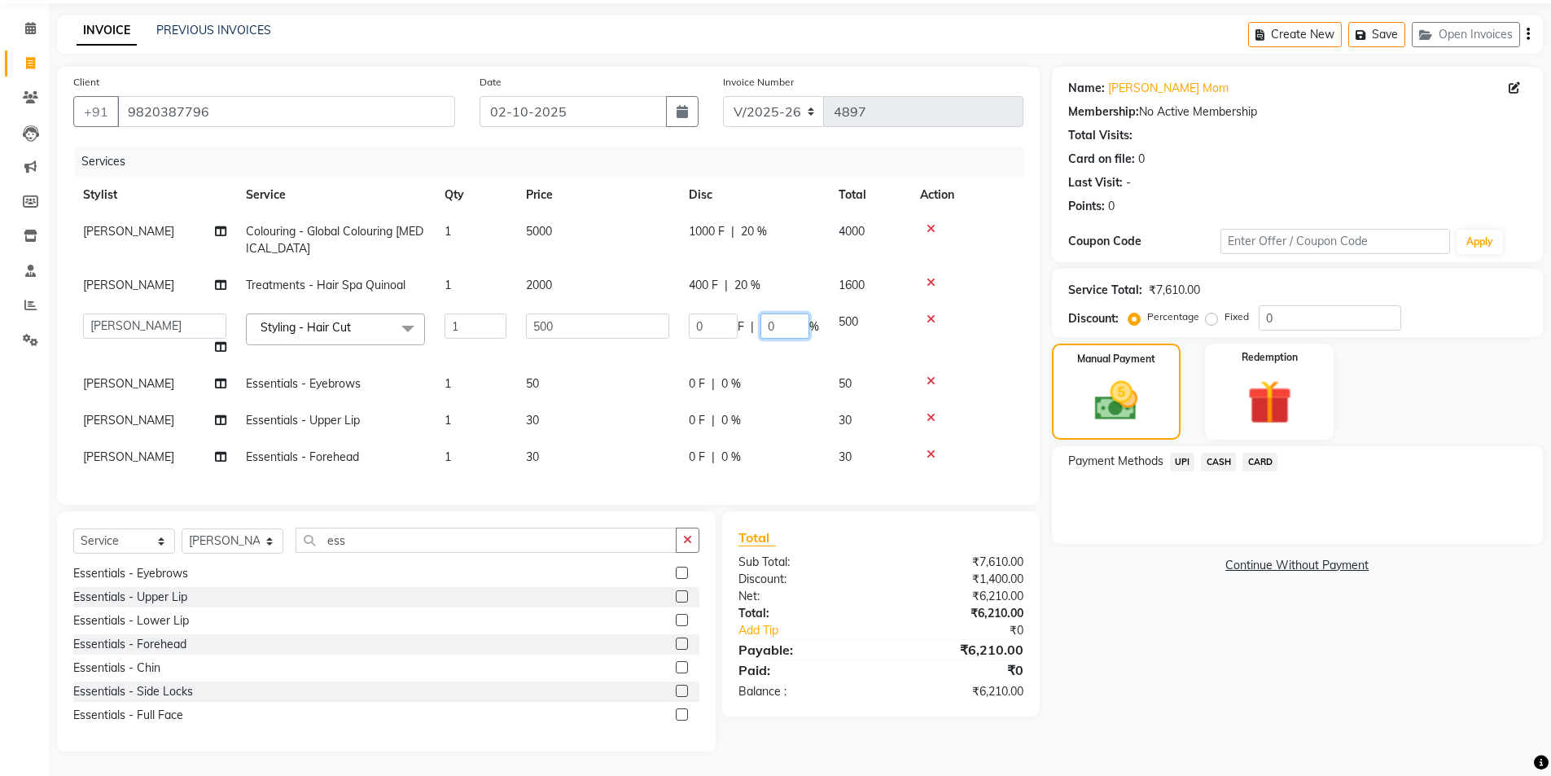
drag, startPoint x: 735, startPoint y: 327, endPoint x: 724, endPoint y: 325, distance: 11.7
click at [734, 328] on div "0 F | 0 %" at bounding box center [754, 326] width 130 height 25
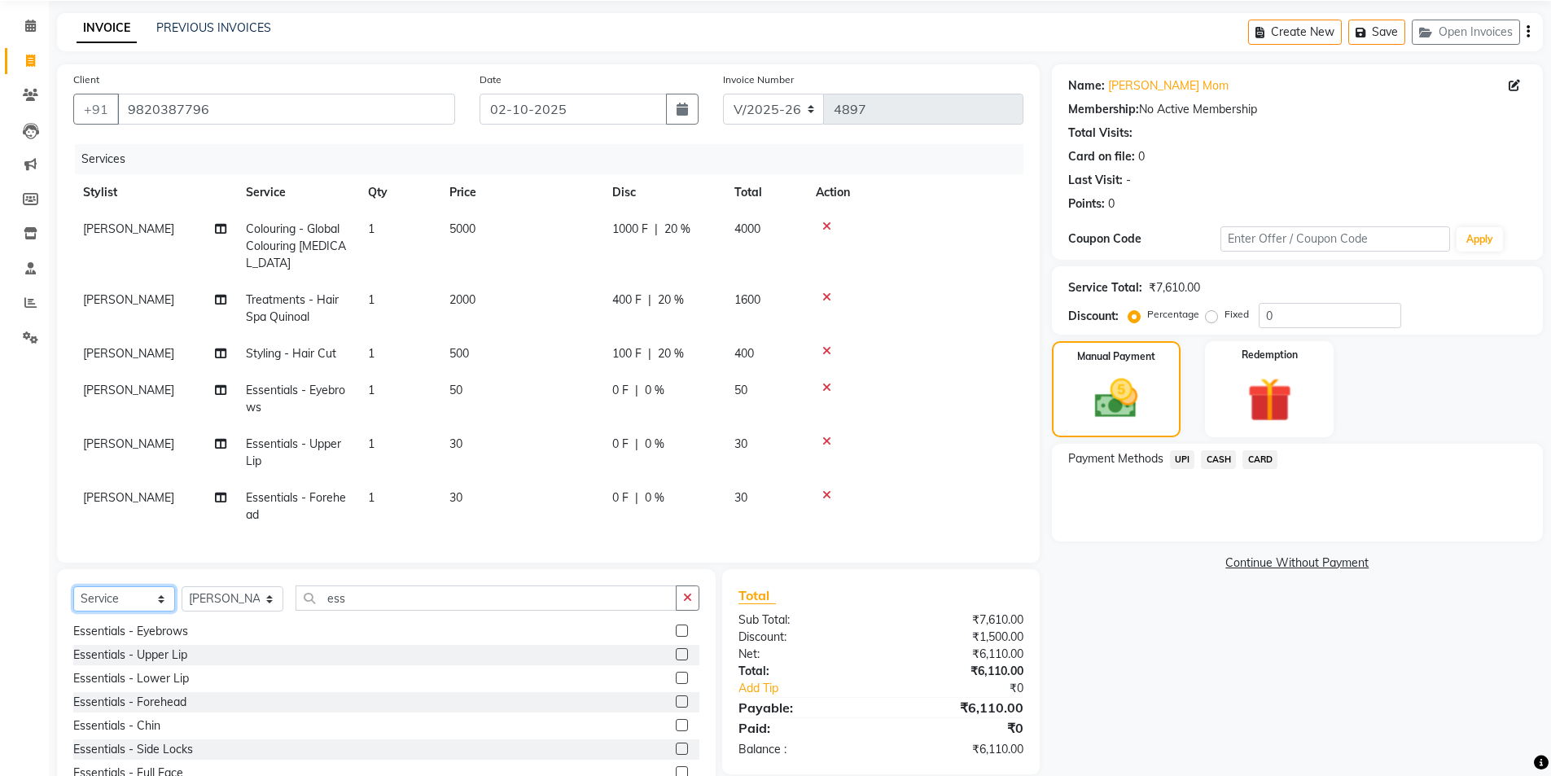
scroll to position [7, 0]
click at [682, 221] on span "20 %" at bounding box center [678, 229] width 26 height 17
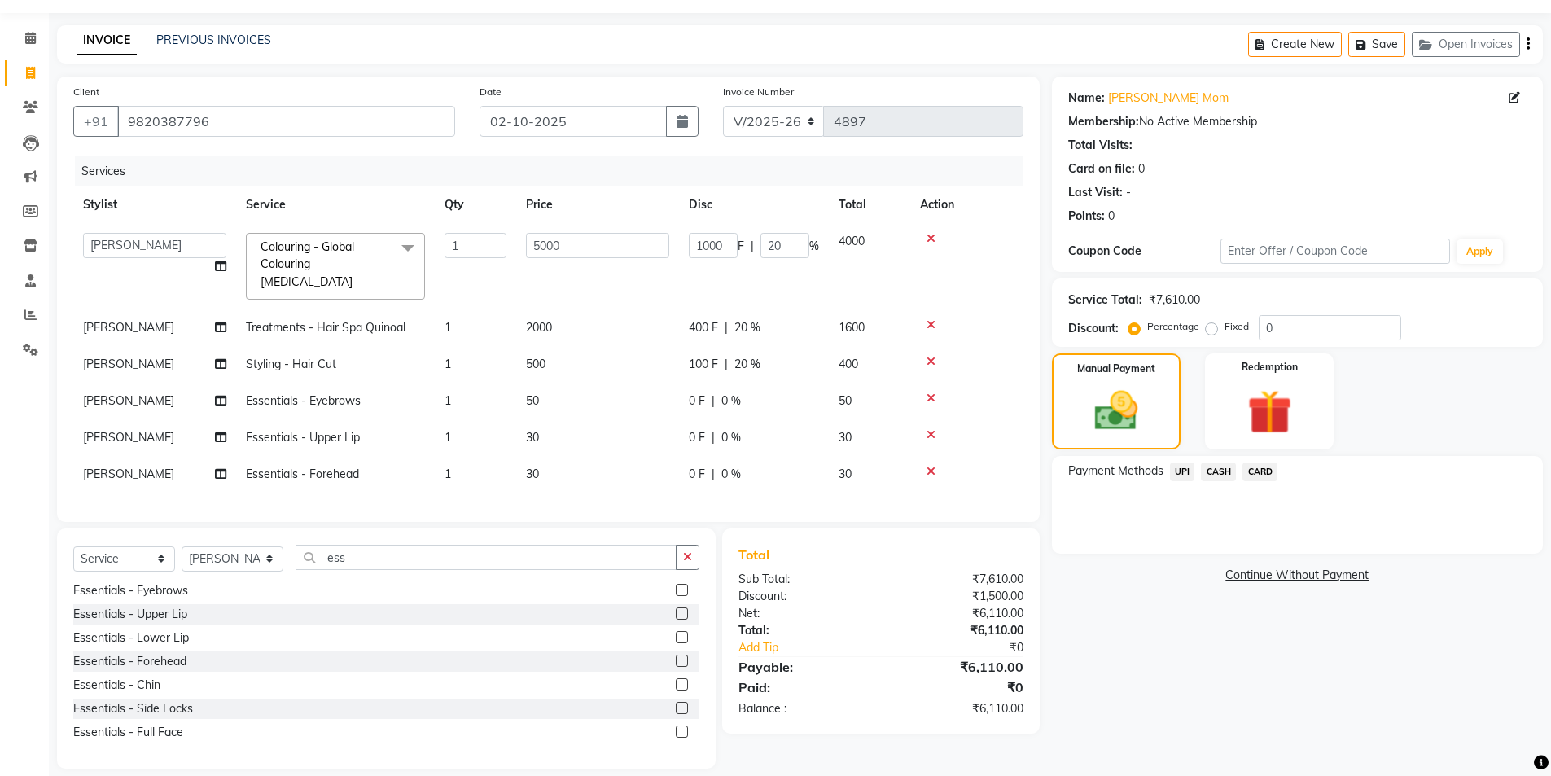
scroll to position [58, 0]
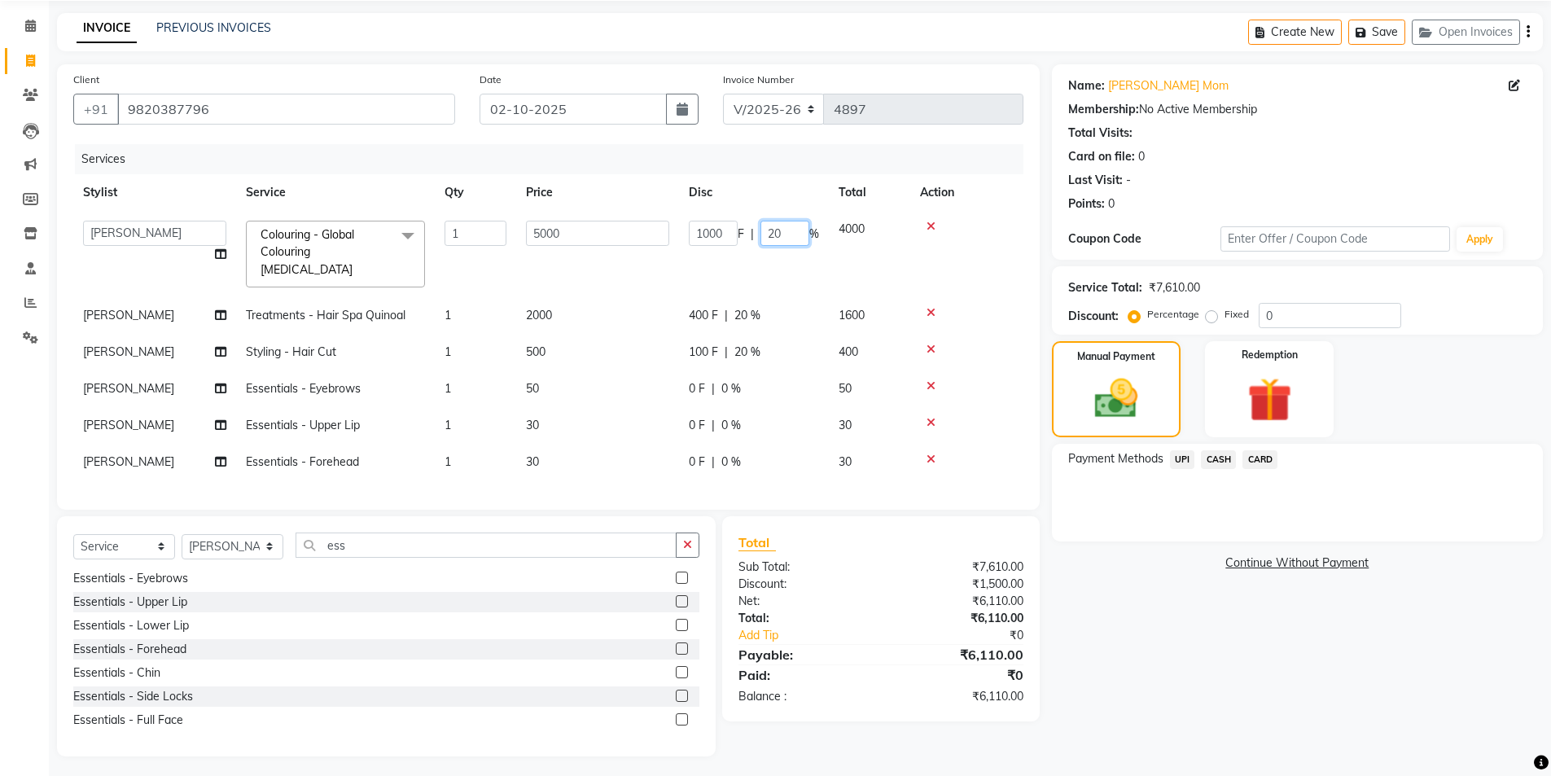
drag, startPoint x: 794, startPoint y: 250, endPoint x: 788, endPoint y: 238, distance: 13.5
click at [794, 248] on td "1000 F | 20 %" at bounding box center [754, 254] width 150 height 86
drag, startPoint x: 788, startPoint y: 235, endPoint x: 725, endPoint y: 234, distance: 63.5
click at [733, 238] on div "1000 F | 20 %" at bounding box center [754, 233] width 130 height 25
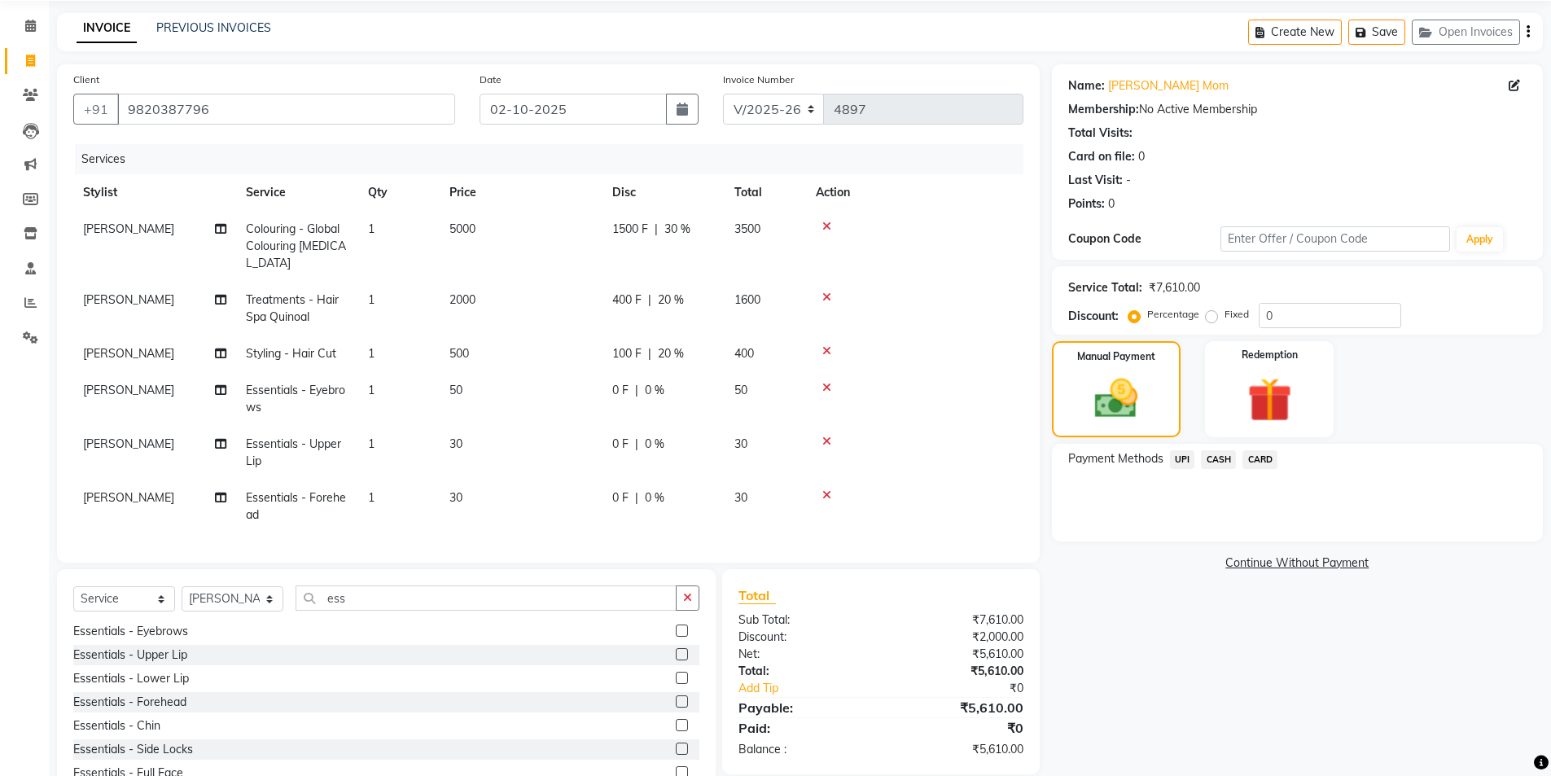
click at [675, 302] on span "20 %" at bounding box center [671, 300] width 26 height 17
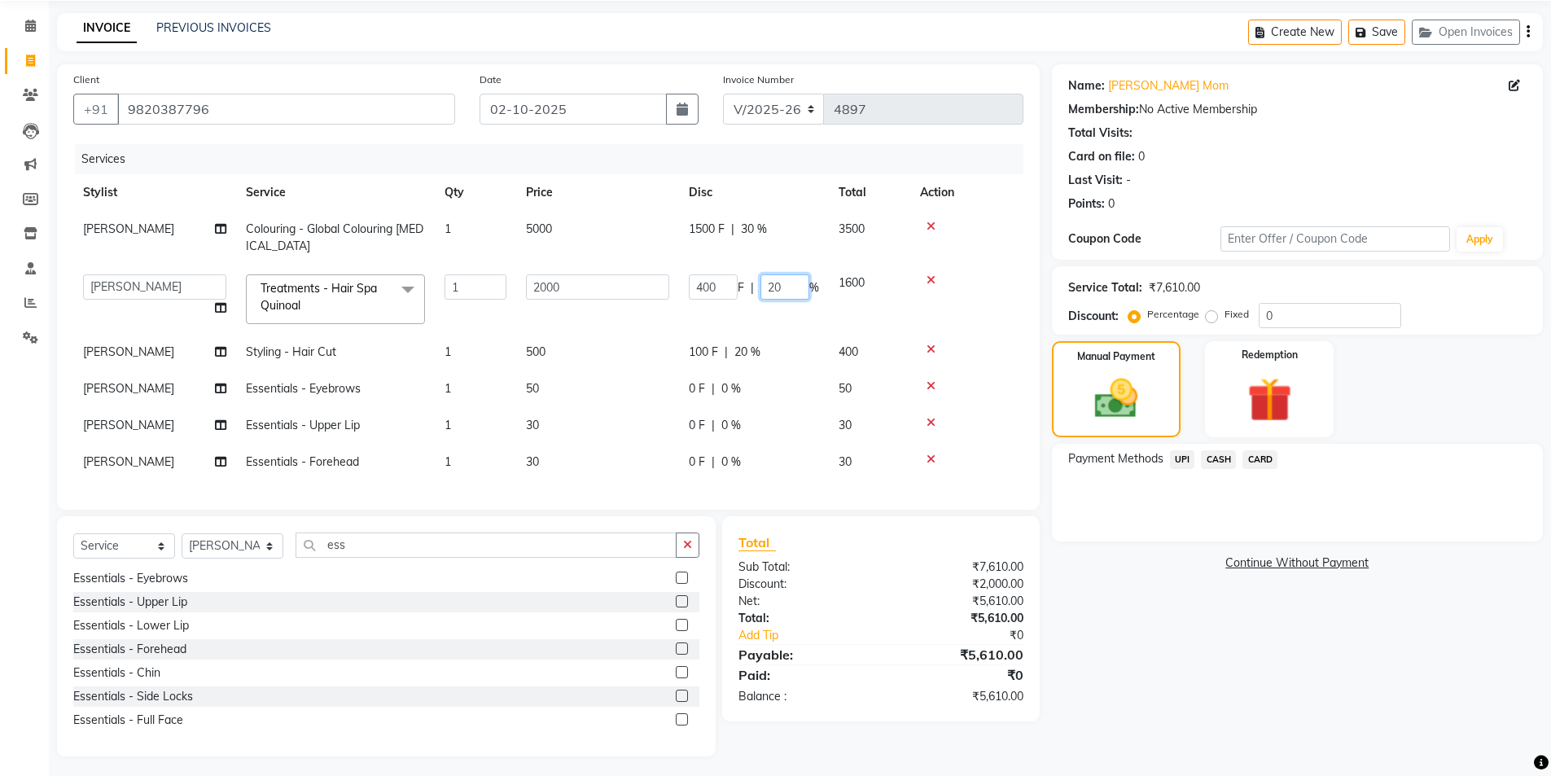
drag, startPoint x: 794, startPoint y: 287, endPoint x: 720, endPoint y: 289, distance: 74.2
click at [722, 289] on div "400 F | 20 %" at bounding box center [754, 286] width 130 height 25
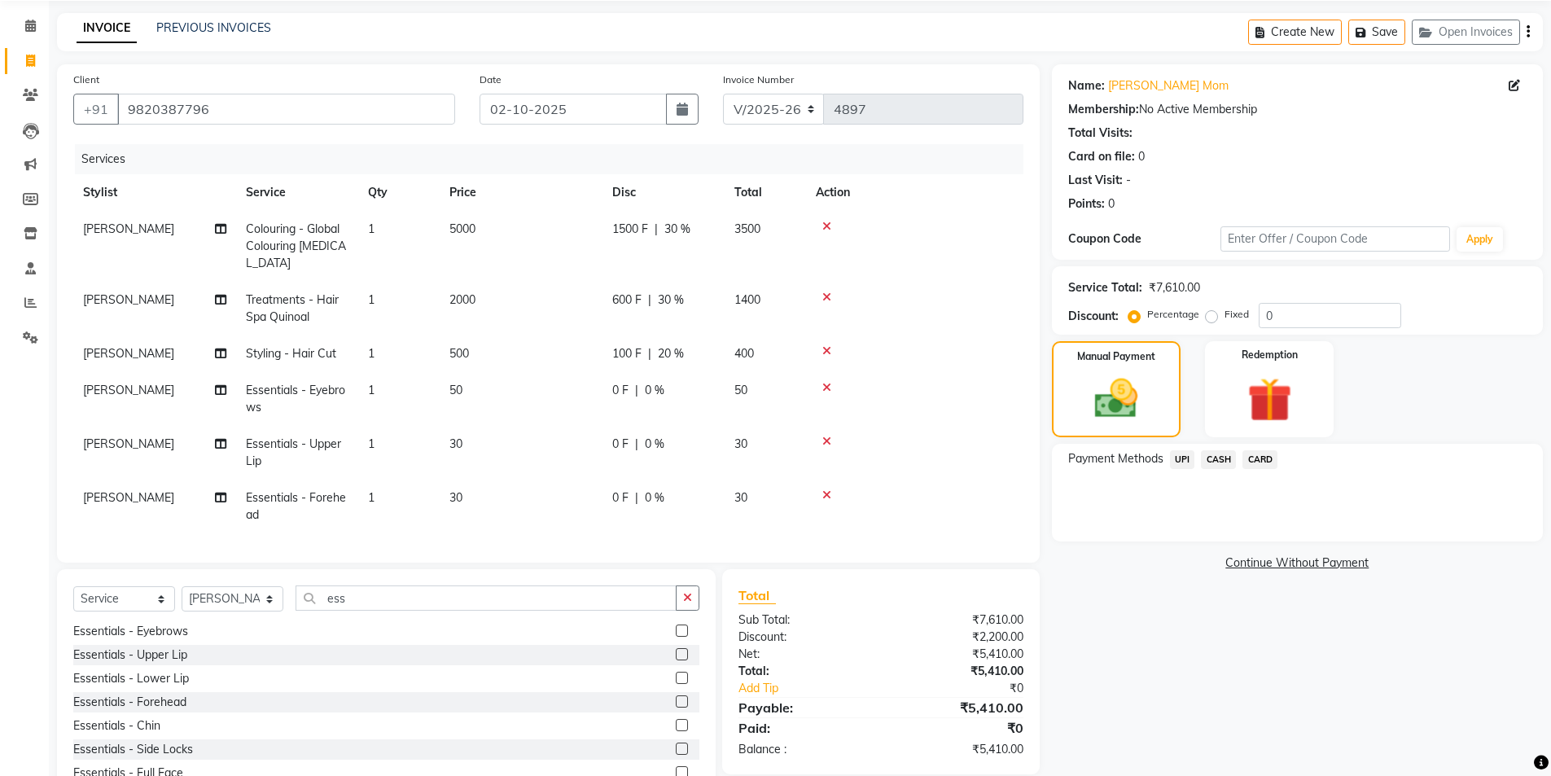
click at [663, 358] on span "20 %" at bounding box center [671, 353] width 26 height 17
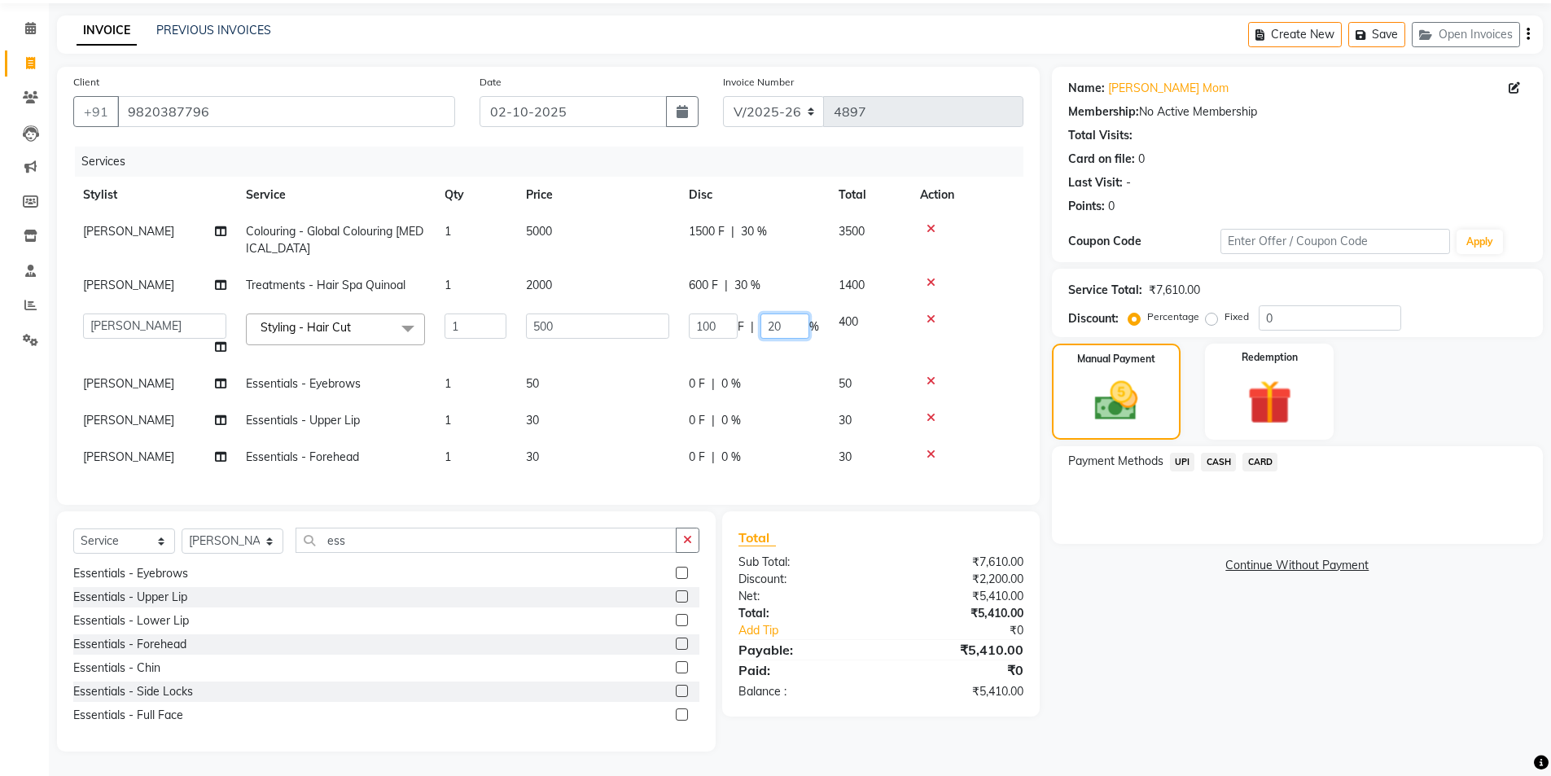
drag, startPoint x: 760, startPoint y: 331, endPoint x: 726, endPoint y: 327, distance: 33.5
click at [738, 331] on div "100 F | 20 %" at bounding box center [754, 326] width 130 height 25
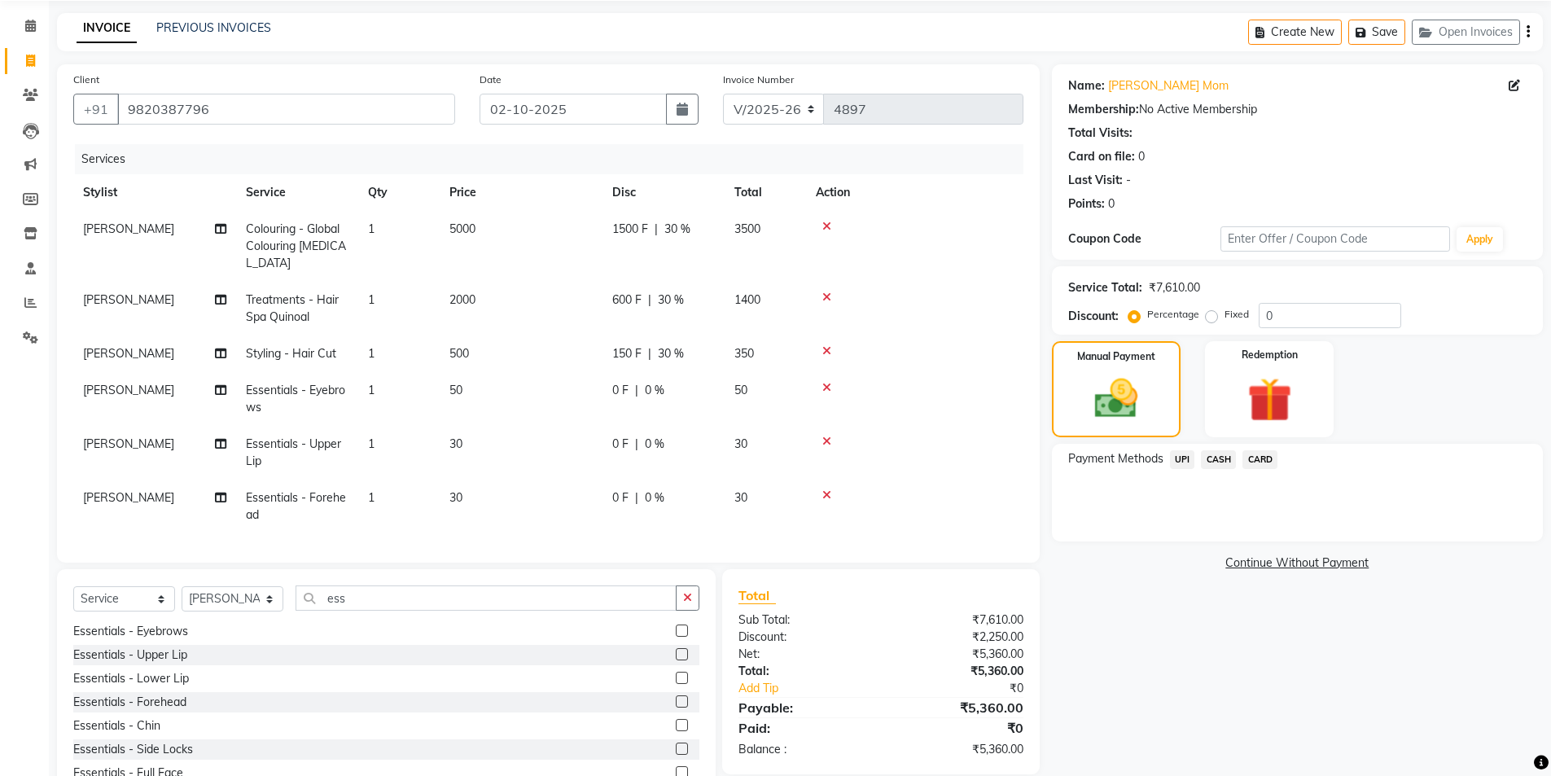
click at [1178, 456] on span "UPI" at bounding box center [1182, 459] width 25 height 19
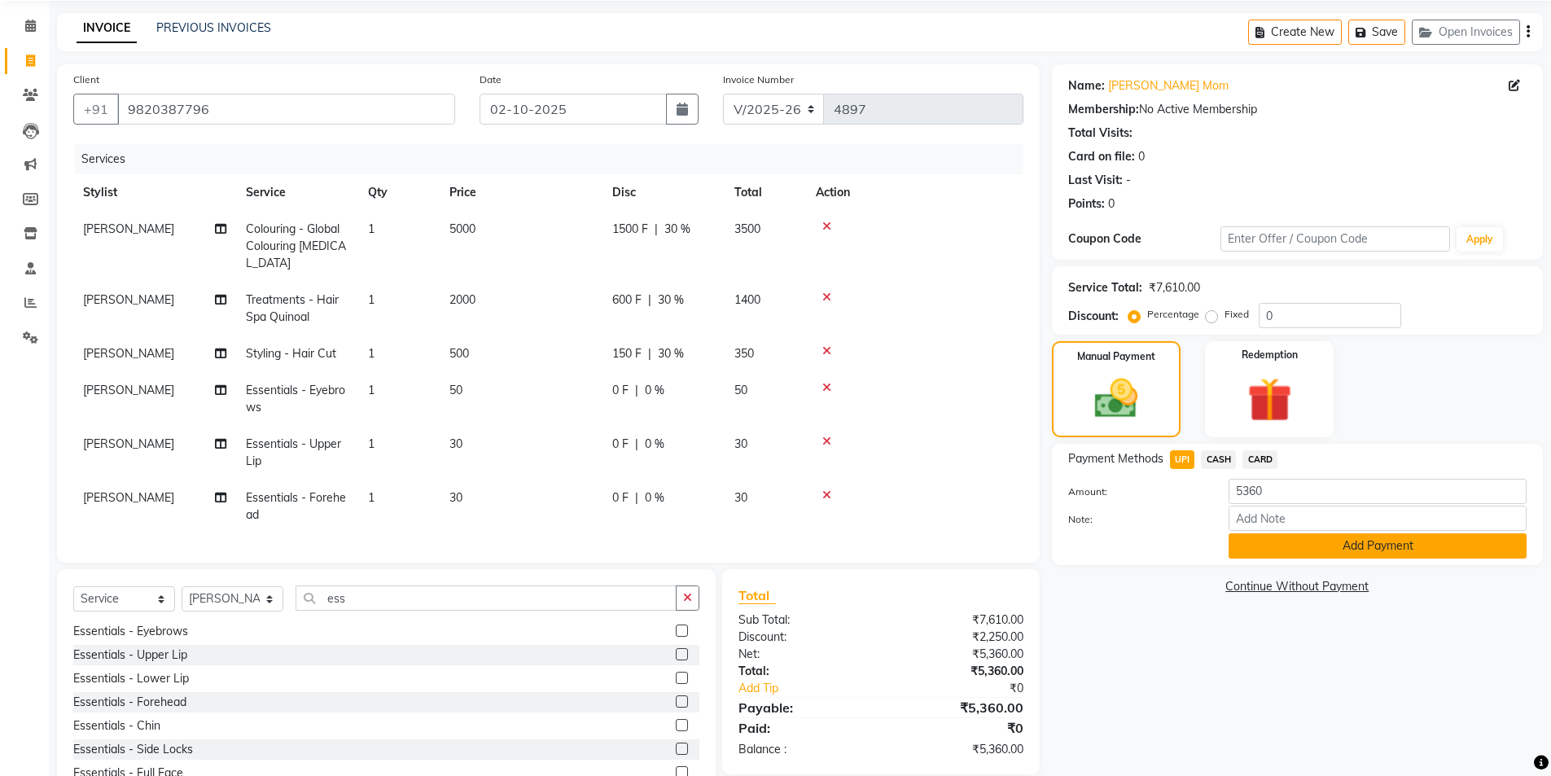
click at [1297, 542] on button "Add Payment" at bounding box center [1378, 545] width 298 height 25
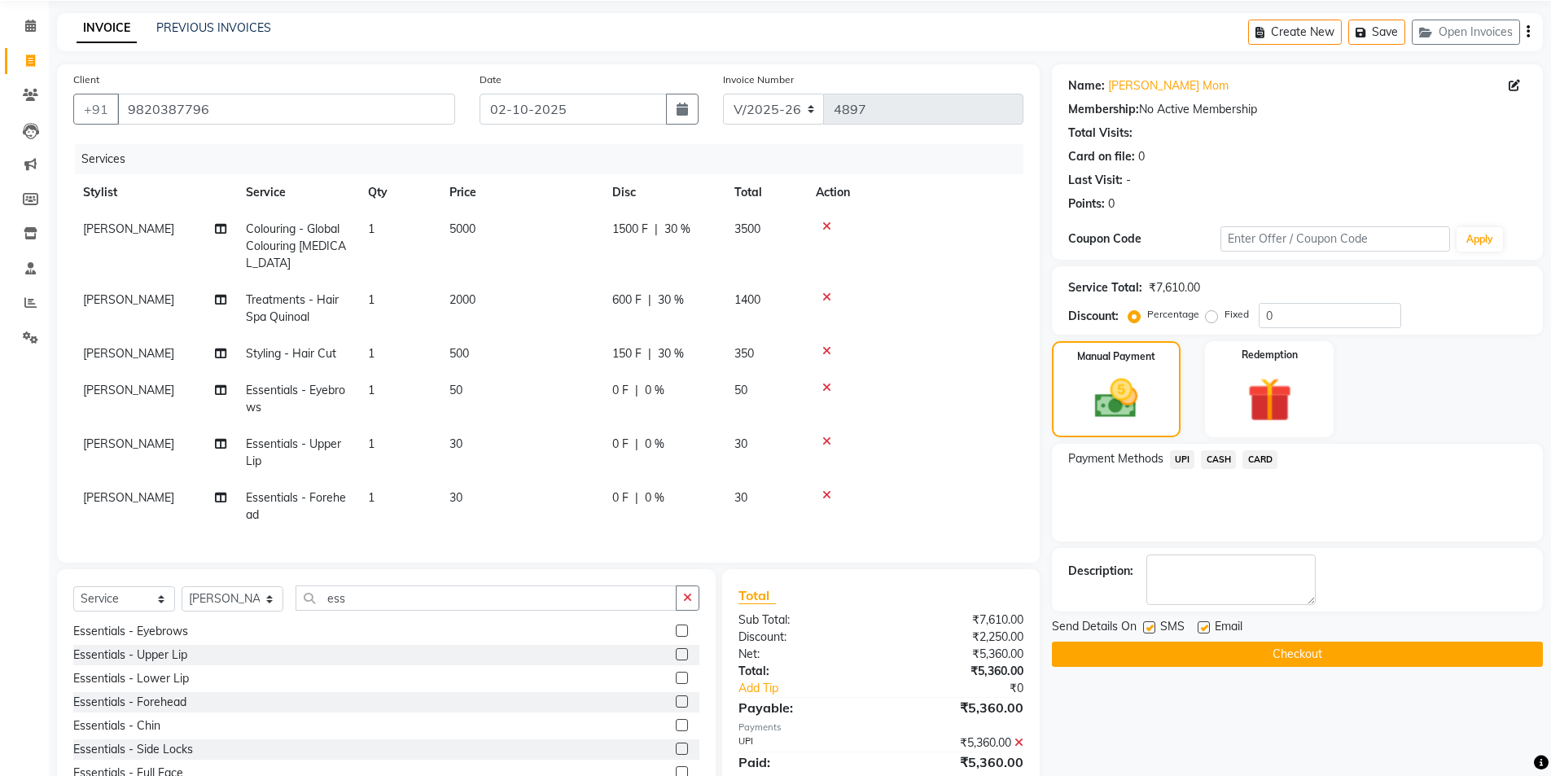
scroll to position [121, 0]
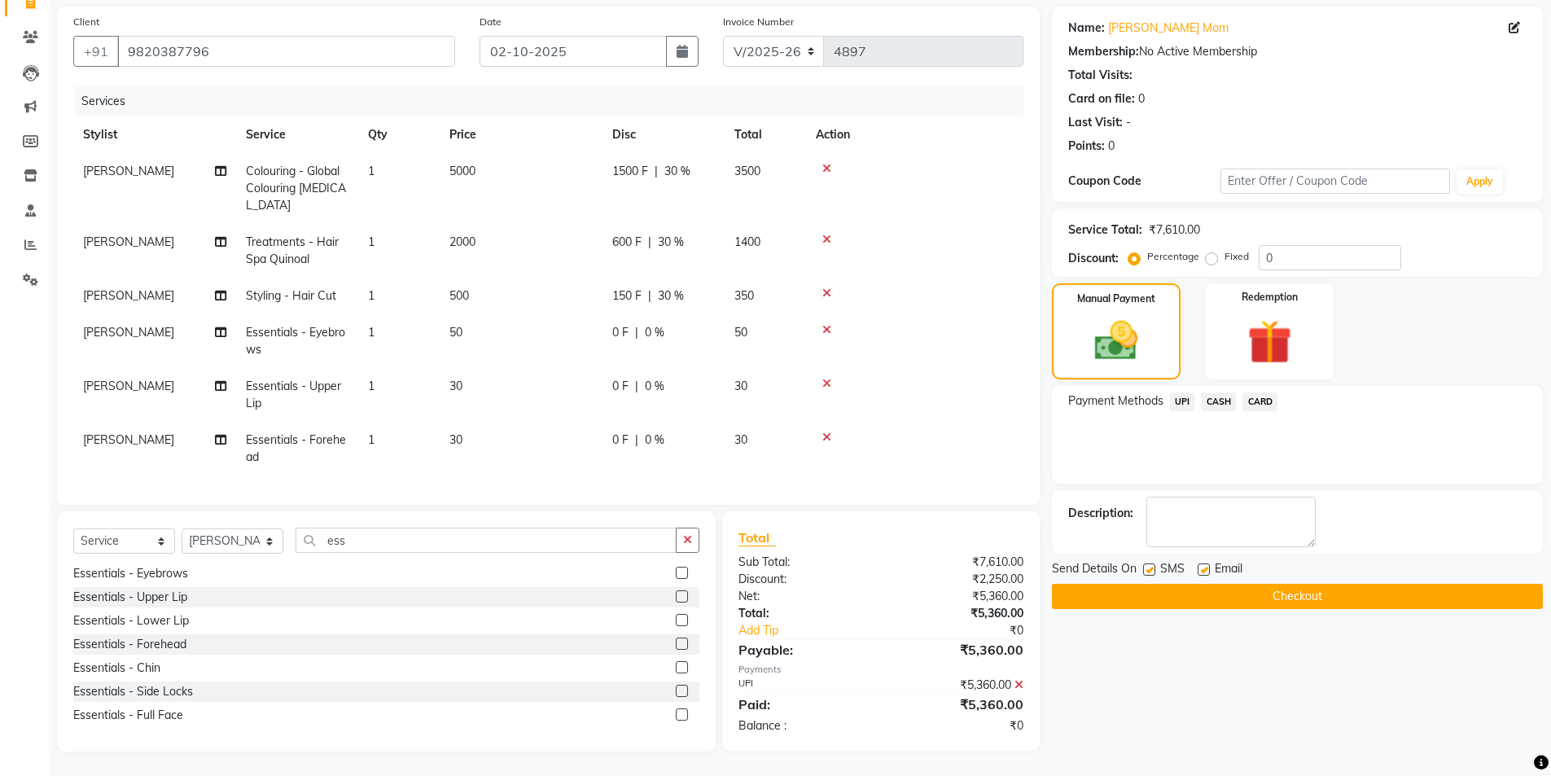
click at [1016, 685] on icon at bounding box center [1019, 684] width 9 height 11
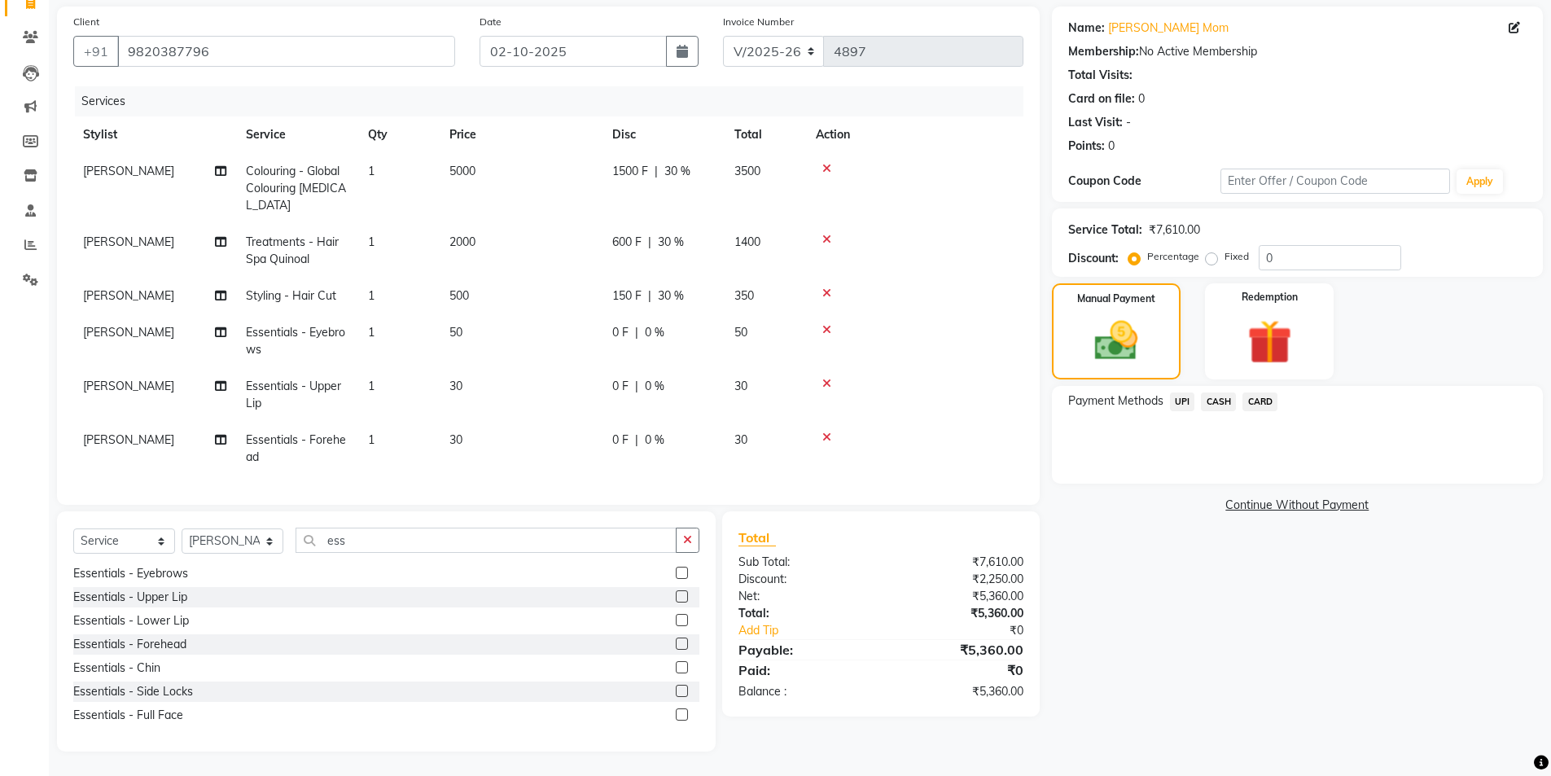
click at [1224, 393] on span "CASH" at bounding box center [1218, 402] width 35 height 19
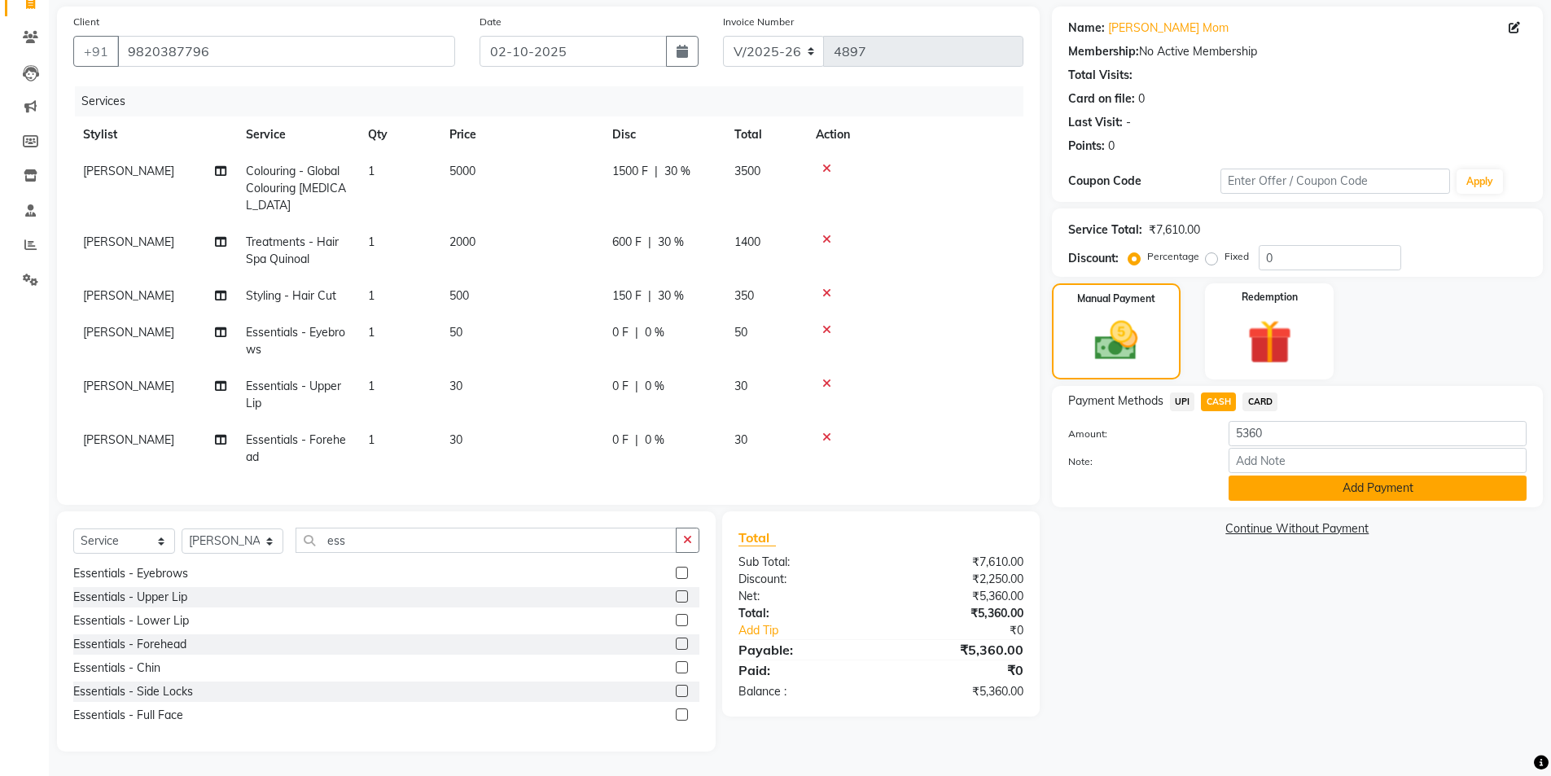
click at [1303, 493] on button "Add Payment" at bounding box center [1378, 488] width 298 height 25
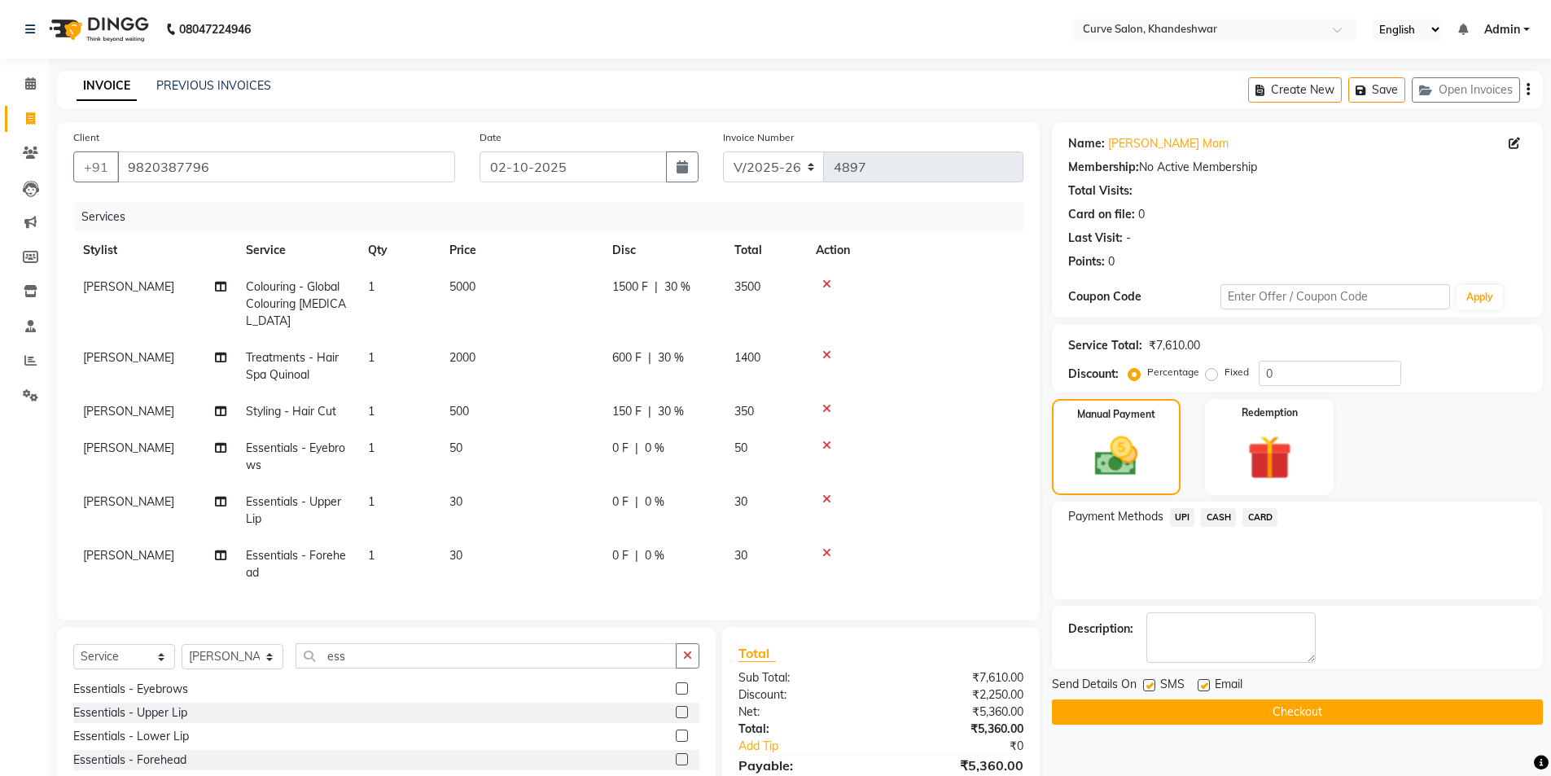
scroll to position [143, 0]
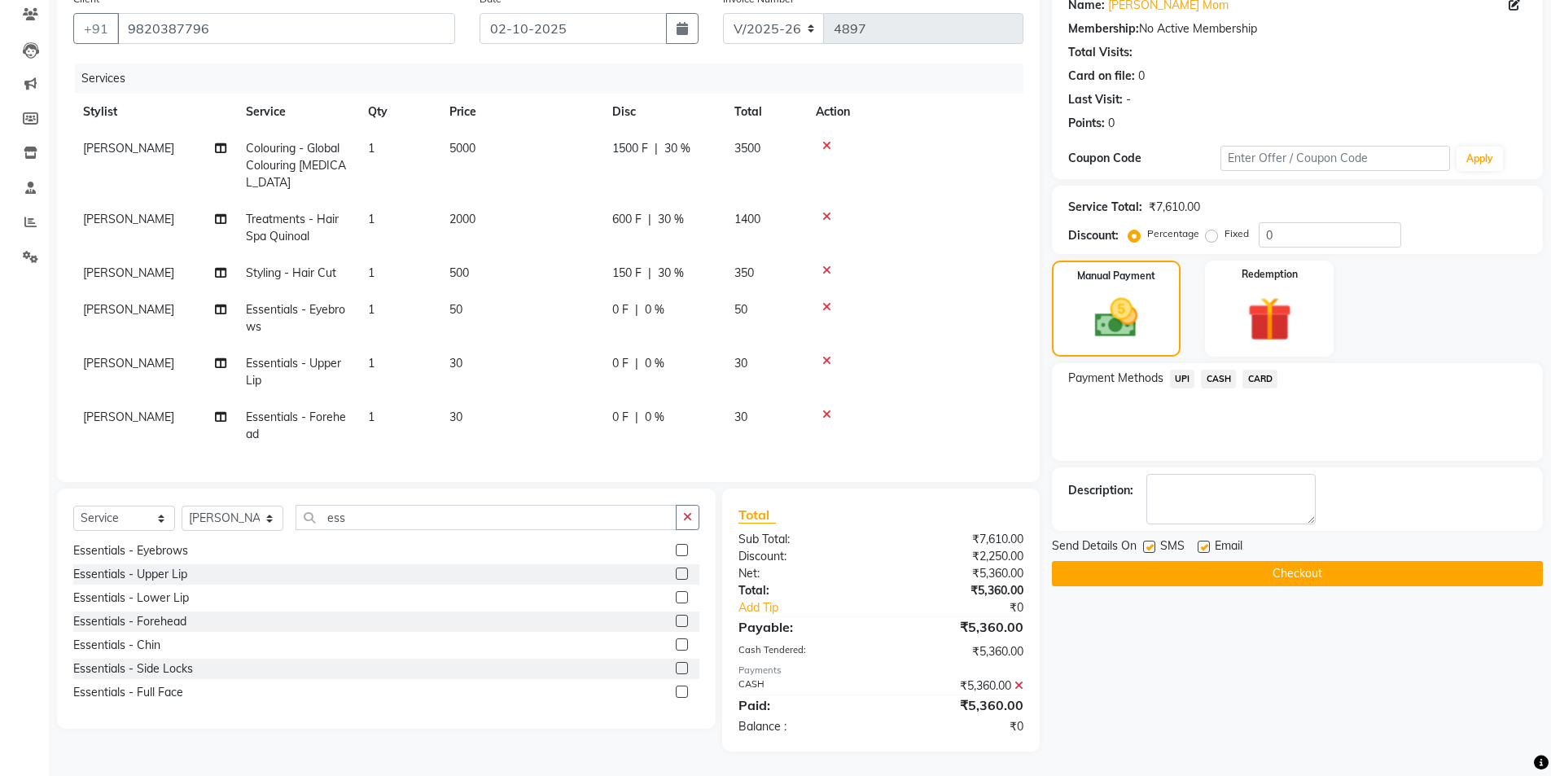
click at [1214, 573] on button "Checkout" at bounding box center [1297, 573] width 491 height 25
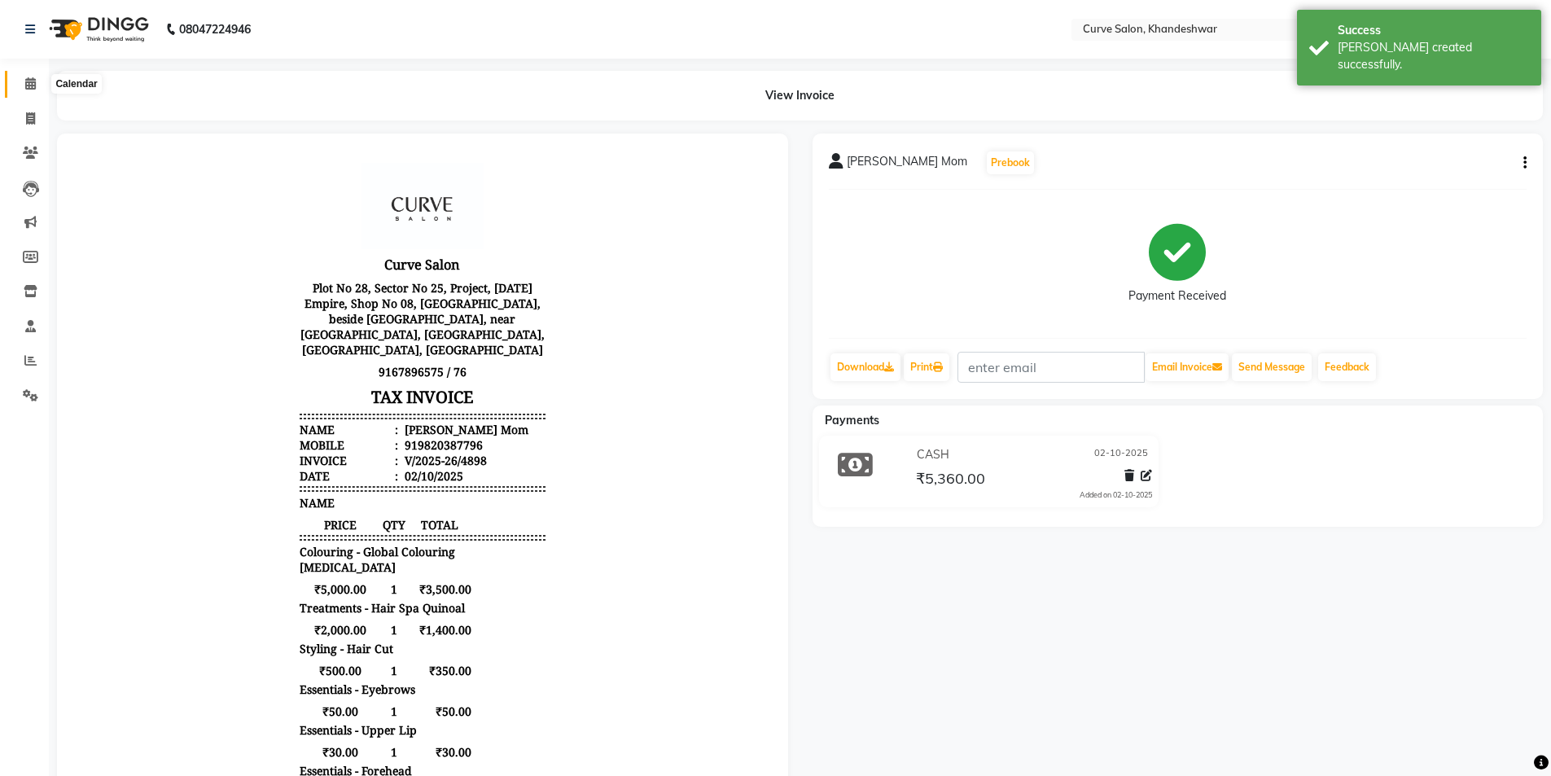
click at [37, 86] on span at bounding box center [30, 84] width 29 height 19
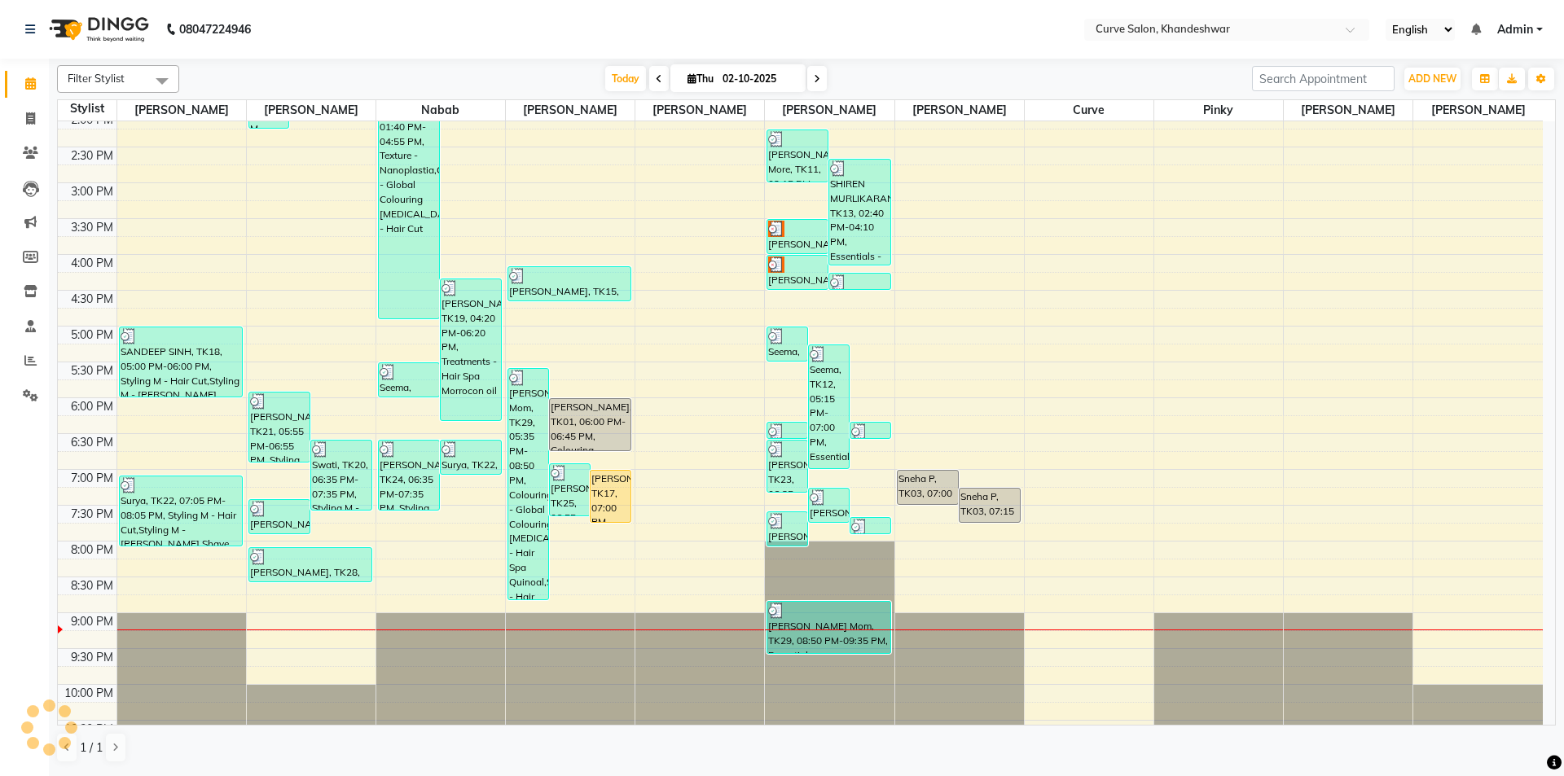
scroll to position [399, 0]
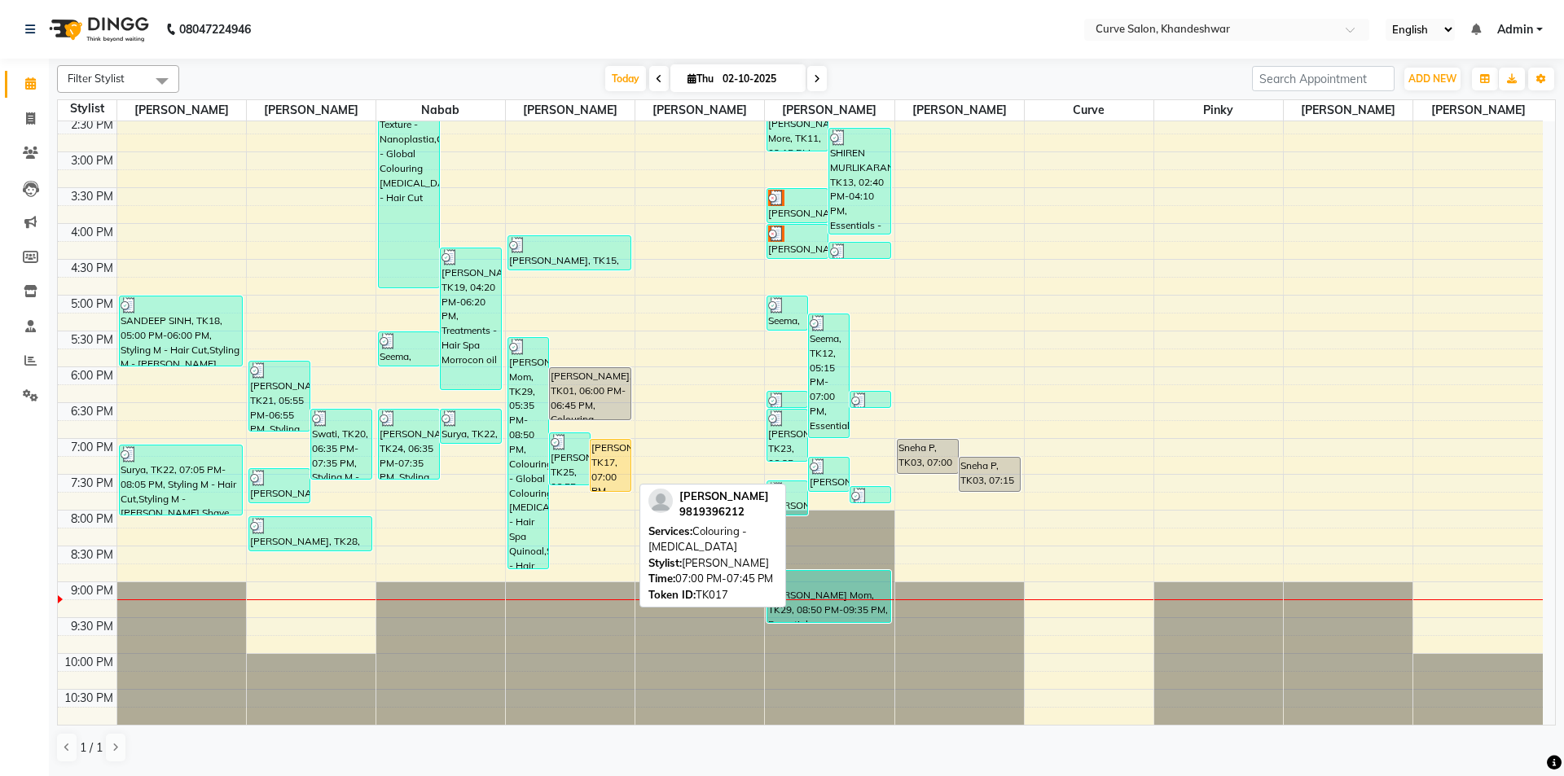
click at [611, 463] on div "[PERSON_NAME], TK17, 07:00 PM-07:45 PM, Colouring - [MEDICAL_DATA]" at bounding box center [610, 465] width 40 height 51
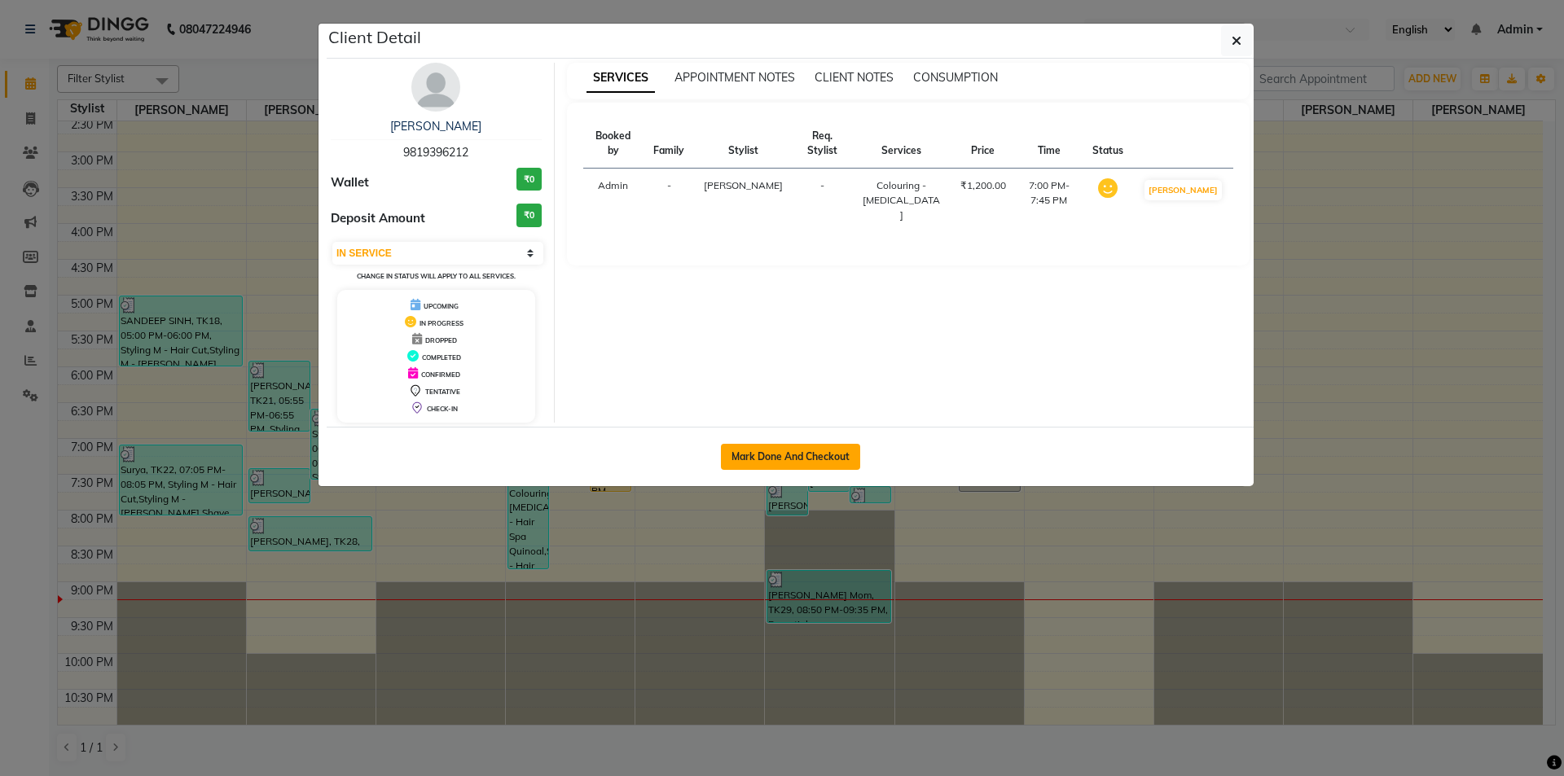
click at [814, 456] on button "Mark Done And Checkout" at bounding box center [790, 457] width 139 height 26
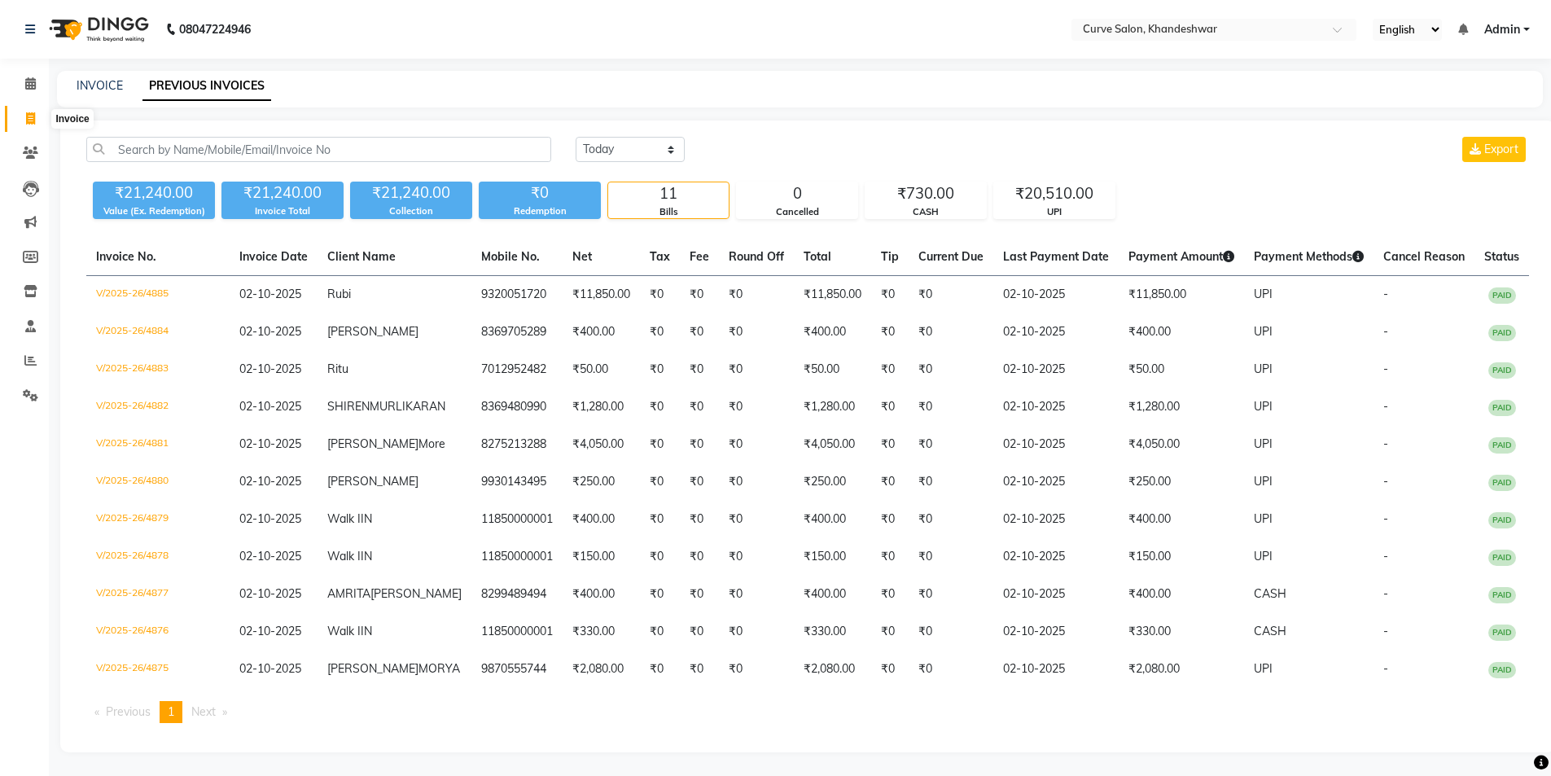
click at [27, 113] on icon at bounding box center [30, 118] width 9 height 12
select select "service"
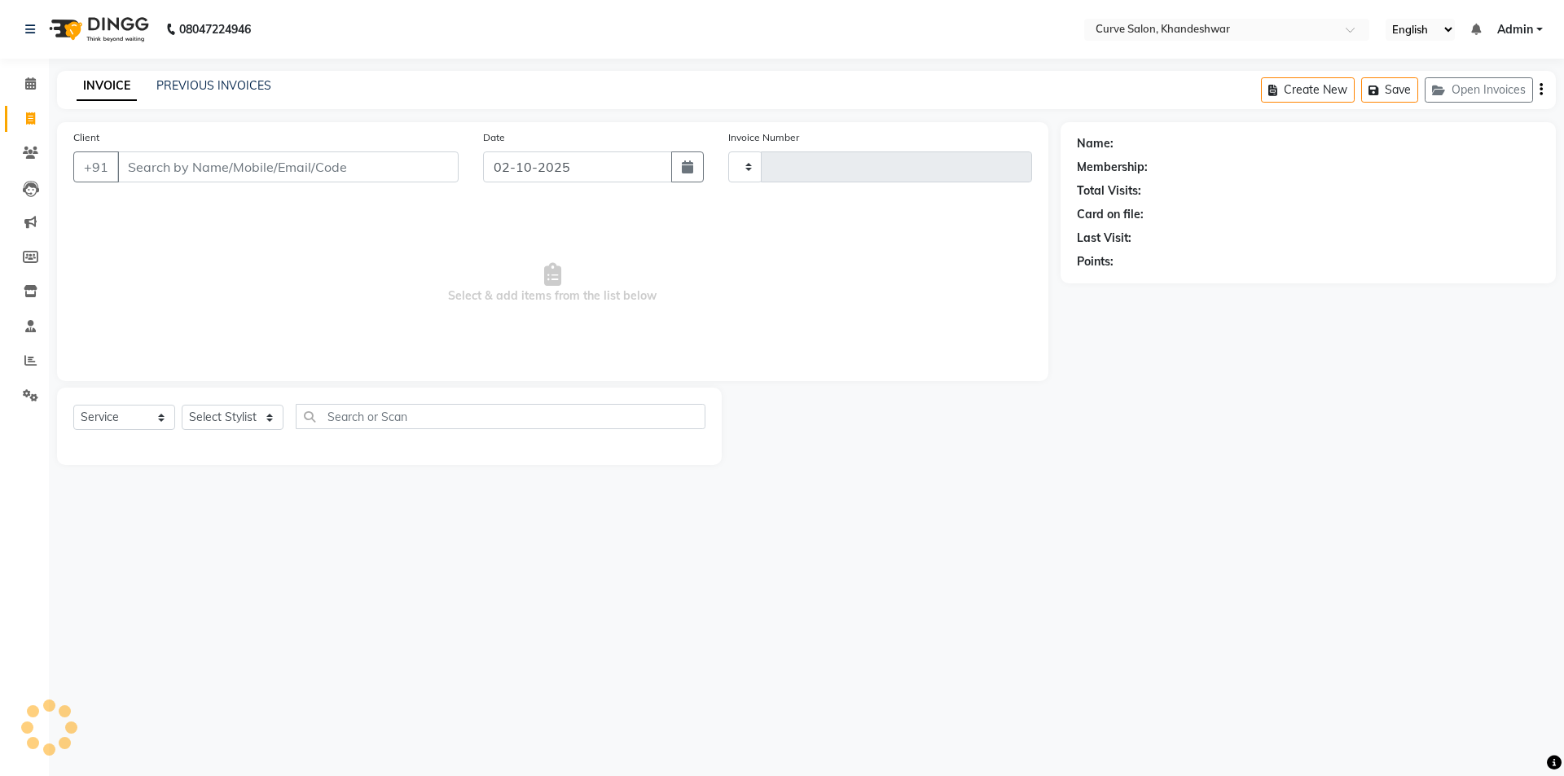
click at [204, 168] on input "Client" at bounding box center [287, 166] width 341 height 31
type input "4886"
select select "4458"
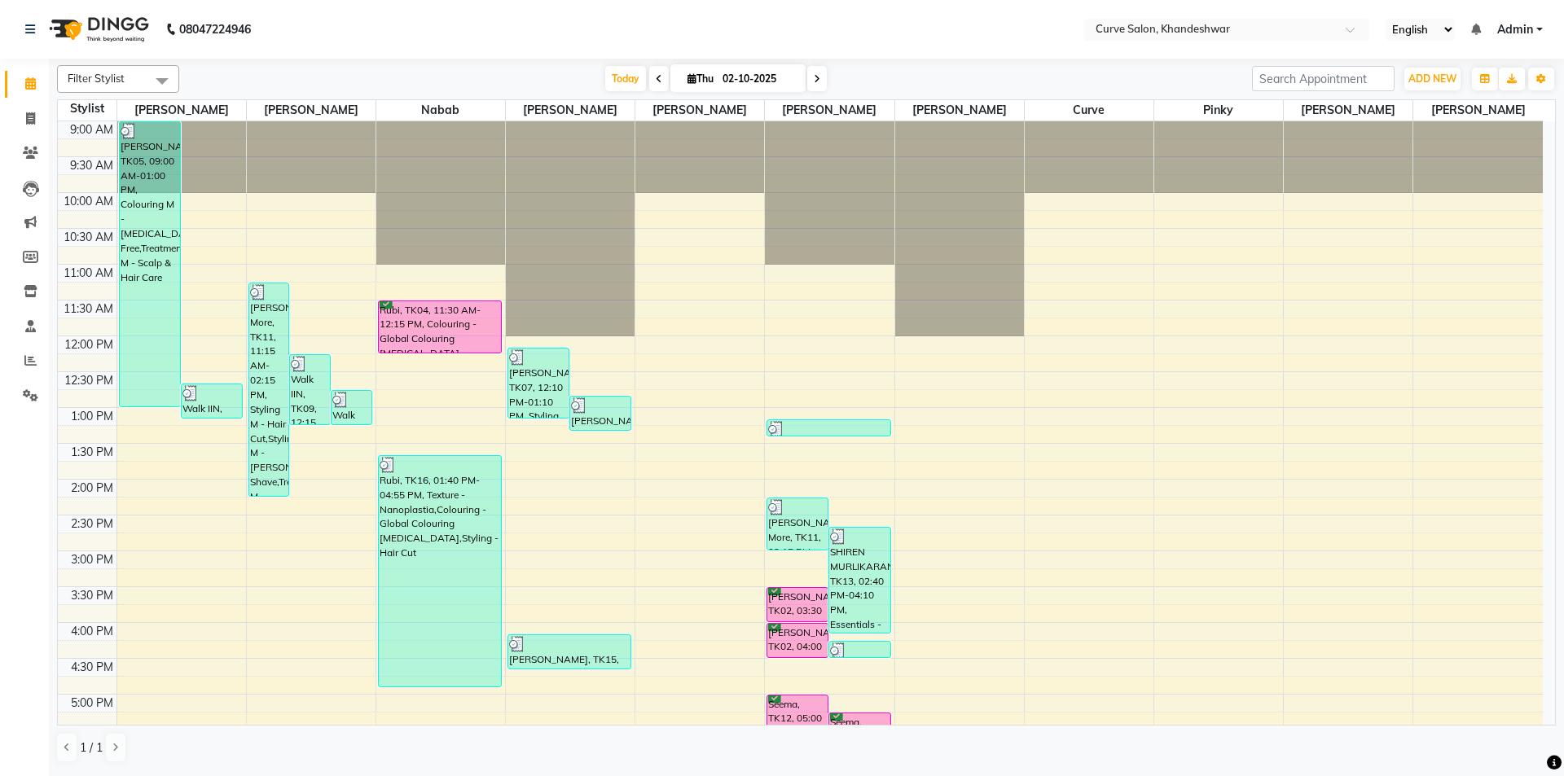
scroll to position [399, 0]
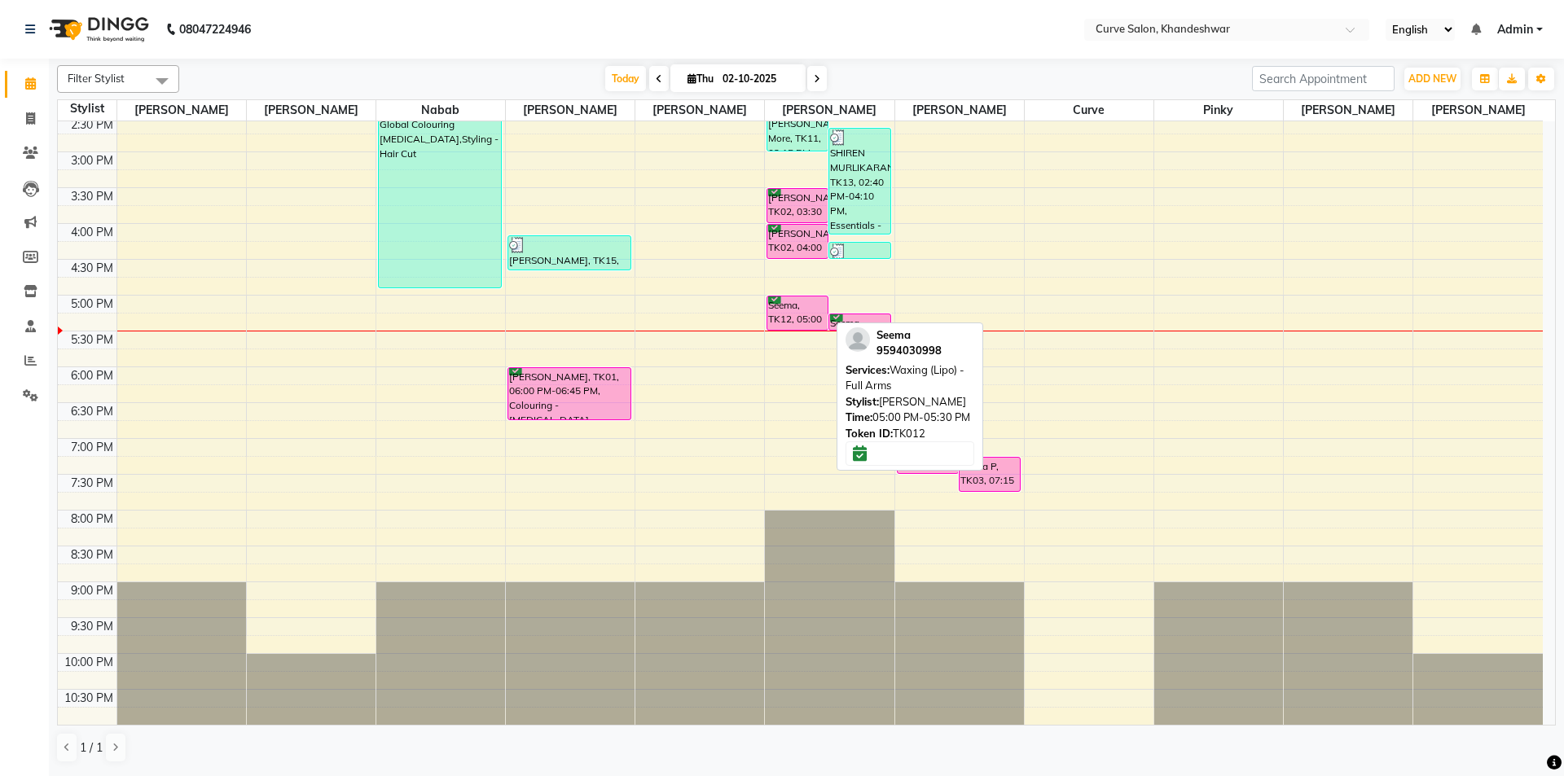
click at [799, 311] on div "Seema, TK12, 05:00 PM-05:30 PM, Waxing (Lipo) - Full Arms" at bounding box center [797, 312] width 60 height 33
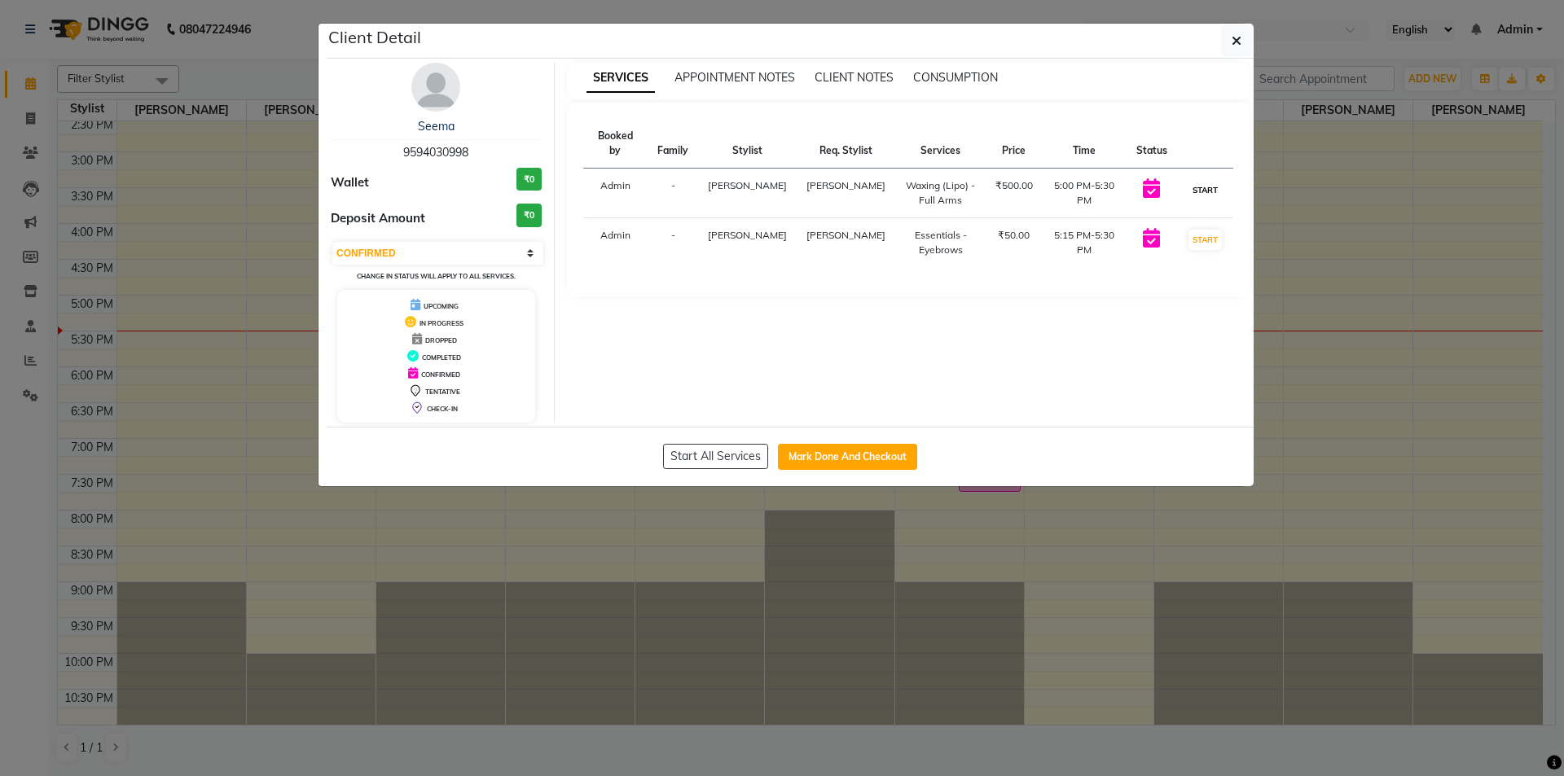
click at [1196, 189] on button "START" at bounding box center [1204, 190] width 33 height 20
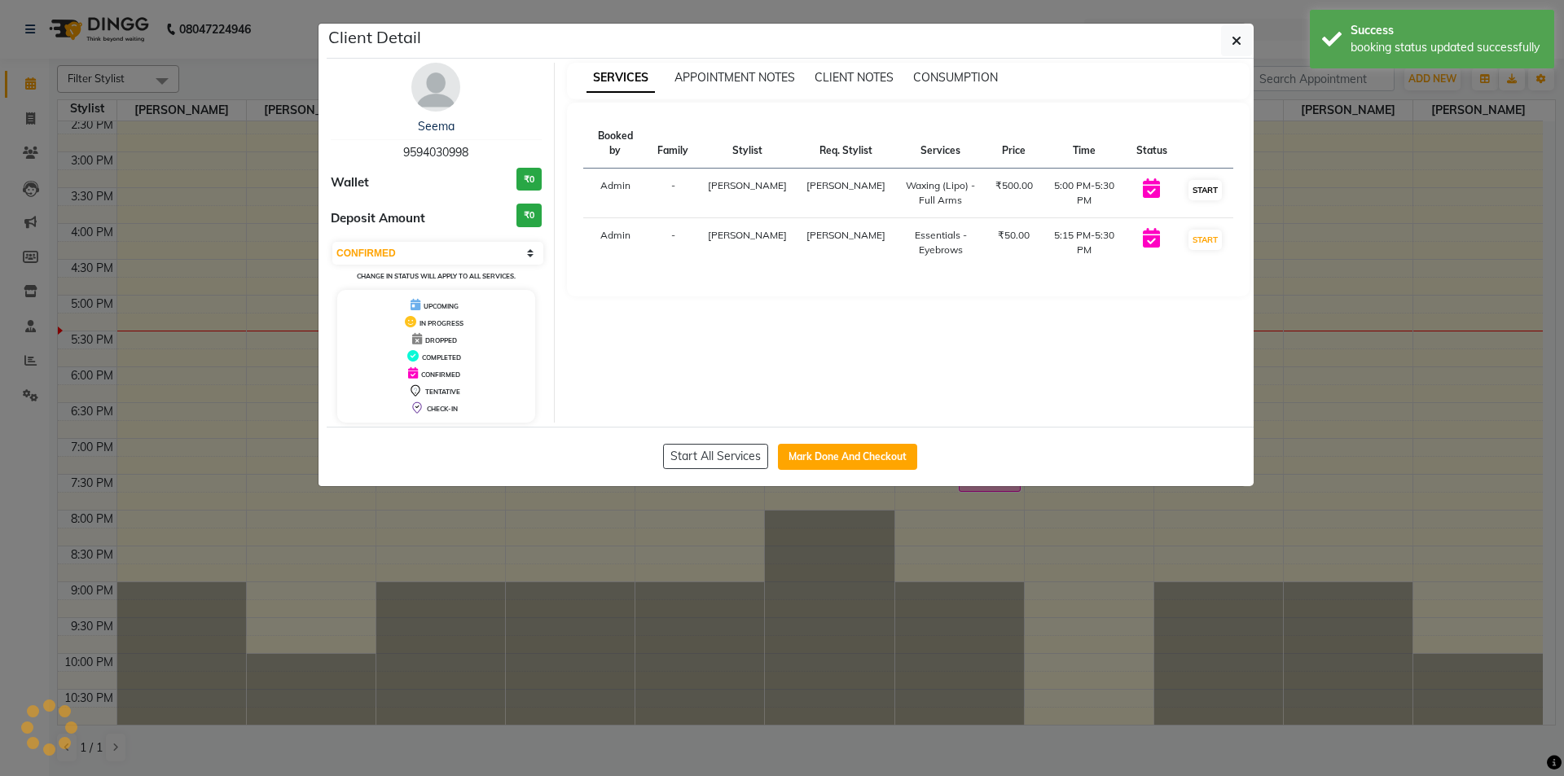
select select "select"
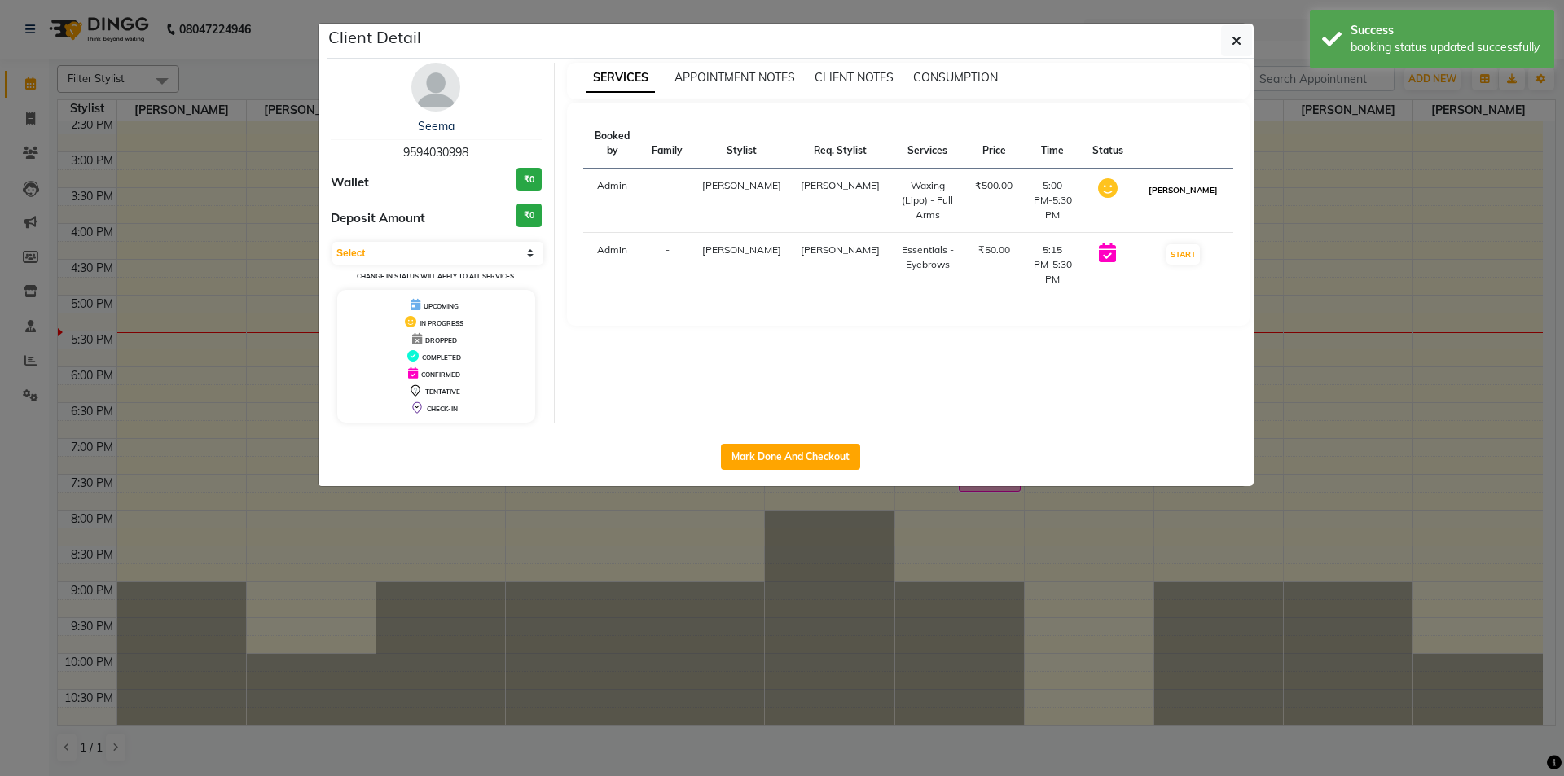
click at [1191, 193] on button "[PERSON_NAME]" at bounding box center [1182, 190] width 77 height 20
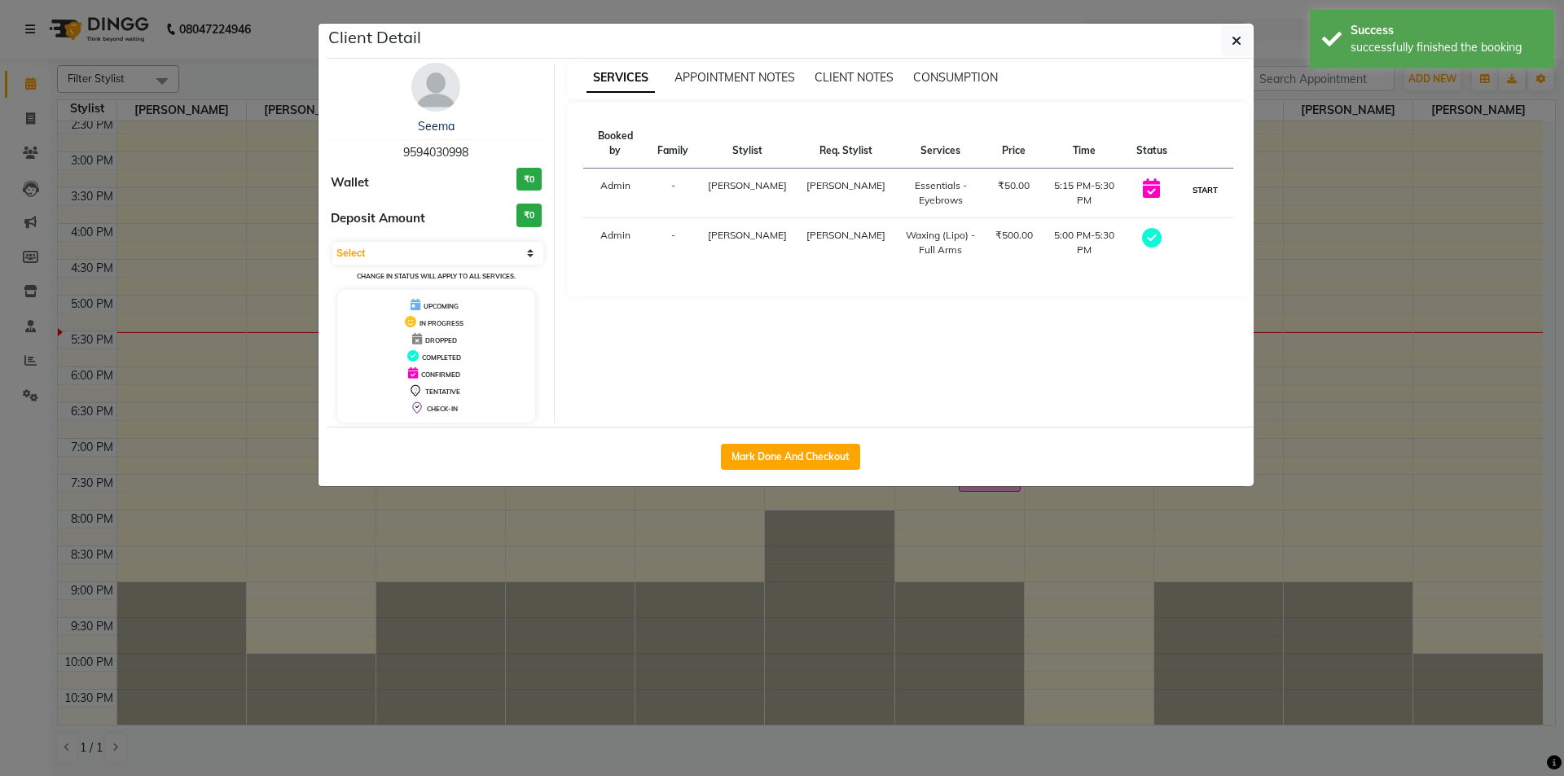
click at [1198, 187] on button "START" at bounding box center [1204, 190] width 33 height 20
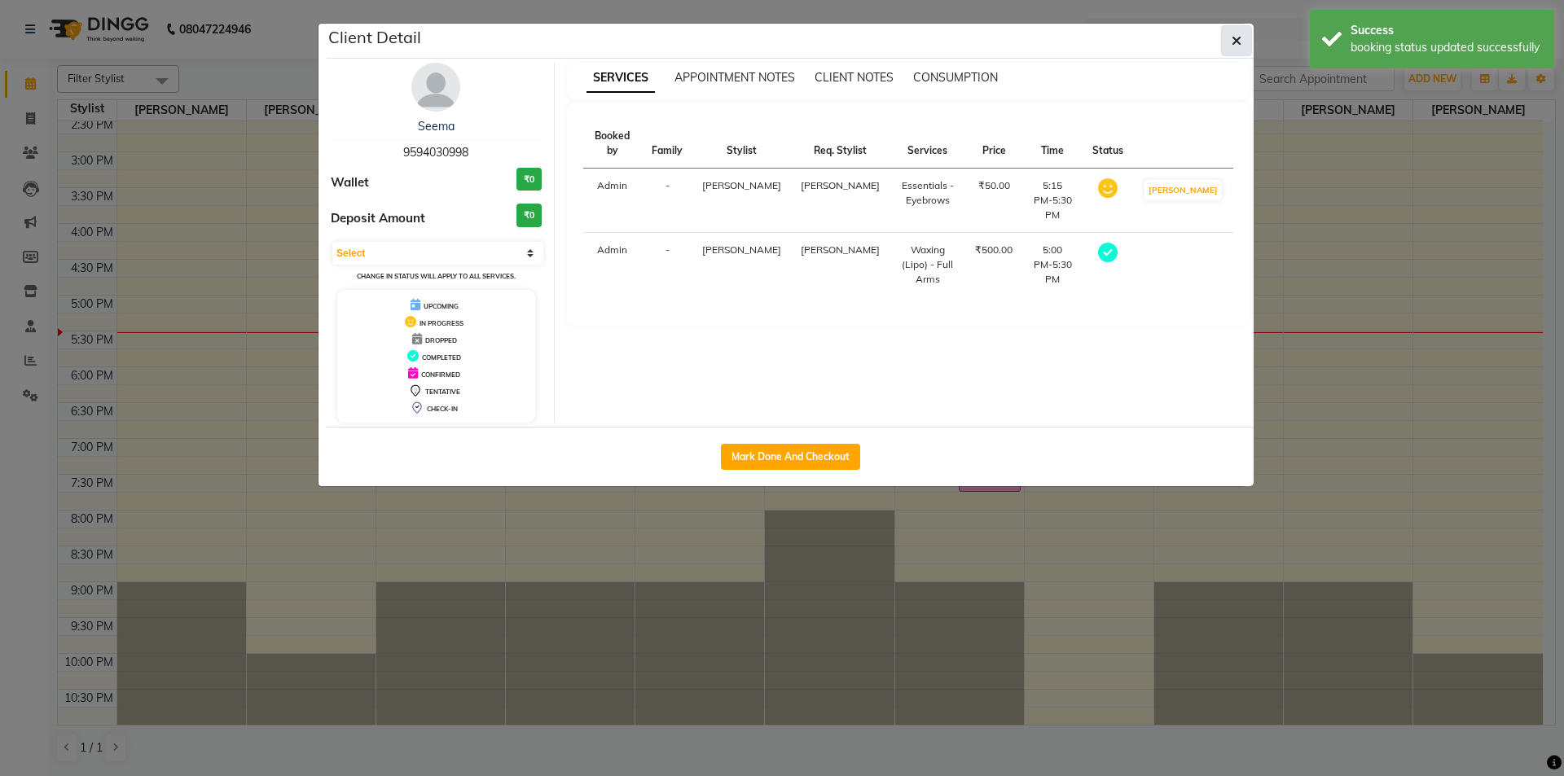
click at [1235, 35] on icon "button" at bounding box center [1236, 40] width 10 height 13
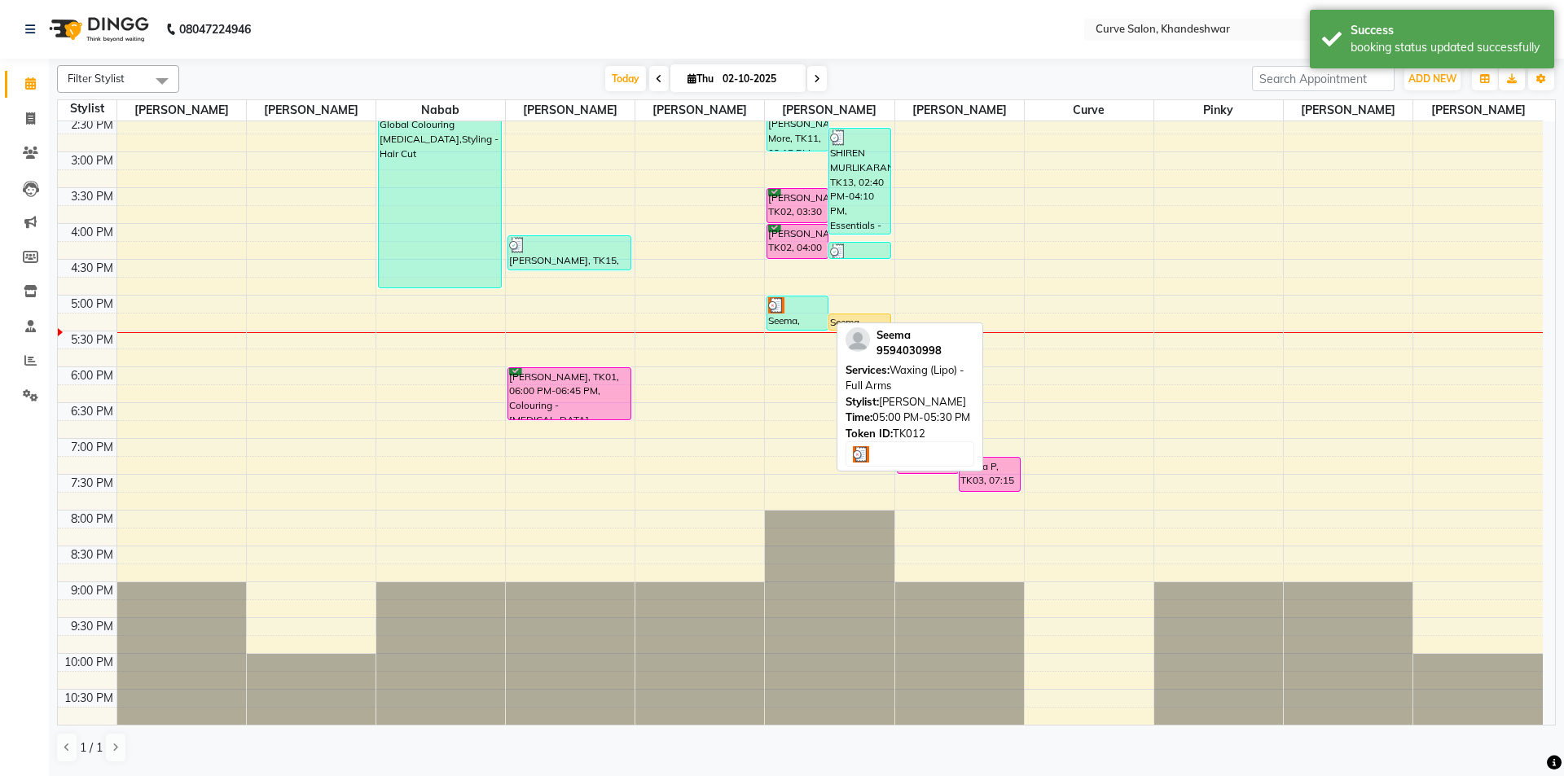
click at [805, 308] on div at bounding box center [797, 305] width 59 height 16
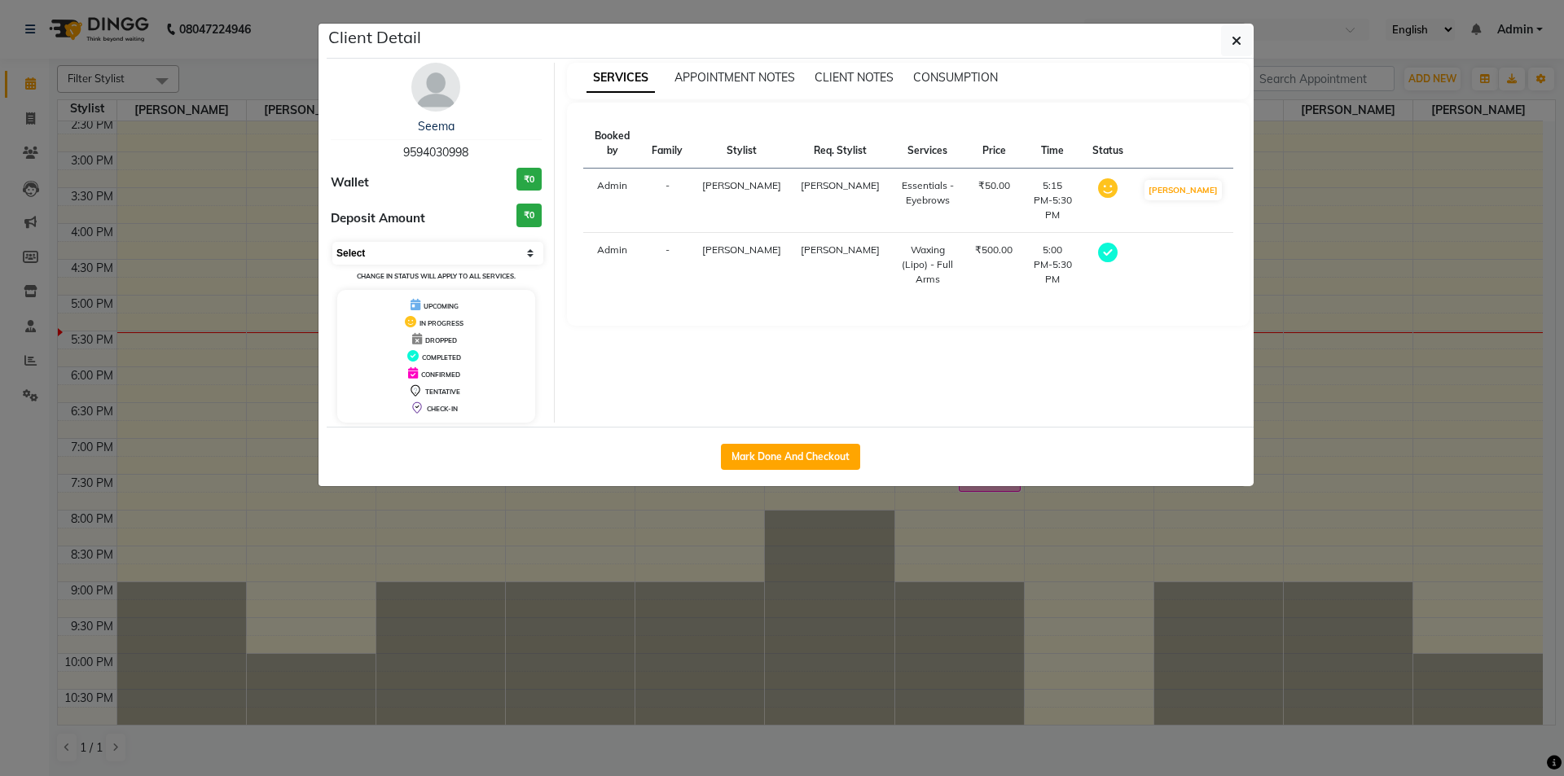
click at [510, 247] on select "Select MARK DONE DROPPED UPCOMING" at bounding box center [437, 253] width 211 height 23
click at [379, 380] on div "CONFIRMED" at bounding box center [436, 373] width 185 height 17
click at [437, 318] on div "IN PROGRESS" at bounding box center [436, 322] width 185 height 17
click at [1236, 35] on icon "button" at bounding box center [1236, 40] width 10 height 13
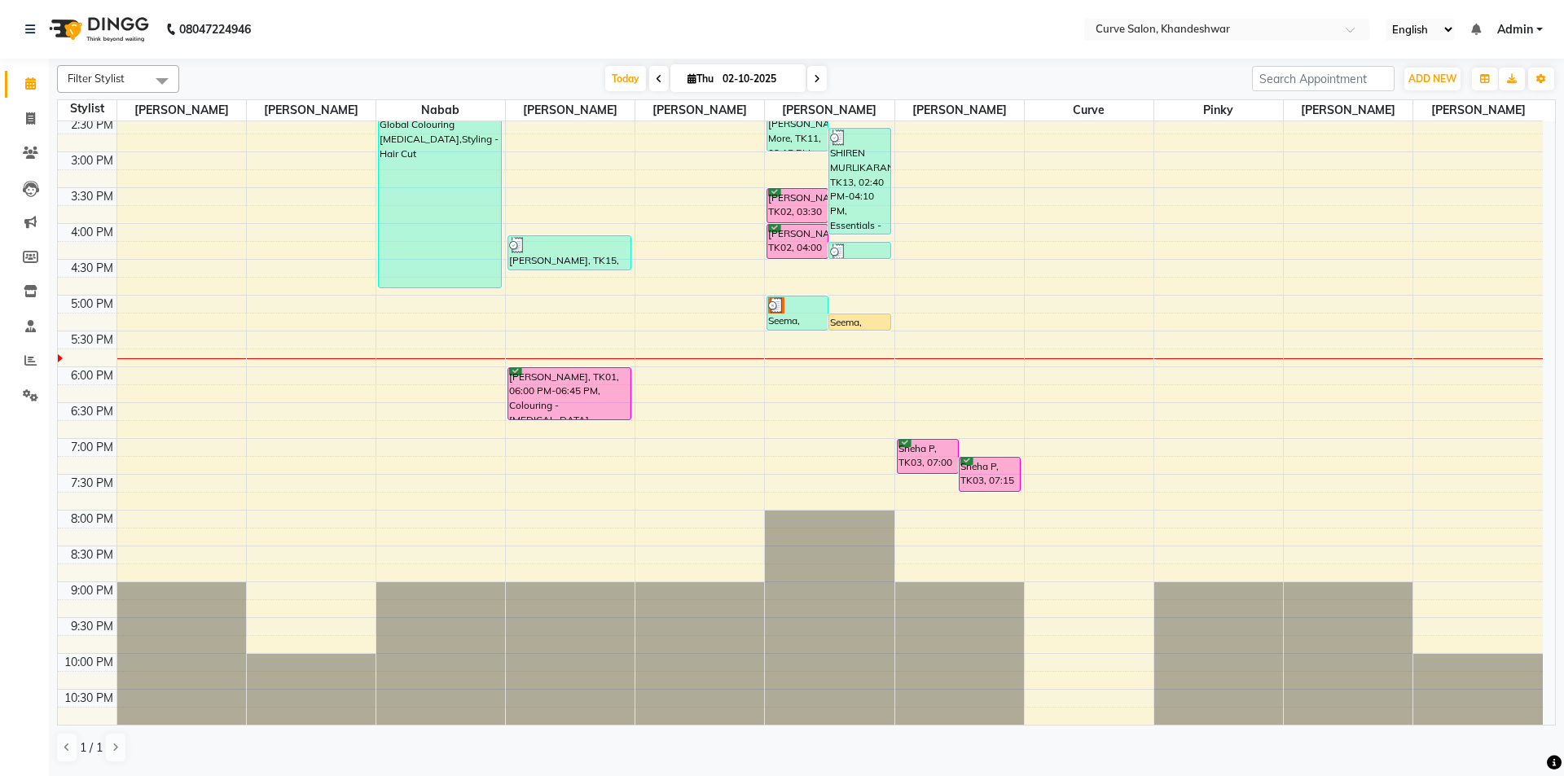
click at [564, 446] on div "9:00 AM 9:30 AM 10:00 AM 10:30 AM 11:00 AM 11:30 AM 12:00 PM 12:30 PM 1:00 PM 1…" at bounding box center [800, 223] width 1485 height 1003
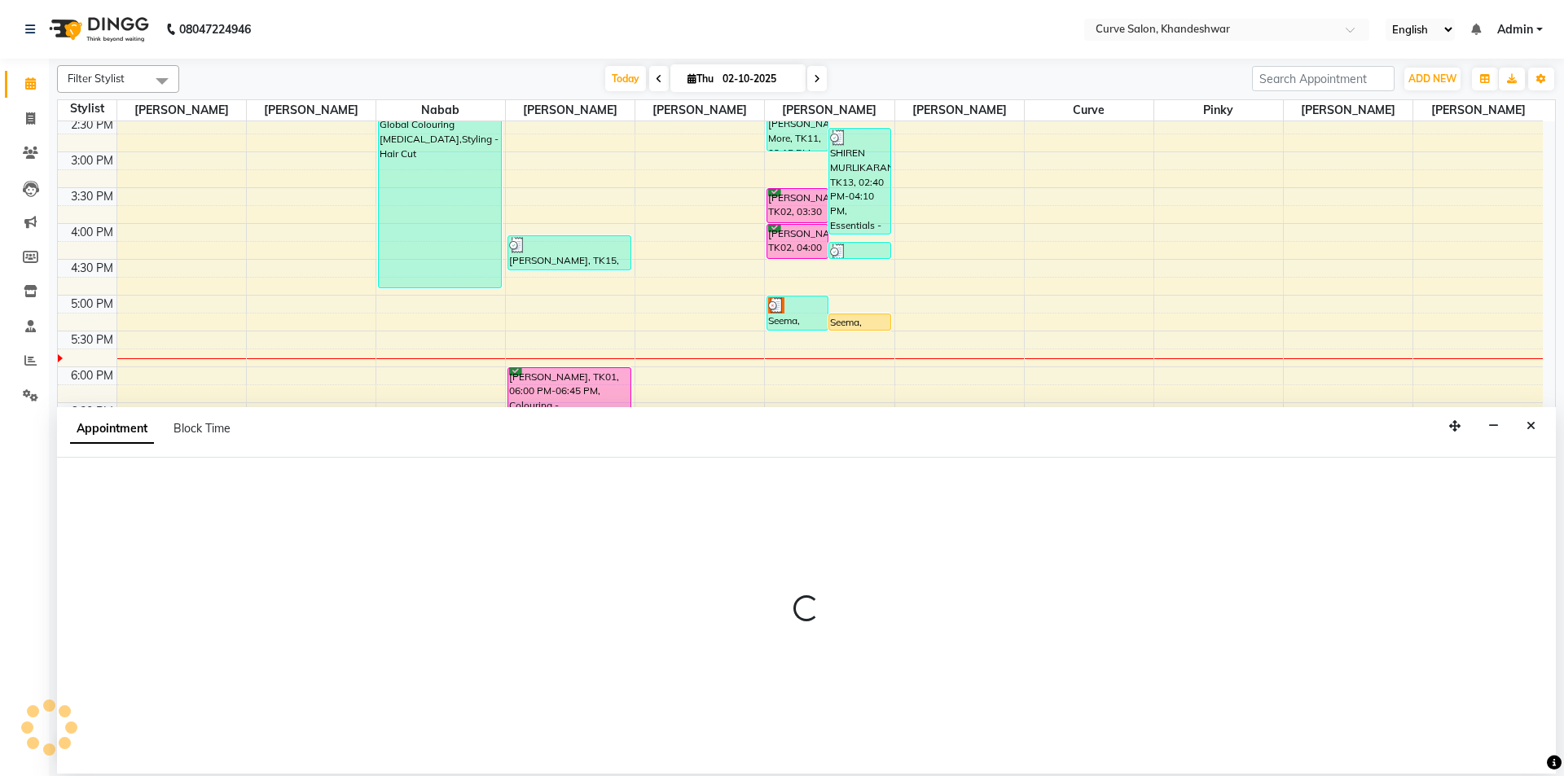
select select "25106"
select select "tentative"
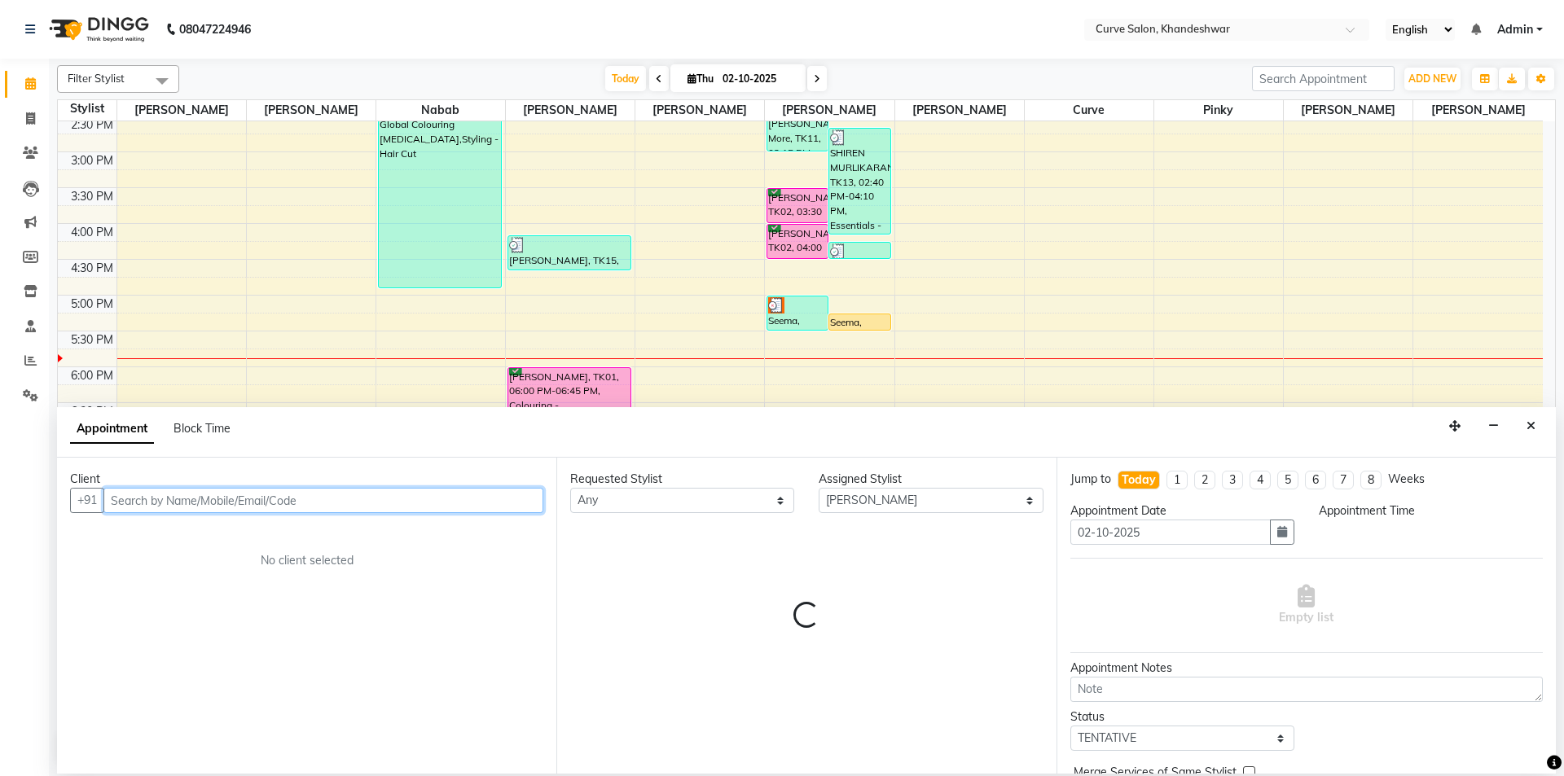
select select "1140"
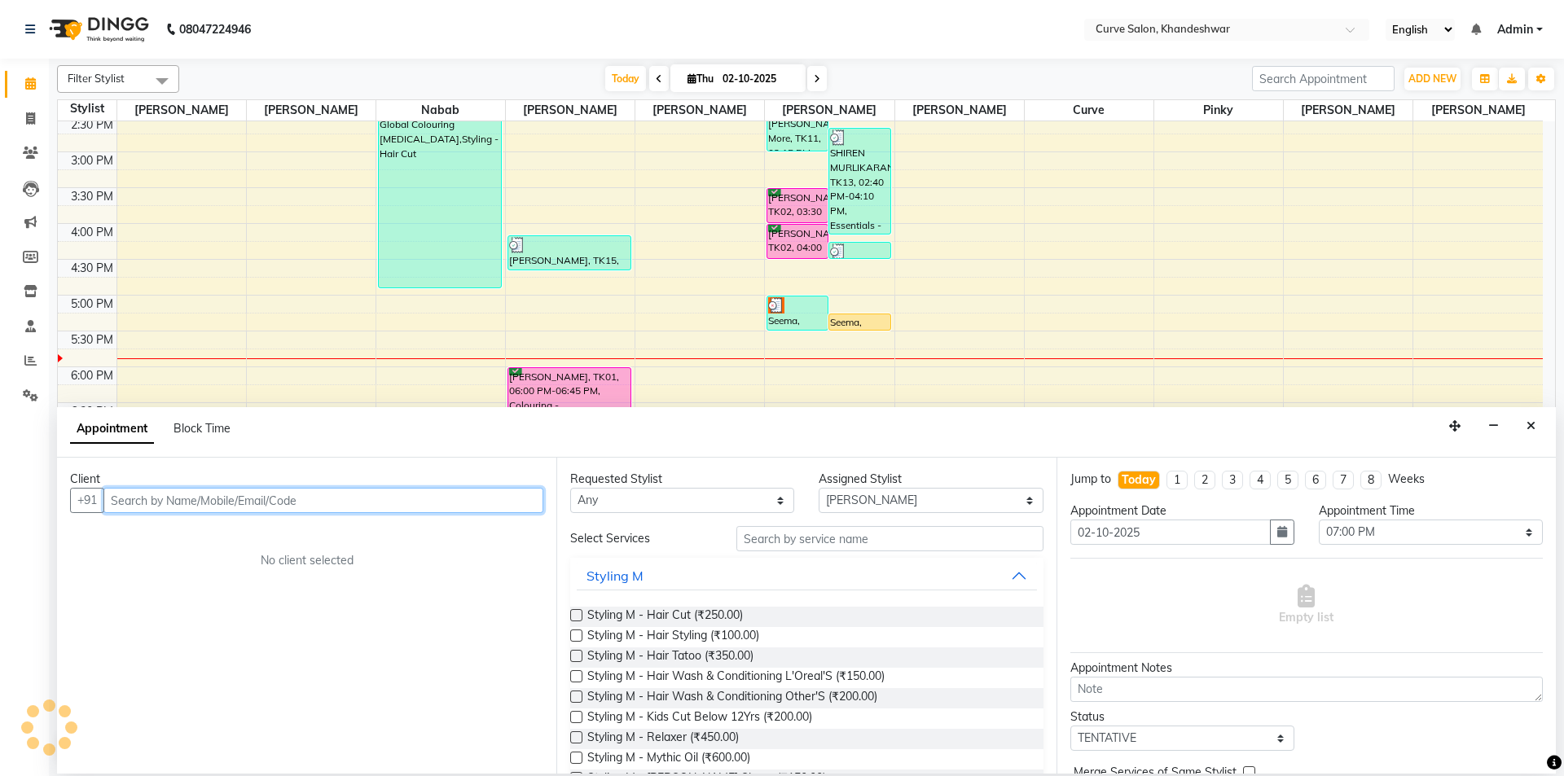
click at [356, 504] on input "text" at bounding box center [323, 500] width 440 height 25
type input "0"
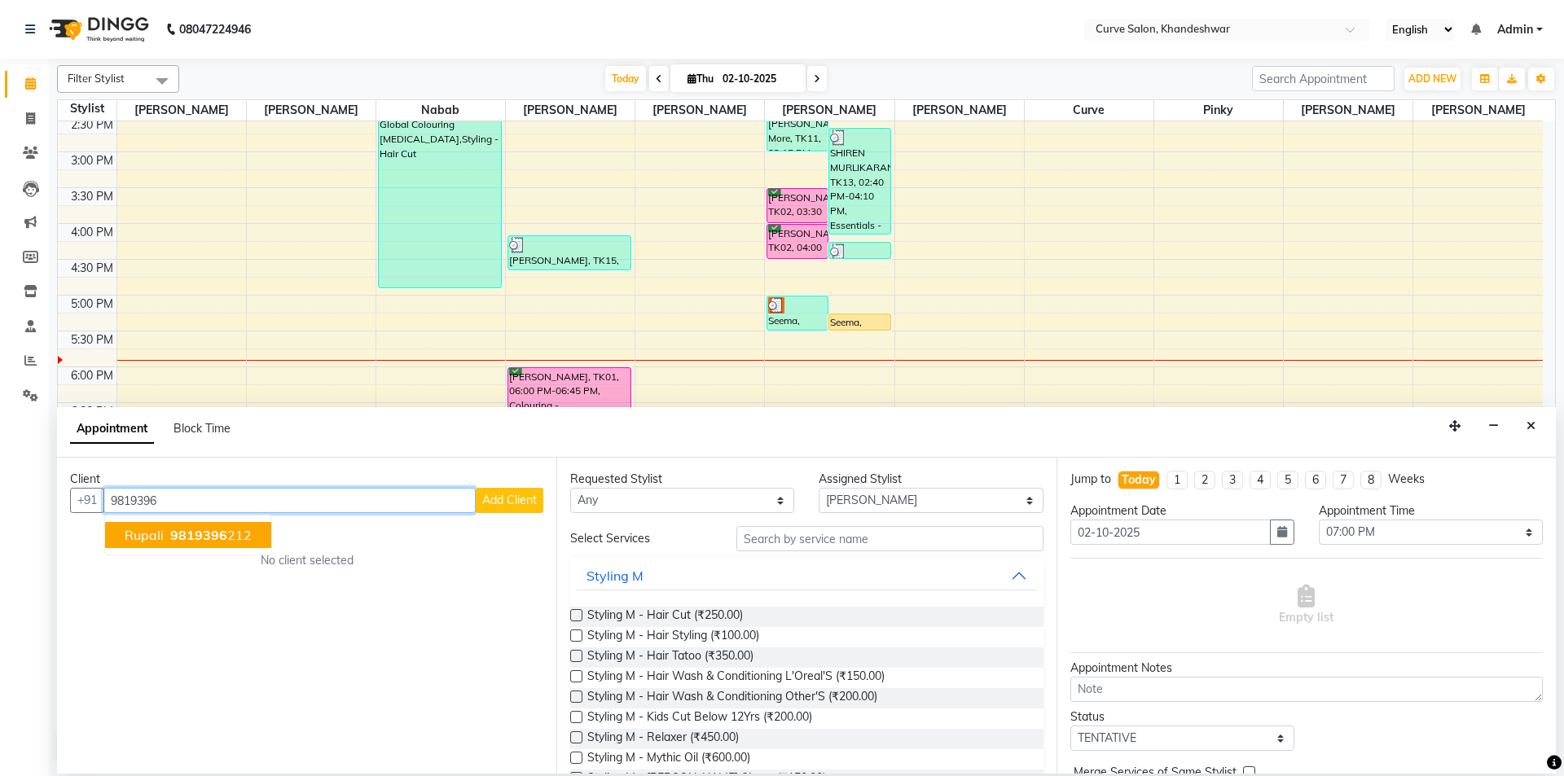
click at [213, 534] on span "9819396" at bounding box center [198, 535] width 57 height 16
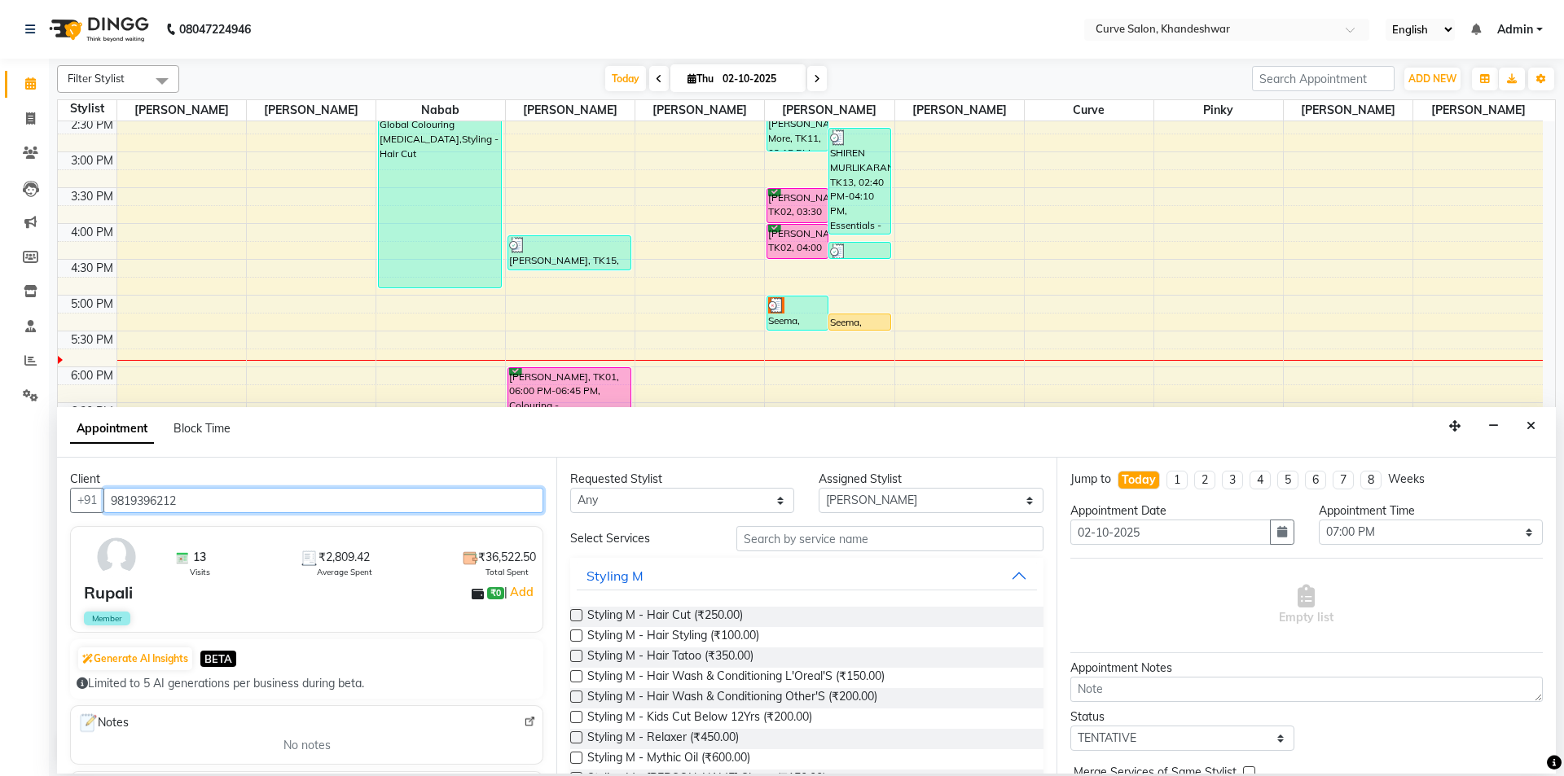
type input "9819396212"
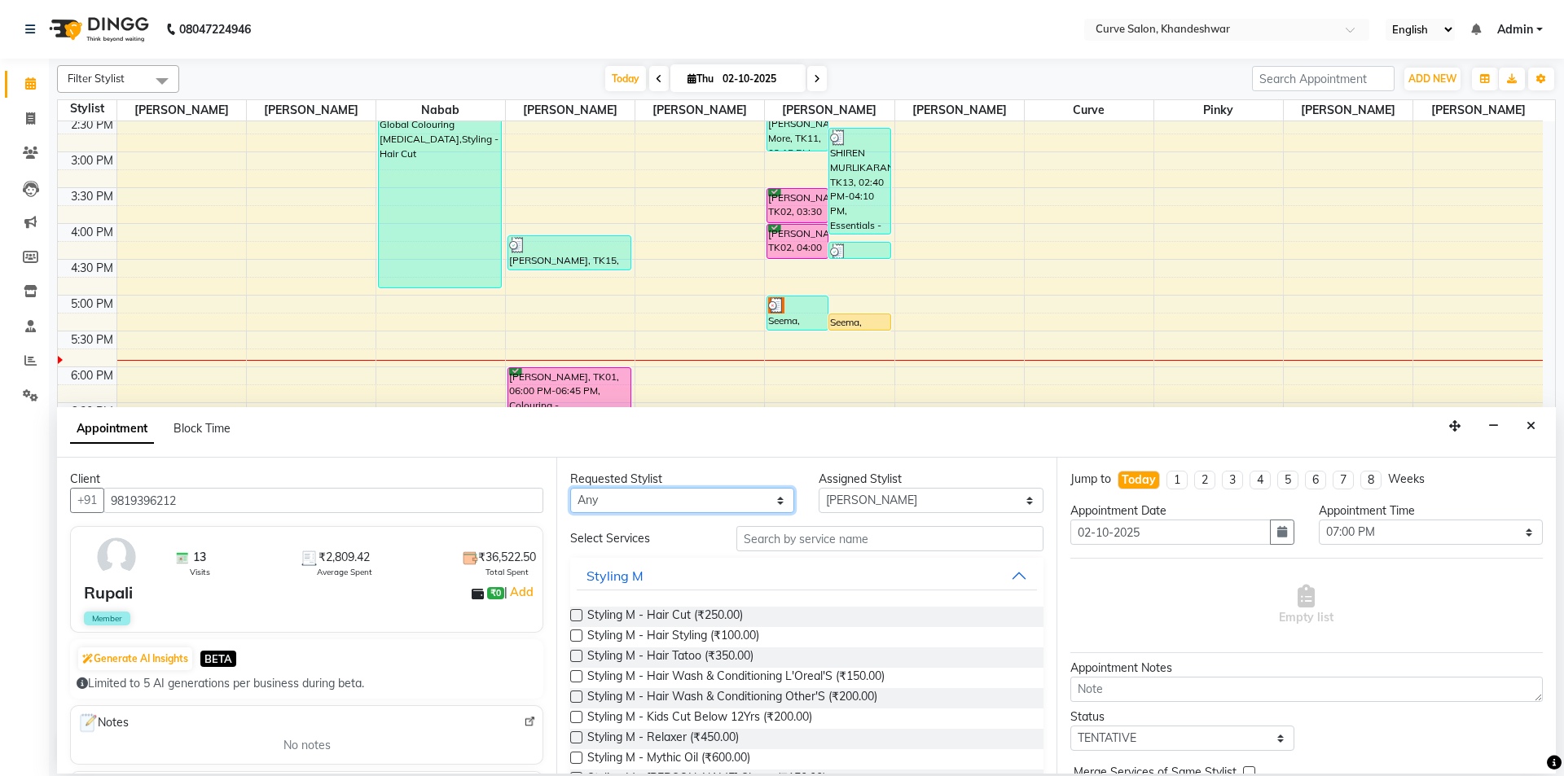
click at [733, 496] on select "Any Ahmed Kafil Curve Faizan Khan Laxmi Bylapudi Nabab Neelam Kamble Pinky Raju…" at bounding box center [682, 500] width 224 height 25
click at [861, 542] on input "text" at bounding box center [889, 538] width 307 height 25
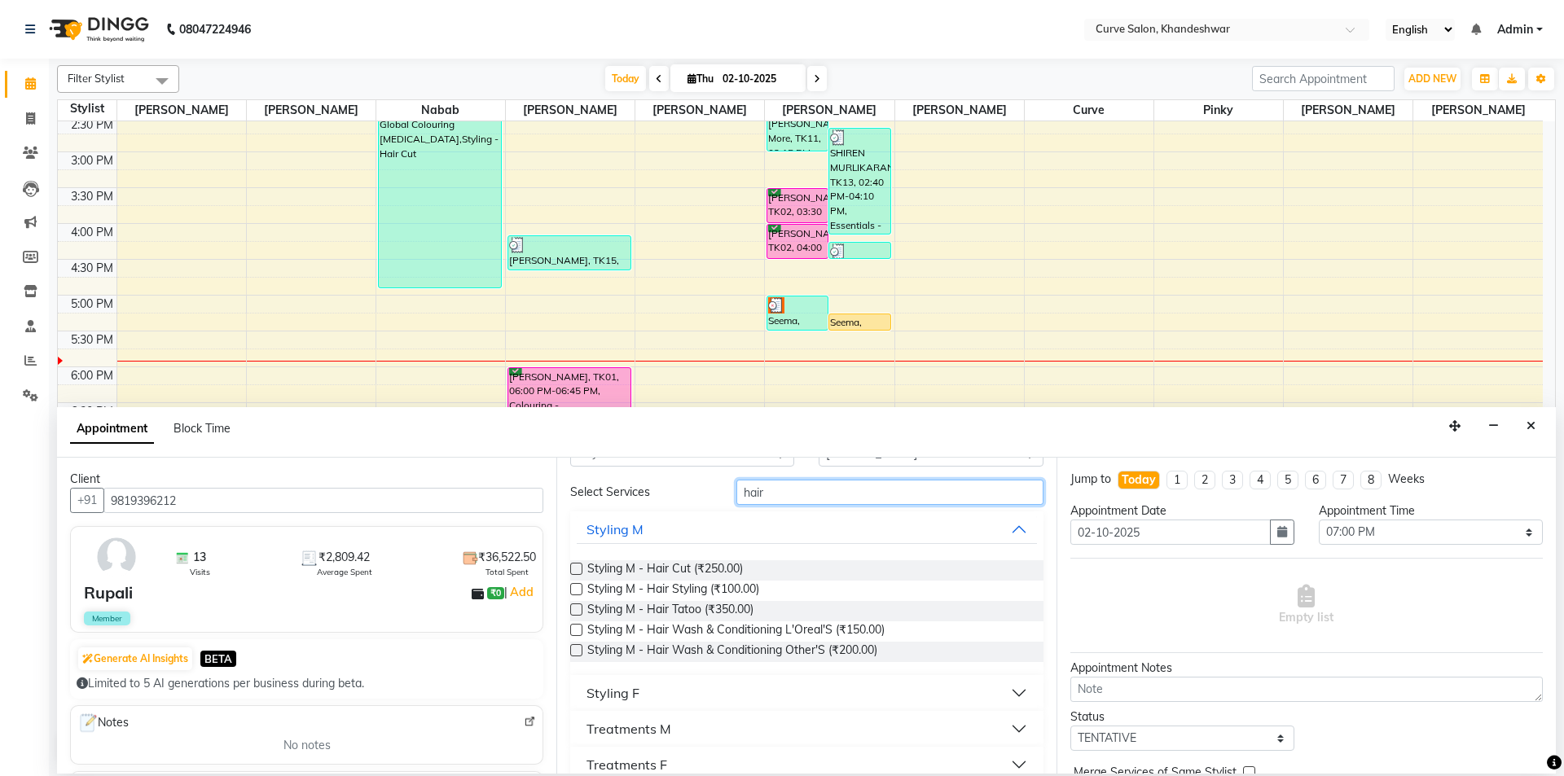
scroll to position [68, 0]
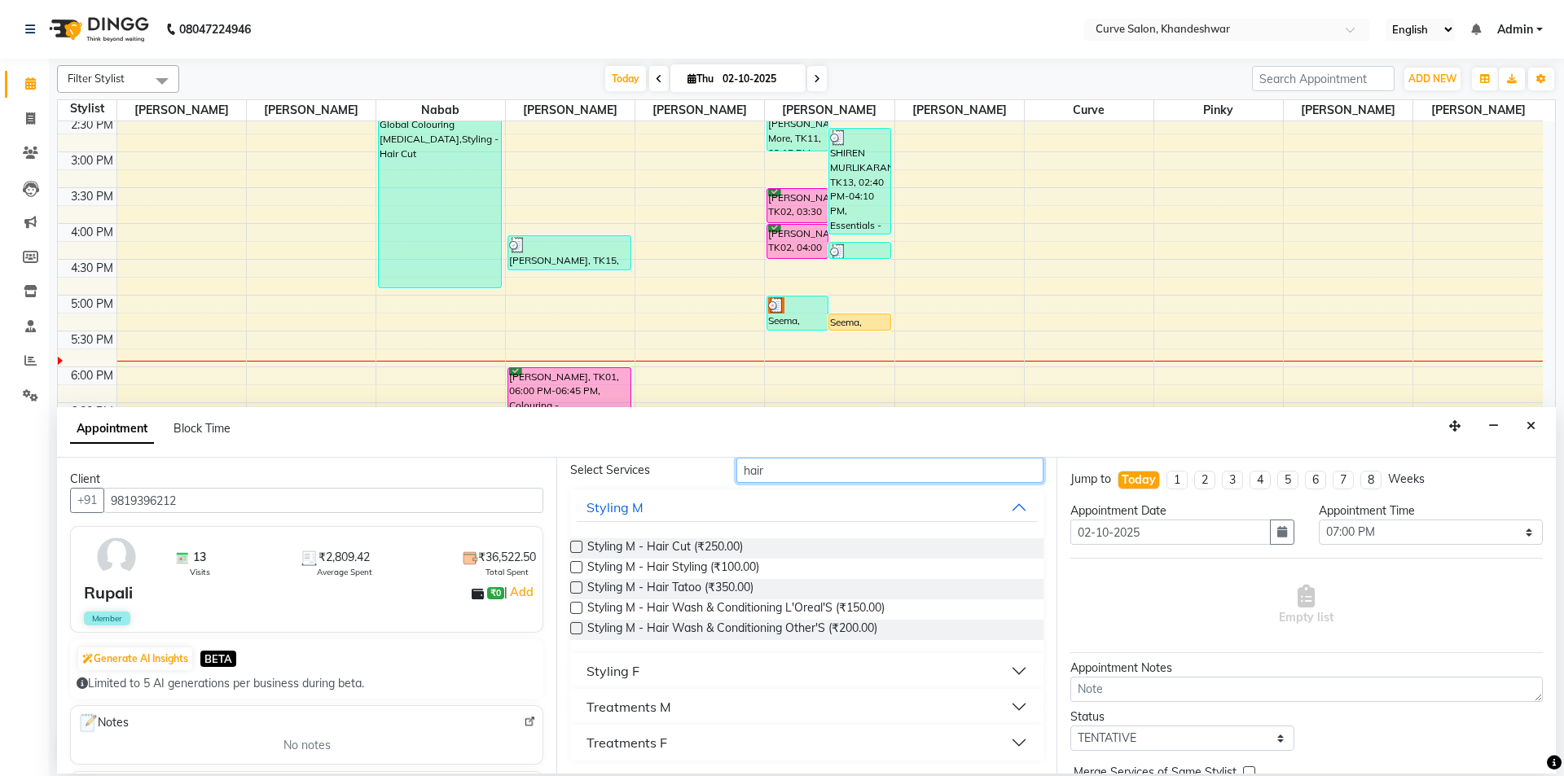
click at [862, 471] on input "hair" at bounding box center [889, 470] width 307 height 25
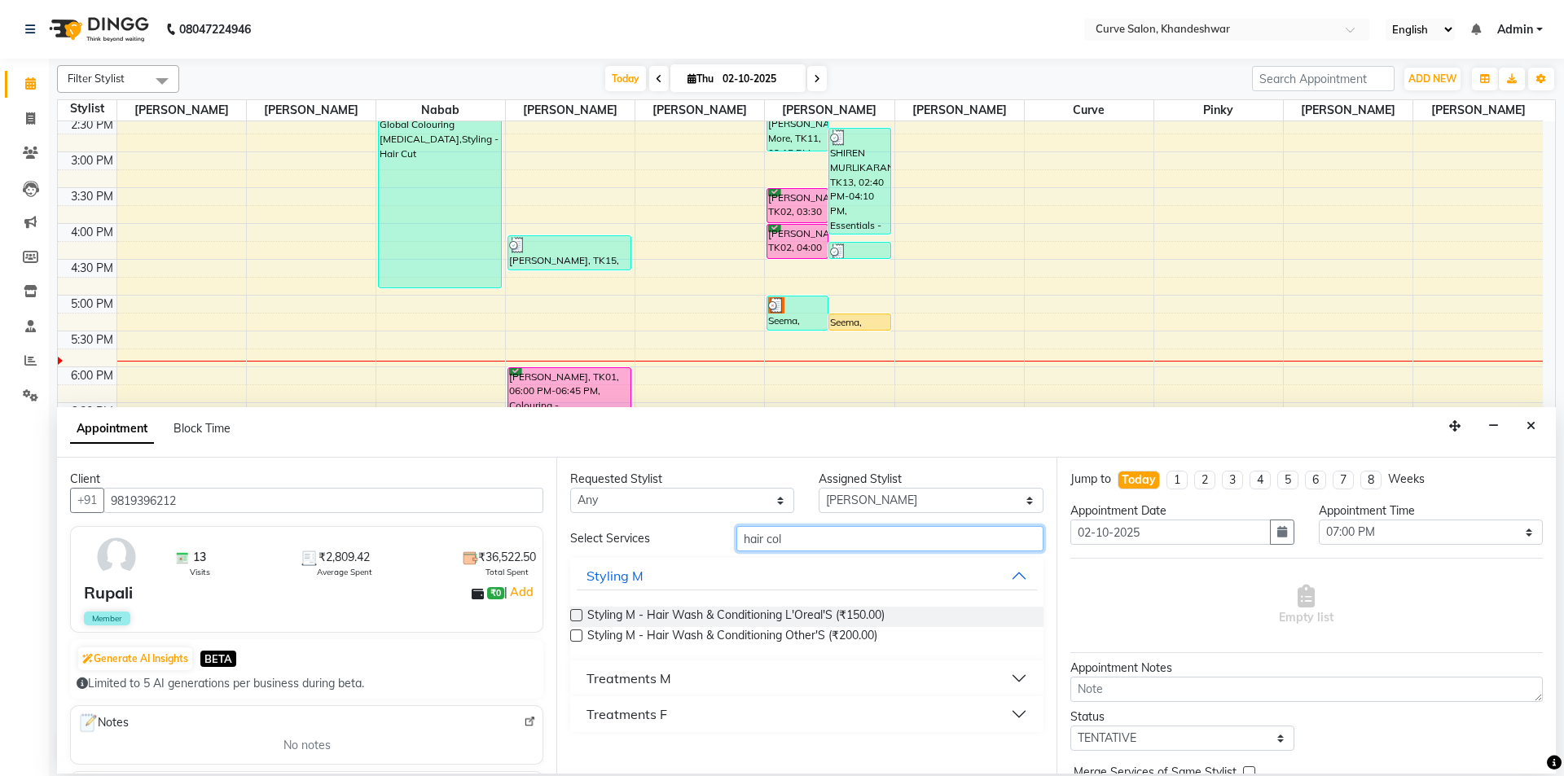
scroll to position [0, 0]
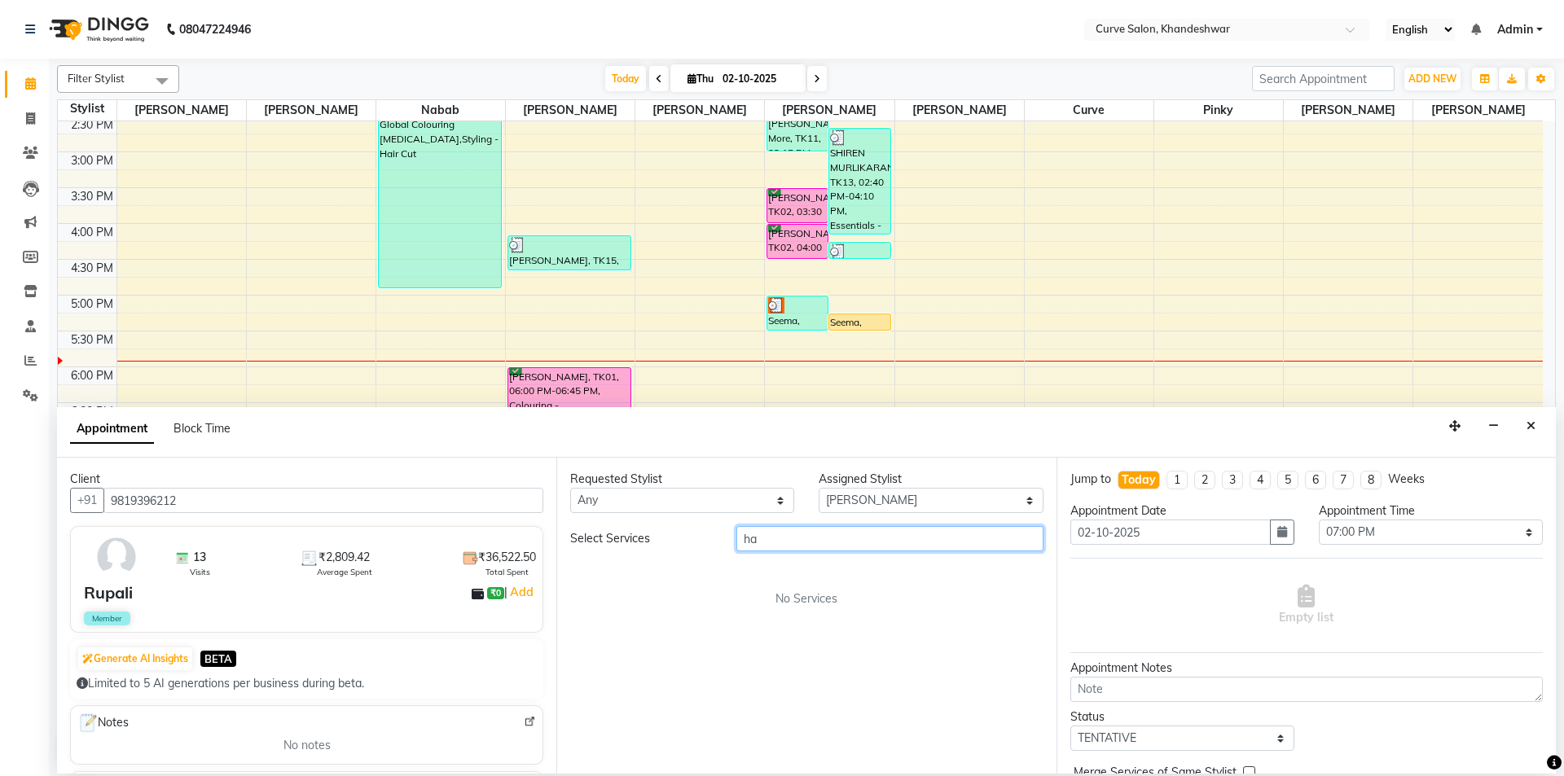
type input "h"
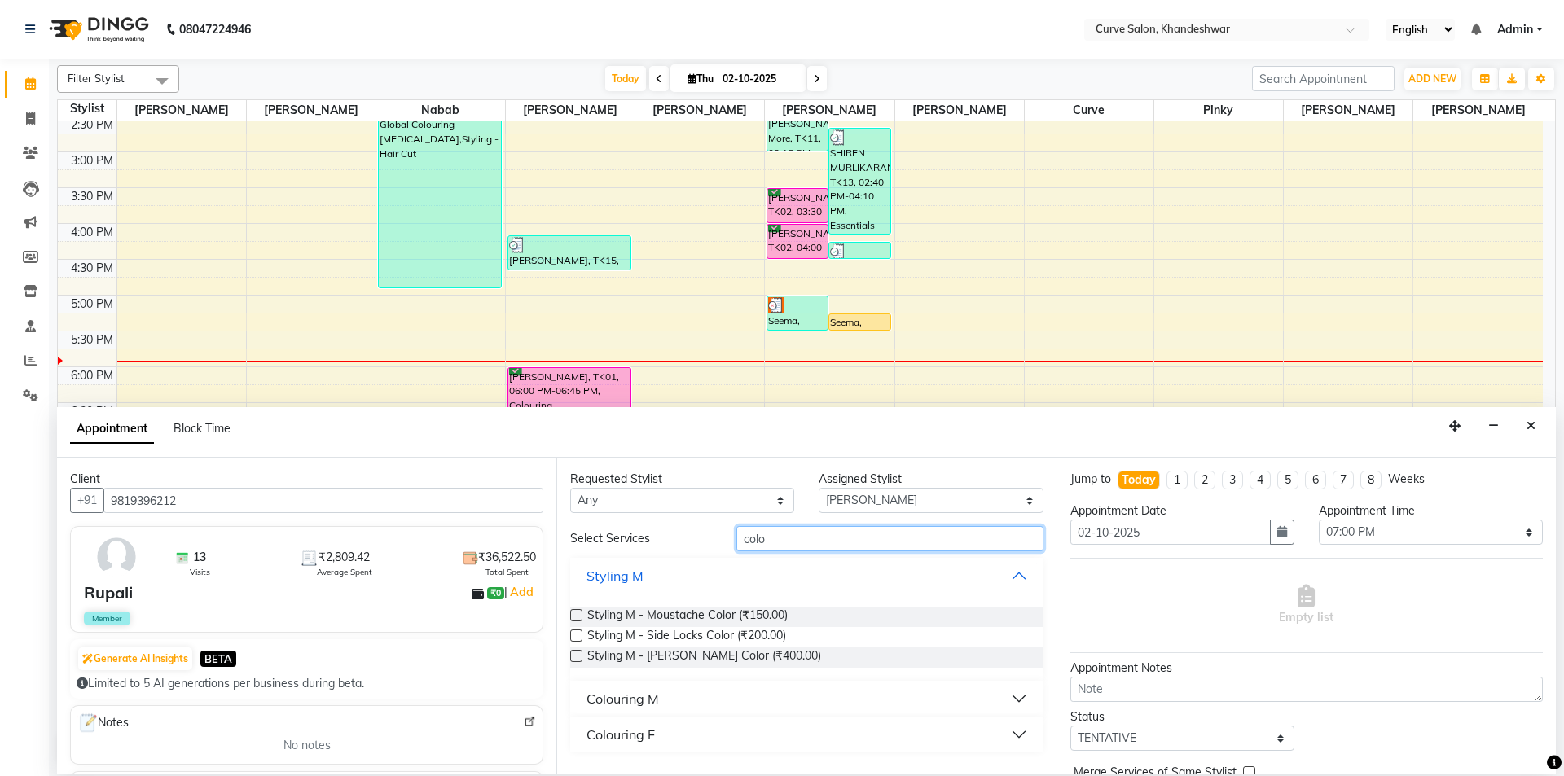
type input "colo"
click at [656, 725] on button "Colouring F" at bounding box center [806, 734] width 459 height 29
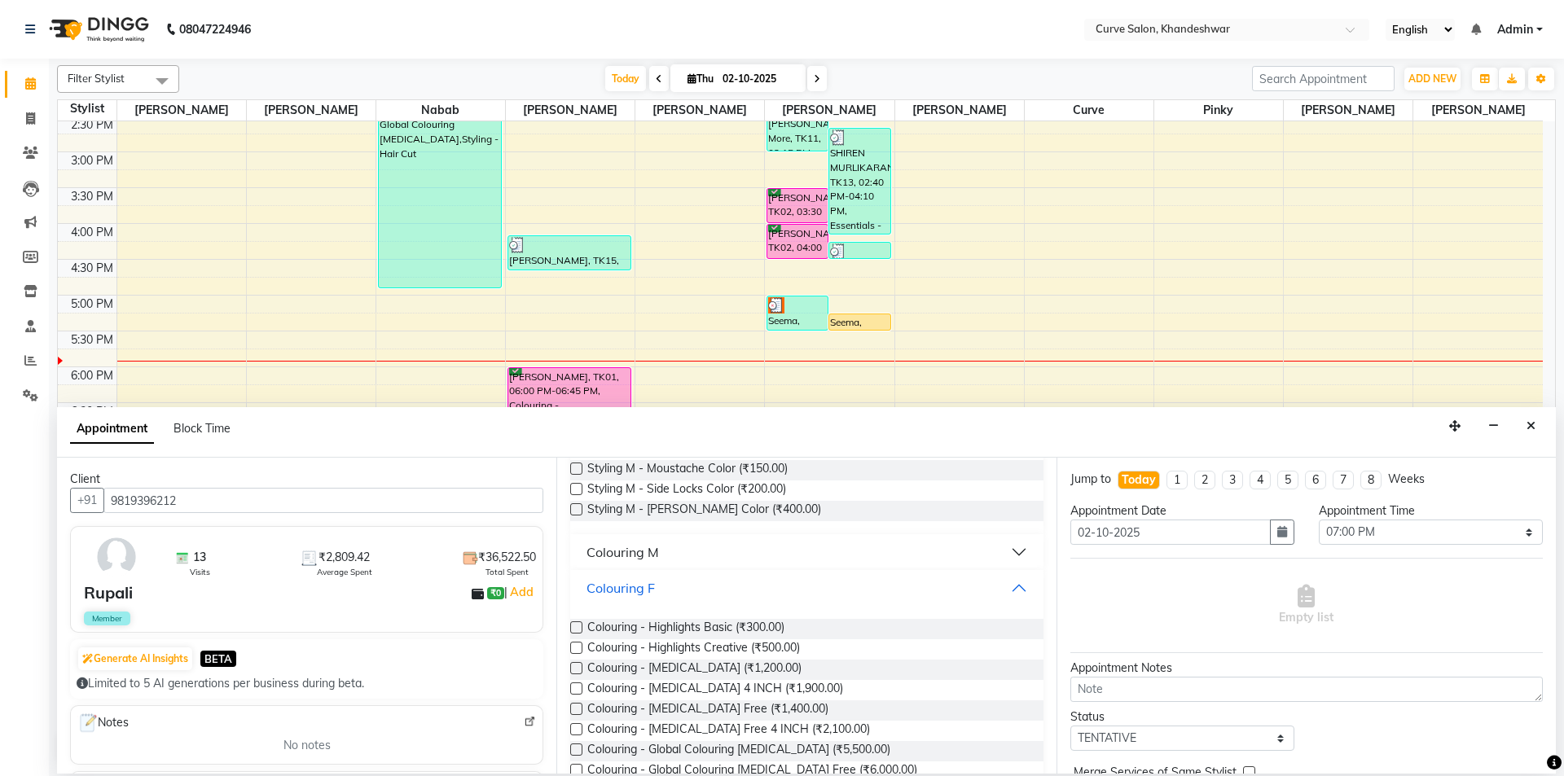
scroll to position [244, 0]
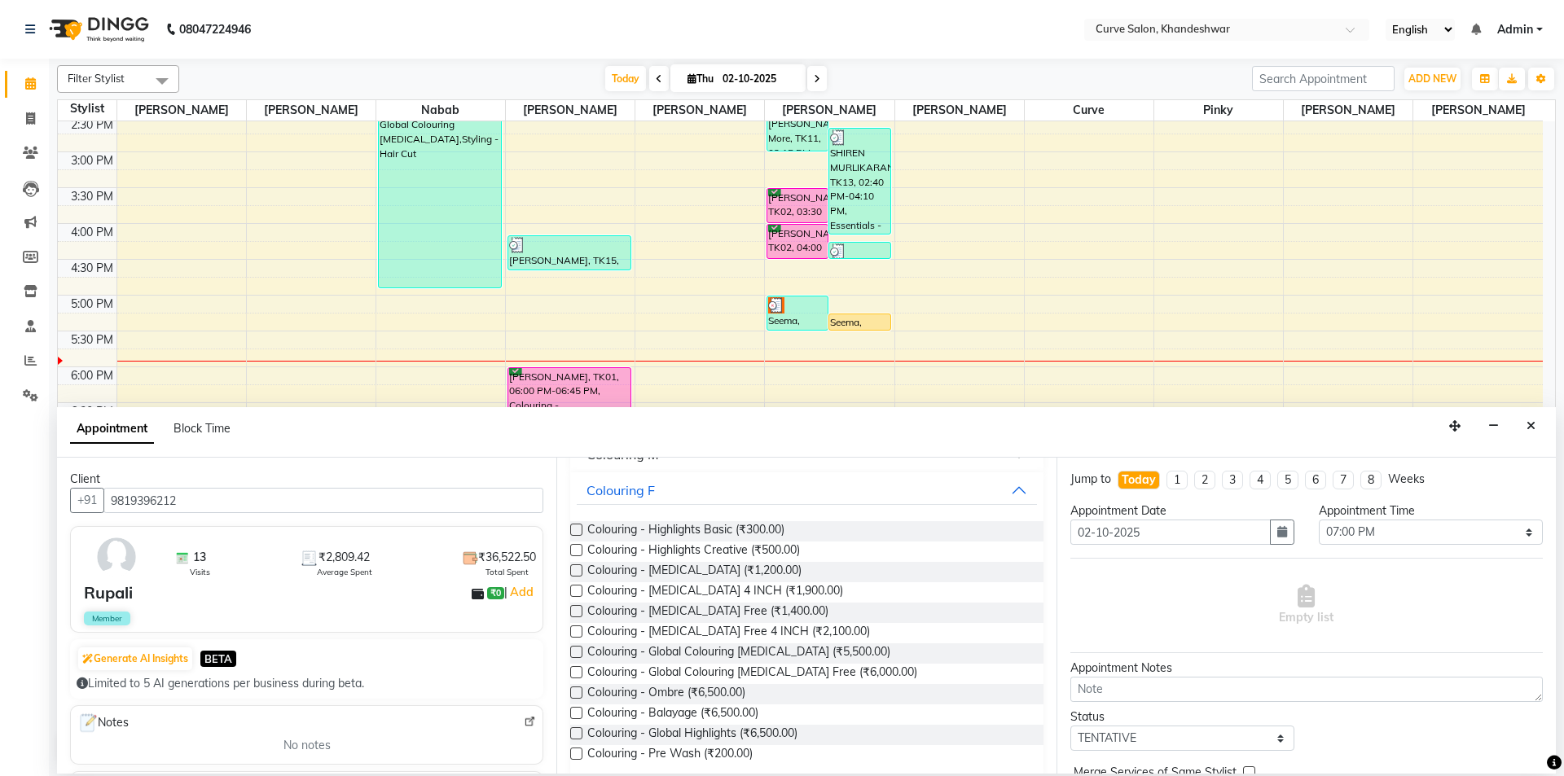
click at [572, 568] on label at bounding box center [576, 570] width 12 height 12
click at [572, 568] on input "checkbox" at bounding box center [575, 572] width 11 height 11
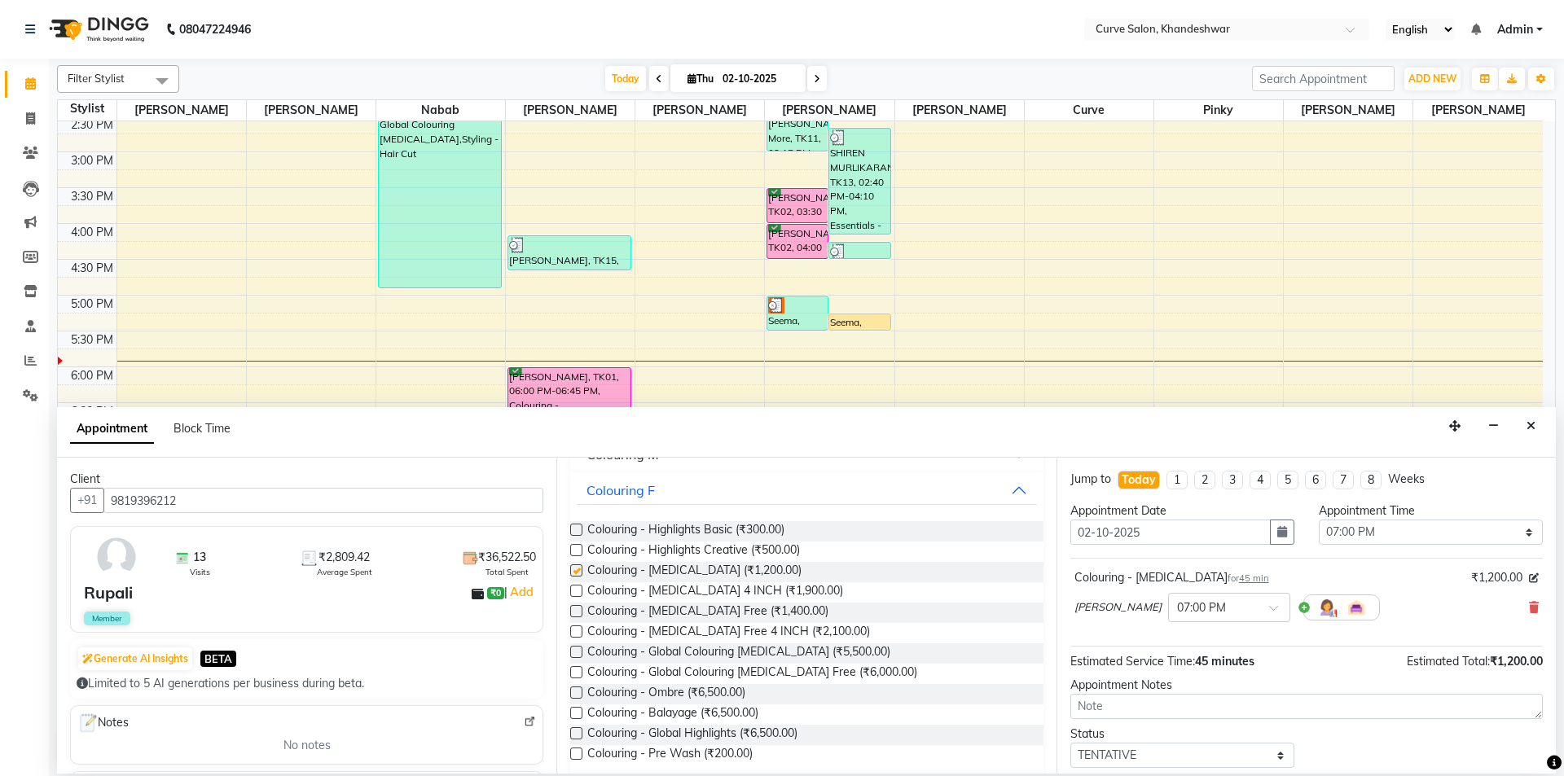
checkbox input "false"
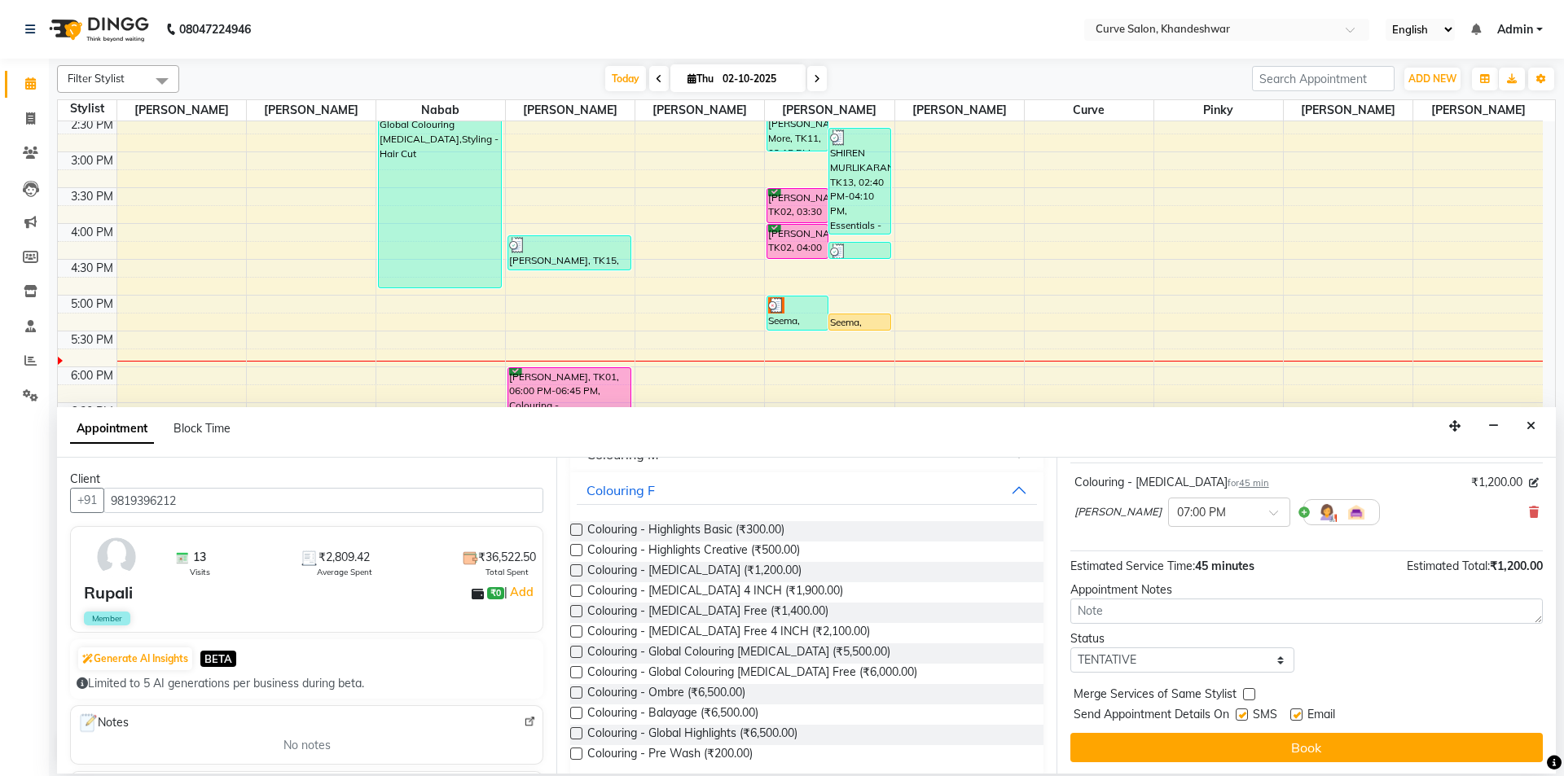
scroll to position [97, 0]
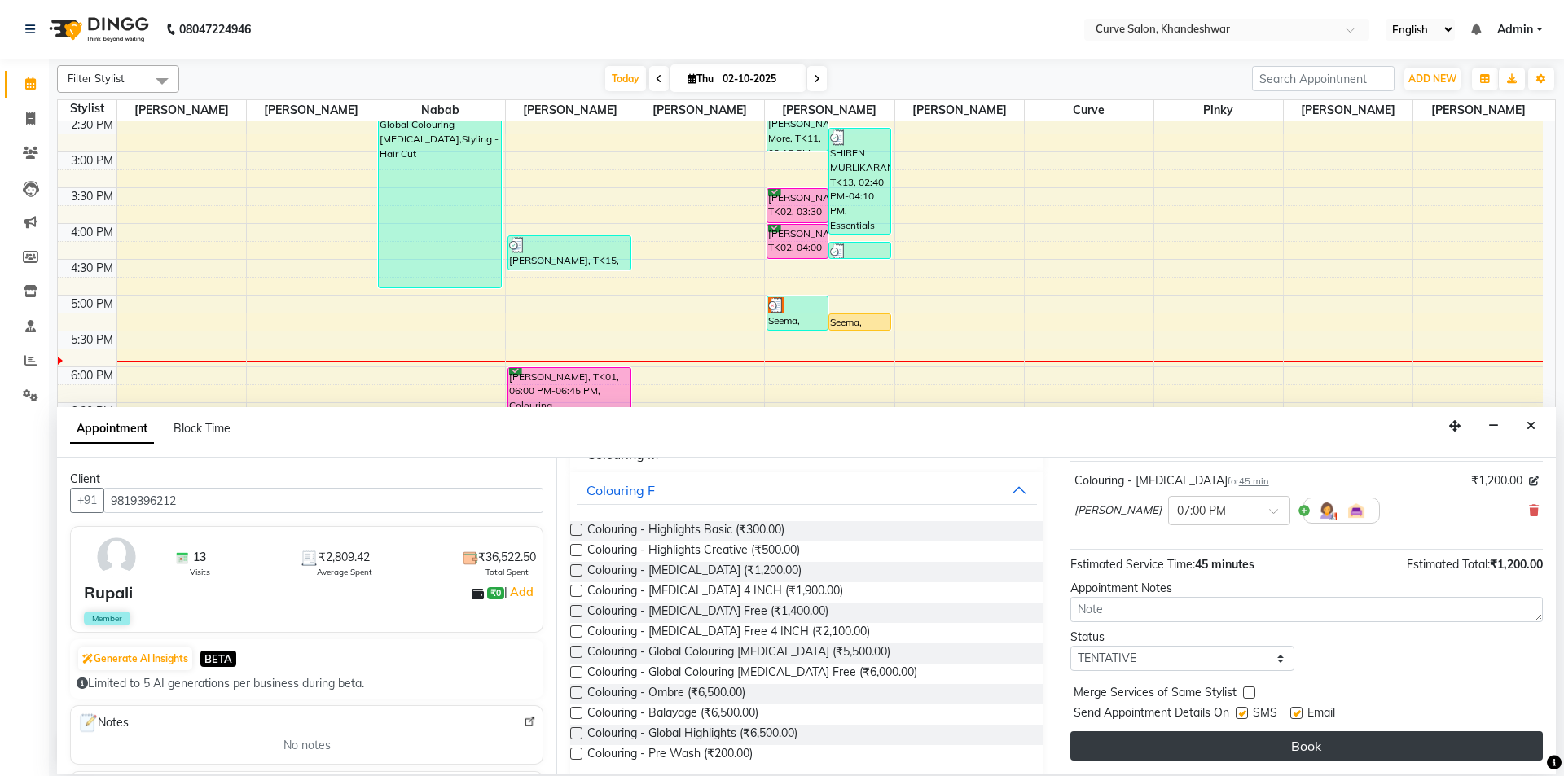
click at [1297, 741] on button "Book" at bounding box center [1306, 745] width 472 height 29
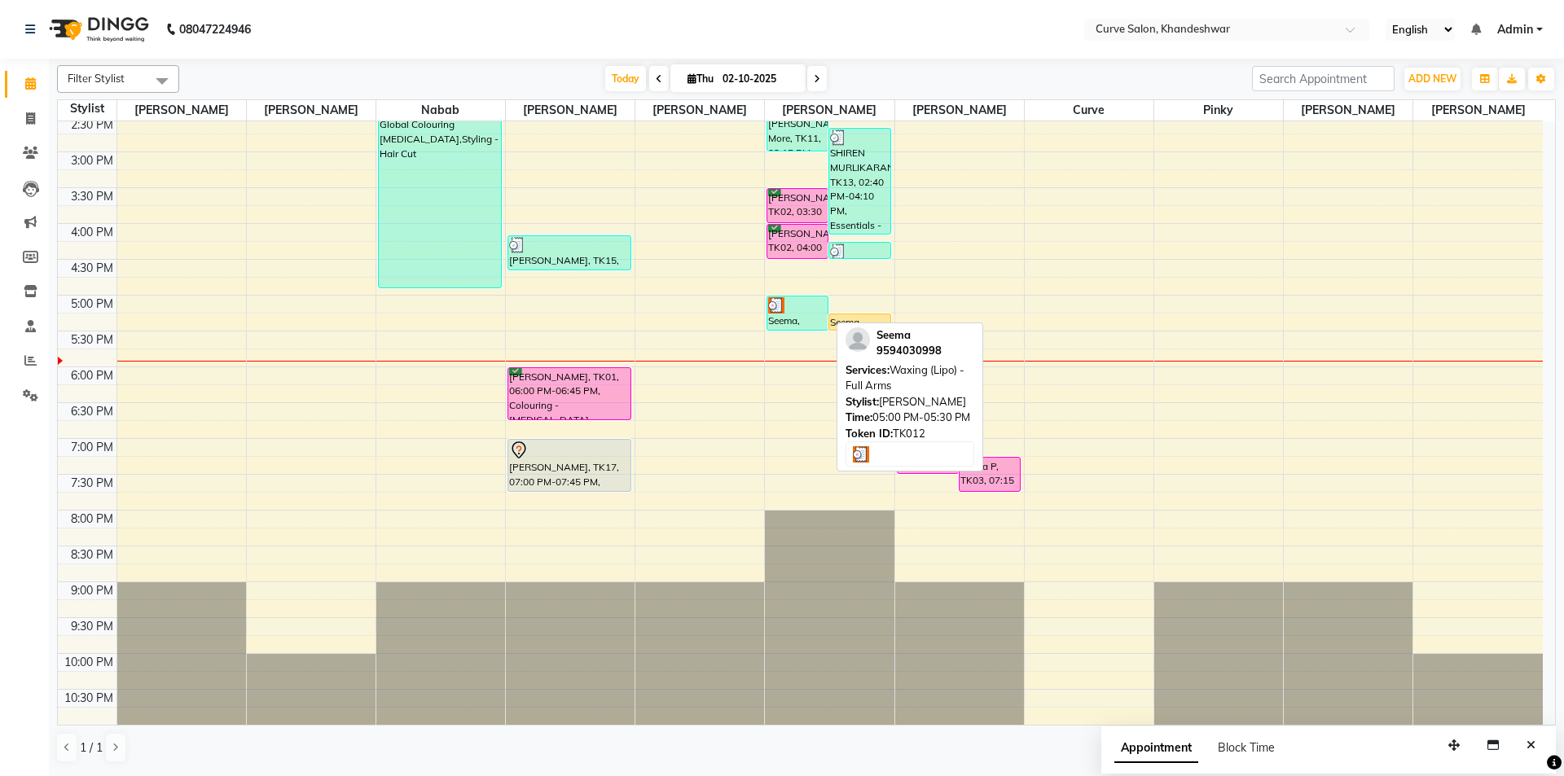
click at [803, 305] on div at bounding box center [797, 305] width 59 height 16
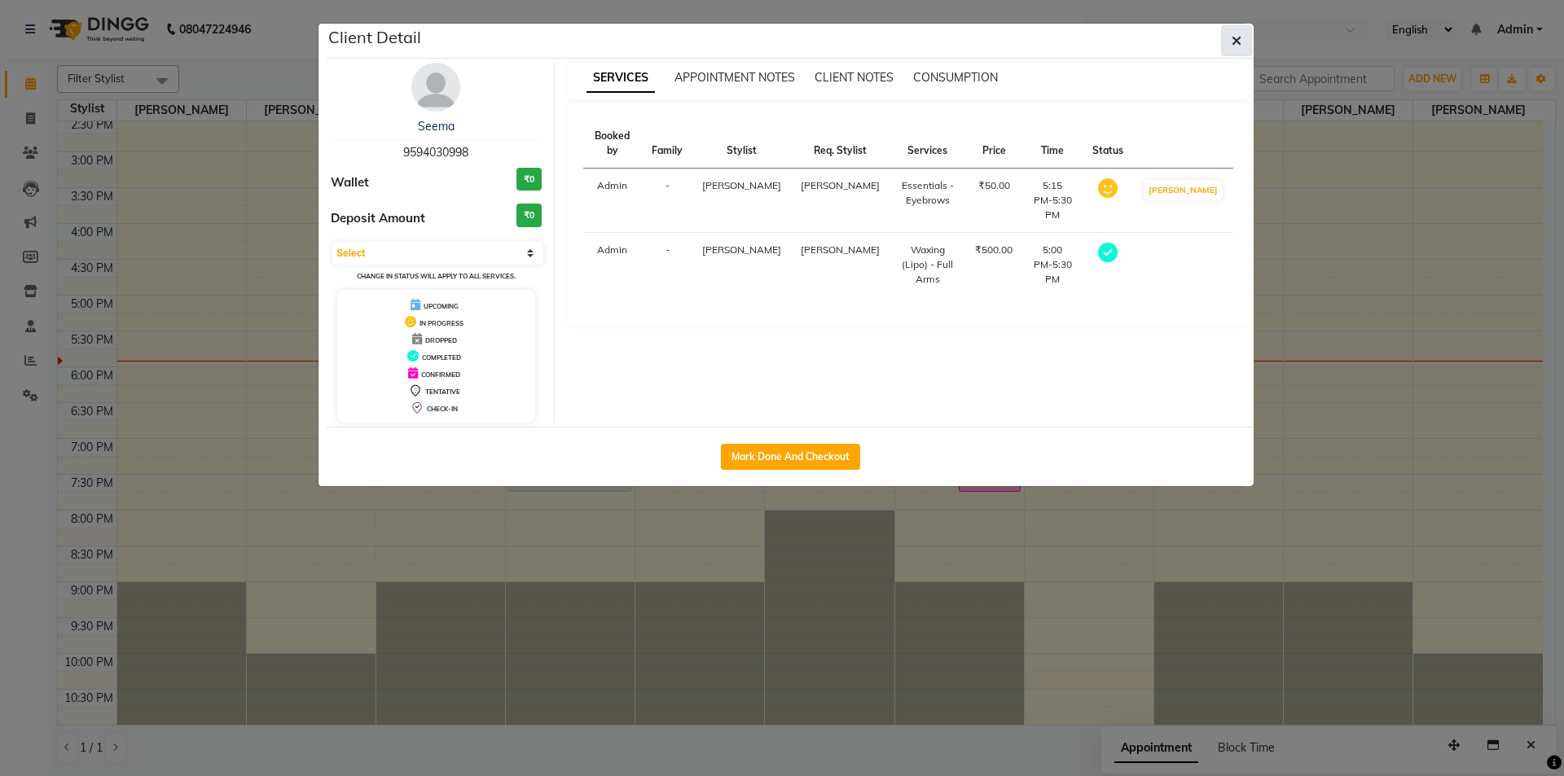
click at [1239, 42] on icon "button" at bounding box center [1236, 40] width 10 height 13
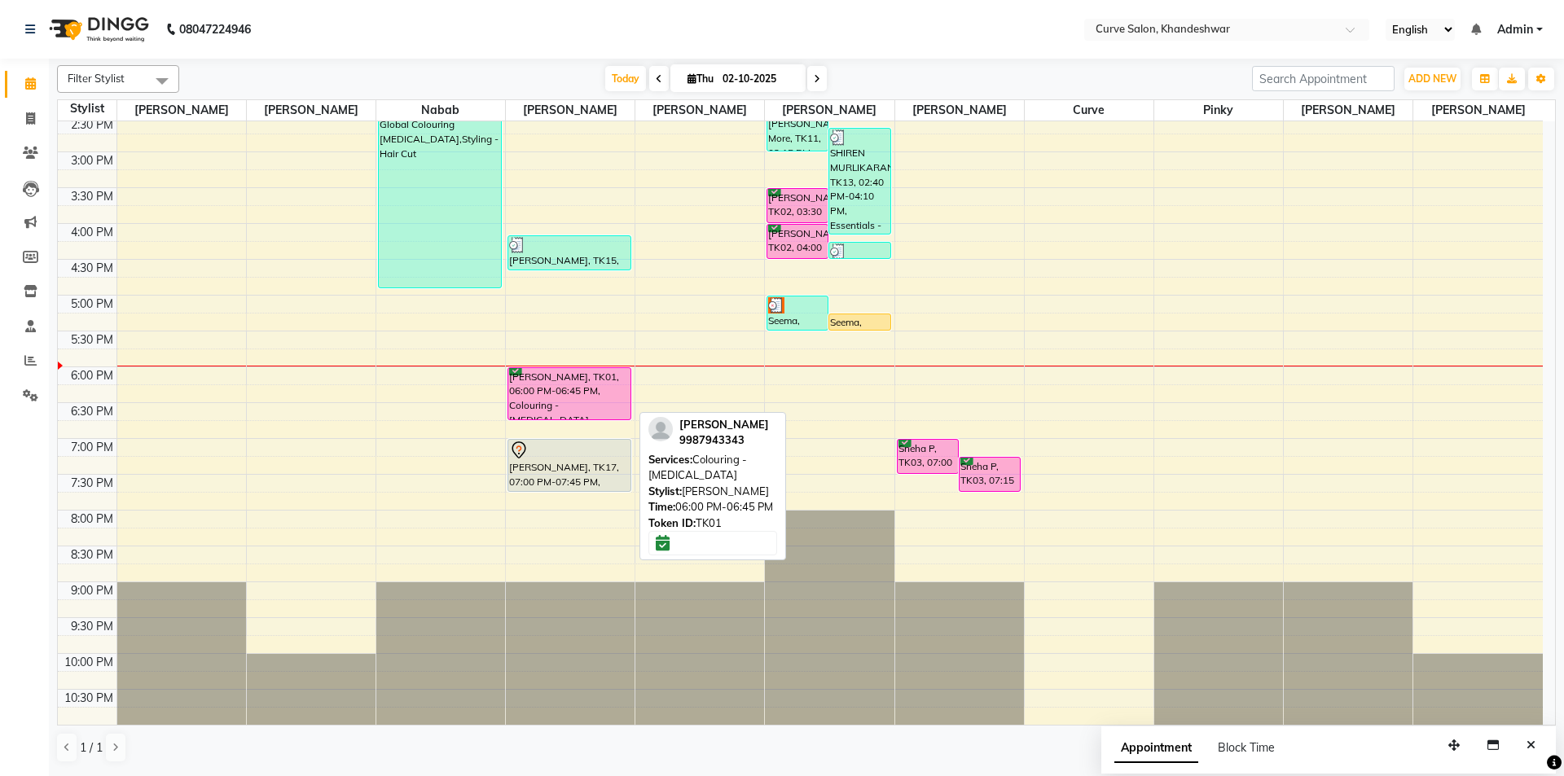
click at [579, 385] on div "[PERSON_NAME], TK01, 06:00 PM-06:45 PM, Colouring - [MEDICAL_DATA]" at bounding box center [569, 393] width 122 height 51
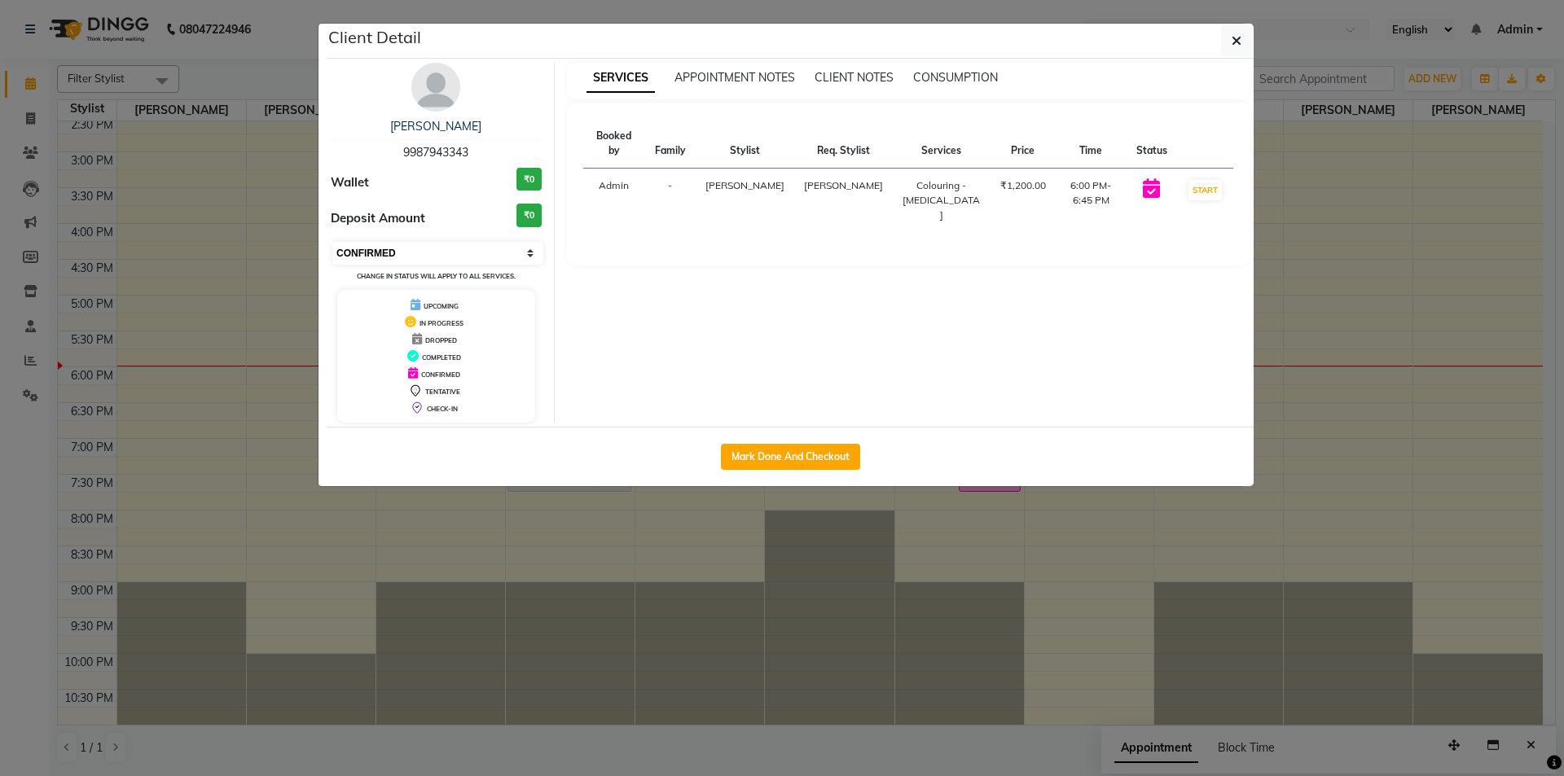
click at [445, 245] on select "Select IN SERVICE CONFIRMED TENTATIVE CHECK IN MARK DONE DROPPED UPCOMING" at bounding box center [437, 253] width 211 height 23
select select "2"
click at [332, 242] on select "Select IN SERVICE CONFIRMED TENTATIVE CHECK IN MARK DONE DROPPED UPCOMING" at bounding box center [437, 253] width 211 height 23
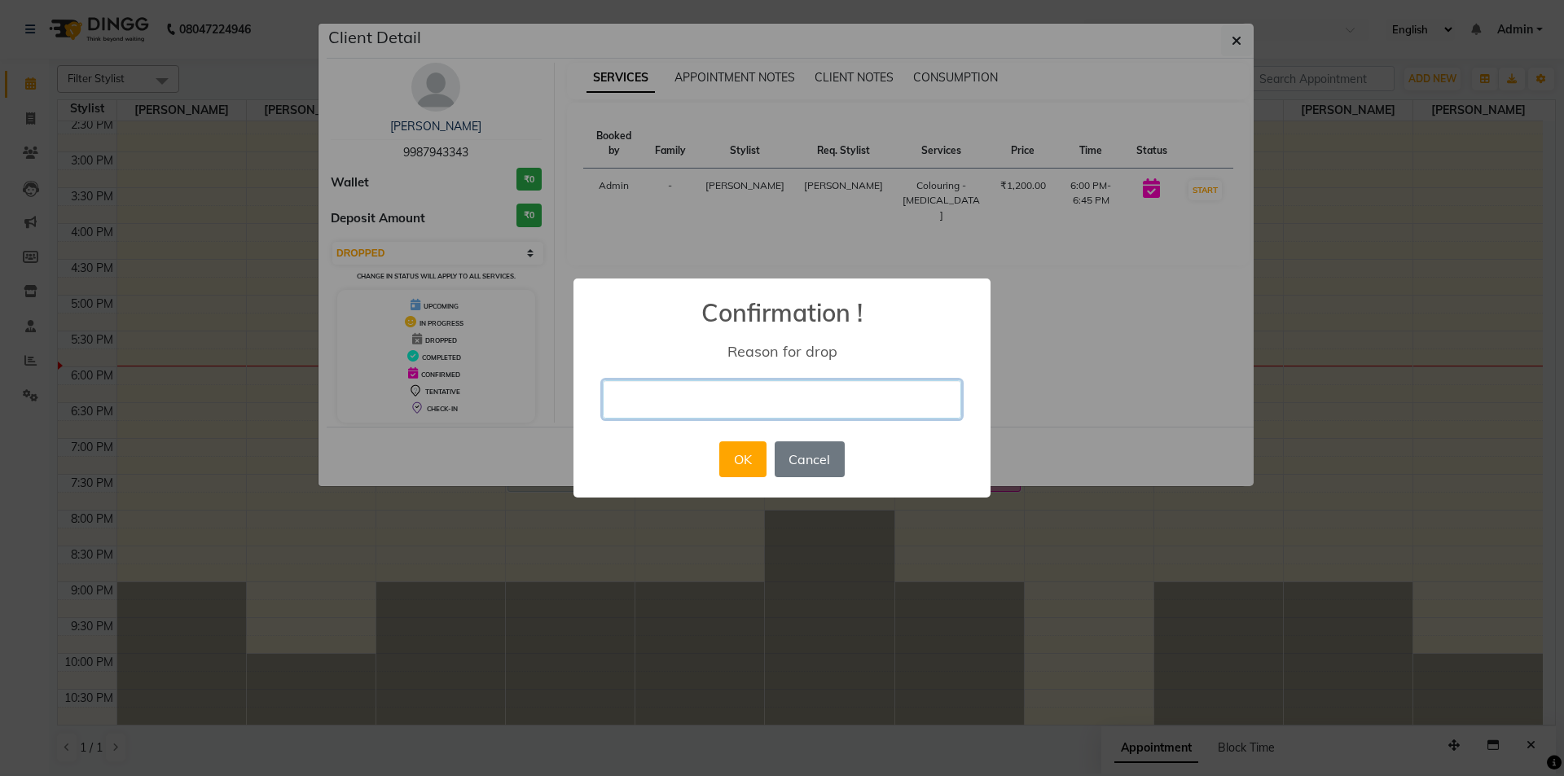
click at [687, 402] on input "text" at bounding box center [782, 399] width 358 height 38
type input "No show."
click at [739, 460] on button "OK" at bounding box center [742, 459] width 46 height 36
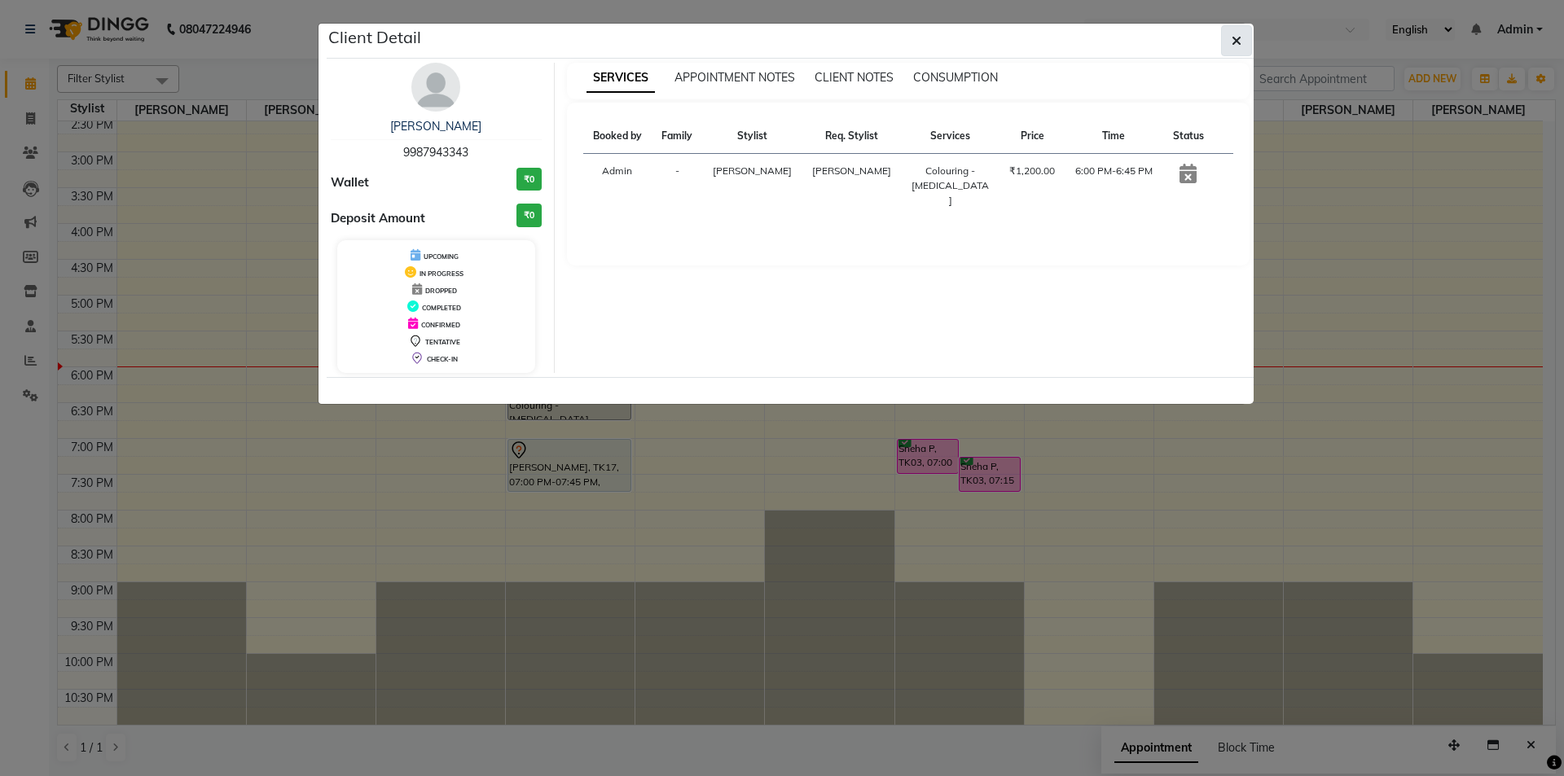
click at [1236, 42] on icon "button" at bounding box center [1236, 40] width 10 height 13
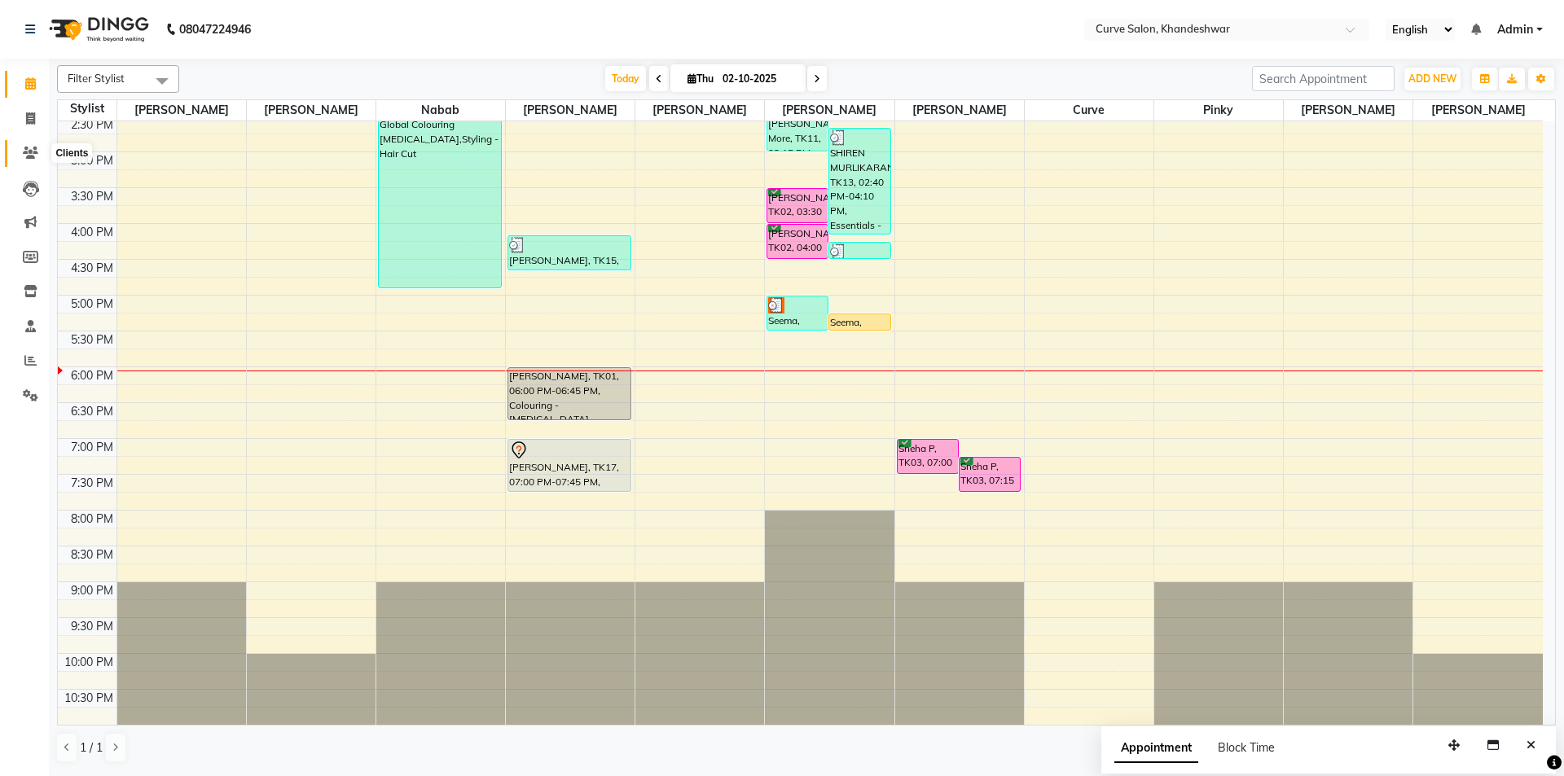
click at [35, 151] on icon at bounding box center [30, 153] width 15 height 12
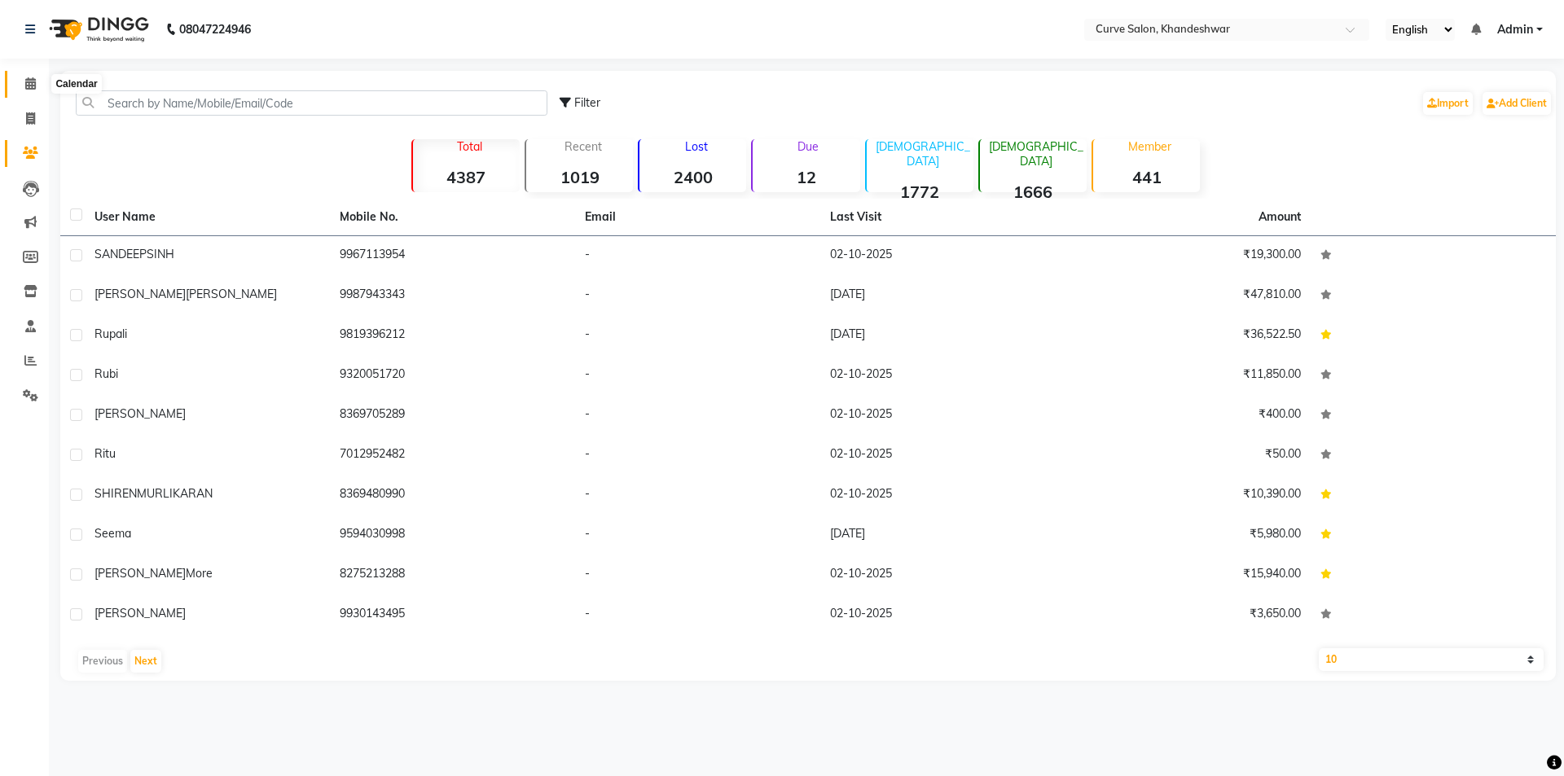
click at [38, 89] on span at bounding box center [30, 84] width 29 height 19
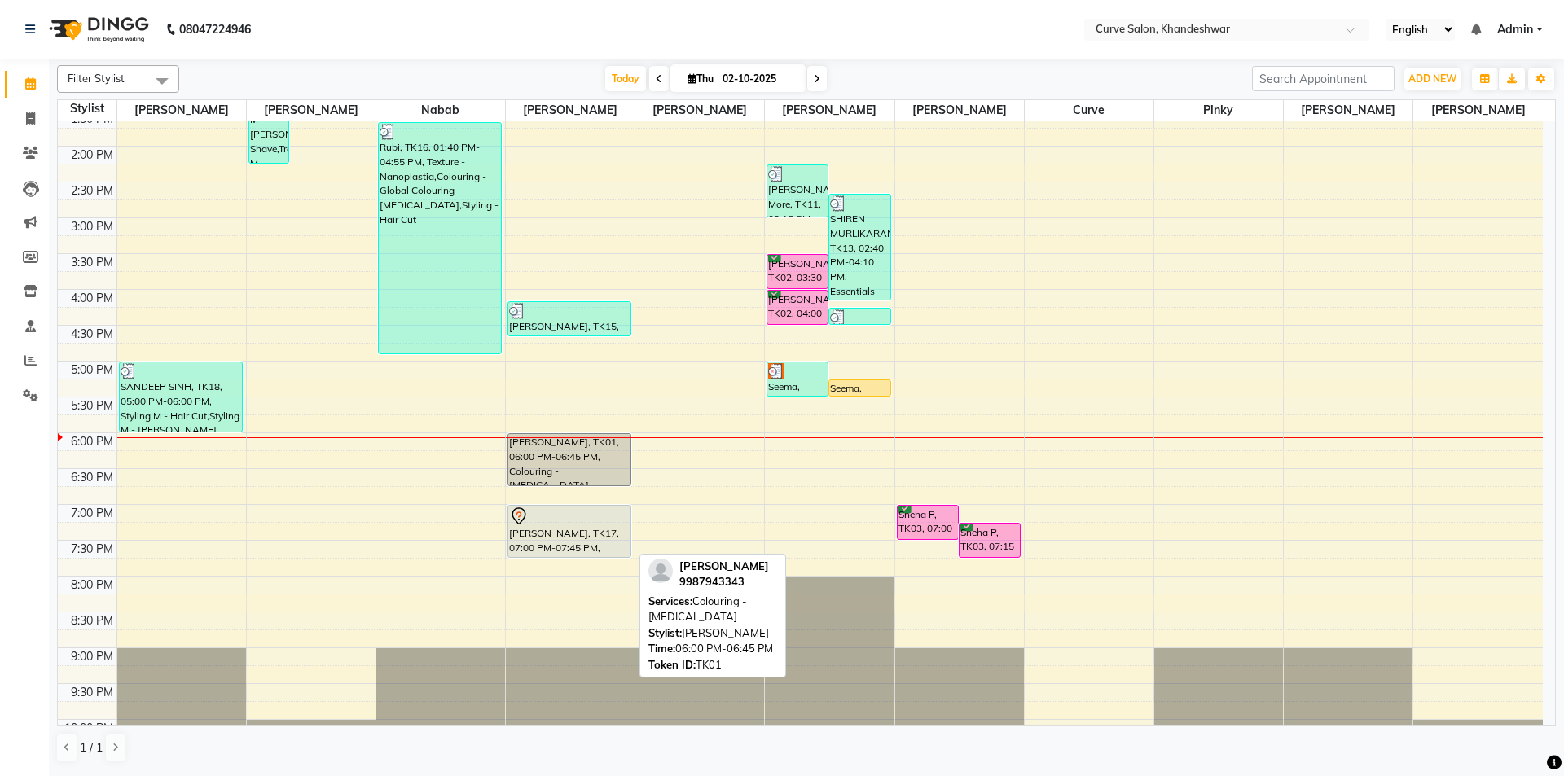
scroll to position [399, 0]
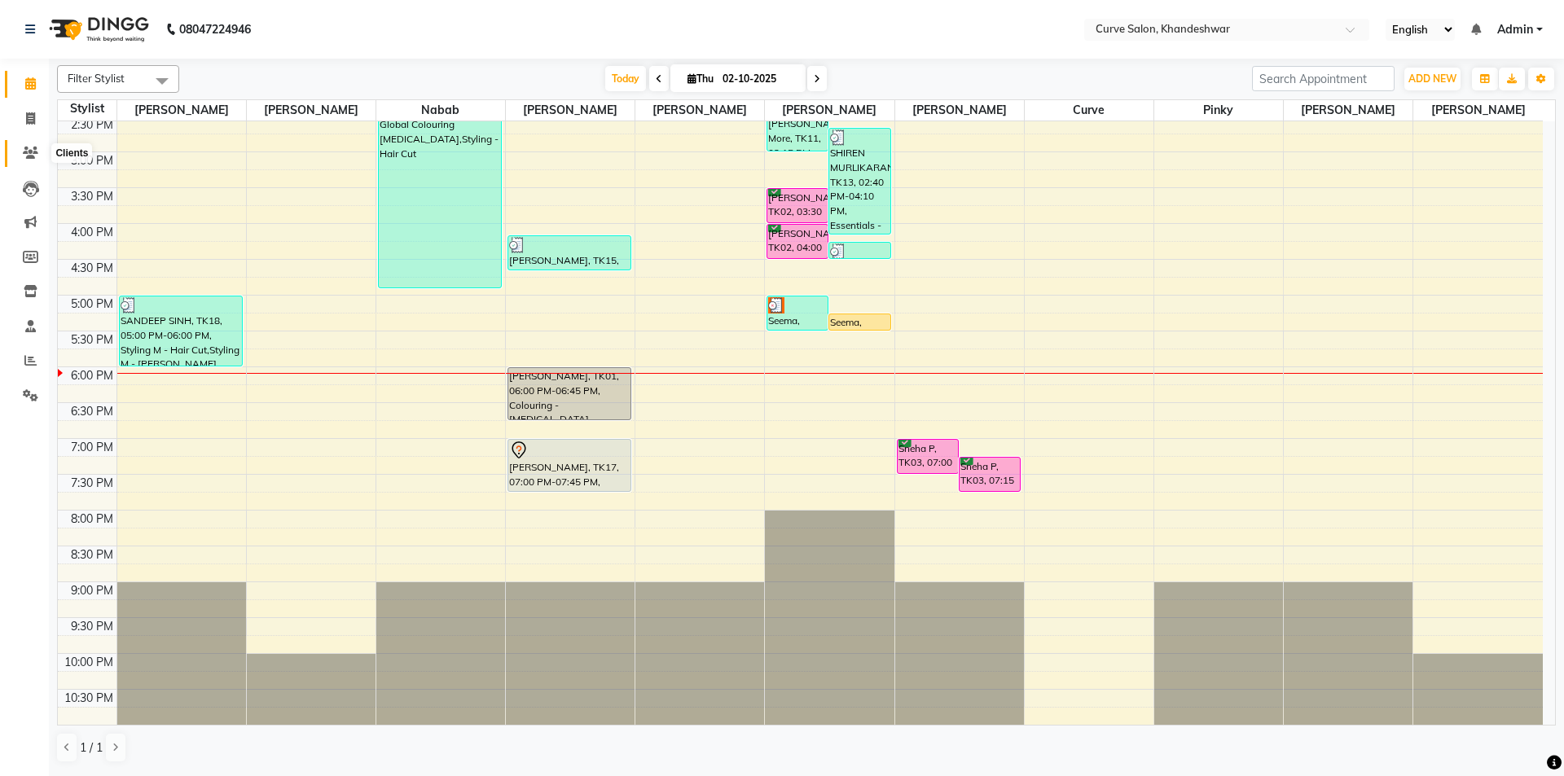
click at [37, 147] on icon at bounding box center [30, 153] width 15 height 12
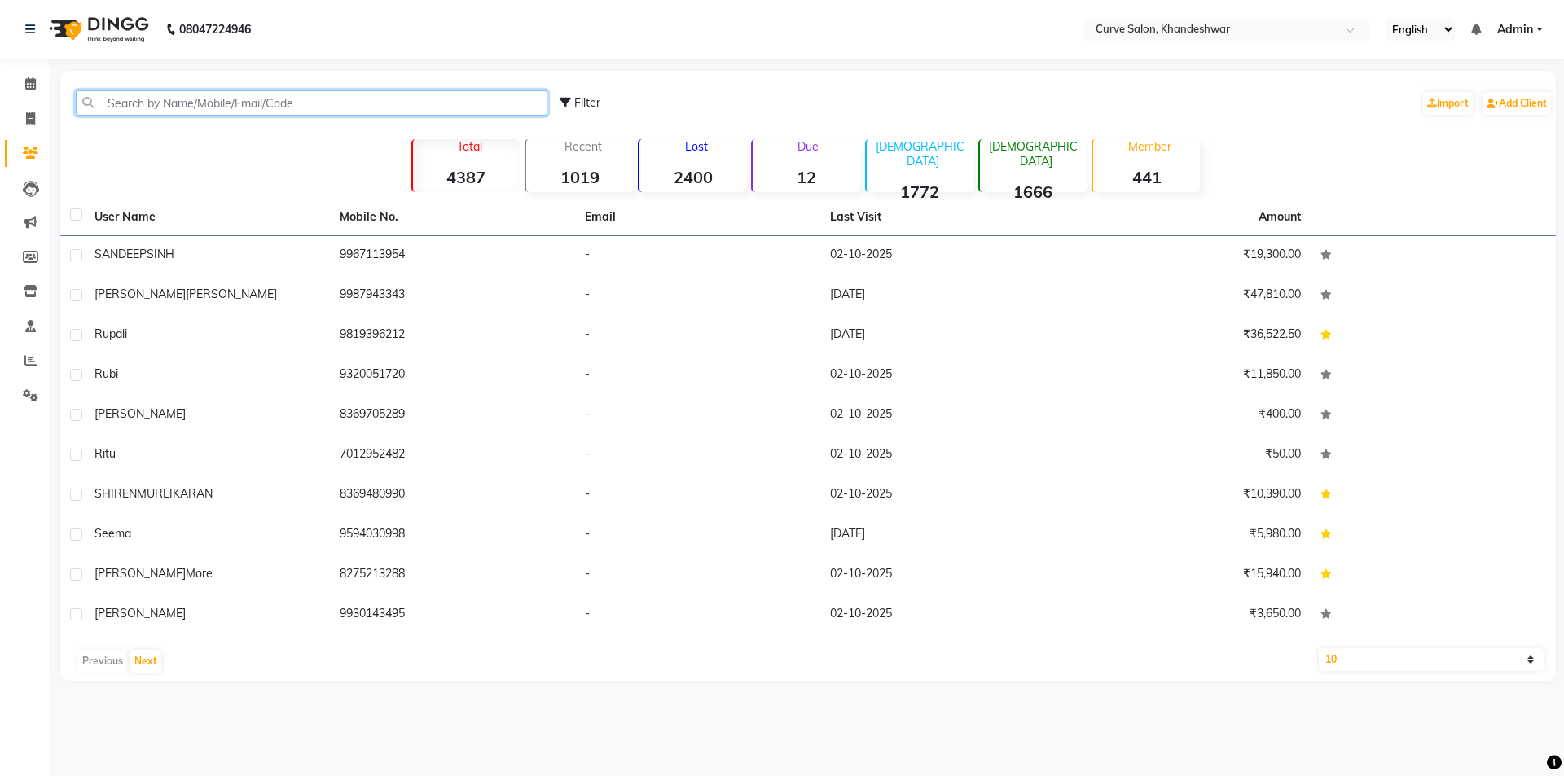
click at [195, 100] on input "text" at bounding box center [312, 102] width 472 height 25
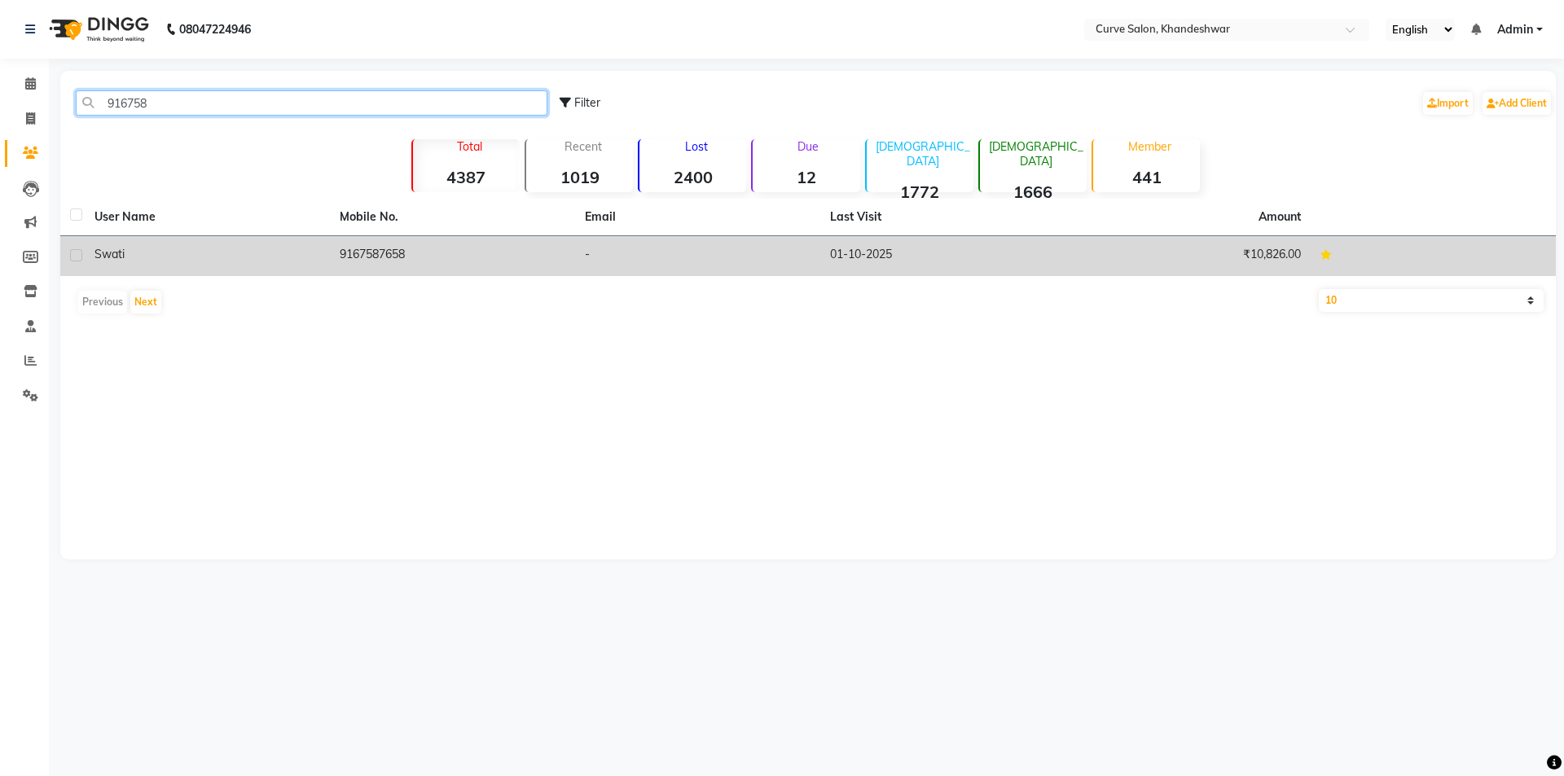
type input "916758"
click at [114, 255] on span "Swati" at bounding box center [109, 254] width 30 height 15
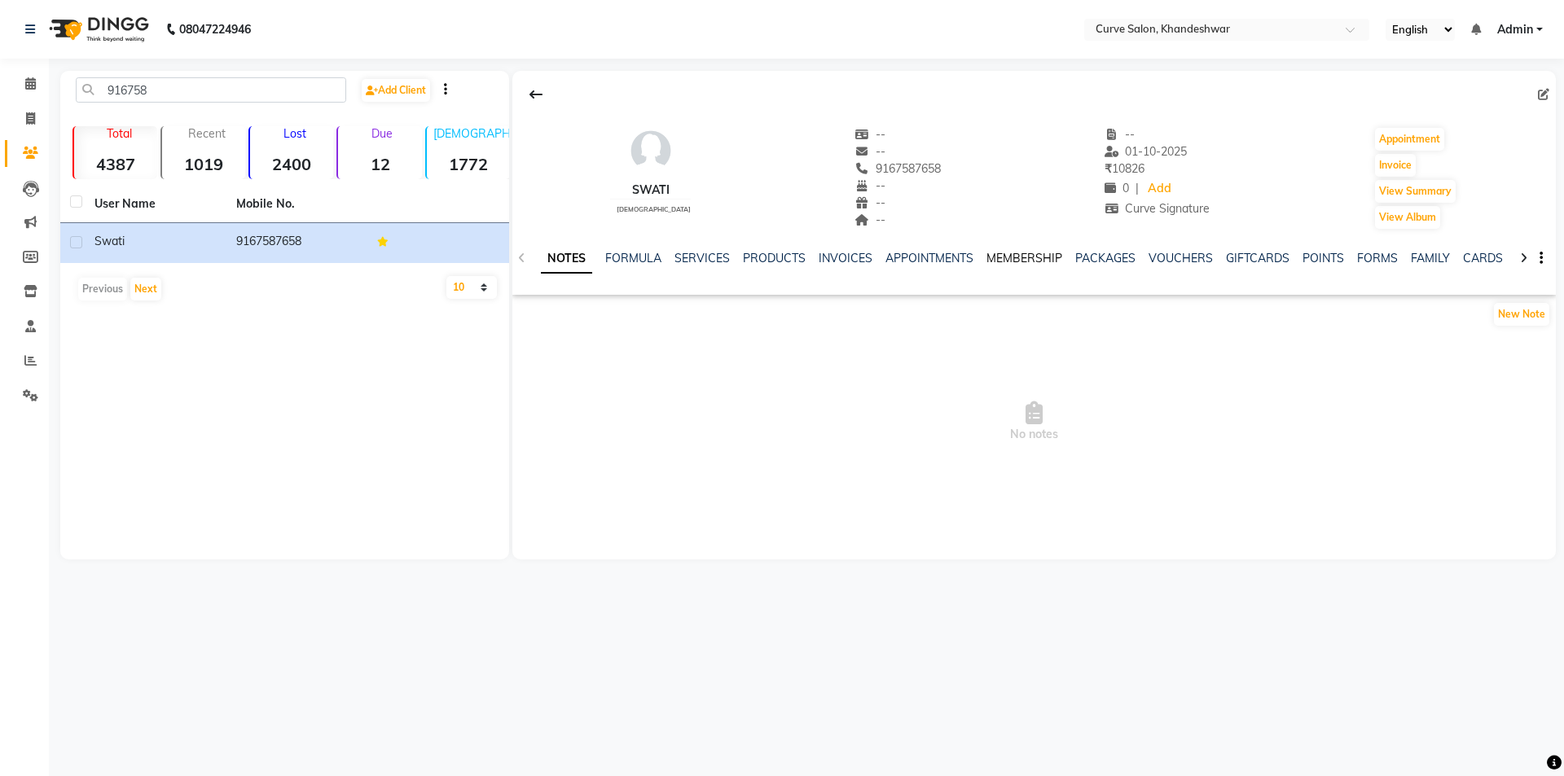
click at [1010, 254] on link "MEMBERSHIP" at bounding box center [1024, 258] width 76 height 15
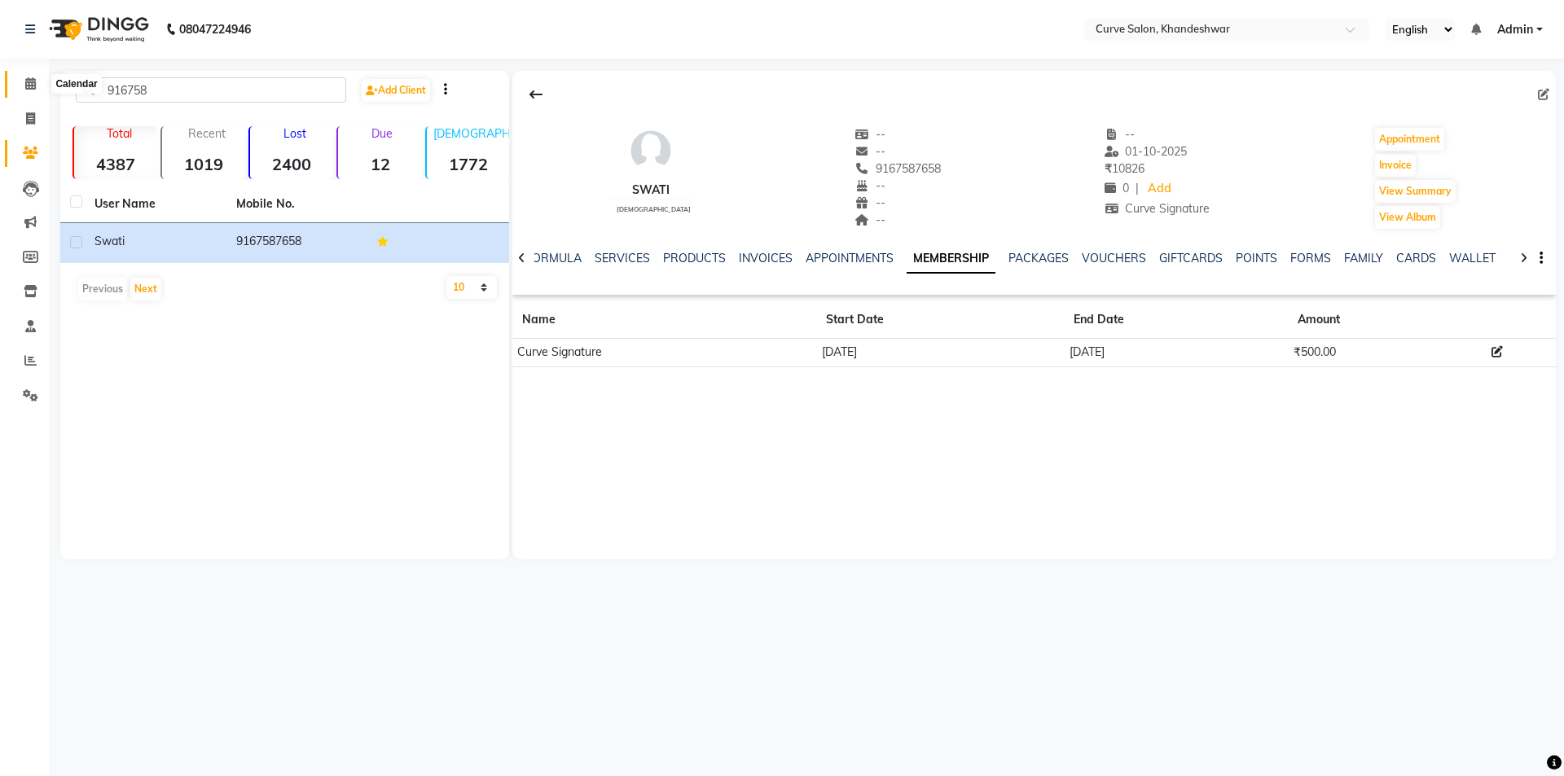
click at [27, 84] on icon at bounding box center [30, 83] width 11 height 12
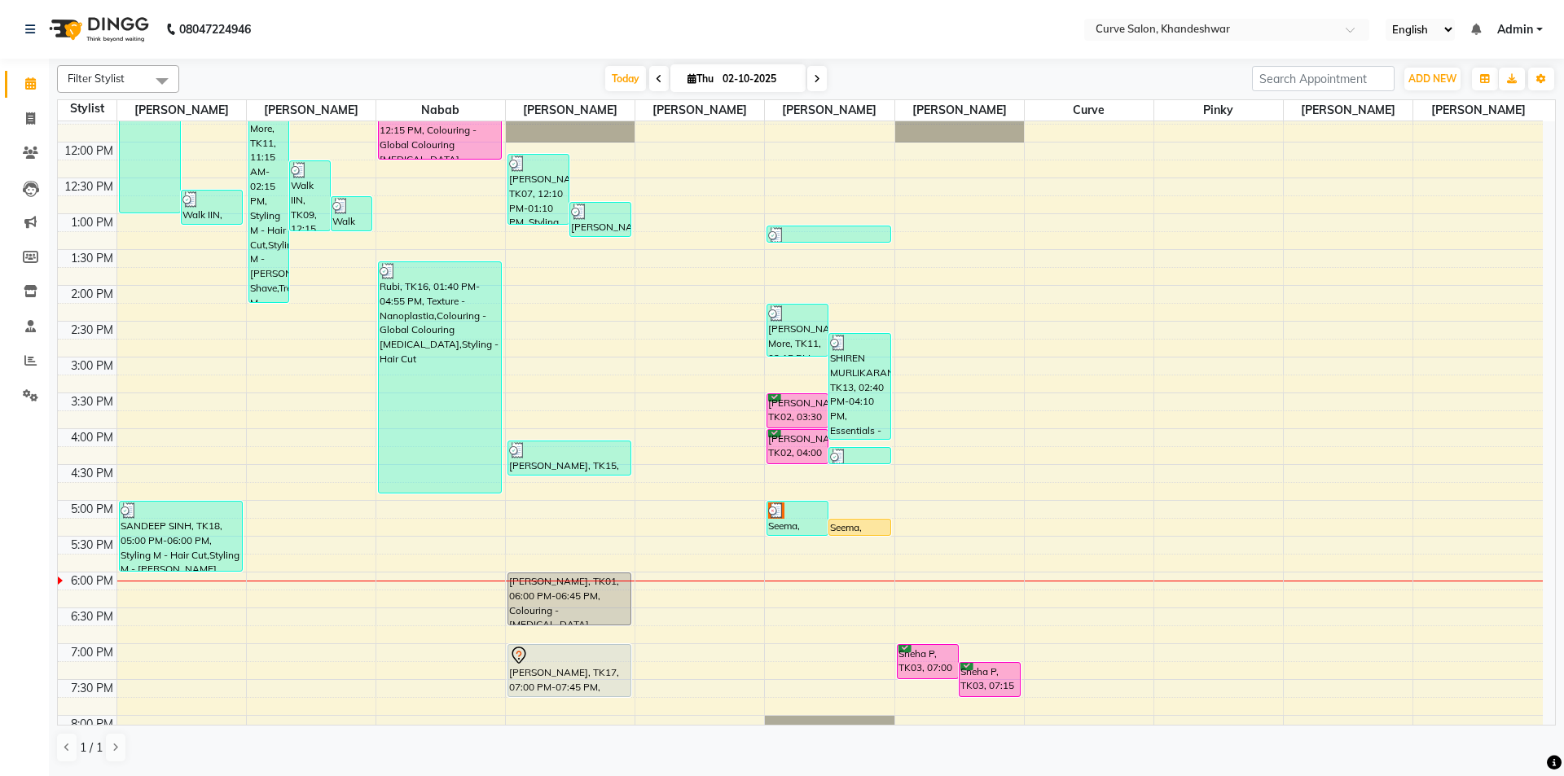
scroll to position [244, 0]
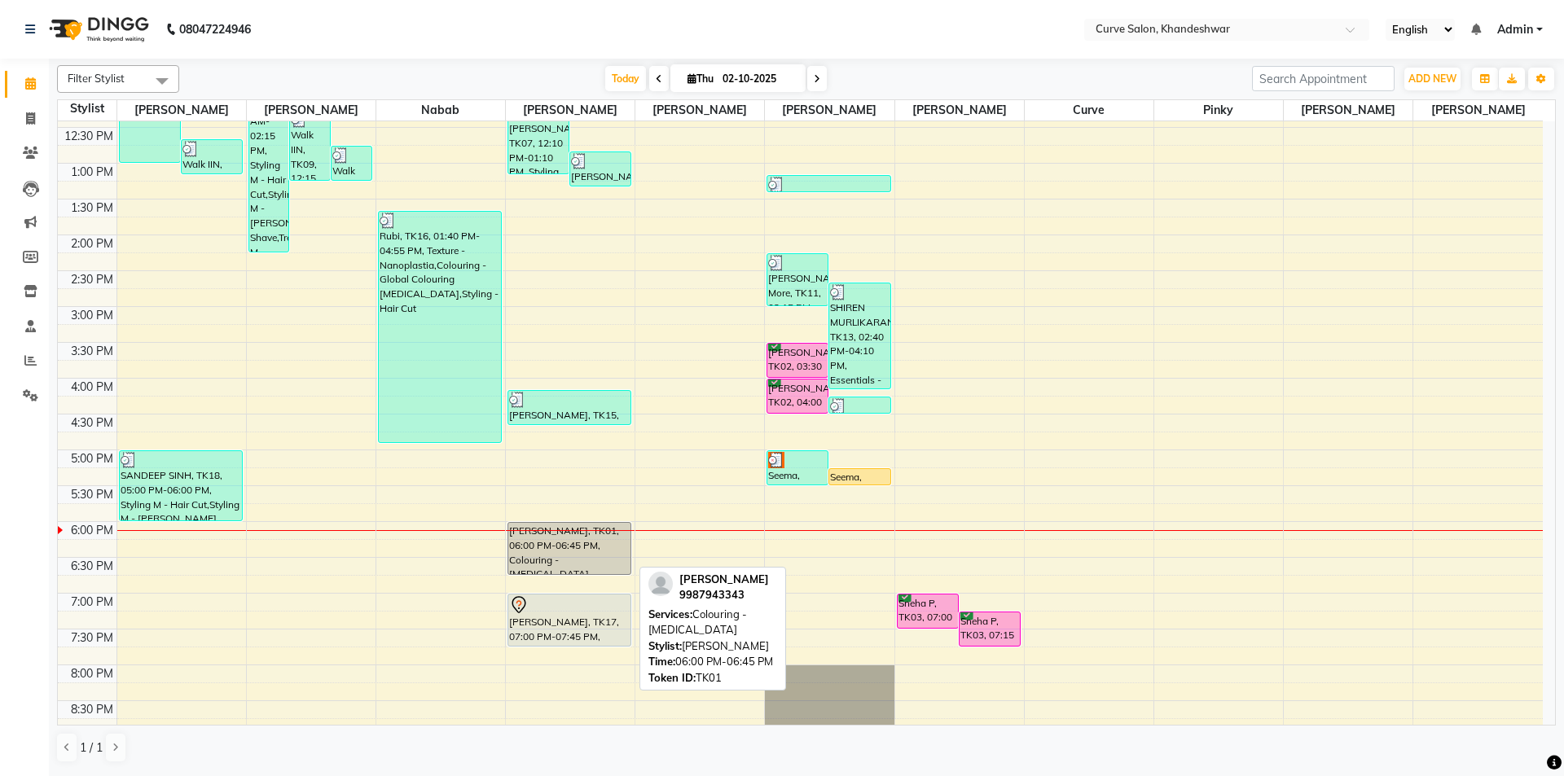
click at [566, 546] on div "DEEPTI KSHIRSAGAR, TK01, 06:00 PM-06:45 PM, Colouring - Ammonia" at bounding box center [569, 548] width 122 height 51
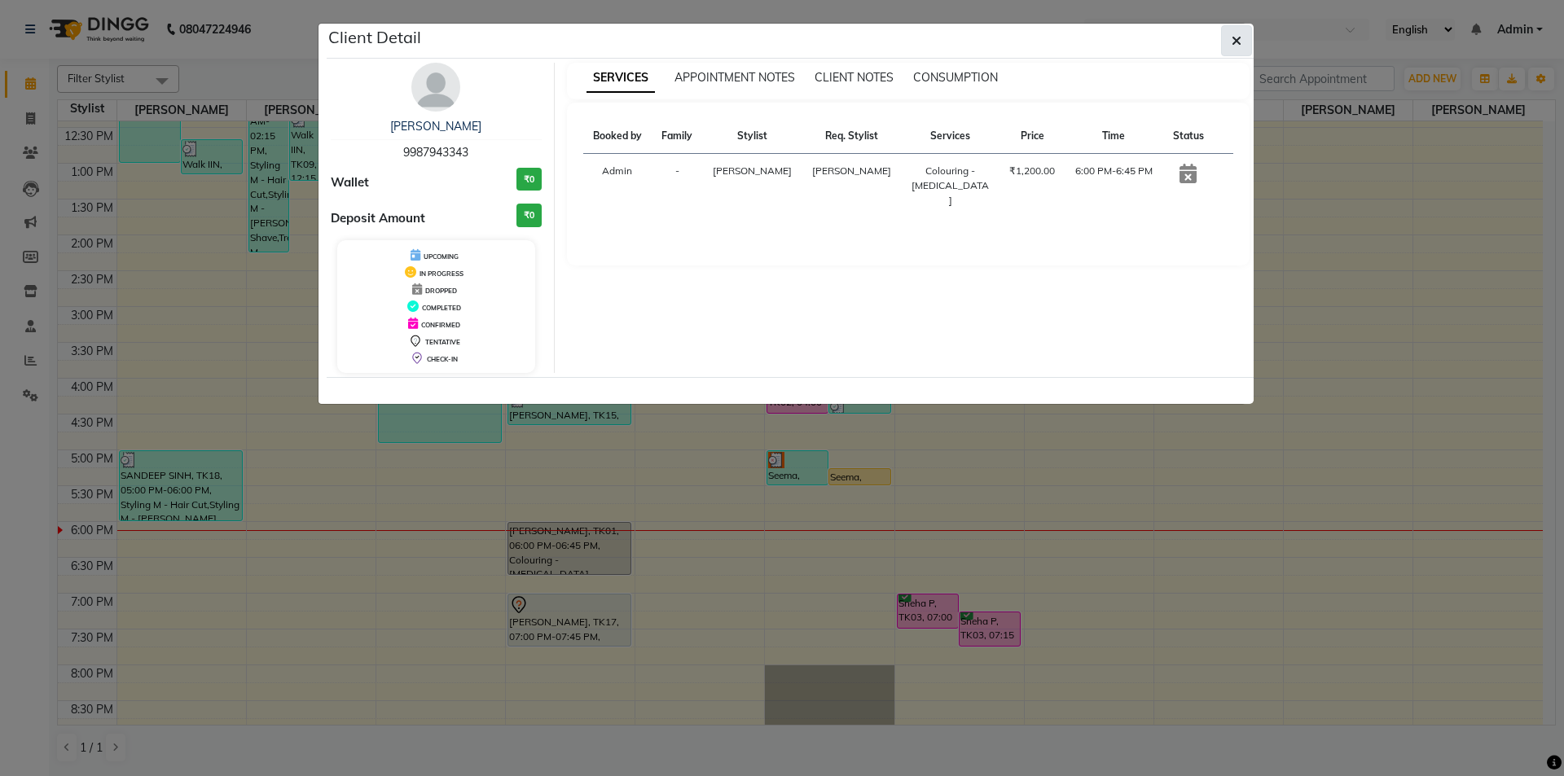
click at [1236, 42] on icon "button" at bounding box center [1236, 40] width 10 height 13
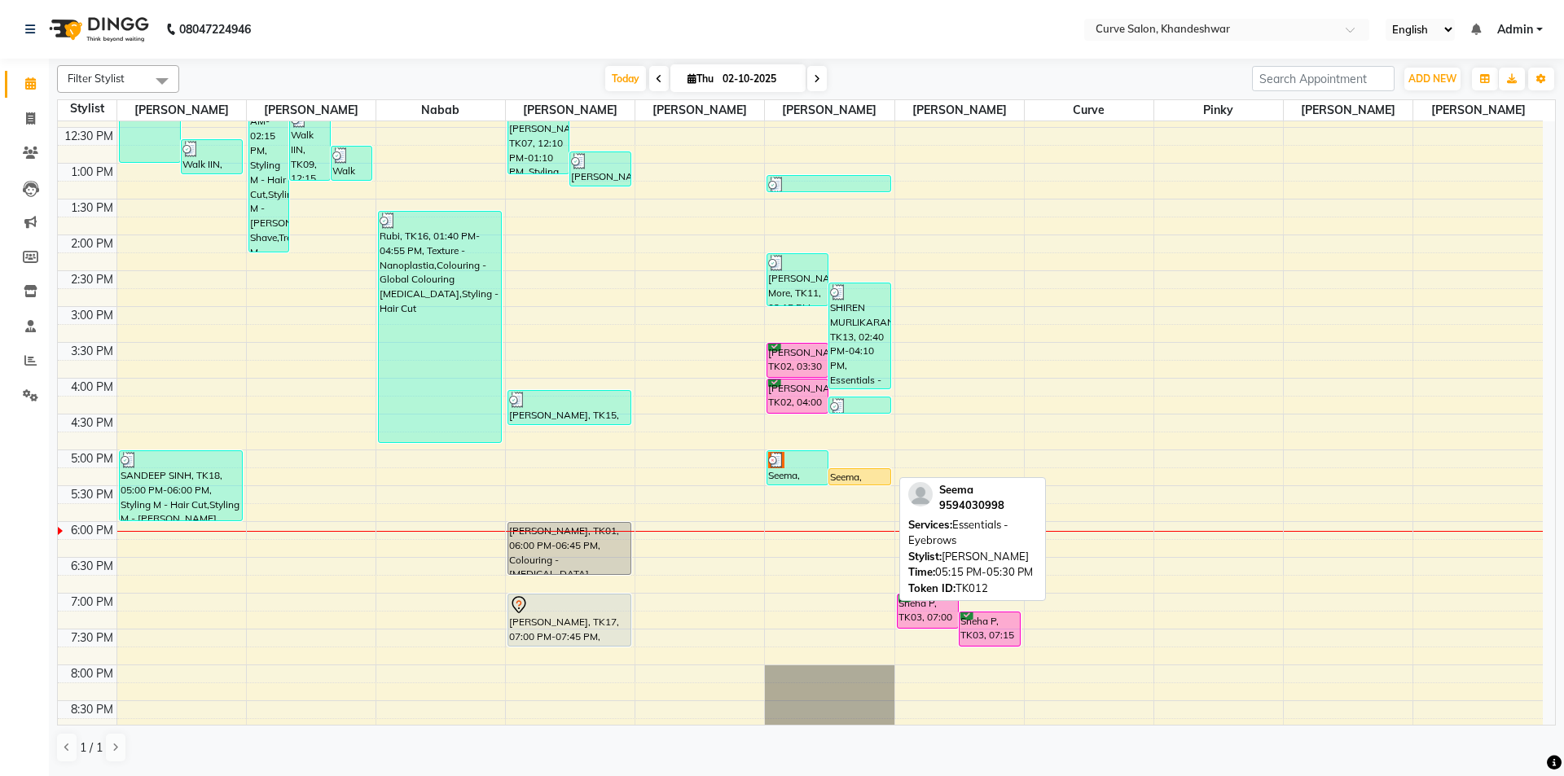
click at [845, 474] on div "Seema, TK12, 05:15 PM-05:30 PM, Essentials - Eyebrows" at bounding box center [859, 476] width 60 height 15
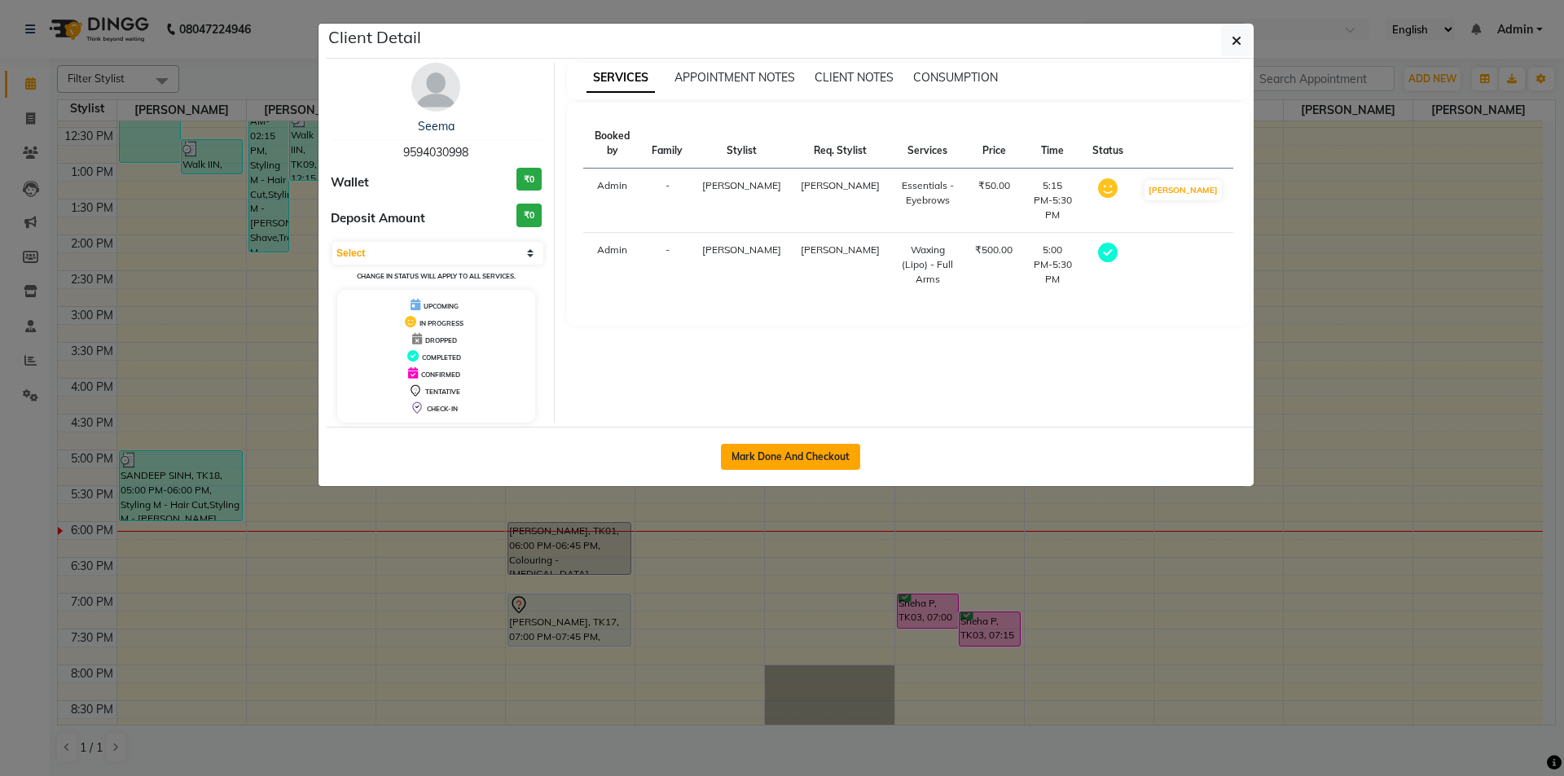
click at [814, 452] on button "Mark Done And Checkout" at bounding box center [790, 457] width 139 height 26
select select "service"
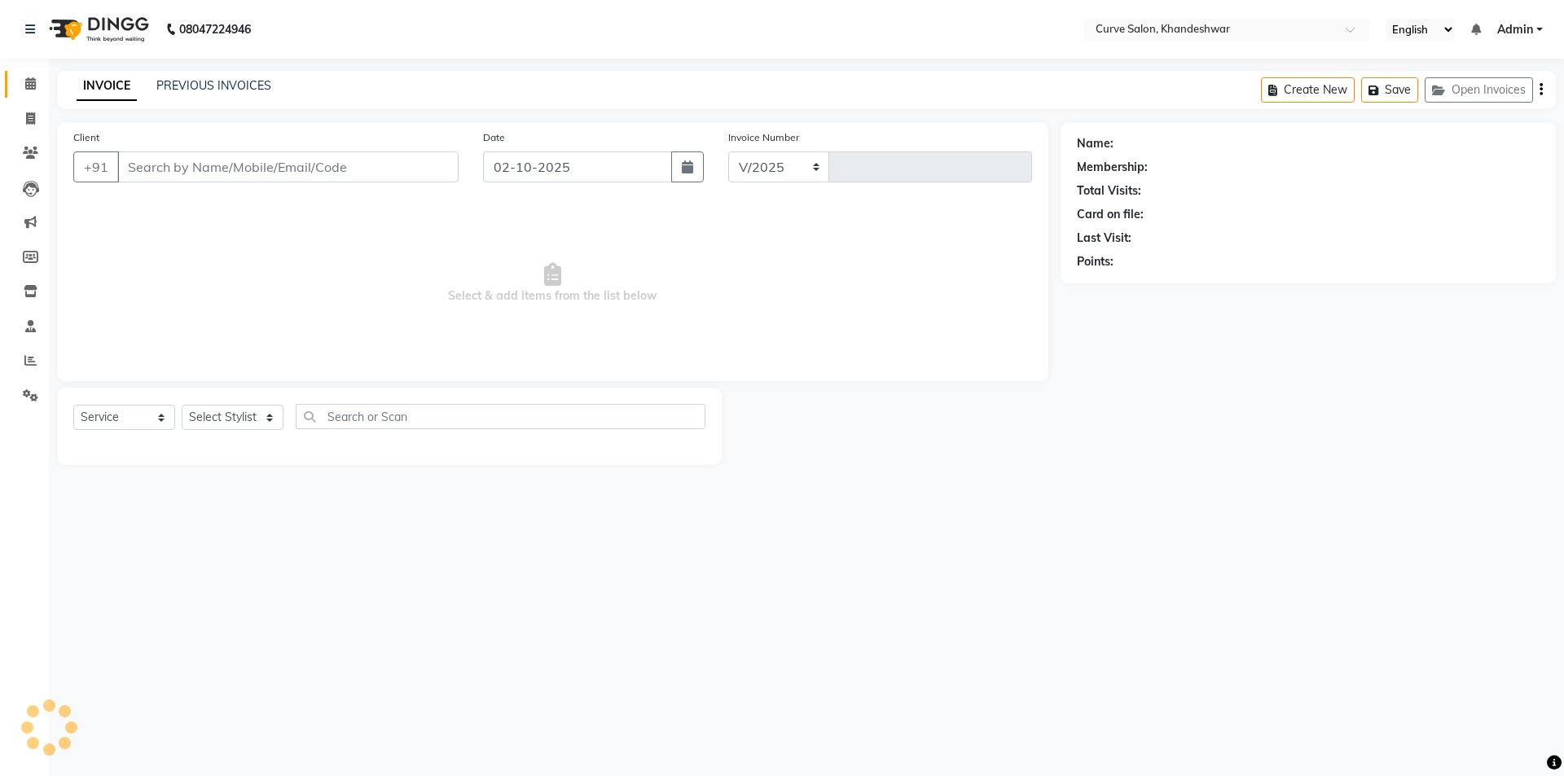
select select "4458"
type input "4887"
type input "9594030998"
select select "25108"
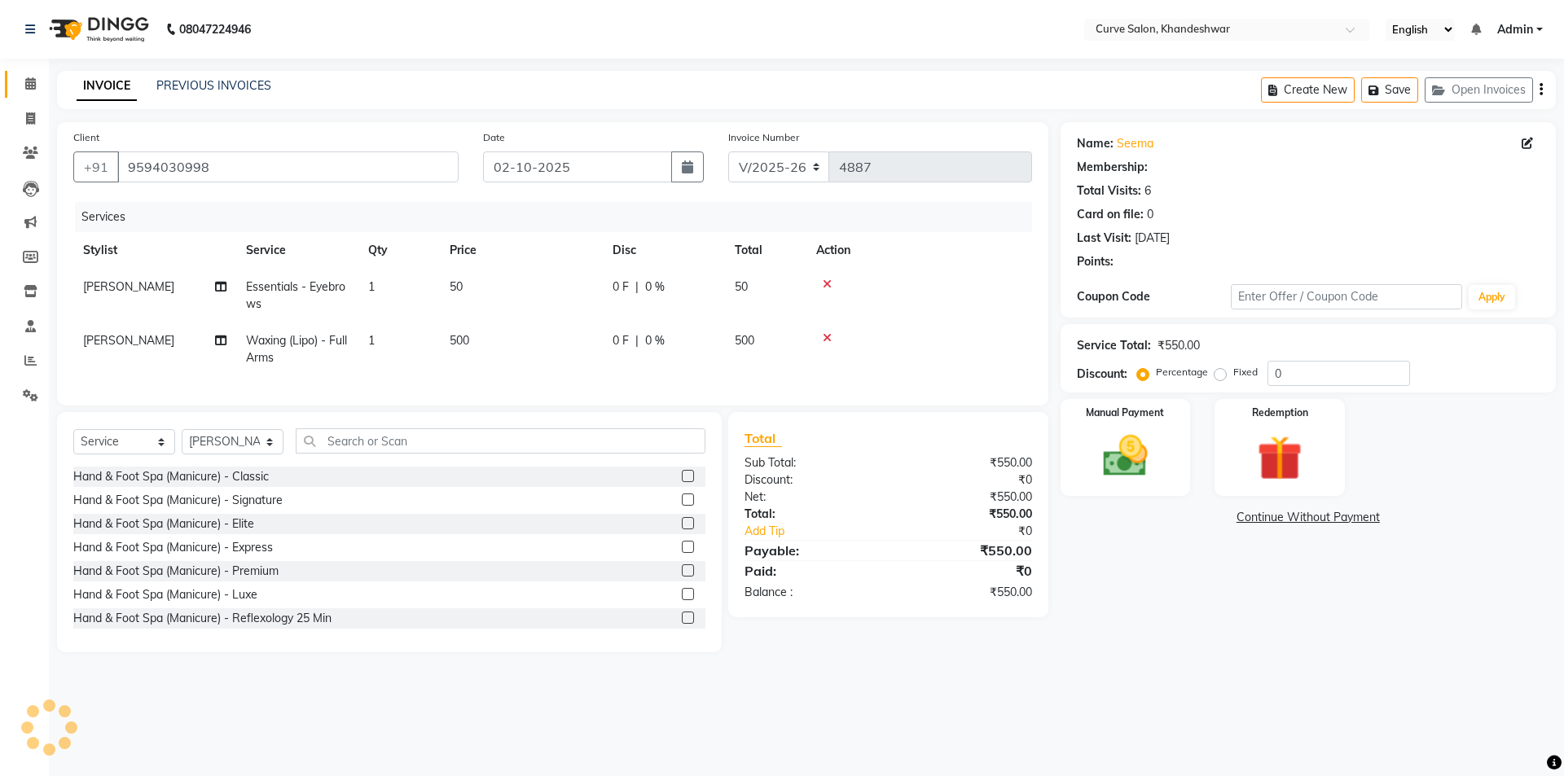
select select "1: Object"
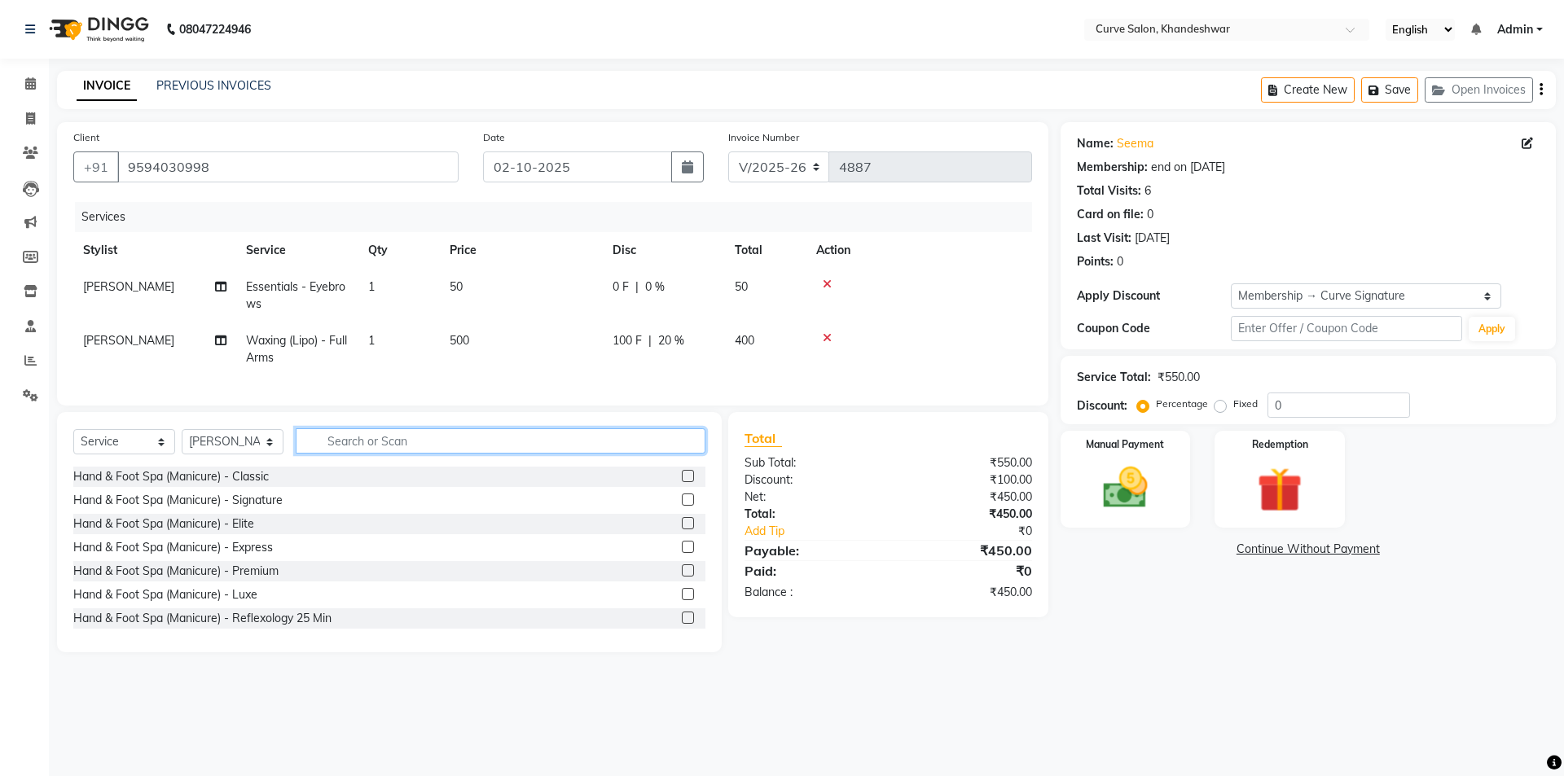
click at [364, 451] on input "text" at bounding box center [501, 440] width 410 height 25
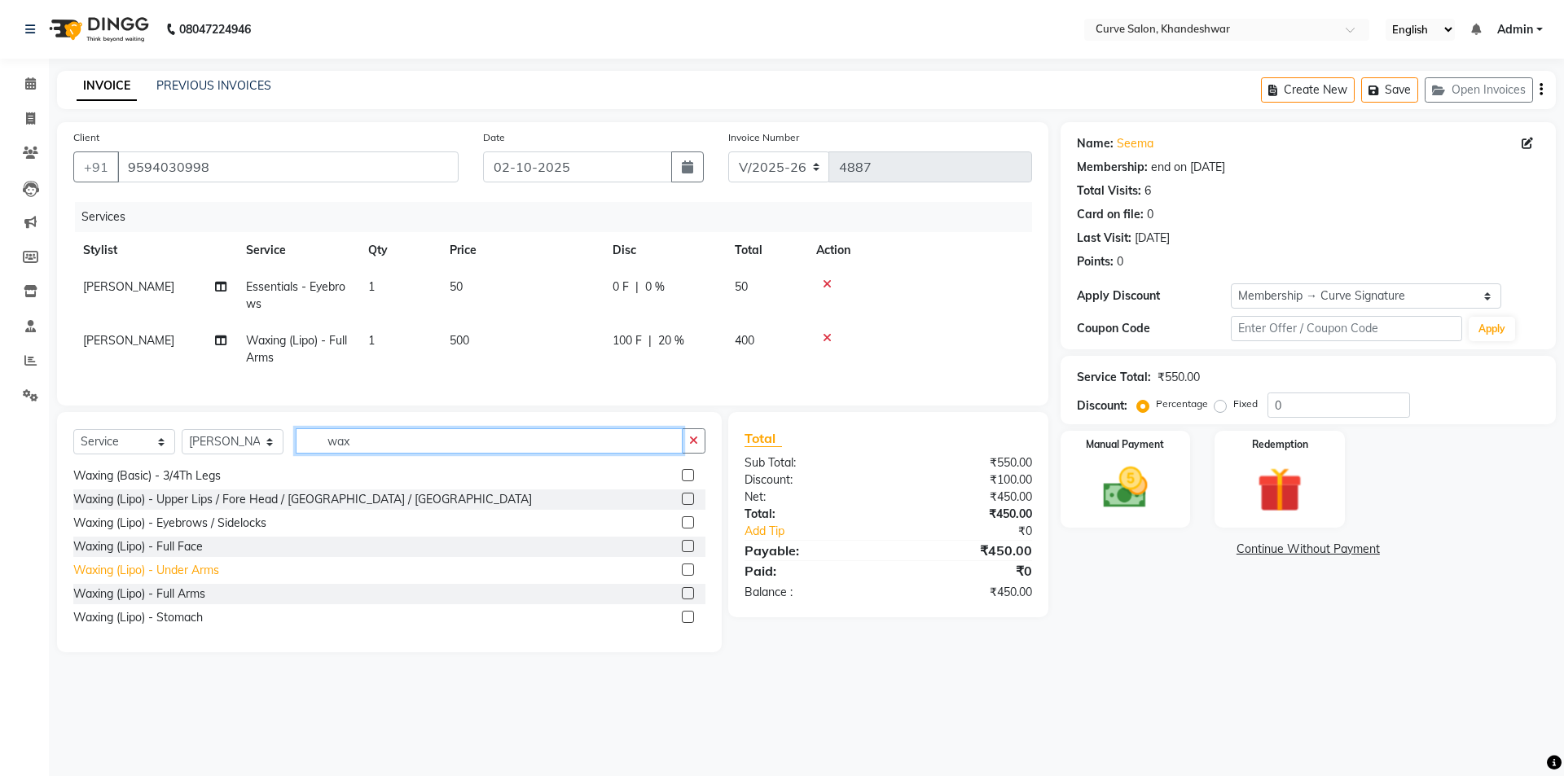
scroll to position [407, 0]
type input "wax"
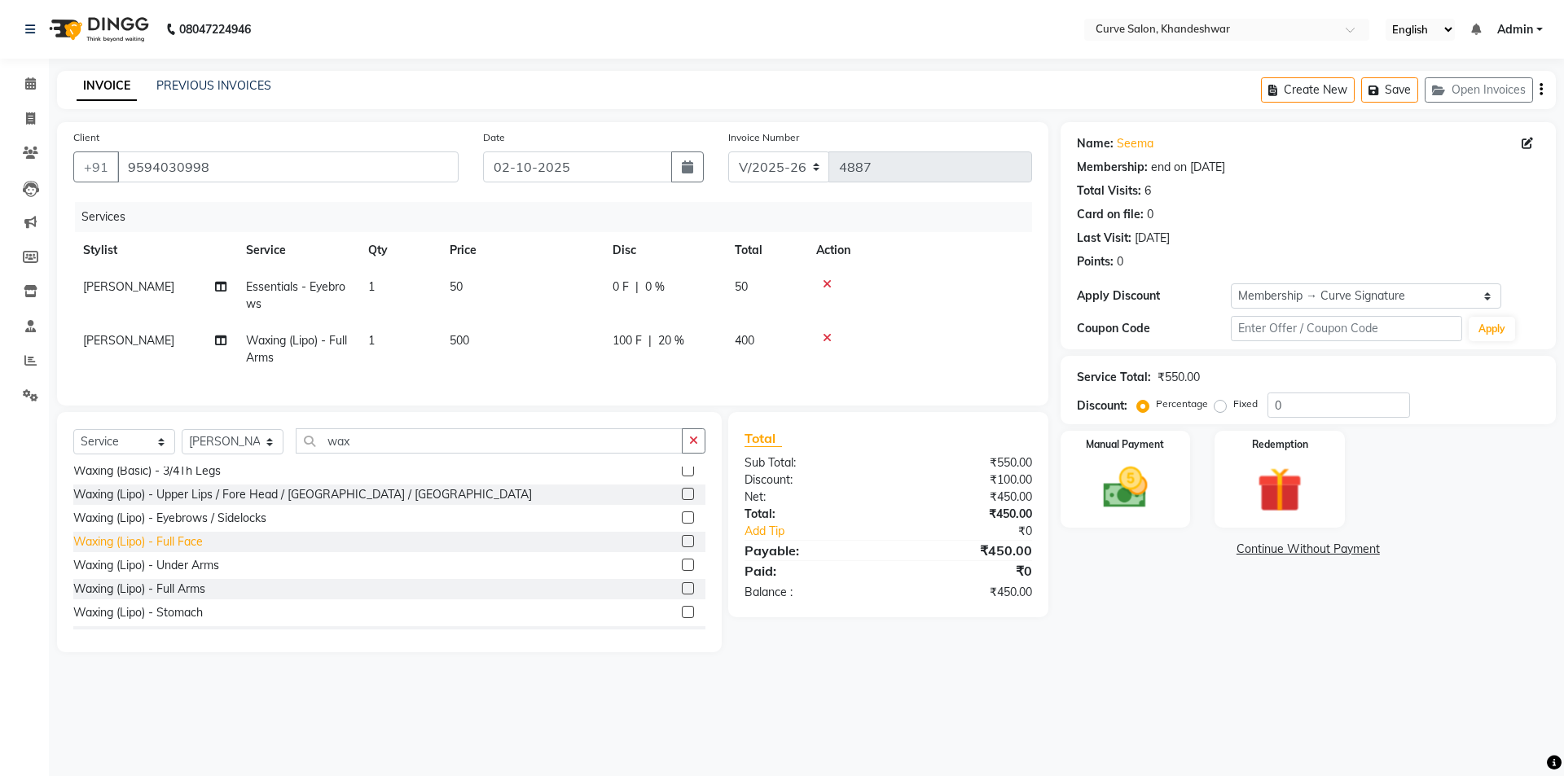
click at [153, 551] on div "Waxing (Lipo) - Full Face" at bounding box center [137, 541] width 129 height 17
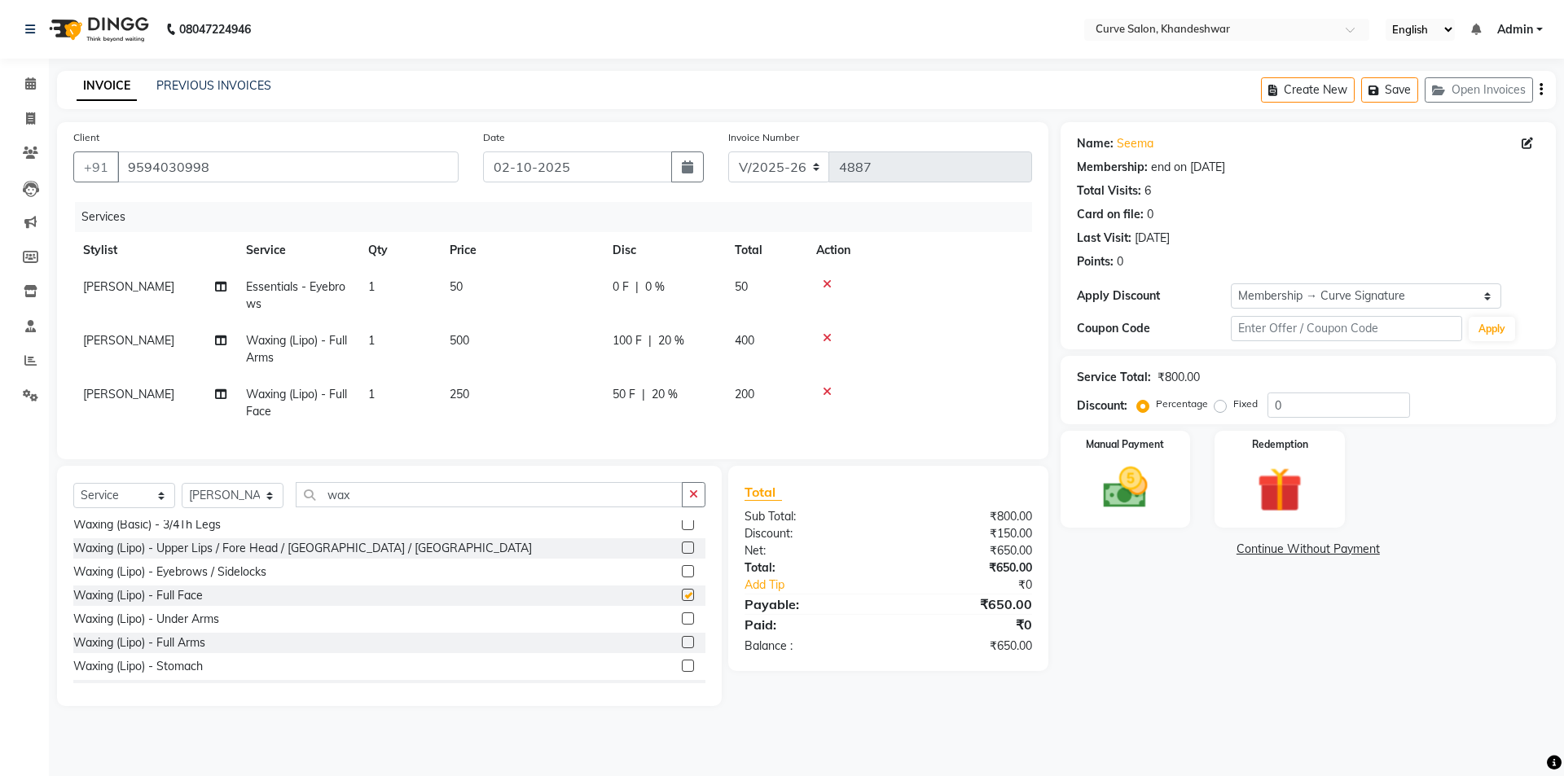
checkbox input "false"
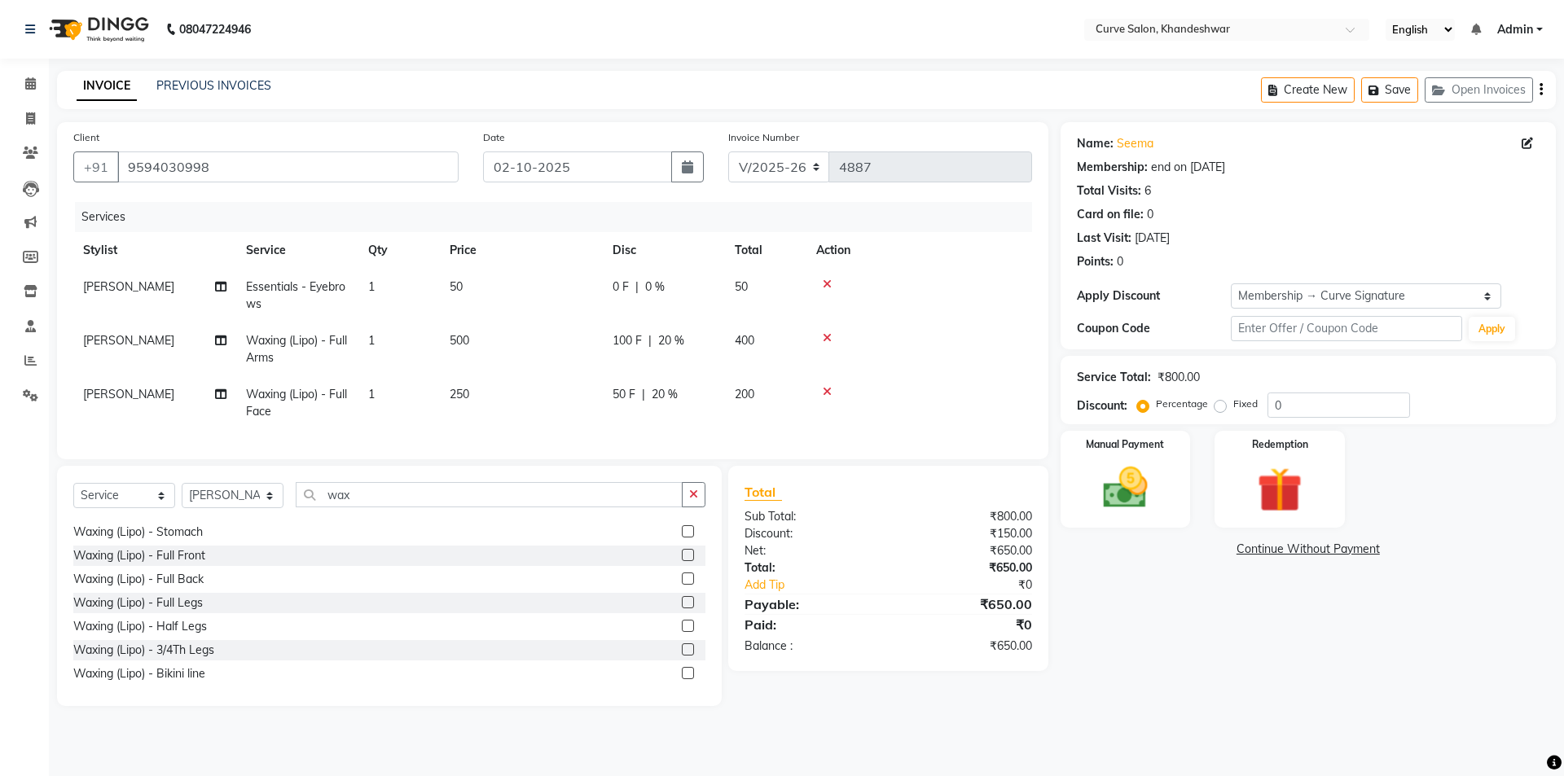
scroll to position [570, 0]
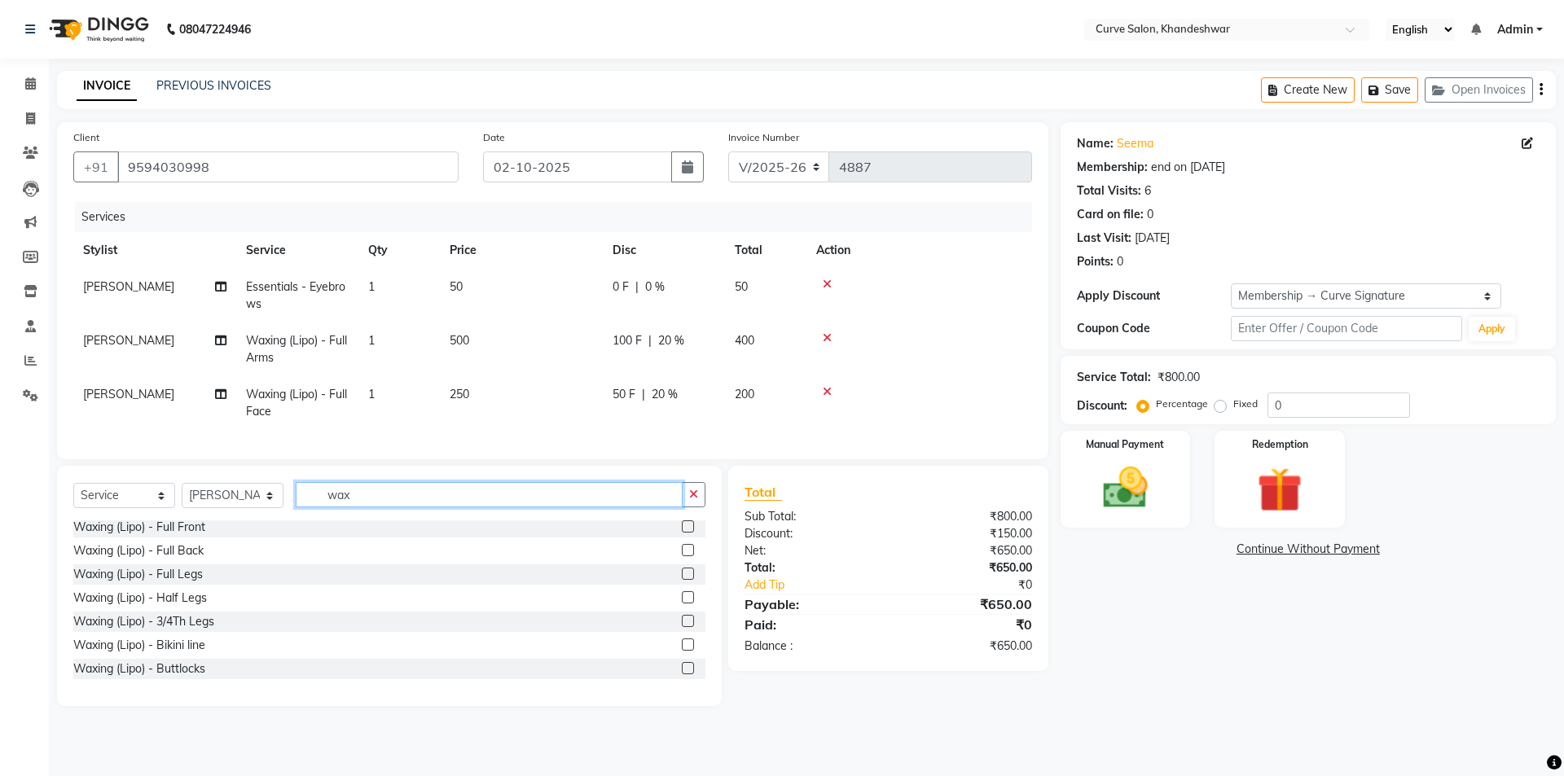
click at [388, 507] on input "wax" at bounding box center [489, 494] width 387 height 25
click at [823, 388] on icon at bounding box center [827, 391] width 9 height 11
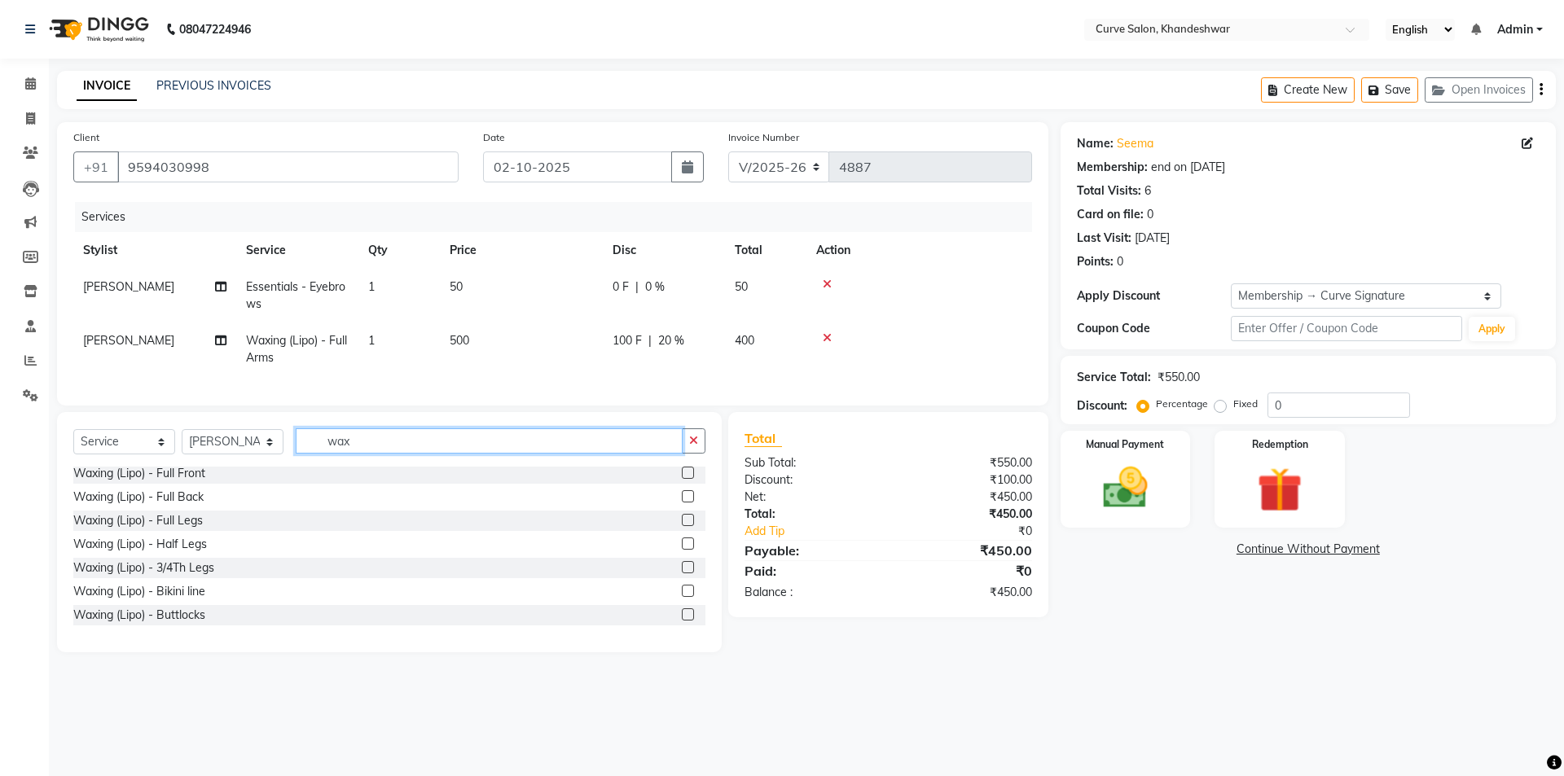
click at [388, 447] on input "wax" at bounding box center [489, 440] width 387 height 25
type input "w"
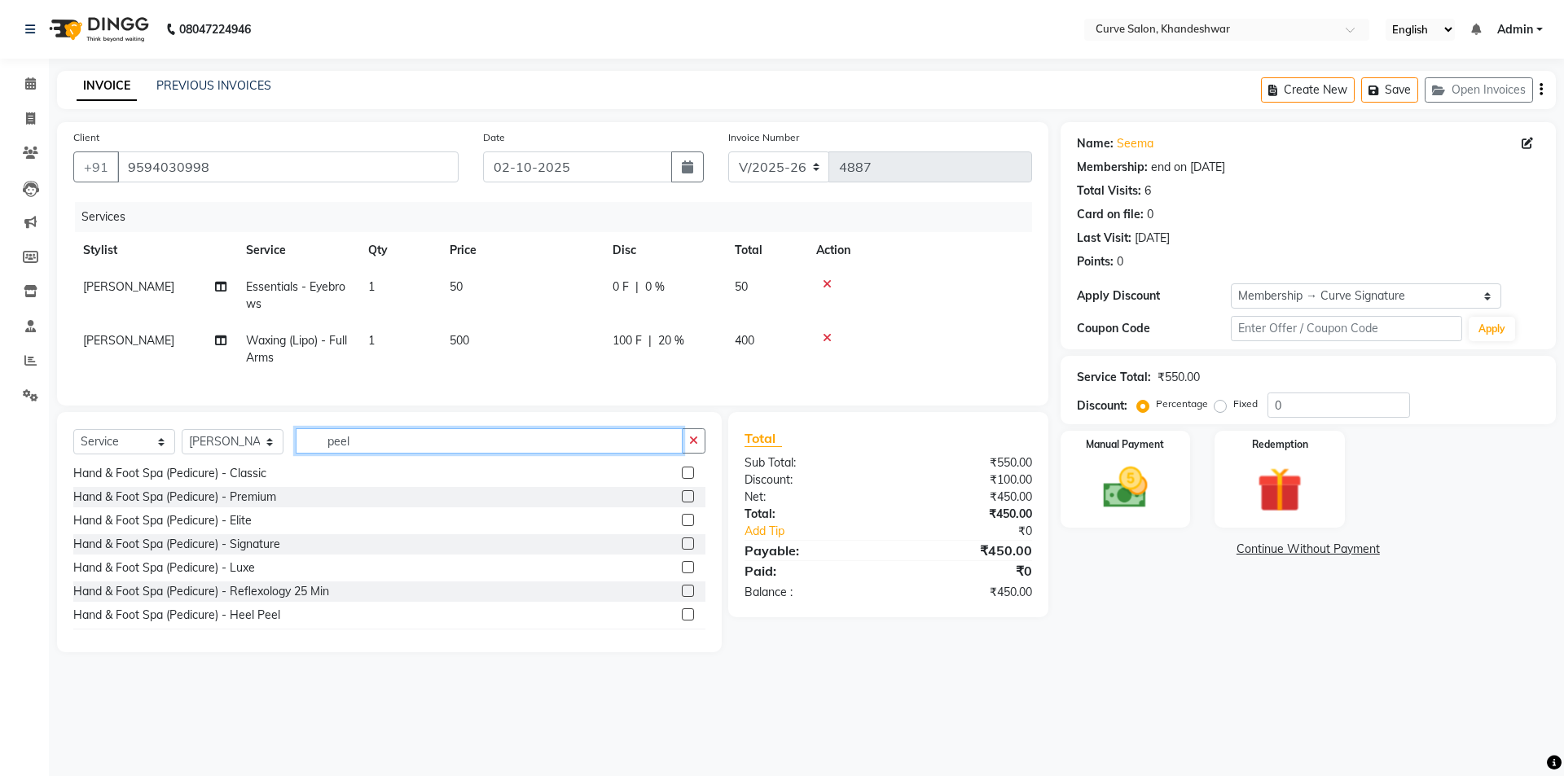
scroll to position [121, 0]
type input "peel"
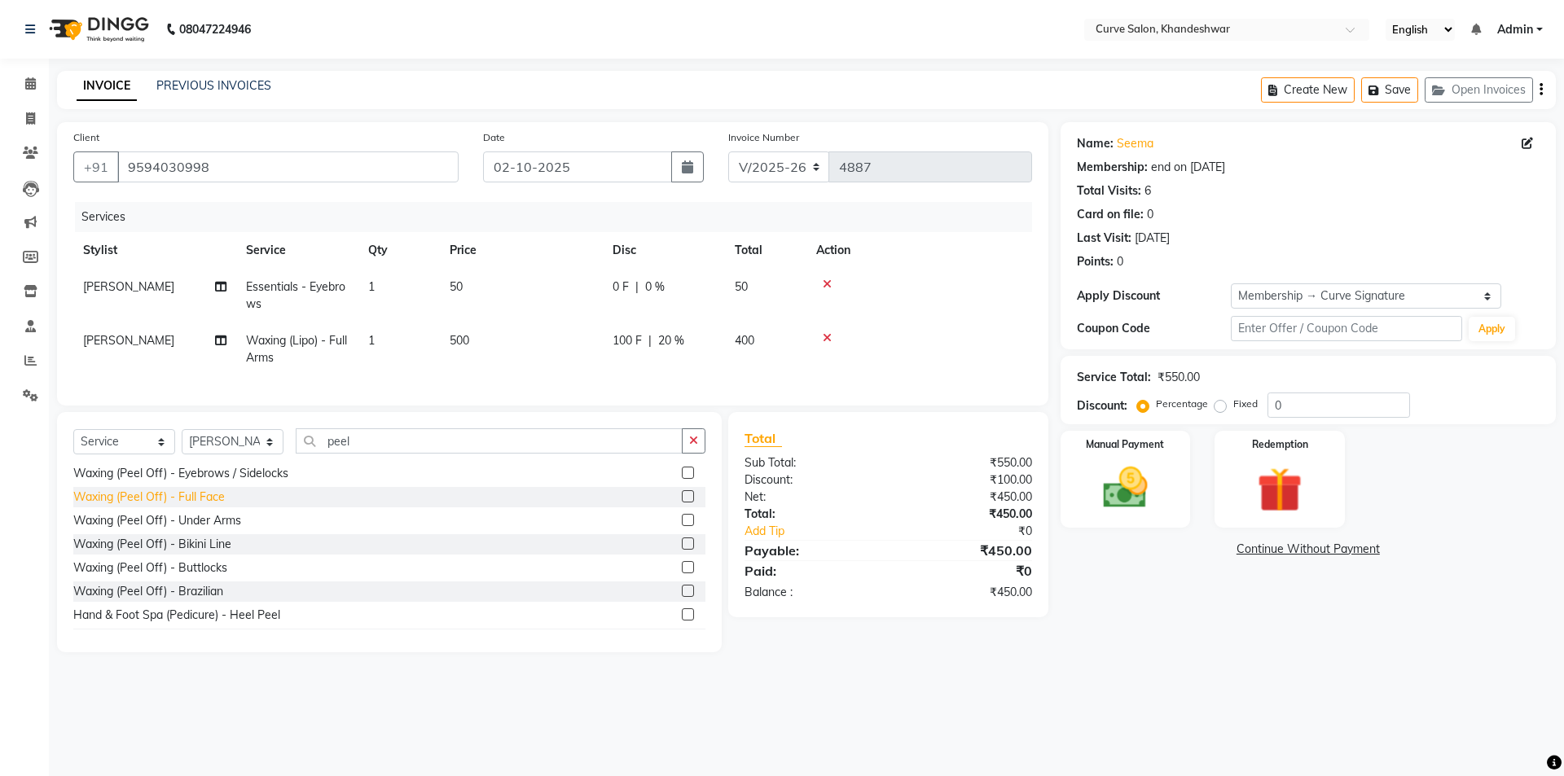
click at [112, 506] on div "Waxing (Peel Off) - Full Face" at bounding box center [148, 497] width 151 height 17
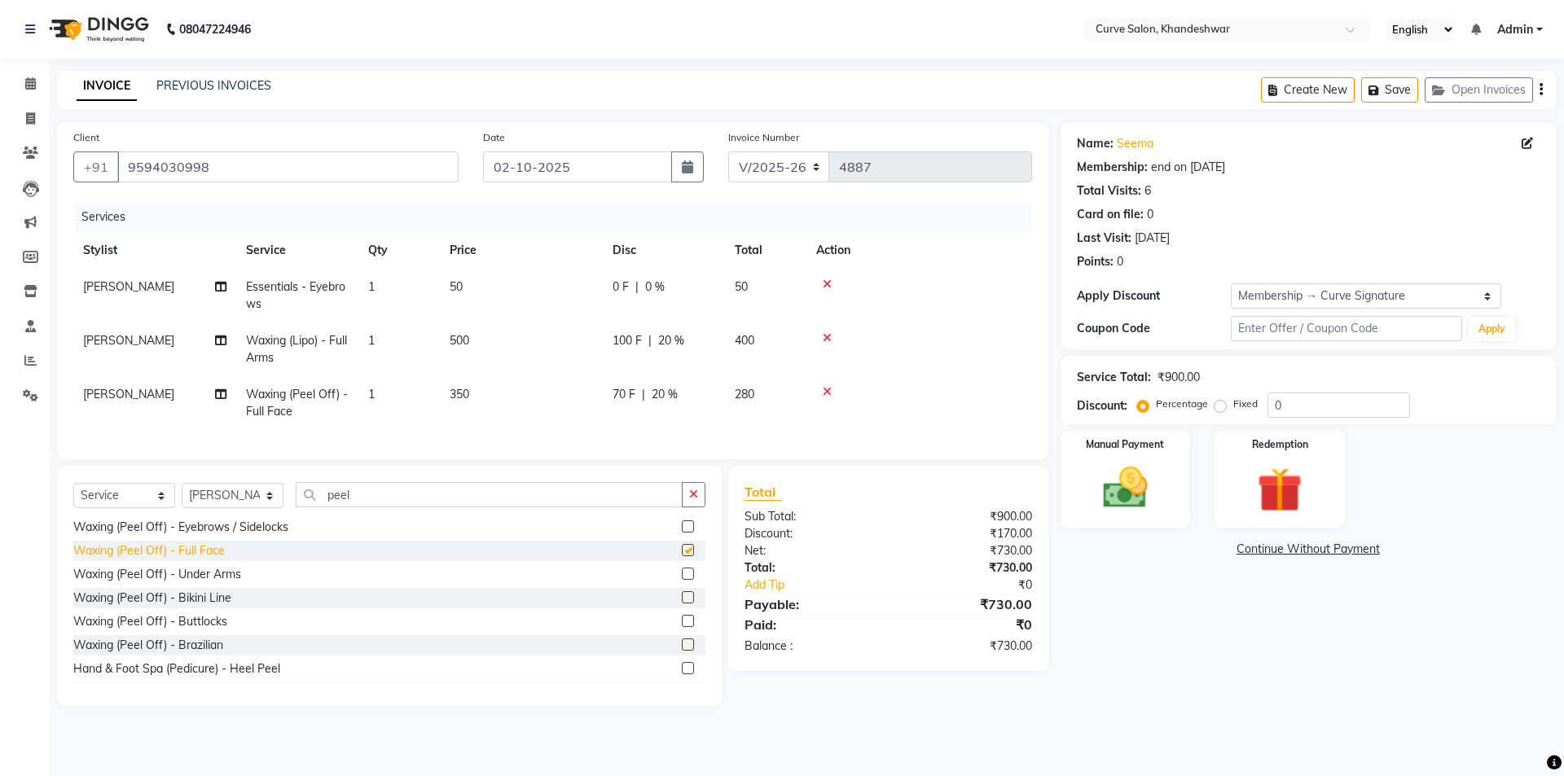
checkbox input "false"
click at [397, 501] on input "peel" at bounding box center [489, 494] width 387 height 25
type input "p"
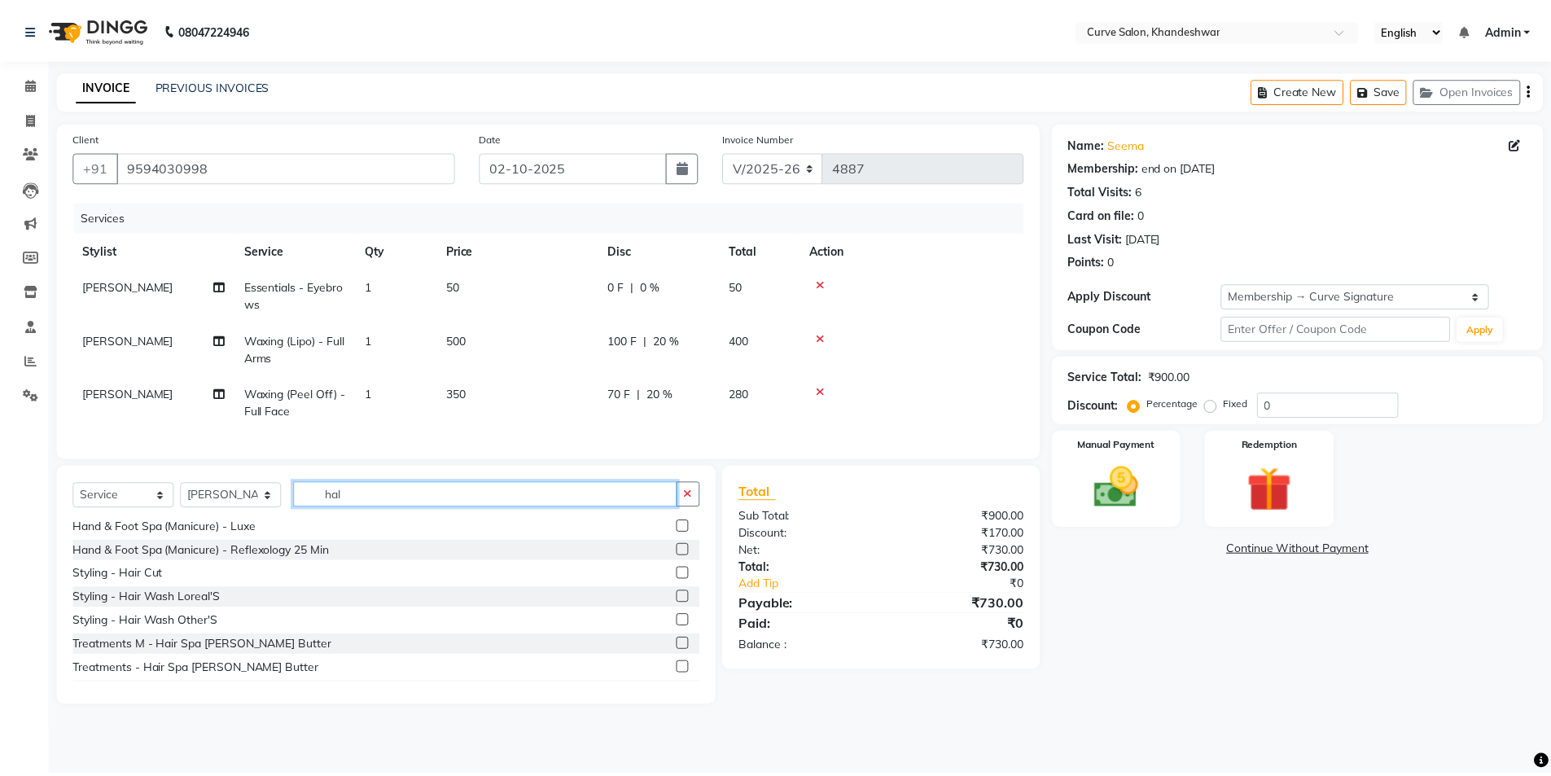
scroll to position [0, 0]
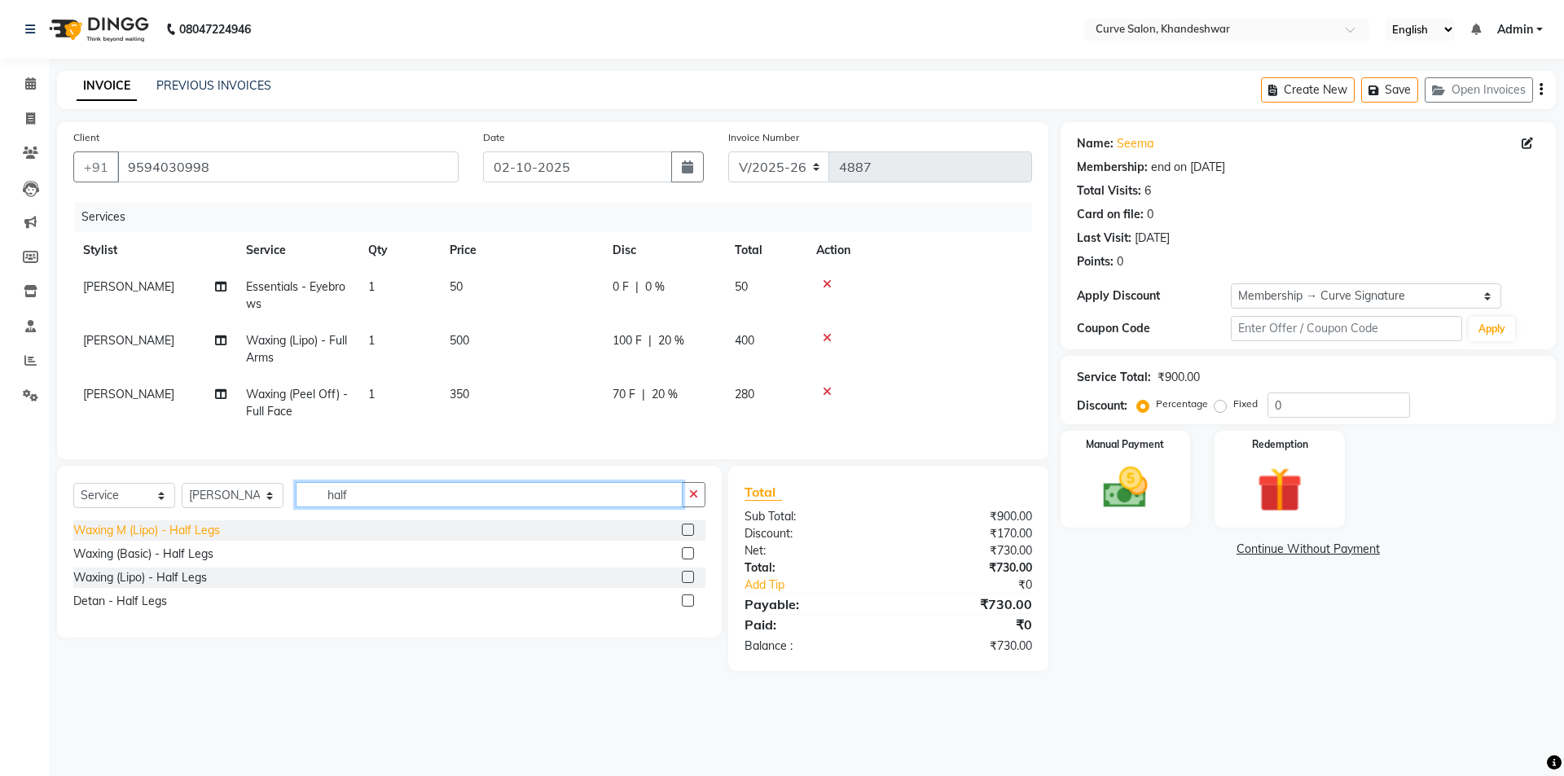
type input "half"
click at [195, 539] on div "Waxing M (Lipo) - Half Legs" at bounding box center [146, 530] width 147 height 17
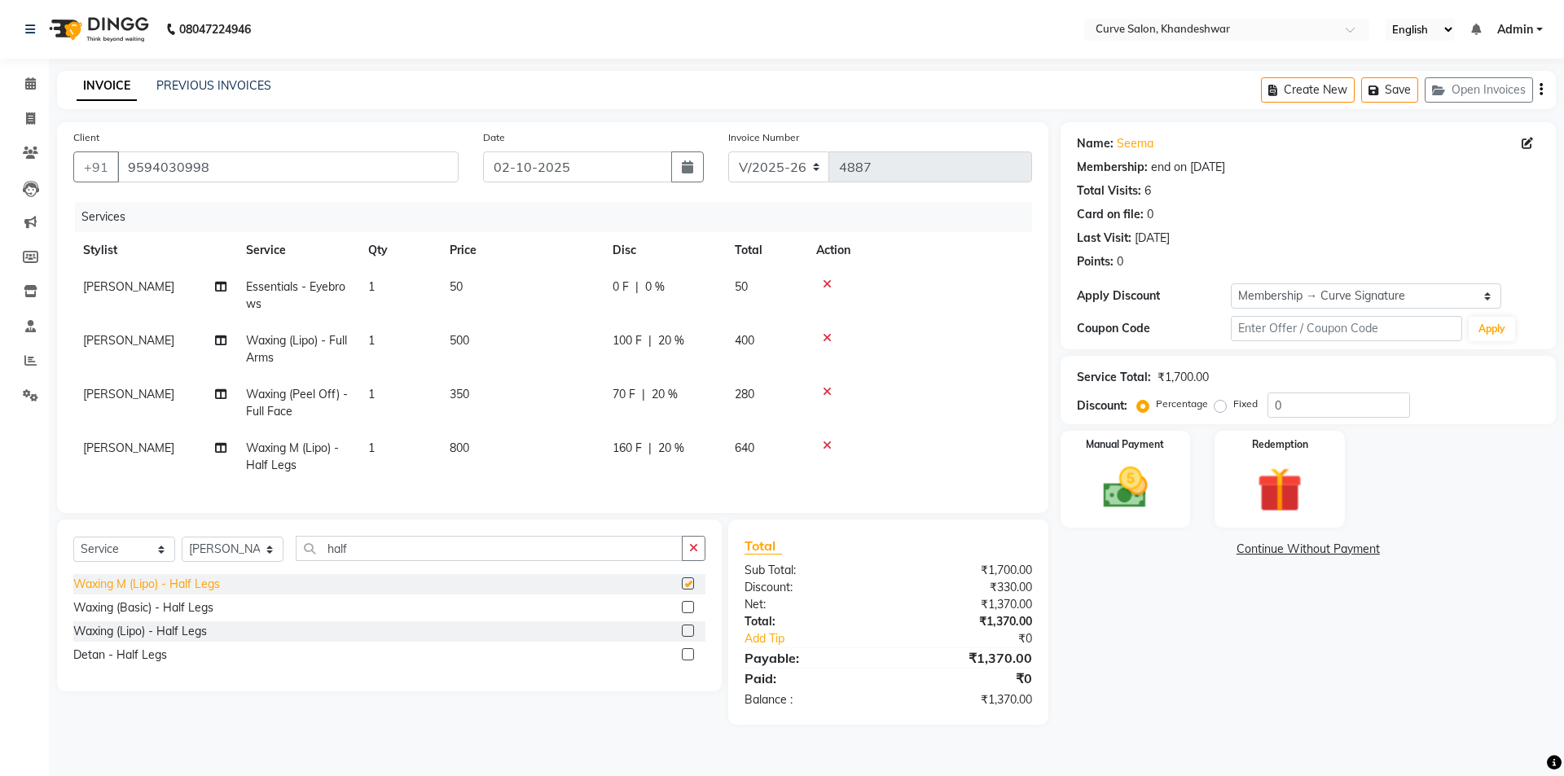
checkbox input "false"
click at [455, 448] on span "800" at bounding box center [460, 448] width 20 height 15
select select "25108"
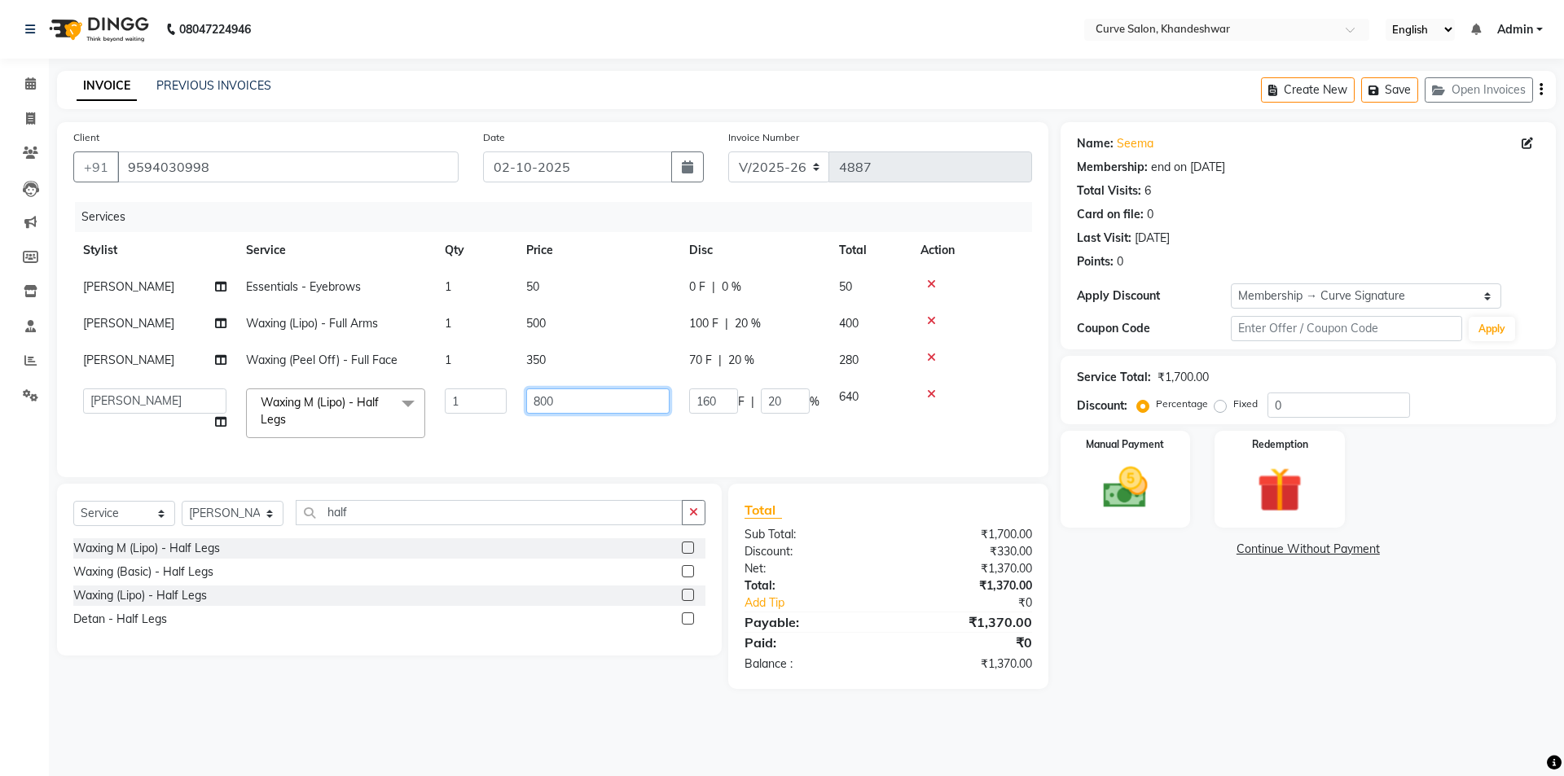
click at [539, 402] on input "800" at bounding box center [597, 400] width 143 height 25
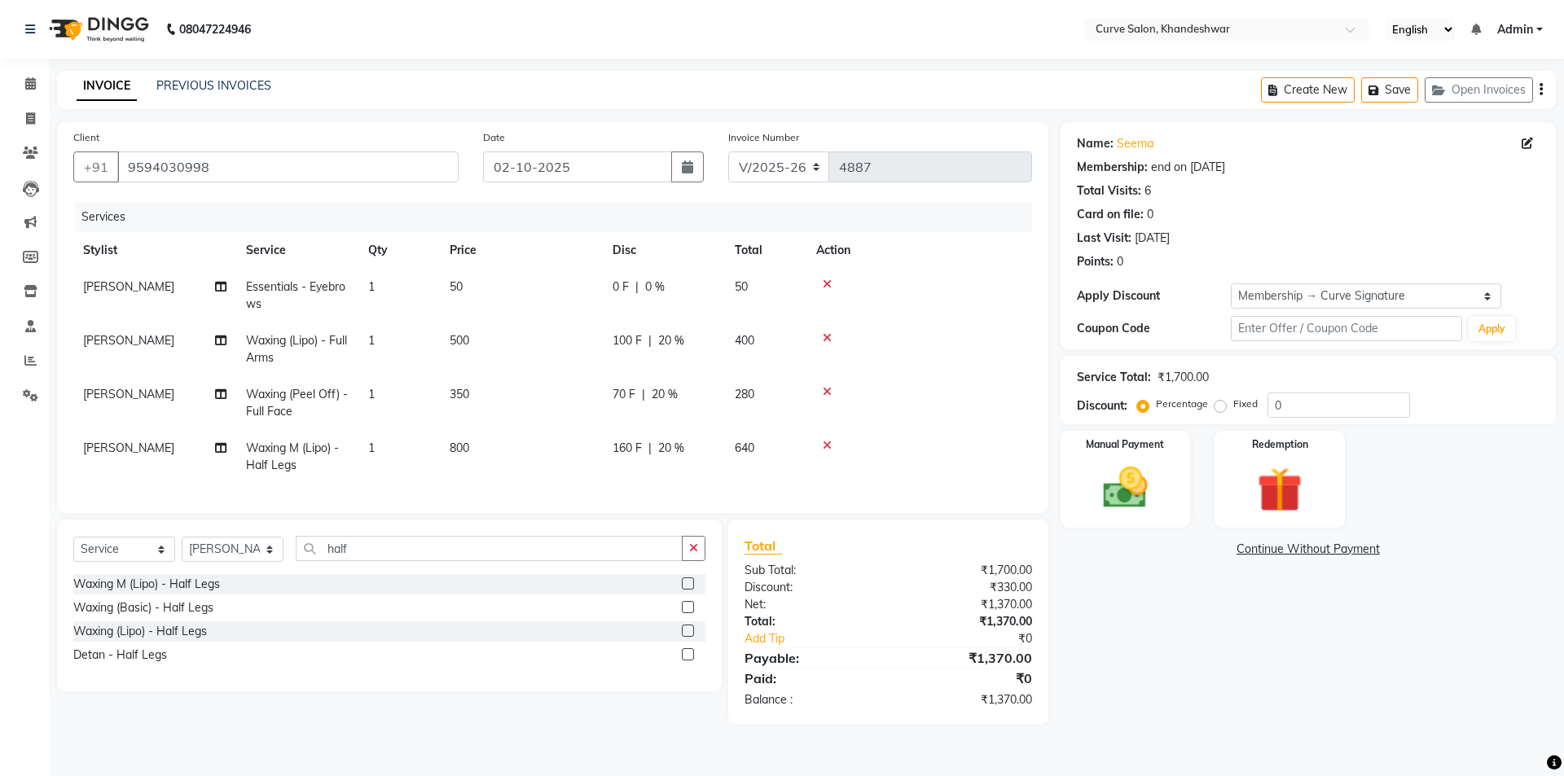
click at [930, 386] on tbody "Neelam Kamble Essentials - Eyebrows 1 50 0 F | 0 % 50 Neelam Kamble Waxing (Lip…" at bounding box center [552, 376] width 959 height 215
click at [415, 560] on input "half" at bounding box center [489, 548] width 387 height 25
type input "h"
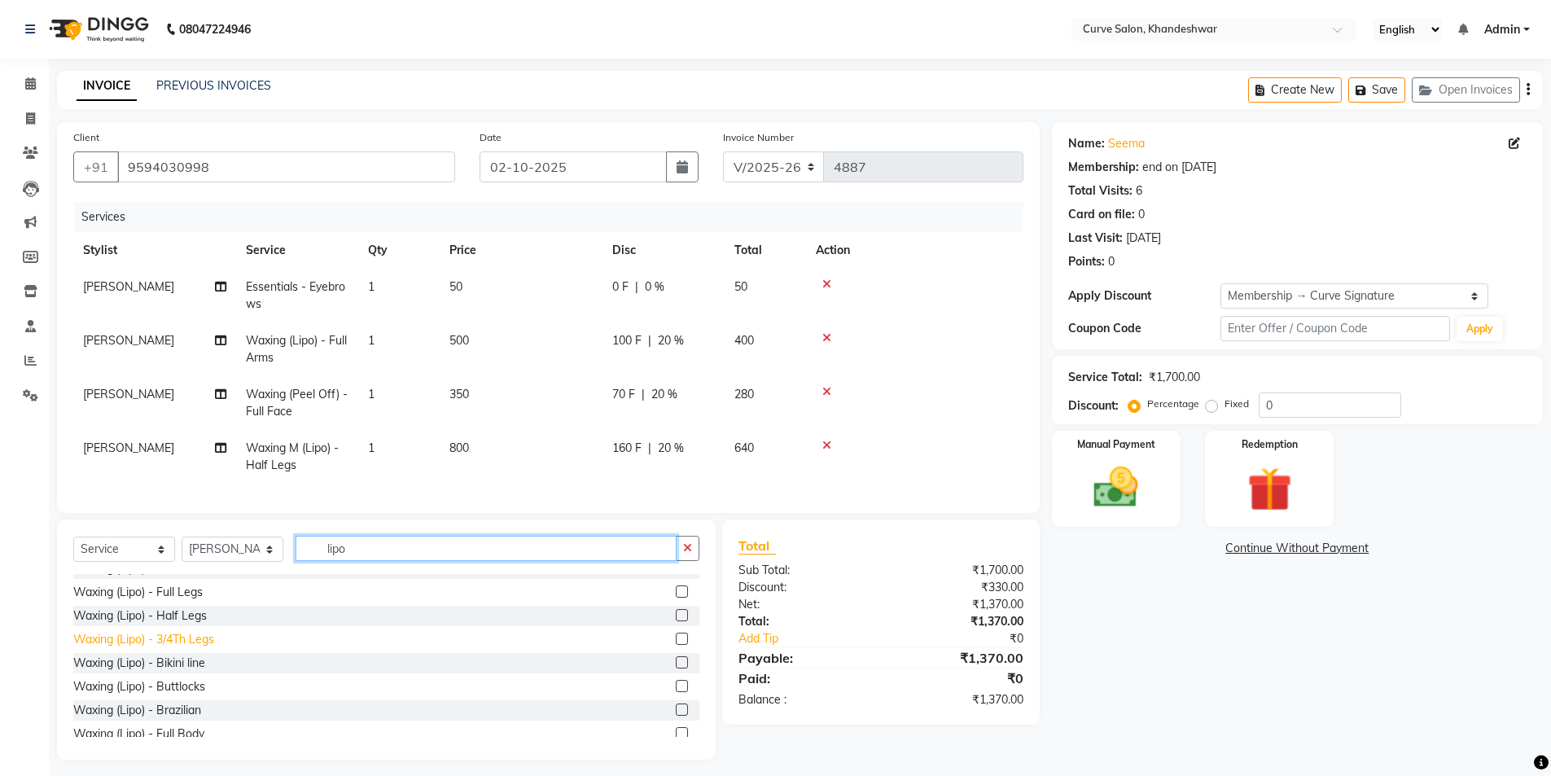
scroll to position [357, 0]
type input "lipo"
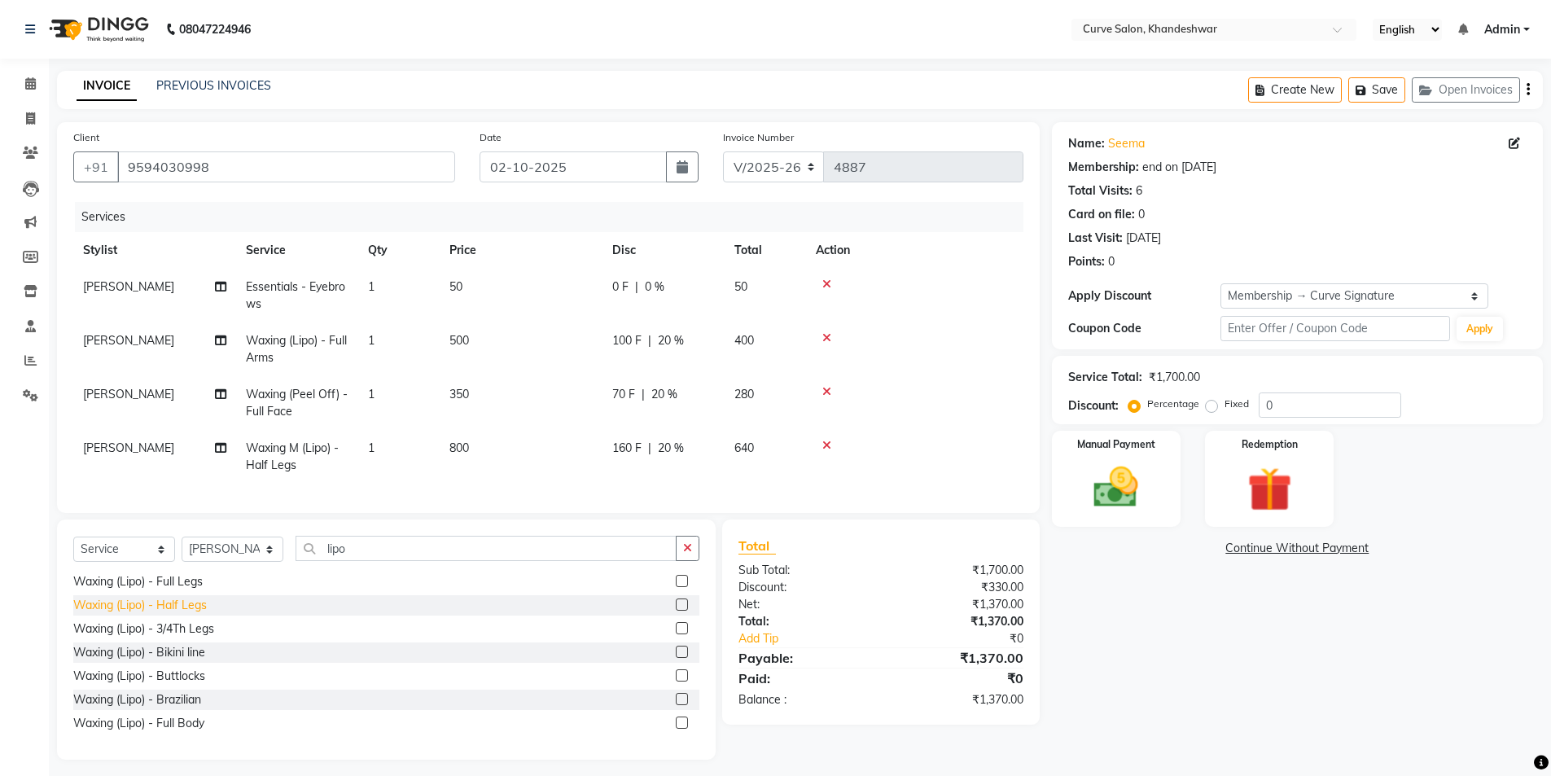
click at [147, 609] on div "Waxing (Lipo) - Half Legs" at bounding box center [140, 605] width 134 height 17
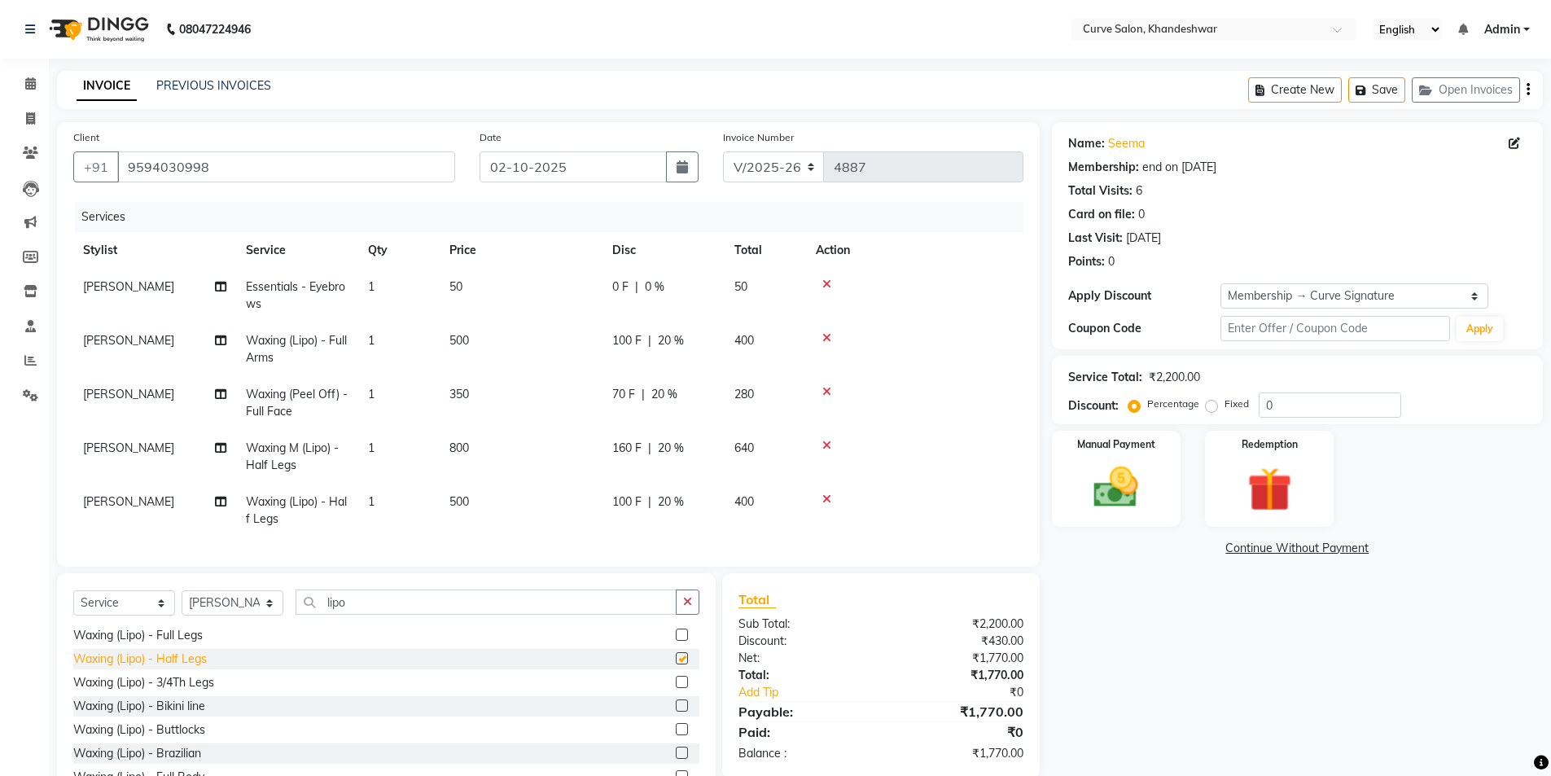
checkbox input "false"
click at [827, 441] on icon at bounding box center [827, 445] width 9 height 11
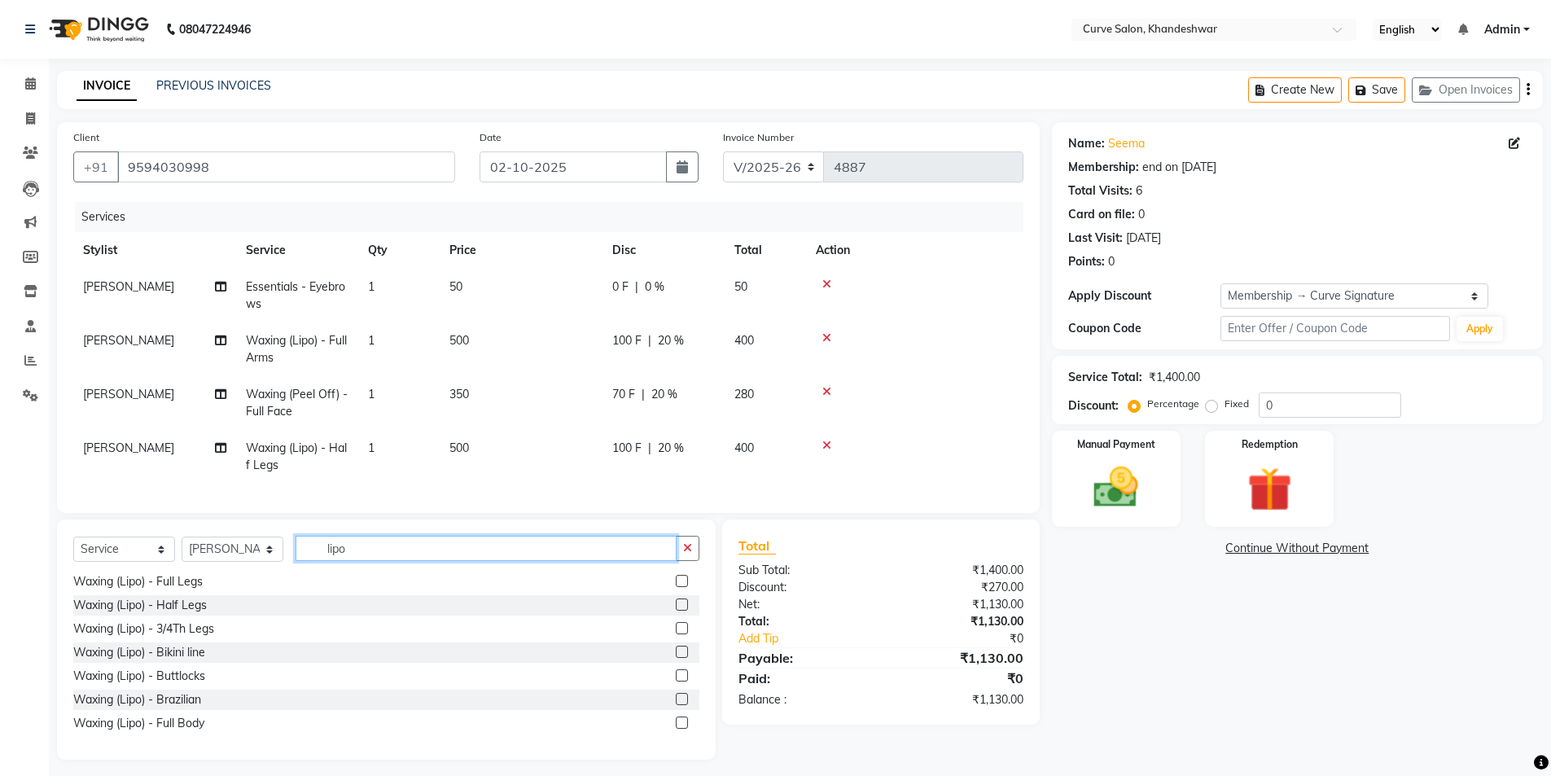
click at [393, 557] on input "lipo" at bounding box center [486, 548] width 381 height 25
click at [588, 561] on input "lipo" at bounding box center [486, 548] width 381 height 25
type input "l"
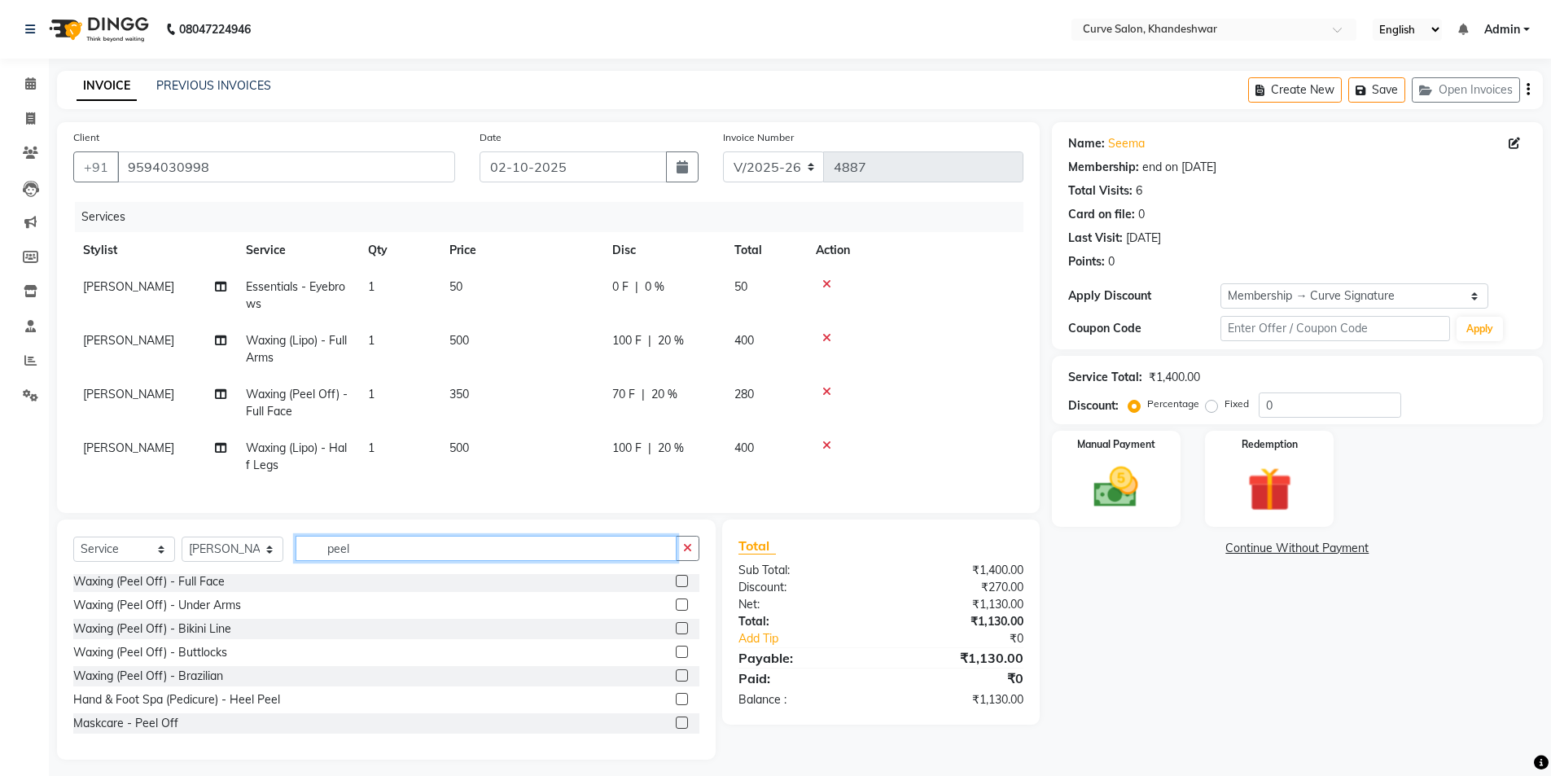
scroll to position [144, 0]
type input "peel"
click at [182, 614] on div "Waxing (Peel Off) - Under Arms" at bounding box center [157, 605] width 168 height 17
checkbox input "false"
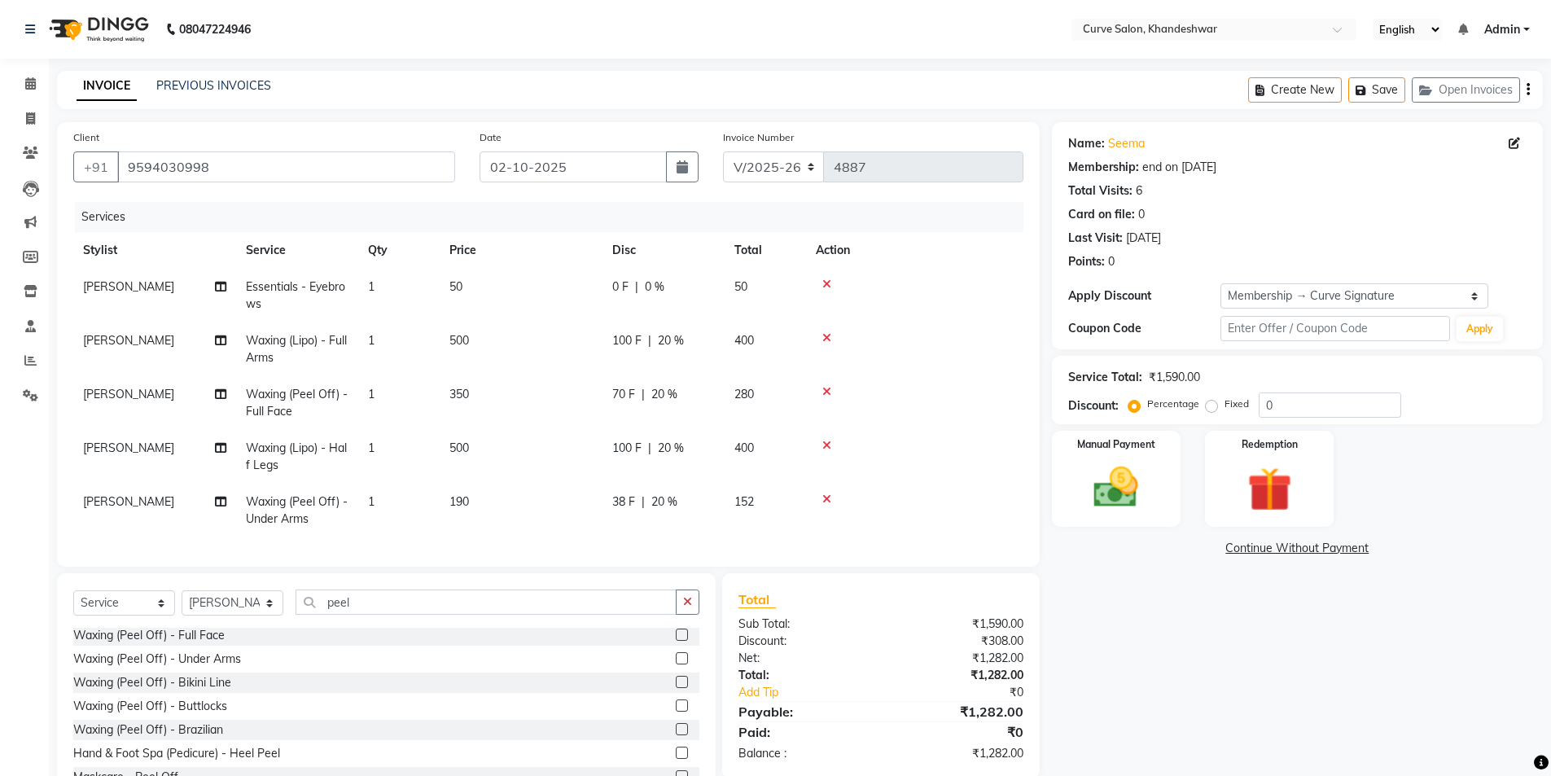
click at [826, 498] on icon at bounding box center [827, 499] width 9 height 11
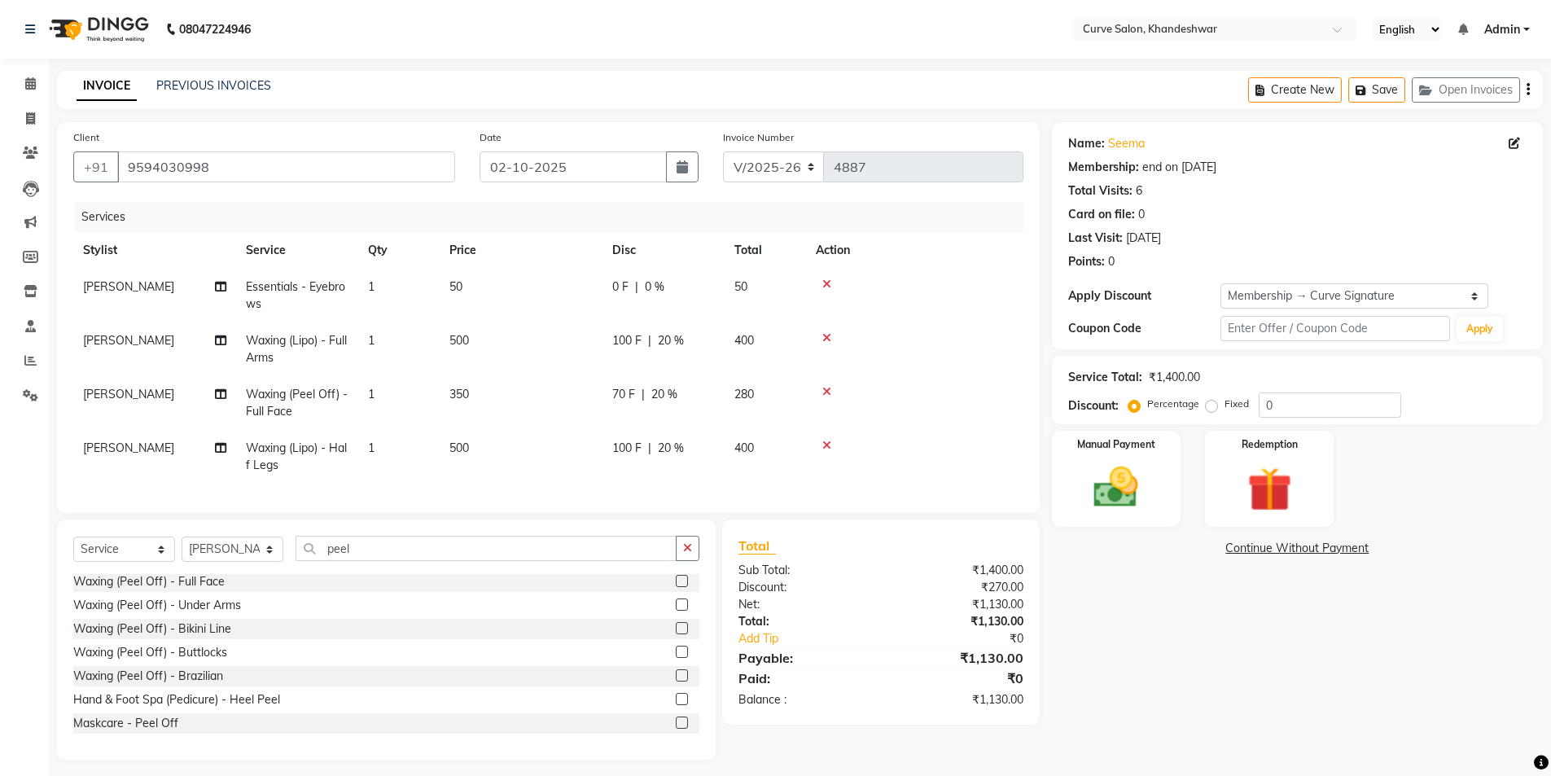
scroll to position [20, 0]
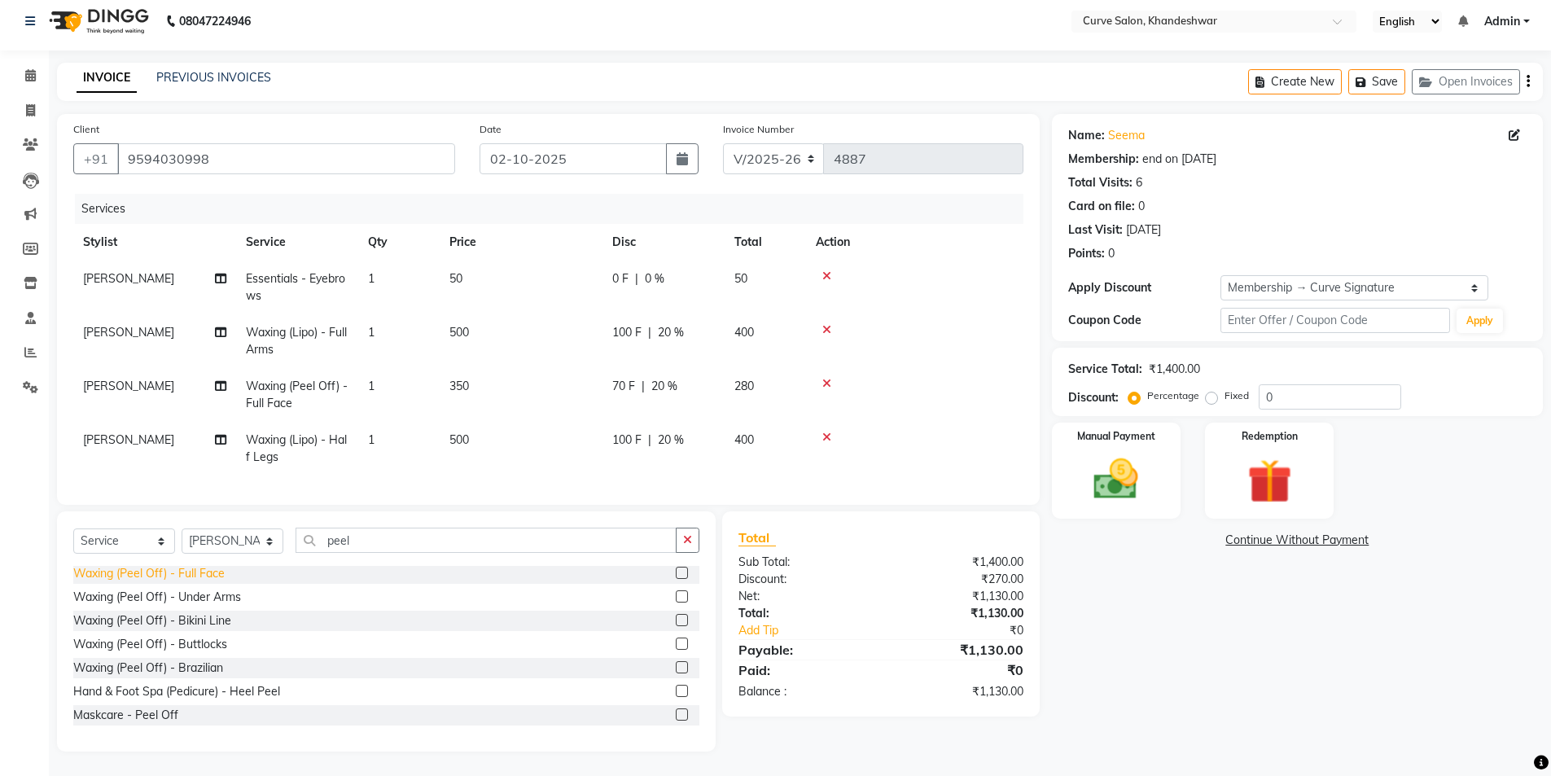
click at [188, 573] on div "Waxing (Peel Off) - Full Face" at bounding box center [148, 573] width 151 height 17
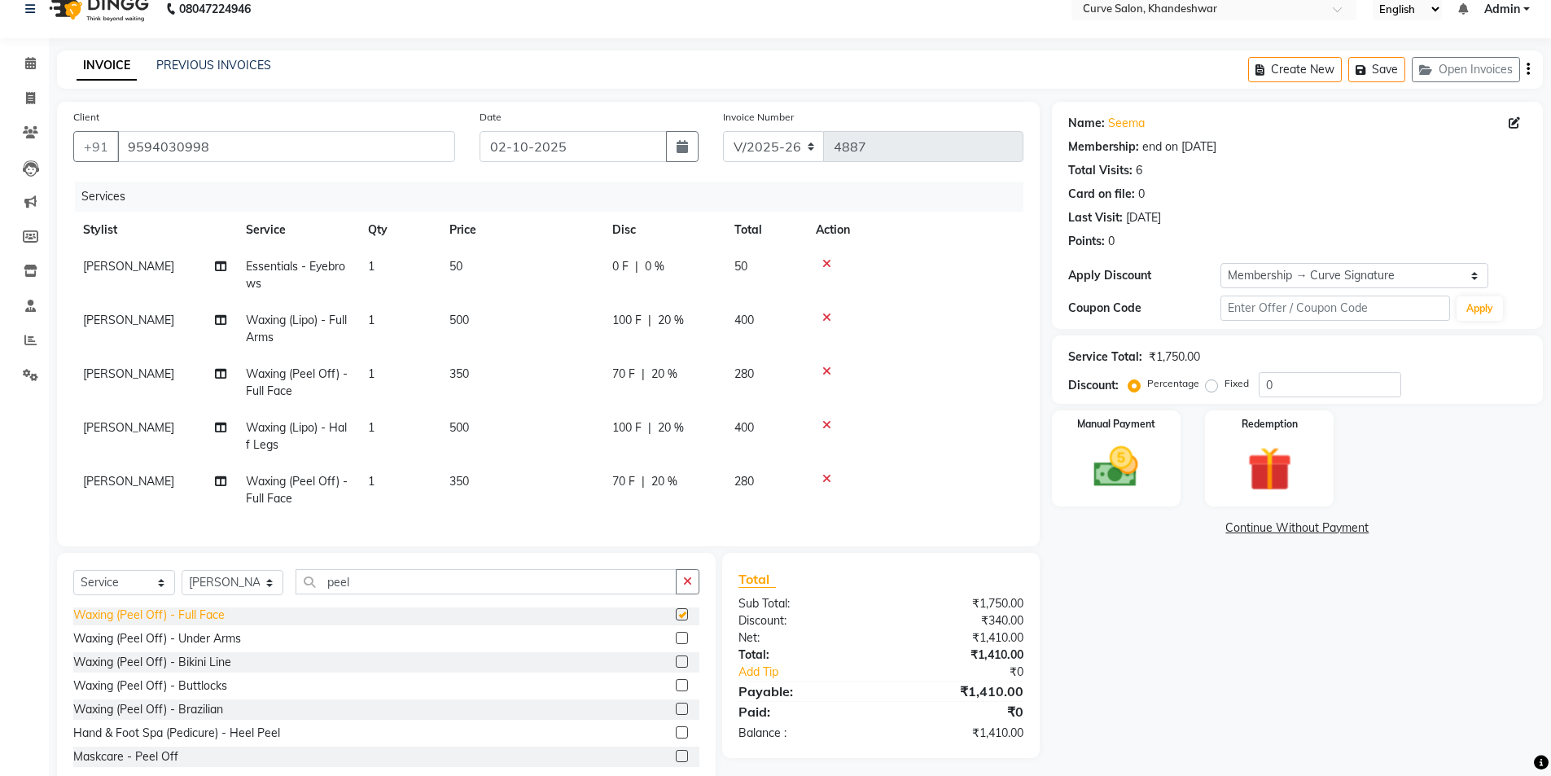
checkbox input "false"
click at [825, 476] on icon at bounding box center [827, 478] width 9 height 11
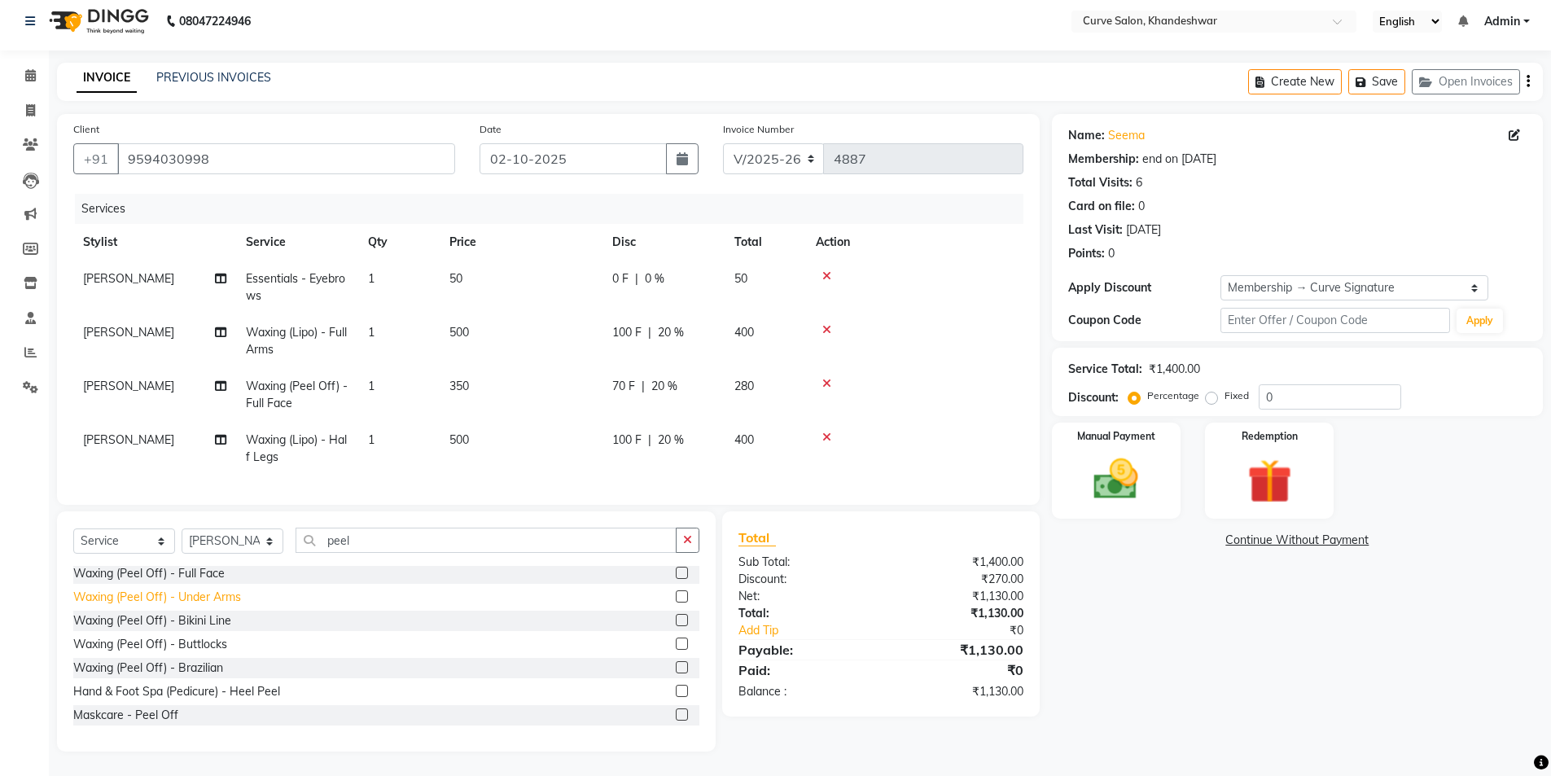
click at [226, 595] on div "Waxing (Peel Off) - Under Arms" at bounding box center [157, 597] width 168 height 17
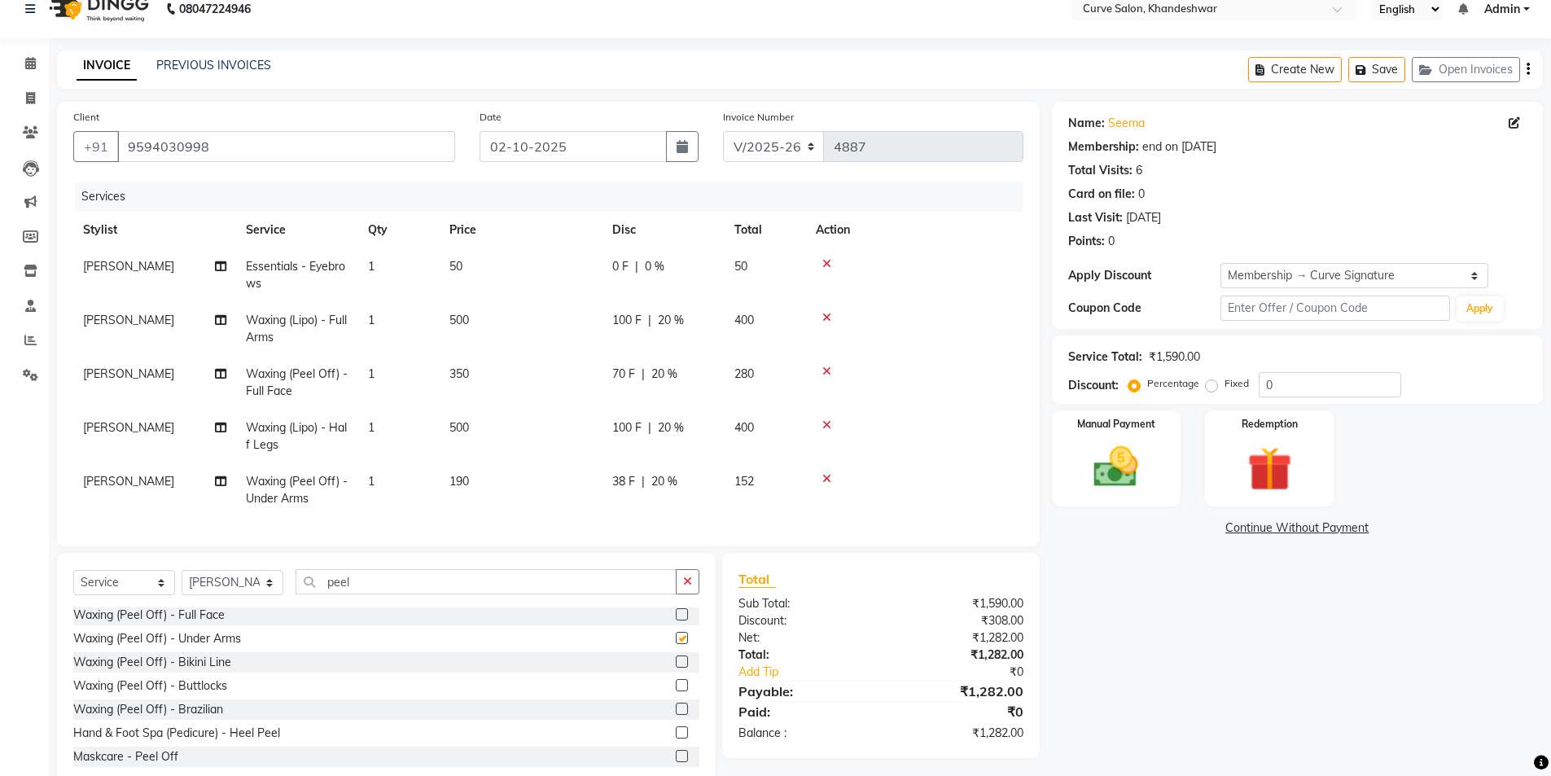
checkbox input "false"
click at [412, 592] on input "peel" at bounding box center [486, 581] width 381 height 25
type input "p"
click at [662, 481] on span "20 %" at bounding box center [665, 481] width 26 height 17
select select "25108"
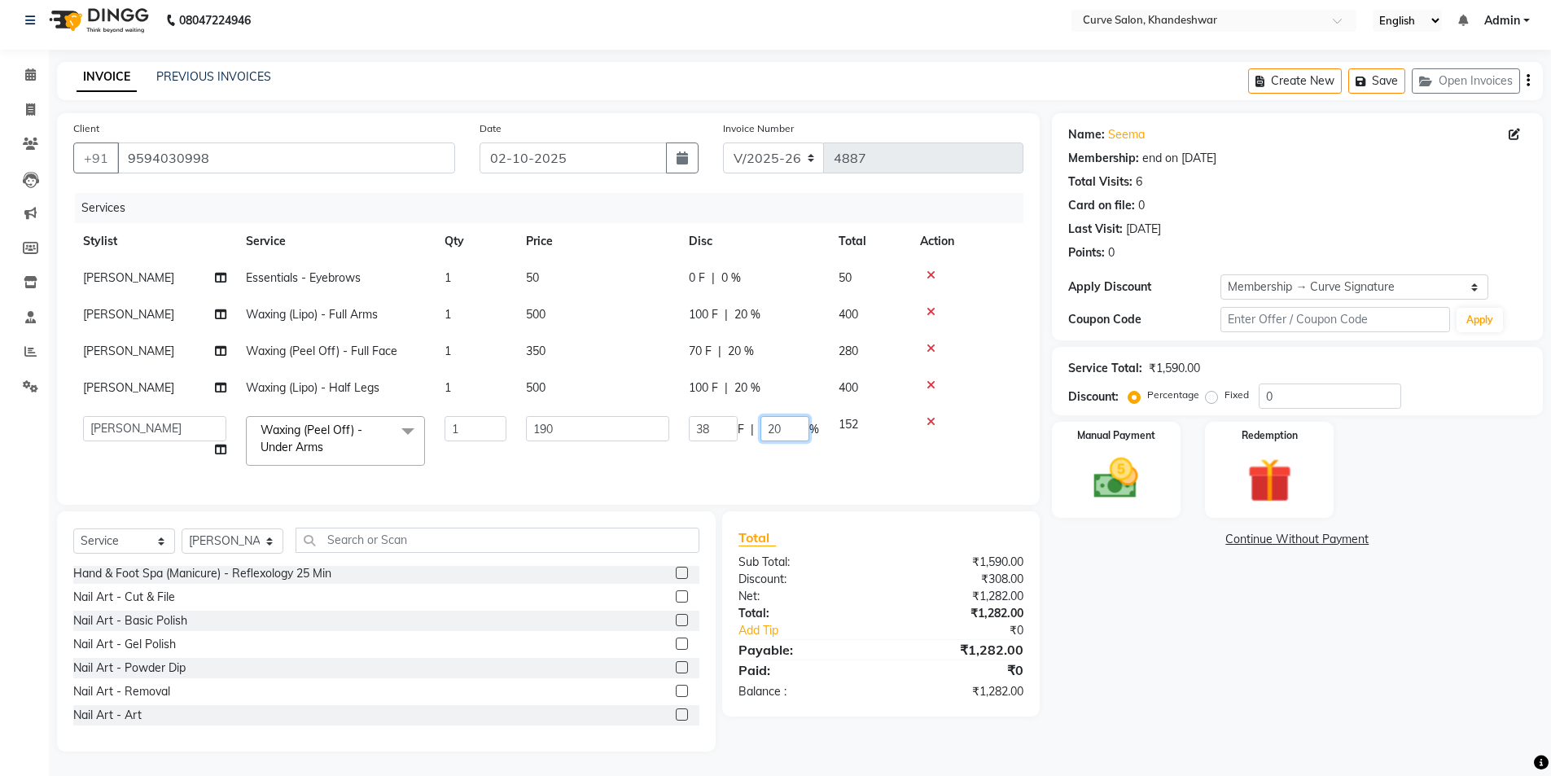
click at [792, 416] on input "20" at bounding box center [785, 428] width 49 height 25
type input "2"
type input "00"
click at [617, 469] on div "Services Stylist Service Qty Price Disc Total Action Neelam Kamble Essentials -…" at bounding box center [548, 341] width 950 height 296
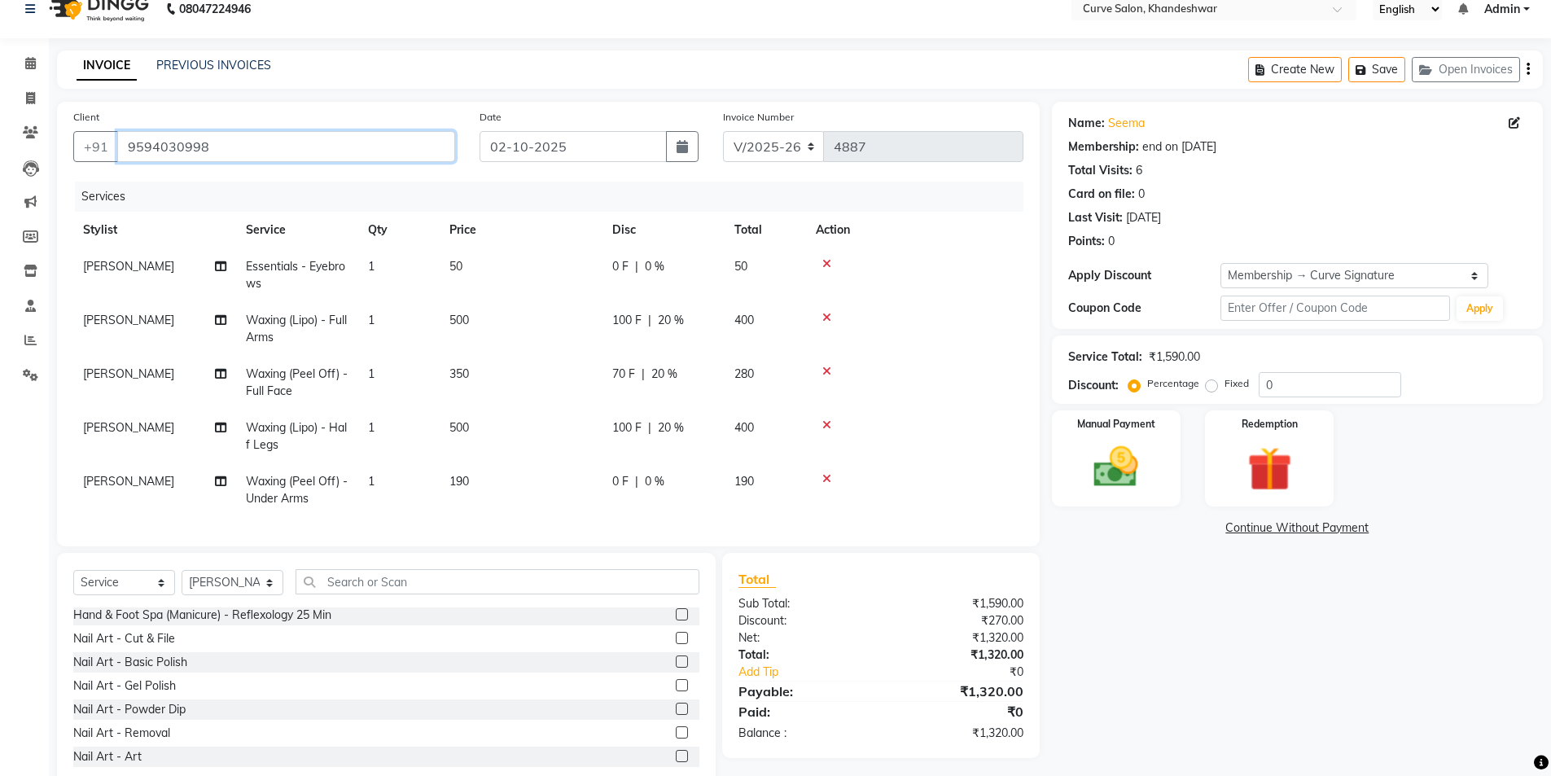
click at [77, 149] on div "+91 9594030998" at bounding box center [264, 146] width 382 height 31
click at [264, 584] on select "Select Stylist [PERSON_NAME] Curve [PERSON_NAME] [PERSON_NAME] [PERSON_NAME] Na…" at bounding box center [233, 582] width 102 height 25
select select "30906"
click at [182, 582] on select "Select Stylist [PERSON_NAME] Curve [PERSON_NAME] [PERSON_NAME] [PERSON_NAME] Na…" at bounding box center [233, 582] width 102 height 25
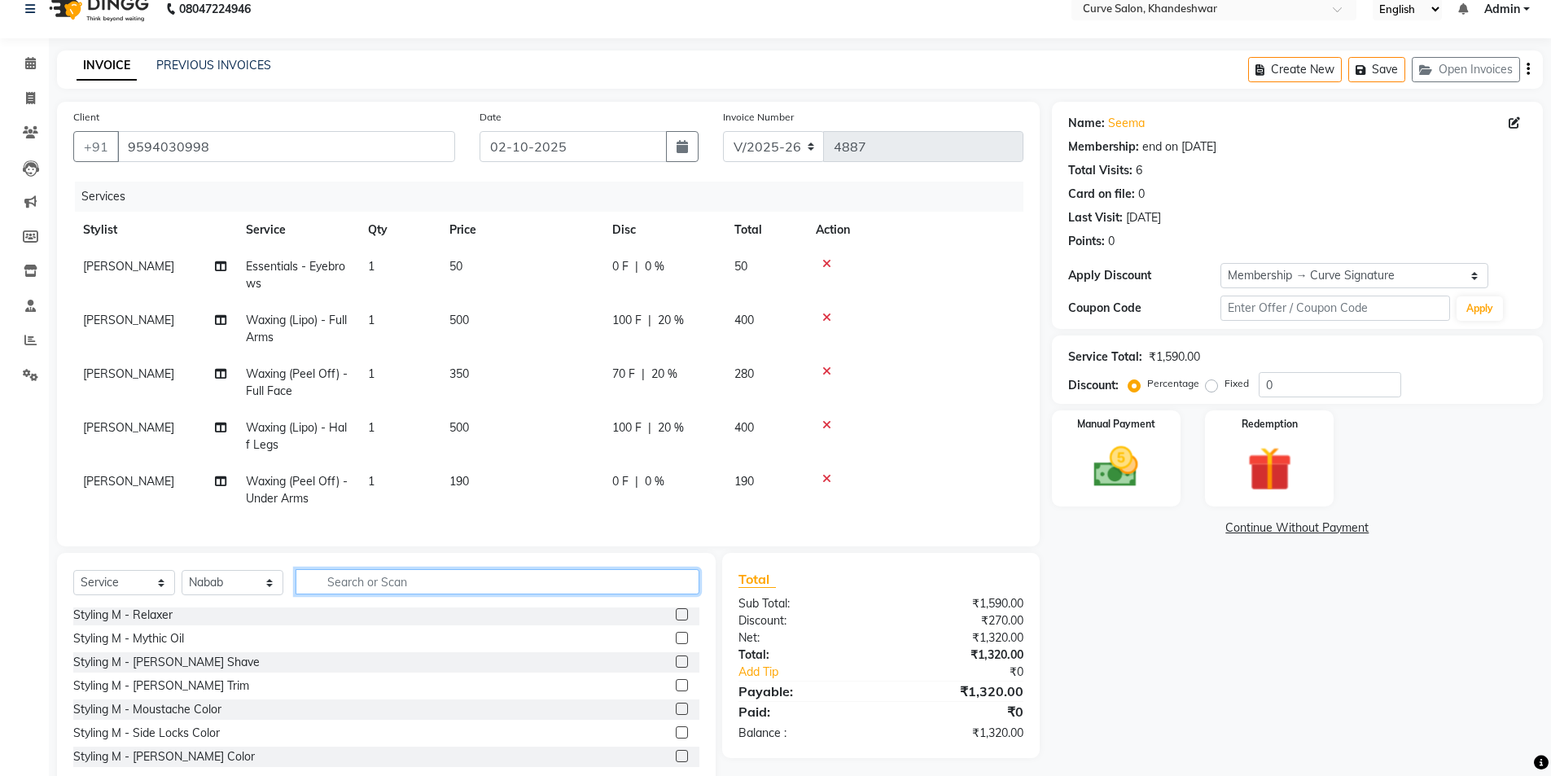
click at [346, 595] on input "text" at bounding box center [498, 581] width 404 height 25
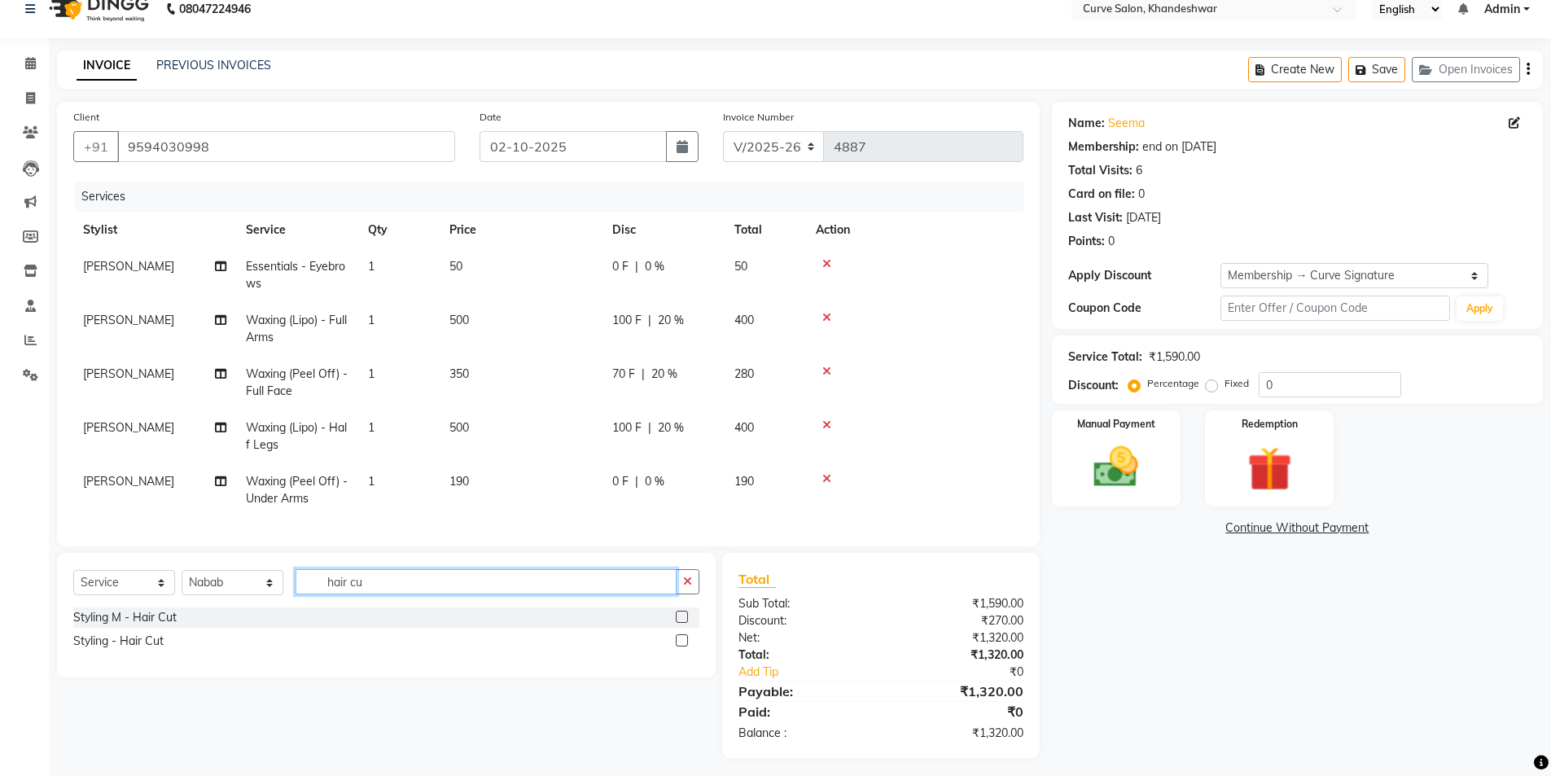
scroll to position [0, 0]
type input "hair cut"
click at [140, 650] on div "Styling - Hair Cut" at bounding box center [118, 641] width 90 height 17
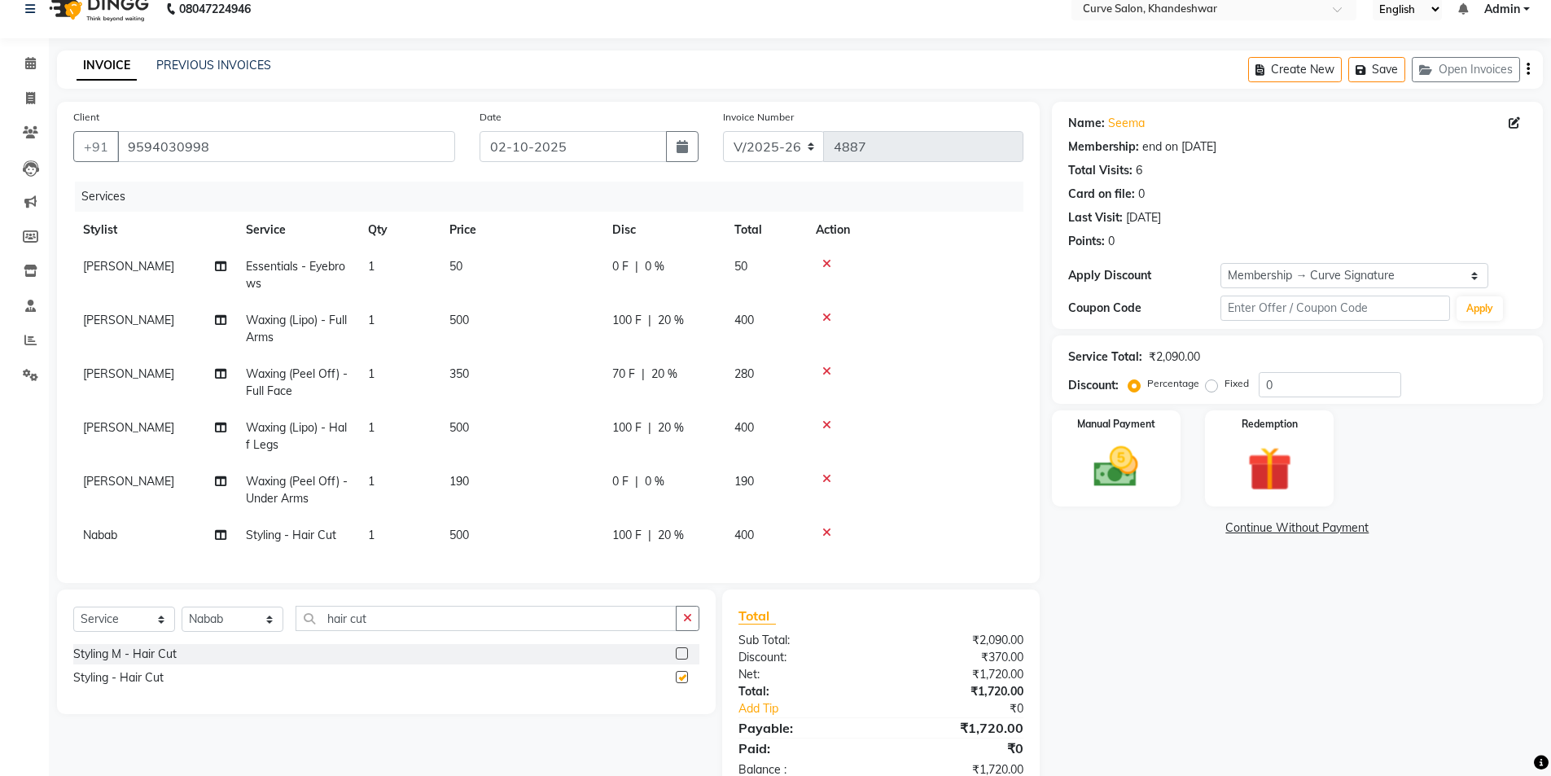
checkbox input "false"
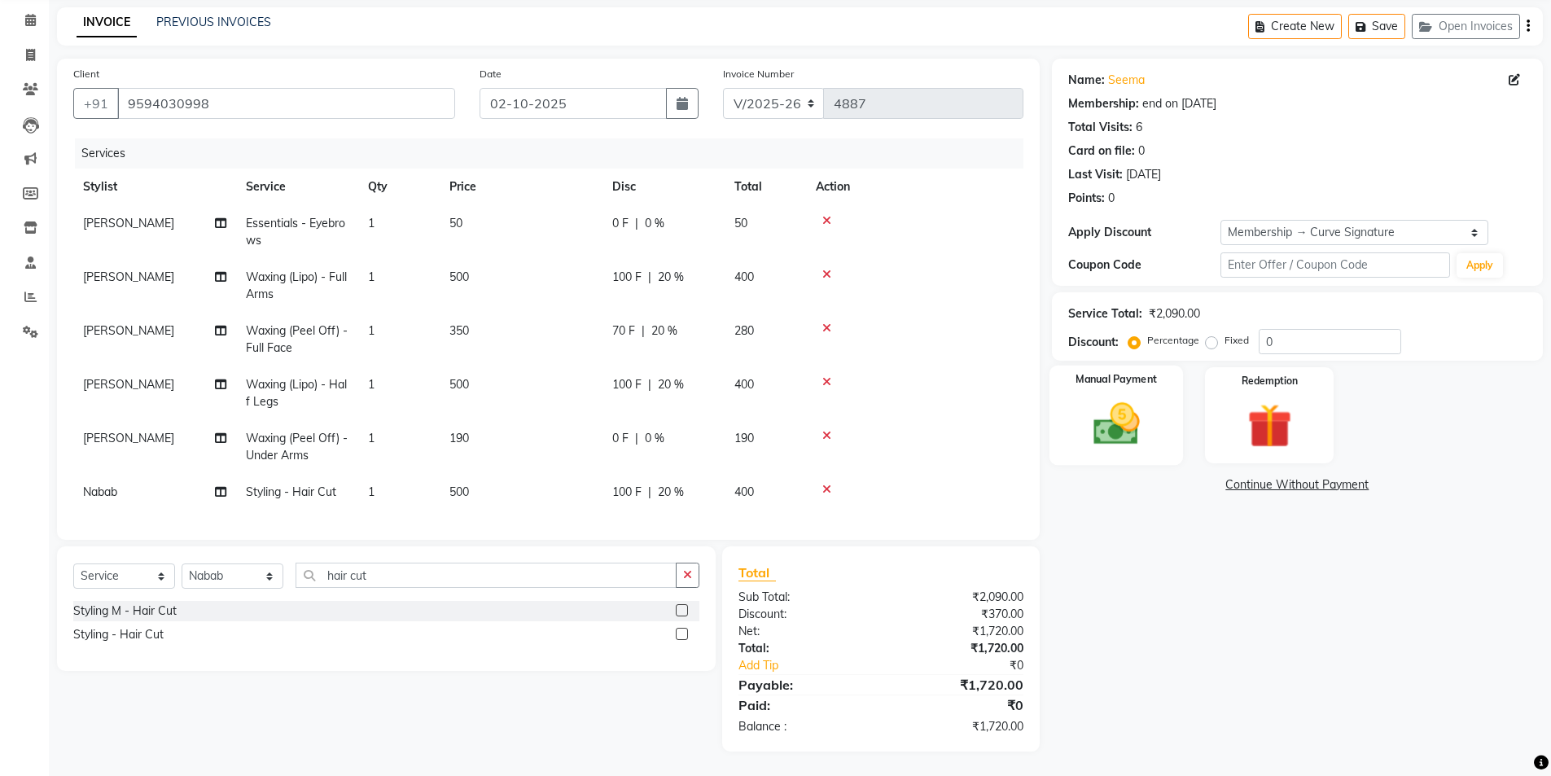
click at [1127, 418] on img at bounding box center [1116, 423] width 75 height 53
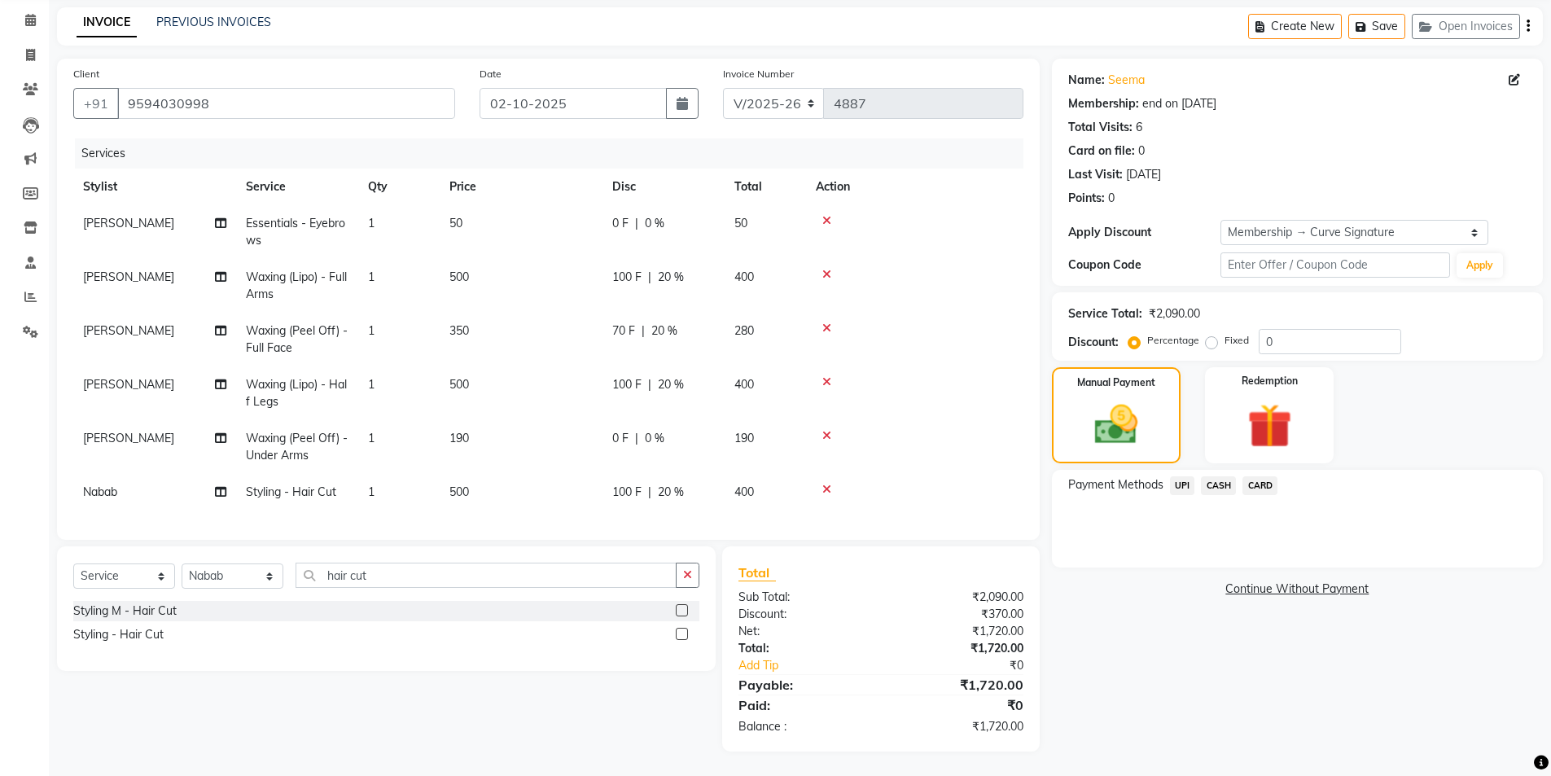
click at [1183, 476] on span "UPI" at bounding box center [1182, 485] width 25 height 19
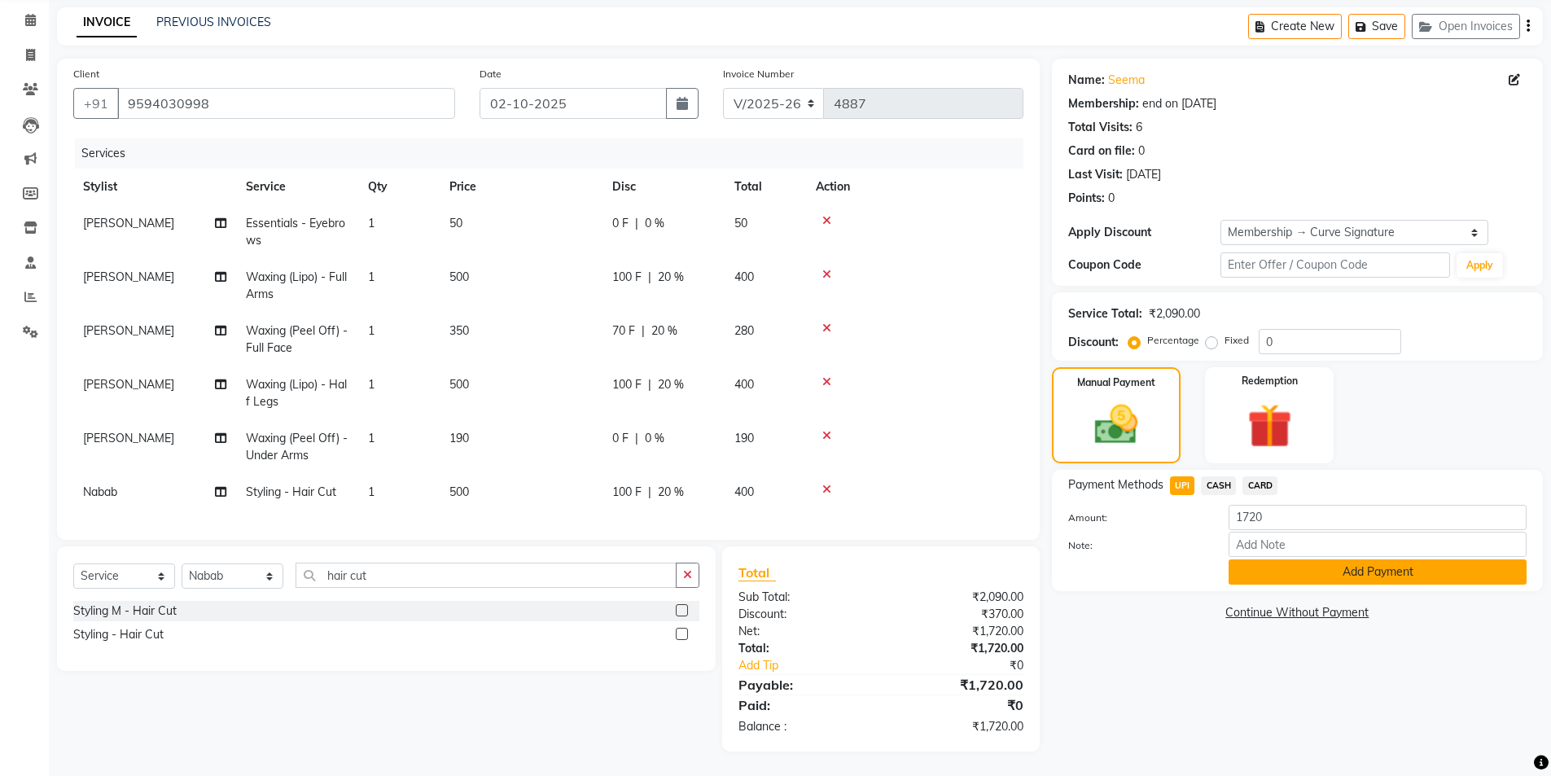
click at [1330, 567] on button "Add Payment" at bounding box center [1378, 572] width 298 height 25
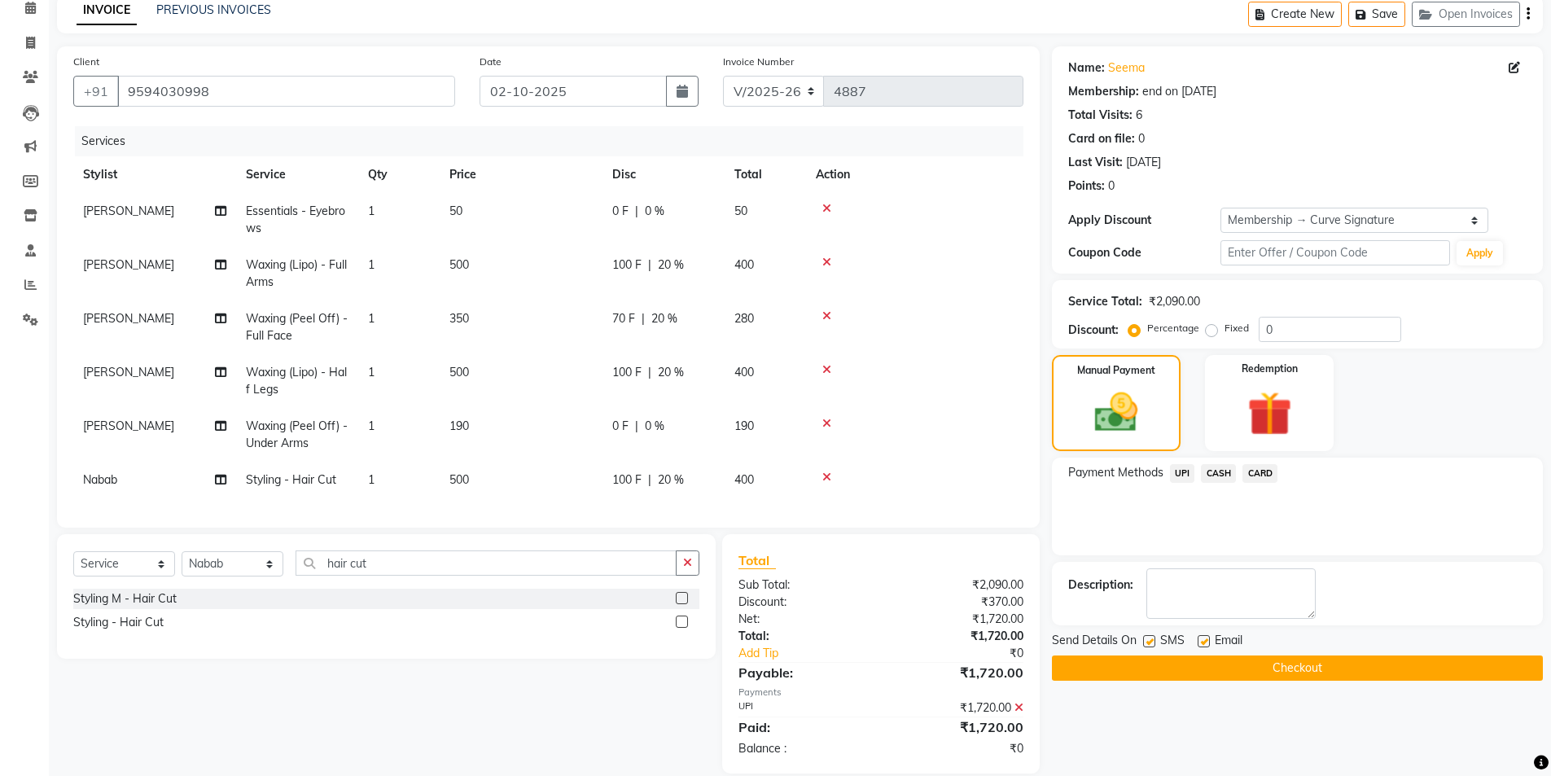
click at [1284, 666] on button "Checkout" at bounding box center [1297, 668] width 491 height 25
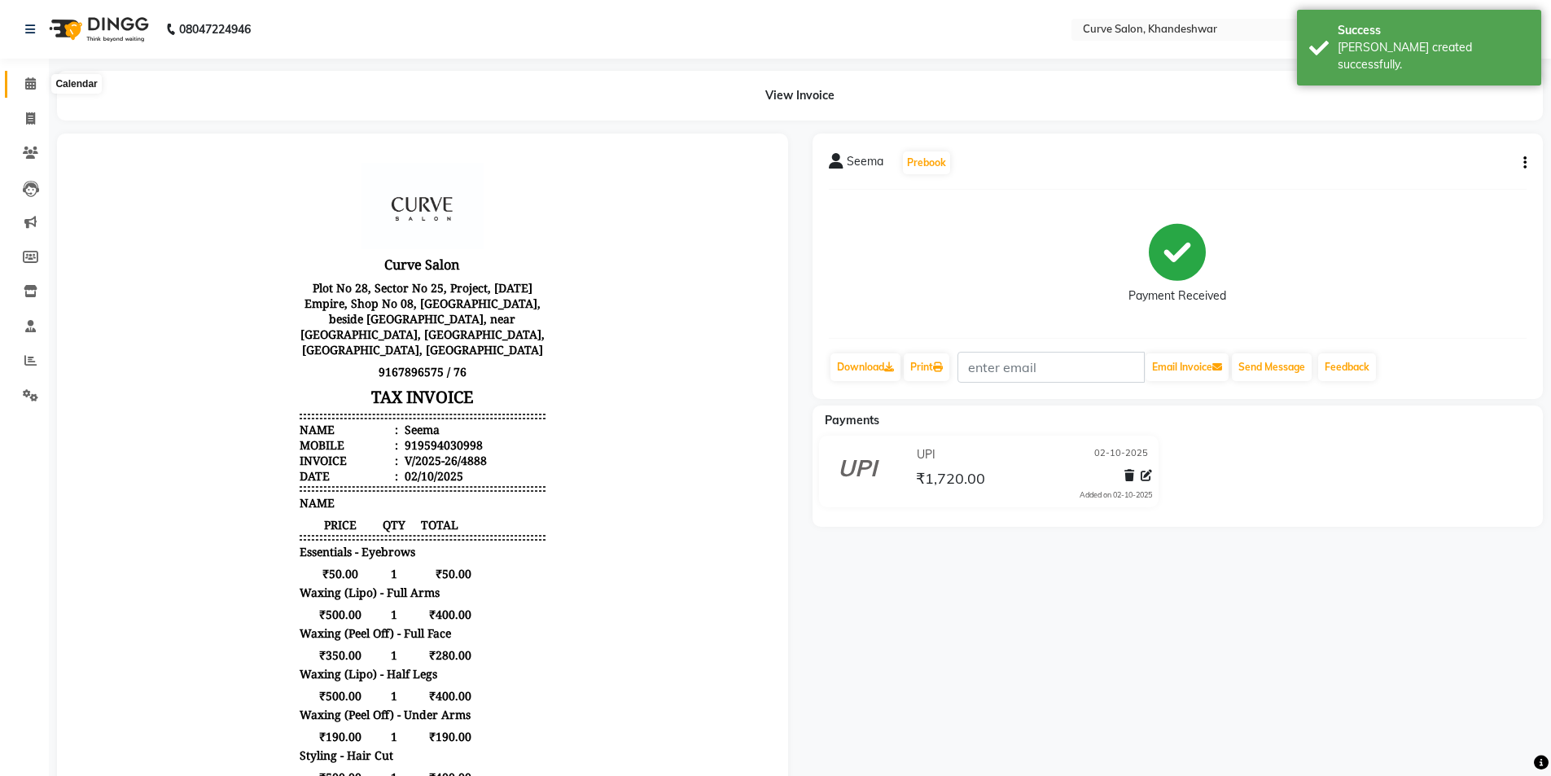
click at [36, 77] on span at bounding box center [30, 84] width 29 height 19
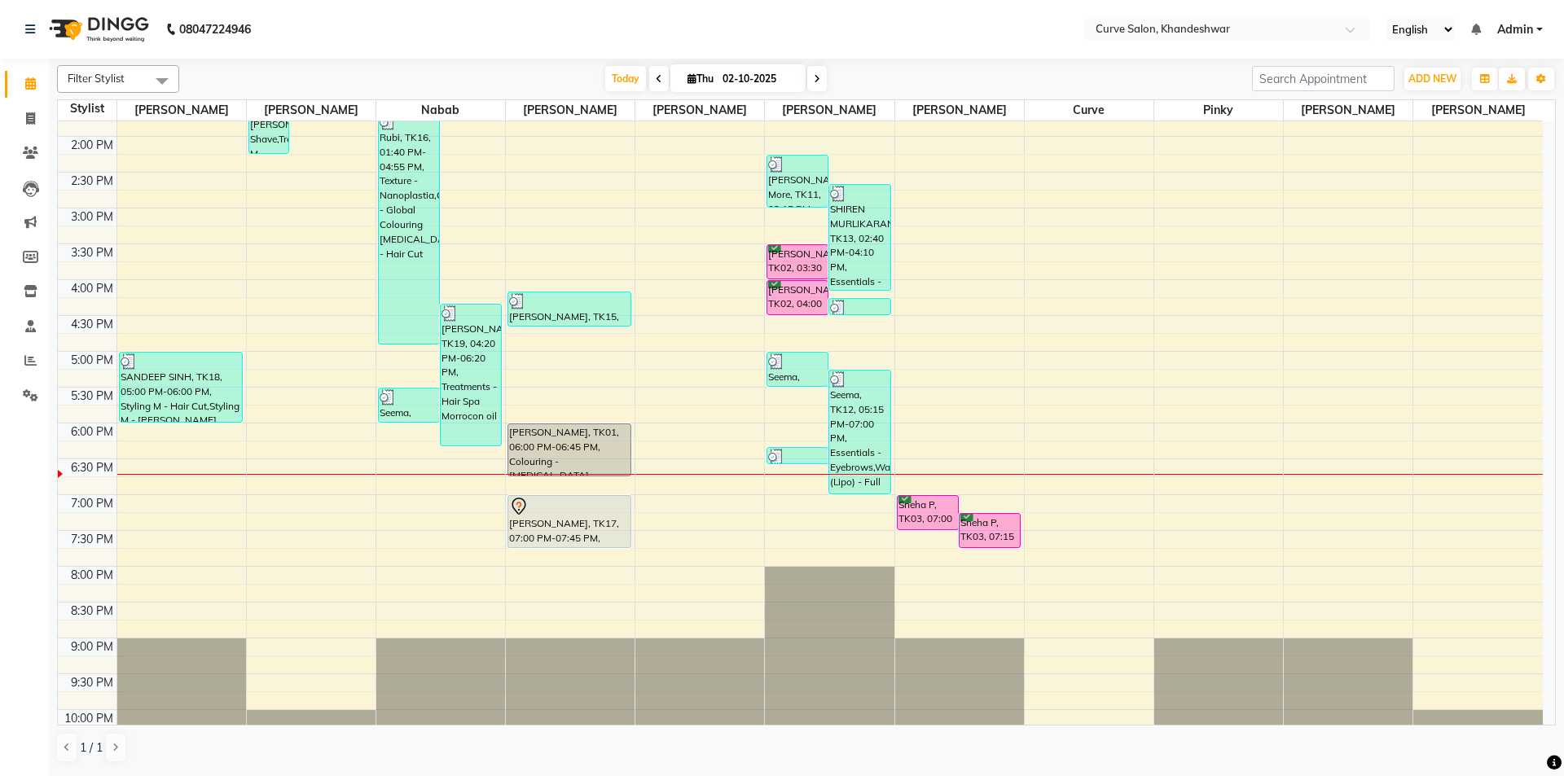
scroll to position [399, 0]
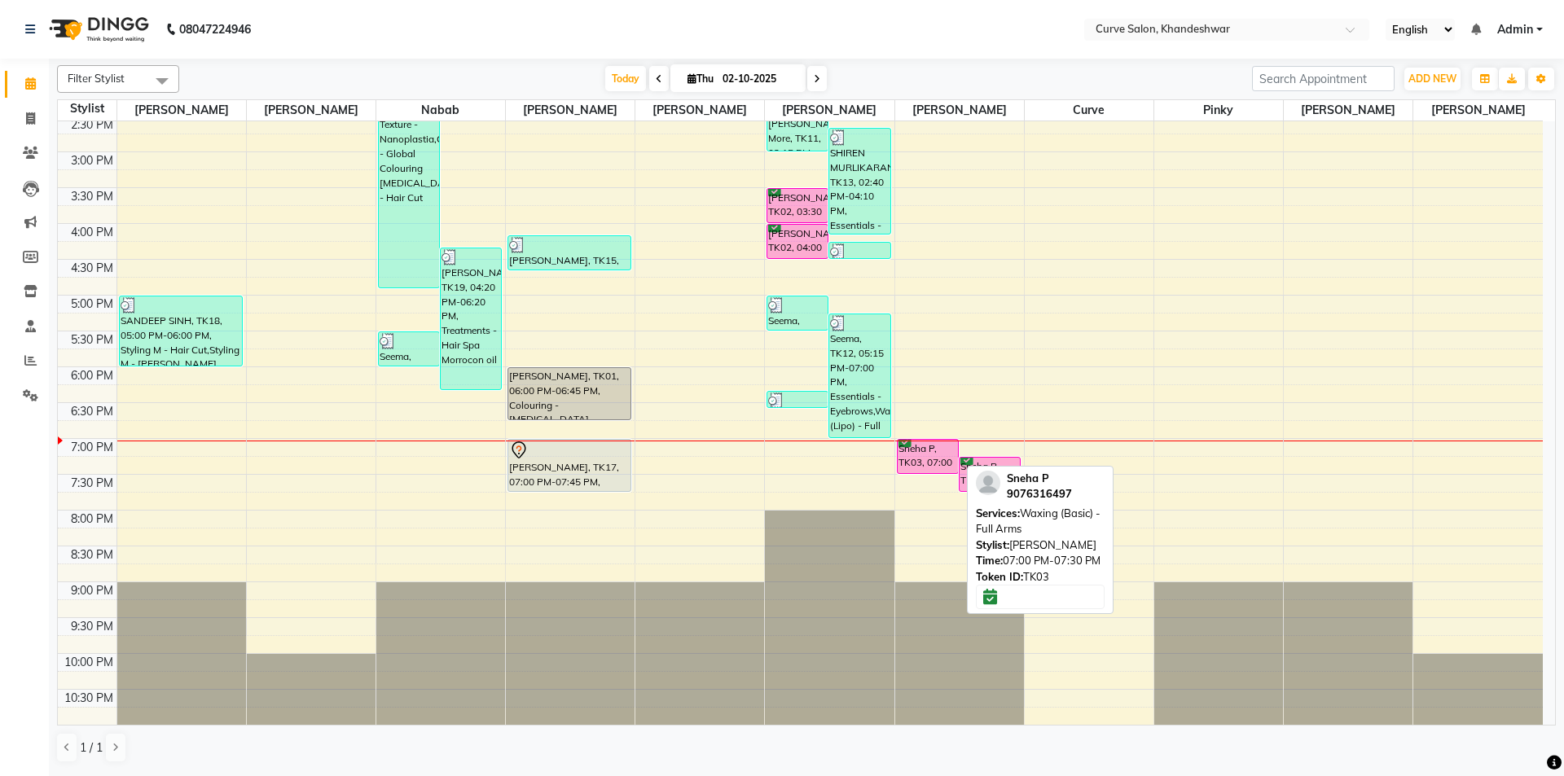
click at [931, 457] on div "Sneha P, TK03, 07:00 PM-07:30 PM, Waxing (Basic) - Full Arms Sneha P, TK03, 07:…" at bounding box center [959, 223] width 129 height 1003
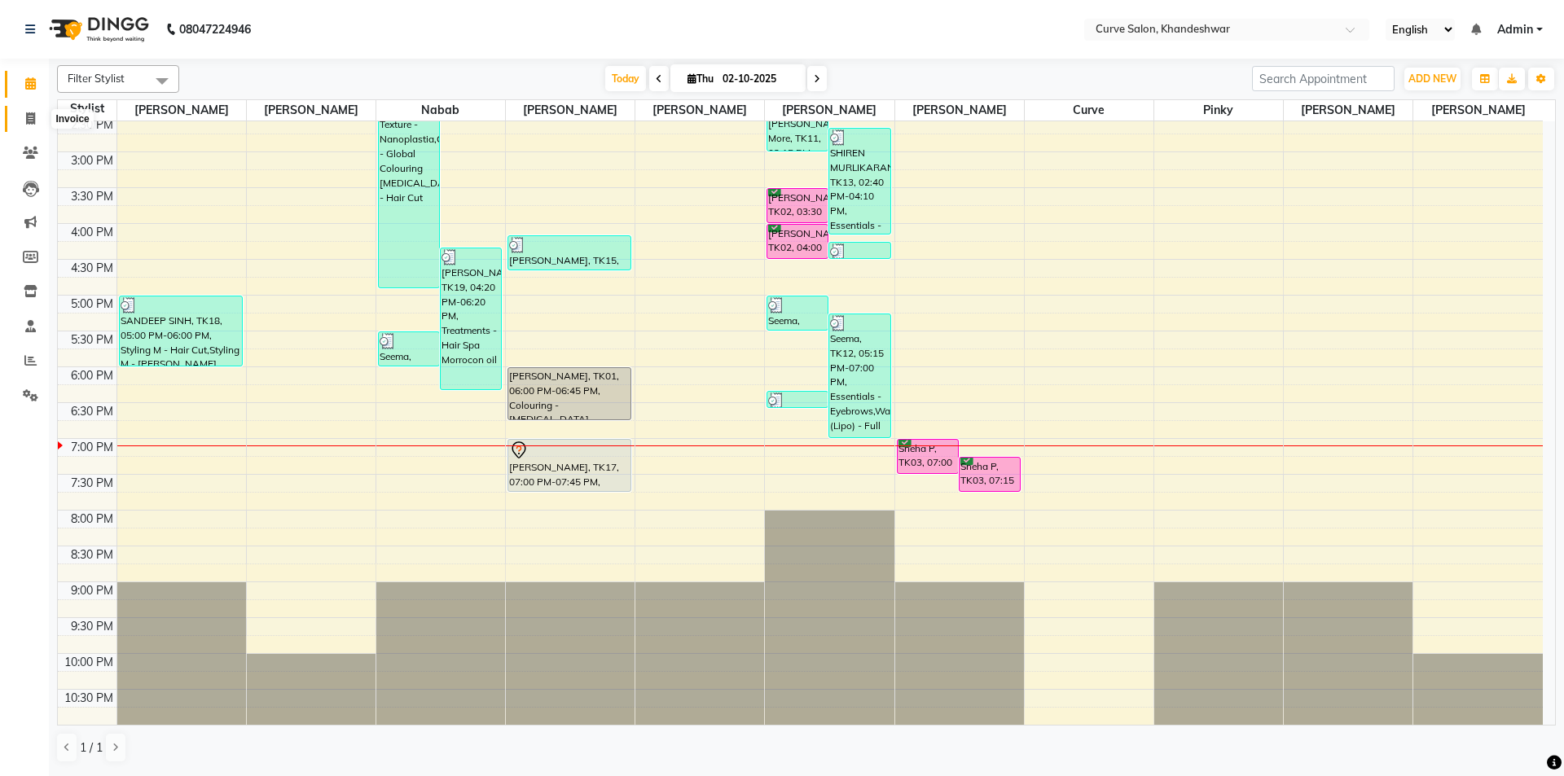
click at [26, 119] on icon at bounding box center [30, 118] width 9 height 12
select select "4458"
select select "service"
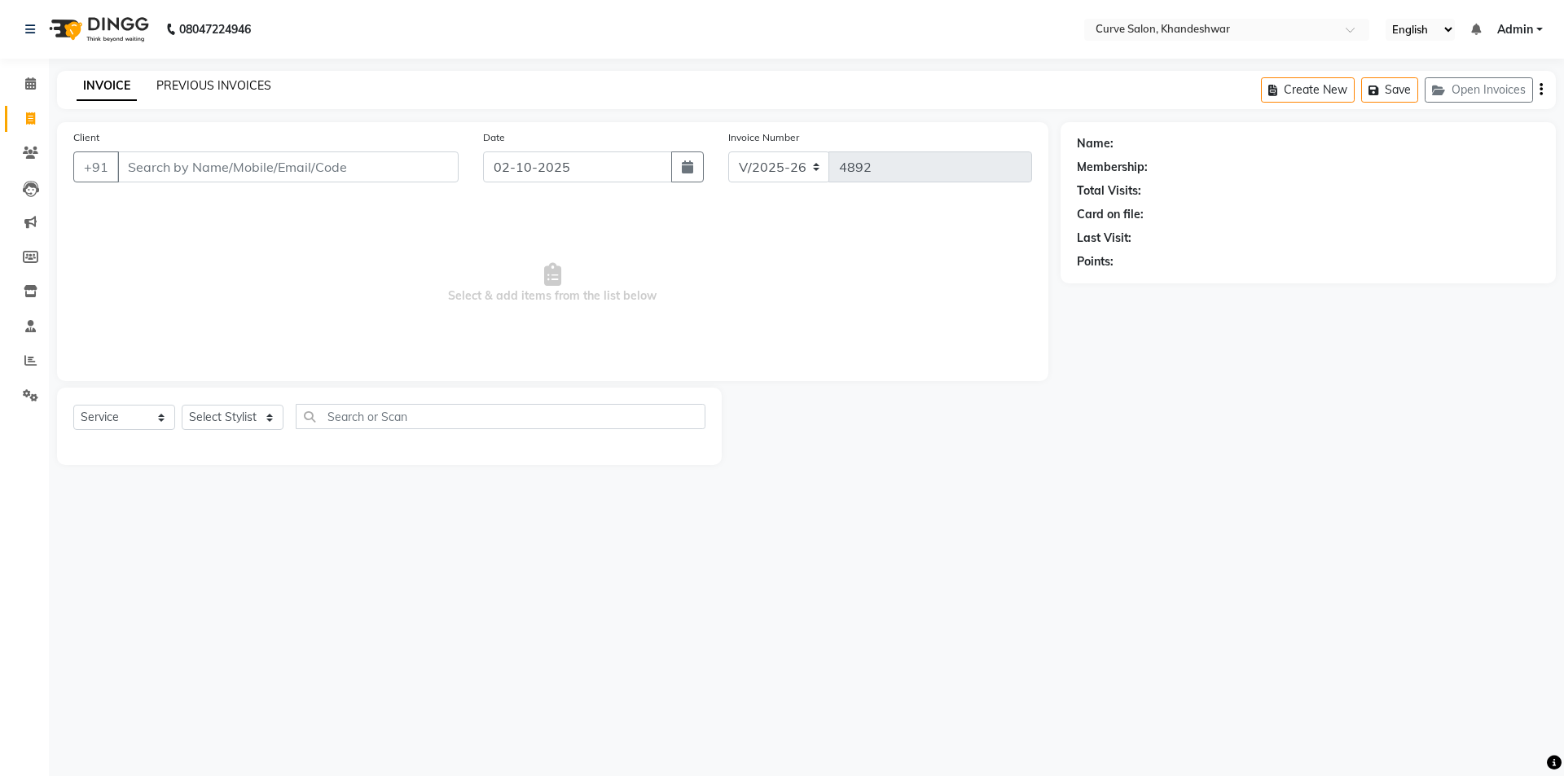
click at [228, 81] on link "PREVIOUS INVOICES" at bounding box center [213, 85] width 115 height 15
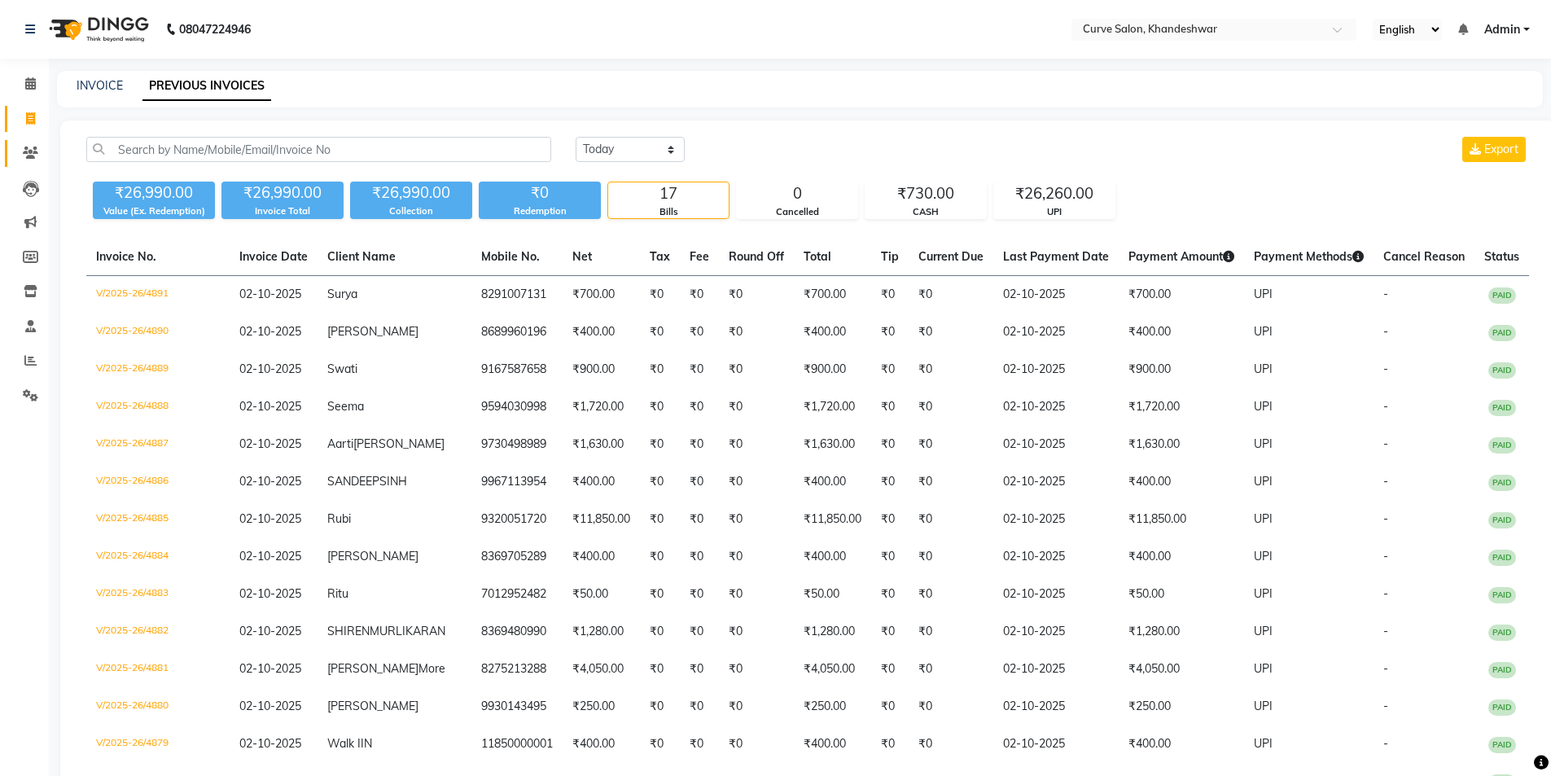
click at [27, 150] on icon at bounding box center [30, 153] width 15 height 12
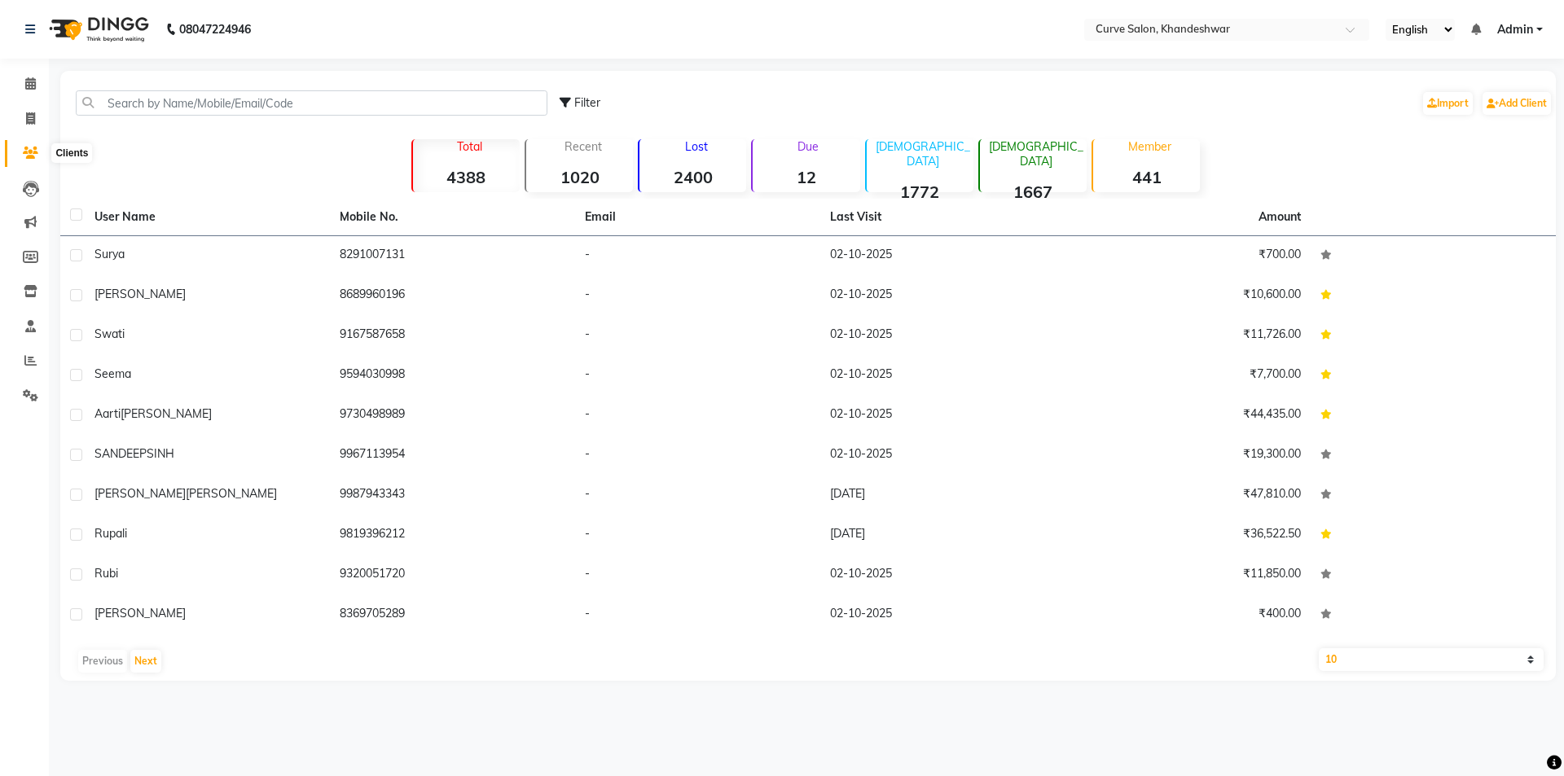
click at [27, 151] on icon at bounding box center [30, 153] width 15 height 12
click at [28, 219] on icon at bounding box center [30, 222] width 12 height 12
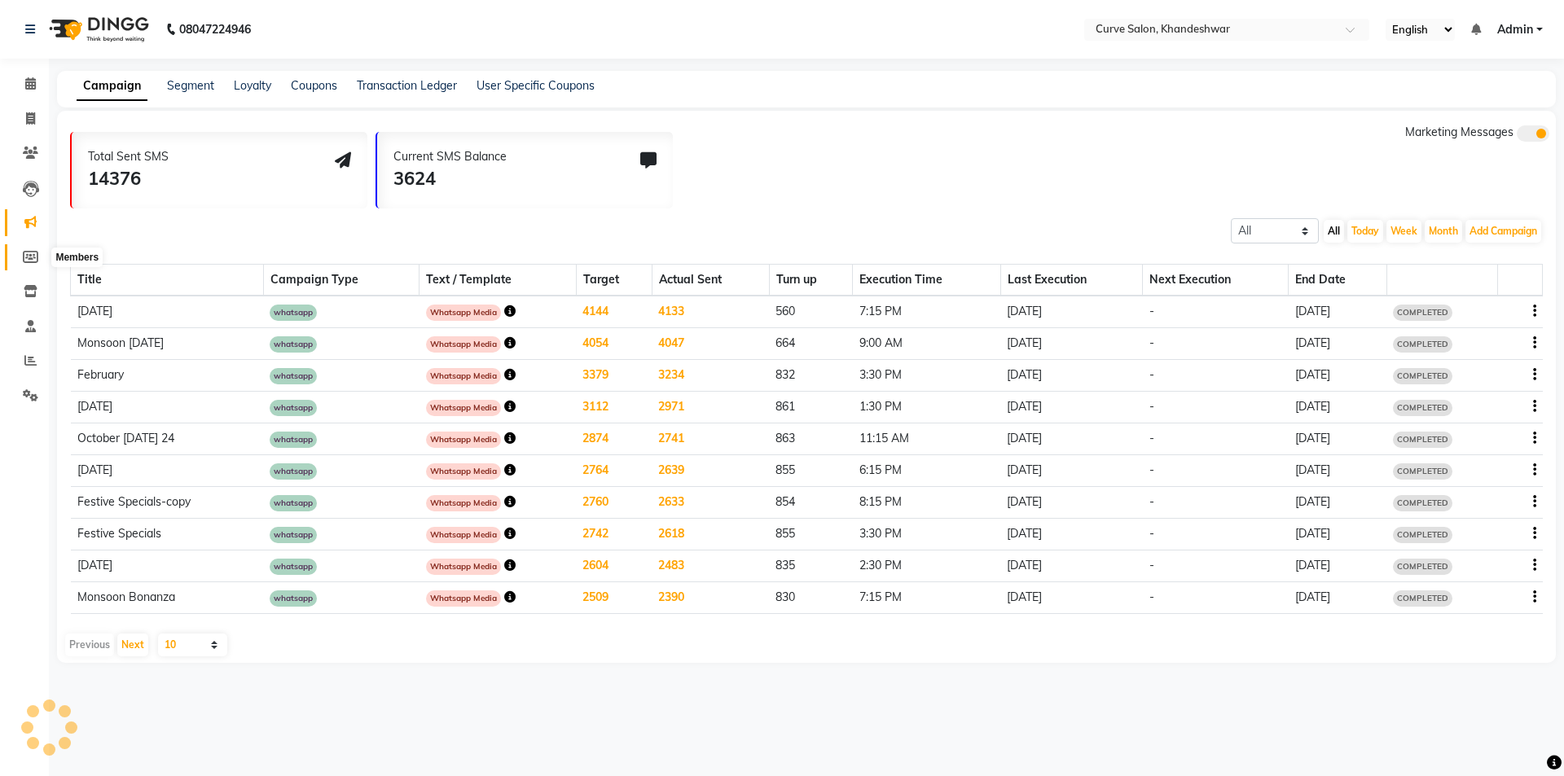
click at [36, 257] on icon at bounding box center [30, 257] width 15 height 12
select select
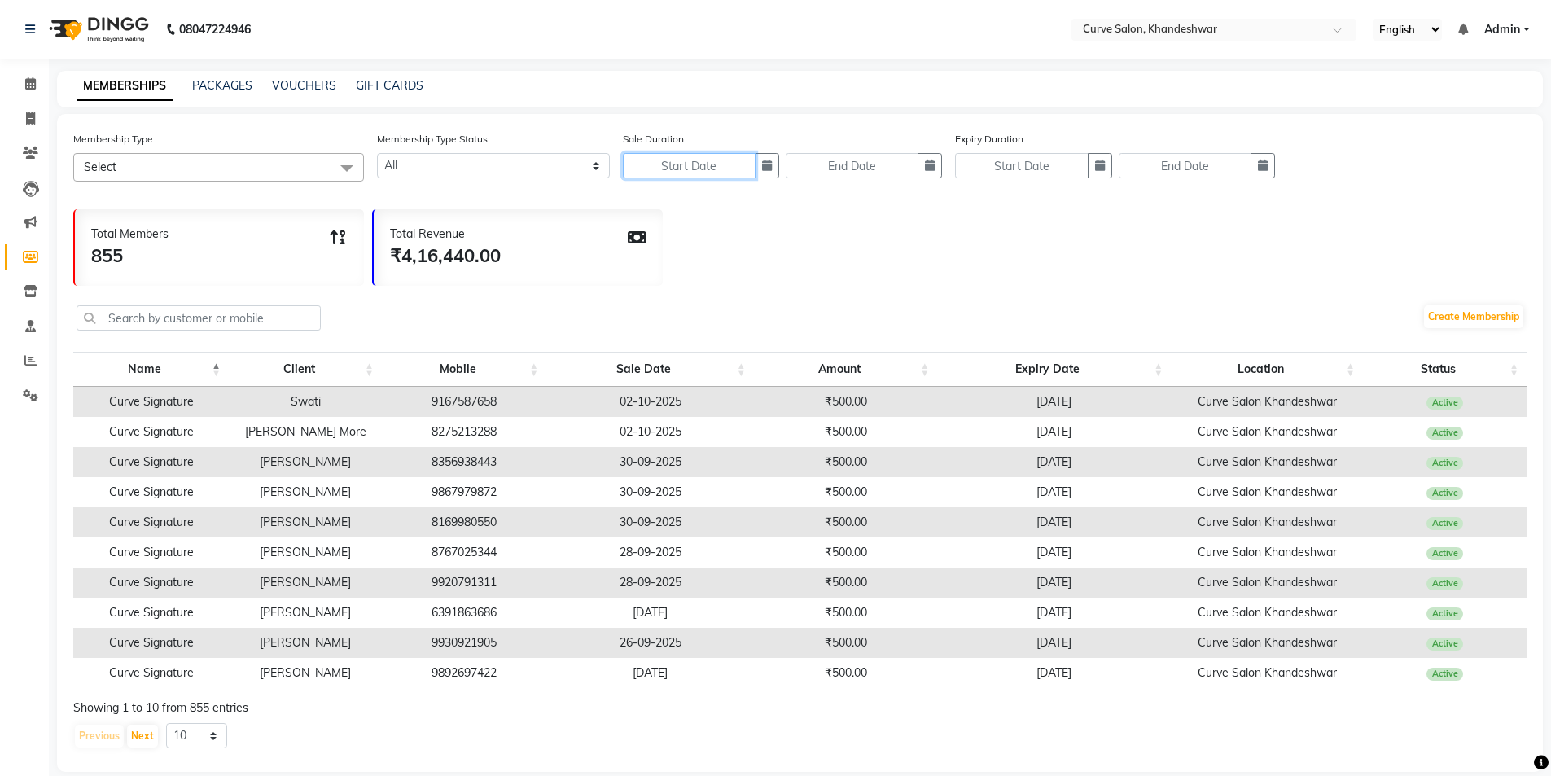
click at [726, 161] on input "text" at bounding box center [689, 165] width 133 height 25
select select "10"
select select "2025"
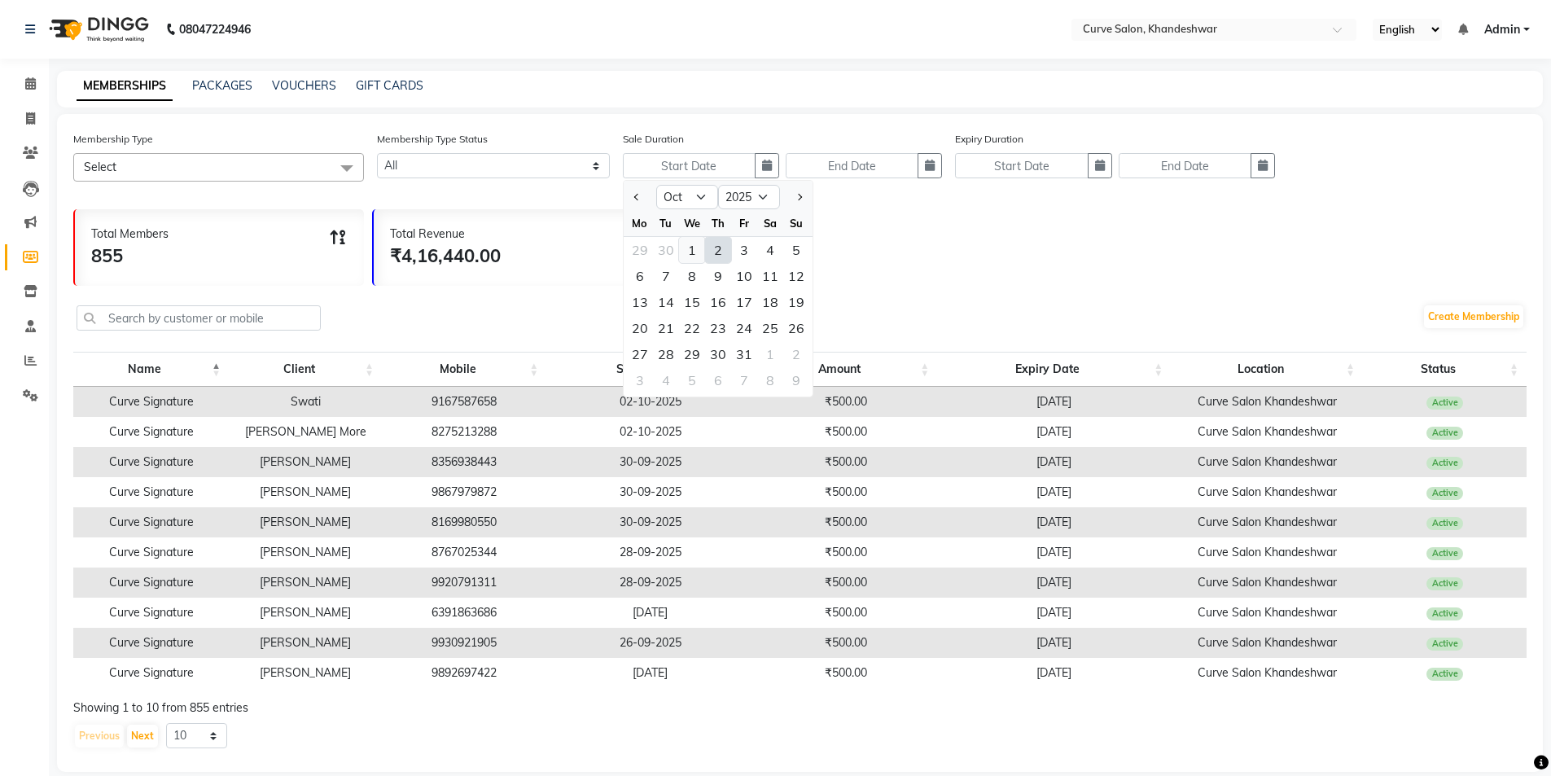
click at [690, 251] on div "1" at bounding box center [692, 250] width 26 height 26
type input "01-10-2025"
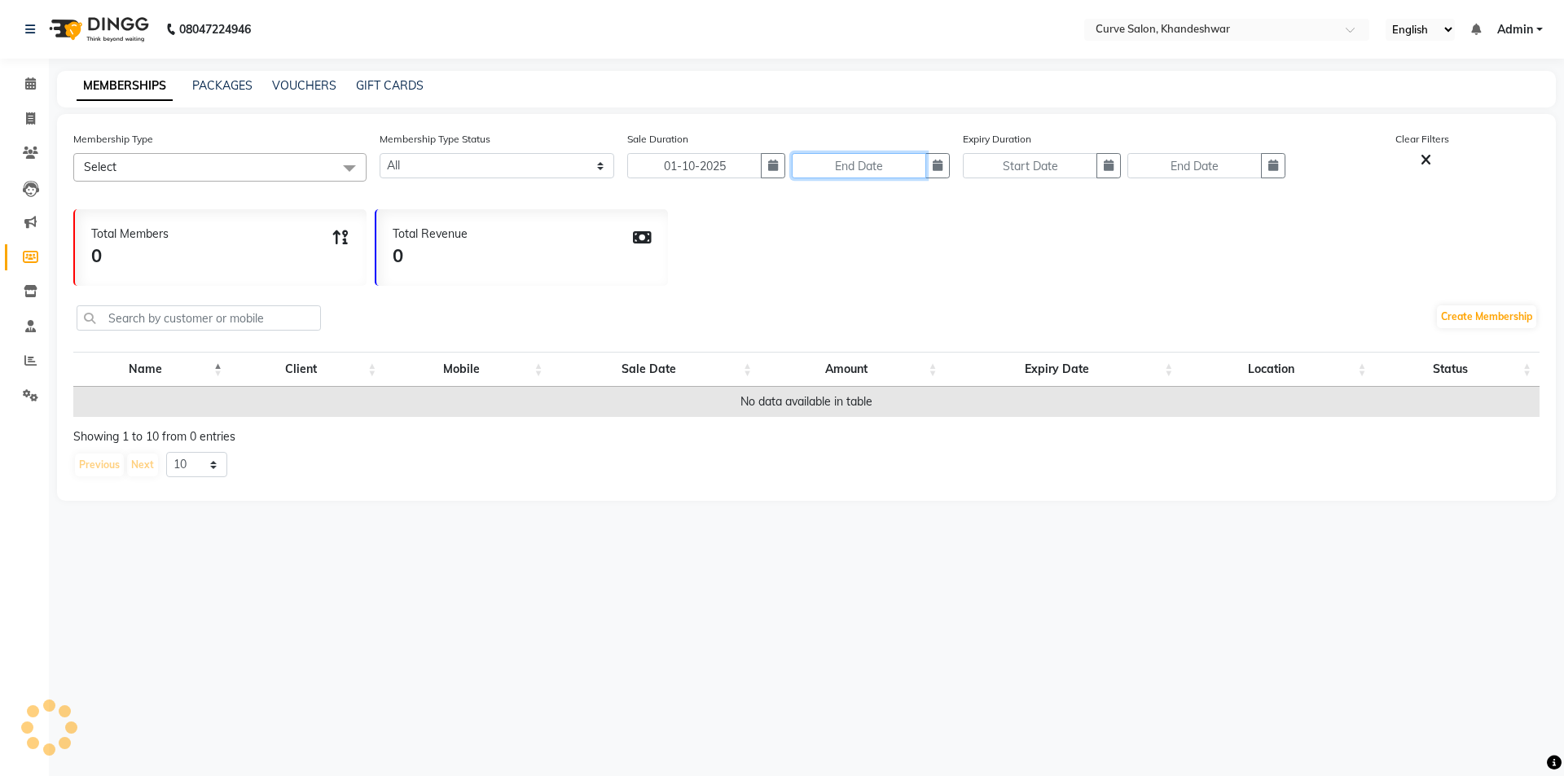
click at [909, 167] on input "text" at bounding box center [859, 165] width 134 height 25
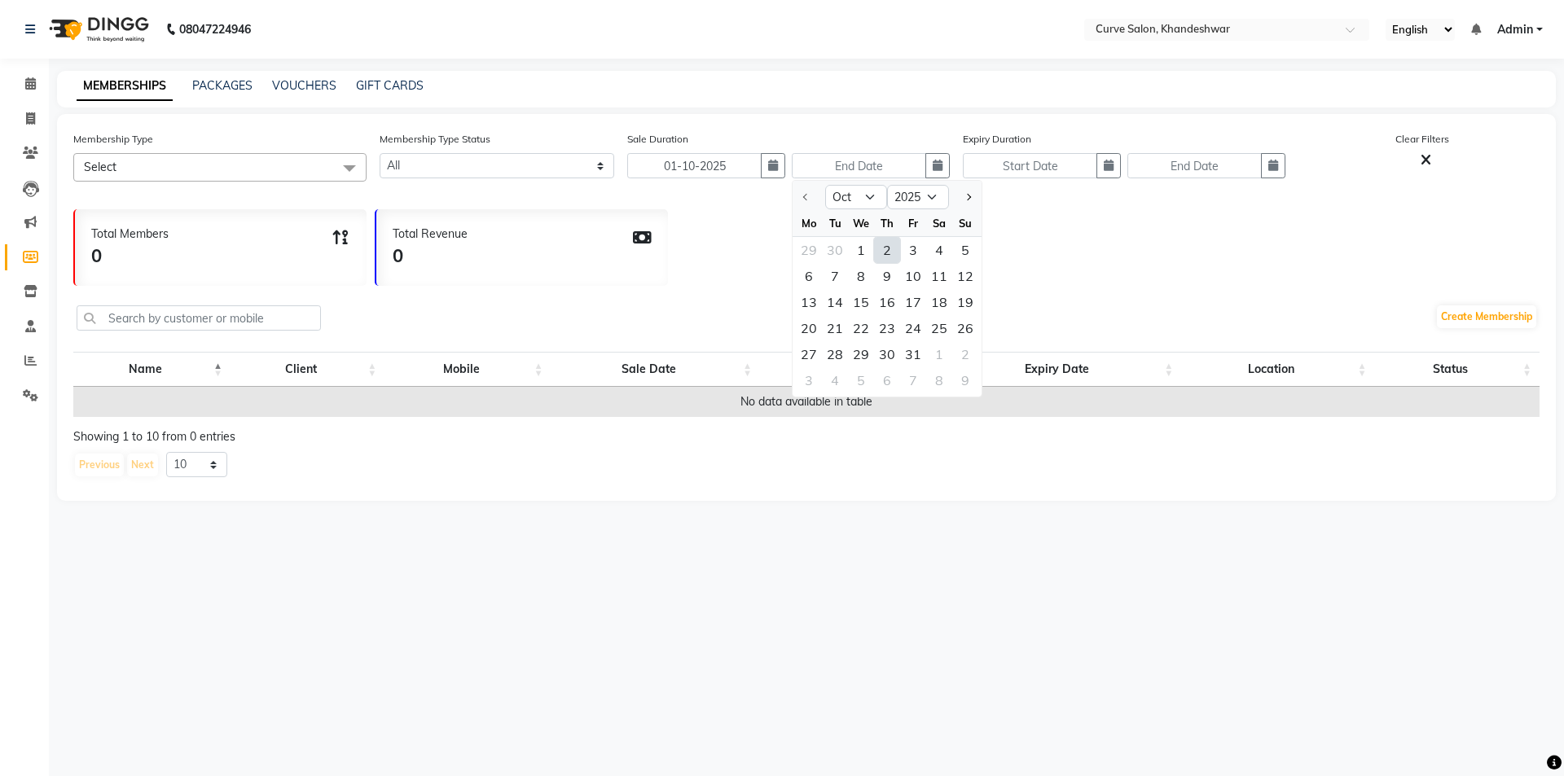
click at [884, 247] on div "2" at bounding box center [887, 250] width 26 height 26
type input "02-10-2025"
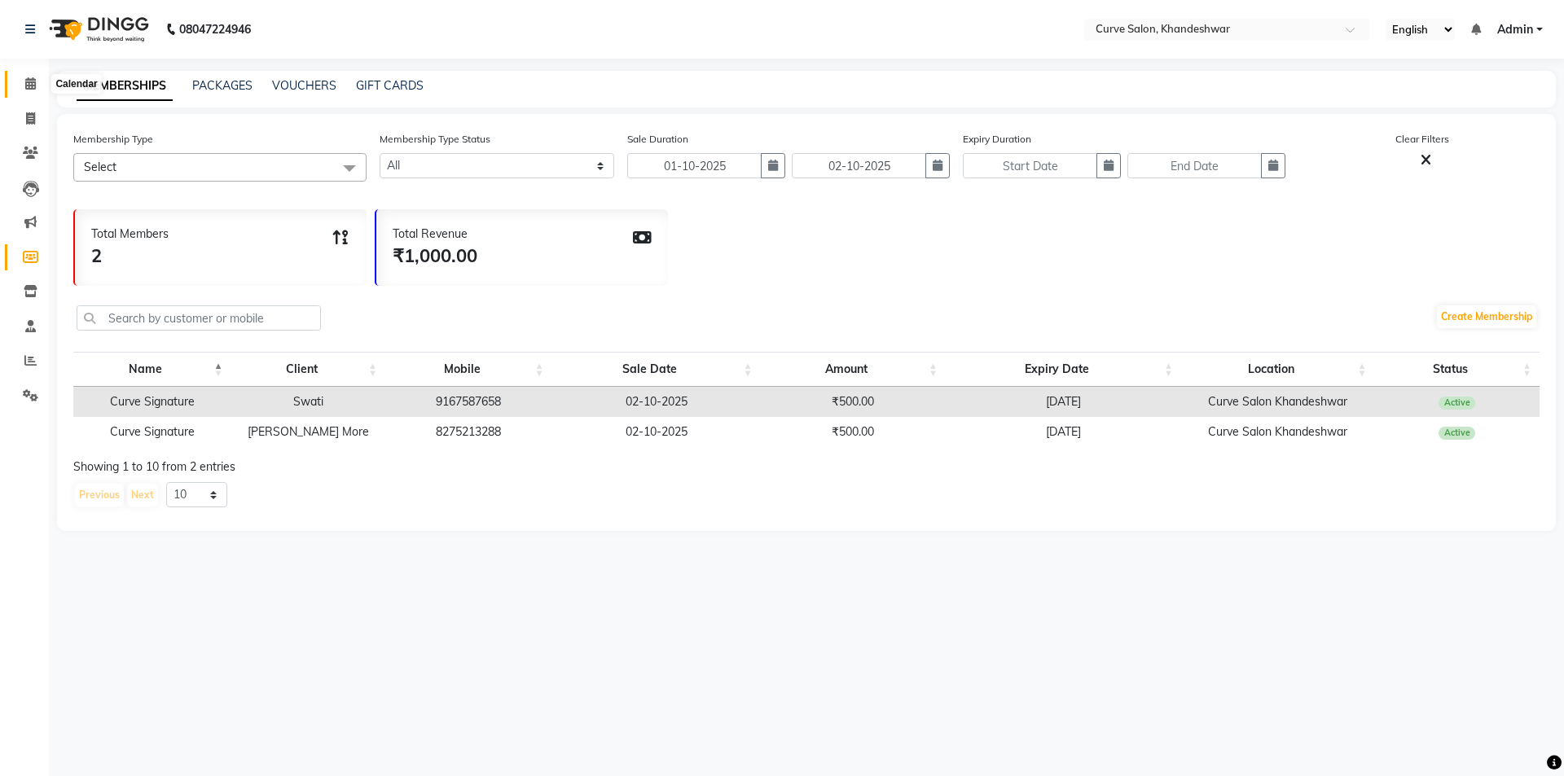
click at [35, 85] on icon at bounding box center [30, 83] width 11 height 12
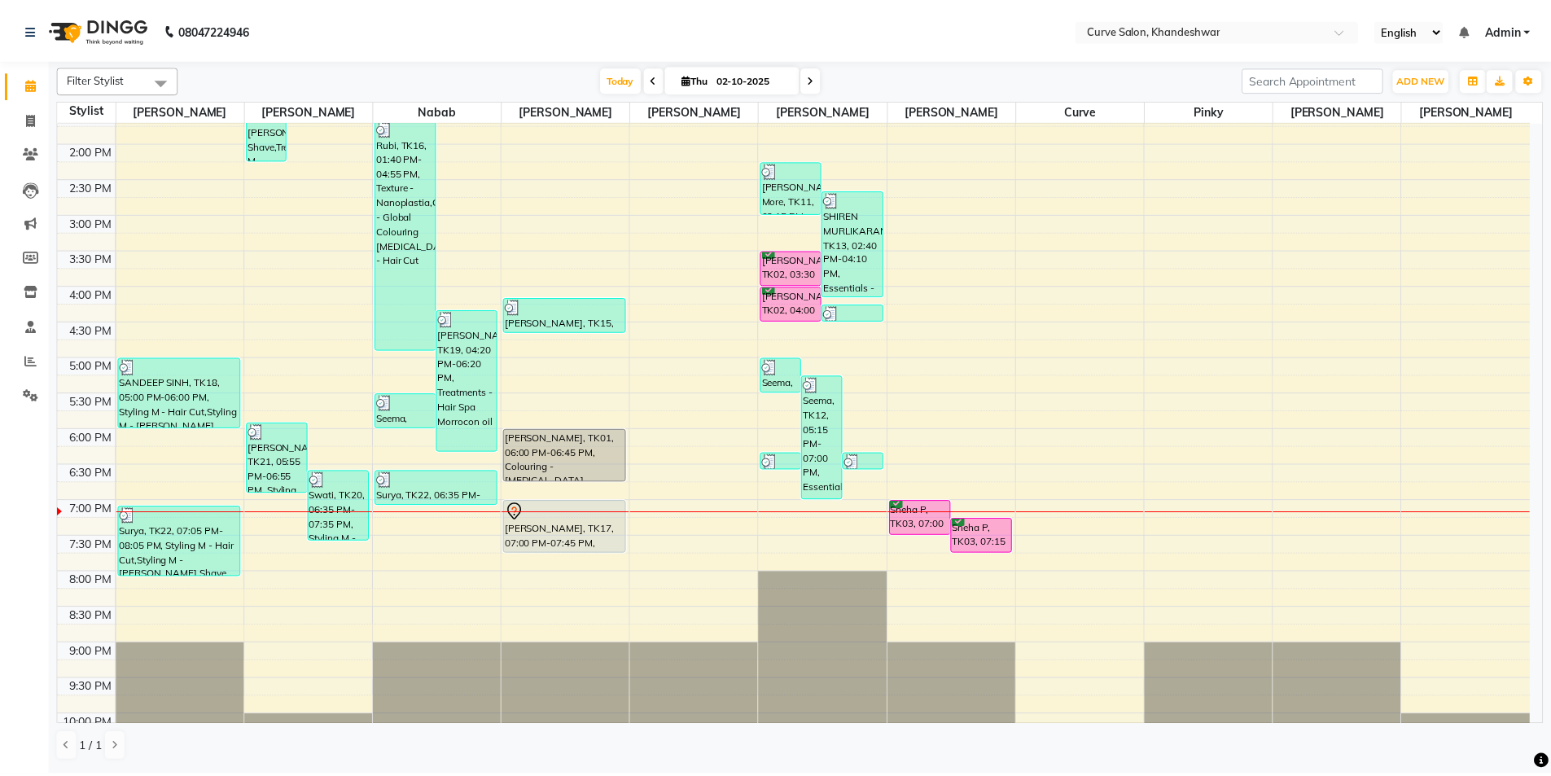
scroll to position [399, 0]
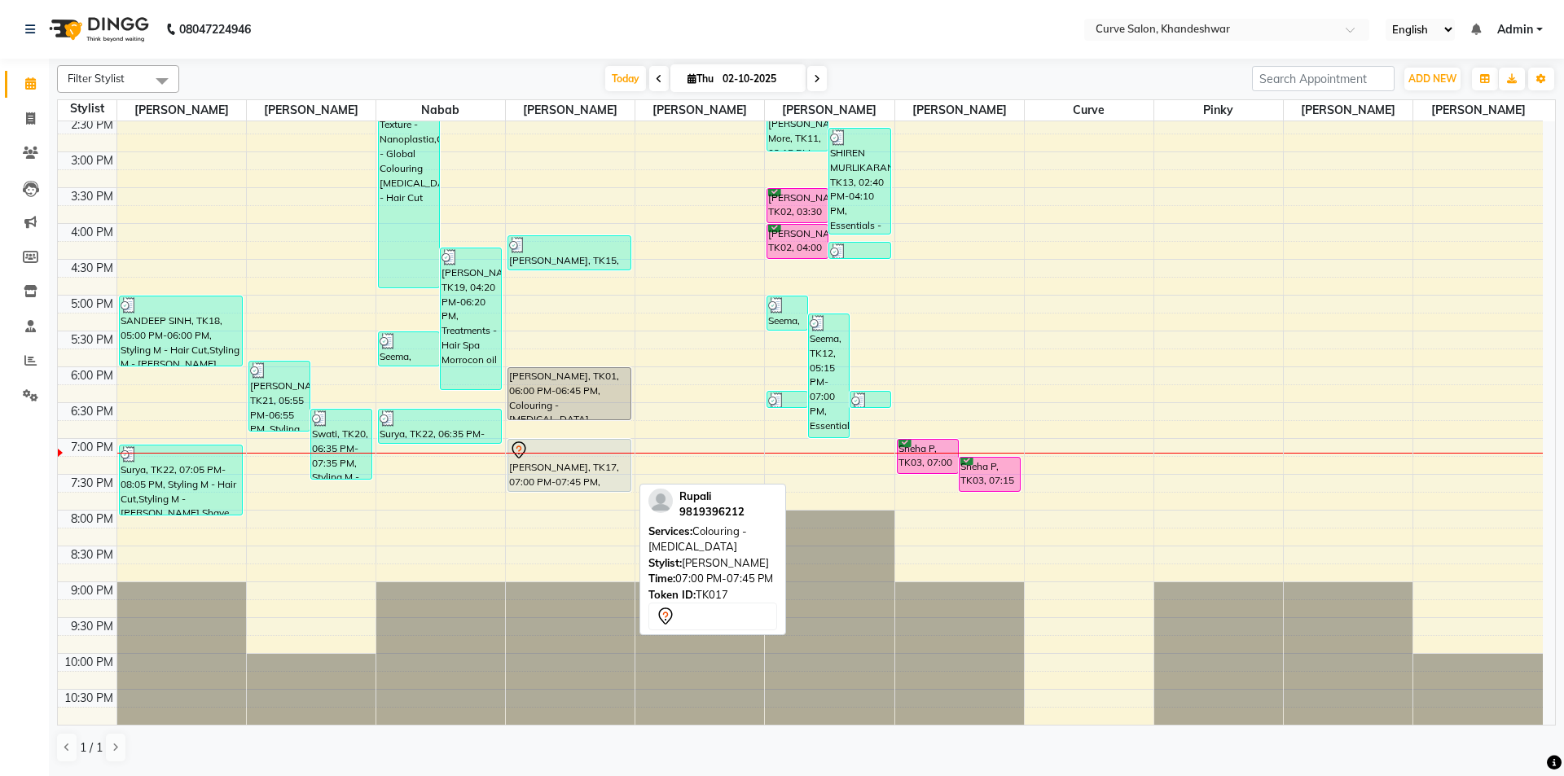
click at [559, 474] on div "[PERSON_NAME], TK17, 07:00 PM-07:45 PM, Colouring - [MEDICAL_DATA]" at bounding box center [569, 465] width 122 height 51
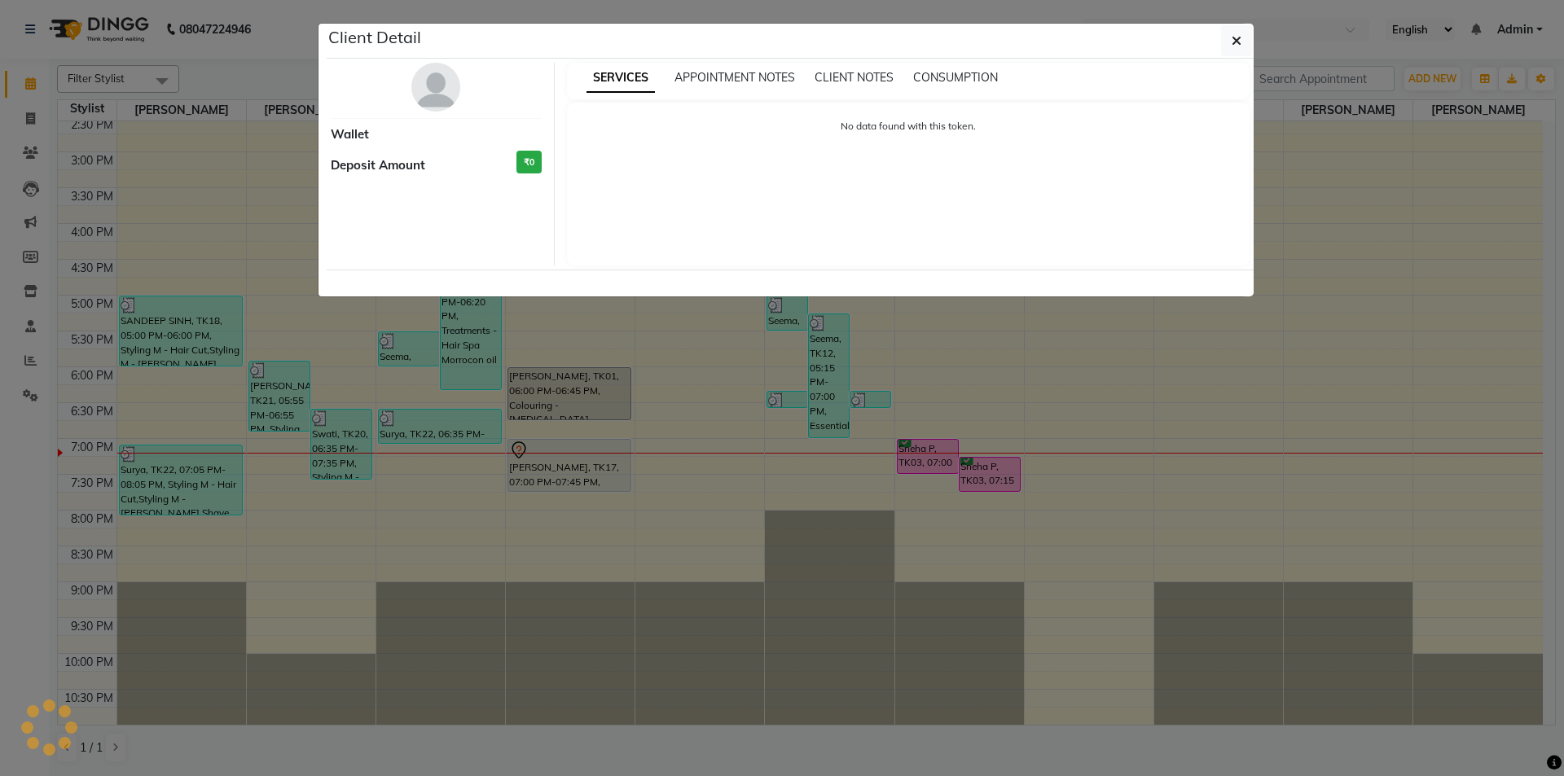
select select "7"
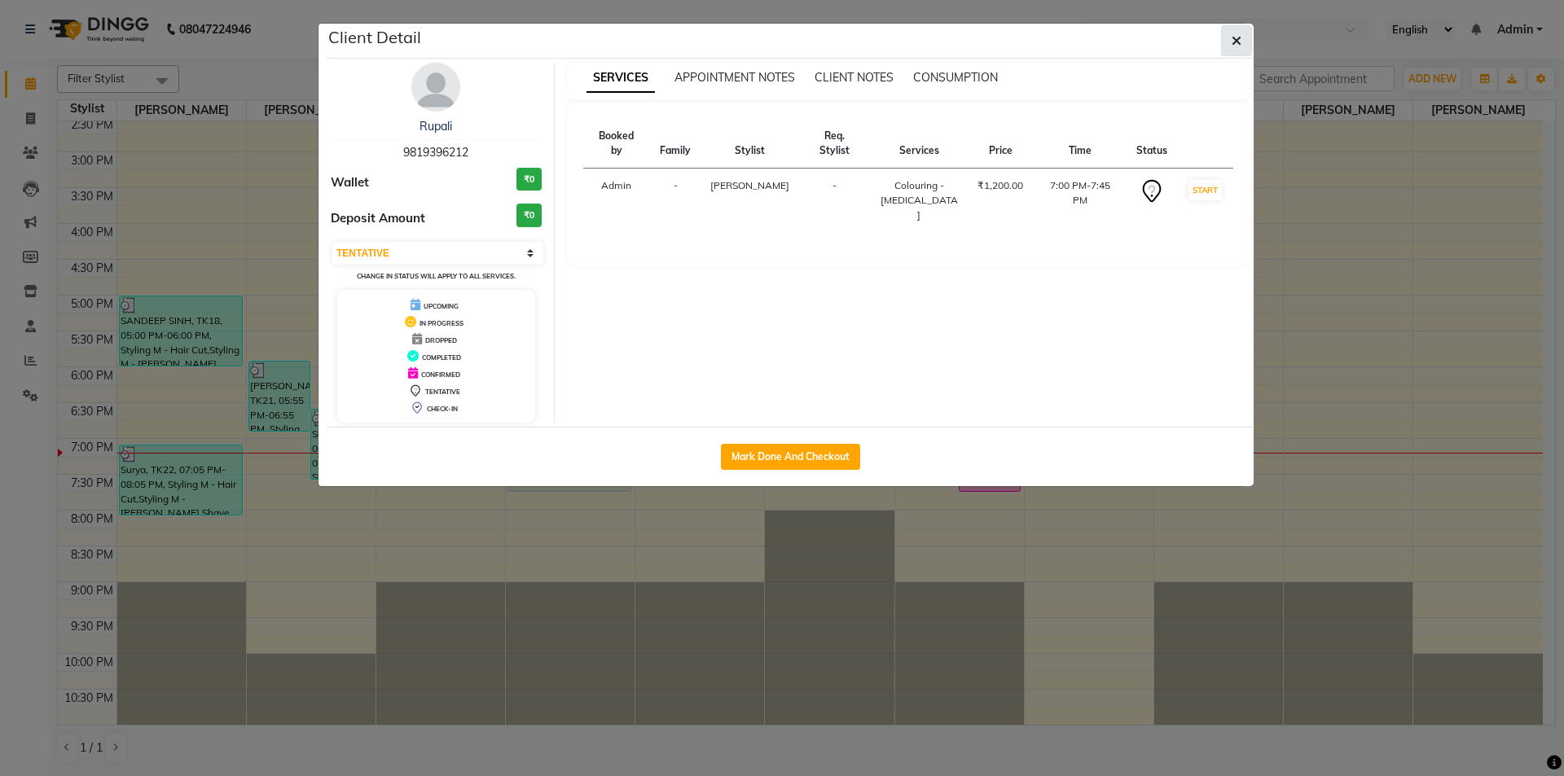
click at [1234, 41] on icon "button" at bounding box center [1236, 40] width 10 height 13
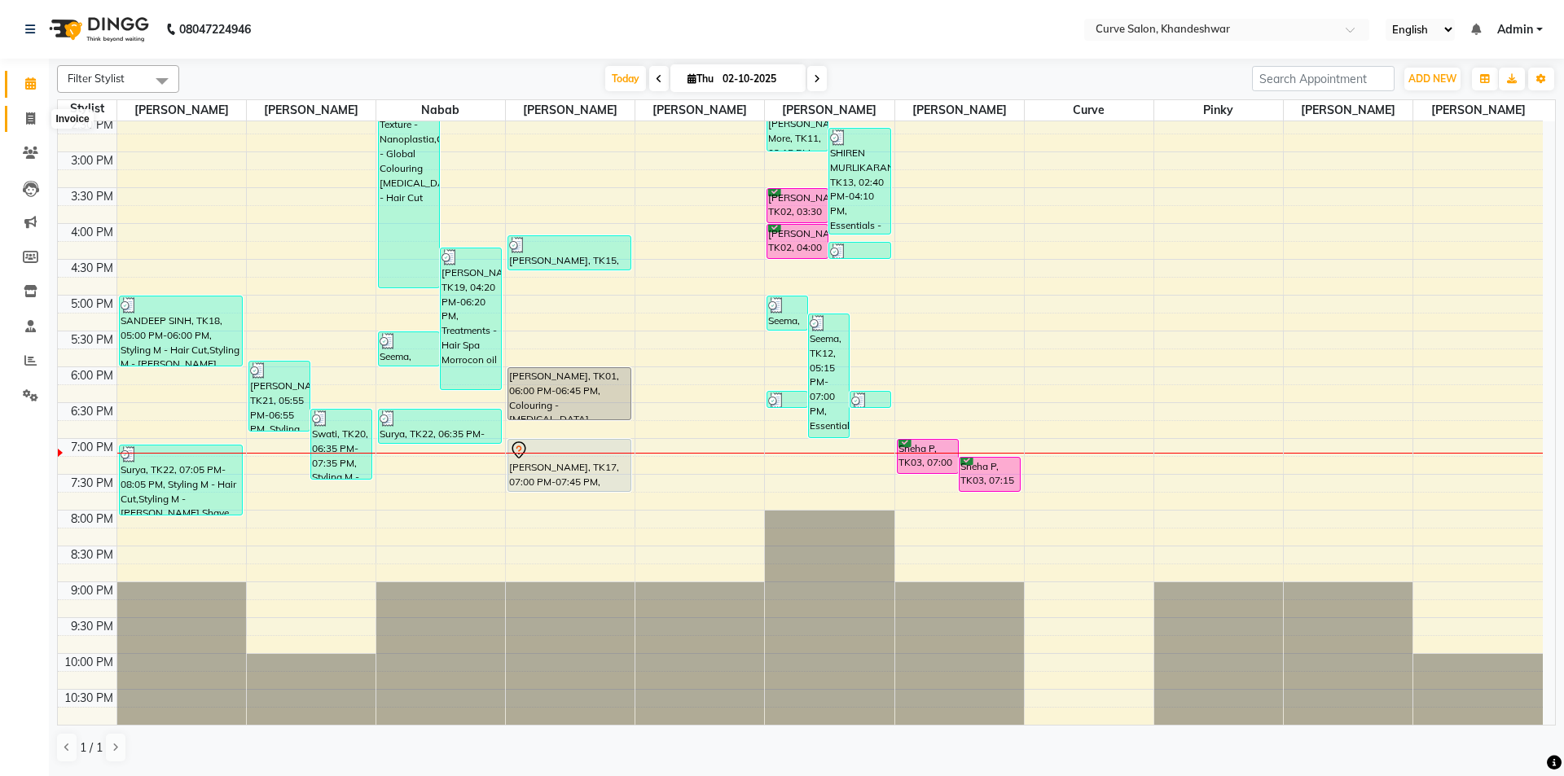
click at [32, 115] on icon at bounding box center [30, 118] width 9 height 12
select select "service"
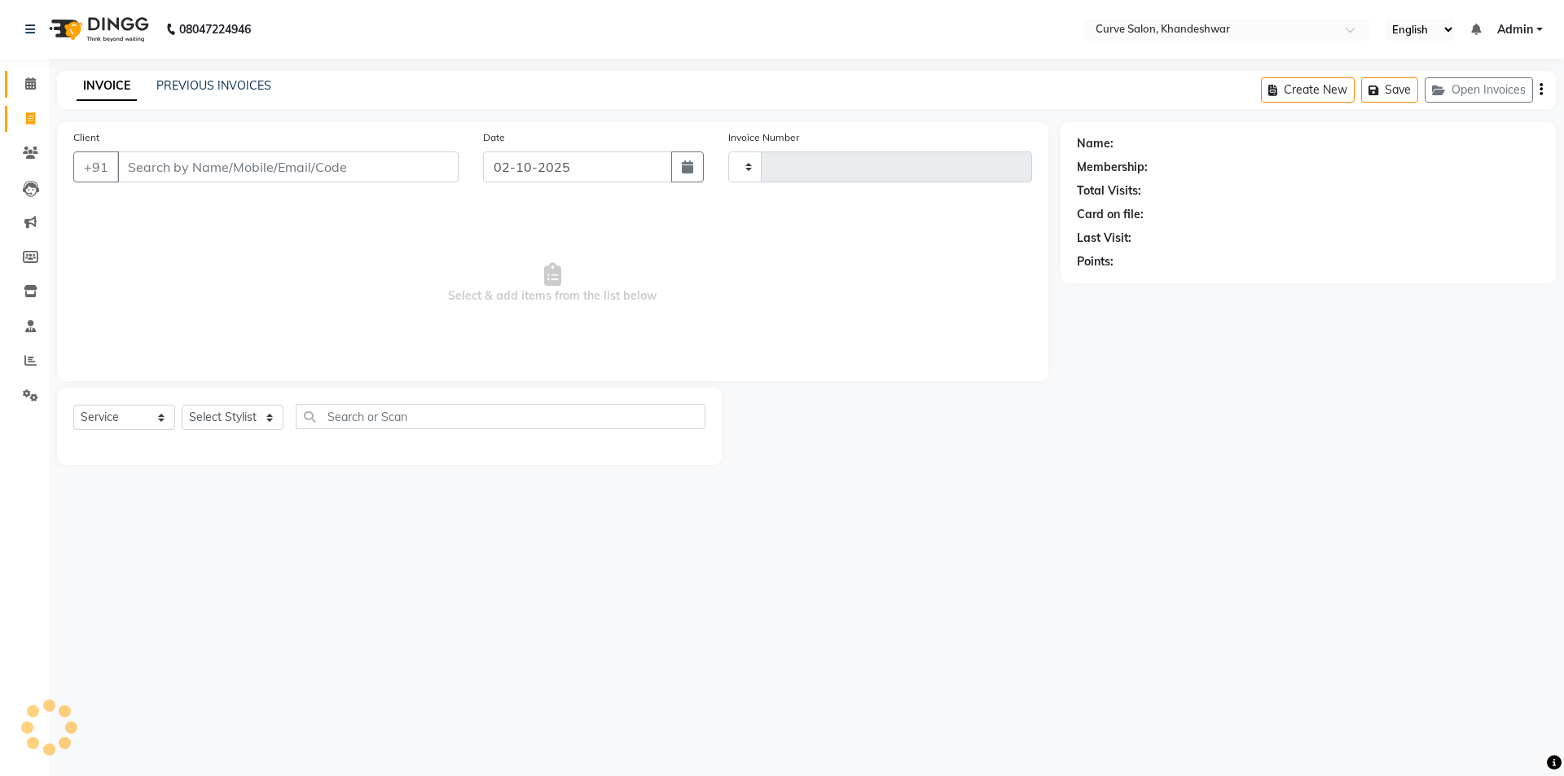
type input "4892"
select select "4458"
click at [200, 161] on input "Client" at bounding box center [287, 166] width 341 height 31
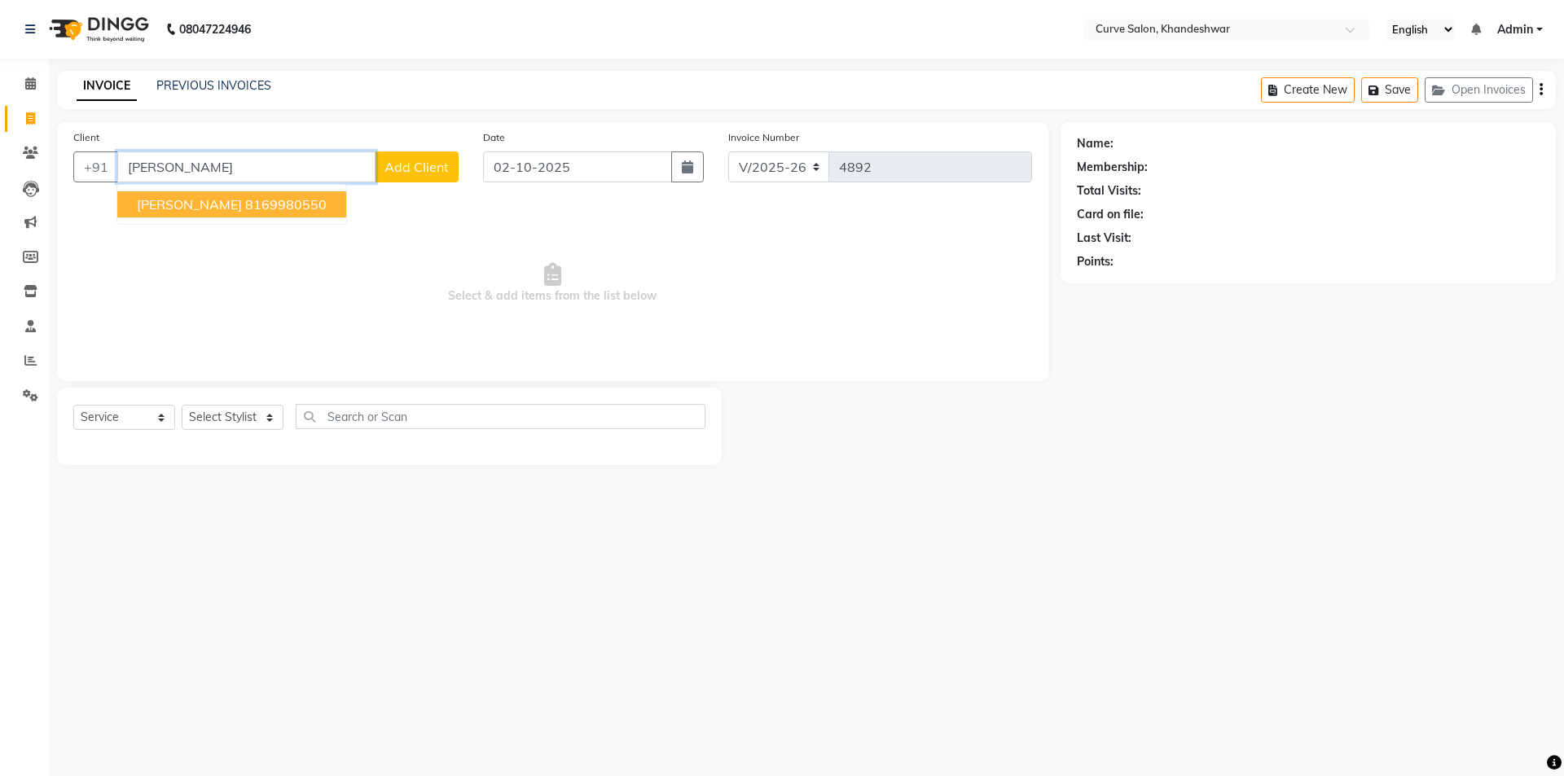
click at [217, 195] on button "Merlyn 8169980550" at bounding box center [231, 204] width 229 height 26
type input "8169980550"
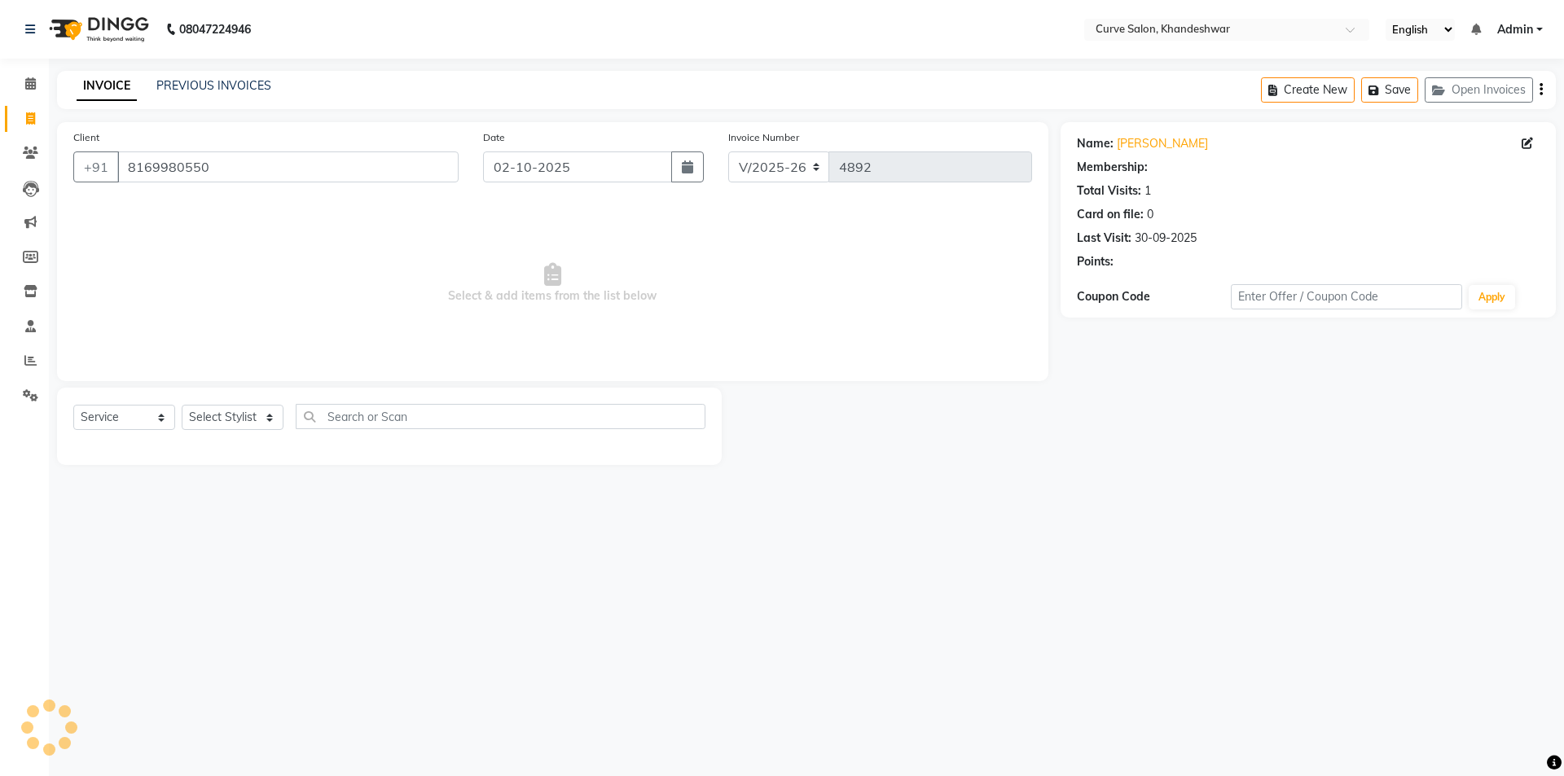
select select "1: Object"
click at [266, 412] on select "Select Stylist Ahmed Kafil Curve Faizan Khan Kunal Gavai Laxmi Bylapudi Nabab N…" at bounding box center [233, 417] width 102 height 25
select select "25108"
click at [182, 405] on select "Select Stylist Ahmed Kafil Curve Faizan Khan Kunal Gavai Laxmi Bylapudi Nabab N…" at bounding box center [233, 417] width 102 height 25
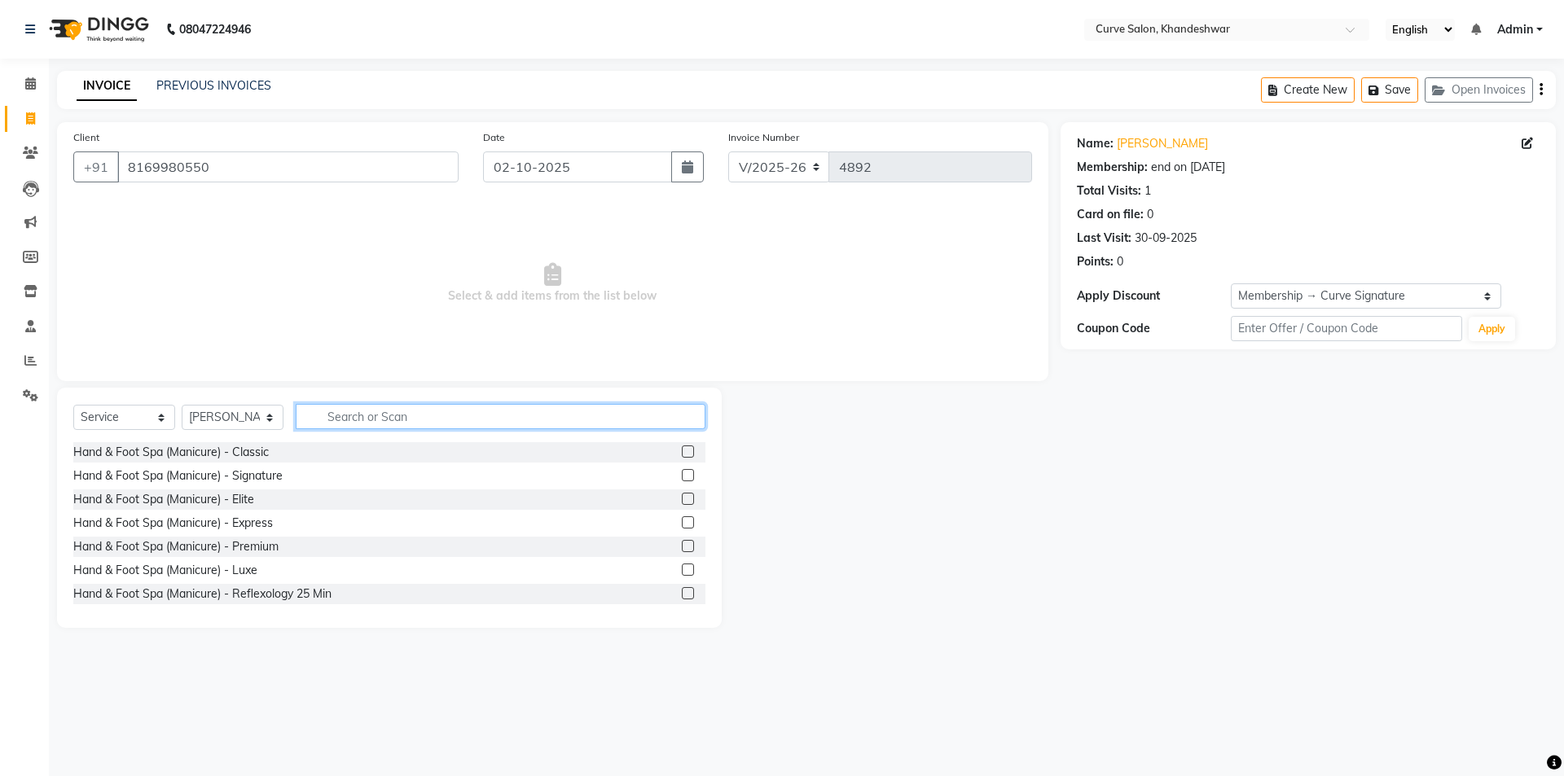
click at [386, 413] on input "text" at bounding box center [501, 416] width 410 height 25
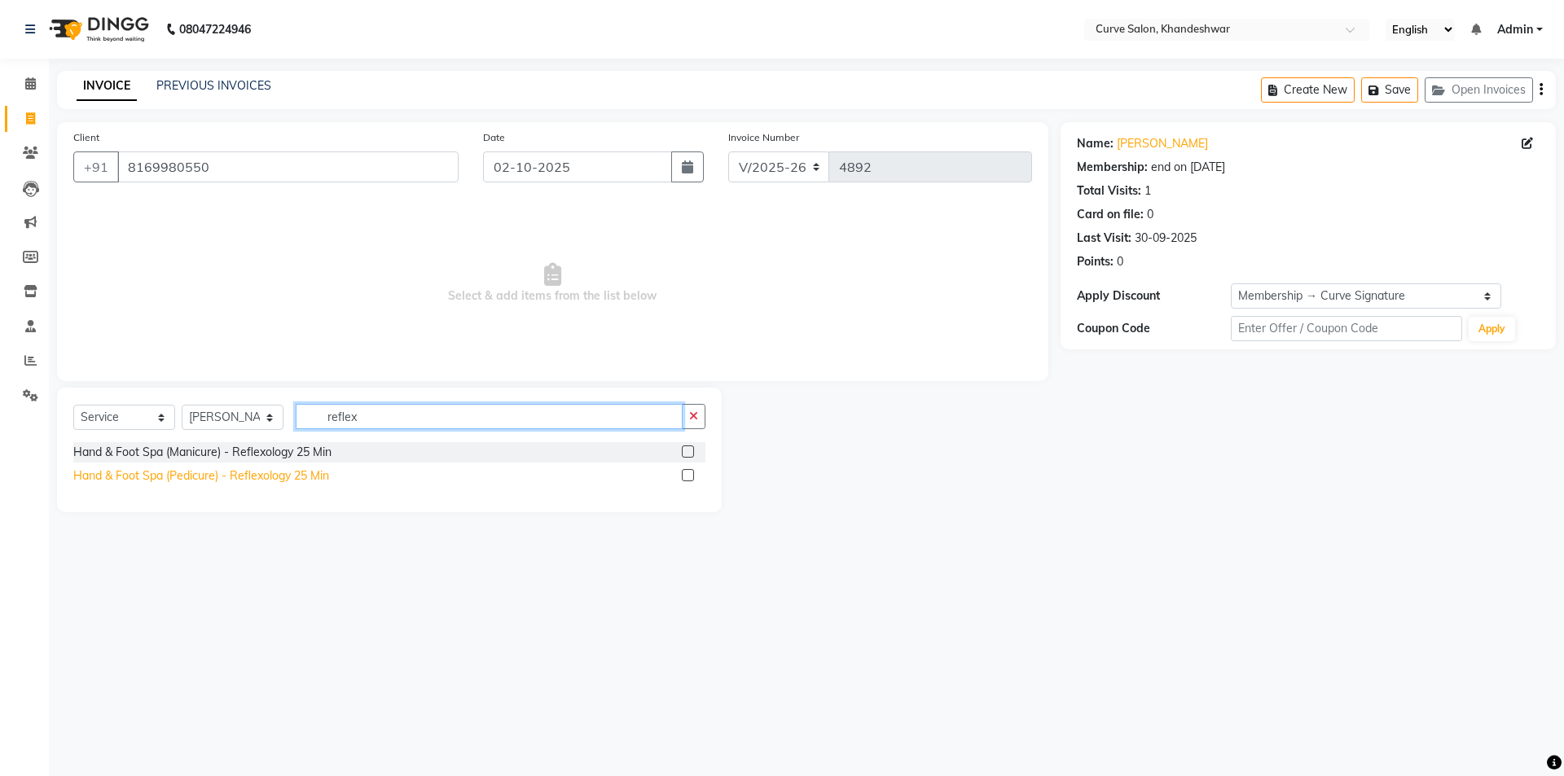
type input "reflex"
click at [137, 477] on div "Hand & Foot Spa (Pedicure) - Reflexology 25 Min" at bounding box center [201, 475] width 256 height 17
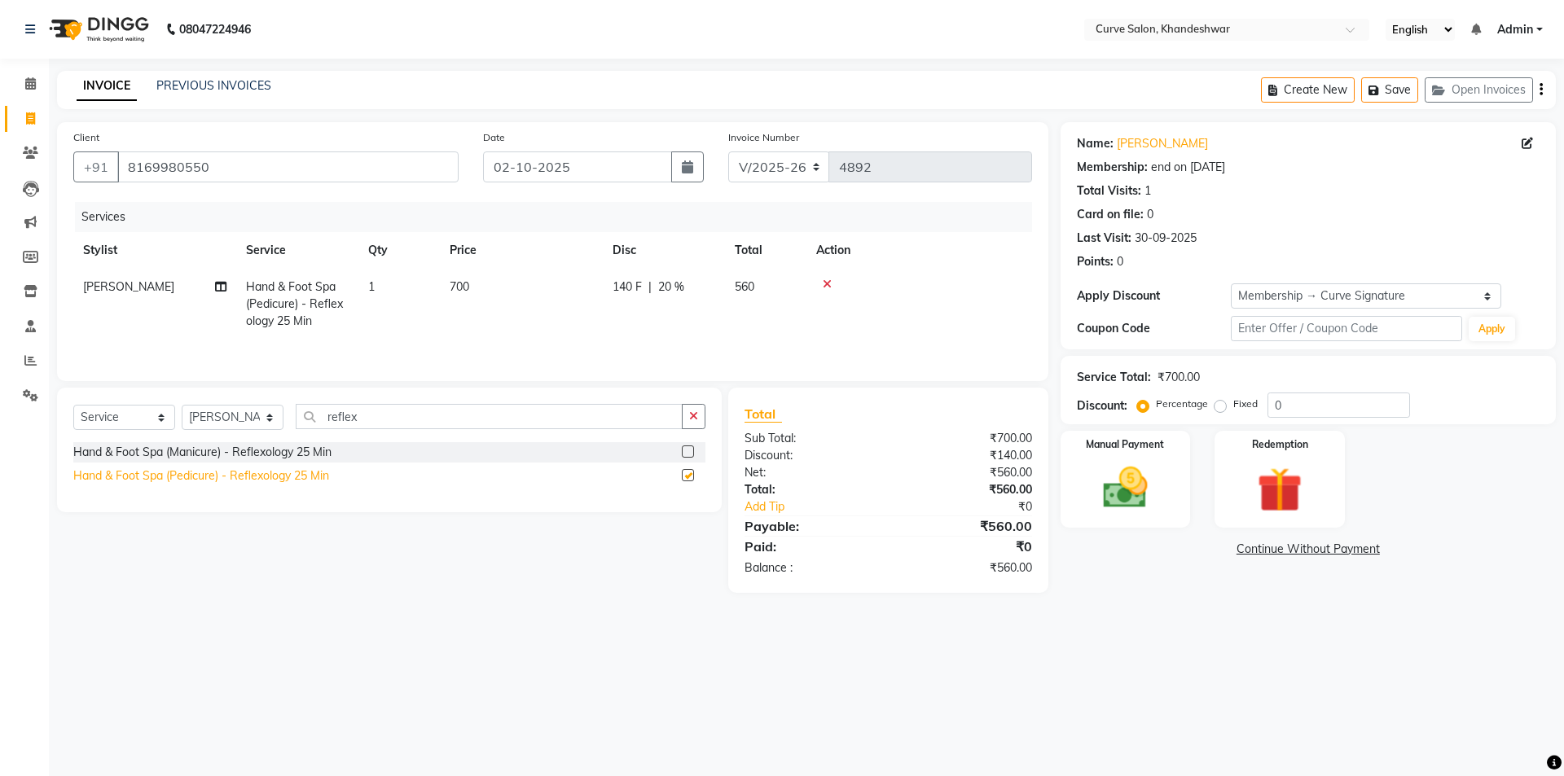
checkbox input "false"
click at [229, 412] on select "Select Stylist Ahmed Kafil Curve Faizan Khan Kunal Gavai Laxmi Bylapudi Nabab N…" at bounding box center [233, 417] width 102 height 25
select select "30906"
click at [182, 405] on select "Select Stylist Ahmed Kafil Curve Faizan Khan Kunal Gavai Laxmi Bylapudi Nabab N…" at bounding box center [233, 417] width 102 height 25
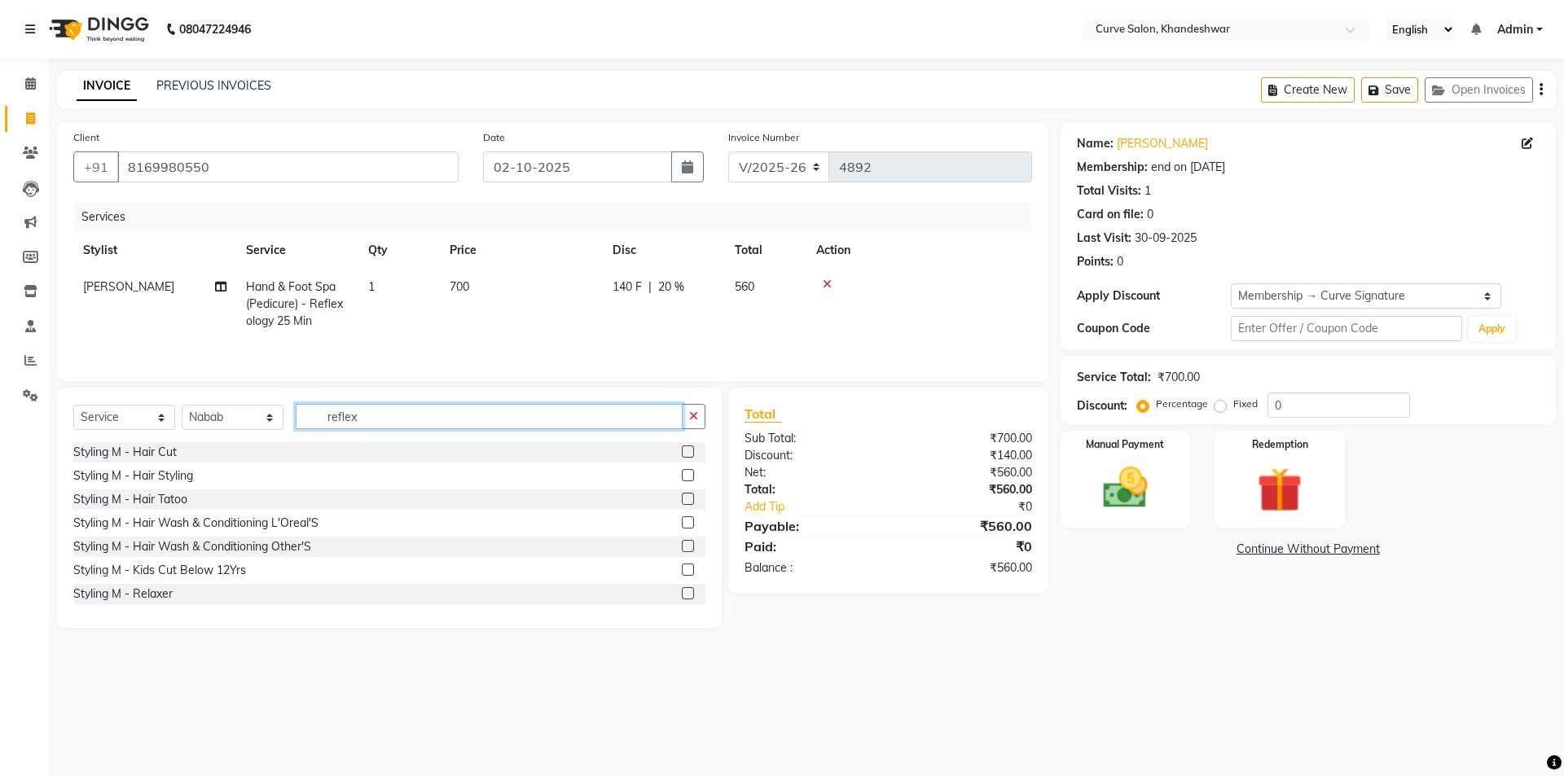
click at [405, 413] on input "reflex" at bounding box center [489, 416] width 387 height 25
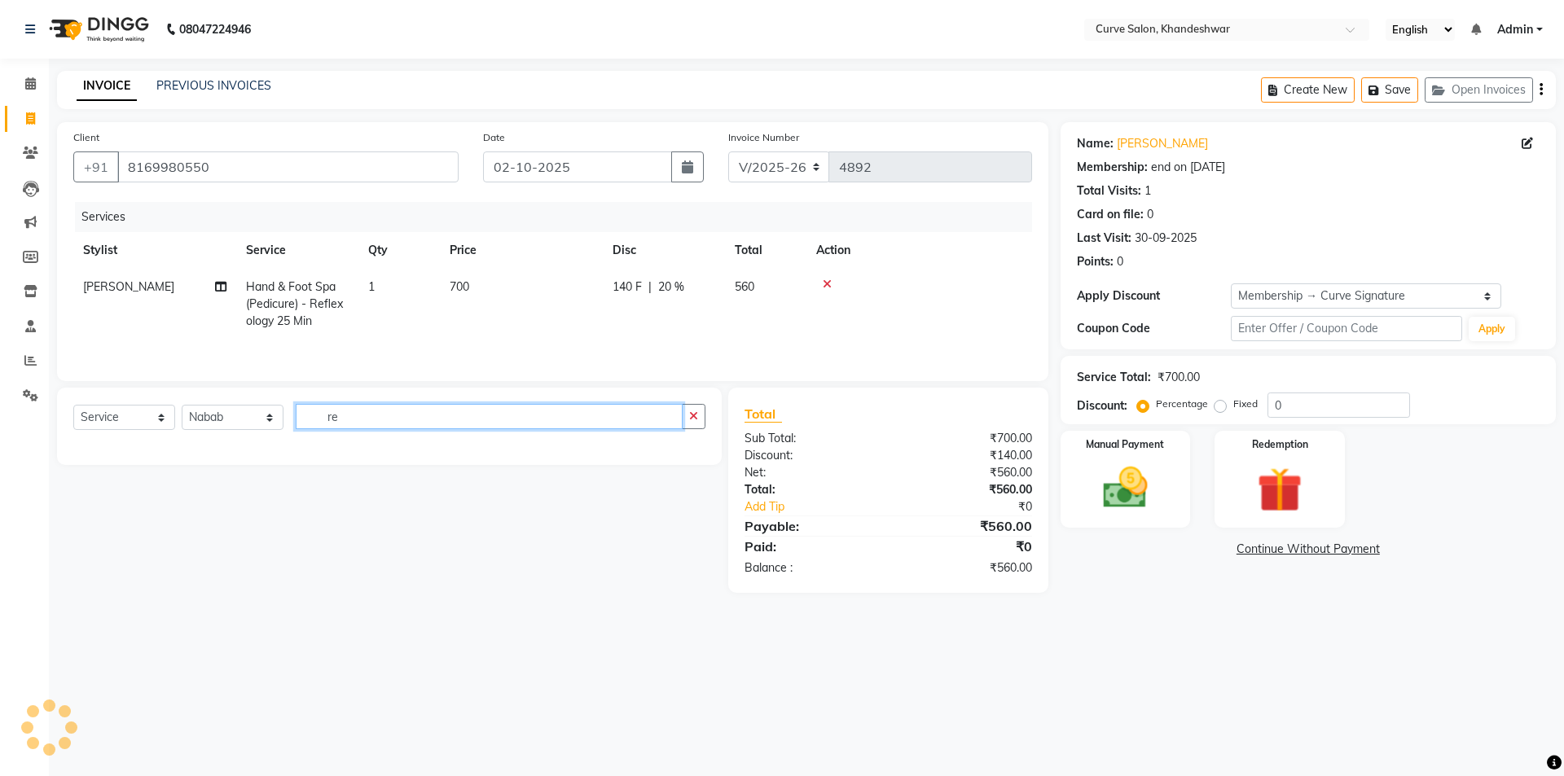
type input "r"
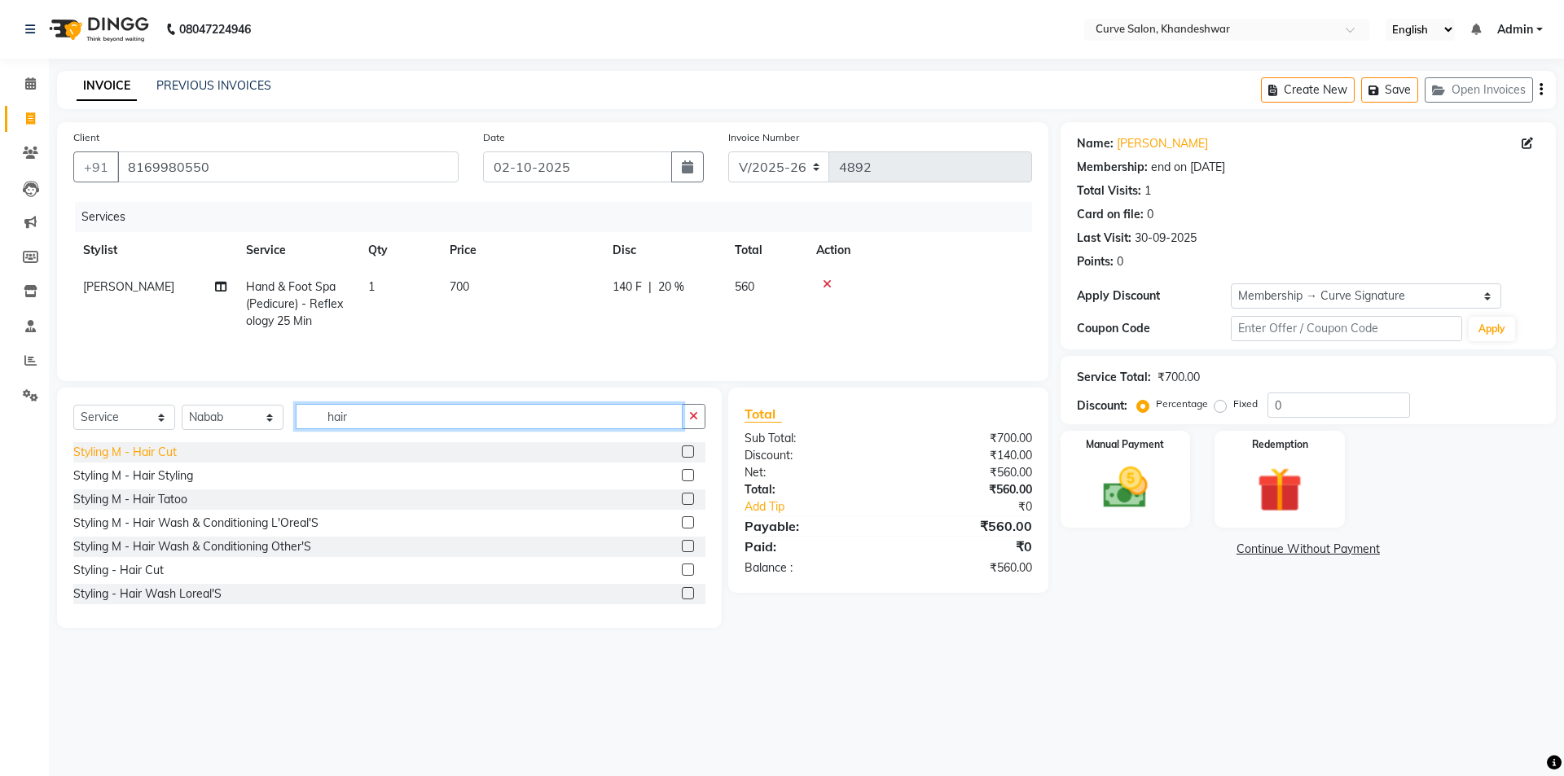
type input "hair"
click at [125, 454] on div "Styling M - Hair Cut" at bounding box center [124, 452] width 103 height 17
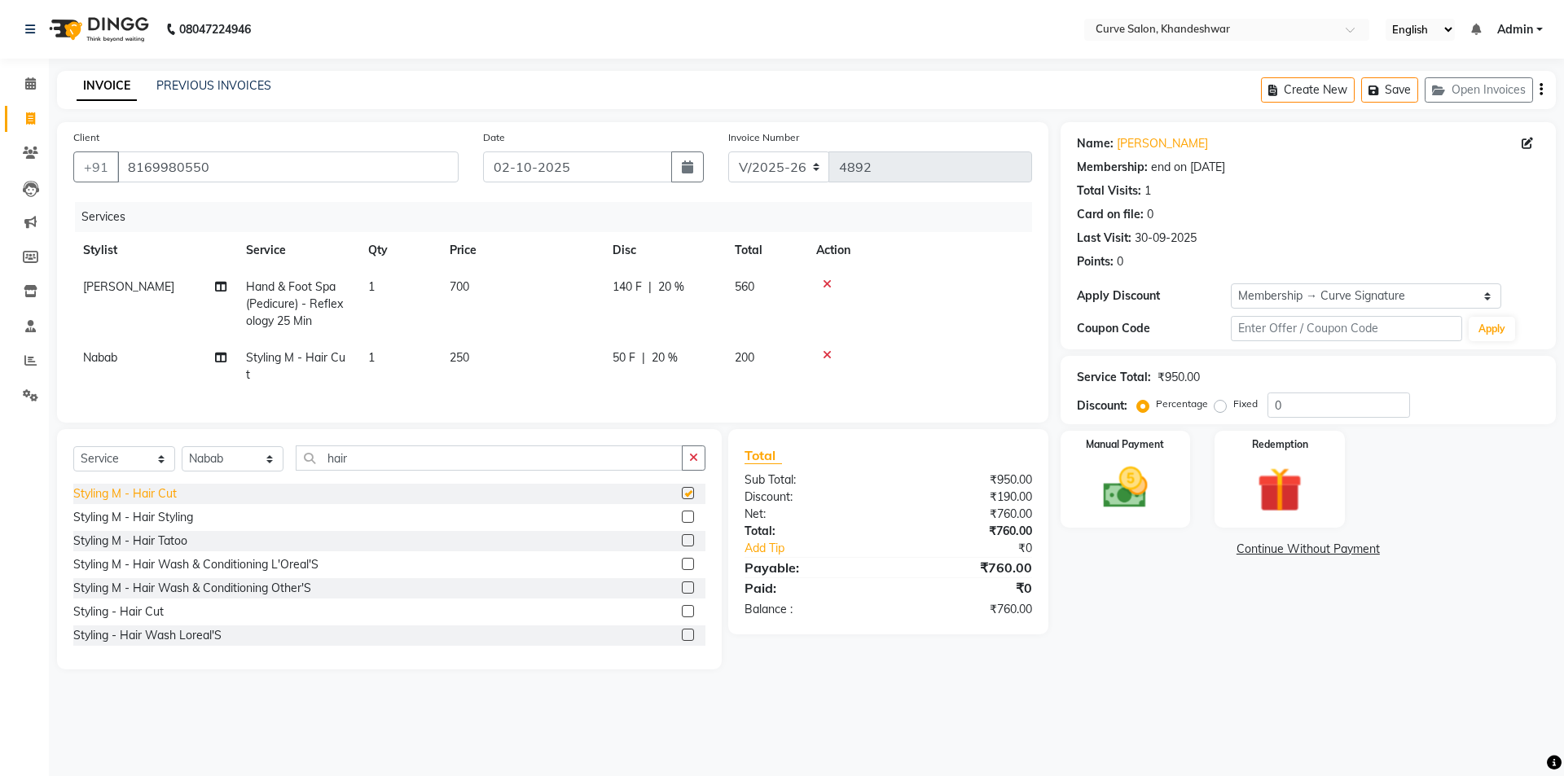
checkbox input "false"
click at [368, 471] on input "hair" at bounding box center [489, 457] width 387 height 25
type input "h"
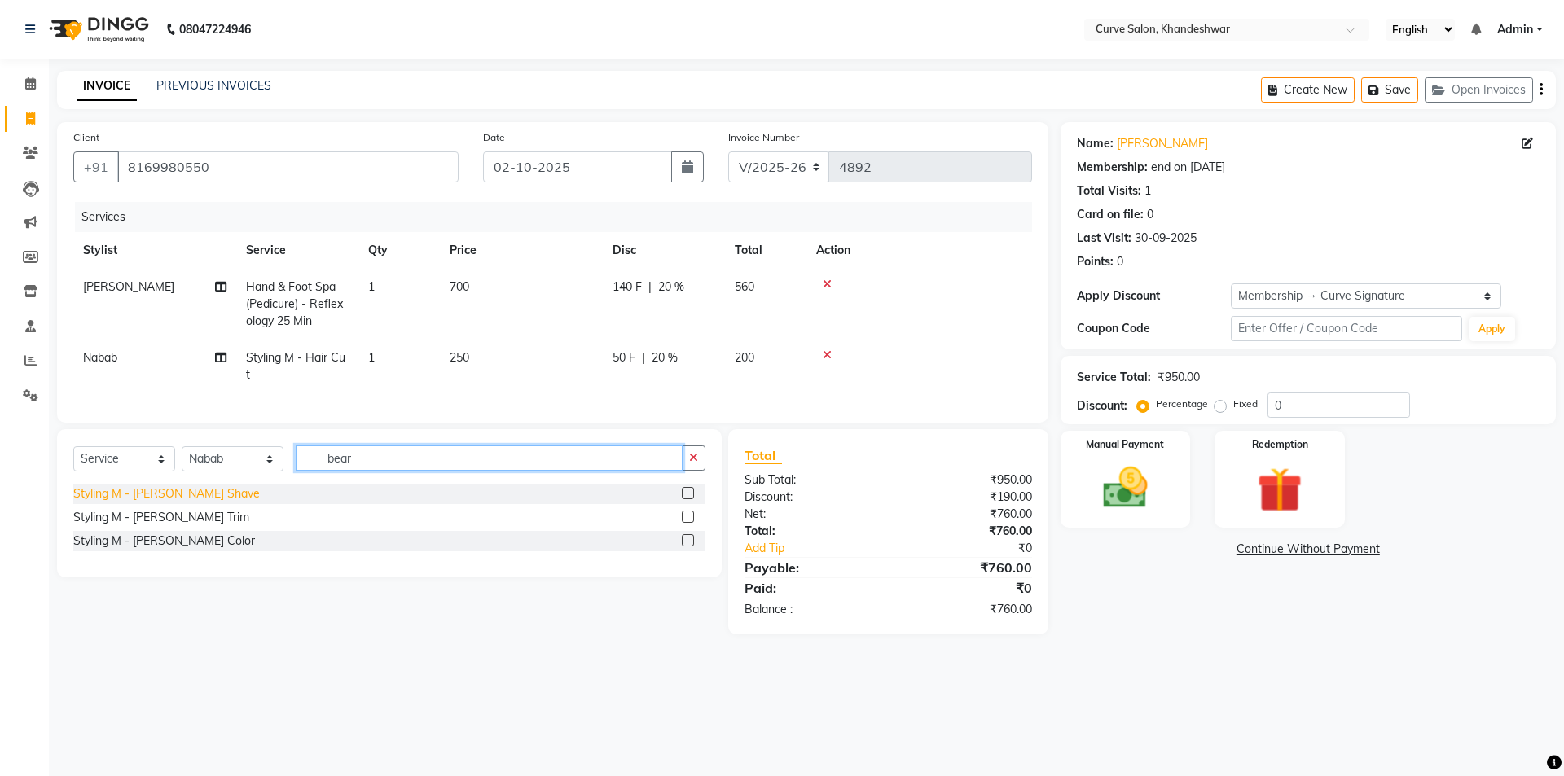
type input "bear"
click at [142, 502] on div "Styling M - Beard Shave" at bounding box center [166, 493] width 187 height 17
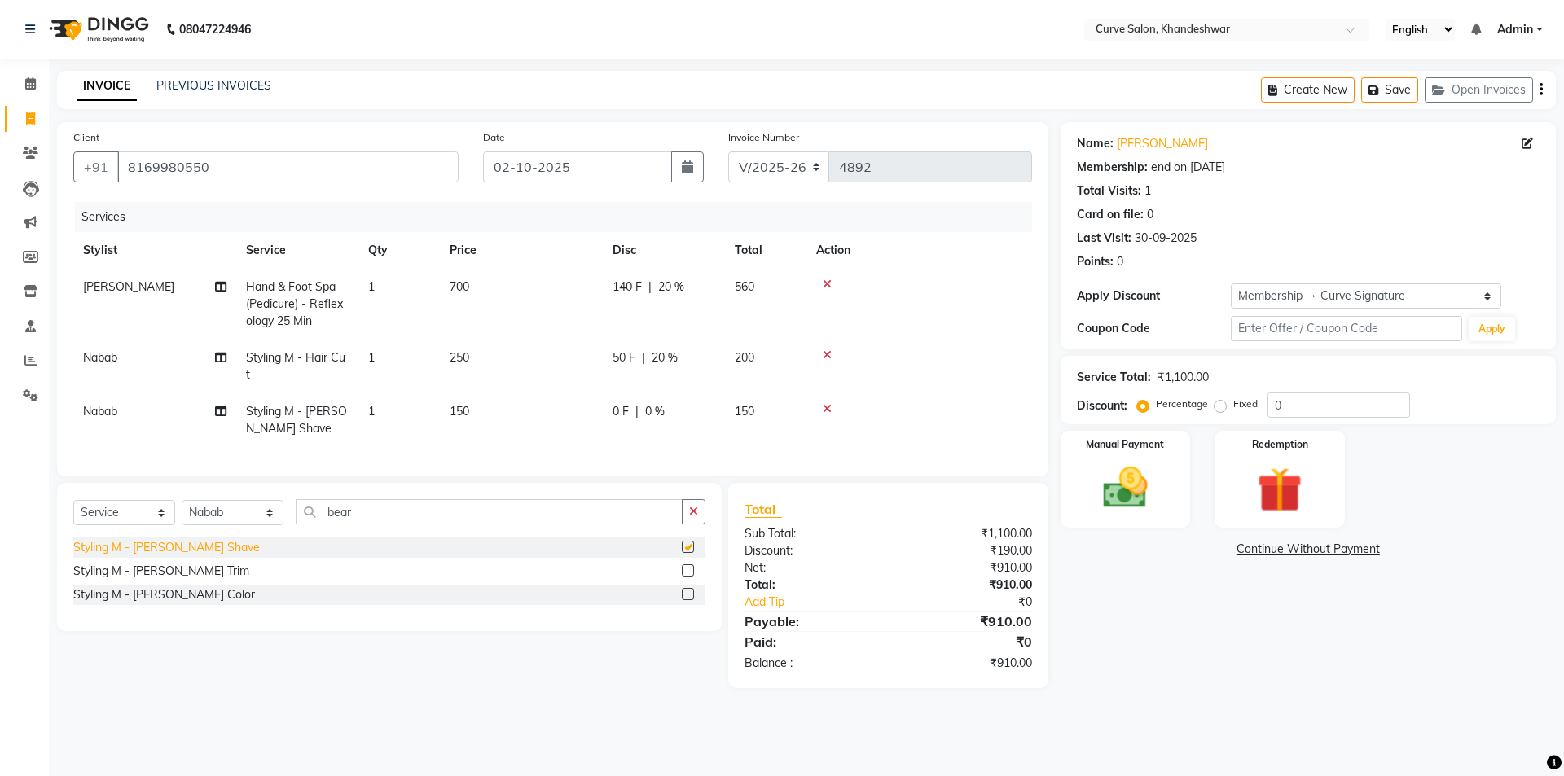
checkbox input "false"
click at [281, 319] on span "Hand & Foot Spa (Pedicure) - Reflexology 25 Min" at bounding box center [294, 303] width 97 height 49
select select "25108"
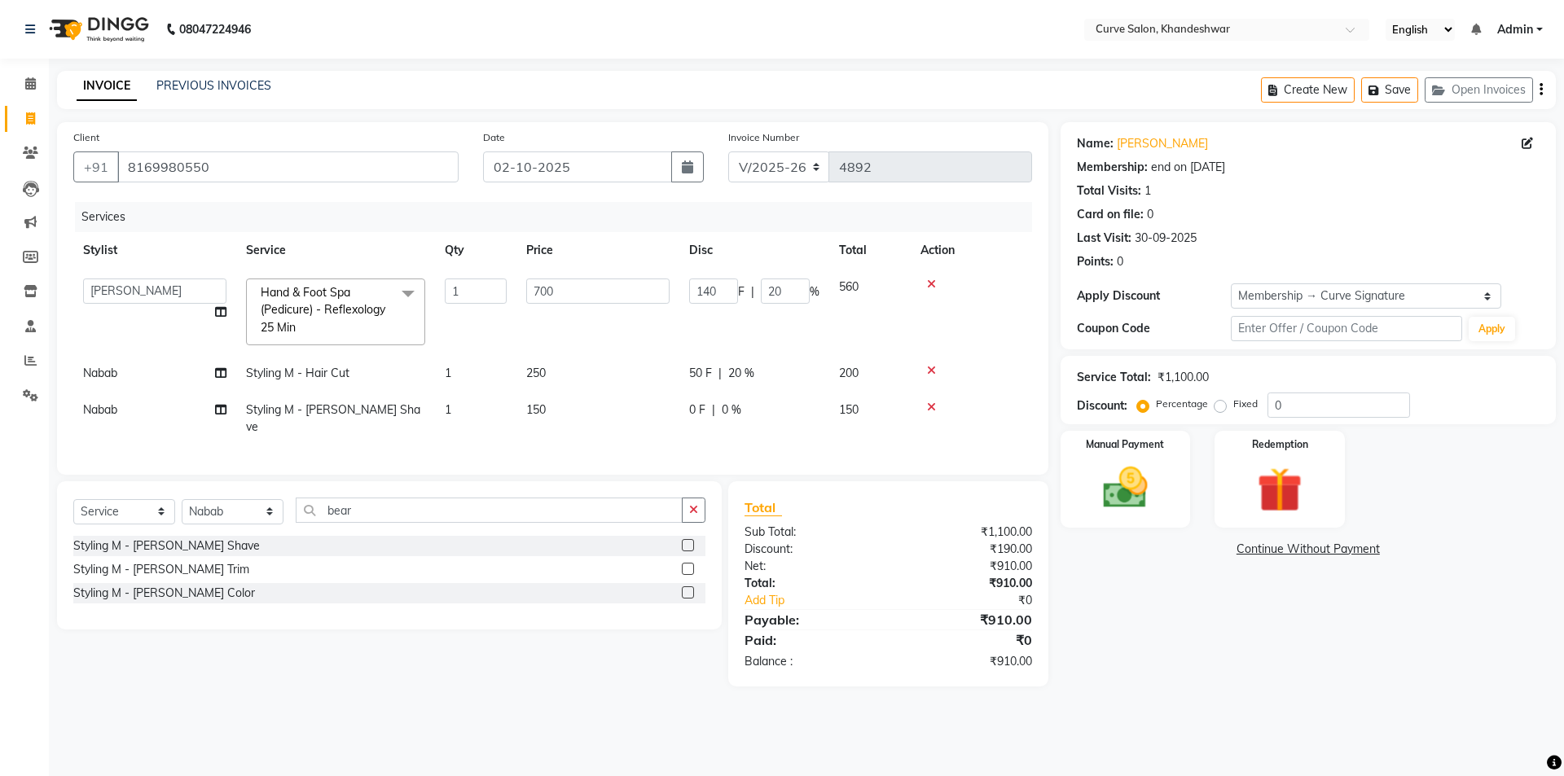
click at [292, 293] on span "Hand & Foot Spa (Pedicure) - Reflexology 25 Min" at bounding box center [323, 310] width 125 height 50
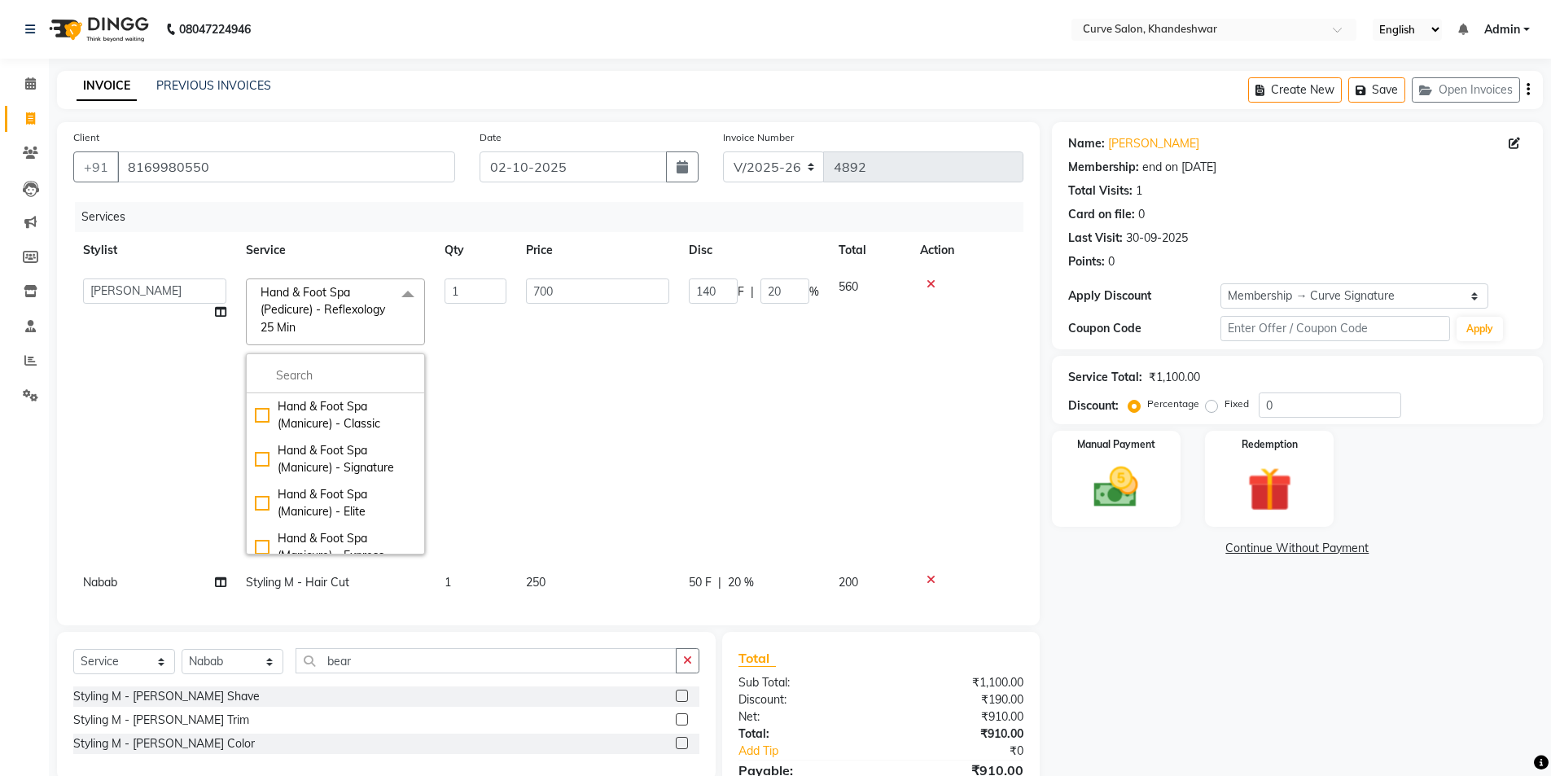
click at [296, 328] on span "Hand & Foot Spa (Pedicure) - Reflexology 25 Min" at bounding box center [323, 310] width 125 height 50
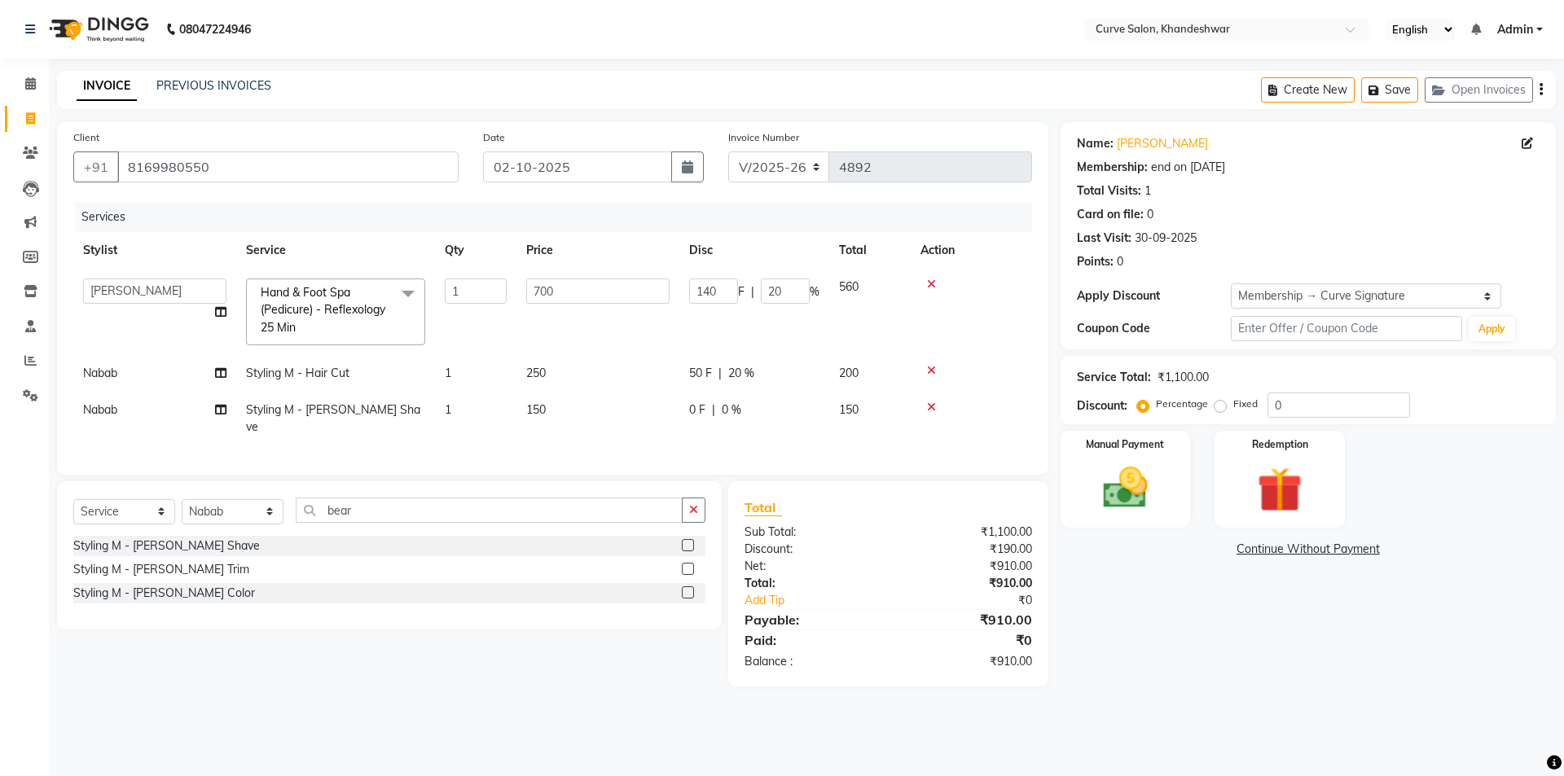
click at [303, 324] on link "x" at bounding box center [299, 327] width 7 height 15
type input "0"
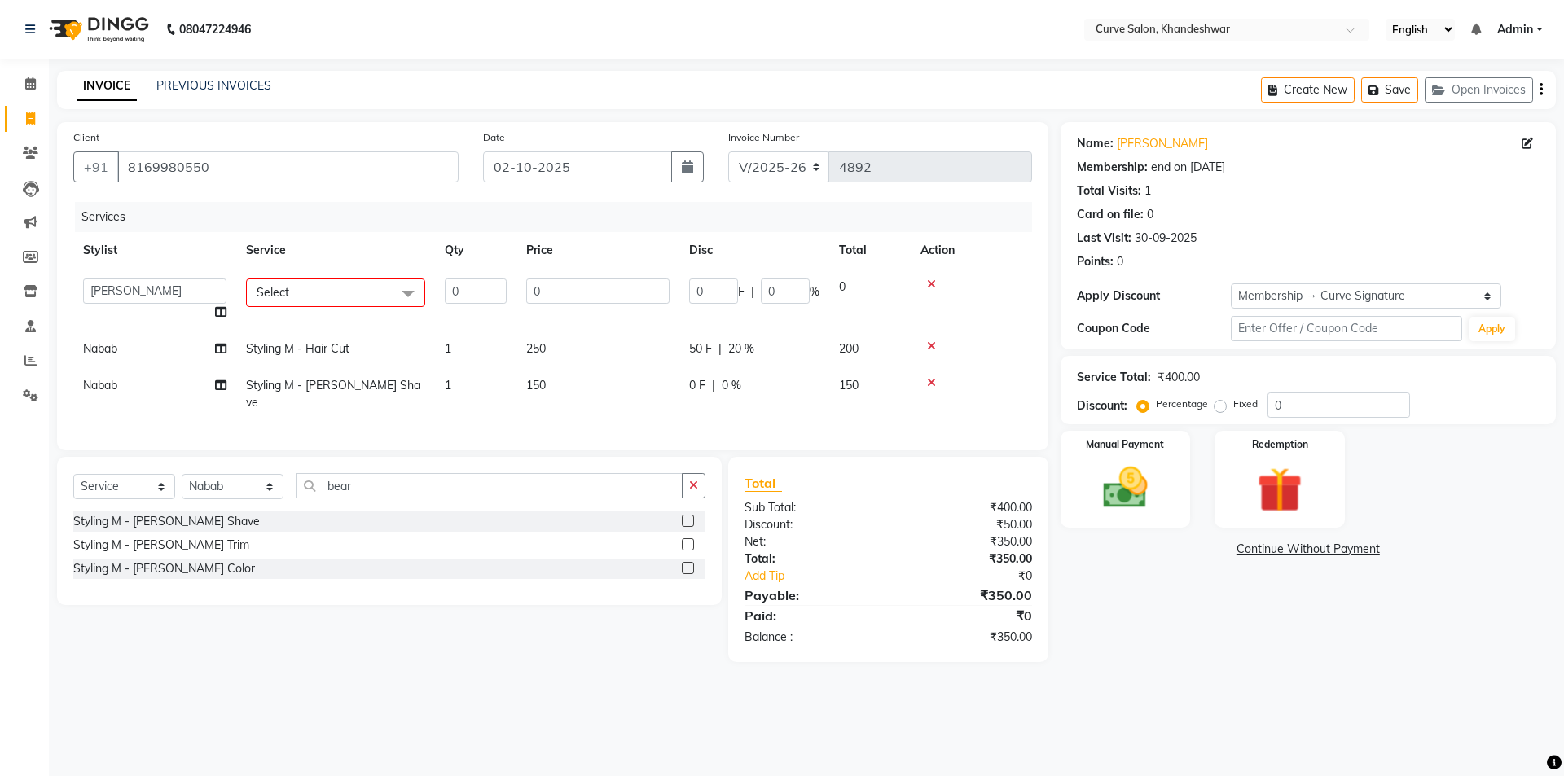
click at [326, 296] on span "Select" at bounding box center [335, 293] width 179 height 29
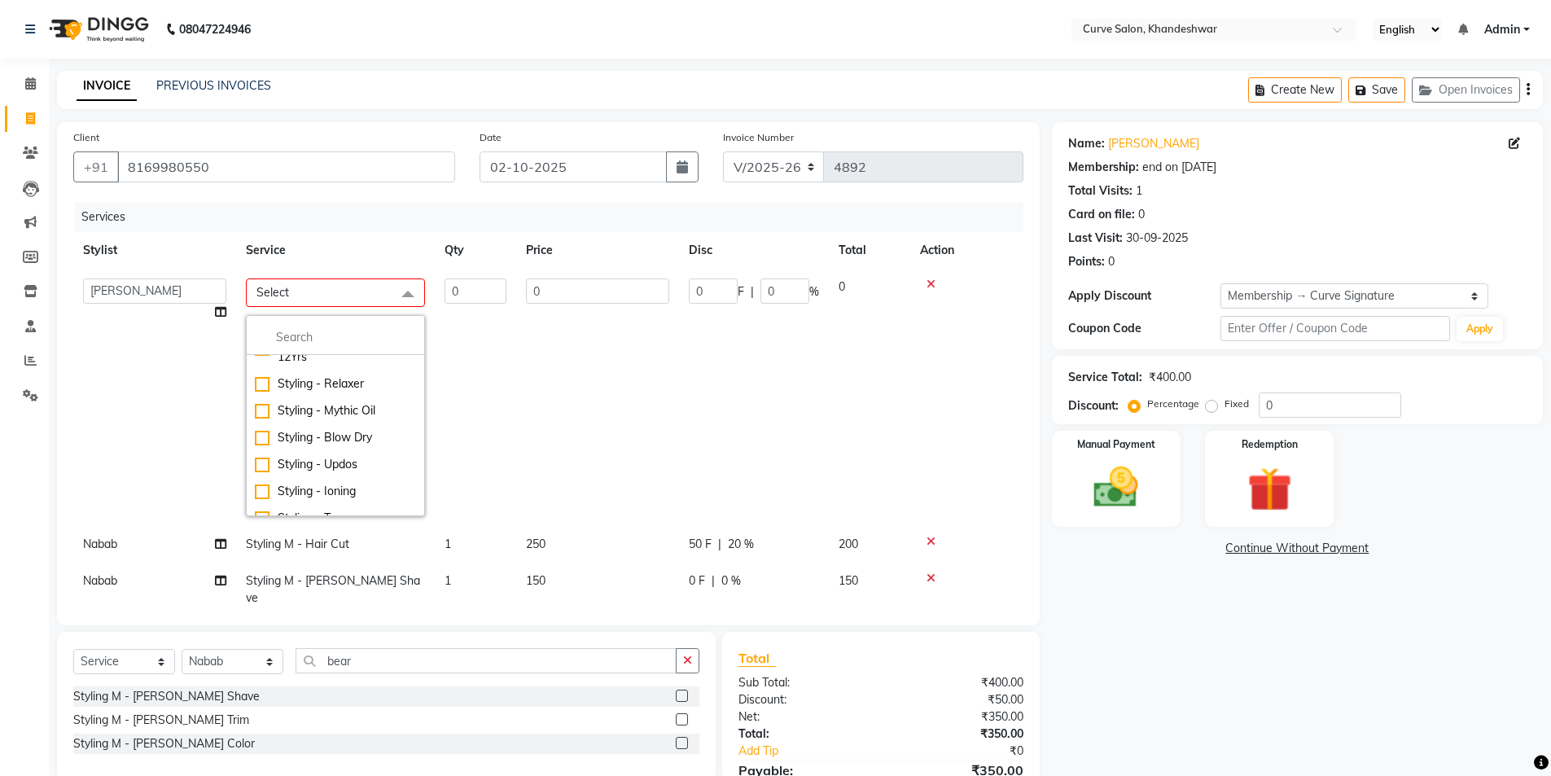
scroll to position [896, 0]
click at [347, 292] on span "Select" at bounding box center [335, 293] width 179 height 29
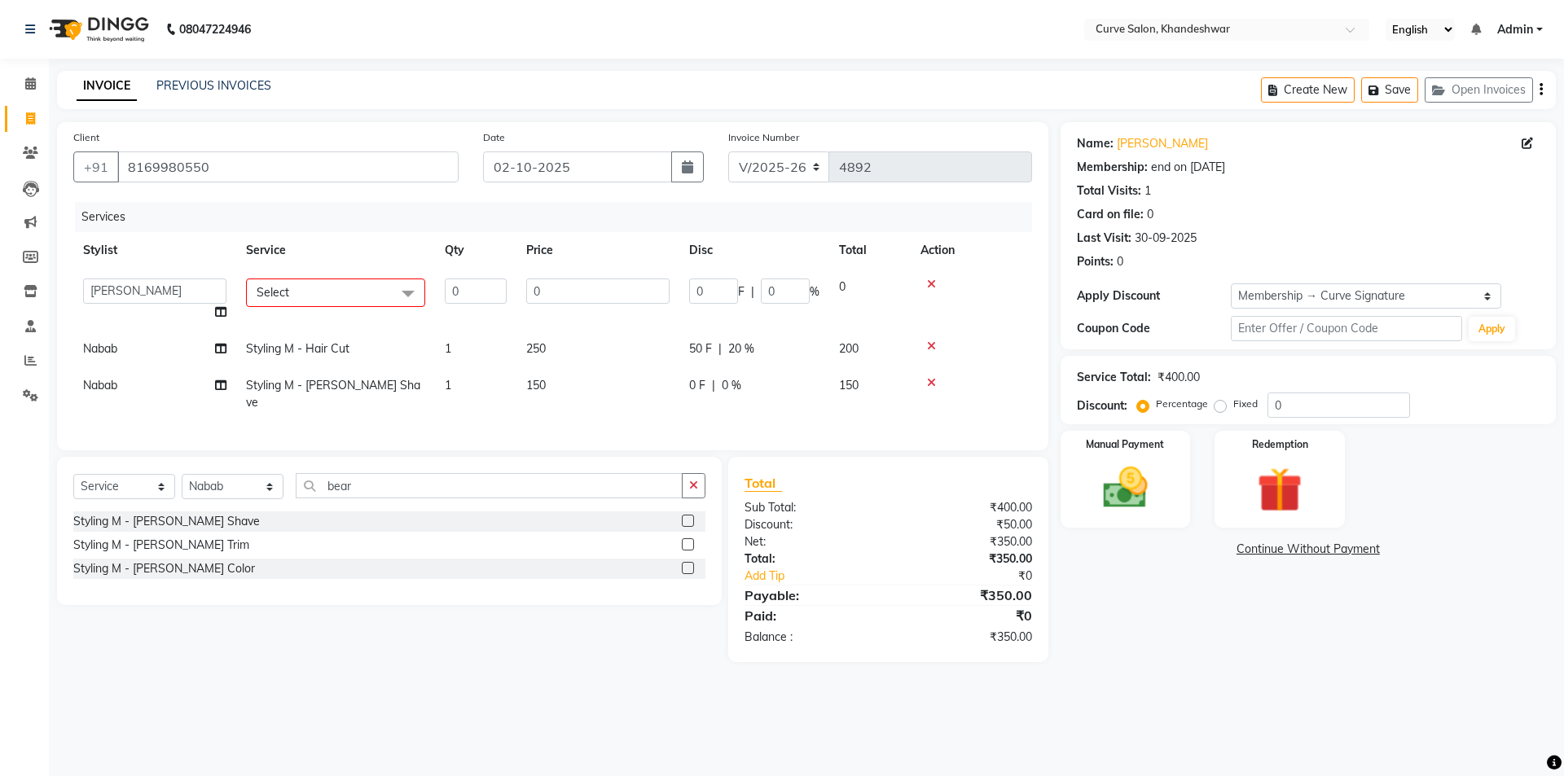
click at [336, 292] on span "Select" at bounding box center [335, 293] width 179 height 29
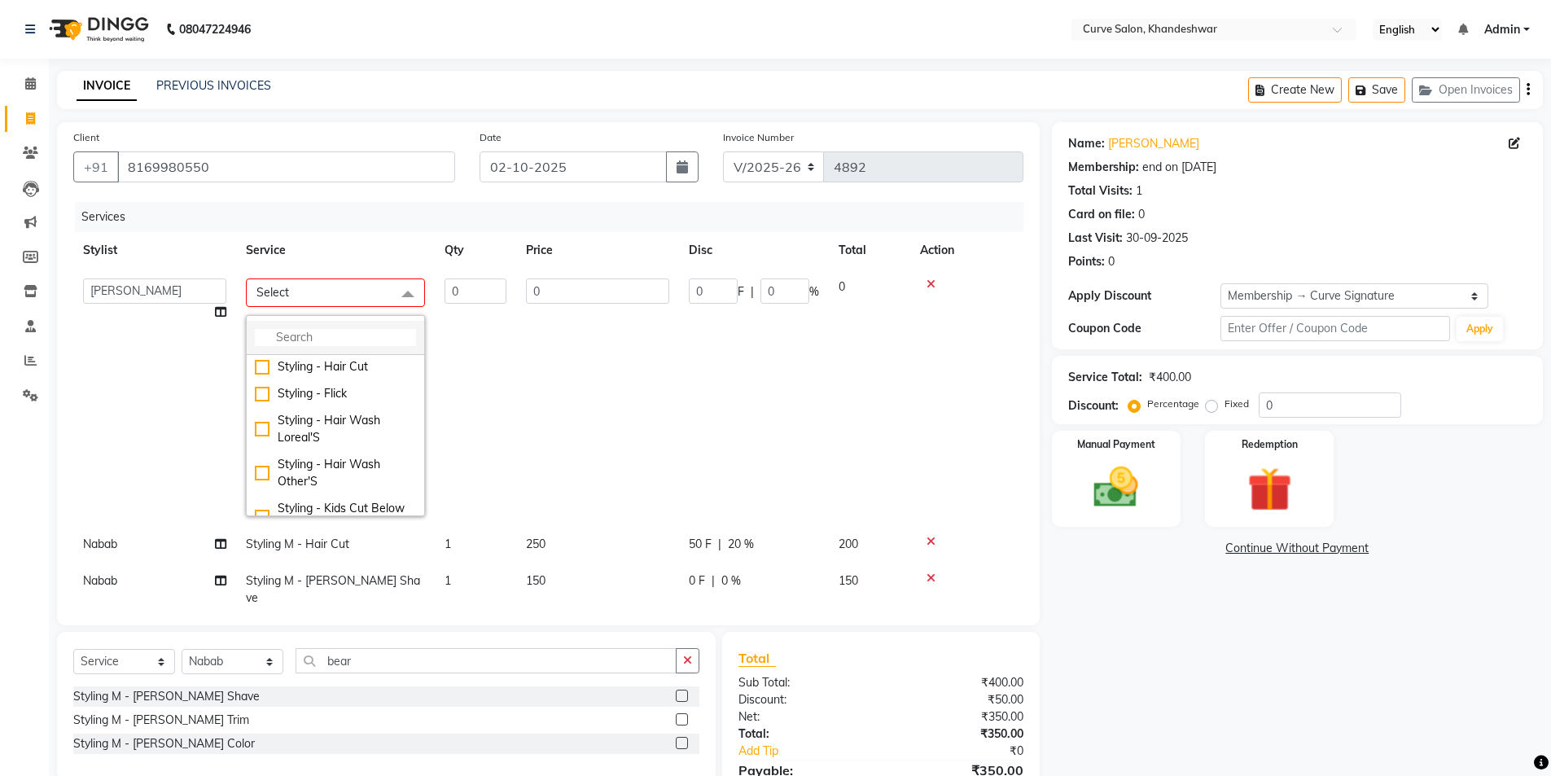
click at [341, 343] on input "multiselect-search" at bounding box center [335, 337] width 161 height 17
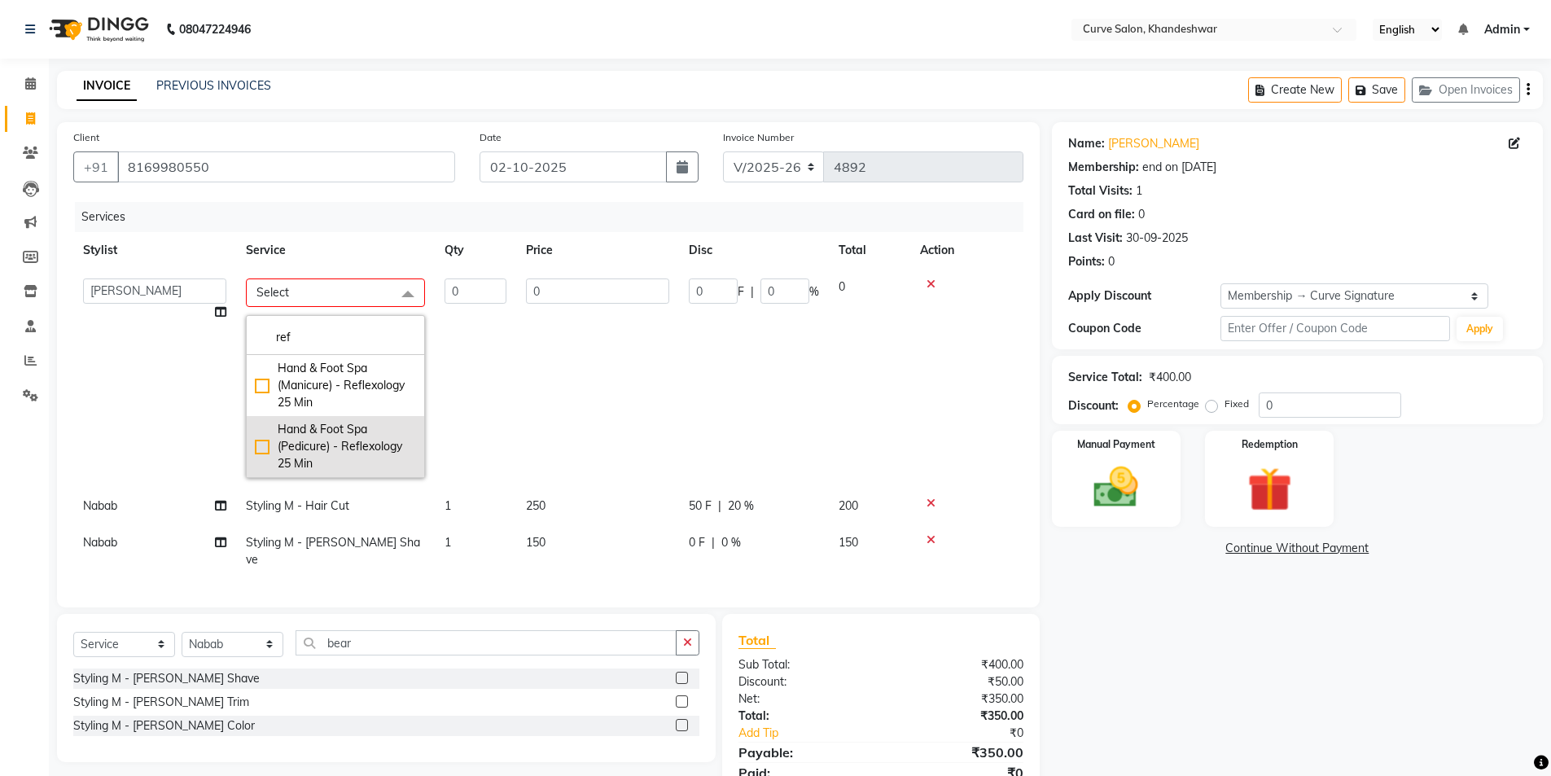
type input "ref"
click at [323, 439] on div "Hand & Foot Spa (Pedicure) - Reflexology 25 Min" at bounding box center [335, 446] width 161 height 51
checkbox input "true"
type input "1"
type input "700"
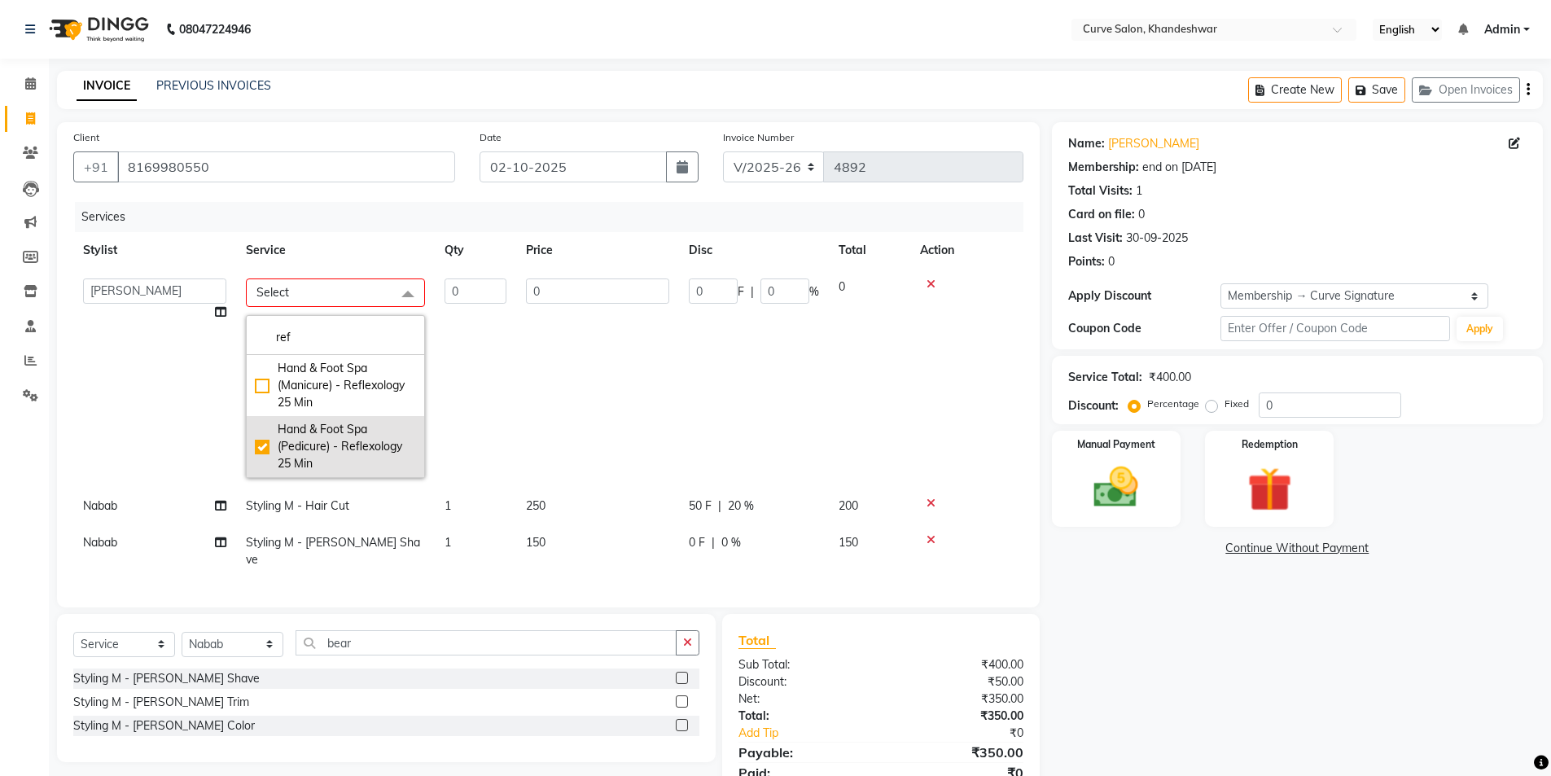
type input "140"
type input "20"
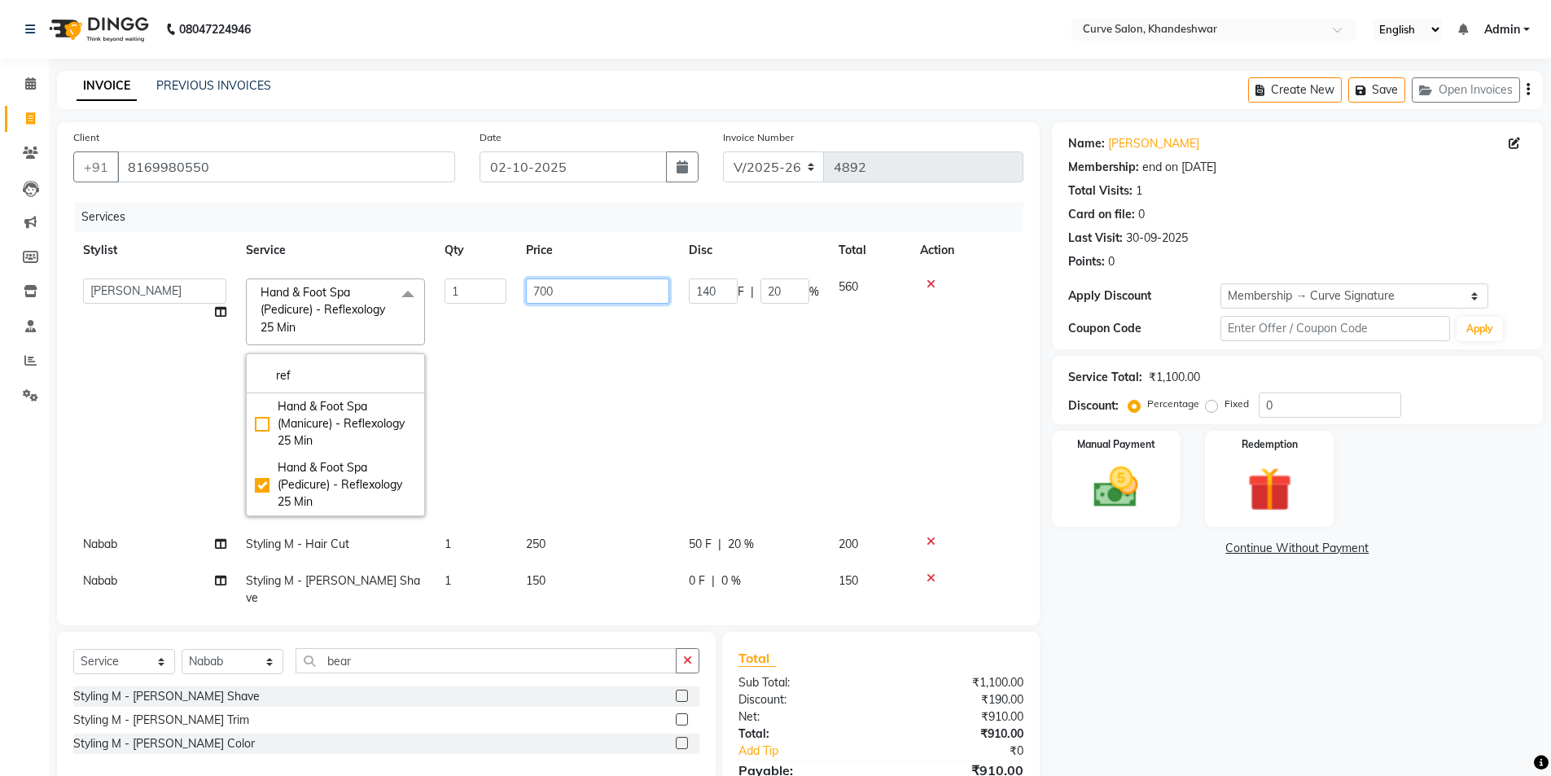
click at [620, 295] on input "700" at bounding box center [597, 291] width 143 height 25
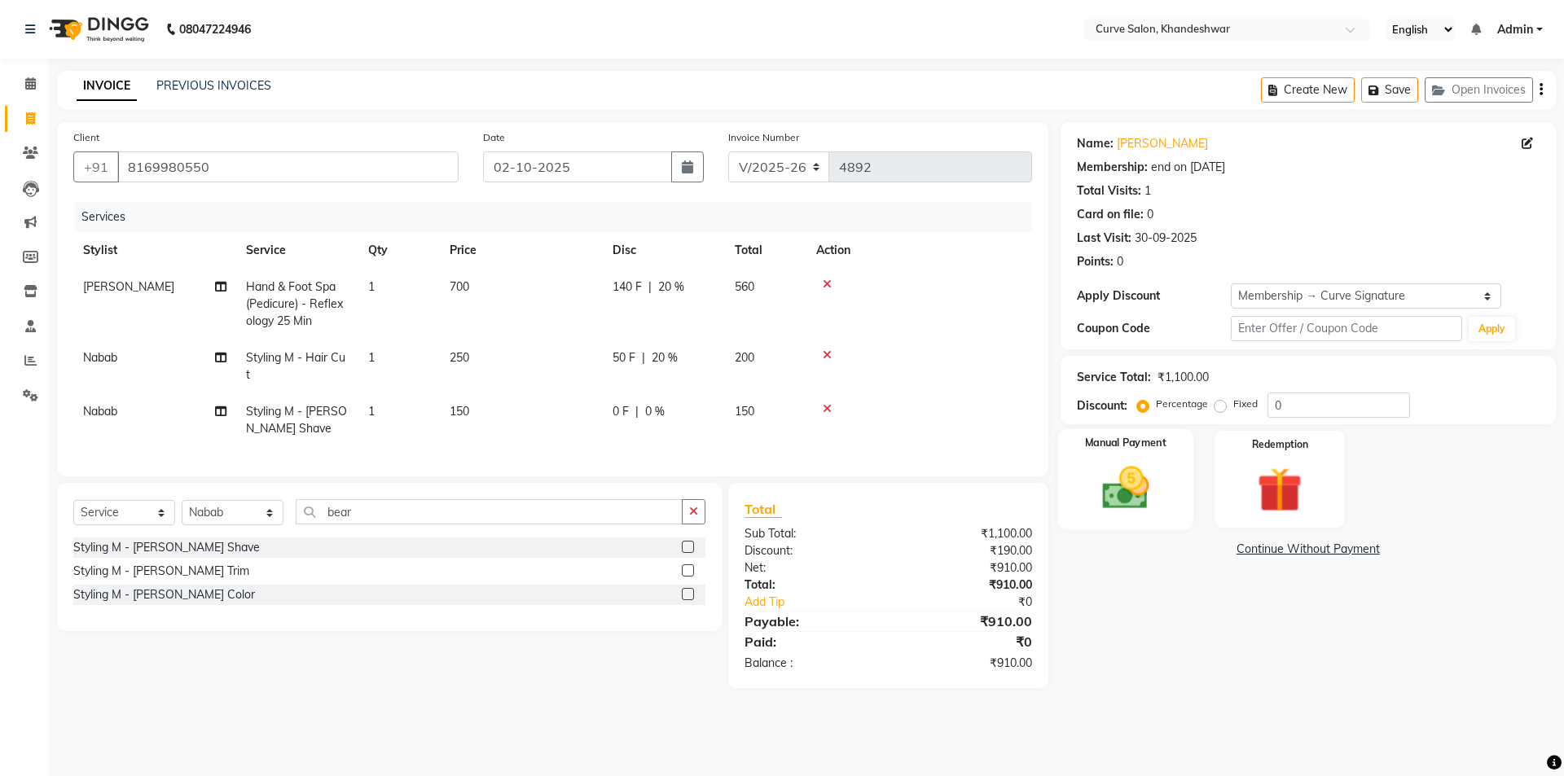
click at [1146, 461] on img at bounding box center [1125, 488] width 76 height 54
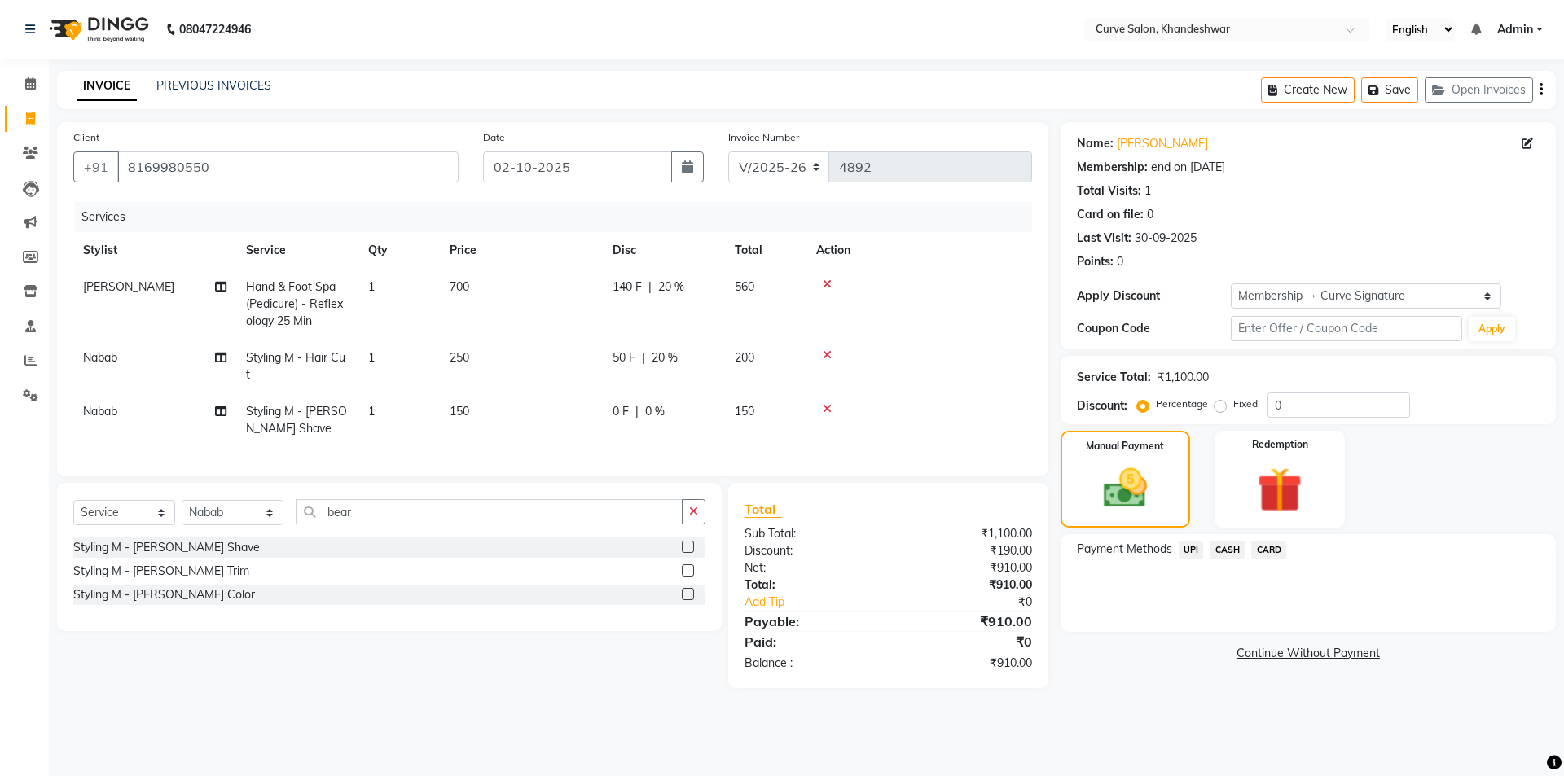
click at [829, 283] on icon at bounding box center [827, 284] width 9 height 11
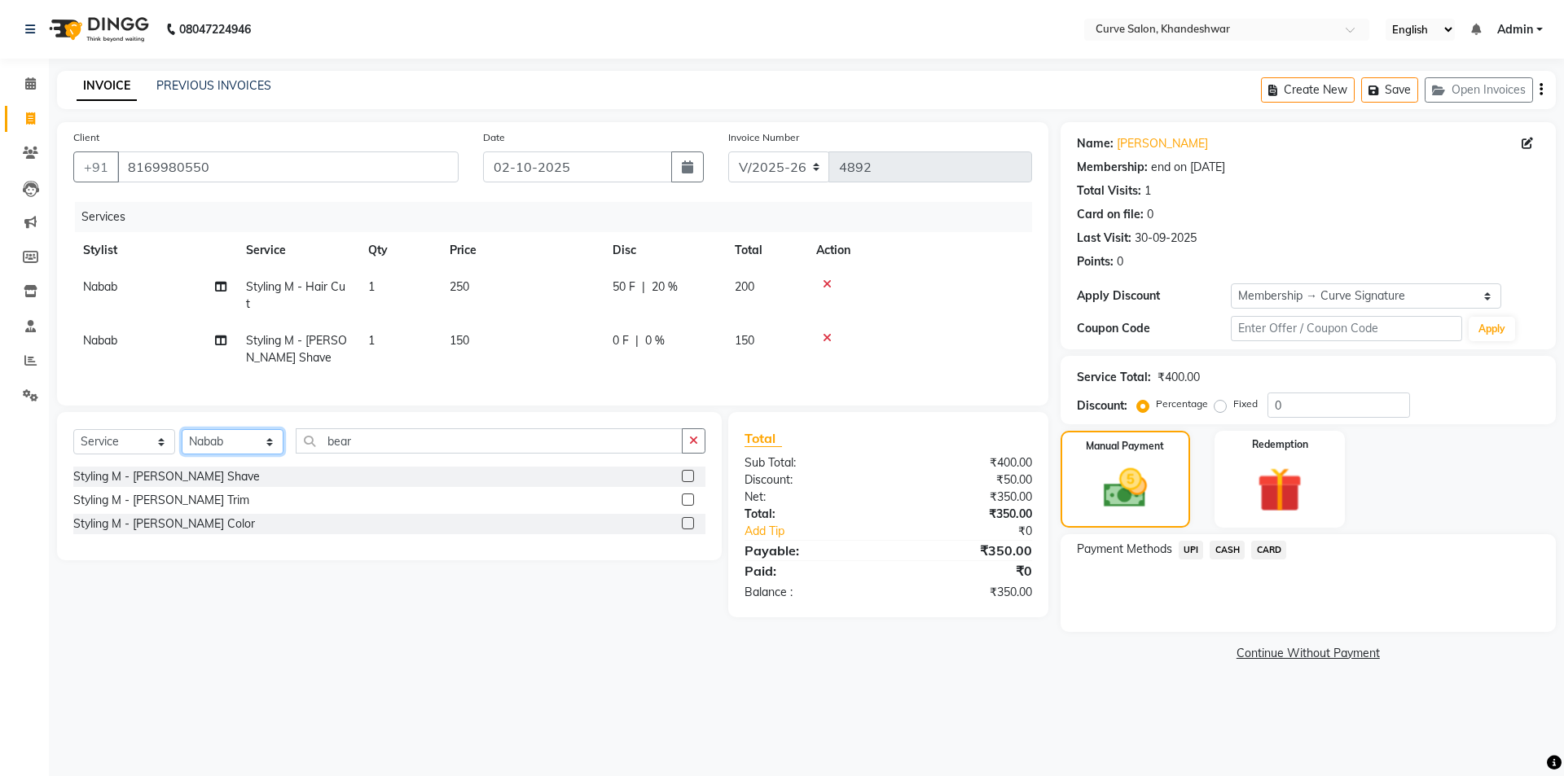
click at [264, 453] on select "Select Stylist Ahmed Kafil Curve Faizan Khan Kunal Gavai Laxmi Bylapudi Nabab N…" at bounding box center [233, 441] width 102 height 25
select select "25108"
click at [182, 441] on select "Select Stylist Ahmed Kafil Curve Faizan Khan Kunal Gavai Laxmi Bylapudi Nabab N…" at bounding box center [233, 441] width 102 height 25
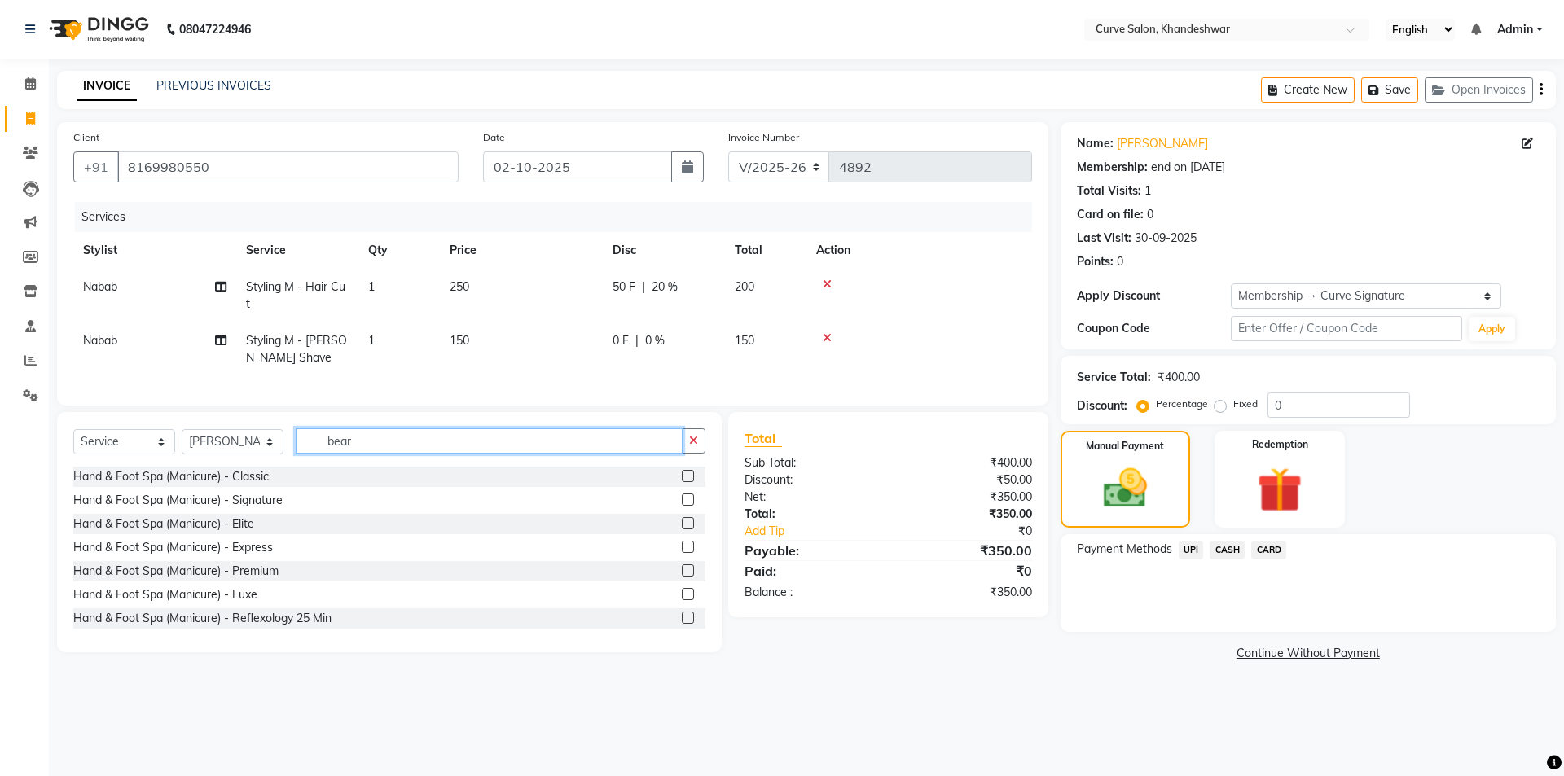
click at [372, 454] on input "bear" at bounding box center [489, 440] width 387 height 25
drag, startPoint x: 372, startPoint y: 456, endPoint x: 278, endPoint y: 465, distance: 94.9
click at [278, 465] on div "Select Service Product Membership Package Voucher Prepaid Gift Card Select Styl…" at bounding box center [389, 447] width 632 height 38
type input "relax"
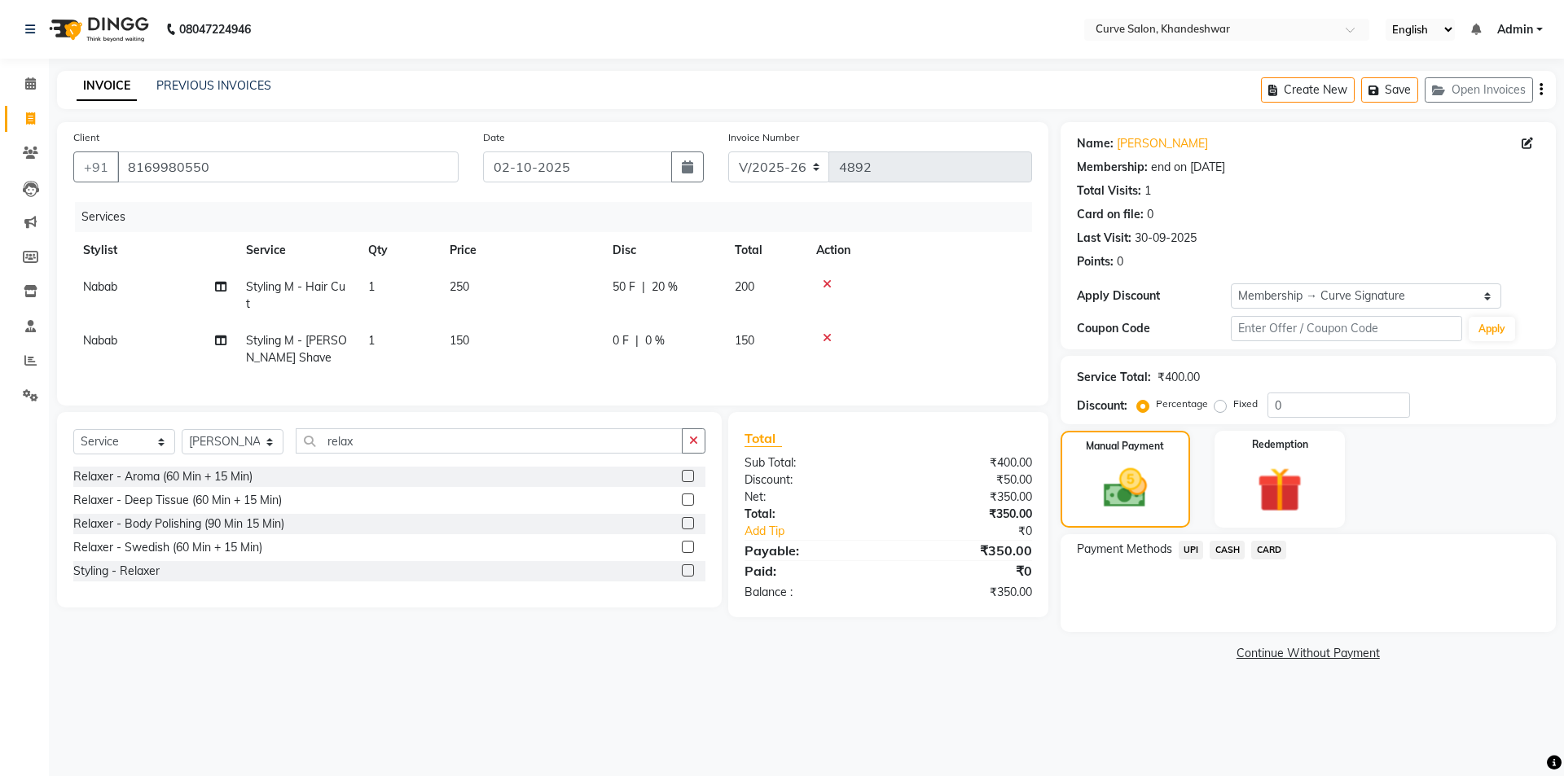
click at [689, 577] on label at bounding box center [688, 570] width 12 height 12
click at [689, 577] on input "checkbox" at bounding box center [687, 571] width 11 height 11
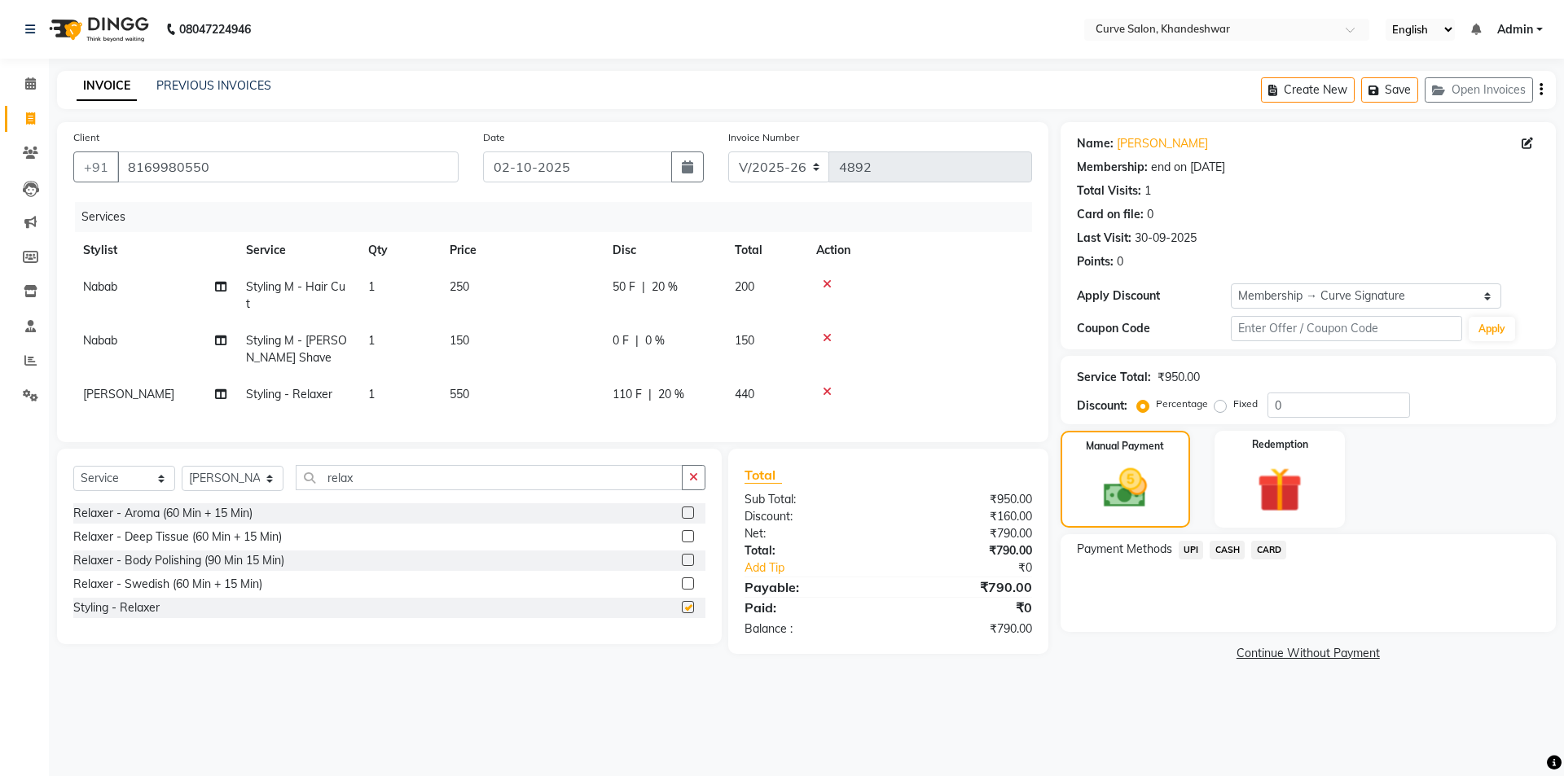
checkbox input "false"
click at [484, 394] on td "550" at bounding box center [521, 394] width 163 height 37
select select "25108"
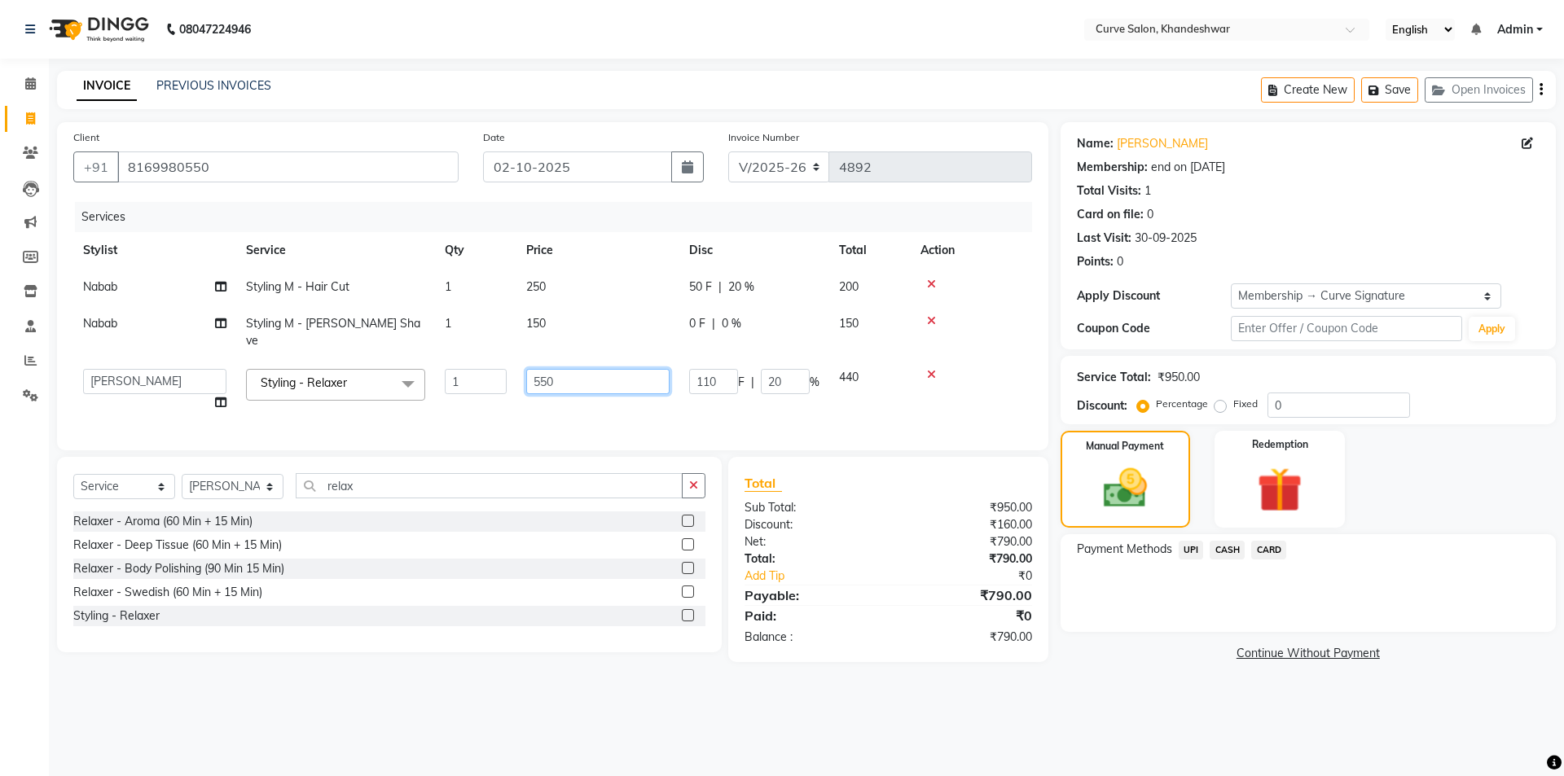
drag, startPoint x: 572, startPoint y: 370, endPoint x: 352, endPoint y: 362, distance: 220.0
click at [352, 362] on tr "Ahmed Kafil Curve Faizan Khan Kunal Gavai Laxmi Bylapudi Nabab Neelam Kamble Pi…" at bounding box center [552, 390] width 959 height 62
type input "700"
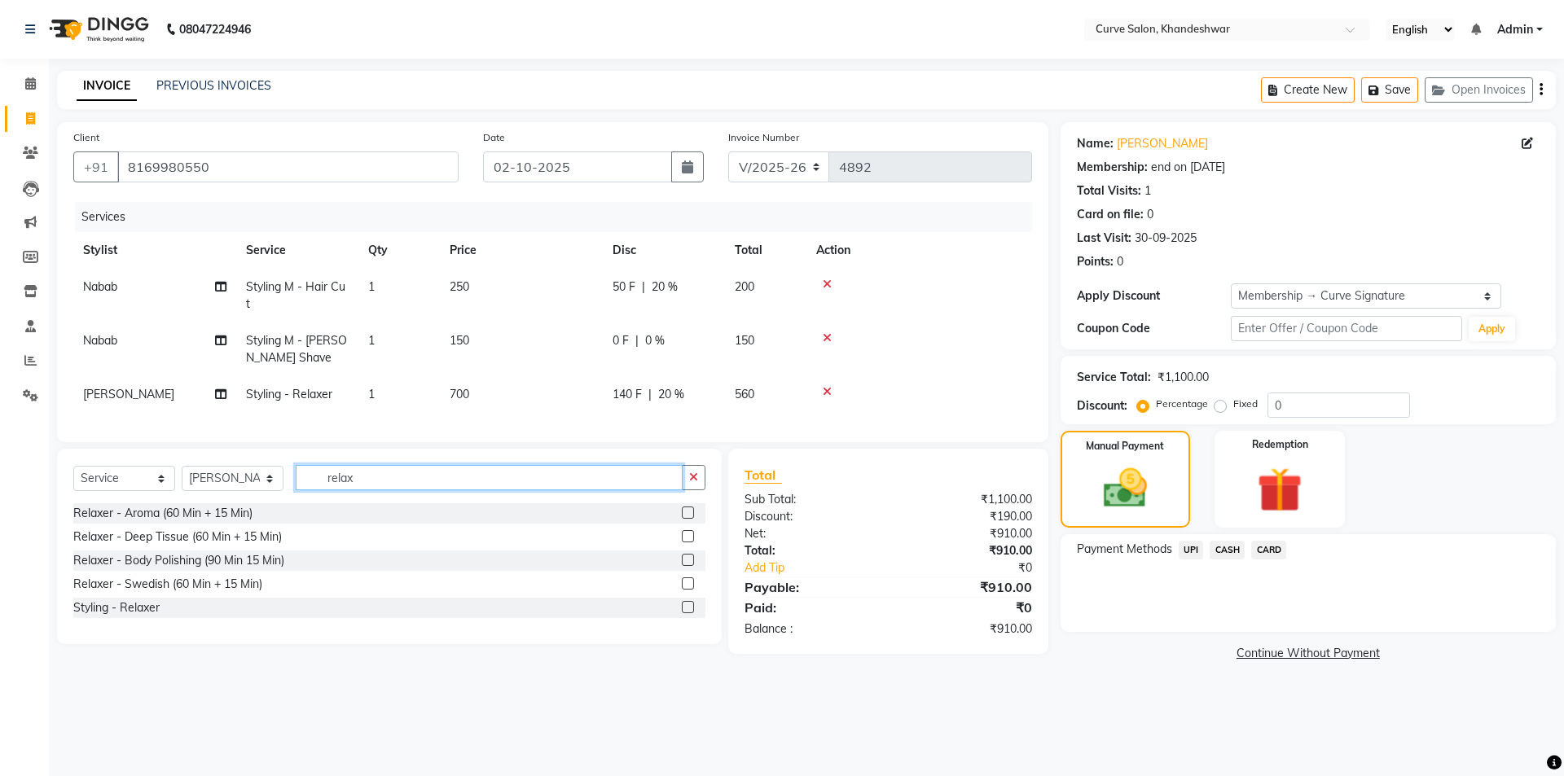
click at [464, 490] on input "relax" at bounding box center [489, 477] width 387 height 25
click at [373, 490] on input "relax" at bounding box center [489, 477] width 387 height 25
click at [1191, 548] on span "UPI" at bounding box center [1190, 550] width 25 height 19
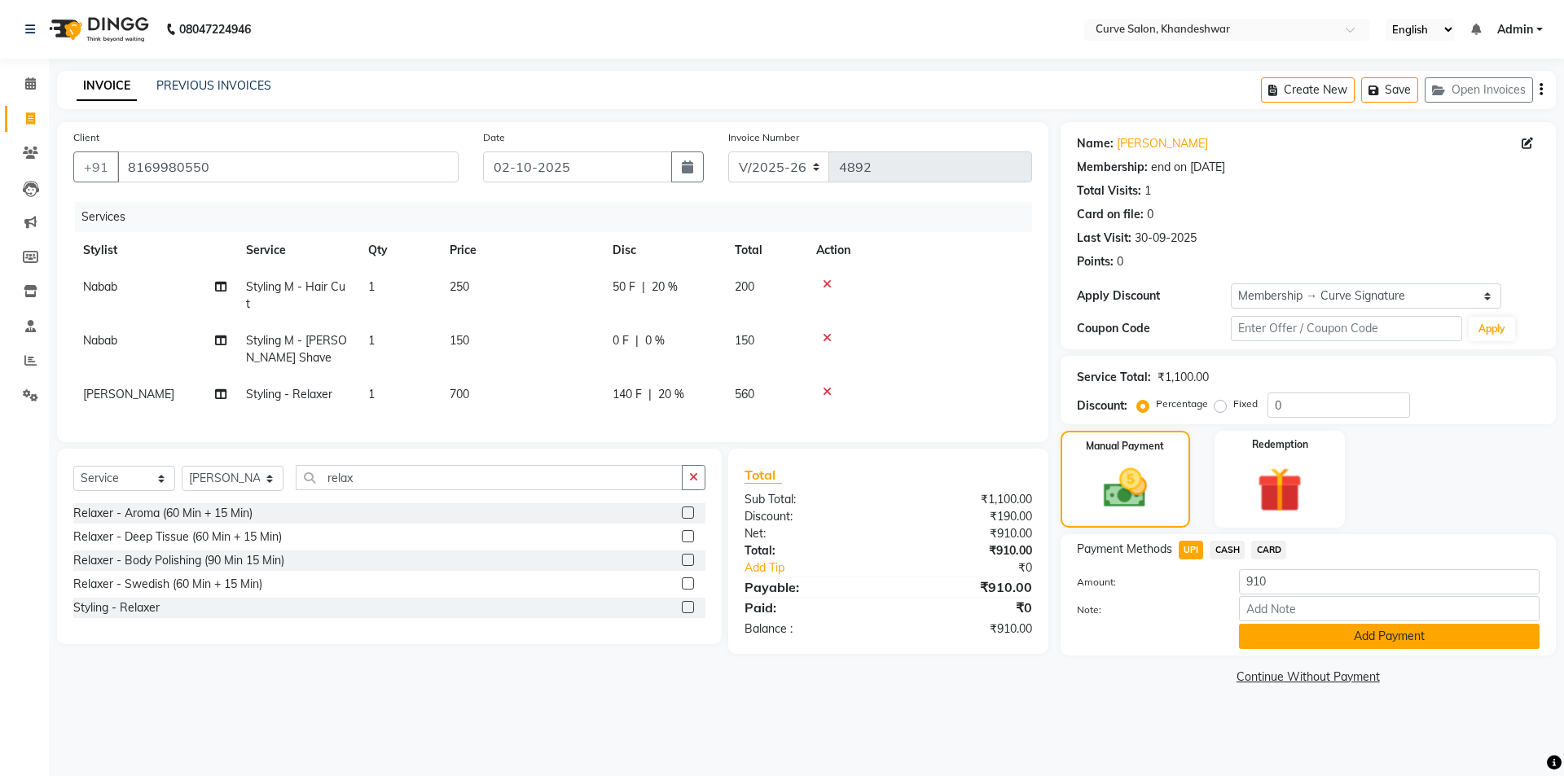
click at [1362, 633] on button "Add Payment" at bounding box center [1389, 636] width 301 height 25
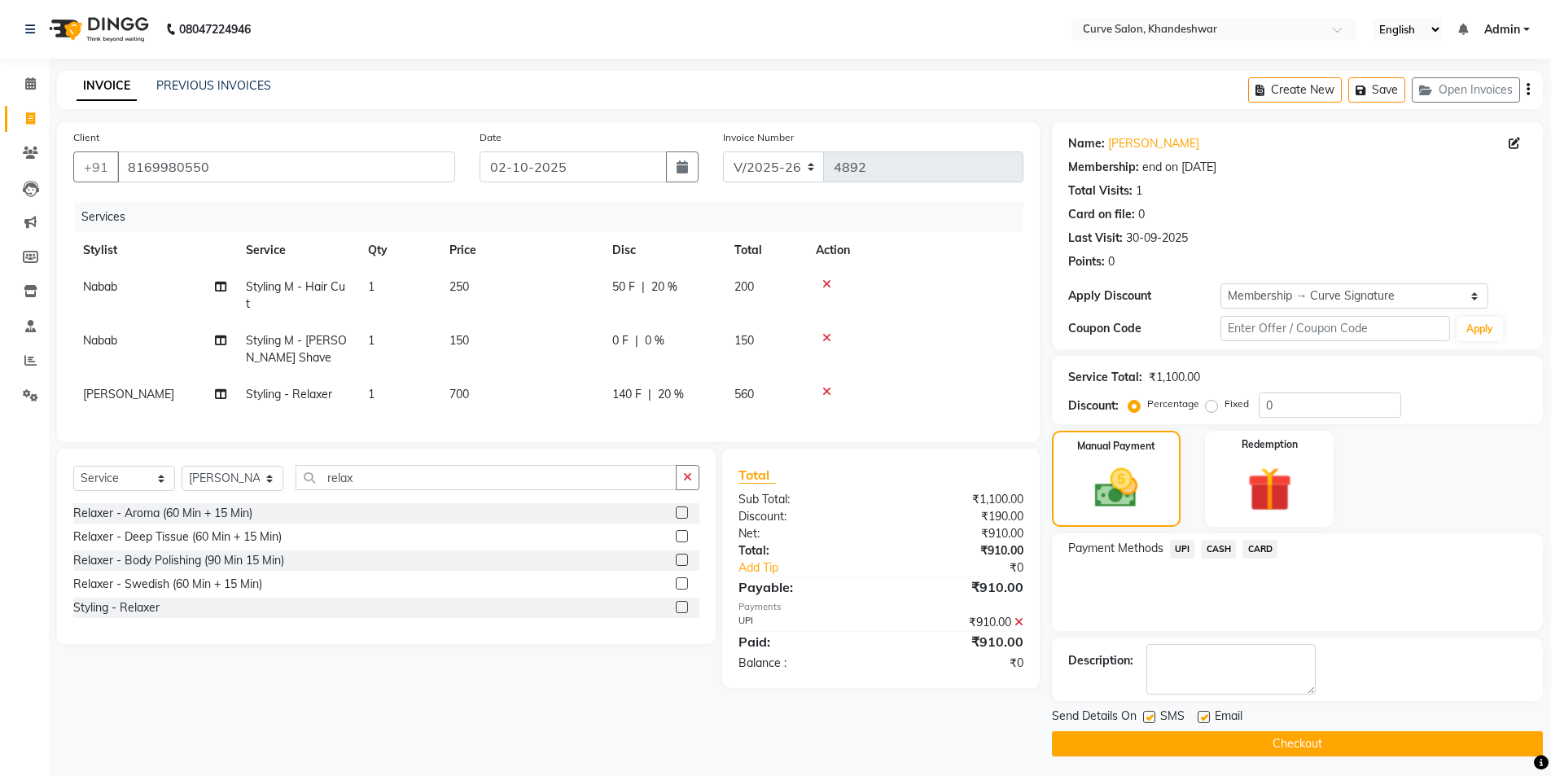
click at [1189, 548] on span "UPI" at bounding box center [1182, 549] width 25 height 19
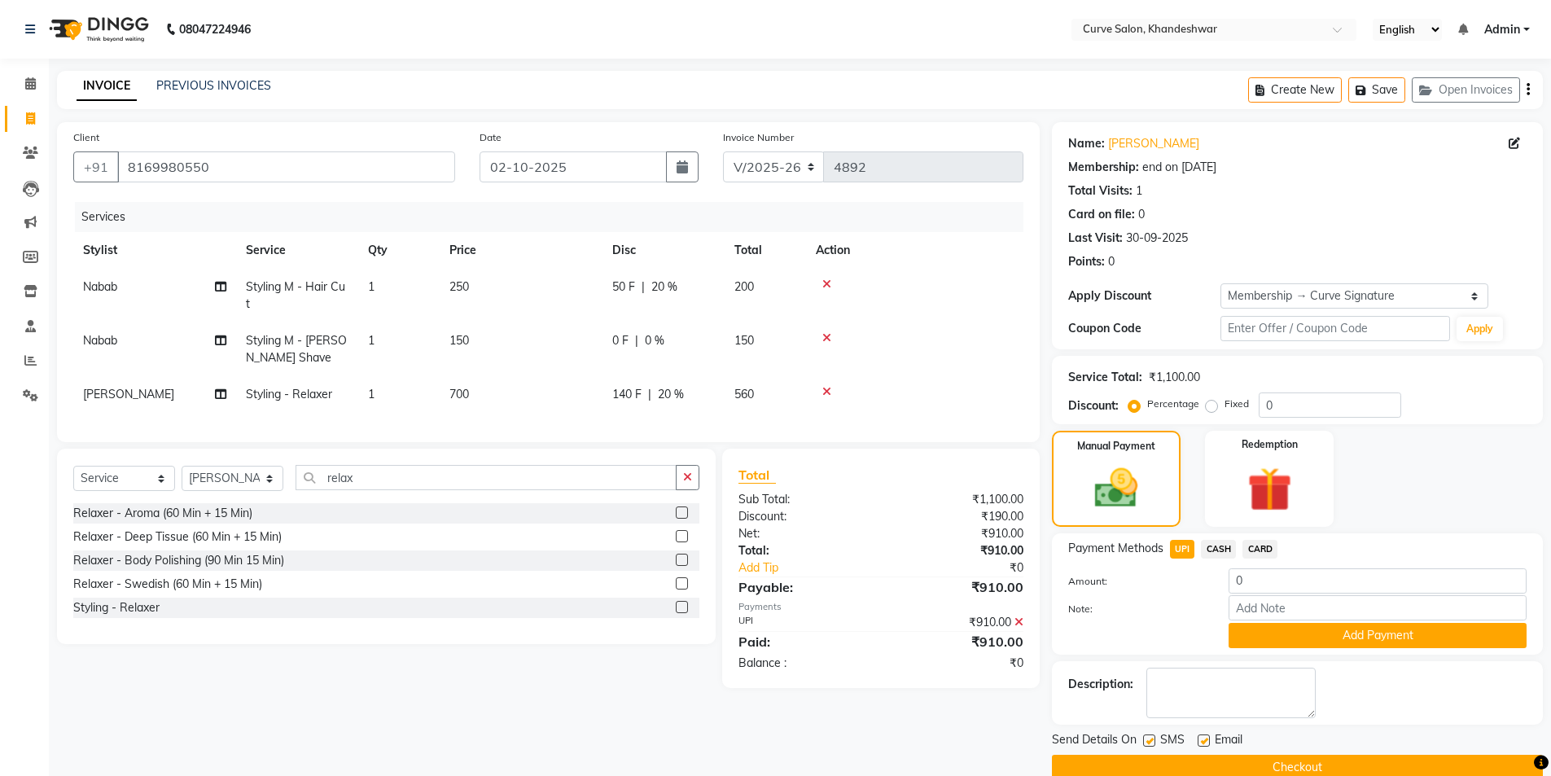
click at [1304, 764] on button "Checkout" at bounding box center [1297, 767] width 491 height 25
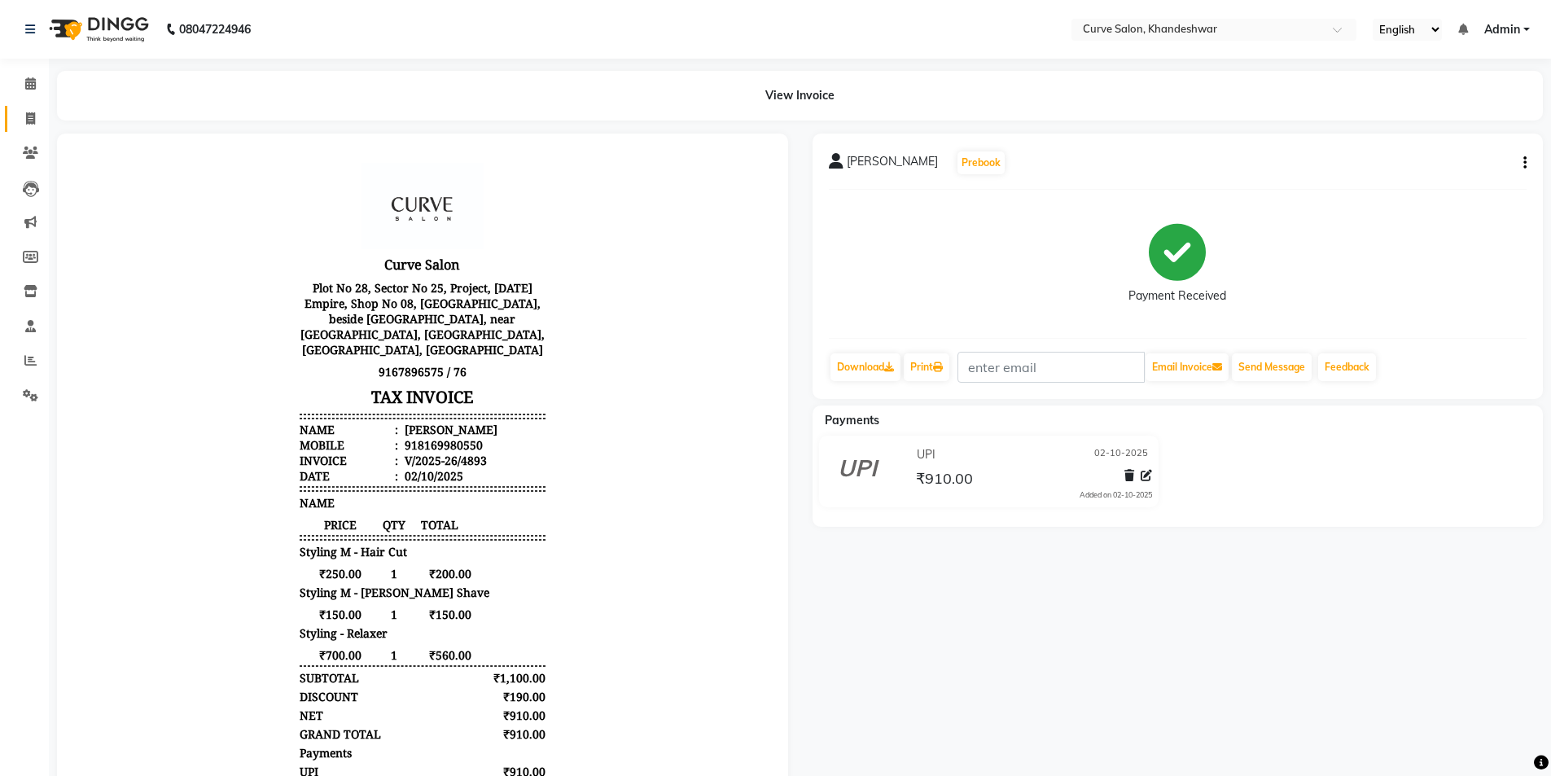
click at [29, 121] on icon at bounding box center [30, 118] width 9 height 12
select select "4458"
select select "service"
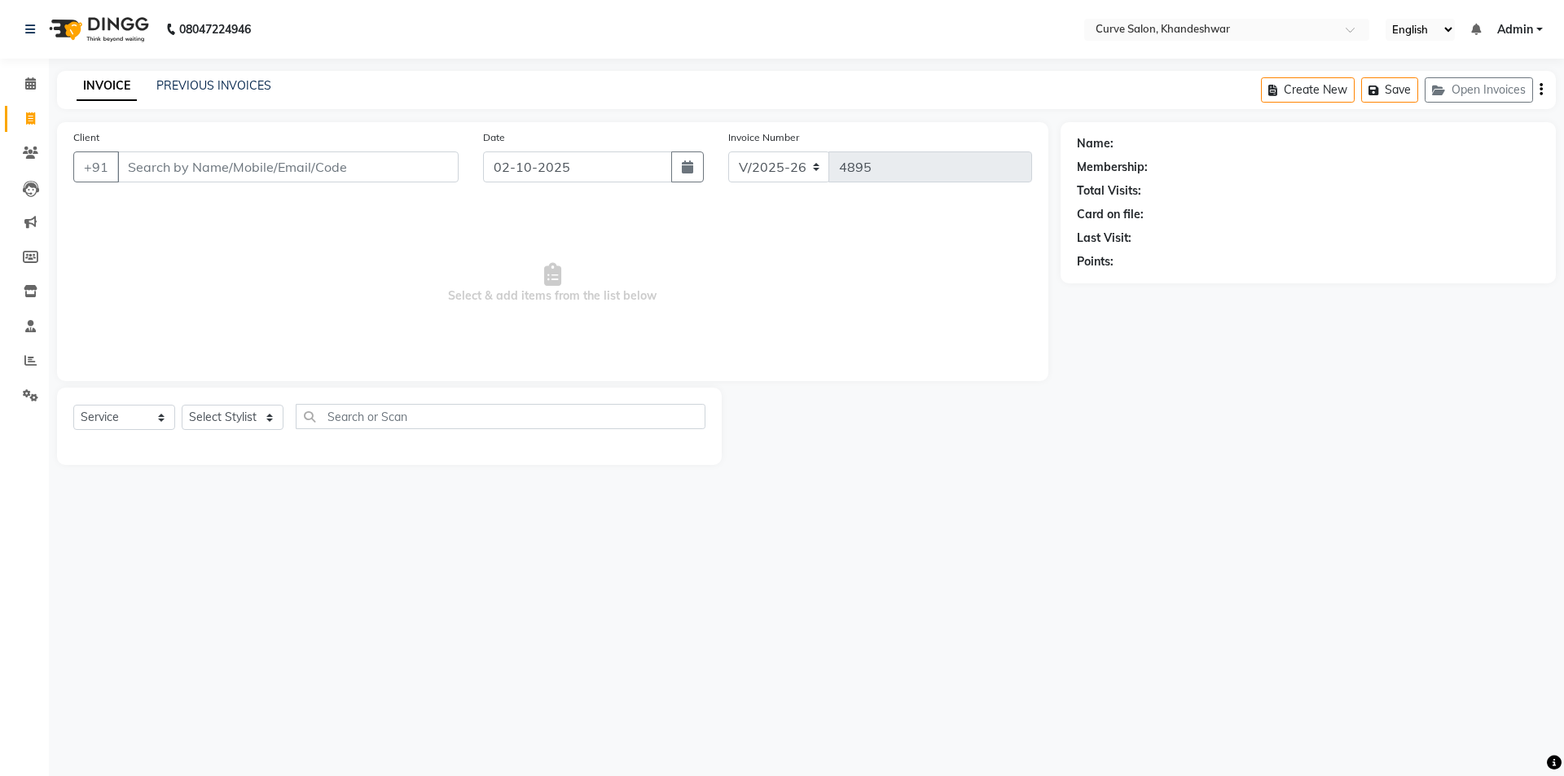
click at [251, 163] on input "Client" at bounding box center [287, 166] width 341 height 31
click at [216, 208] on span "95600" at bounding box center [200, 204] width 41 height 16
type input "9560068825"
click at [249, 426] on select "Select Stylist Ahmed Kafil Curve Faizan Khan Kunal Gavai Laxmi Bylapudi Nabab N…" at bounding box center [233, 417] width 102 height 25
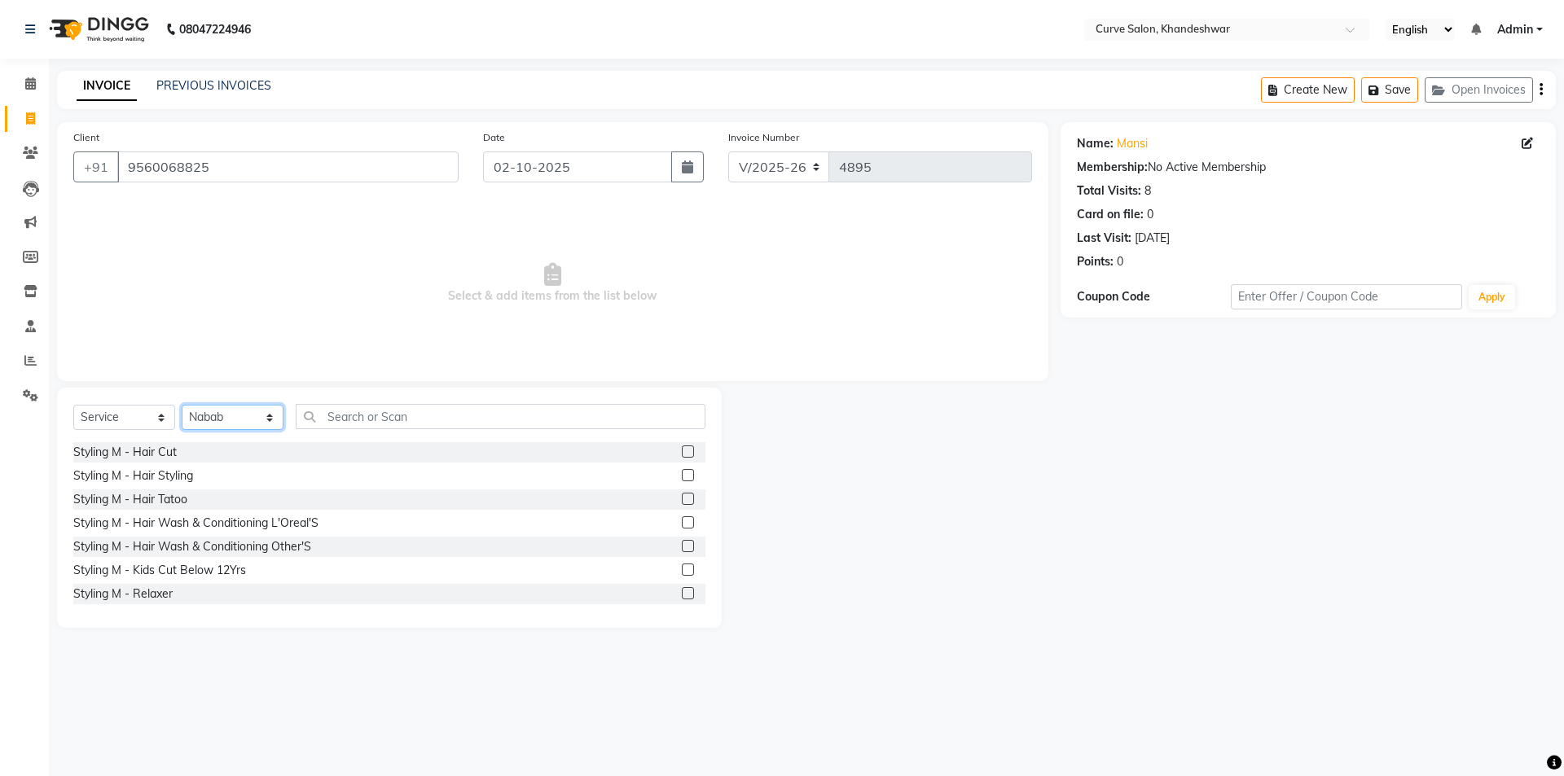
select select "25108"
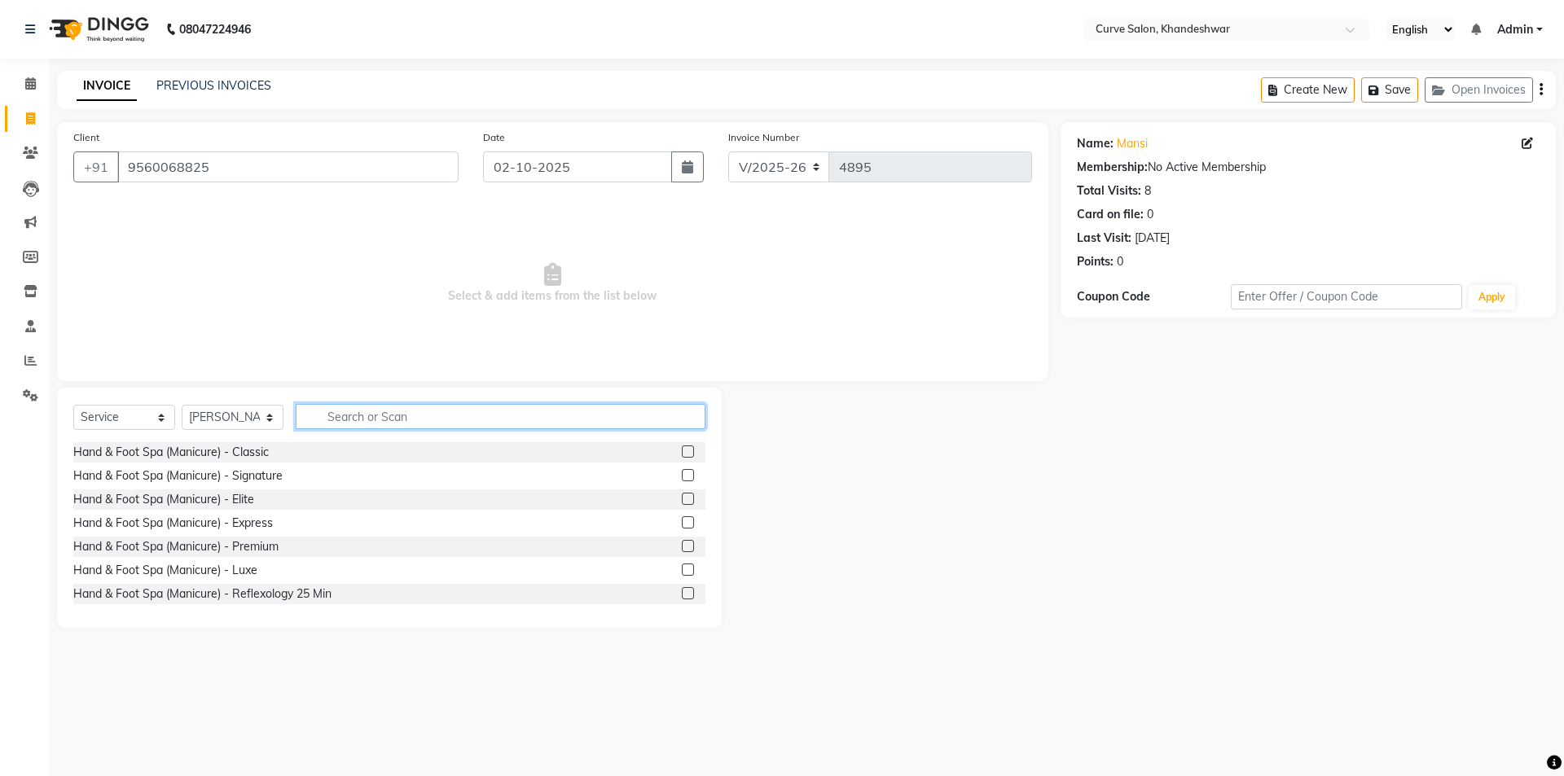
click at [386, 415] on input "text" at bounding box center [501, 416] width 410 height 25
click at [379, 415] on input "text" at bounding box center [501, 416] width 410 height 25
type input "ess"
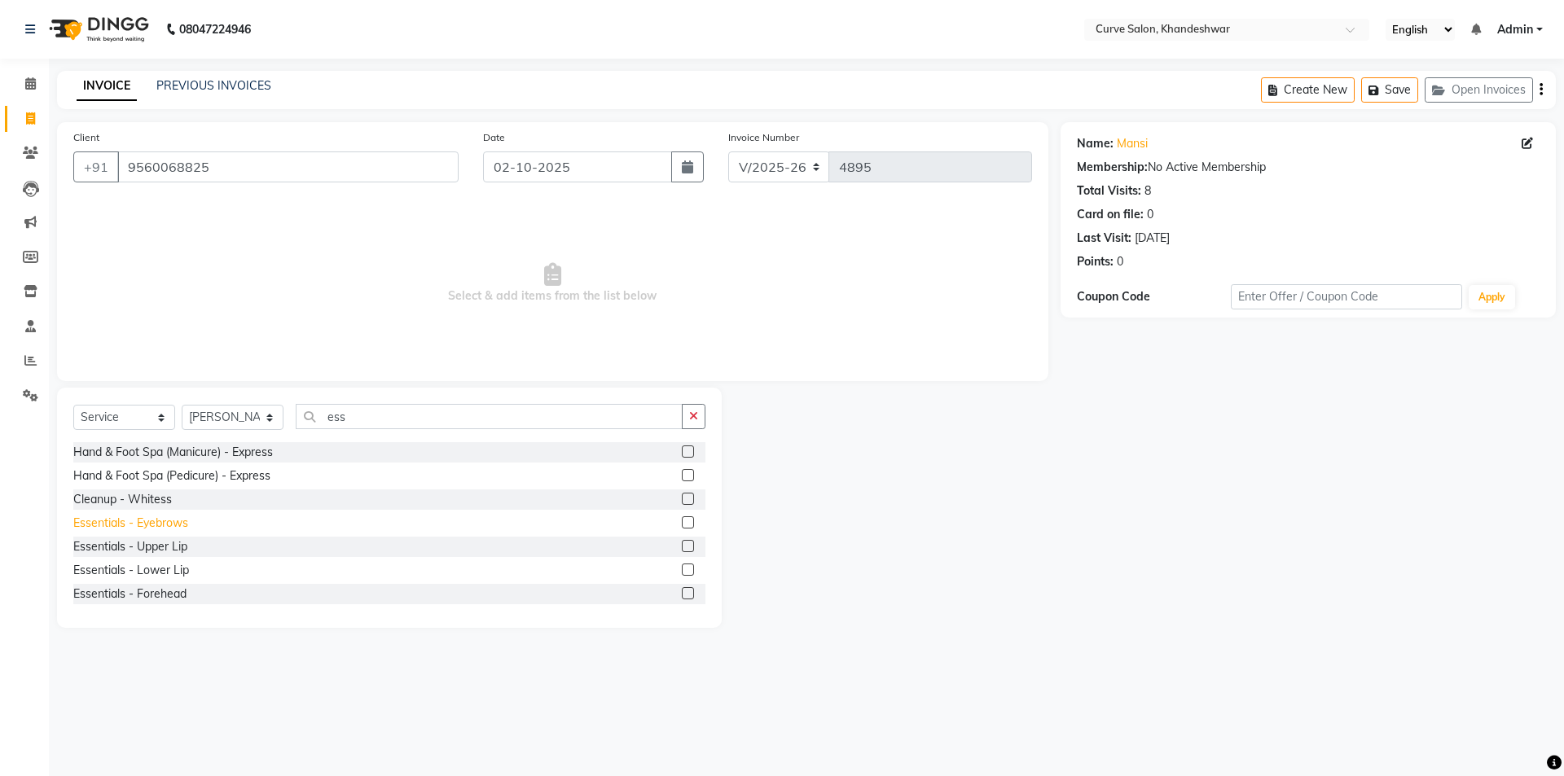
click at [148, 524] on div "Essentials - Eyebrows" at bounding box center [130, 523] width 115 height 17
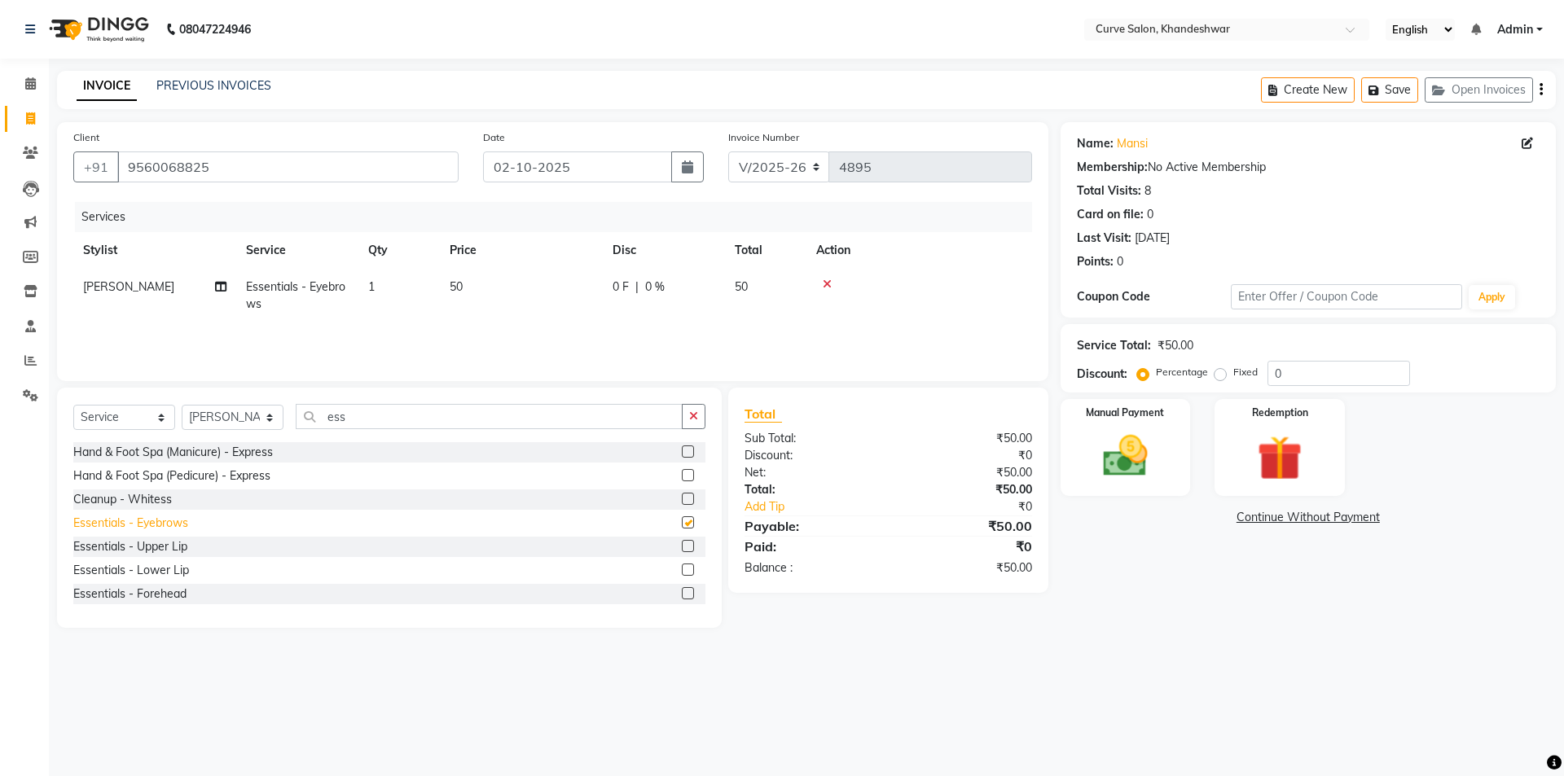
checkbox input "false"
click at [142, 549] on div "Essentials - Upper Lip" at bounding box center [130, 546] width 114 height 17
checkbox input "false"
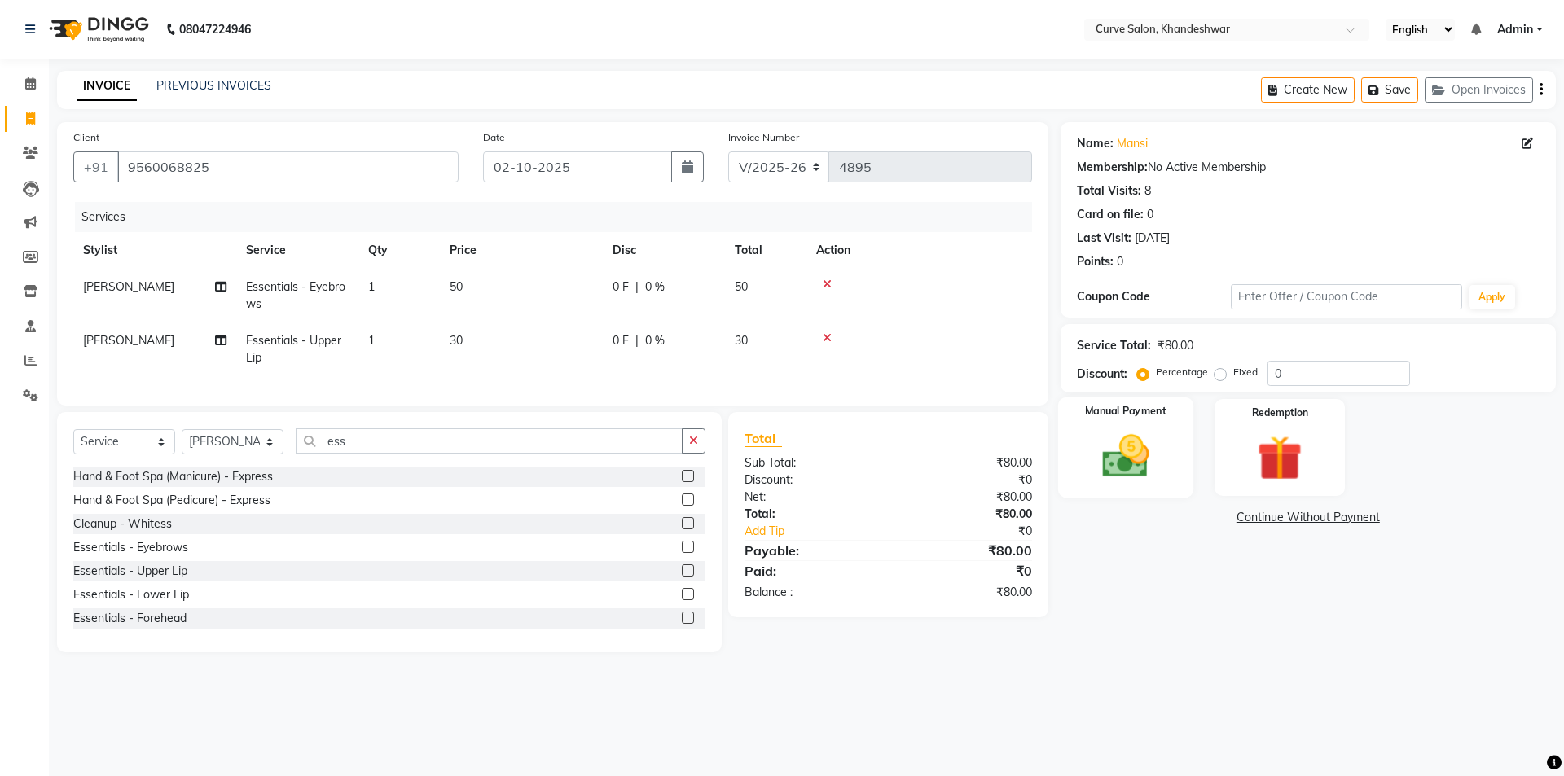
click at [1114, 445] on img at bounding box center [1125, 456] width 76 height 54
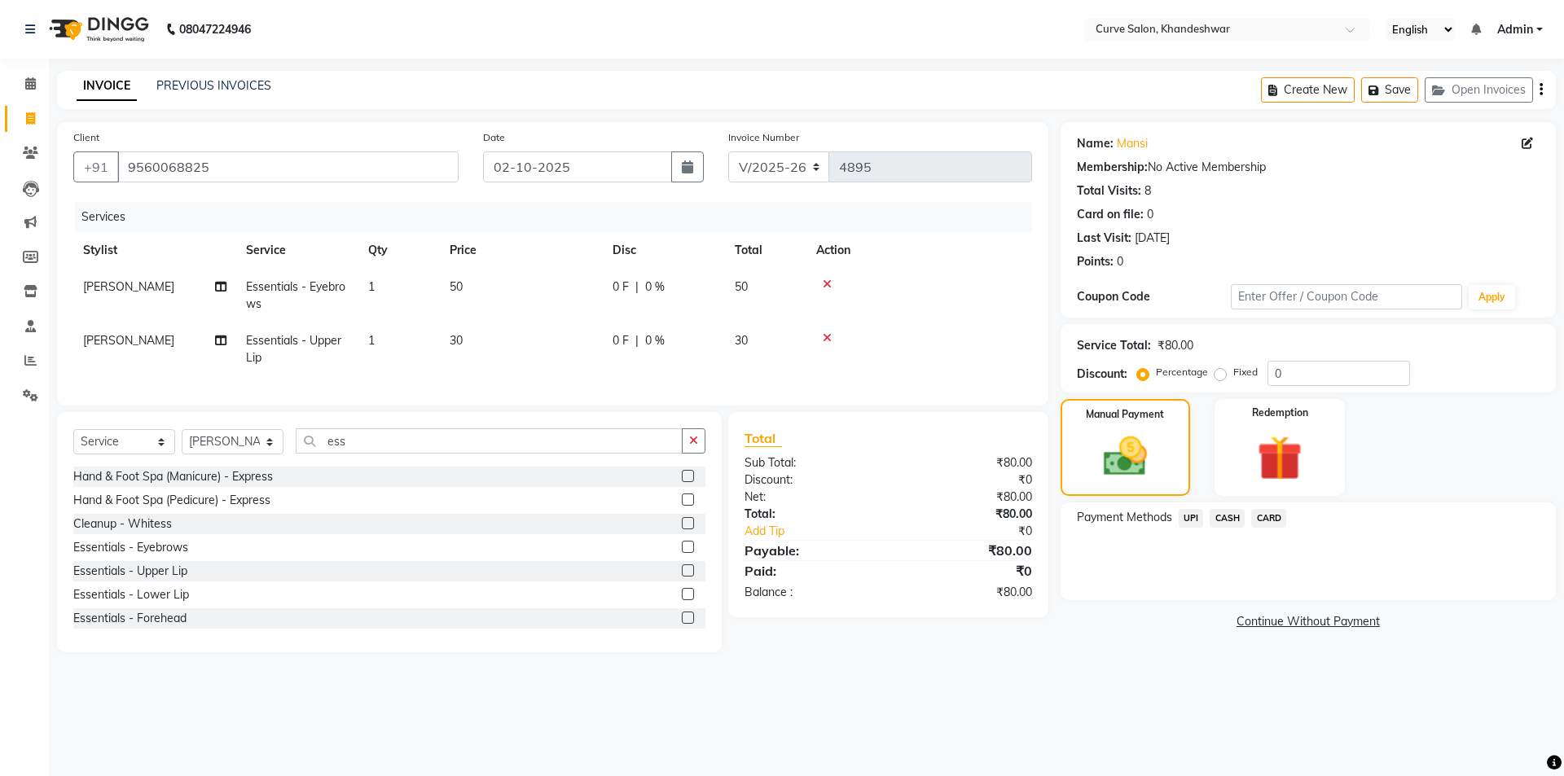
click at [1233, 517] on span "CASH" at bounding box center [1226, 518] width 35 height 19
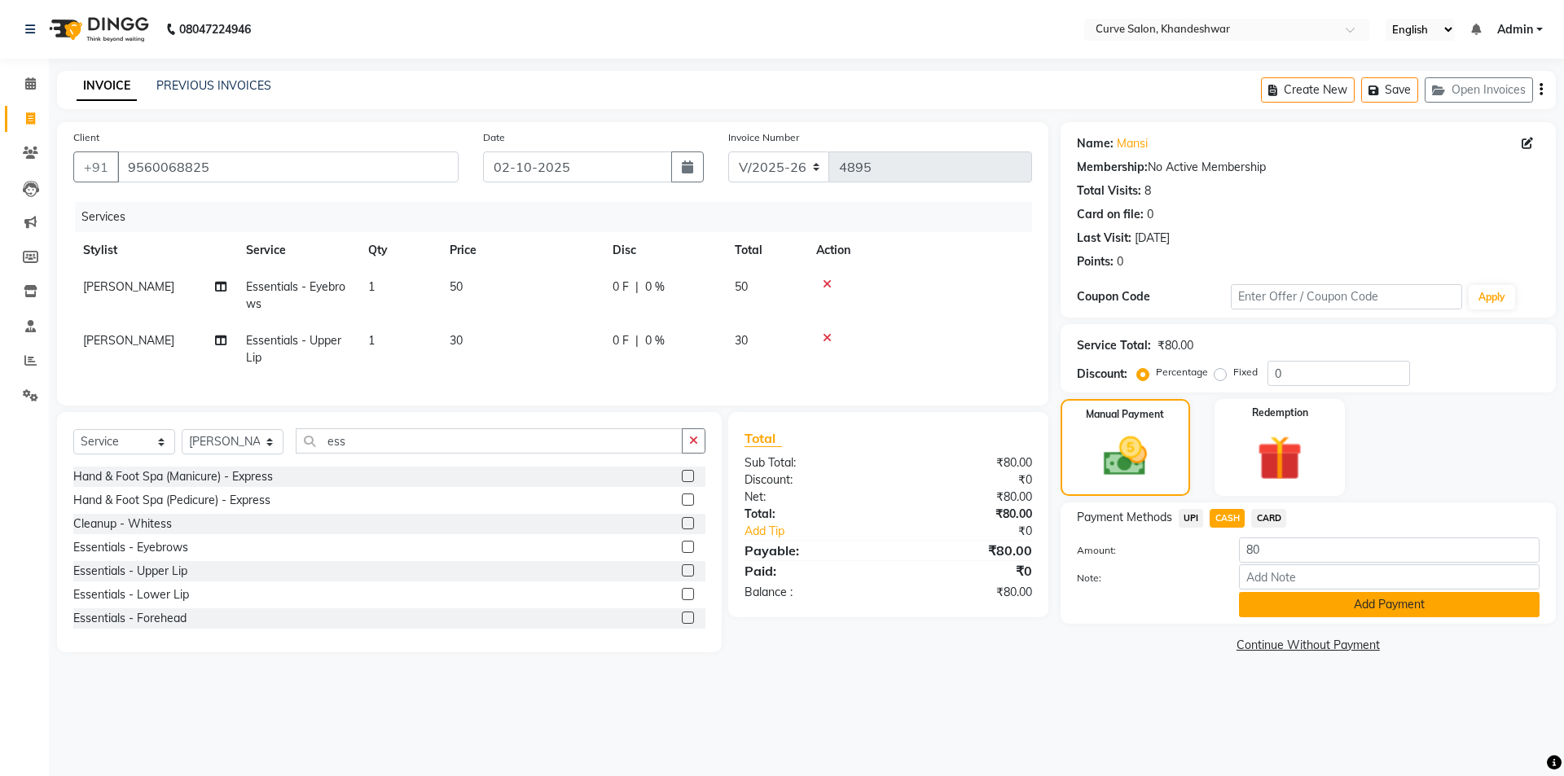
click at [1390, 601] on button "Add Payment" at bounding box center [1389, 604] width 301 height 25
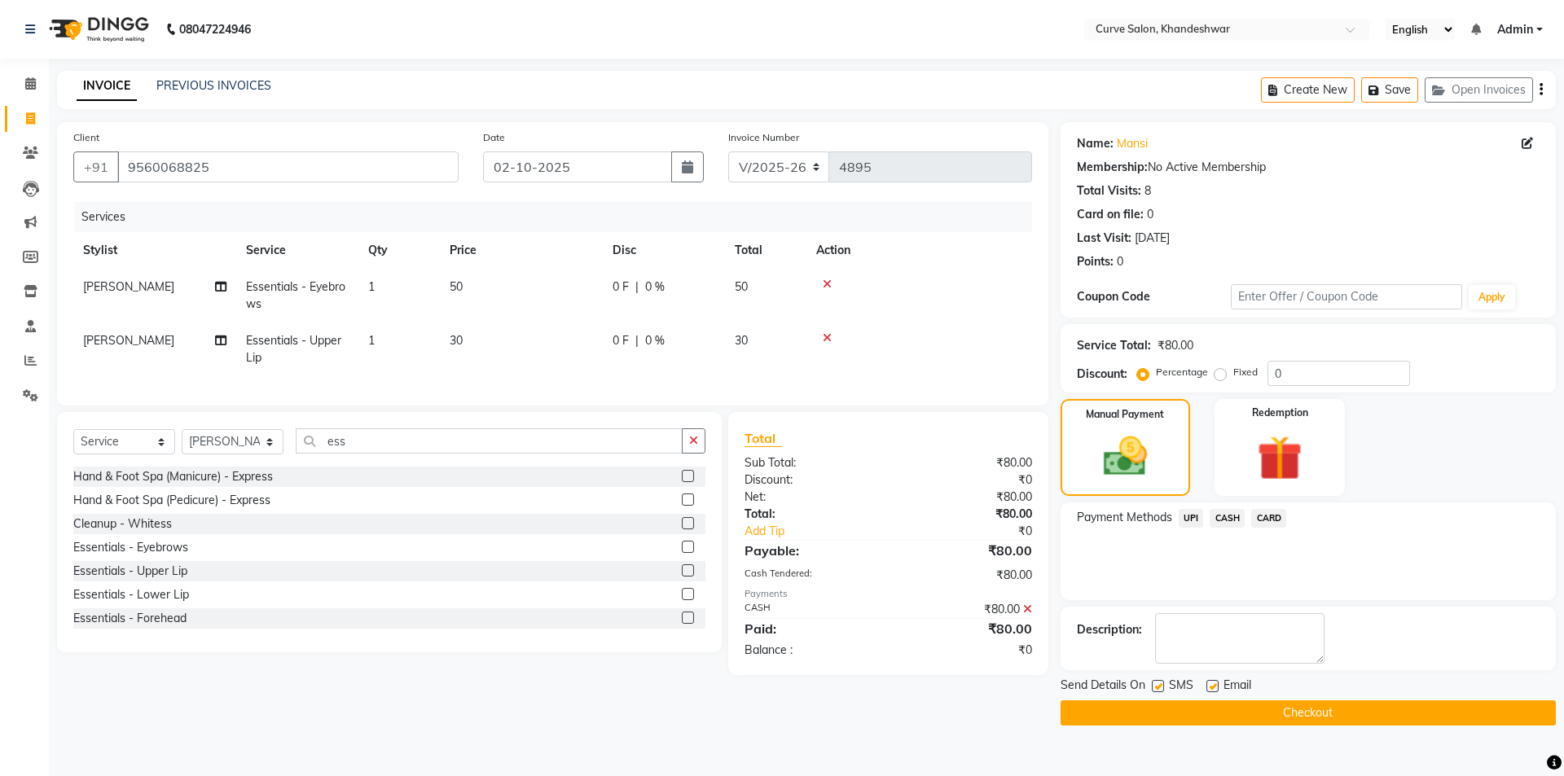
click at [1308, 711] on button "Checkout" at bounding box center [1307, 712] width 495 height 25
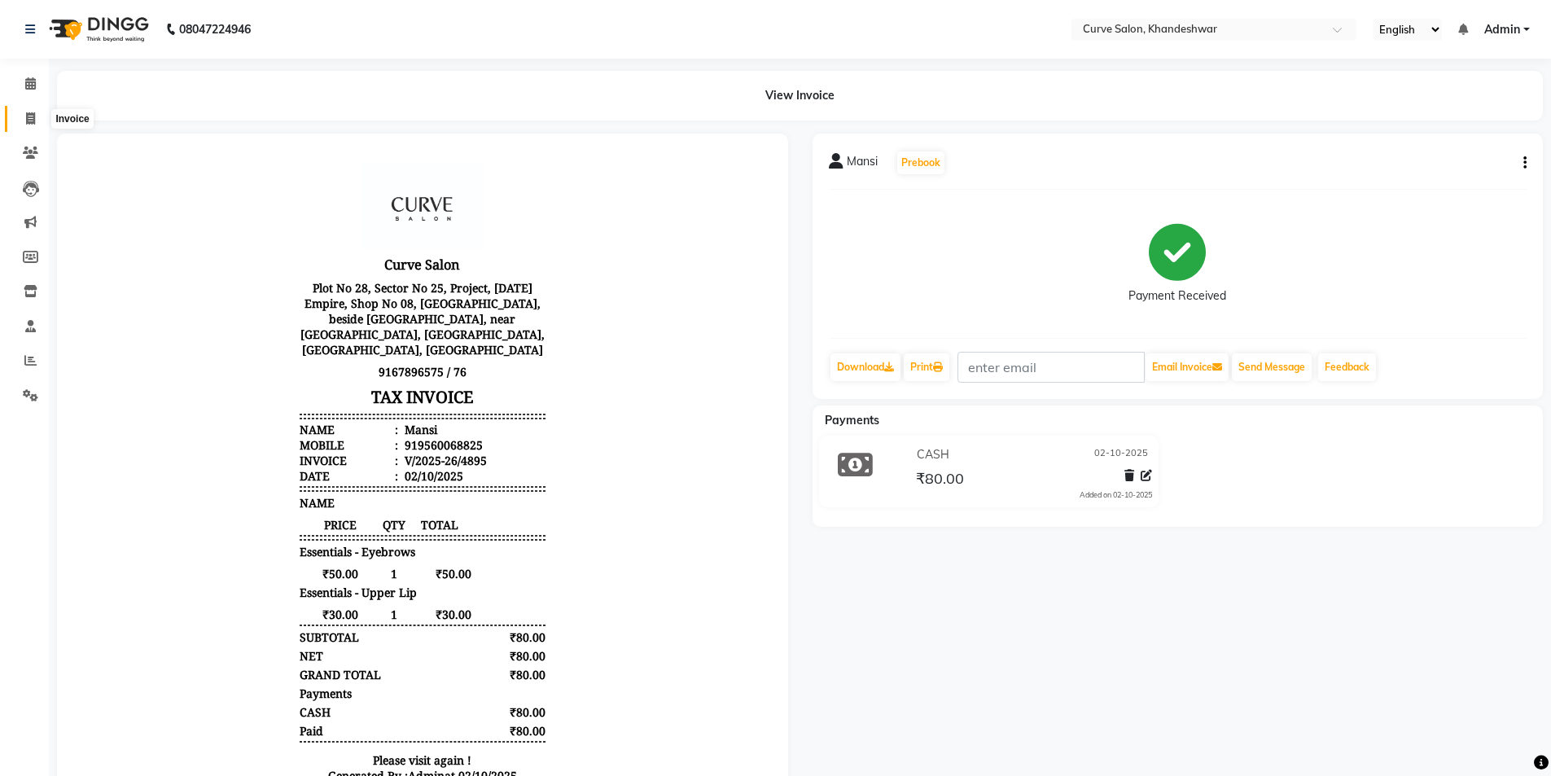
click at [33, 110] on span at bounding box center [30, 119] width 29 height 19
select select "4458"
select select "service"
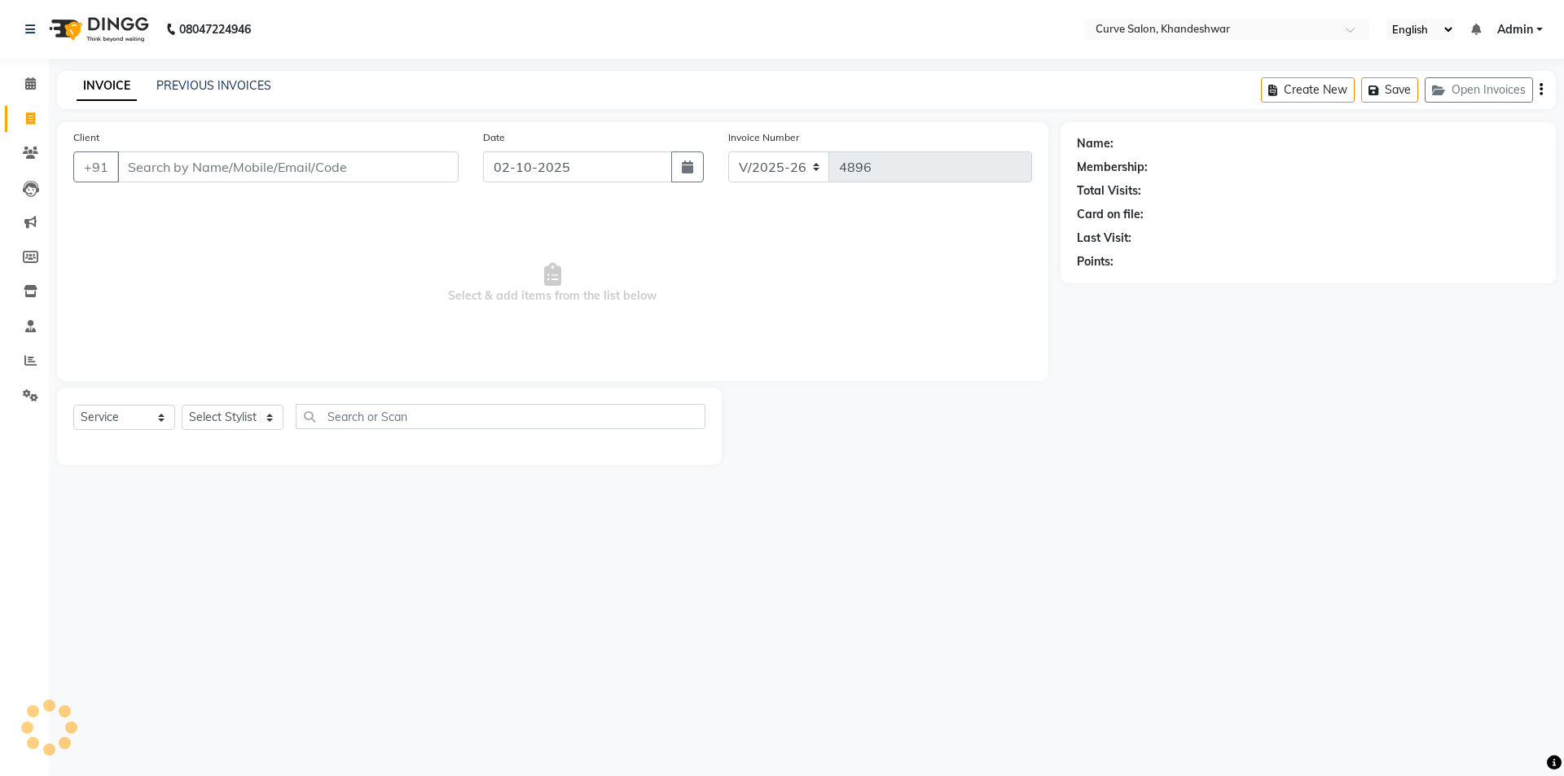
click at [200, 160] on input "Client" at bounding box center [287, 166] width 341 height 31
click at [32, 26] on icon at bounding box center [30, 29] width 10 height 11
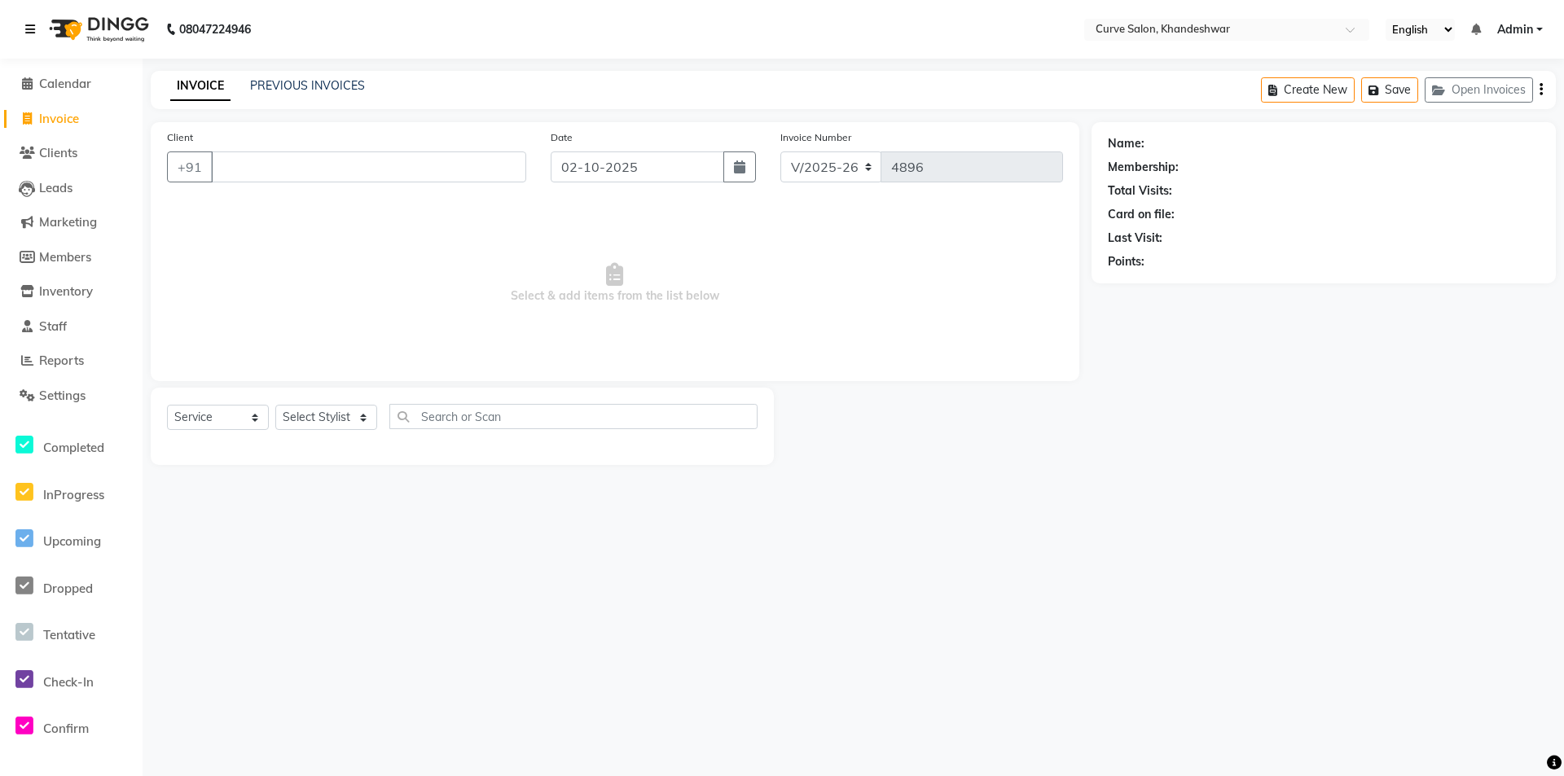
click at [33, 24] on icon at bounding box center [30, 29] width 10 height 11
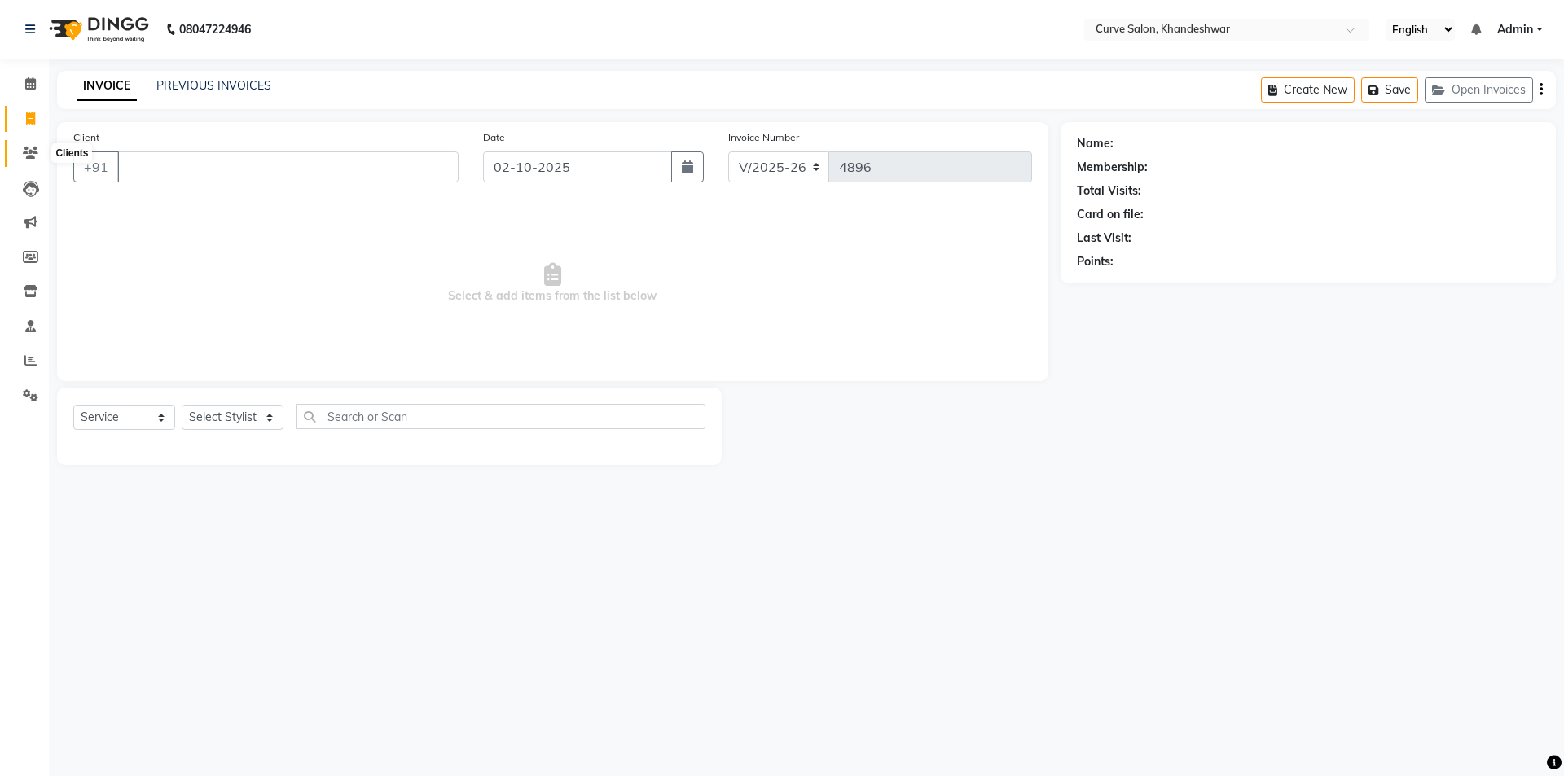
click at [31, 147] on icon at bounding box center [30, 153] width 15 height 12
click at [212, 86] on link "PREVIOUS INVOICES" at bounding box center [213, 85] width 115 height 15
click at [178, 81] on link "PREVIOUS INVOICES" at bounding box center [213, 85] width 115 height 15
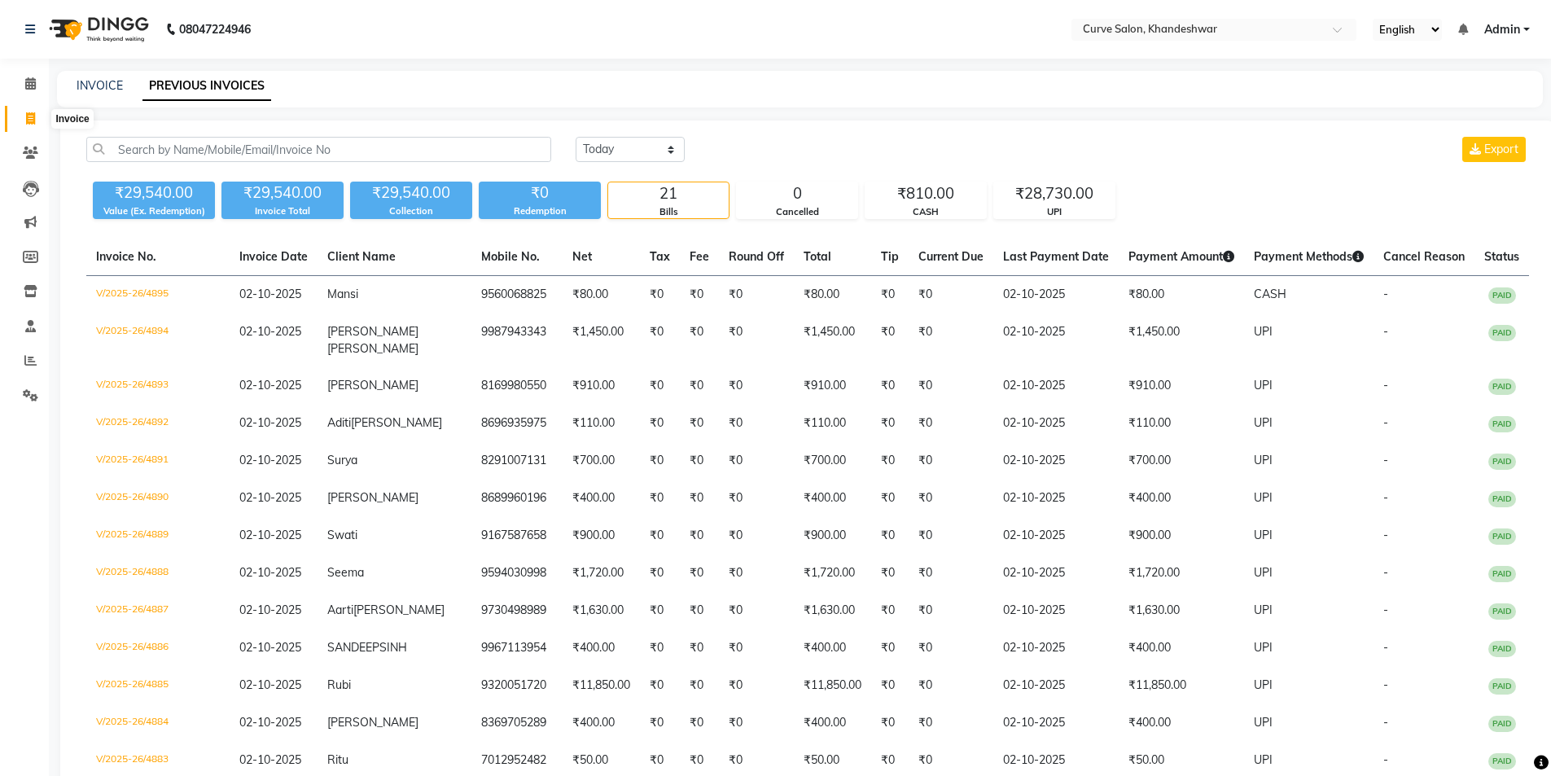
click at [34, 115] on icon at bounding box center [30, 118] width 9 height 12
select select "service"
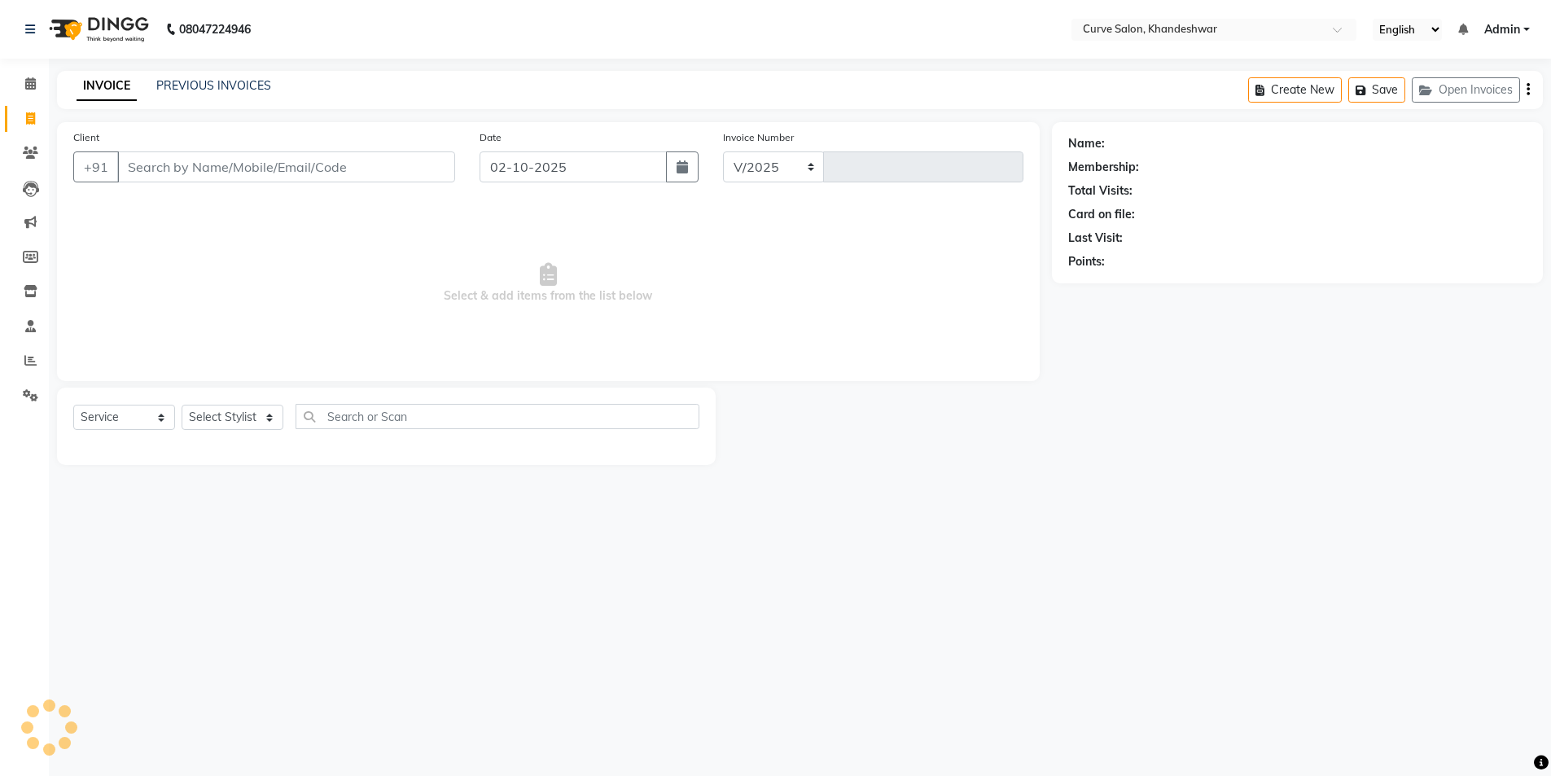
select select "4458"
type input "4896"
click at [204, 169] on input "Client" at bounding box center [286, 166] width 338 height 31
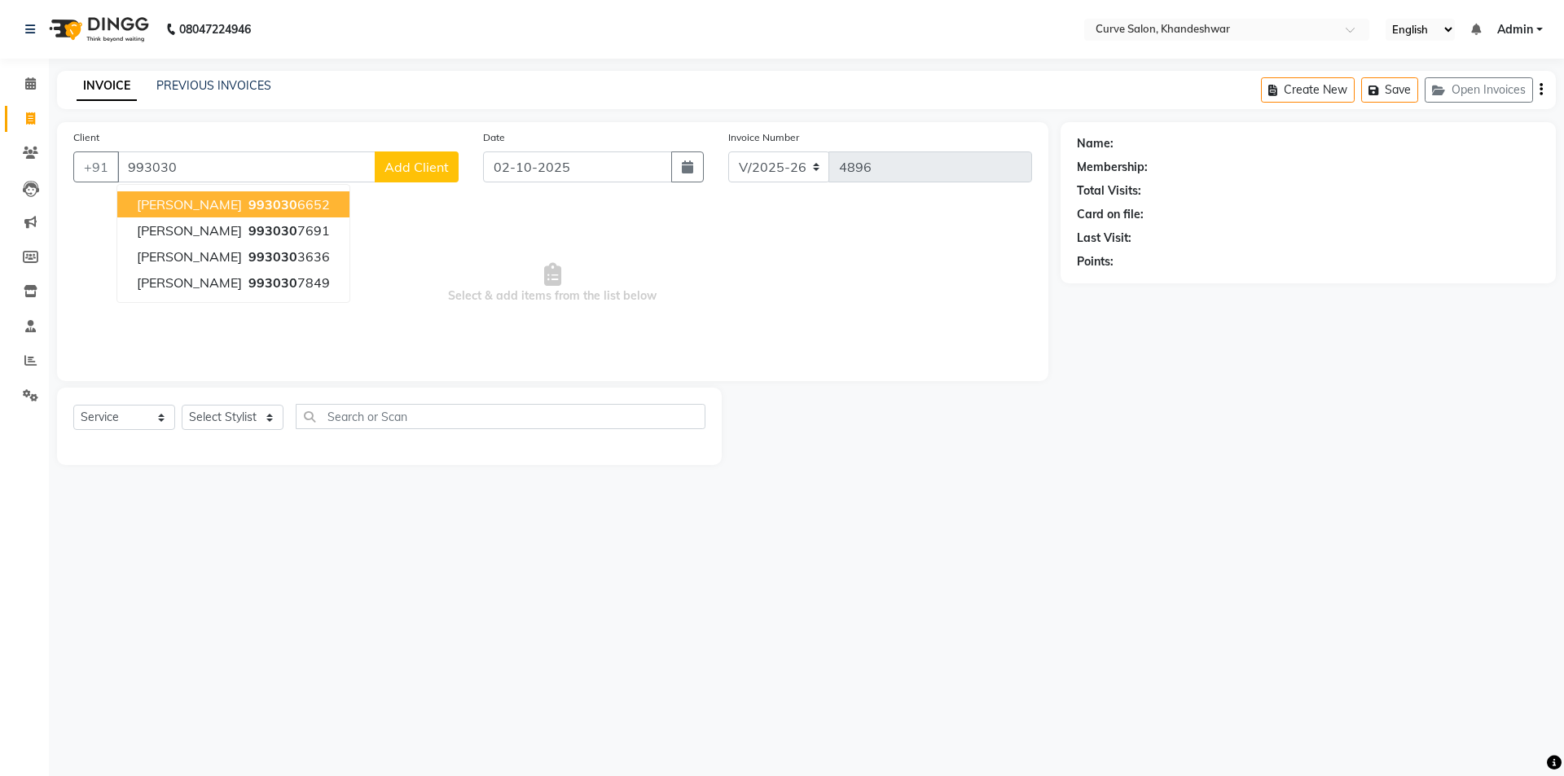
click at [248, 206] on span "993030" at bounding box center [272, 204] width 49 height 16
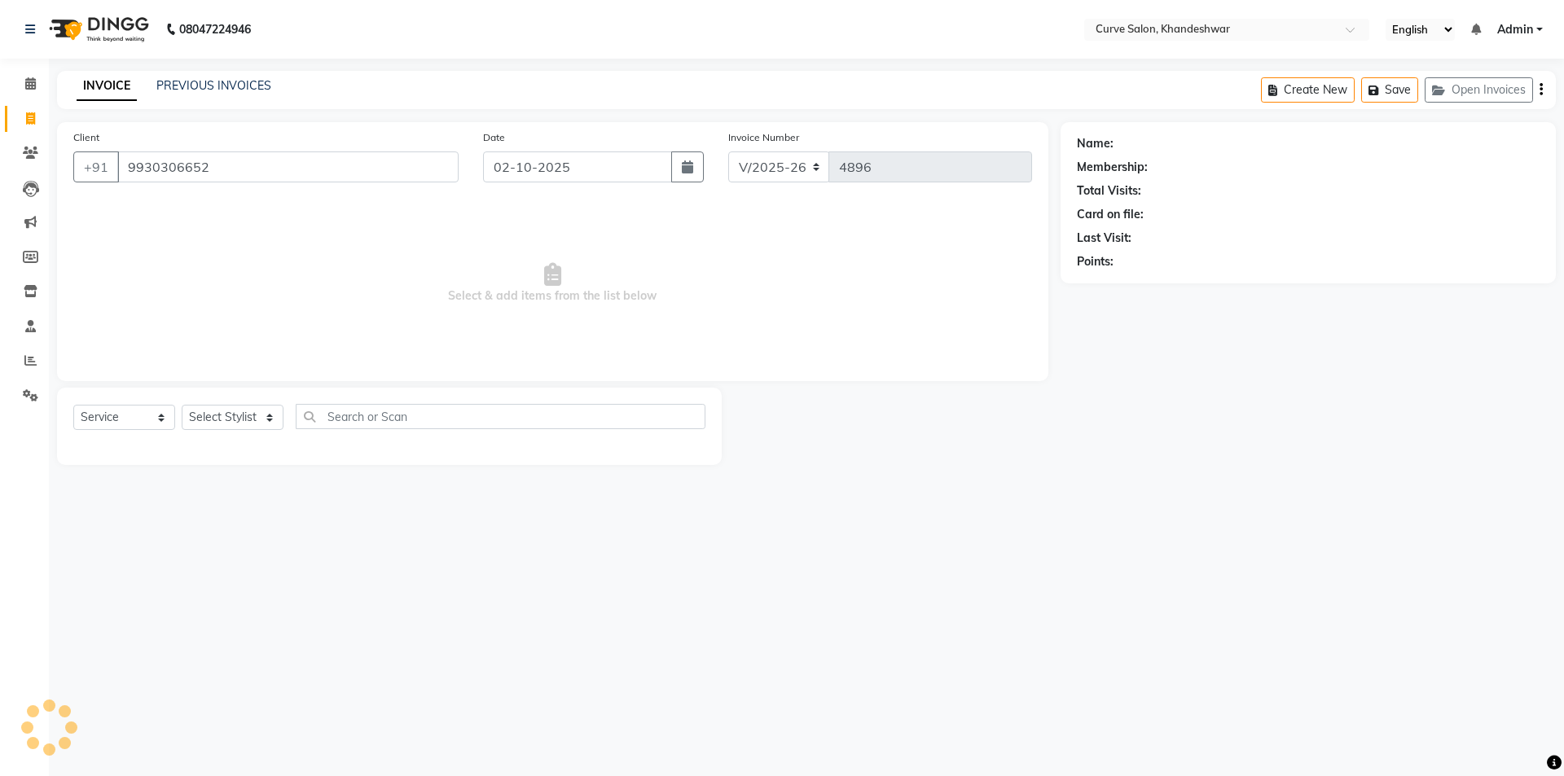
type input "9930306652"
click at [248, 415] on select "Select Stylist Ahmed Kafil Curve Faizan Khan Kunal Gavai Laxmi Bylapudi Nabab N…" at bounding box center [233, 417] width 102 height 25
select select "80828"
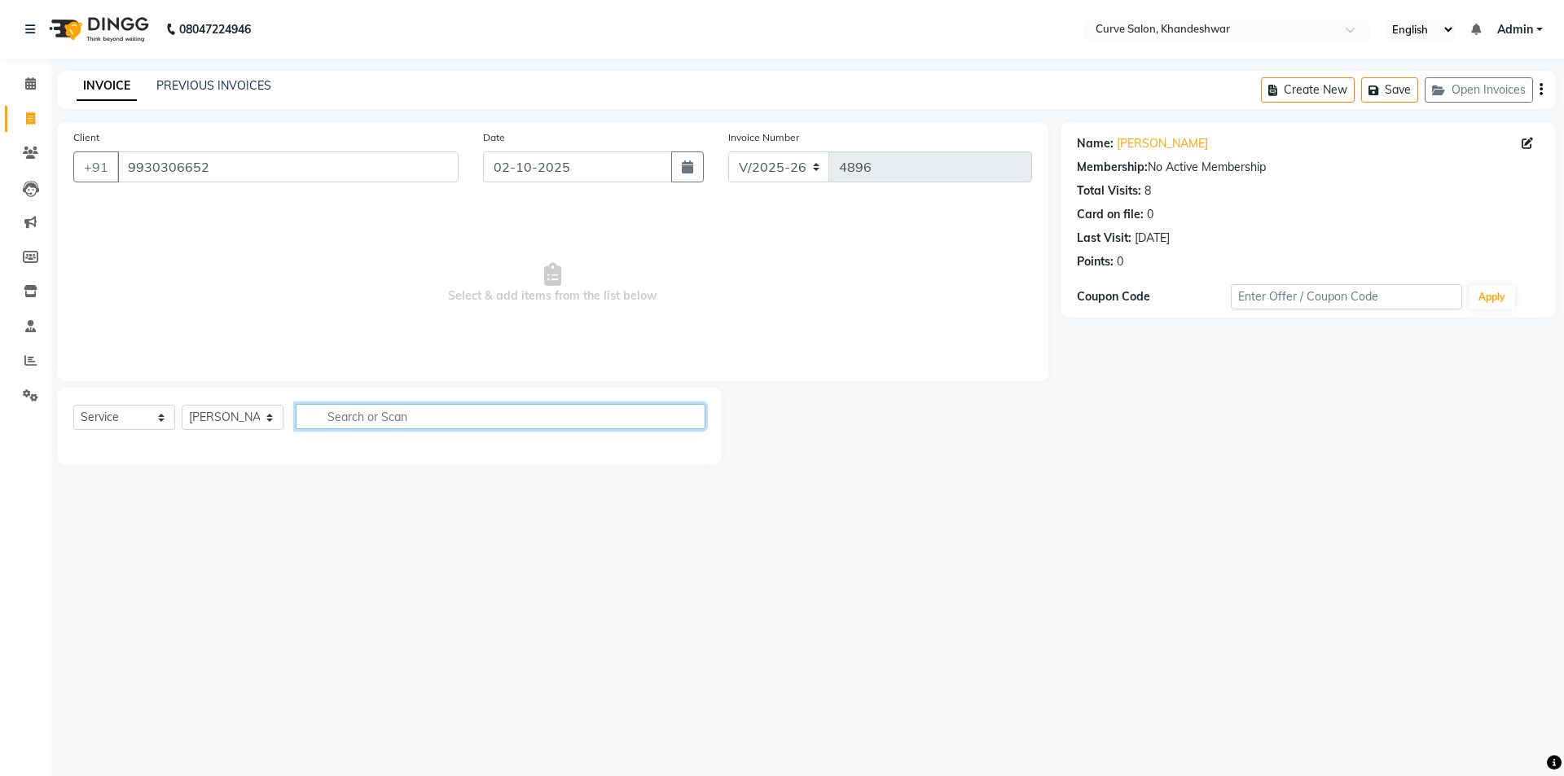
click at [338, 418] on input "text" at bounding box center [501, 416] width 410 height 25
type input "kid"
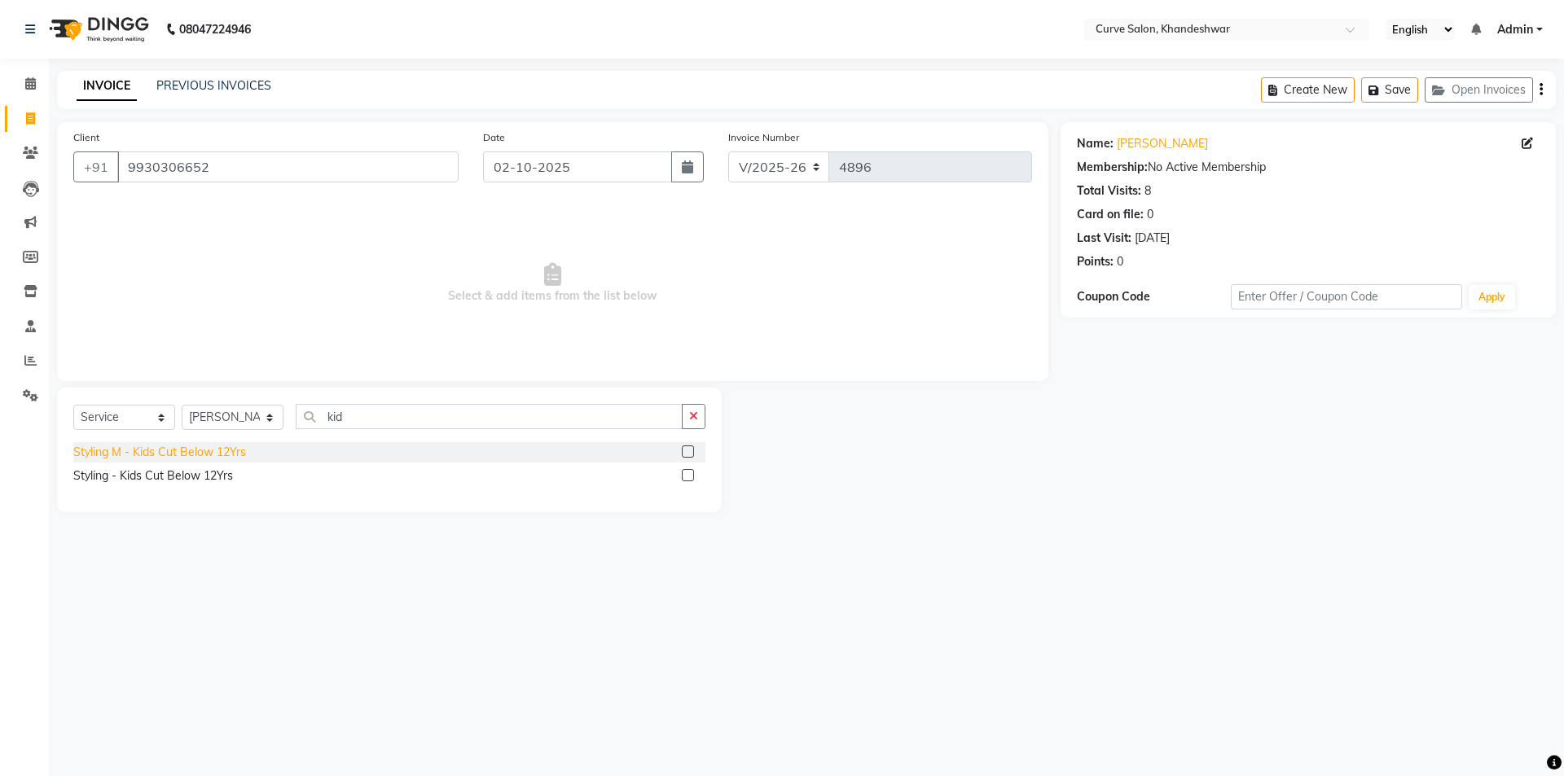
click at [129, 452] on div "Styling M - Kids Cut Below 12Yrs" at bounding box center [159, 452] width 173 height 17
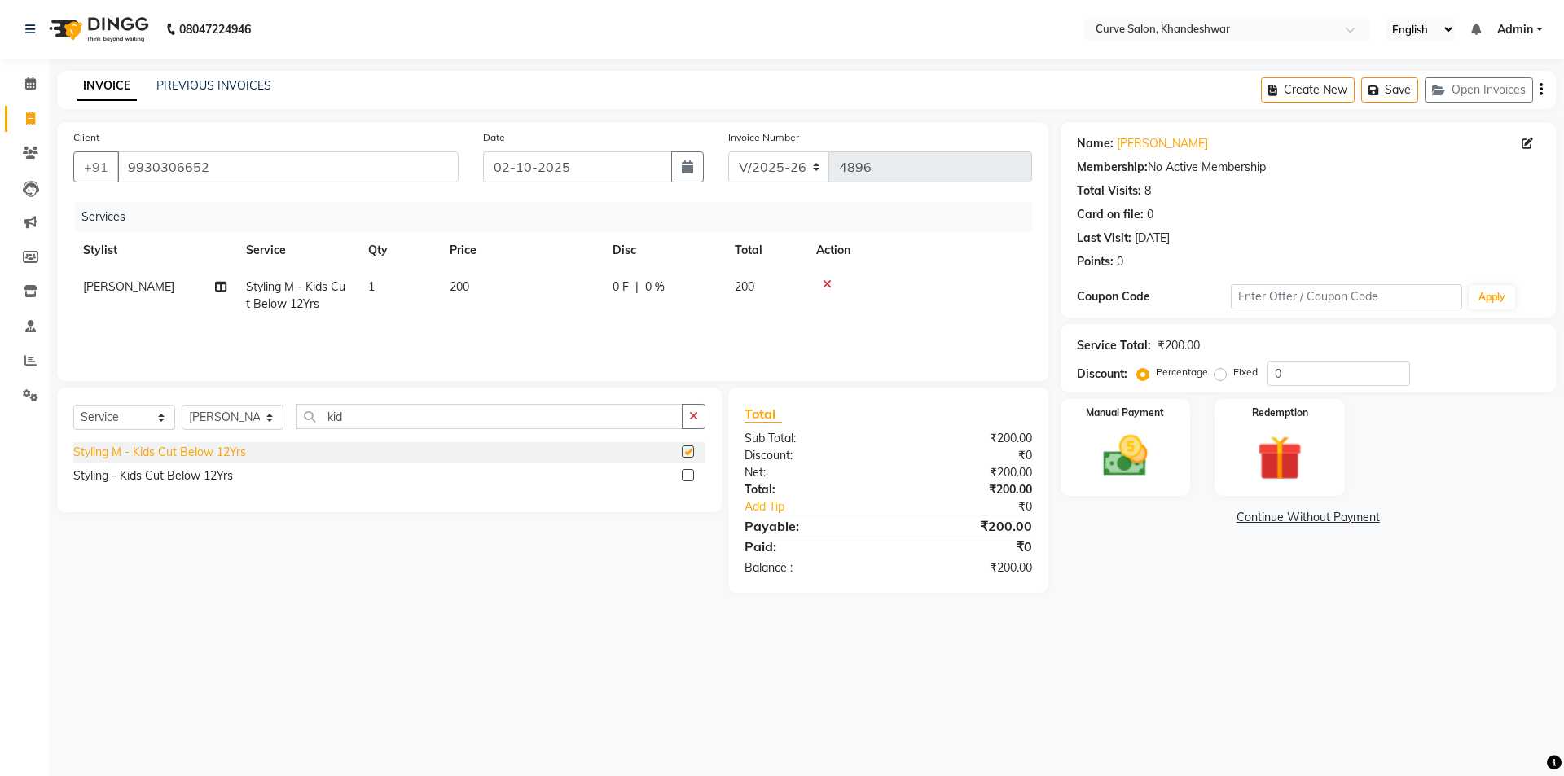
checkbox input "false"
click at [159, 473] on div "Styling - Kids Cut Below 12Yrs" at bounding box center [153, 475] width 160 height 17
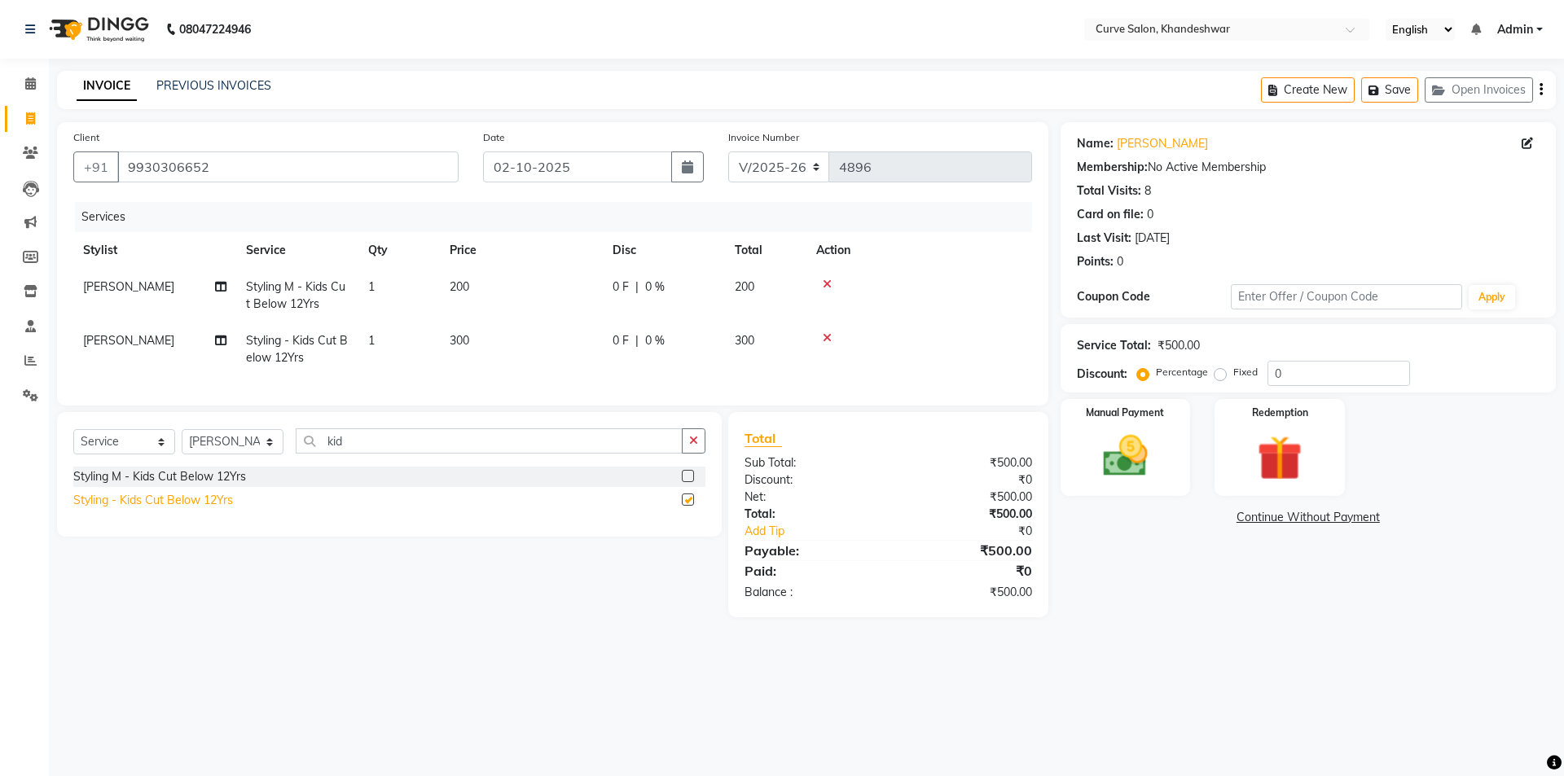
checkbox input "false"
click at [827, 337] on icon at bounding box center [827, 337] width 9 height 11
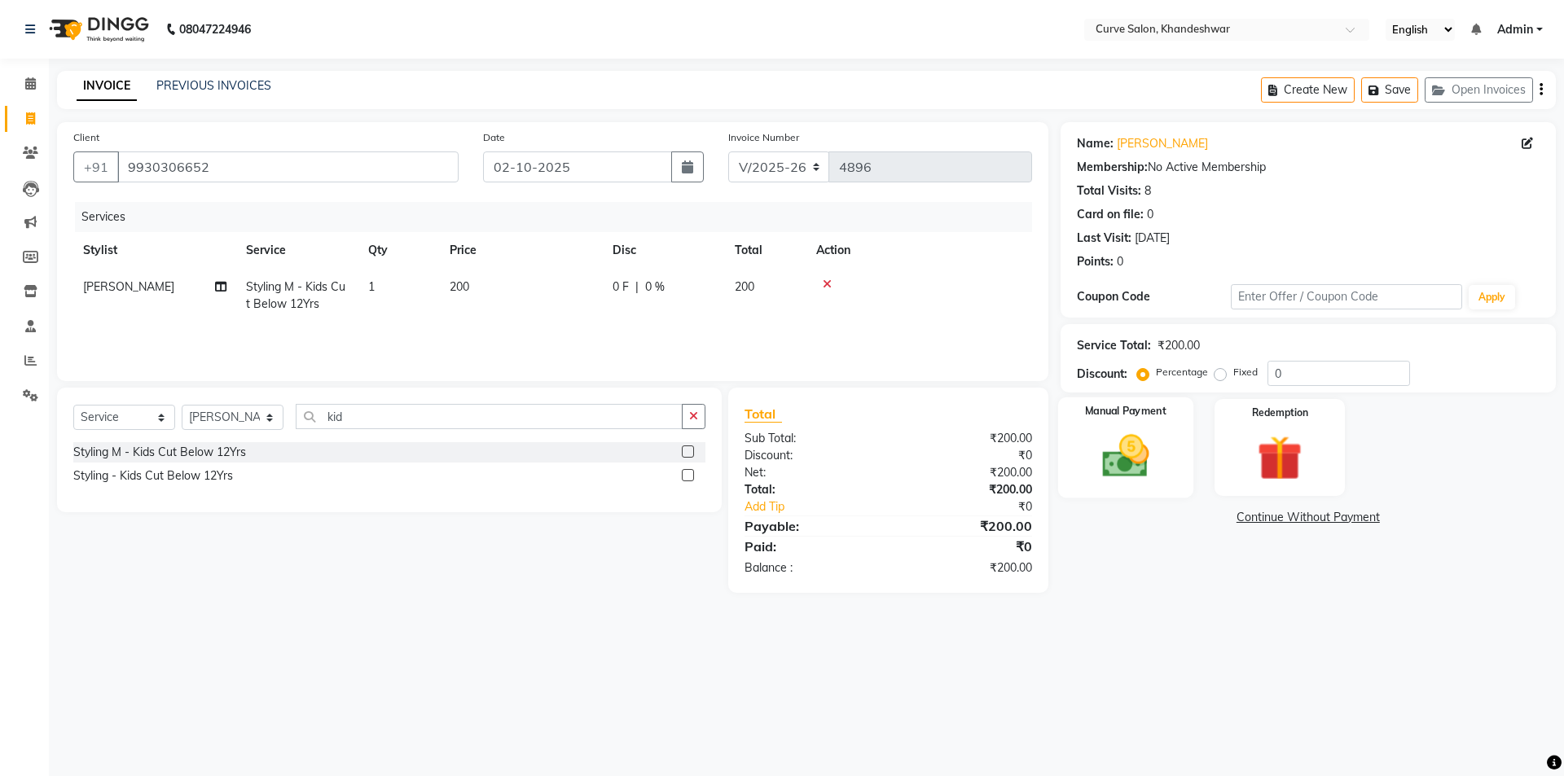
click at [1136, 453] on img at bounding box center [1125, 456] width 76 height 54
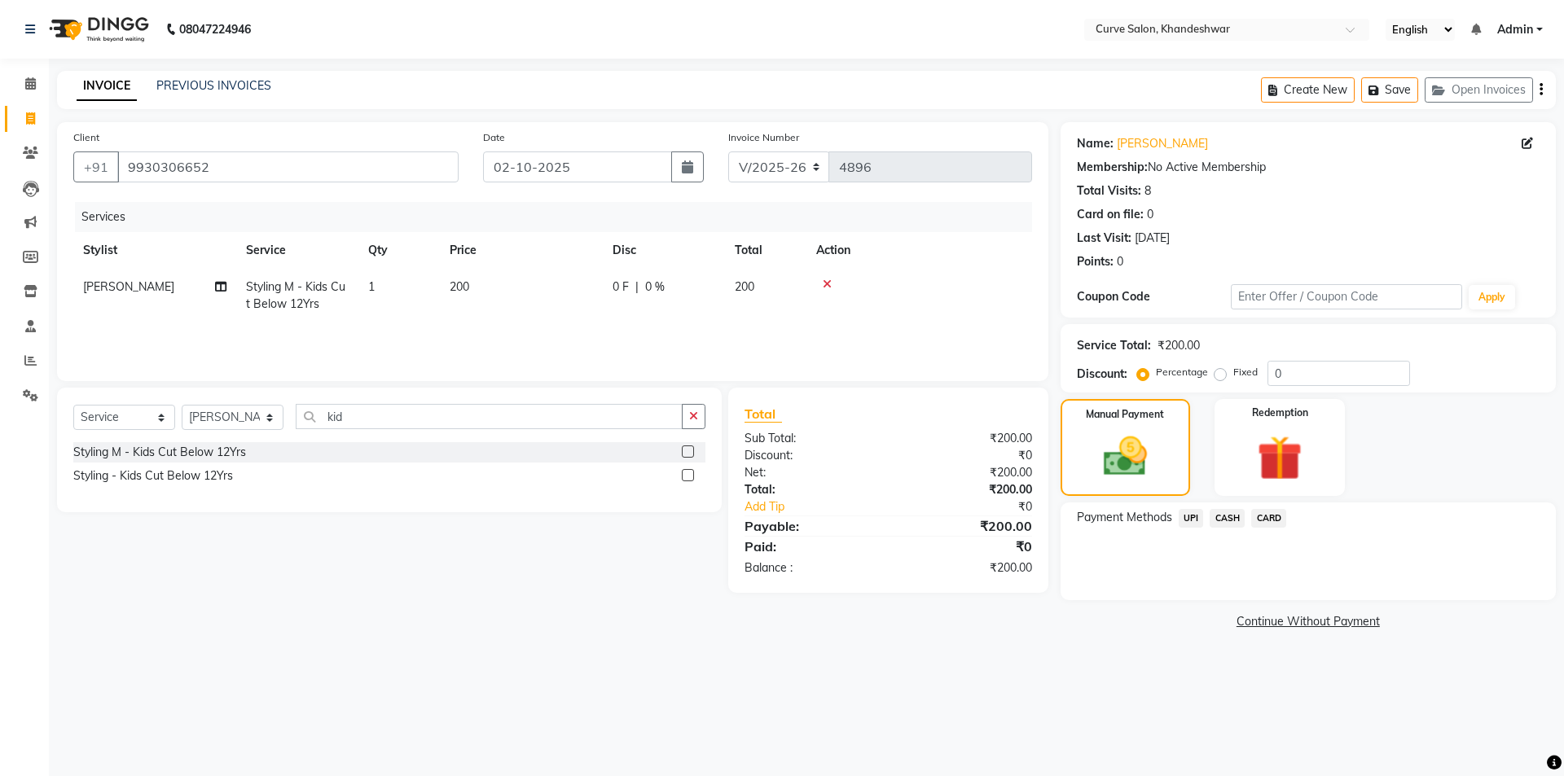
click at [1222, 516] on span "CASH" at bounding box center [1226, 518] width 35 height 19
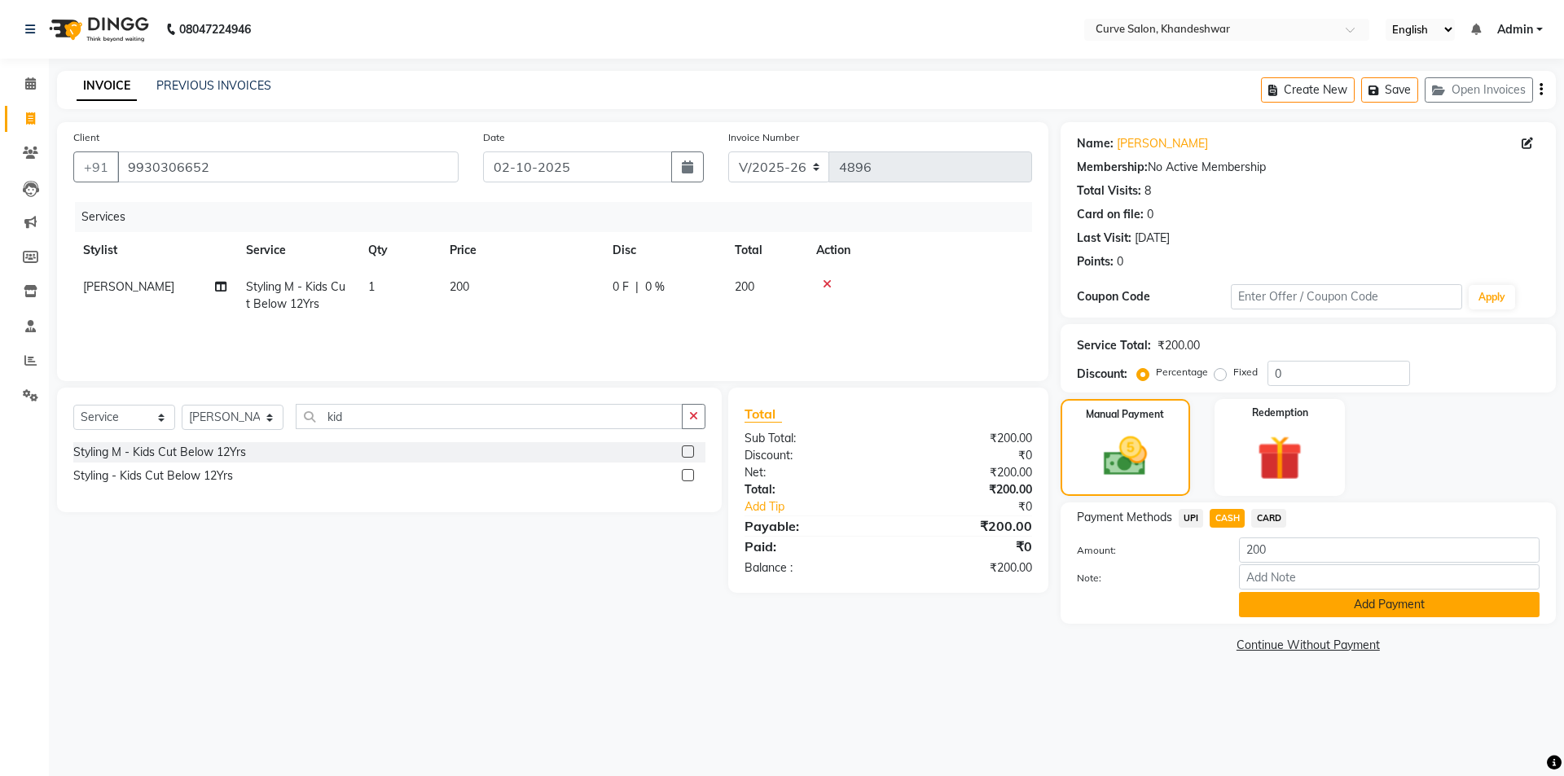
click at [1389, 606] on button "Add Payment" at bounding box center [1389, 604] width 301 height 25
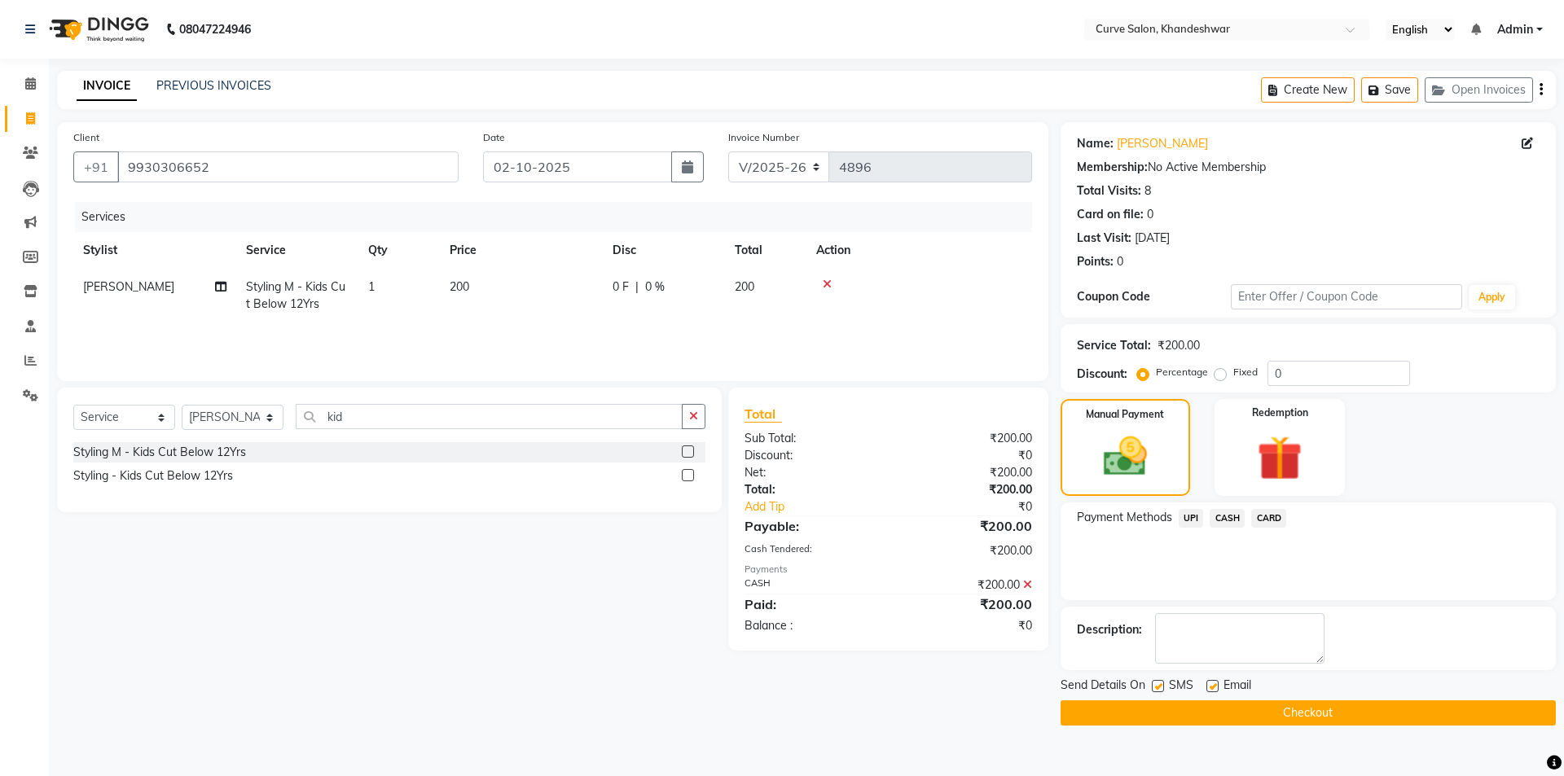
click at [1321, 717] on button "Checkout" at bounding box center [1307, 712] width 495 height 25
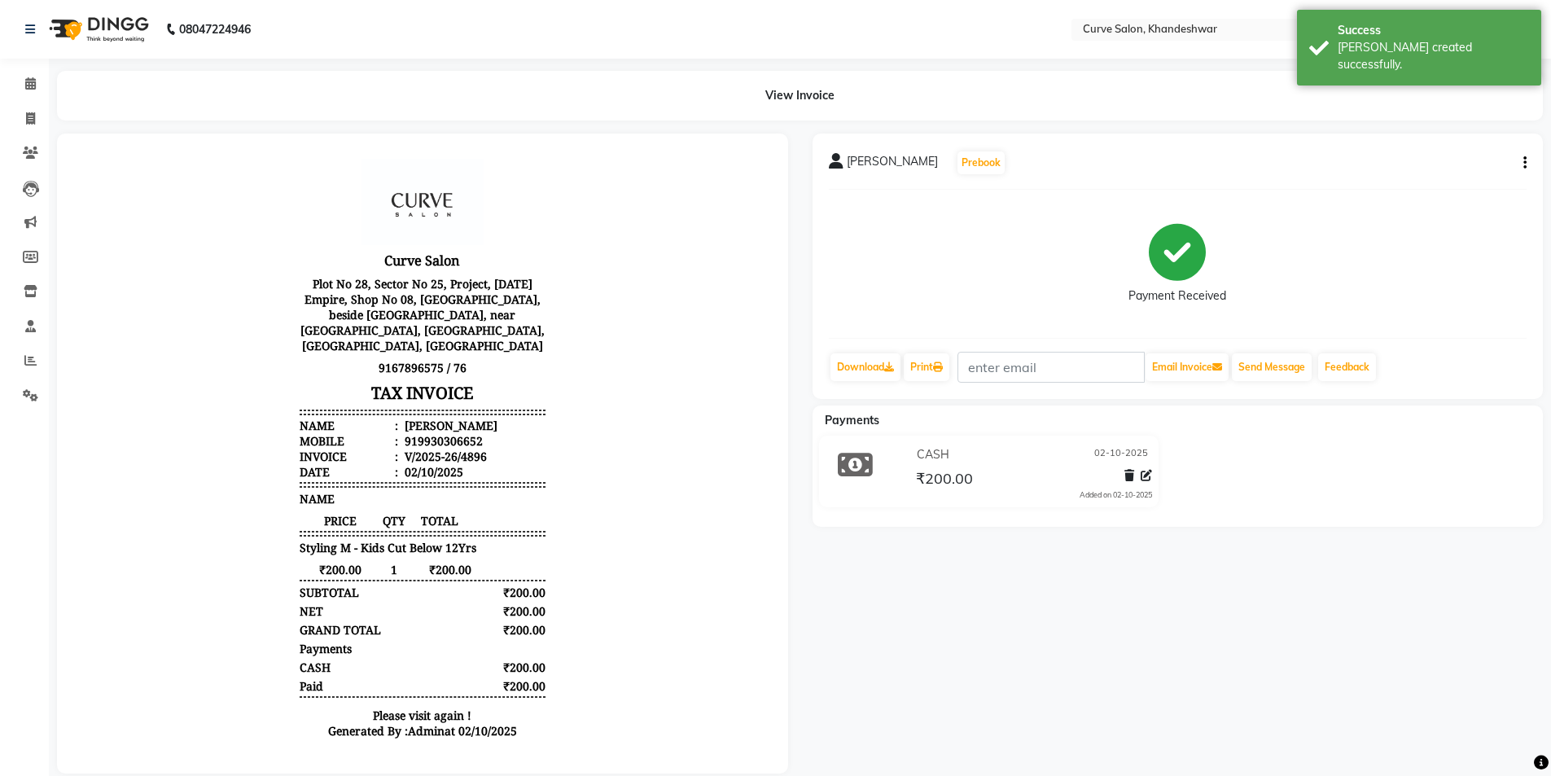
scroll to position [13, 0]
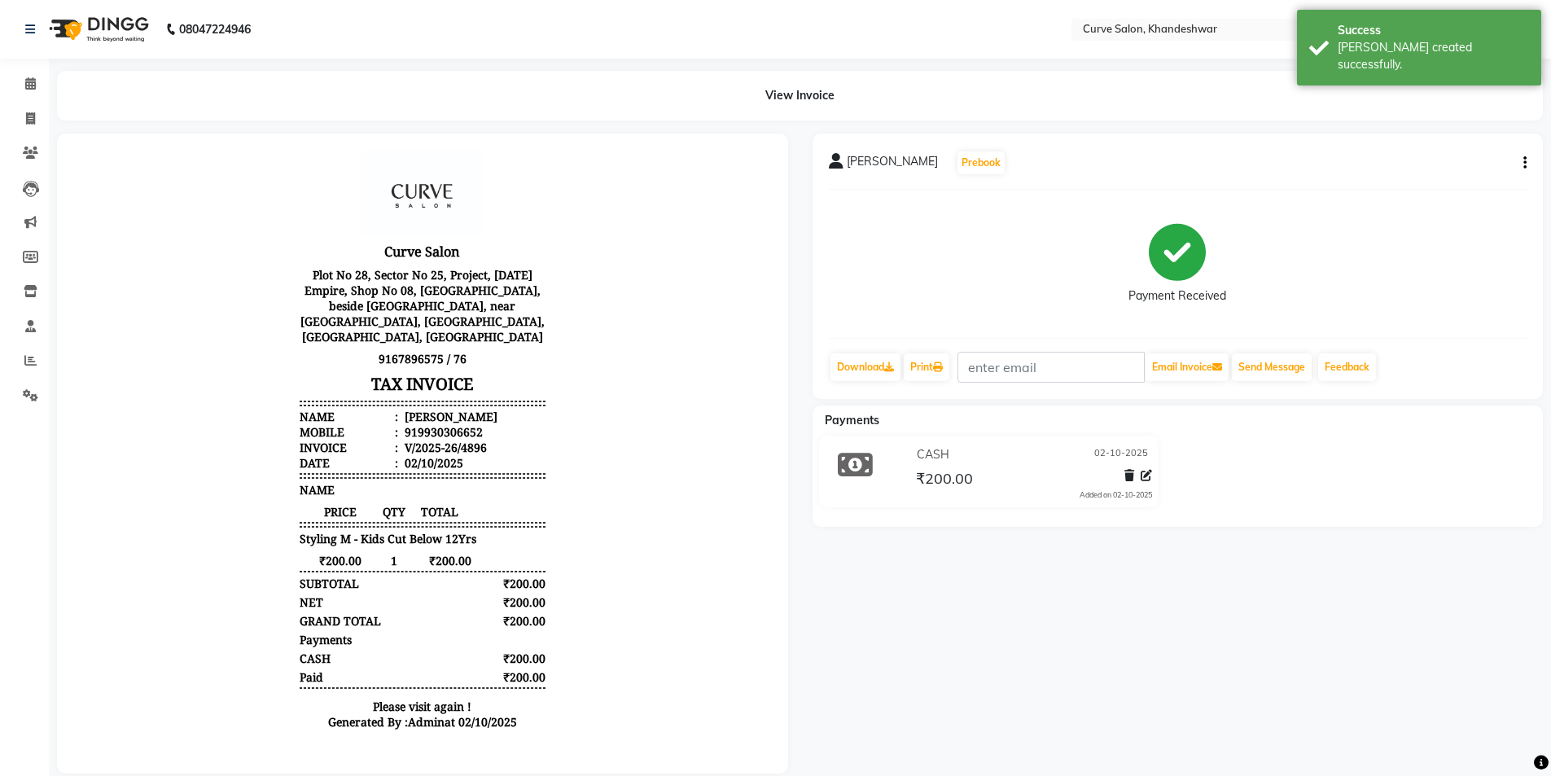
click at [1526, 163] on icon "button" at bounding box center [1525, 163] width 3 height 1
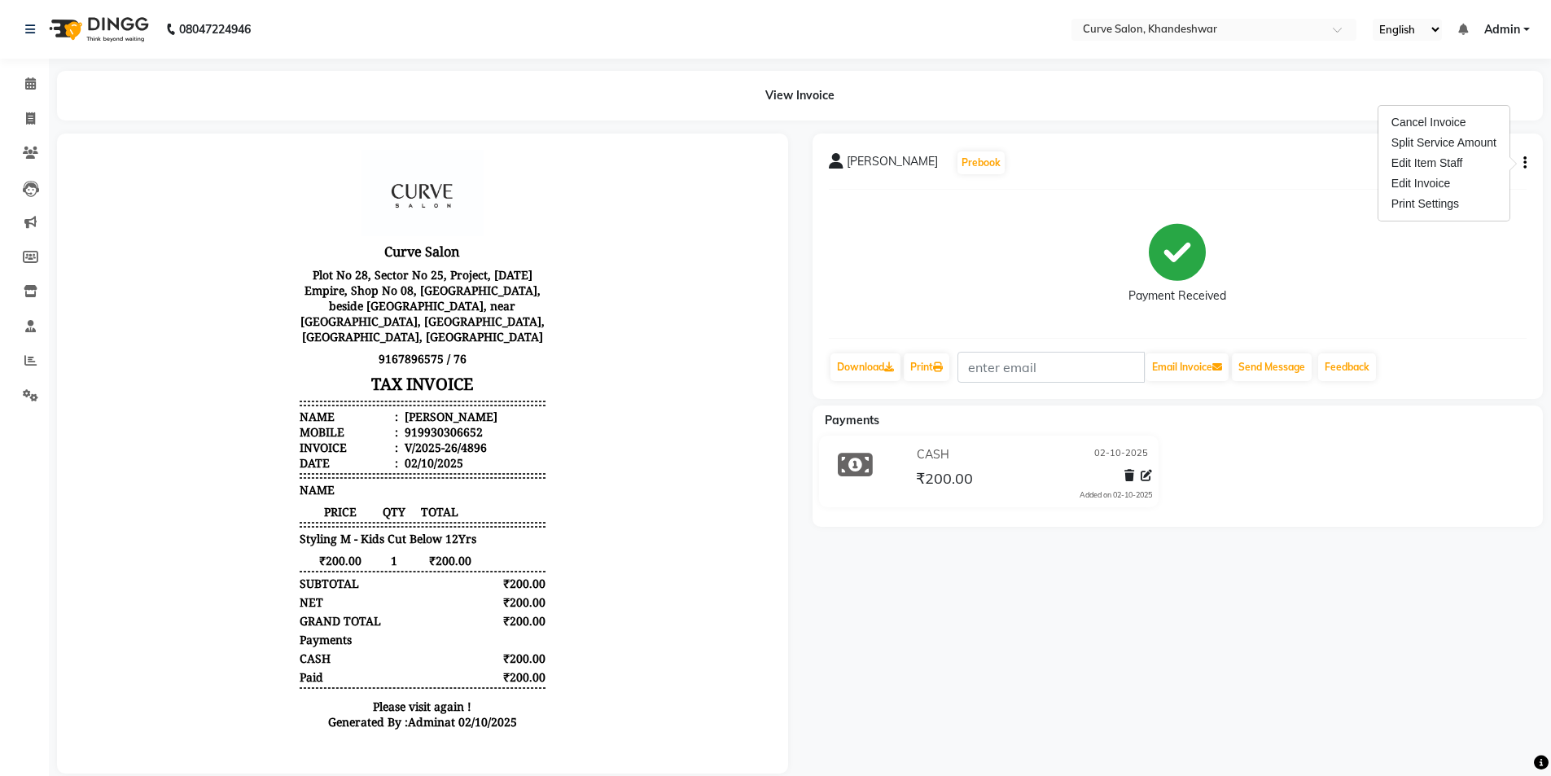
click at [547, 76] on div "View Invoice" at bounding box center [800, 96] width 1486 height 50
click at [26, 120] on icon at bounding box center [30, 118] width 9 height 12
select select "service"
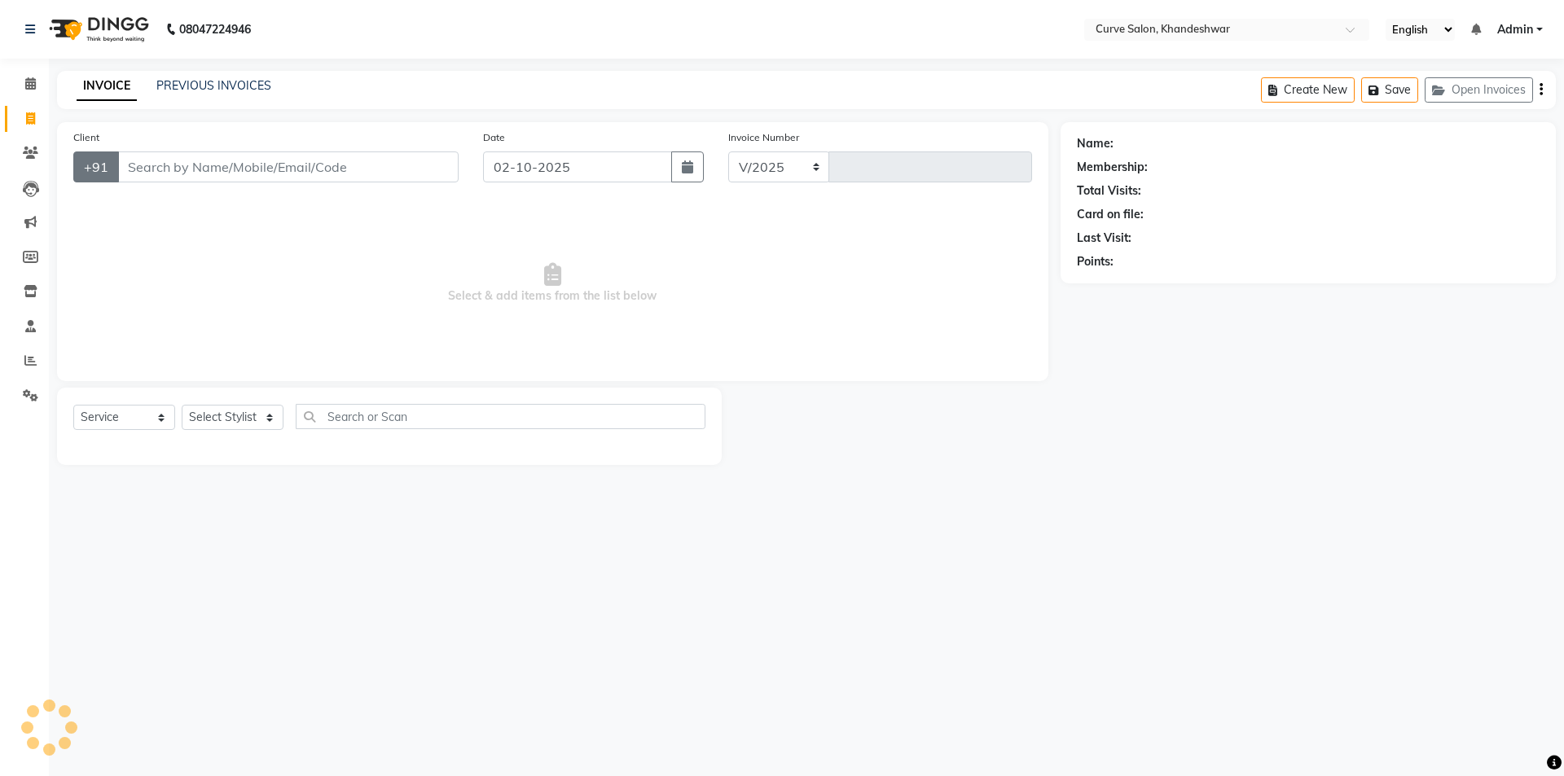
select select "4458"
type input "4897"
click at [217, 77] on div "INVOICE PREVIOUS INVOICES Create New Save Open Invoices" at bounding box center [806, 90] width 1499 height 38
click at [221, 81] on link "PREVIOUS INVOICES" at bounding box center [213, 85] width 115 height 15
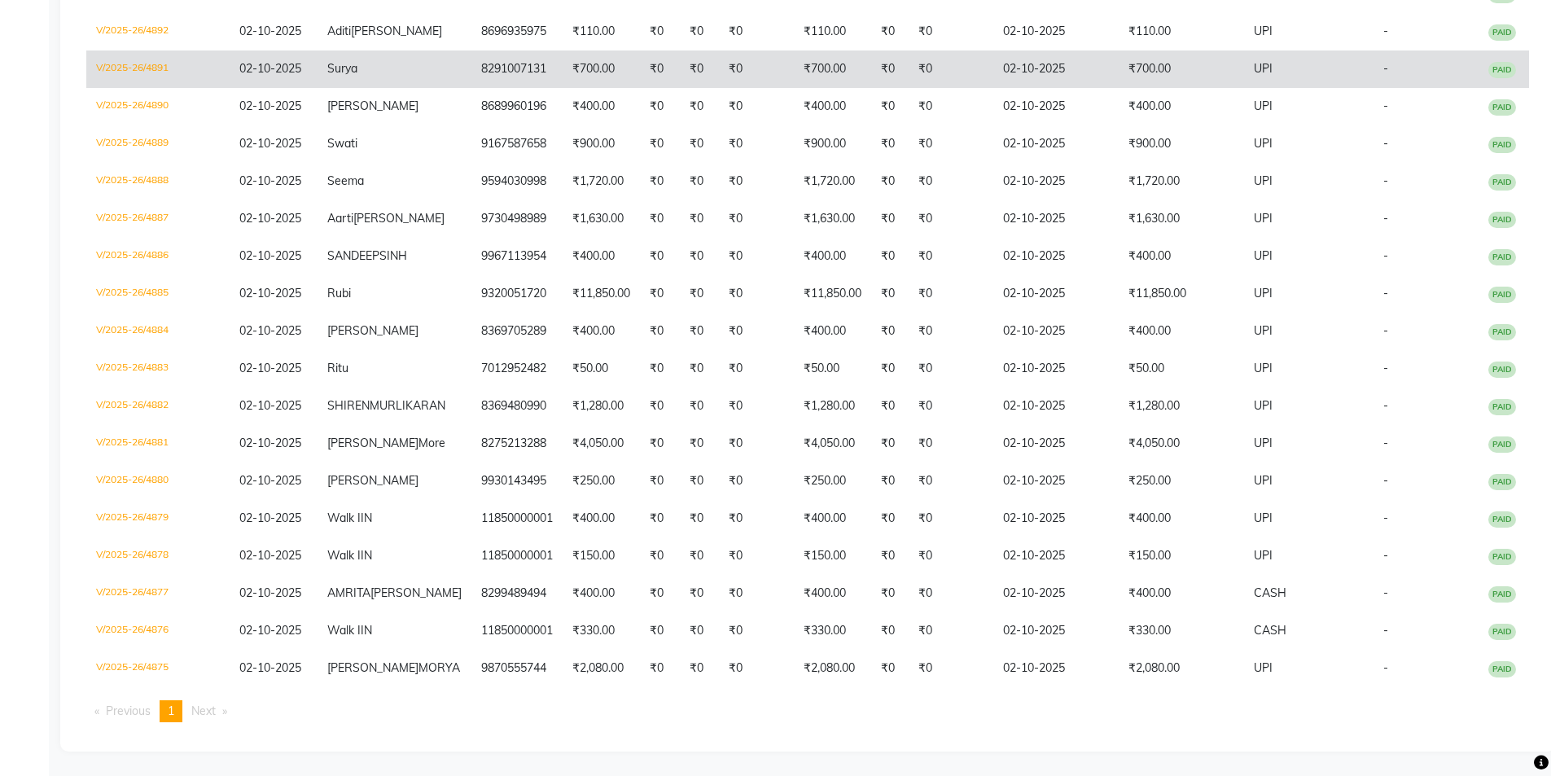
scroll to position [6, 0]
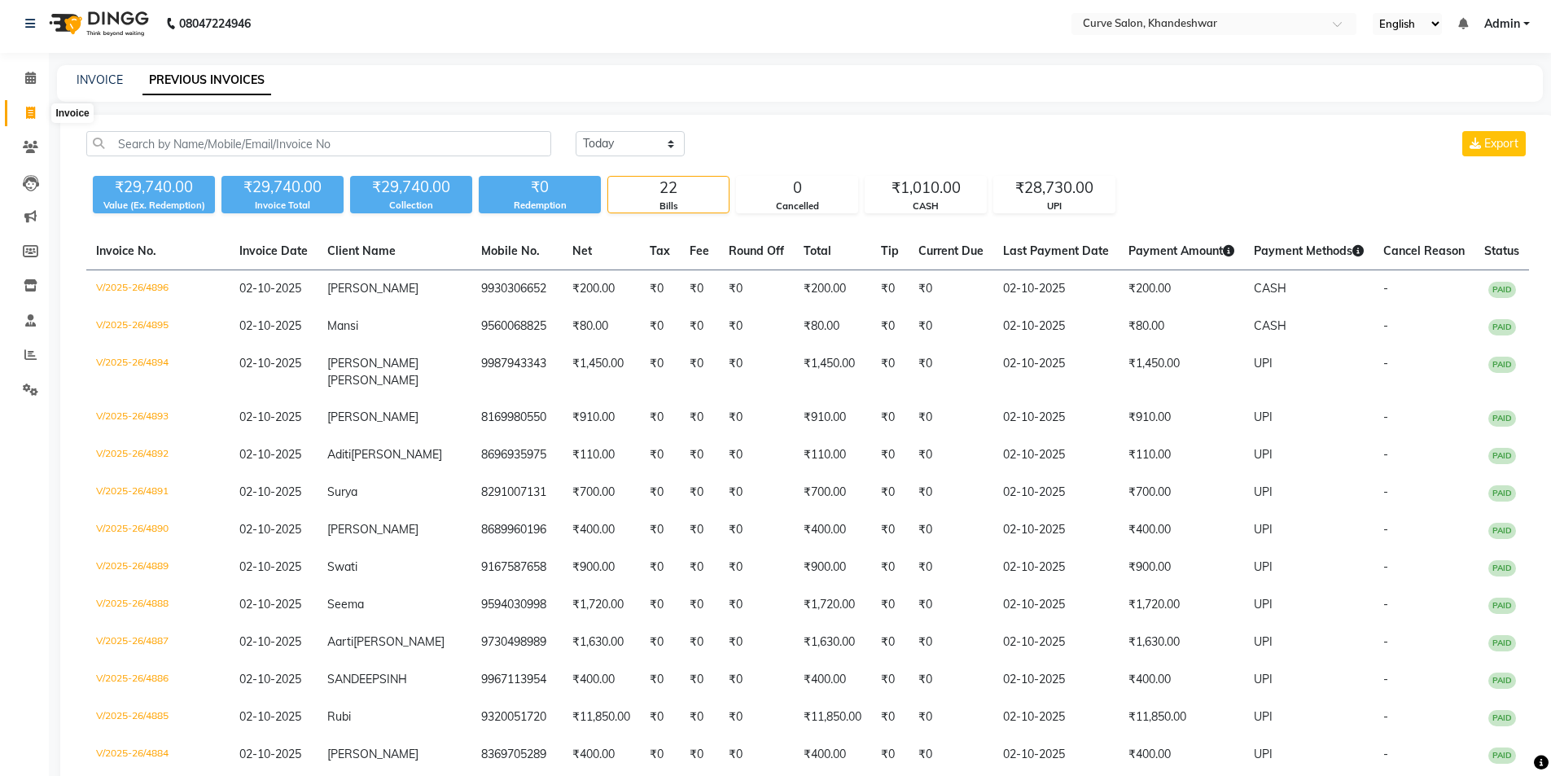
click at [36, 110] on span at bounding box center [30, 113] width 29 height 19
select select "4458"
select select "service"
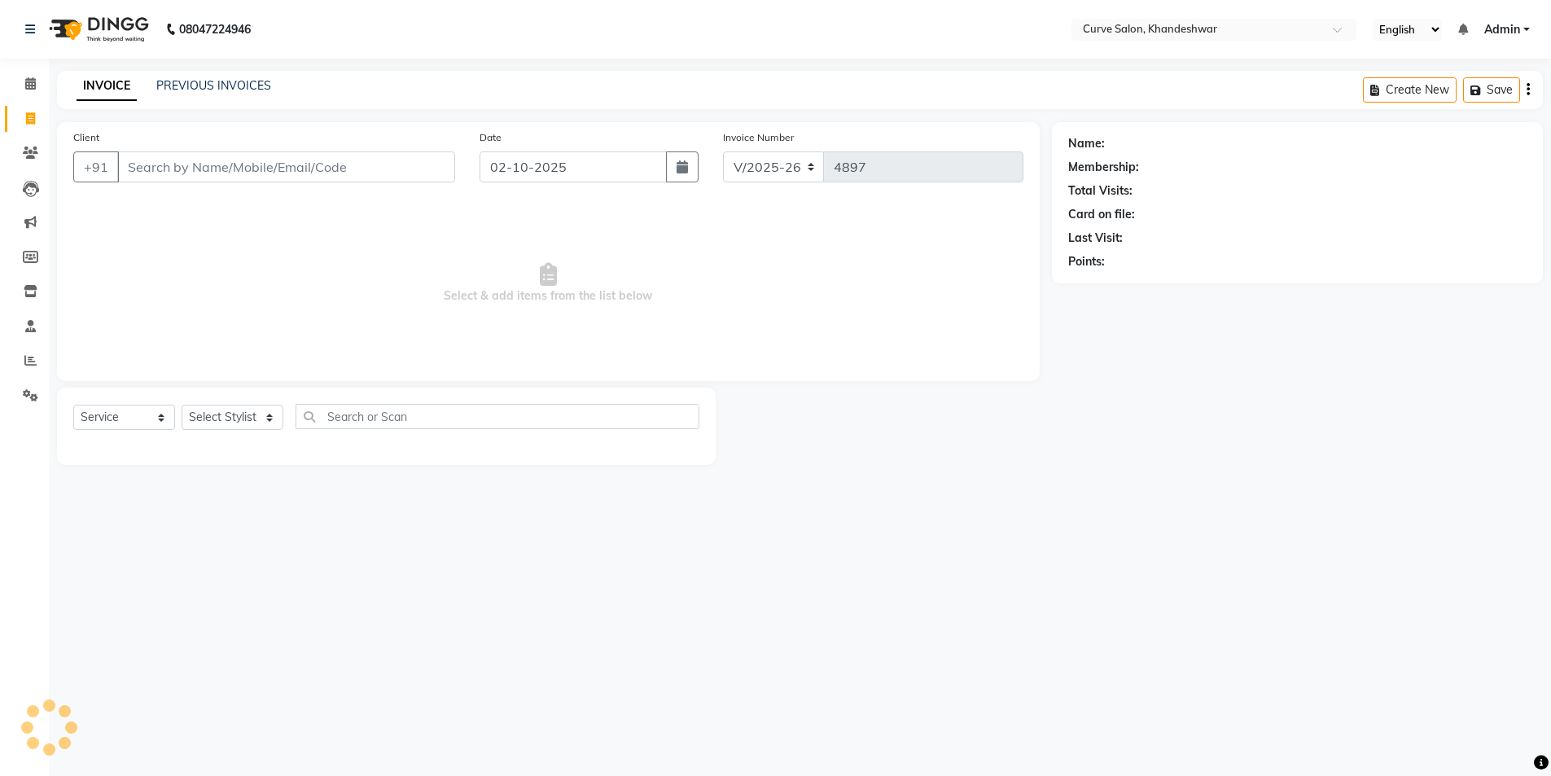
click at [95, 84] on link "INVOICE" at bounding box center [107, 86] width 60 height 29
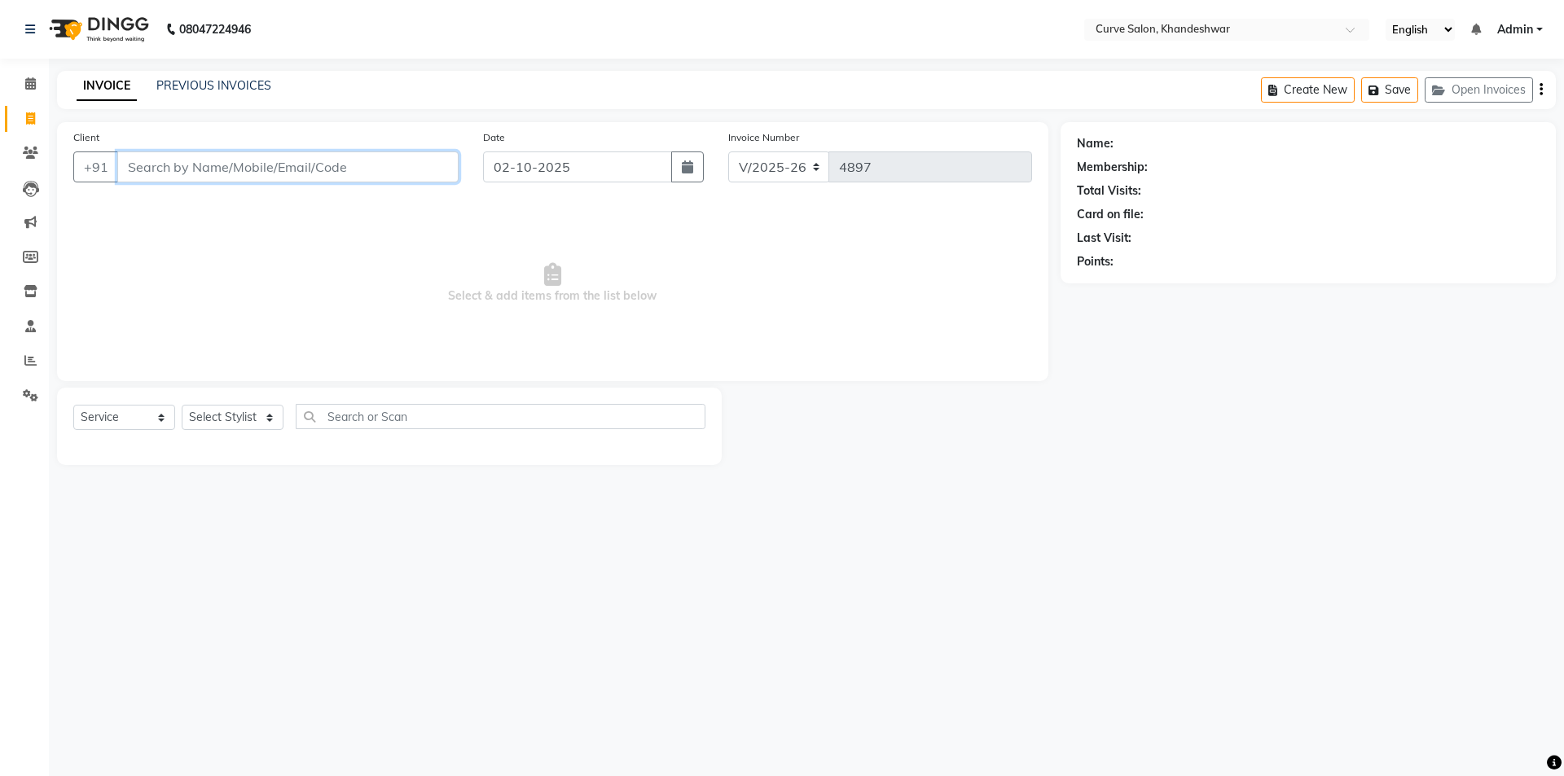
click at [240, 173] on input "Client" at bounding box center [287, 166] width 341 height 31
click at [191, 417] on select "Select Stylist Ahmed Kafil Curve Faizan Khan Kunal Gavai Laxmi Bylapudi Nabab N…" at bounding box center [233, 417] width 102 height 25
select select "30906"
click at [424, 408] on input "text" at bounding box center [501, 416] width 410 height 25
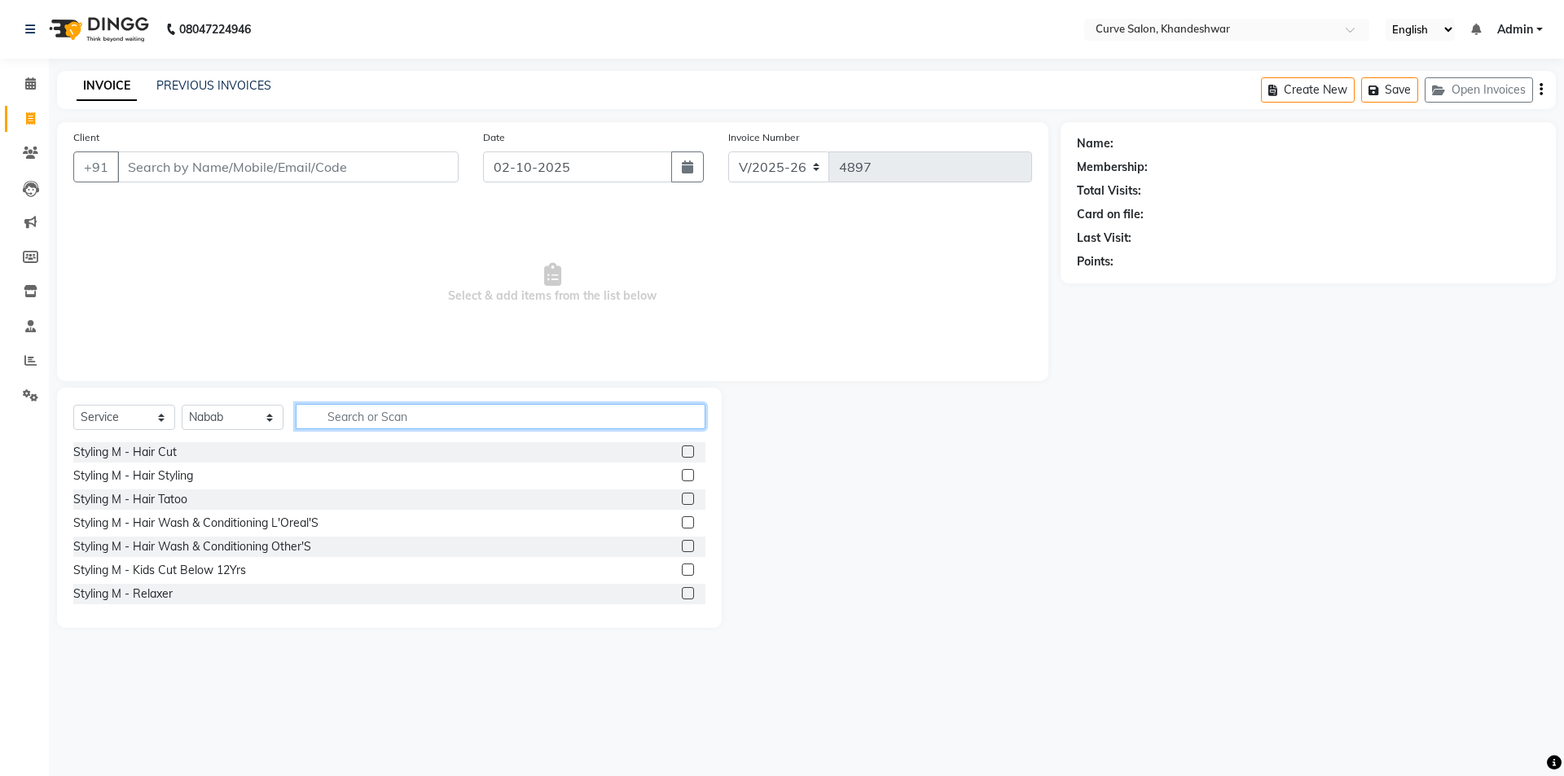
click at [391, 413] on input "text" at bounding box center [501, 416] width 410 height 25
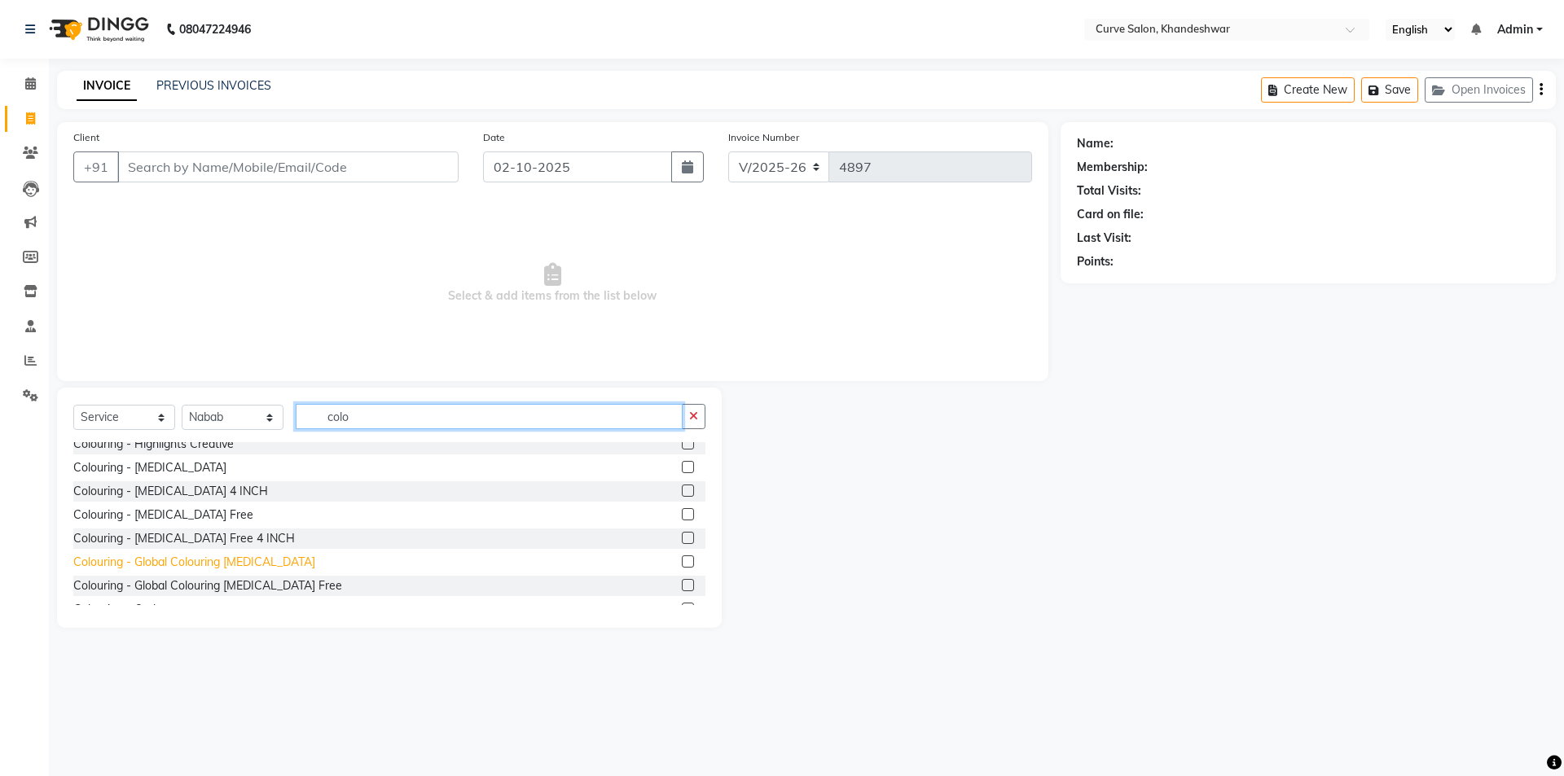
type input "colo"
click at [165, 554] on div "Colouring - Global Colouring Ammonia" at bounding box center [194, 562] width 242 height 17
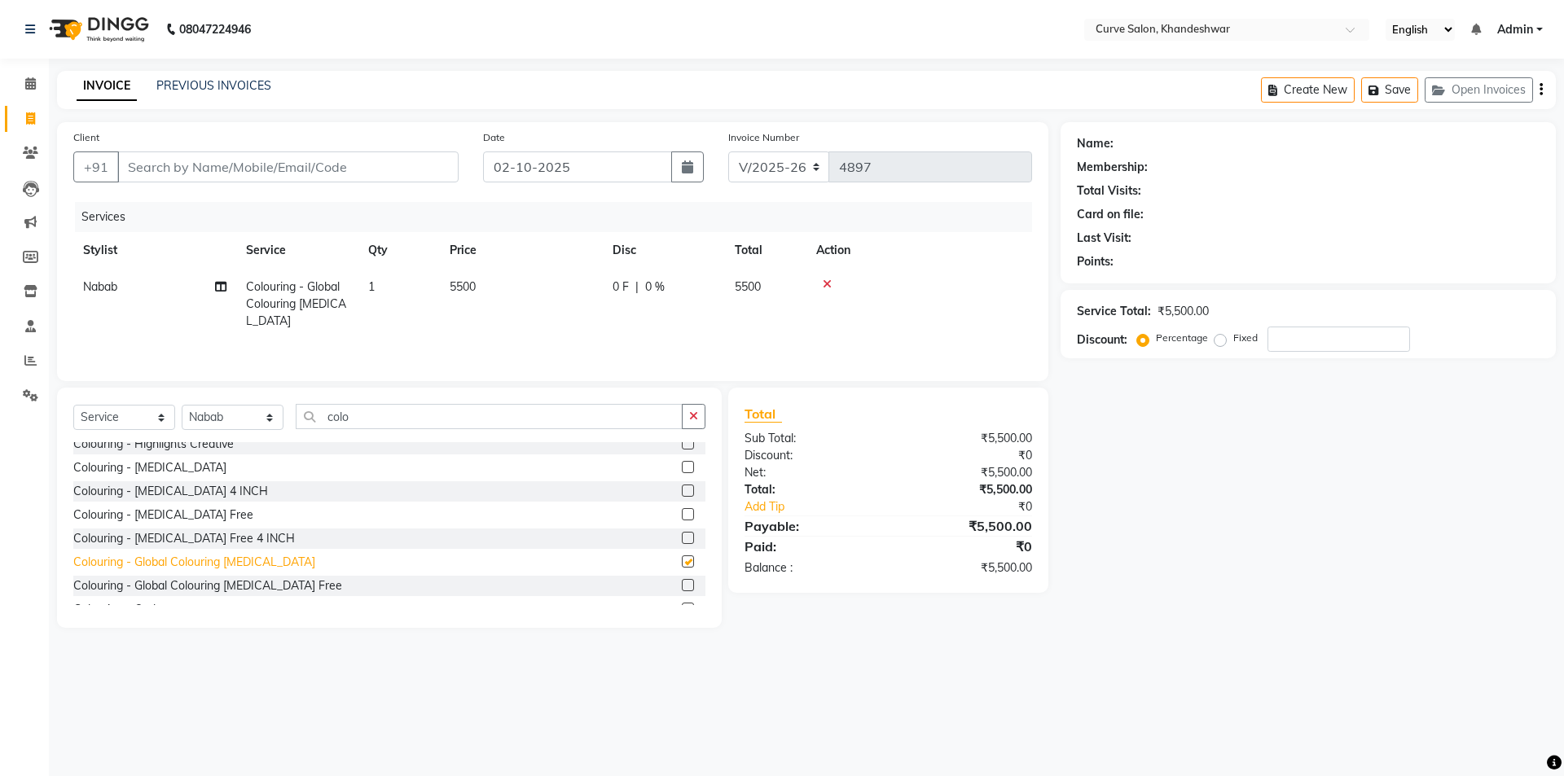
checkbox input "false"
click at [827, 281] on icon at bounding box center [827, 284] width 9 height 11
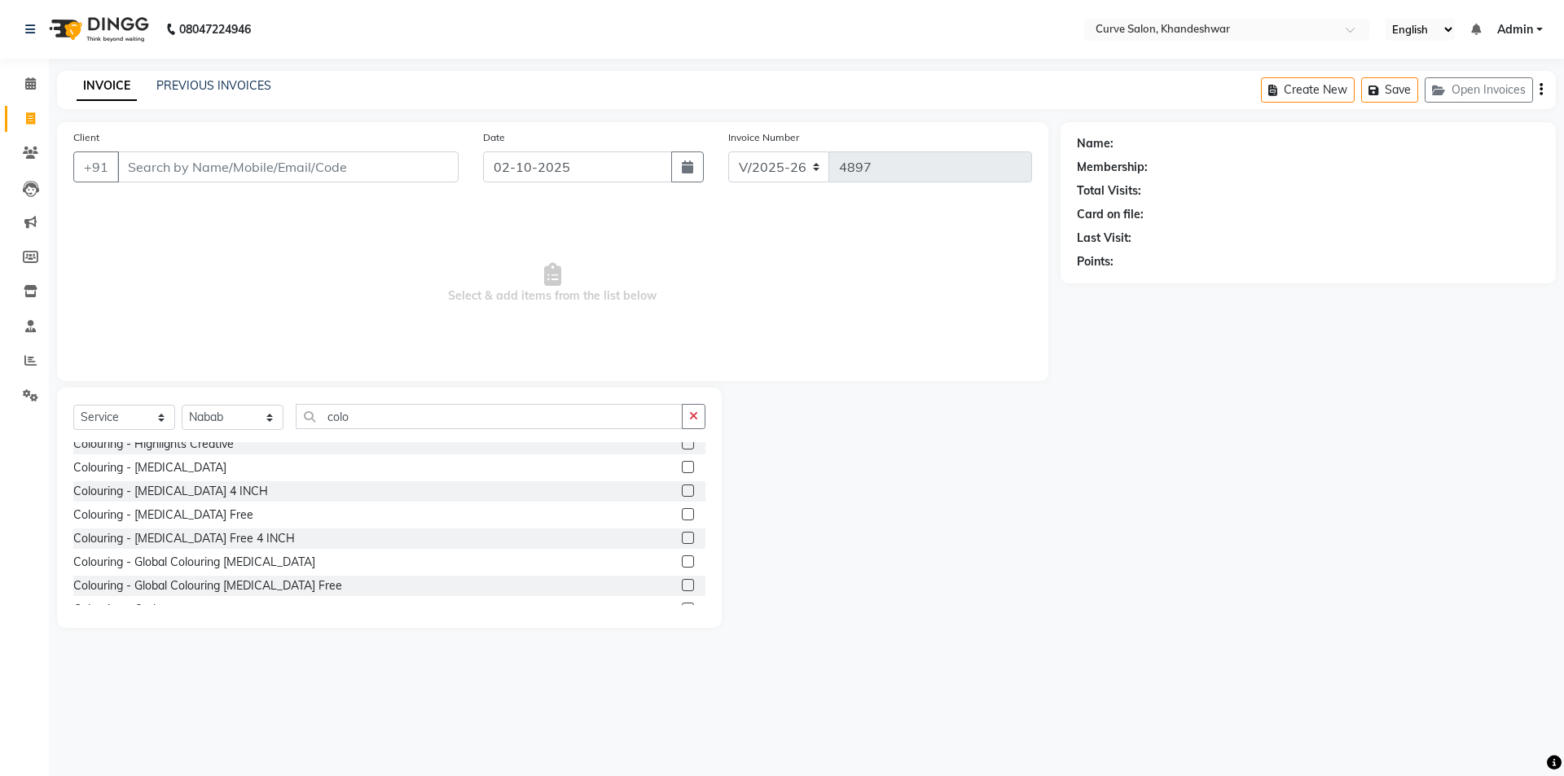
scroll to position [326, 0]
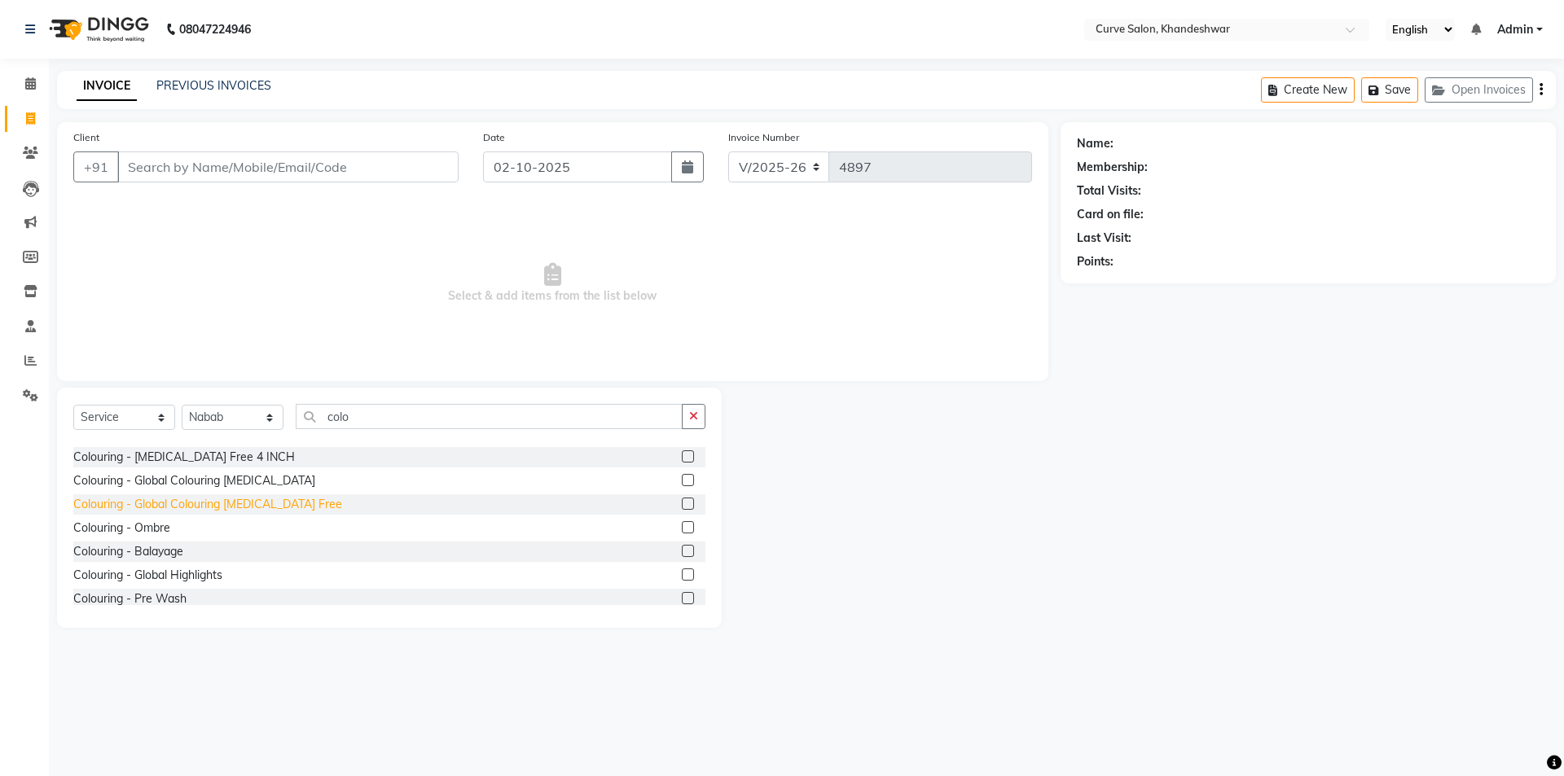
click at [228, 510] on div "Colouring - Global Colouring [MEDICAL_DATA] Free" at bounding box center [207, 504] width 269 height 17
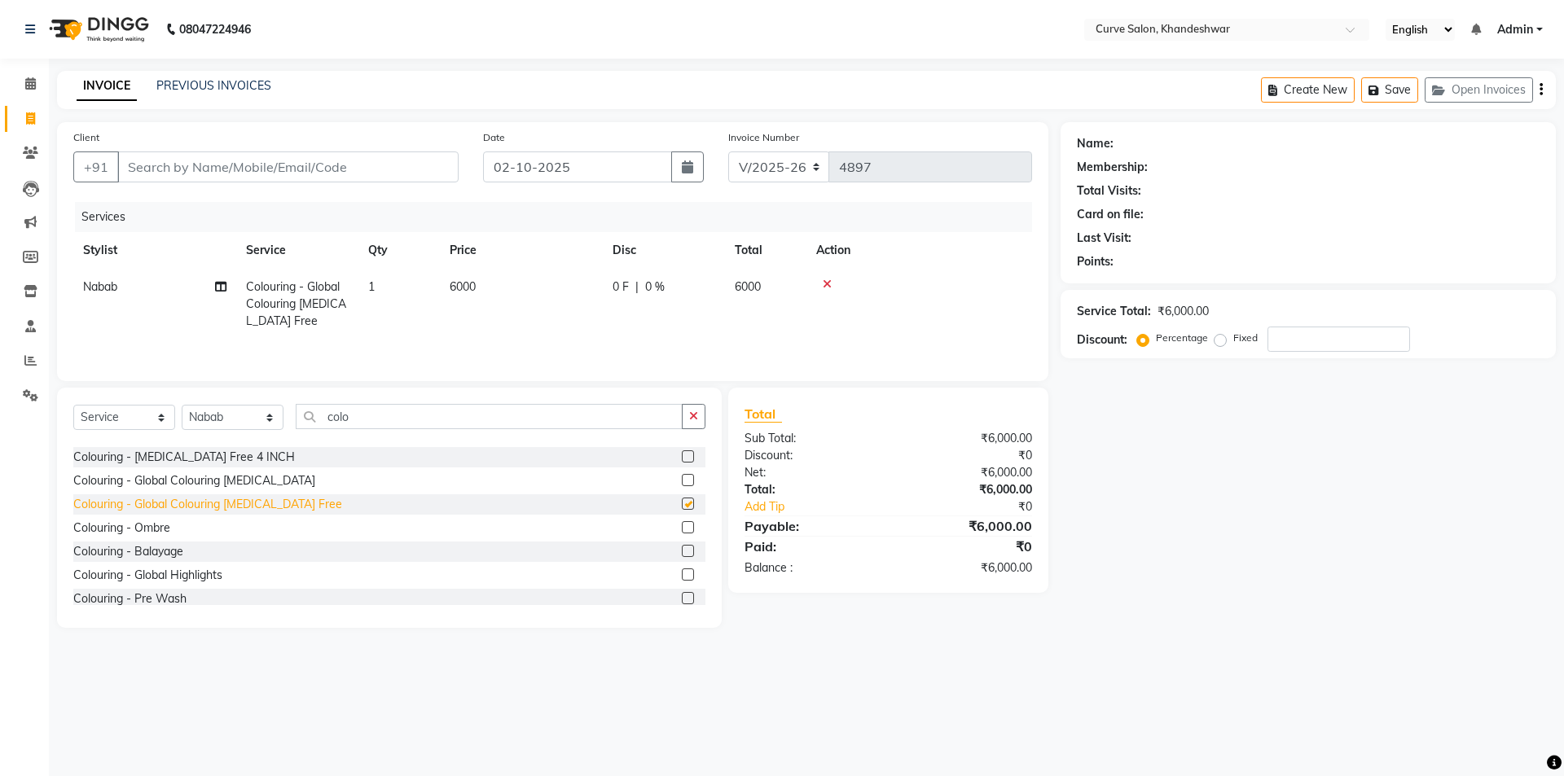
checkbox input "false"
click at [827, 279] on icon at bounding box center [827, 284] width 9 height 11
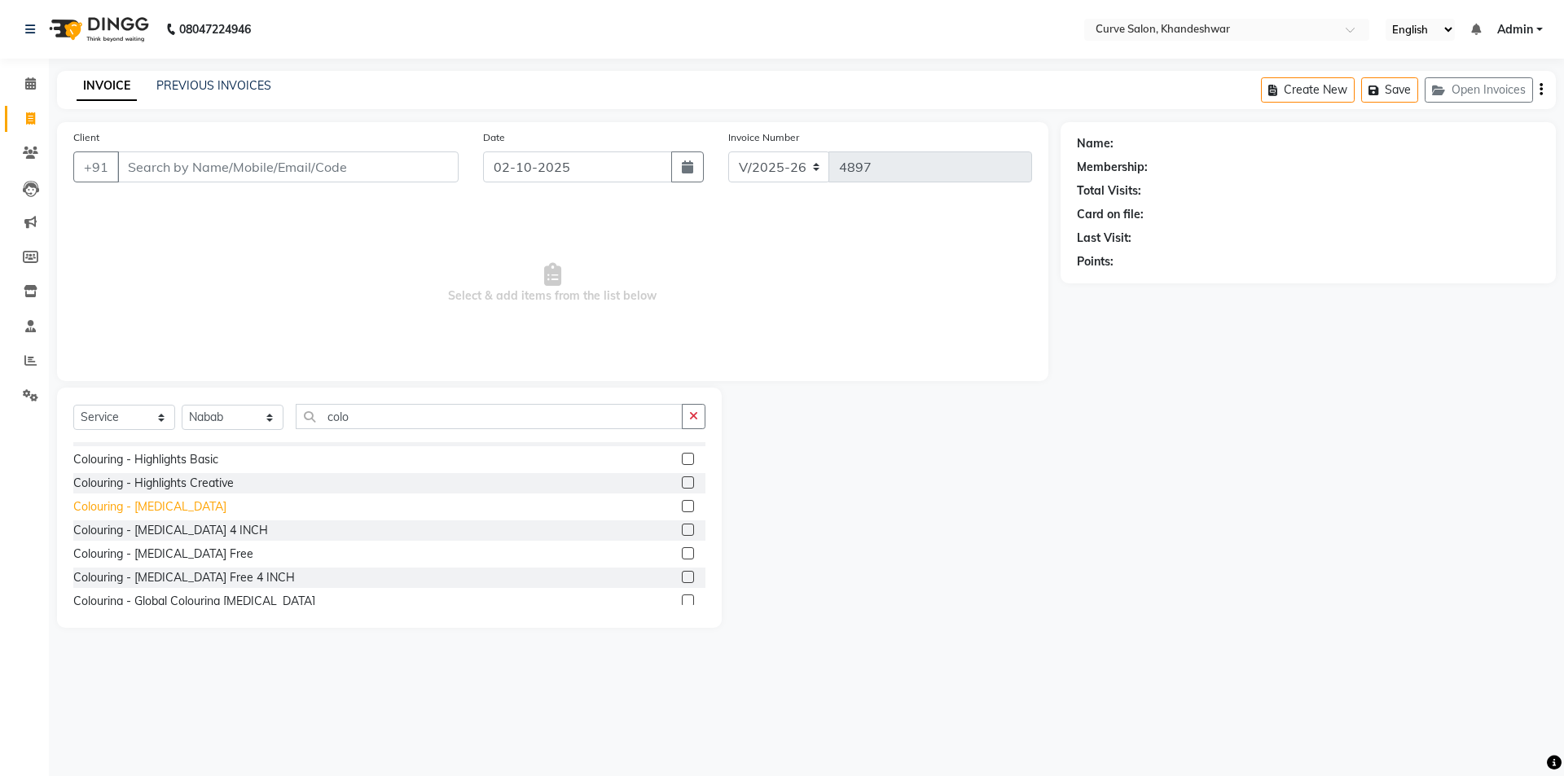
scroll to position [244, 0]
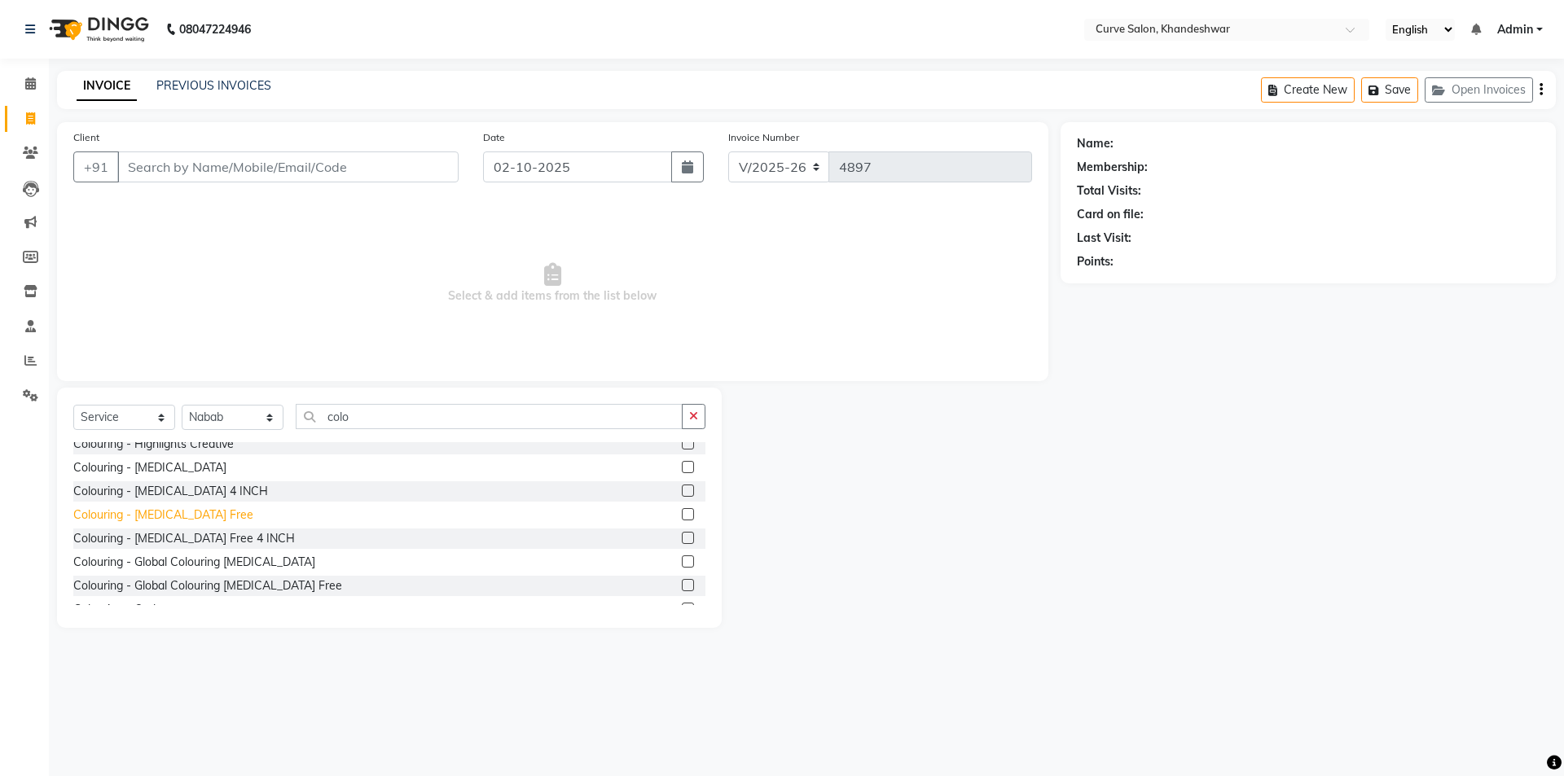
click at [168, 510] on div "Colouring - [MEDICAL_DATA] Free" at bounding box center [163, 515] width 180 height 17
checkbox input "false"
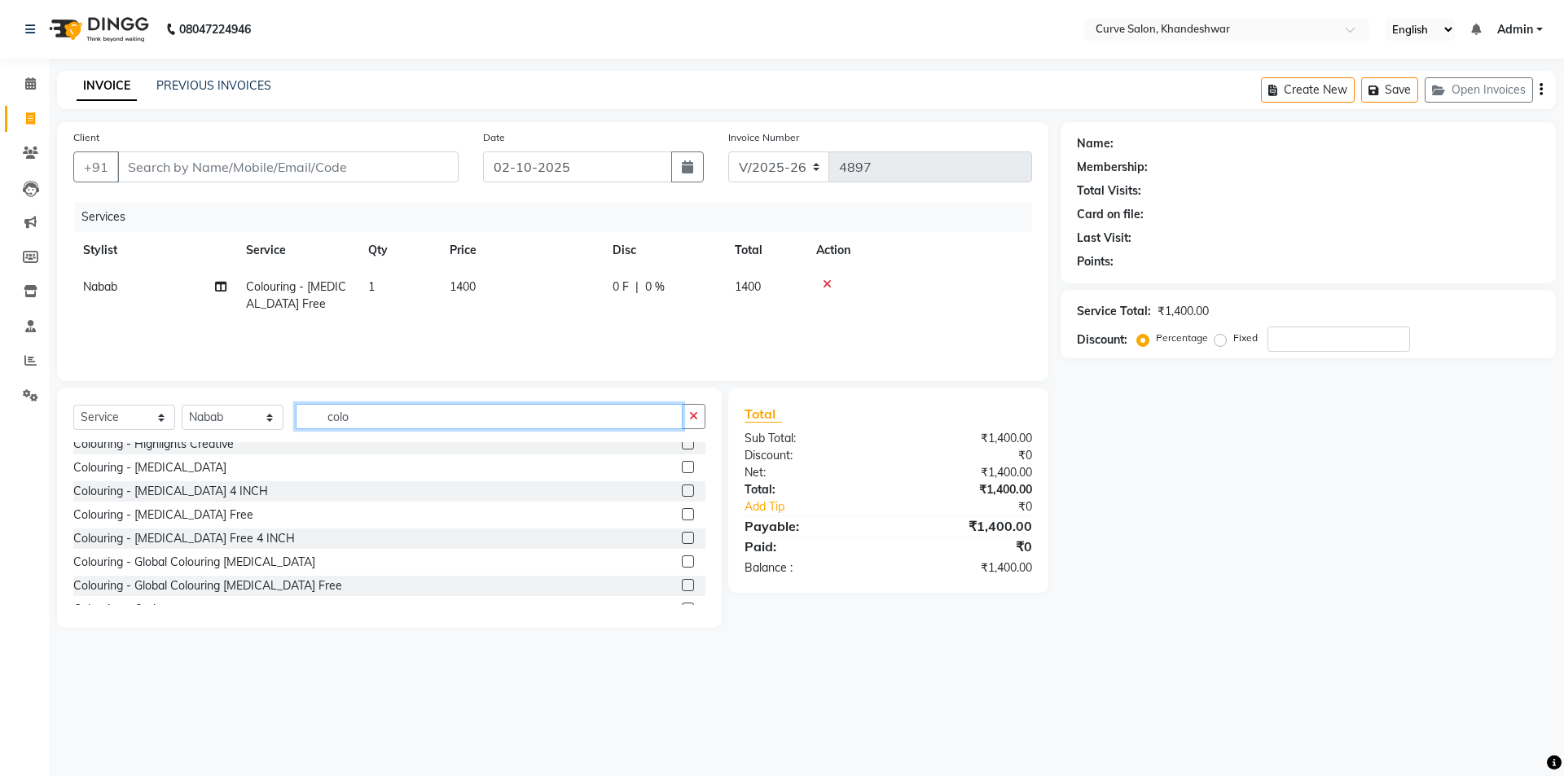
click at [400, 412] on input "colo" at bounding box center [489, 416] width 387 height 25
type input "c"
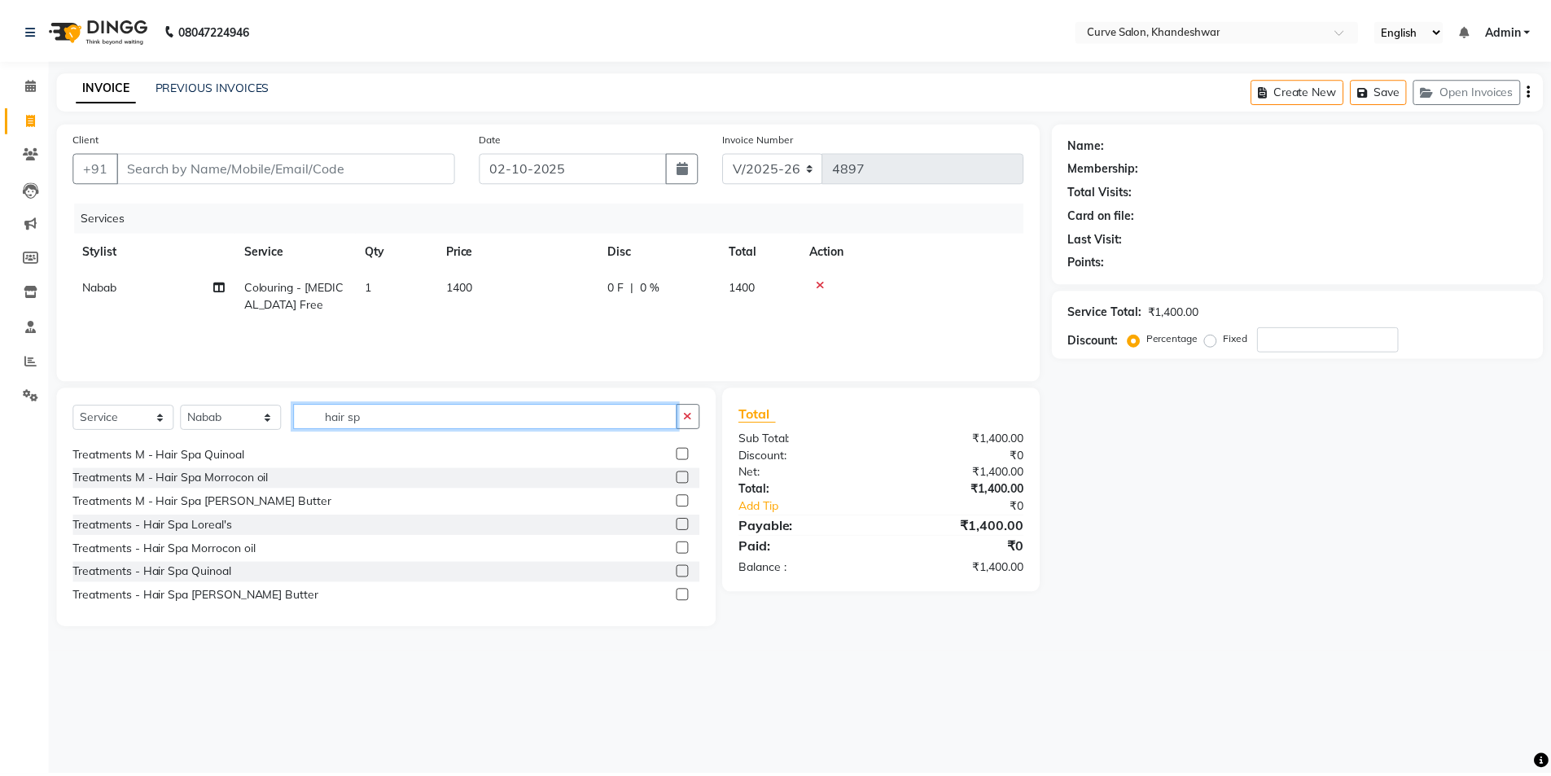
scroll to position [26, 0]
type input "hair sp"
click at [162, 539] on div "Treatments - Hair Spa Morrocon oil" at bounding box center [165, 544] width 184 height 17
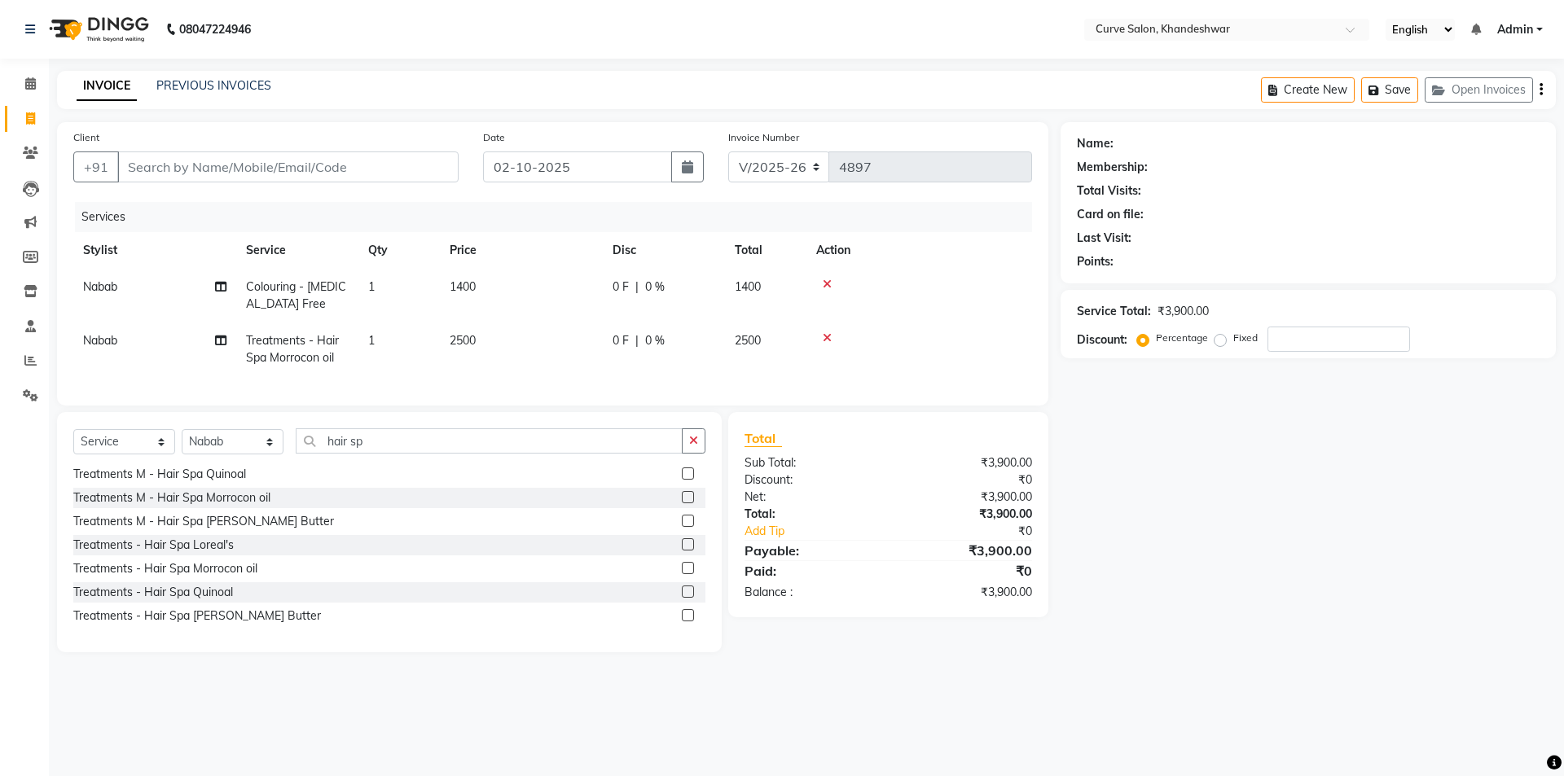
click at [826, 336] on icon at bounding box center [827, 337] width 9 height 11
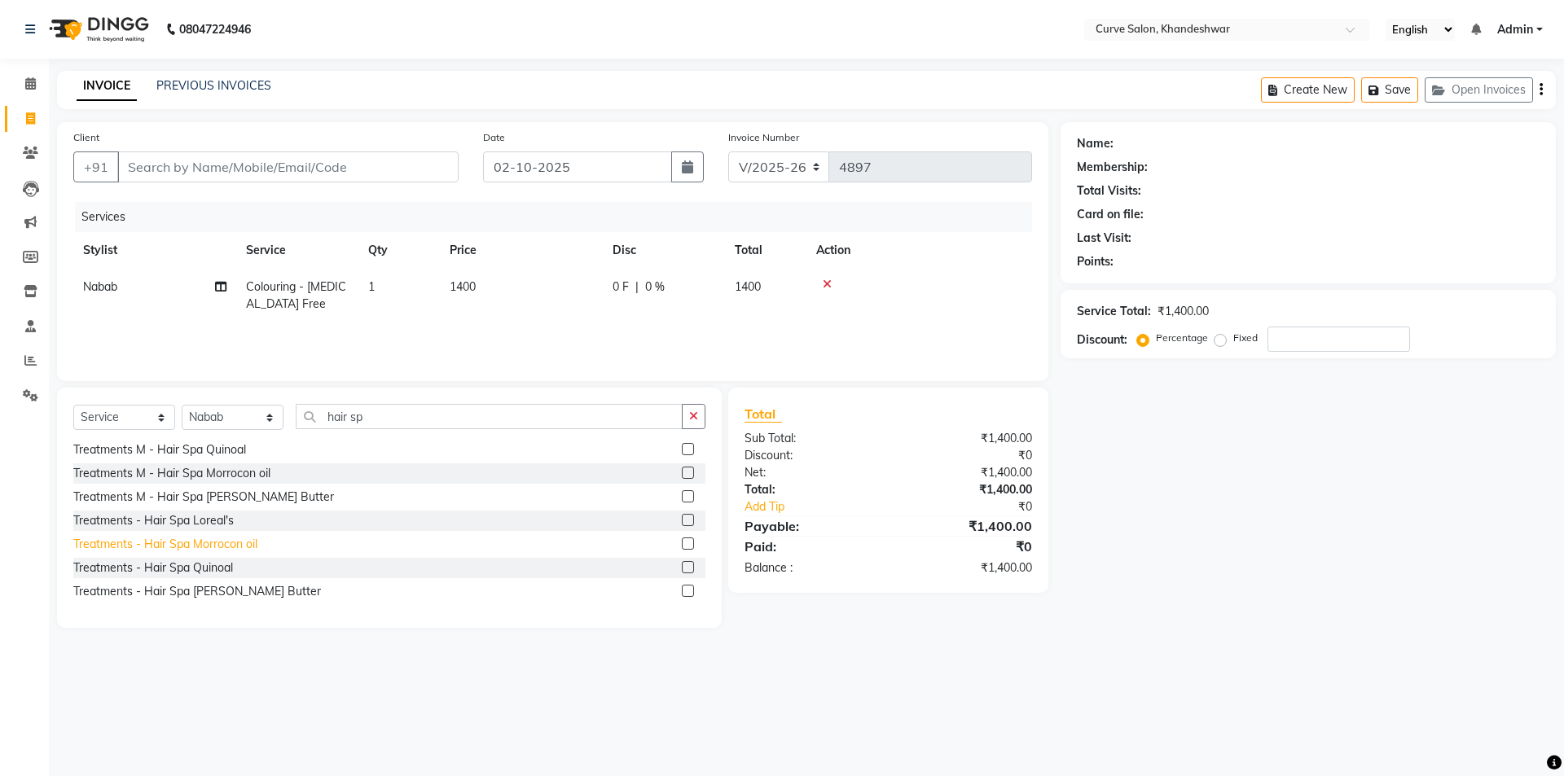
click at [176, 542] on div "Treatments - Hair Spa Morrocon oil" at bounding box center [165, 544] width 184 height 17
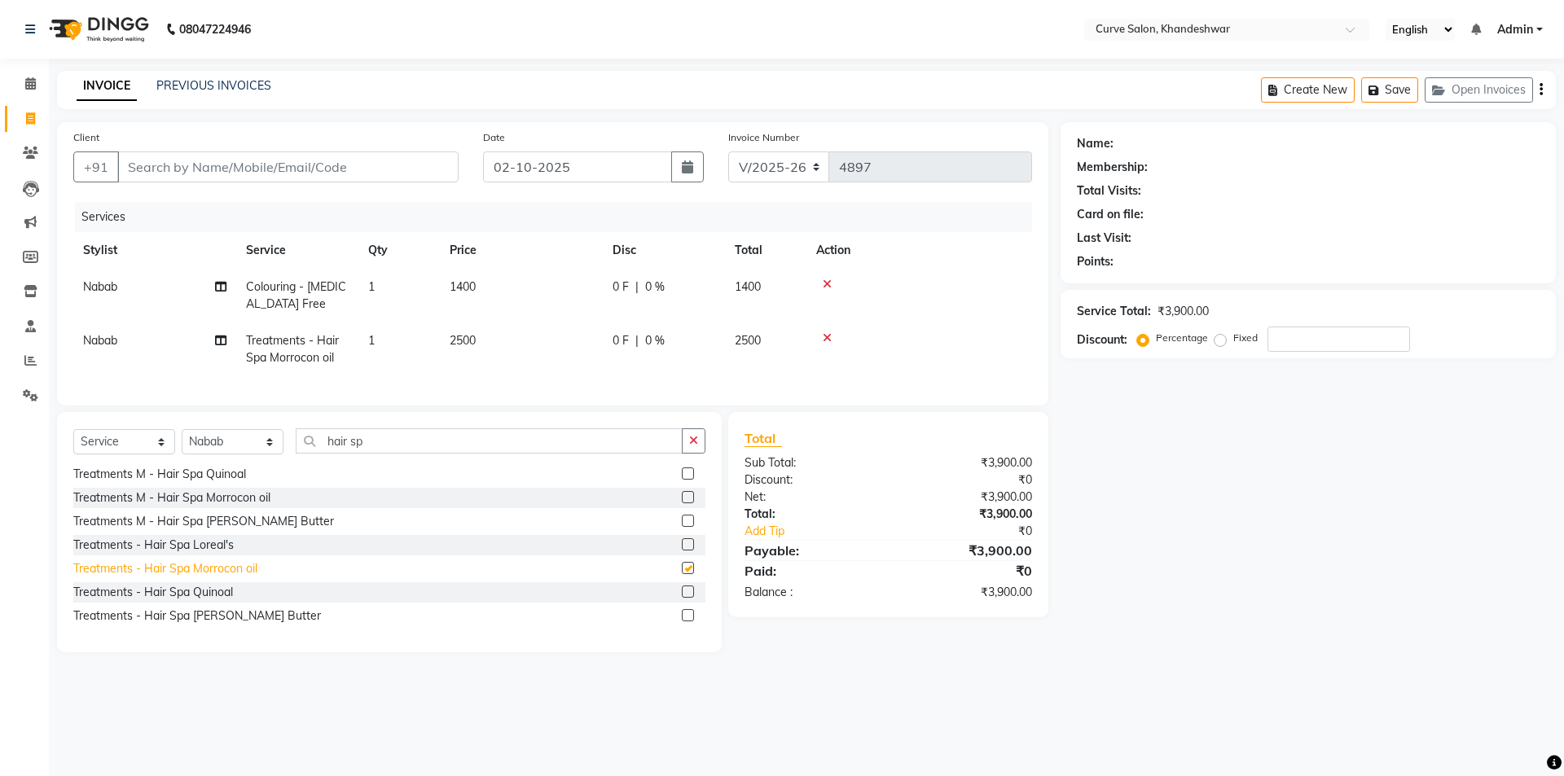
checkbox input "false"
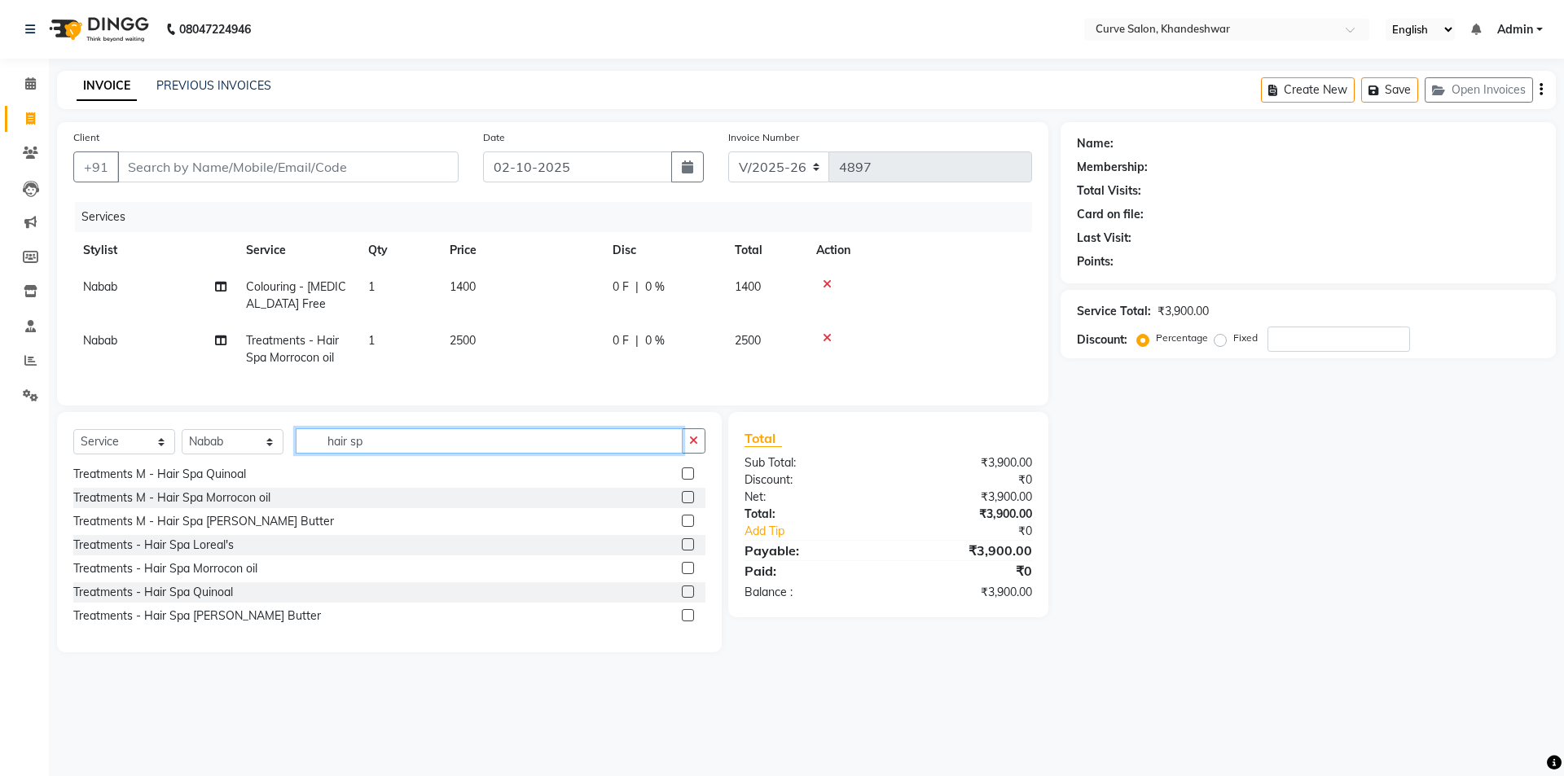
click at [404, 452] on input "hair sp" at bounding box center [489, 440] width 387 height 25
type input "h"
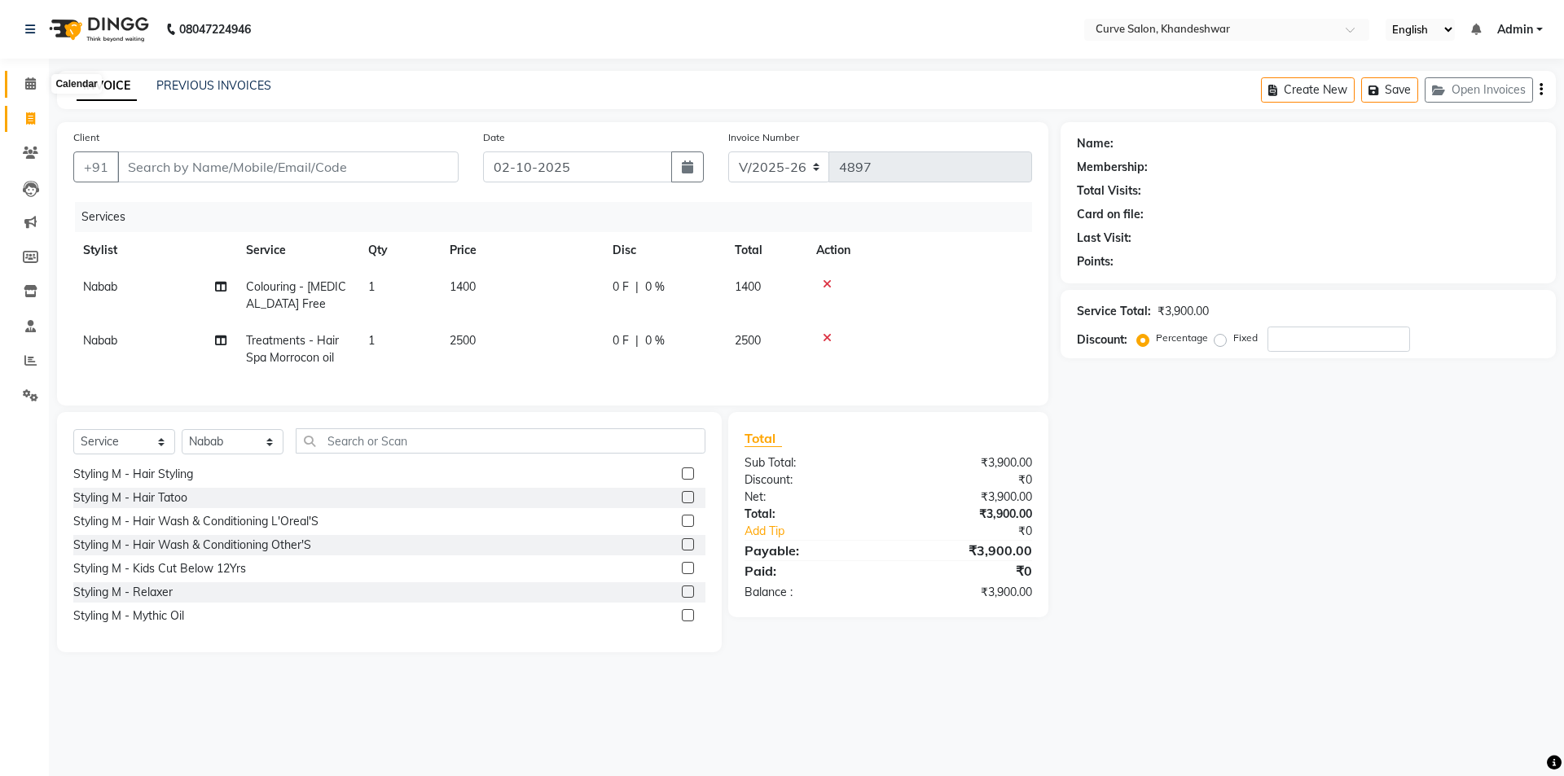
click at [29, 81] on icon at bounding box center [30, 83] width 11 height 12
click at [459, 340] on span "2500" at bounding box center [463, 340] width 26 height 15
select select "30906"
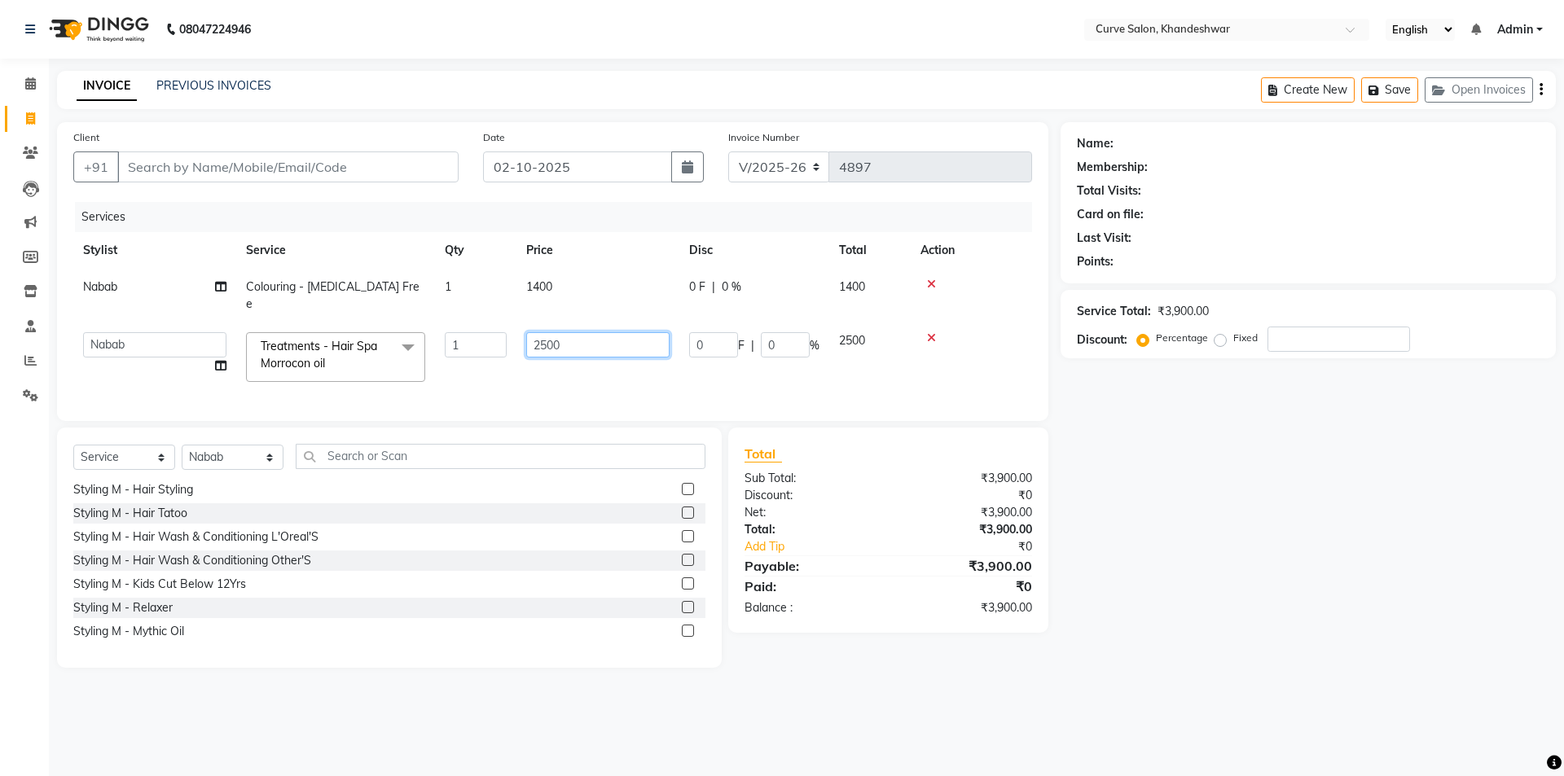
click at [548, 332] on input "2500" at bounding box center [597, 344] width 143 height 25
type input "2000"
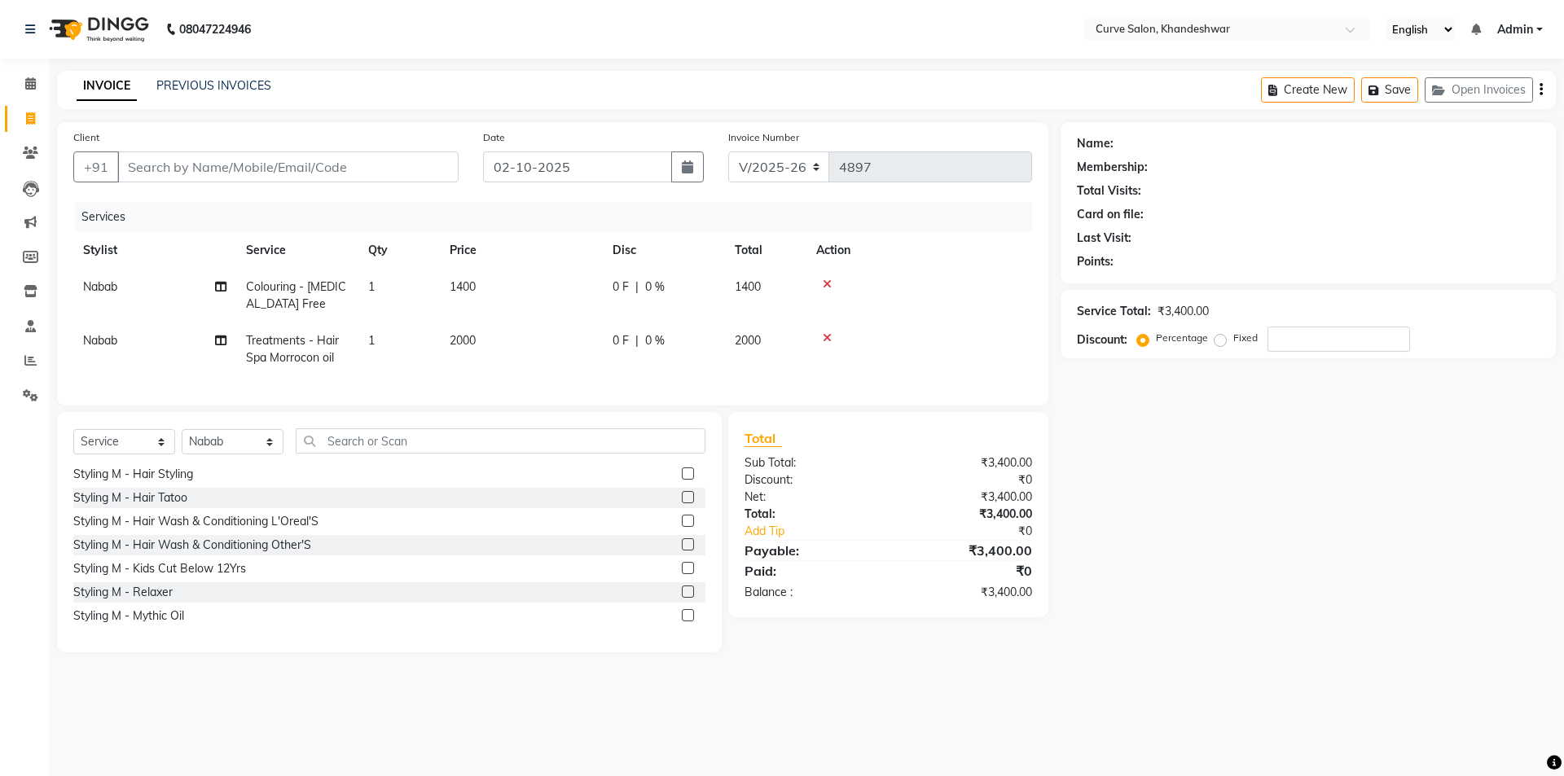
click at [749, 378] on div "Services Stylist Service Qty Price Disc Total Action Nabab Colouring - Ammonia …" at bounding box center [552, 295] width 959 height 187
click at [283, 169] on input "Client" at bounding box center [287, 166] width 341 height 31
type input "9"
type input "0"
click at [196, 202] on span "981939621" at bounding box center [218, 204] width 73 height 16
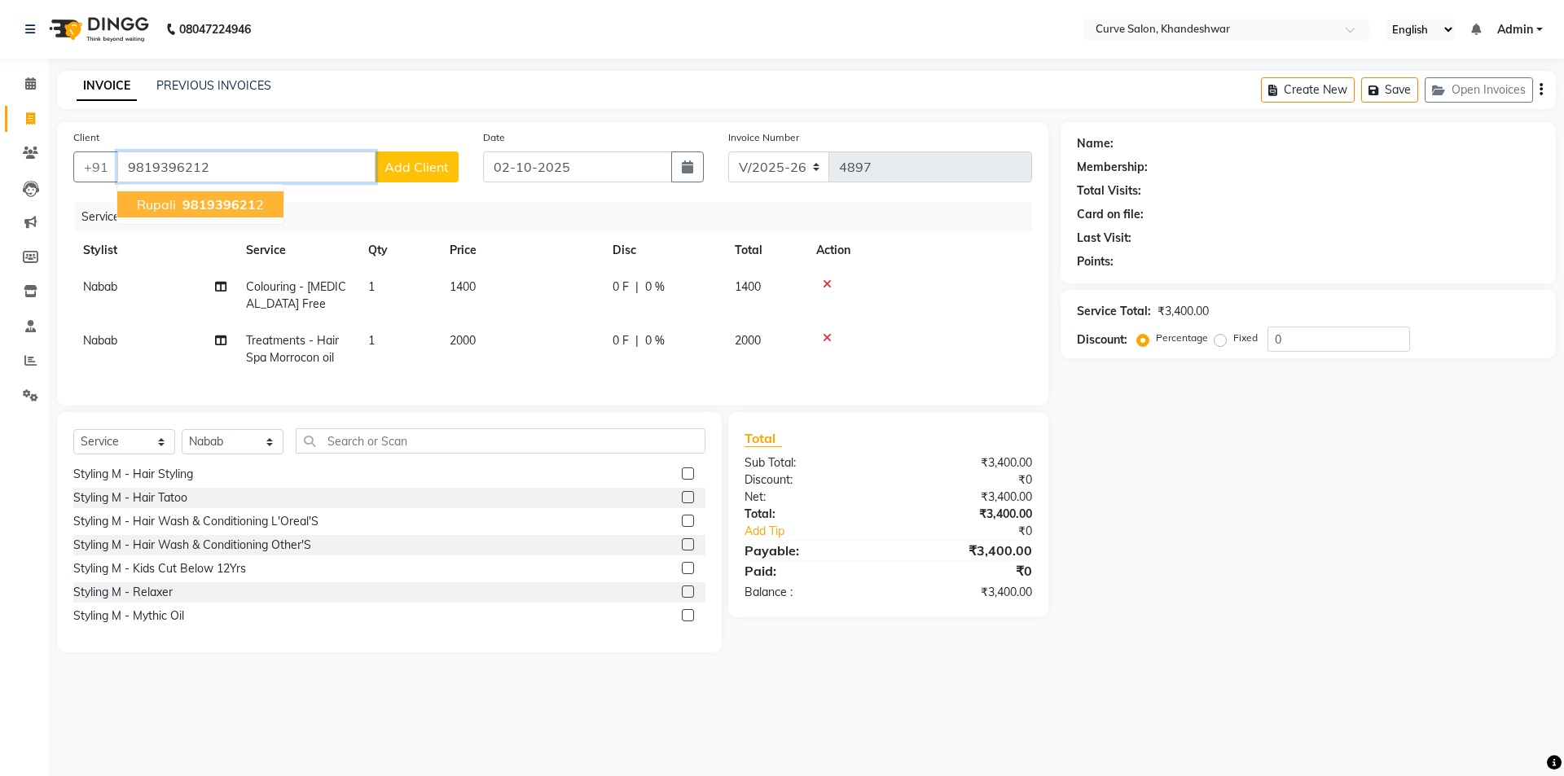
type input "9819396212"
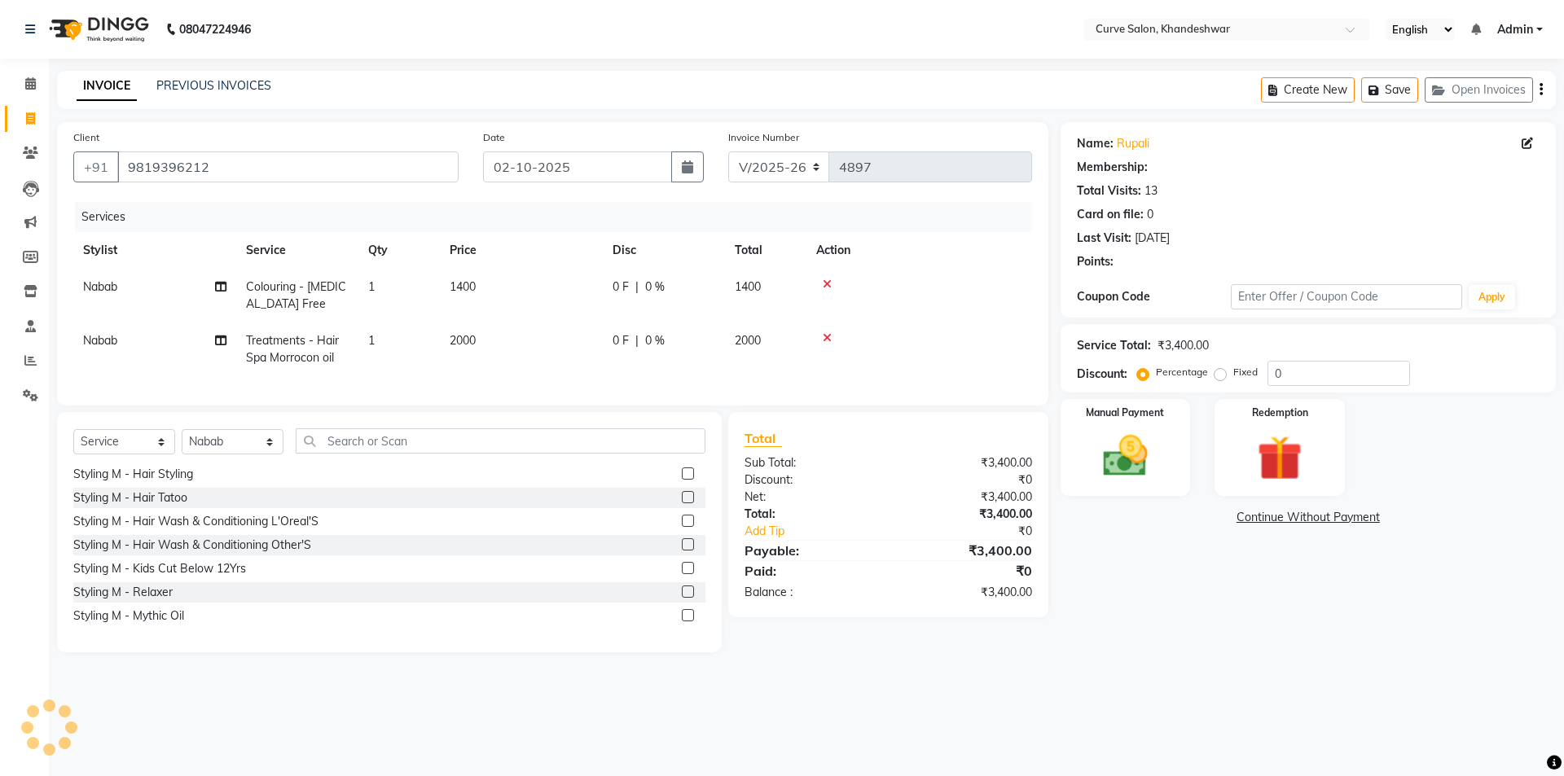
select select "1: Object"
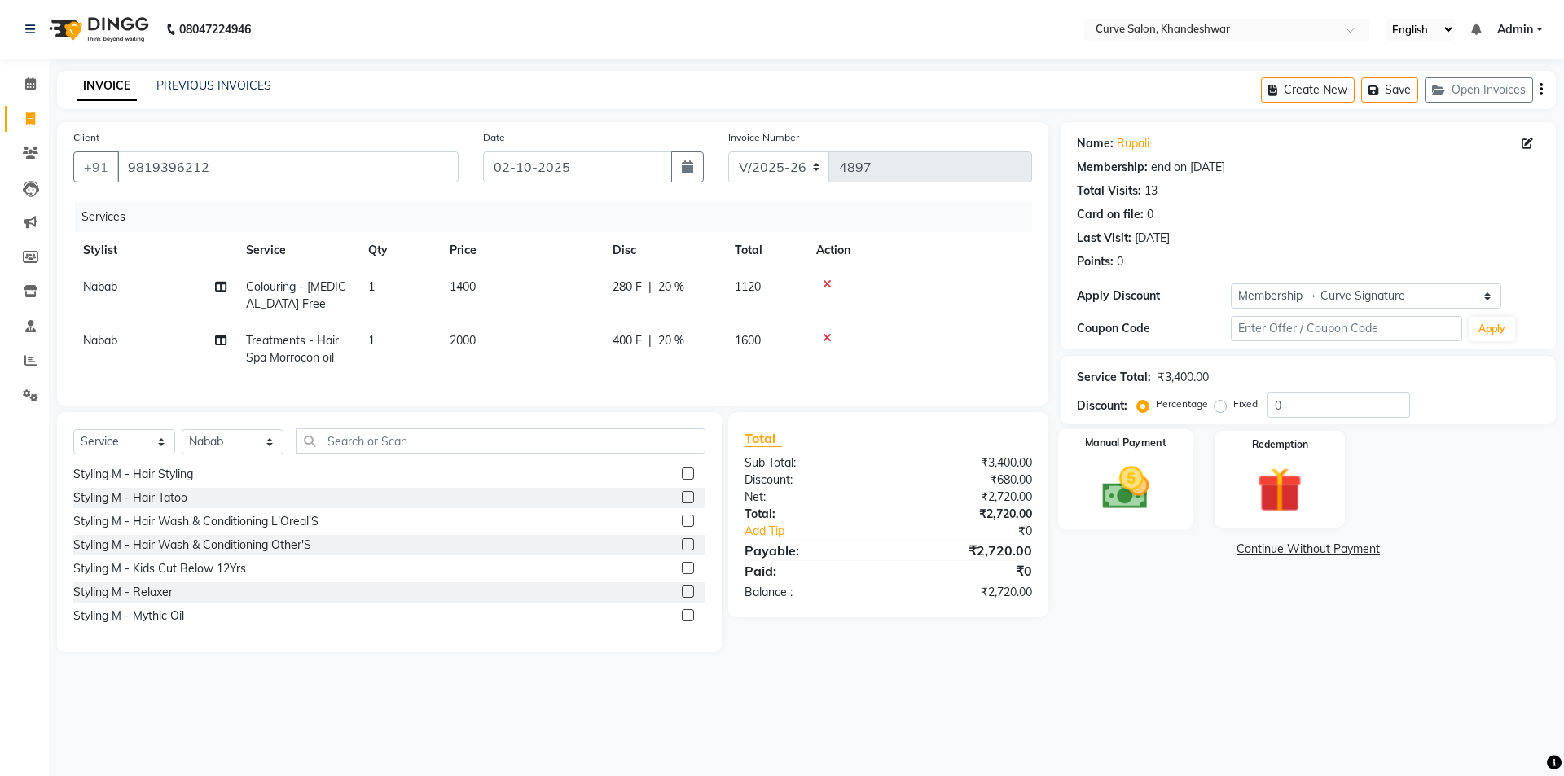
click at [1131, 483] on img at bounding box center [1125, 488] width 76 height 54
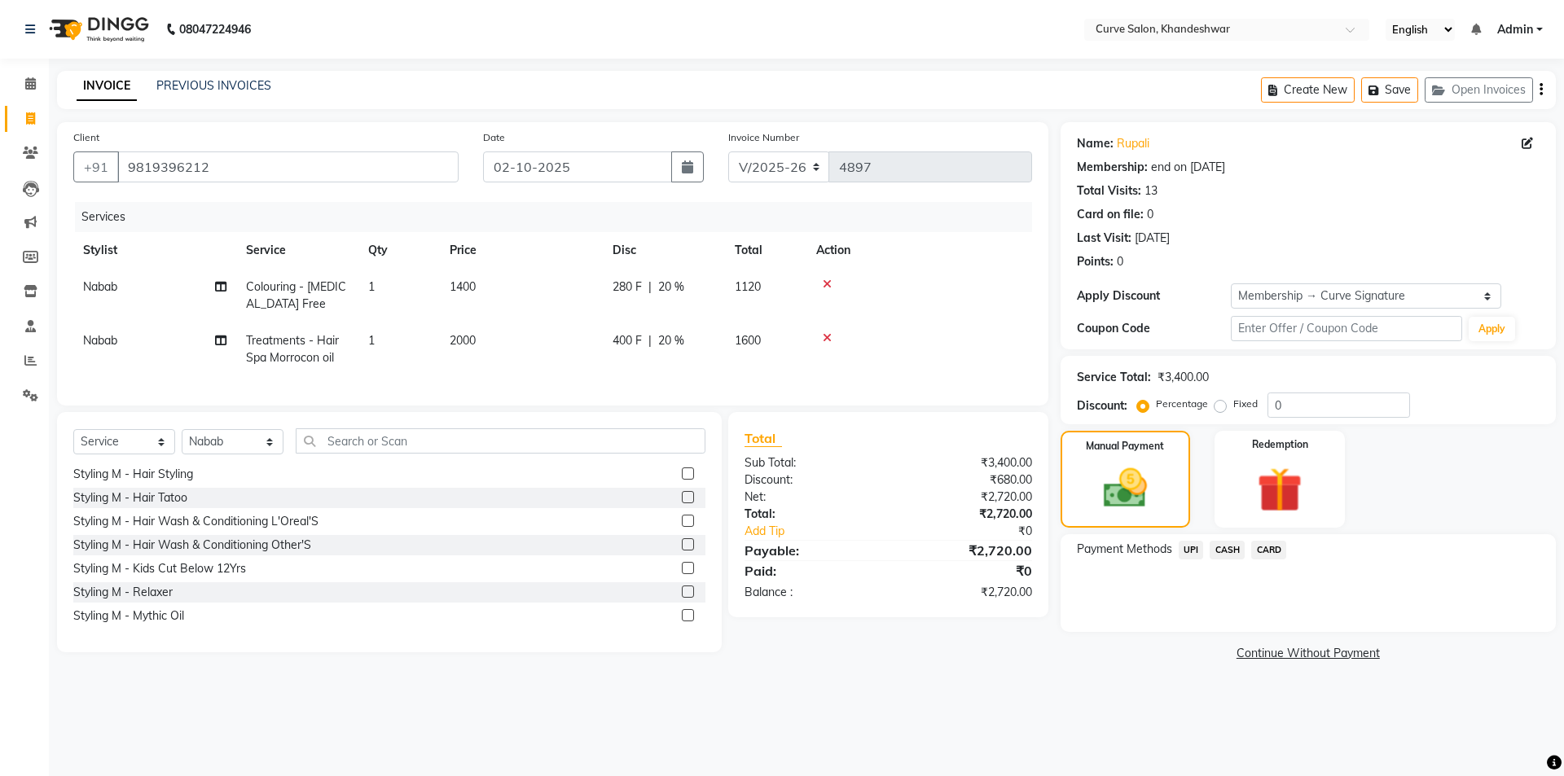
click at [1271, 551] on span "CARD" at bounding box center [1268, 550] width 35 height 19
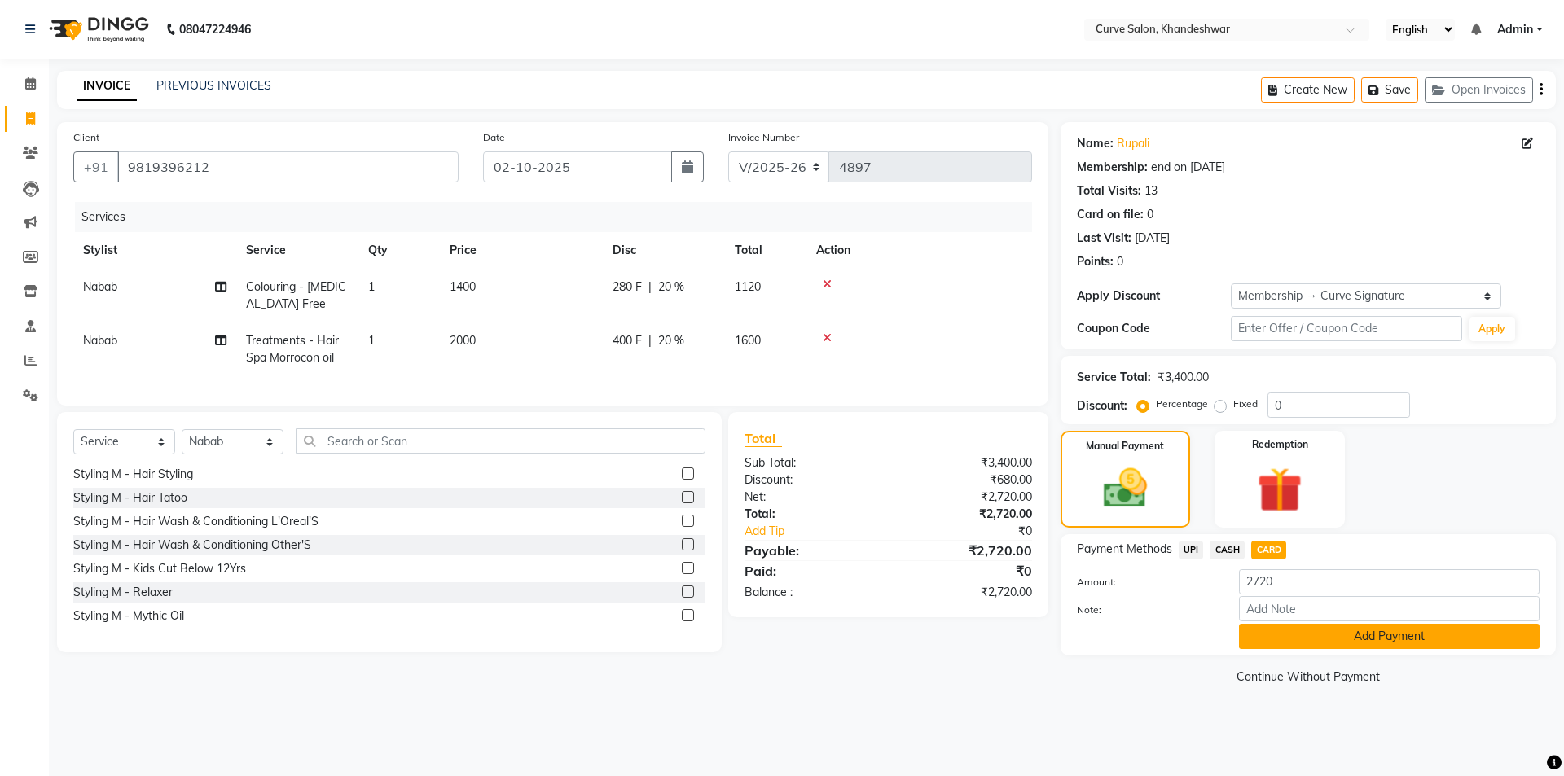
click at [1365, 634] on button "Add Payment" at bounding box center [1389, 636] width 301 height 25
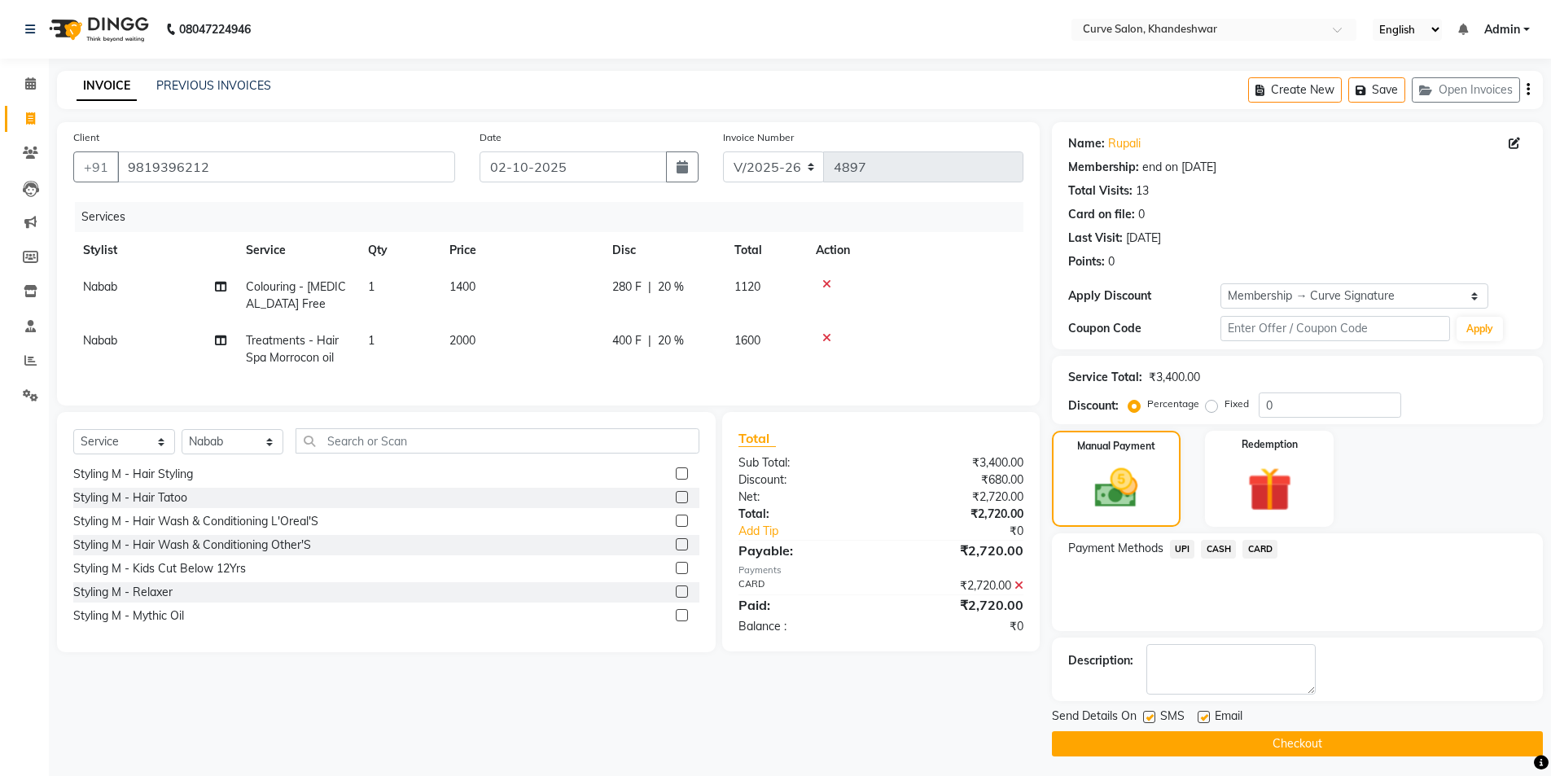
click at [1319, 741] on button "Checkout" at bounding box center [1297, 743] width 491 height 25
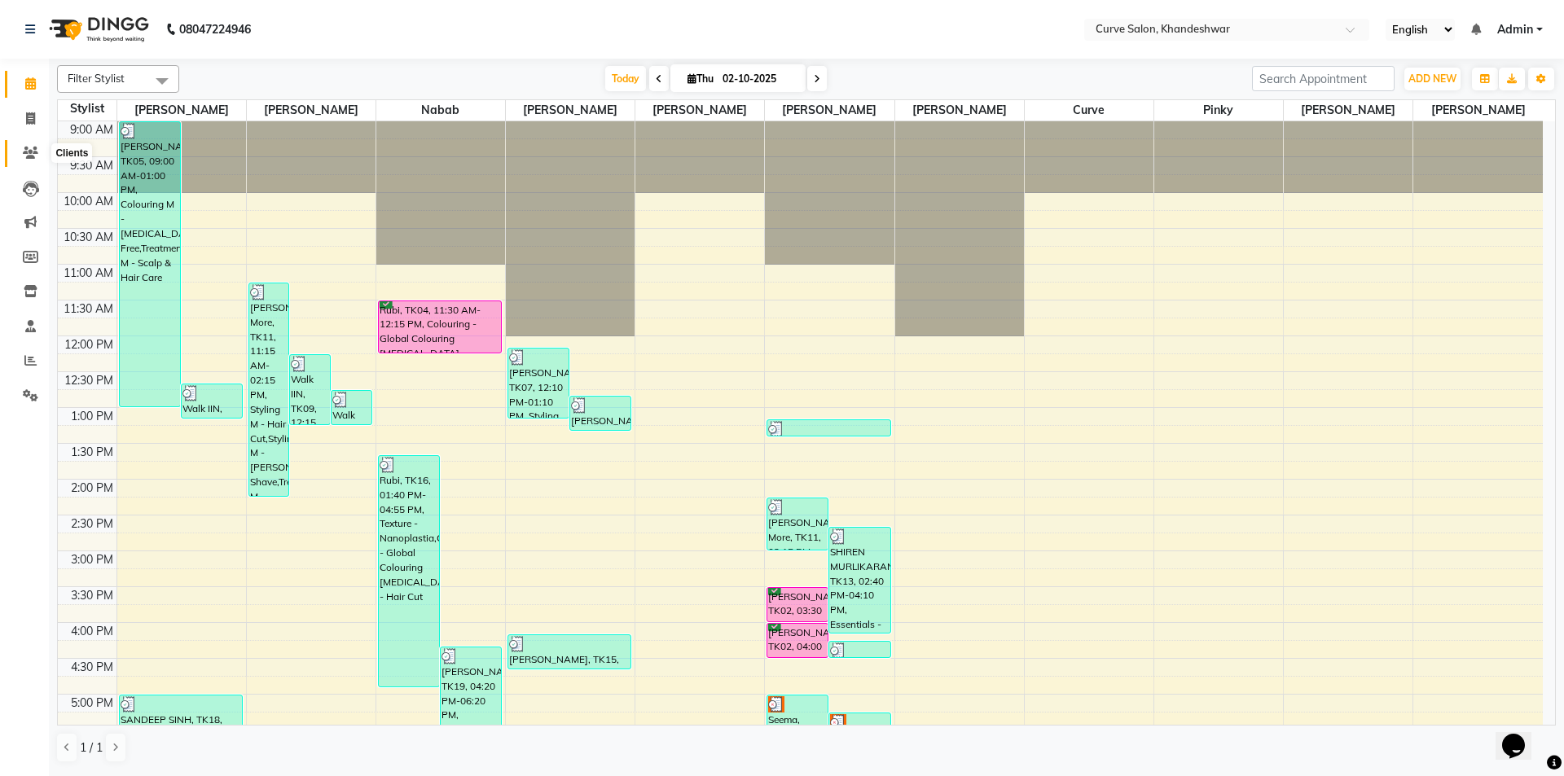
click at [30, 149] on icon at bounding box center [30, 153] width 15 height 12
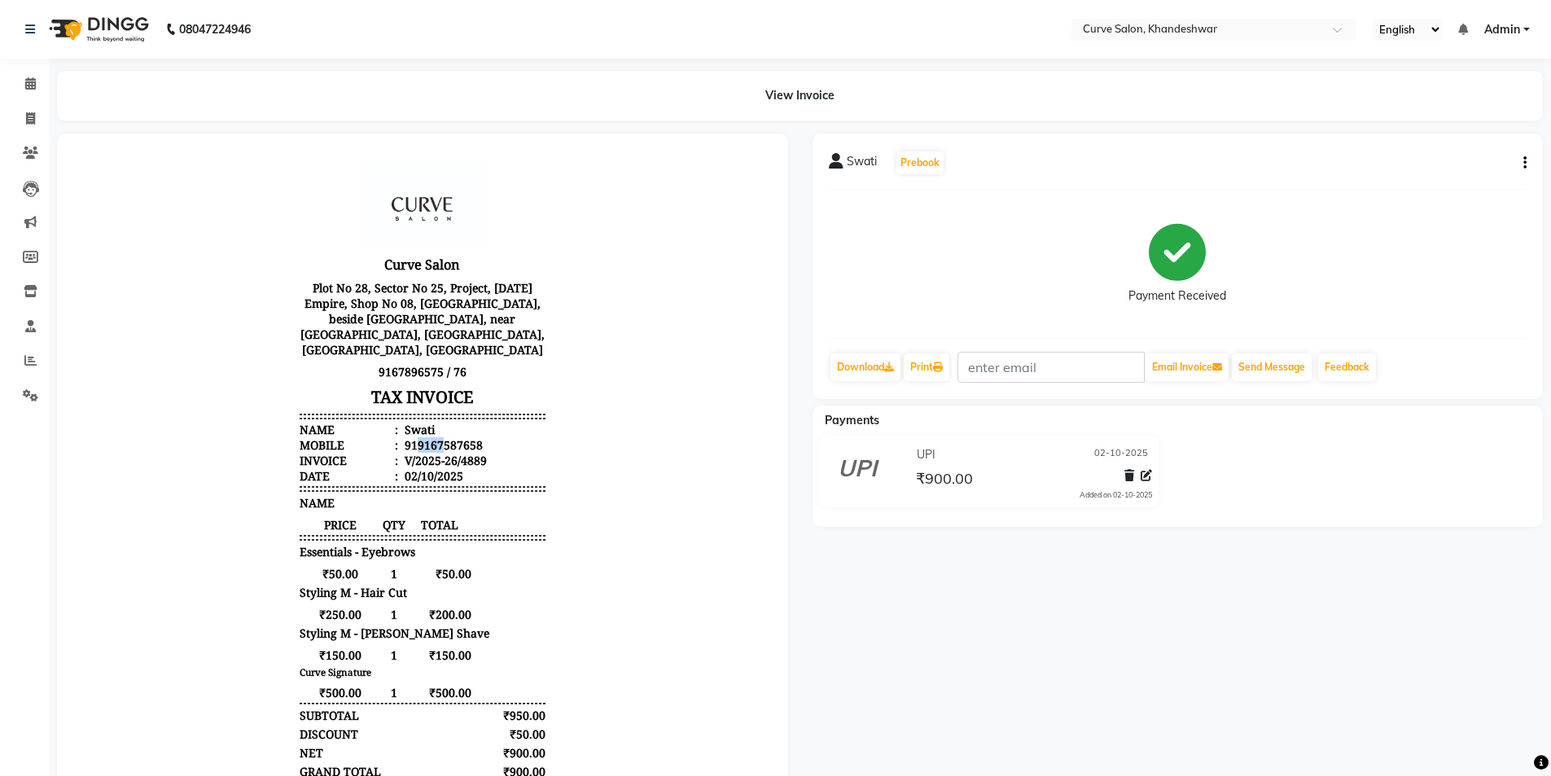
drag, startPoint x: 404, startPoint y: 441, endPoint x: 431, endPoint y: 442, distance: 26.9
click at [431, 442] on div "919167587658" at bounding box center [442, 444] width 81 height 15
click at [427, 444] on div "919167587658" at bounding box center [442, 444] width 81 height 15
drag, startPoint x: 404, startPoint y: 448, endPoint x: 471, endPoint y: 447, distance: 66.8
click at [471, 447] on li "Mobile : 919167587658" at bounding box center [423, 444] width 246 height 15
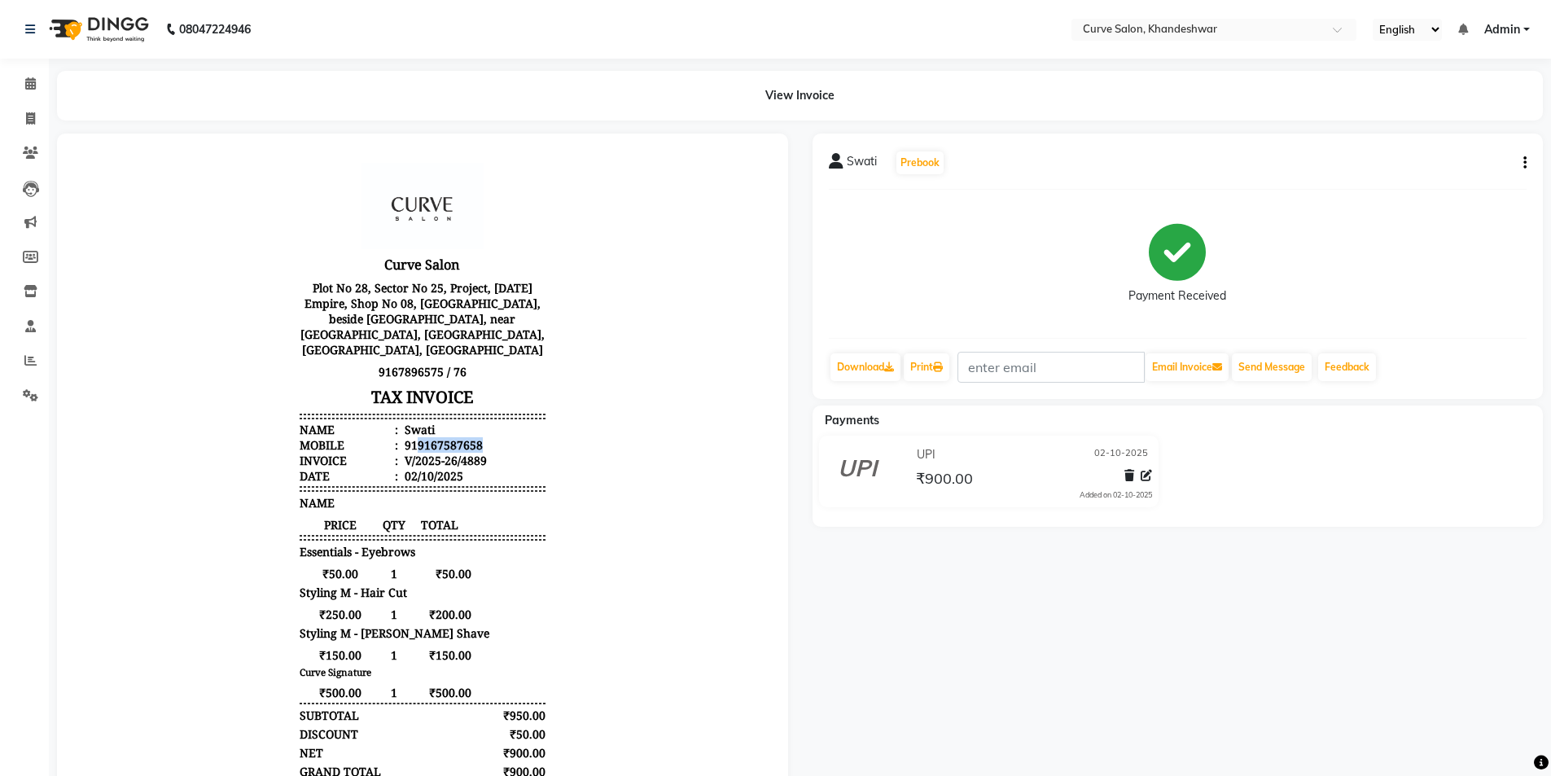
copy div "9167587658"
click at [24, 81] on span at bounding box center [30, 84] width 29 height 19
click at [32, 83] on icon at bounding box center [30, 83] width 11 height 12
click at [34, 86] on icon at bounding box center [30, 83] width 11 height 12
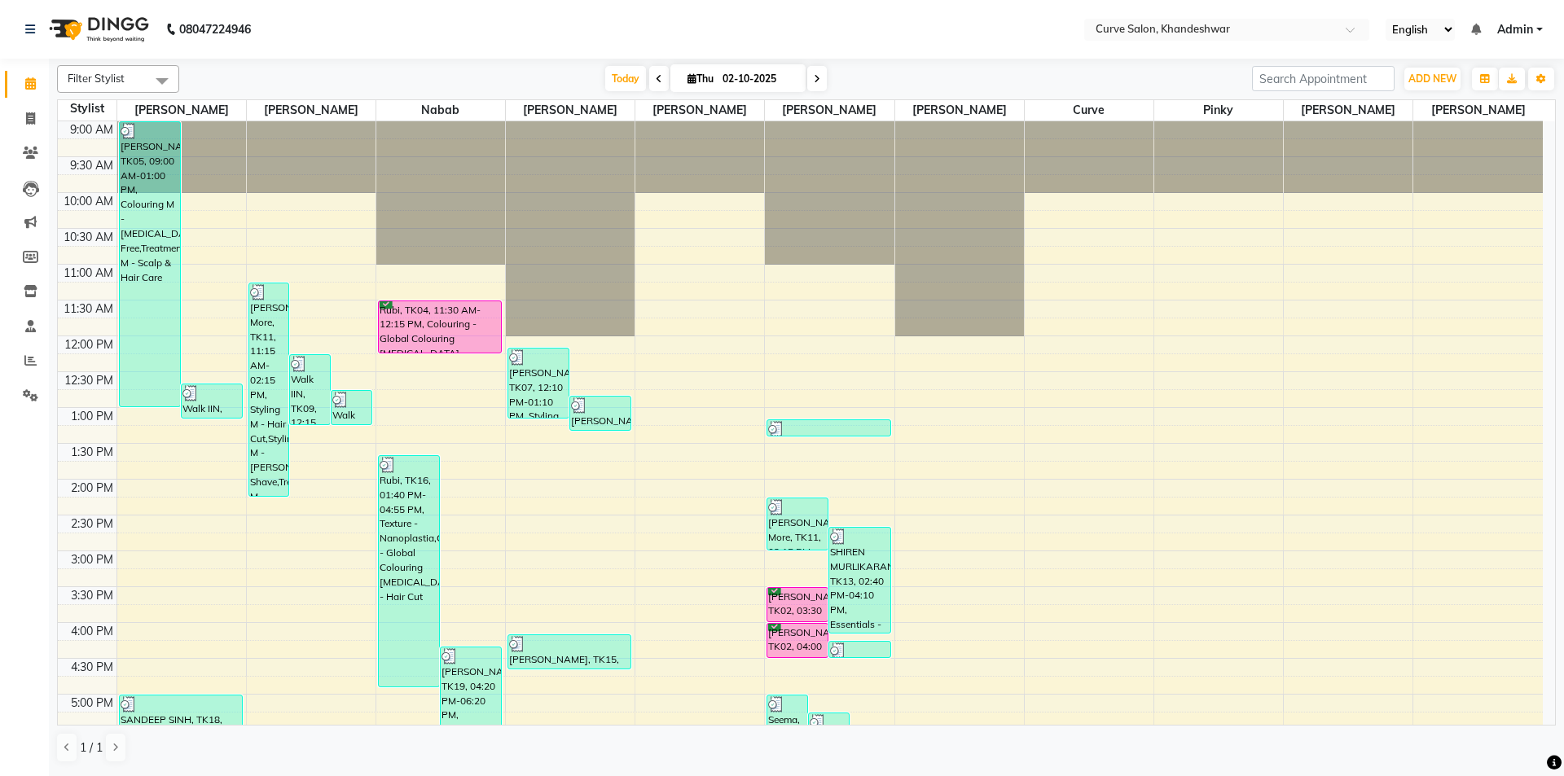
scroll to position [399, 0]
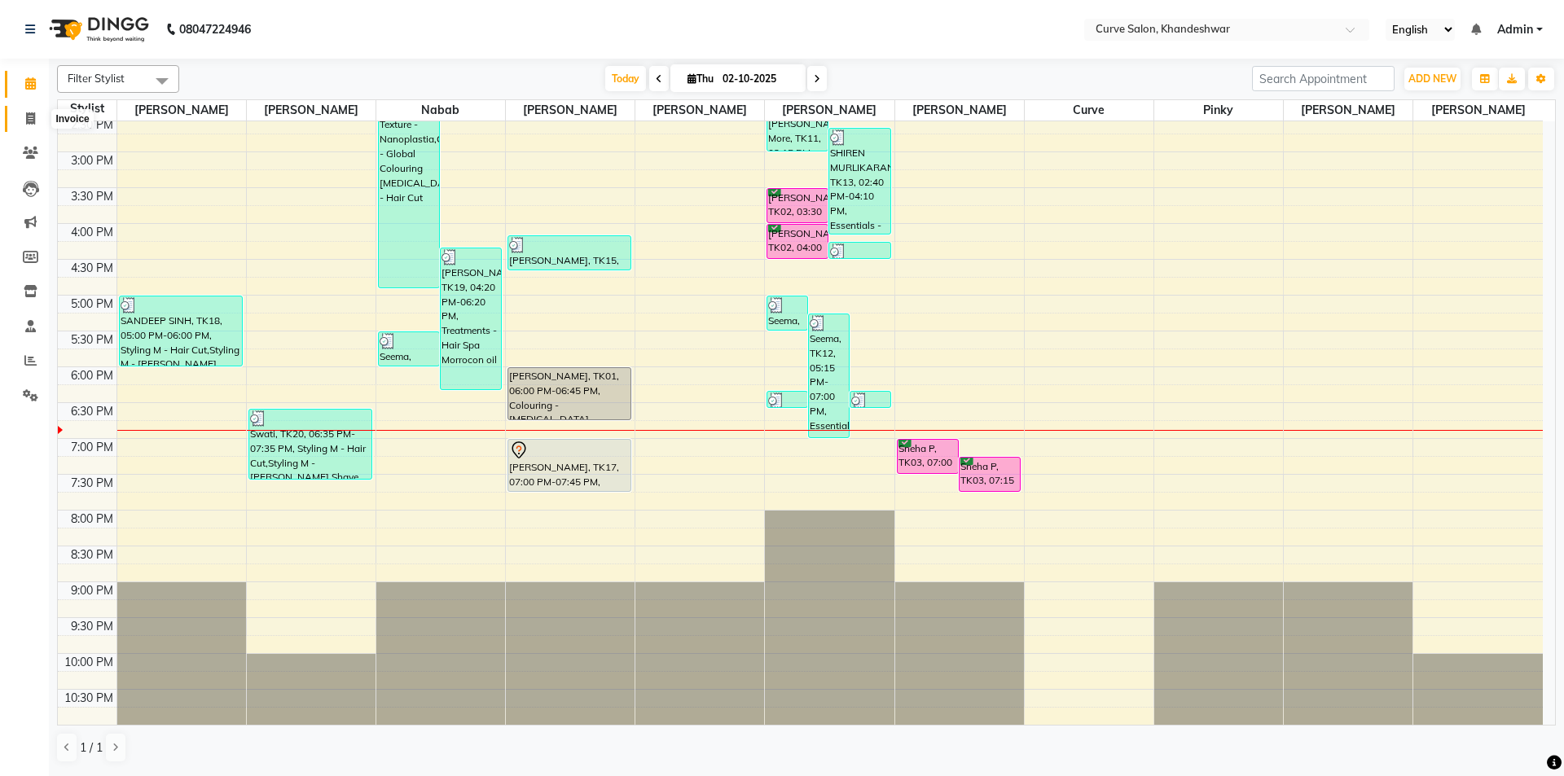
click at [29, 116] on icon at bounding box center [30, 118] width 9 height 12
select select "service"
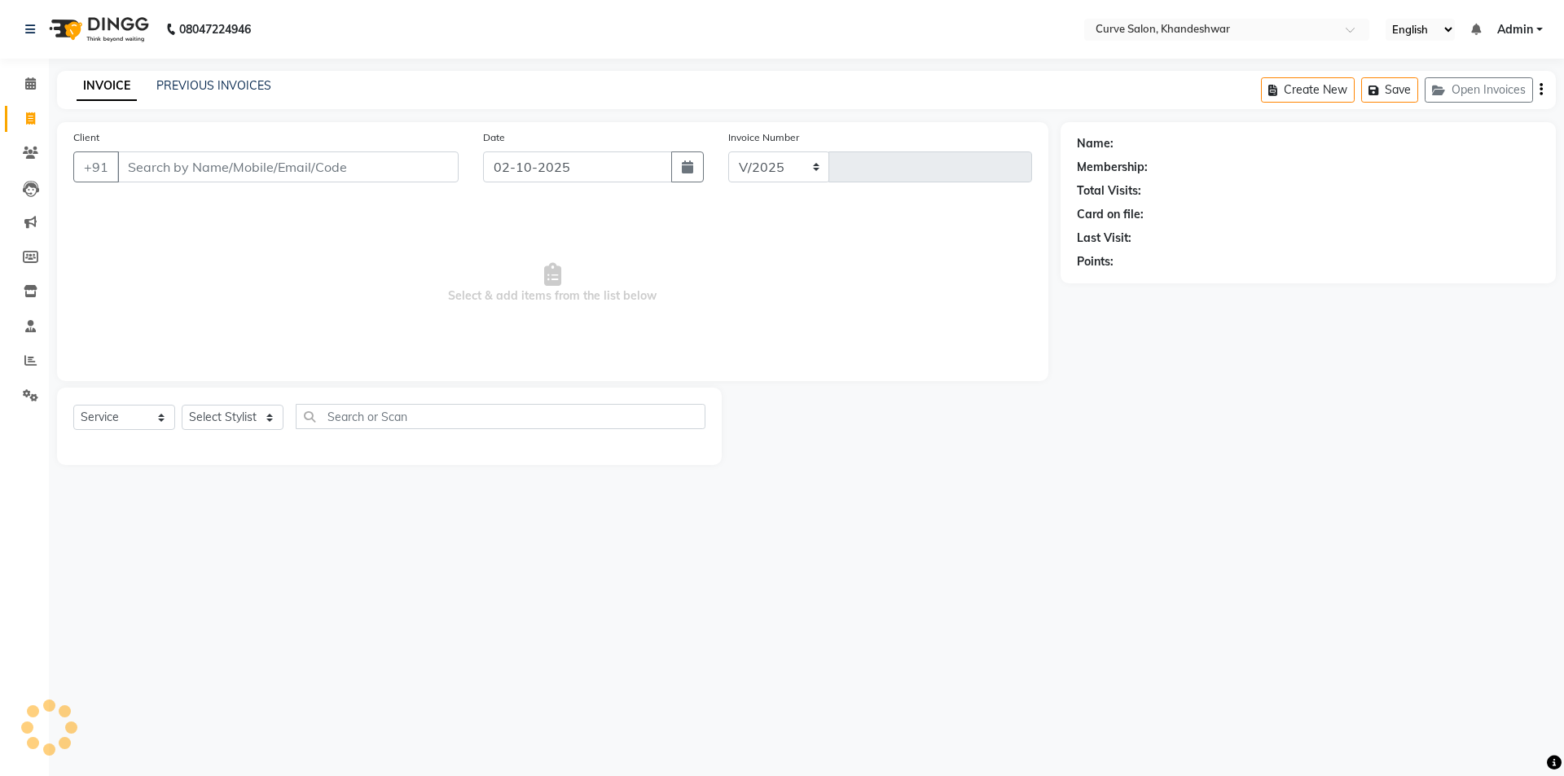
select select "4458"
type input "4890"
click at [237, 406] on select "Select Stylist [PERSON_NAME] Curve [PERSON_NAME] [PERSON_NAME] [PERSON_NAME] Na…" at bounding box center [233, 417] width 102 height 25
select select "80828"
click at [388, 419] on input "text" at bounding box center [501, 416] width 410 height 25
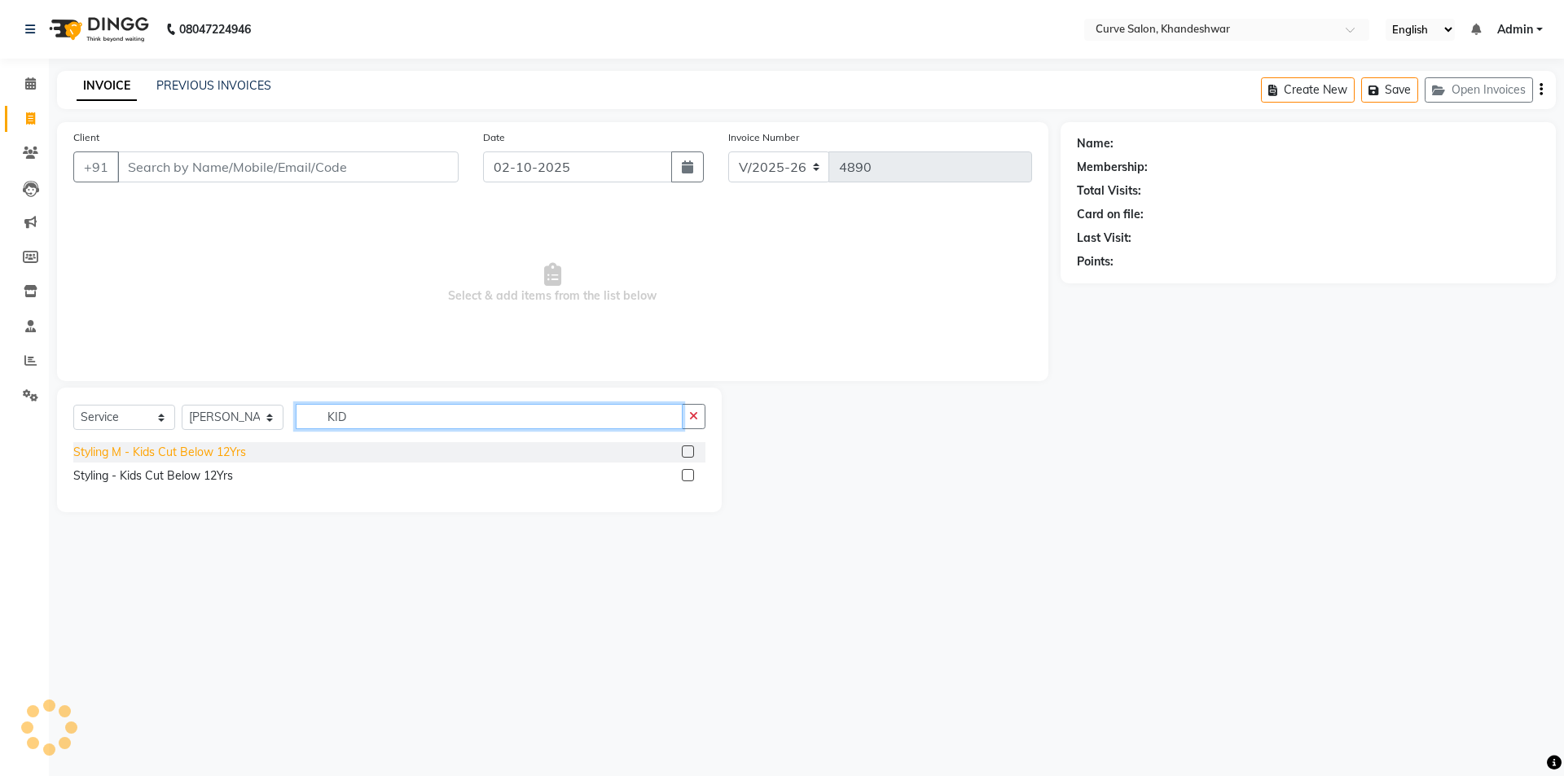
type input "KID"
click at [199, 449] on div "Styling M - Kids Cut Below 12Yrs" at bounding box center [159, 452] width 173 height 17
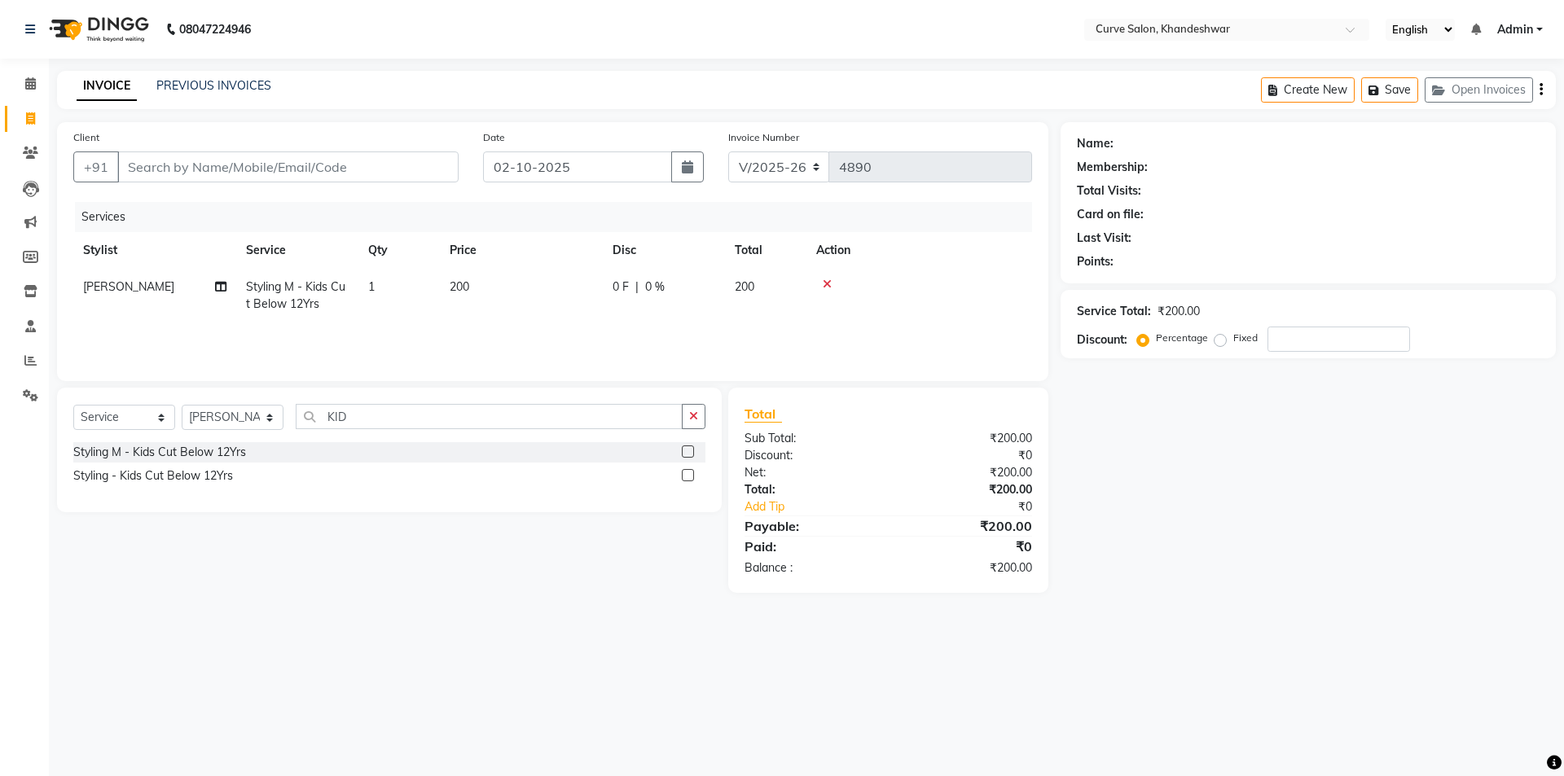
click at [169, 452] on div "Styling M - Kids Cut Below 12Yrs" at bounding box center [159, 452] width 173 height 17
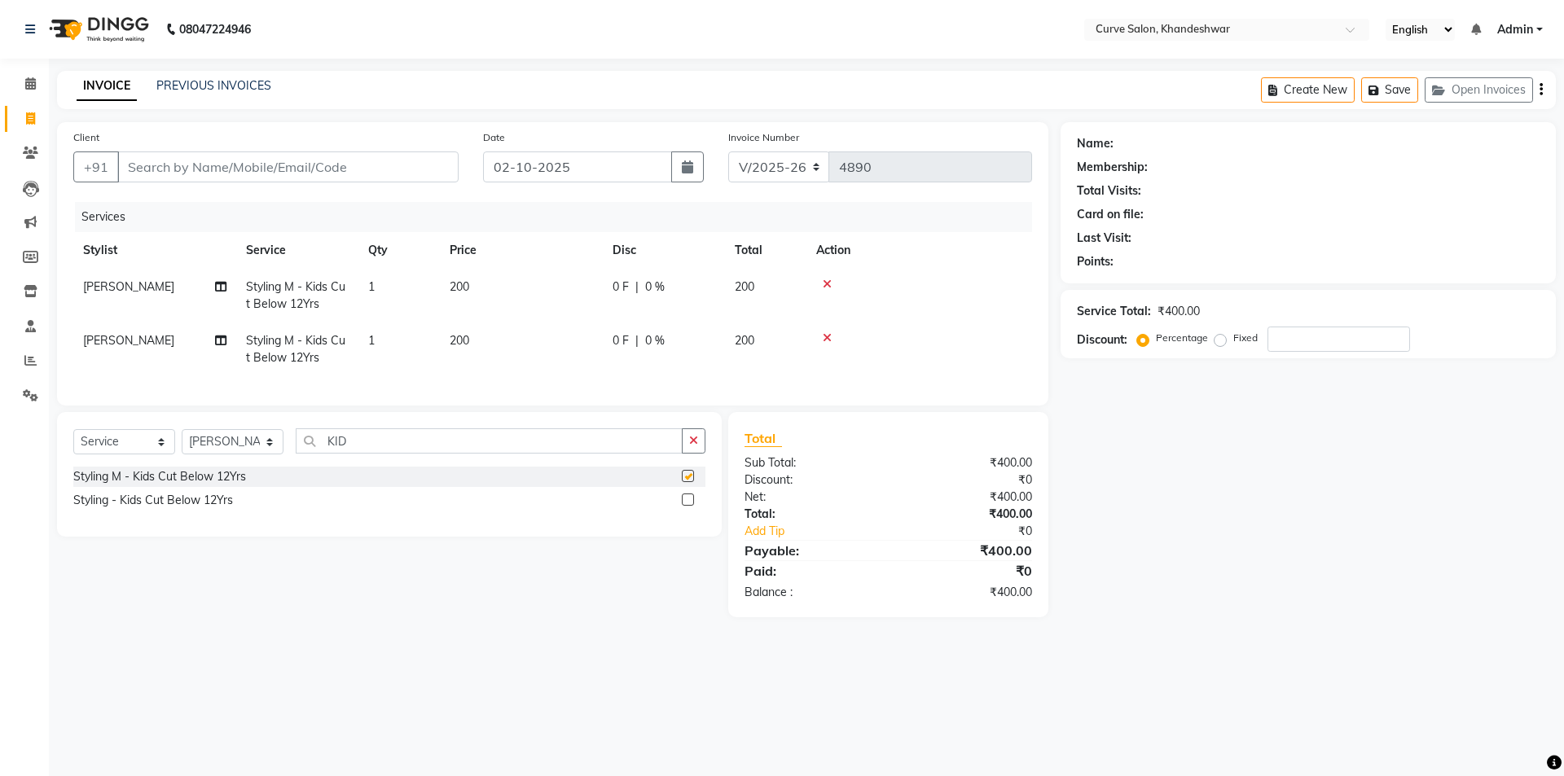
checkbox input "false"
click at [256, 165] on input "Client" at bounding box center [287, 166] width 341 height 31
type input "8"
type input "0"
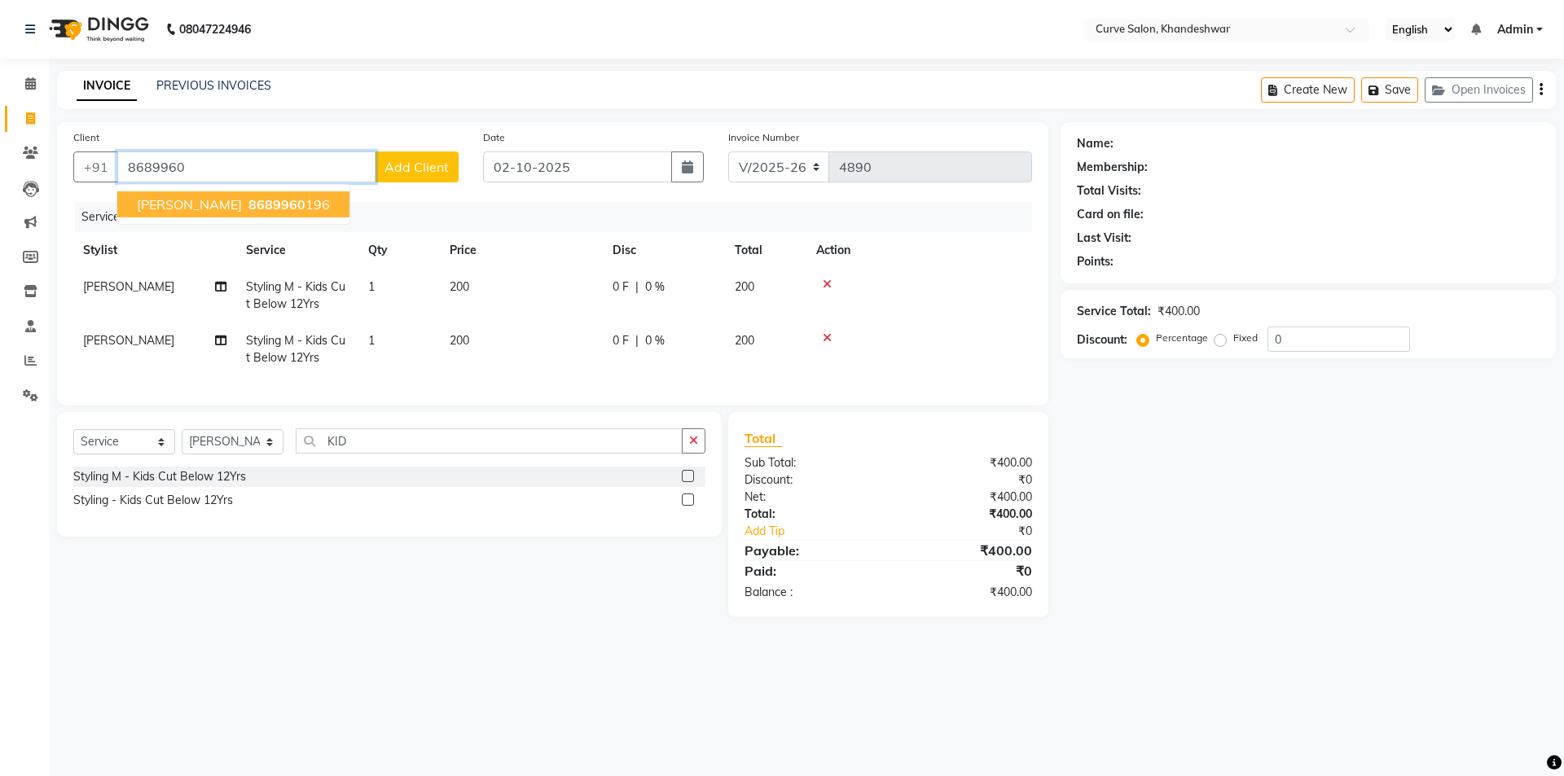
click at [248, 199] on span "8689960" at bounding box center [276, 204] width 57 height 16
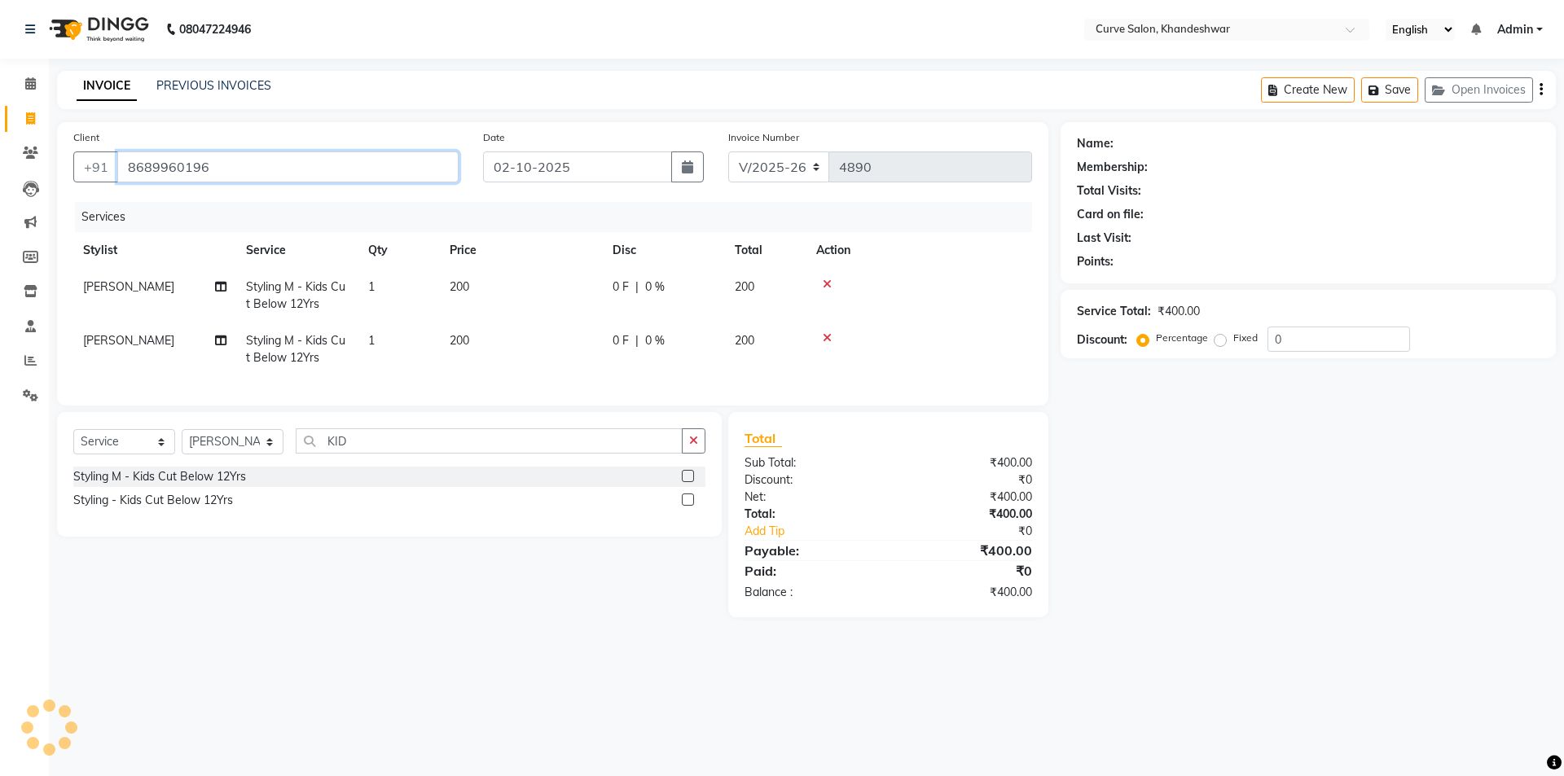
type input "8689960196"
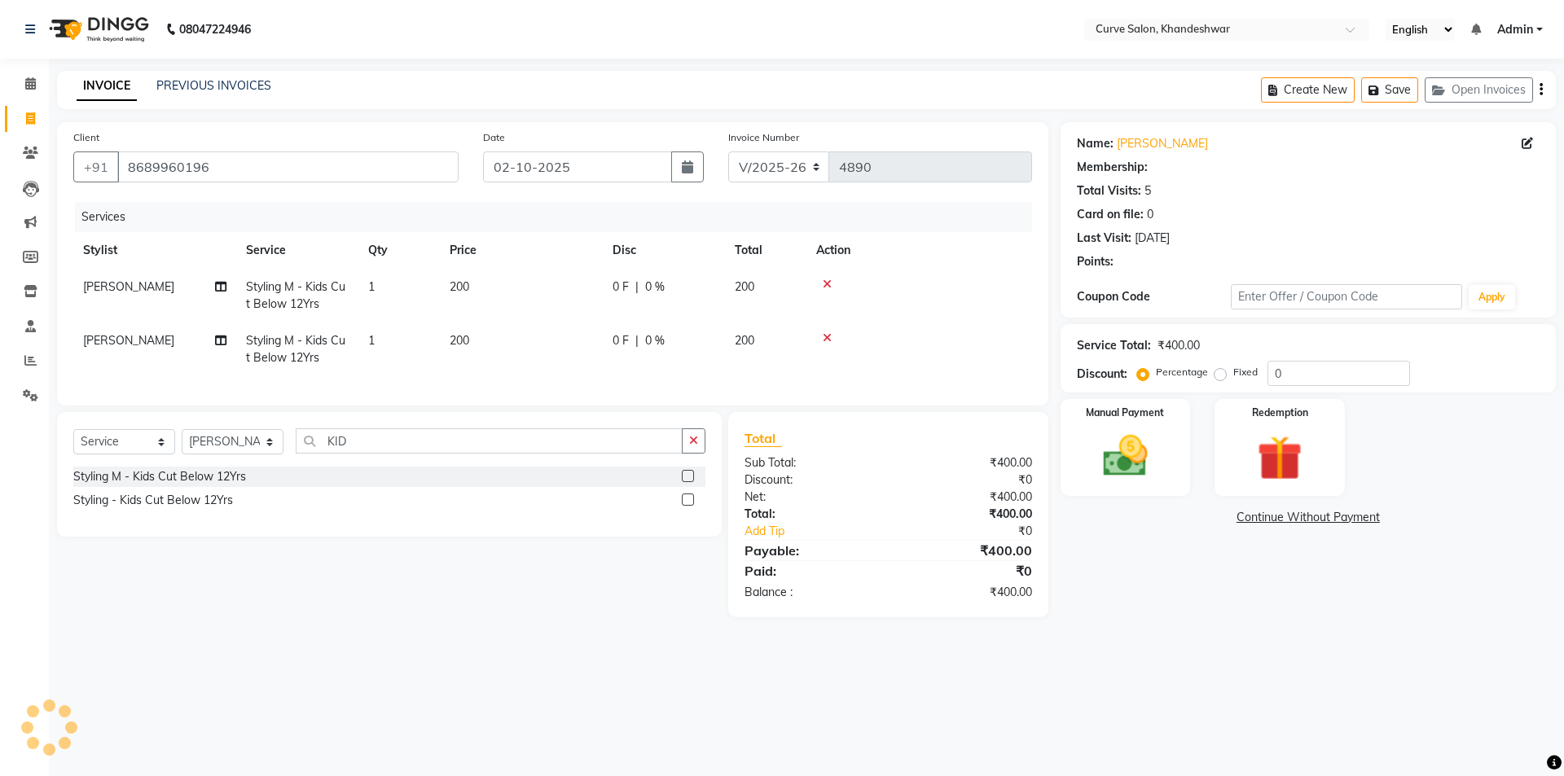
select select "1: Object"
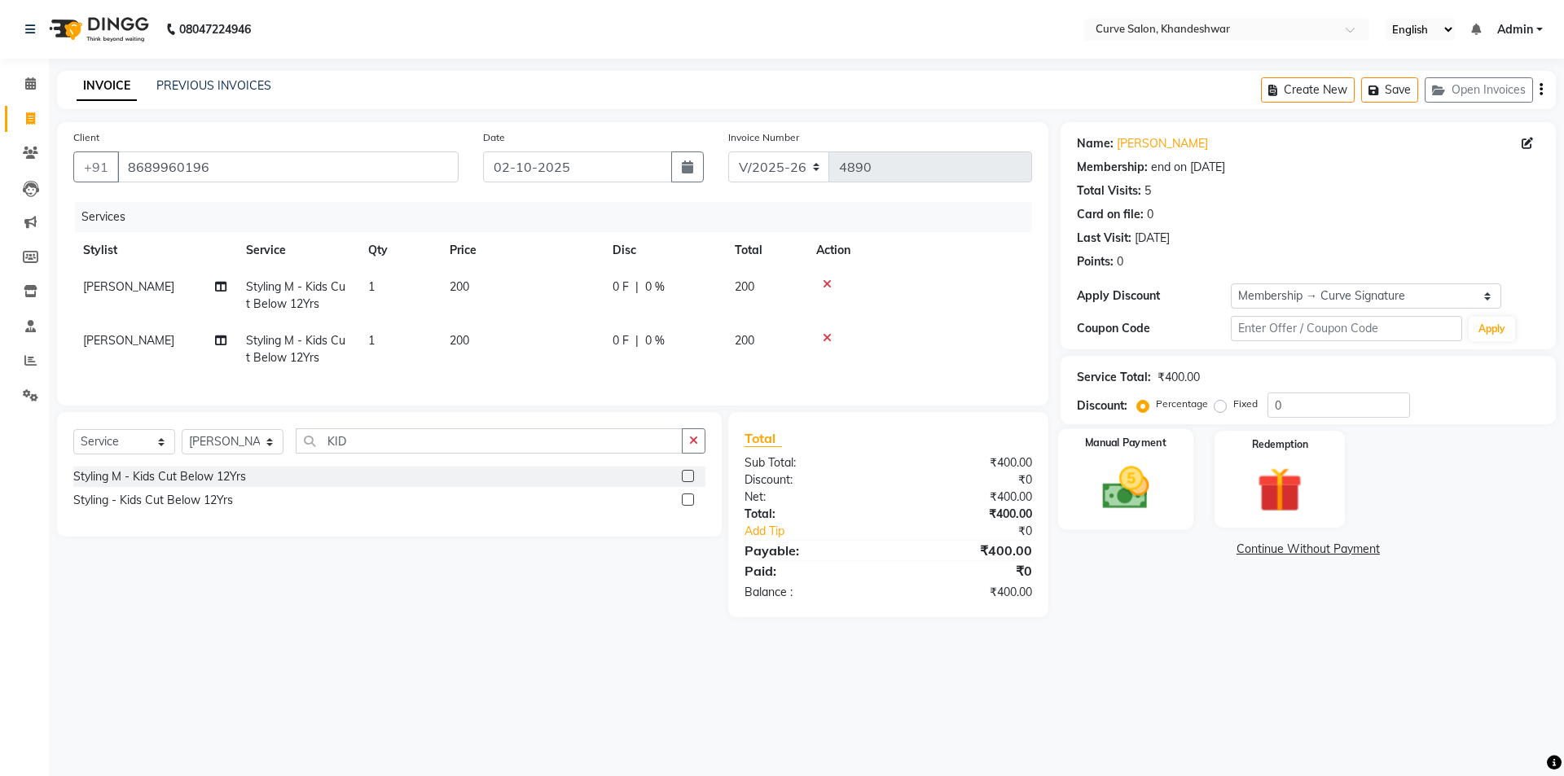
click at [1134, 486] on img at bounding box center [1125, 488] width 76 height 54
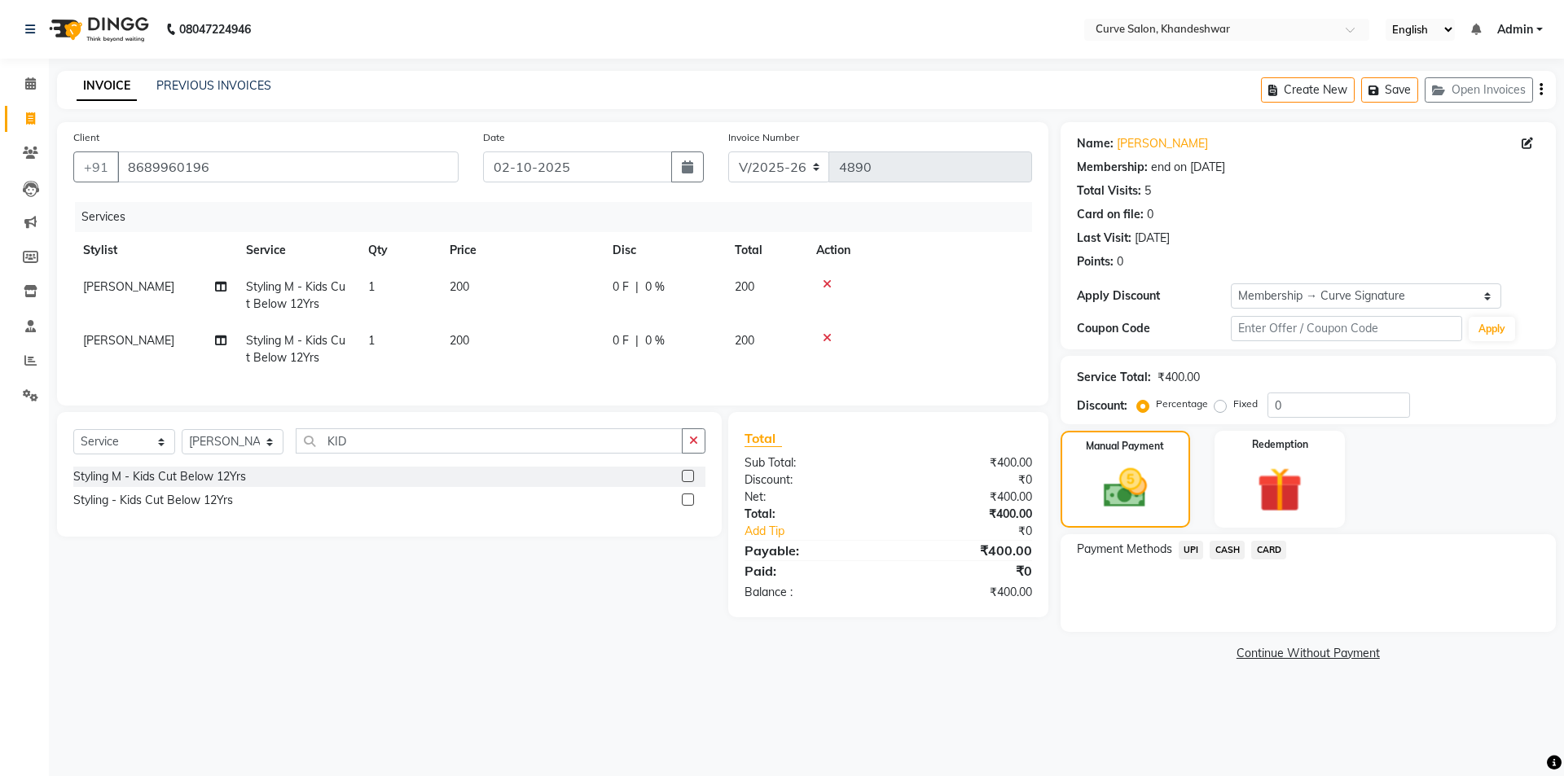
click at [1197, 550] on span "UPI" at bounding box center [1190, 550] width 25 height 19
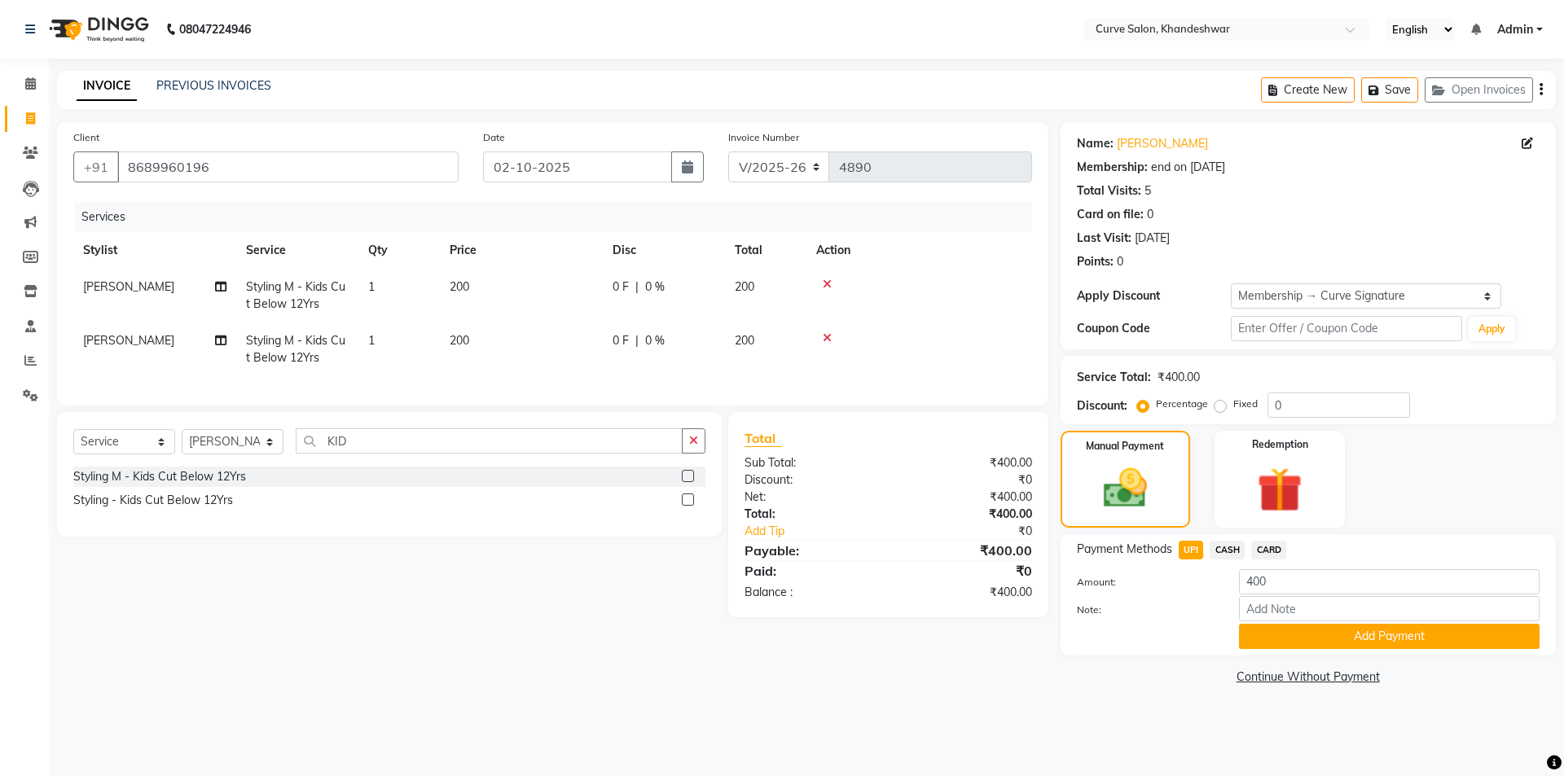
click at [1400, 634] on button "Add Payment" at bounding box center [1389, 636] width 301 height 25
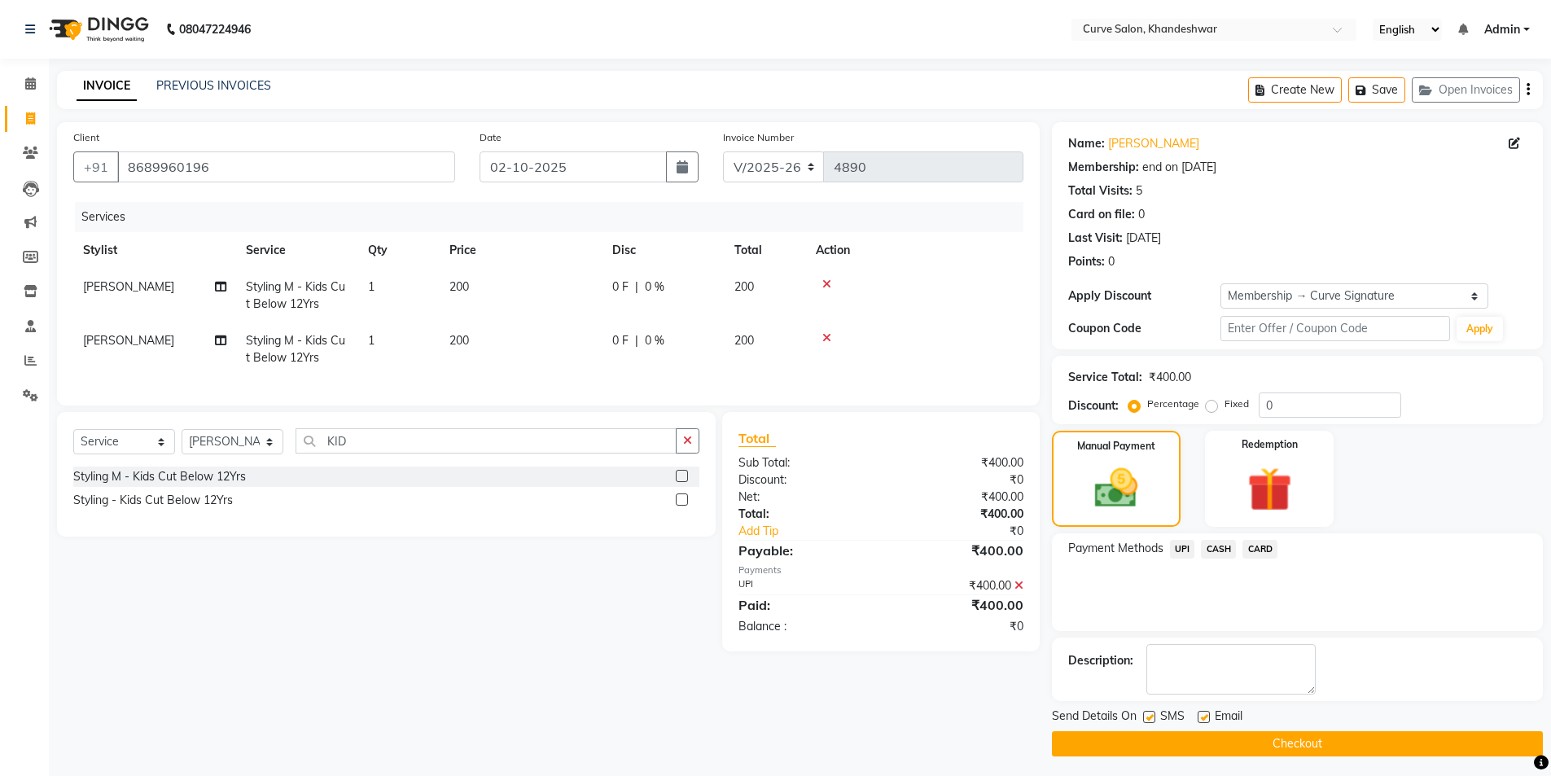
click at [1292, 739] on button "Checkout" at bounding box center [1297, 743] width 491 height 25
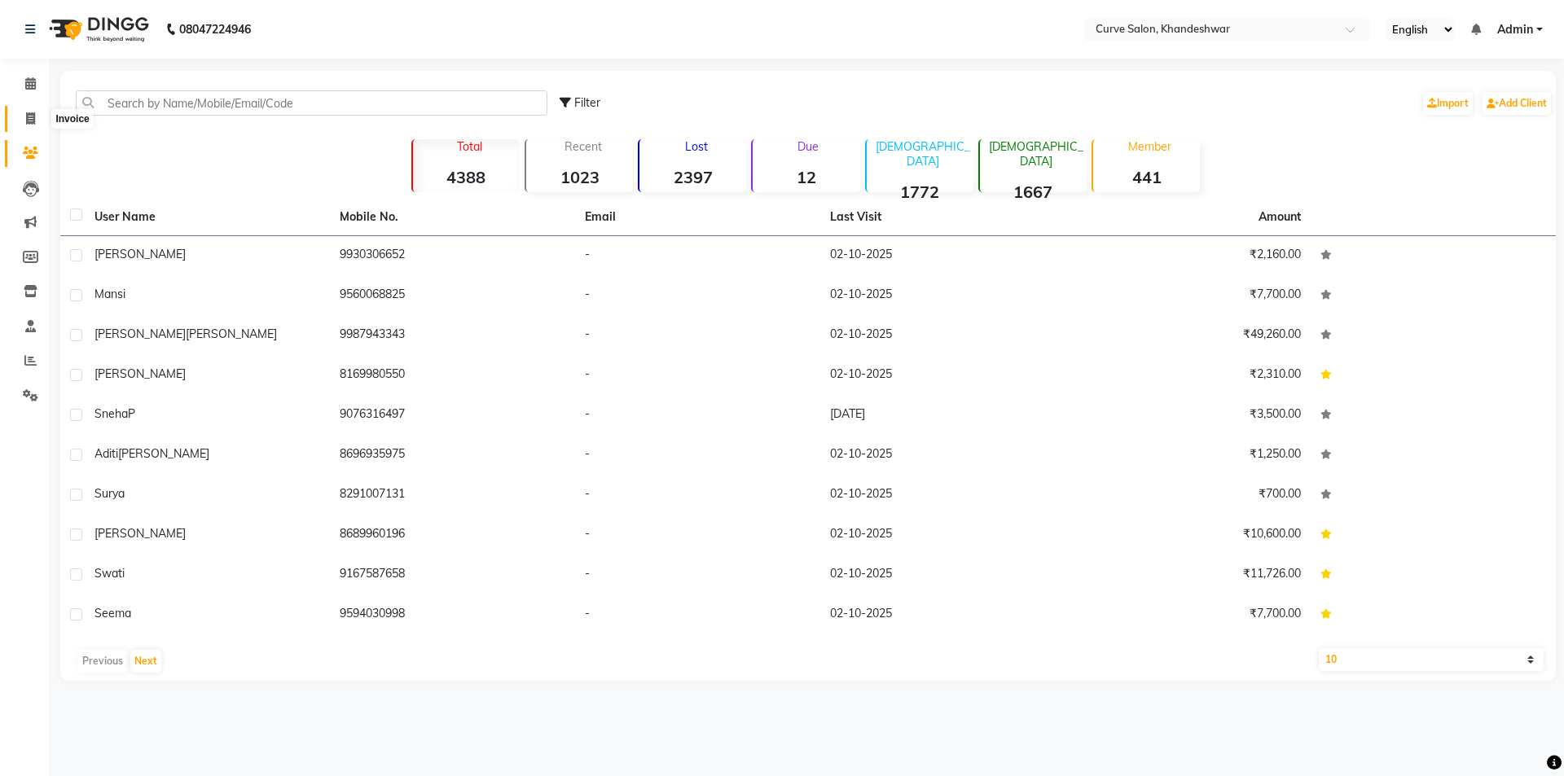
click at [28, 120] on icon at bounding box center [30, 118] width 9 height 12
select select "service"
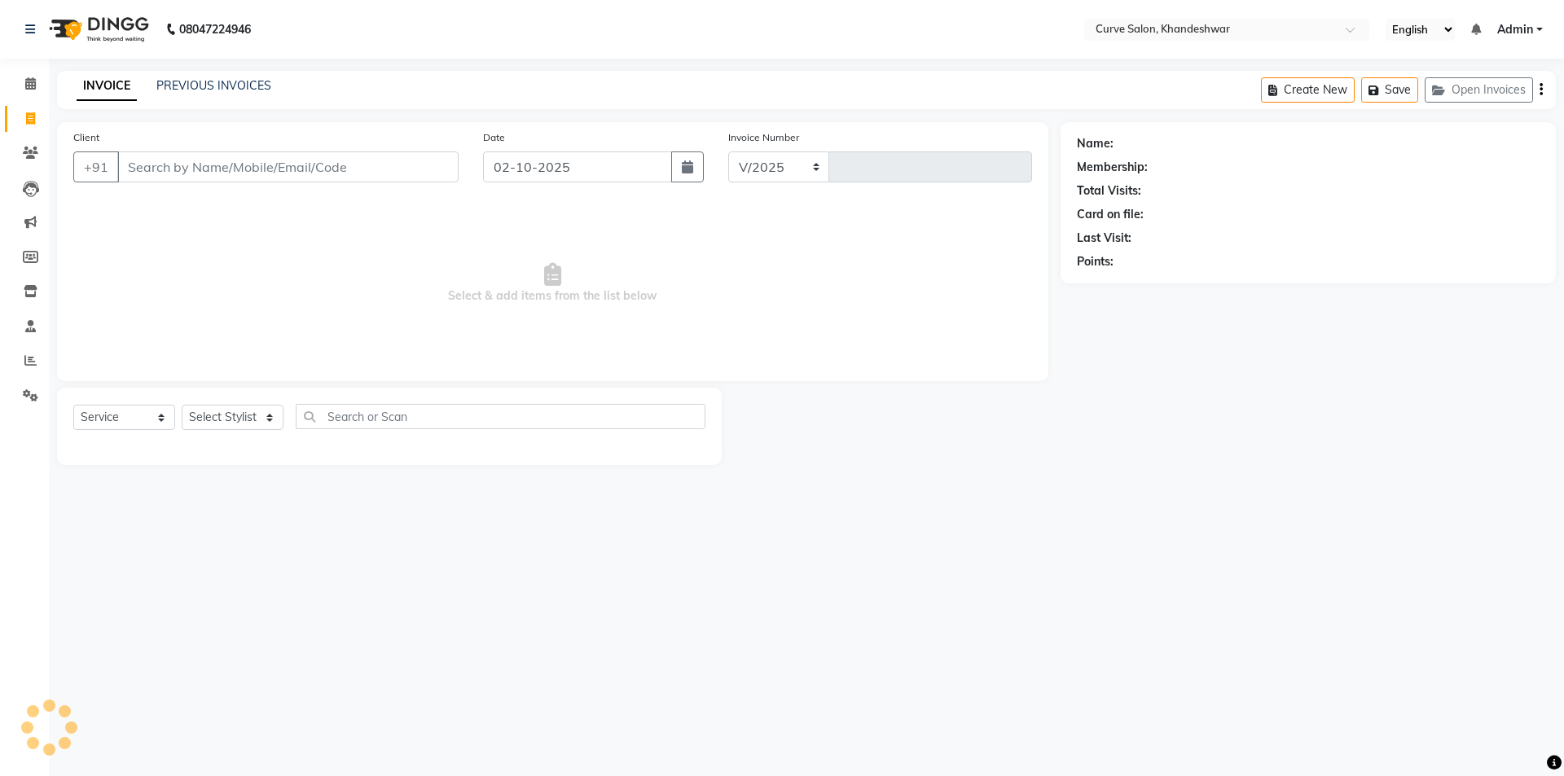
select select "4458"
type input "4897"
select select "4458"
select select "service"
click at [30, 157] on icon at bounding box center [30, 153] width 15 height 12
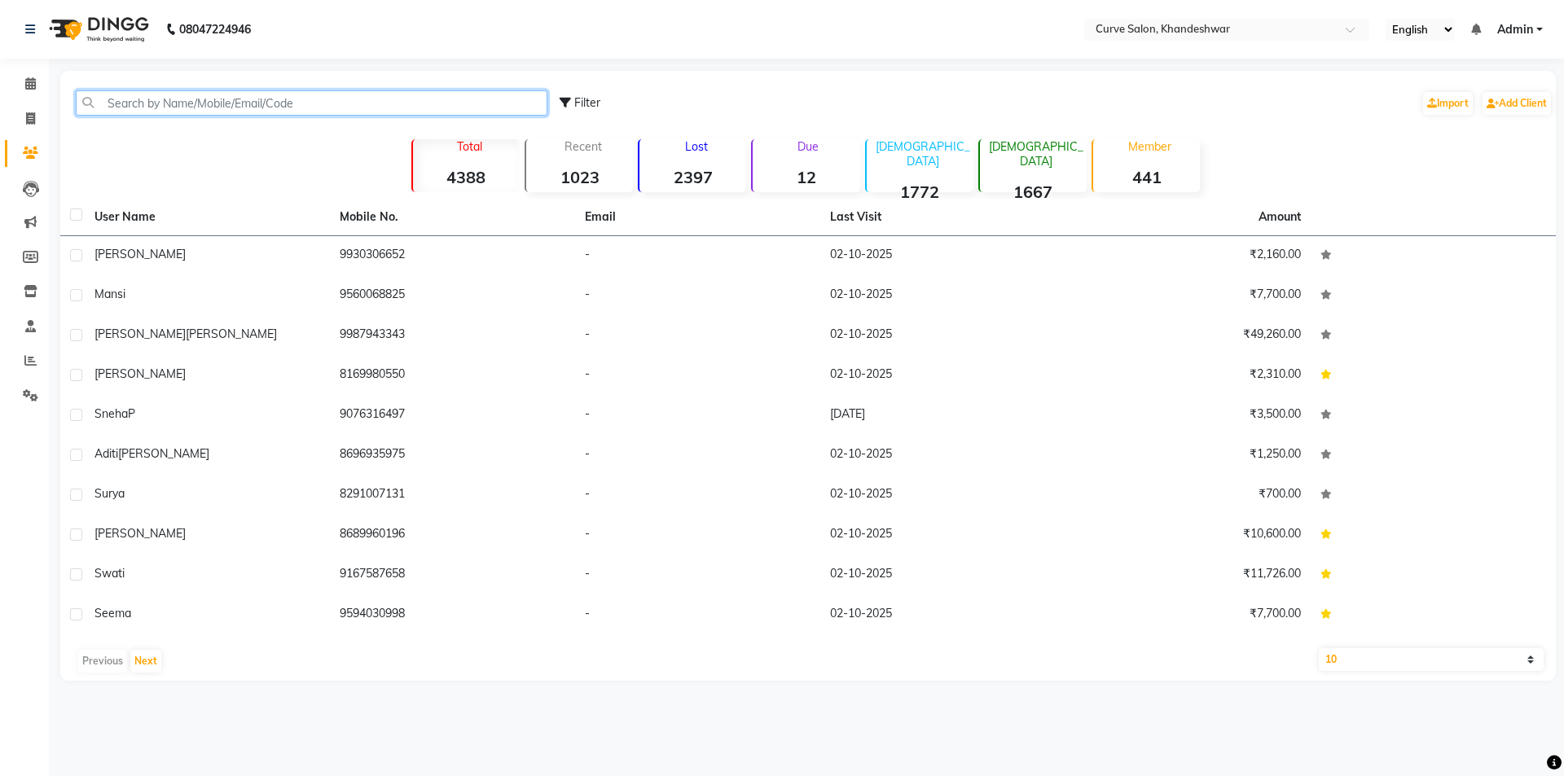
click at [224, 103] on input "text" at bounding box center [312, 102] width 472 height 25
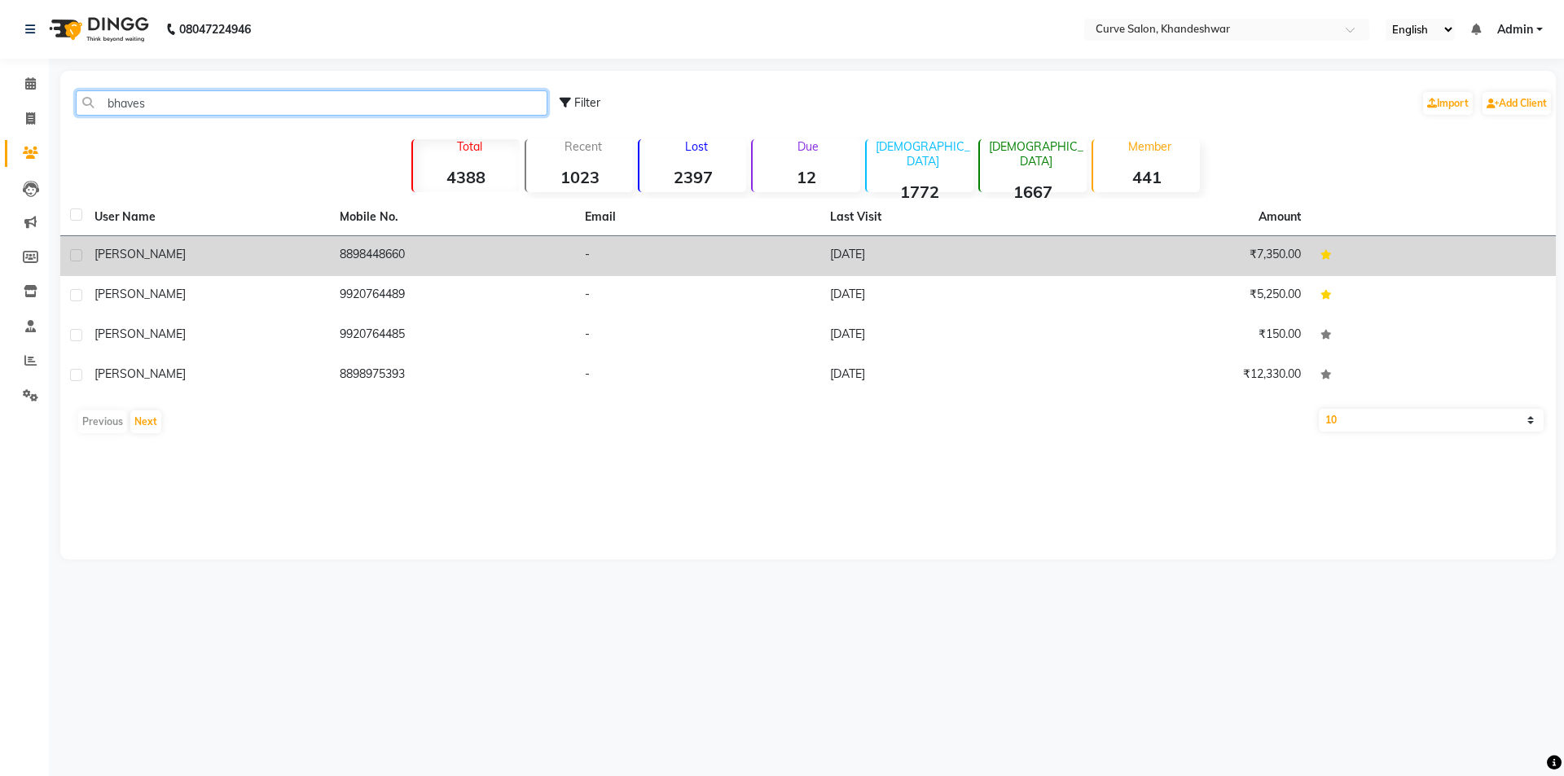
type input "bhaves"
click at [300, 266] on td "[PERSON_NAME]" at bounding box center [207, 256] width 245 height 40
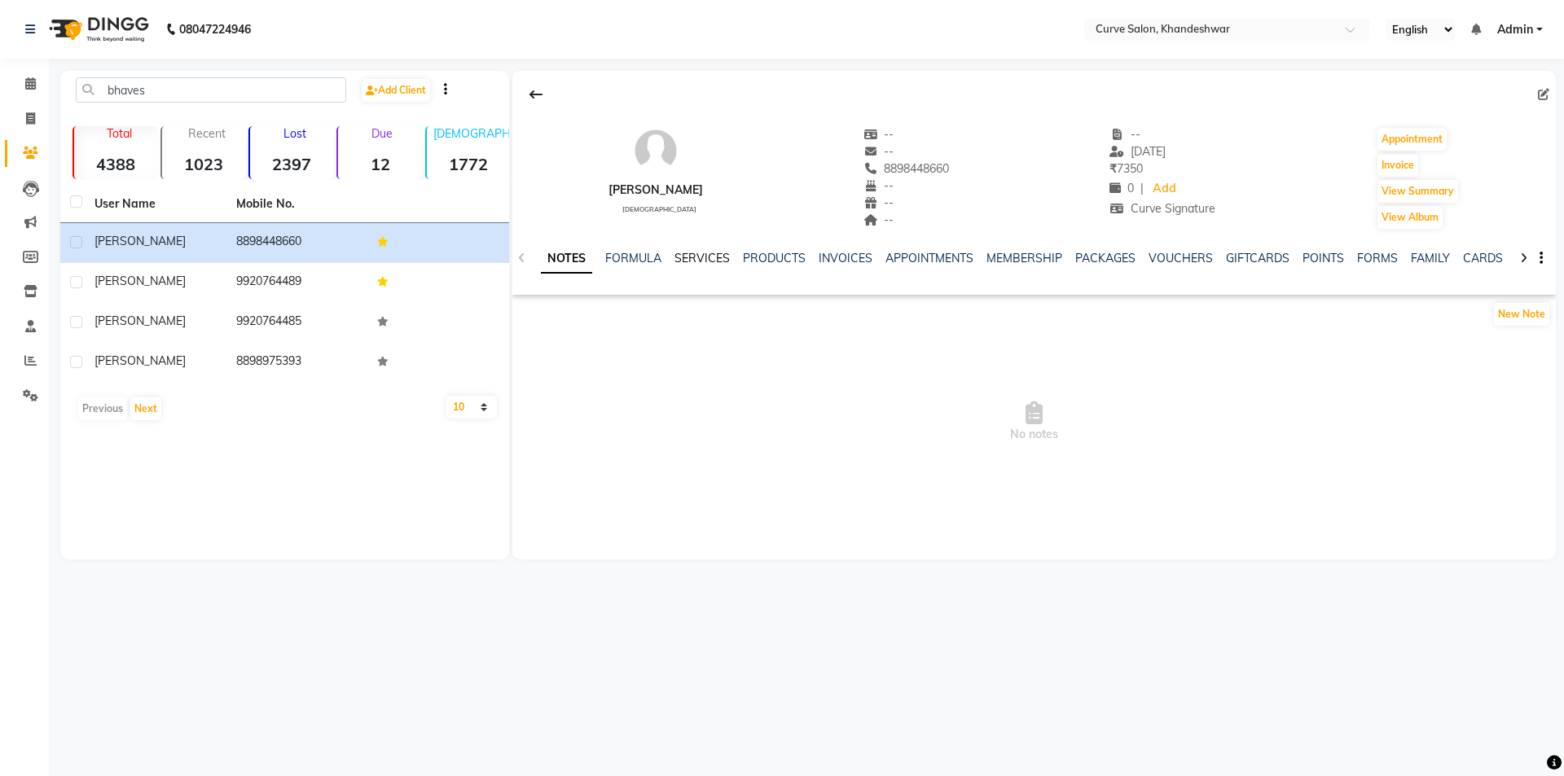
click at [717, 263] on link "SERVICES" at bounding box center [701, 258] width 55 height 15
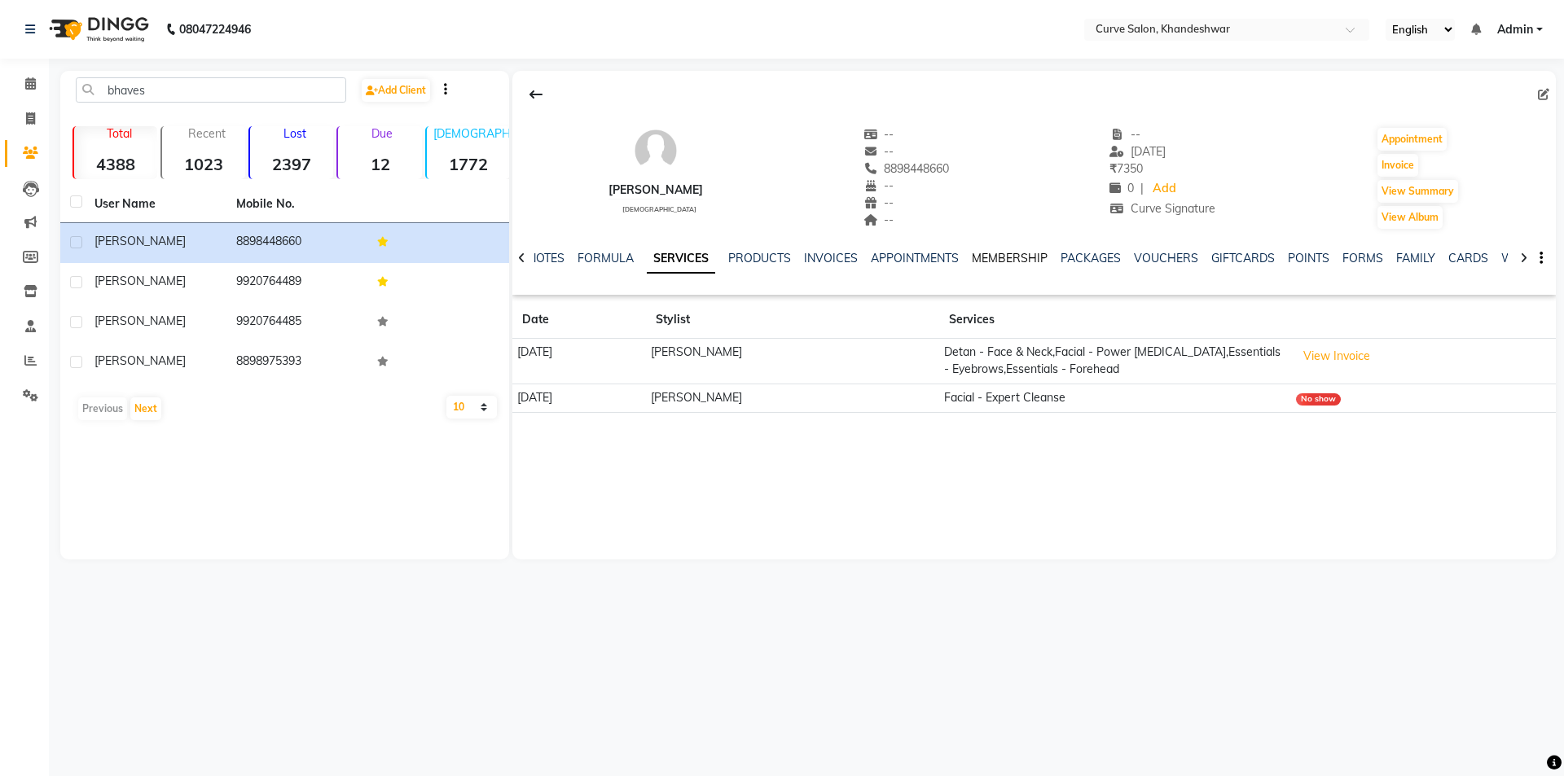
click at [1020, 256] on link "MEMBERSHIP" at bounding box center [1010, 258] width 76 height 15
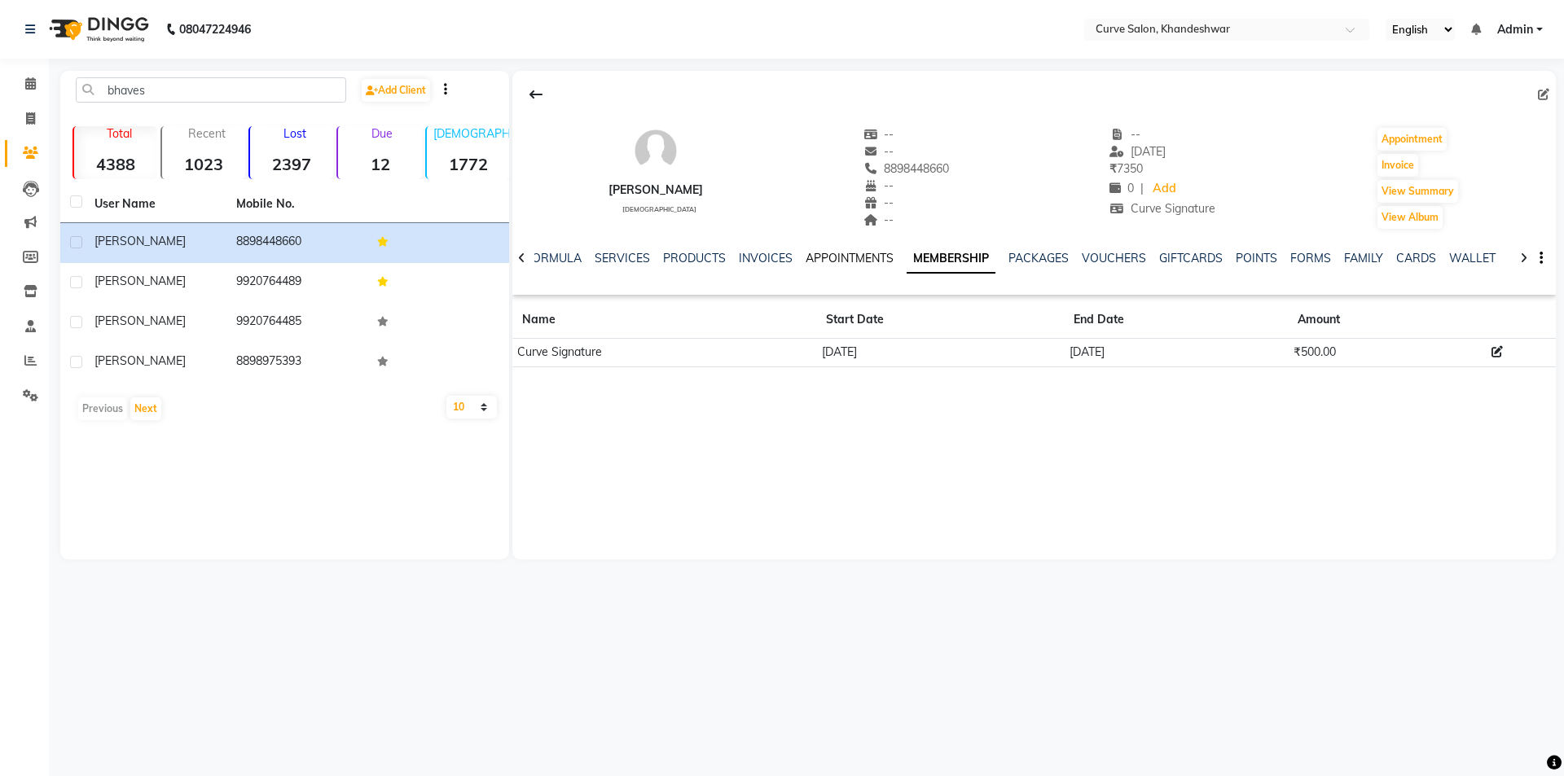
click at [871, 259] on link "APPOINTMENTS" at bounding box center [849, 258] width 88 height 15
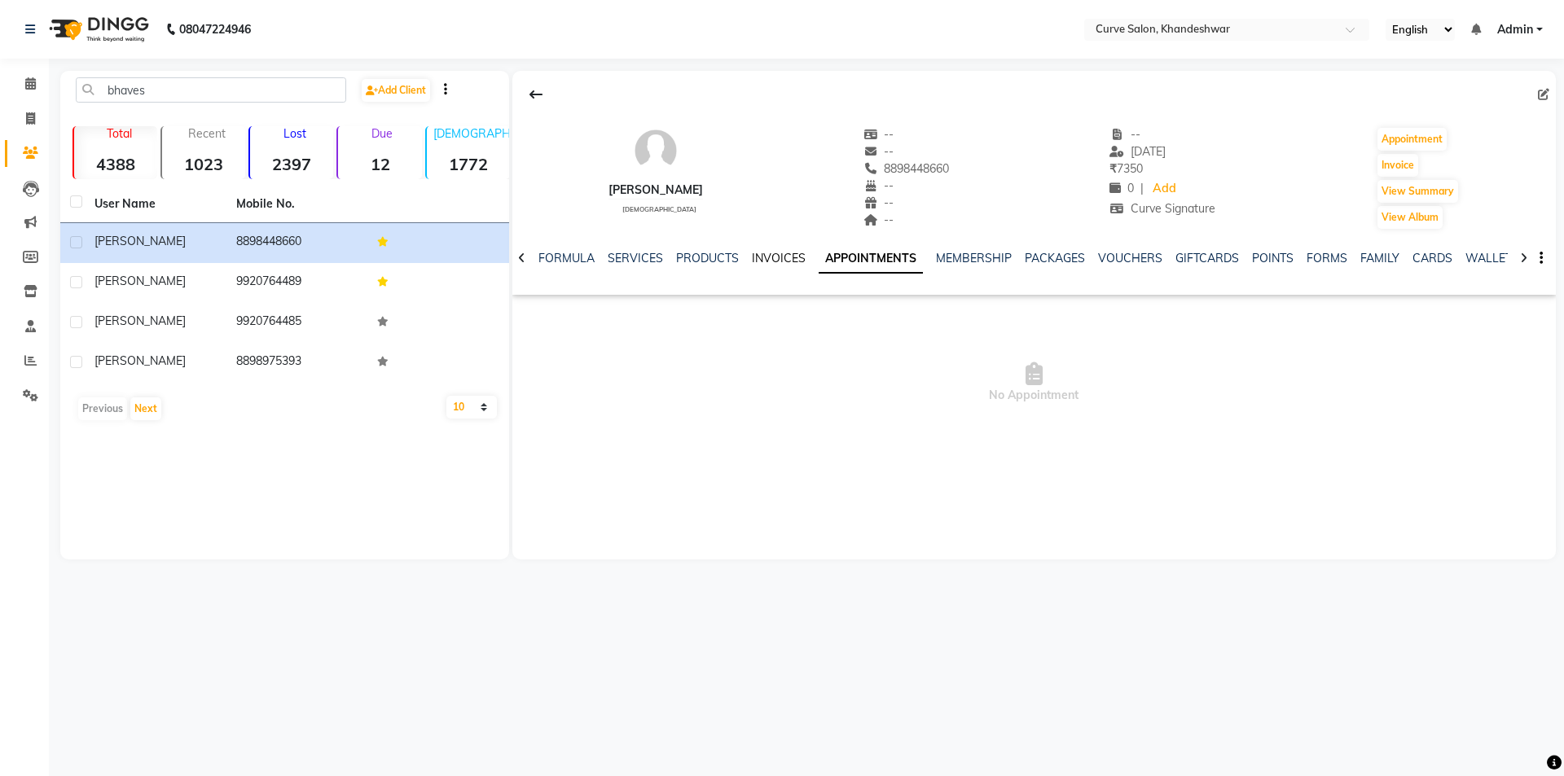
click at [770, 256] on link "INVOICES" at bounding box center [779, 258] width 54 height 15
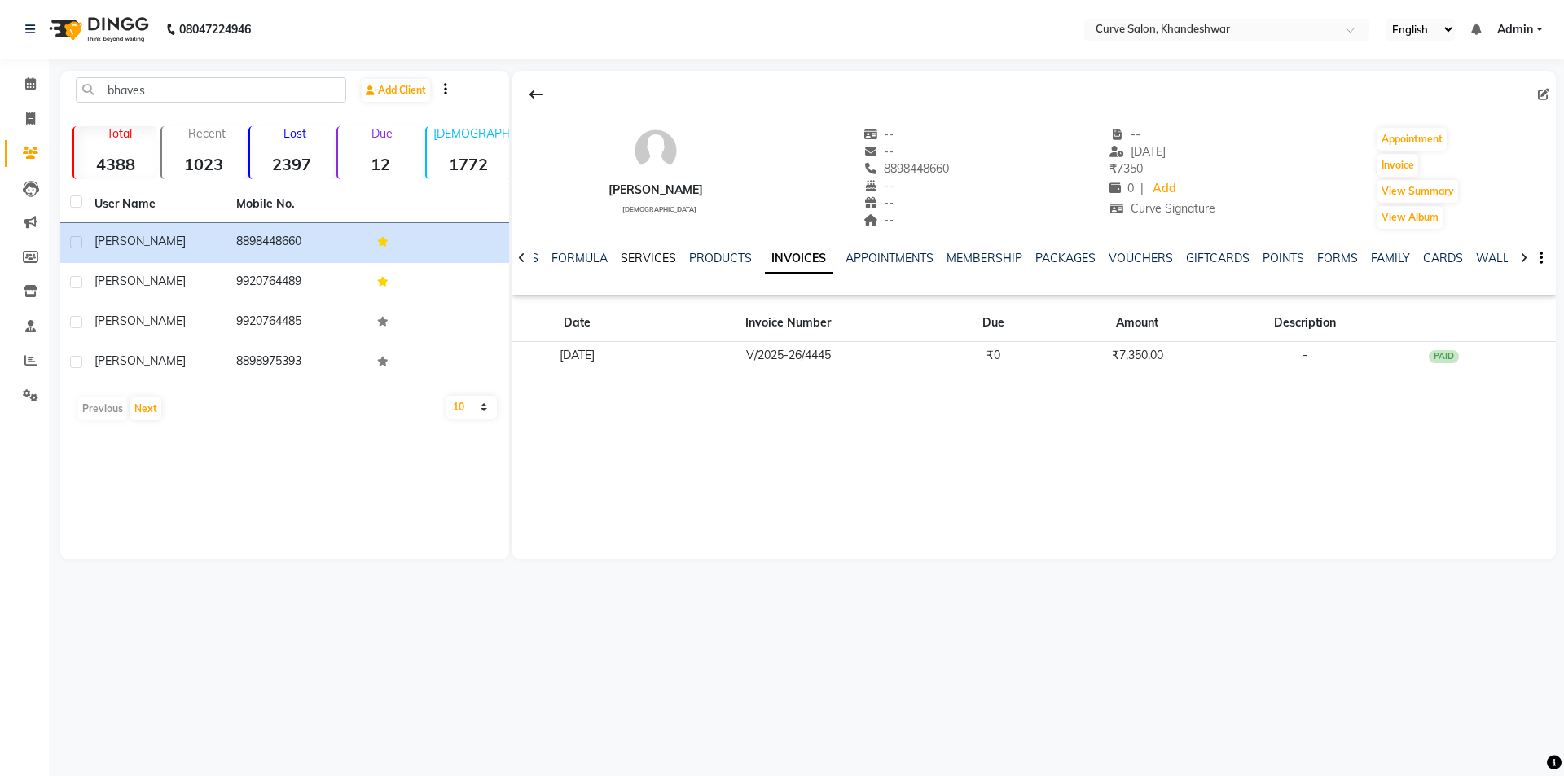
click at [664, 255] on link "SERVICES" at bounding box center [648, 258] width 55 height 15
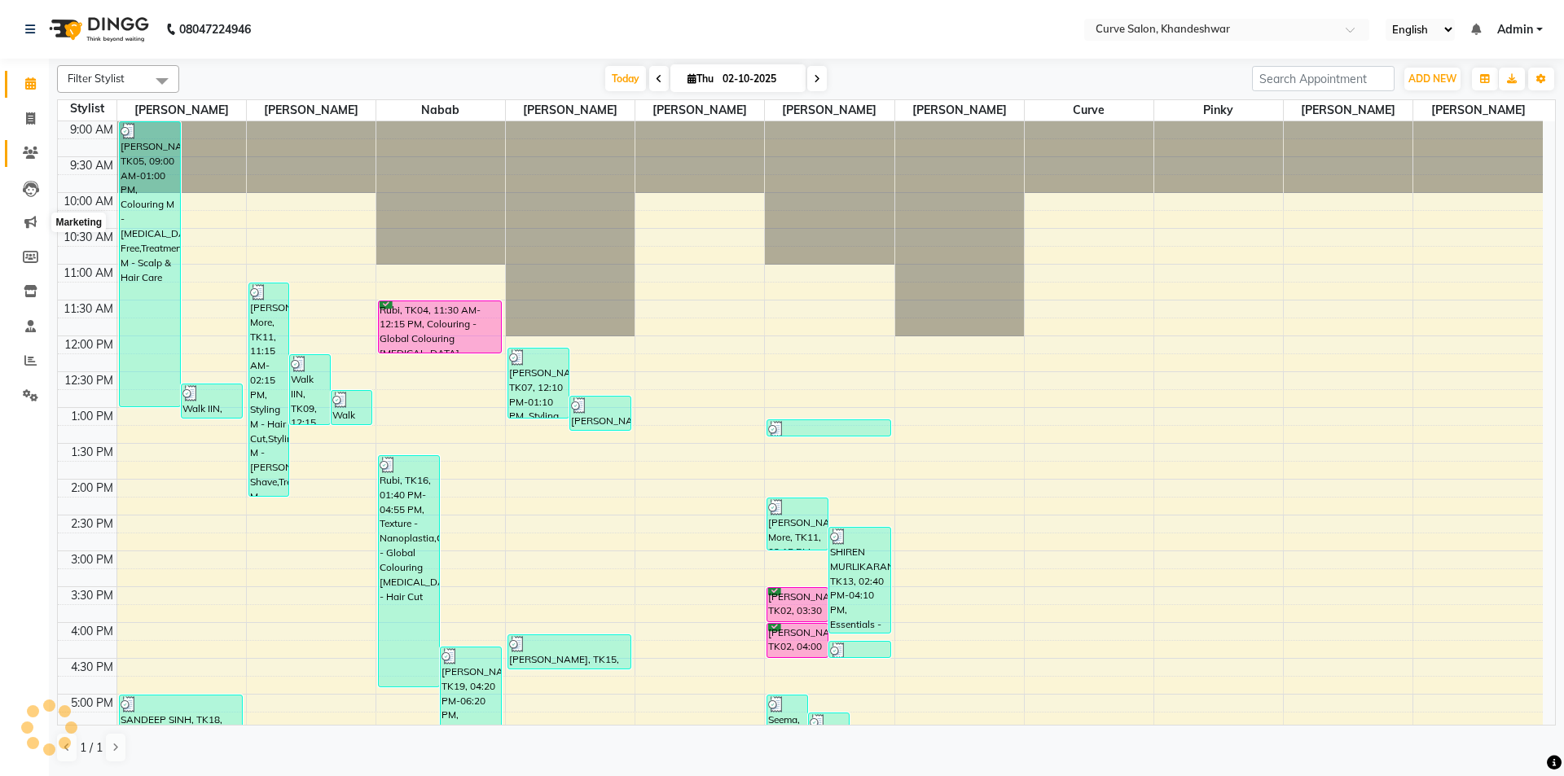
click at [35, 156] on icon at bounding box center [30, 153] width 15 height 12
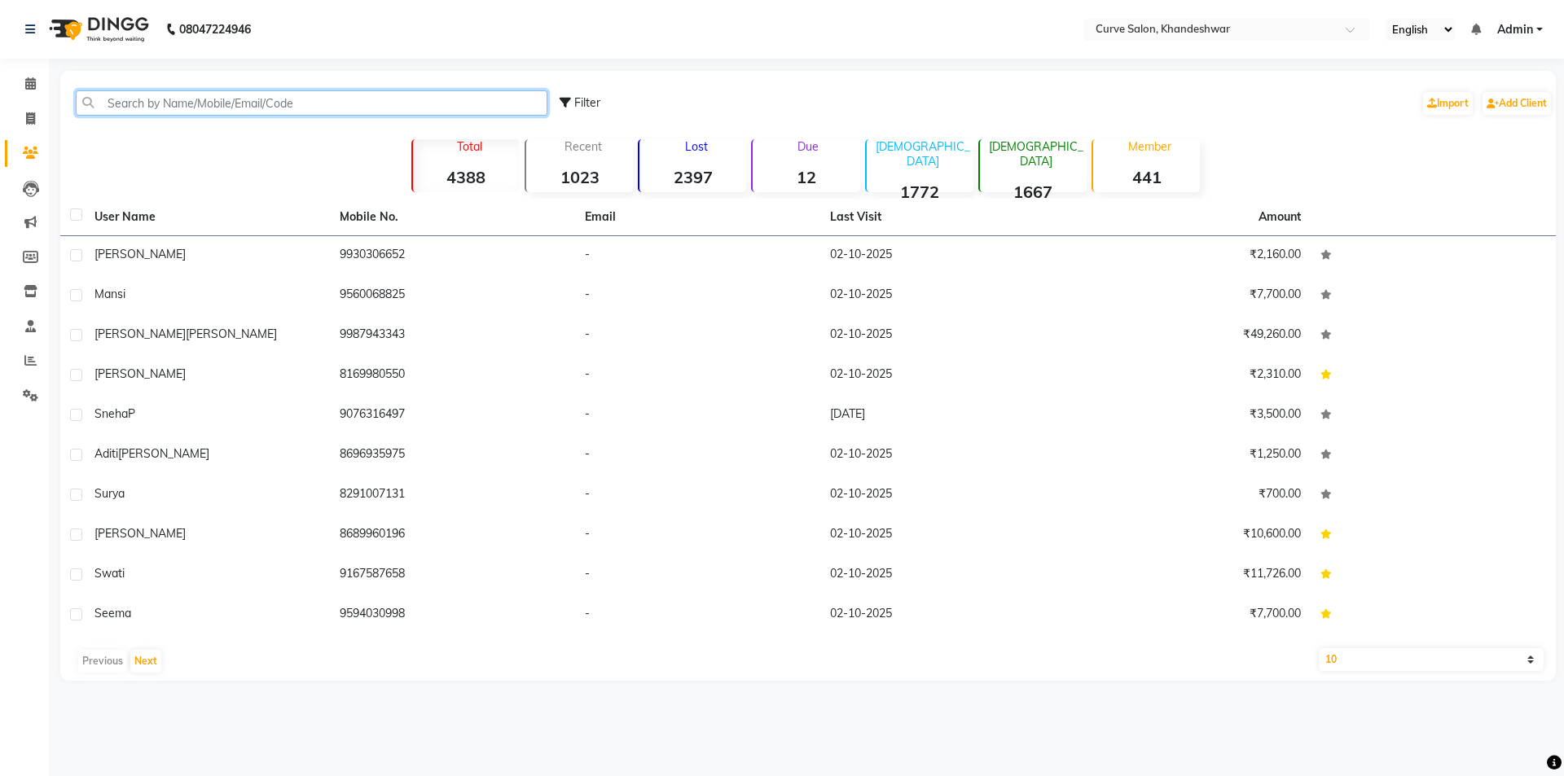
click at [156, 100] on input "text" at bounding box center [312, 102] width 472 height 25
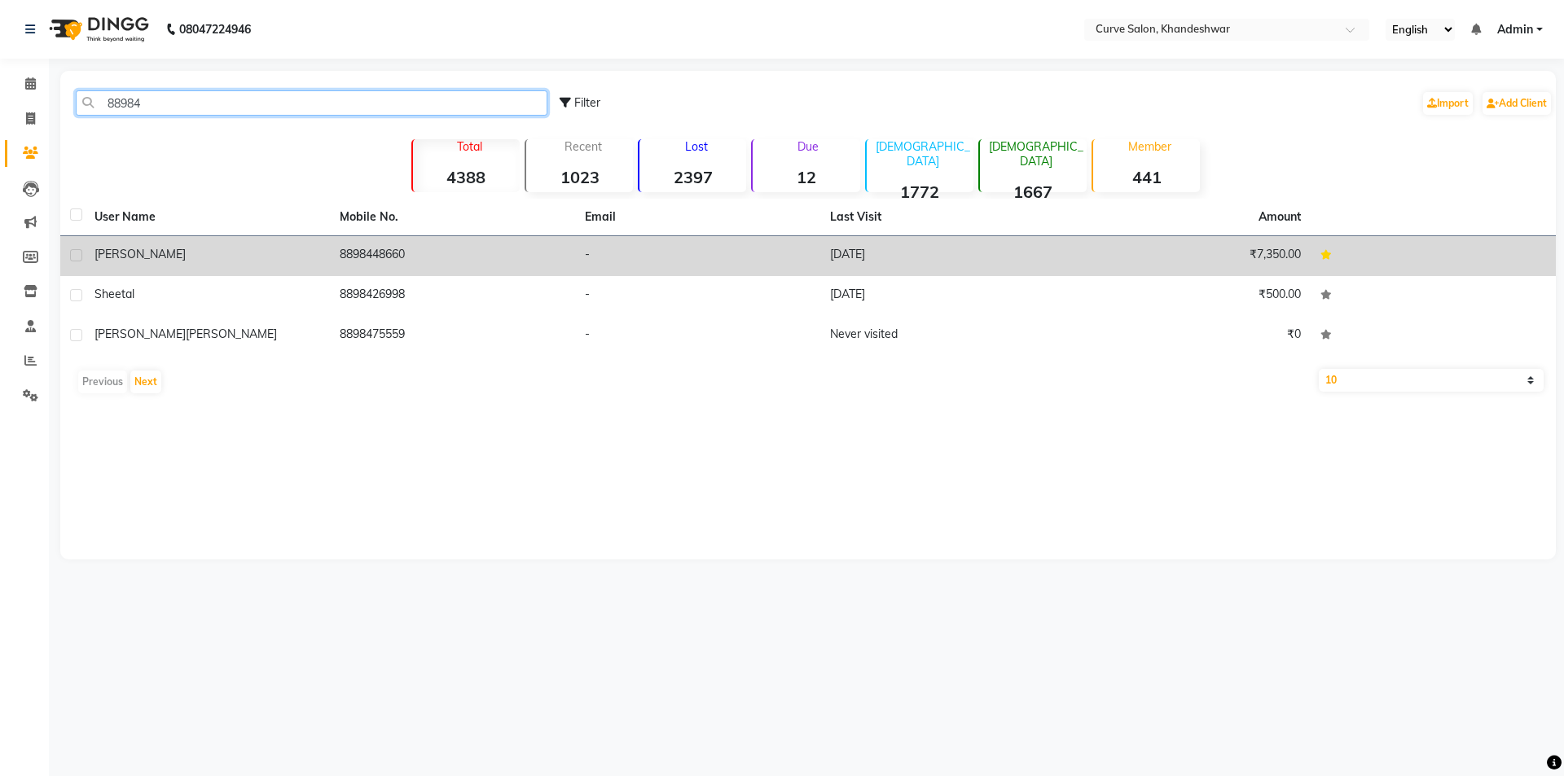
type input "88984"
click at [218, 264] on td "[PERSON_NAME]" at bounding box center [207, 256] width 245 height 40
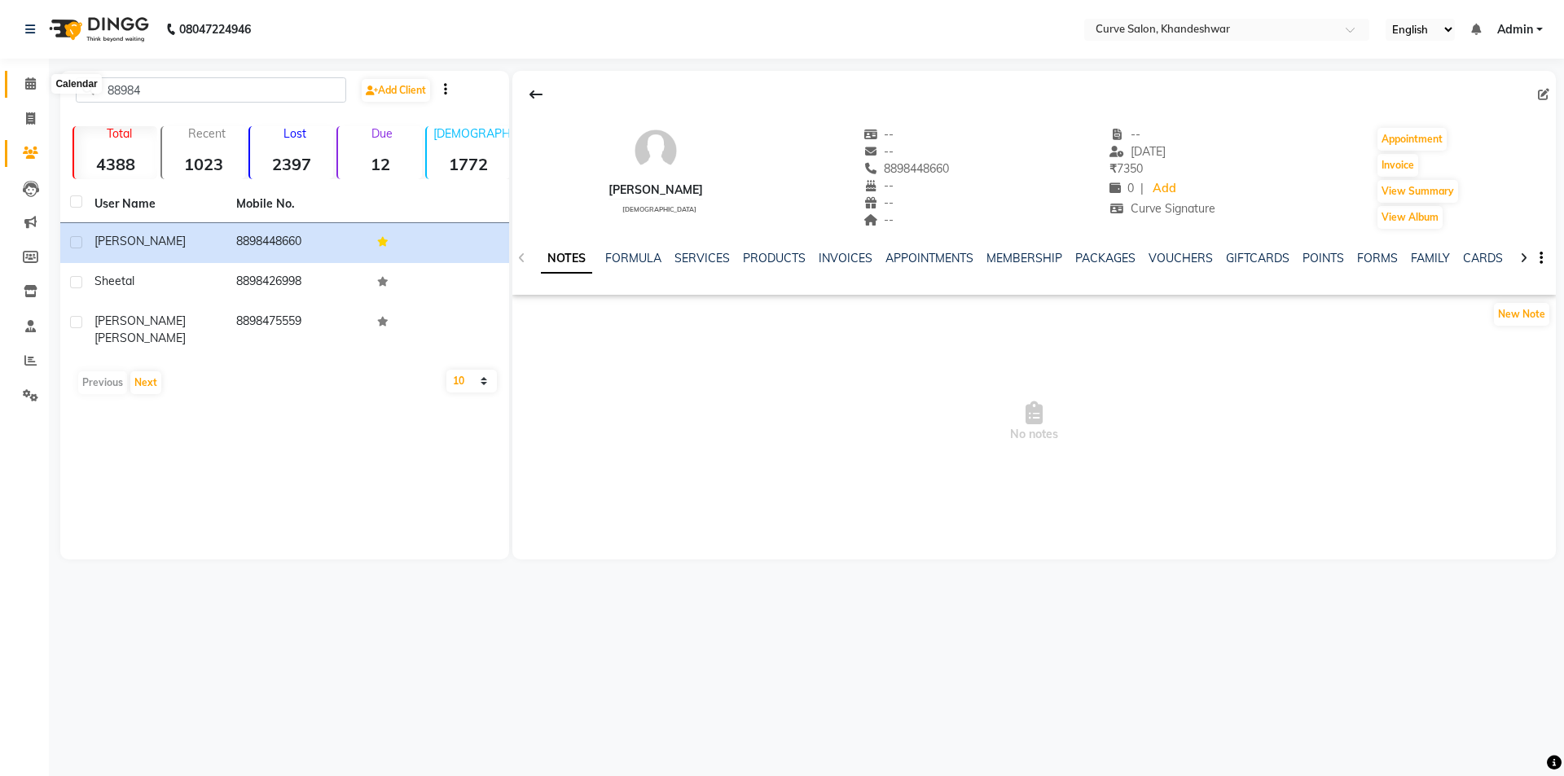
click at [37, 84] on span at bounding box center [30, 84] width 29 height 19
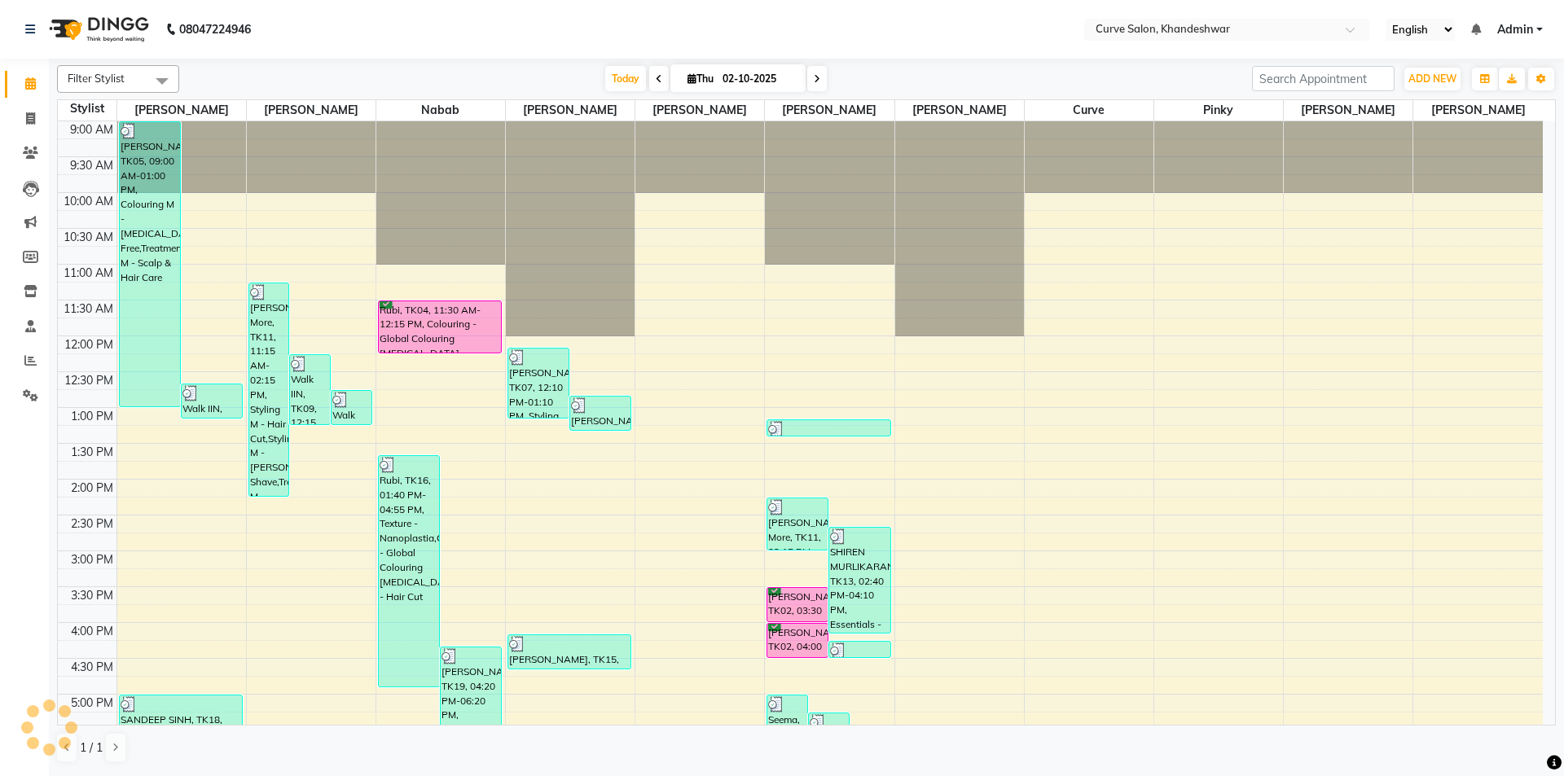
click at [683, 79] on span "Thu" at bounding box center [700, 78] width 34 height 12
select select "10"
select select "2025"
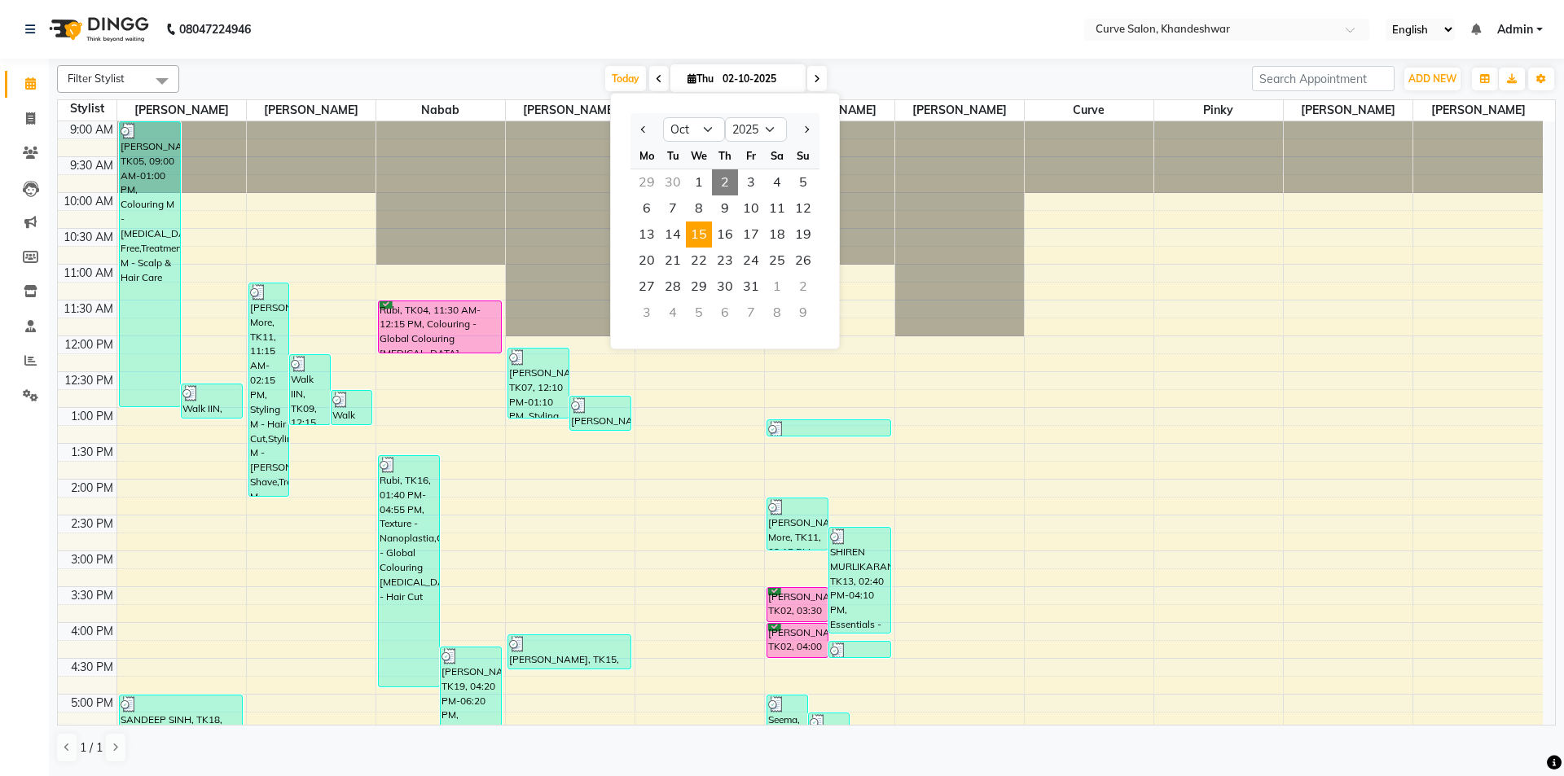
click at [700, 235] on span "15" at bounding box center [699, 235] width 26 height 26
type input "[DATE]"
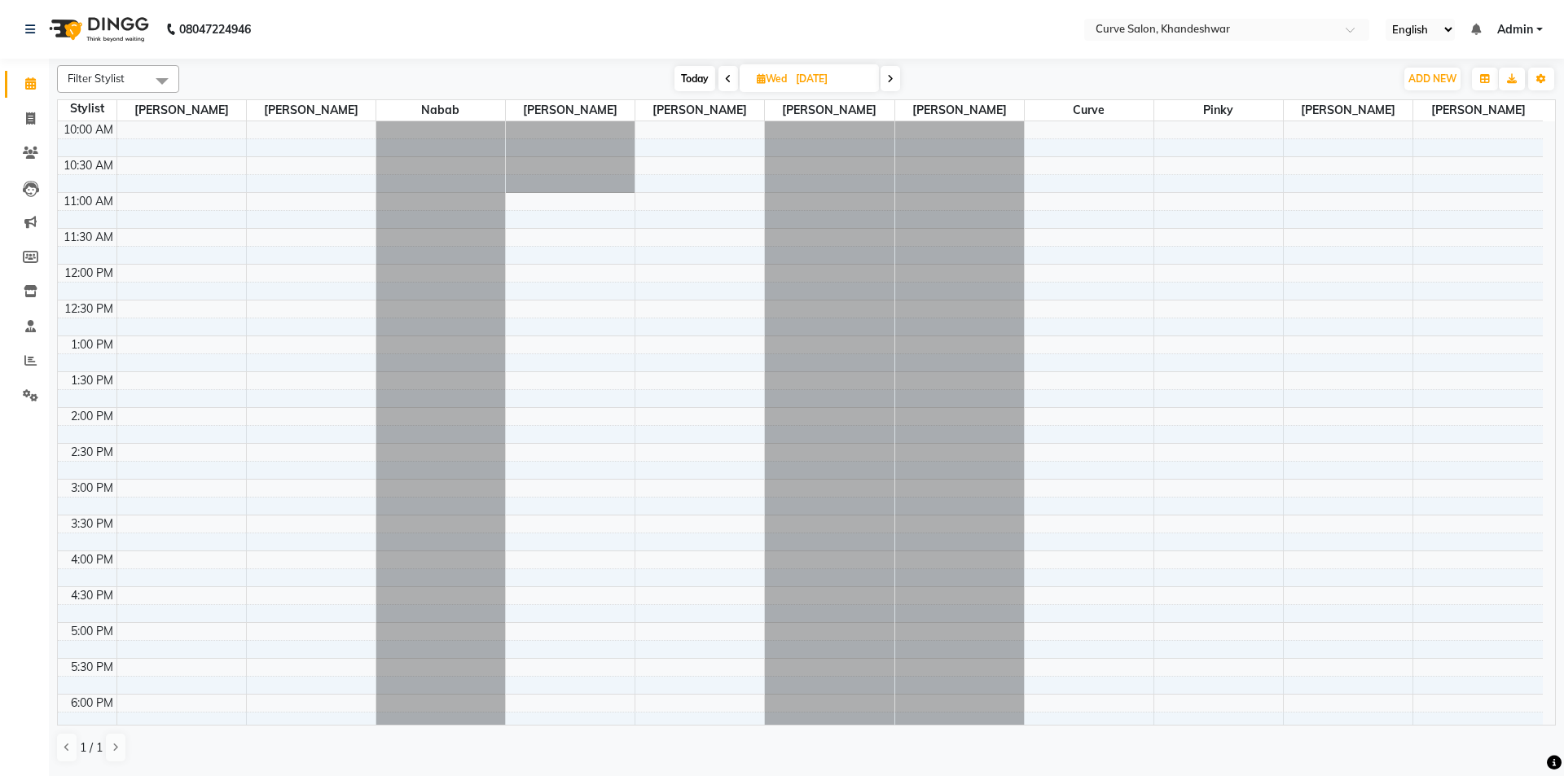
scroll to position [399, 0]
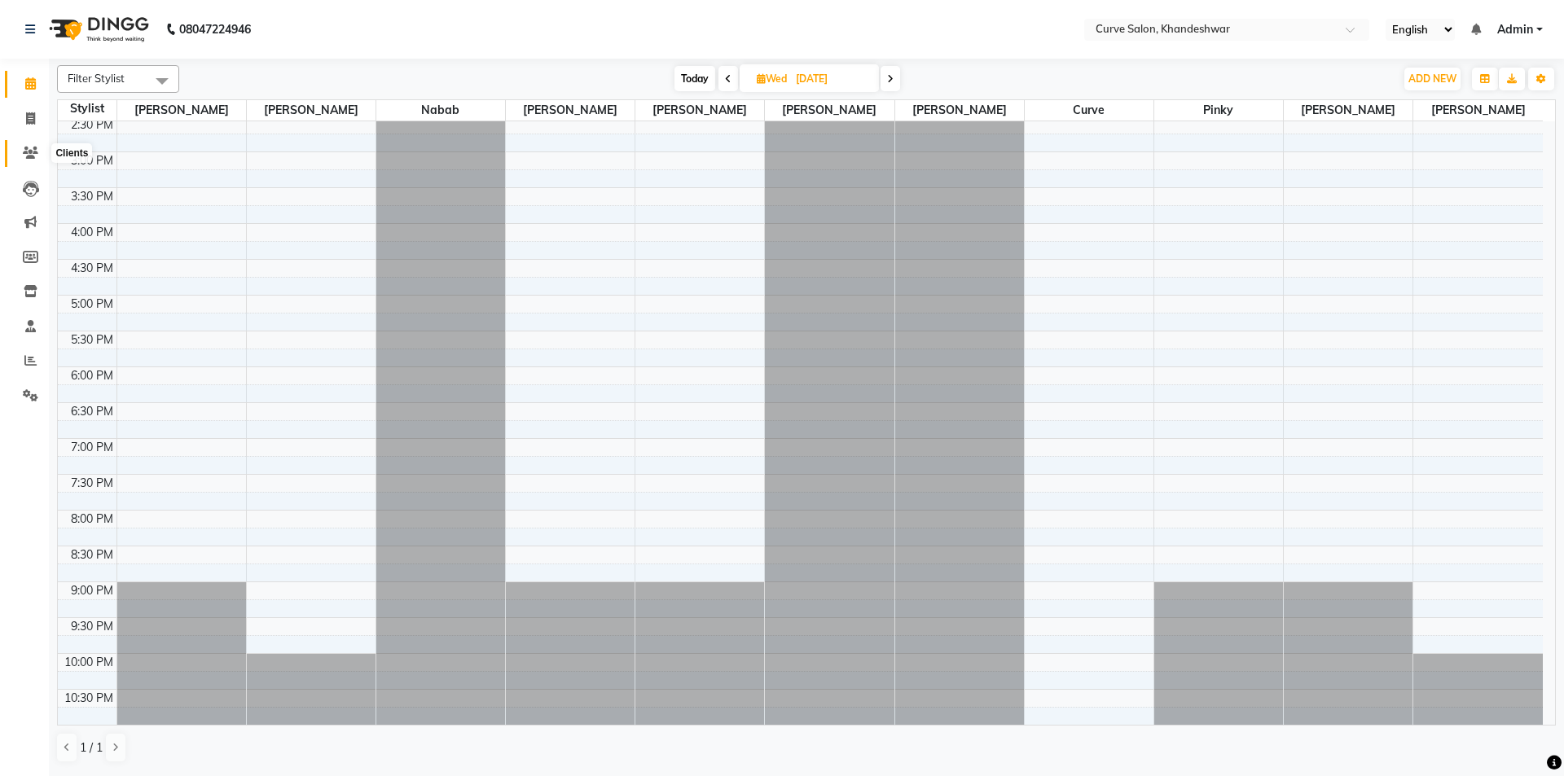
click at [28, 156] on icon at bounding box center [30, 153] width 15 height 12
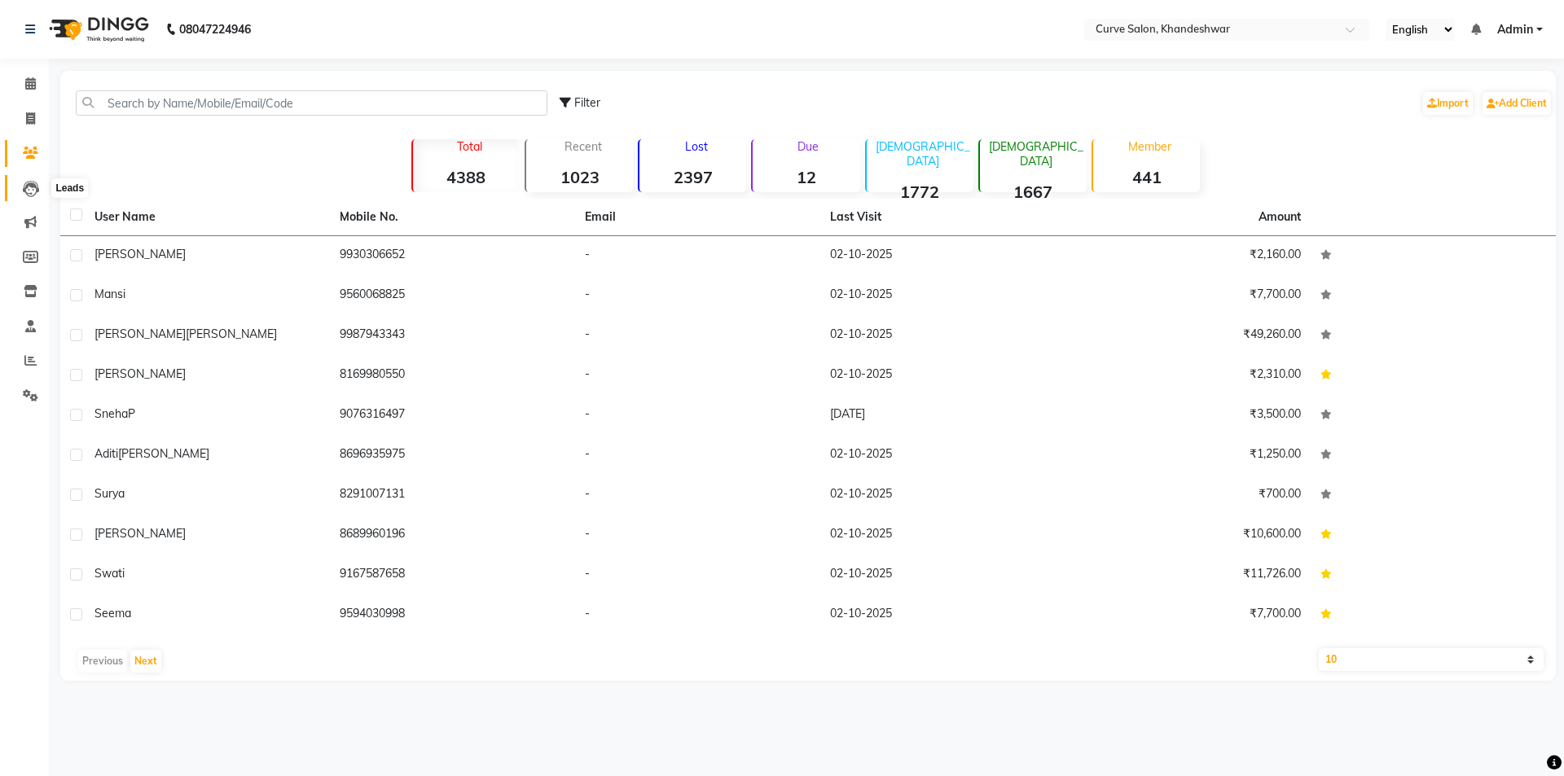
click at [35, 189] on icon at bounding box center [31, 189] width 16 height 16
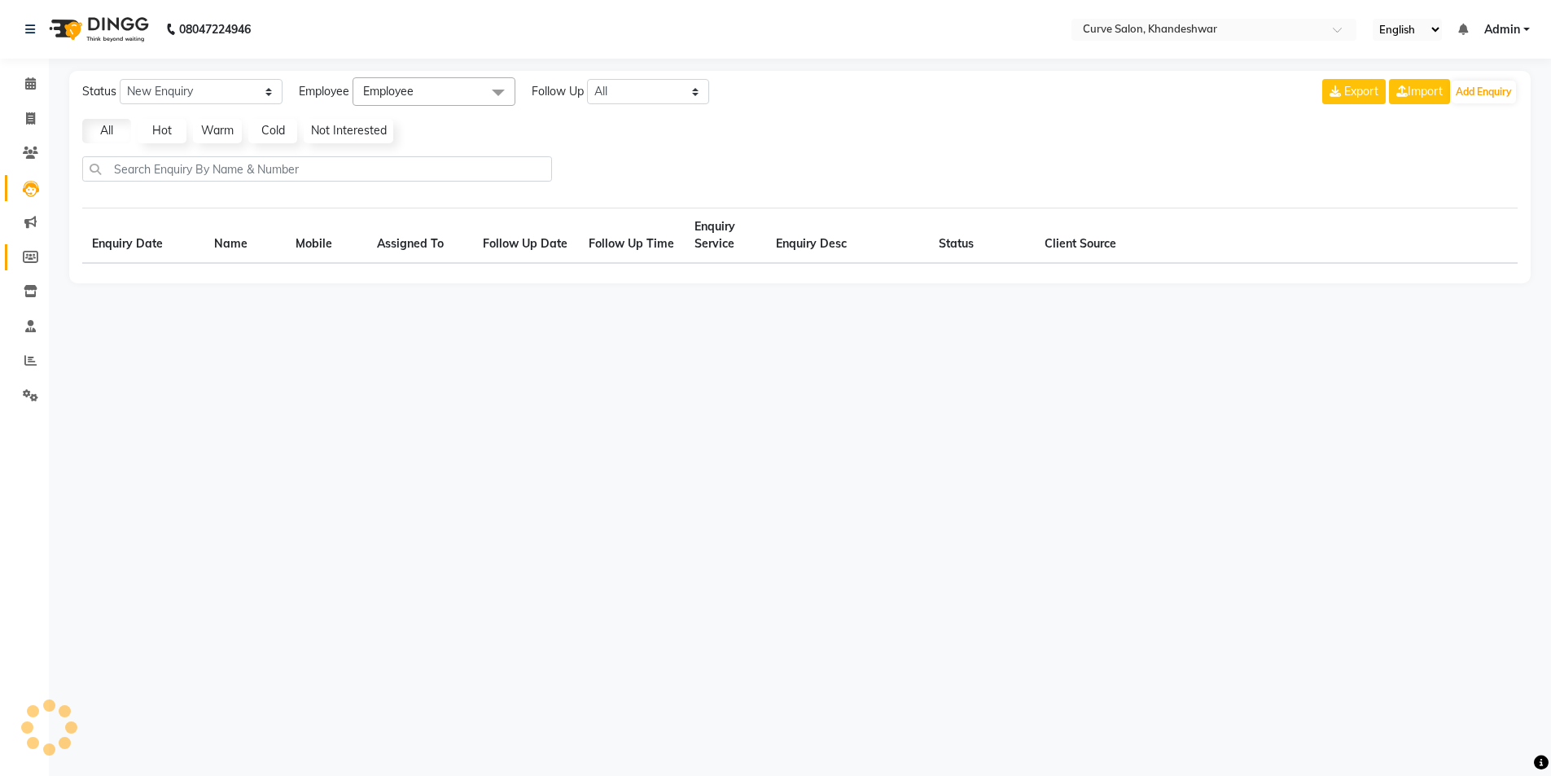
select select "10"
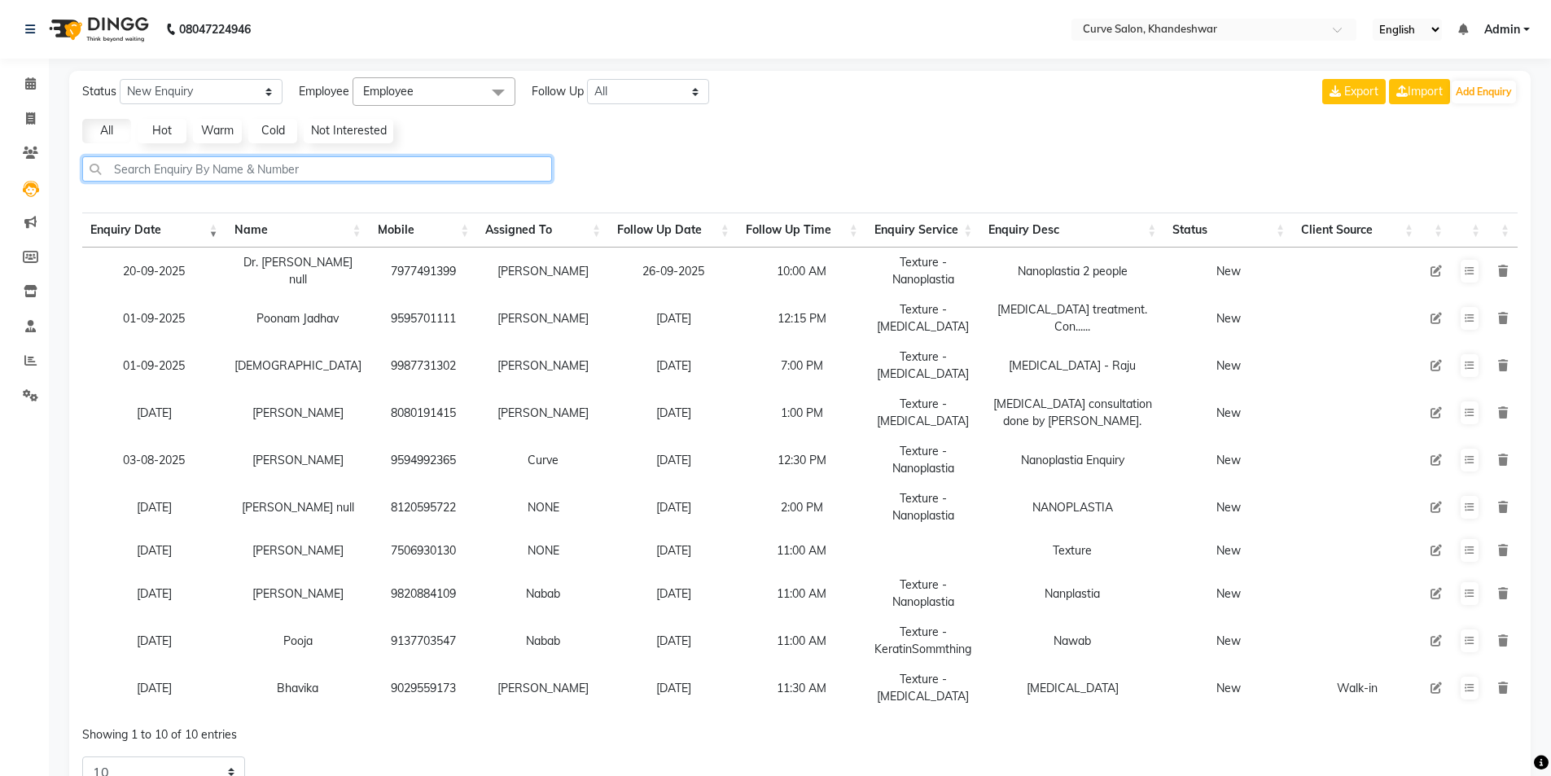
click at [195, 167] on input "text" at bounding box center [317, 168] width 470 height 25
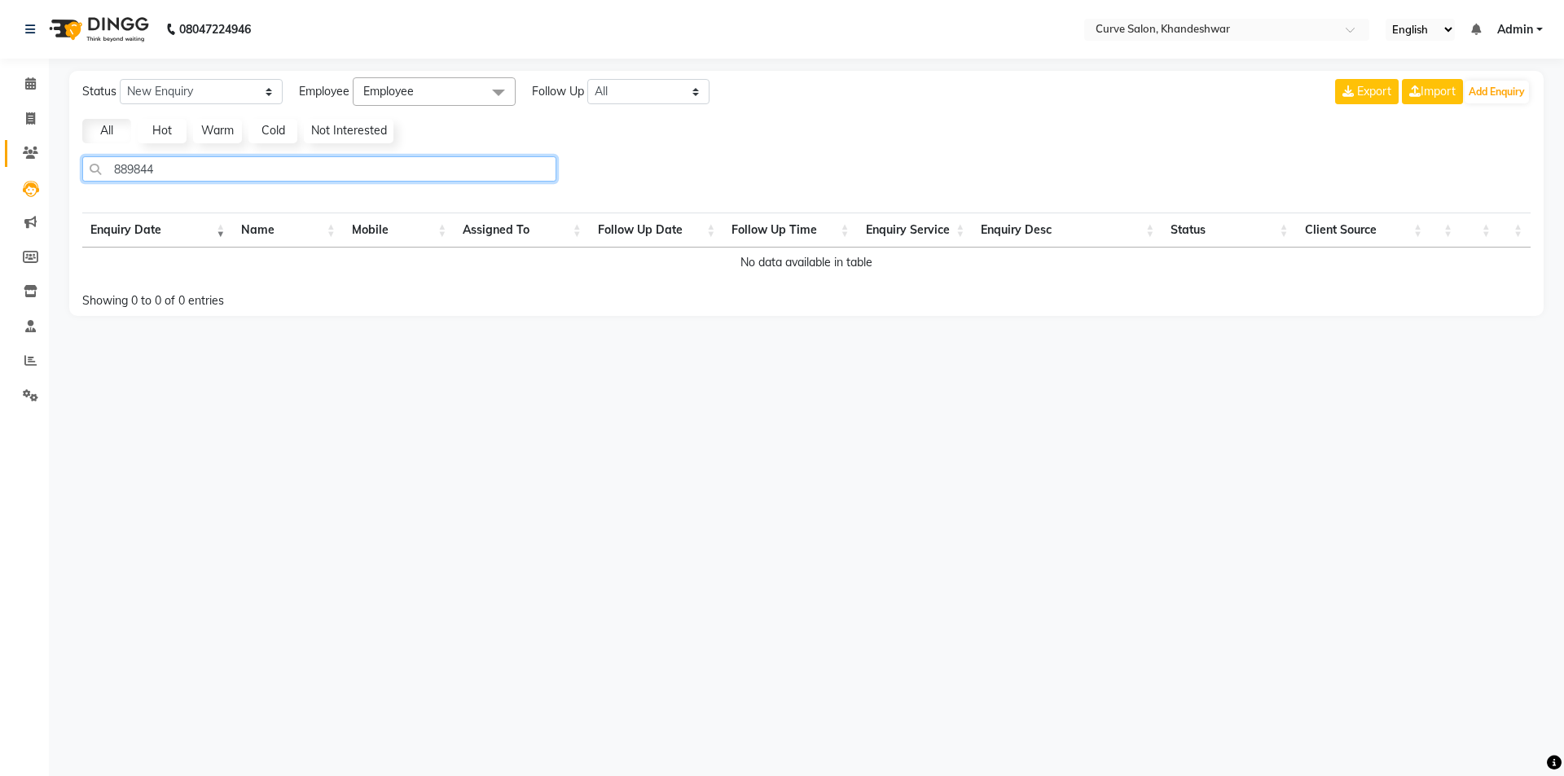
drag, startPoint x: 195, startPoint y: 165, endPoint x: 26, endPoint y: 164, distance: 168.6
click at [29, 164] on app-home "08047224946 Select Location × Curve Salon, Khandeshwar English ENGLISH Español …" at bounding box center [782, 170] width 1564 height 340
type input "889844"
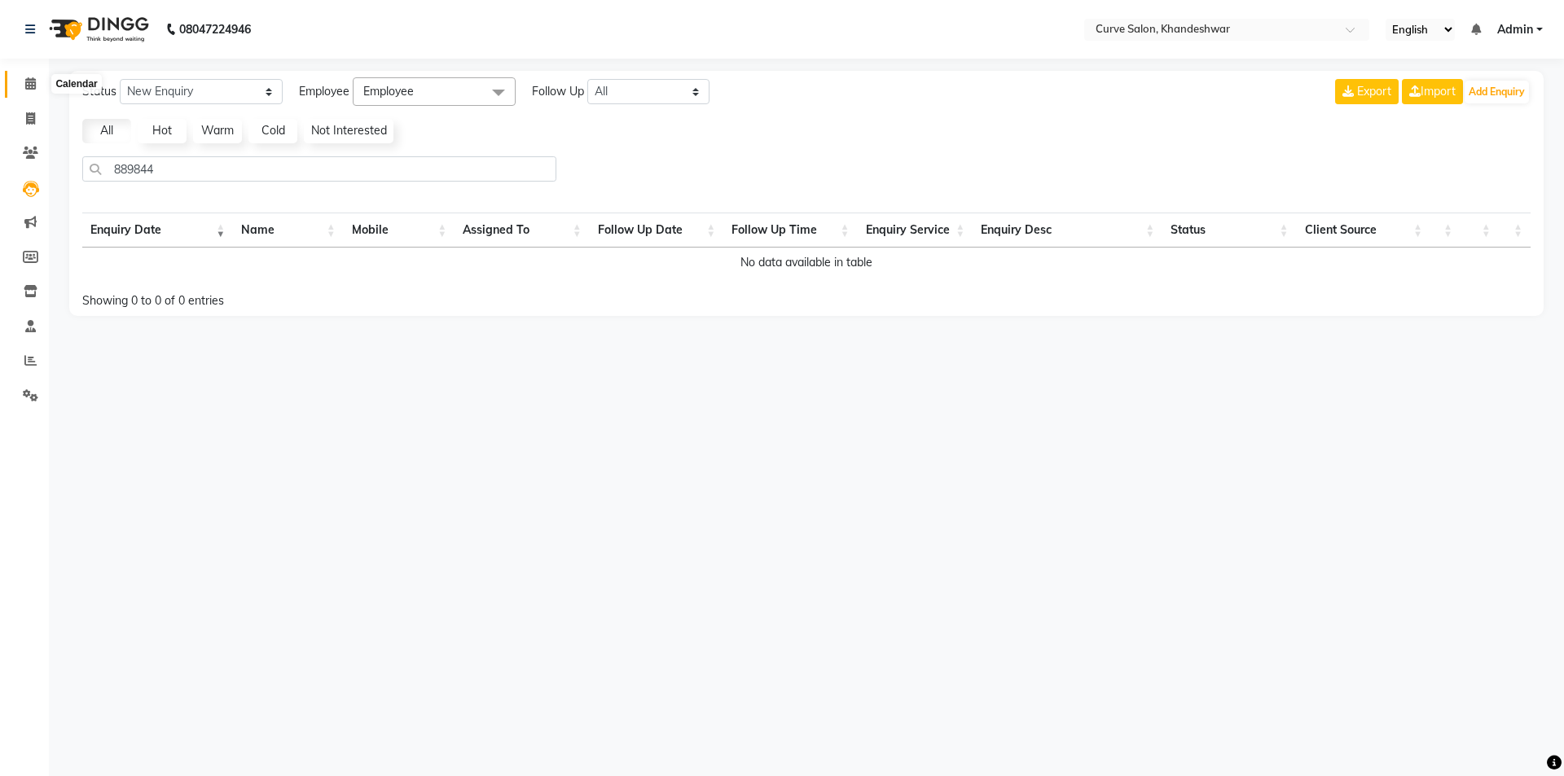
click at [35, 78] on icon at bounding box center [30, 83] width 11 height 12
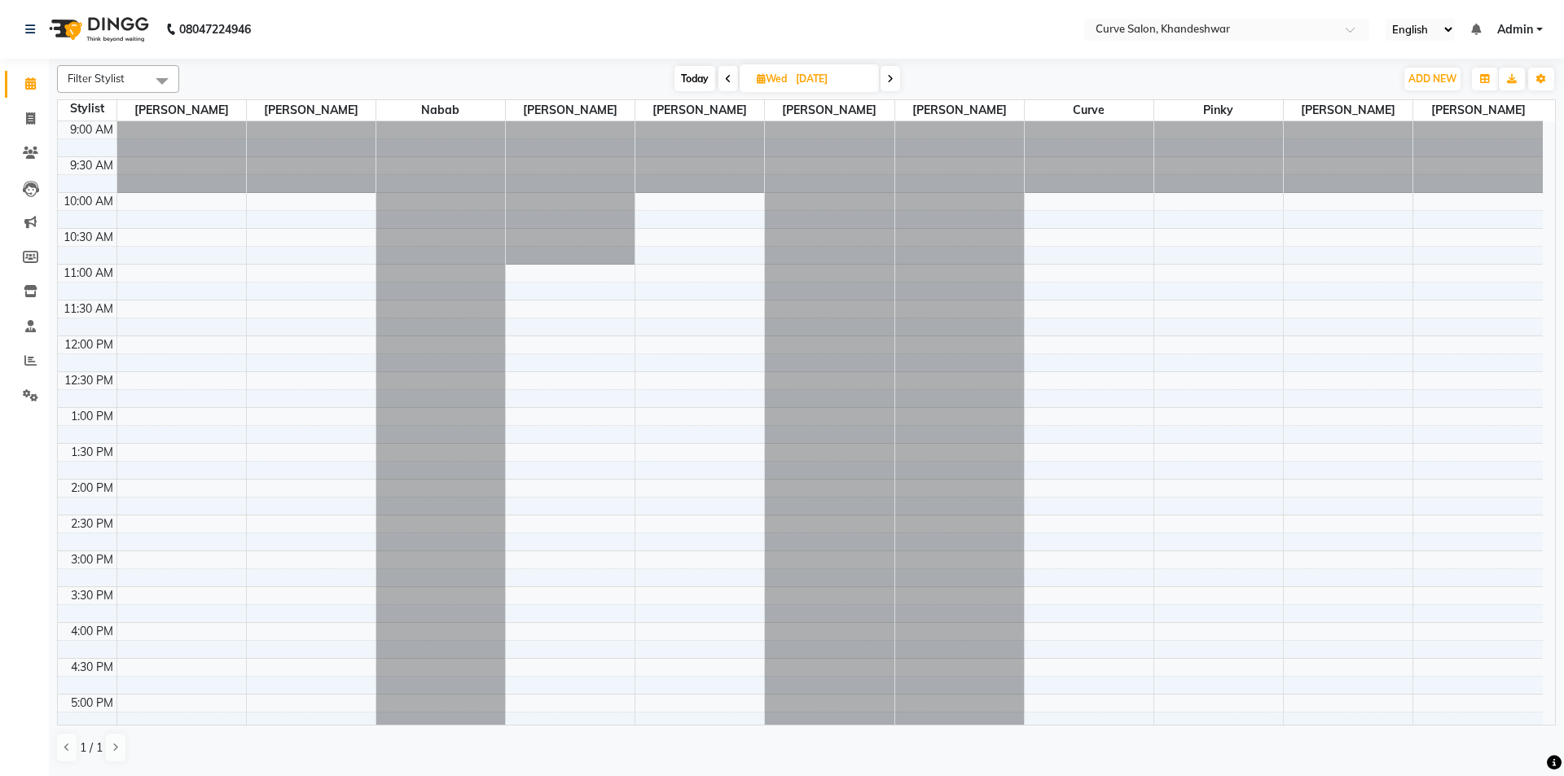
click at [893, 81] on icon at bounding box center [890, 79] width 7 height 10
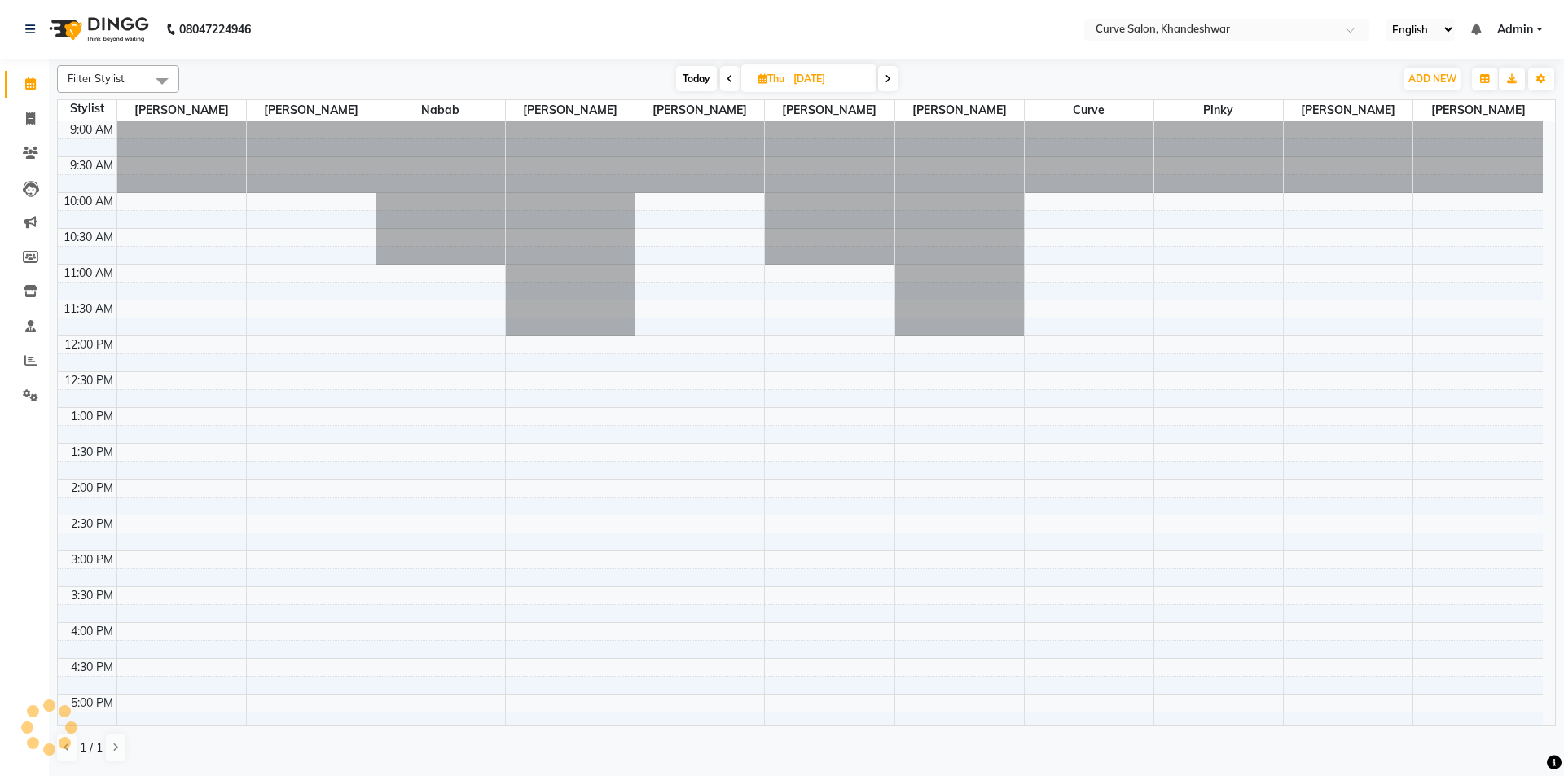
scroll to position [399, 0]
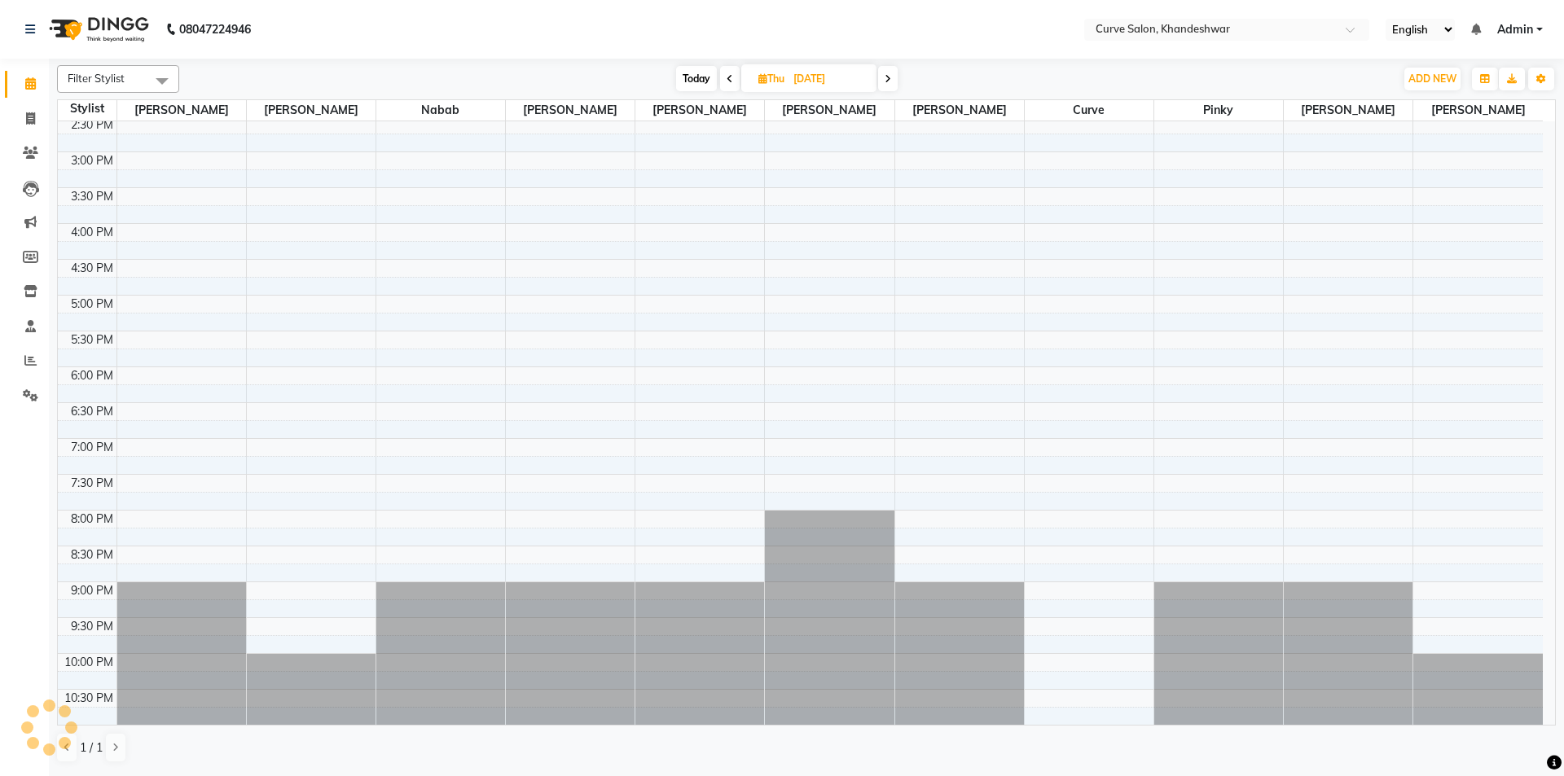
click at [893, 81] on span at bounding box center [888, 78] width 20 height 25
click at [893, 81] on span at bounding box center [886, 78] width 20 height 25
click at [893, 81] on span at bounding box center [888, 78] width 20 height 25
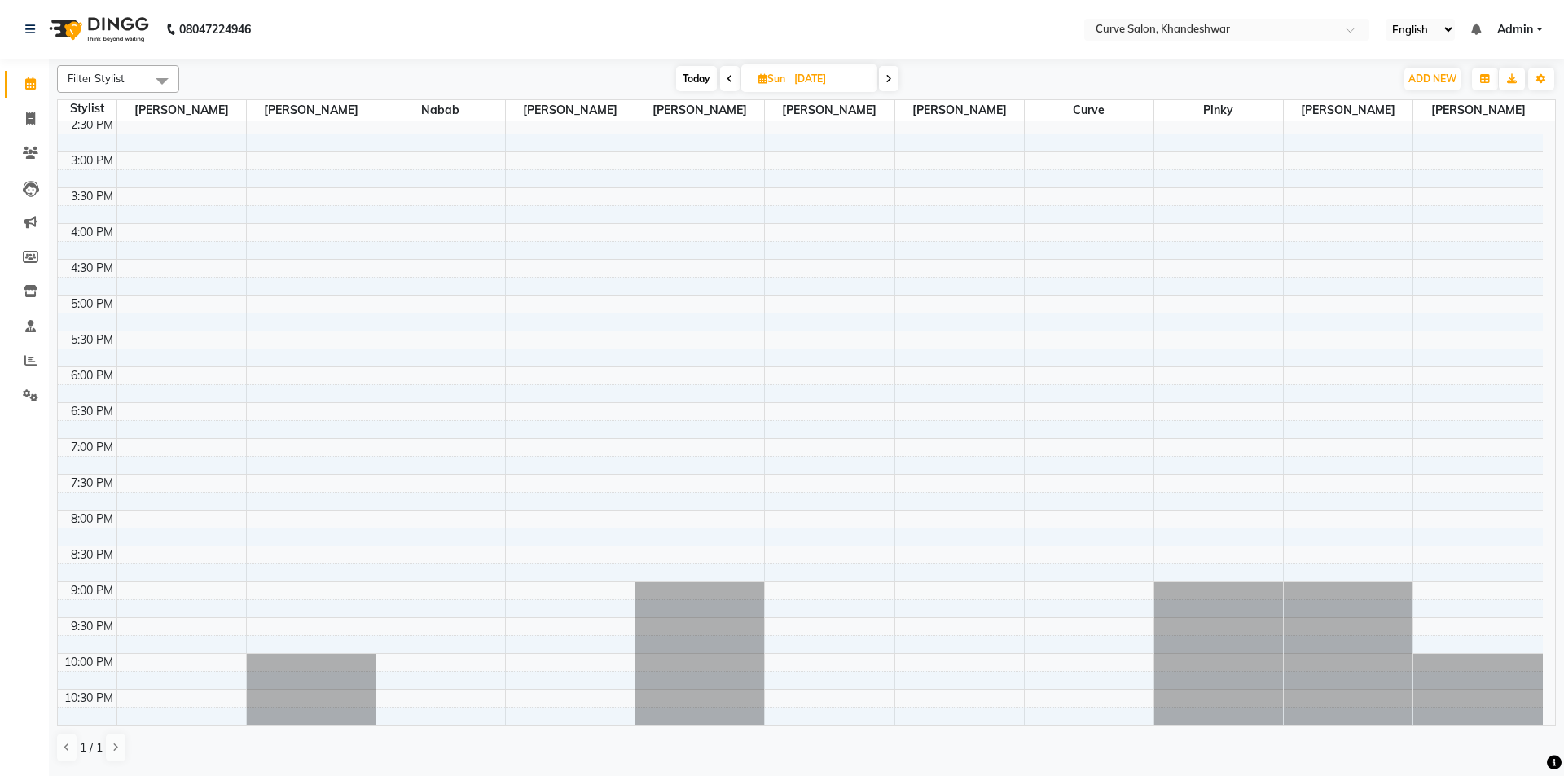
click at [733, 80] on span at bounding box center [730, 78] width 20 height 25
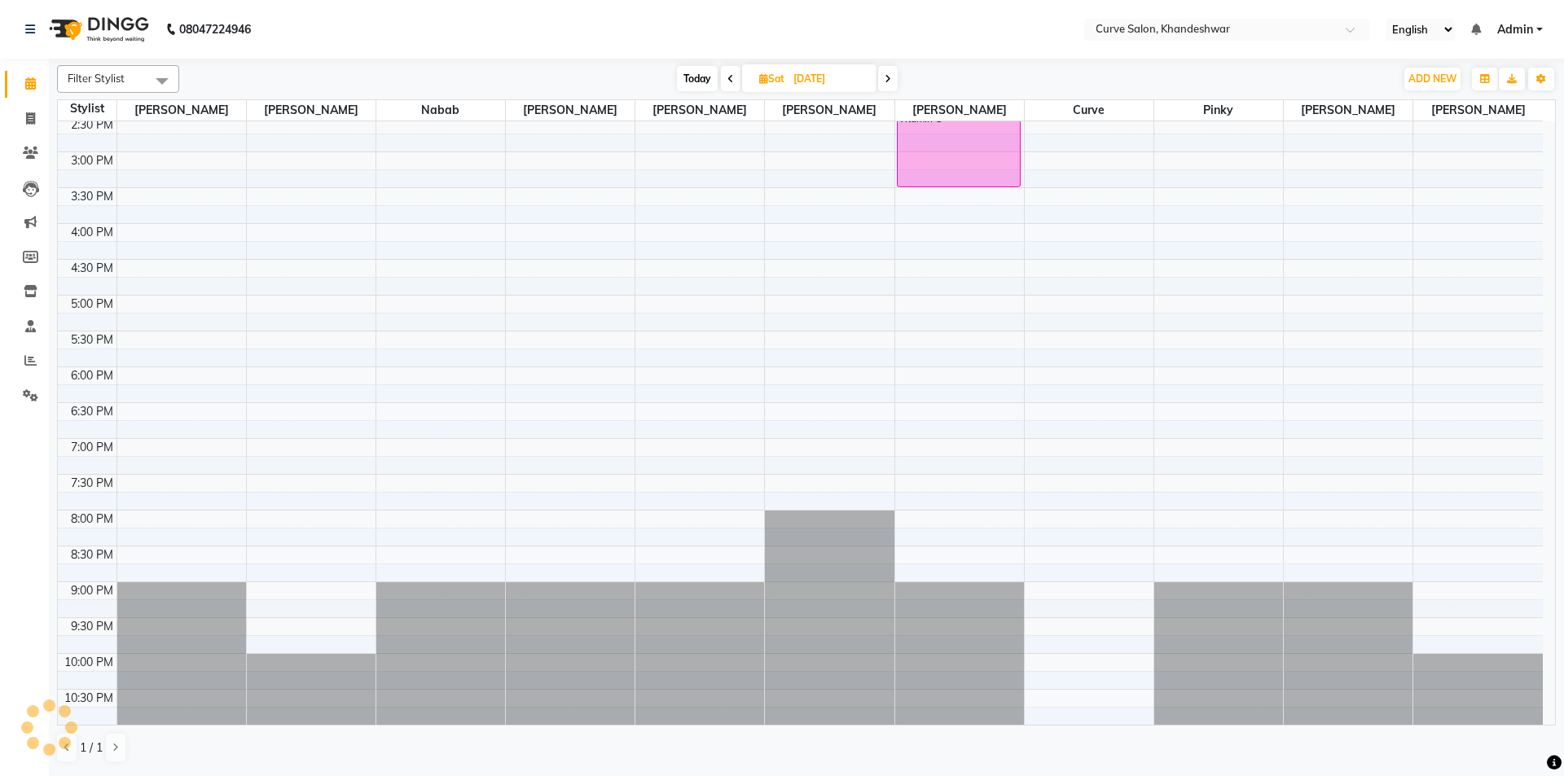
scroll to position [0, 0]
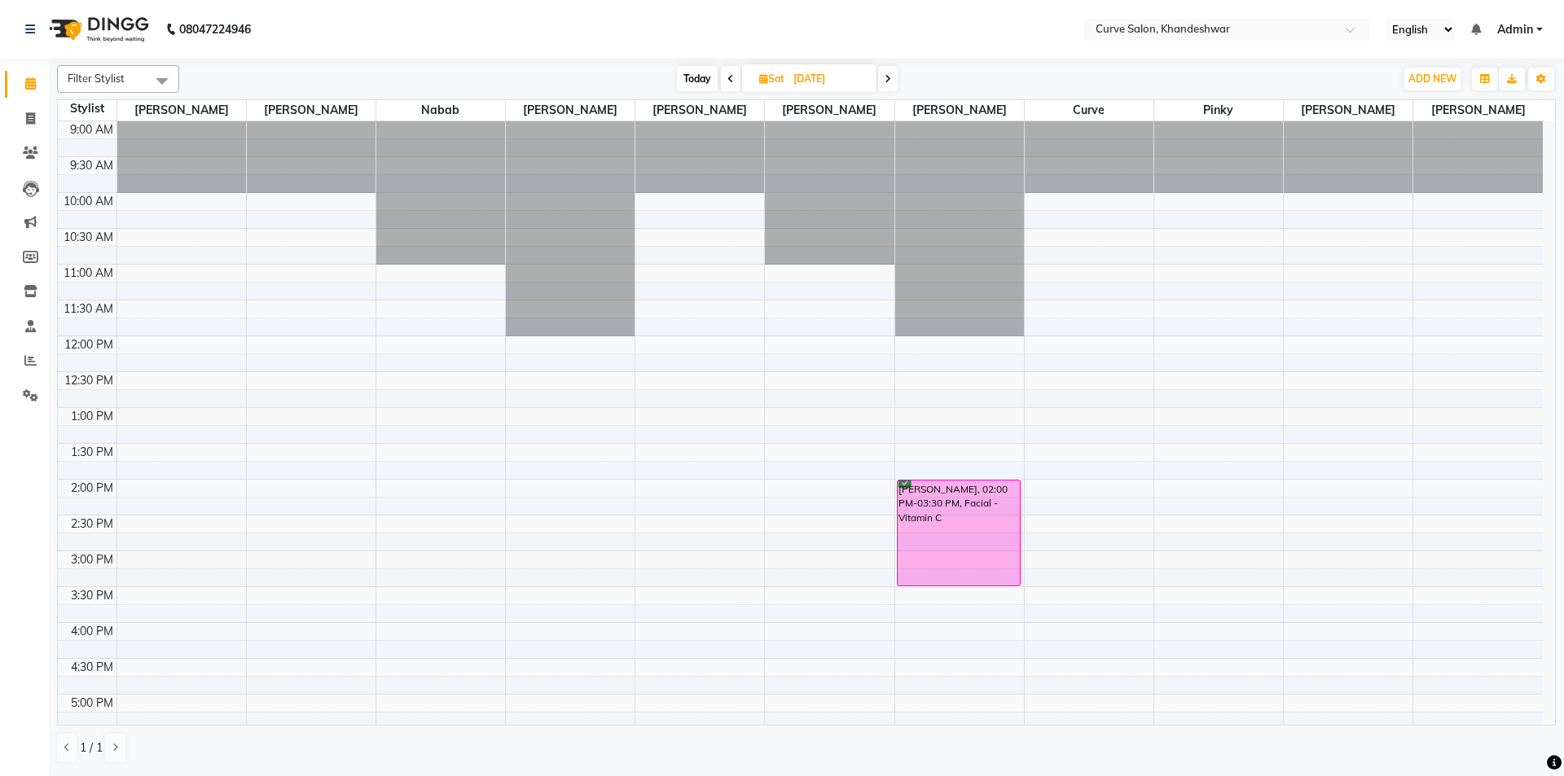
click at [892, 87] on span at bounding box center [888, 78] width 20 height 25
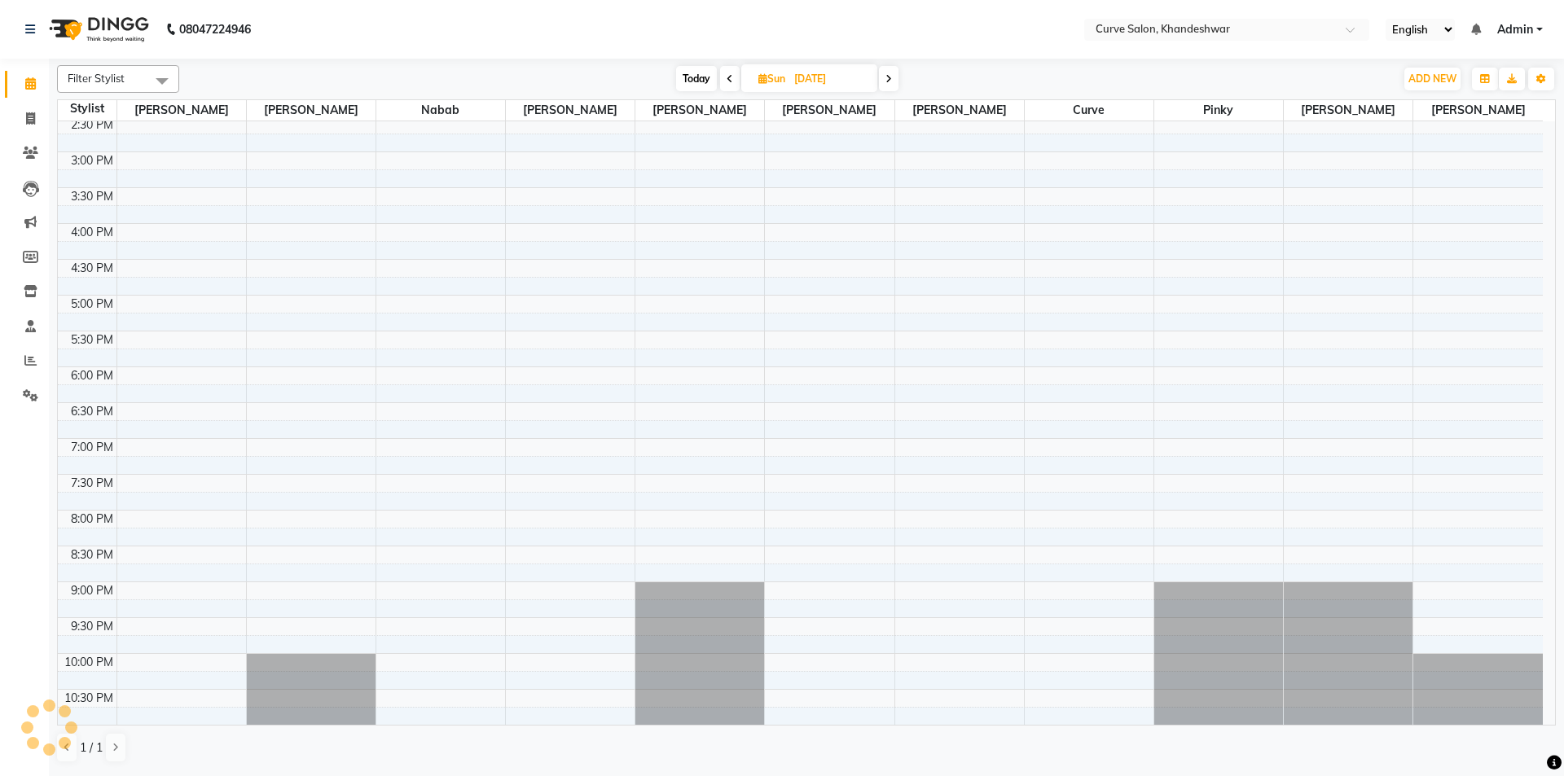
click at [892, 87] on span at bounding box center [889, 78] width 20 height 25
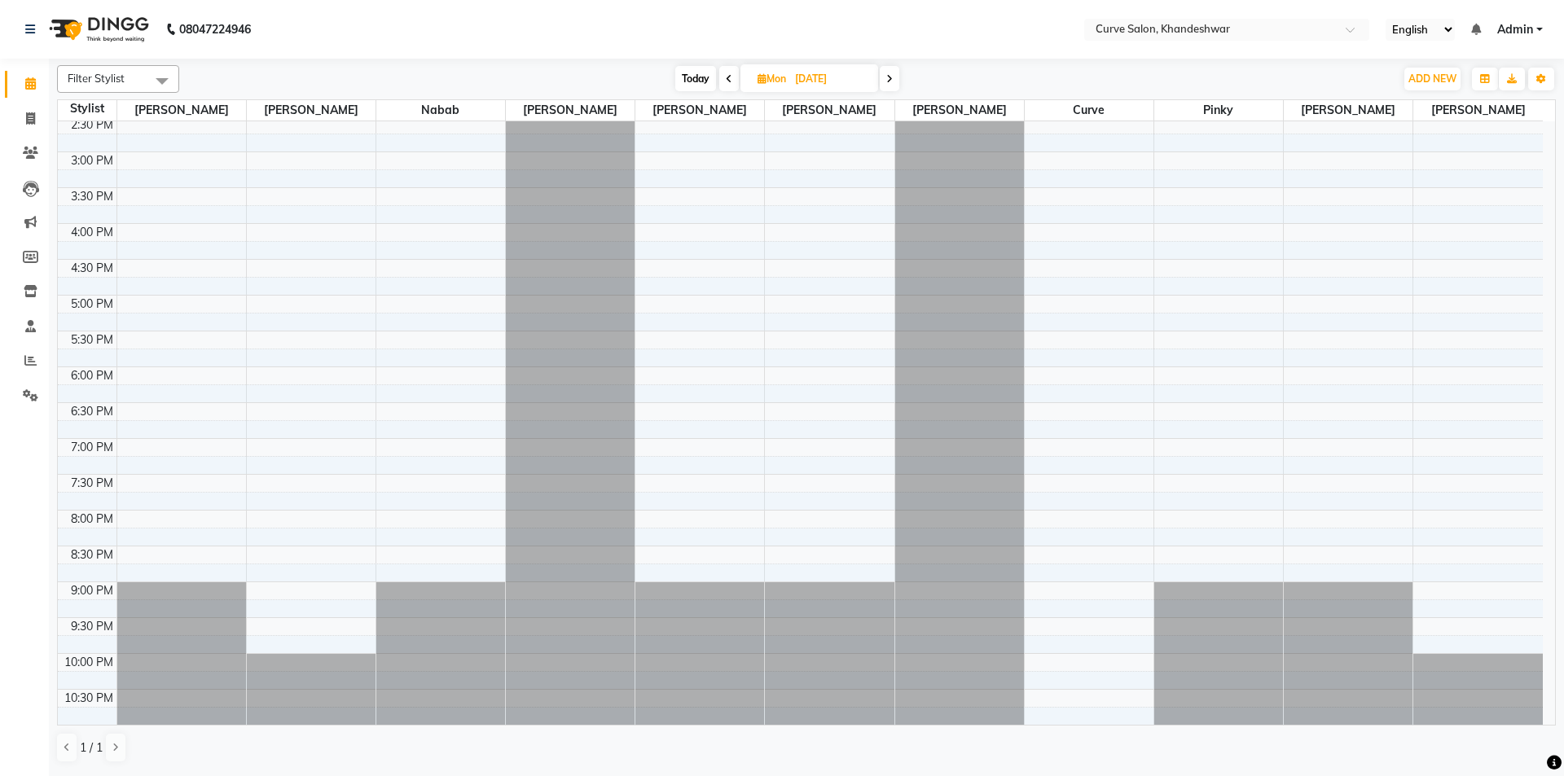
click at [892, 87] on span at bounding box center [890, 78] width 20 height 25
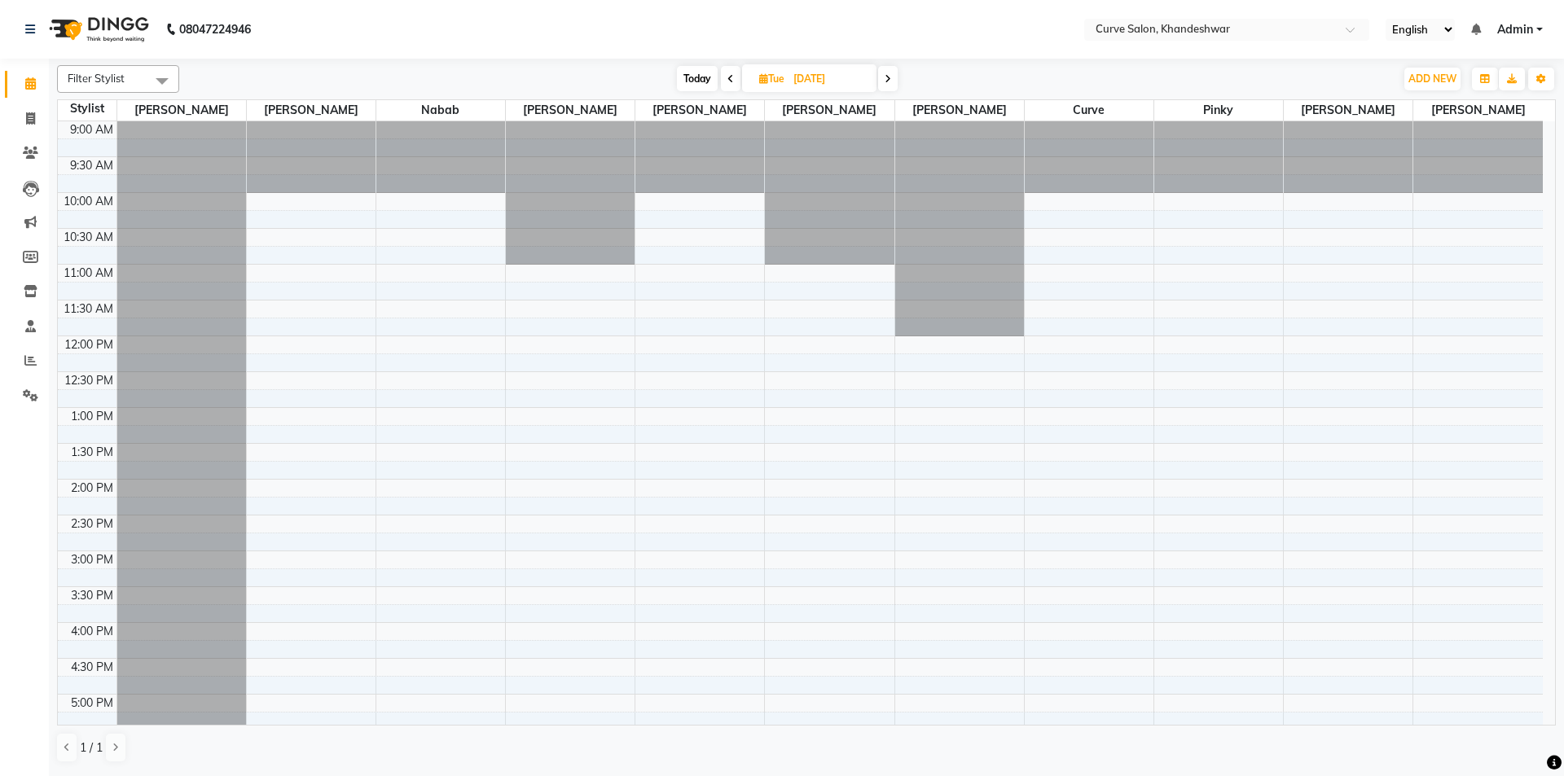
click at [887, 83] on icon at bounding box center [887, 79] width 7 height 10
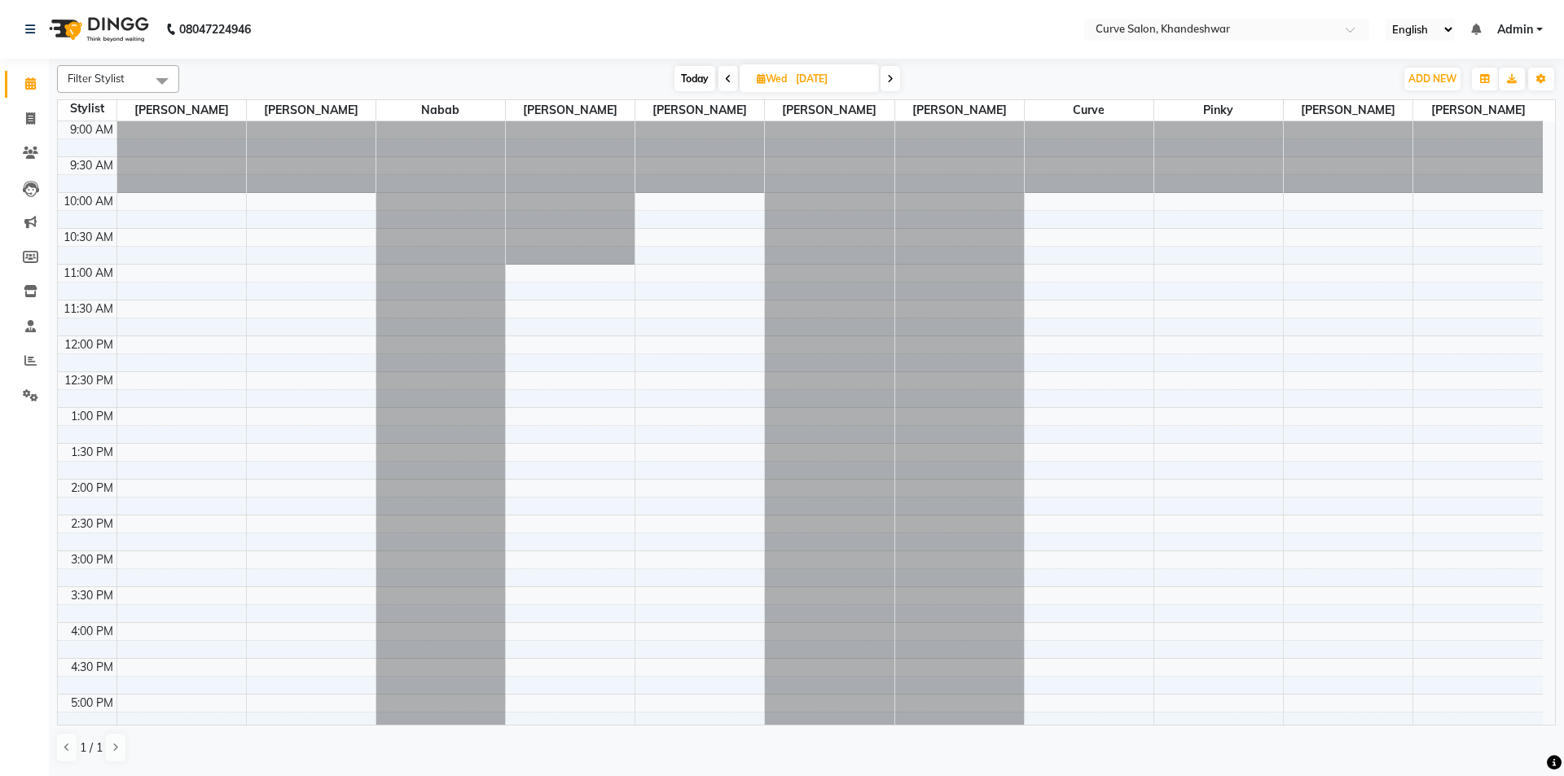
click at [895, 74] on span at bounding box center [890, 78] width 20 height 25
type input "[DATE]"
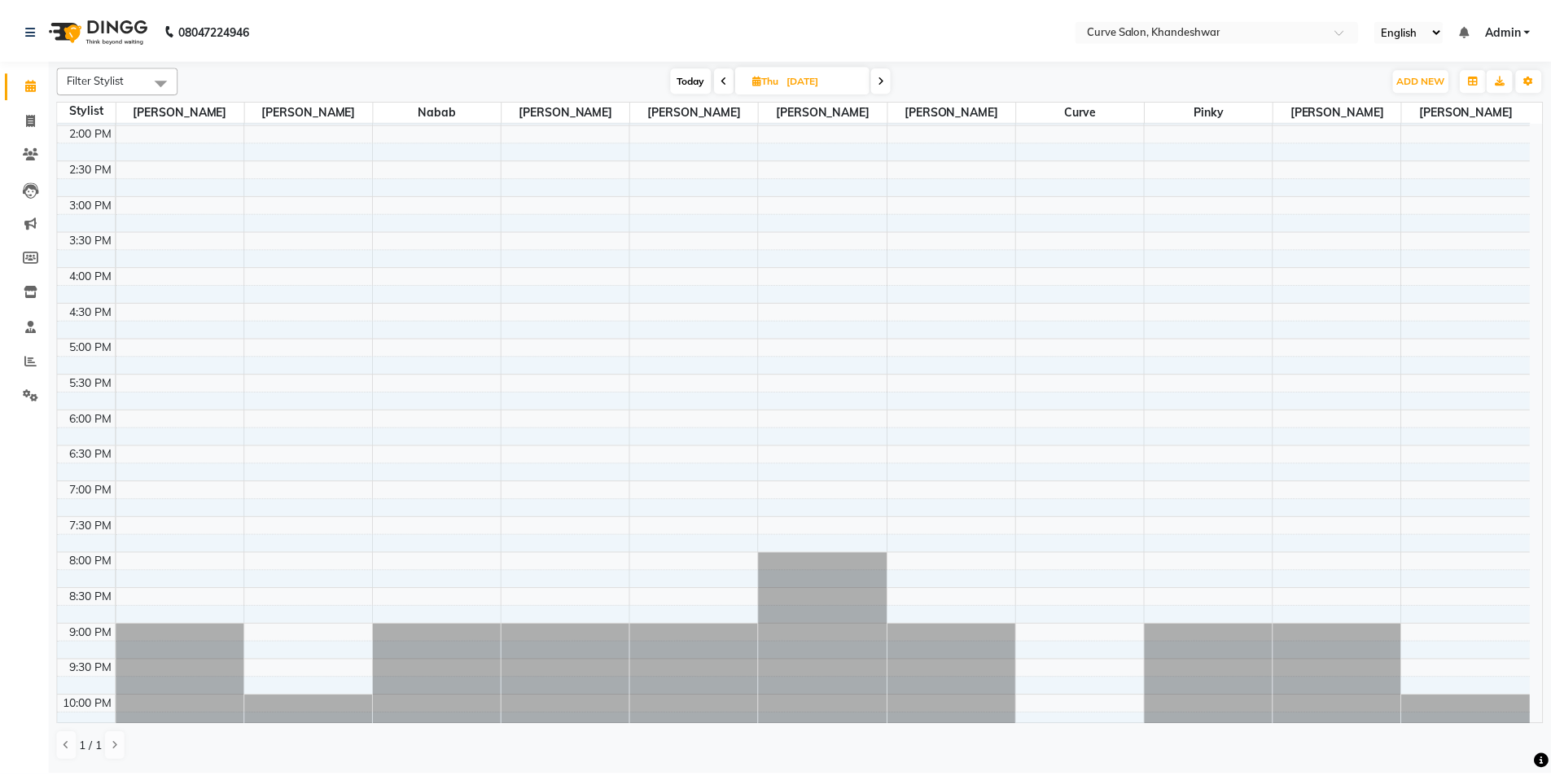
scroll to position [318, 0]
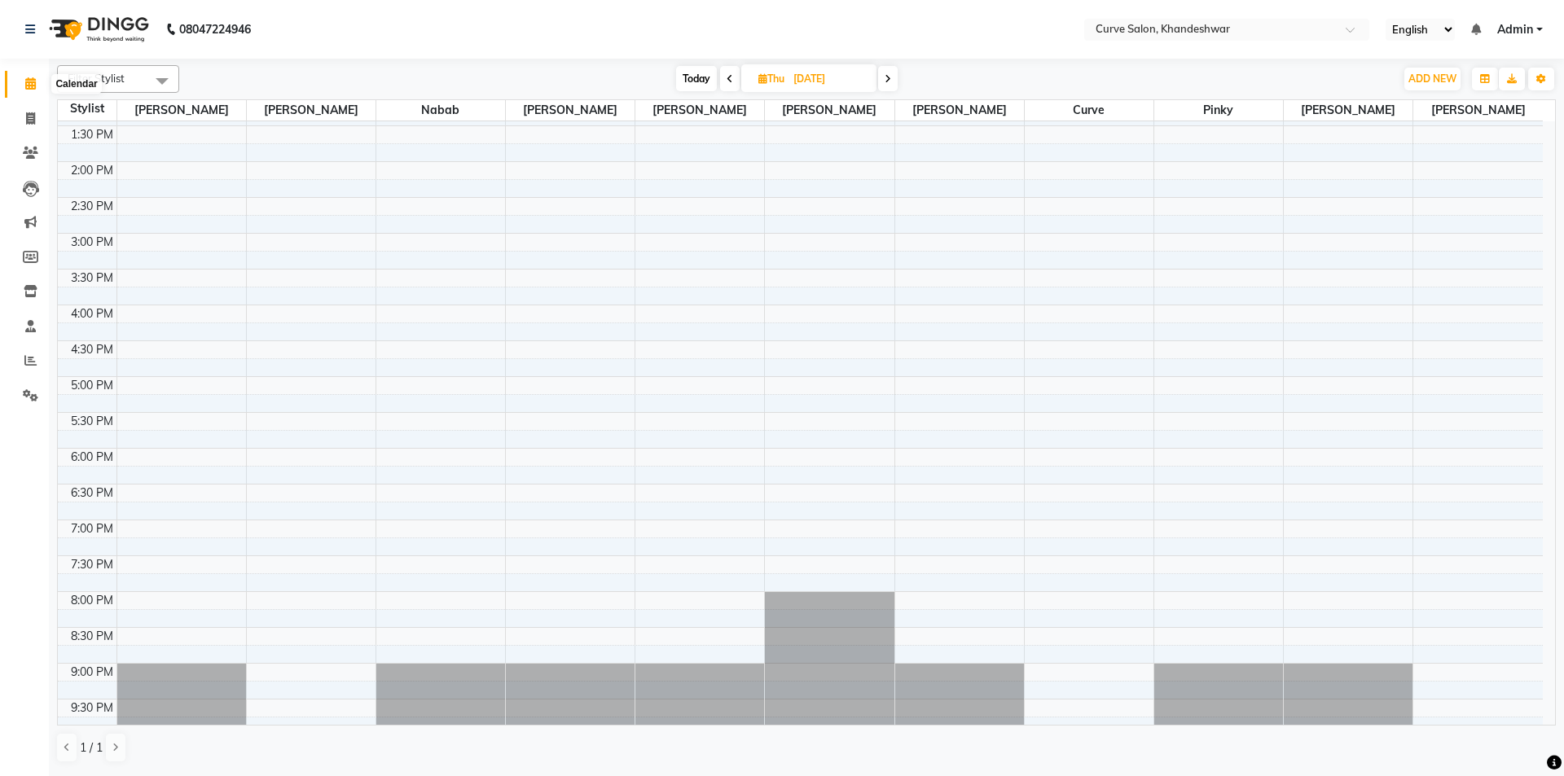
click at [33, 90] on span at bounding box center [30, 84] width 29 height 19
click at [34, 80] on icon at bounding box center [30, 83] width 11 height 12
click at [28, 117] on icon at bounding box center [30, 118] width 9 height 12
select select "service"
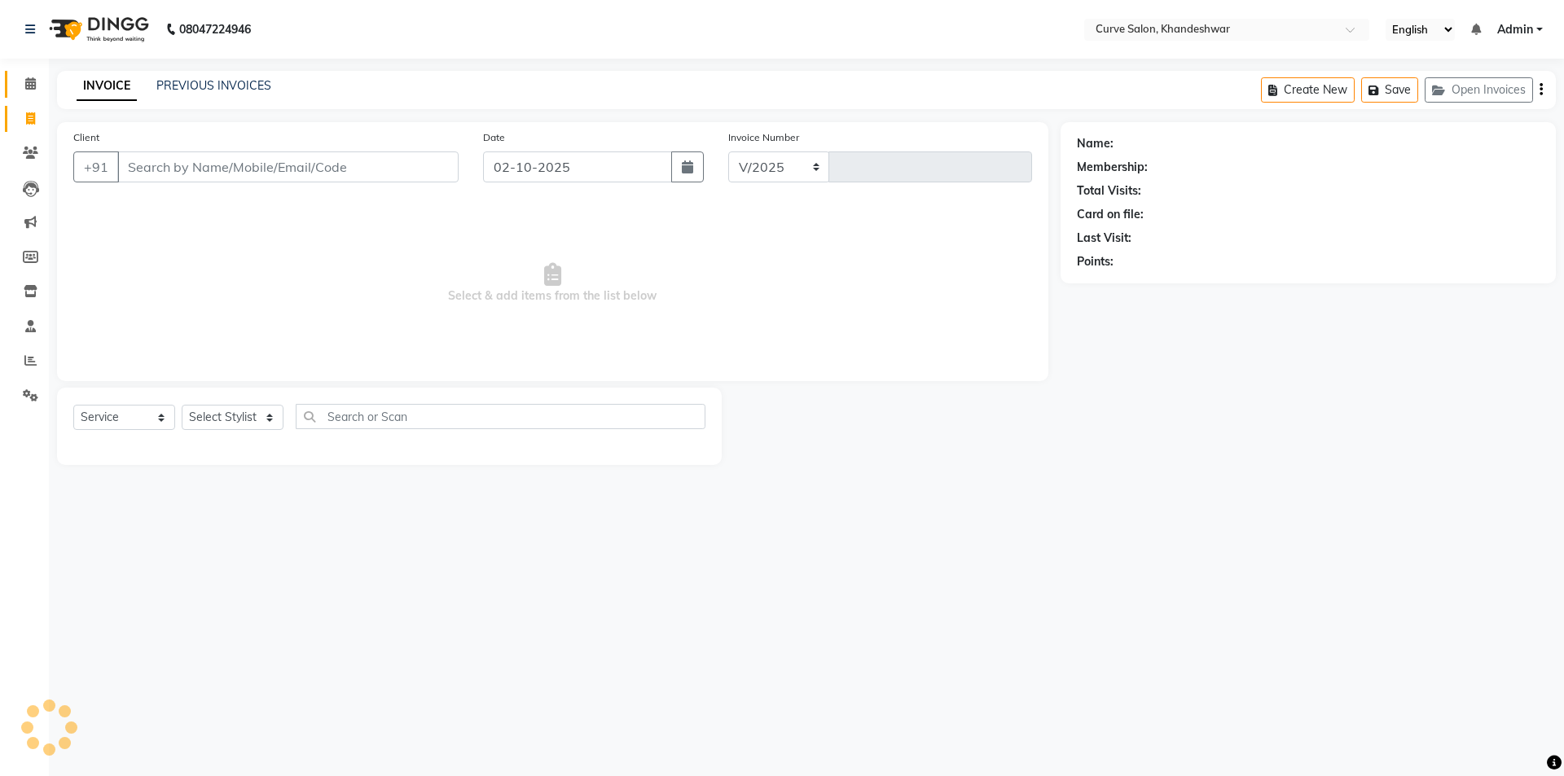
select select "4458"
type input "4897"
click at [246, 411] on select "Select Stylist Ahmed Kafil Curve Faizan Khan Kunal Gavai Laxmi Bylapudi Nabab N…" at bounding box center [233, 417] width 102 height 25
select select "80828"
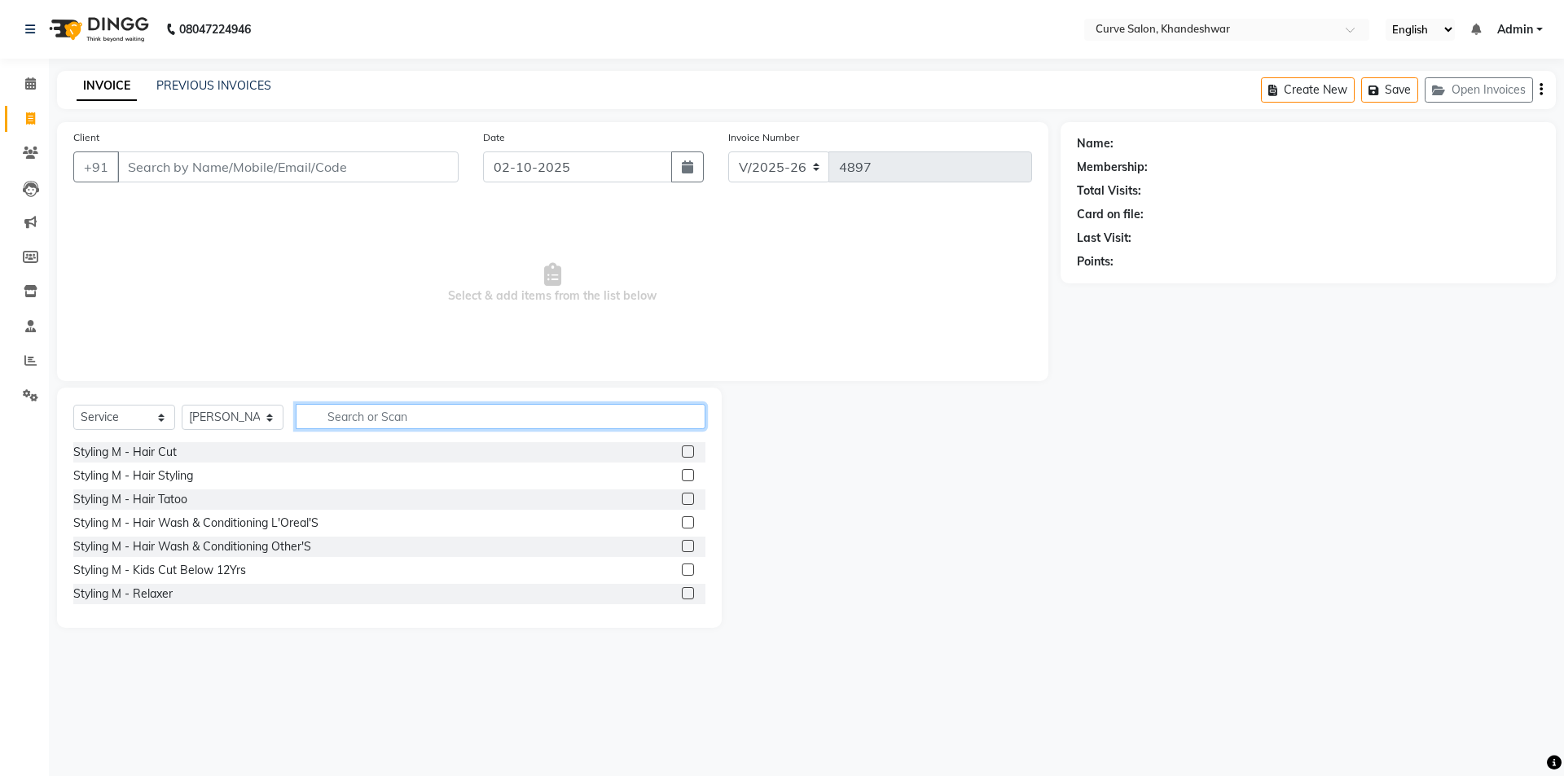
click at [388, 411] on input "text" at bounding box center [501, 416] width 410 height 25
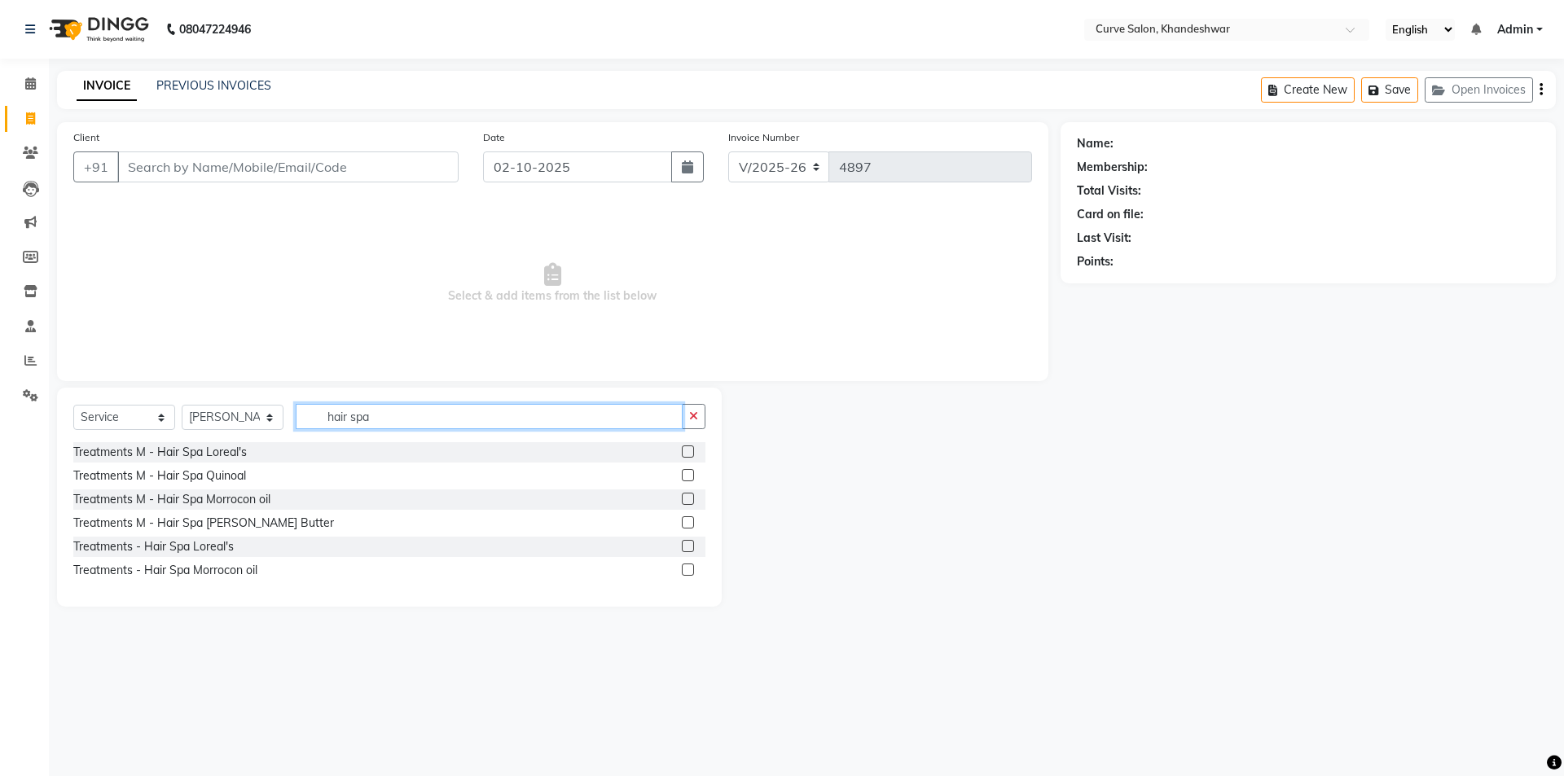
type input "hair spa"
click at [233, 167] on input "Client" at bounding box center [287, 166] width 341 height 31
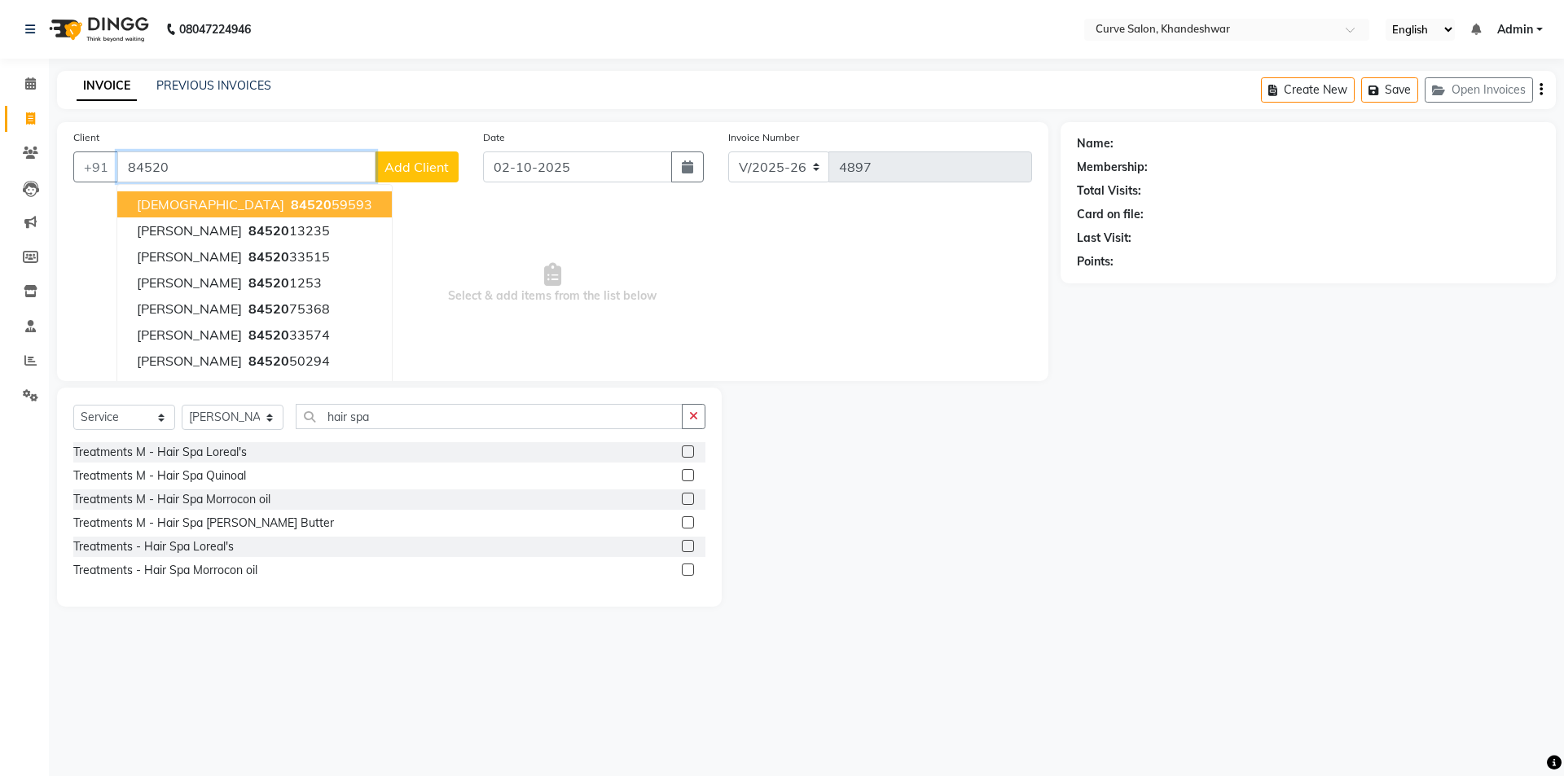
click at [287, 204] on ngb-highlight "84520 59593" at bounding box center [329, 204] width 85 height 16
type input "8452059593"
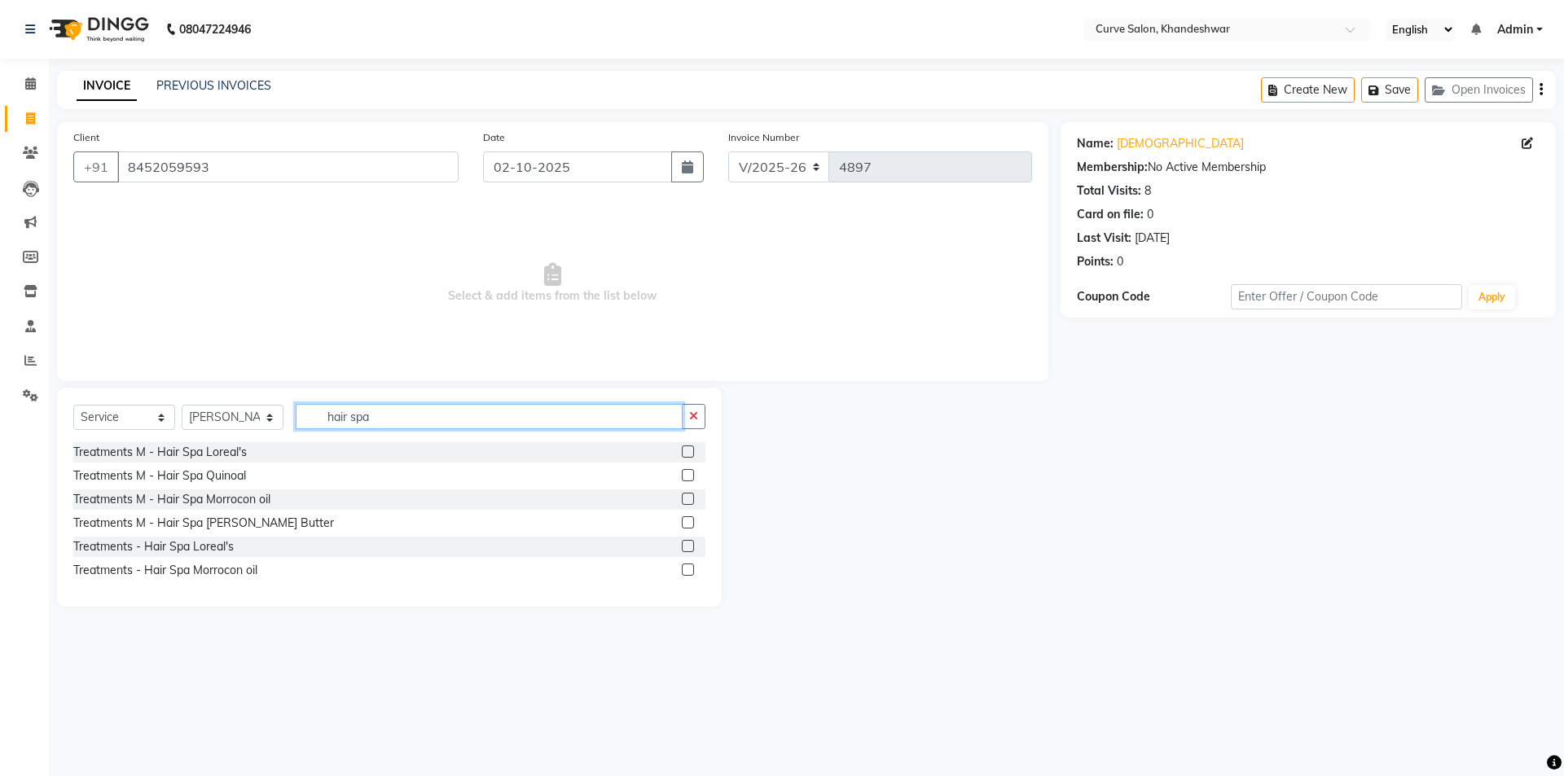
click at [415, 428] on input "hair spa" at bounding box center [489, 416] width 387 height 25
type input "h"
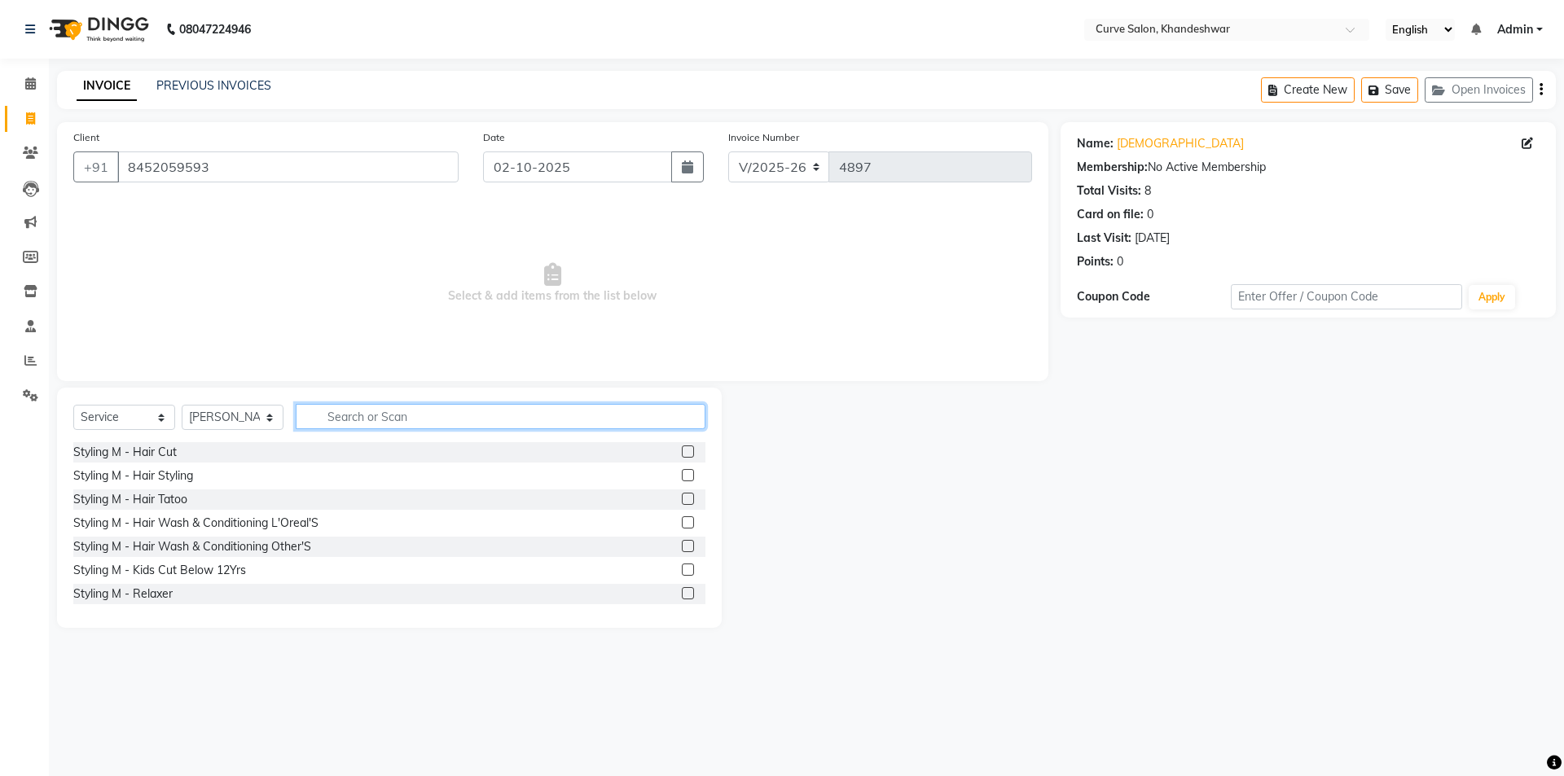
type input "m"
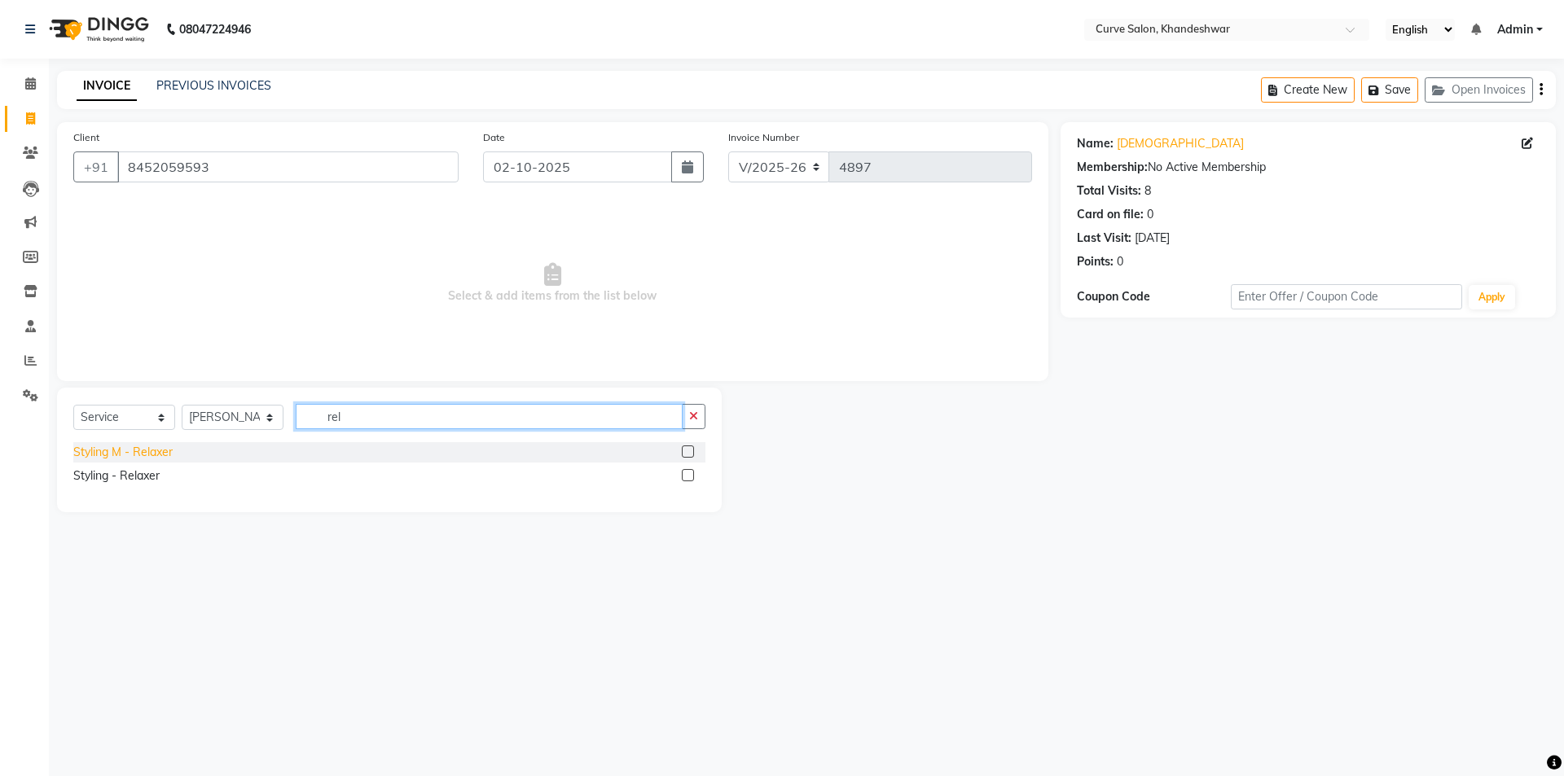
type input "rel"
click at [151, 448] on div "Styling M - Relaxer" at bounding box center [122, 452] width 99 height 17
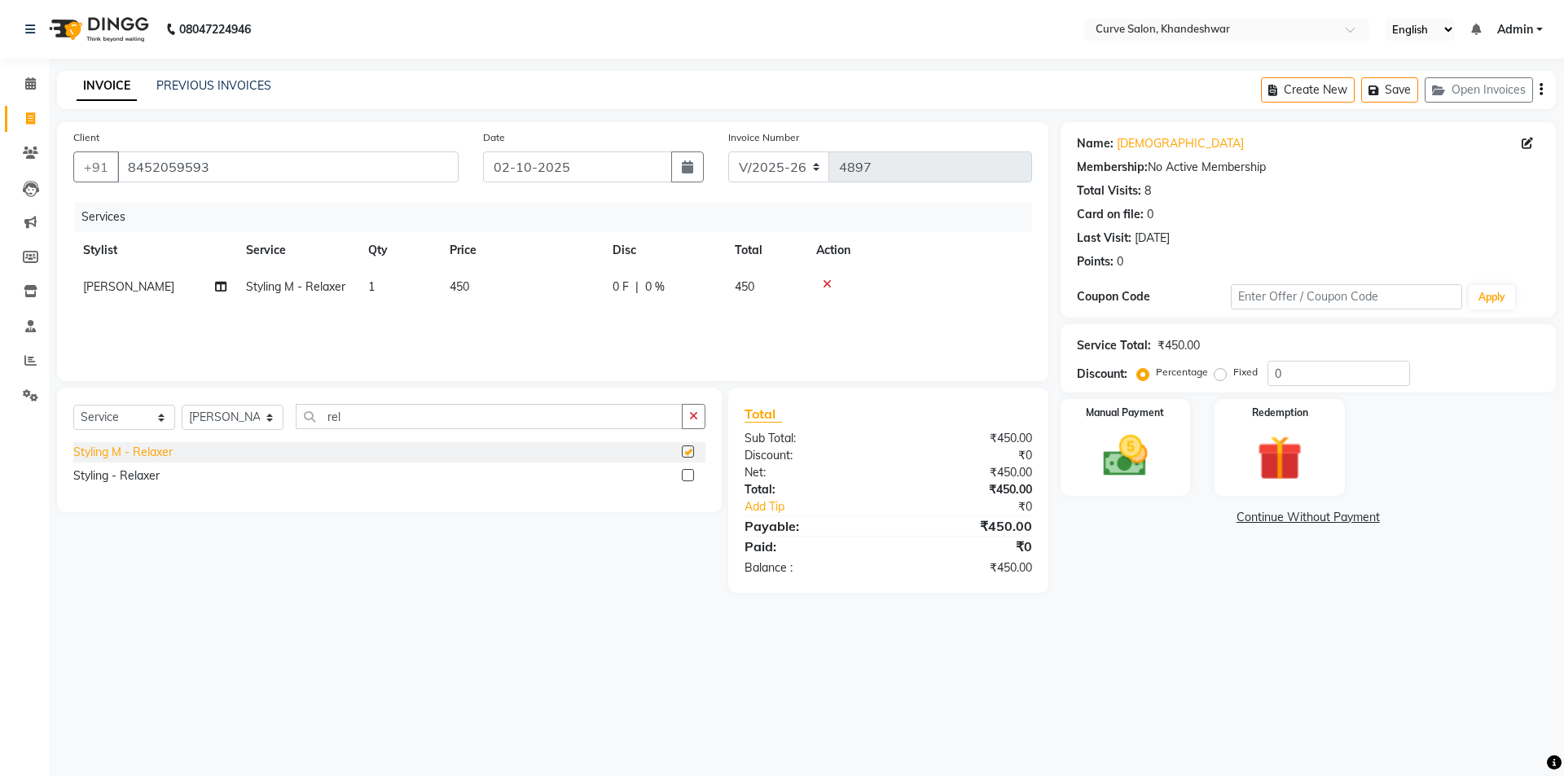
checkbox input "false"
click at [1152, 460] on img at bounding box center [1125, 456] width 76 height 54
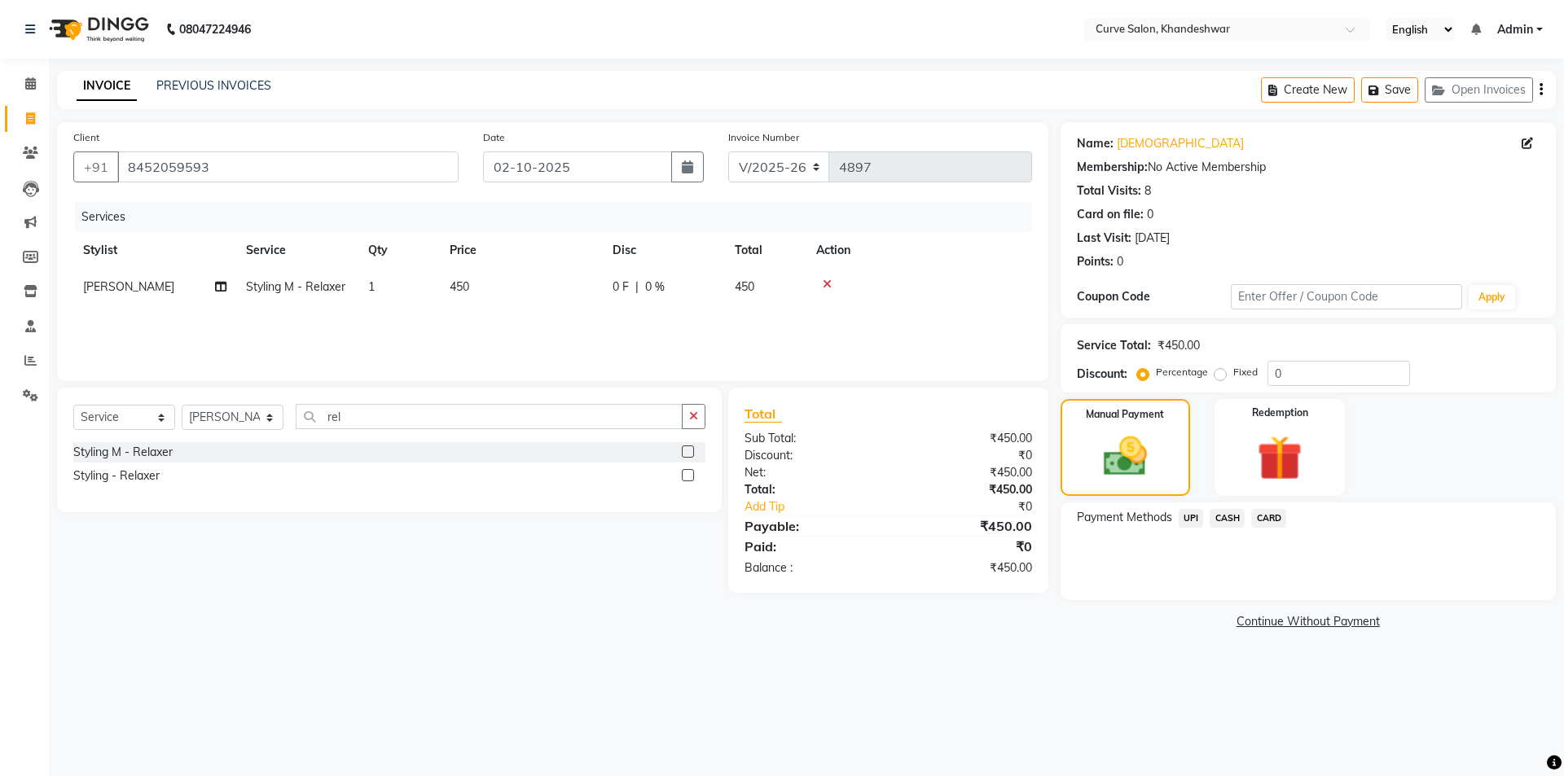
click at [1196, 518] on span "UPI" at bounding box center [1190, 518] width 25 height 19
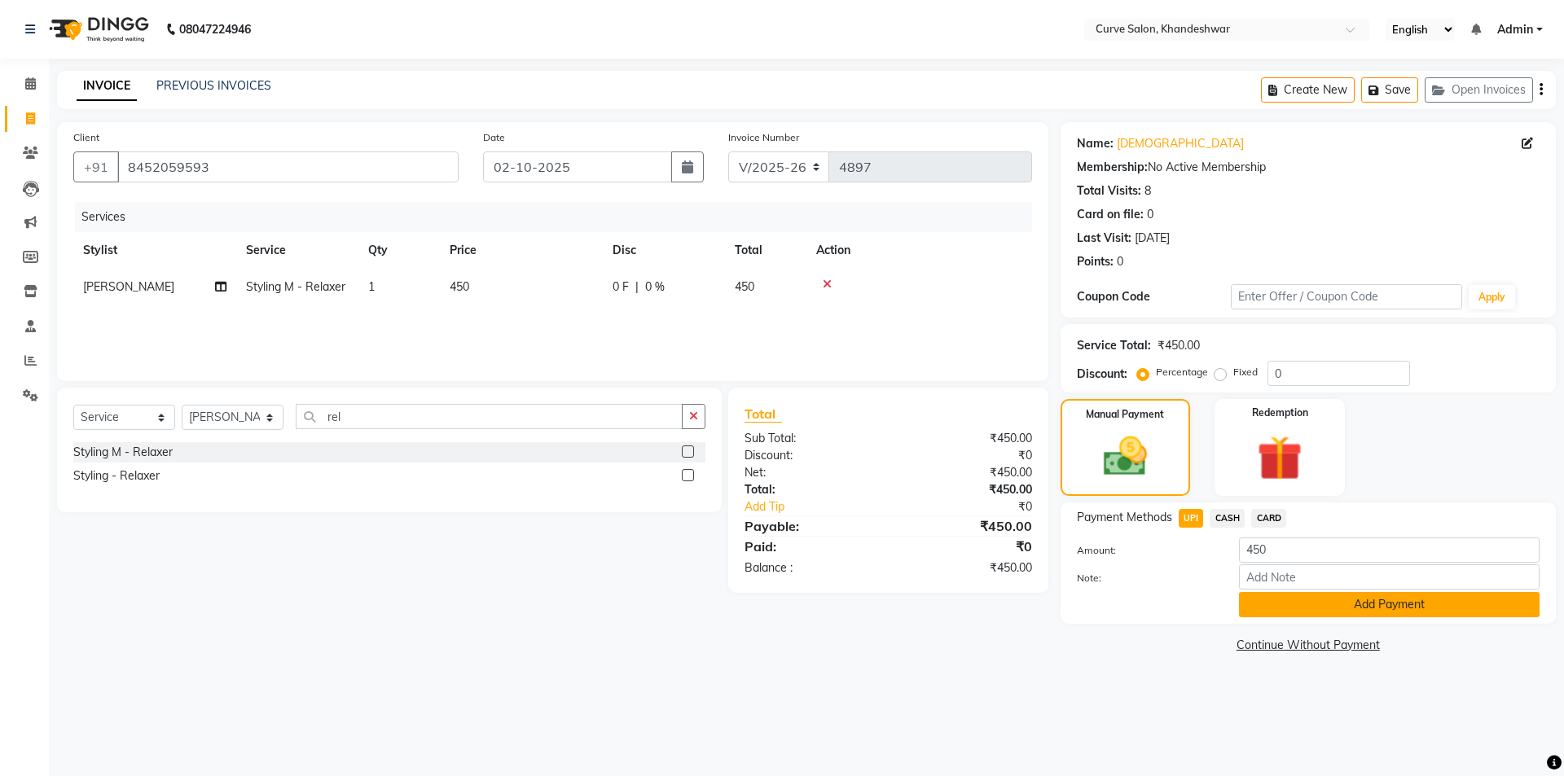
click at [1407, 608] on button "Add Payment" at bounding box center [1389, 604] width 301 height 25
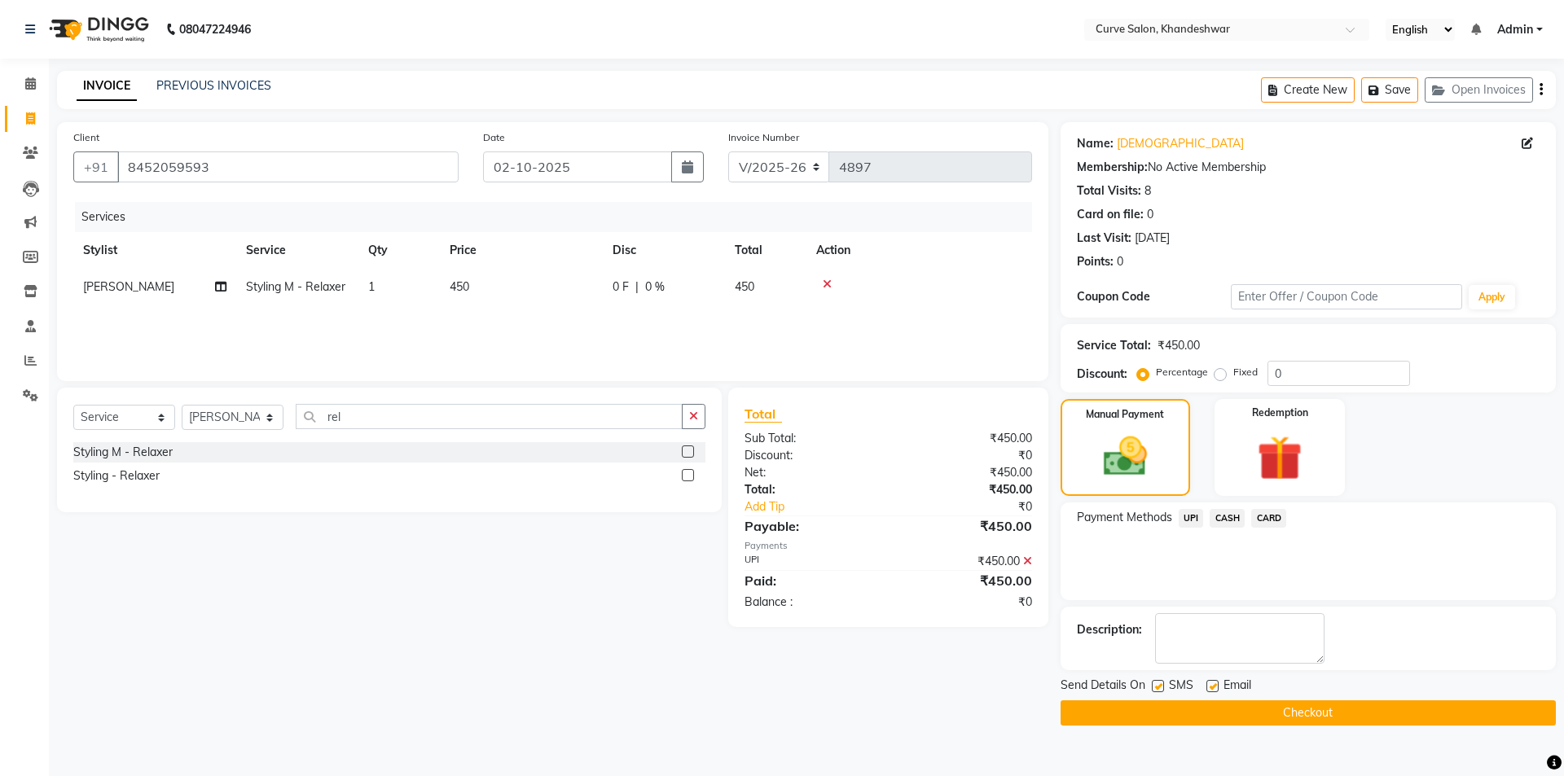
click at [1323, 714] on button "Checkout" at bounding box center [1307, 712] width 495 height 25
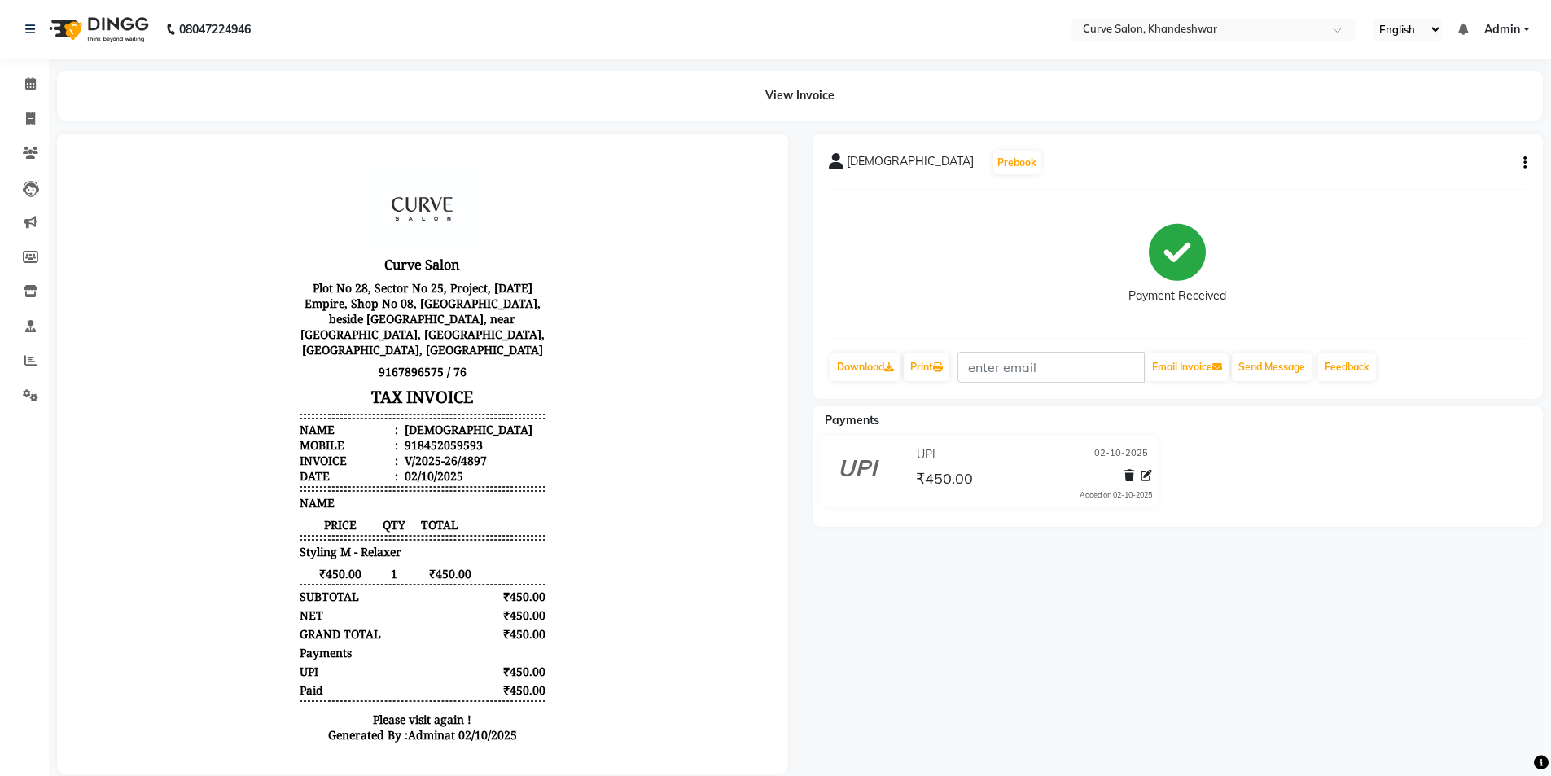
click at [1526, 163] on icon "button" at bounding box center [1525, 163] width 3 height 1
click at [1428, 284] on div "Payment Received" at bounding box center [1178, 264] width 699 height 122
click at [1523, 167] on button "button" at bounding box center [1522, 163] width 10 height 17
click at [1437, 180] on div "Edit Invoice" at bounding box center [1445, 183] width 112 height 20
select select "service"
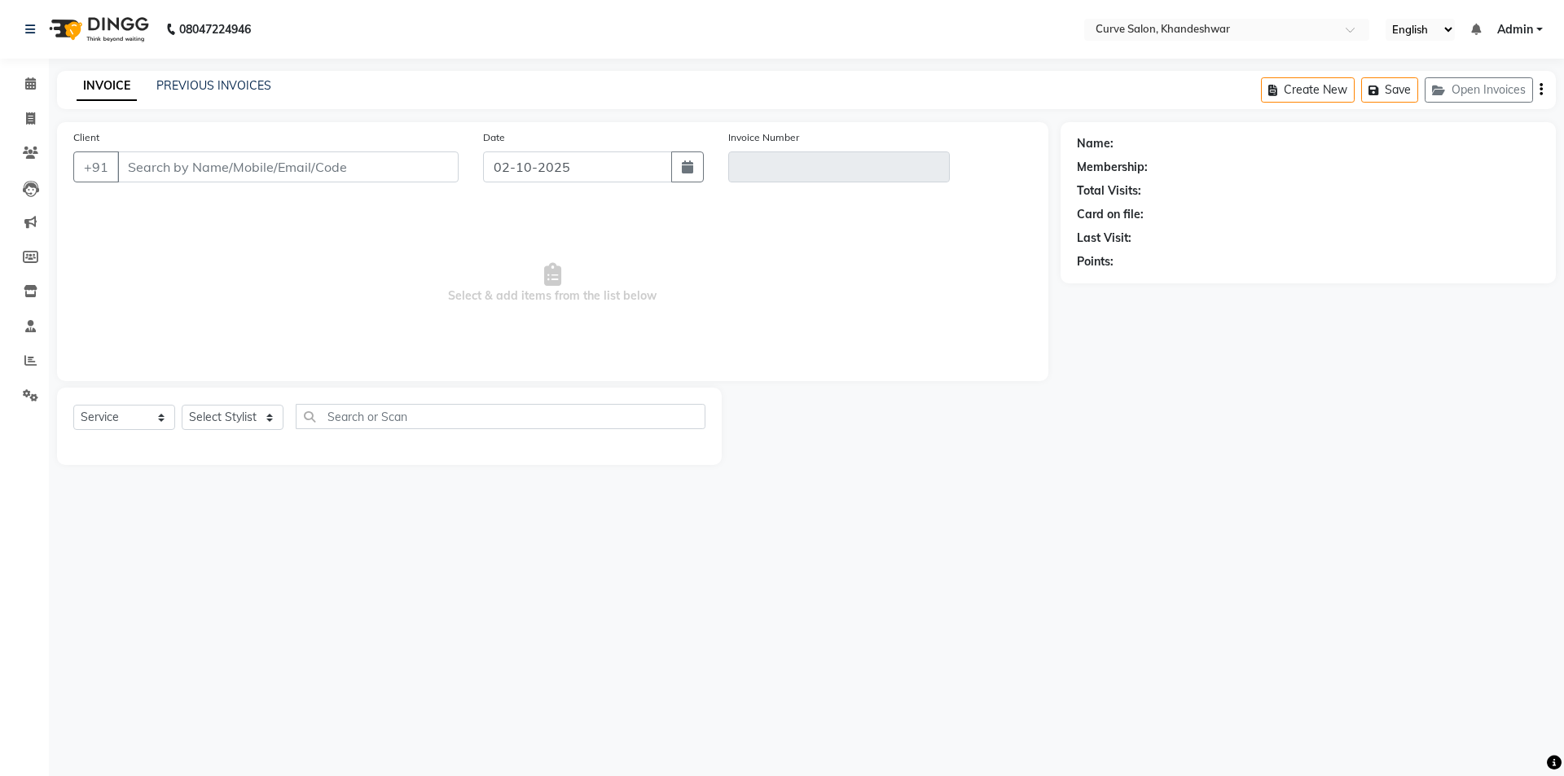
type input "8452059593"
type input "V/2025-26/4897"
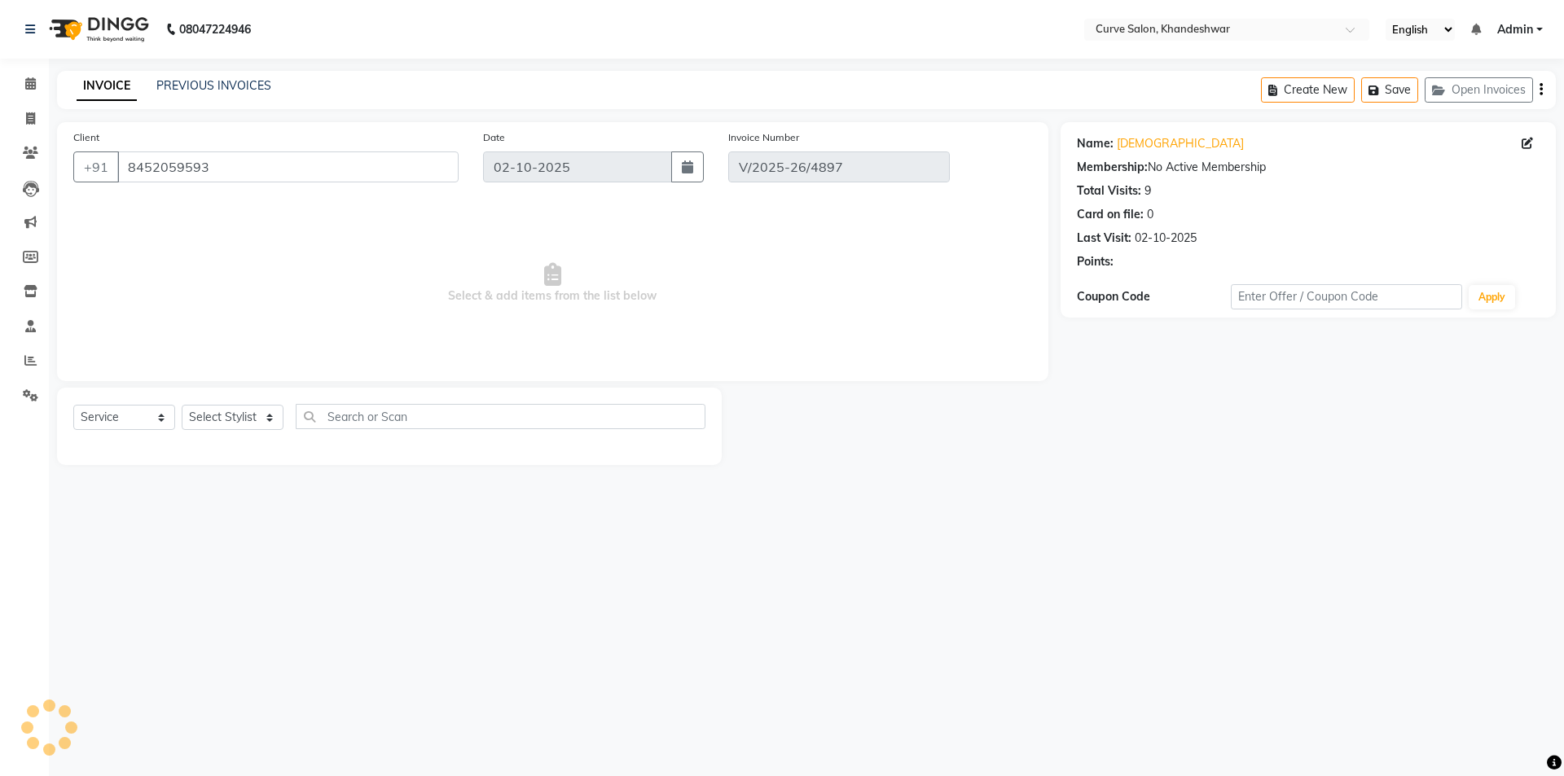
select select "select"
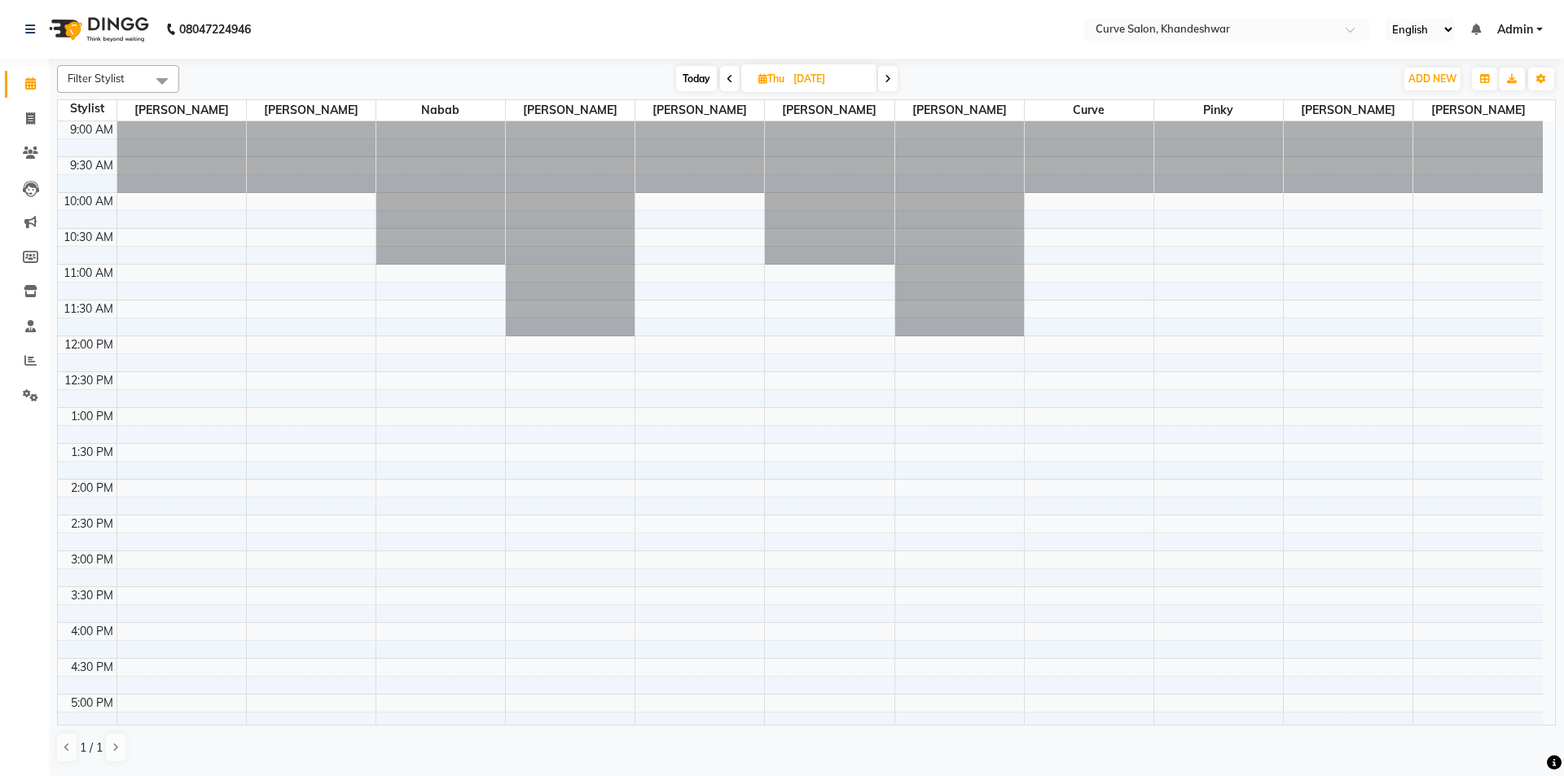
click at [690, 79] on span "Today" at bounding box center [696, 78] width 41 height 25
type input "02-10-2025"
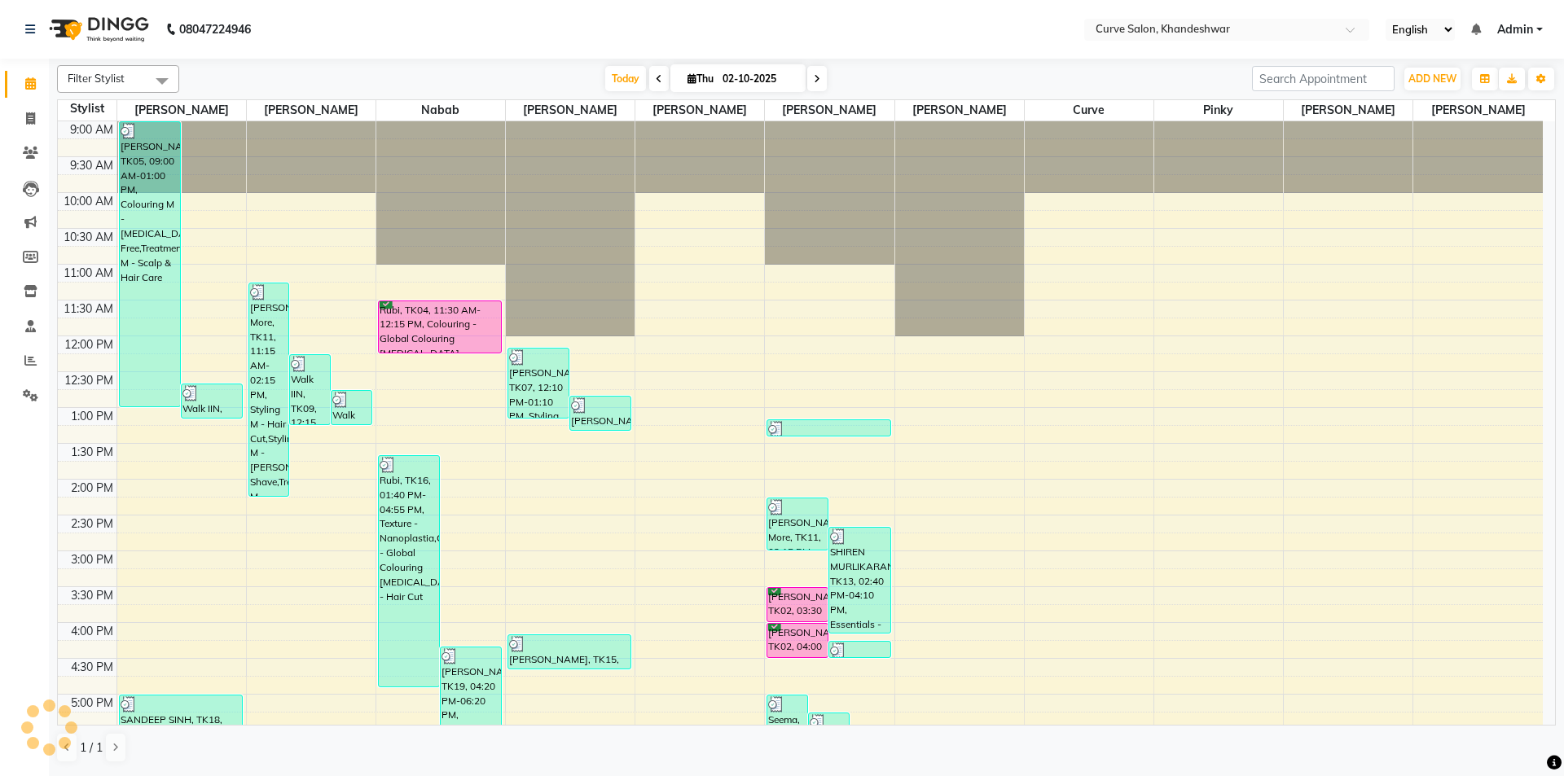
scroll to position [399, 0]
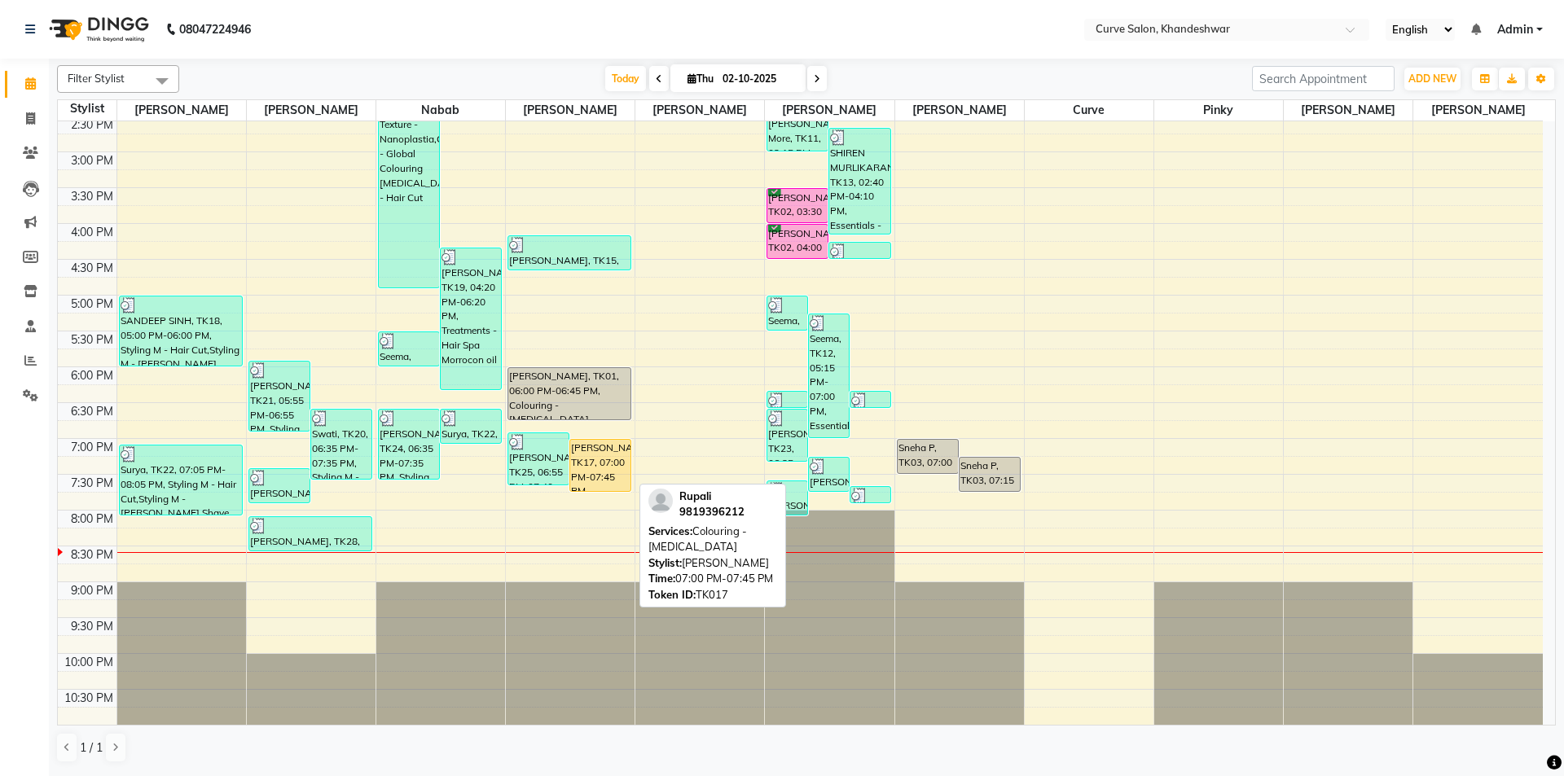
click at [606, 474] on div "[PERSON_NAME], TK17, 07:00 PM-07:45 PM, Colouring - [MEDICAL_DATA]" at bounding box center [600, 465] width 60 height 51
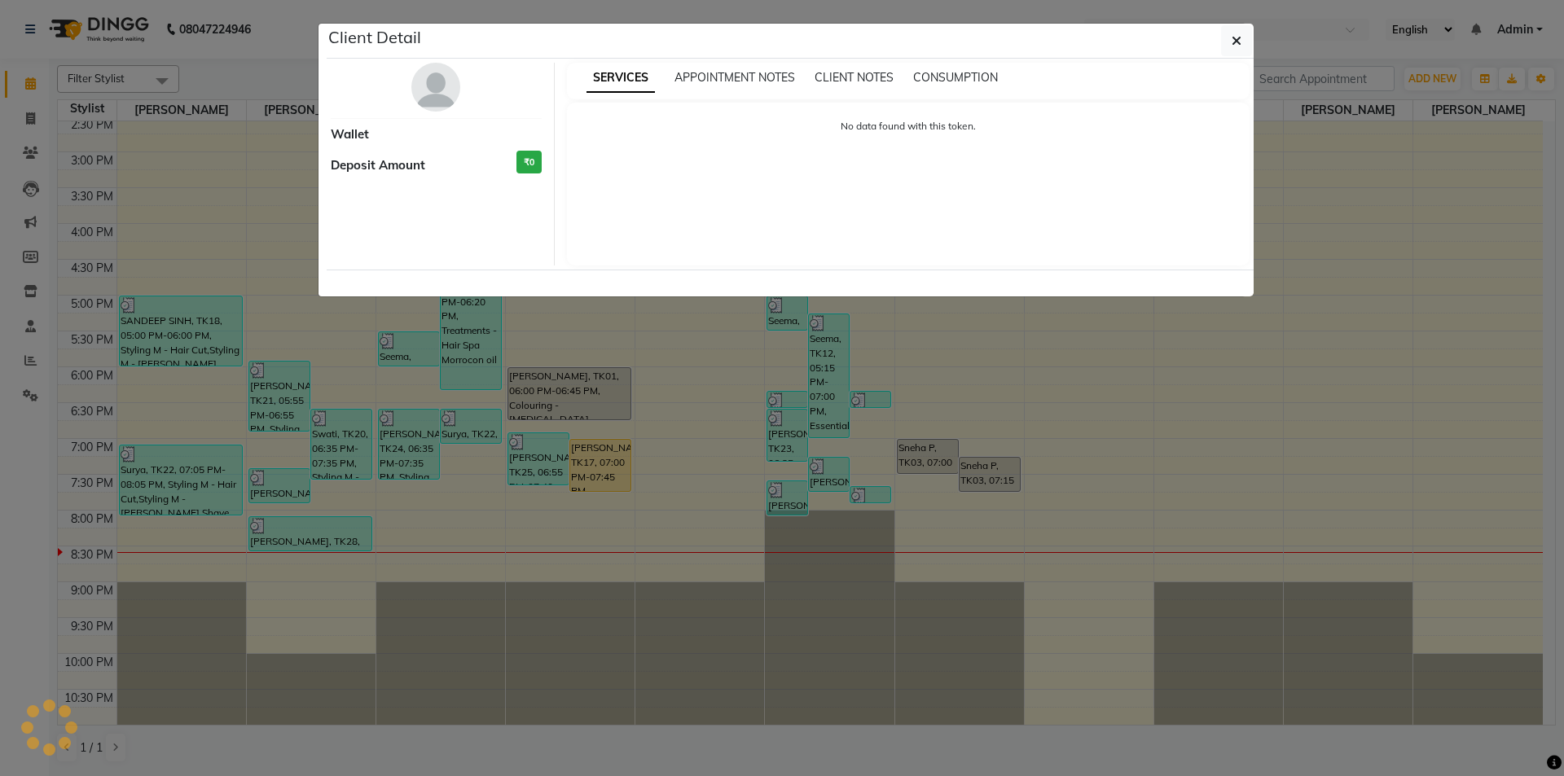
select select "1"
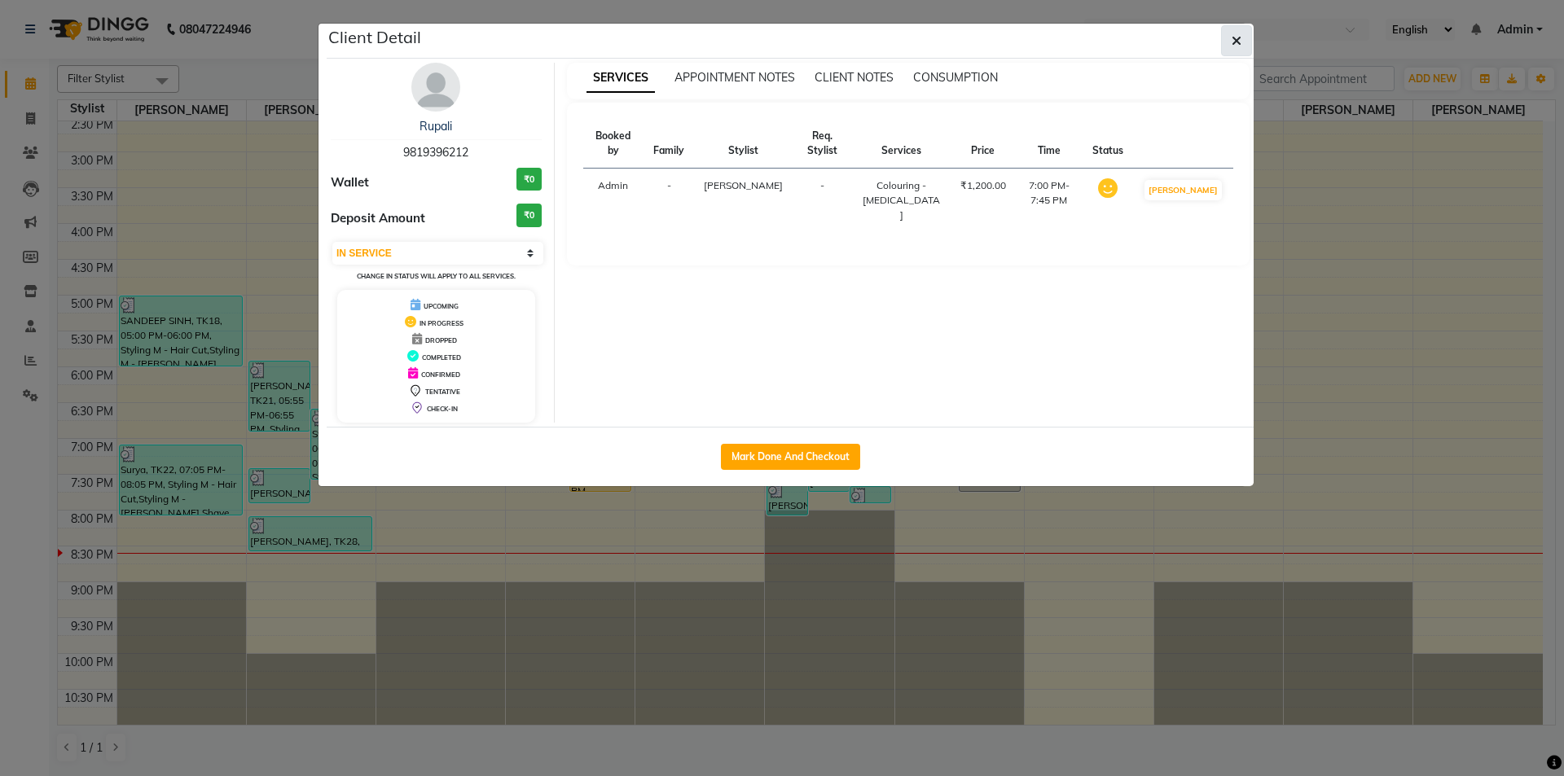
click at [1247, 32] on button "button" at bounding box center [1236, 40] width 31 height 31
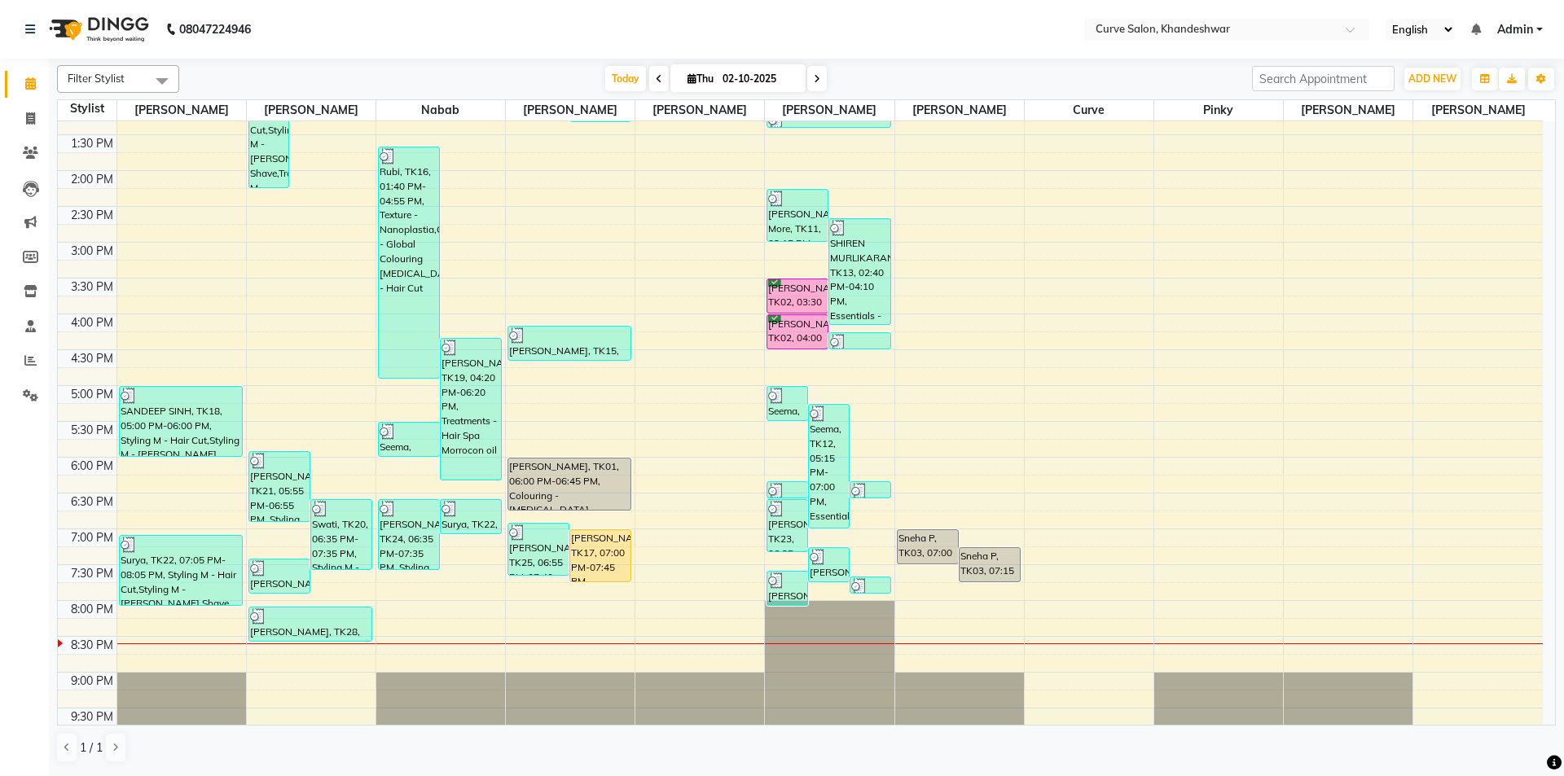
scroll to position [236, 0]
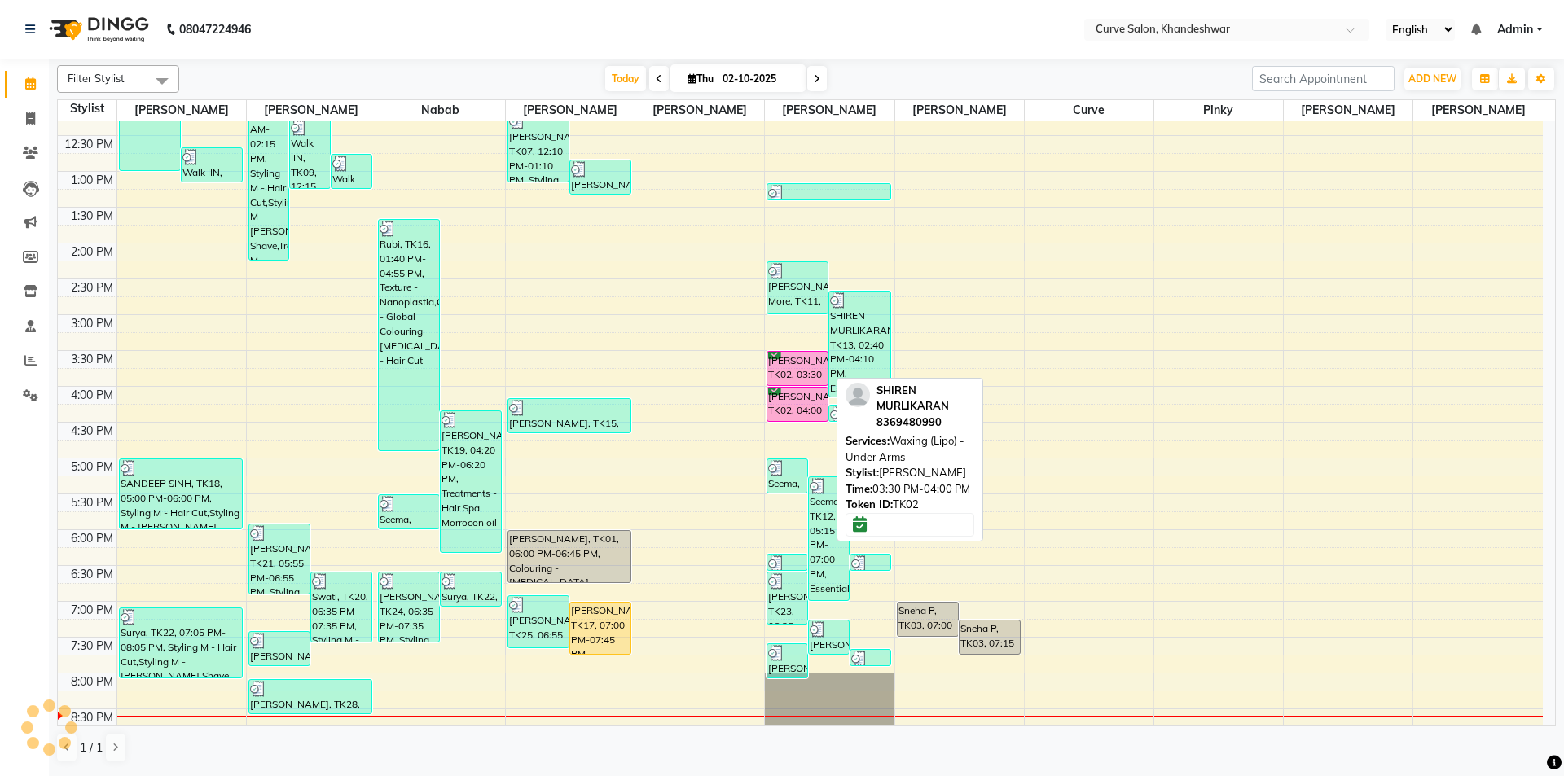
click at [799, 366] on div "[PERSON_NAME], TK02, 03:30 PM-04:00 PM, Waxing (Lipo) - Under Arms" at bounding box center [797, 368] width 60 height 33
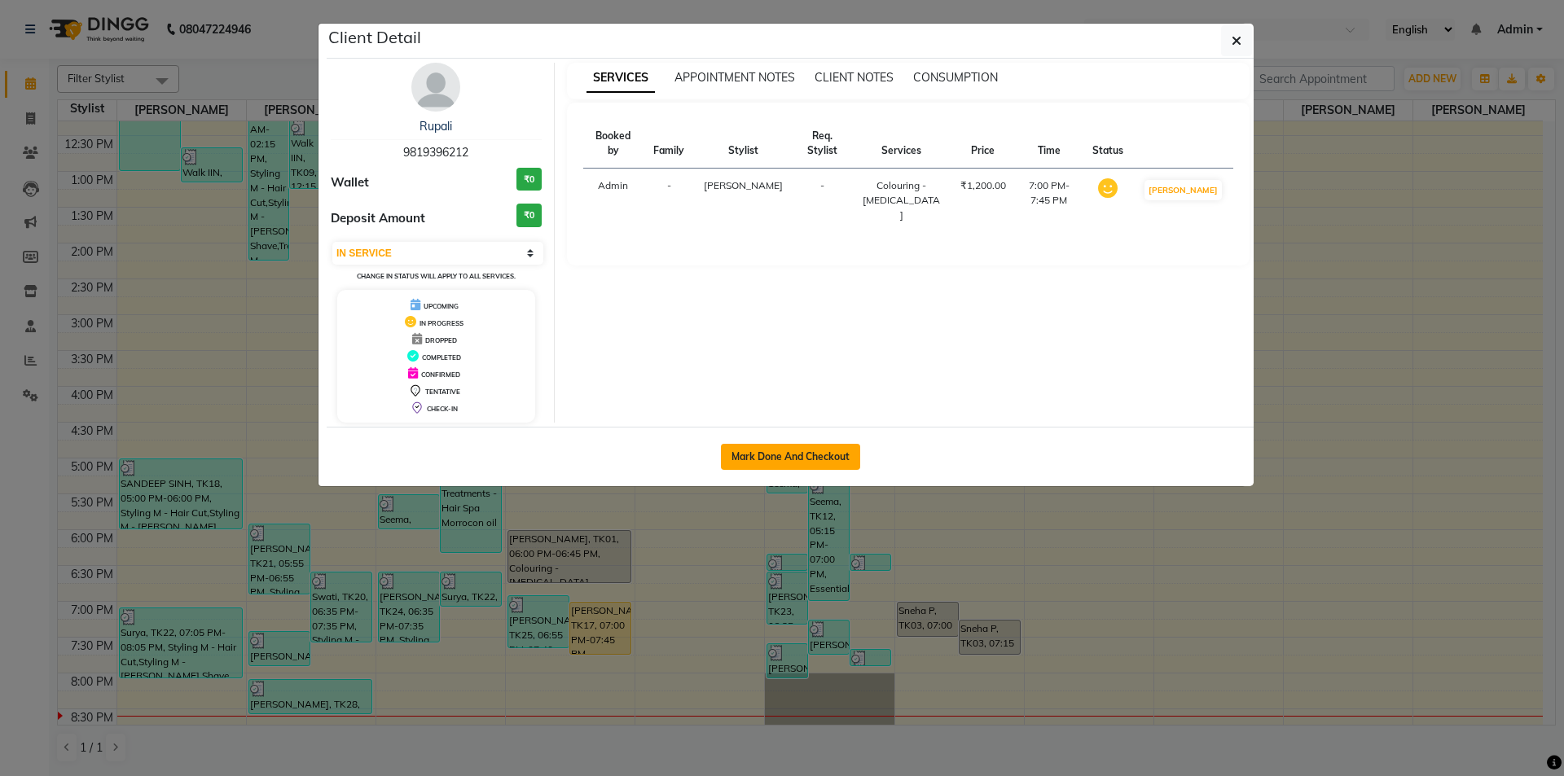
select select "6"
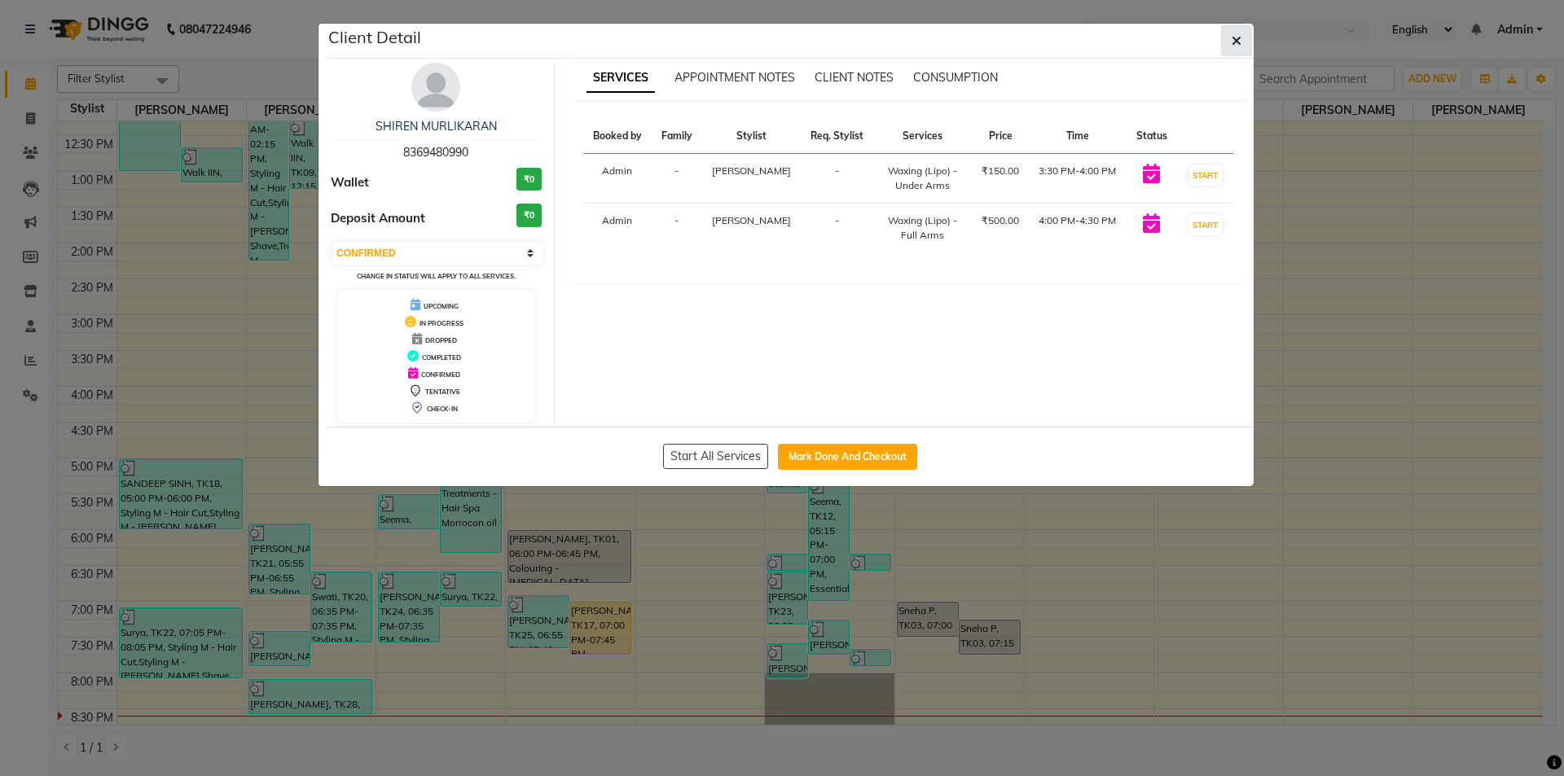
click at [1242, 33] on button "button" at bounding box center [1236, 40] width 31 height 31
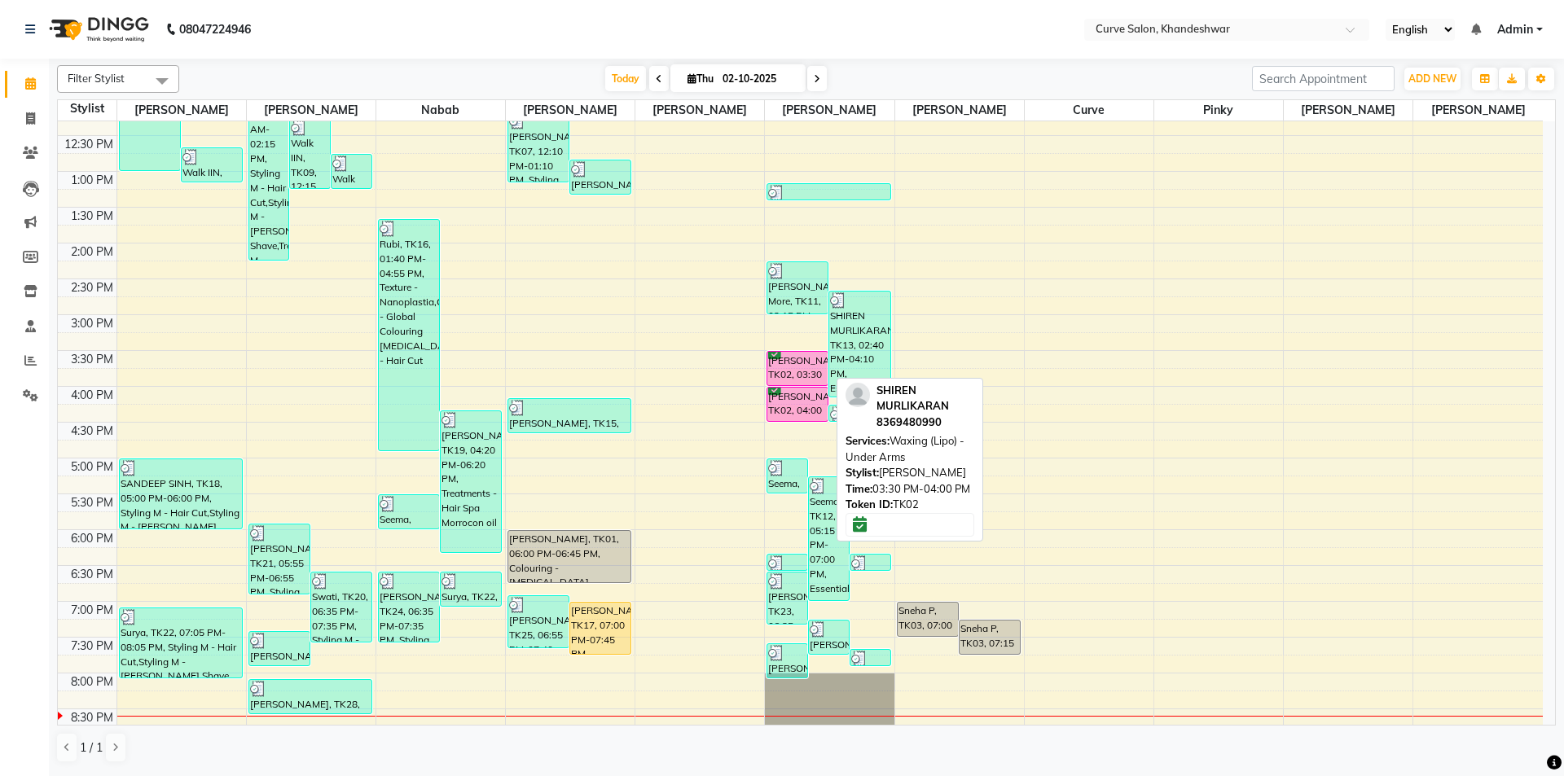
click at [797, 359] on div "[PERSON_NAME], TK02, 03:30 PM-04:00 PM, Waxing (Lipo) - Under Arms" at bounding box center [797, 368] width 60 height 33
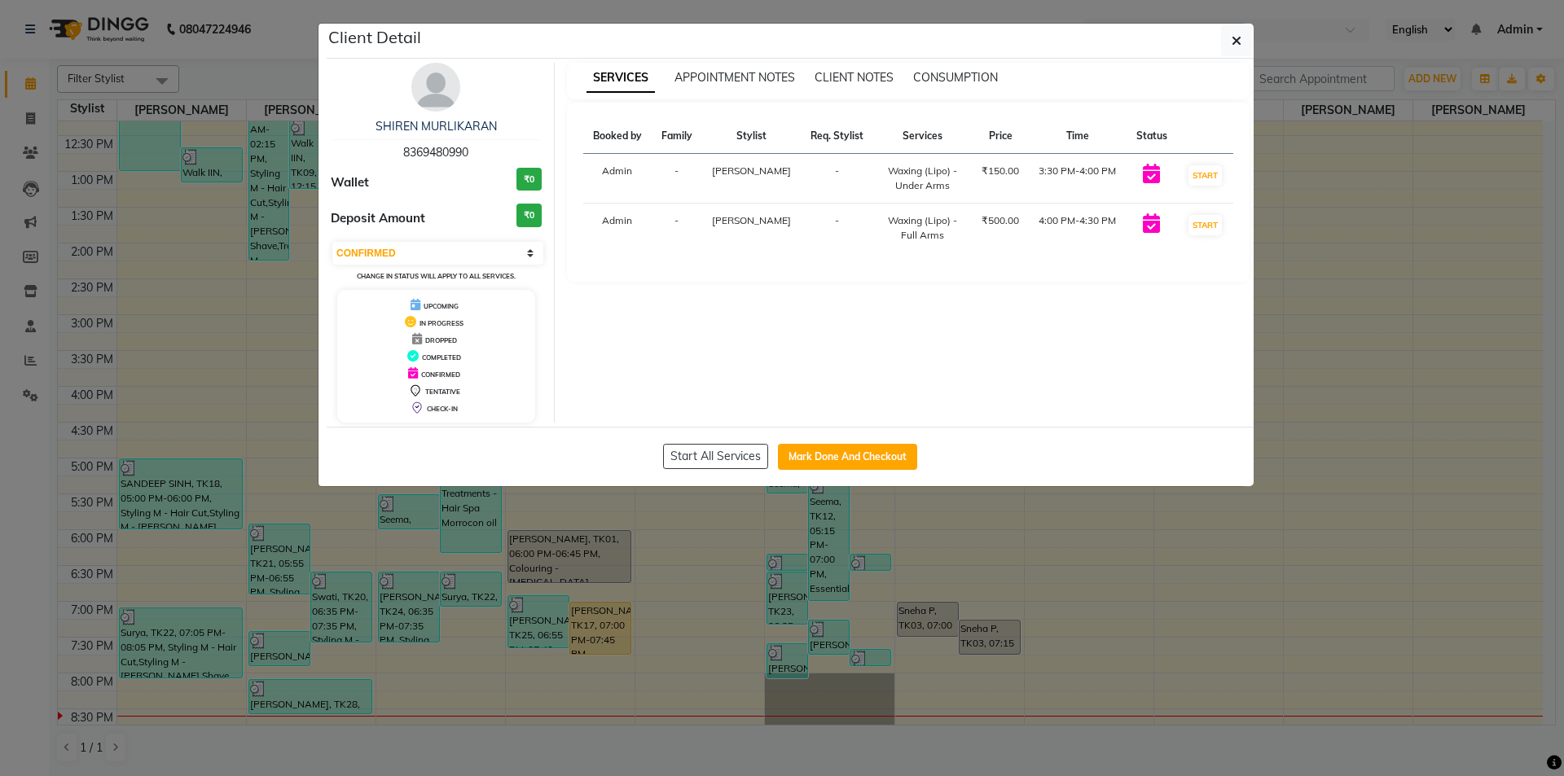
click at [409, 356] on icon at bounding box center [412, 355] width 11 height 11
click at [467, 247] on select "Select IN SERVICE CONFIRMED TENTATIVE CHECK IN MARK DONE DROPPED UPCOMING" at bounding box center [437, 253] width 211 height 23
select select "3"
click at [332, 242] on select "Select IN SERVICE CONFIRMED TENTATIVE CHECK IN MARK DONE DROPPED UPCOMING" at bounding box center [437, 253] width 211 height 23
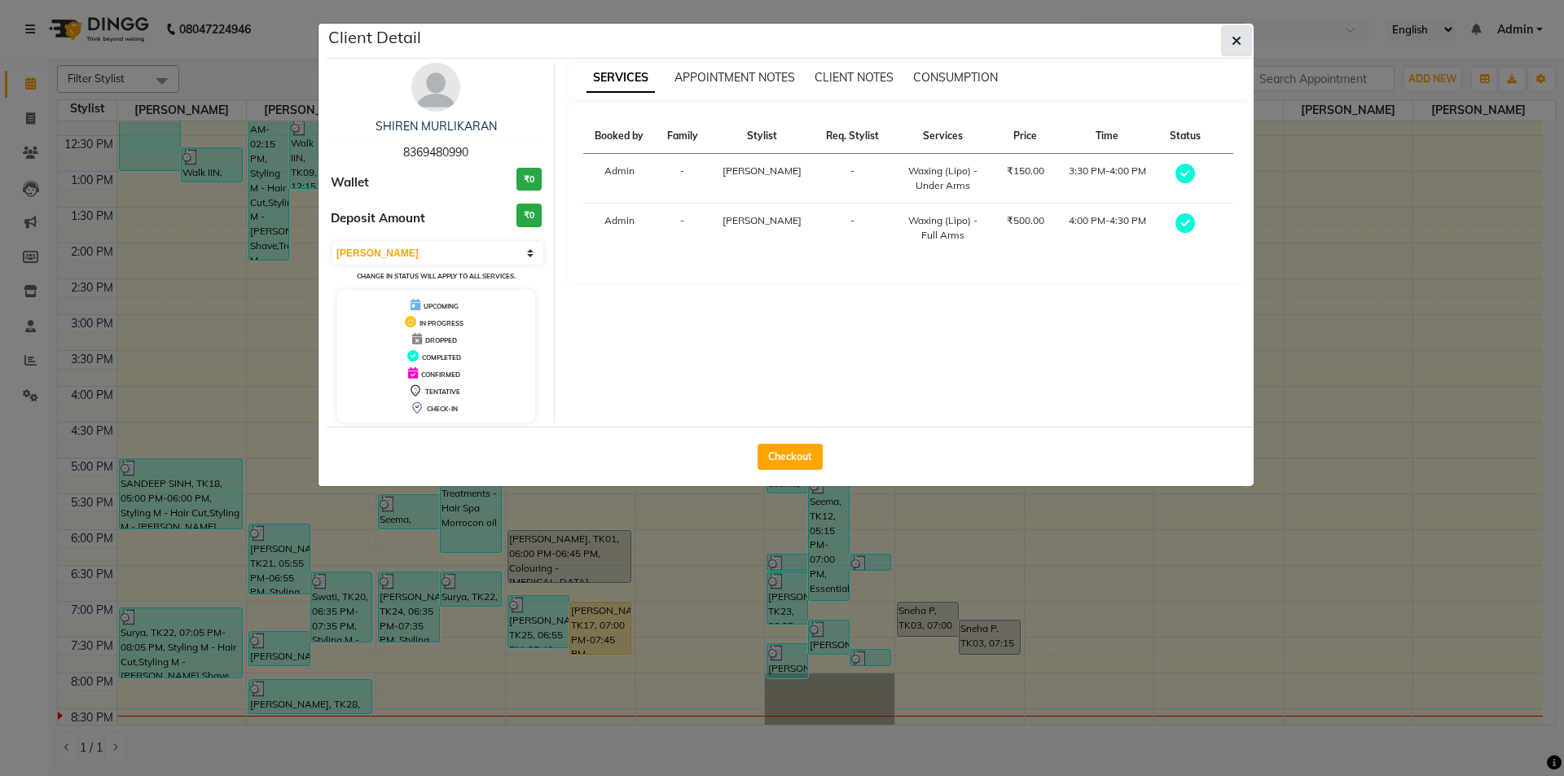
click at [1234, 44] on icon "button" at bounding box center [1236, 40] width 10 height 13
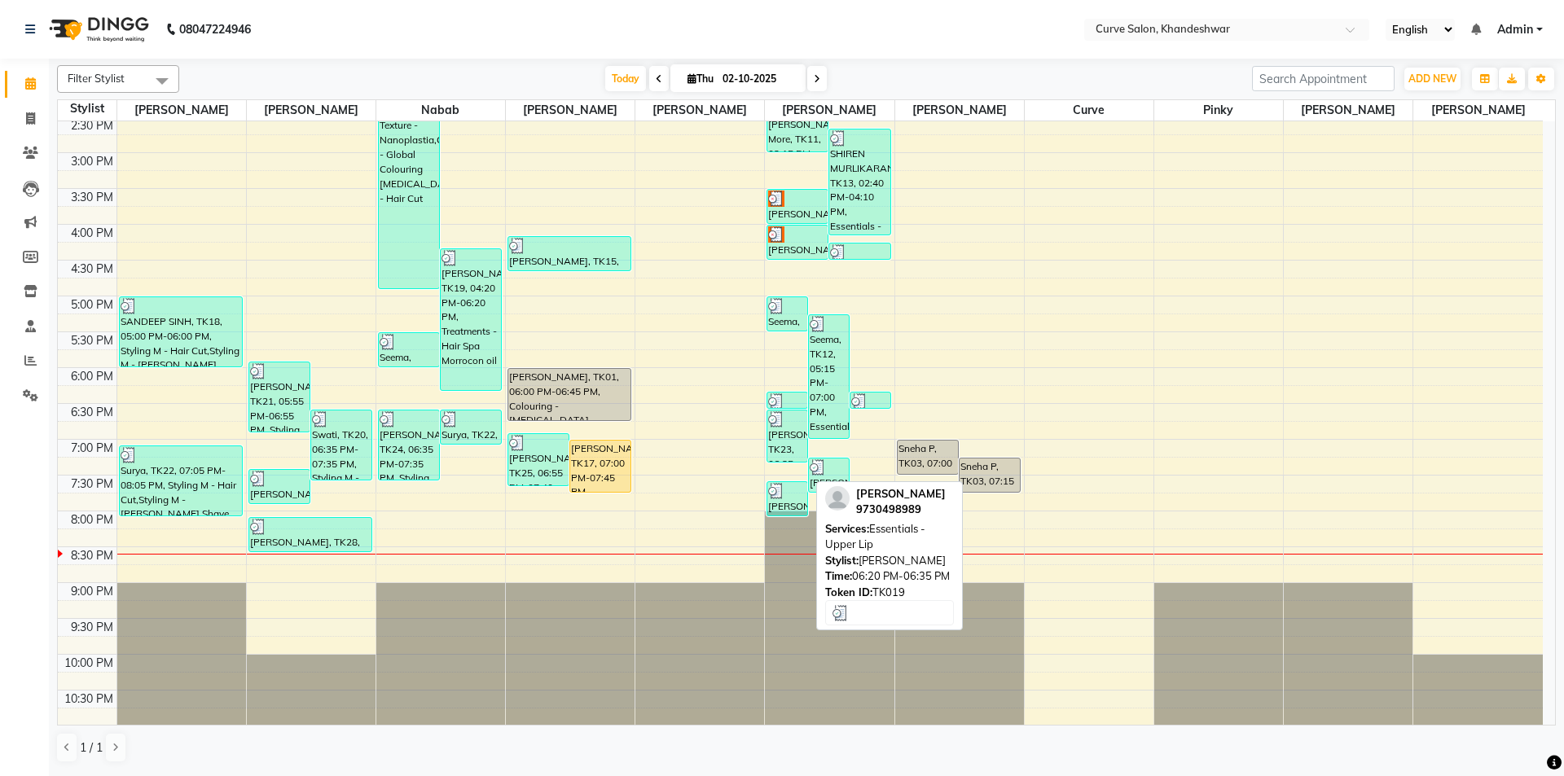
scroll to position [399, 0]
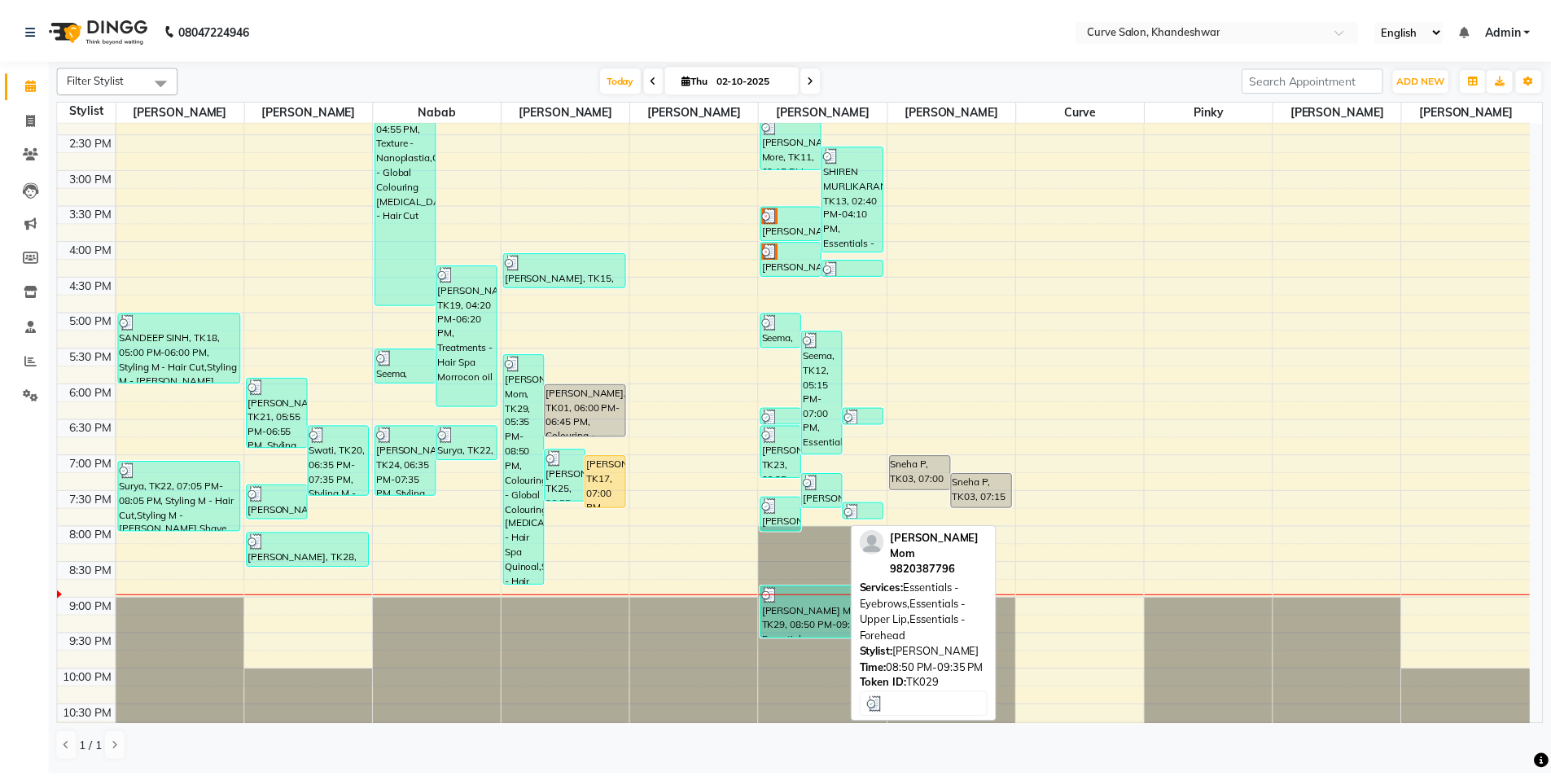
scroll to position [399, 0]
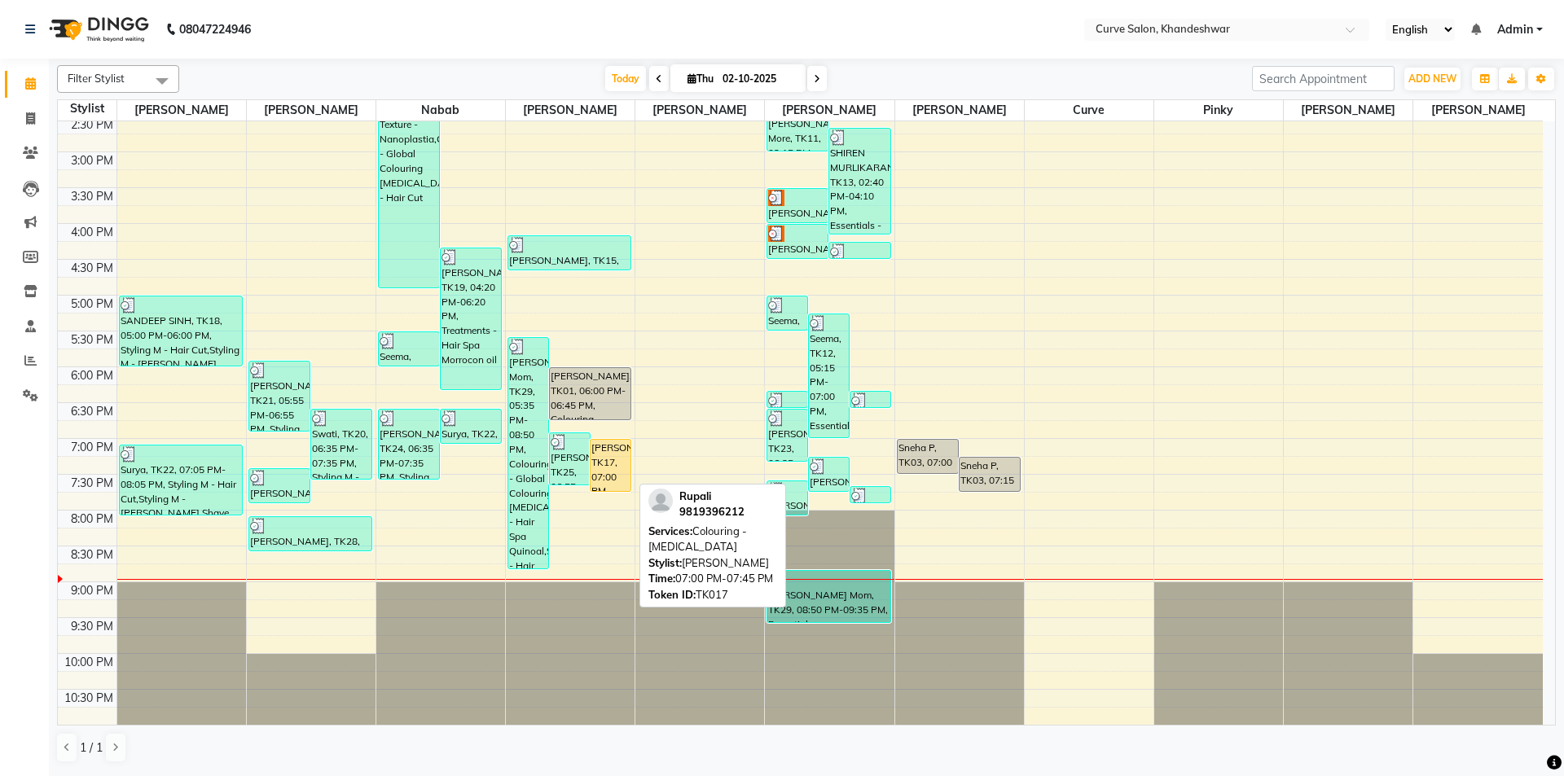
click at [621, 470] on div "[PERSON_NAME], TK17, 07:00 PM-07:45 PM, Colouring - [MEDICAL_DATA]" at bounding box center [610, 465] width 40 height 51
select select "1"
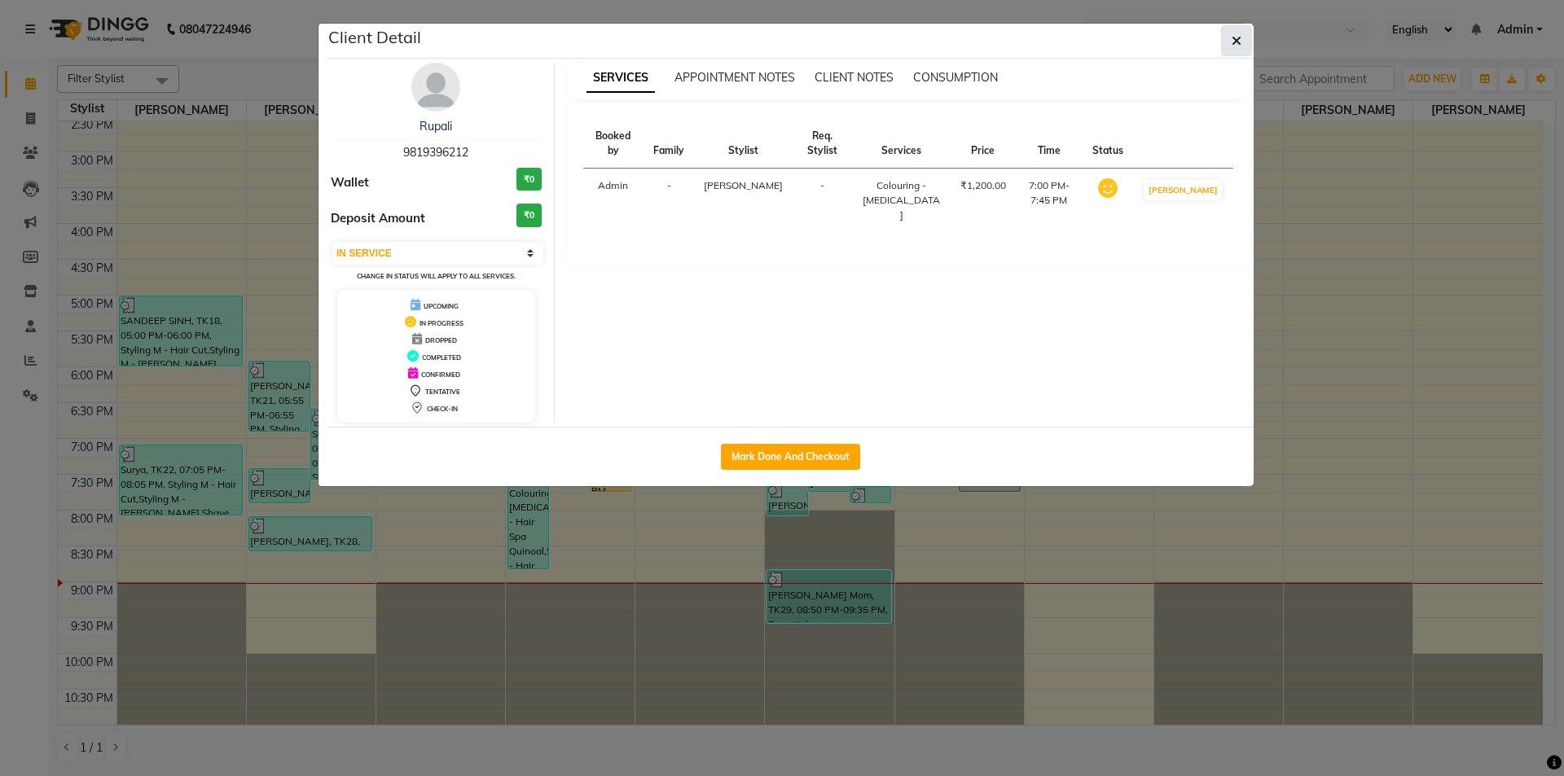
click at [1243, 42] on button "button" at bounding box center [1236, 40] width 31 height 31
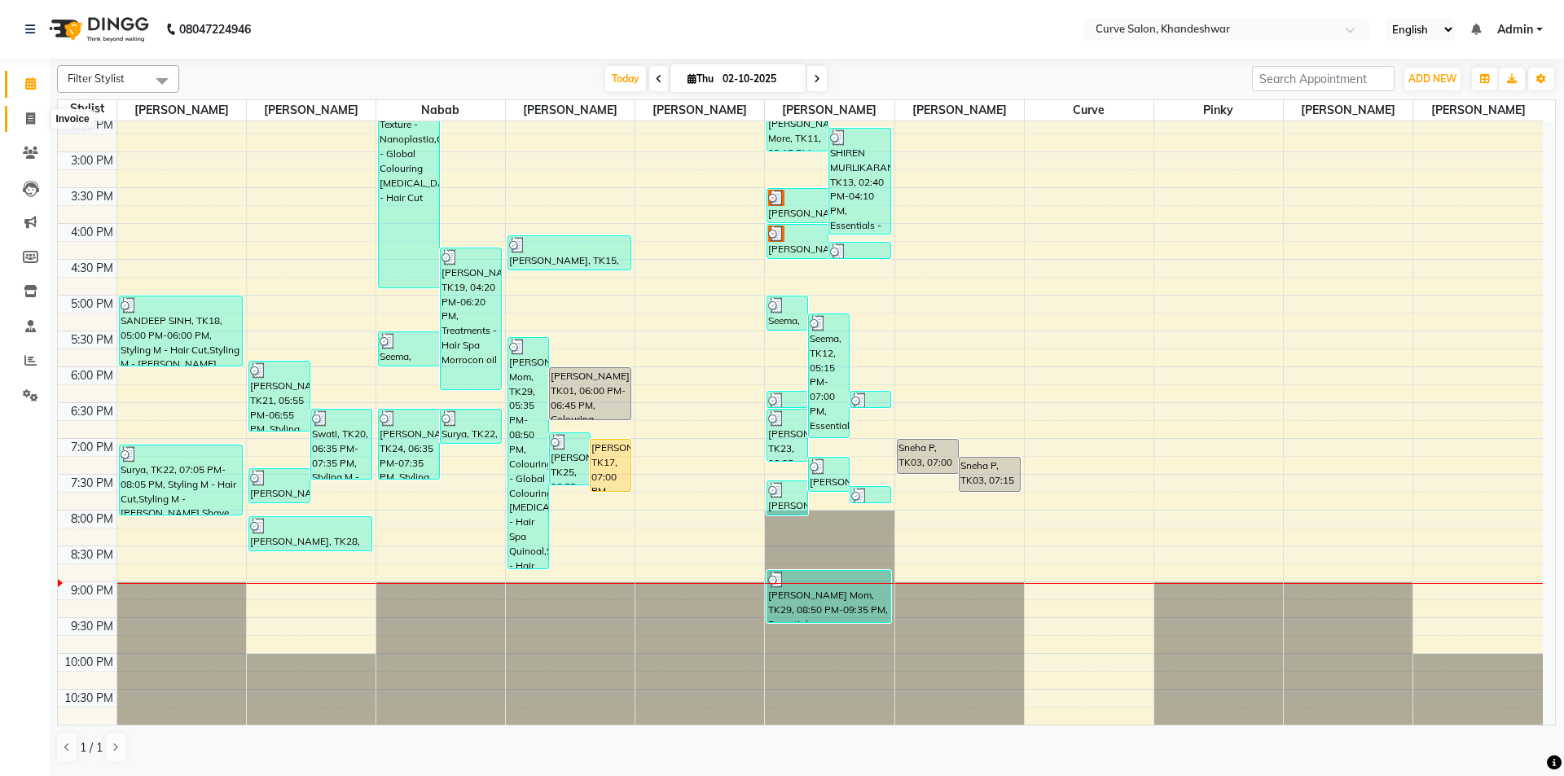
click at [27, 118] on icon at bounding box center [30, 118] width 9 height 12
select select "service"
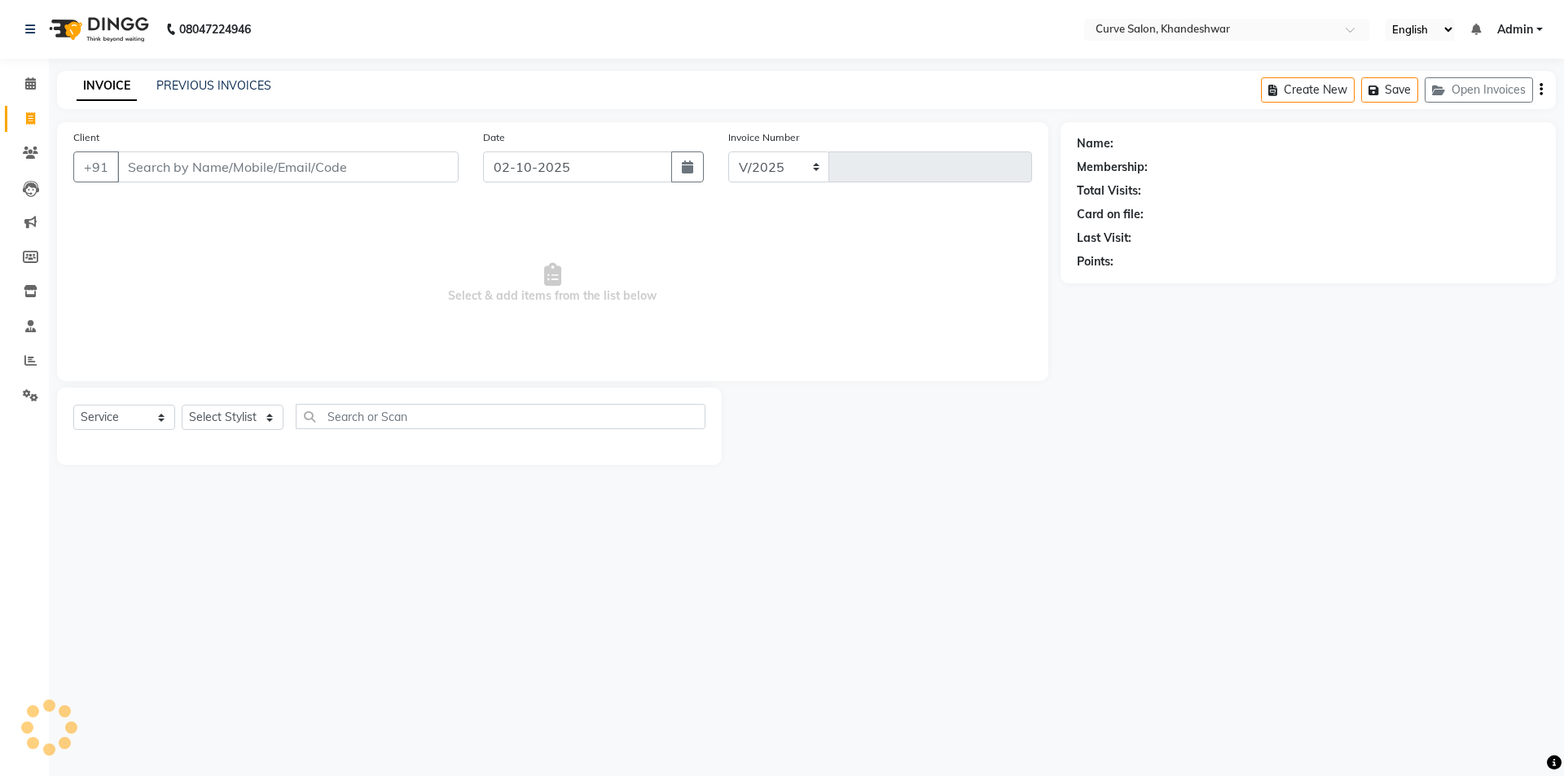
select select "4458"
type input "4899"
click at [239, 412] on select "Select Stylist Ahmed Kafil Curve Faizan Khan Kunal Gavai Laxmi Bylapudi Nabab N…" at bounding box center [233, 417] width 102 height 25
select select "80828"
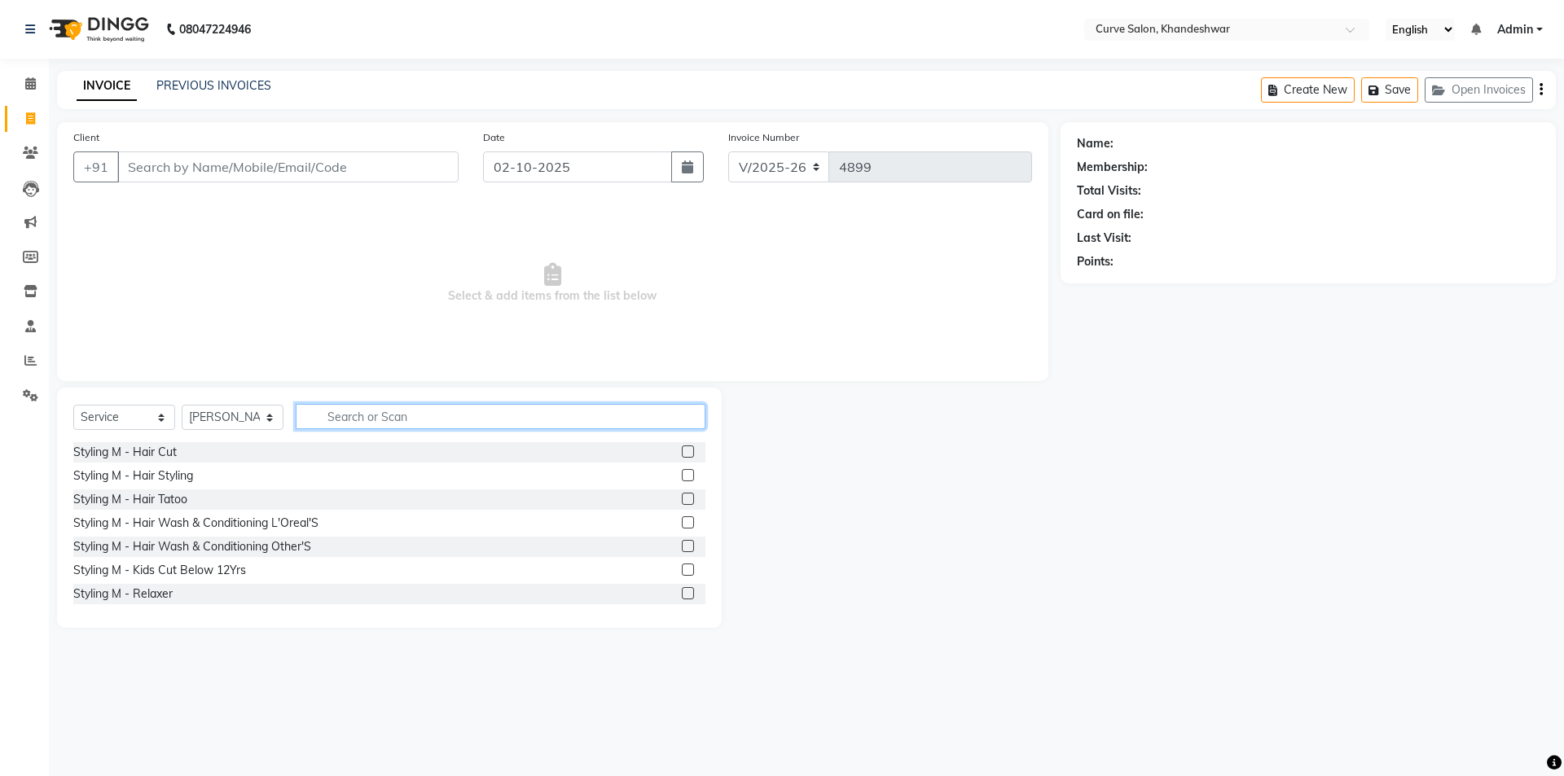
click at [380, 423] on input "text" at bounding box center [501, 416] width 410 height 25
type input "hair"
click at [155, 448] on div "Styling M - Hair Cut" at bounding box center [124, 452] width 103 height 17
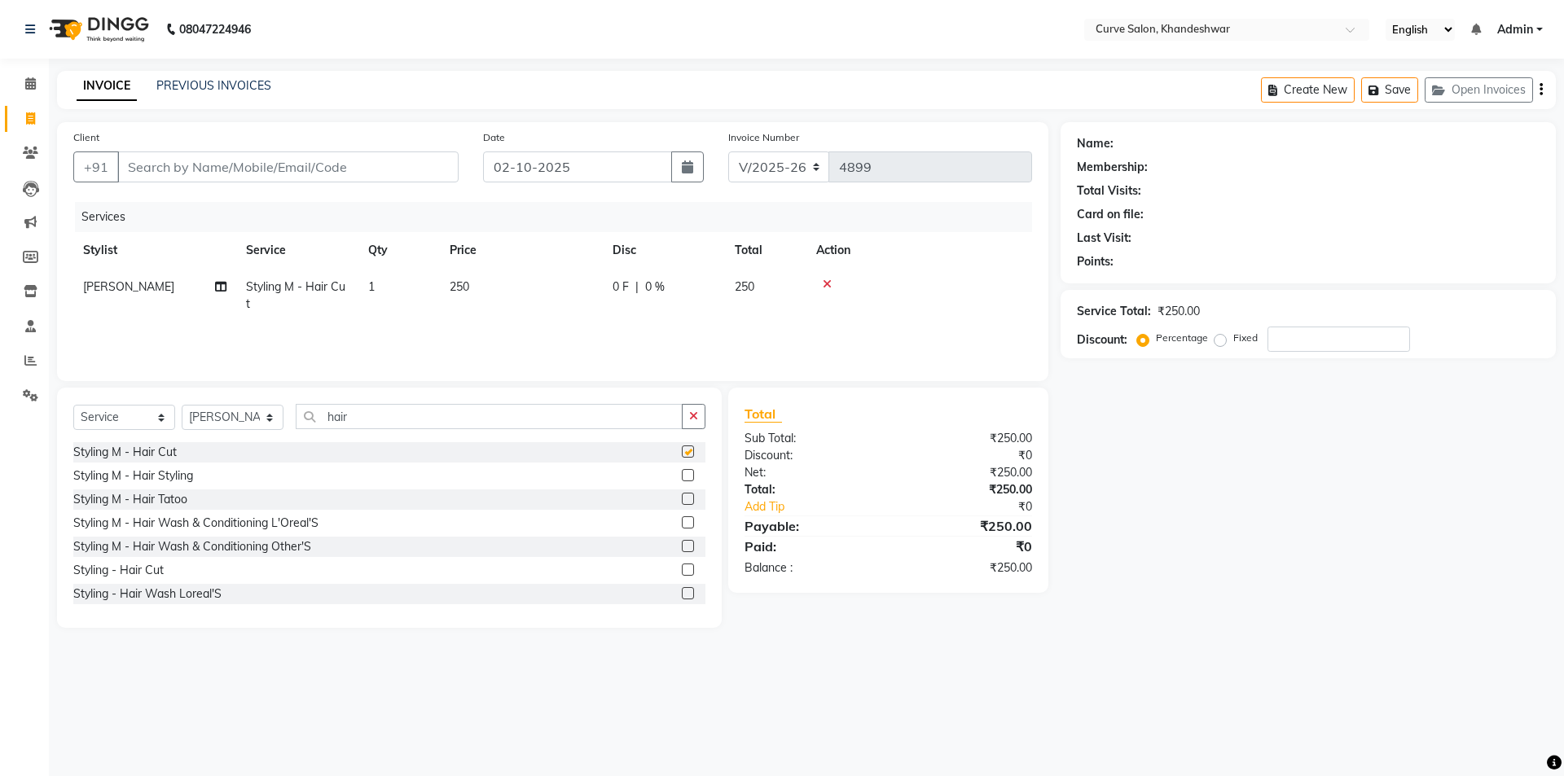
checkbox input "false"
click at [362, 420] on input "hair" at bounding box center [489, 416] width 387 height 25
type input "h"
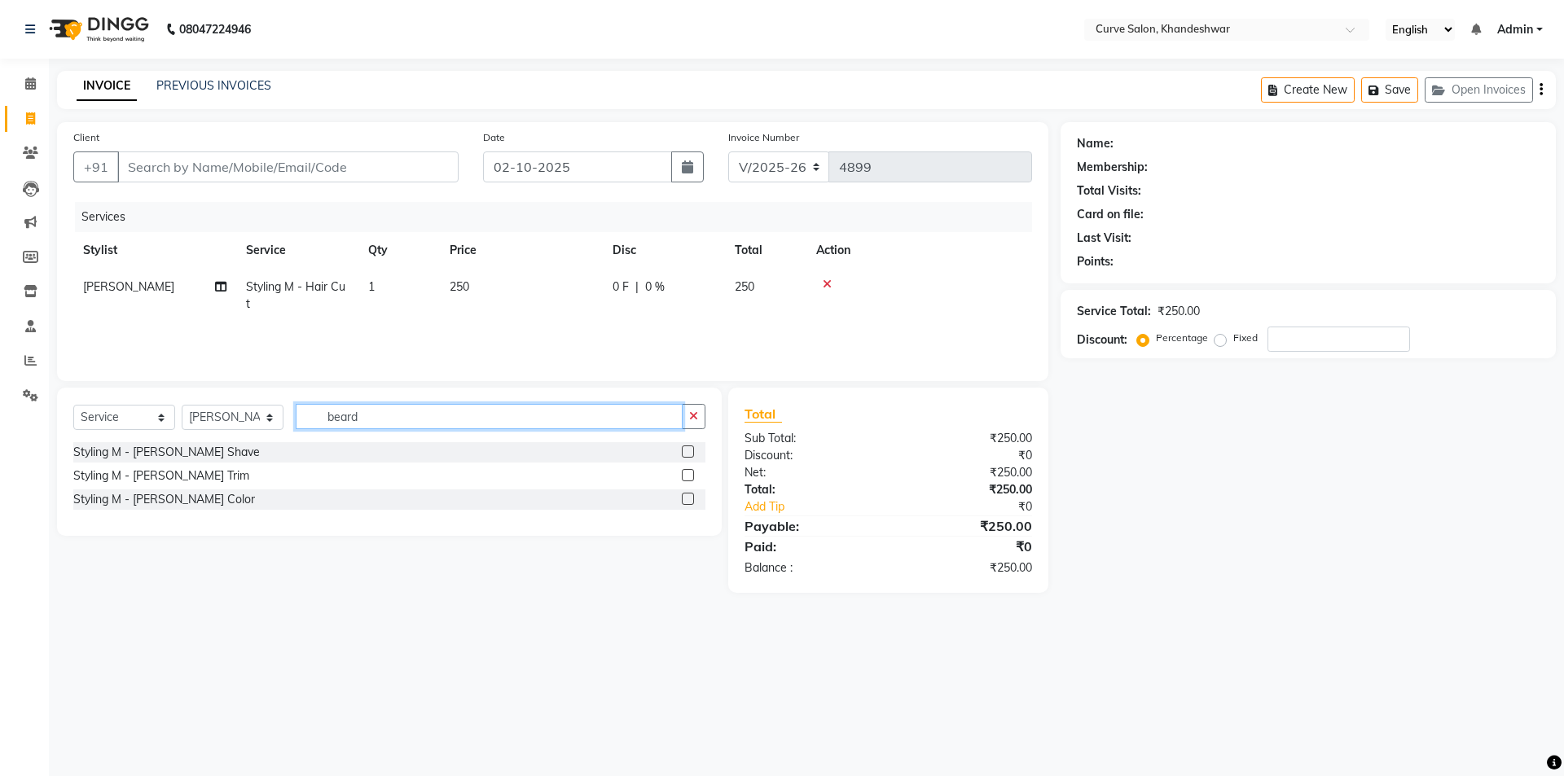
type input "beard"
click at [185, 441] on div "Select Service Product Membership Package Voucher Prepaid Gift Card Select Styl…" at bounding box center [389, 423] width 632 height 38
click at [187, 451] on div "Styling M - [PERSON_NAME] Shave" at bounding box center [166, 452] width 187 height 17
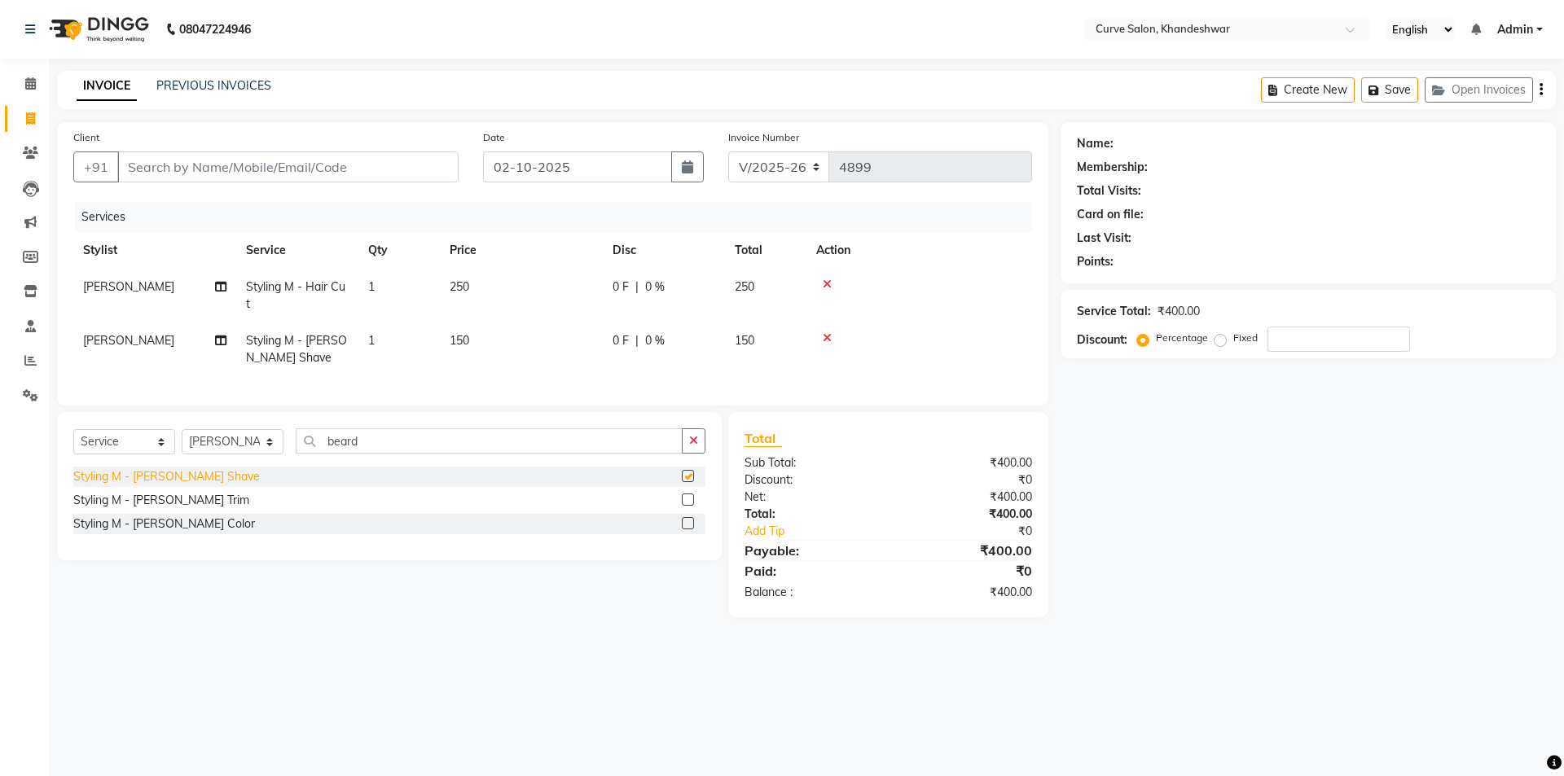
checkbox input "false"
click at [272, 173] on input "Client" at bounding box center [287, 166] width 341 height 31
click at [214, 165] on input "Client" at bounding box center [287, 166] width 341 height 31
type input "7"
type input "0"
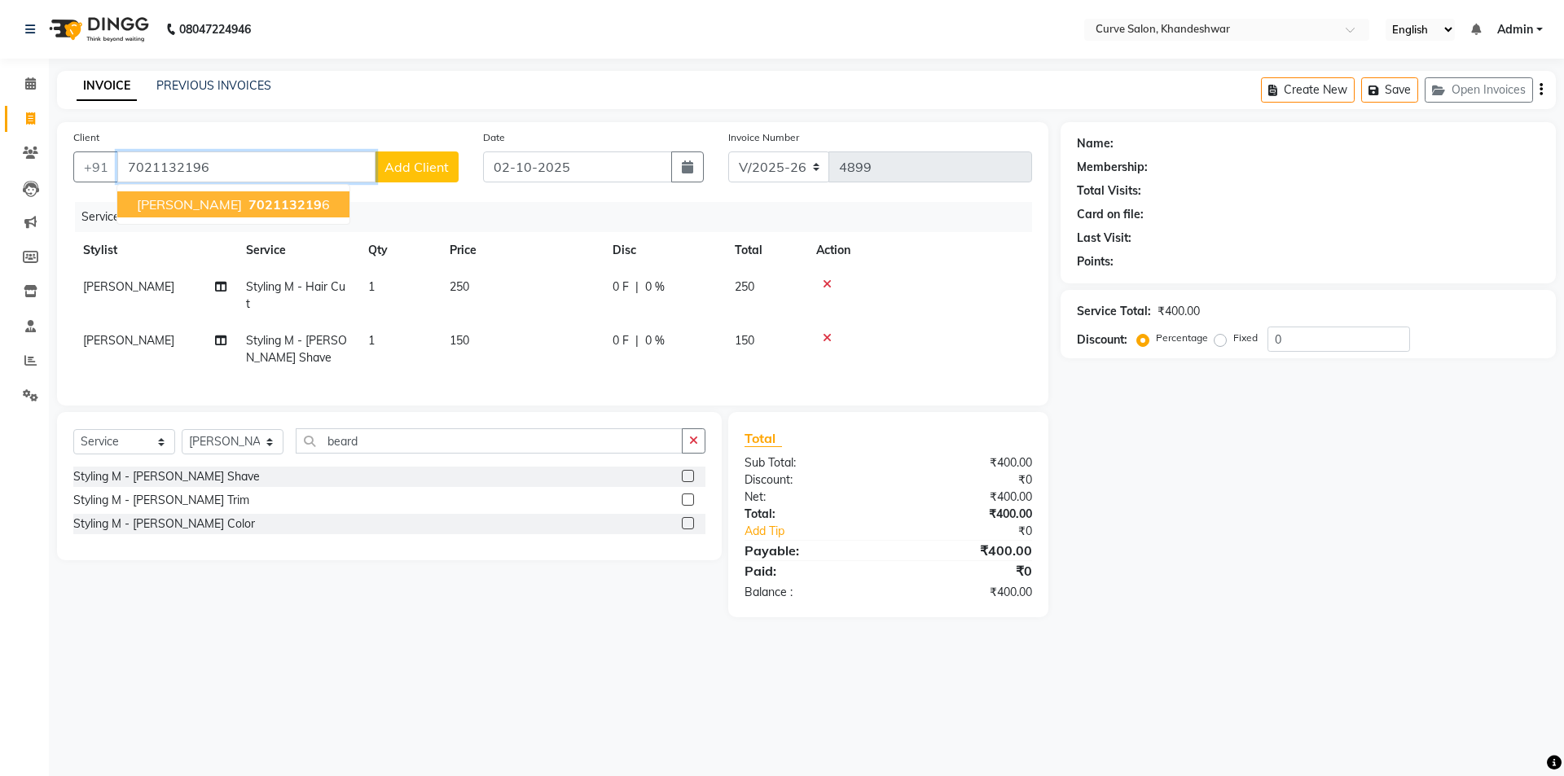
type input "7021132196"
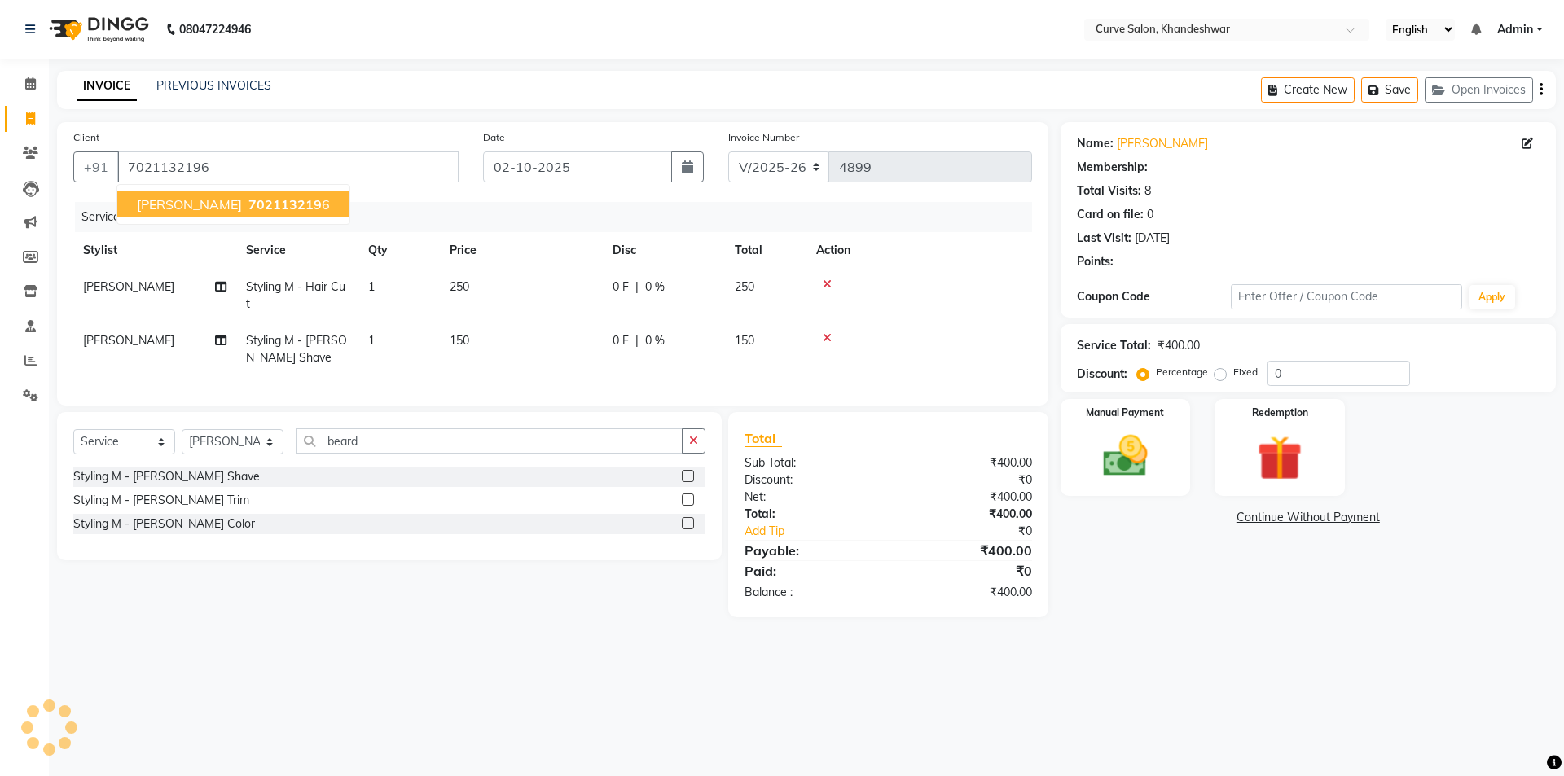
select select "1: Object"
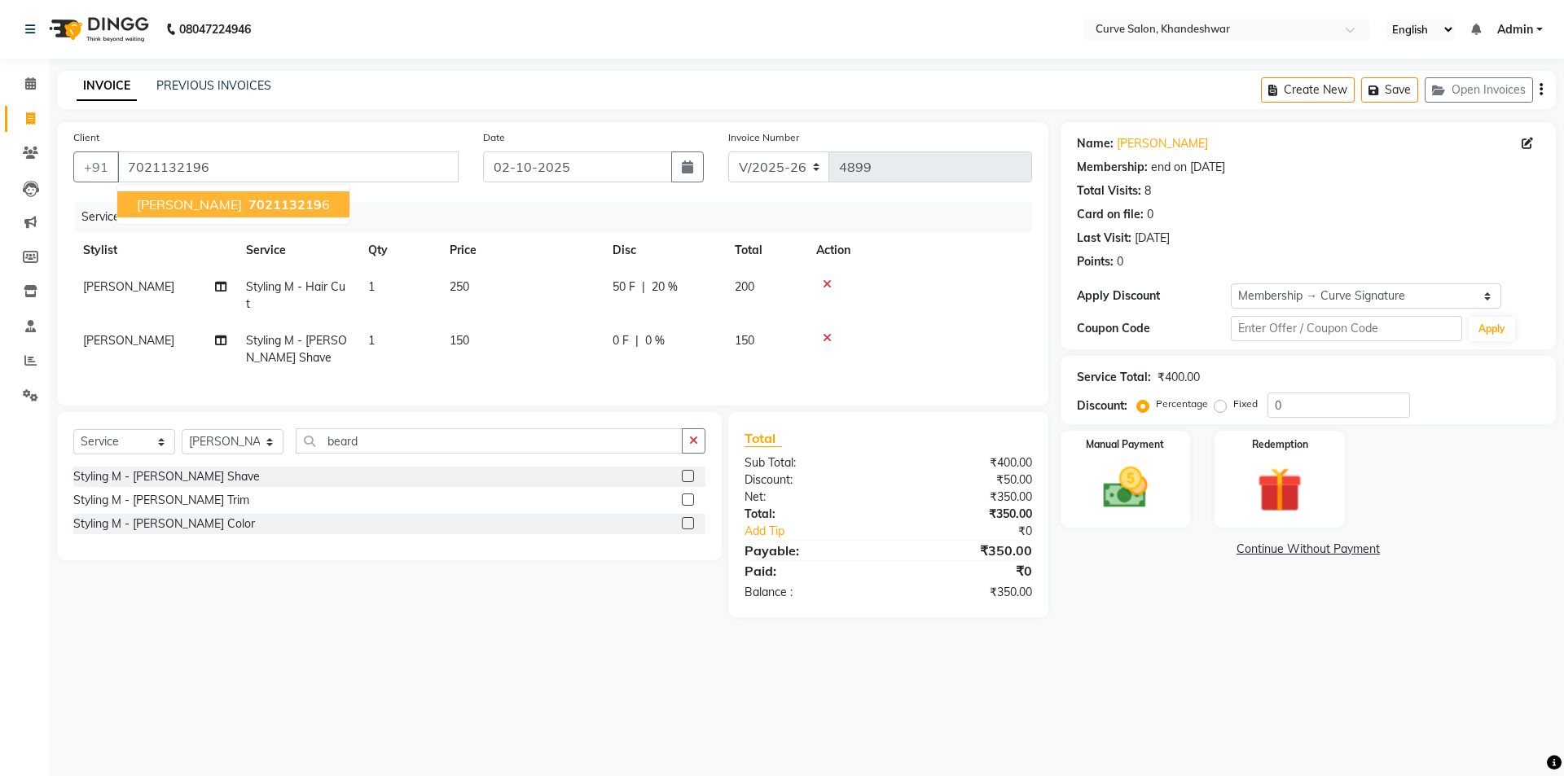
click at [217, 206] on span "[PERSON_NAME]" at bounding box center [189, 204] width 105 height 16
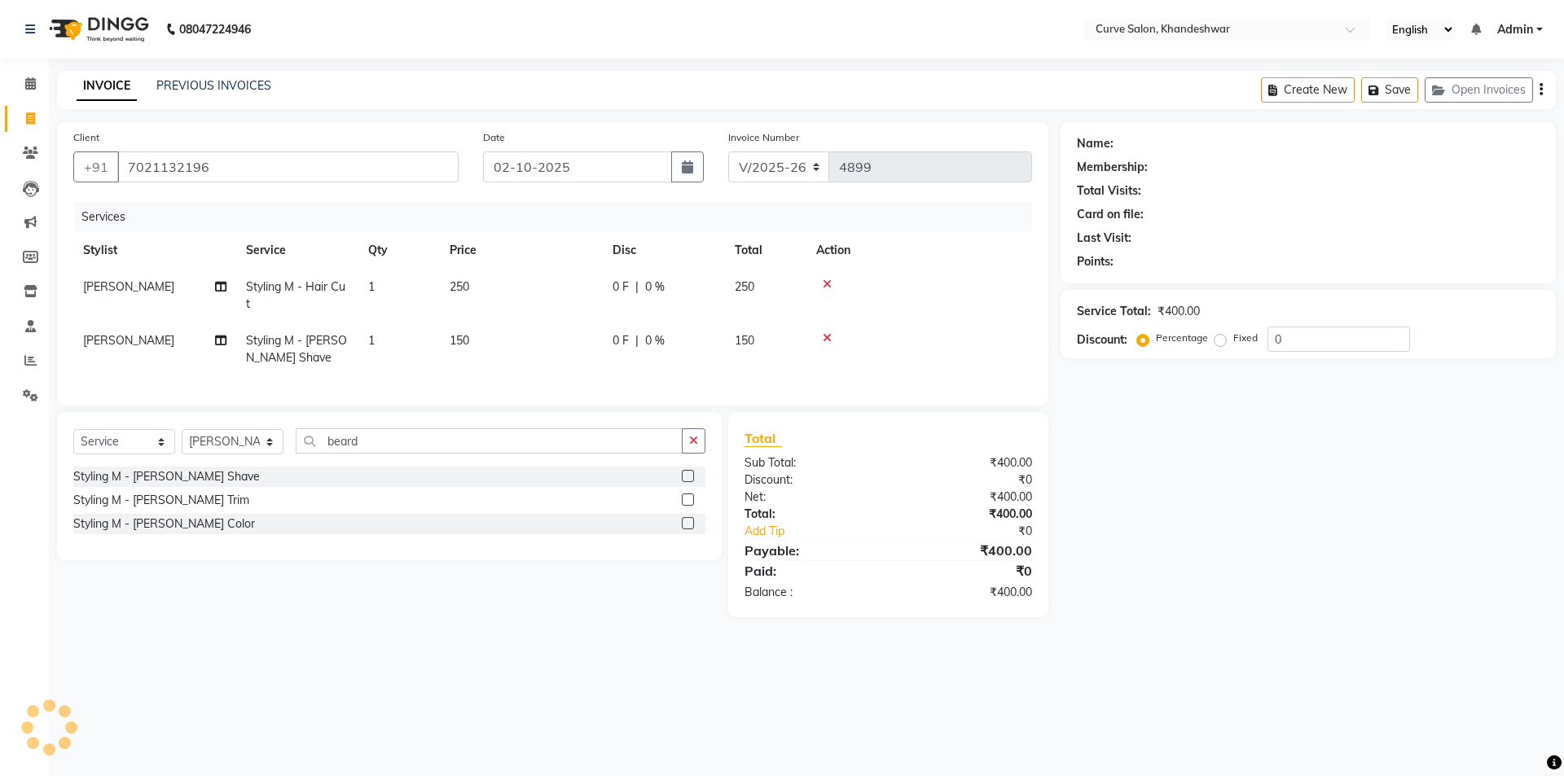
select select "1: Object"
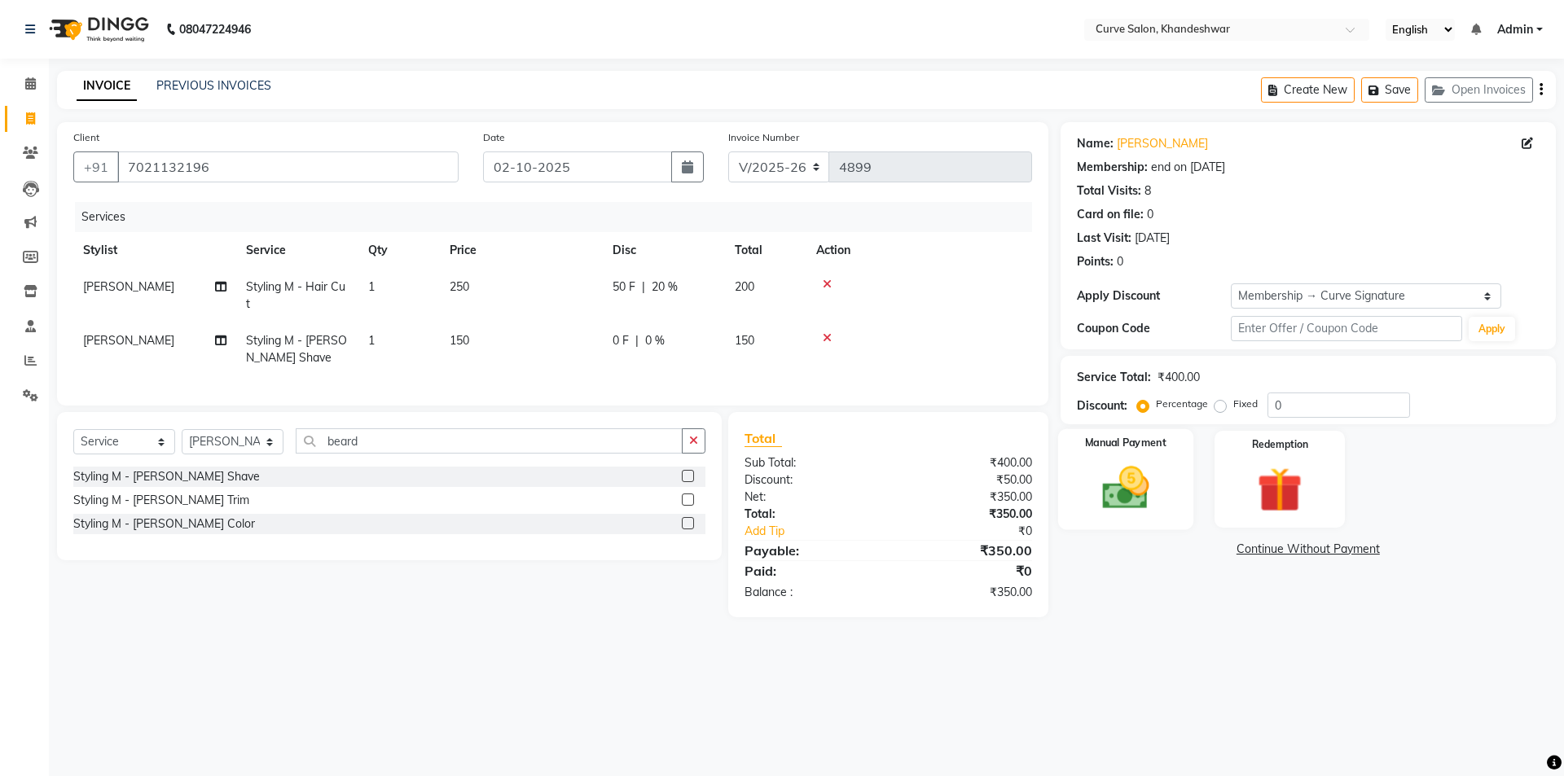
click at [1158, 490] on img at bounding box center [1125, 488] width 76 height 54
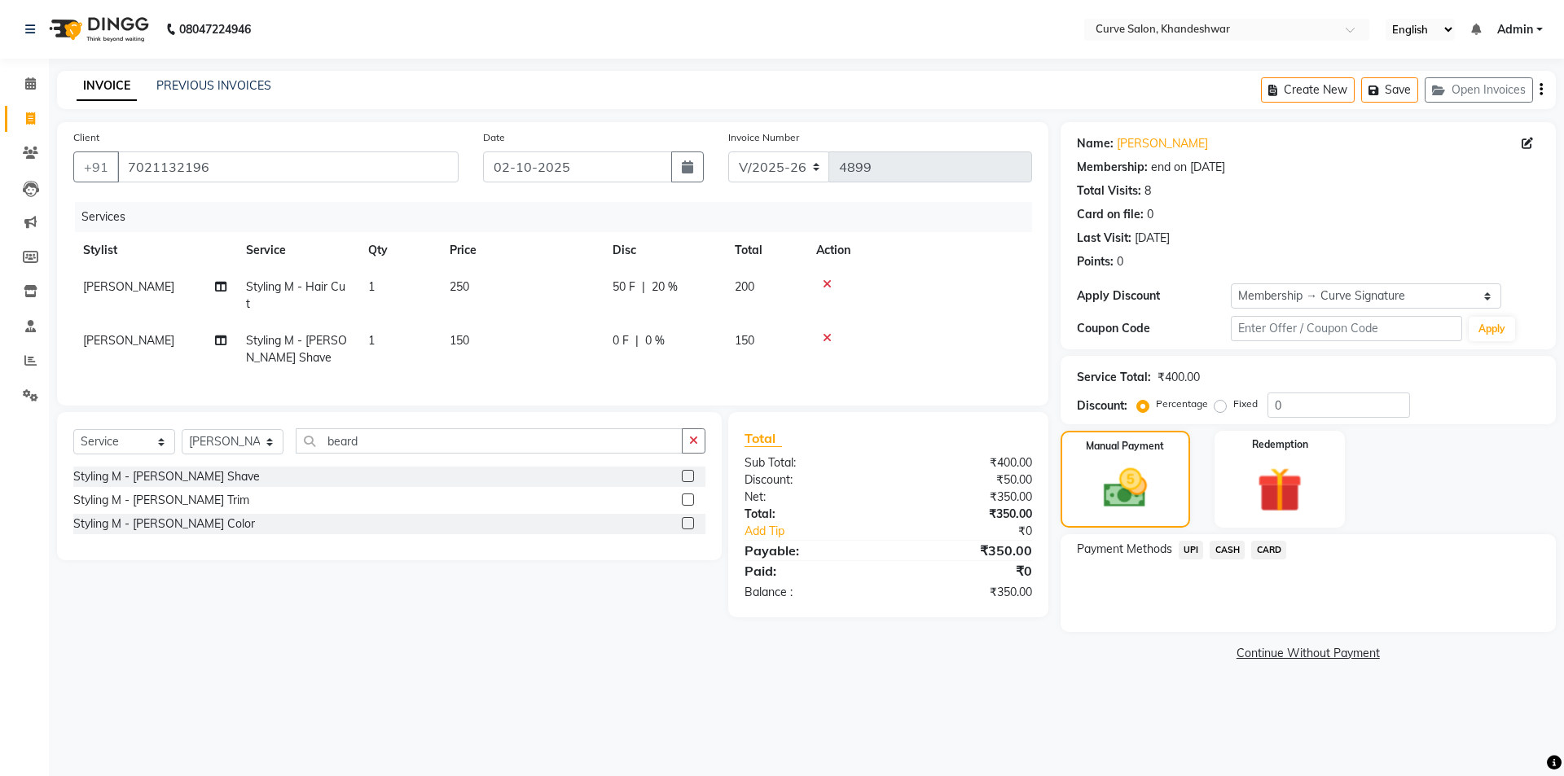
click at [1194, 547] on span "UPI" at bounding box center [1190, 550] width 25 height 19
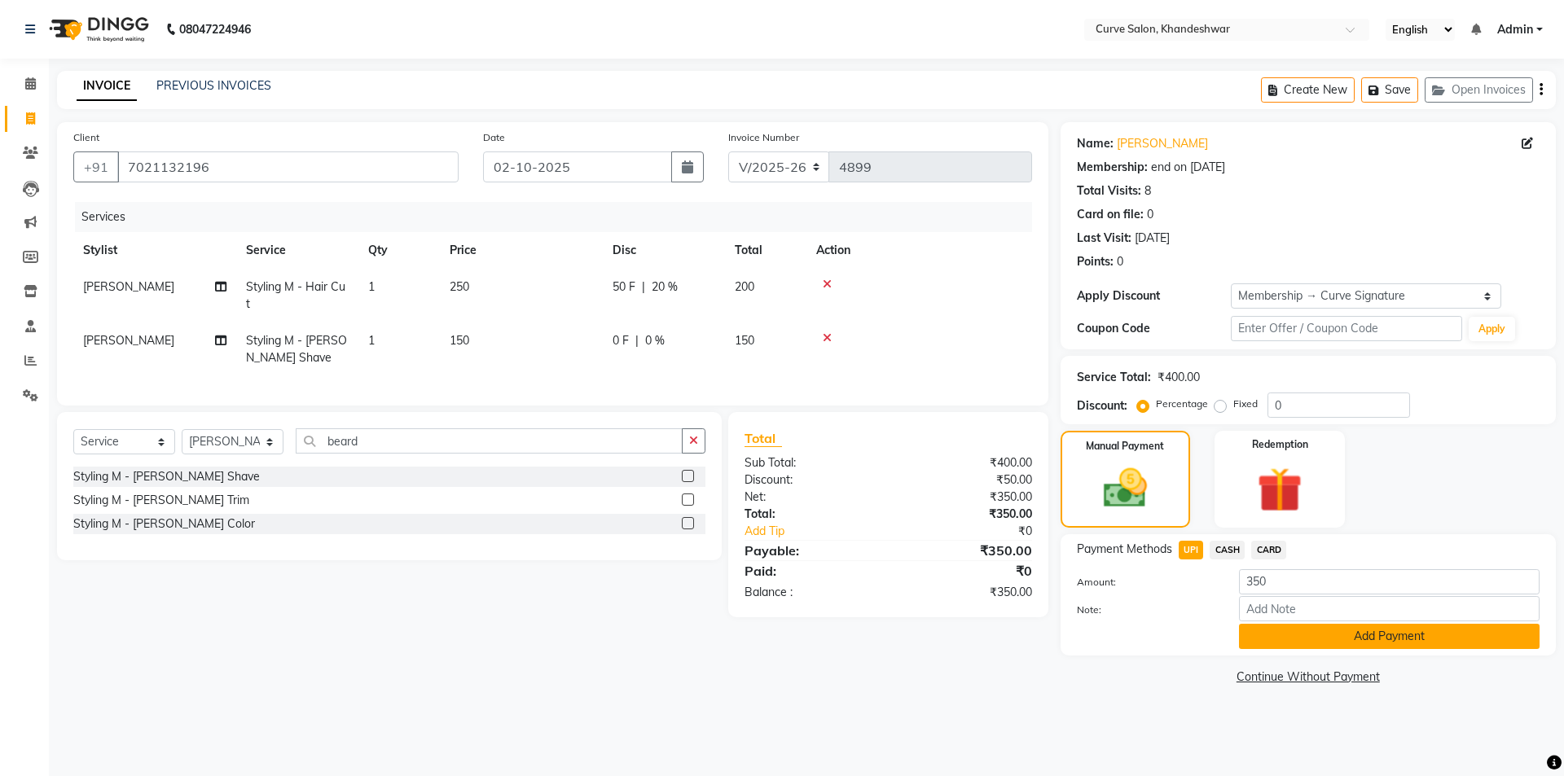
click at [1394, 632] on button "Add Payment" at bounding box center [1389, 636] width 301 height 25
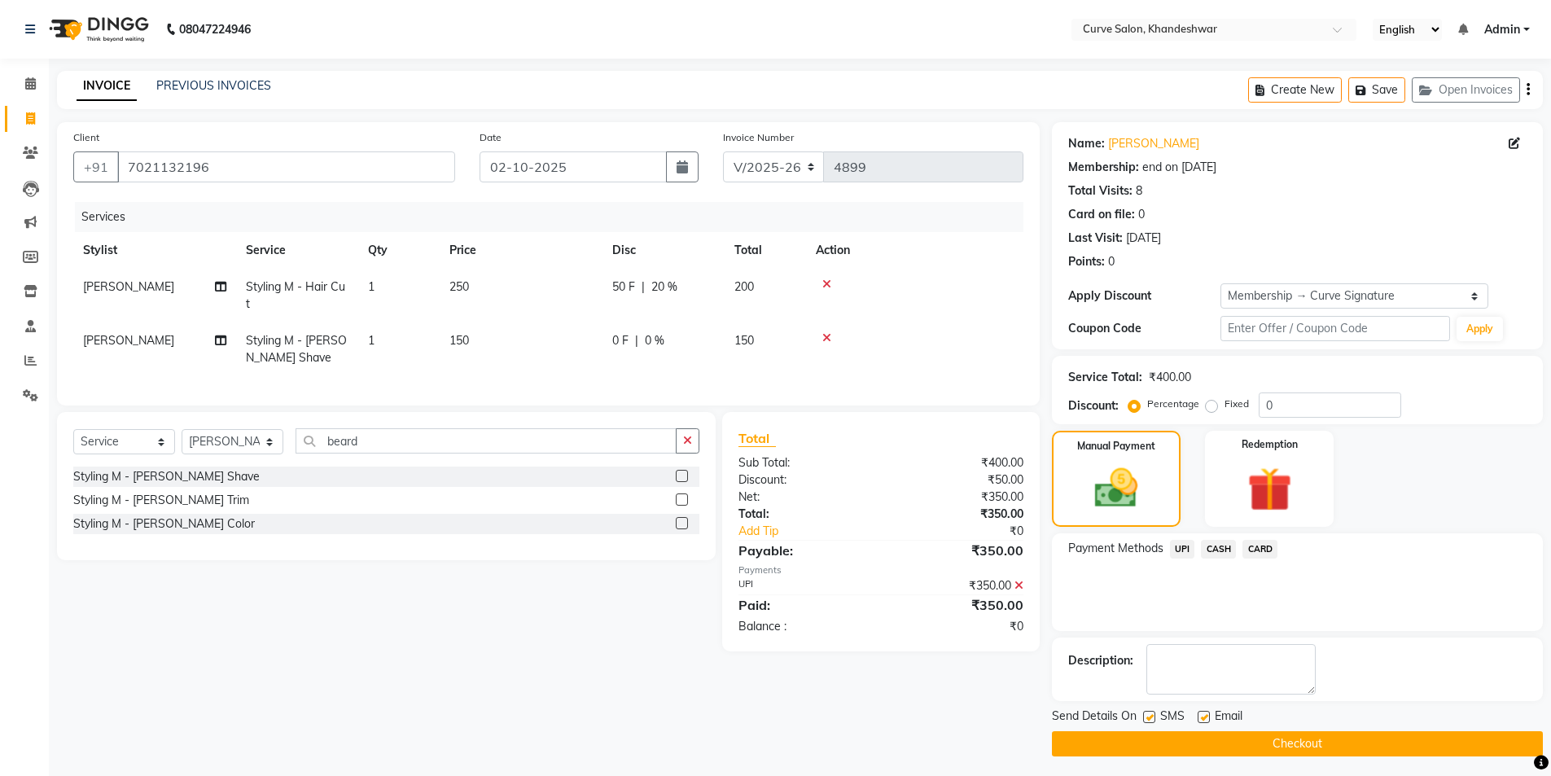
click at [1301, 743] on button "Checkout" at bounding box center [1297, 743] width 491 height 25
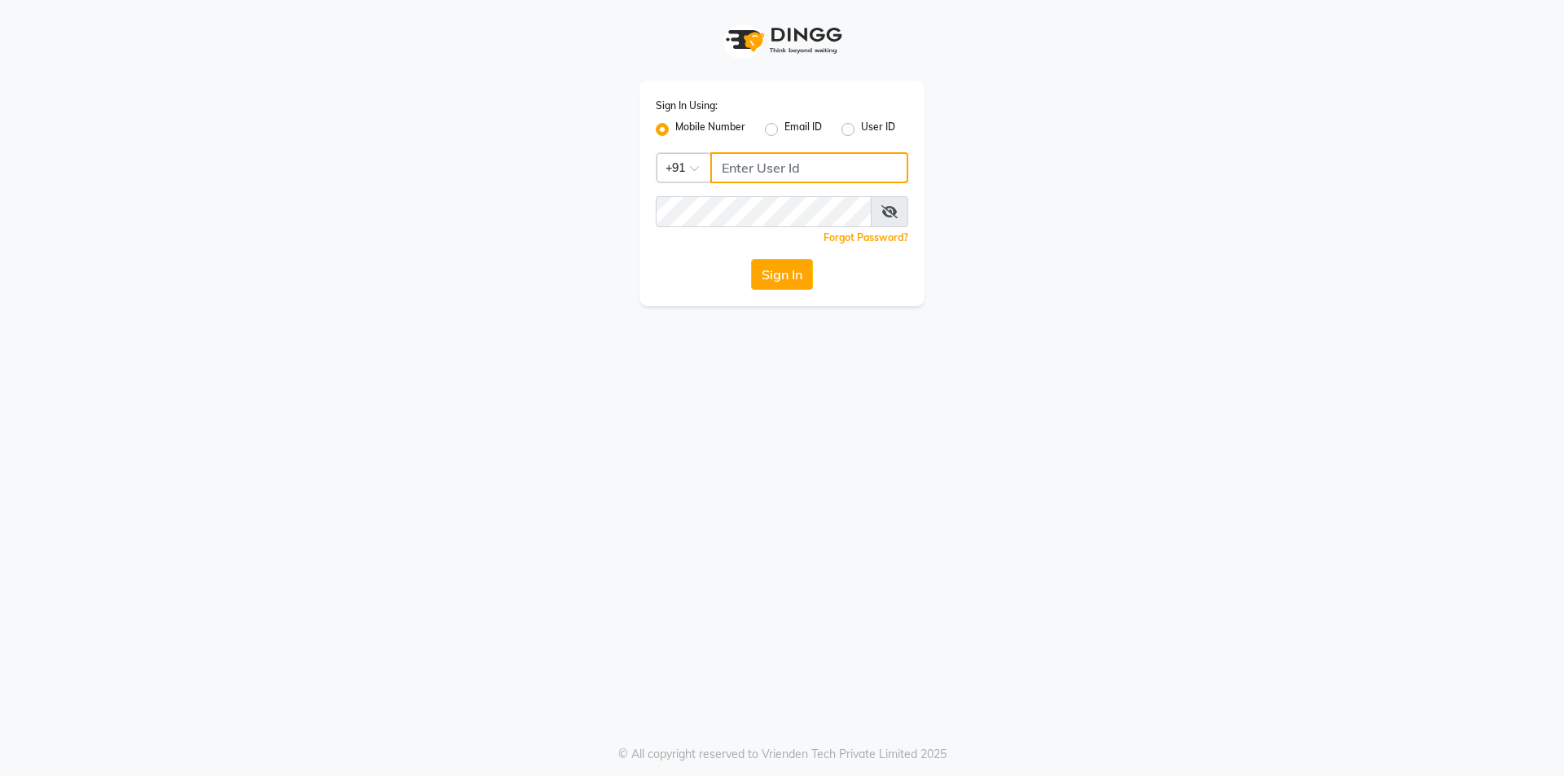
click at [741, 171] on input "Username" at bounding box center [809, 167] width 198 height 31
type input "9920850963"
click at [751, 259] on button "Sign In" at bounding box center [782, 274] width 62 height 31
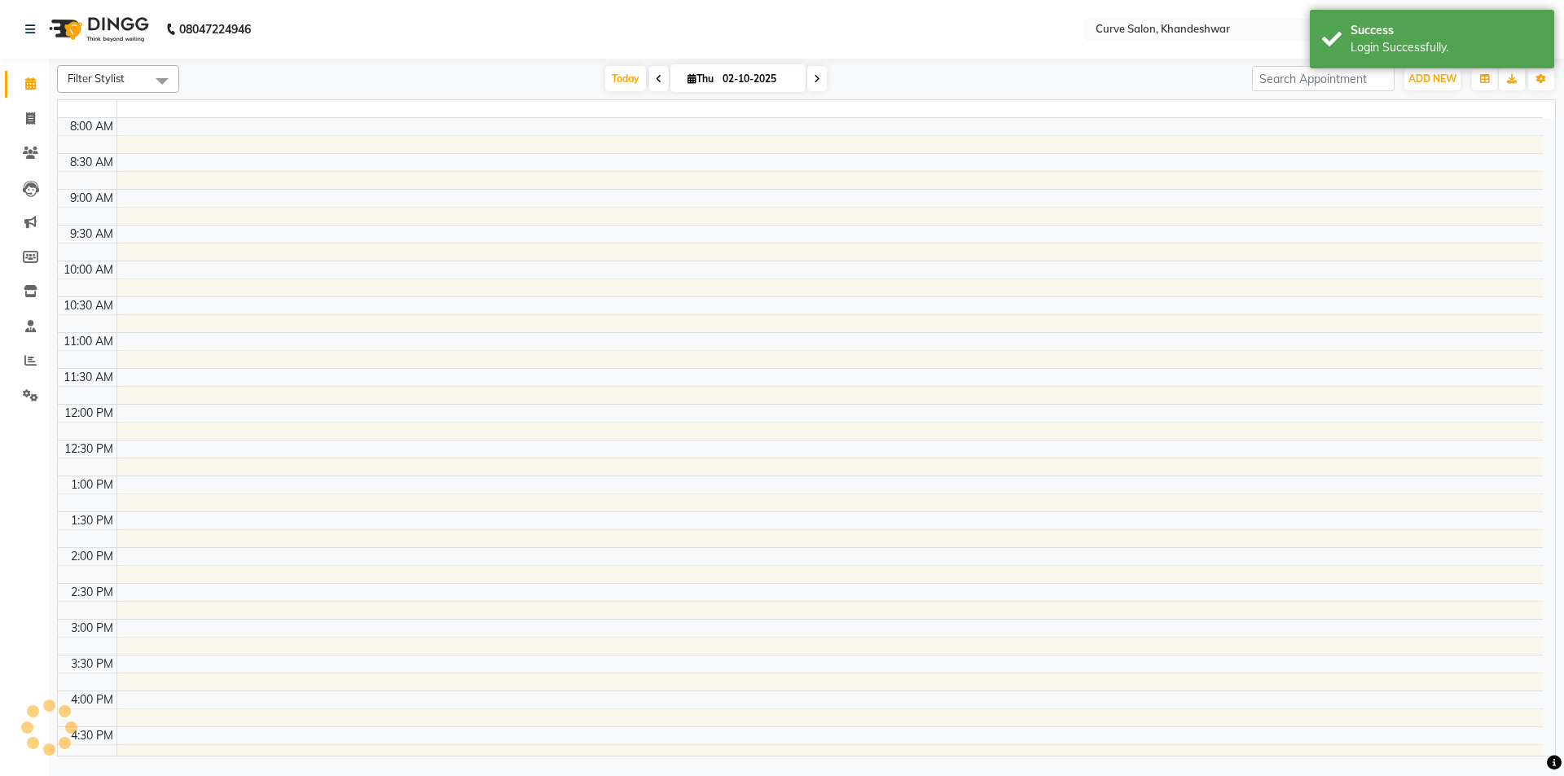
select select "en"
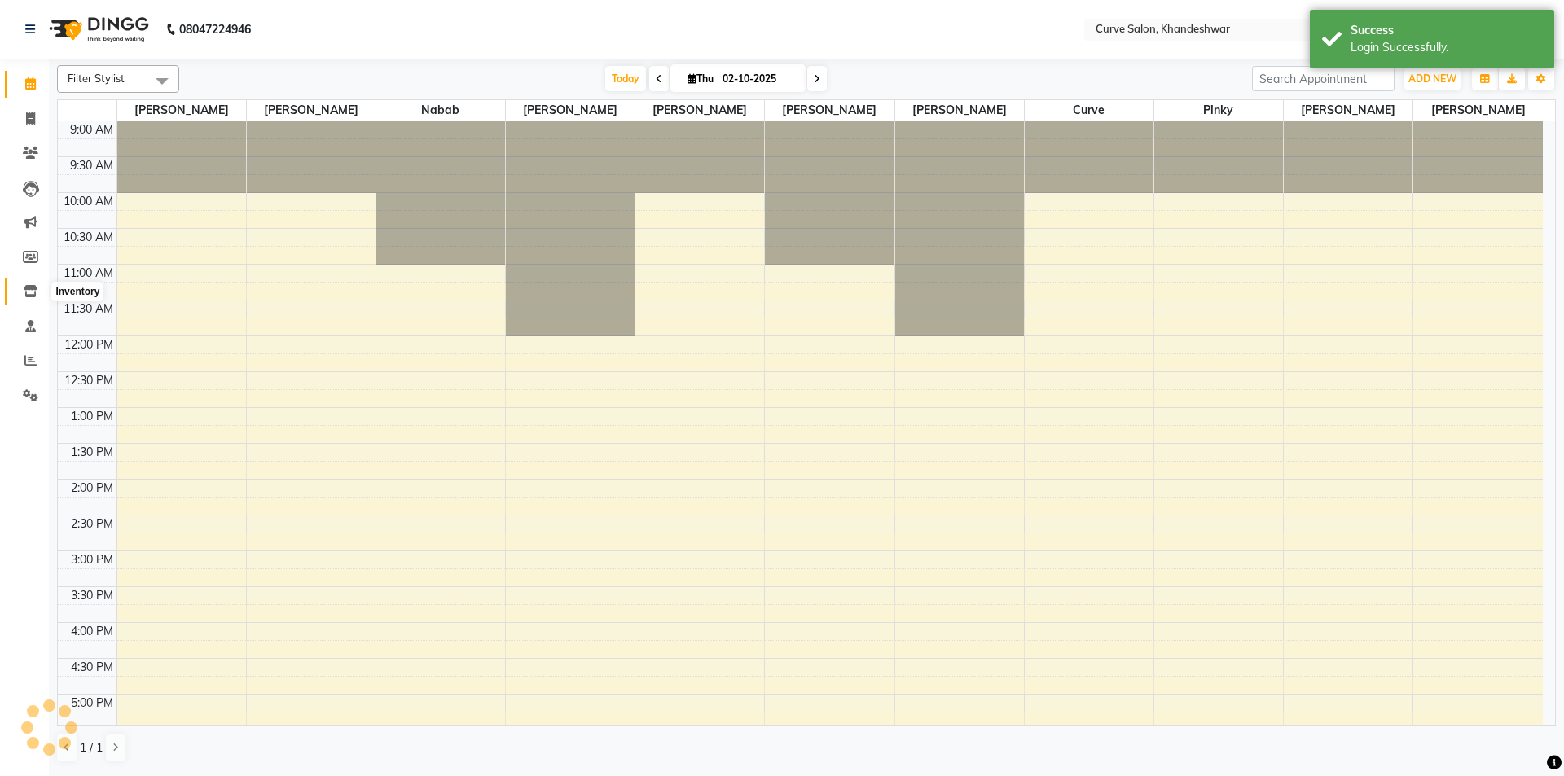
click at [29, 292] on icon at bounding box center [31, 291] width 14 height 12
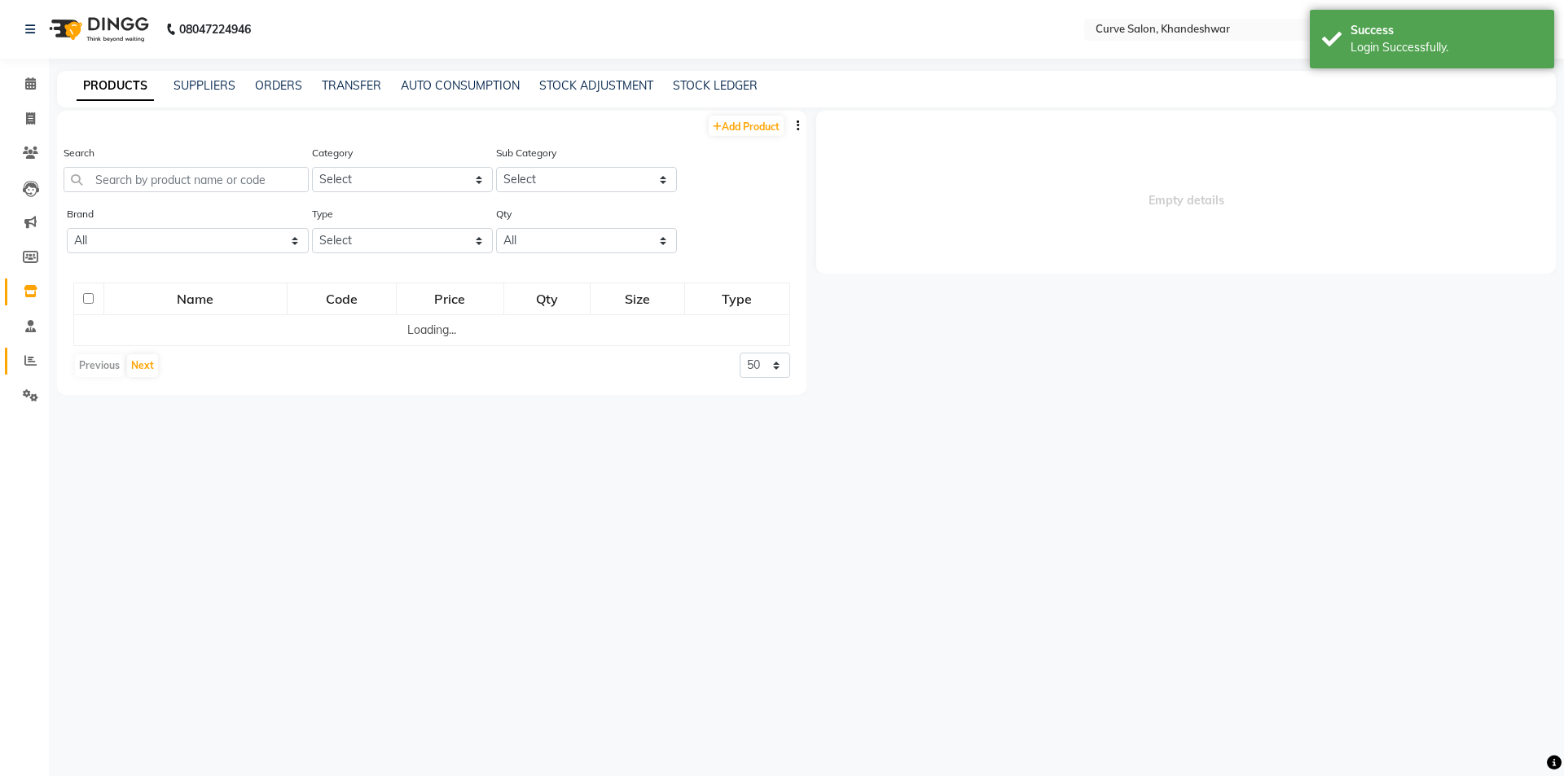
click at [30, 358] on icon at bounding box center [30, 360] width 12 height 12
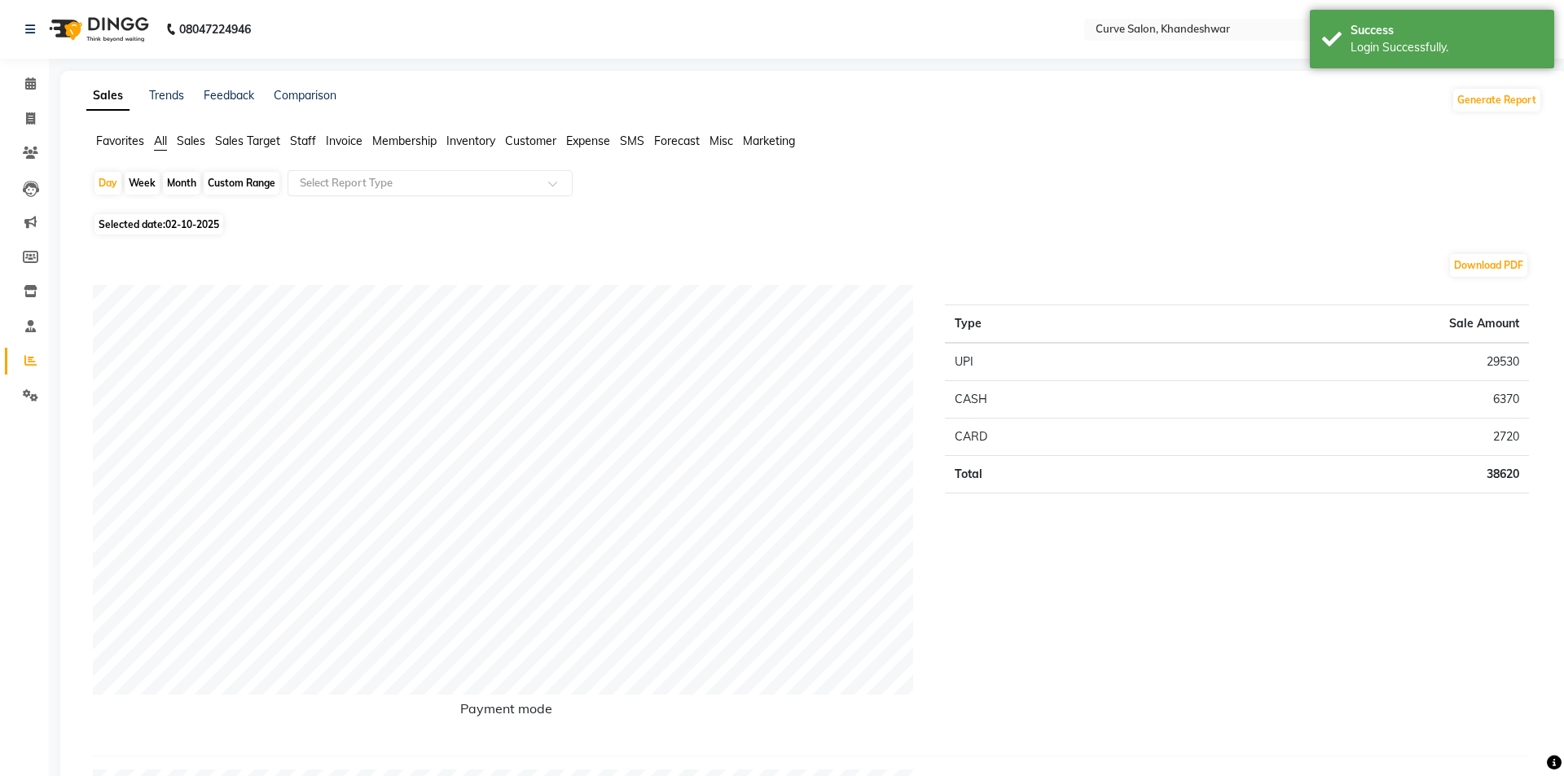
click at [191, 144] on span "Sales" at bounding box center [191, 141] width 29 height 15
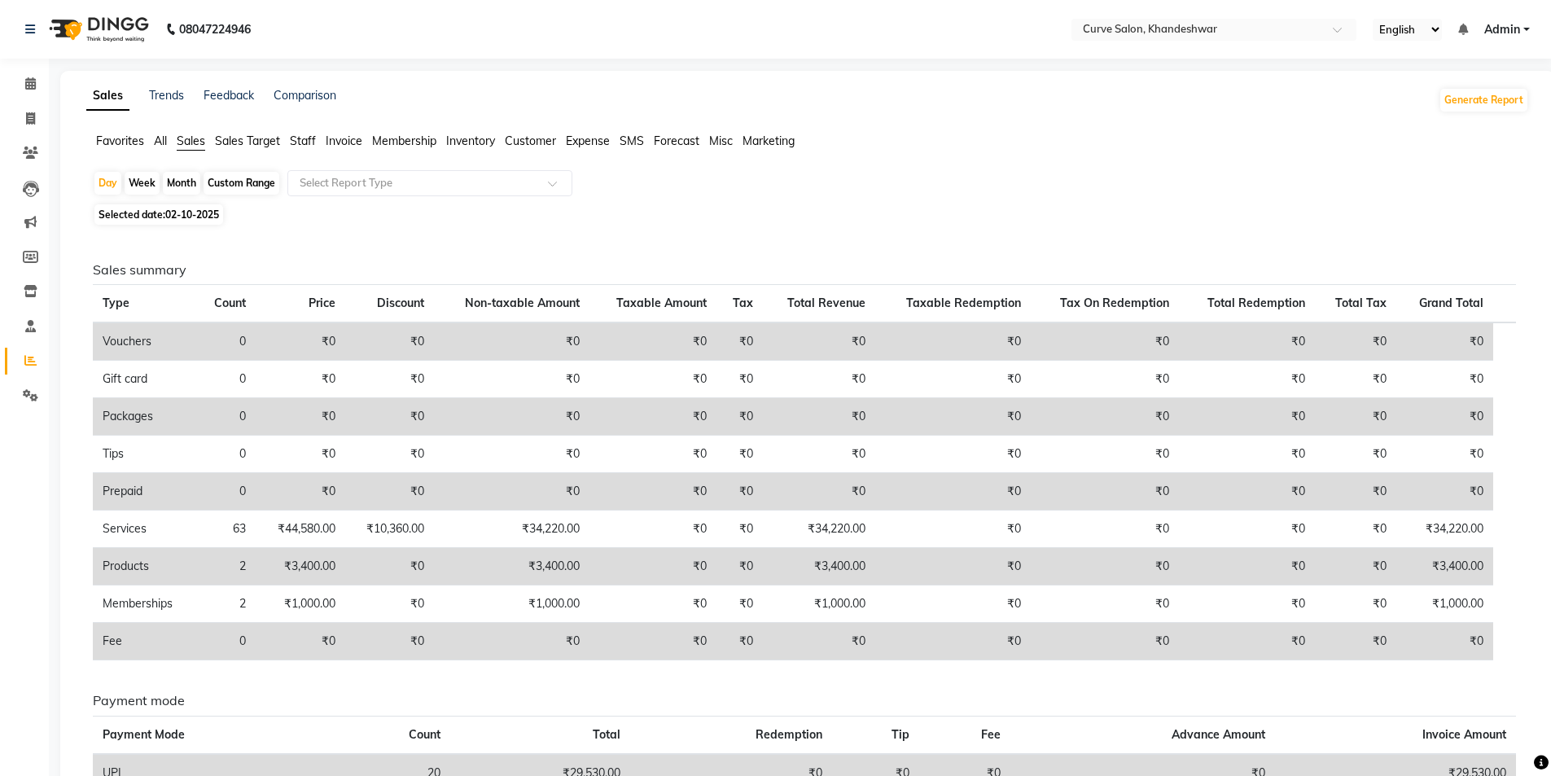
click at [239, 184] on div "Custom Range" at bounding box center [242, 183] width 76 height 23
select select "10"
select select "2025"
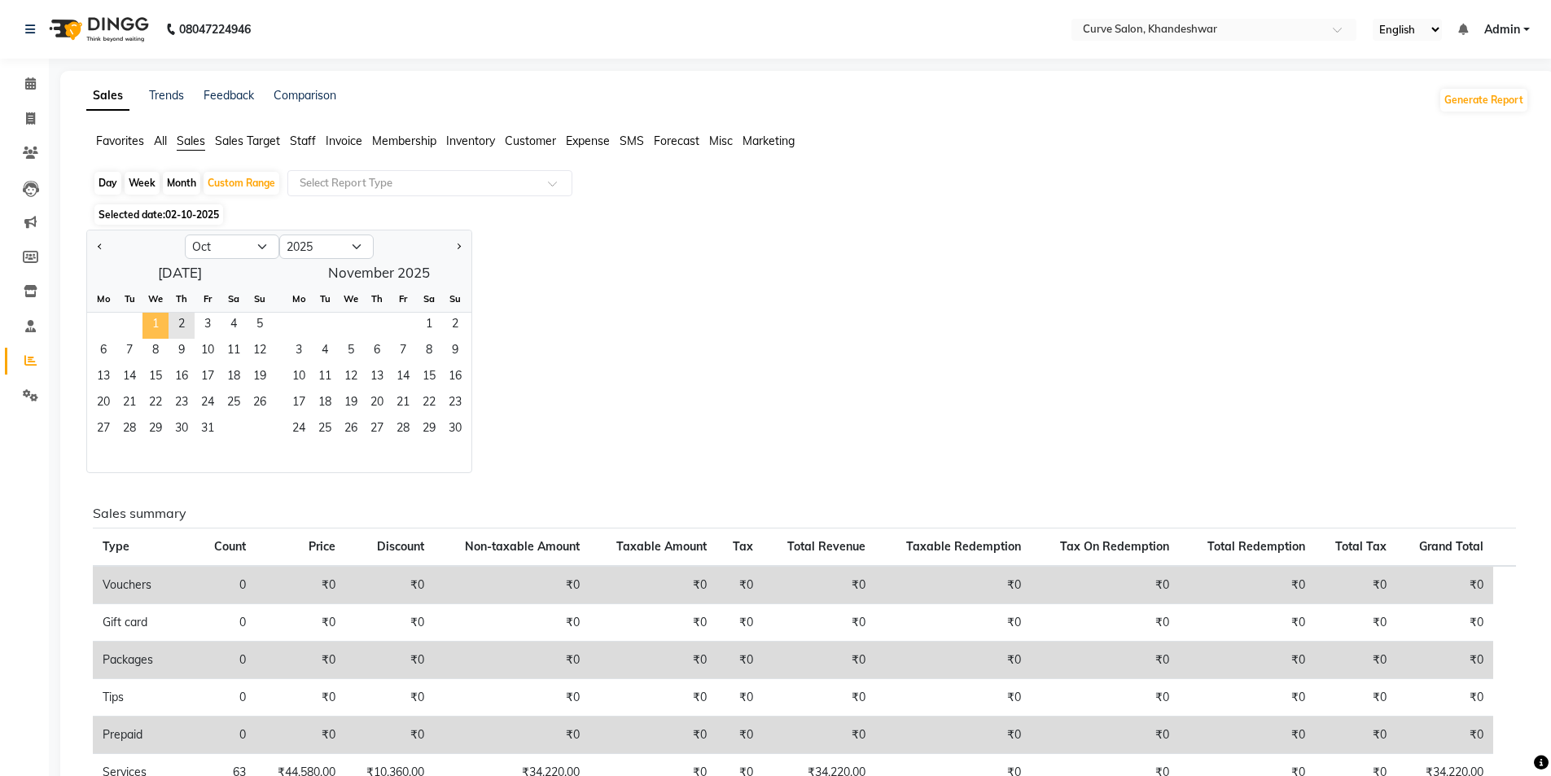
click at [155, 323] on span "1" at bounding box center [156, 326] width 26 height 26
click at [185, 325] on span "2" at bounding box center [182, 326] width 26 height 26
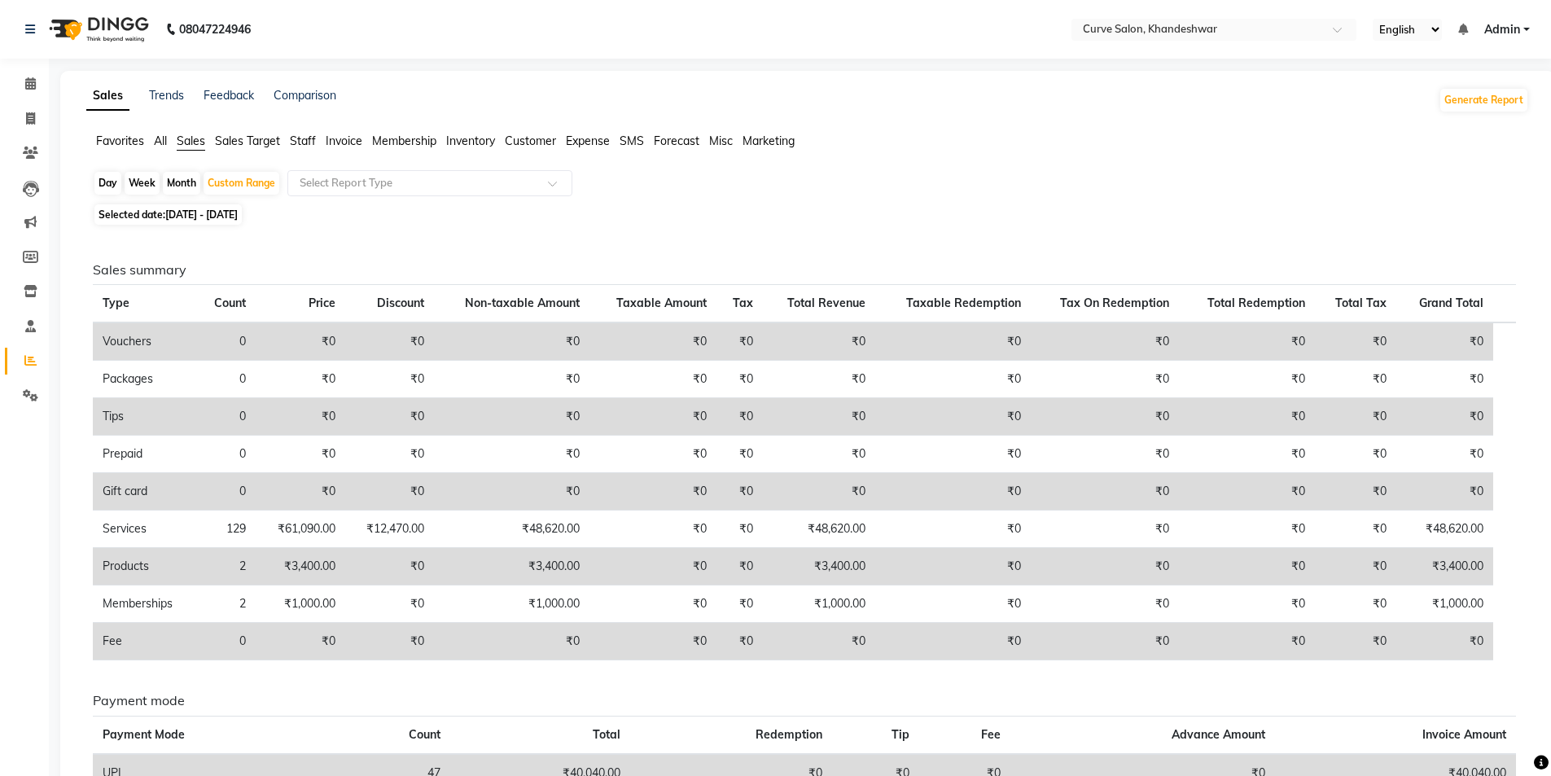
click at [306, 134] on span "Staff" at bounding box center [303, 141] width 26 height 15
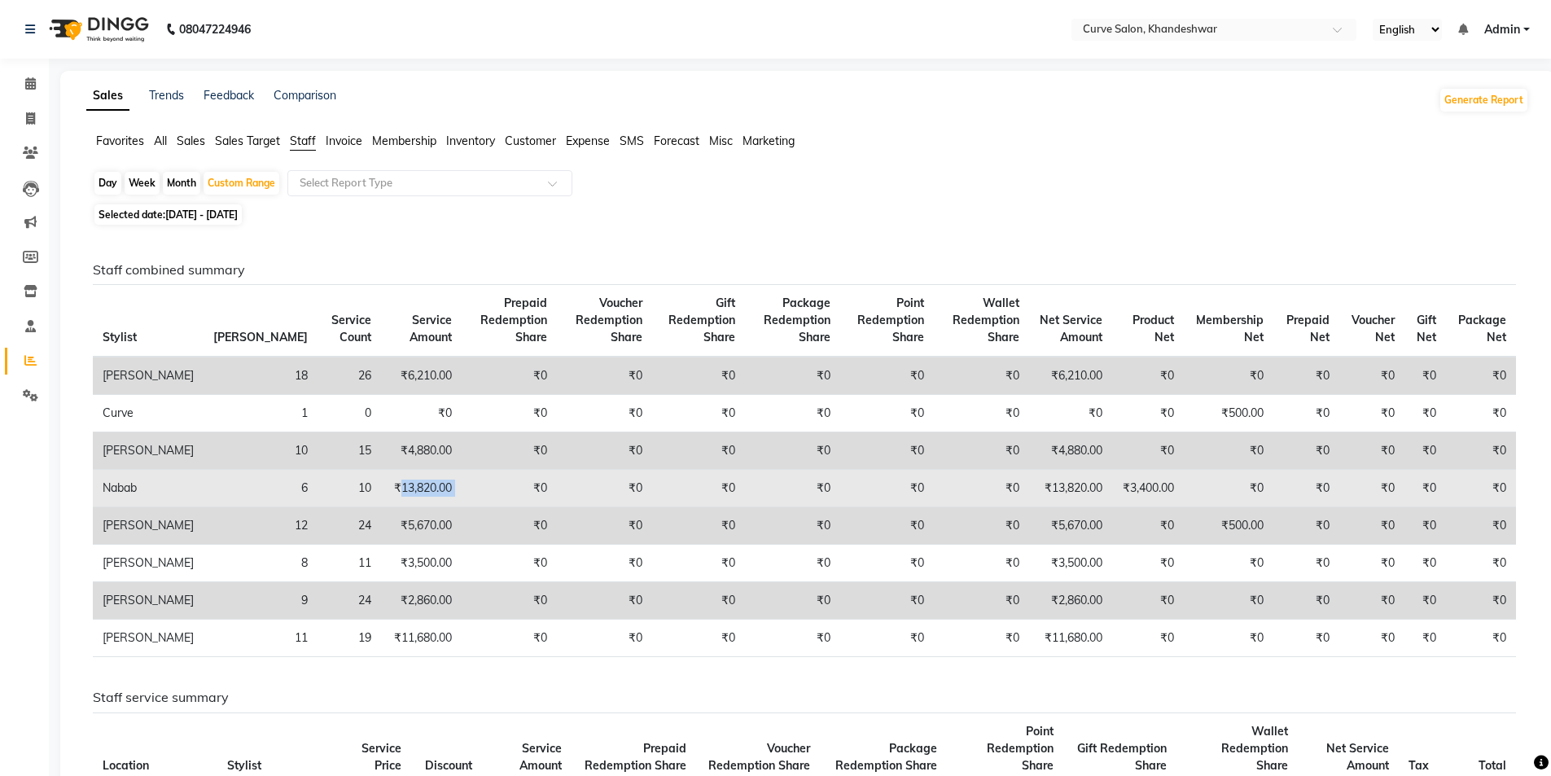
drag, startPoint x: 325, startPoint y: 486, endPoint x: 396, endPoint y: 489, distance: 70.9
click at [396, 489] on tr "Nabab 6 10 ₹13,820.00 ₹0 ₹0 ₹0 ₹0 ₹0 ₹0 ₹13,820.00 ₹3,400.00 ₹0 ₹0 ₹0 ₹0 ₹0" at bounding box center [805, 488] width 1424 height 37
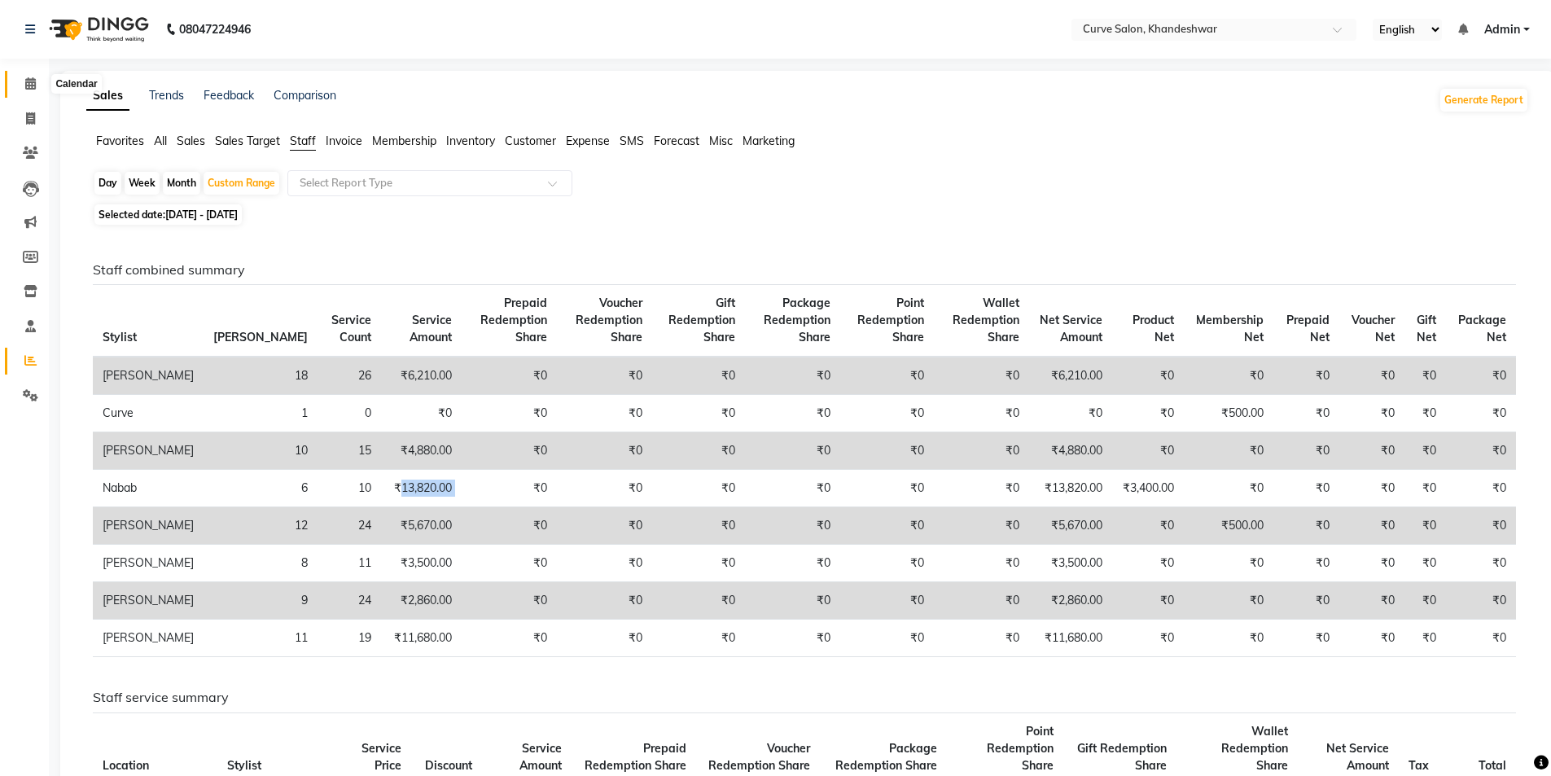
click at [31, 86] on icon at bounding box center [30, 83] width 11 height 12
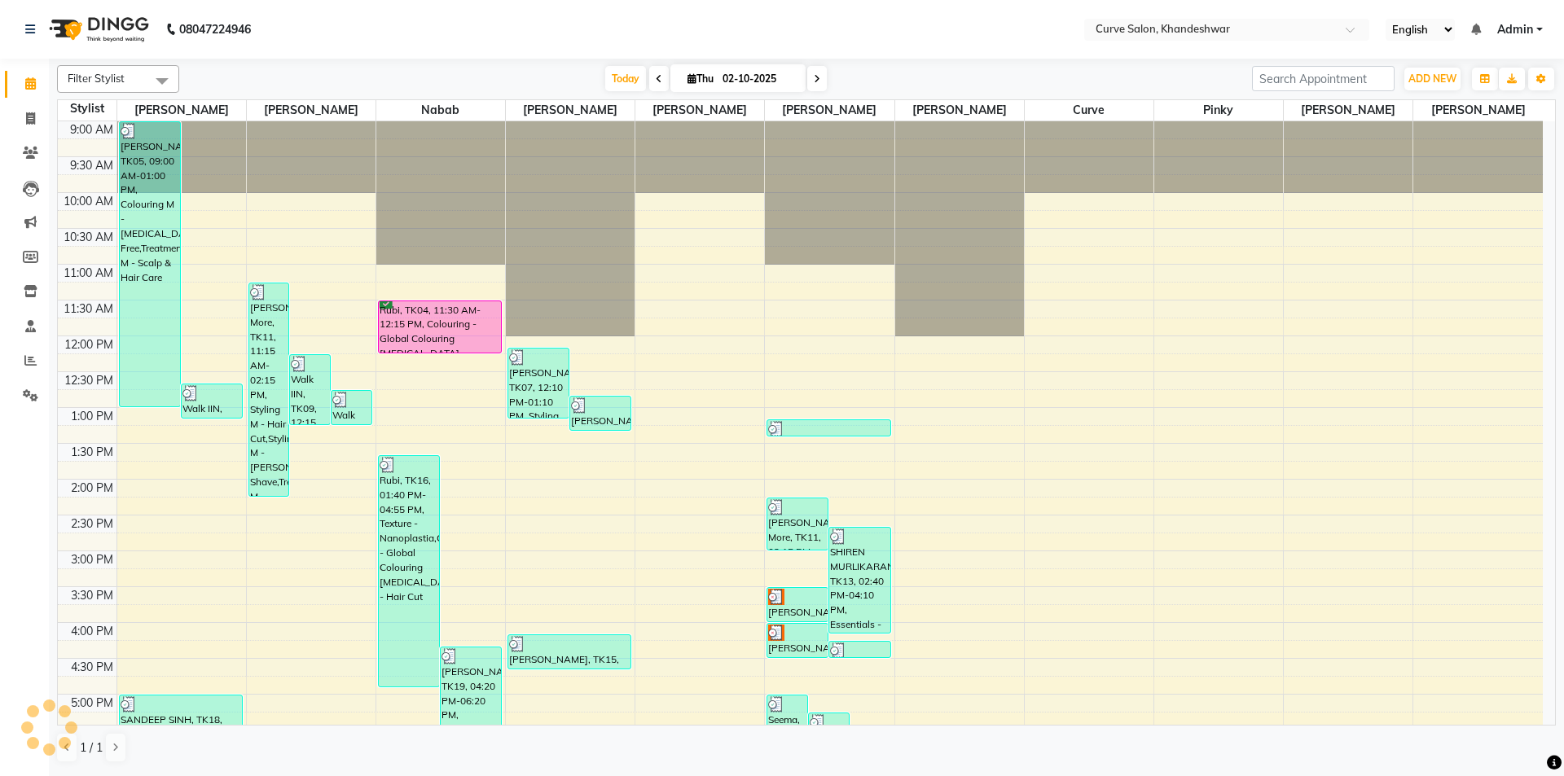
scroll to position [399, 0]
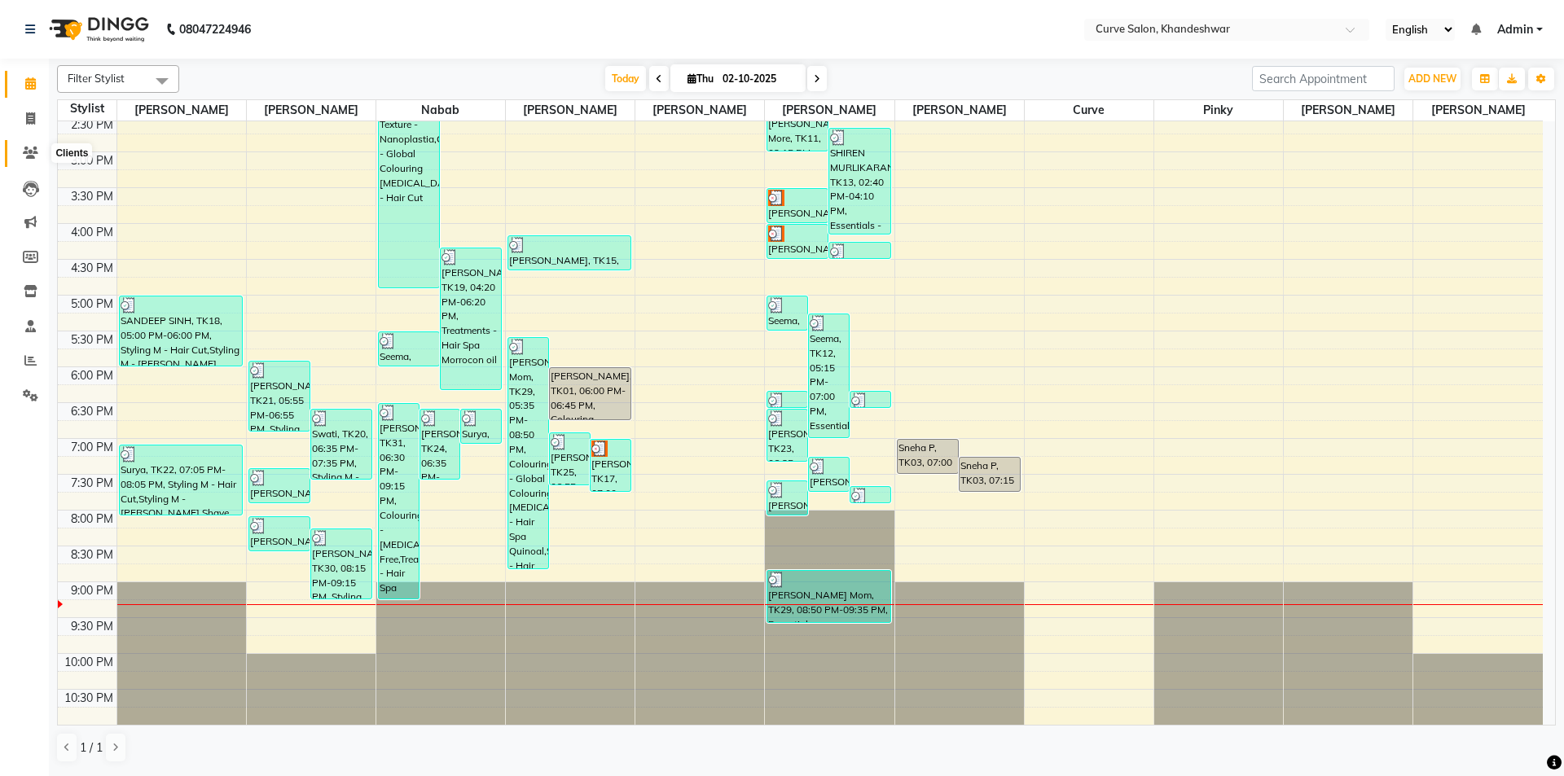
click at [33, 148] on icon at bounding box center [30, 153] width 15 height 12
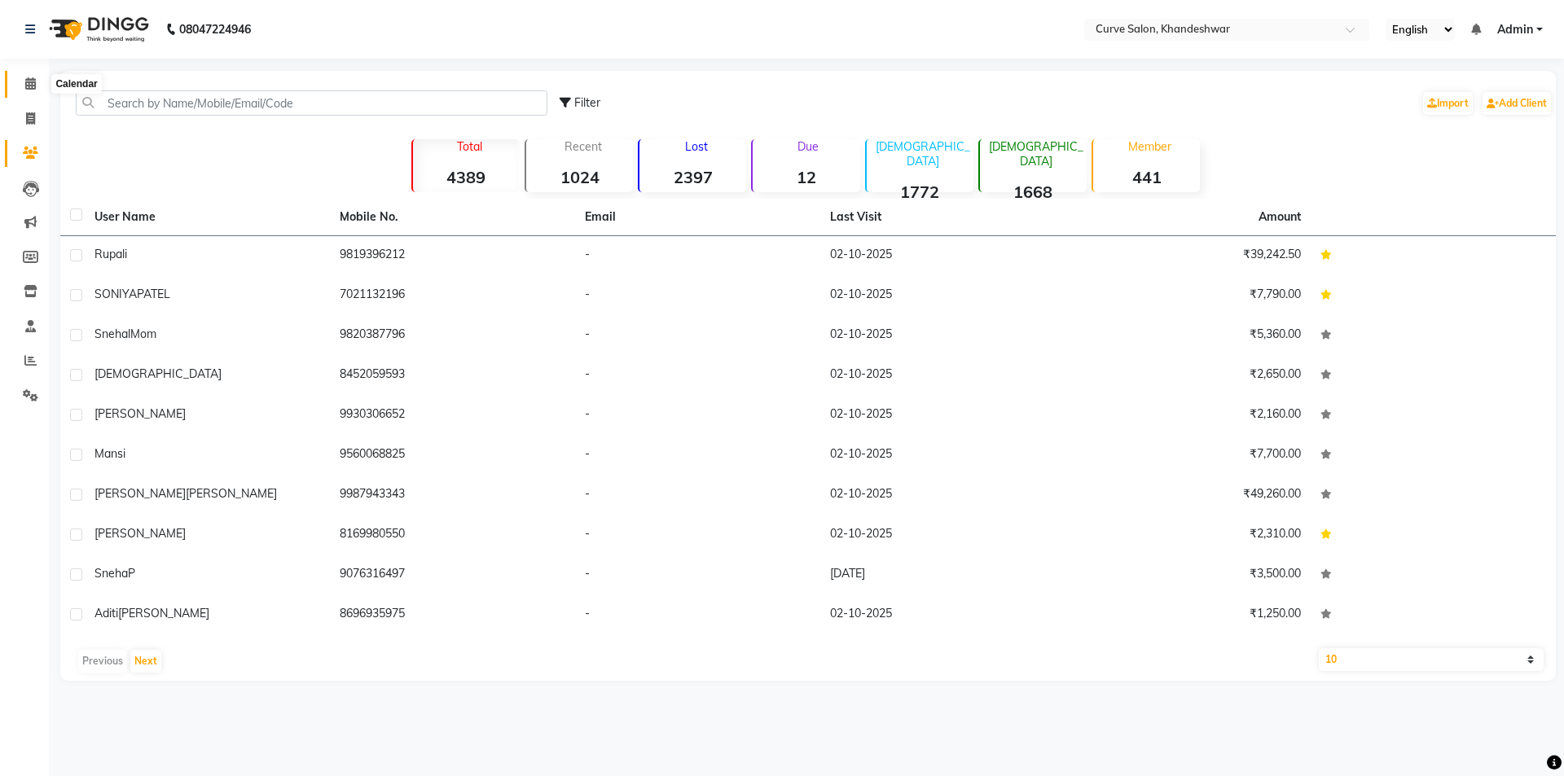
click at [27, 84] on icon at bounding box center [30, 83] width 11 height 12
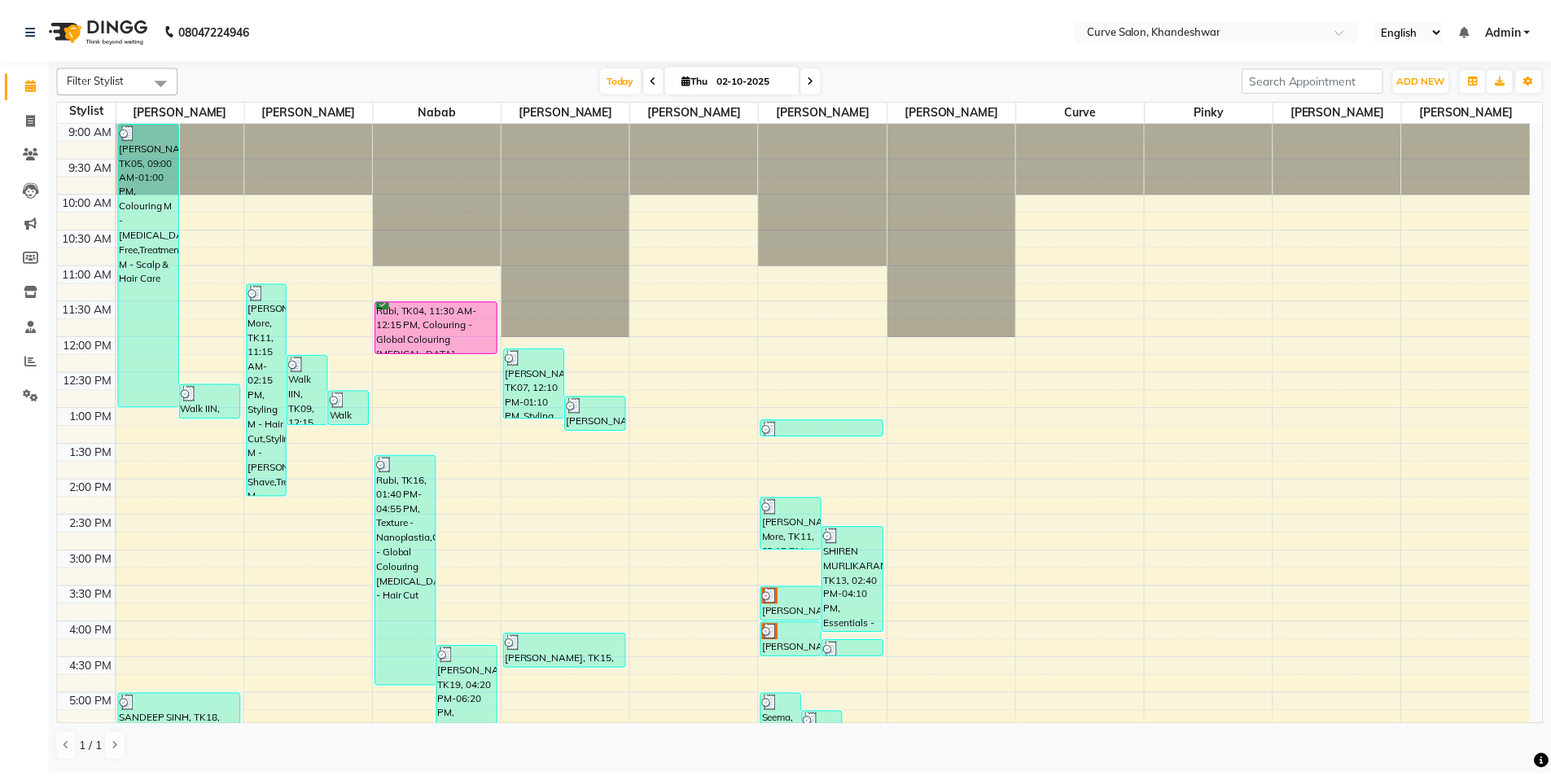
scroll to position [399, 0]
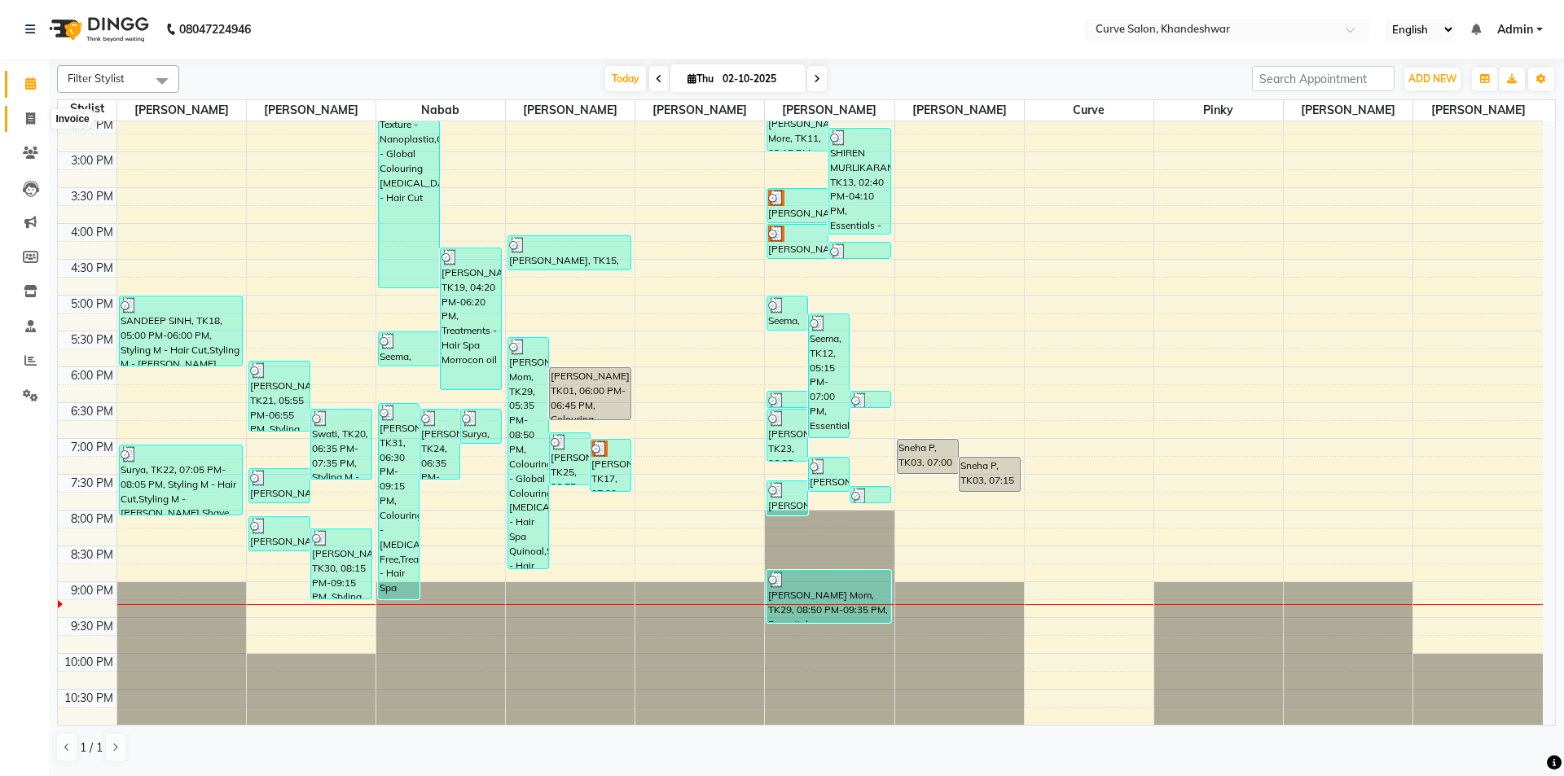
click at [33, 121] on icon at bounding box center [30, 118] width 9 height 12
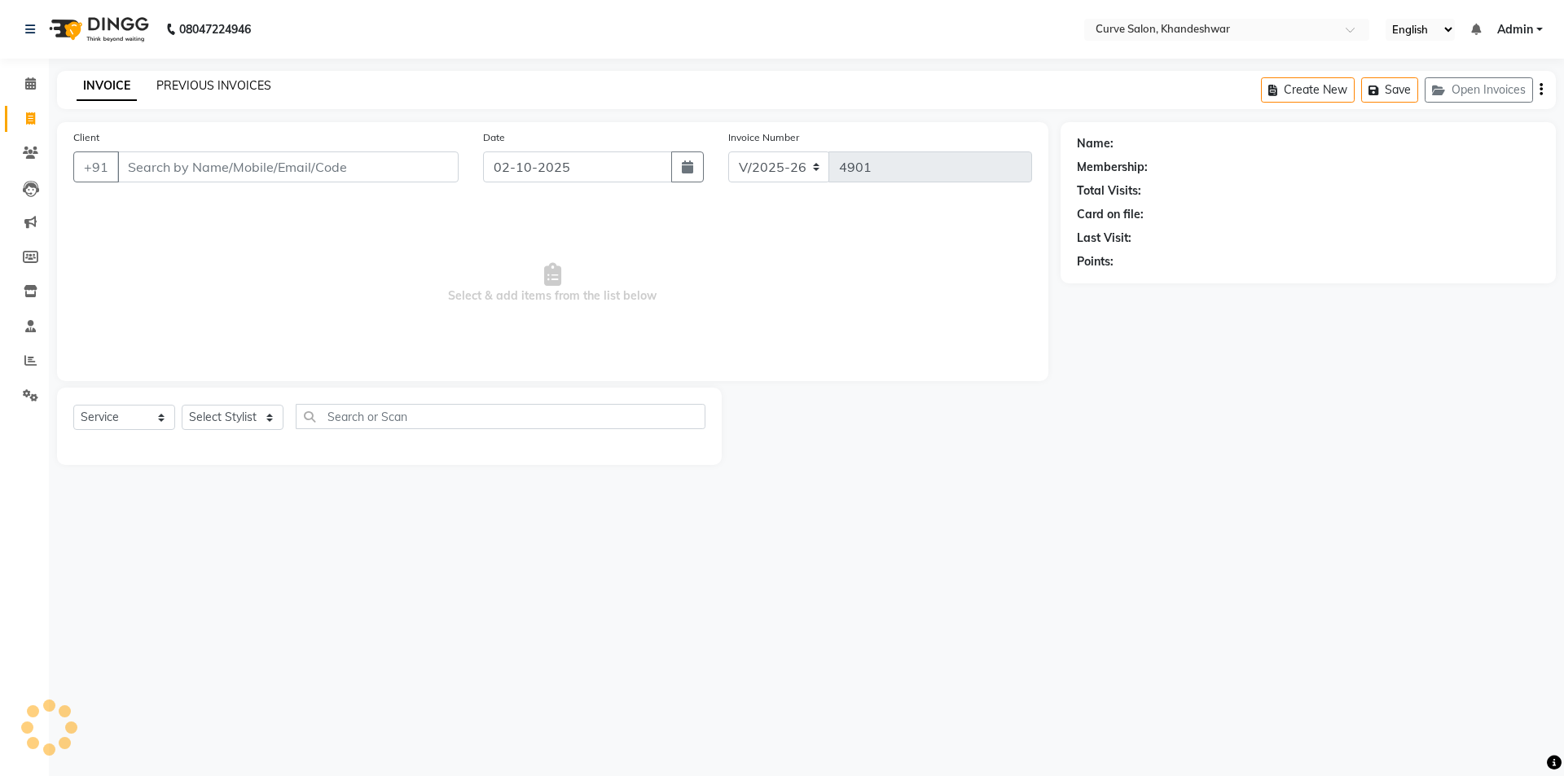
click at [206, 86] on link "PREVIOUS INVOICES" at bounding box center [213, 85] width 115 height 15
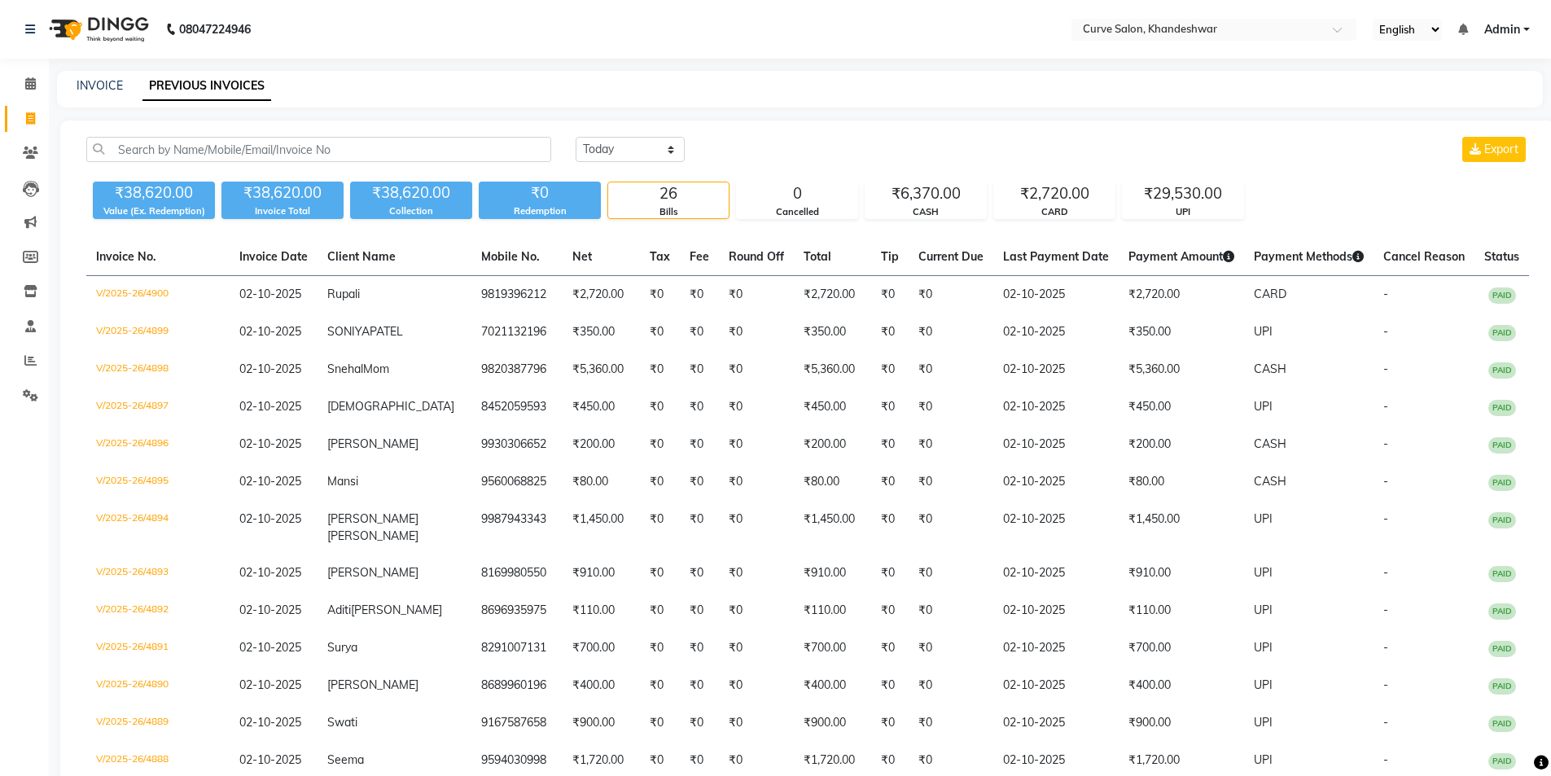
click at [1096, 133] on div "Today Yesterday Custom Range Export ₹38,620.00 Value (Ex. Redemption) ₹38,620.0…" at bounding box center [807, 726] width 1495 height 1210
click at [32, 86] on icon at bounding box center [30, 83] width 11 height 12
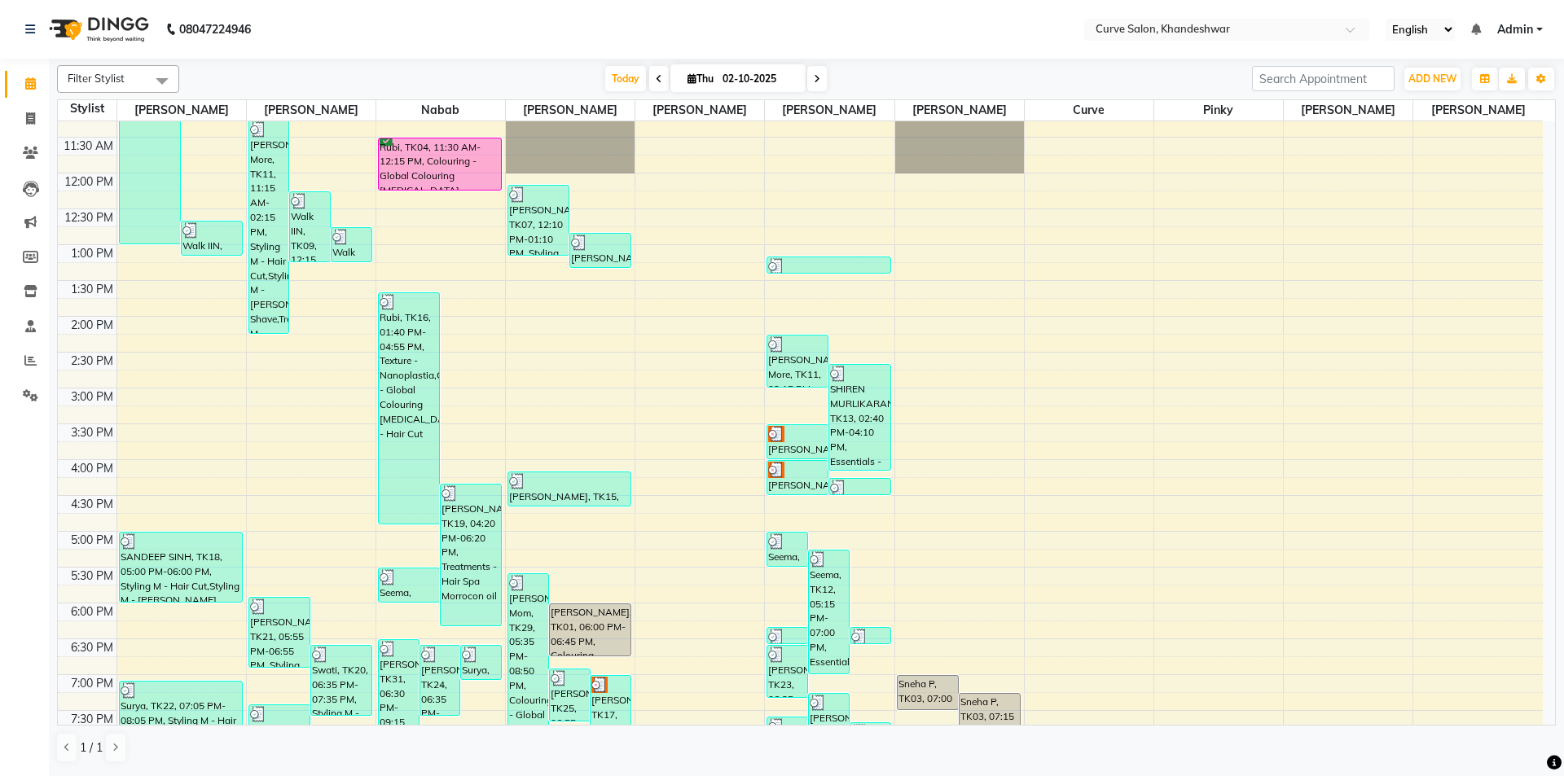
scroll to position [399, 0]
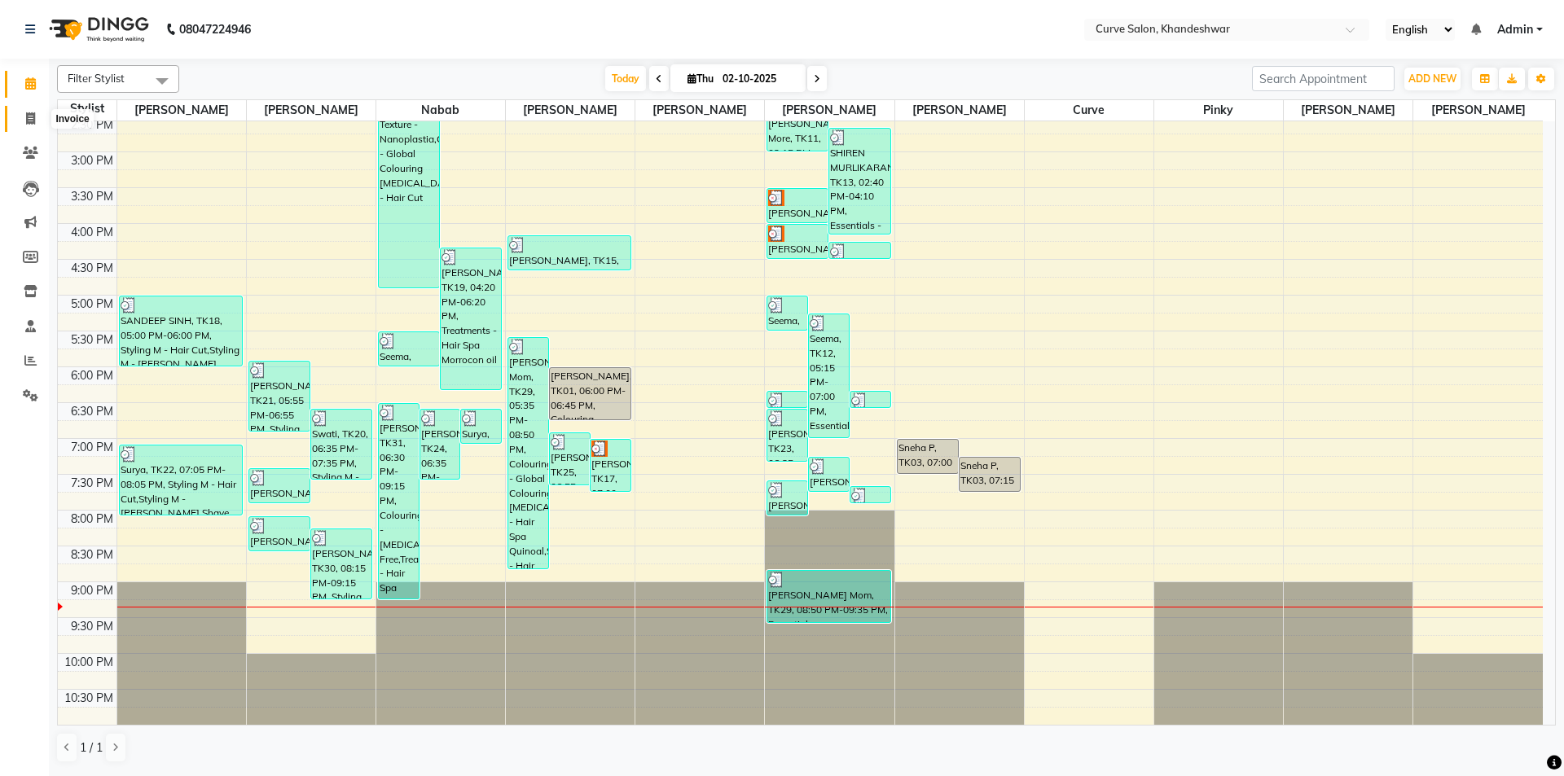
click at [31, 123] on icon at bounding box center [30, 118] width 9 height 12
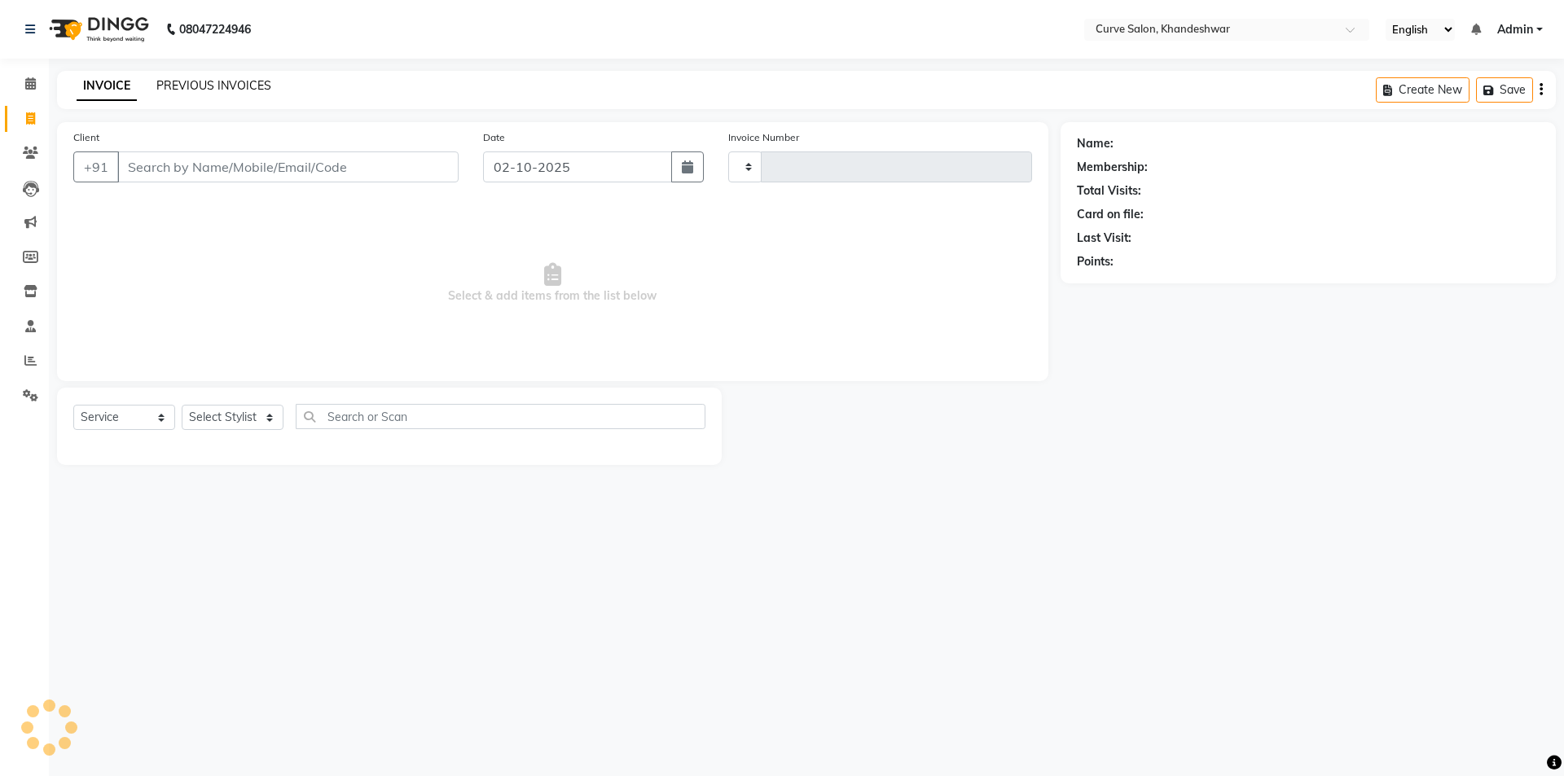
click at [177, 89] on link "PREVIOUS INVOICES" at bounding box center [213, 85] width 115 height 15
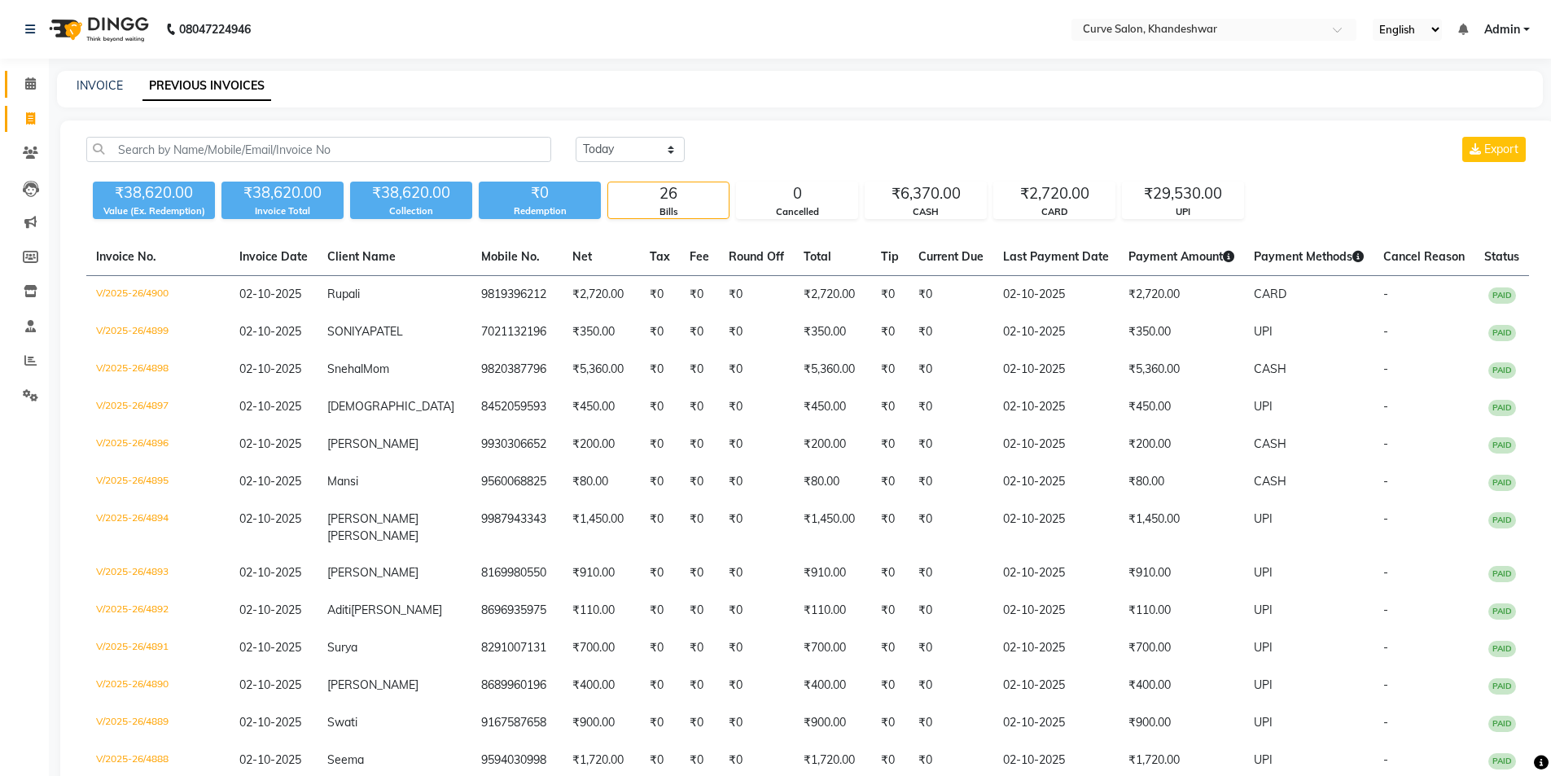
click at [28, 83] on icon at bounding box center [30, 83] width 11 height 12
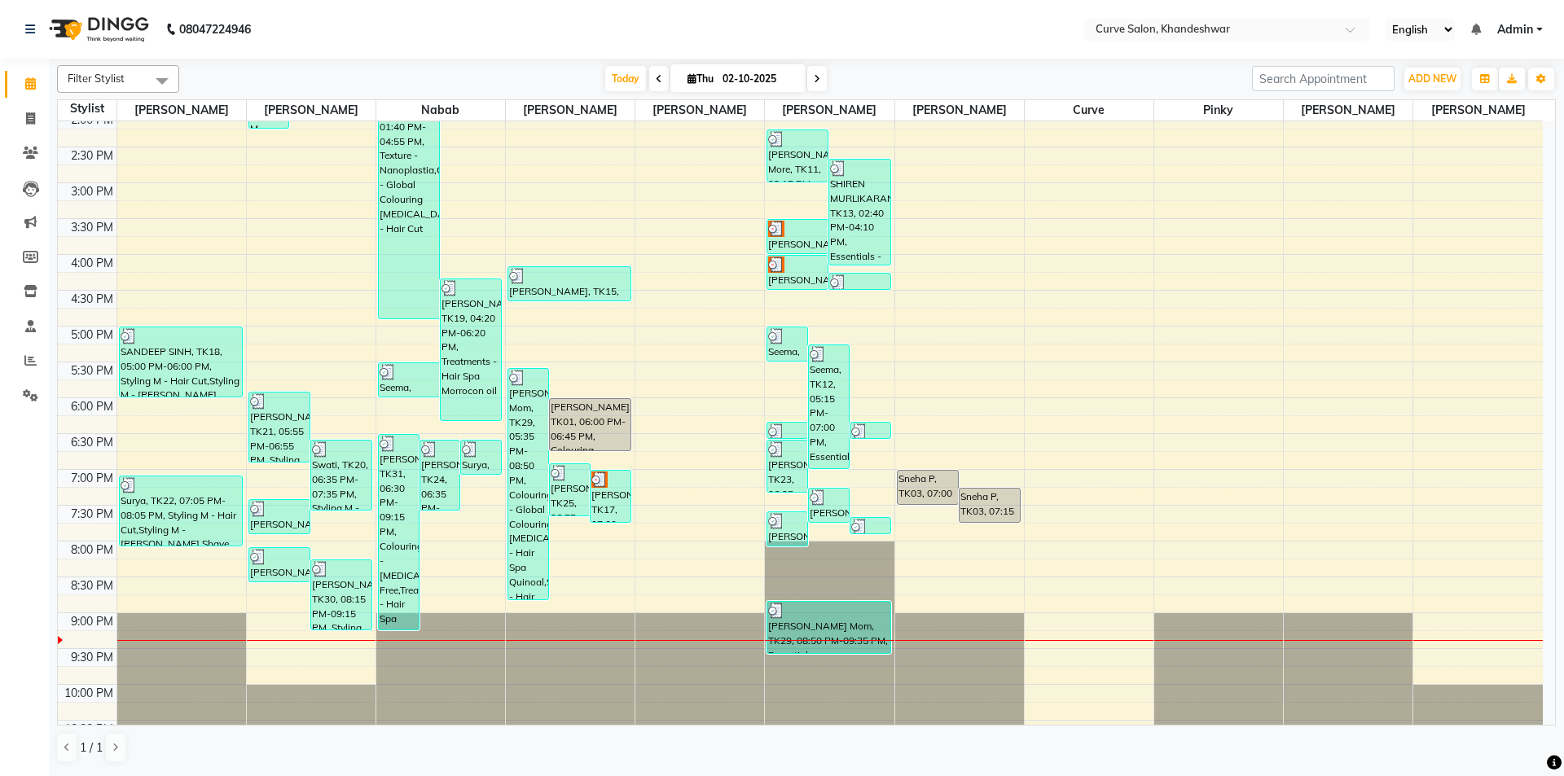
scroll to position [368, 0]
click at [28, 119] on icon at bounding box center [30, 118] width 9 height 12
select select "service"
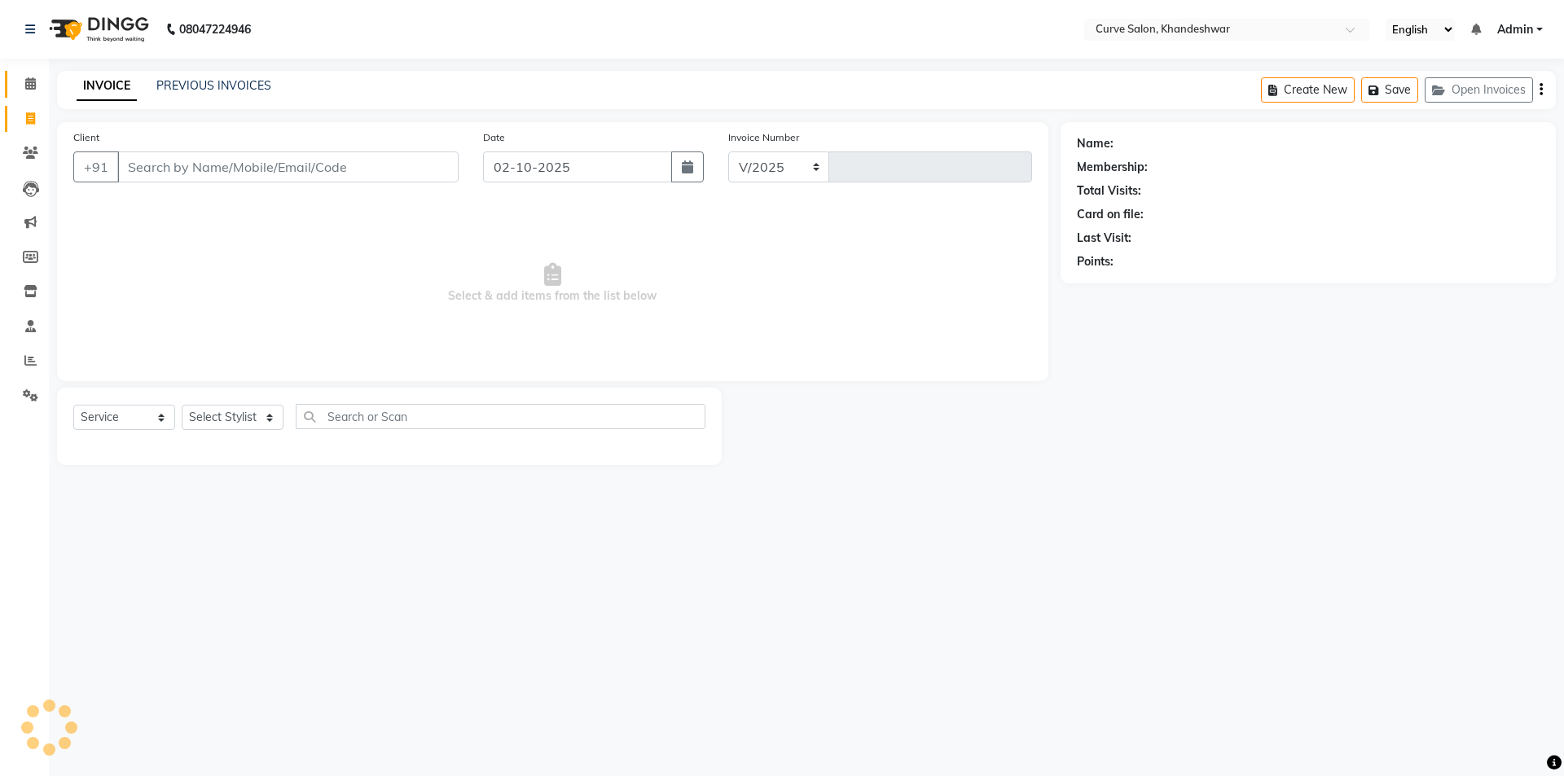
select select "4458"
type input "4901"
click at [29, 149] on icon at bounding box center [30, 153] width 15 height 12
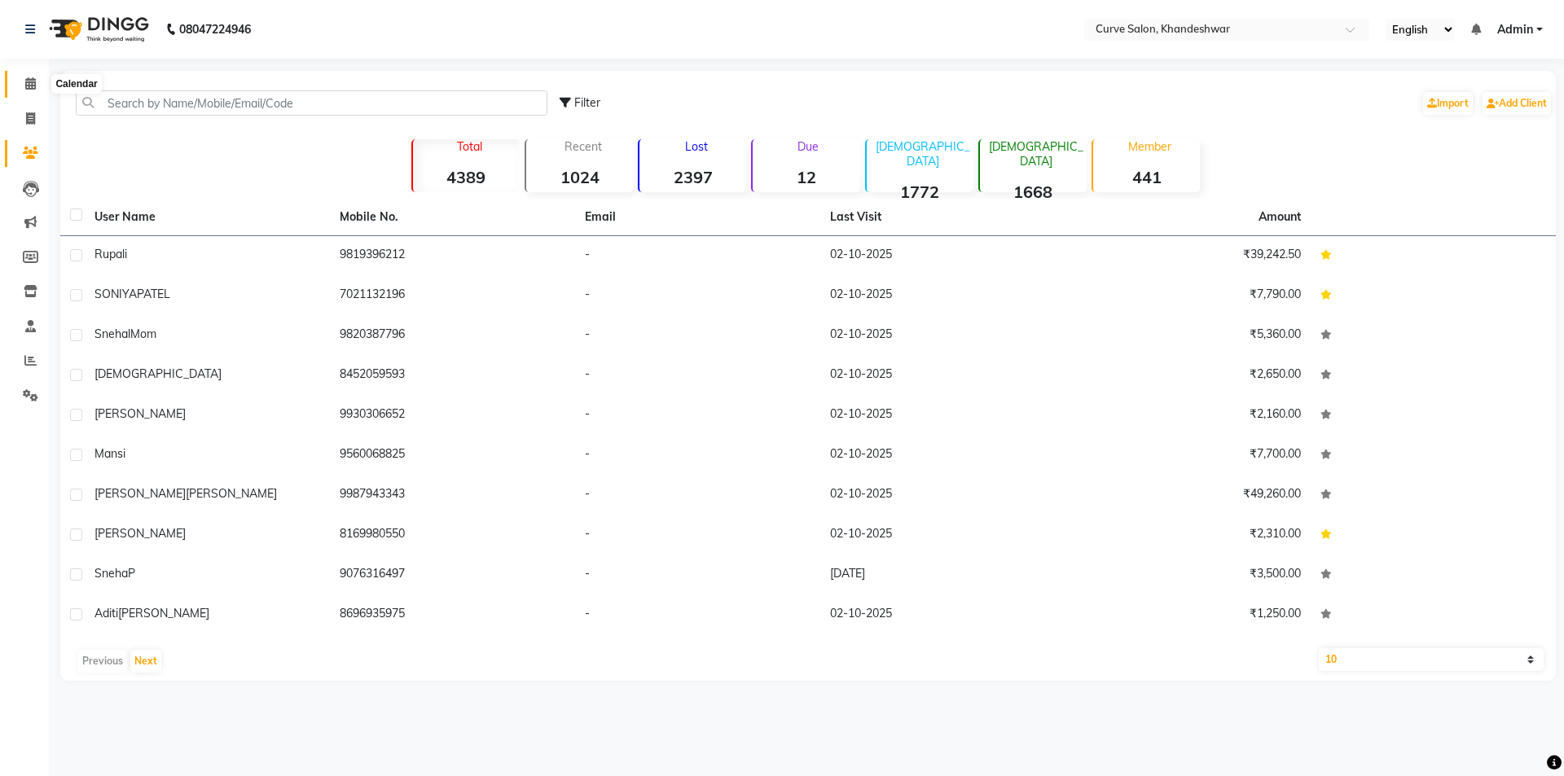
click at [33, 85] on icon at bounding box center [30, 83] width 11 height 12
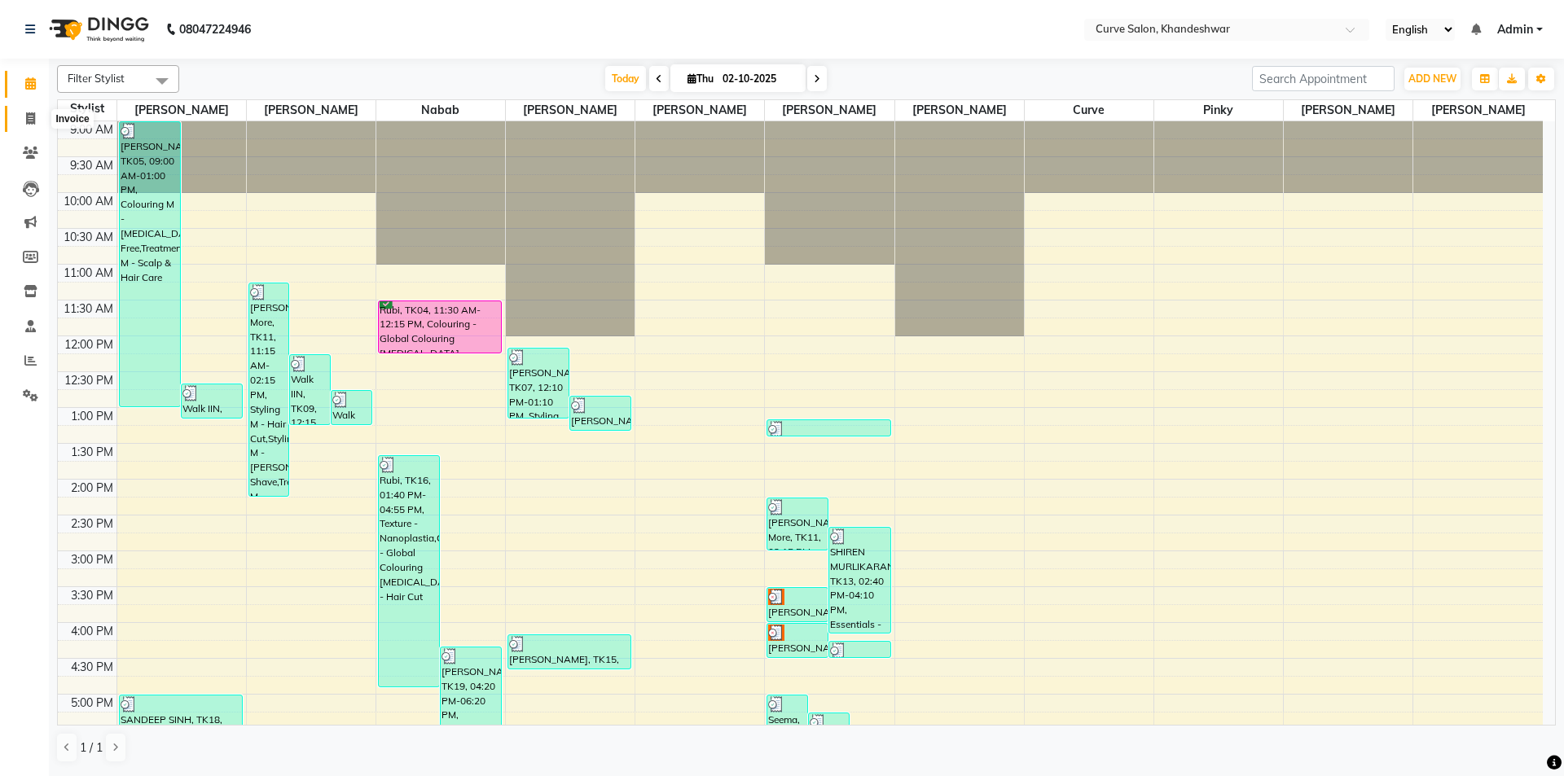
click at [26, 119] on icon at bounding box center [30, 118] width 9 height 12
select select "4458"
select select "service"
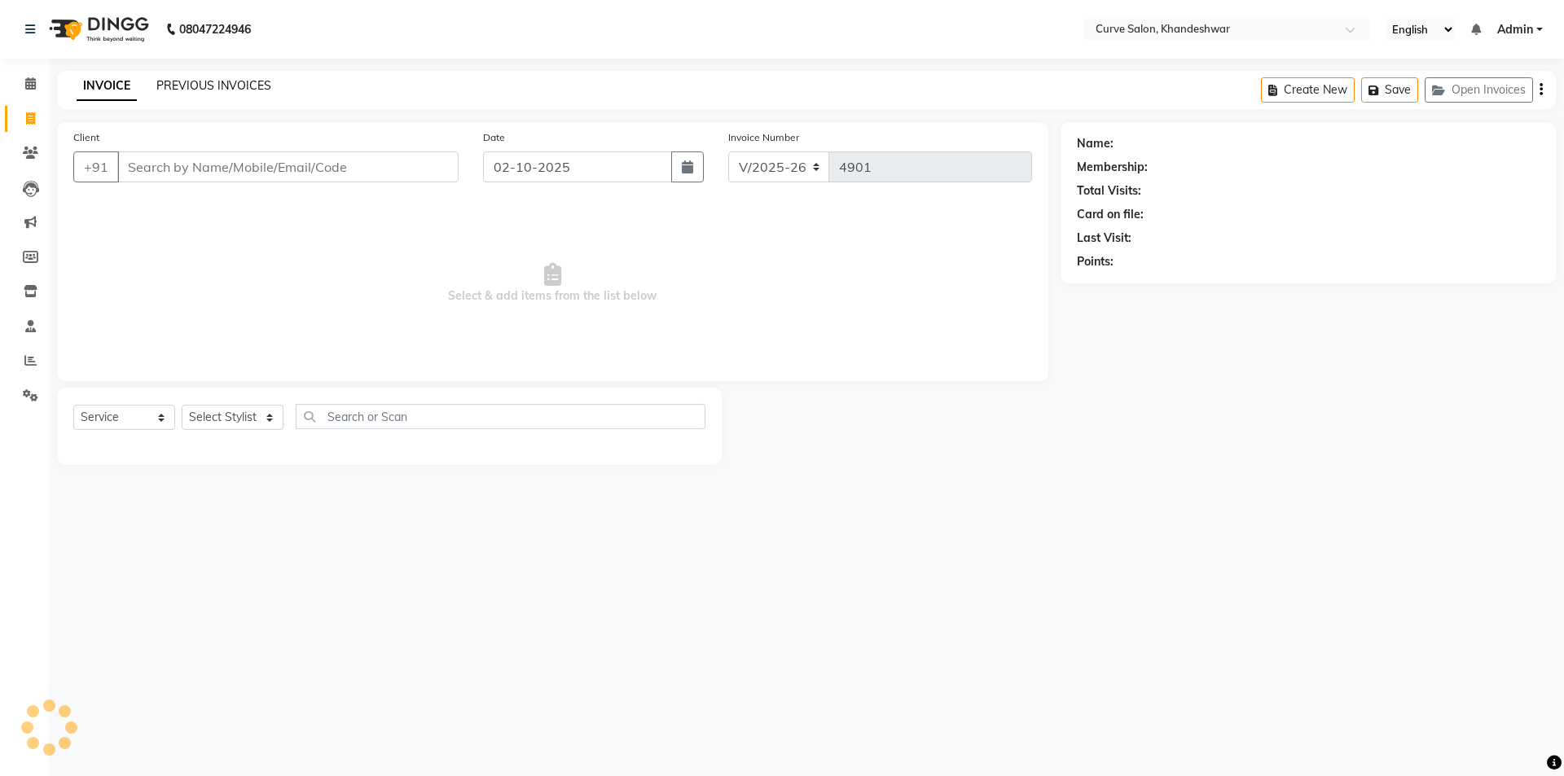
click at [200, 81] on link "PREVIOUS INVOICES" at bounding box center [213, 85] width 115 height 15
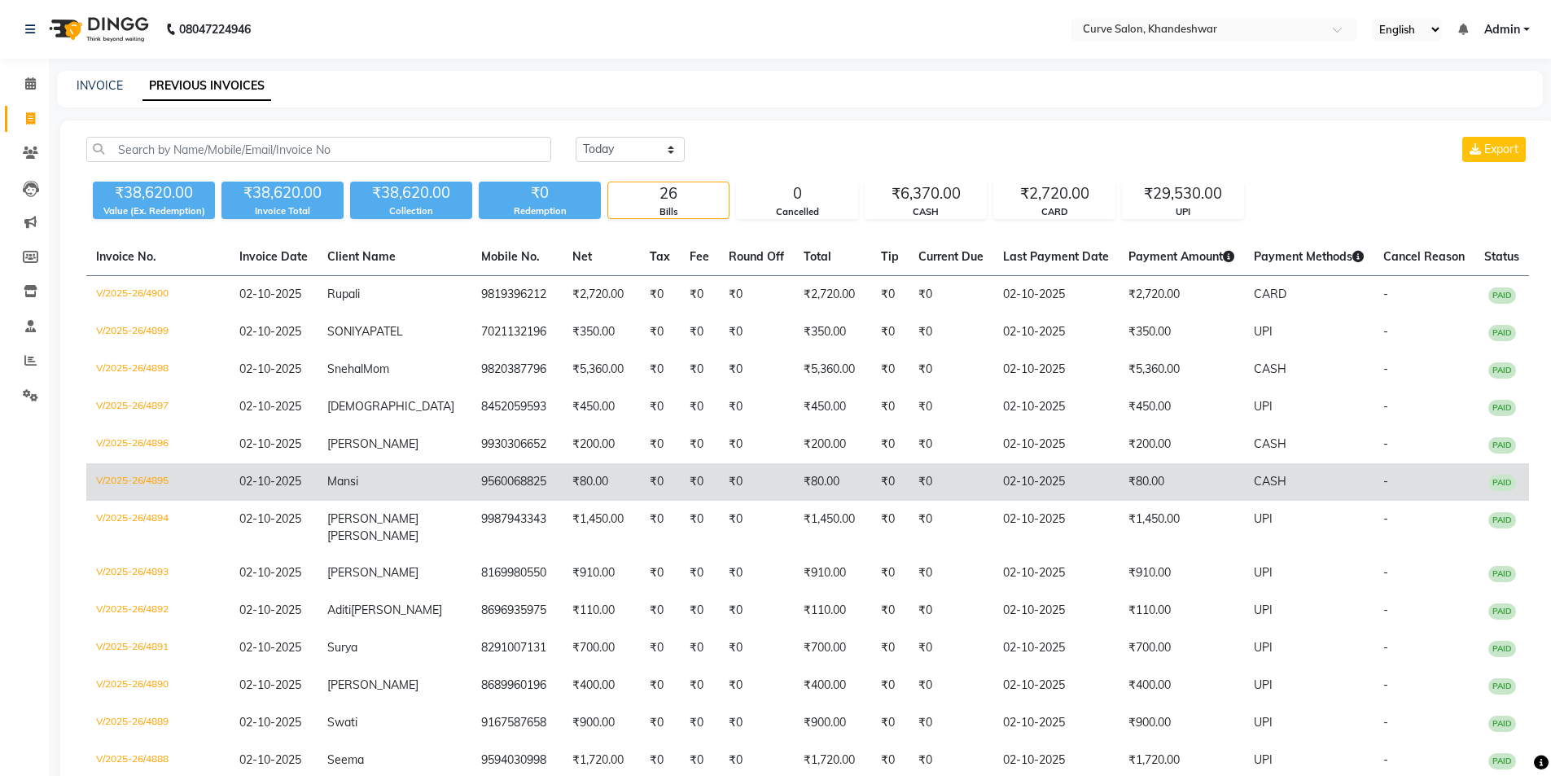
scroll to position [81, 0]
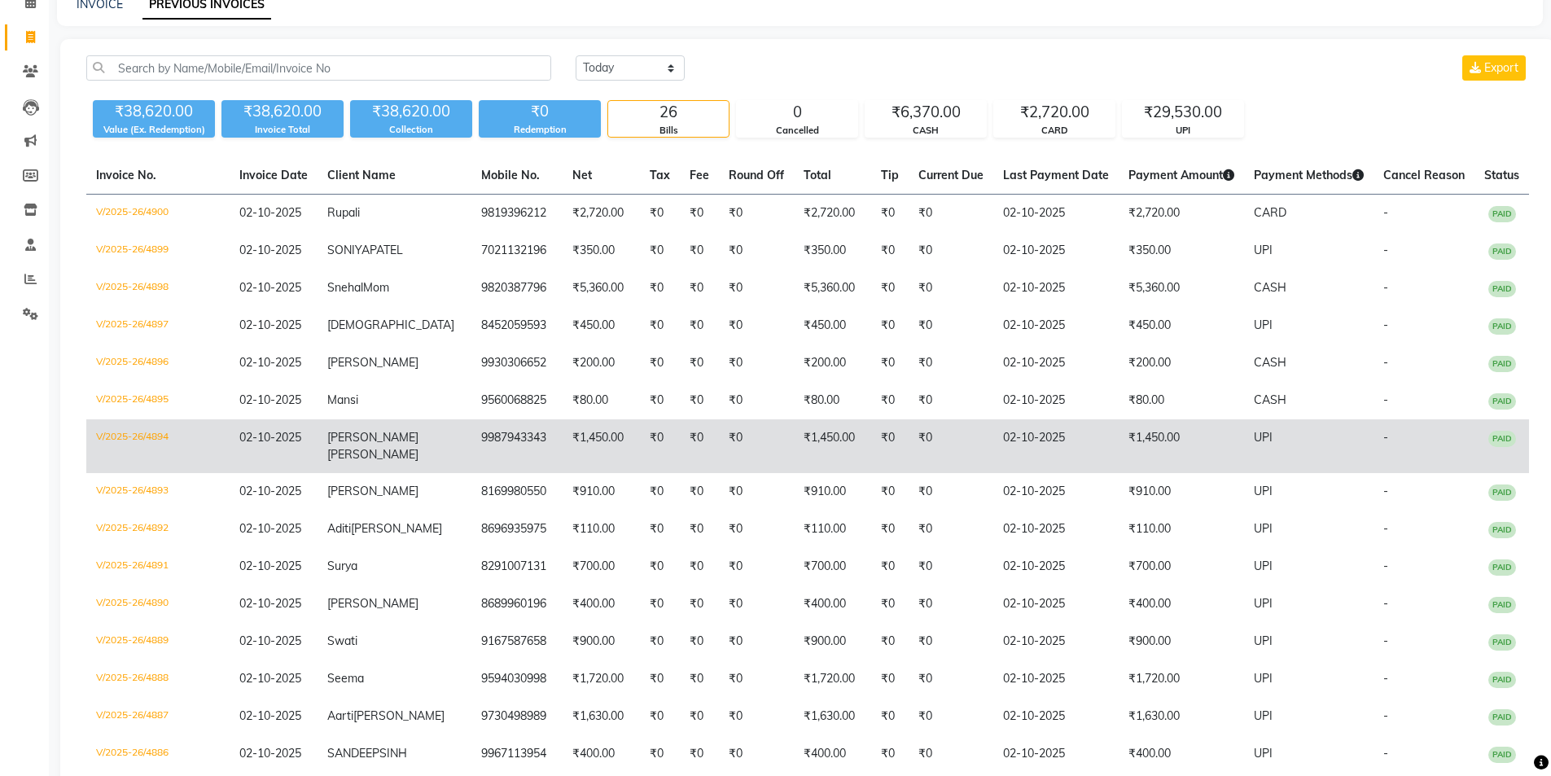
click at [390, 458] on td "DEEPTI KSHIRSAGAR" at bounding box center [395, 446] width 154 height 54
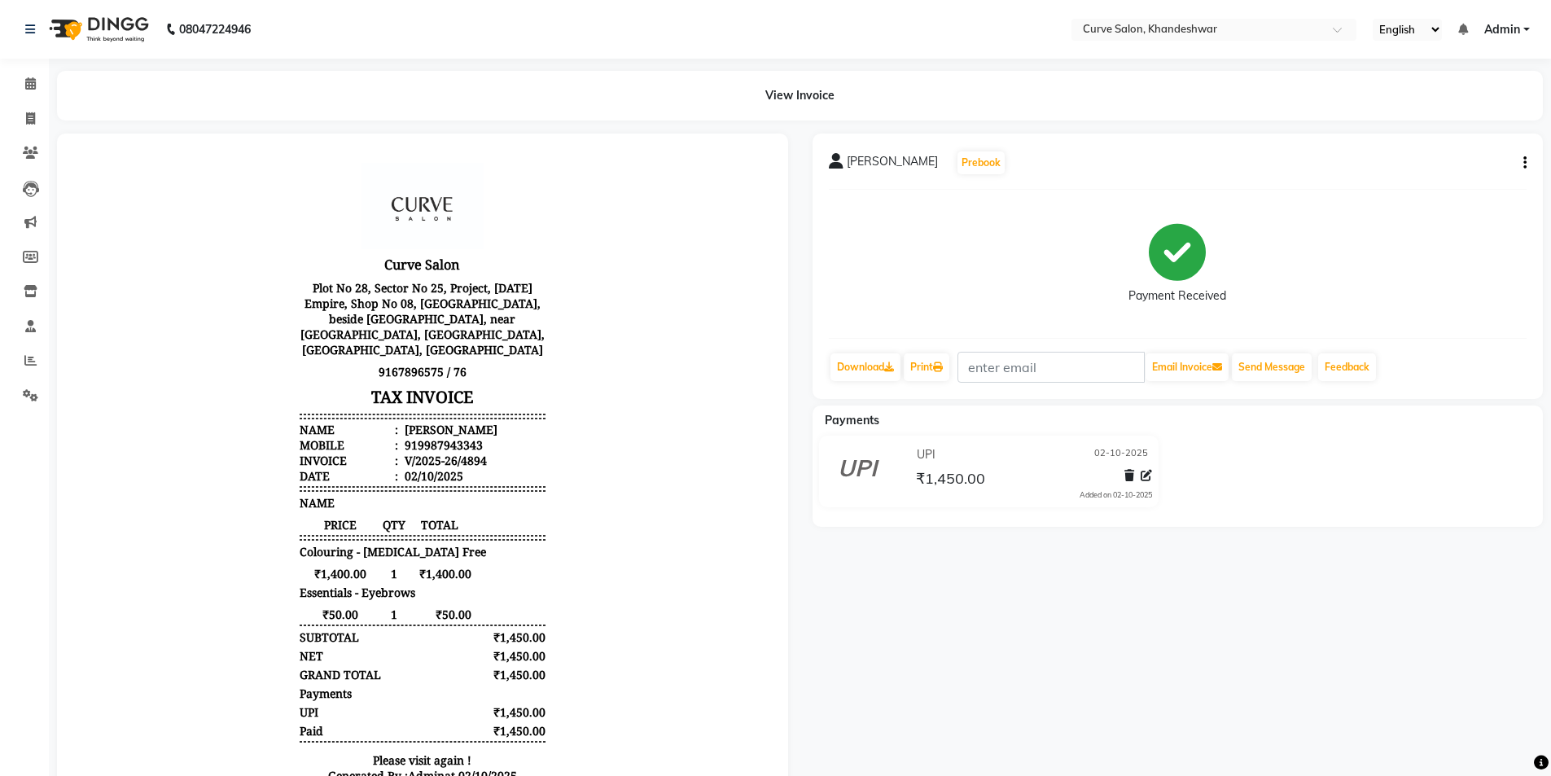
click at [1520, 162] on button "button" at bounding box center [1522, 163] width 10 height 17
click at [1433, 178] on div "Edit Invoice" at bounding box center [1445, 183] width 112 height 20
select select "service"
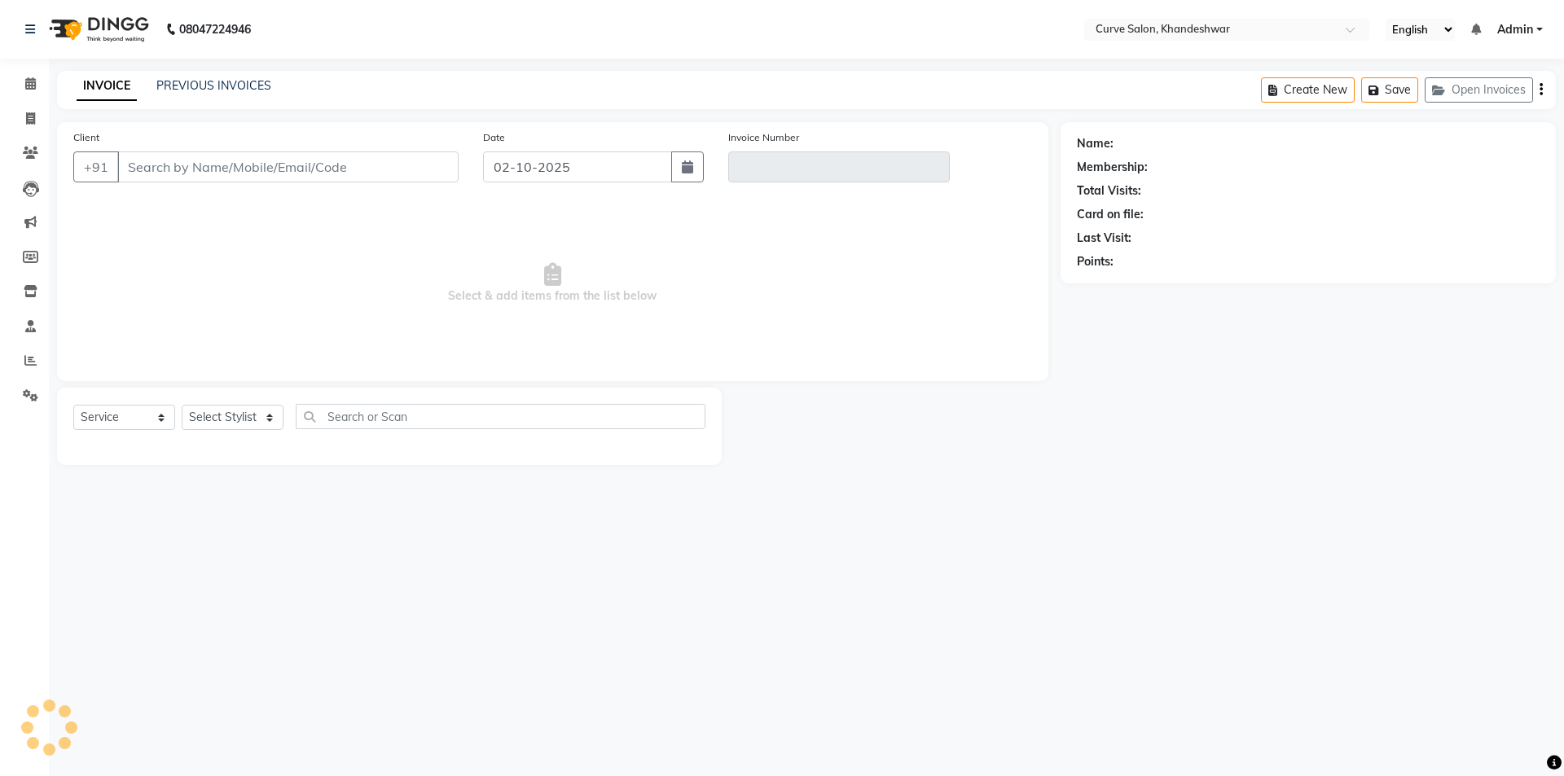
type input "9987943343"
type input "V/2025-26/4894"
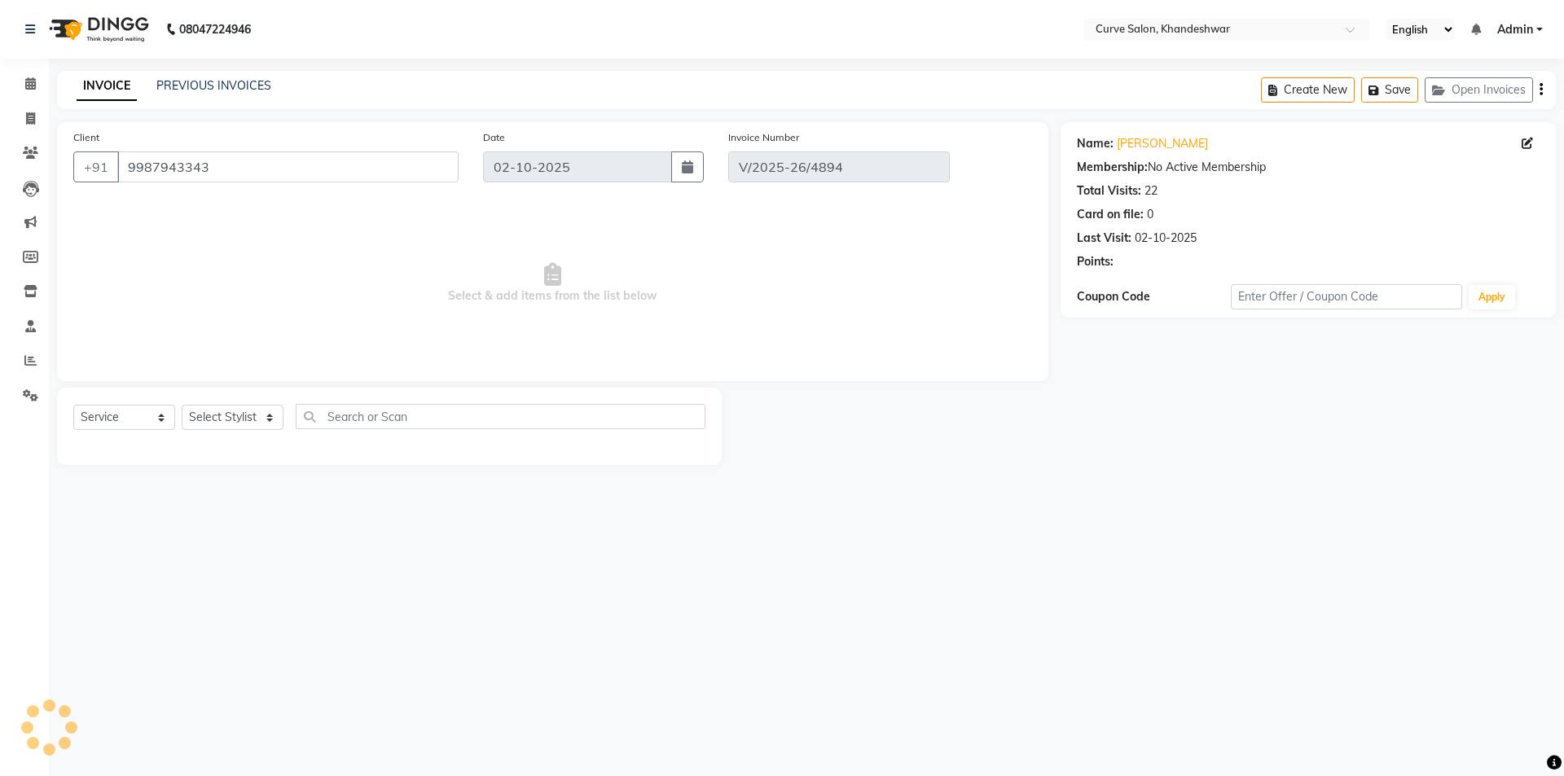
select select "select"
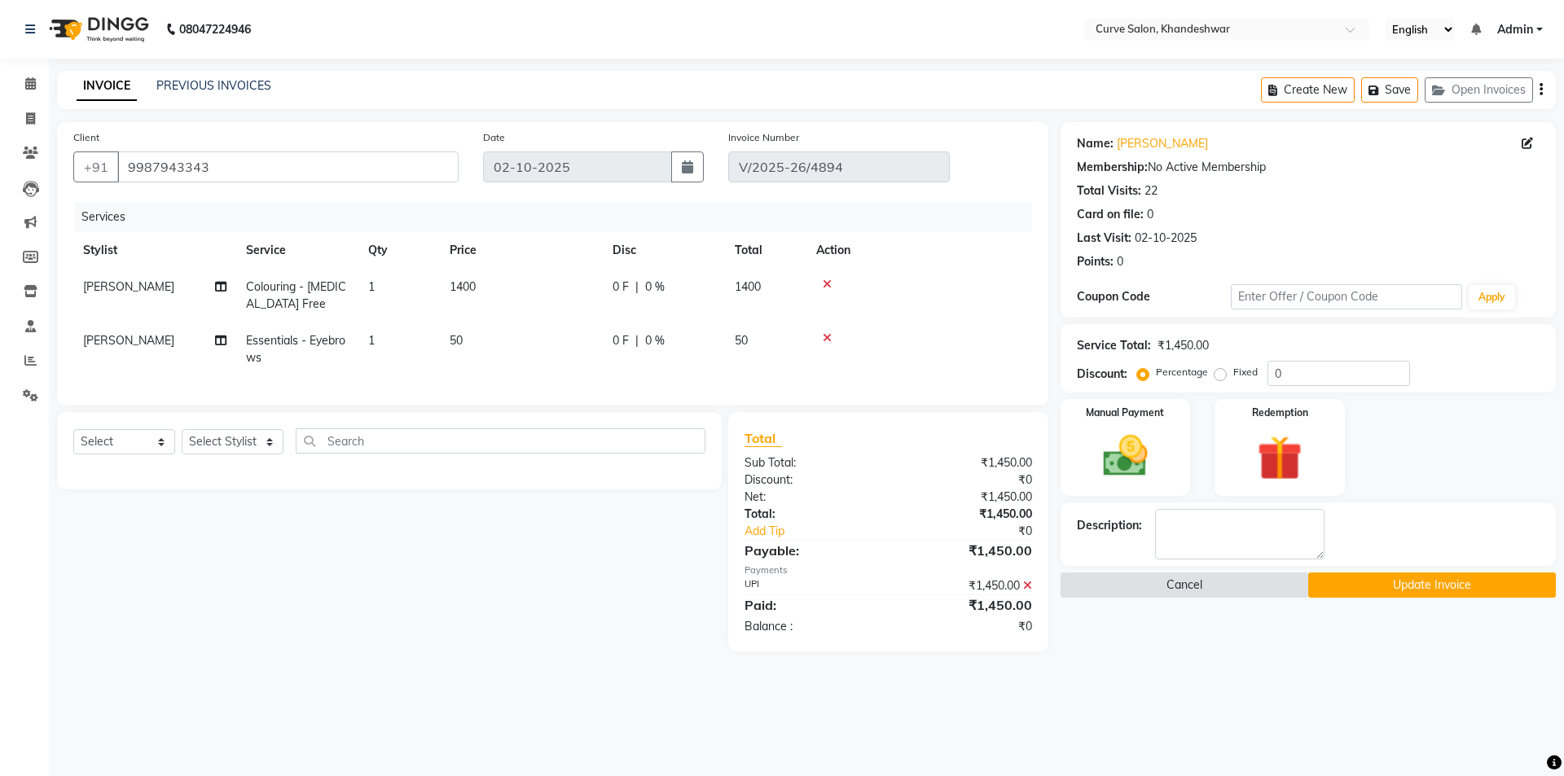
click at [1176, 583] on button "Cancel" at bounding box center [1184, 585] width 248 height 25
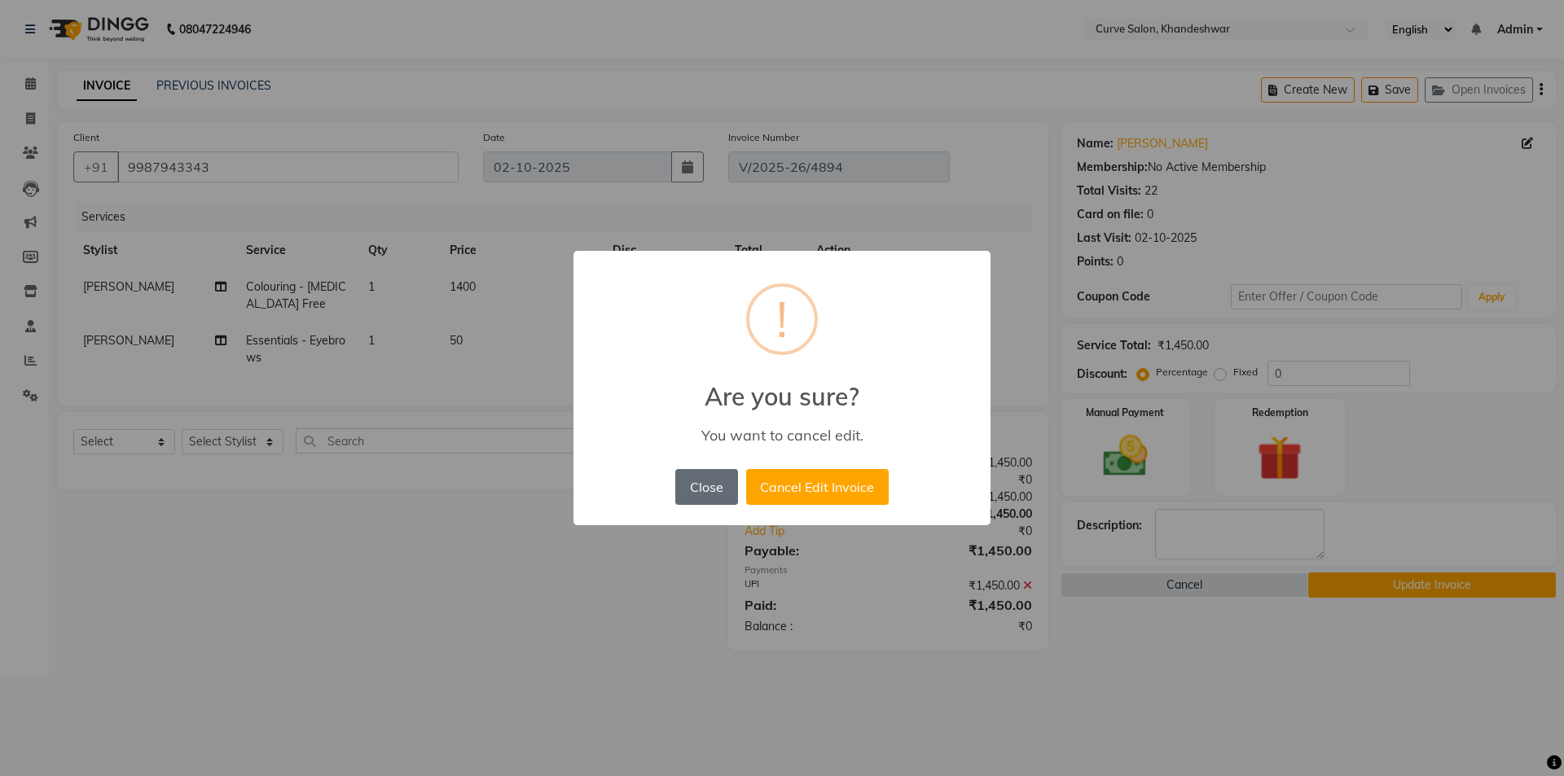
click at [695, 483] on button "Close" at bounding box center [706, 487] width 62 height 36
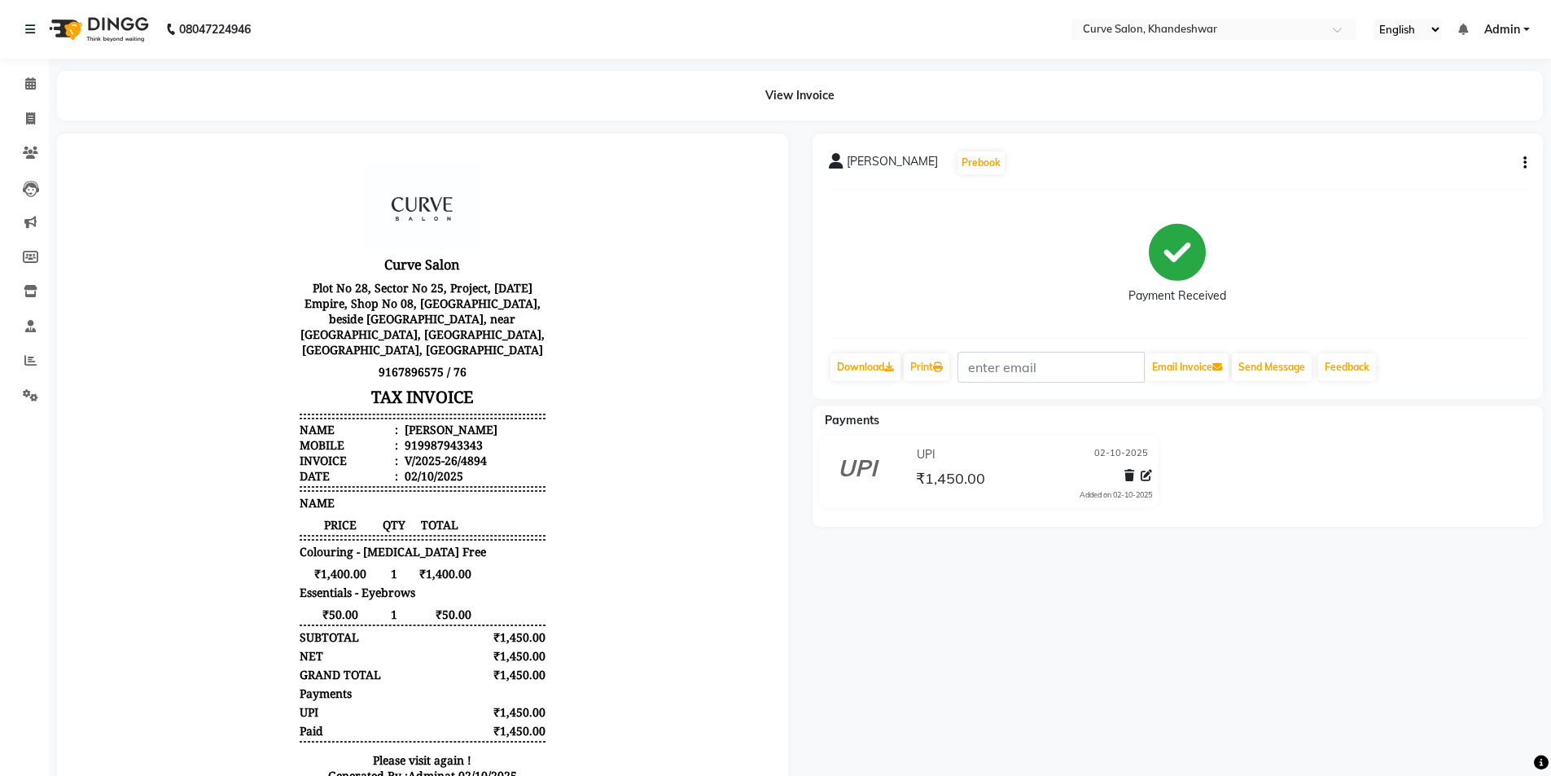
click at [1527, 159] on div "[PERSON_NAME] Prebook Payment Received Download Print Email Invoice Send Messag…" at bounding box center [1178, 267] width 731 height 266
click at [1525, 164] on icon "button" at bounding box center [1525, 163] width 3 height 1
click at [1454, 164] on div "Edit Item Staff" at bounding box center [1445, 163] width 112 height 20
select select "25106"
select select "25108"
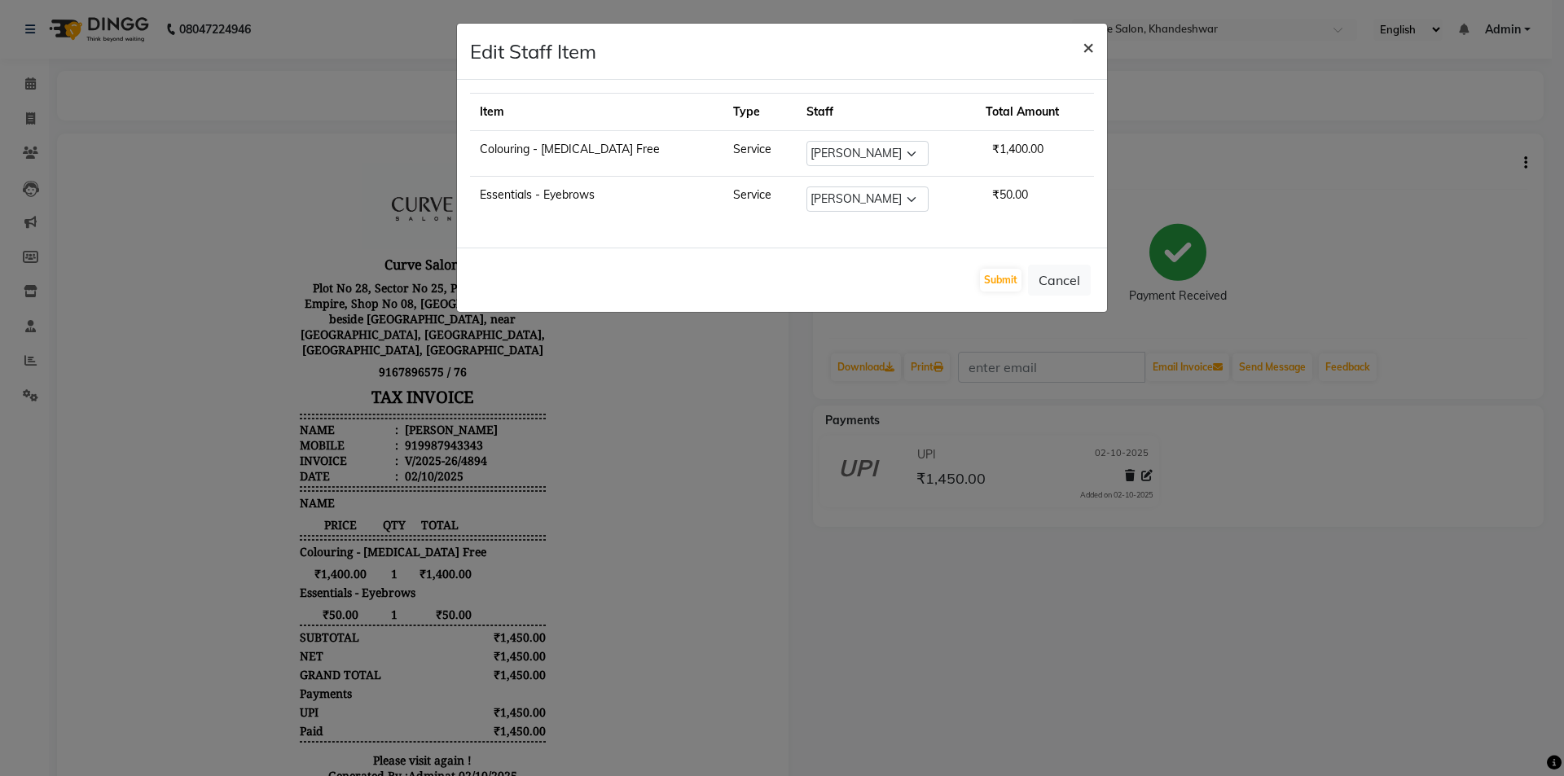
click at [1089, 42] on span "×" at bounding box center [1087, 46] width 11 height 24
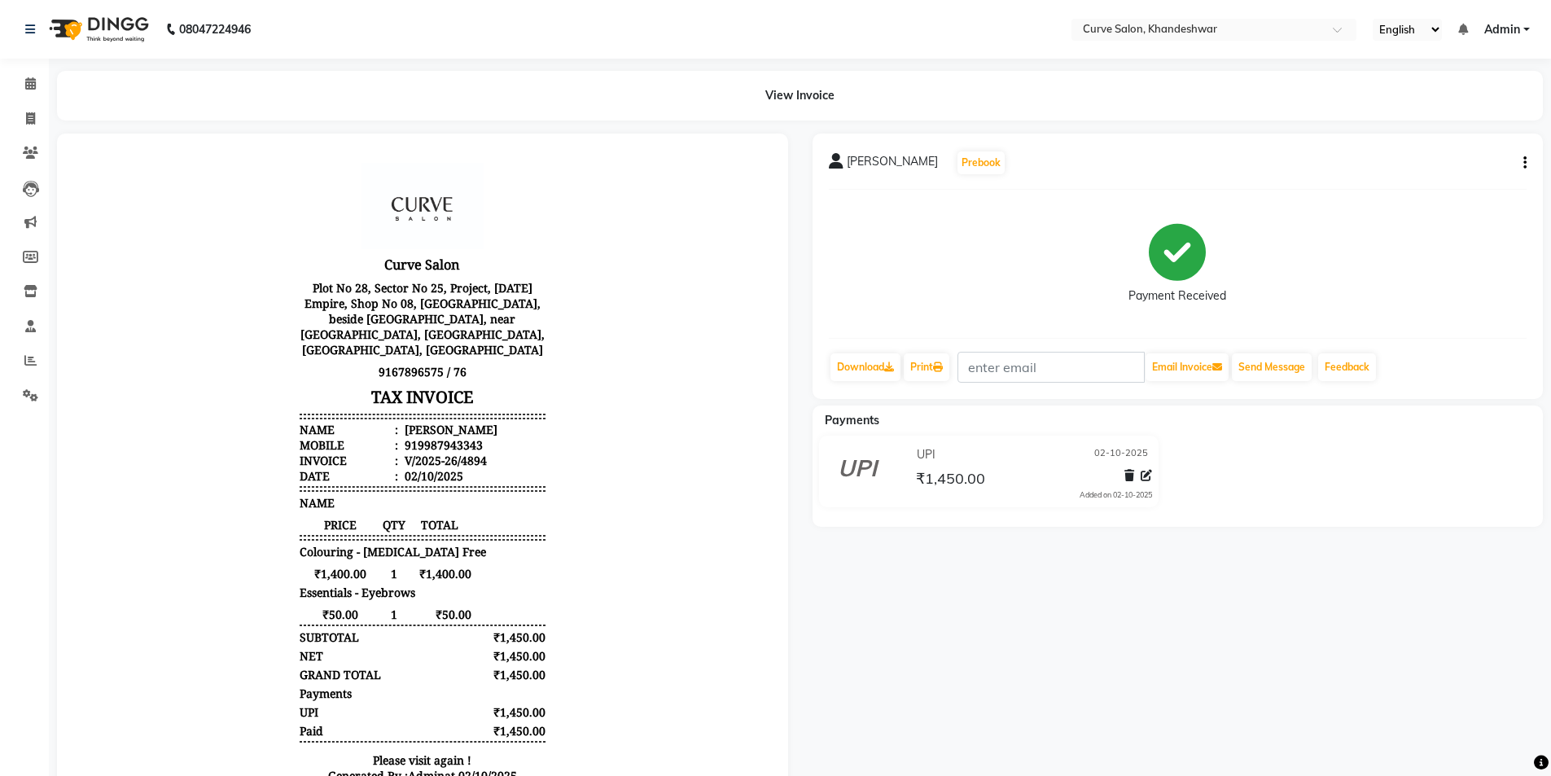
click at [1525, 164] on icon "button" at bounding box center [1525, 163] width 3 height 1
click at [1459, 167] on div "Edit Item Staff" at bounding box center [1445, 163] width 112 height 20
select select "25106"
select select "25108"
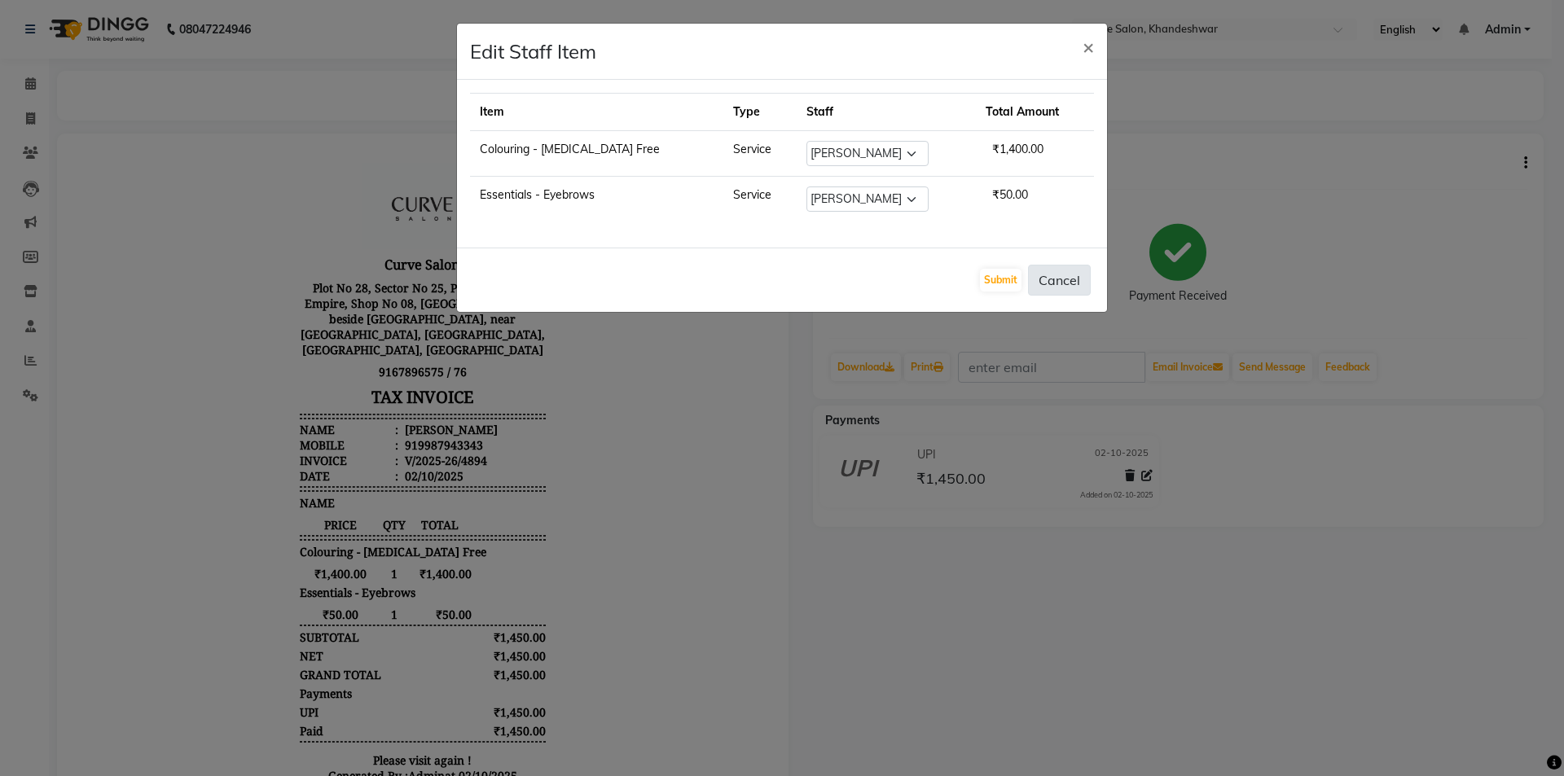
click at [1064, 278] on button "Cancel" at bounding box center [1059, 280] width 63 height 31
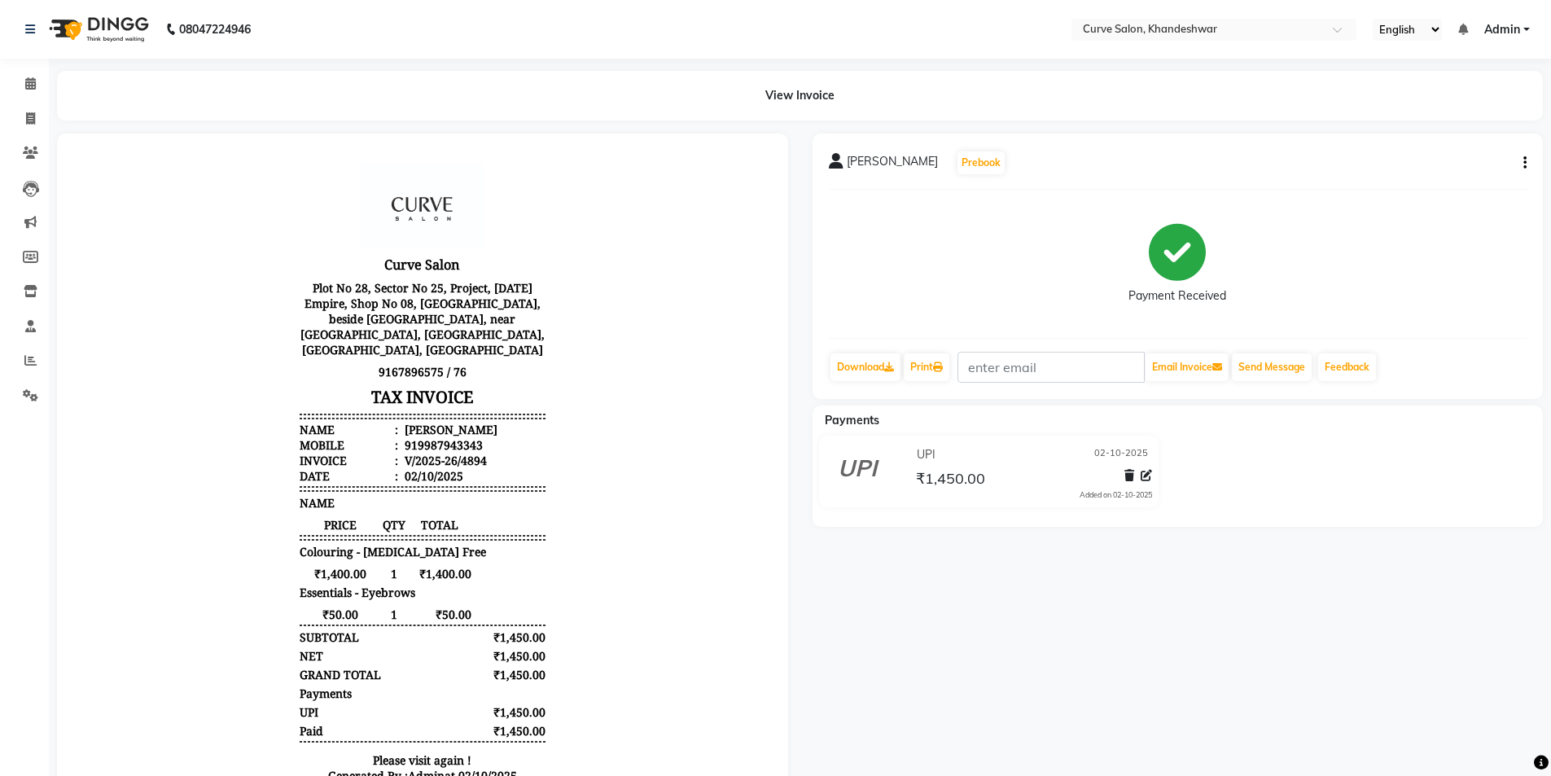
click at [1521, 168] on button "button" at bounding box center [1522, 163] width 10 height 17
click at [1456, 317] on div "Payment Received" at bounding box center [1178, 264] width 699 height 122
click at [32, 87] on icon at bounding box center [30, 83] width 11 height 12
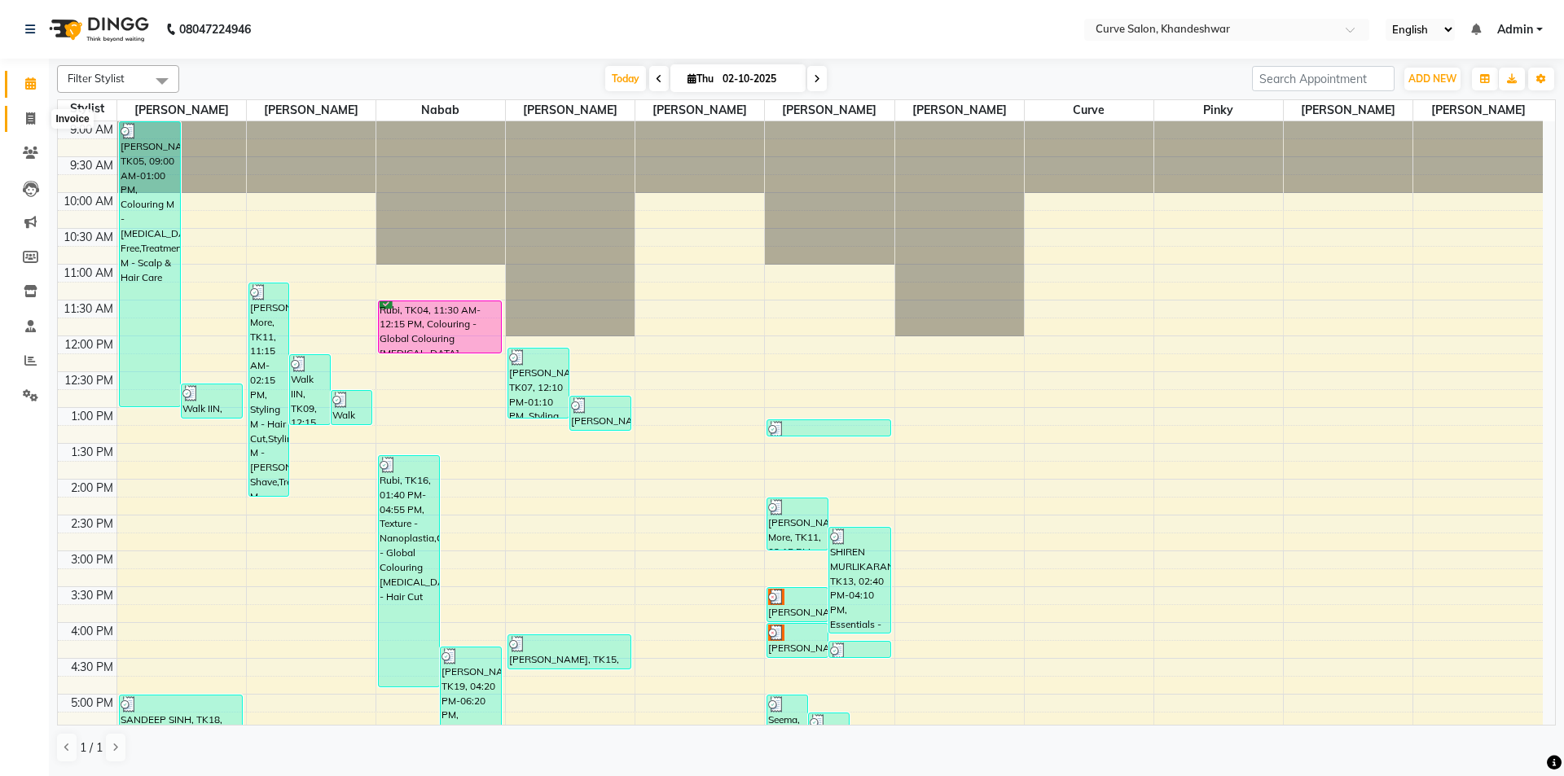
click at [35, 121] on icon at bounding box center [30, 118] width 9 height 12
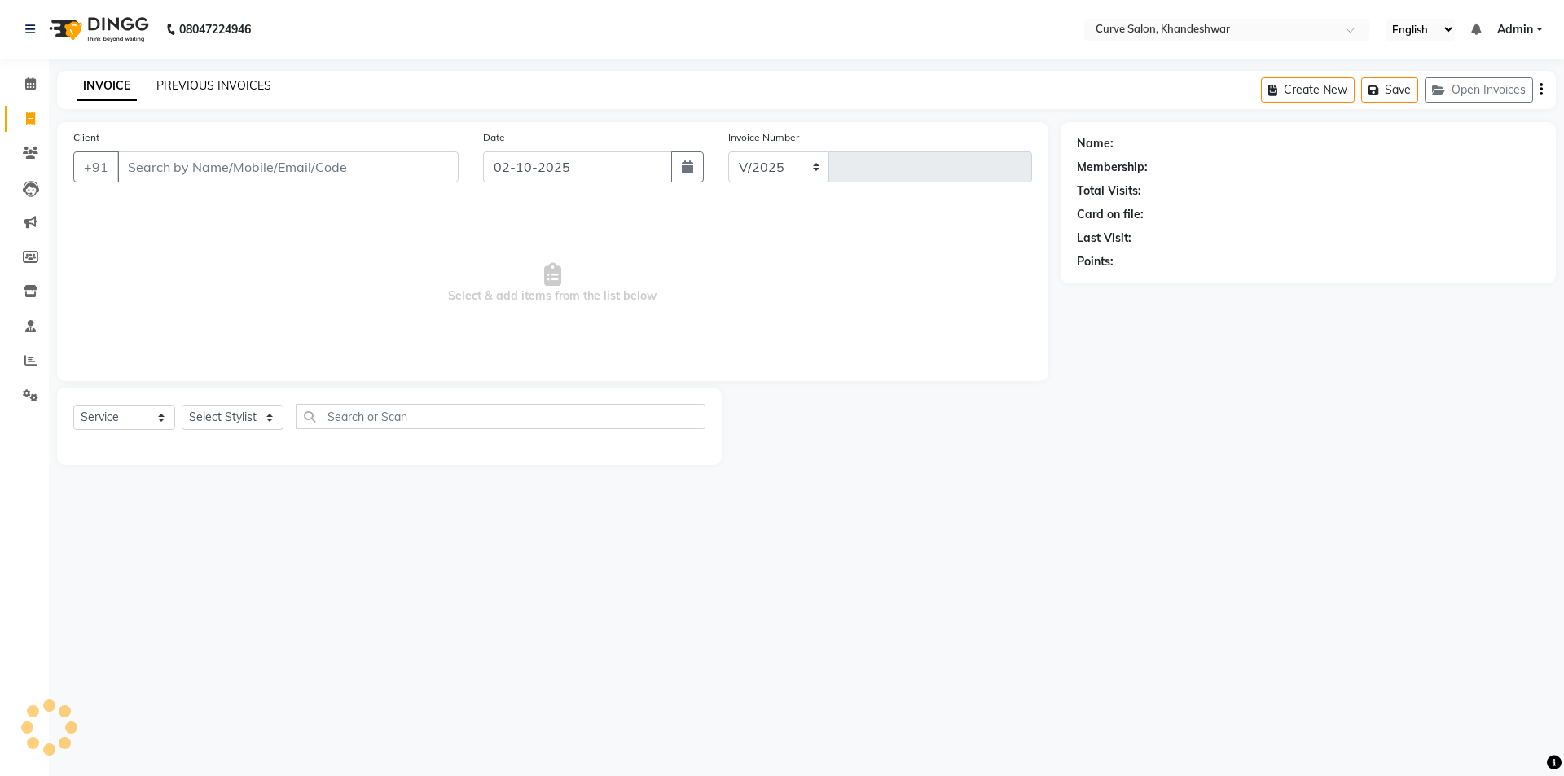
click at [187, 82] on link "PREVIOUS INVOICES" at bounding box center [213, 85] width 115 height 15
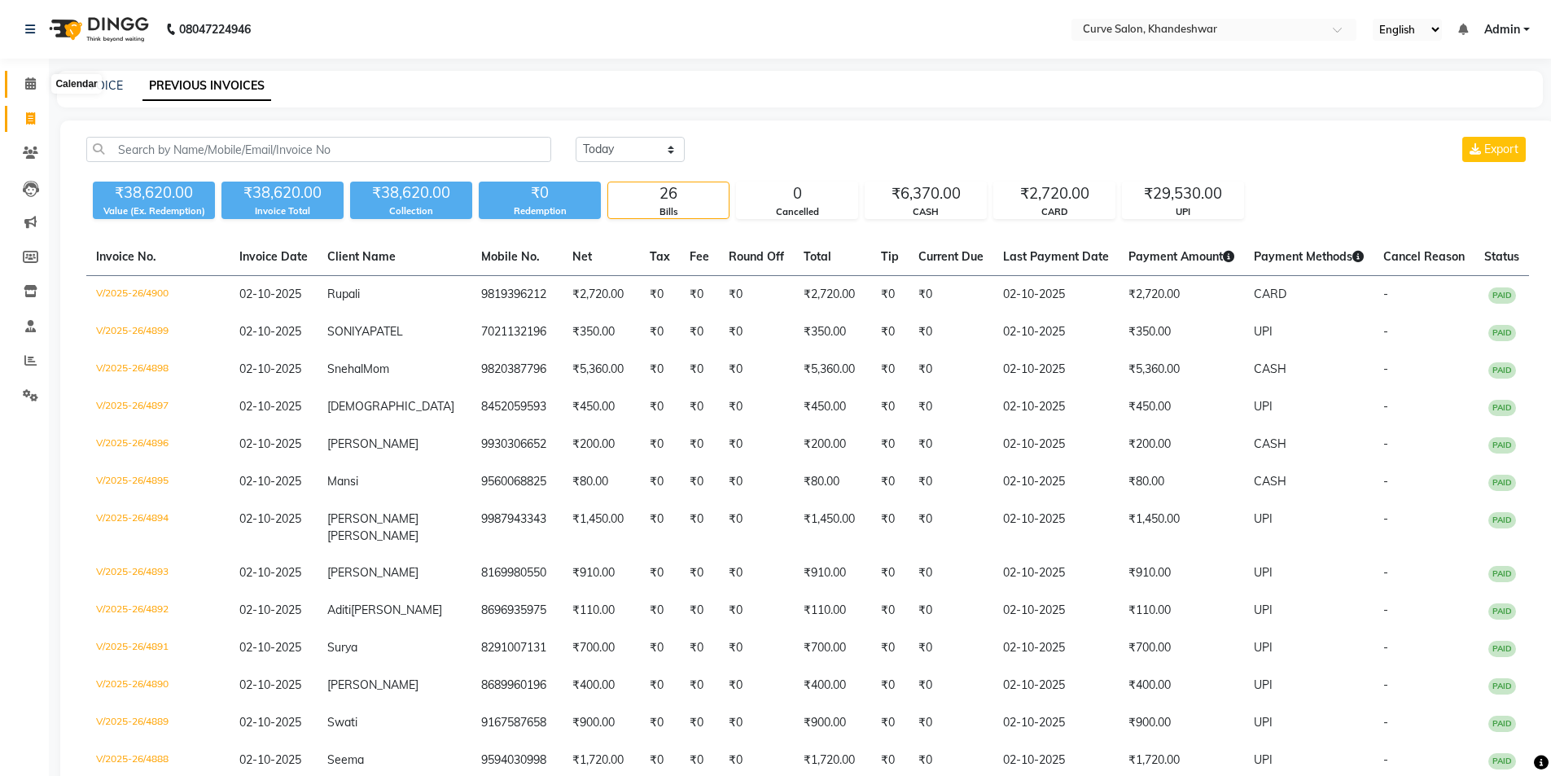
click at [33, 86] on icon at bounding box center [30, 83] width 11 height 12
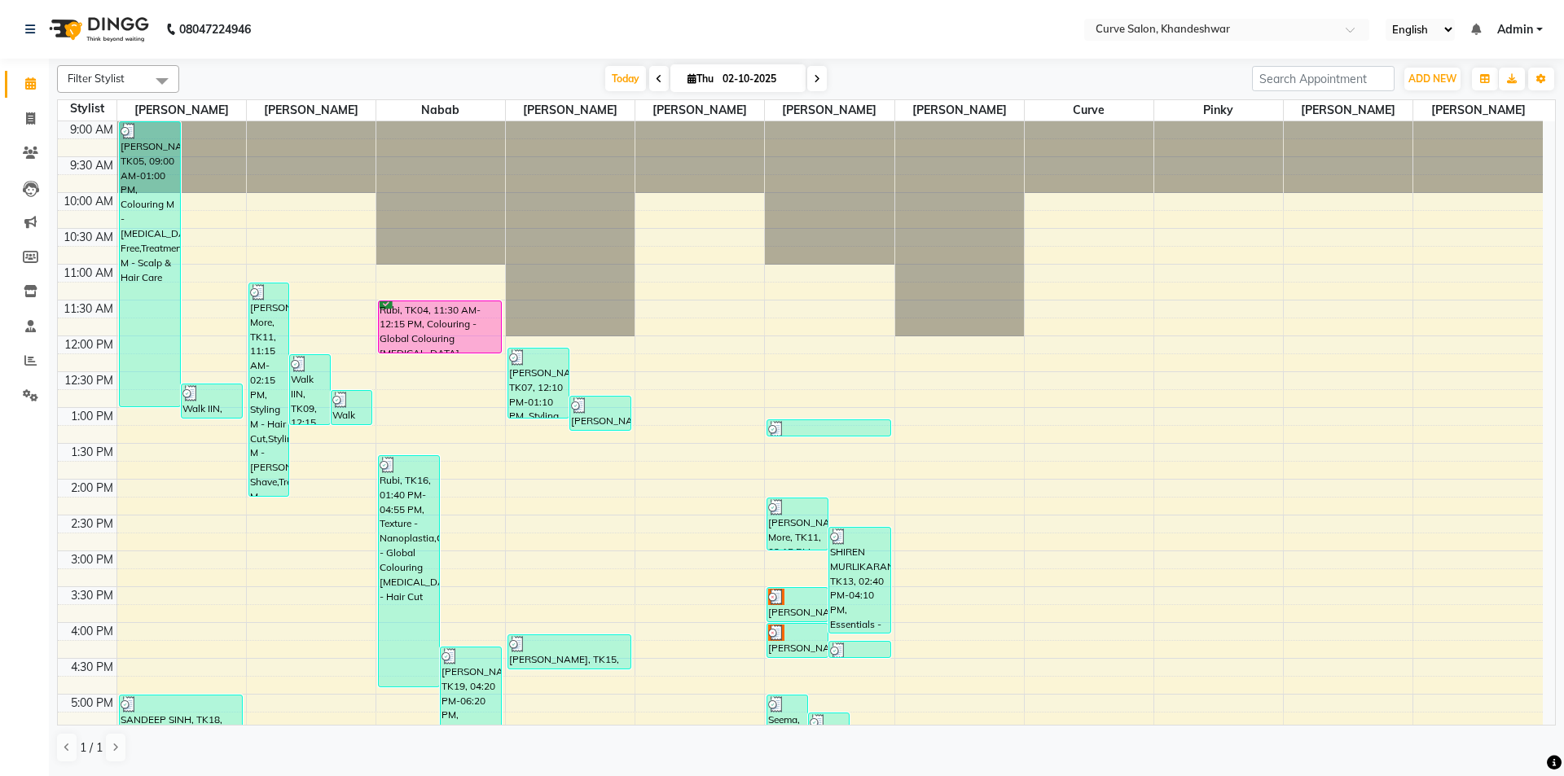
click at [816, 81] on icon at bounding box center [817, 79] width 7 height 10
type input "03-10-2025"
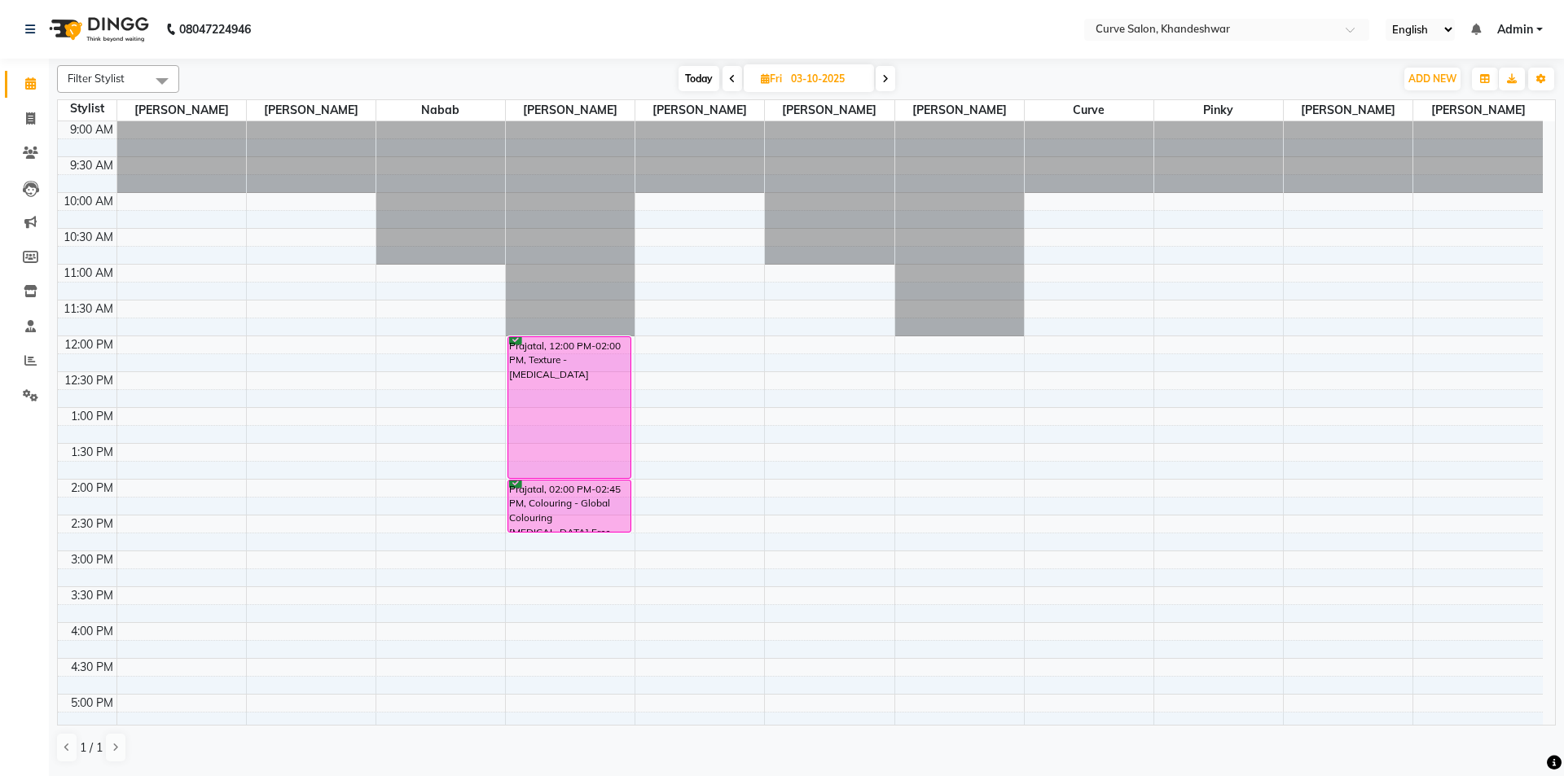
click at [690, 27] on nav "08047224946 Select Location × Curve Salon, Khandeshwar English ENGLISH Español …" at bounding box center [782, 29] width 1564 height 59
click at [30, 89] on icon at bounding box center [30, 83] width 11 height 12
click at [27, 150] on icon at bounding box center [30, 153] width 15 height 12
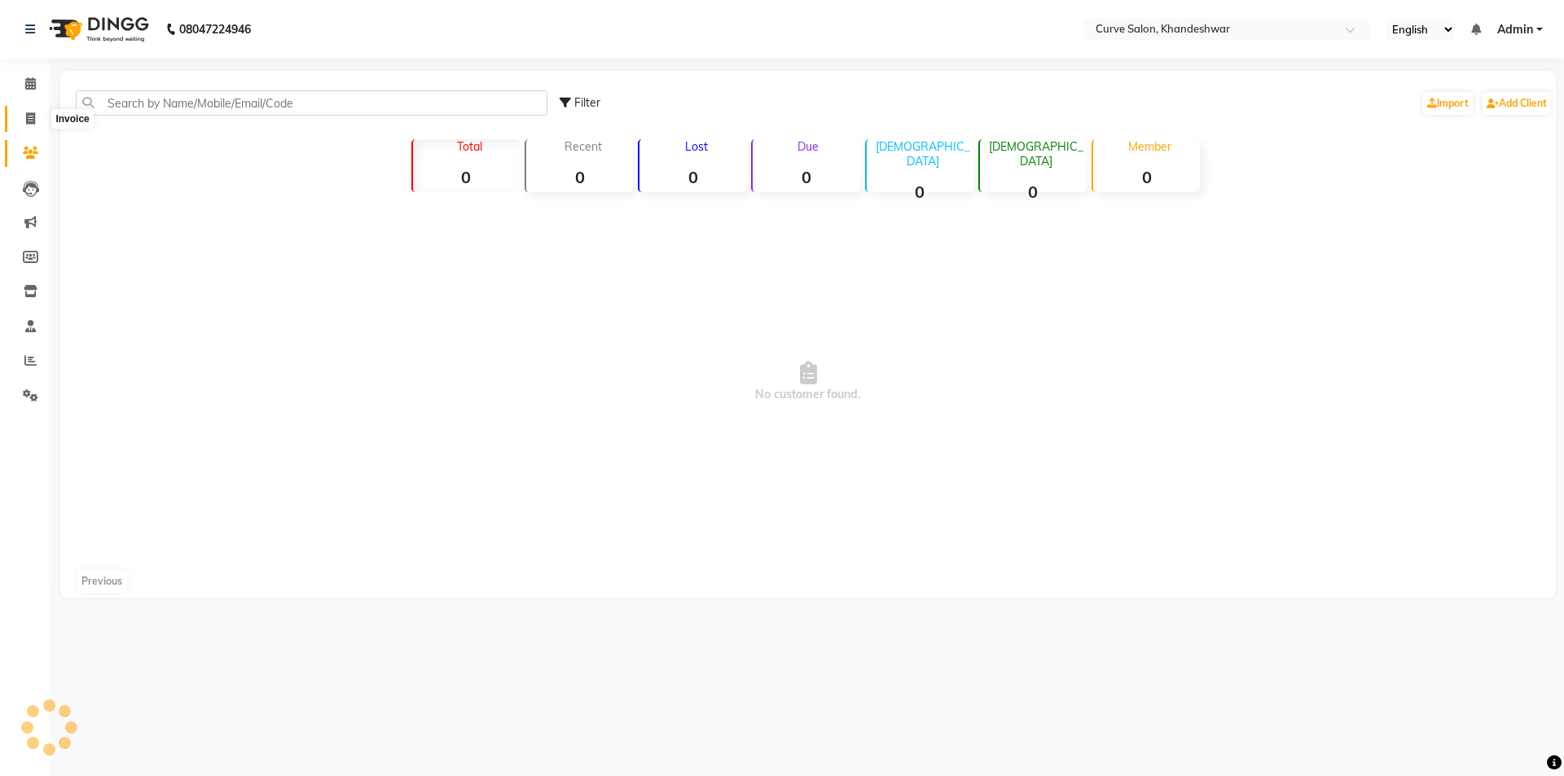
click at [33, 122] on icon at bounding box center [30, 118] width 9 height 12
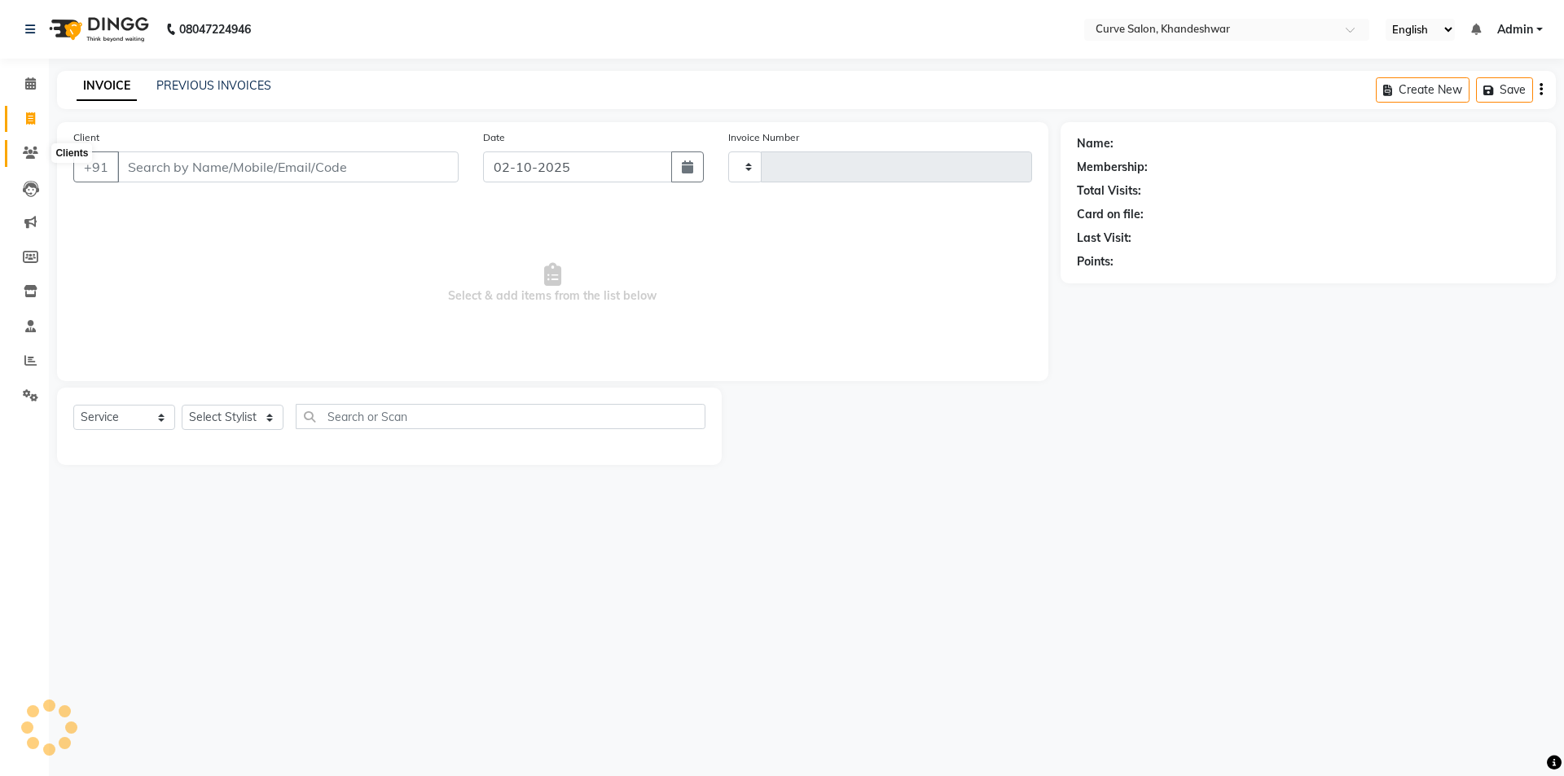
click at [25, 165] on link "Clients" at bounding box center [24, 153] width 39 height 27
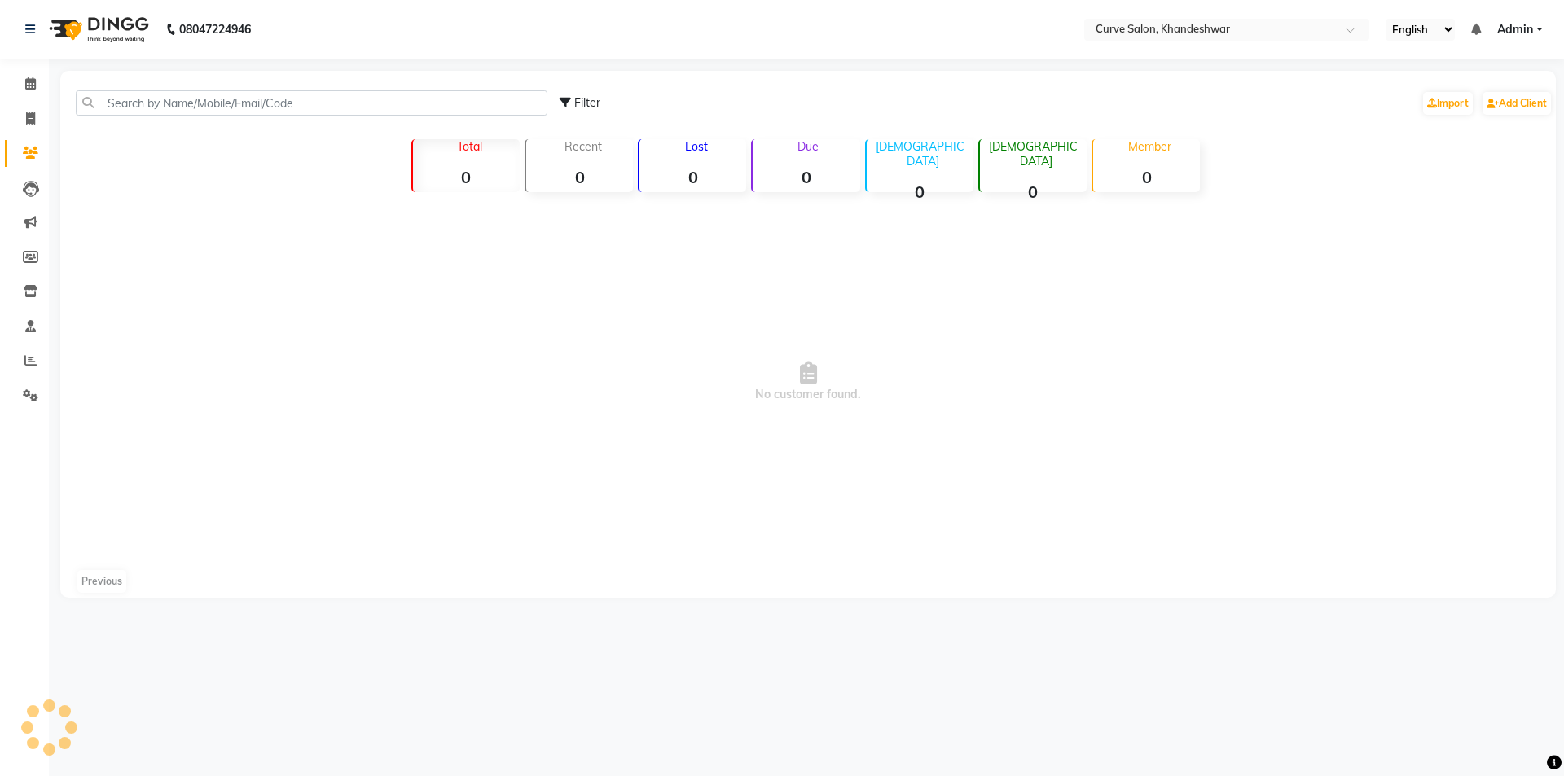
click at [30, 147] on icon at bounding box center [30, 153] width 15 height 12
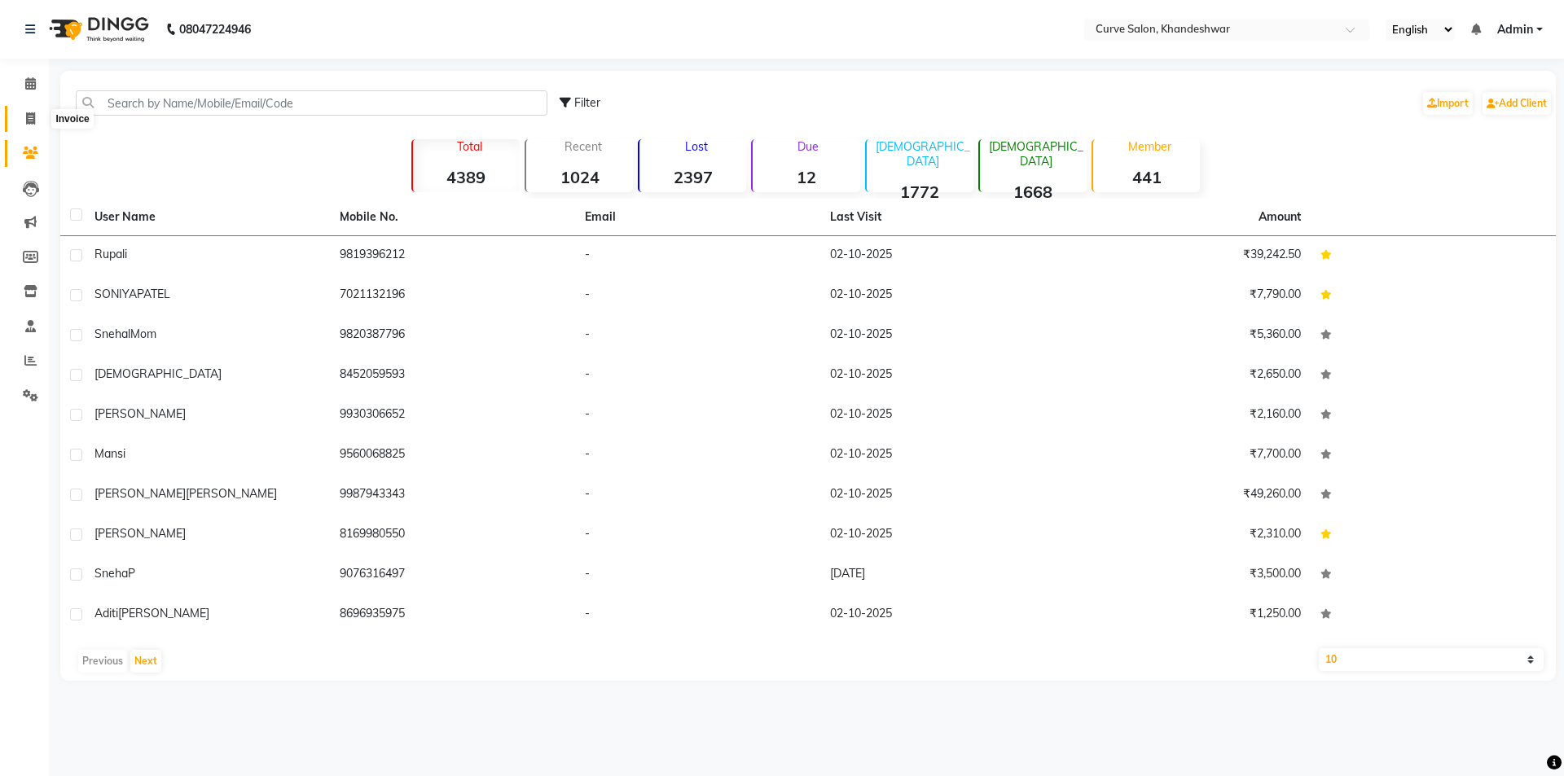
click at [29, 121] on icon at bounding box center [30, 118] width 9 height 12
select select "service"
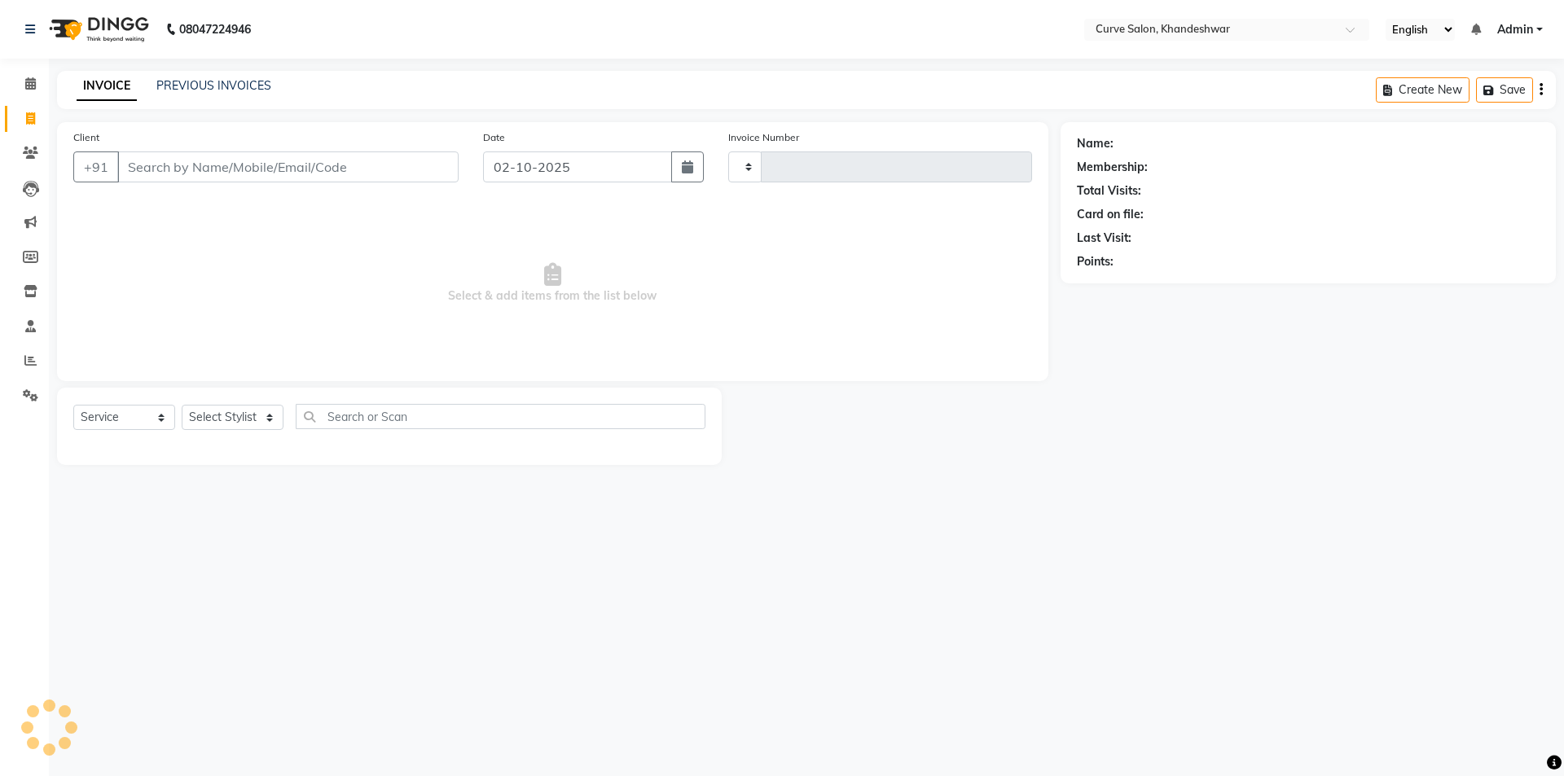
type input "4901"
select select "4458"
click at [213, 84] on link "PREVIOUS INVOICES" at bounding box center [213, 85] width 115 height 15
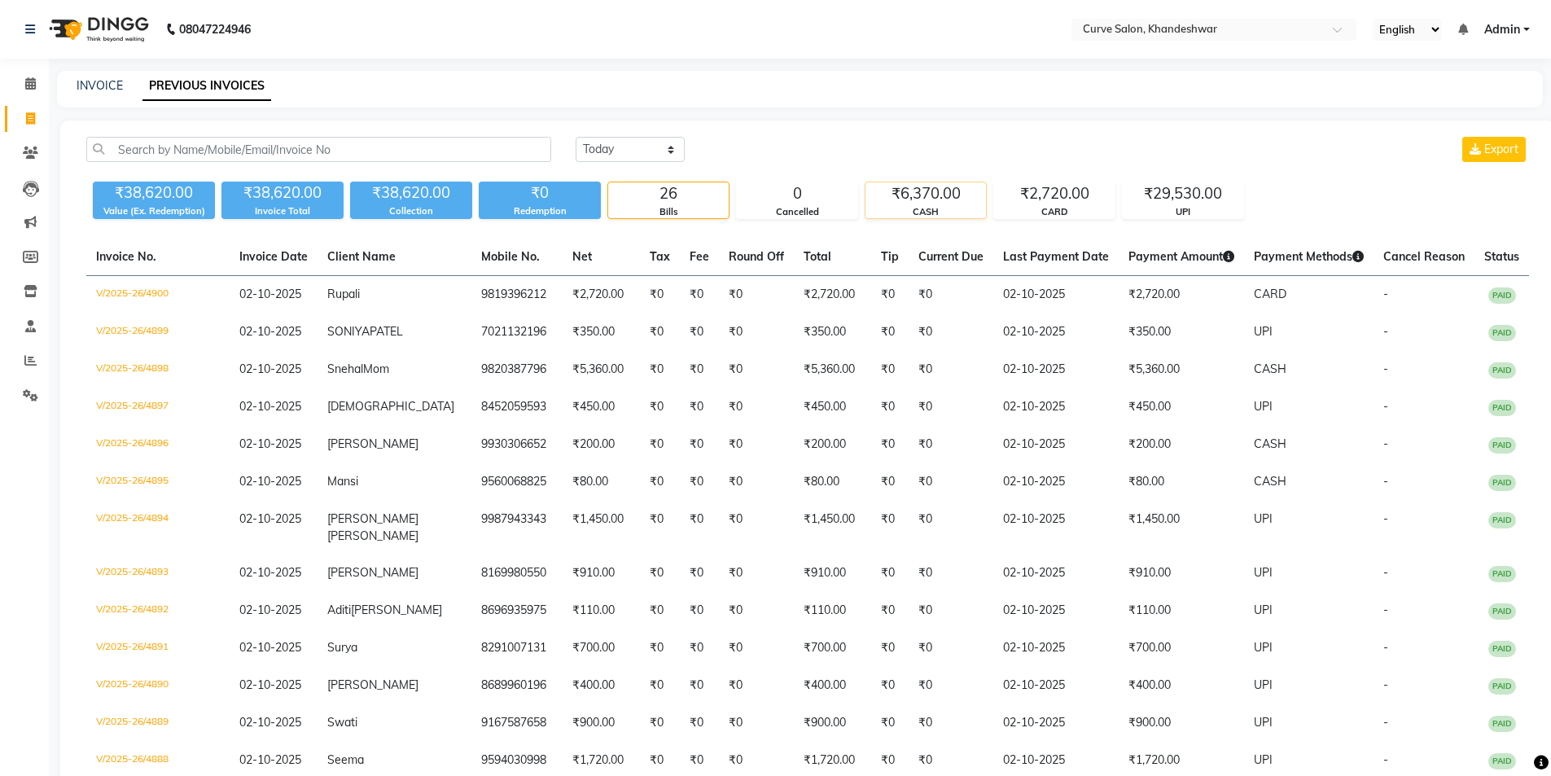
click at [945, 204] on div "₹6,370.00" at bounding box center [926, 193] width 121 height 23
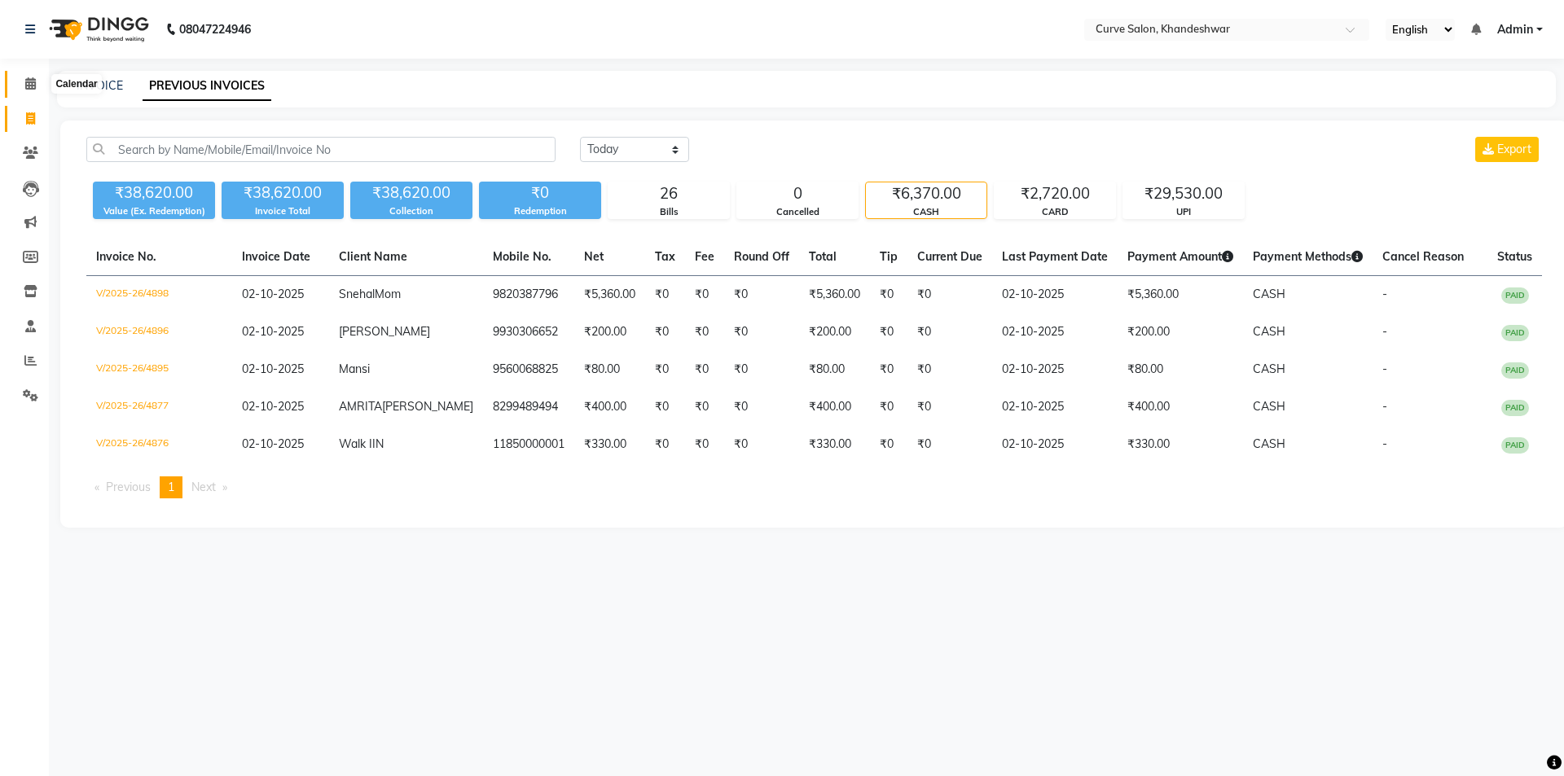
click at [33, 78] on icon at bounding box center [30, 83] width 11 height 12
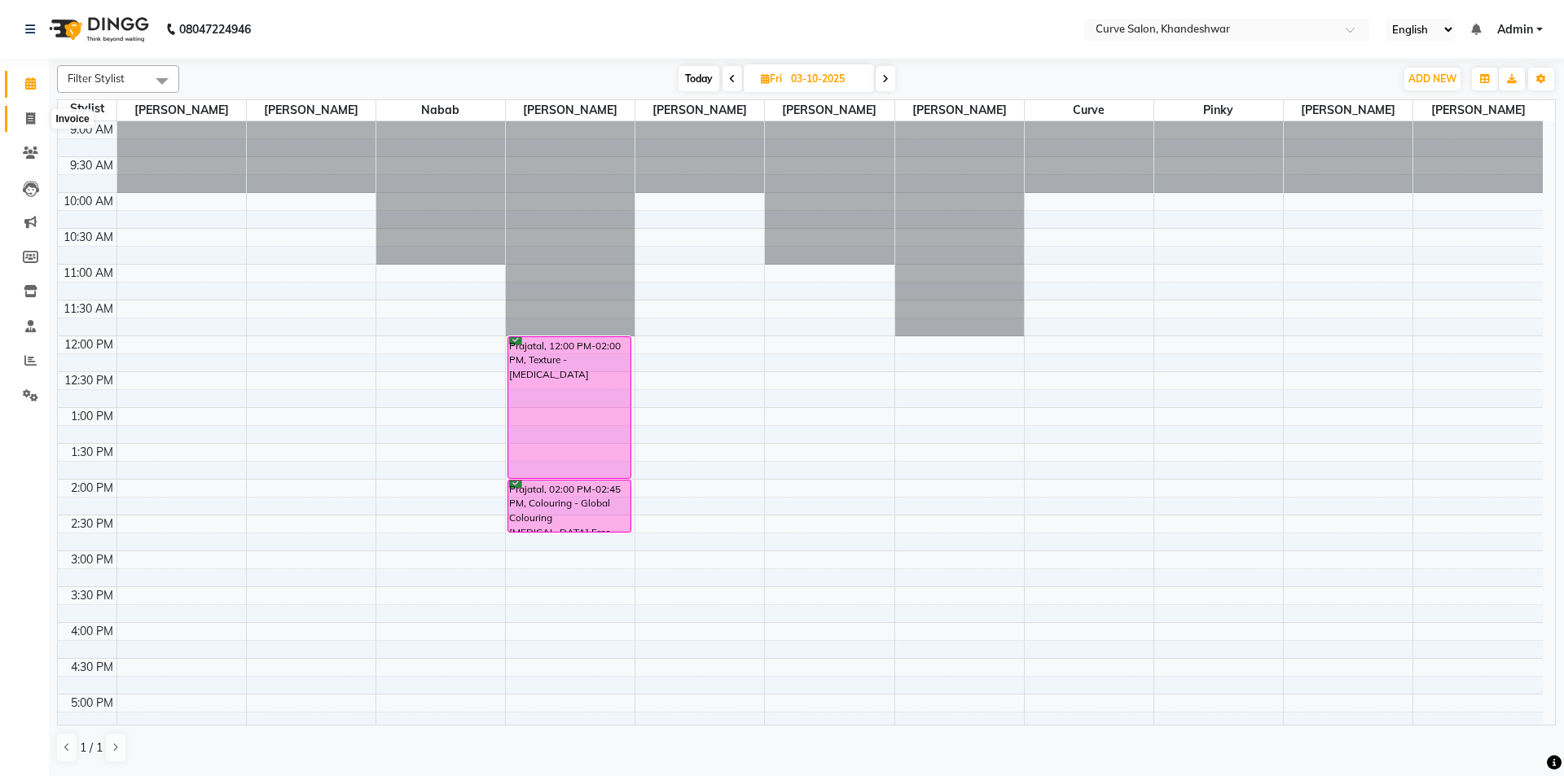
click at [30, 116] on icon at bounding box center [30, 118] width 9 height 12
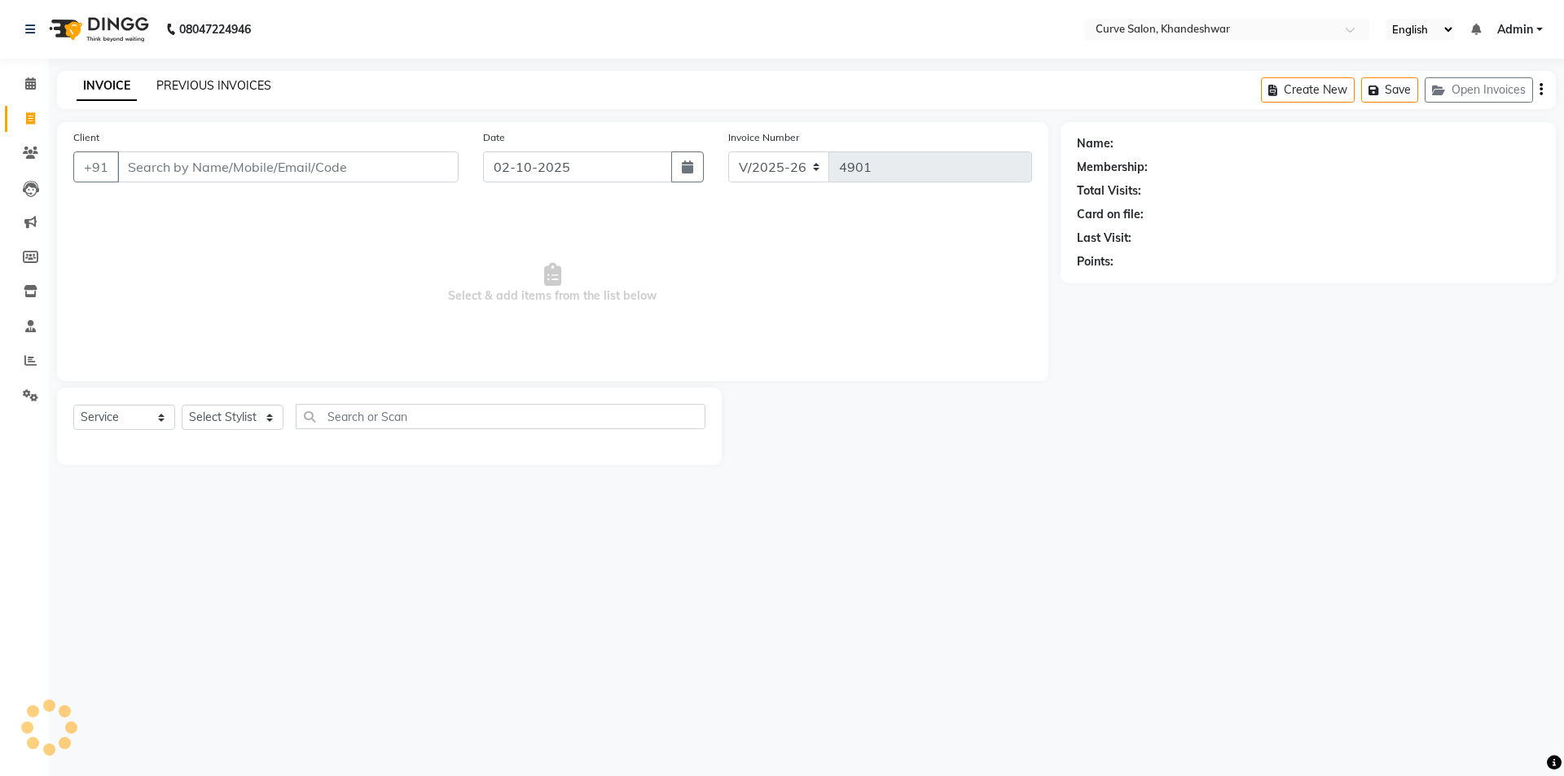
click at [226, 81] on link "PREVIOUS INVOICES" at bounding box center [213, 85] width 115 height 15
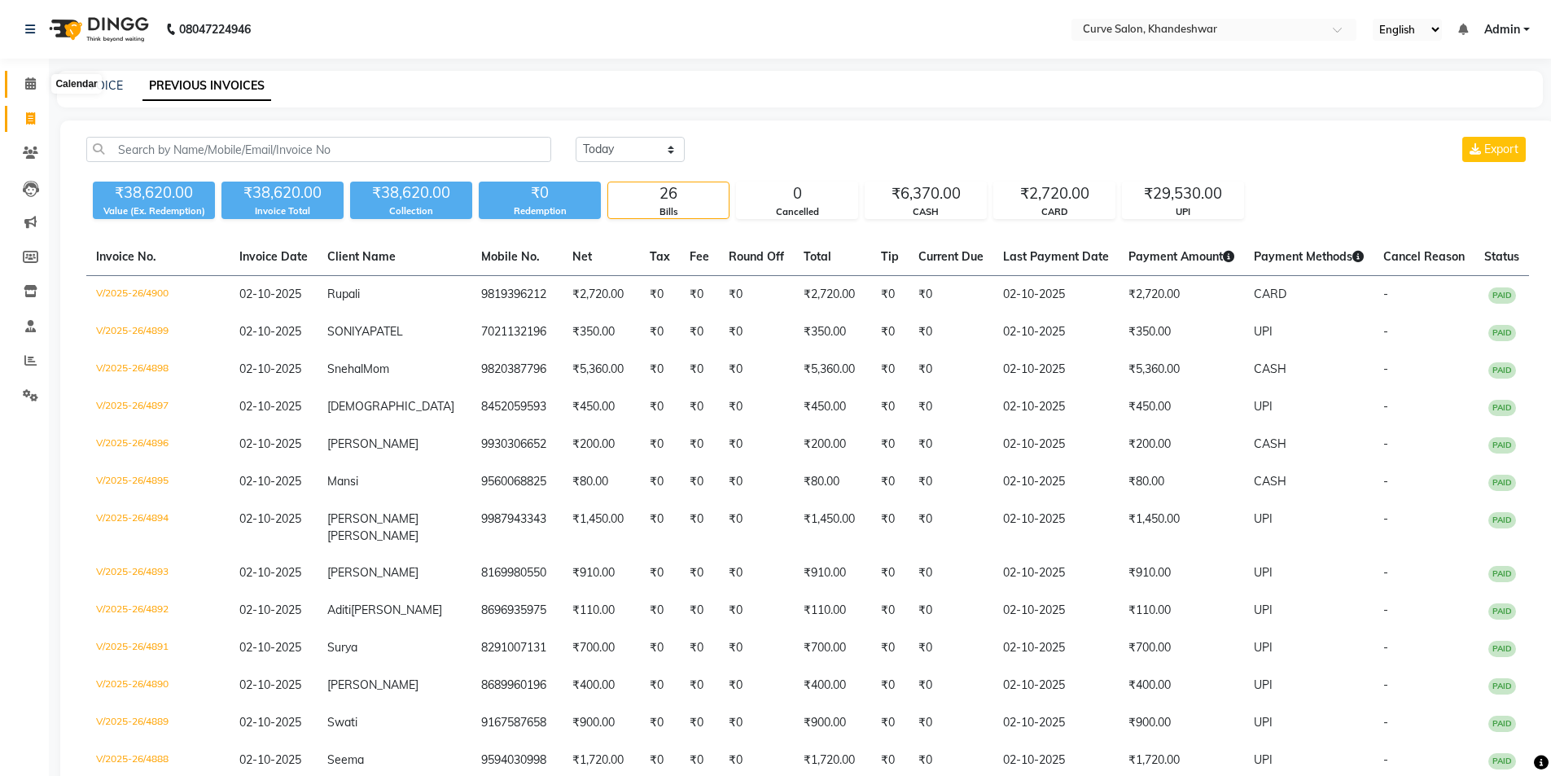
click at [36, 83] on icon at bounding box center [30, 83] width 11 height 12
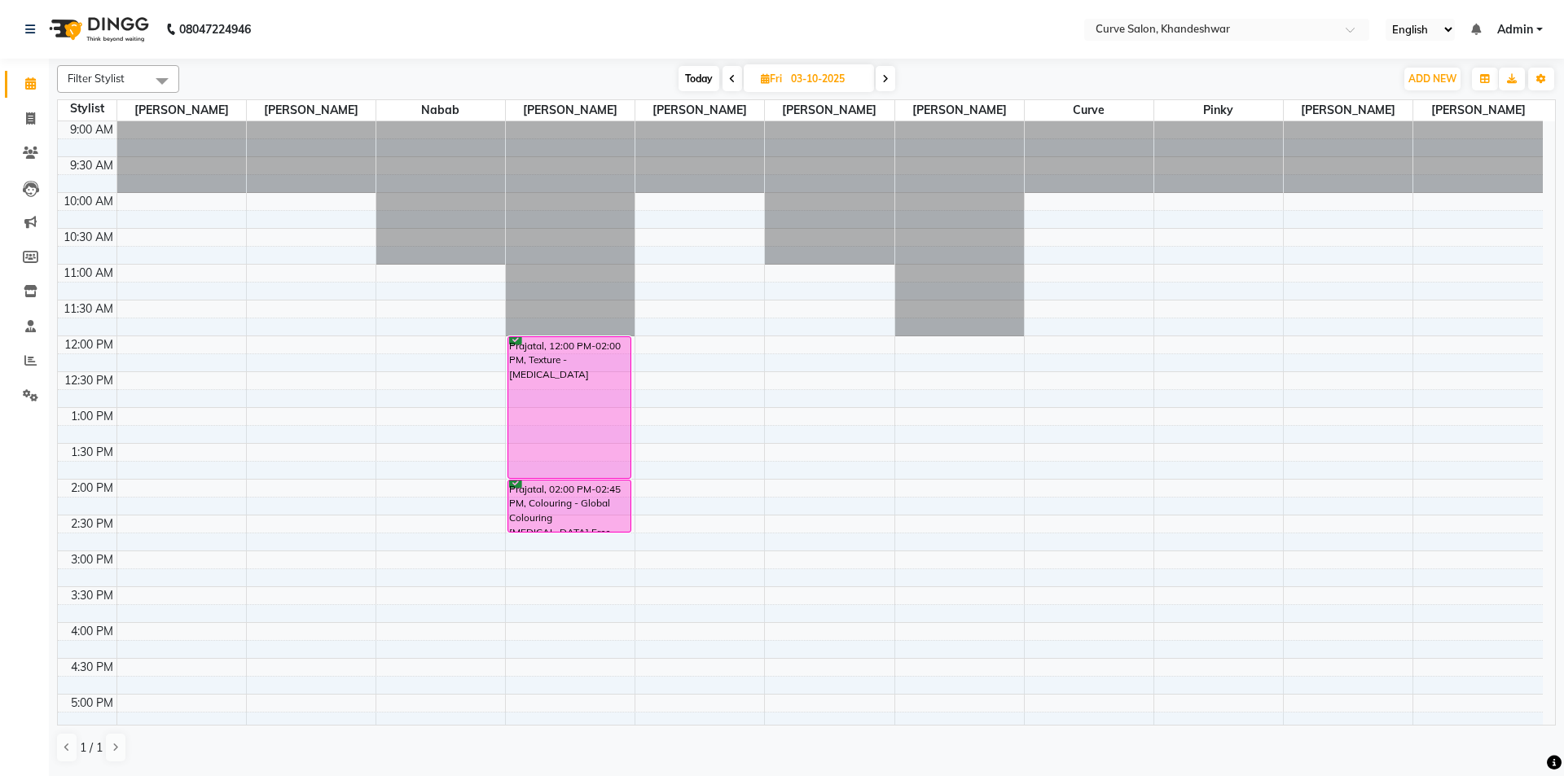
click at [704, 85] on span "Today" at bounding box center [698, 78] width 41 height 25
type input "02-10-2025"
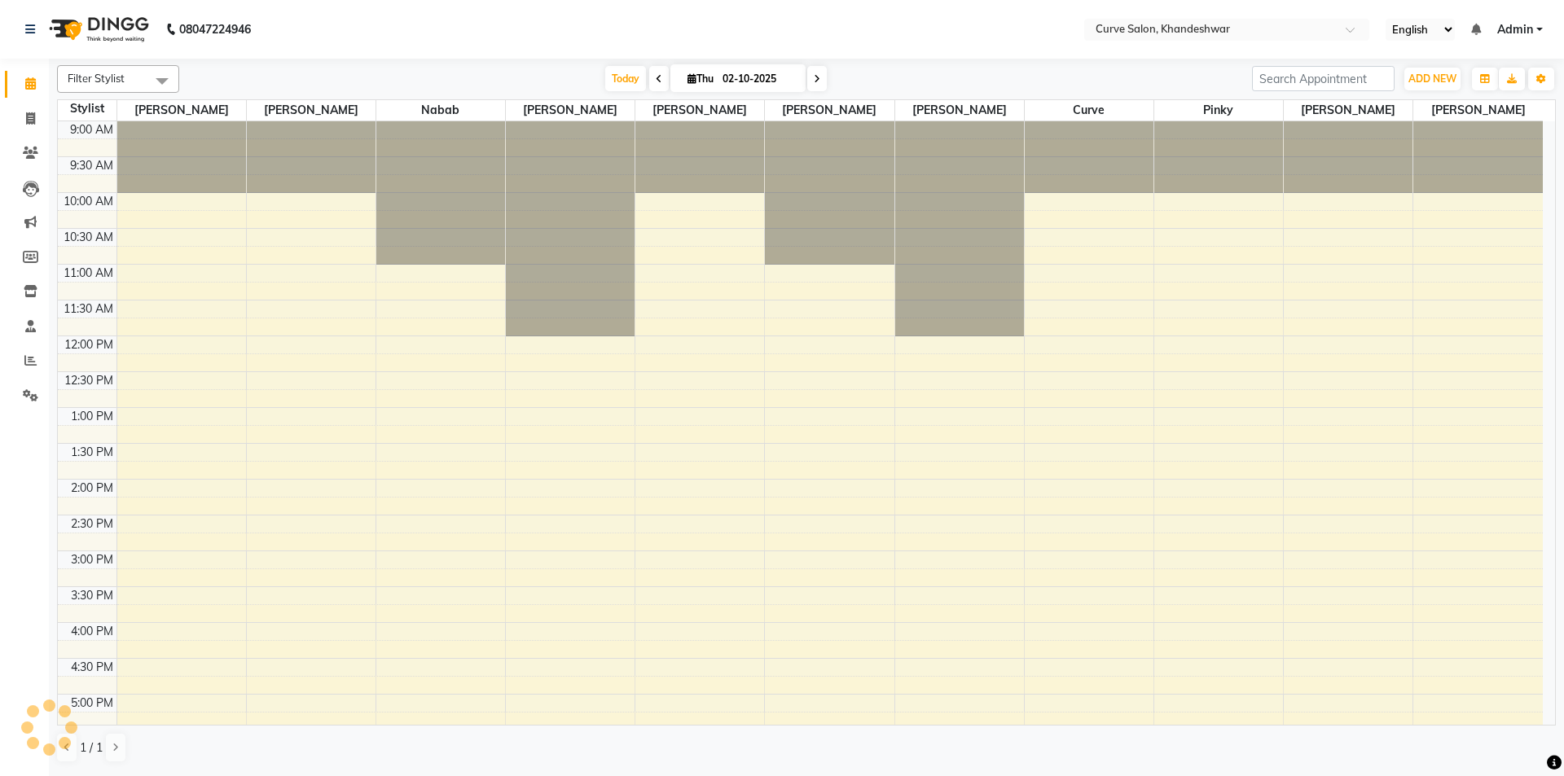
scroll to position [399, 0]
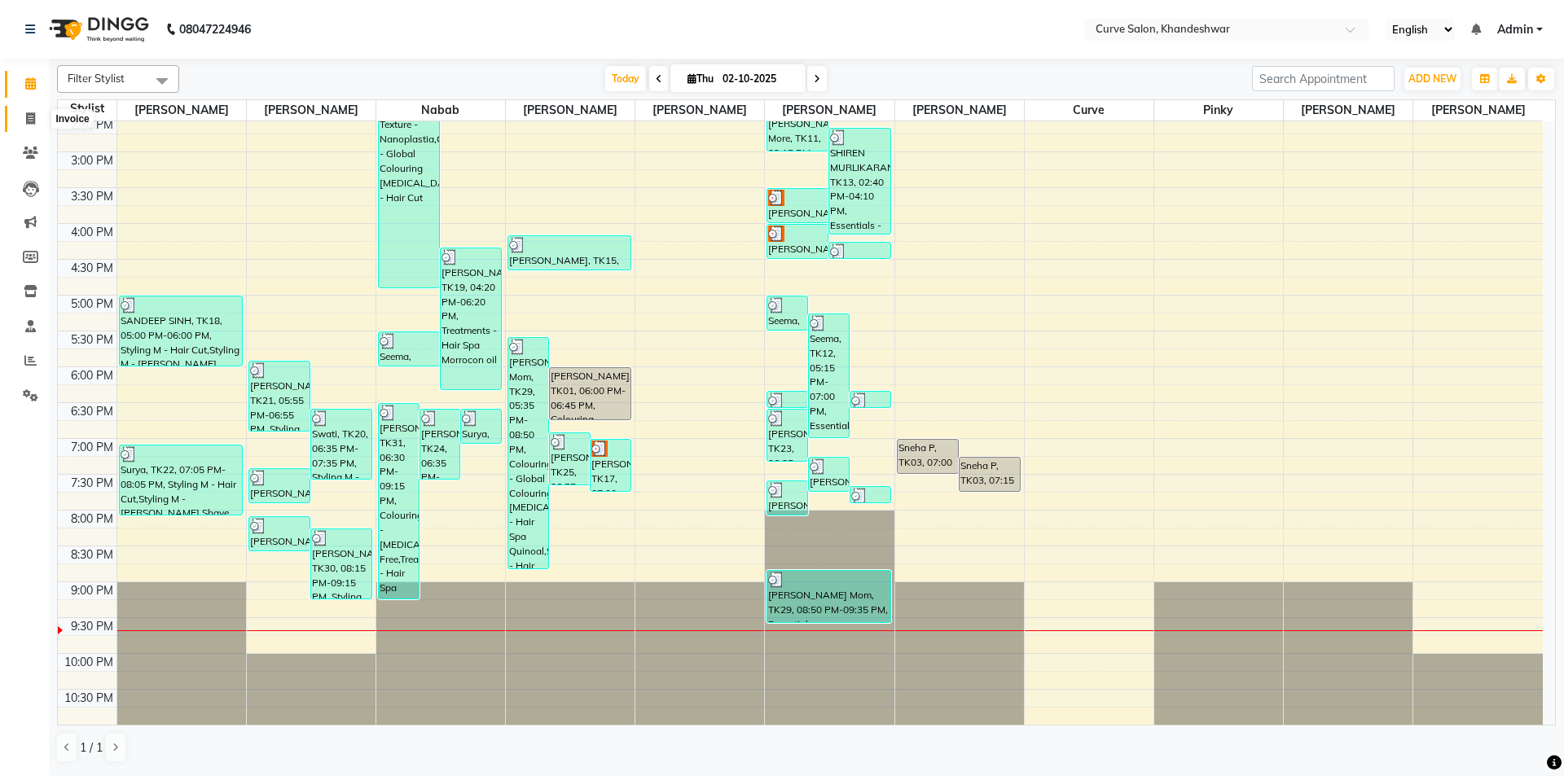
click at [16, 118] on span at bounding box center [30, 119] width 29 height 19
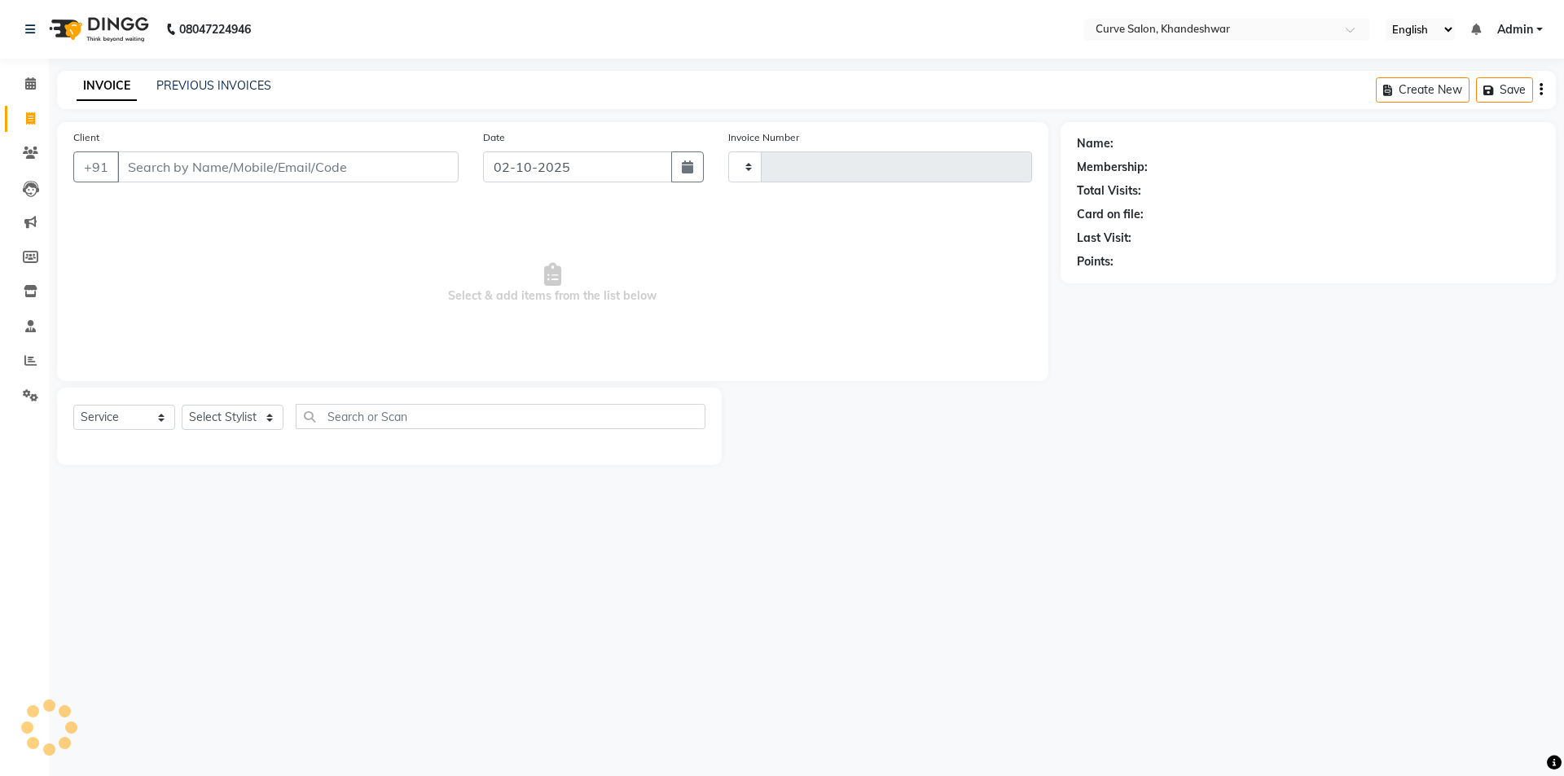
click at [35, 114] on icon at bounding box center [30, 118] width 9 height 12
drag, startPoint x: 35, startPoint y: 114, endPoint x: 215, endPoint y: 87, distance: 182.0
click at [215, 87] on link "PREVIOUS INVOICES" at bounding box center [213, 85] width 115 height 15
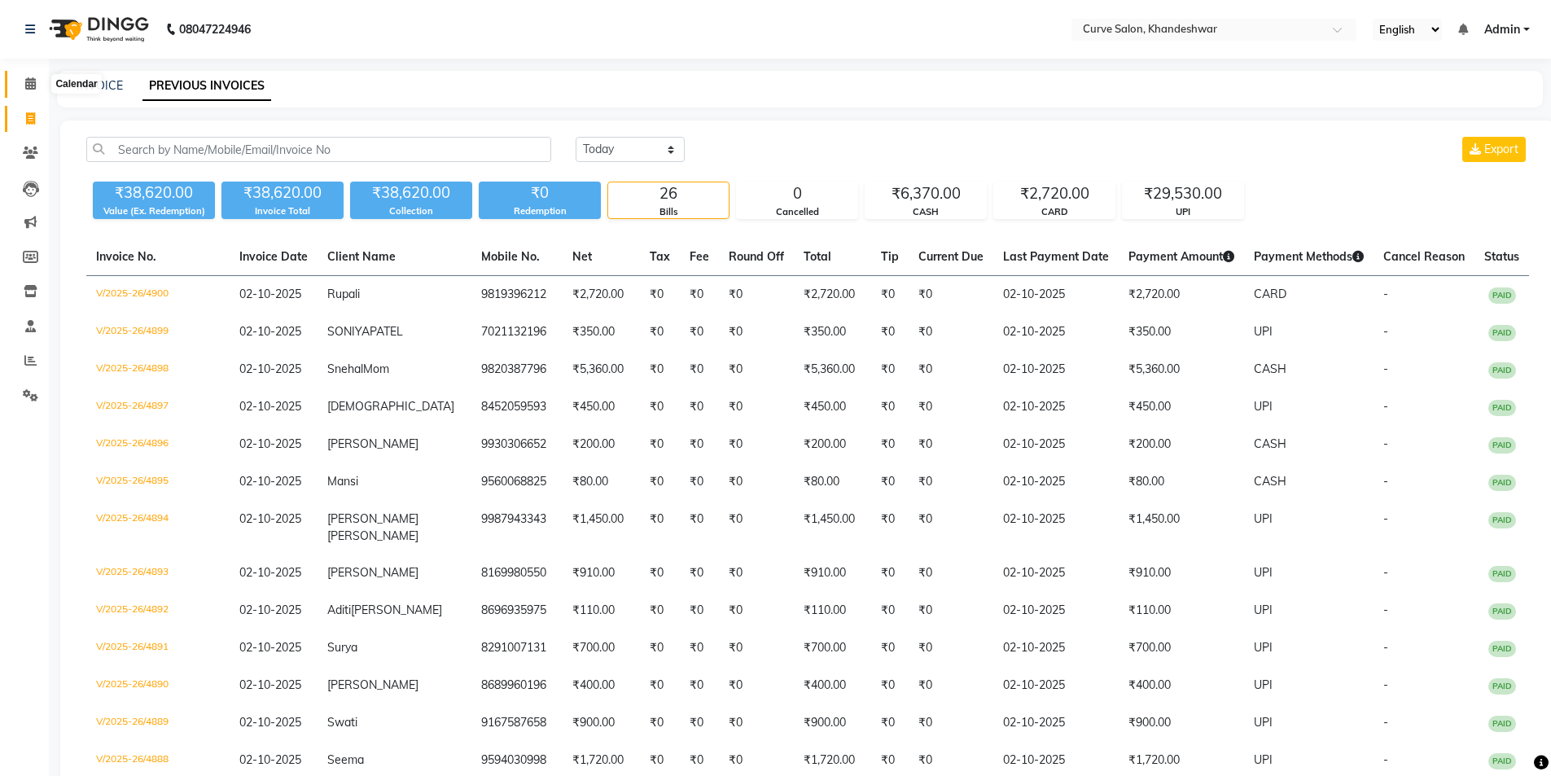
click at [29, 89] on icon at bounding box center [30, 83] width 11 height 12
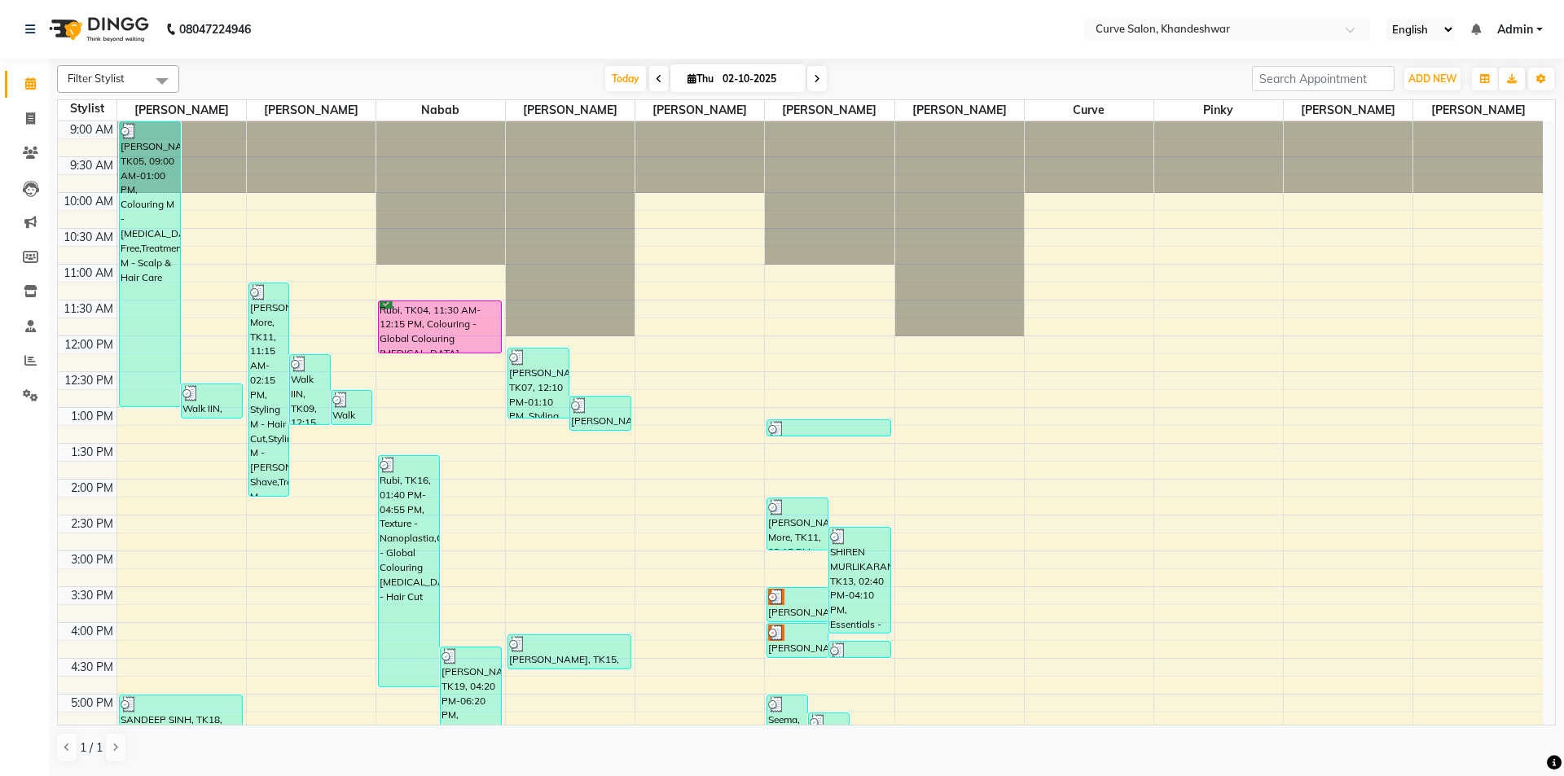
click at [1523, 30] on span "Admin" at bounding box center [1515, 29] width 36 height 17
click at [1457, 114] on link "Sign out" at bounding box center [1459, 111] width 149 height 25
